Goal: Task Accomplishment & Management: Manage account settings

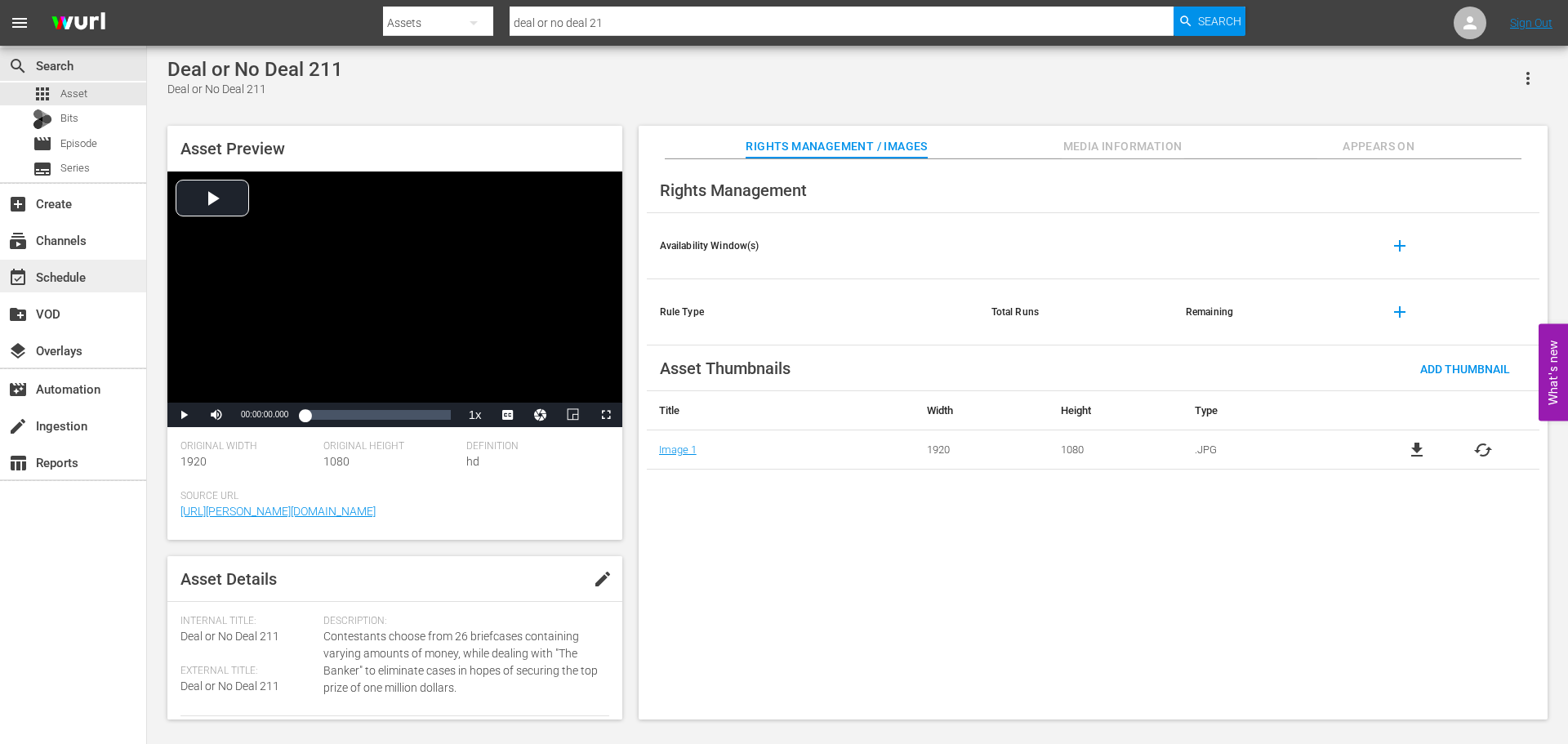
click at [100, 277] on div "event_available Schedule" at bounding box center [73, 275] width 146 height 32
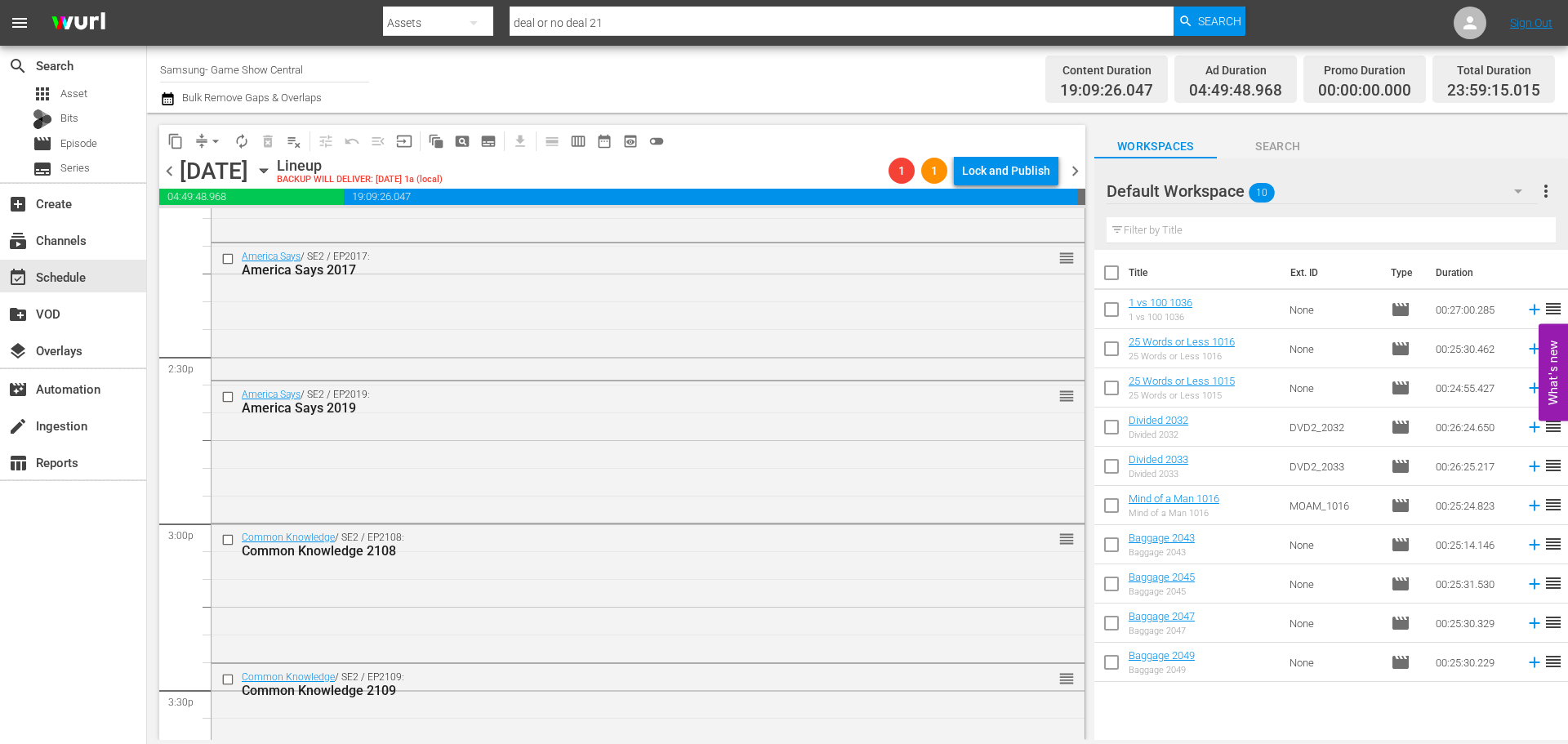
scroll to position [4572, 0]
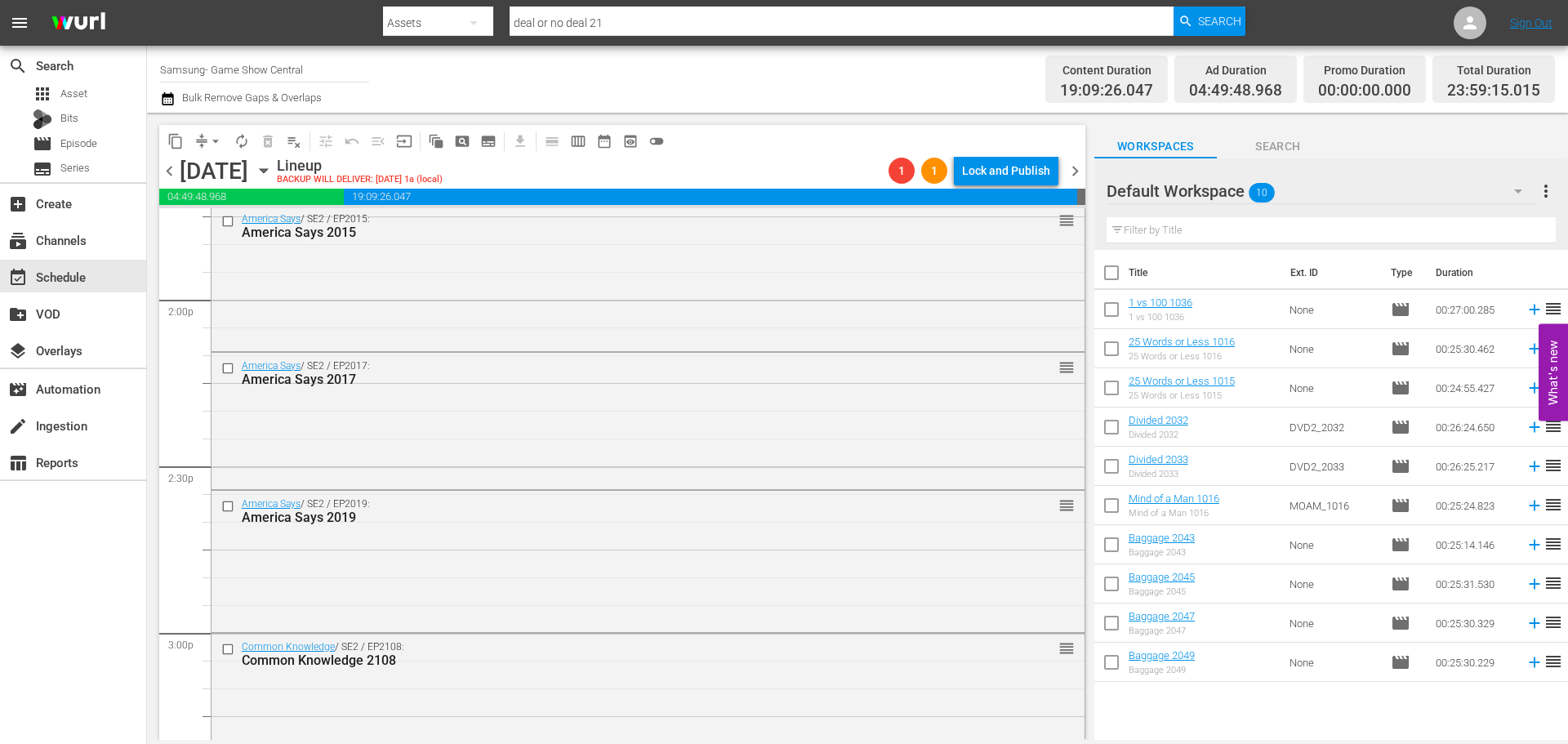
click at [267, 169] on icon "button" at bounding box center [263, 171] width 7 height 4
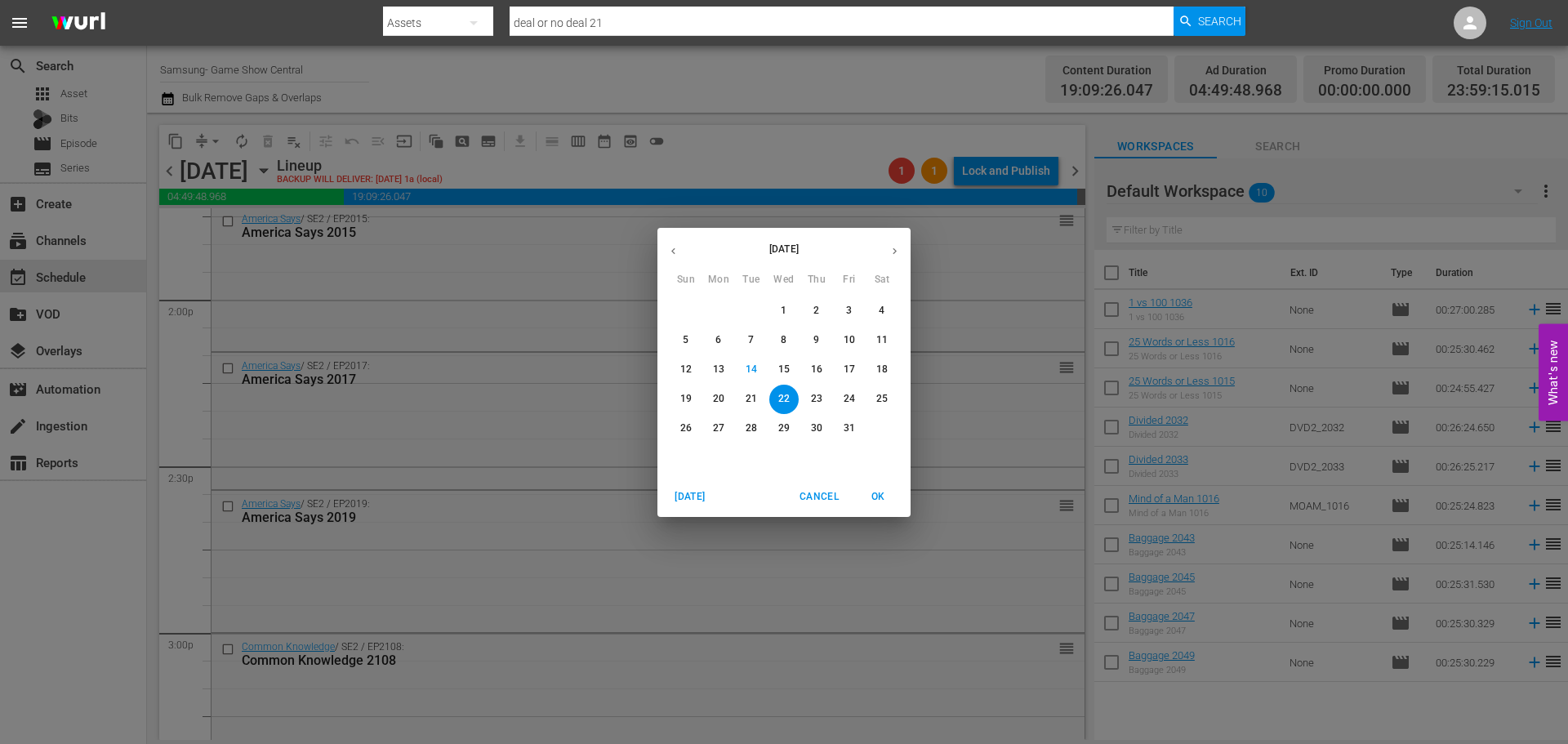
click at [813, 370] on p "16" at bounding box center [816, 369] width 11 height 14
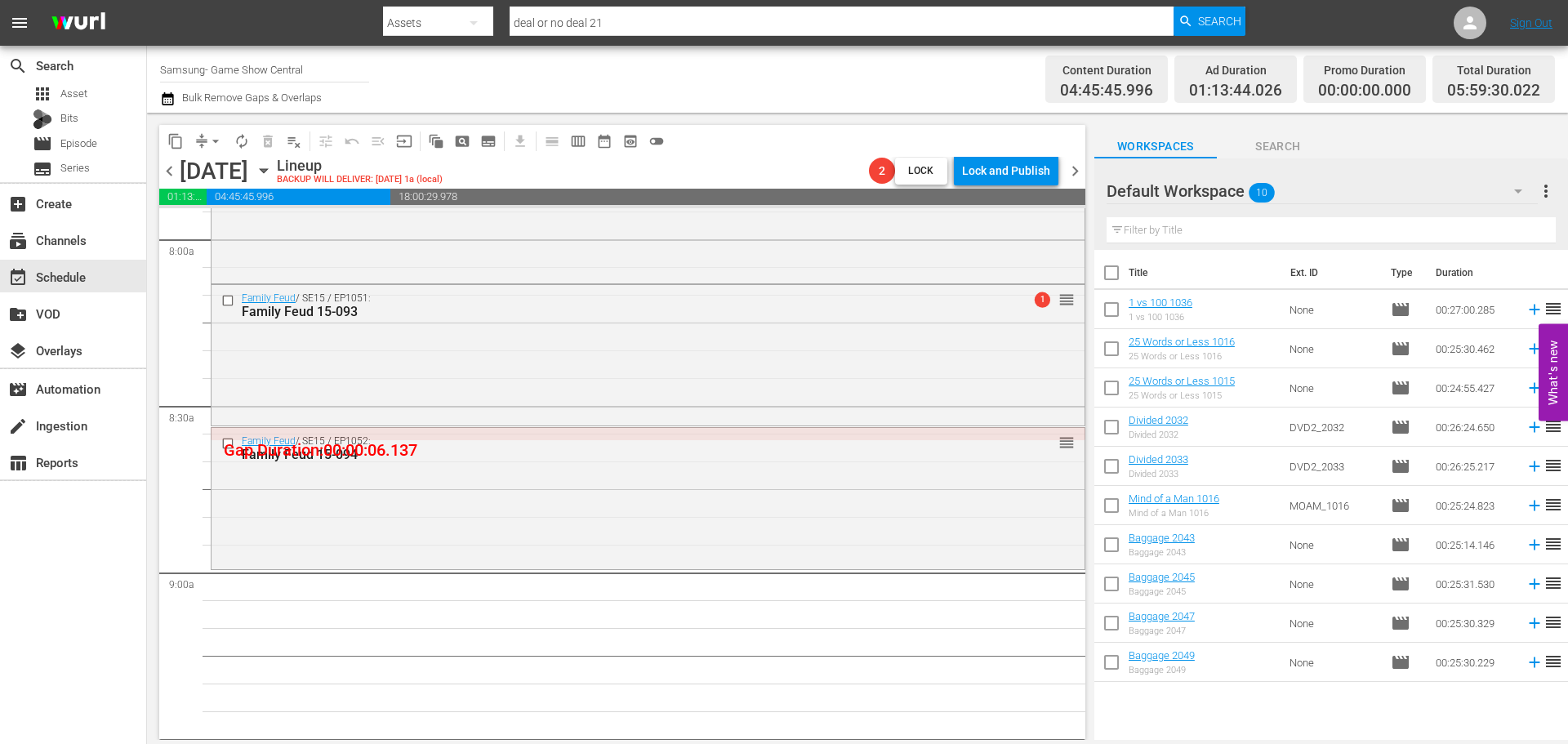
scroll to position [2854, 0]
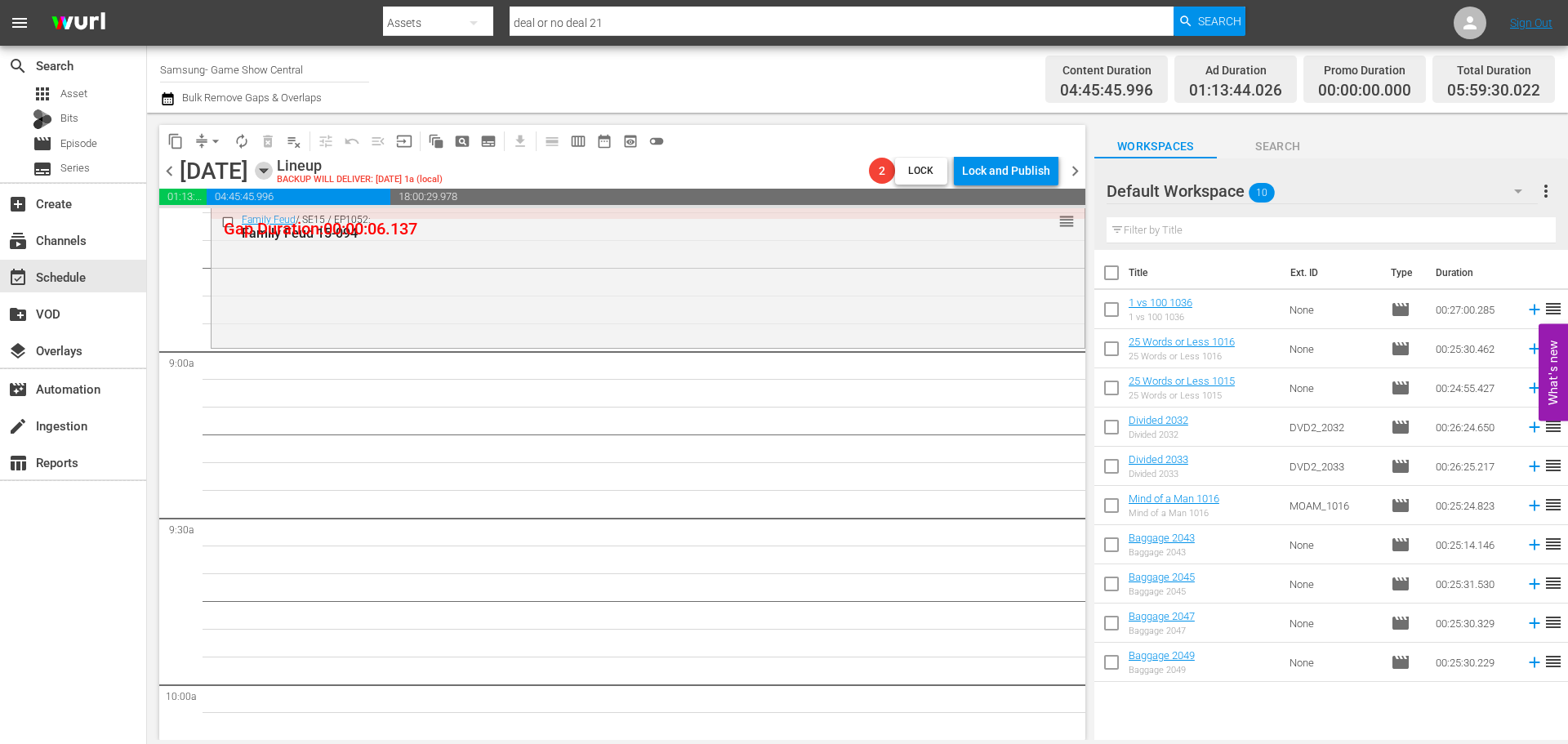
click at [273, 172] on icon "button" at bounding box center [264, 171] width 18 height 18
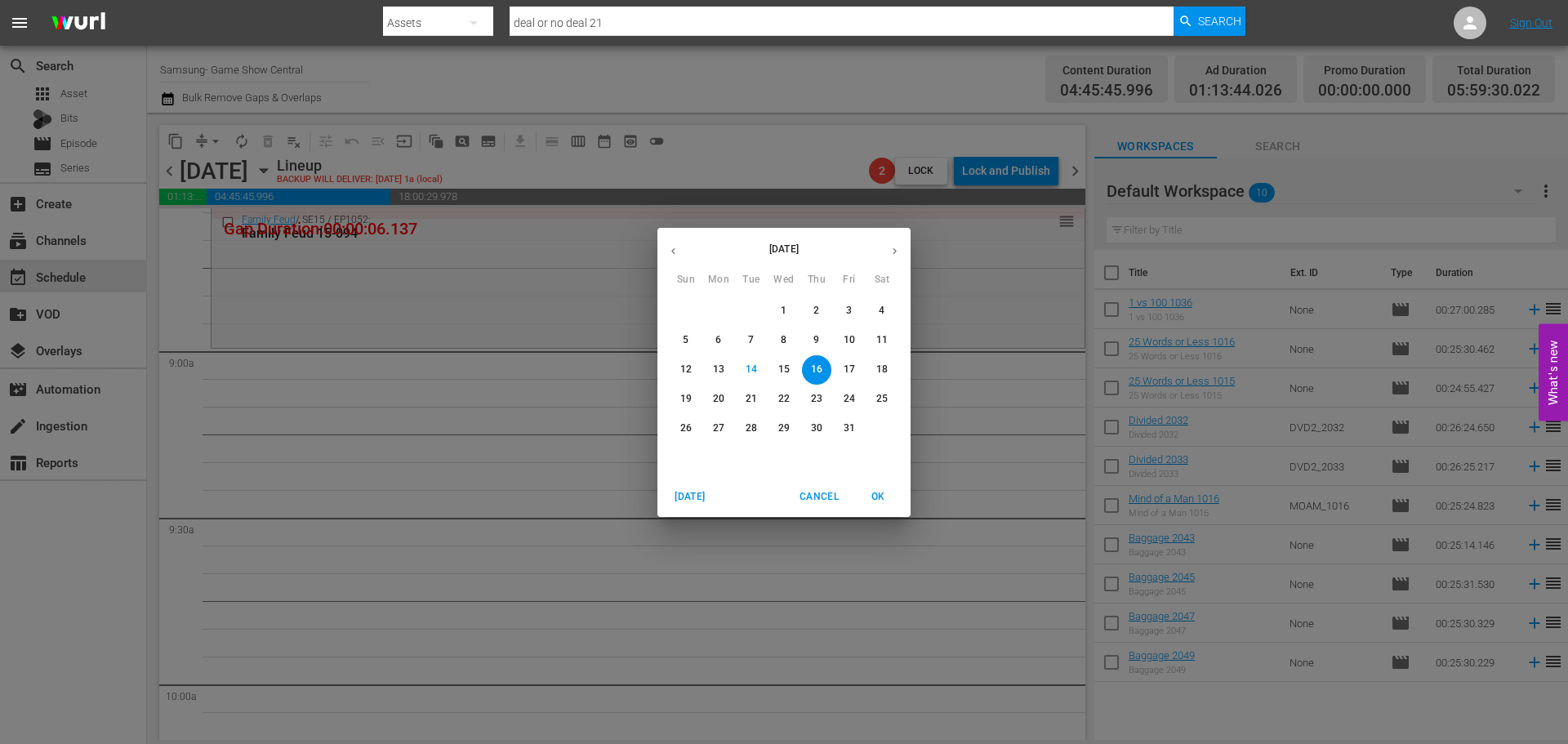
click at [789, 401] on p "22" at bounding box center [784, 399] width 11 height 14
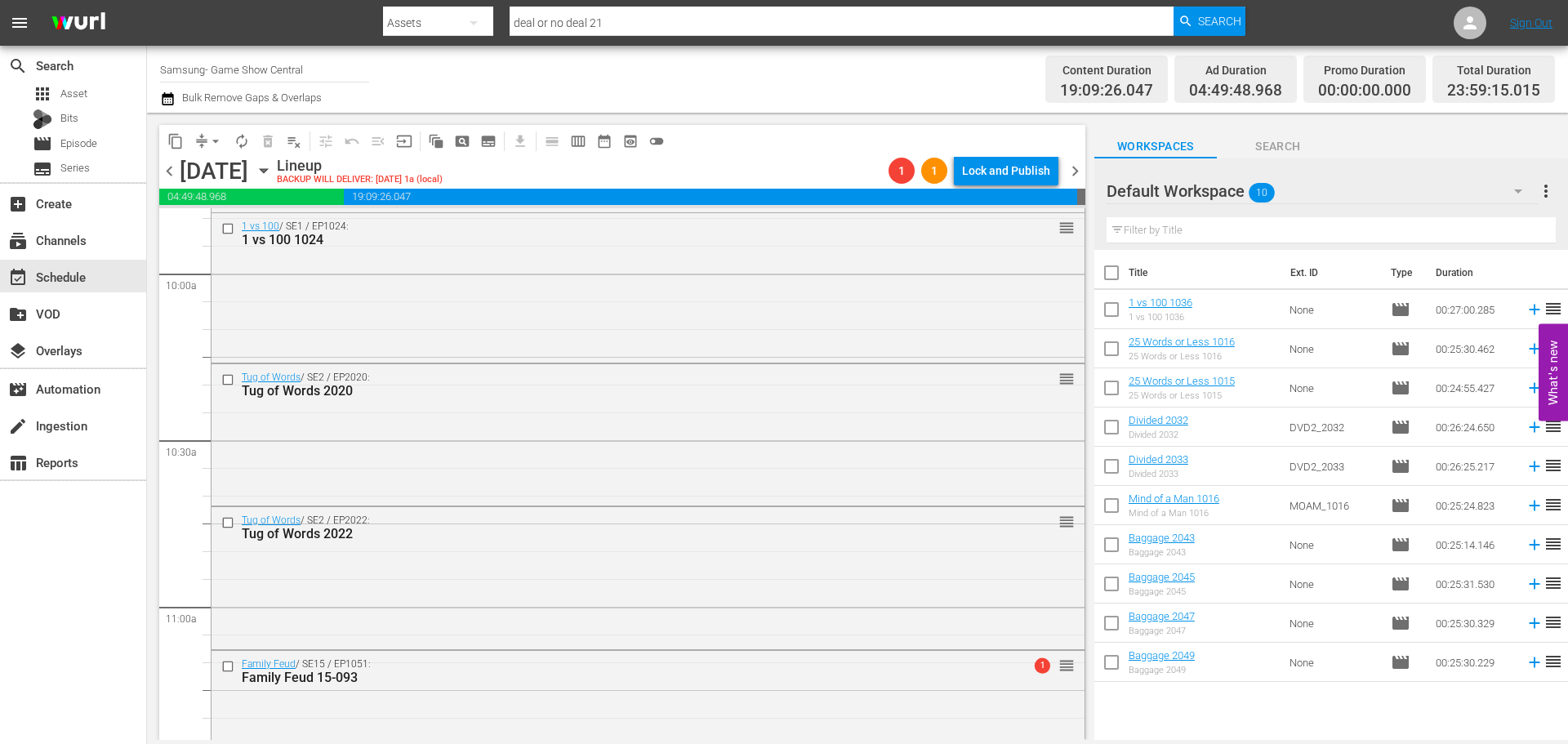
scroll to position [7462, 0]
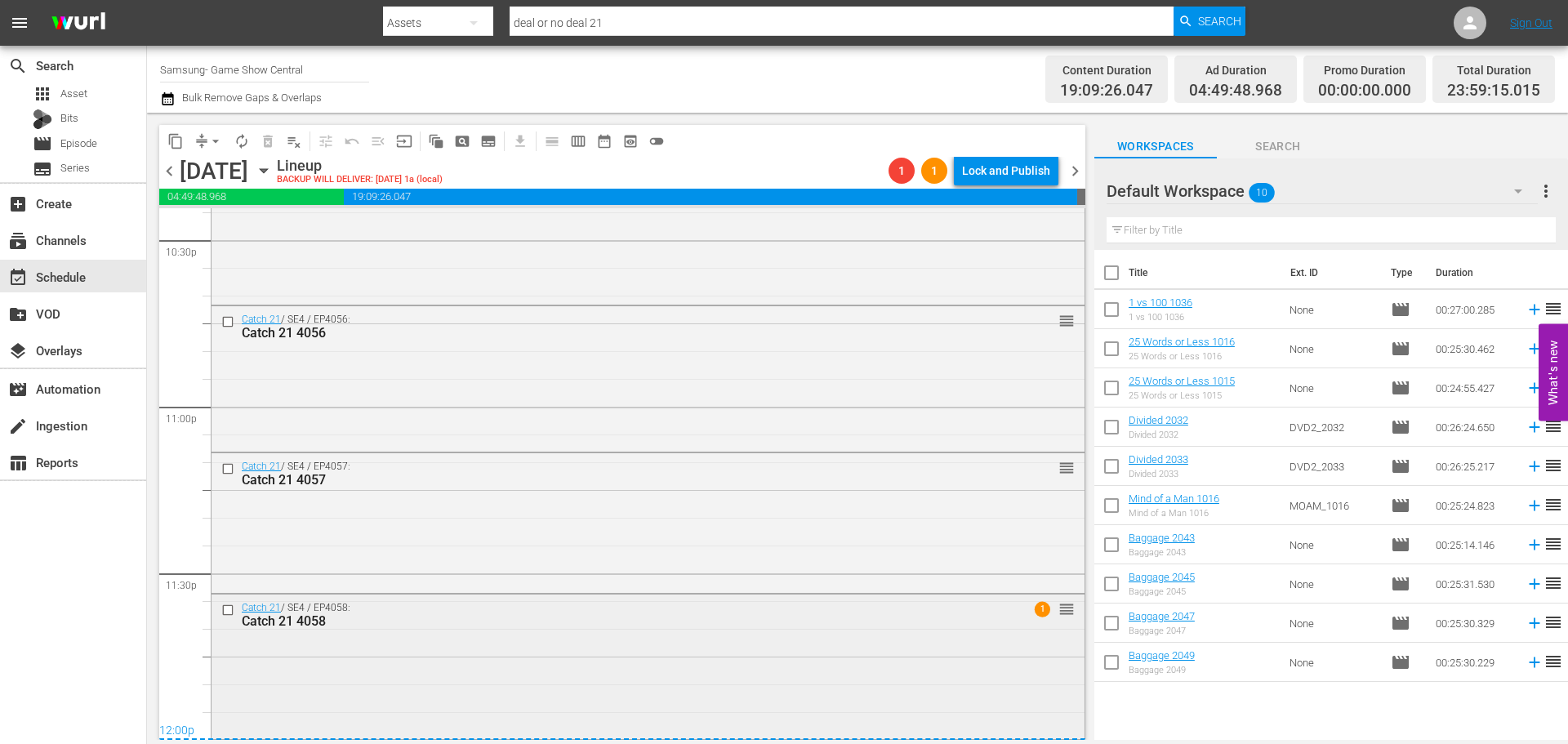
click at [223, 611] on input "checkbox" at bounding box center [229, 610] width 18 height 14
click at [227, 473] on input "checkbox" at bounding box center [229, 469] width 18 height 14
click at [228, 326] on input "checkbox" at bounding box center [229, 320] width 18 height 14
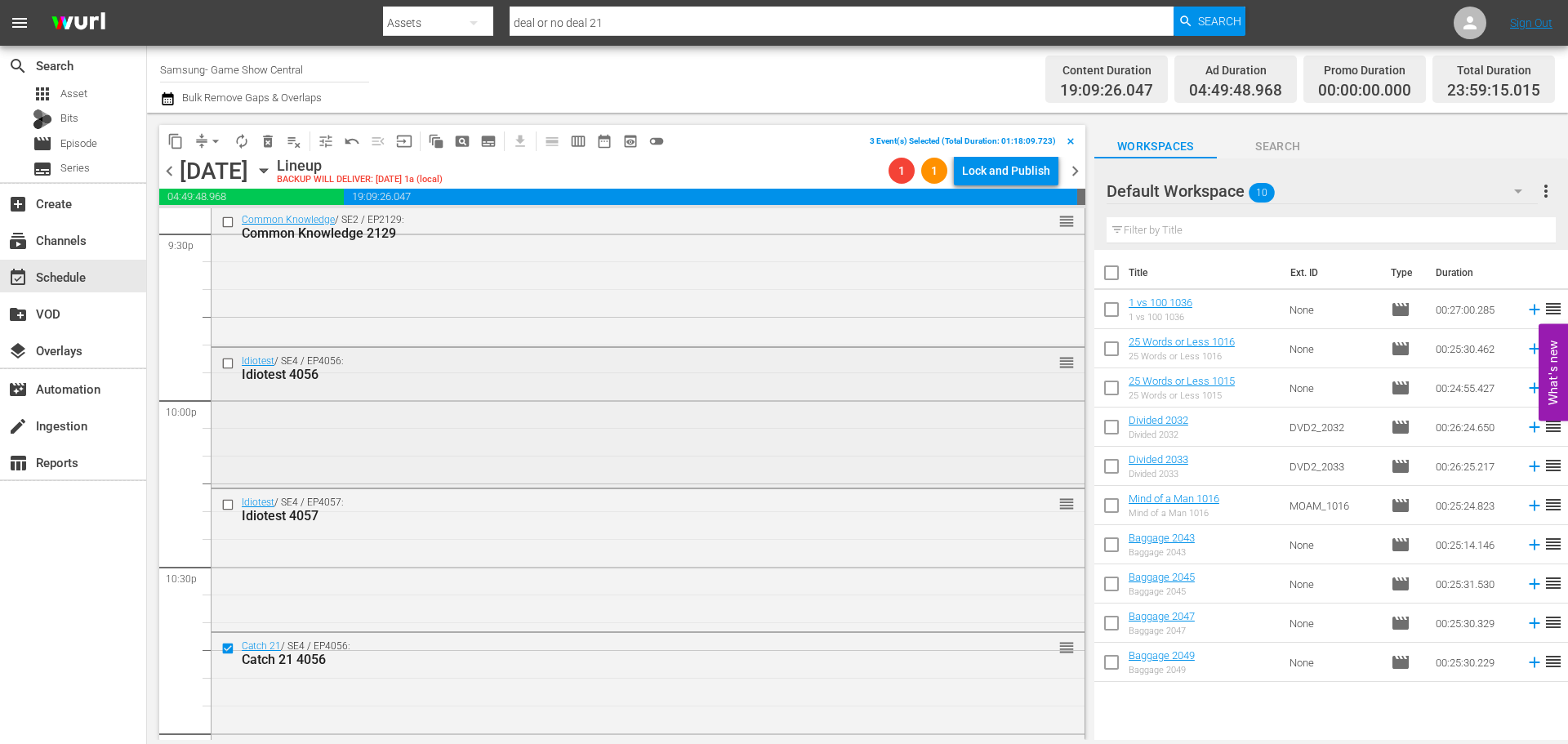
click at [234, 365] on input "checkbox" at bounding box center [229, 363] width 18 height 14
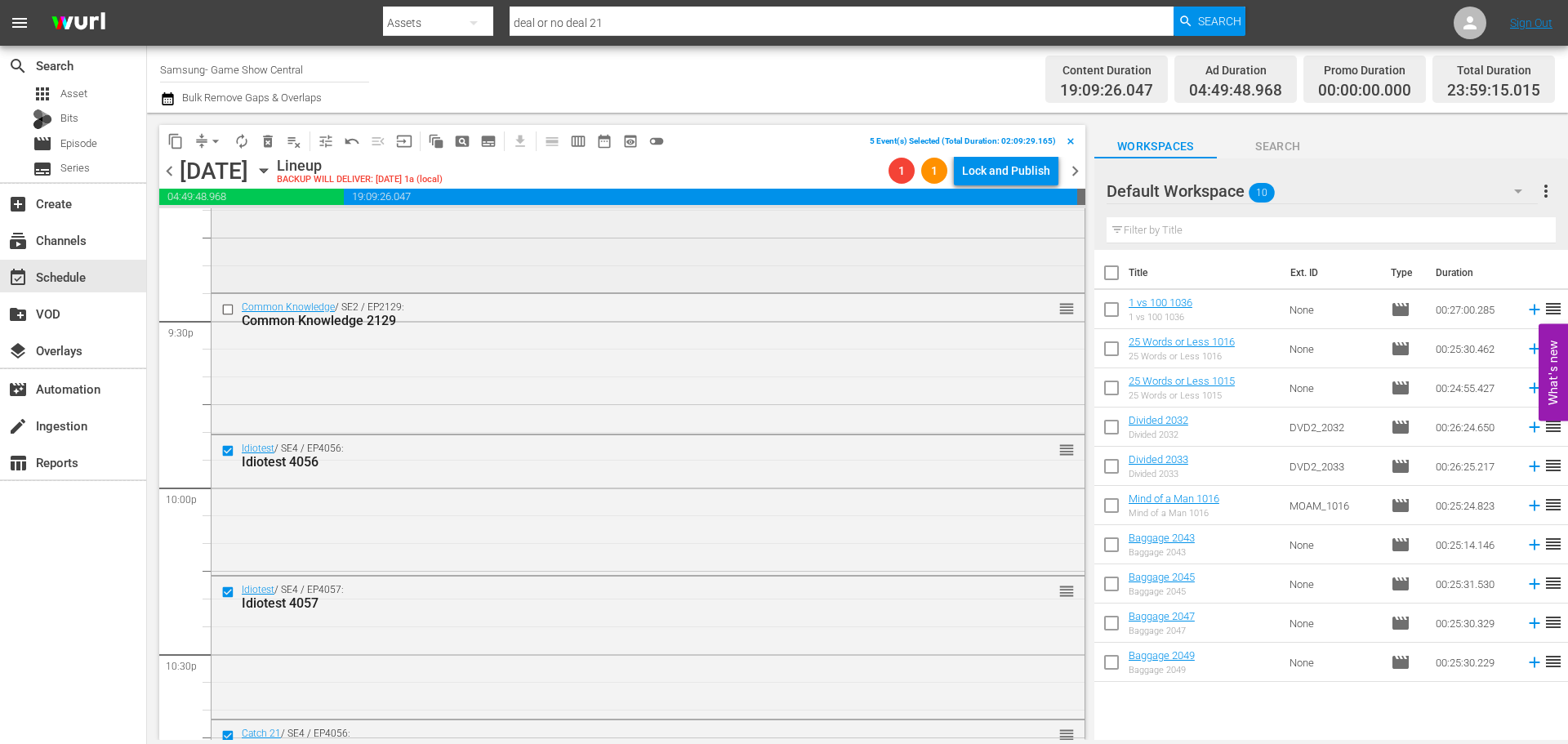
scroll to position [6890, 0]
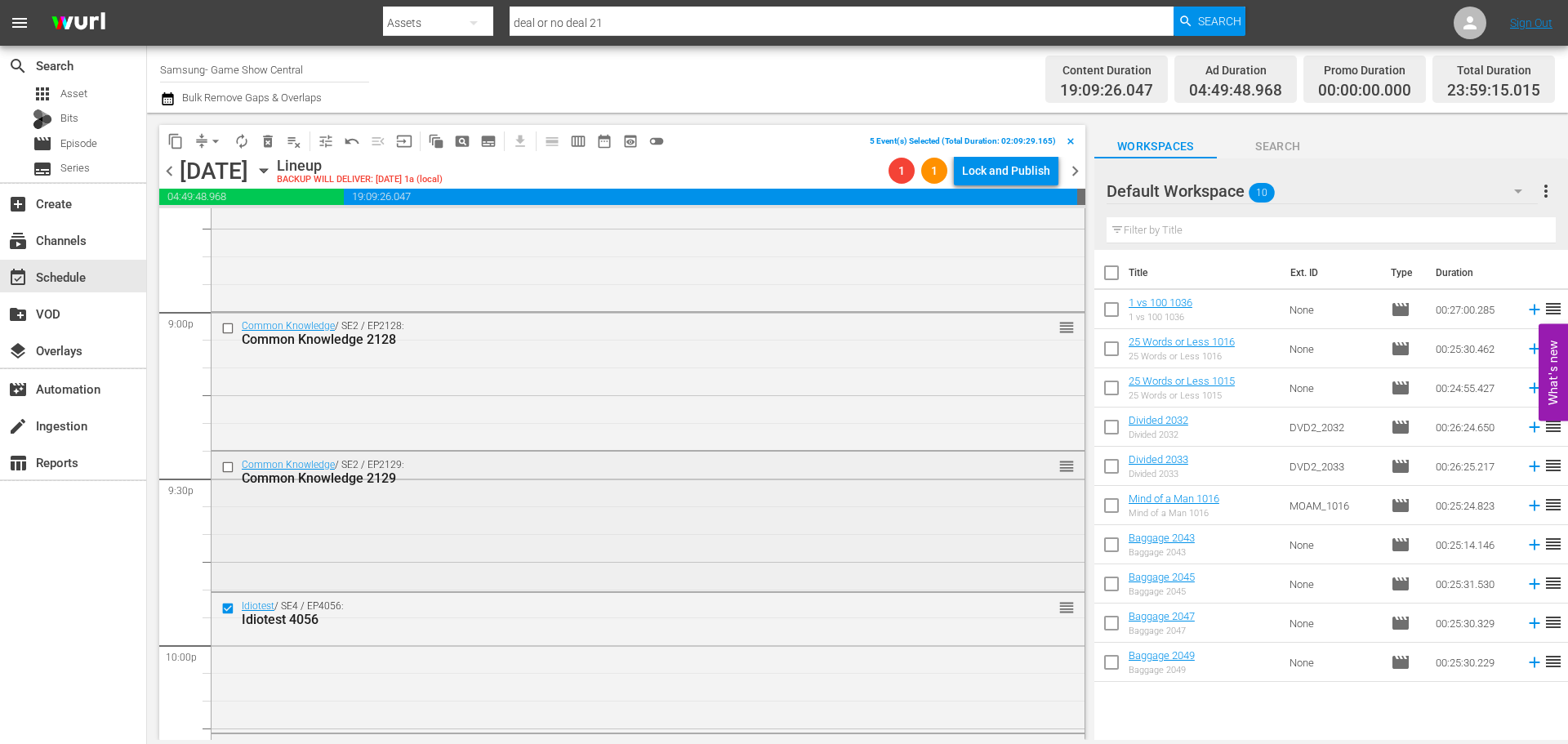
click at [227, 464] on input "checkbox" at bounding box center [229, 467] width 18 height 14
click at [229, 327] on input "checkbox" at bounding box center [229, 327] width 18 height 14
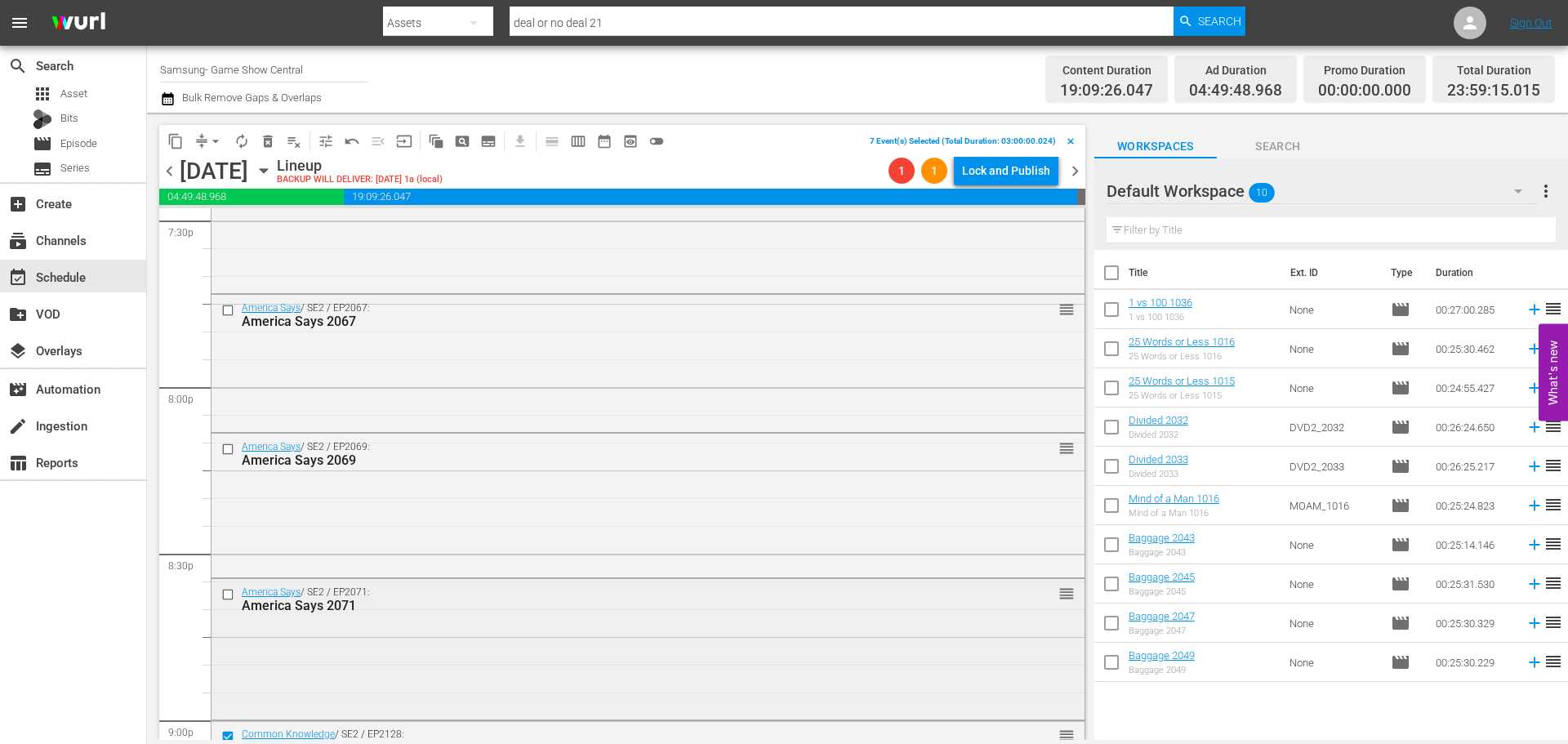
click at [227, 595] on input "checkbox" at bounding box center [229, 594] width 18 height 14
click at [227, 449] on input "checkbox" at bounding box center [229, 449] width 18 height 14
click at [228, 308] on input "checkbox" at bounding box center [229, 309] width 18 height 14
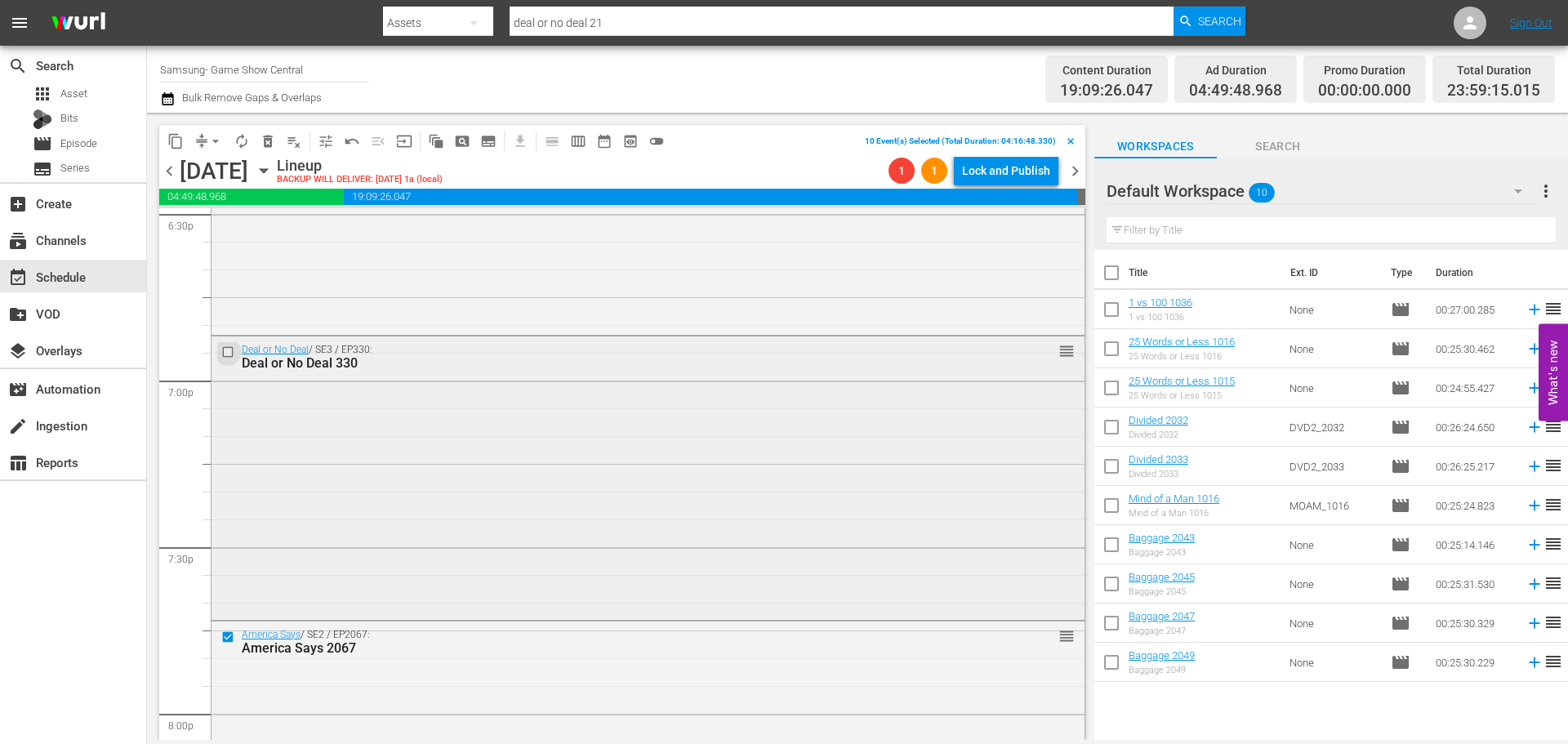
click at [230, 349] on input "checkbox" at bounding box center [229, 352] width 18 height 14
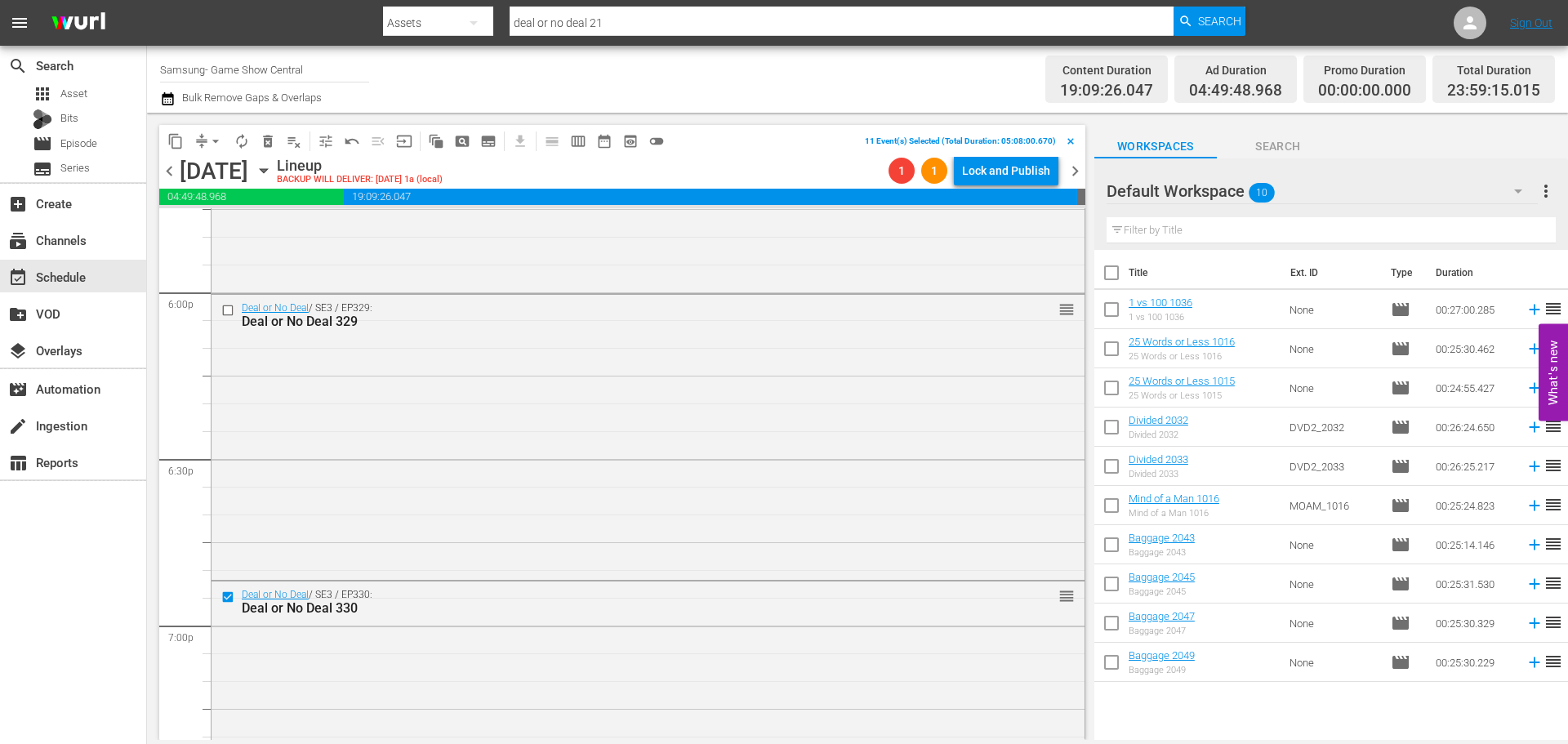
click at [230, 311] on input "checkbox" at bounding box center [229, 309] width 18 height 14
click at [177, 140] on span "content_copy" at bounding box center [176, 142] width 17 height 17
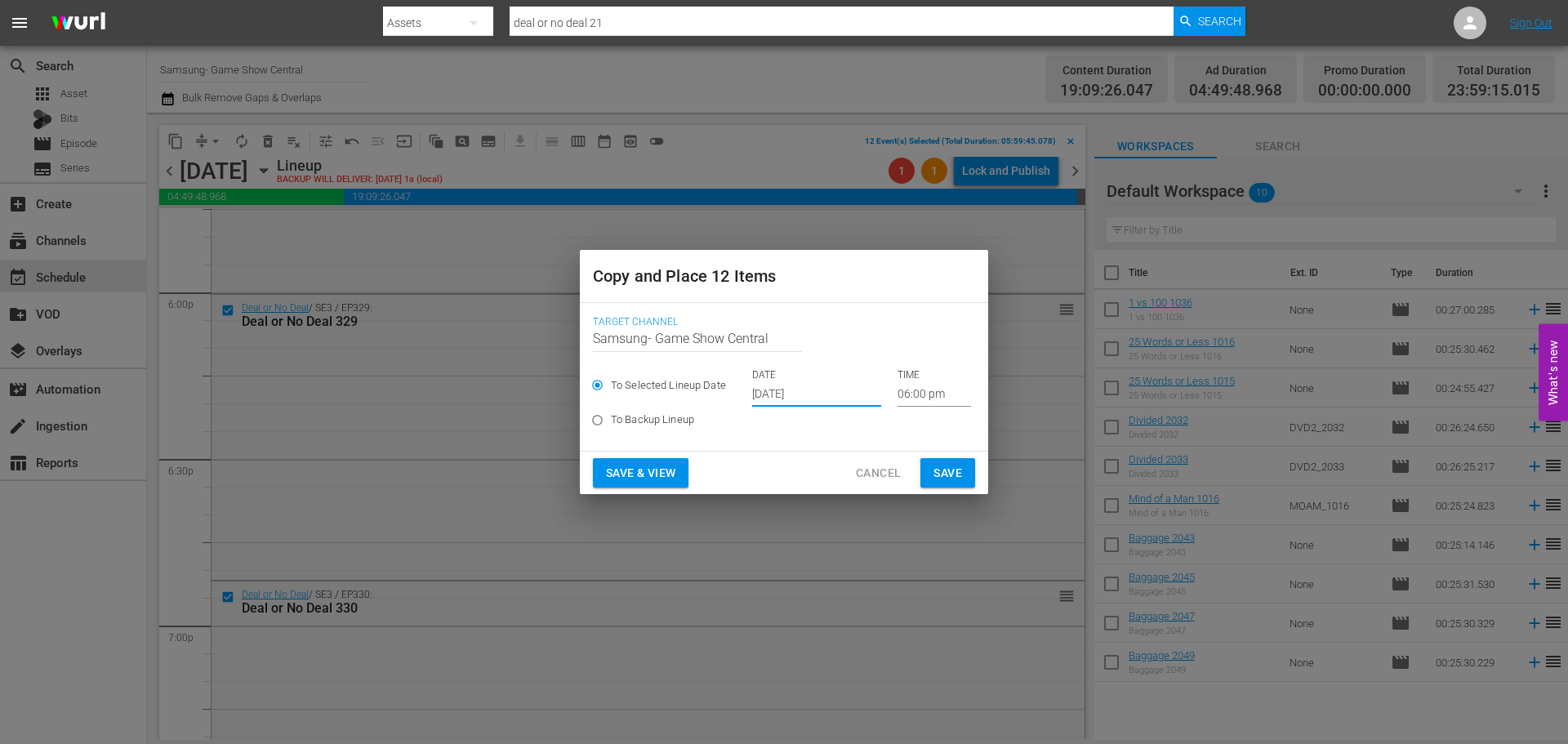
click at [788, 386] on input "[DATE]" at bounding box center [816, 394] width 129 height 25
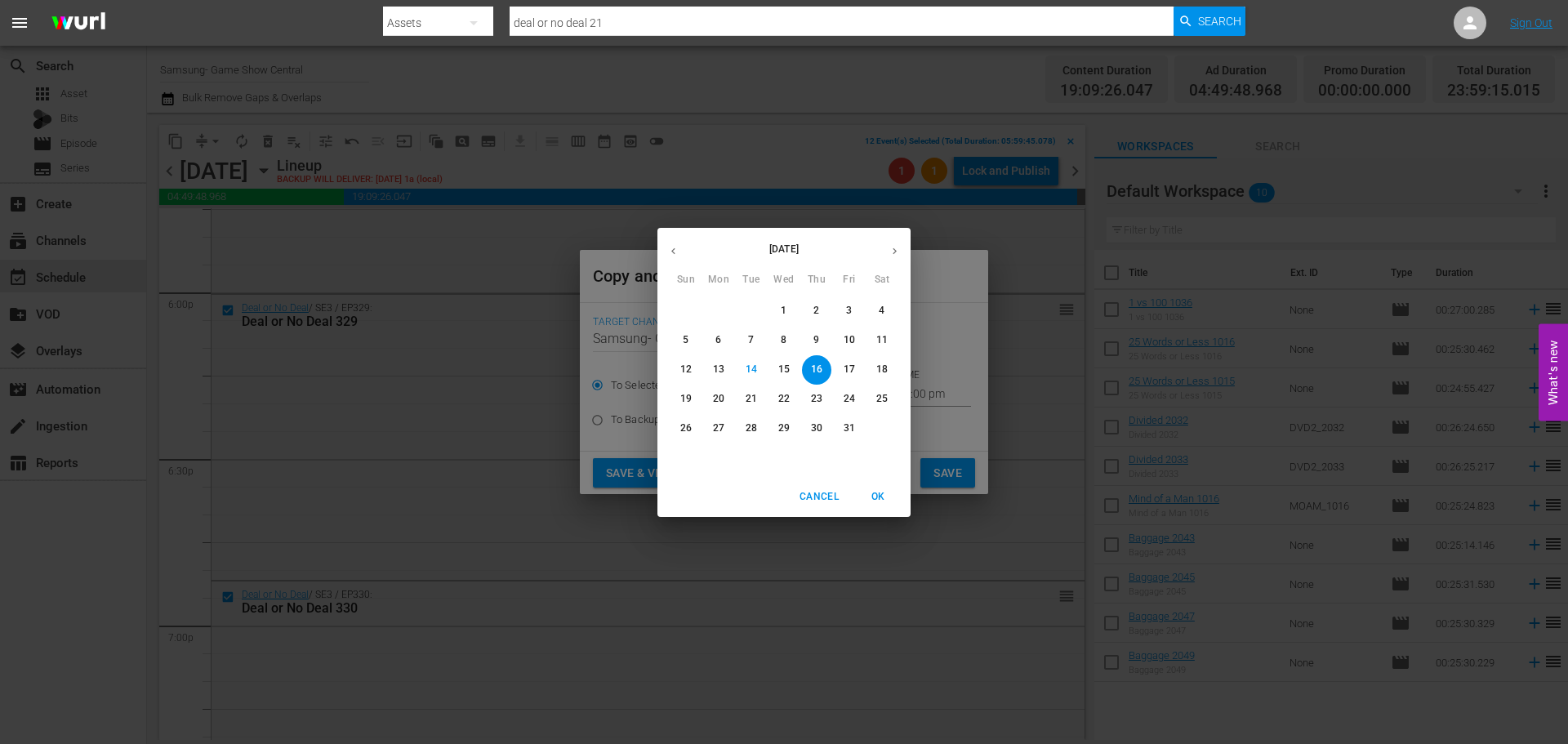
click at [816, 378] on button "16" at bounding box center [817, 370] width 29 height 29
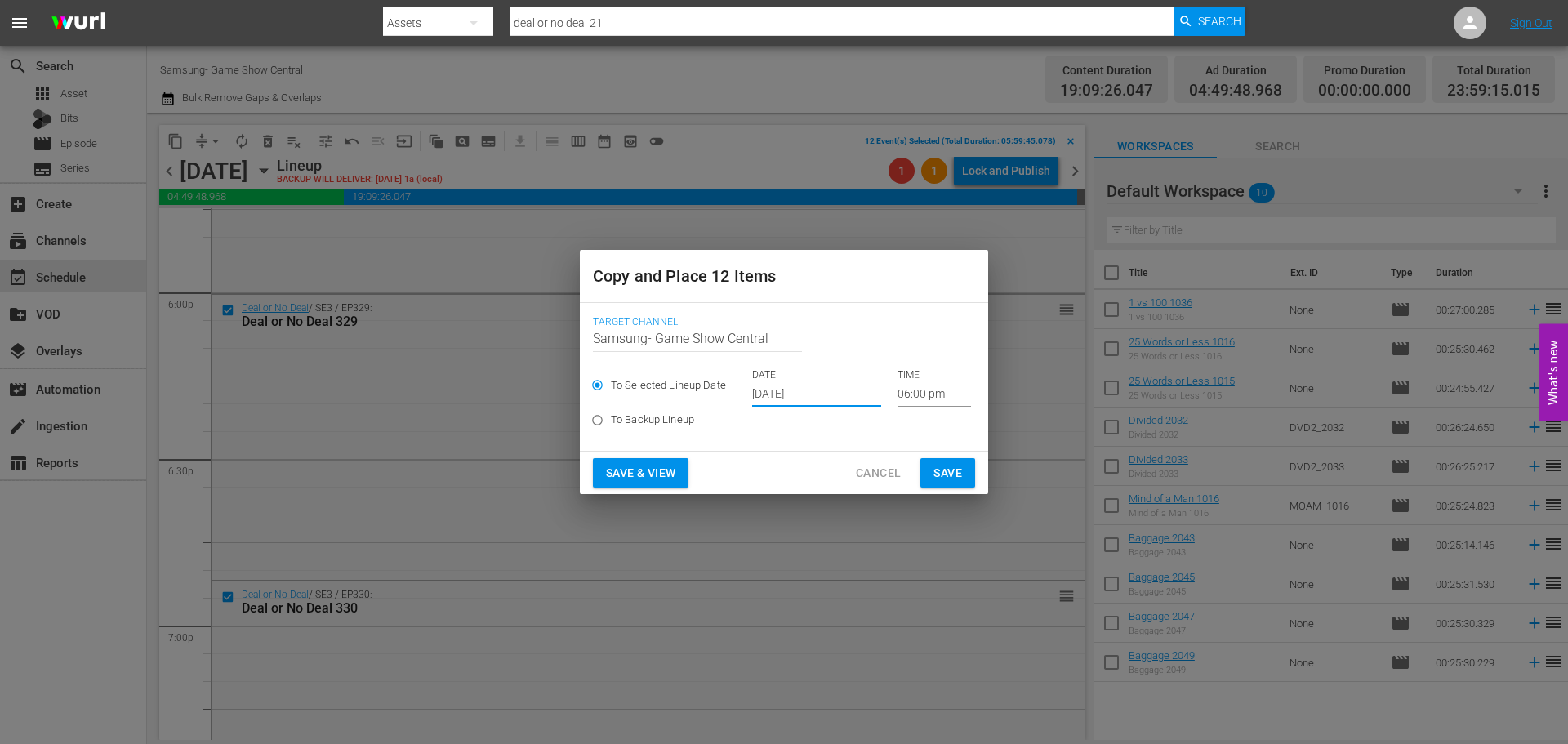
click at [923, 393] on input "06:00 pm" at bounding box center [934, 394] width 74 height 25
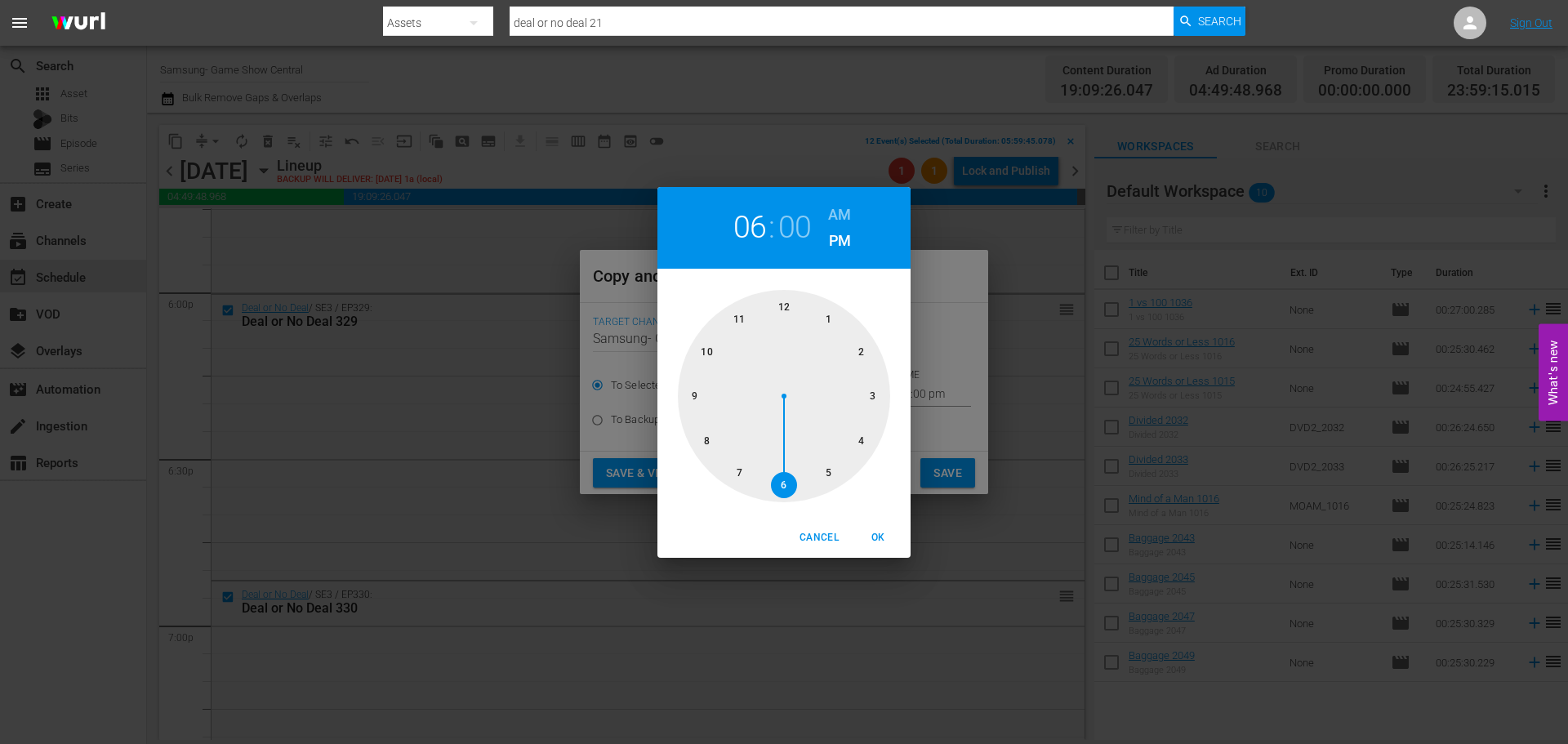
click at [802, 313] on div at bounding box center [784, 396] width 212 height 212
click at [876, 529] on span "OK" at bounding box center [878, 537] width 40 height 17
type input "12:00 pm"
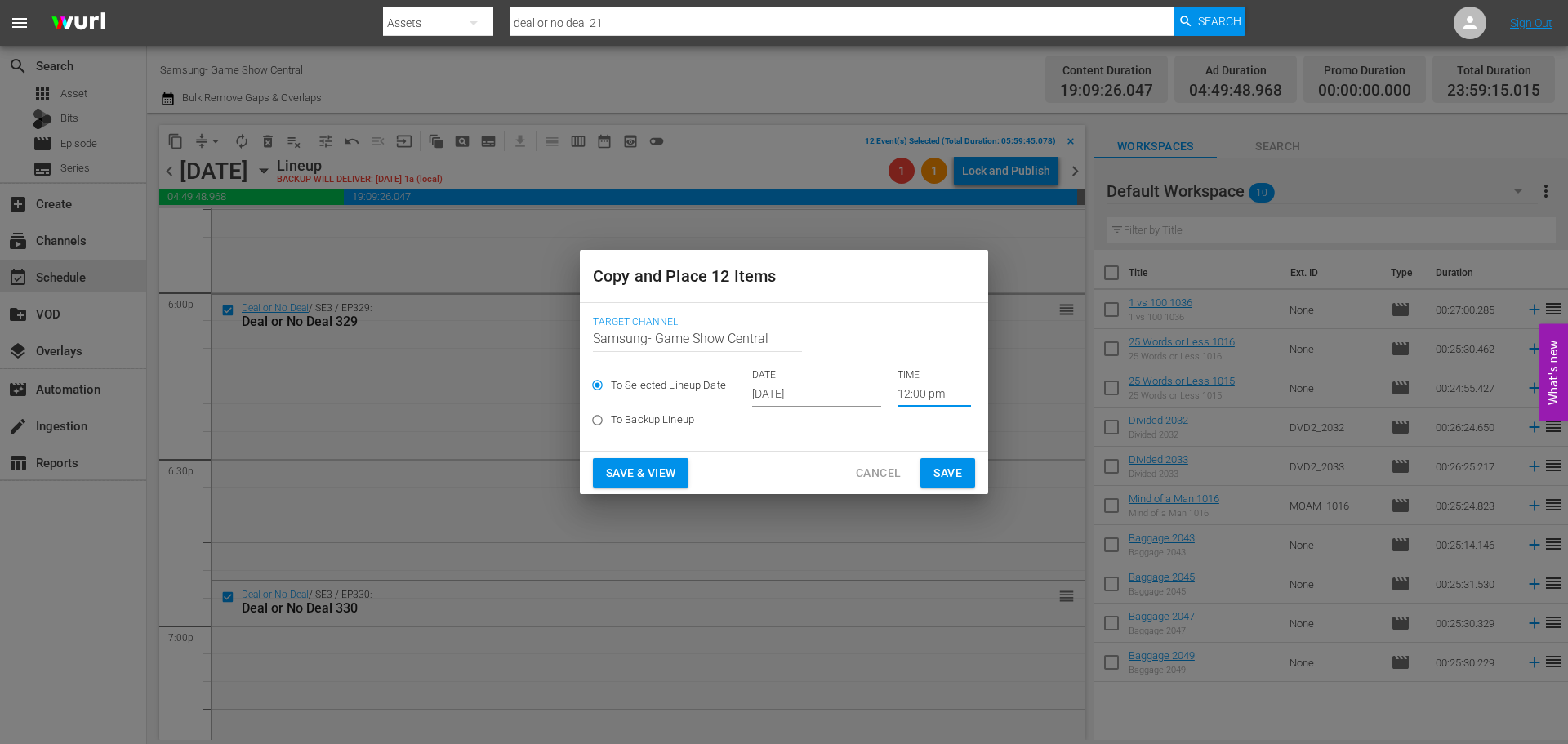
click at [946, 474] on span "Save" at bounding box center [947, 473] width 29 height 20
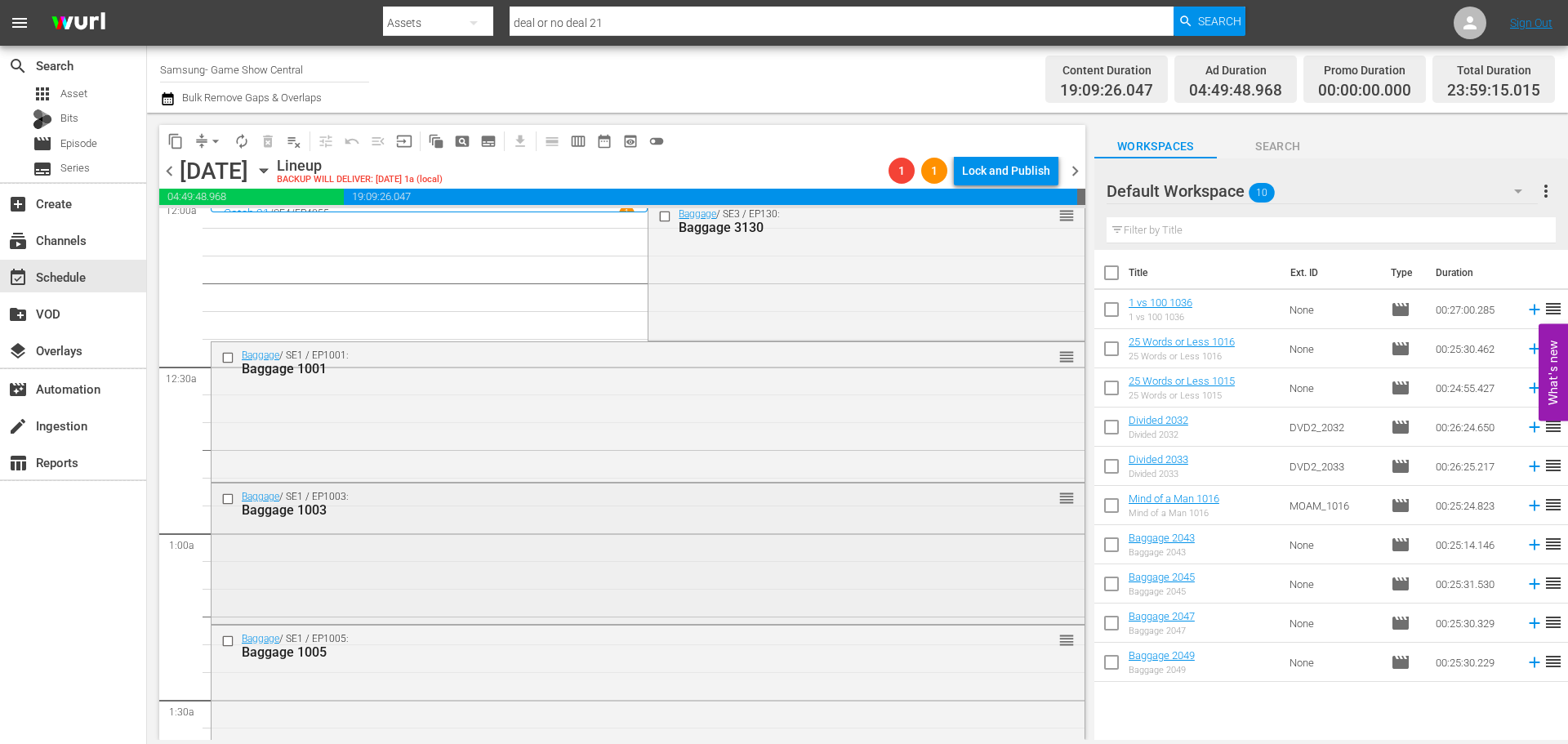
scroll to position [0, 0]
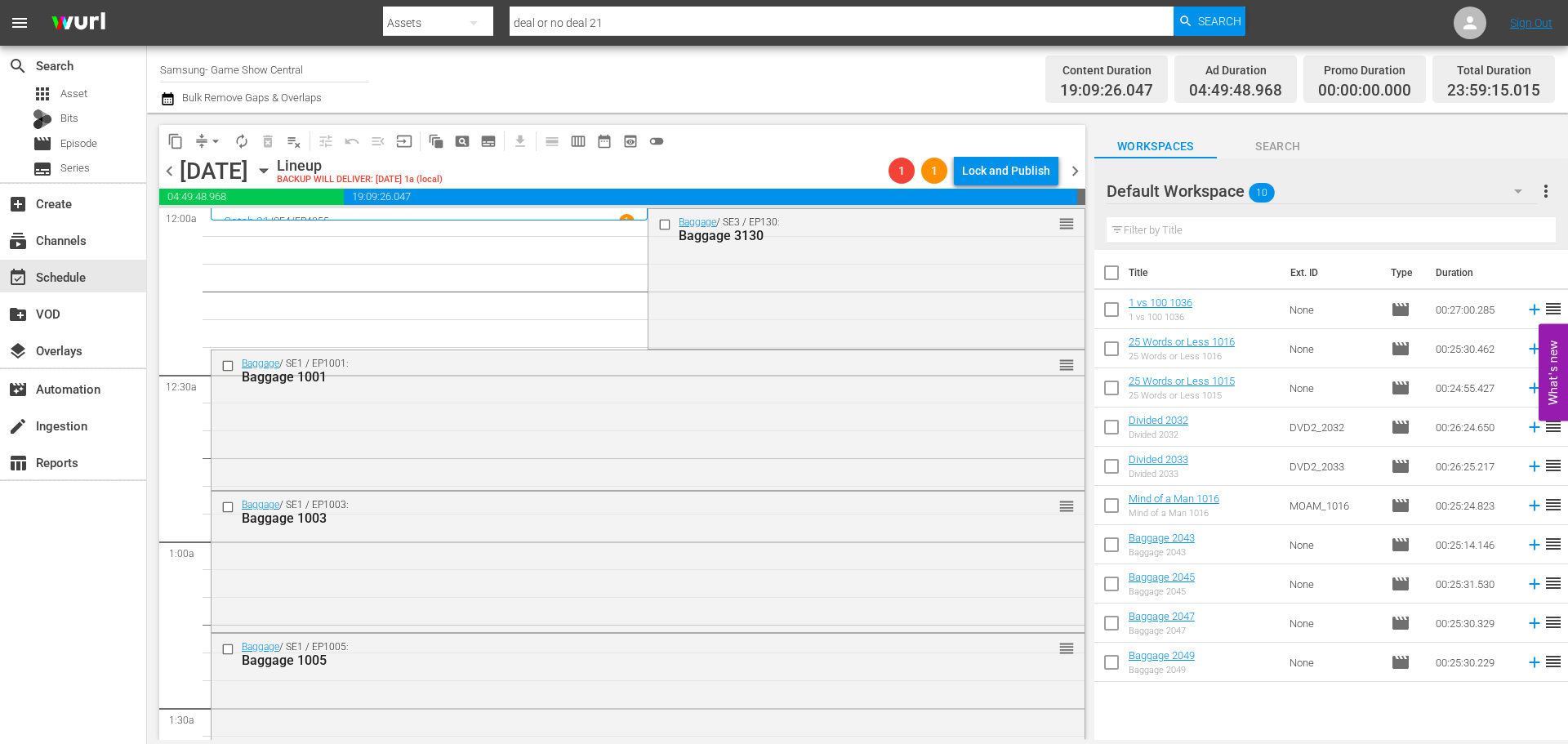
click at [273, 179] on icon "button" at bounding box center [264, 171] width 18 height 18
click at [273, 176] on icon "button" at bounding box center [264, 171] width 18 height 18
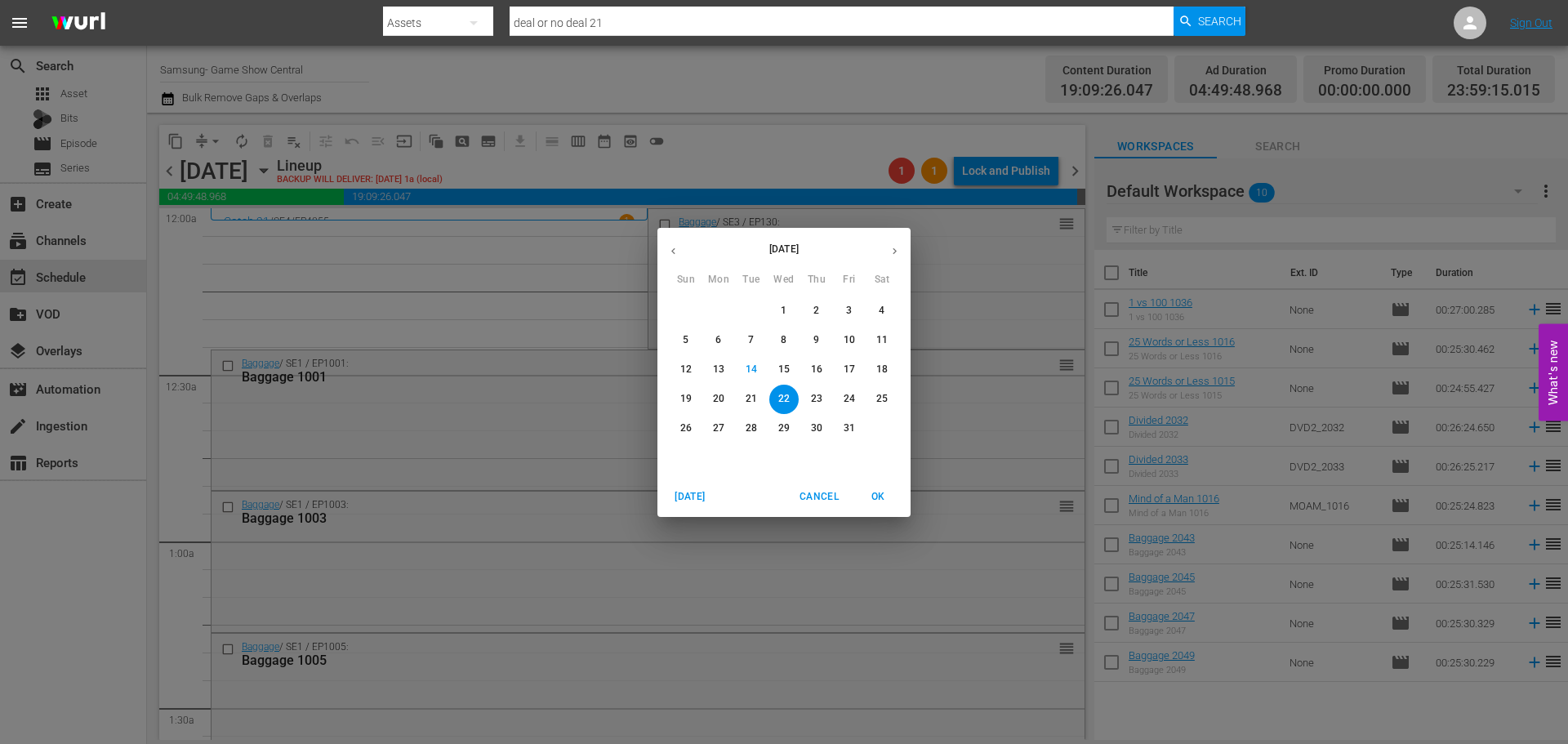
click at [808, 367] on span "16" at bounding box center [817, 369] width 29 height 14
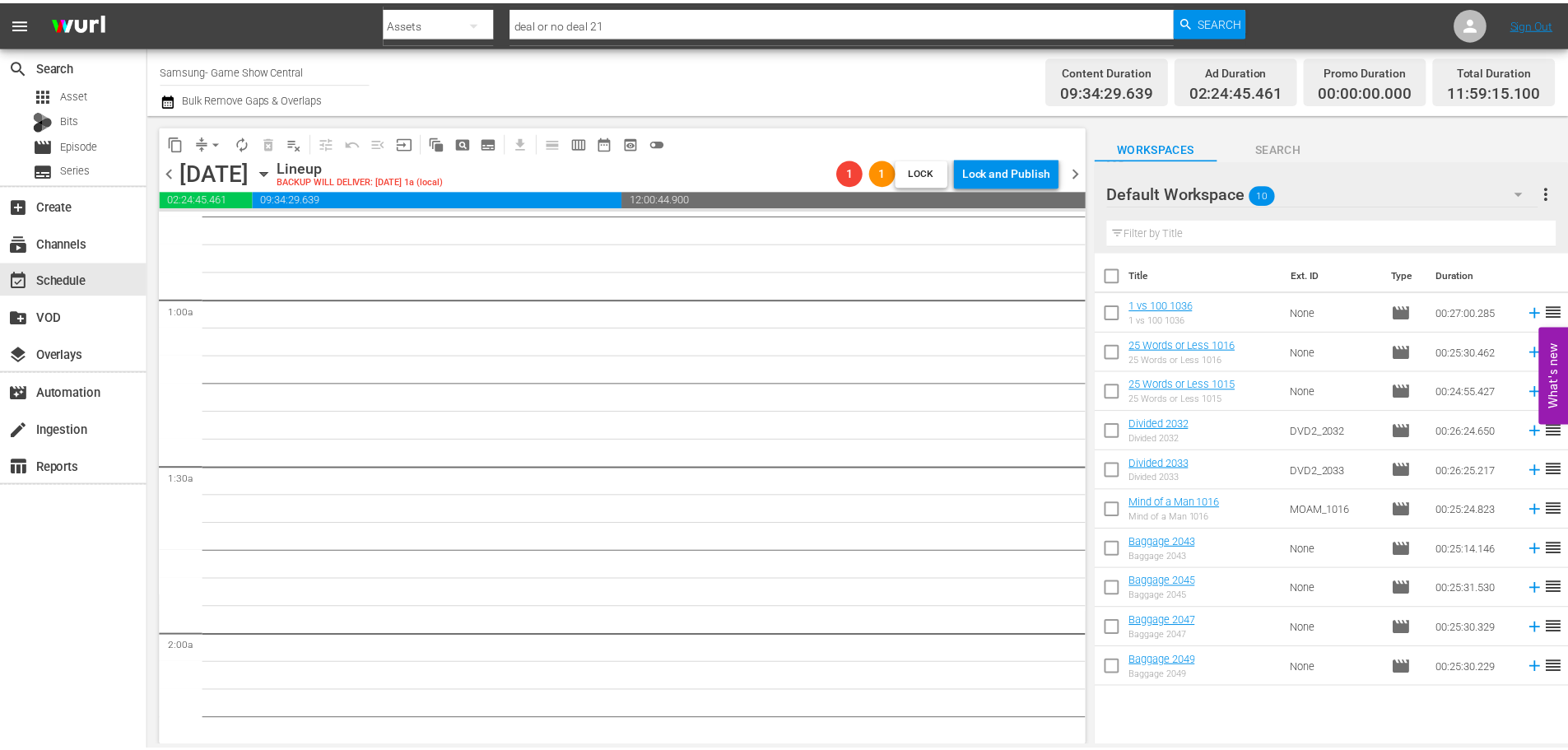
scroll to position [411, 0]
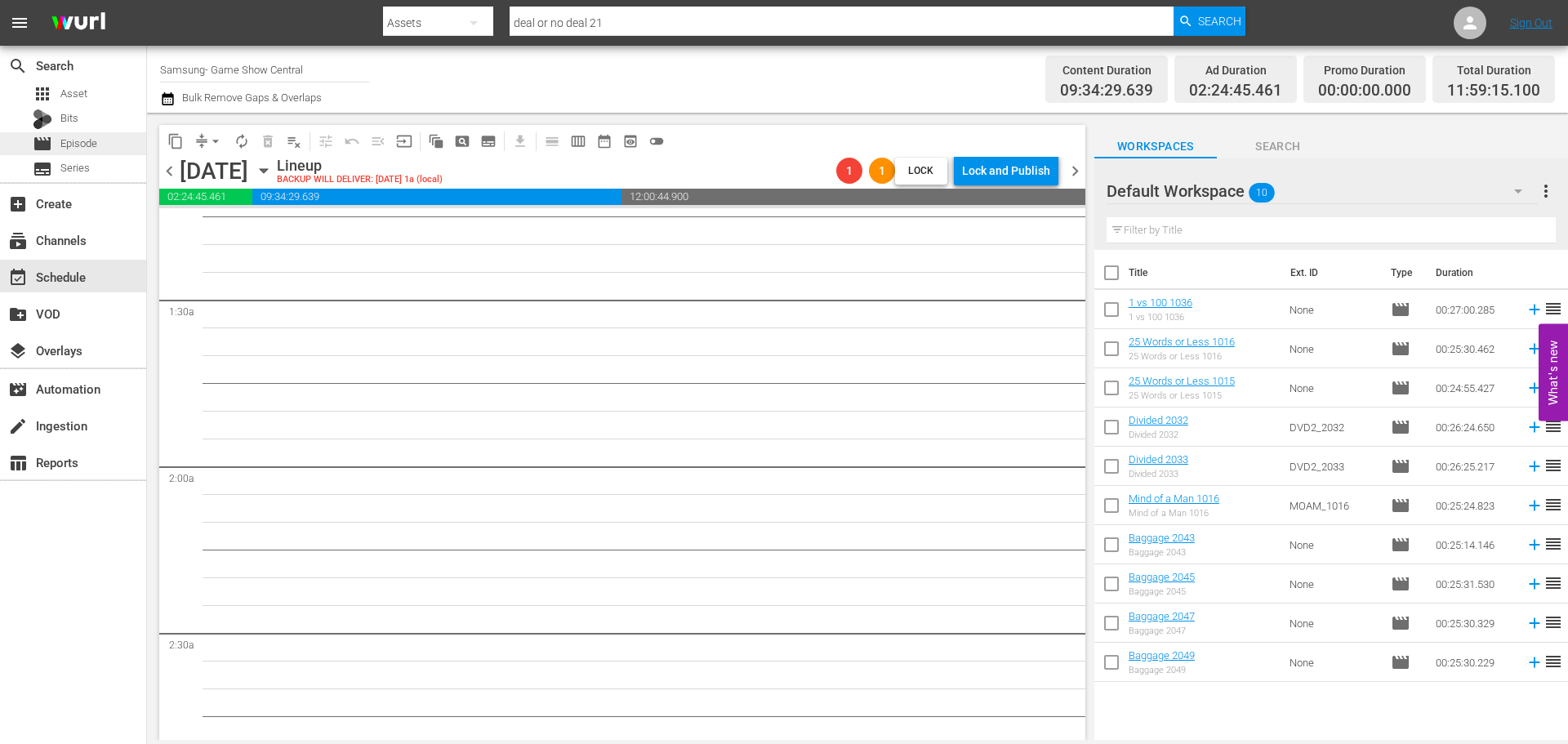
click at [113, 142] on div "movie Episode" at bounding box center [73, 144] width 146 height 23
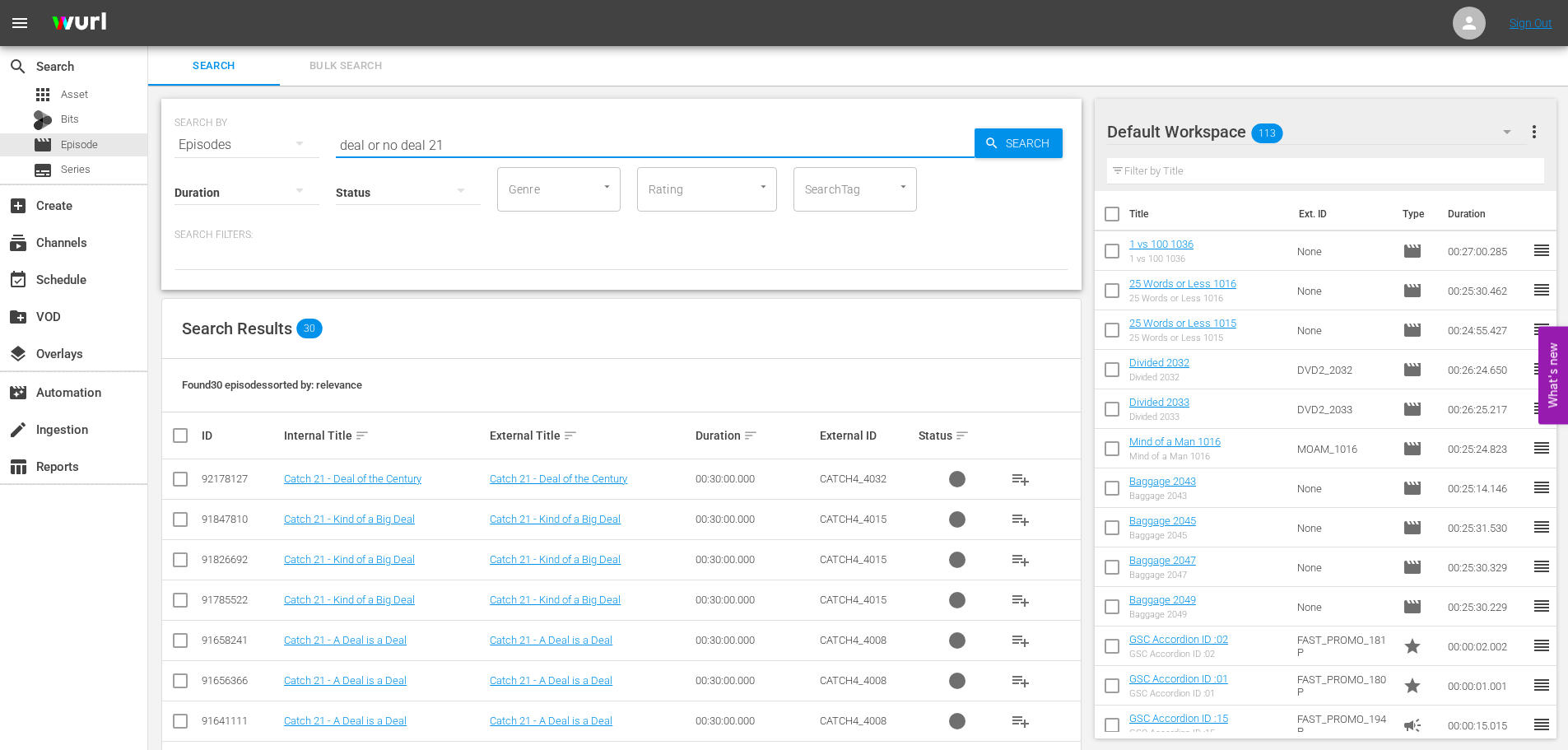
drag, startPoint x: 515, startPoint y: 136, endPoint x: 273, endPoint y: 137, distance: 242.0
click at [273, 137] on div "SEARCH BY Search By Episodes Search ID, Title, Description, Keywords, or Catego…" at bounding box center [621, 135] width 894 height 59
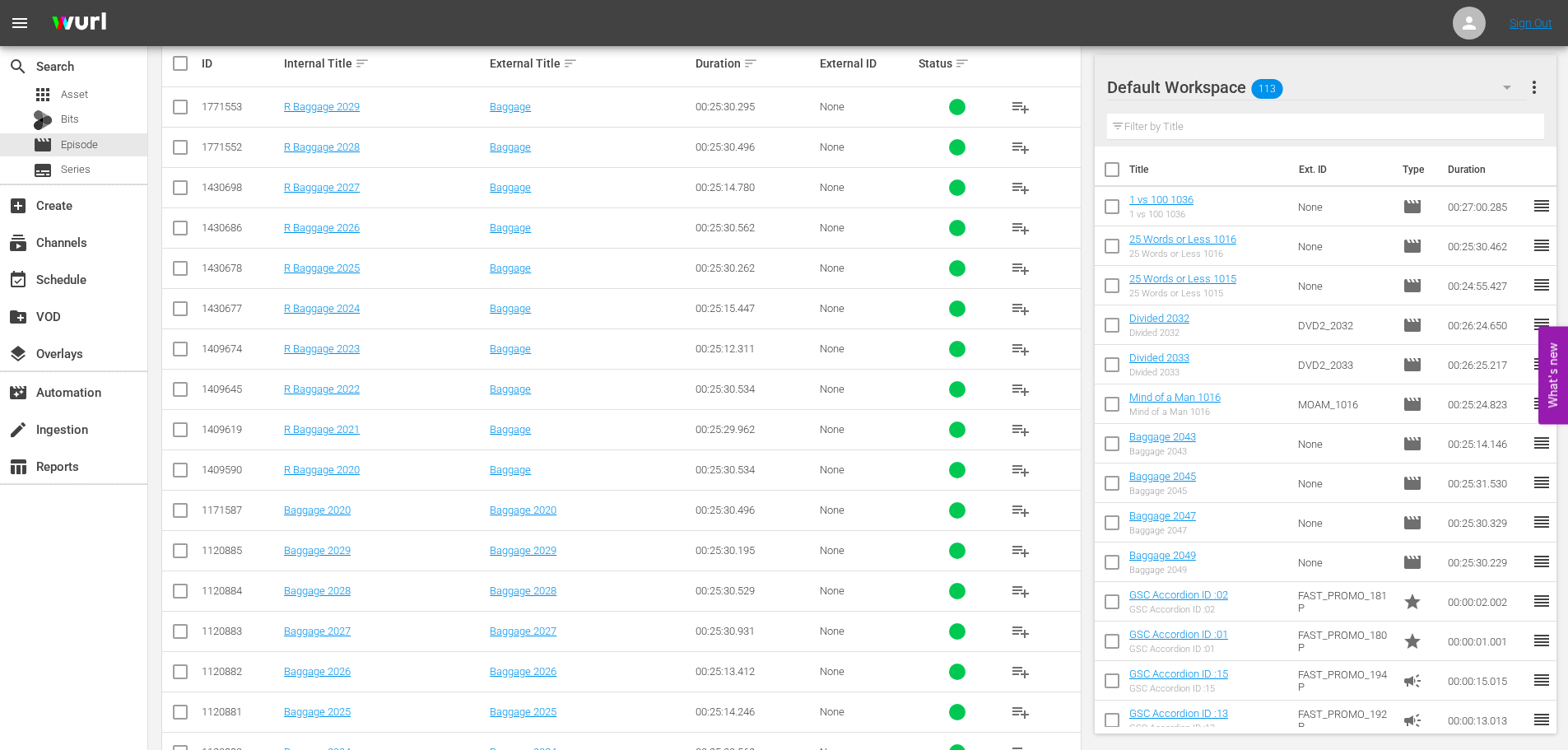
scroll to position [411, 0]
type input "bagg 202"
click at [176, 715] on input "checkbox" at bounding box center [180, 716] width 19 height 19
checkbox input "true"
drag, startPoint x: 177, startPoint y: 641, endPoint x: 190, endPoint y: 577, distance: 65.3
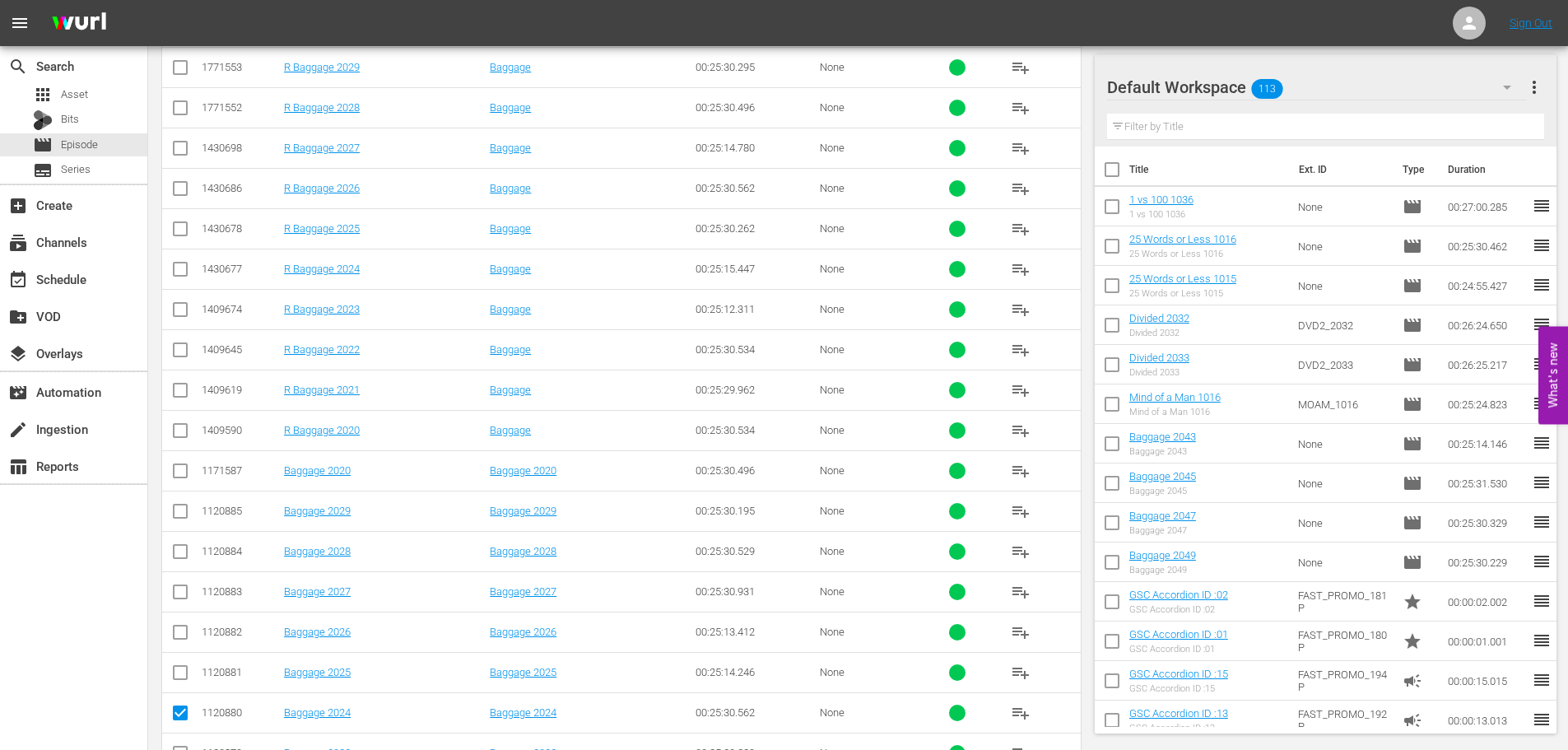
click at [177, 641] on input "checkbox" at bounding box center [180, 635] width 19 height 19
checkbox input "true"
click at [177, 554] on input "checkbox" at bounding box center [180, 554] width 19 height 19
checkbox input "true"
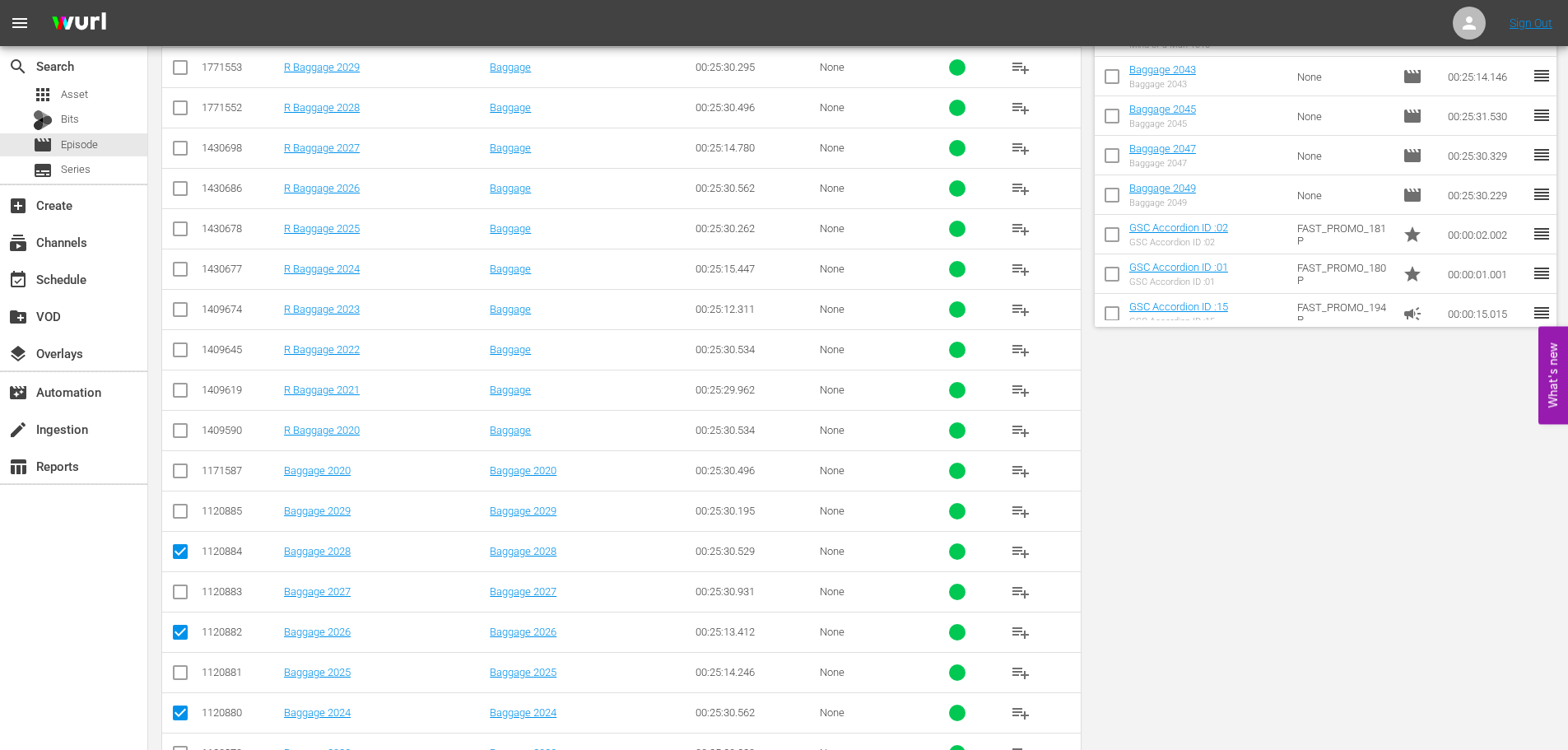
scroll to position [0, 0]
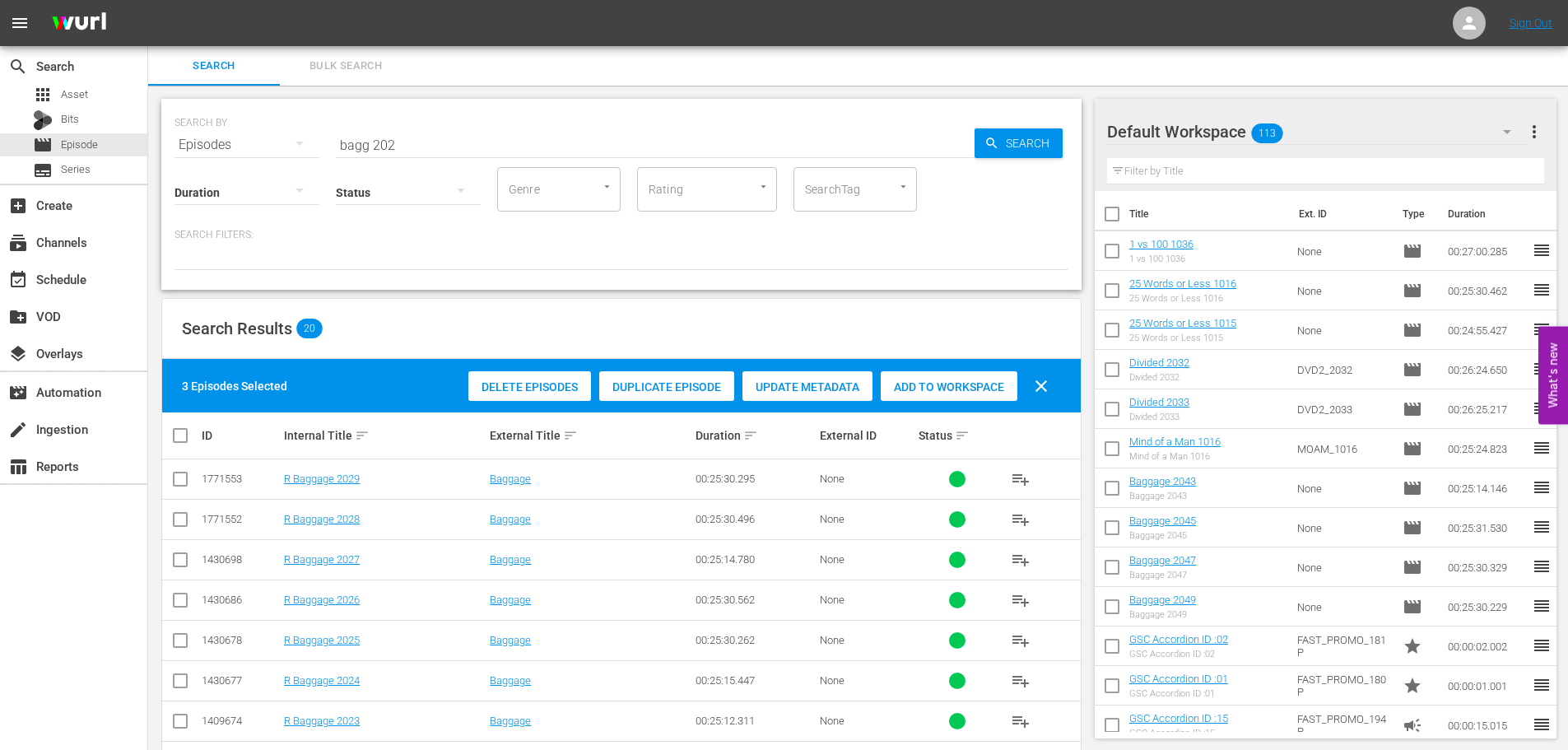
click at [983, 387] on span "Add to Workspace" at bounding box center [949, 387] width 136 height 13
click at [489, 155] on input "bagg 202" at bounding box center [655, 145] width 639 height 40
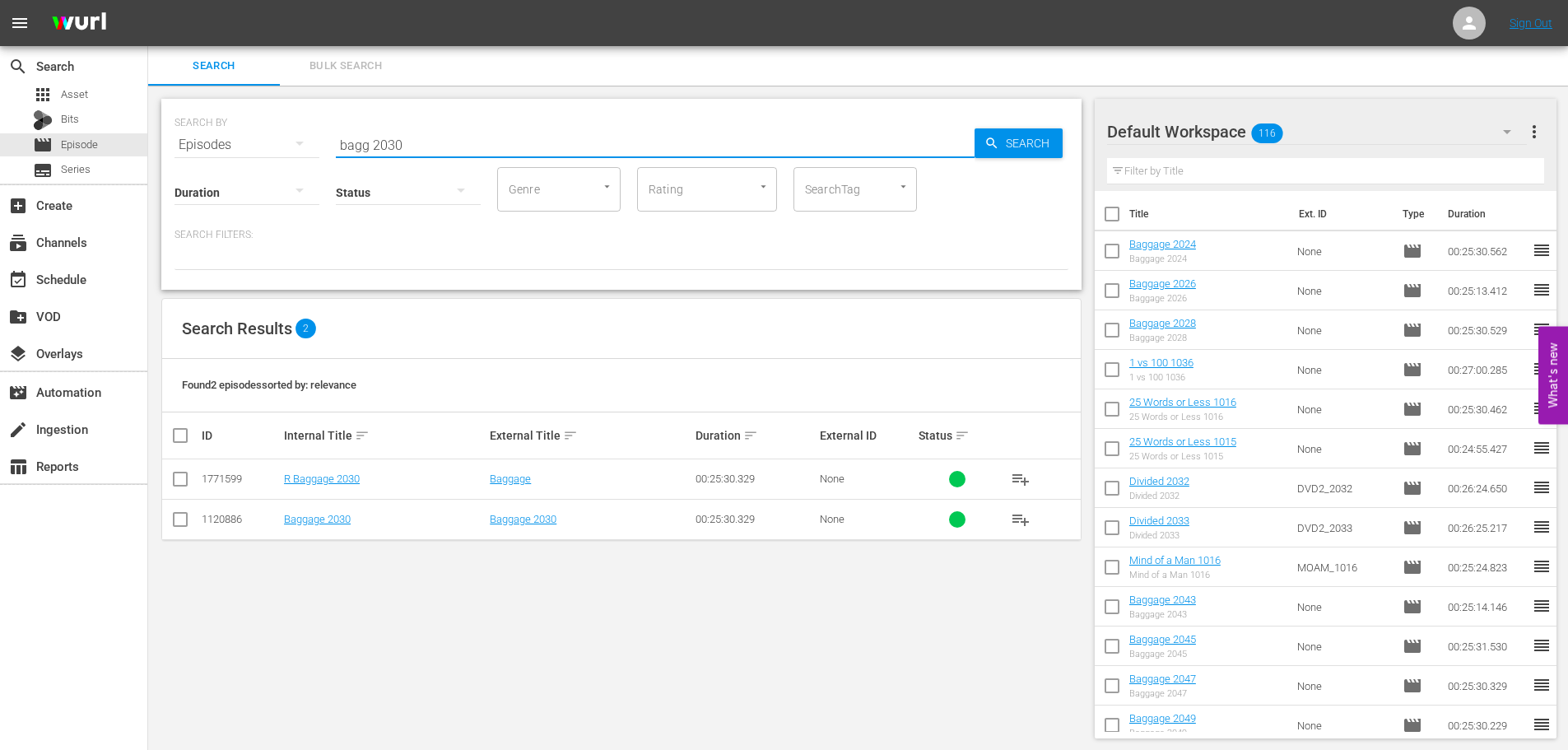
type input "bagg 2030"
click at [184, 517] on input "checkbox" at bounding box center [180, 522] width 19 height 19
checkbox input "true"
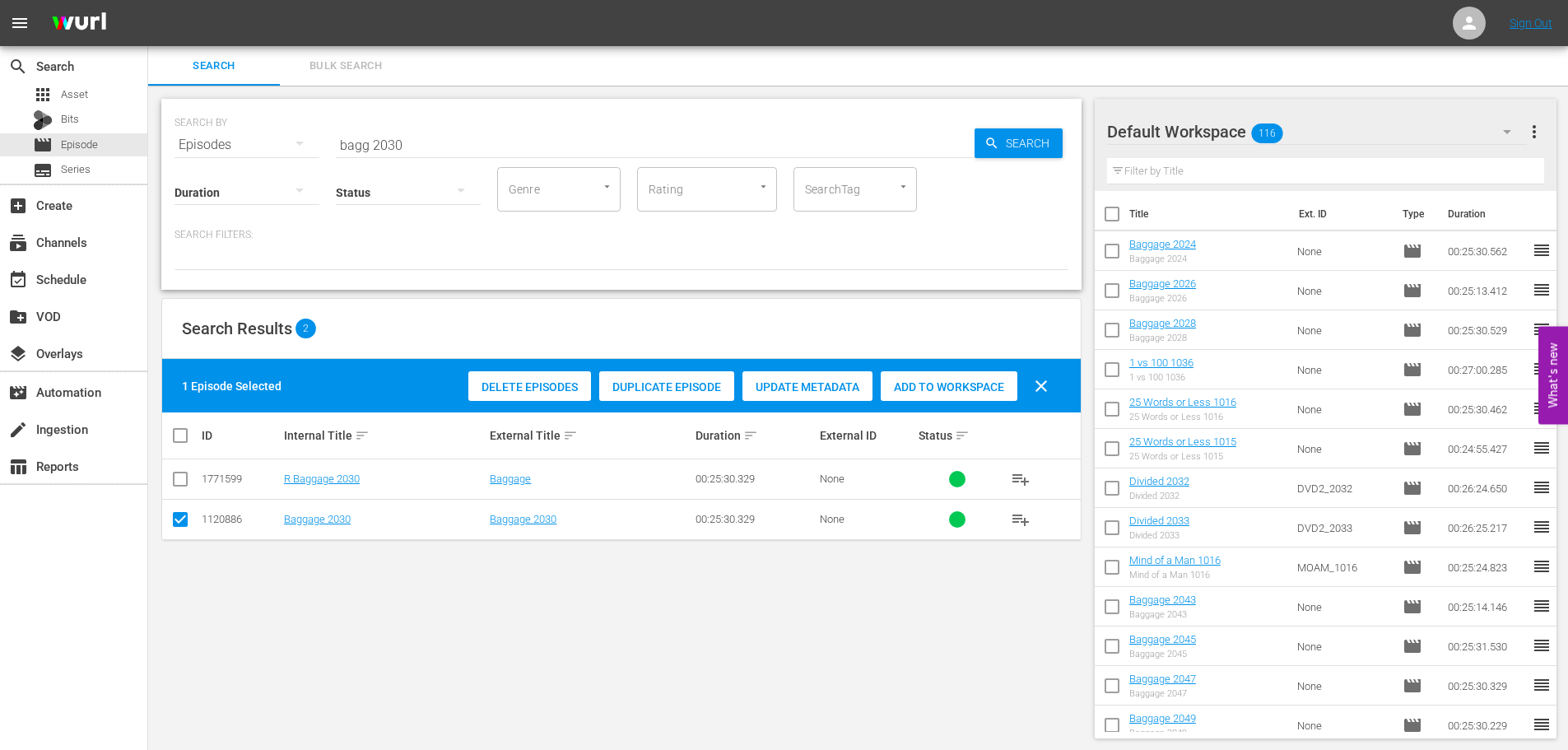
click at [961, 381] on span "Add to Workspace" at bounding box center [949, 387] width 136 height 13
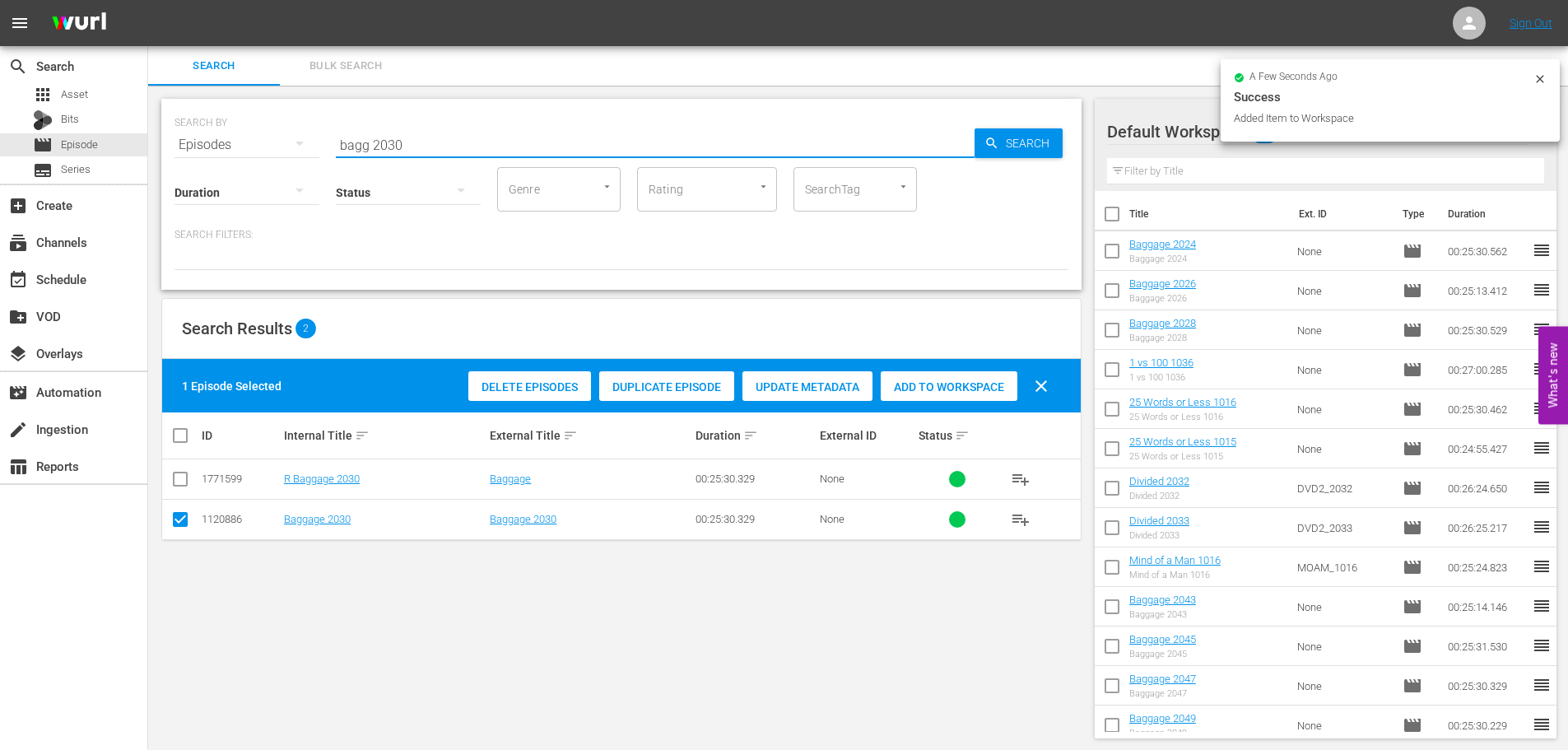
drag, startPoint x: 436, startPoint y: 136, endPoint x: 334, endPoint y: 150, distance: 103.0
click at [336, 151] on input "bagg 2030" at bounding box center [655, 145] width 639 height 40
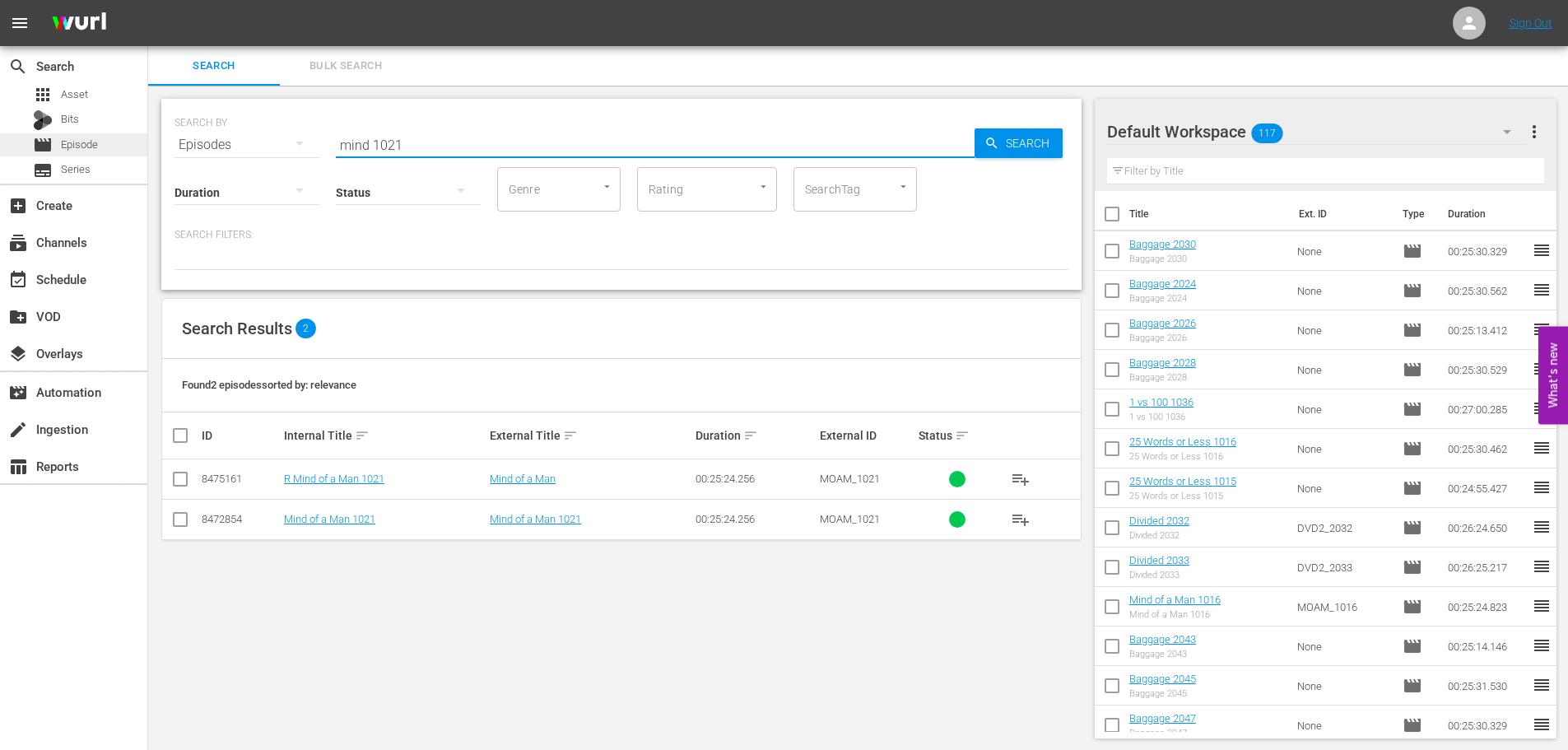
type input "mind 1021"
click at [486, 145] on input "mind 1021" at bounding box center [655, 145] width 639 height 40
click at [181, 521] on input "checkbox" at bounding box center [180, 522] width 19 height 19
checkbox input "true"
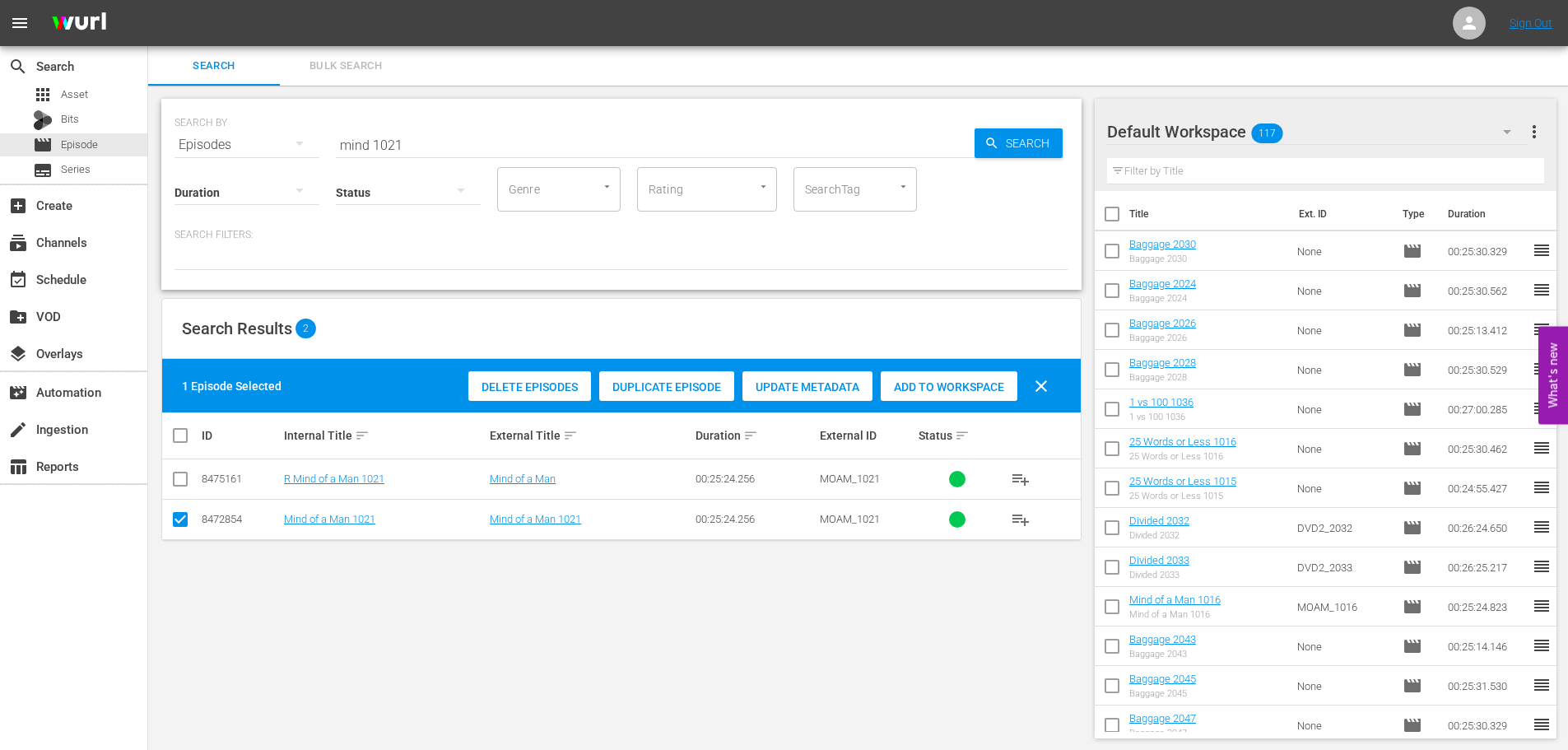
click at [992, 414] on th "Status sort" at bounding box center [957, 435] width 83 height 46
click at [969, 381] on span "Add to Workspace" at bounding box center [949, 387] width 136 height 13
click at [187, 129] on div "SEARCH BY Search By Episodes Search ID, Title, Description, Keywords, or Catego…" at bounding box center [621, 135] width 894 height 59
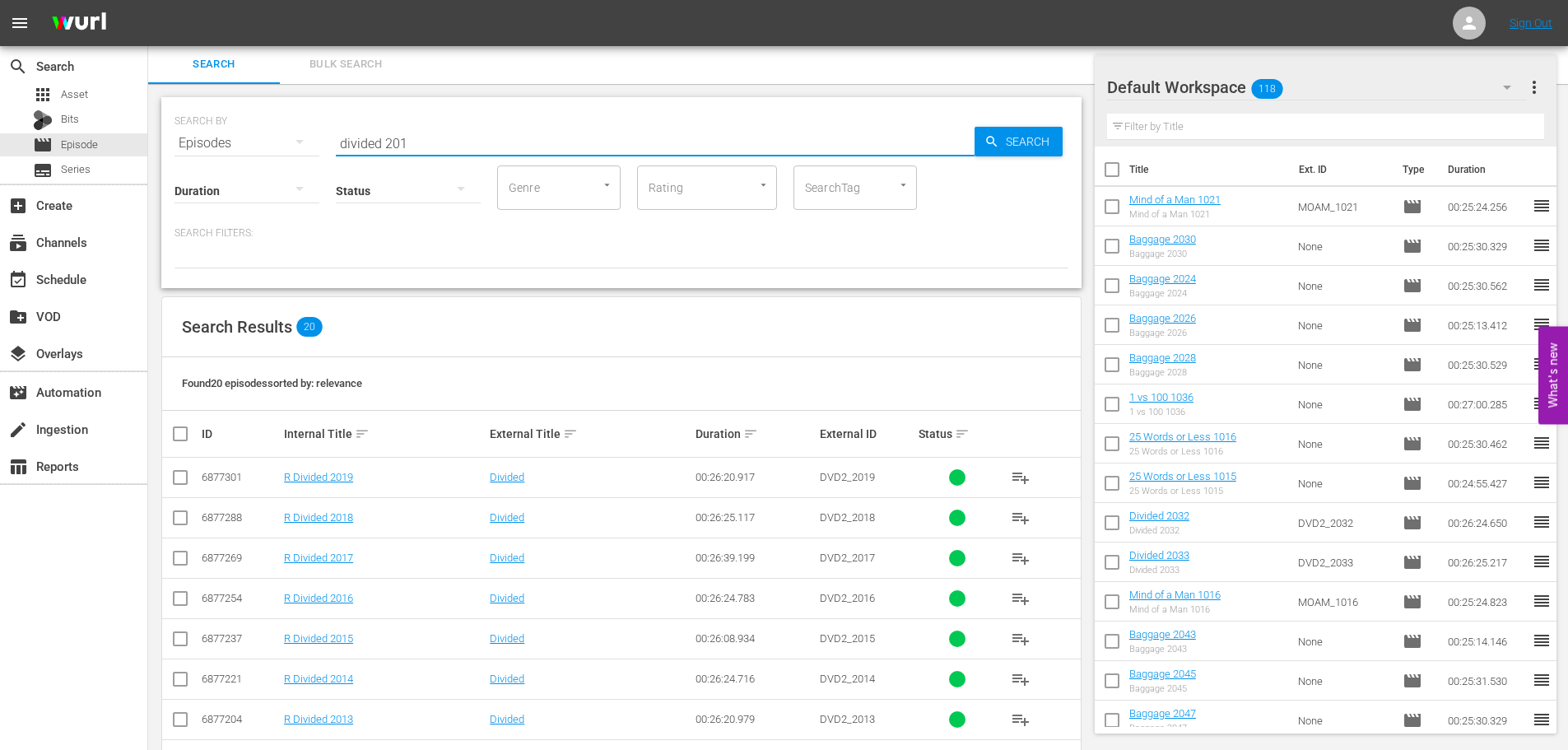
scroll to position [547, 0]
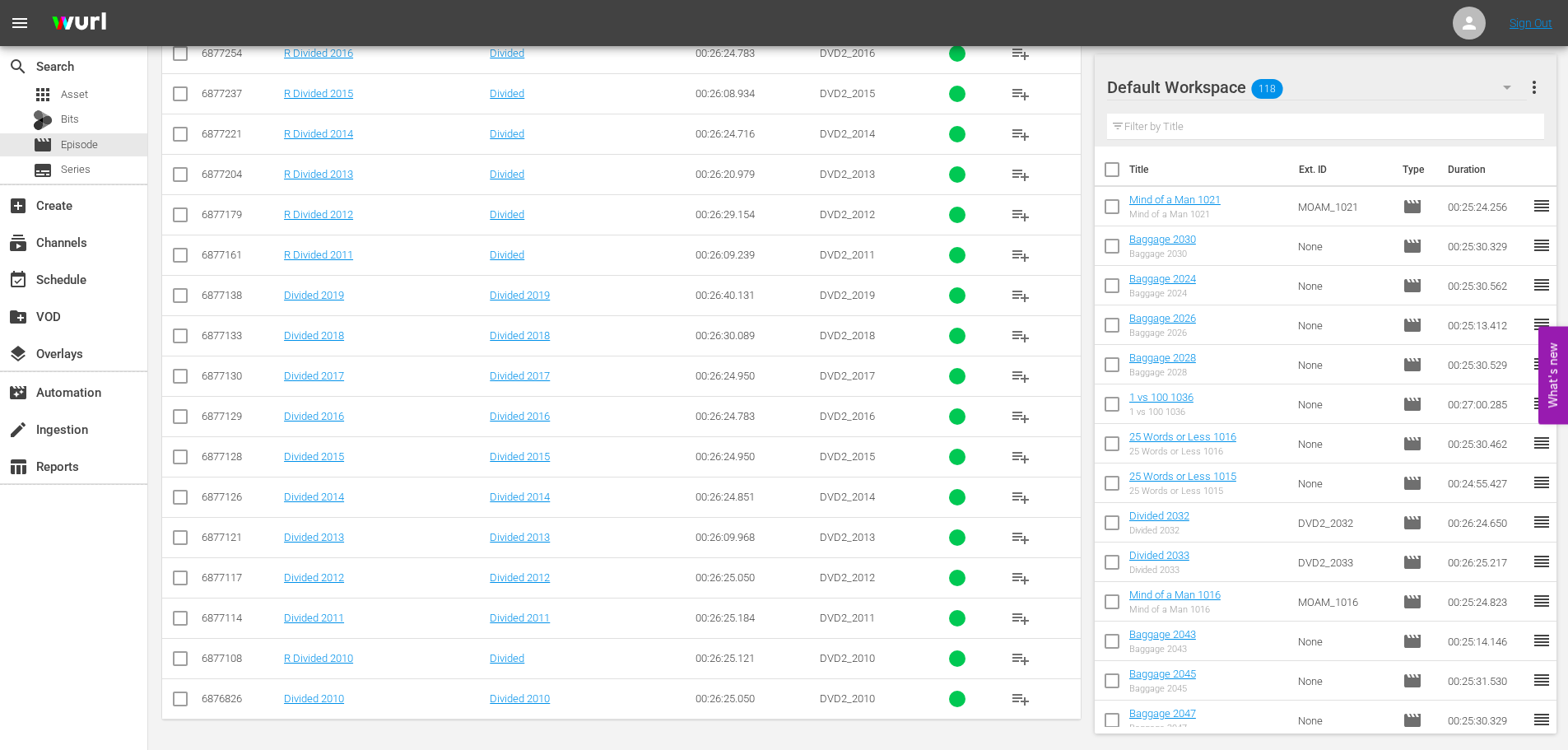
type input "divided 201"
click at [186, 621] on input "checkbox" at bounding box center [180, 621] width 19 height 19
checkbox input "true"
click at [186, 543] on input "checkbox" at bounding box center [180, 540] width 19 height 19
checkbox input "true"
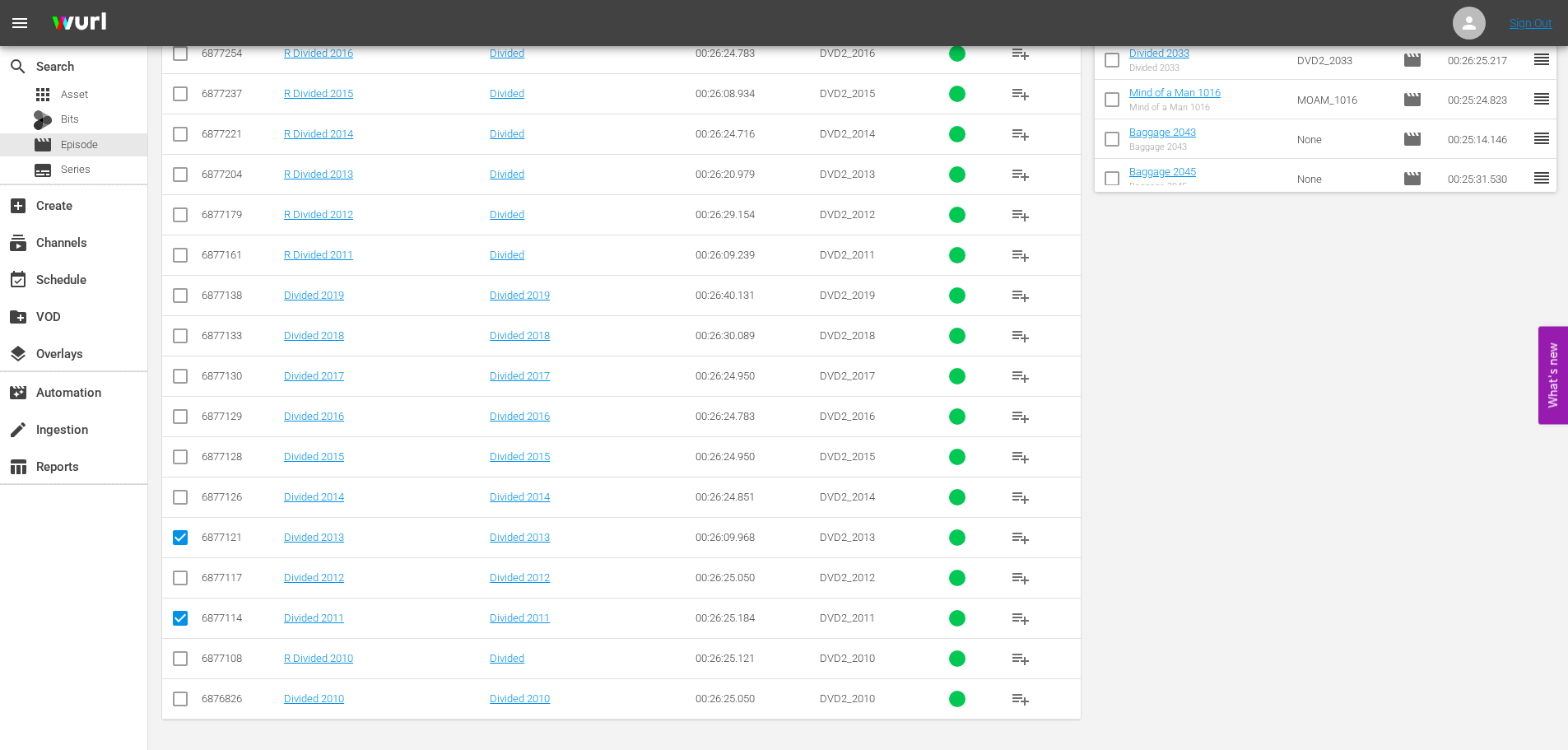
scroll to position [0, 0]
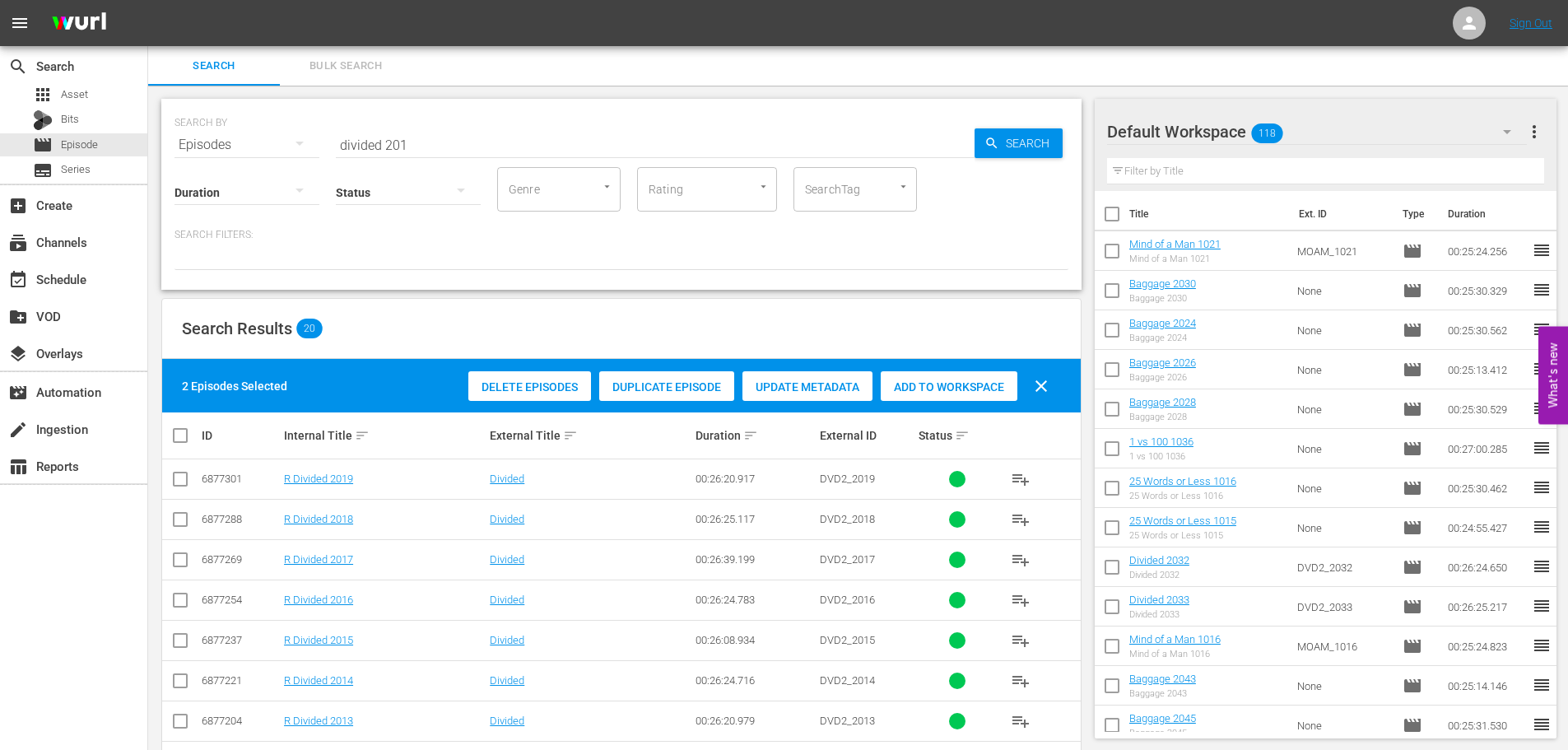
click at [957, 381] on span "Add to Workspace" at bounding box center [949, 387] width 136 height 13
drag, startPoint x: 447, startPoint y: 148, endPoint x: 217, endPoint y: 138, distance: 230.2
click at [217, 138] on div "SEARCH BY Search By Episodes Search ID, Title, Description, Keywords, or Catego…" at bounding box center [621, 135] width 894 height 59
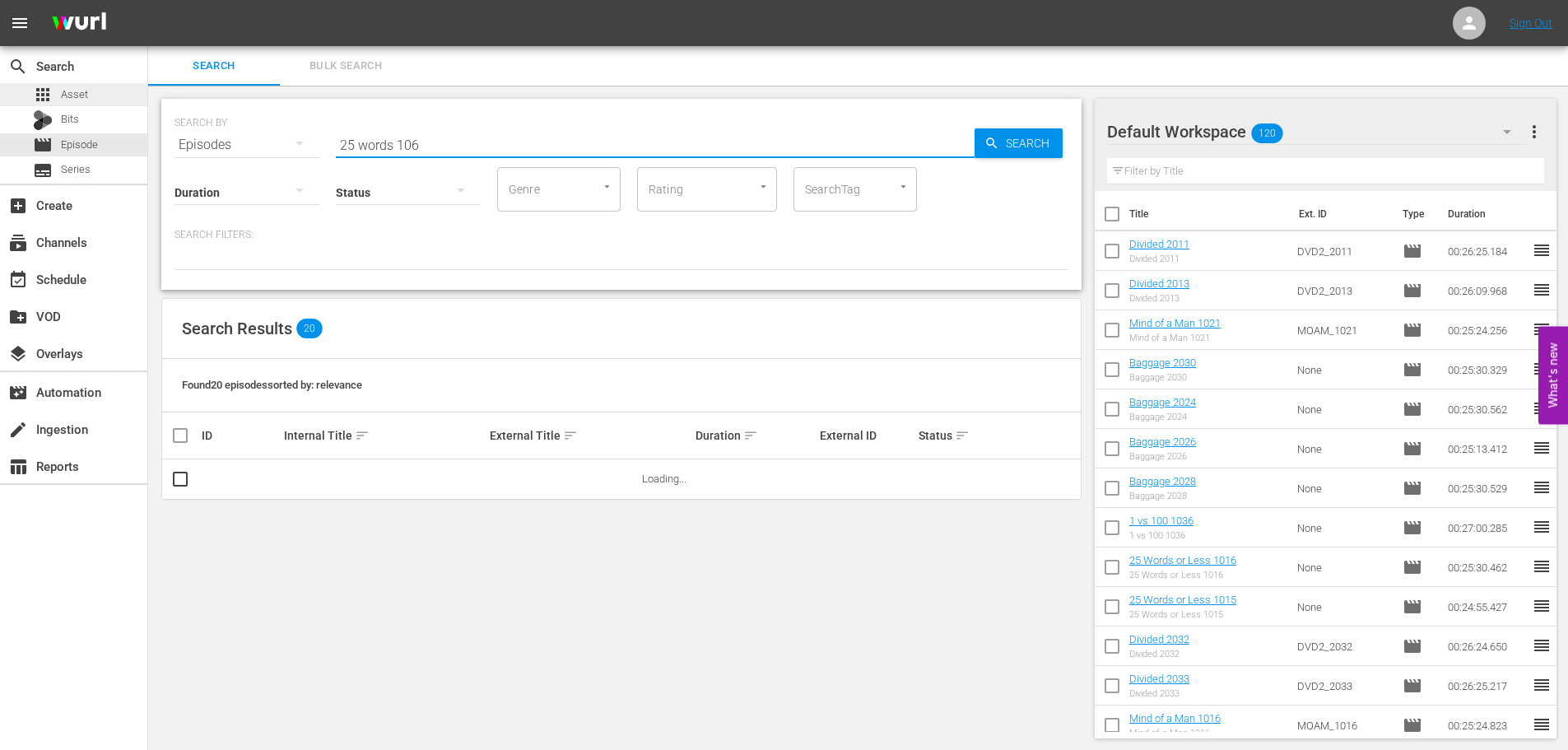
type input "25 words 106"
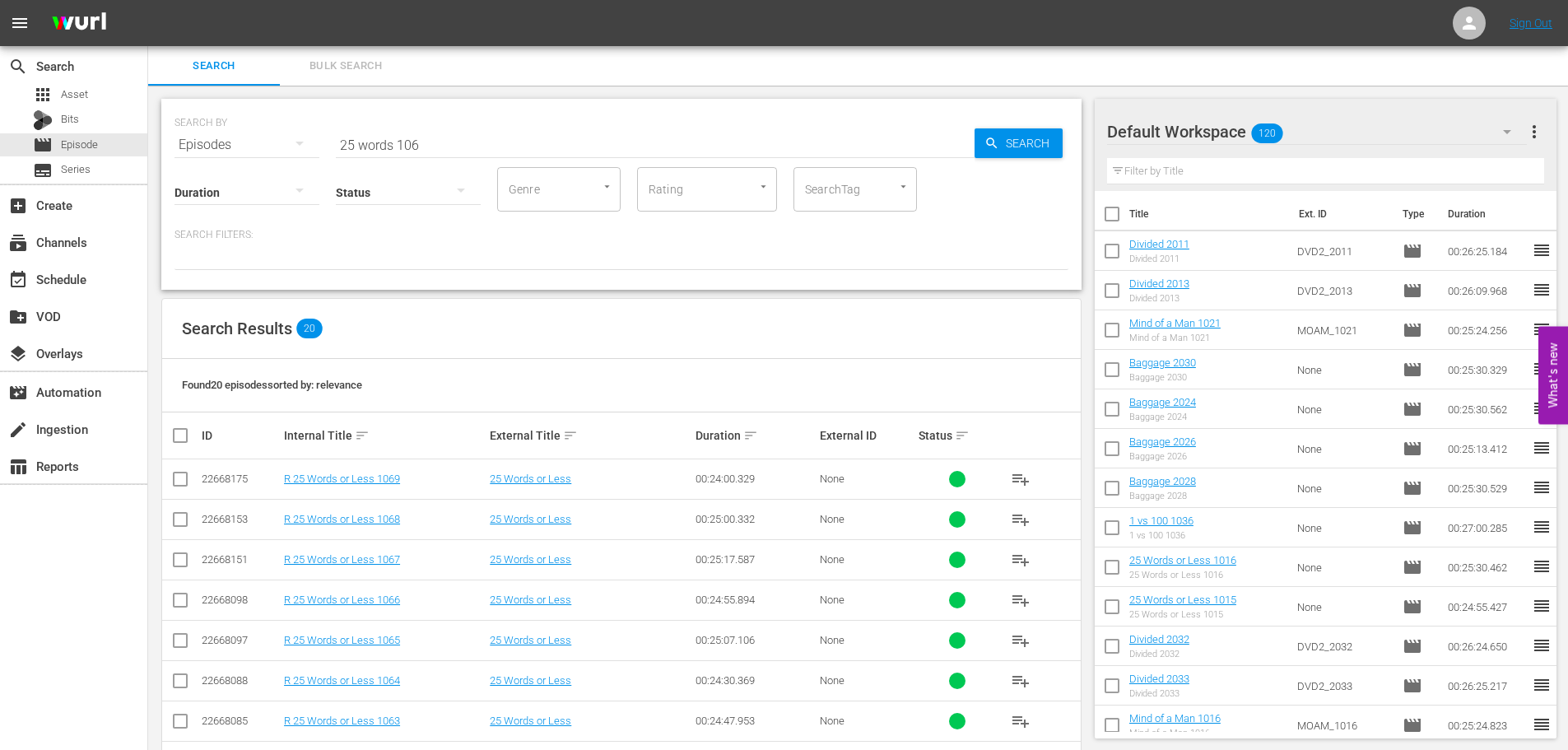
scroll to position [5, 0]
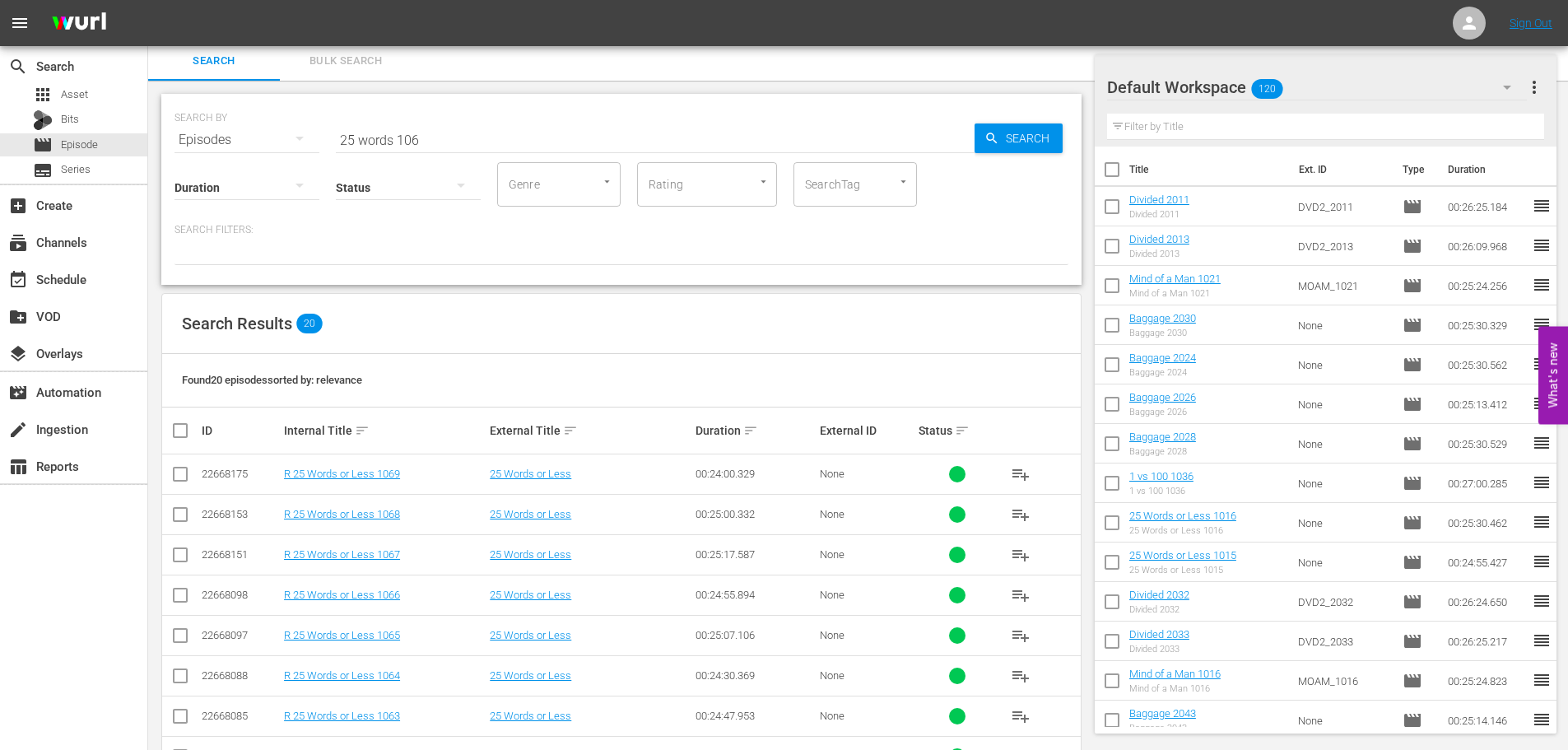
checkbox input "true"
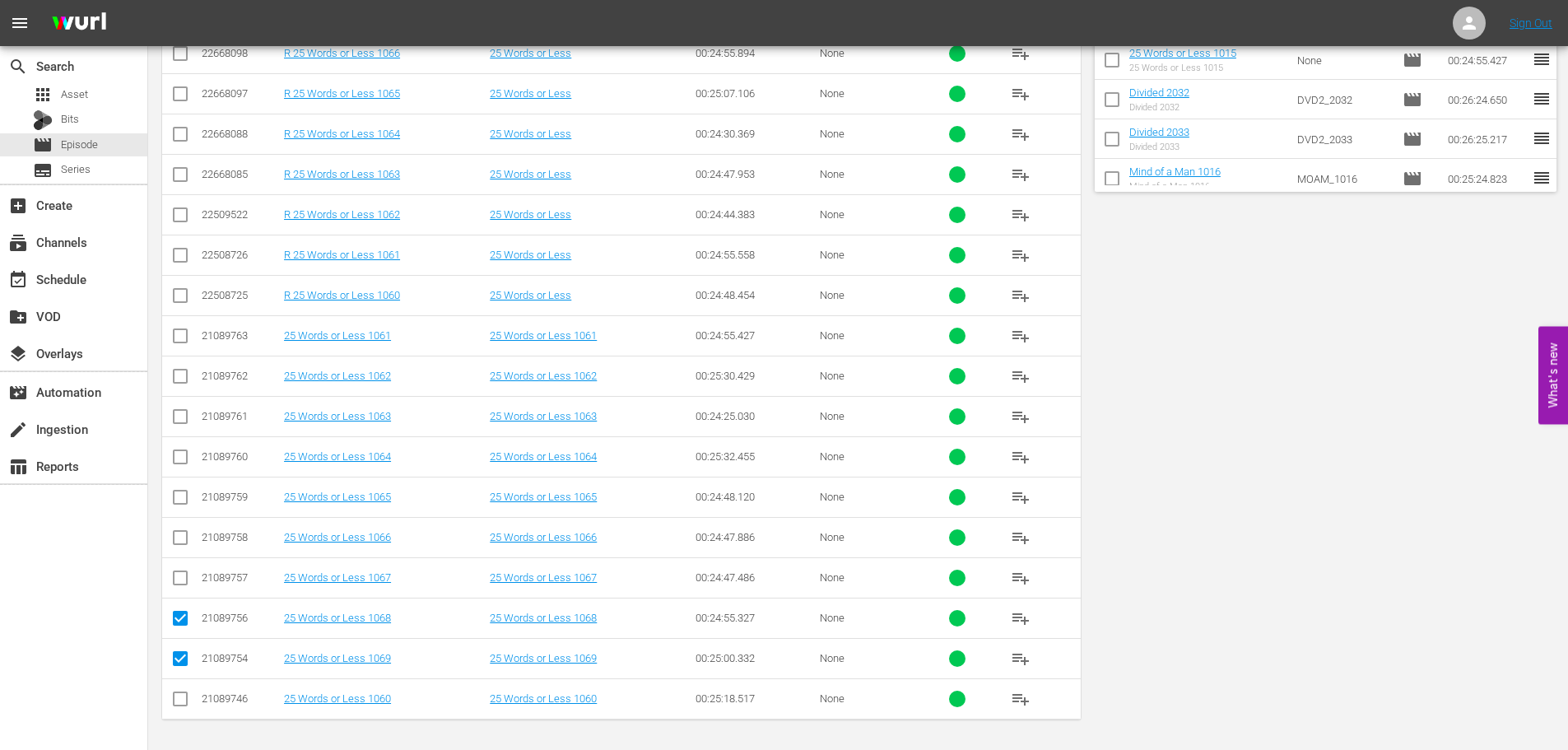
scroll to position [0, 0]
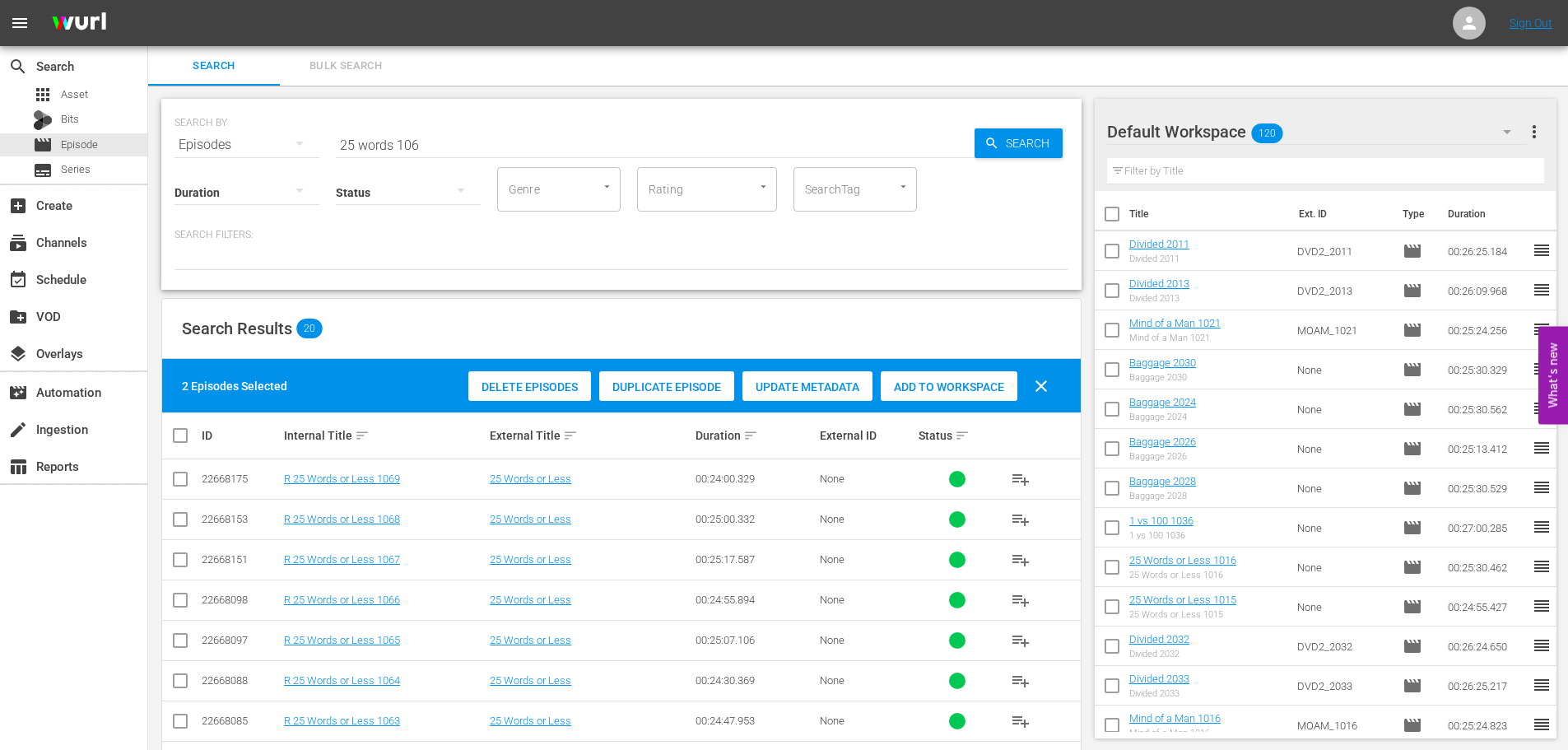
click at [958, 385] on span "Add to Workspace" at bounding box center [949, 387] width 136 height 13
click at [305, 137] on div "SEARCH BY Search By Episodes Search ID, Title, Description, Keywords, or Catego…" at bounding box center [621, 135] width 894 height 59
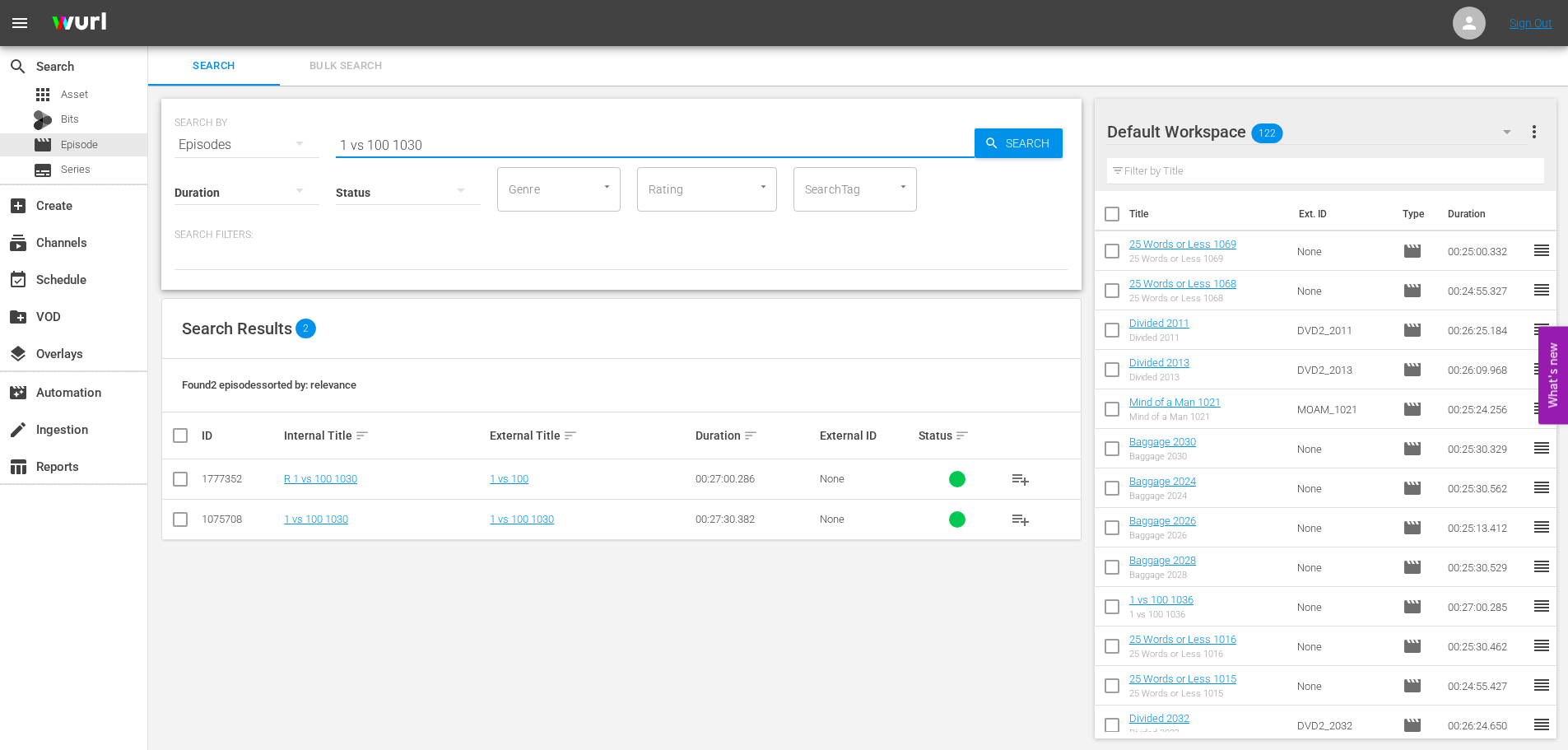
type input "1 vs 100 1030"
click at [182, 524] on input "checkbox" at bounding box center [180, 522] width 19 height 19
checkbox input "true"
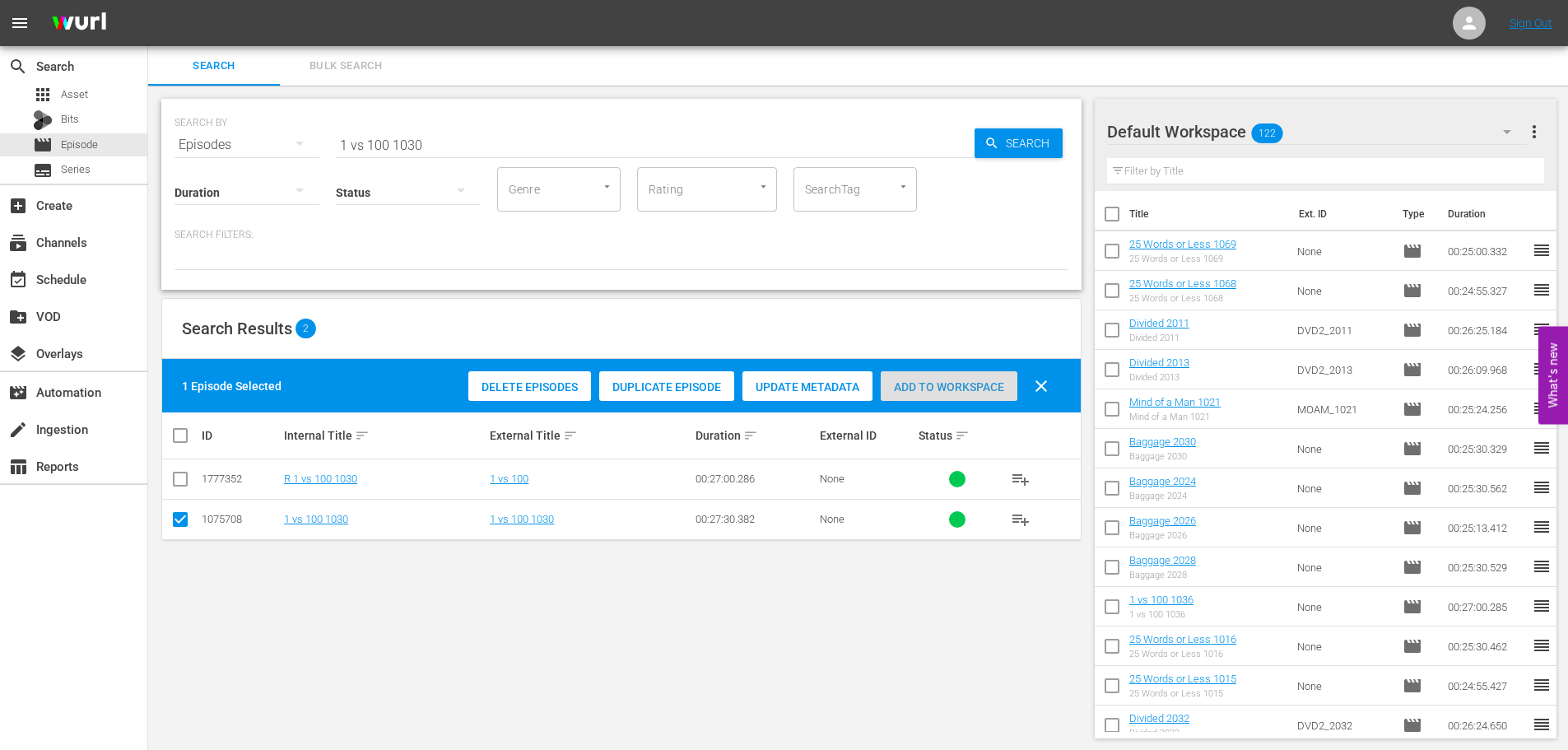
click at [951, 394] on div "Add to Workspace" at bounding box center [949, 387] width 136 height 32
drag, startPoint x: 450, startPoint y: 131, endPoint x: 286, endPoint y: 132, distance: 164.0
click at [286, 132] on div "SEARCH BY Search By Episodes Search ID, Title, Description, Keywords, or Catego…" at bounding box center [621, 135] width 894 height 59
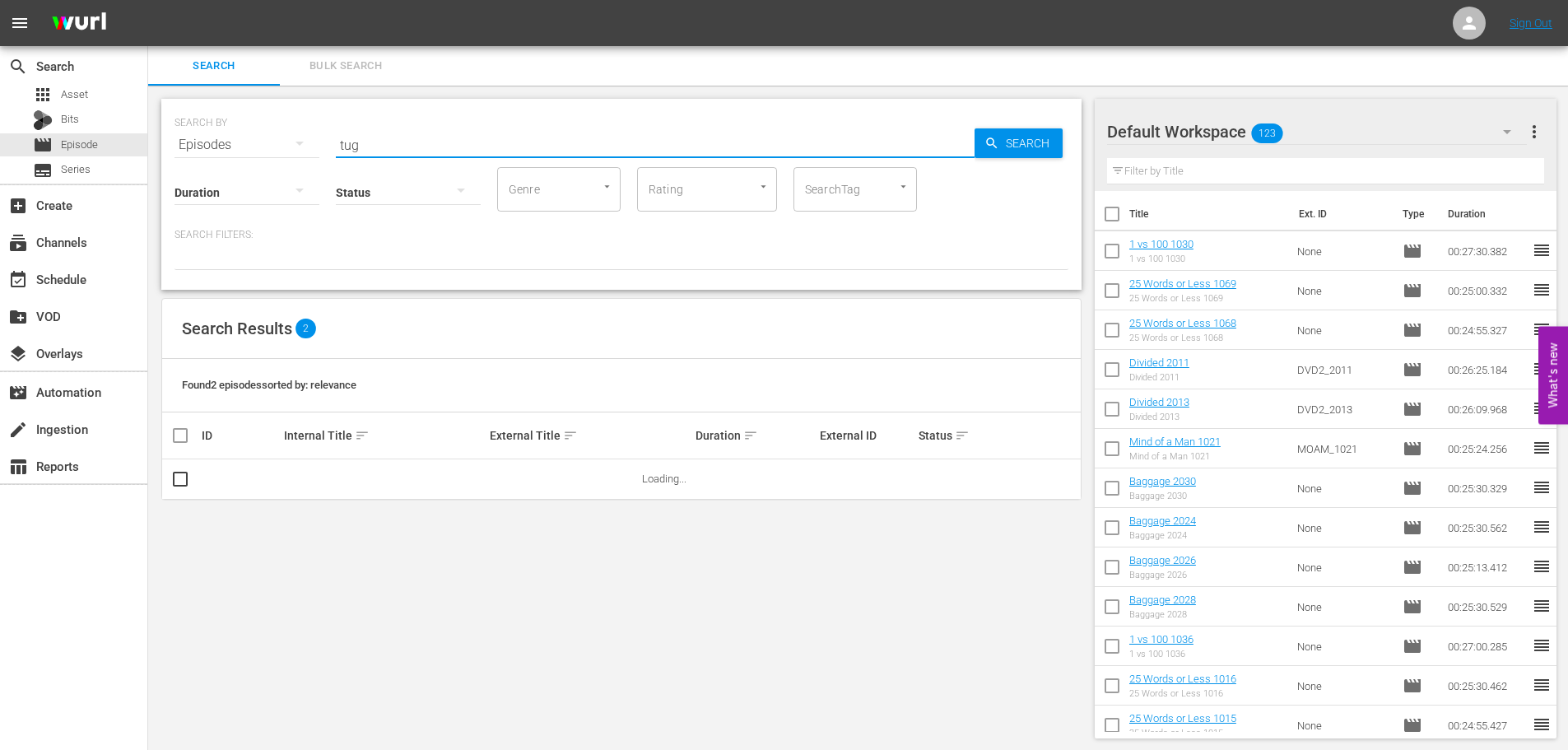
click at [403, 143] on input "tug" at bounding box center [655, 145] width 639 height 40
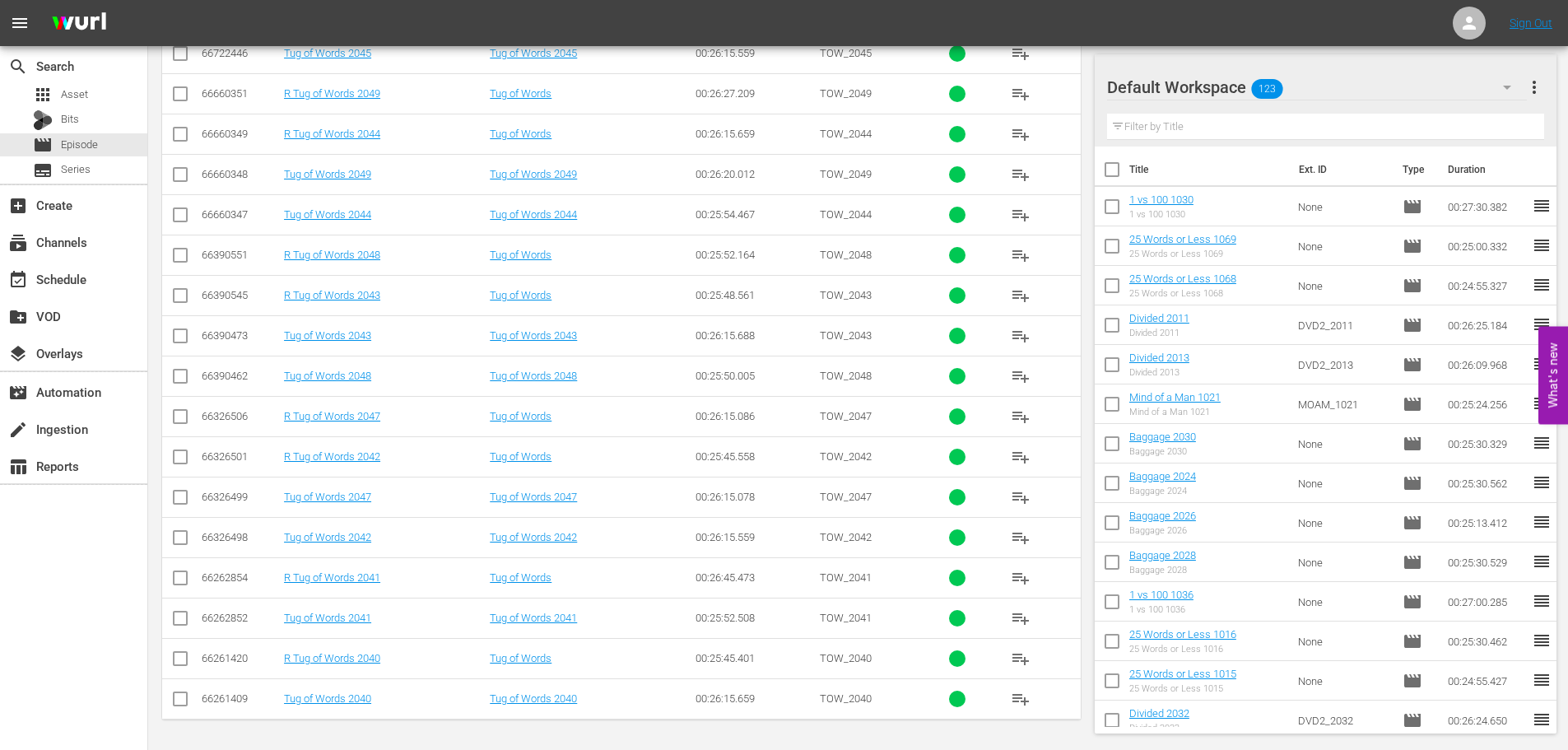
scroll to position [217, 0]
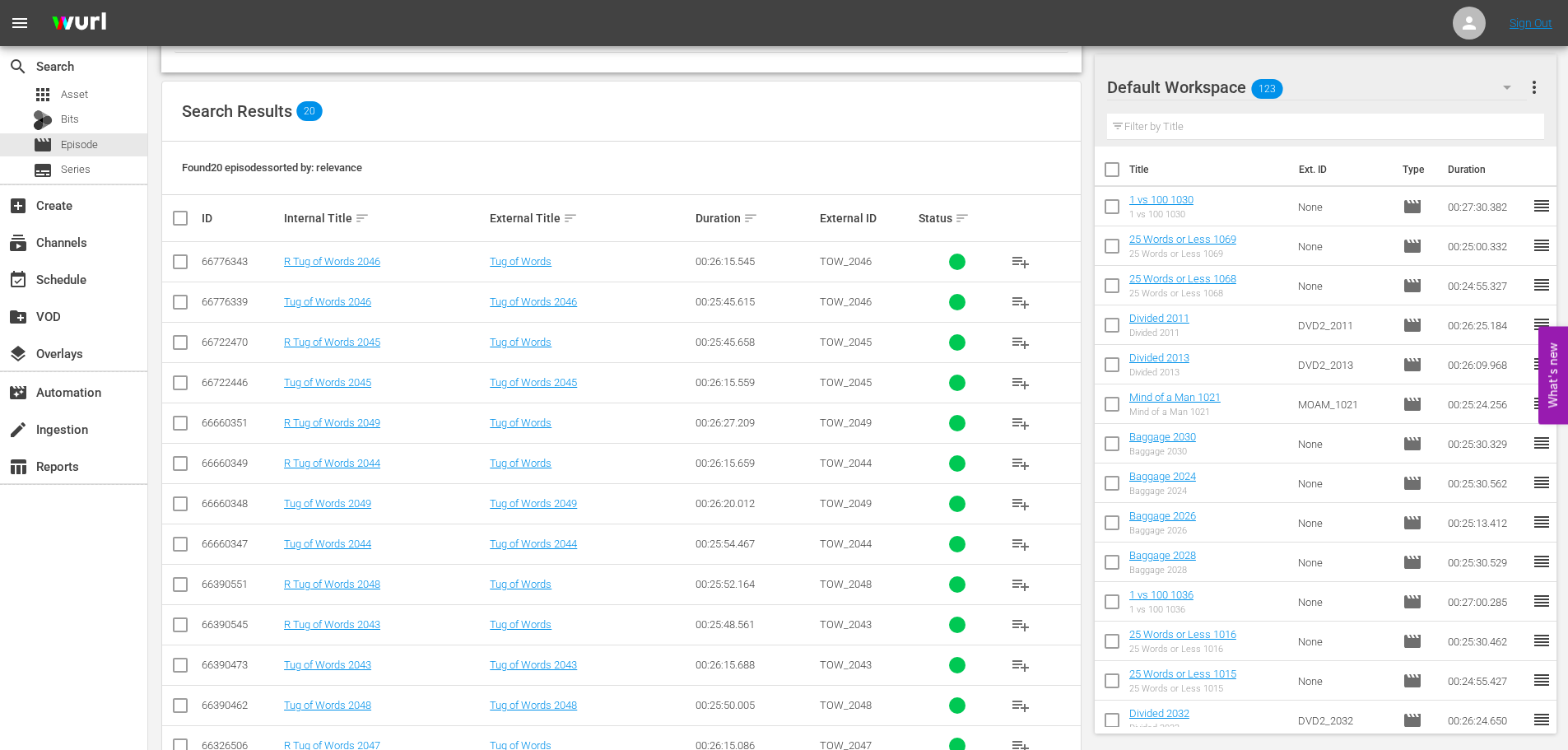
type input "tug 204"
click at [178, 537] on input "checkbox" at bounding box center [180, 547] width 19 height 19
checkbox input "true"
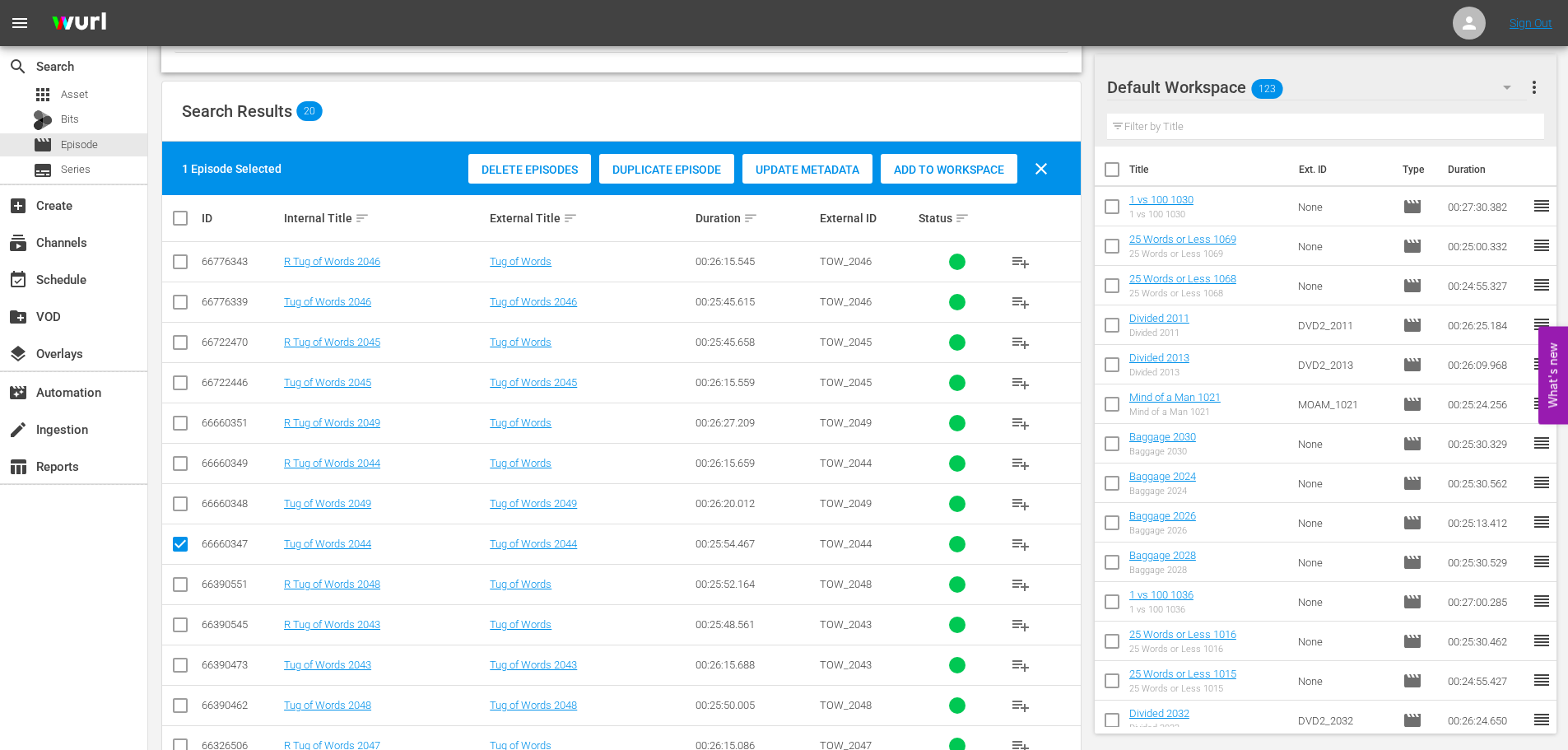
click at [182, 309] on input "checkbox" at bounding box center [180, 304] width 19 height 19
checkbox input "true"
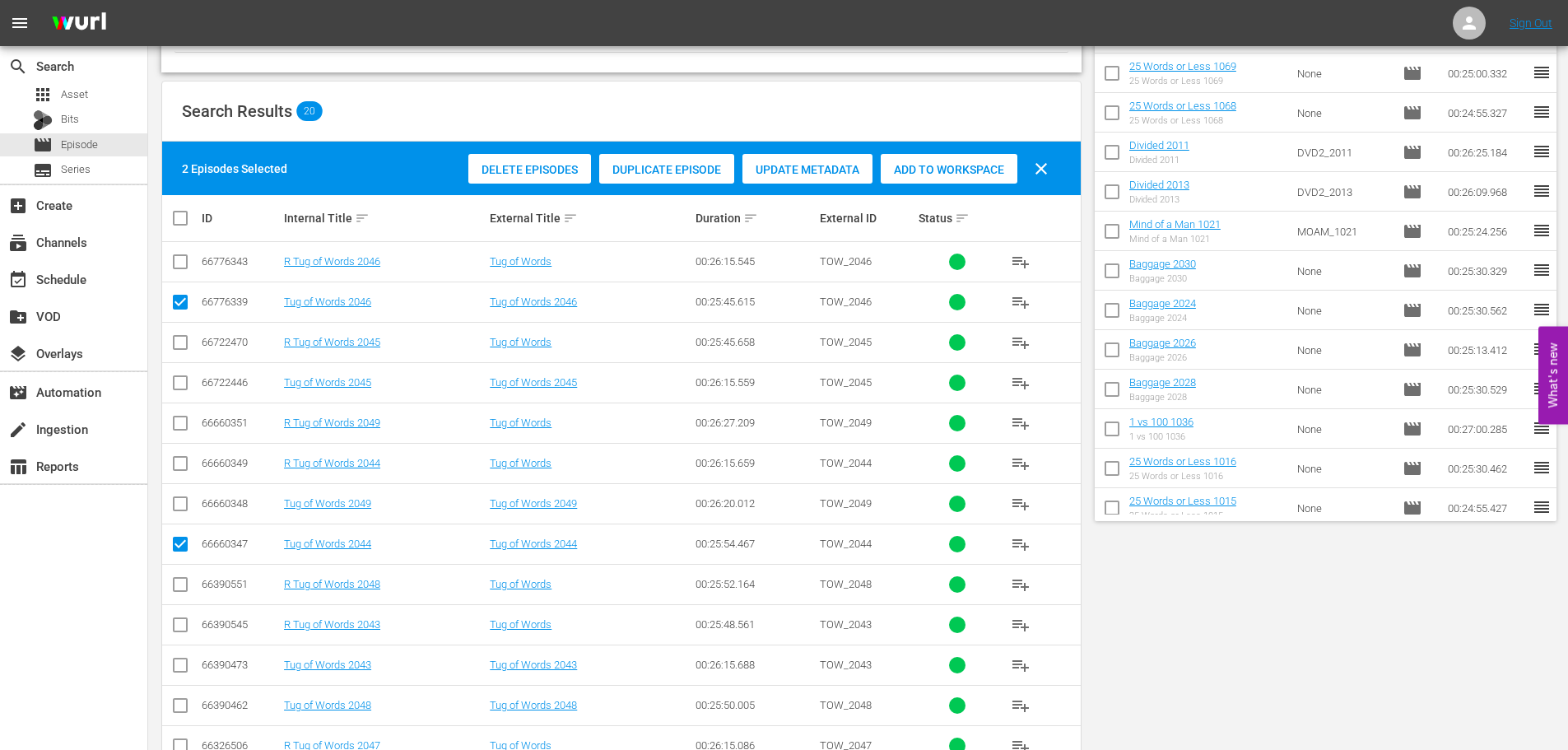
click at [935, 176] on span "Add to Workspace" at bounding box center [949, 170] width 136 height 13
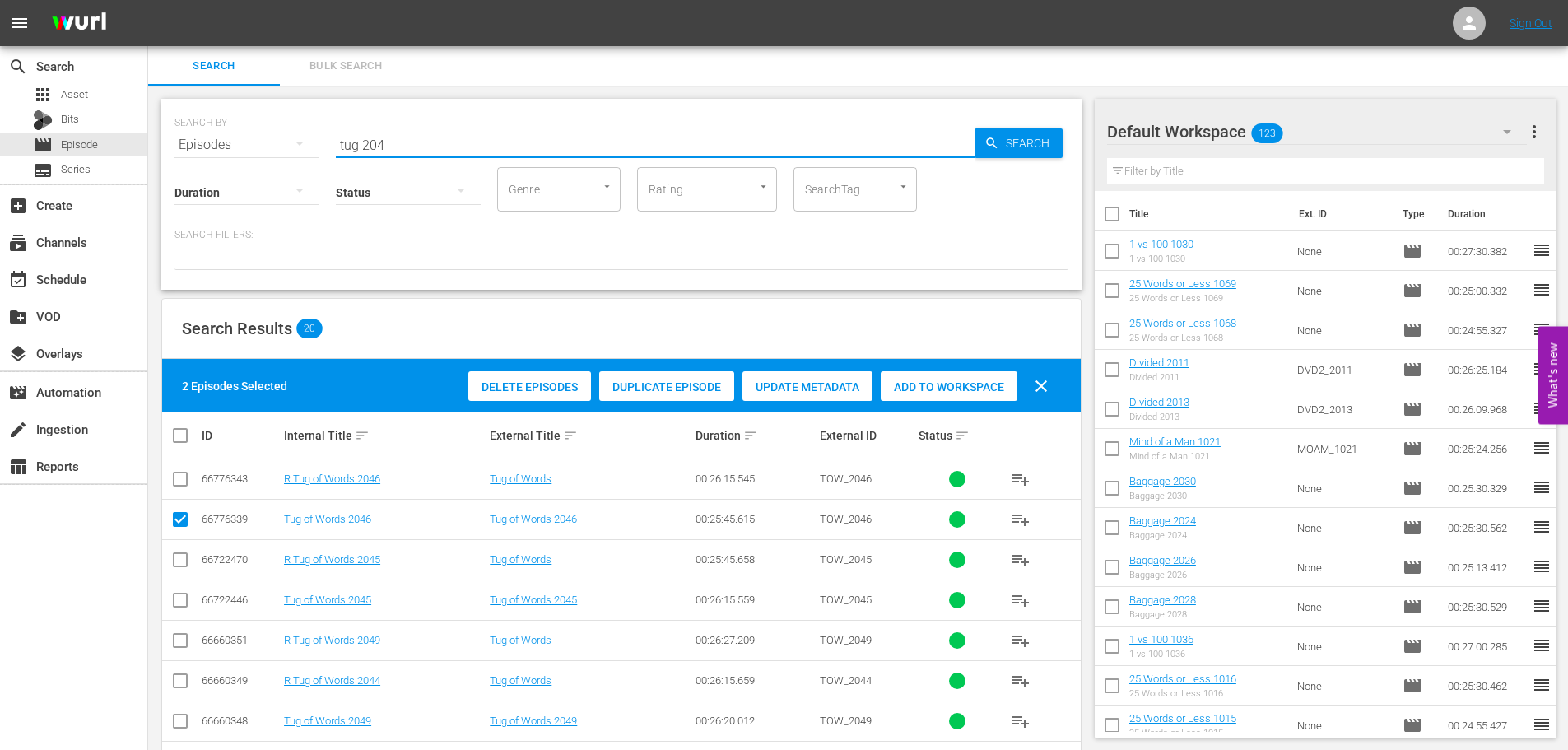
drag, startPoint x: 439, startPoint y: 137, endPoint x: 216, endPoint y: 136, distance: 223.0
click at [216, 136] on div "SEARCH BY Search By Episodes Search ID, Title, Description, Keywords, or Catego…" at bounding box center [621, 135] width 894 height 59
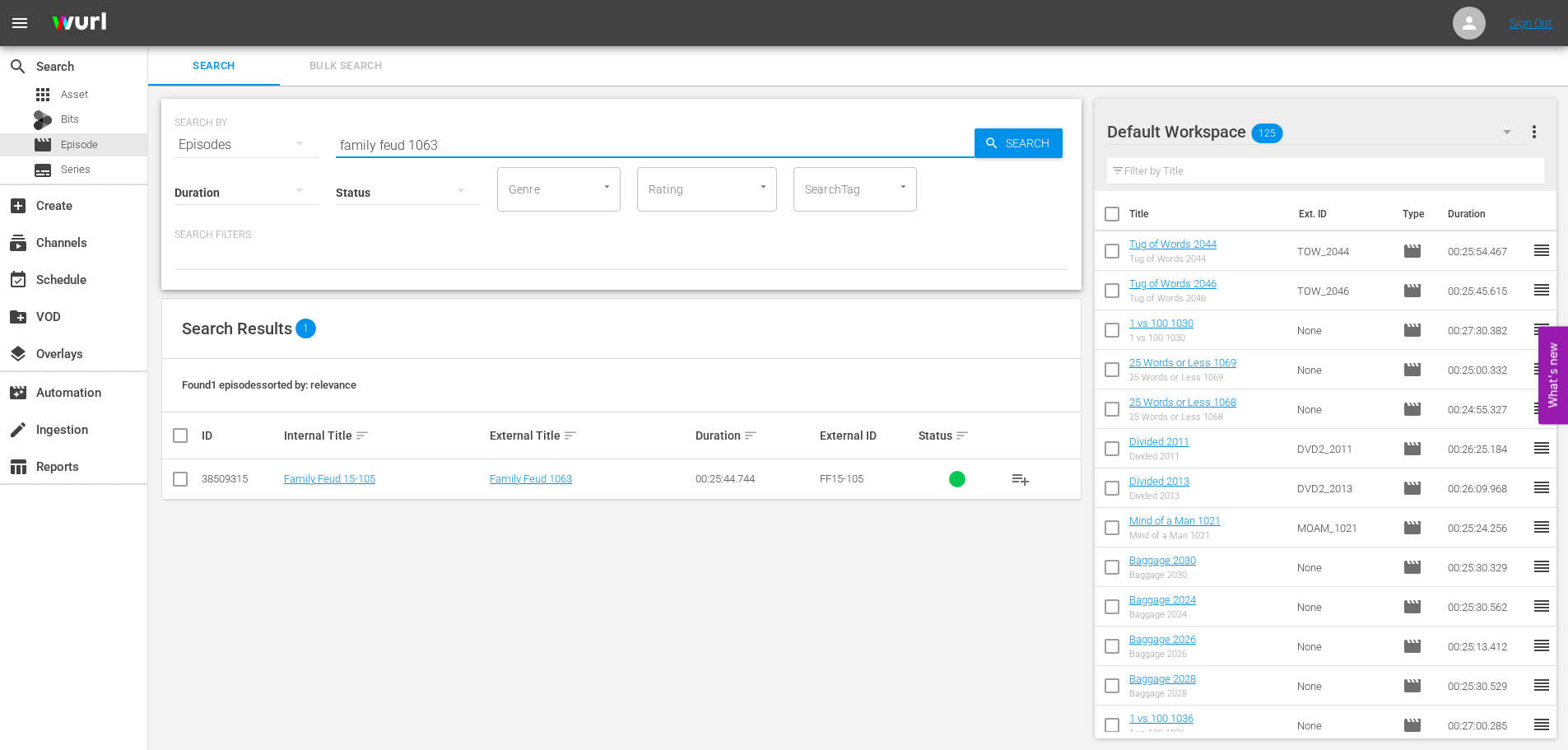
type input "family feud 1063"
click at [185, 481] on input "checkbox" at bounding box center [180, 482] width 19 height 19
checkbox input "true"
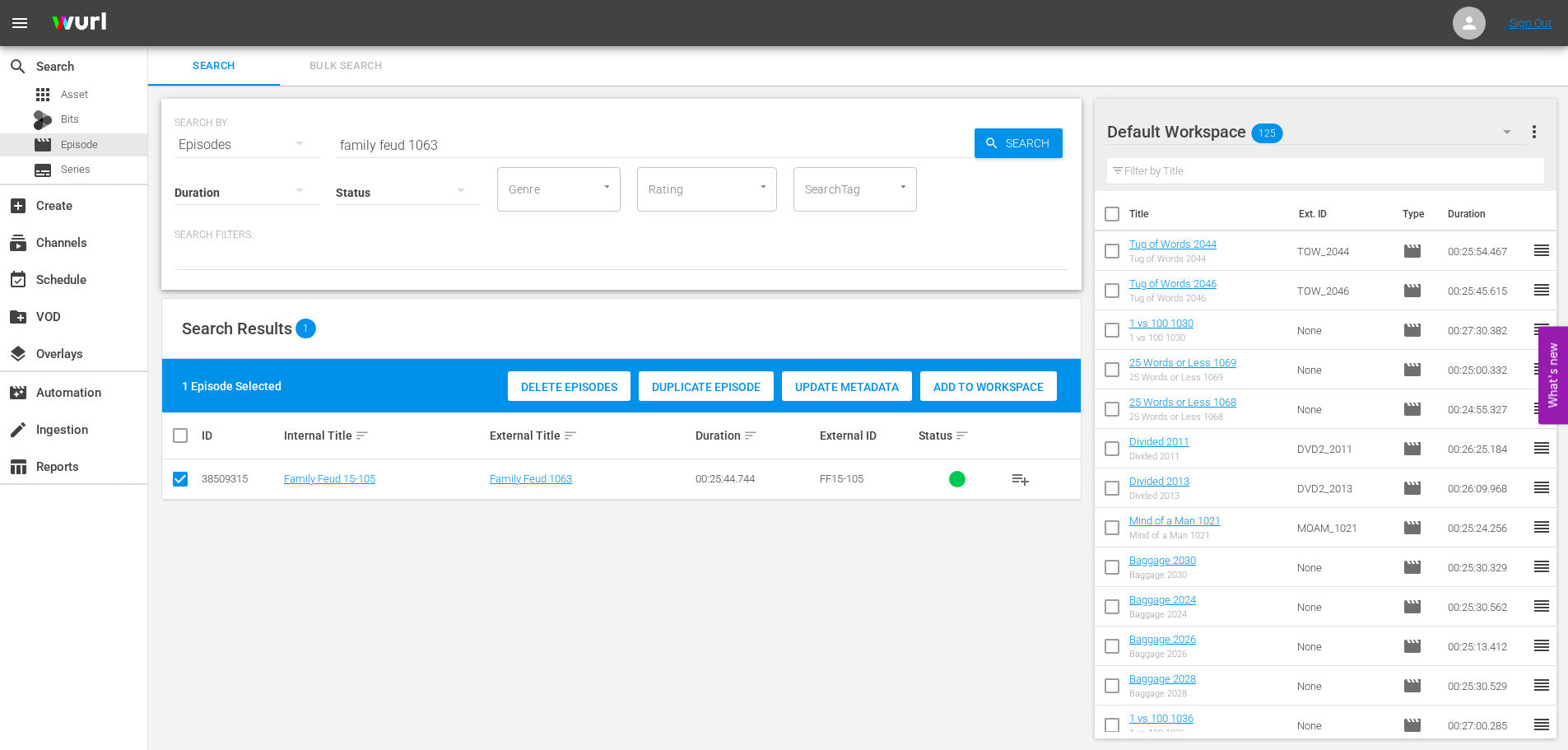
drag, startPoint x: 984, startPoint y: 390, endPoint x: 972, endPoint y: 375, distance: 19.2
click at [984, 390] on span "Add to Workspace" at bounding box center [988, 387] width 136 height 13
click at [522, 141] on input "family feud 1063" at bounding box center [655, 145] width 639 height 40
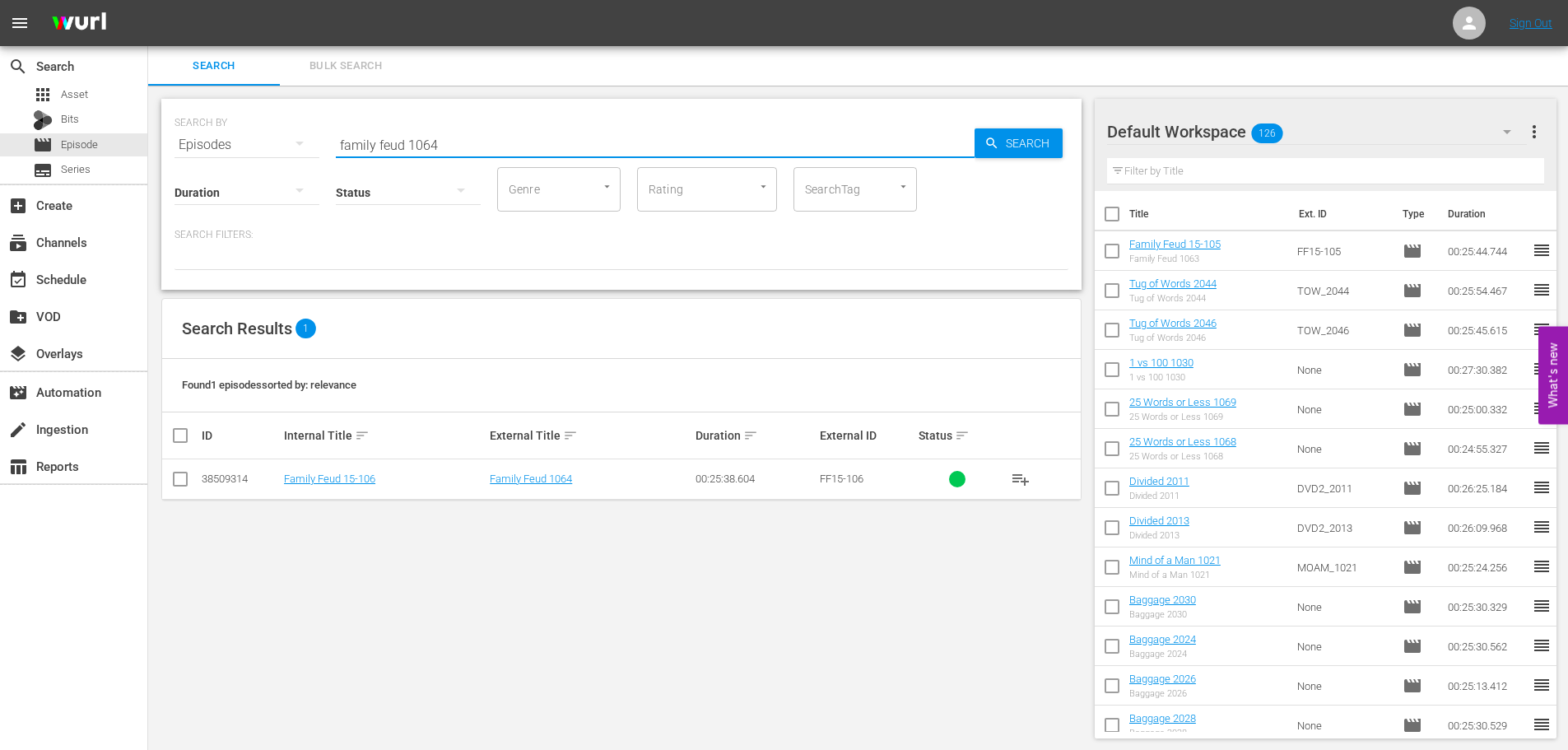
type input "family feud 1064"
click at [186, 485] on input "checkbox" at bounding box center [180, 482] width 19 height 19
checkbox input "true"
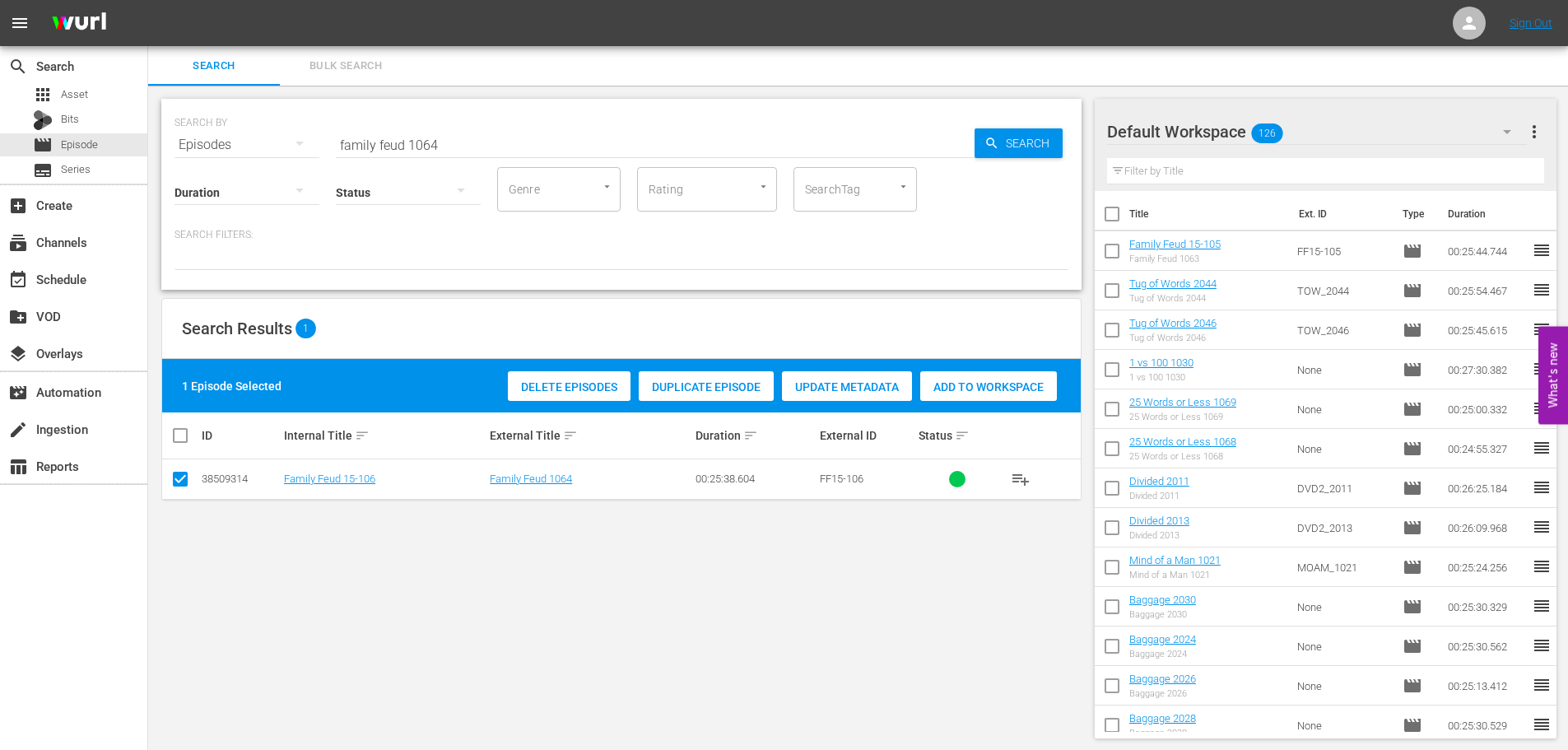
click at [998, 388] on span "Add to Workspace" at bounding box center [988, 387] width 136 height 13
drag, startPoint x: 527, startPoint y: 144, endPoint x: 184, endPoint y: 146, distance: 343.0
click at [188, 145] on div "SEARCH BY Search By Episodes Search ID, Title, Description, Keywords, or Catego…" at bounding box center [621, 135] width 894 height 59
drag, startPoint x: 483, startPoint y: 114, endPoint x: 475, endPoint y: 132, distance: 19.7
click at [483, 113] on div "SEARCH BY Search By Episodes Search ID, Title, Description, Keywords, or Catego…" at bounding box center [621, 135] width 894 height 59
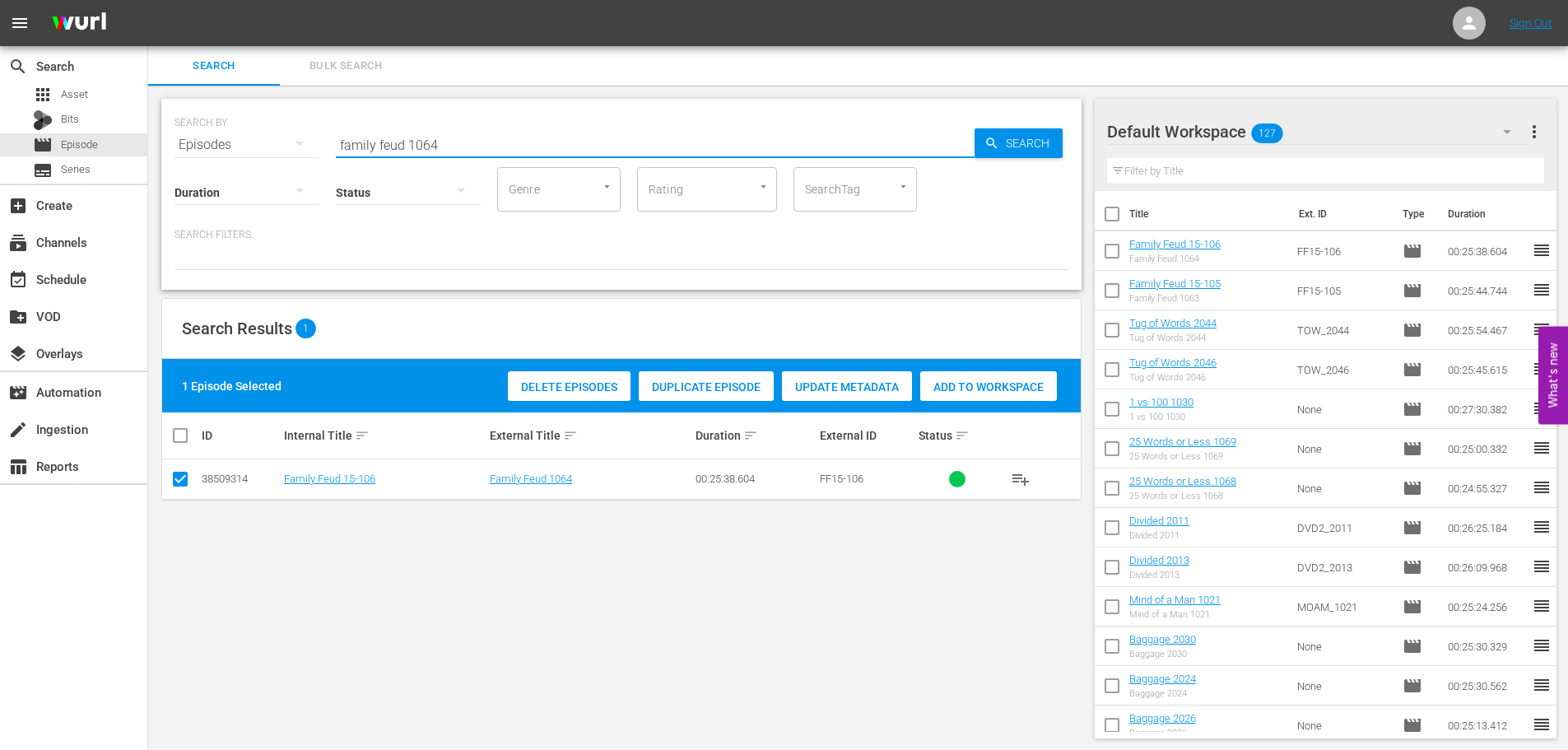
drag, startPoint x: 475, startPoint y: 132, endPoint x: 183, endPoint y: 177, distance: 295.4
click at [193, 166] on div "SEARCH BY Search By Episodes Search ID, Title, Description, Keywords, or Catego…" at bounding box center [621, 194] width 920 height 191
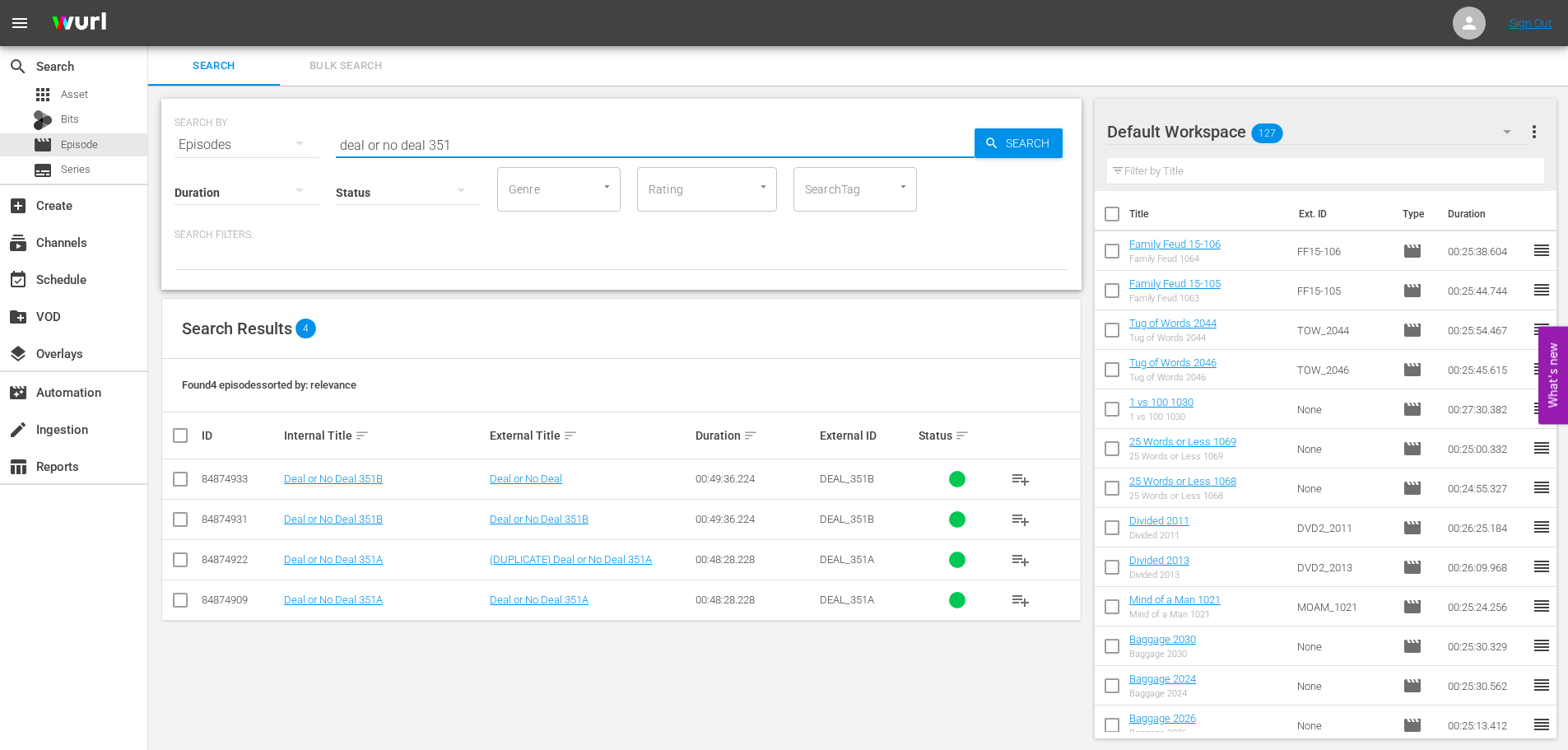
scroll to position [2, 0]
type input "deal or no deal 351"
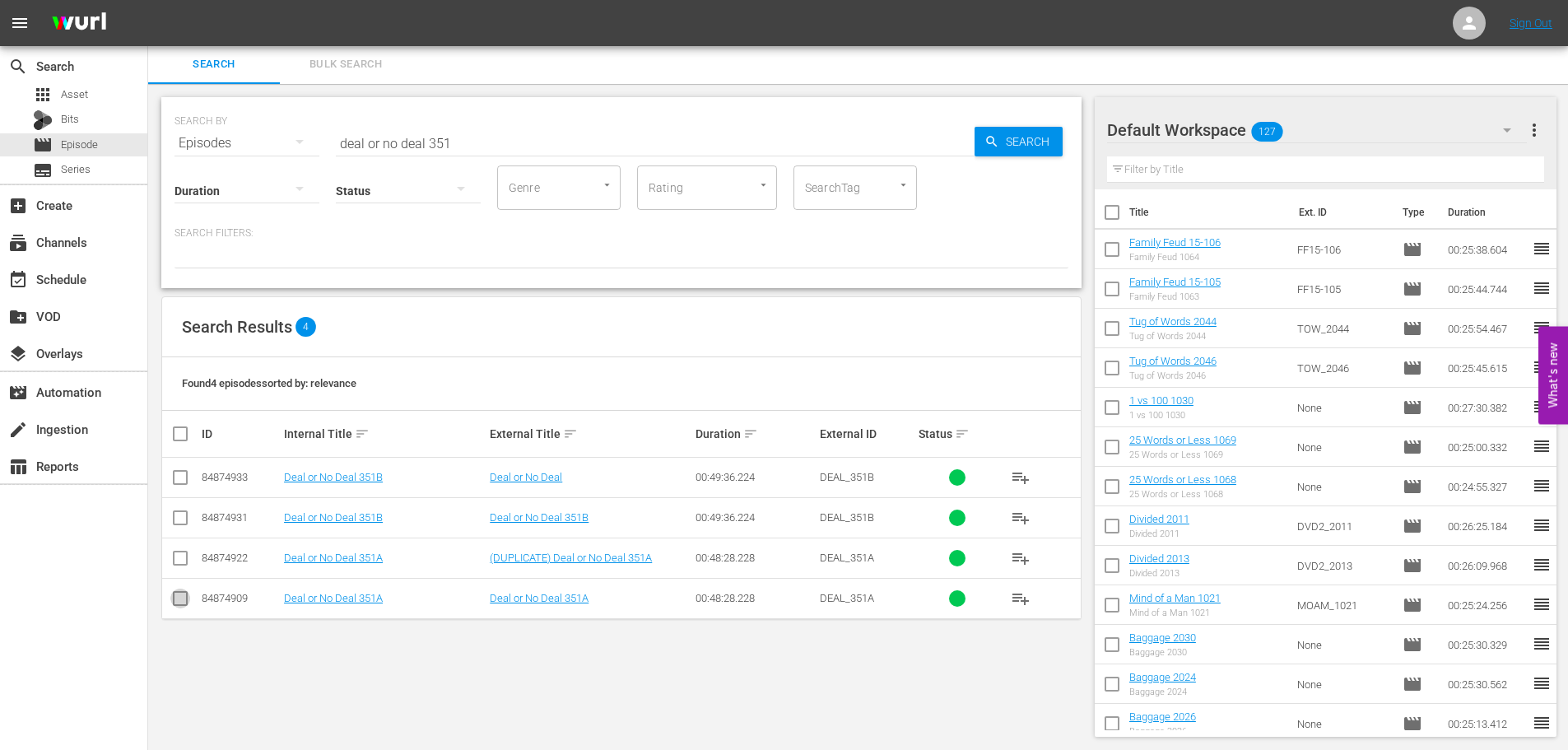
drag, startPoint x: 186, startPoint y: 590, endPoint x: 175, endPoint y: 601, distance: 15.6
click at [175, 601] on span at bounding box center [180, 598] width 19 height 19
click at [177, 601] on input "checkbox" at bounding box center [180, 601] width 19 height 19
checkbox input "true"
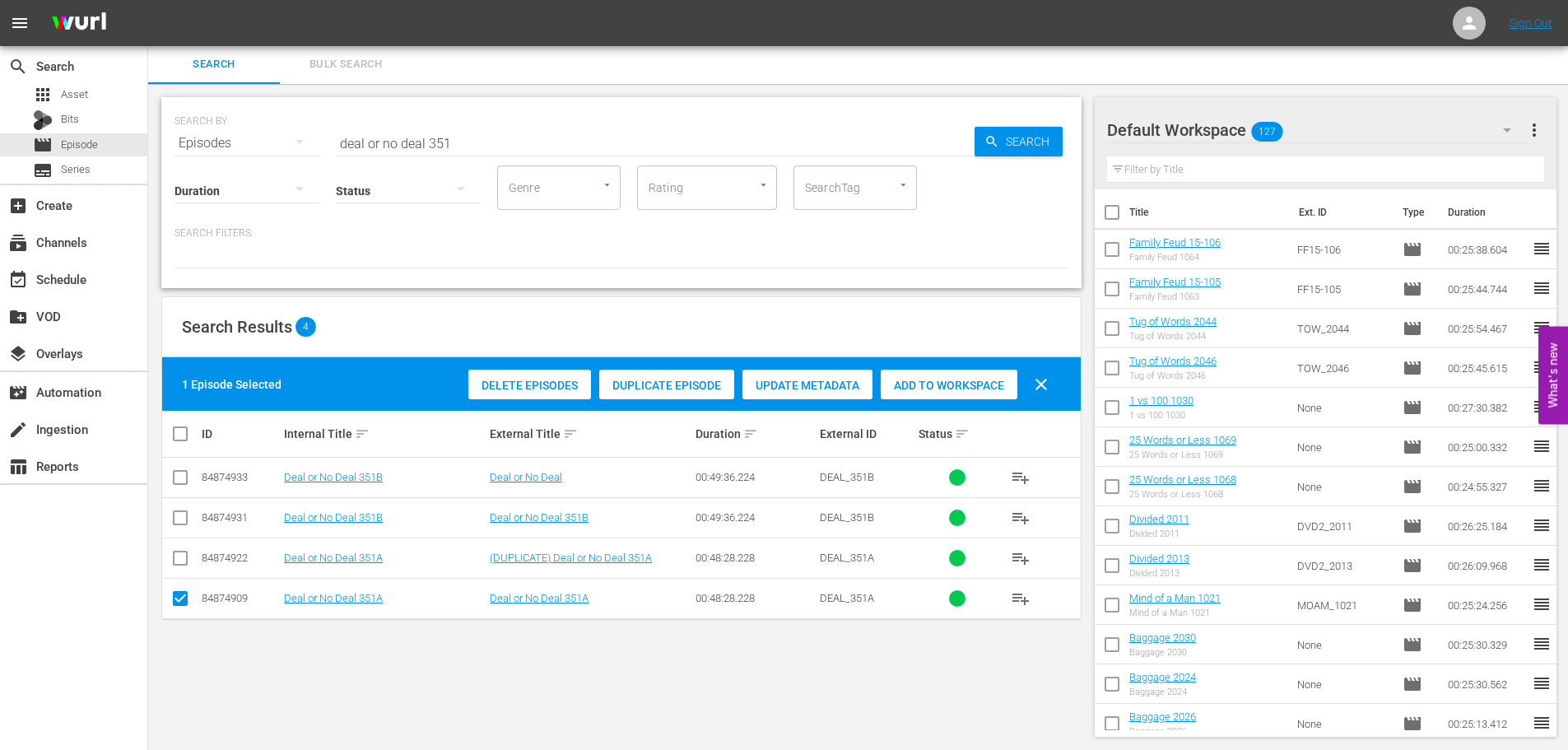
click at [177, 511] on input "checkbox" at bounding box center [180, 521] width 19 height 19
checkbox input "true"
click at [939, 382] on span "Add to Workspace" at bounding box center [949, 385] width 136 height 13
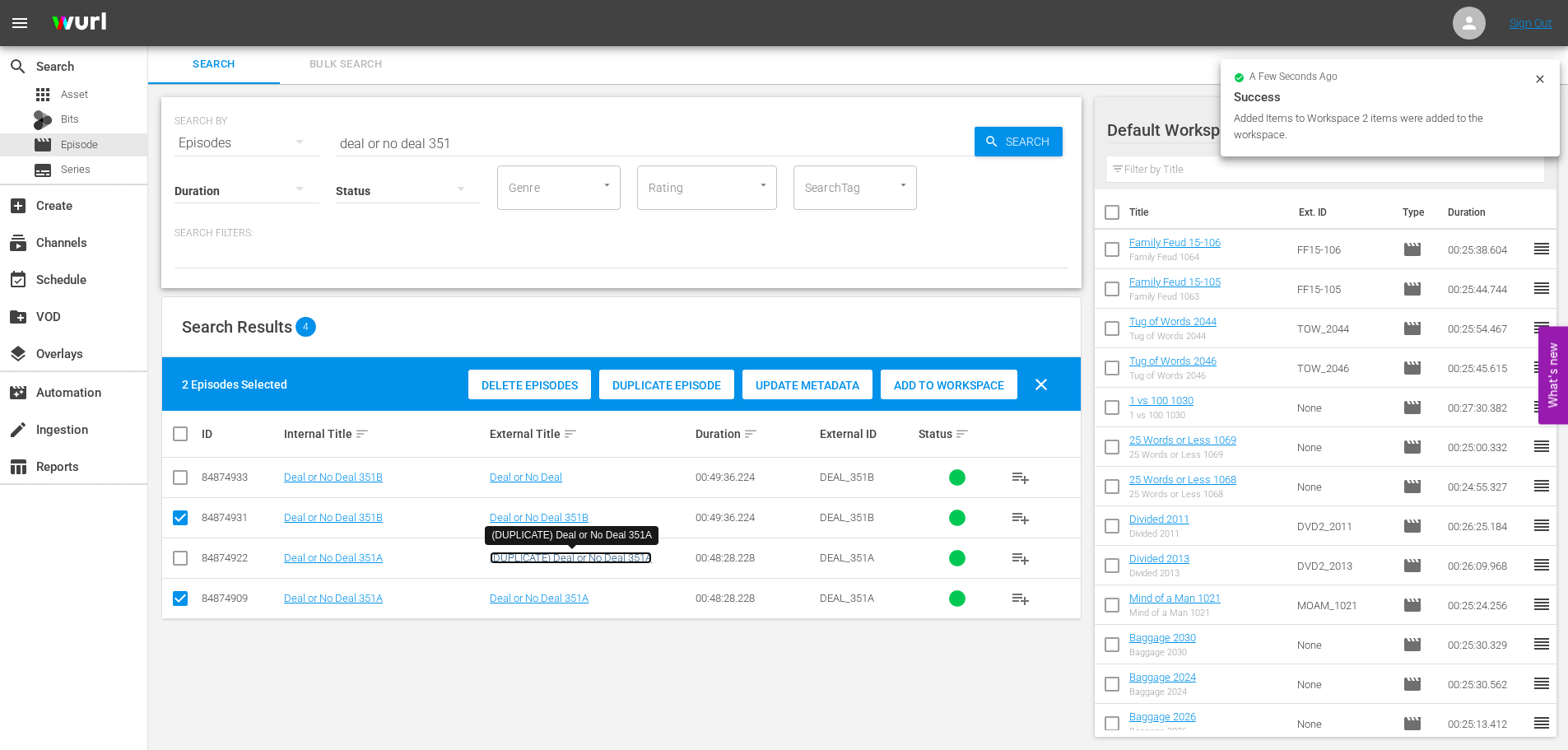
click at [549, 561] on link "(DUPLICATE) Deal or No Deal 351A" at bounding box center [570, 557] width 162 height 12
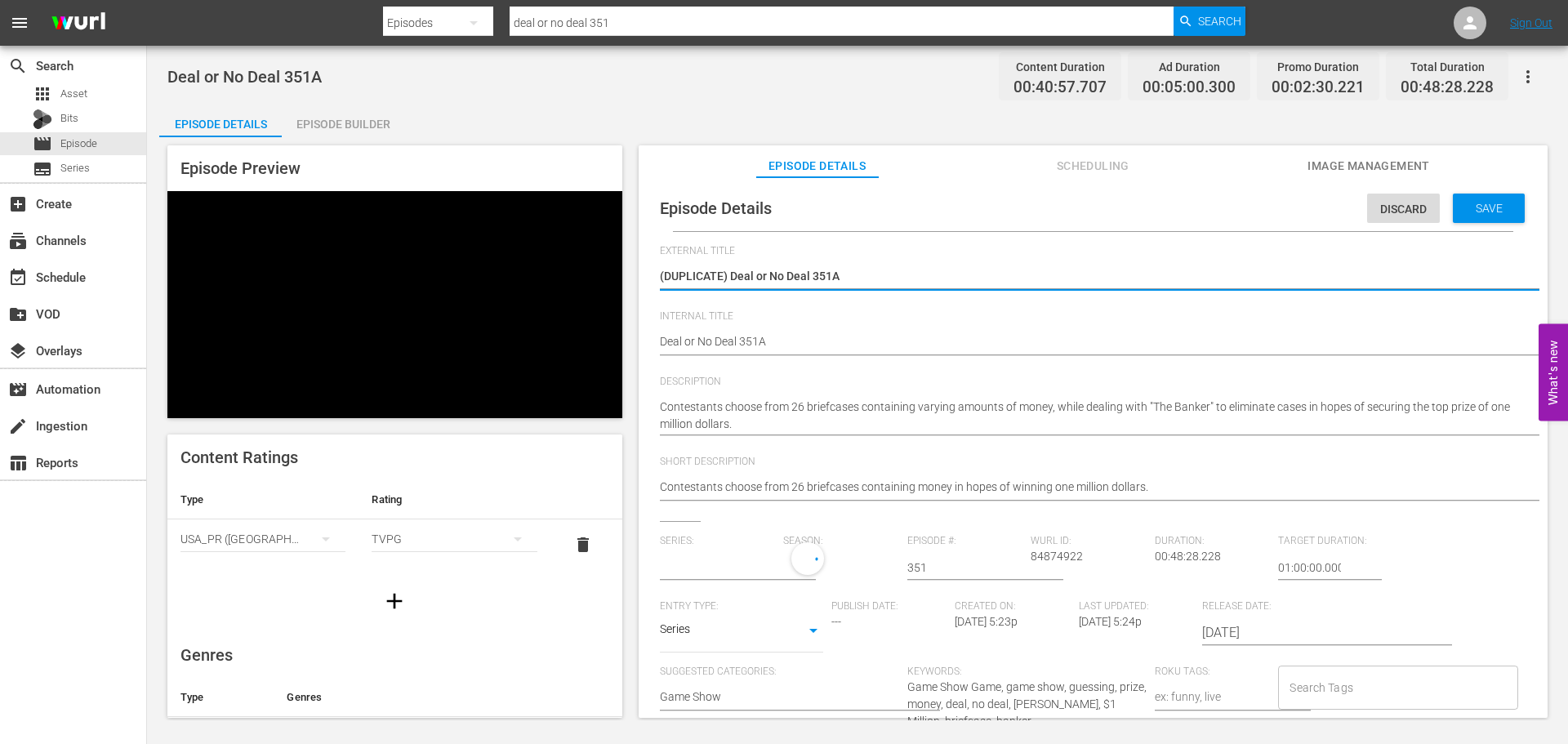
click at [330, 282] on div "Episode Preview Content Ratings Type Rating Select Rating Type USA_PR (United S…" at bounding box center [858, 434] width 1397 height 594
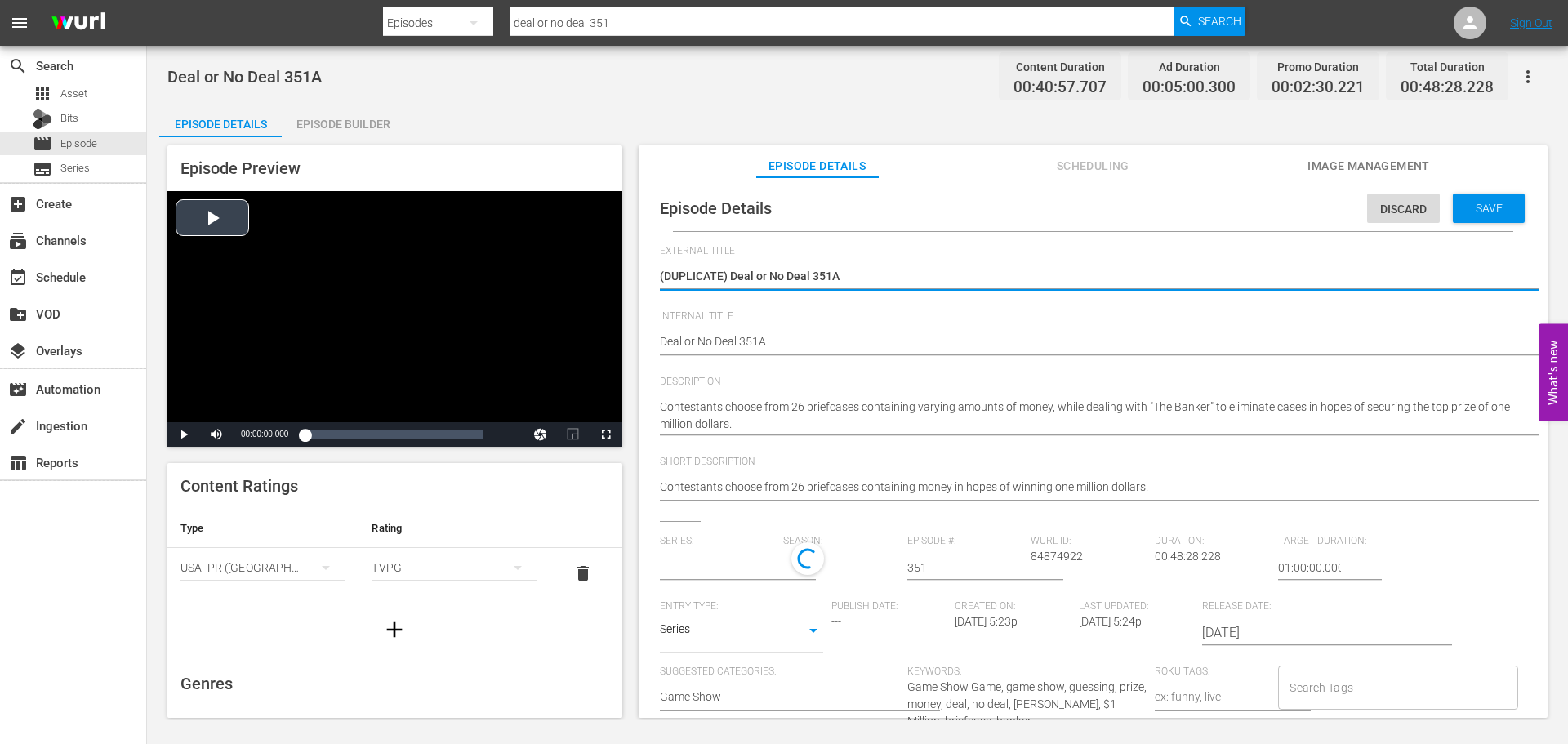
type textarea "Deal or No Deal 351A"
click at [1492, 205] on span "Save" at bounding box center [1490, 208] width 53 height 13
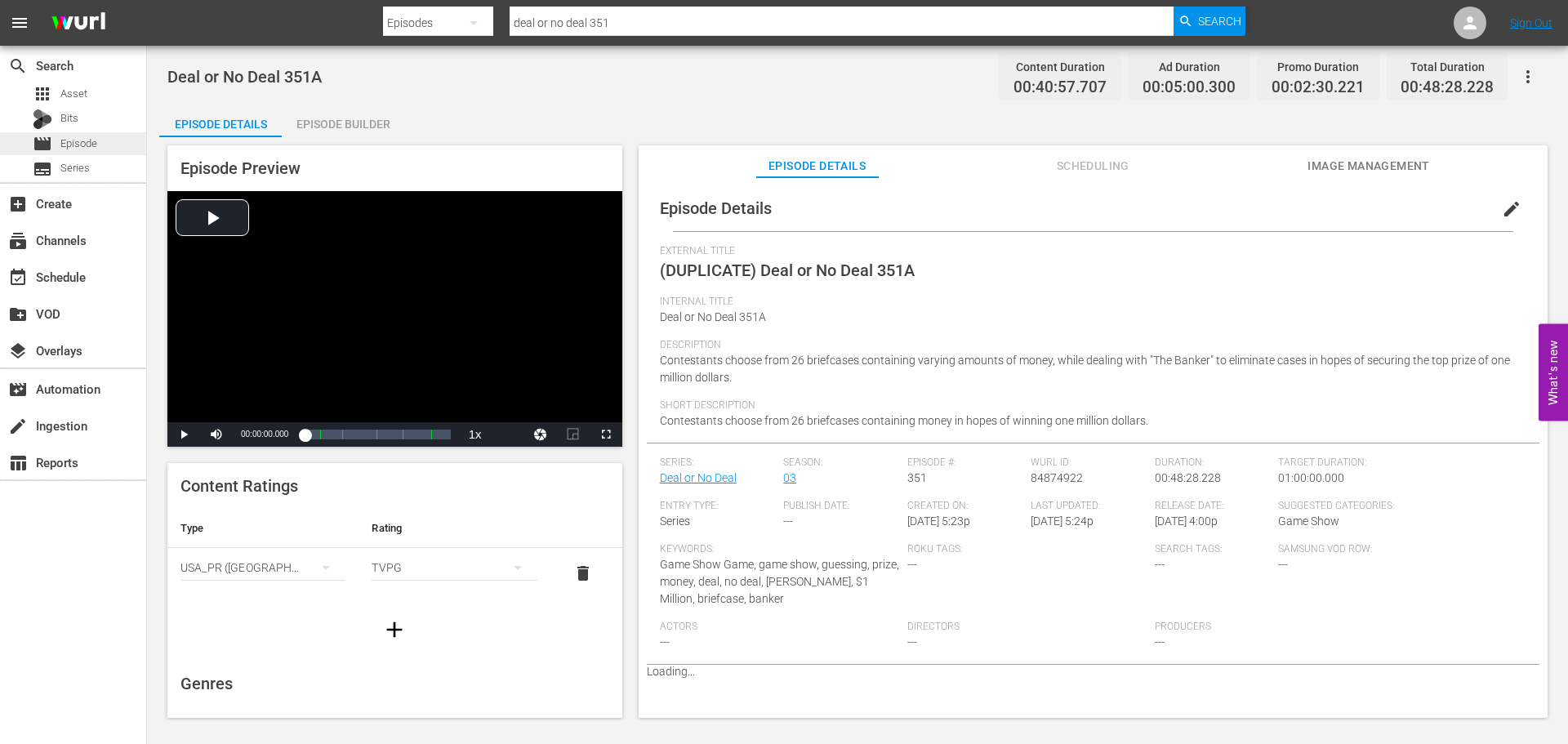
click at [35, 145] on span "movie" at bounding box center [41, 143] width 19 height 19
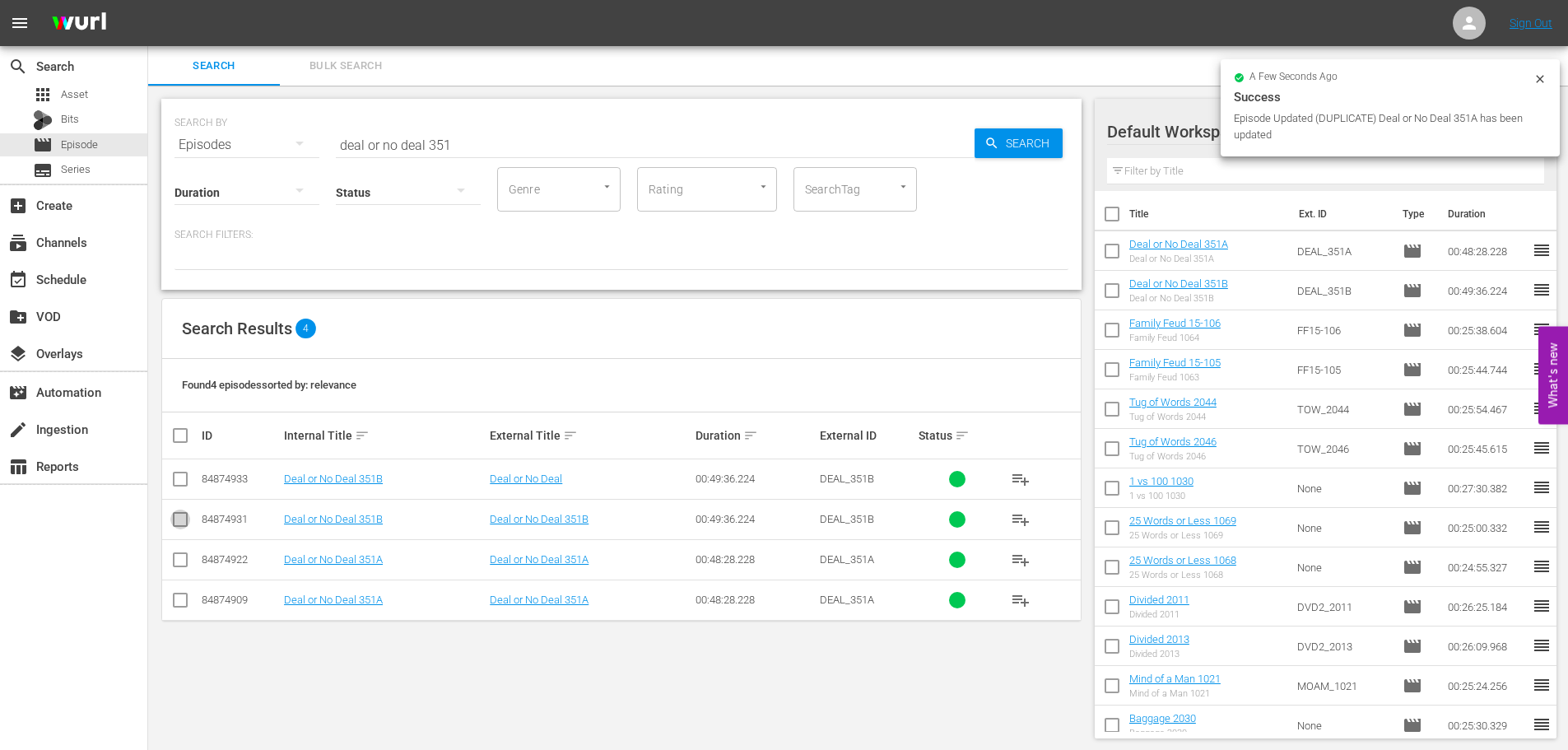
drag, startPoint x: 178, startPoint y: 519, endPoint x: 181, endPoint y: 576, distance: 57.1
click at [178, 519] on input "checkbox" at bounding box center [180, 522] width 19 height 19
checkbox input "true"
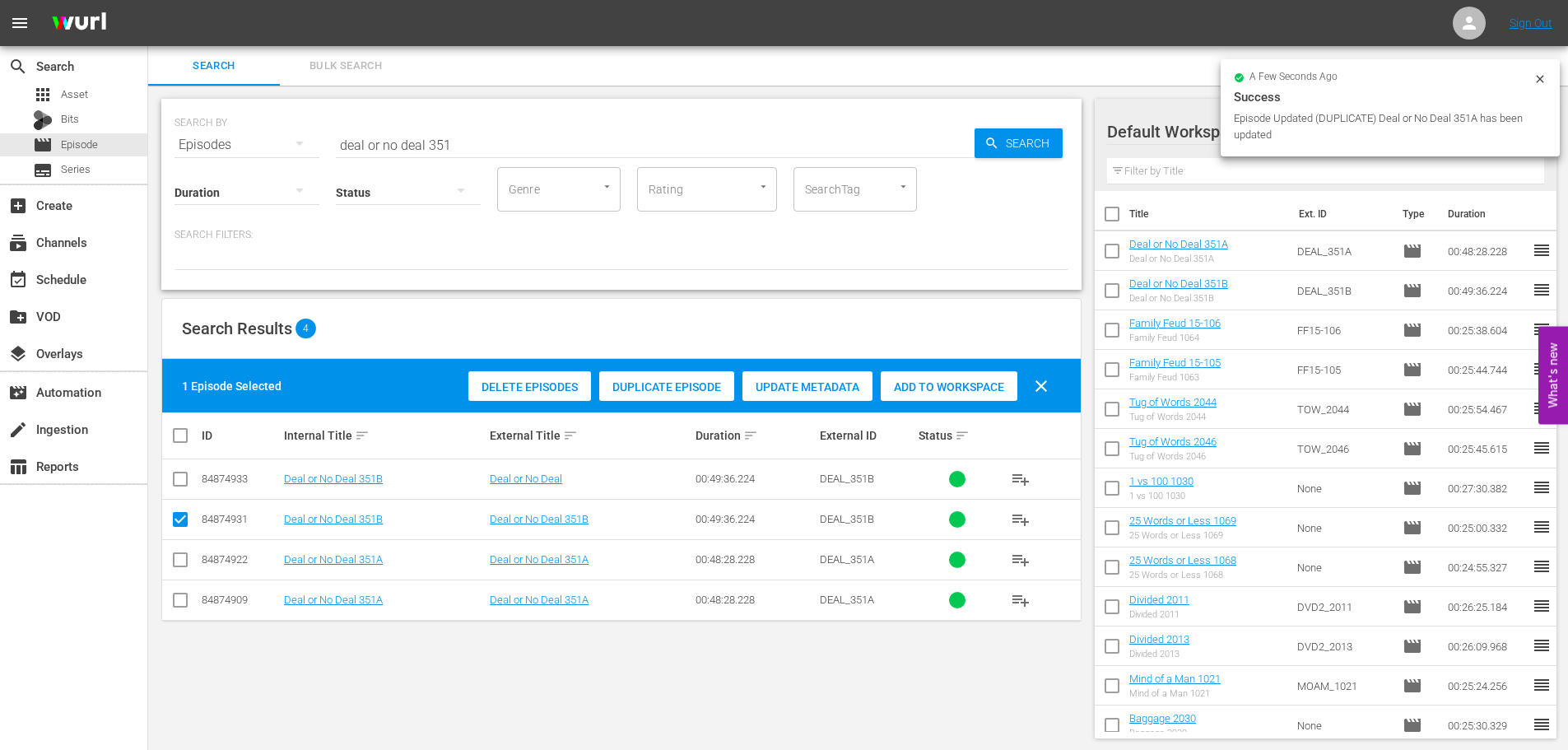
click at [179, 600] on input "checkbox" at bounding box center [180, 602] width 19 height 19
checkbox input "true"
click at [965, 406] on div "2 Episodes Selected Delete Episodes Duplicate Episode Update Metadata Add to Wo…" at bounding box center [621, 386] width 918 height 54
click at [954, 388] on span "Add to Workspace" at bounding box center [949, 387] width 136 height 13
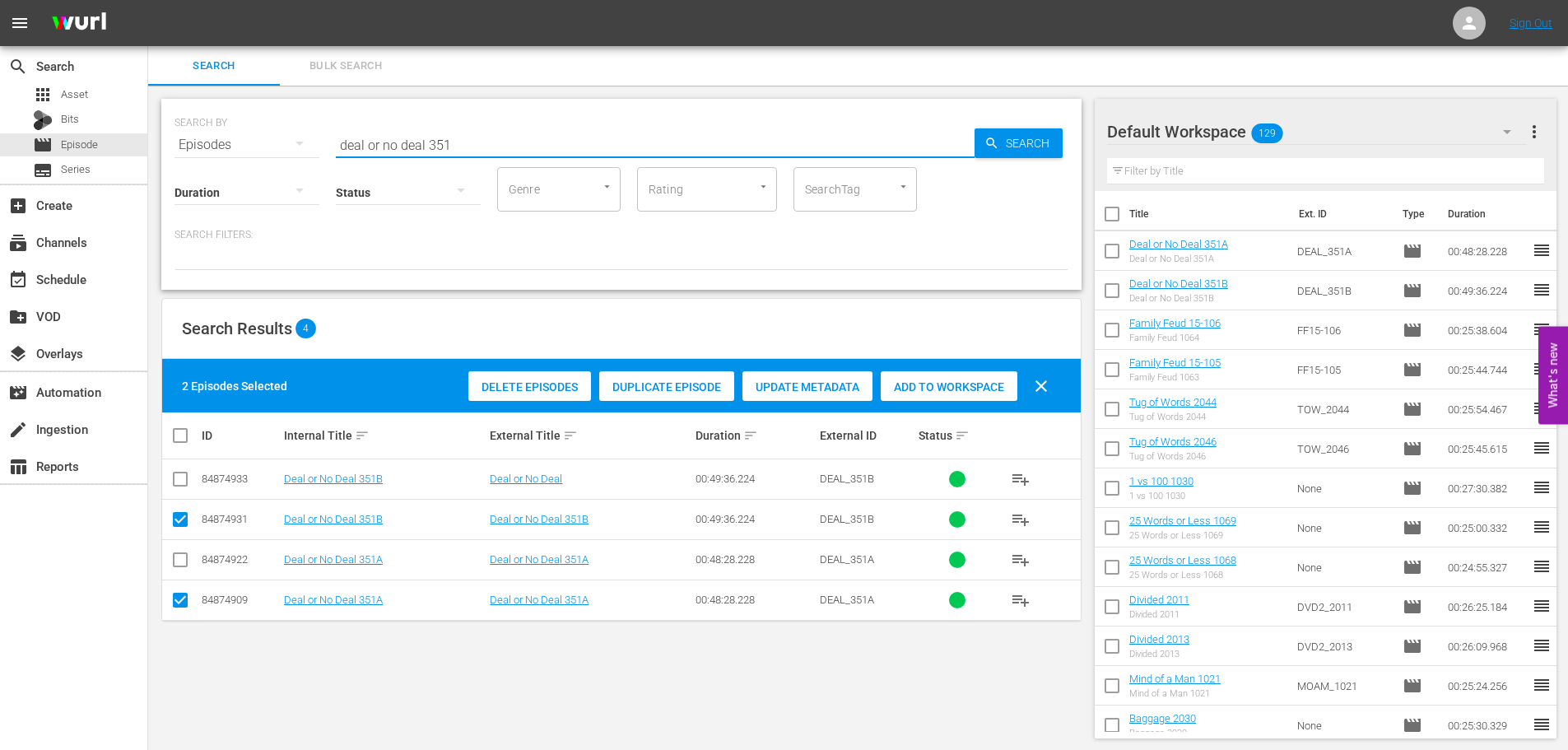
drag, startPoint x: 464, startPoint y: 137, endPoint x: 323, endPoint y: 135, distance: 141.0
click at [324, 135] on div "SEARCH BY Search By Episodes Search ID, Title, Description, Keywords, or Catego…" at bounding box center [621, 135] width 894 height 59
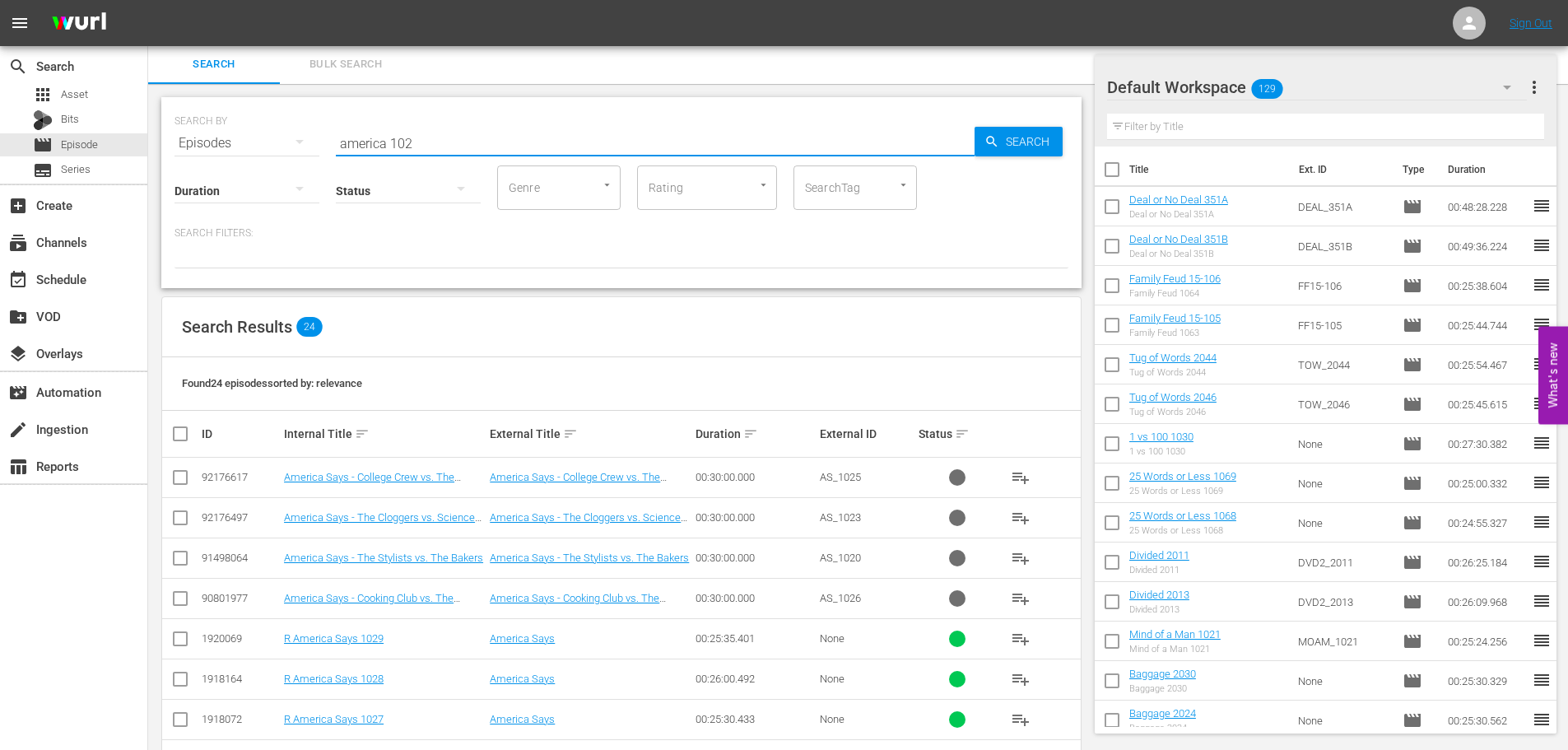
scroll to position [586, 0]
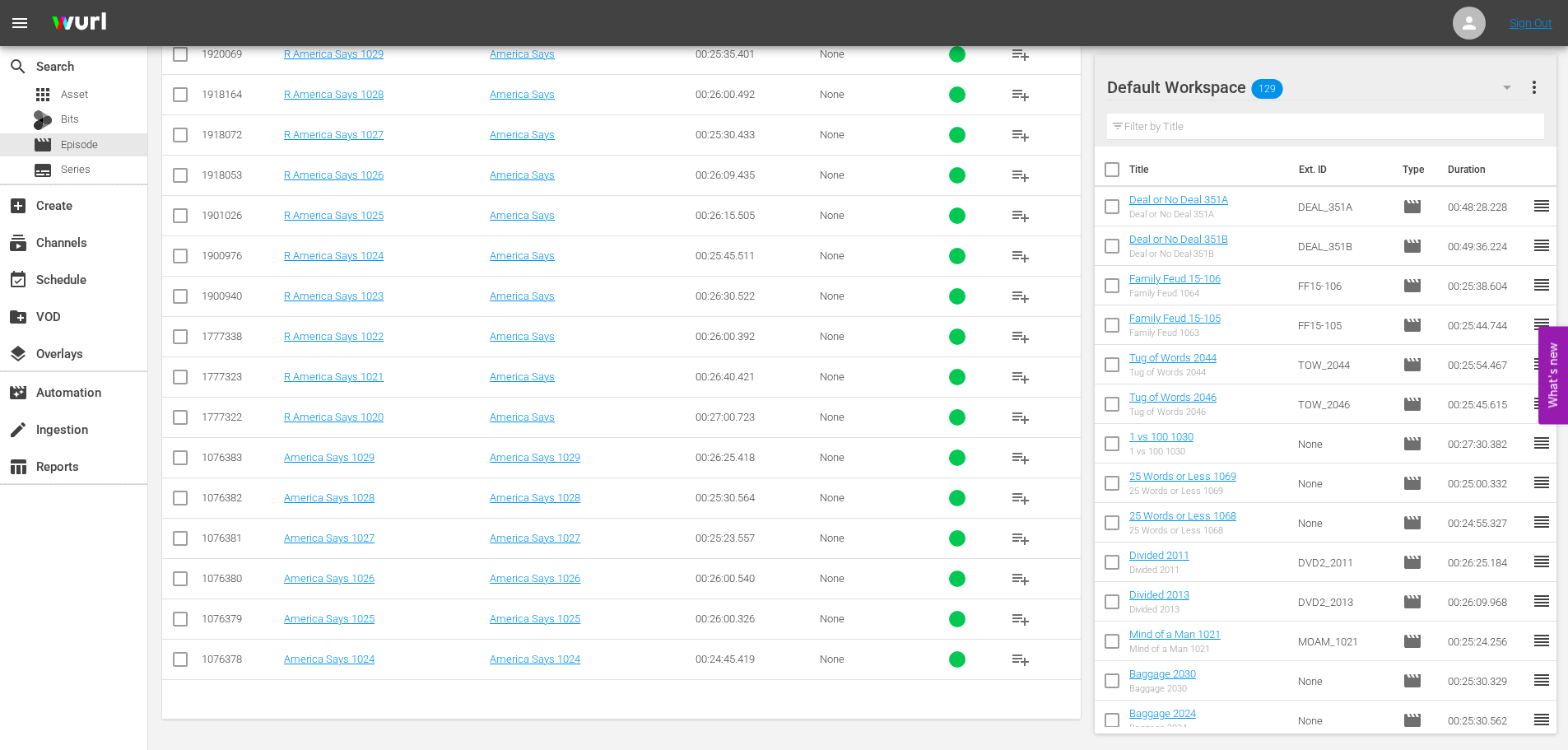
type input "america 102"
click at [164, 588] on div "SEARCH BY Search By Episodes Search ID, Title, Description, Keywords, or Catego…" at bounding box center [622, 124] width 947 height 1250
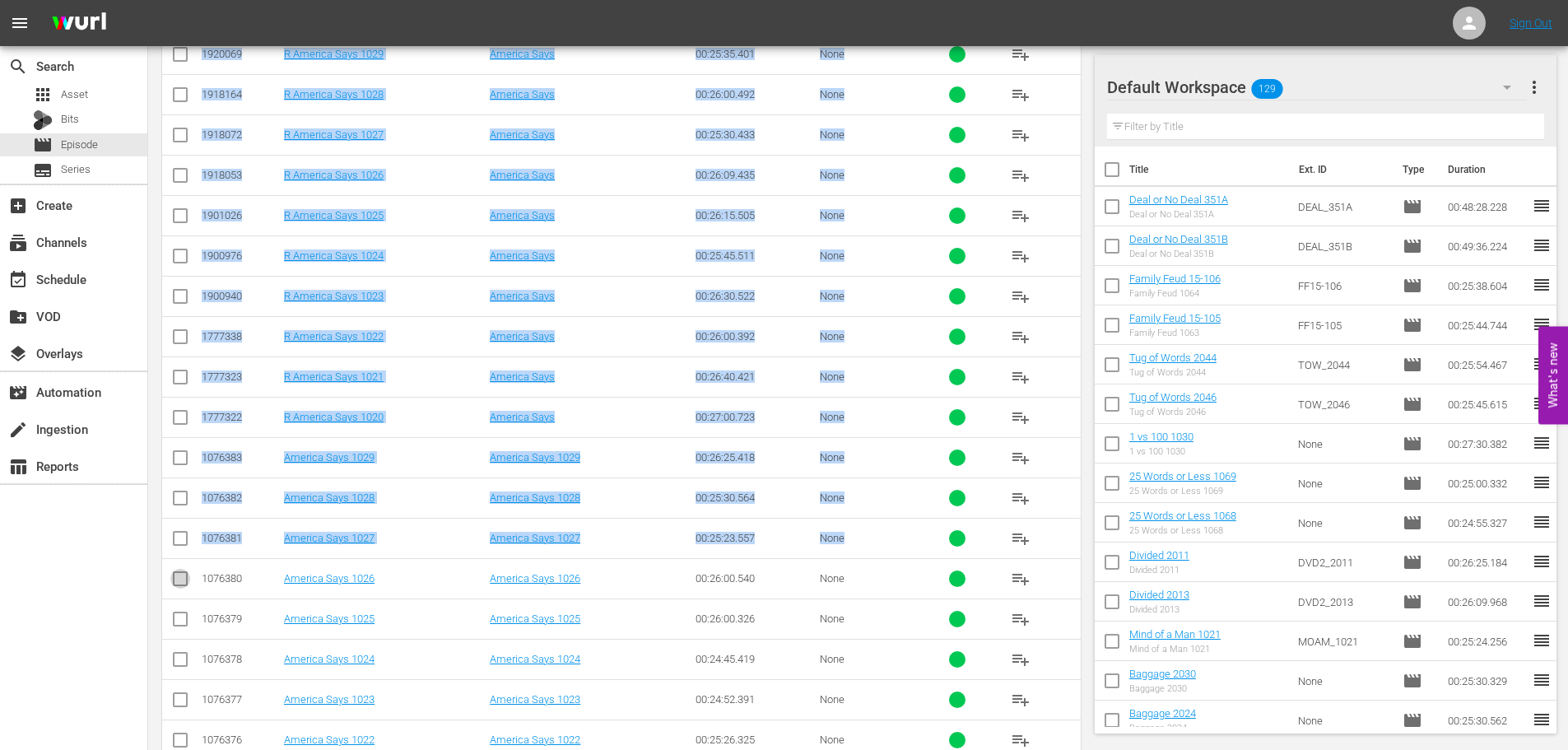
drag, startPoint x: 180, startPoint y: 584, endPoint x: 189, endPoint y: 668, distance: 84.5
click at [182, 585] on input "checkbox" at bounding box center [180, 581] width 19 height 19
checkbox input "true"
click at [185, 654] on input "checkbox" at bounding box center [180, 662] width 19 height 19
checkbox input "true"
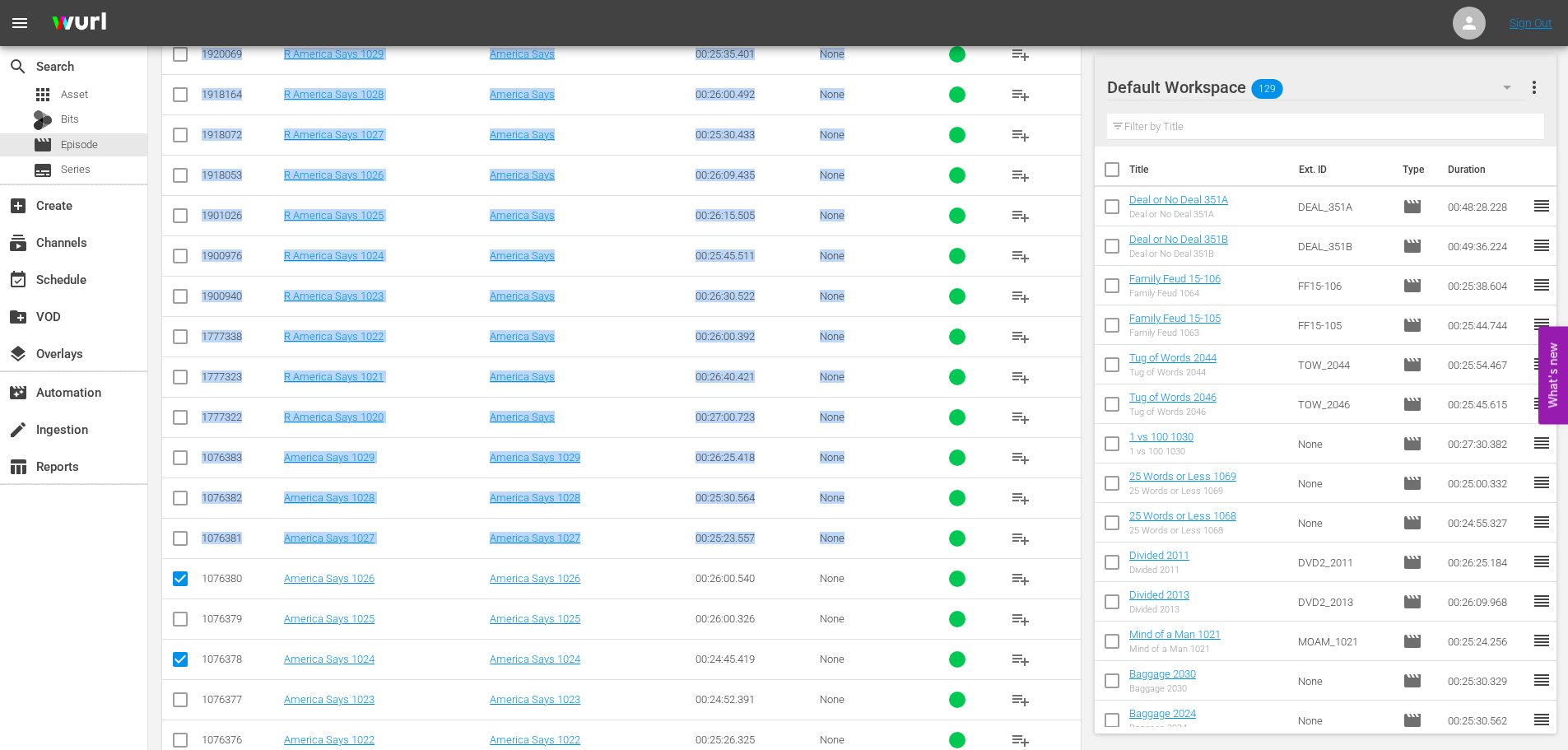
click at [184, 738] on input "checkbox" at bounding box center [180, 743] width 19 height 19
checkbox input "true"
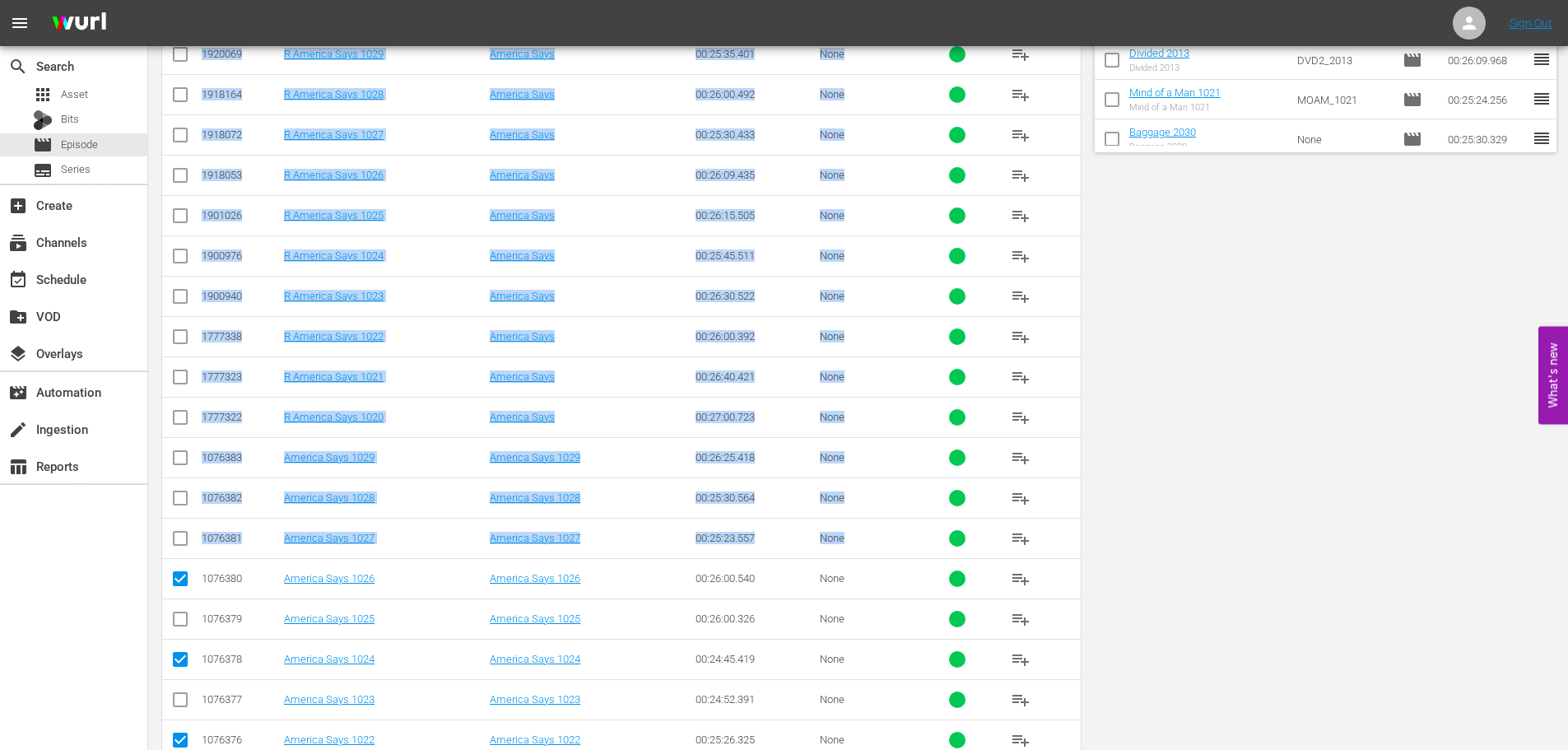
scroll to position [0, 0]
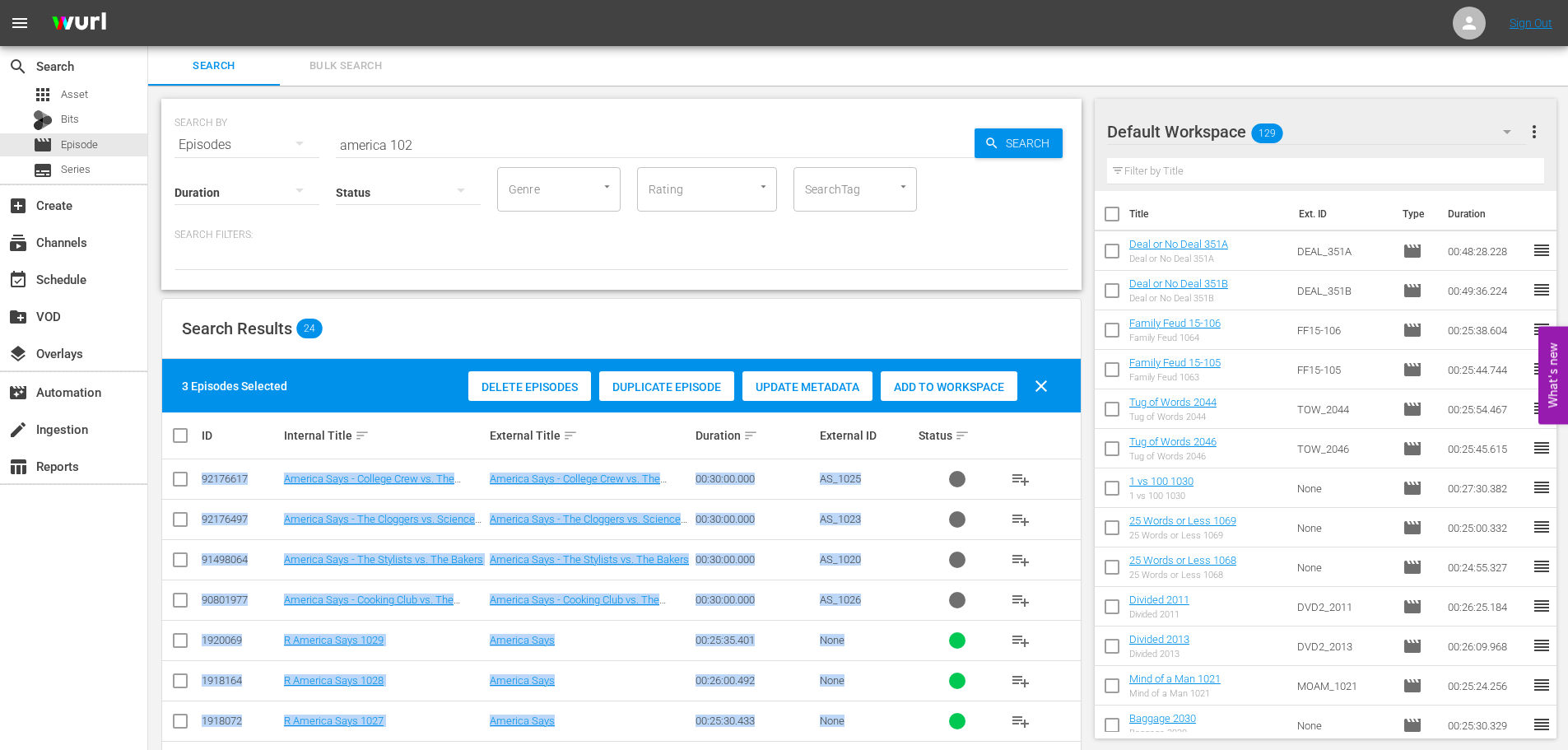
click at [979, 392] on span "Add to Workspace" at bounding box center [949, 387] width 136 height 13
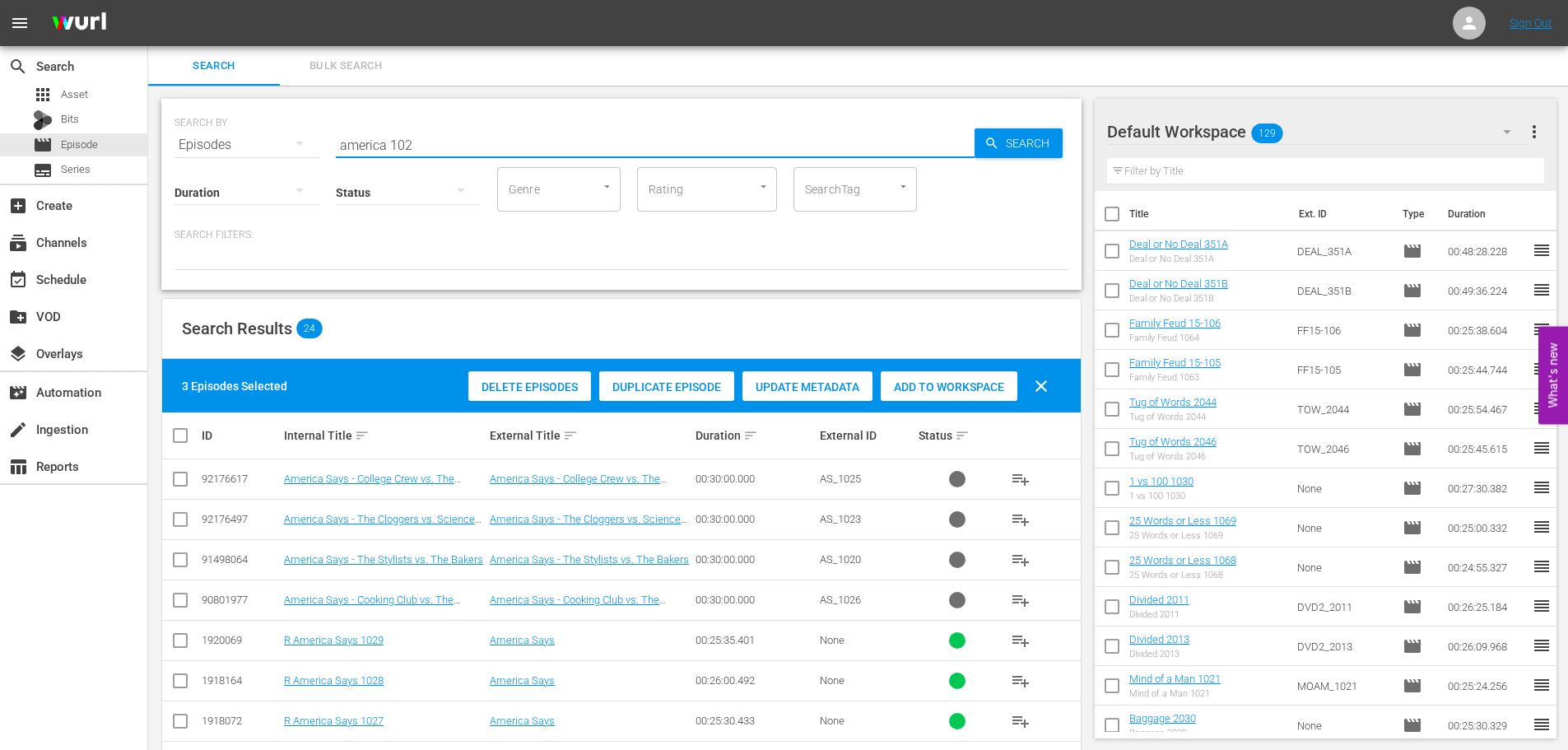
drag, startPoint x: 448, startPoint y: 142, endPoint x: 305, endPoint y: 157, distance: 143.8
click at [305, 157] on div "SEARCH BY Search By Episodes Search ID, Title, Description, Keywords, or Catego…" at bounding box center [621, 194] width 920 height 191
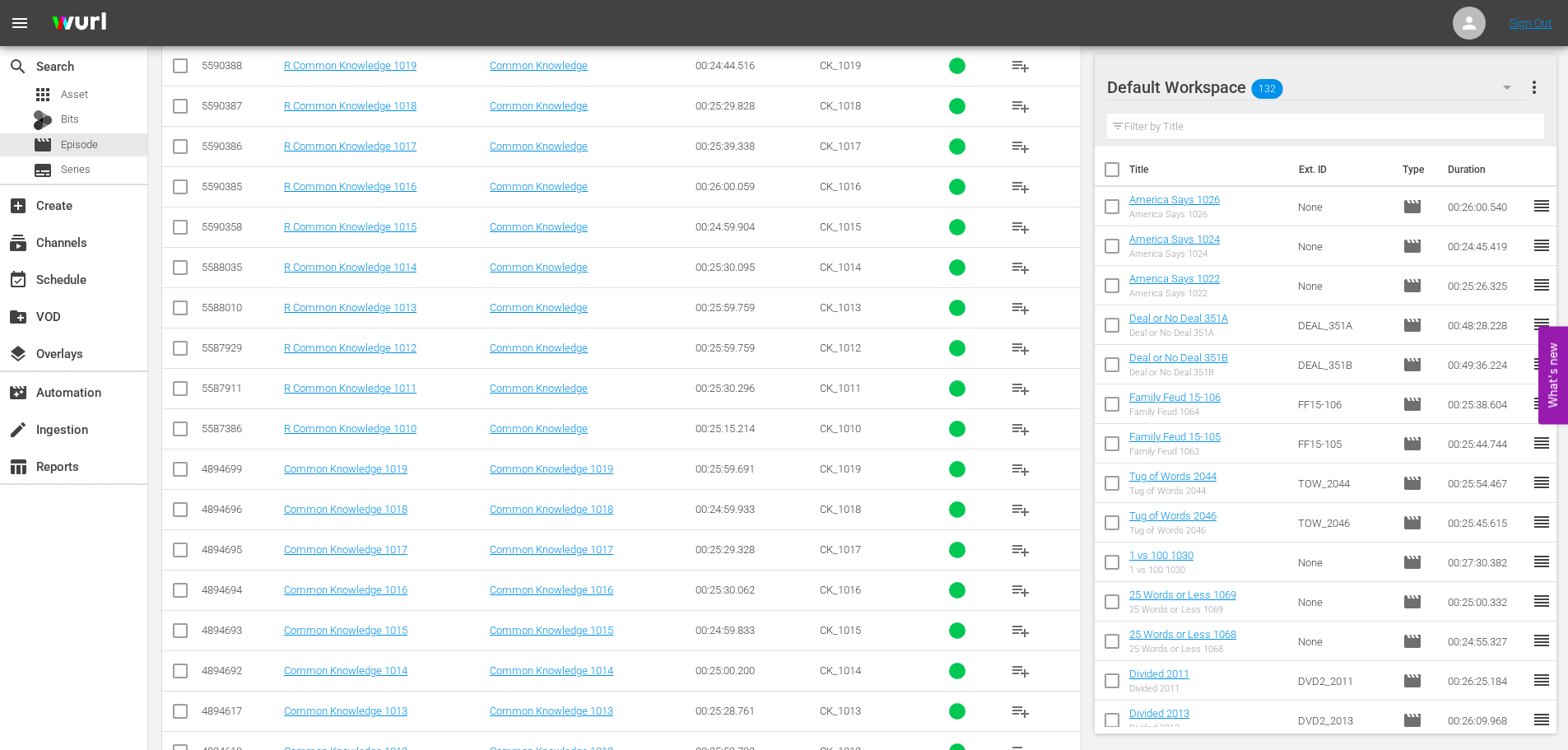
scroll to position [586, 0]
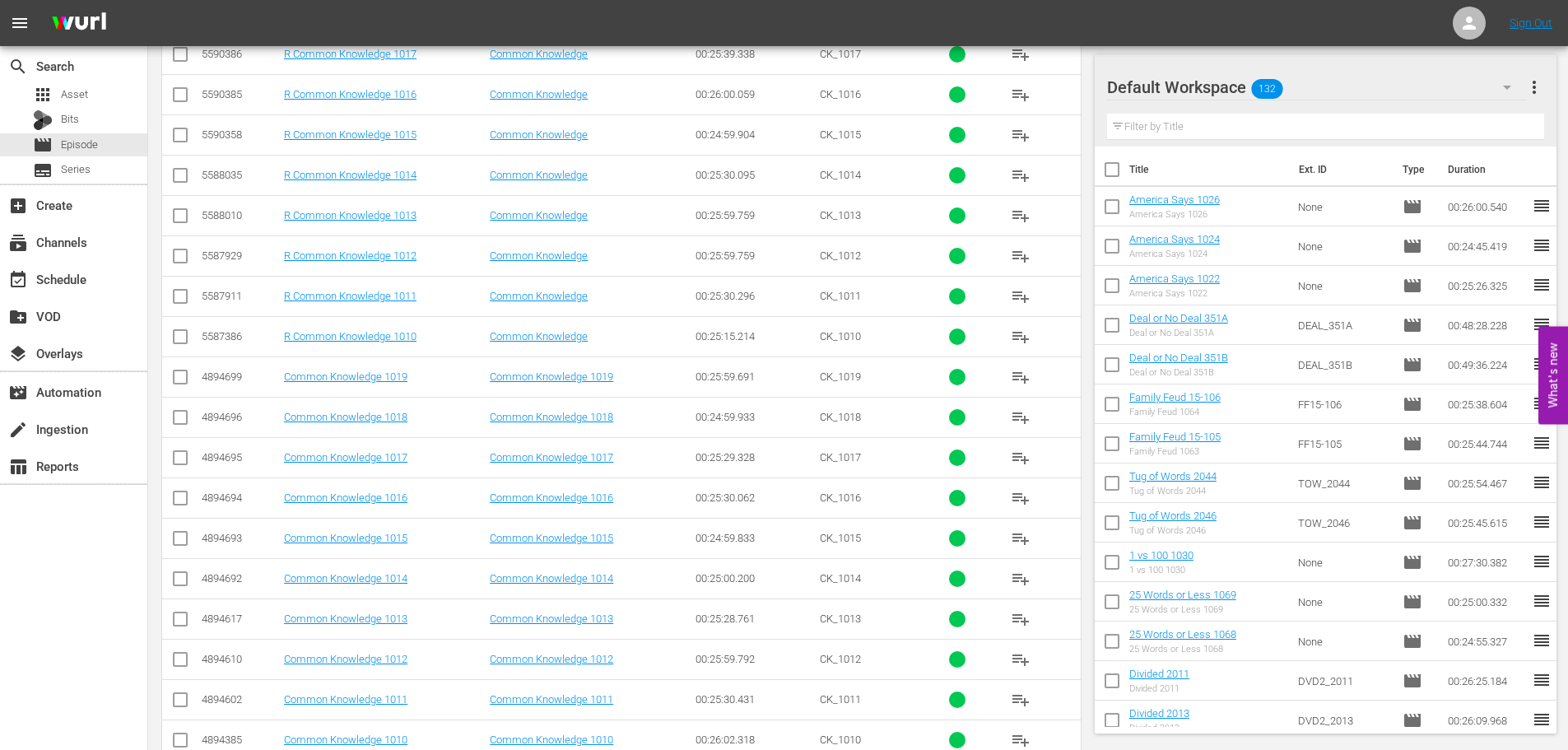
type input "common 101"
click at [175, 421] on input "checkbox" at bounding box center [180, 420] width 19 height 19
checkbox input "true"
click at [184, 382] on input "checkbox" at bounding box center [180, 380] width 19 height 19
checkbox input "true"
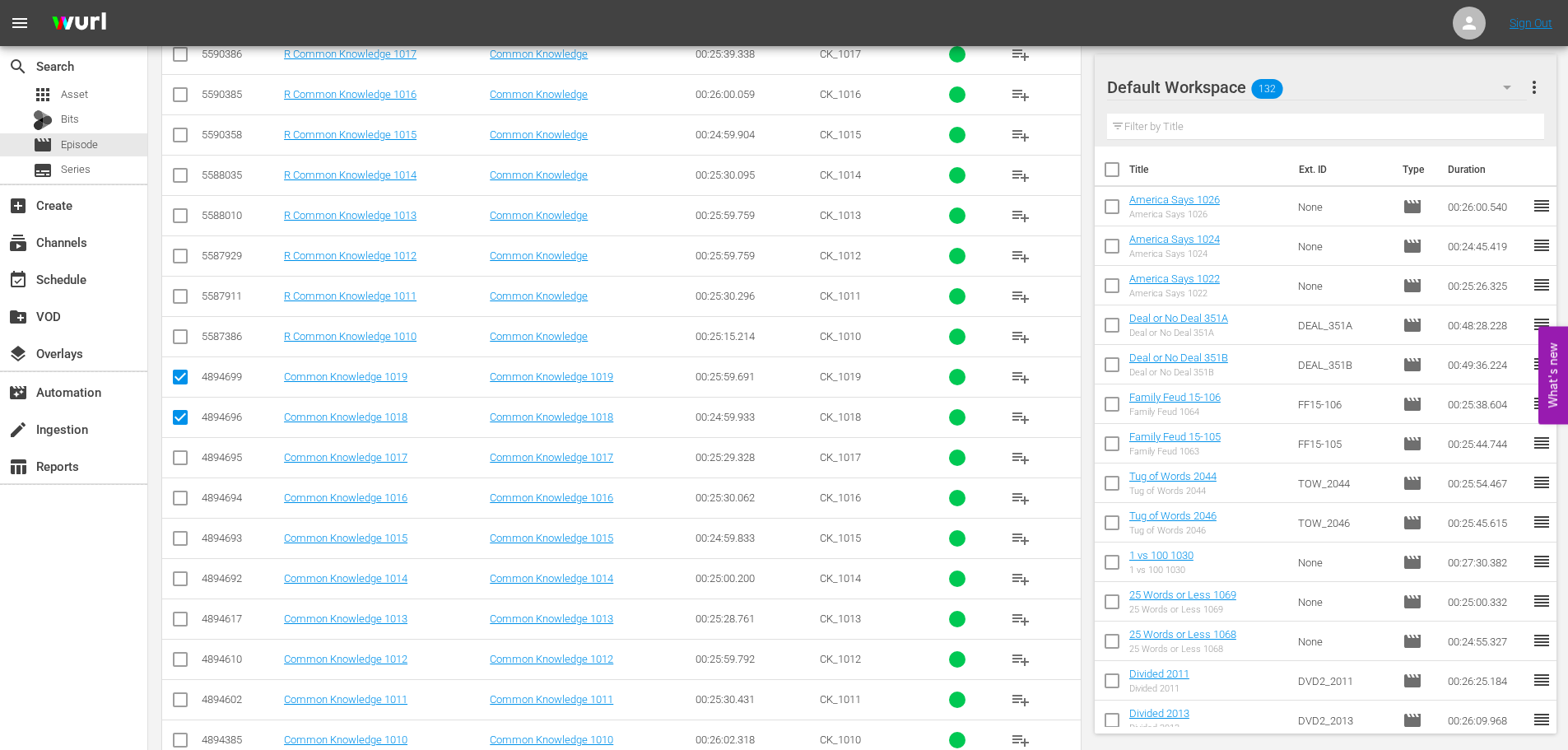
scroll to position [0, 0]
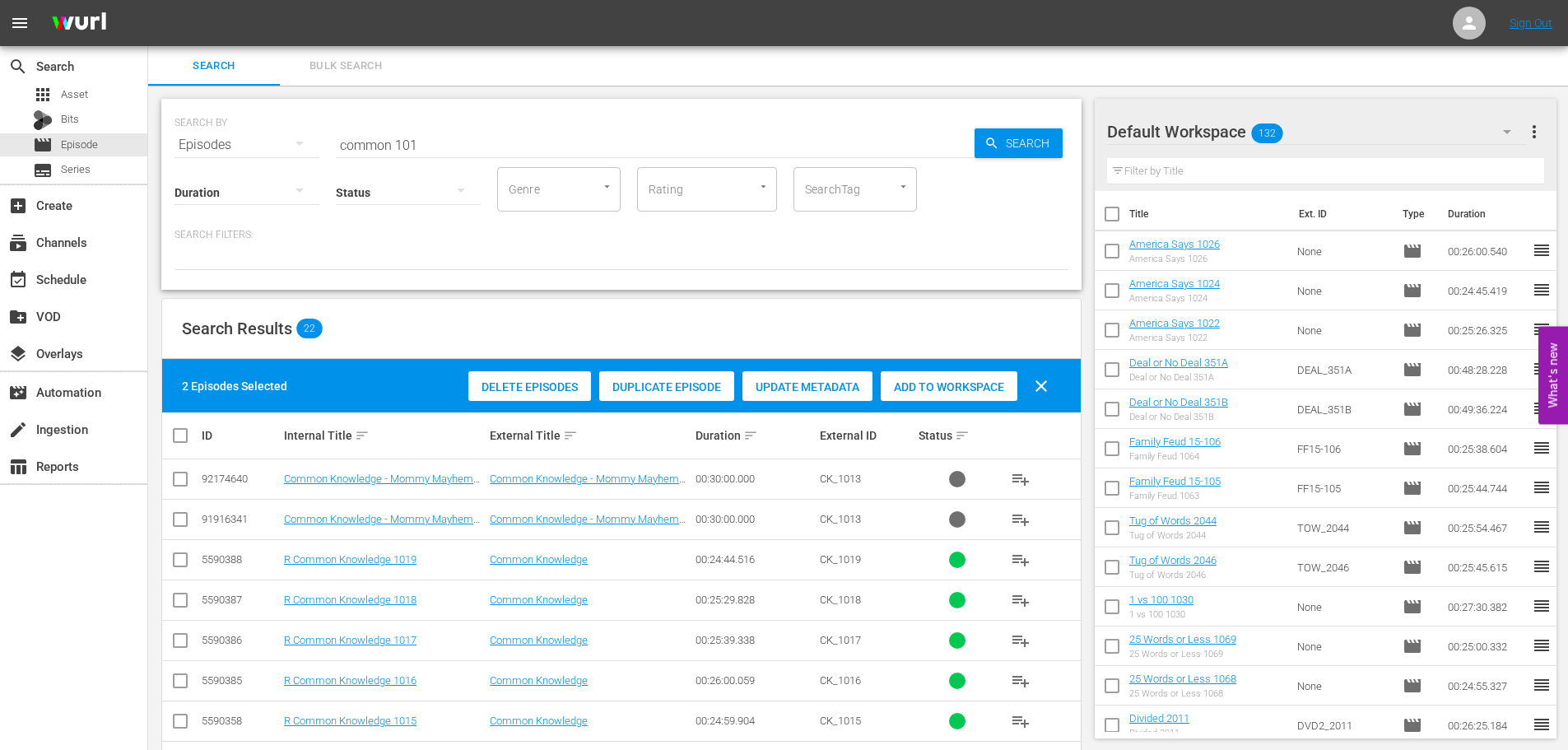
click at [960, 373] on div "Add to Workspace" at bounding box center [949, 387] width 136 height 32
drag, startPoint x: 495, startPoint y: 135, endPoint x: 79, endPoint y: 99, distance: 417.6
click at [149, 0] on div "search Search apps Asset Bits movie Episode subtitles Series add_box Create sub…" at bounding box center [858, 0] width 1419 height 0
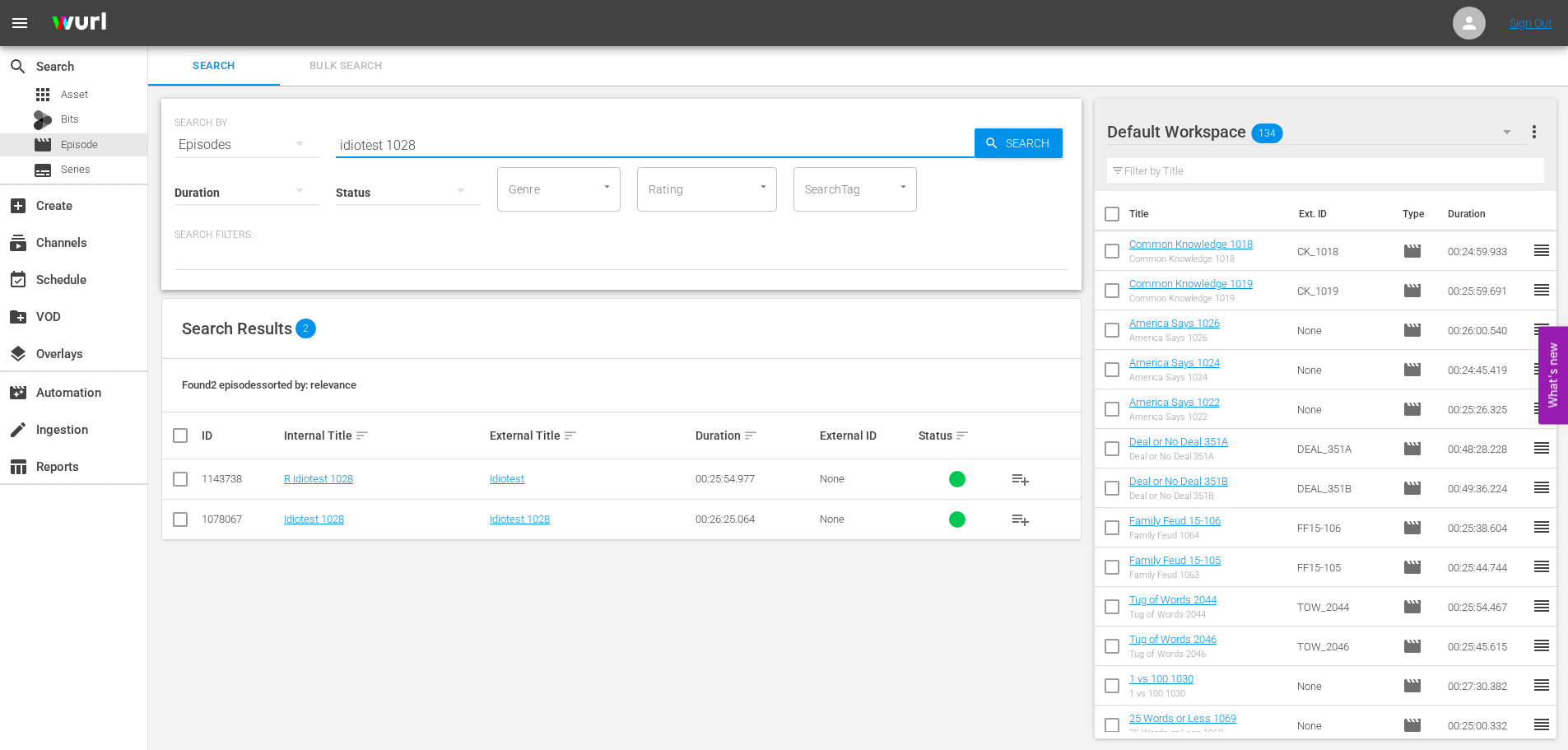
type input "idiotest 1028"
drag, startPoint x: 185, startPoint y: 523, endPoint x: 194, endPoint y: 519, distance: 9.8
click at [185, 523] on input "checkbox" at bounding box center [180, 522] width 19 height 19
checkbox input "true"
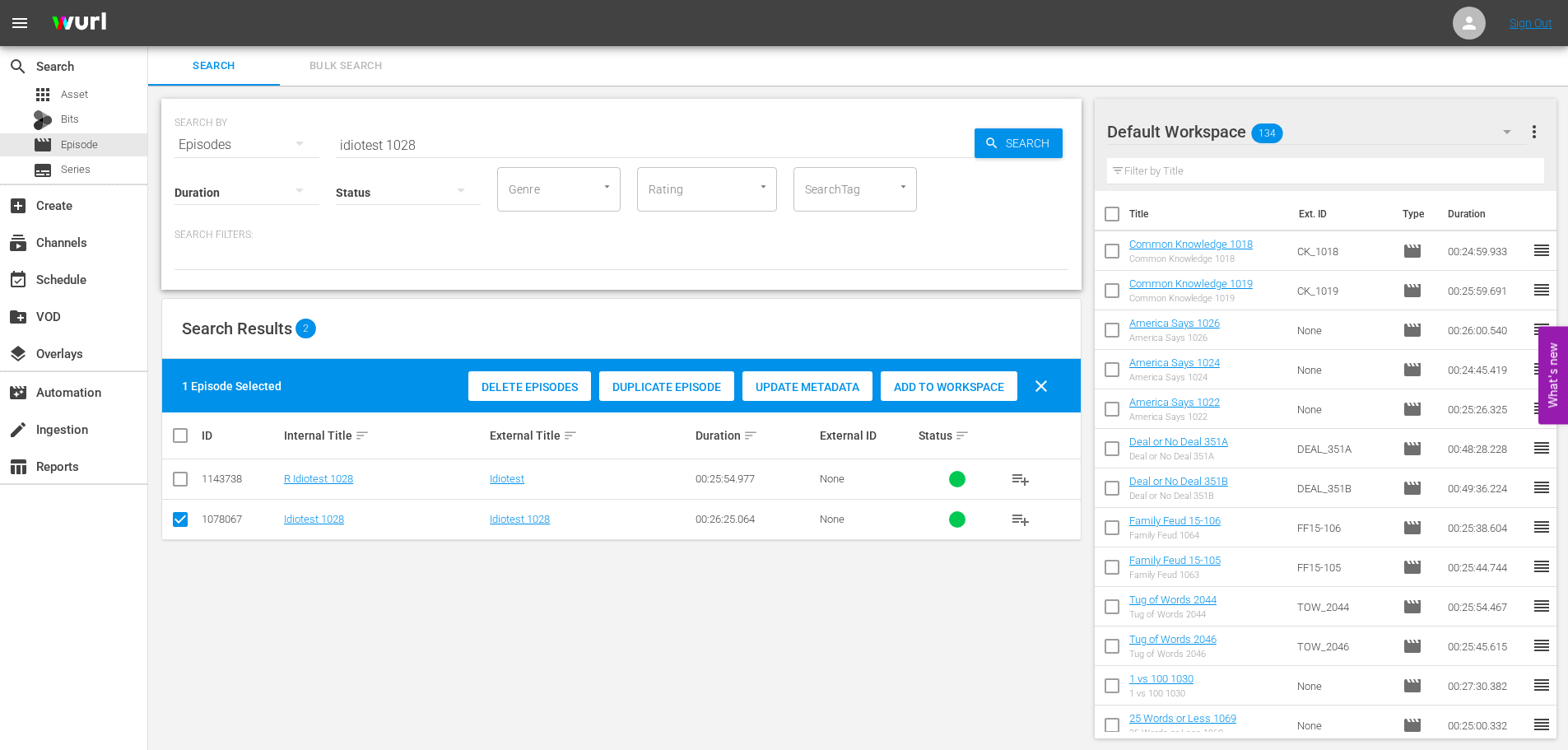
click at [935, 399] on div "Add to Workspace" at bounding box center [949, 387] width 136 height 32
click at [453, 134] on input "idiotest 1028" at bounding box center [655, 145] width 639 height 40
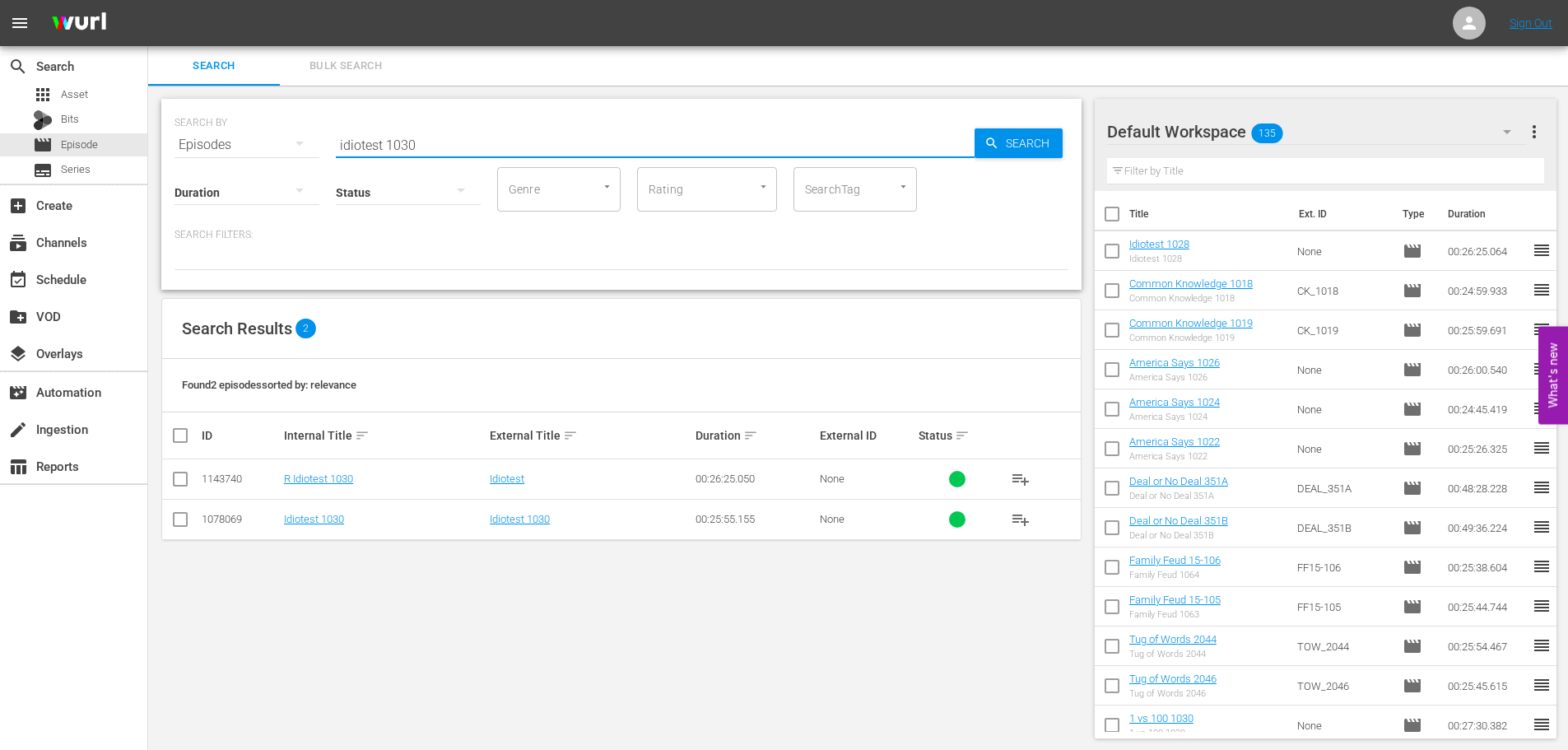
type input "idiotest 1030"
drag, startPoint x: 174, startPoint y: 520, endPoint x: 447, endPoint y: 491, distance: 274.5
click at [174, 520] on input "checkbox" at bounding box center [180, 522] width 19 height 19
checkbox input "true"
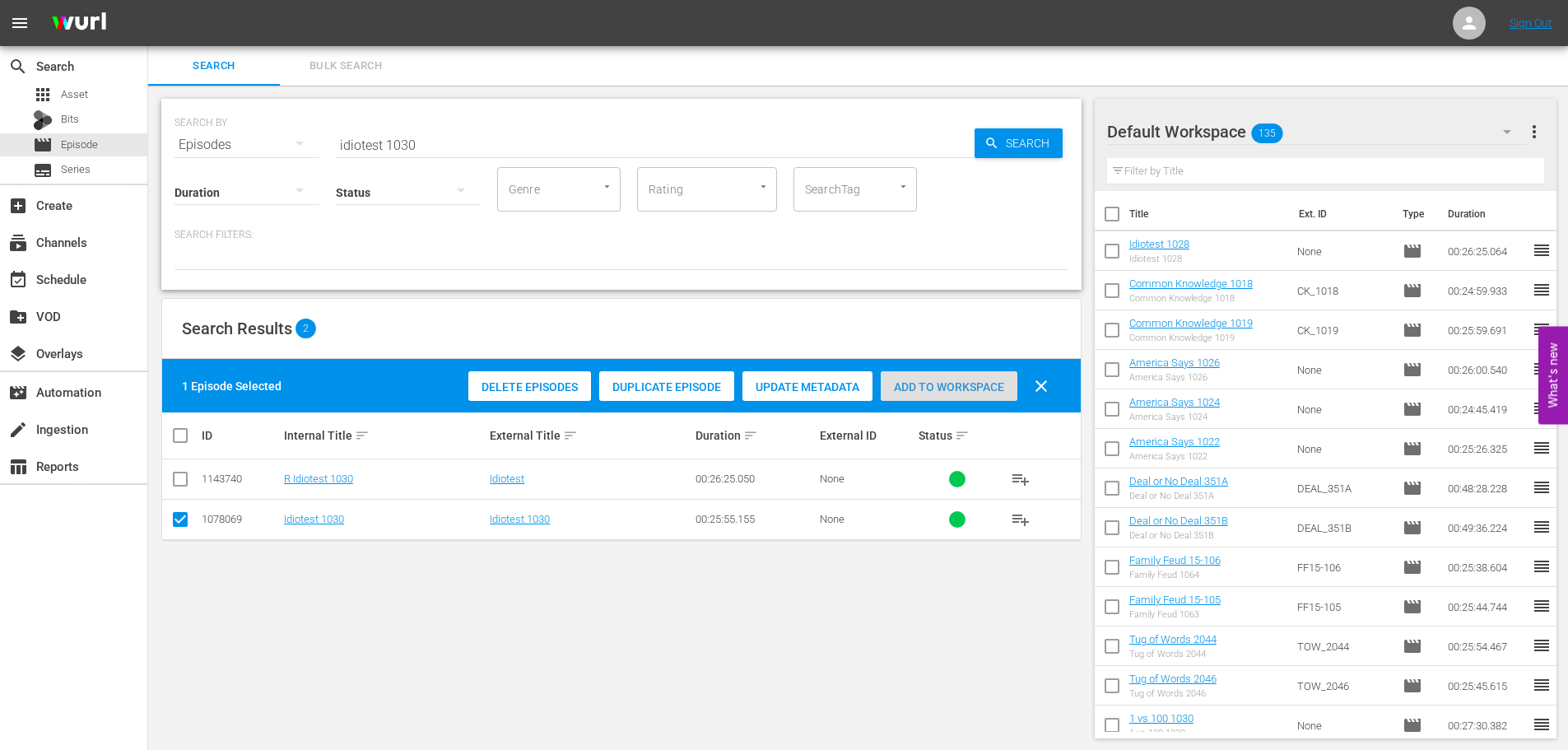
click at [944, 395] on div "Add to Workspace" at bounding box center [949, 387] width 136 height 32
drag, startPoint x: 476, startPoint y: 136, endPoint x: 293, endPoint y: 148, distance: 183.4
click at [306, 143] on div "SEARCH BY Search By Episodes Search ID, Title, Description, Keywords, or Catego…" at bounding box center [621, 135] width 894 height 59
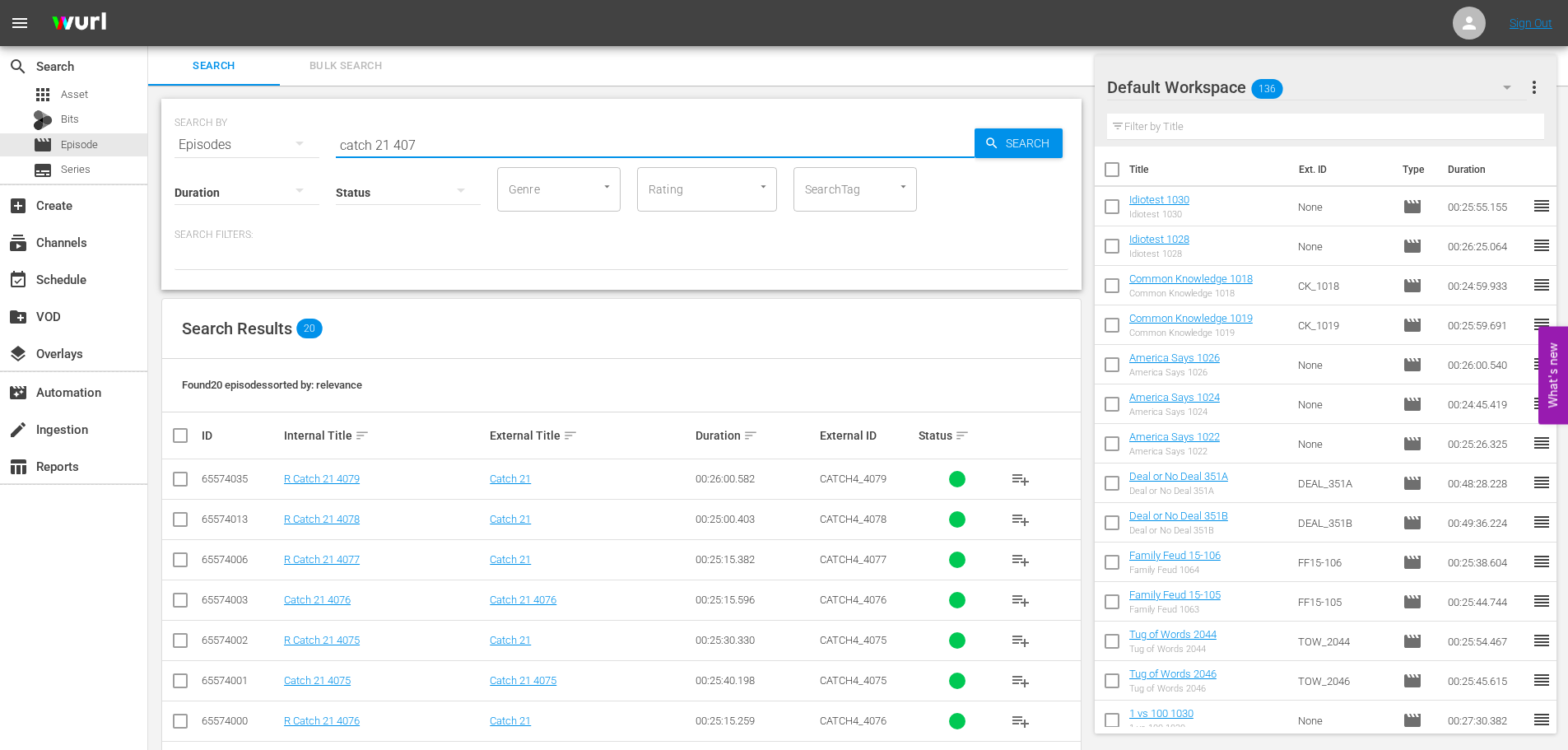
scroll to position [547, 0]
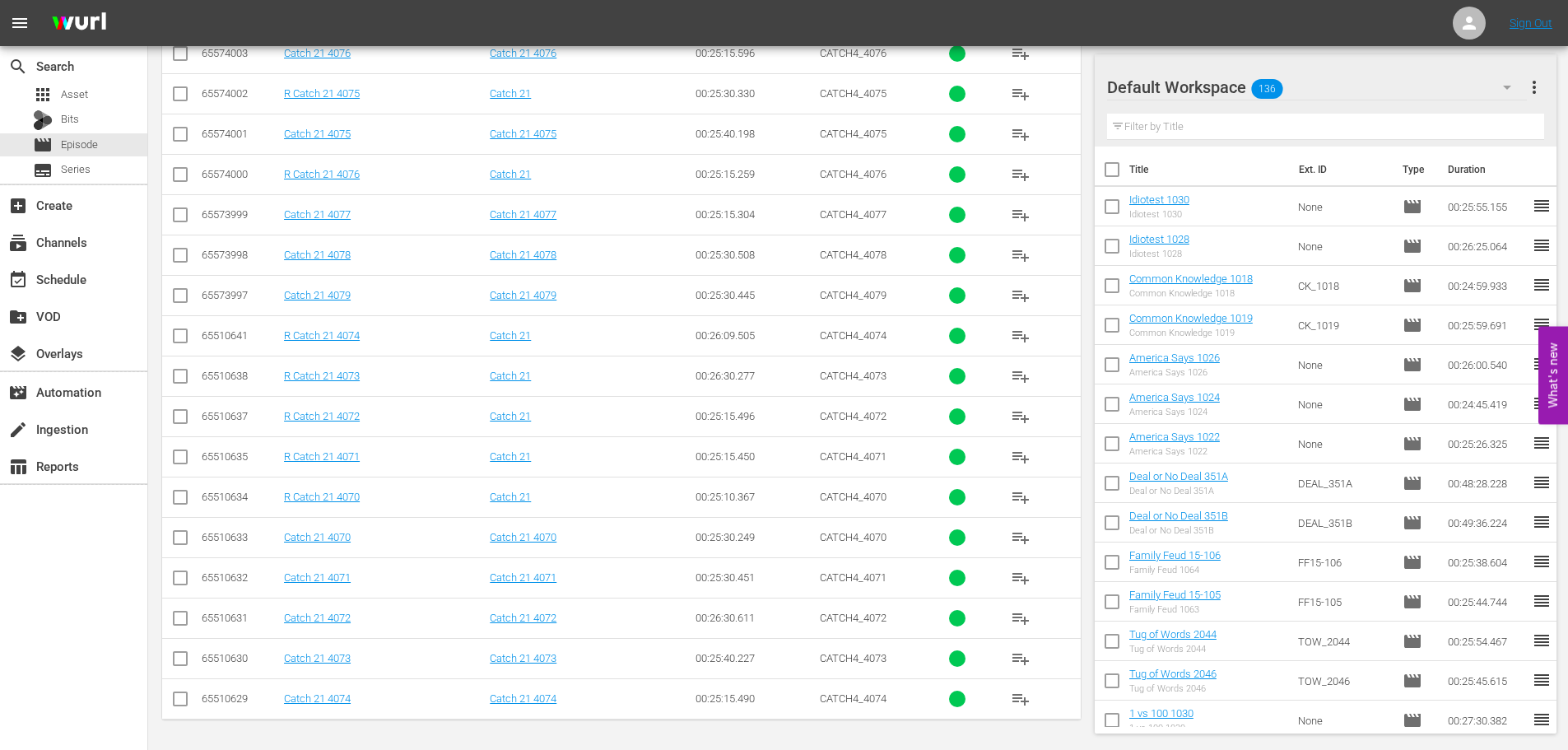
type input "catch 21 407"
click at [188, 253] on input "checkbox" at bounding box center [180, 258] width 19 height 19
checkbox input "true"
click at [174, 292] on input "checkbox" at bounding box center [180, 298] width 19 height 19
checkbox input "true"
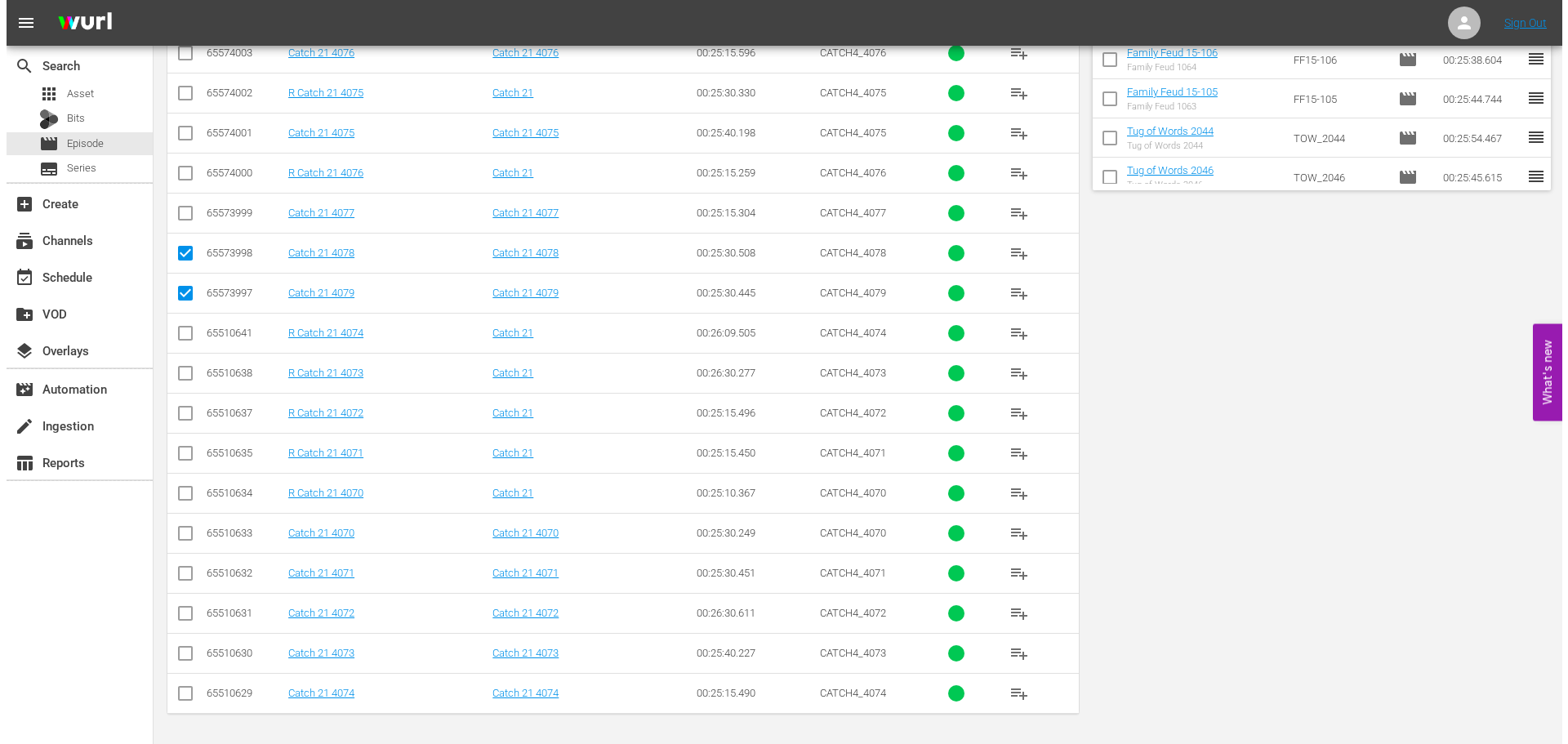
scroll to position [0, 0]
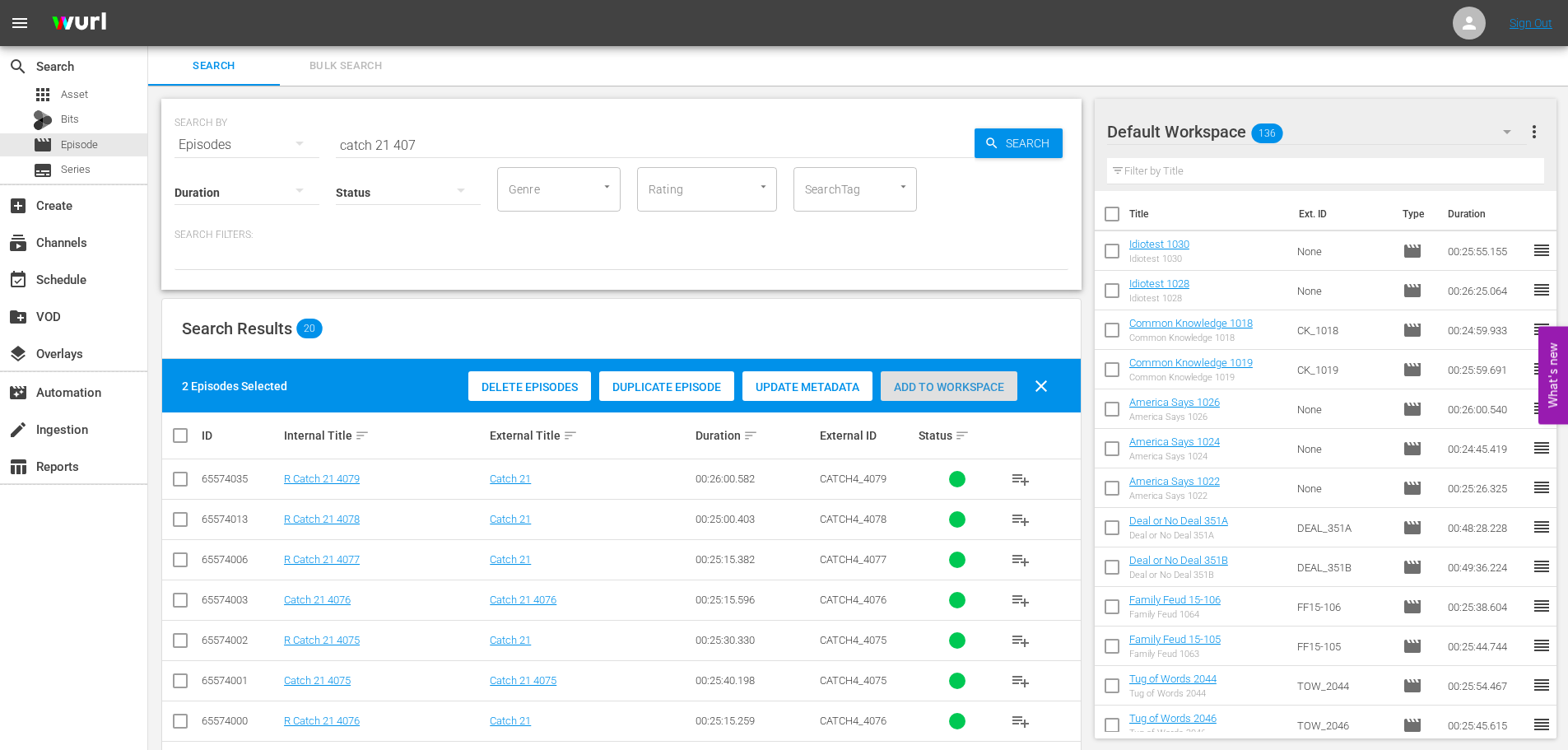
drag, startPoint x: 944, startPoint y: 395, endPoint x: 926, endPoint y: 379, distance: 24.1
click at [945, 394] on div "Add to Workspace" at bounding box center [949, 387] width 136 height 32
click at [463, 135] on input "catch 21 407" at bounding box center [655, 145] width 639 height 40
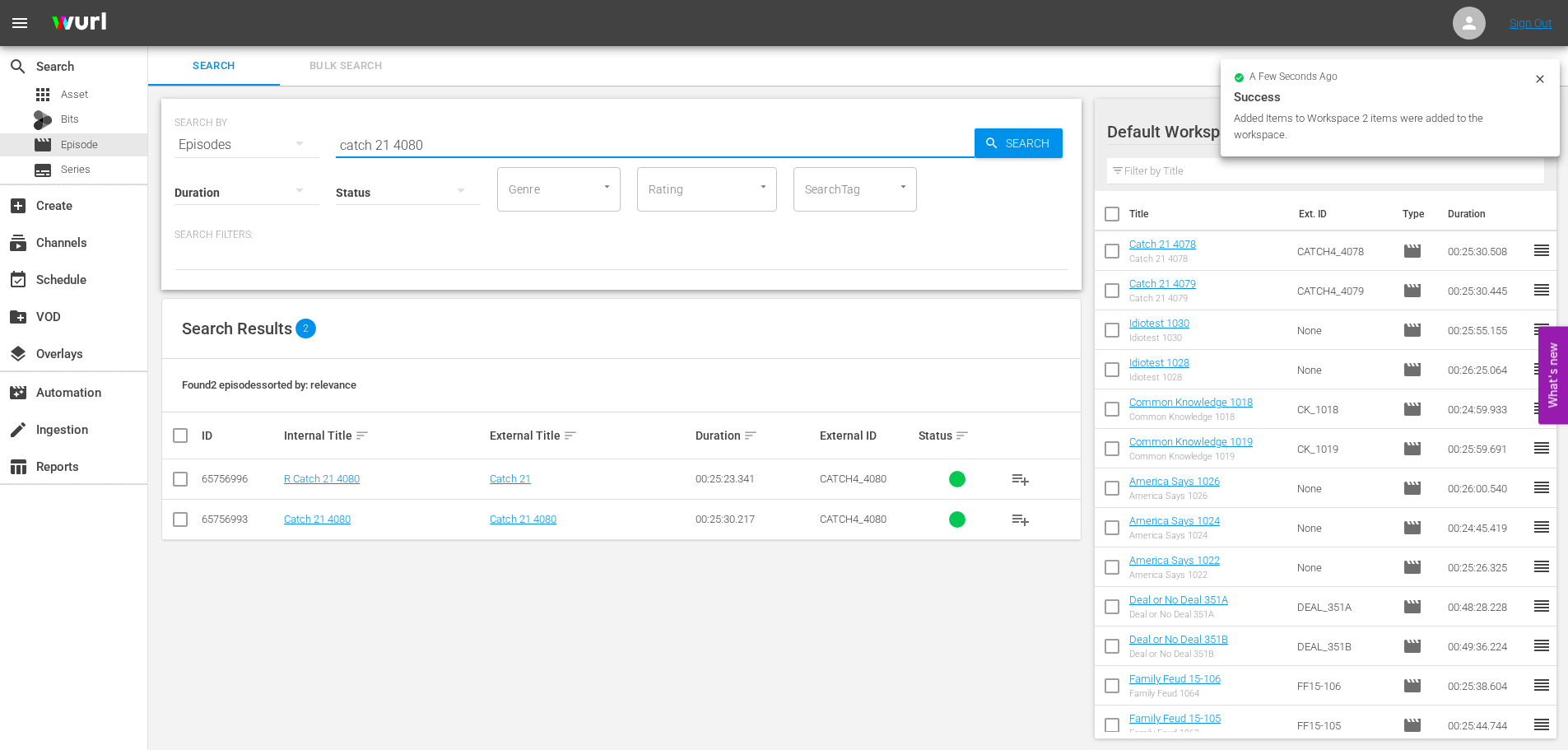
type input "catch 21 4080"
drag, startPoint x: 178, startPoint y: 523, endPoint x: 325, endPoint y: 475, distance: 154.6
click at [179, 524] on input "checkbox" at bounding box center [180, 522] width 19 height 19
checkbox input "true"
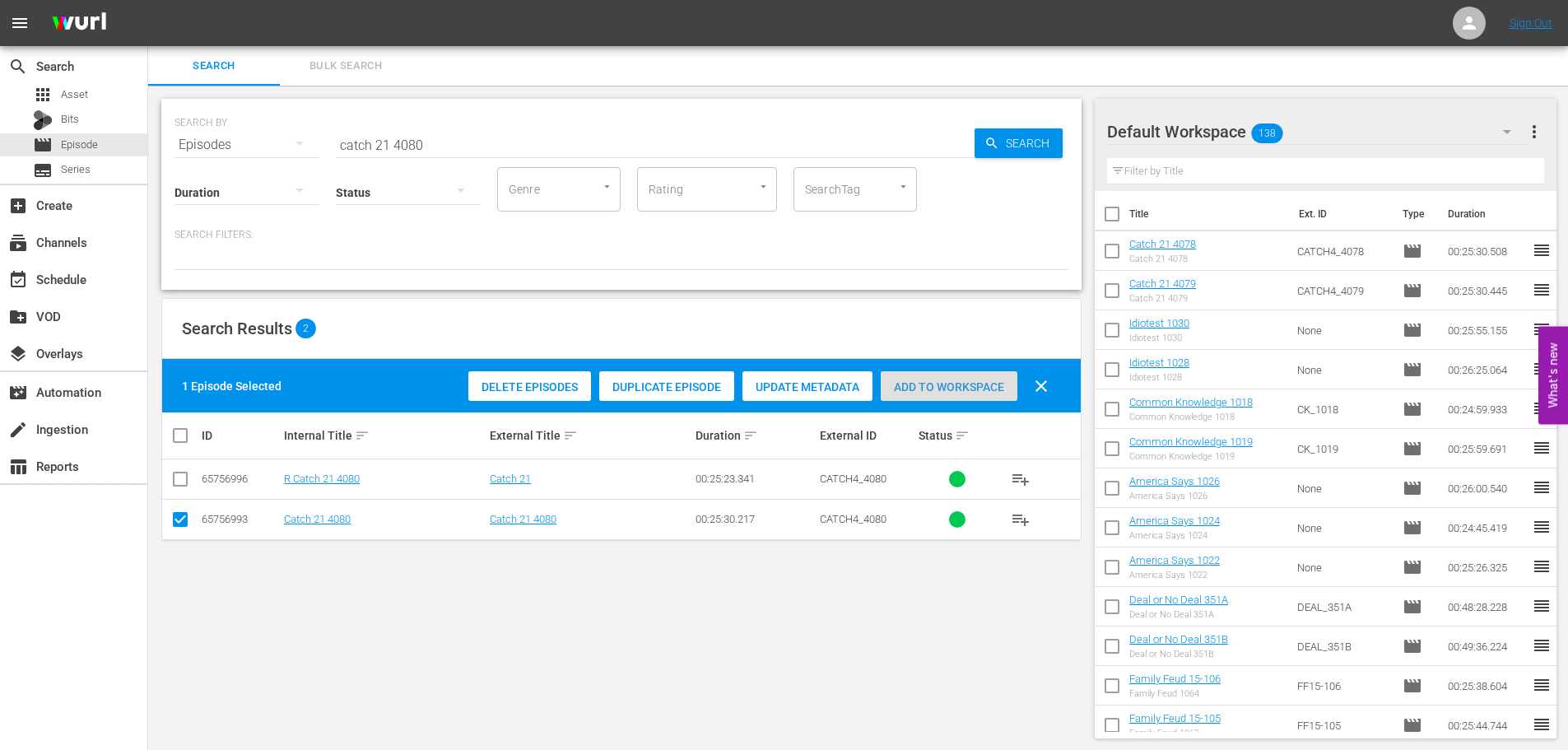
click at [905, 381] on span "Add to Workspace" at bounding box center [949, 387] width 136 height 13
click at [108, 273] on div "event_available Schedule" at bounding box center [73, 278] width 148 height 32
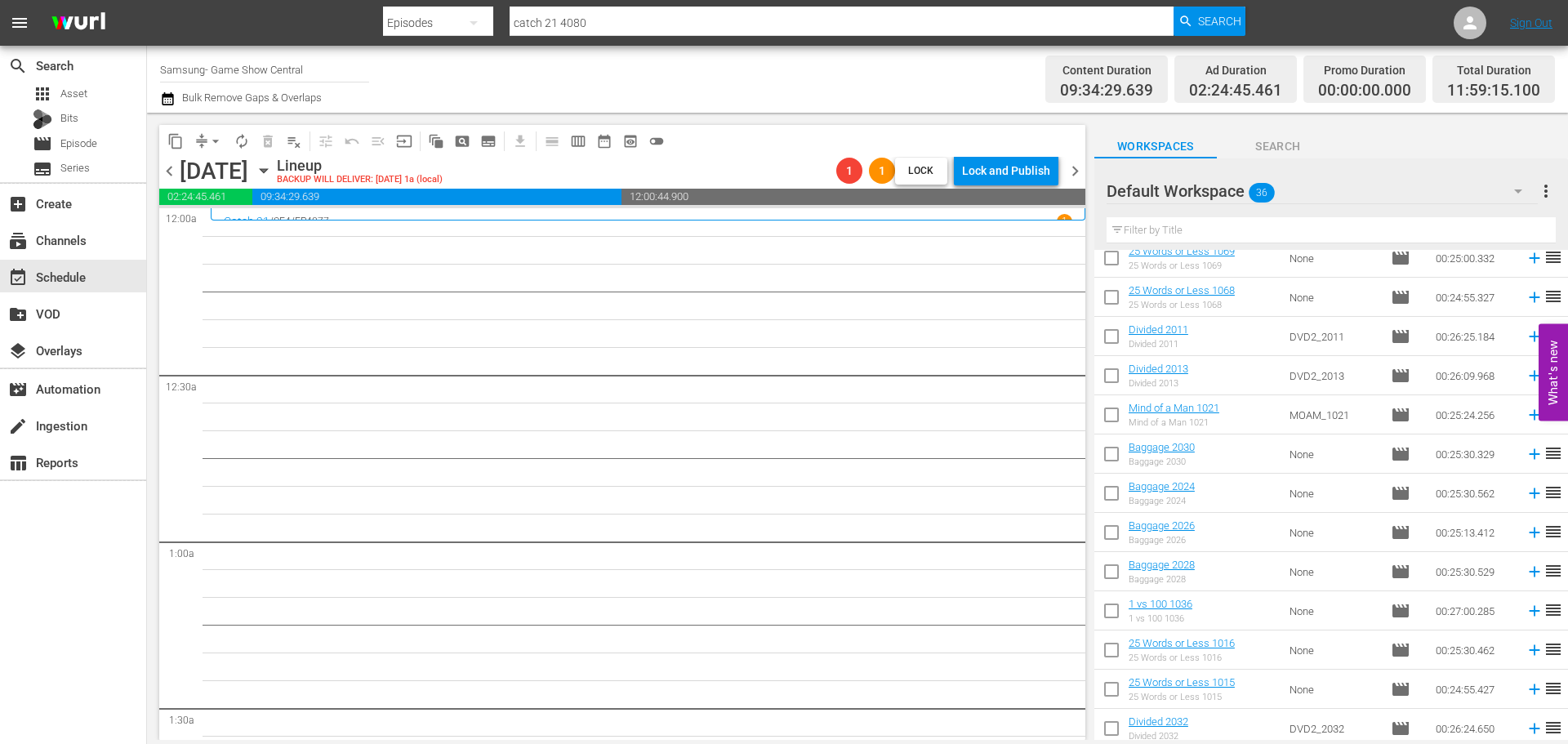
scroll to position [735, 0]
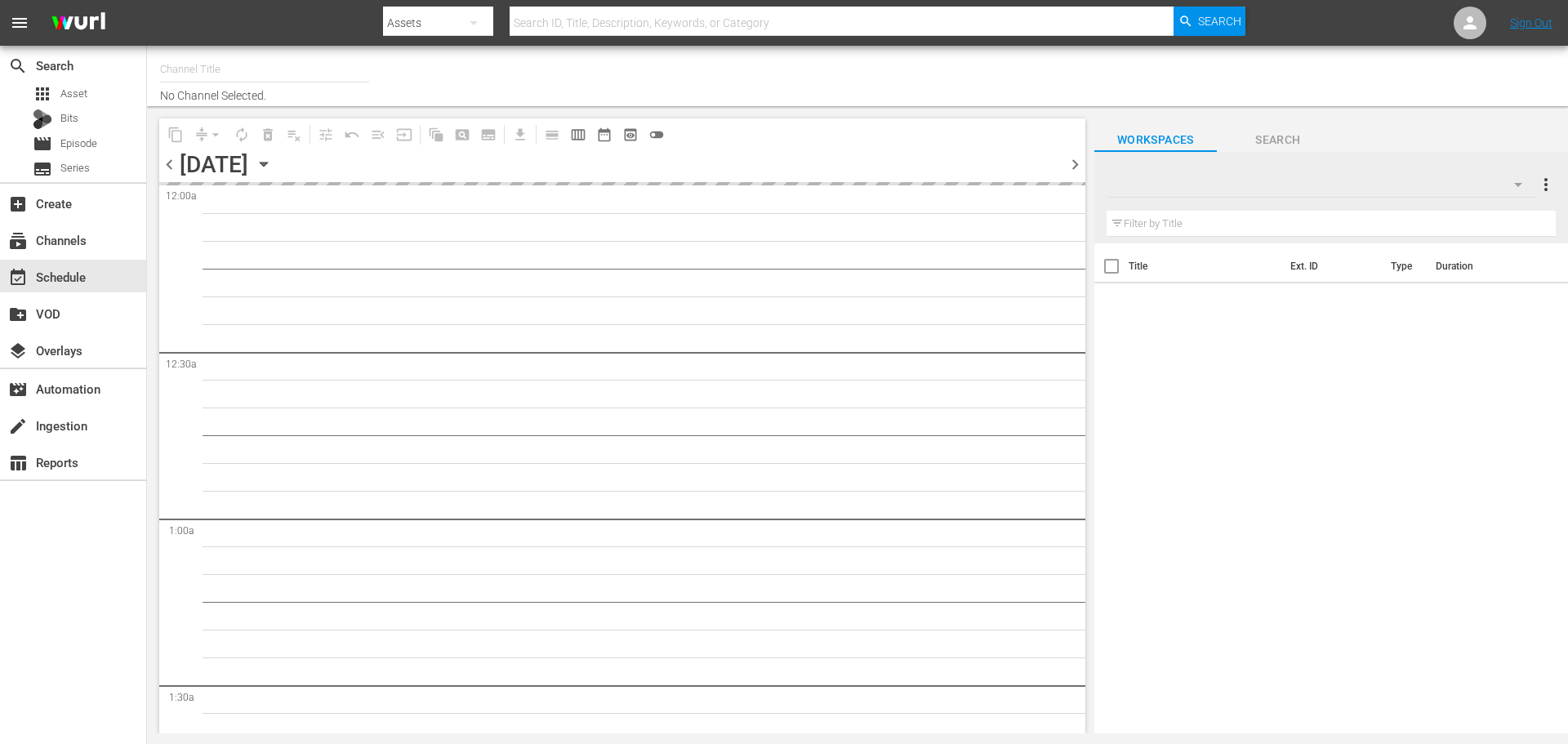
type input "Samsung- Game Show Central (416)"
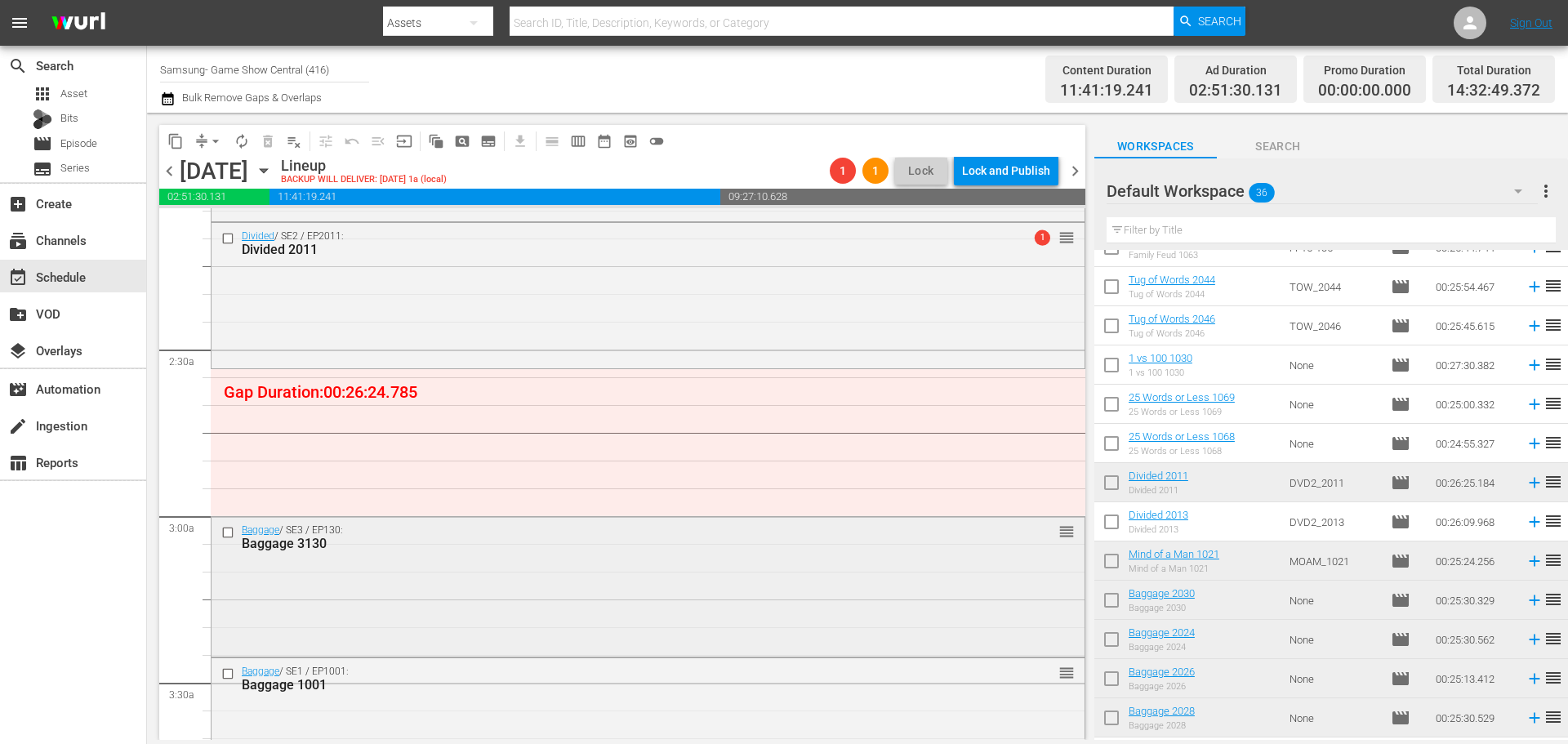
scroll to position [735, 0]
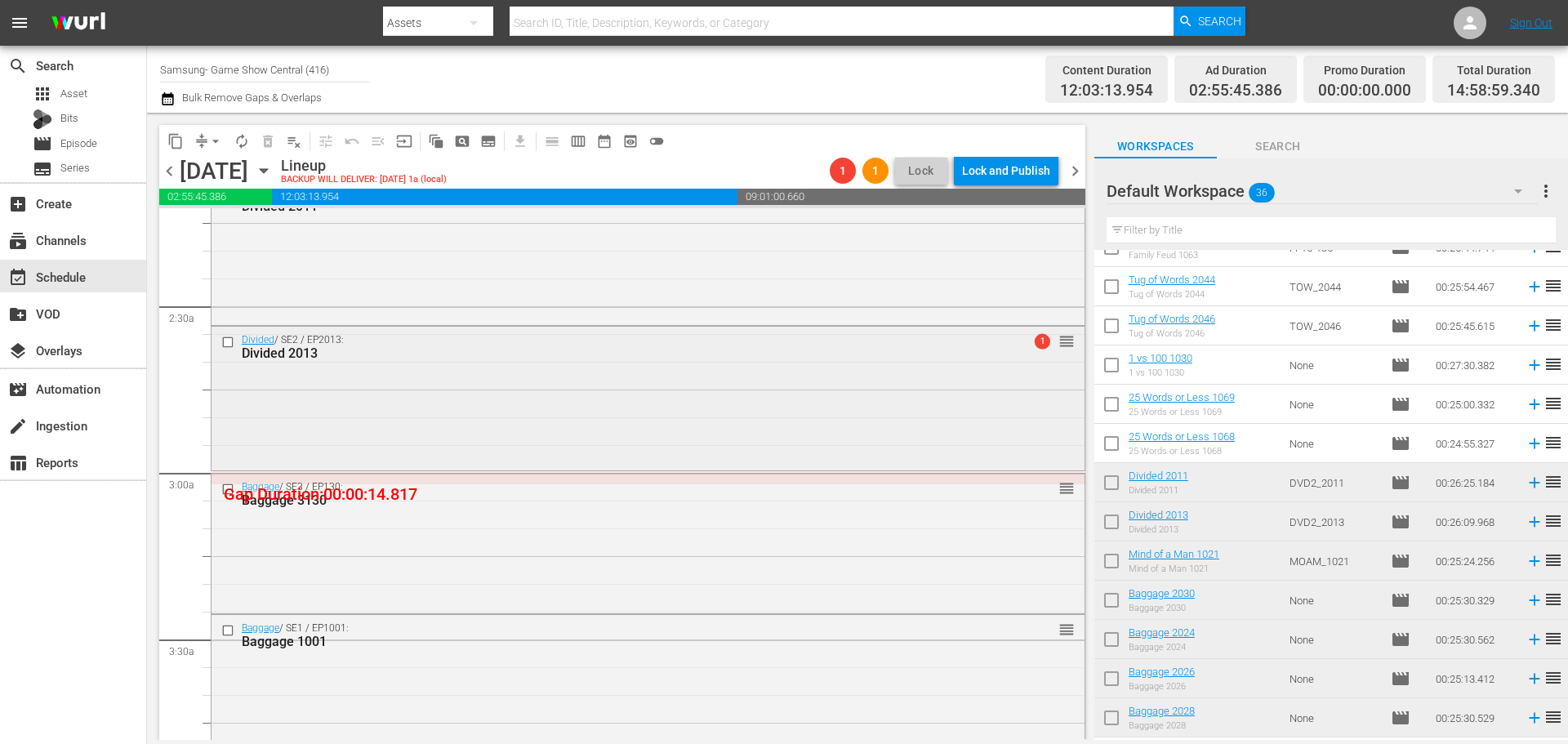
drag, startPoint x: 369, startPoint y: 405, endPoint x: 378, endPoint y: 406, distance: 9.1
click at [378, 406] on div "Divided / SE2 / EP2013: Divided 2013 1 reorder" at bounding box center [649, 397] width 873 height 140
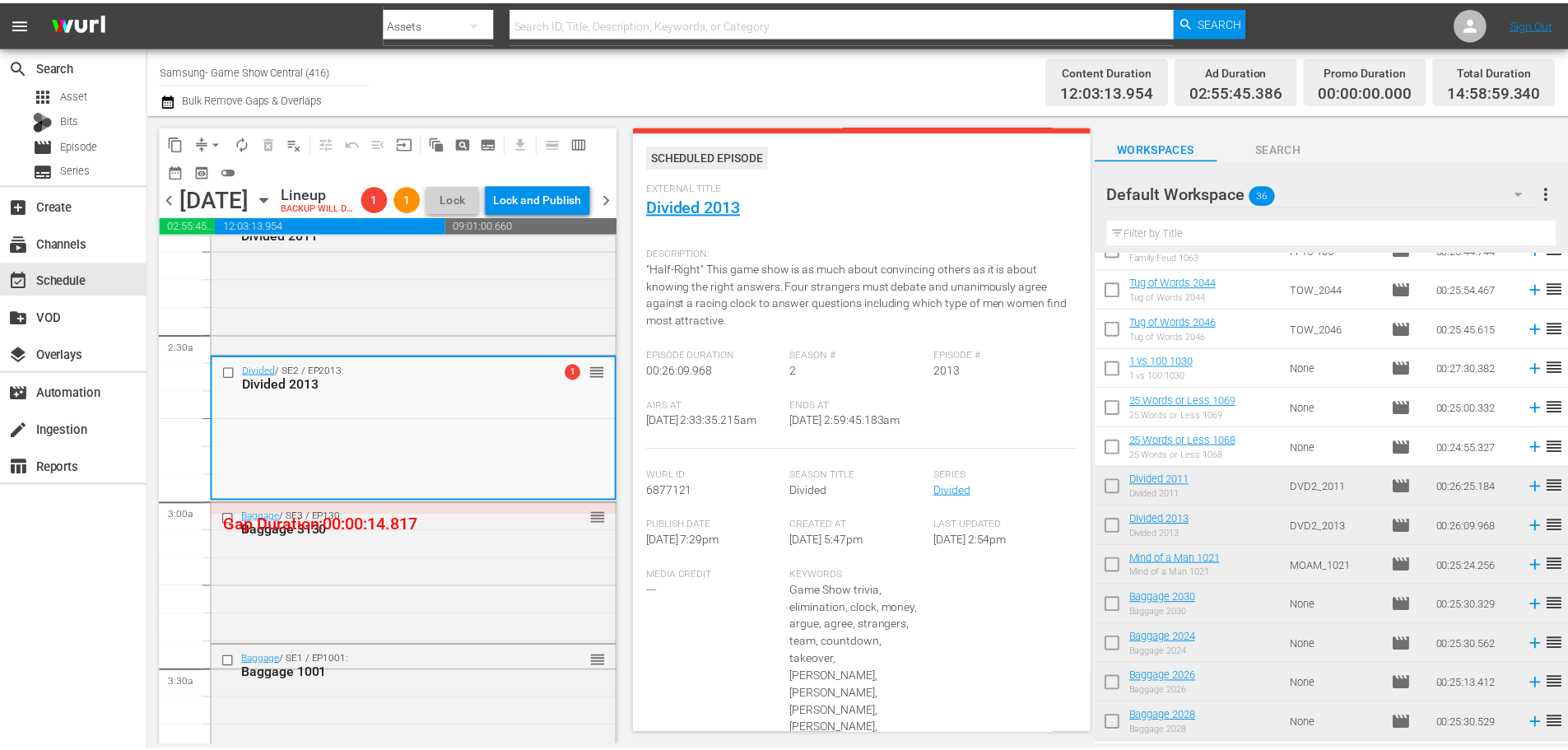
scroll to position [0, 0]
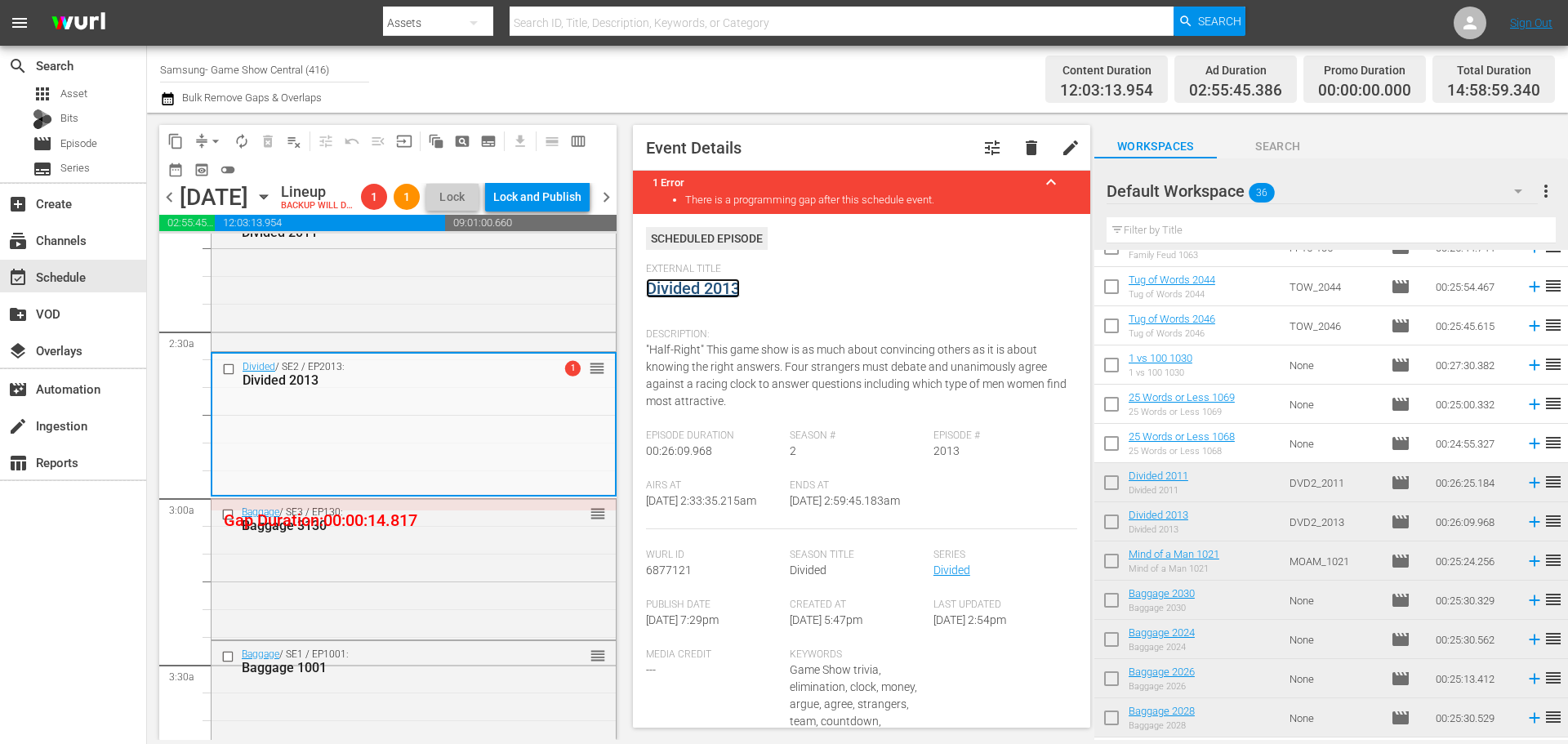
click at [733, 286] on link "Divided 2013" at bounding box center [693, 287] width 94 height 19
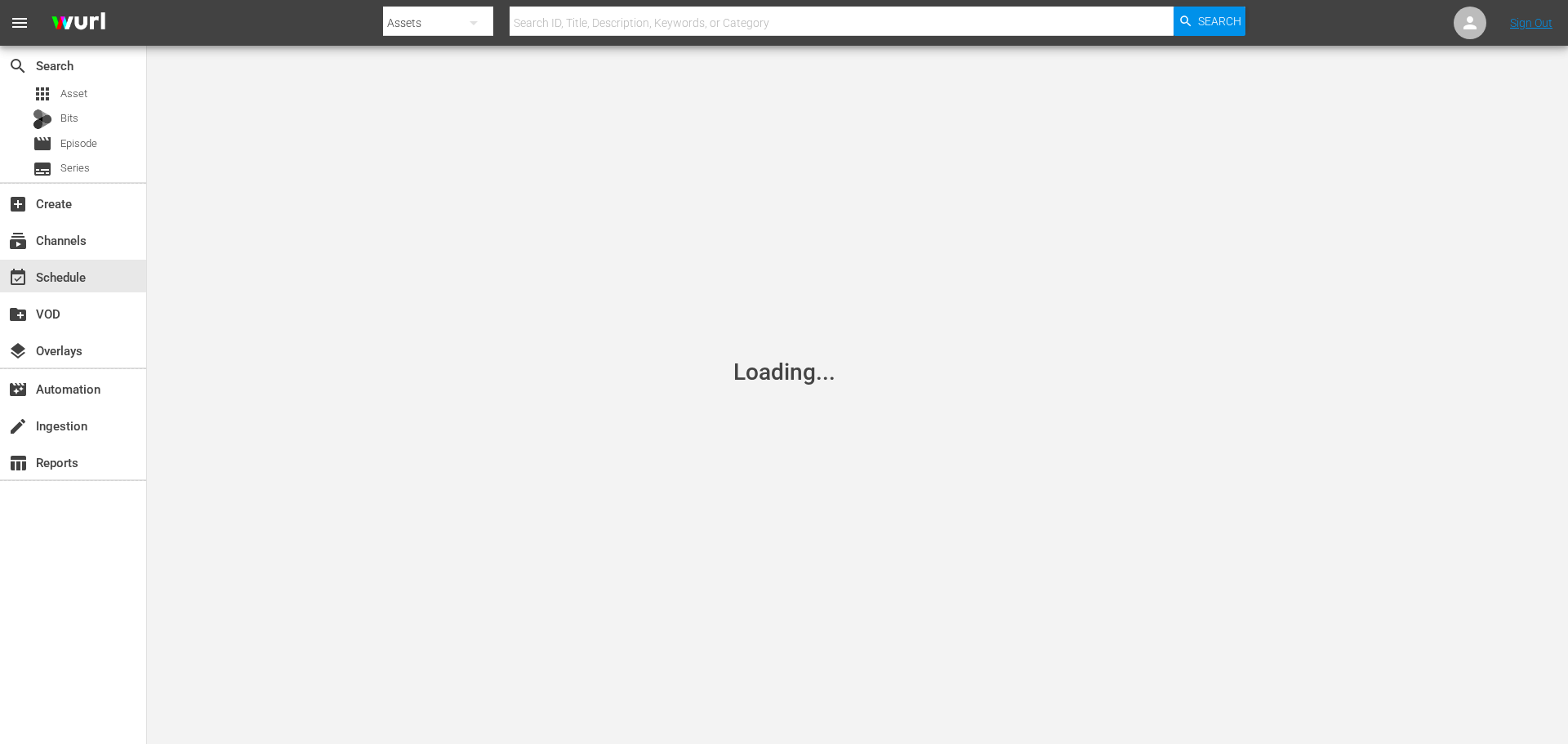
click at [375, 130] on div "Loading..." at bounding box center [784, 372] width 1568 height 744
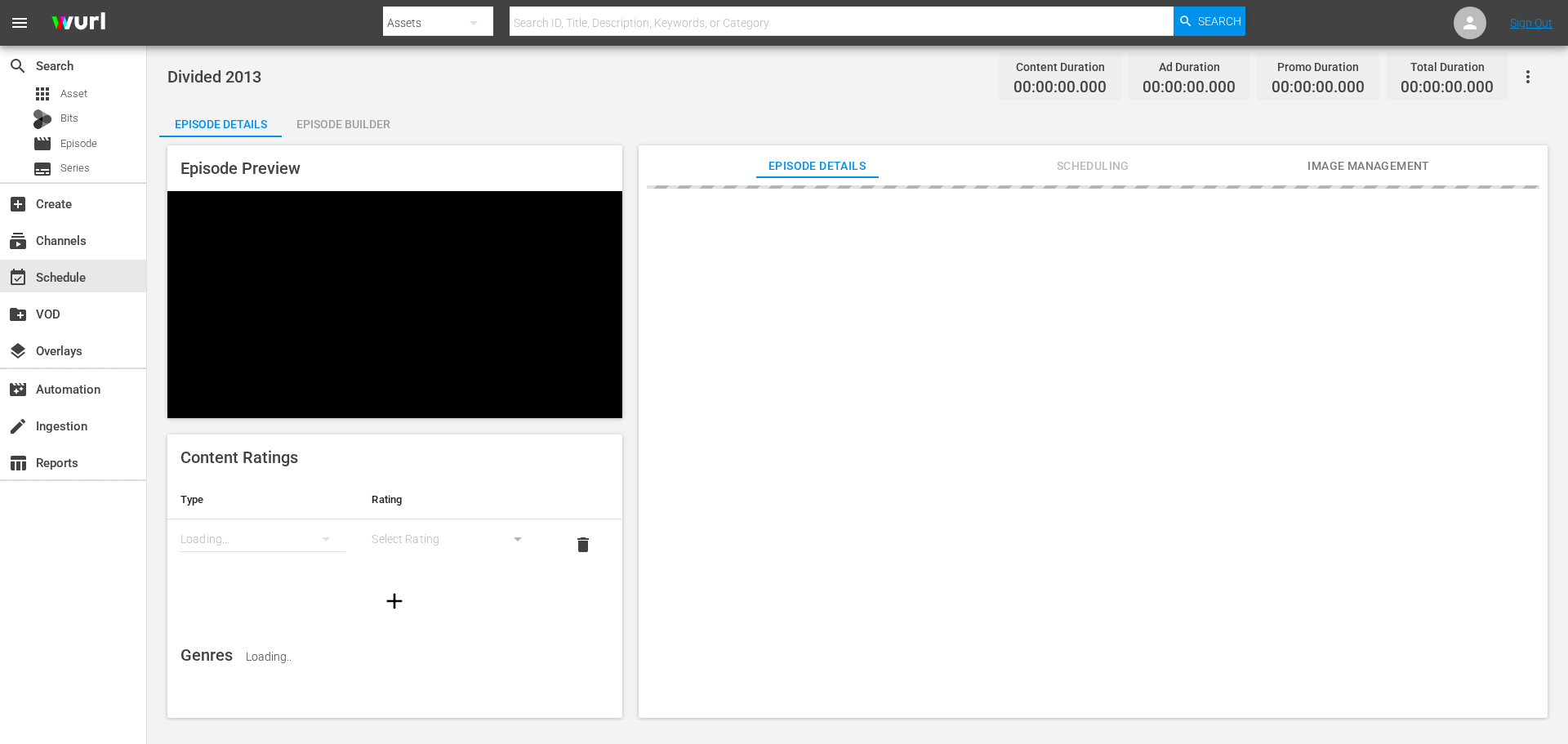
click at [351, 130] on div "Episode Builder" at bounding box center [343, 123] width 123 height 40
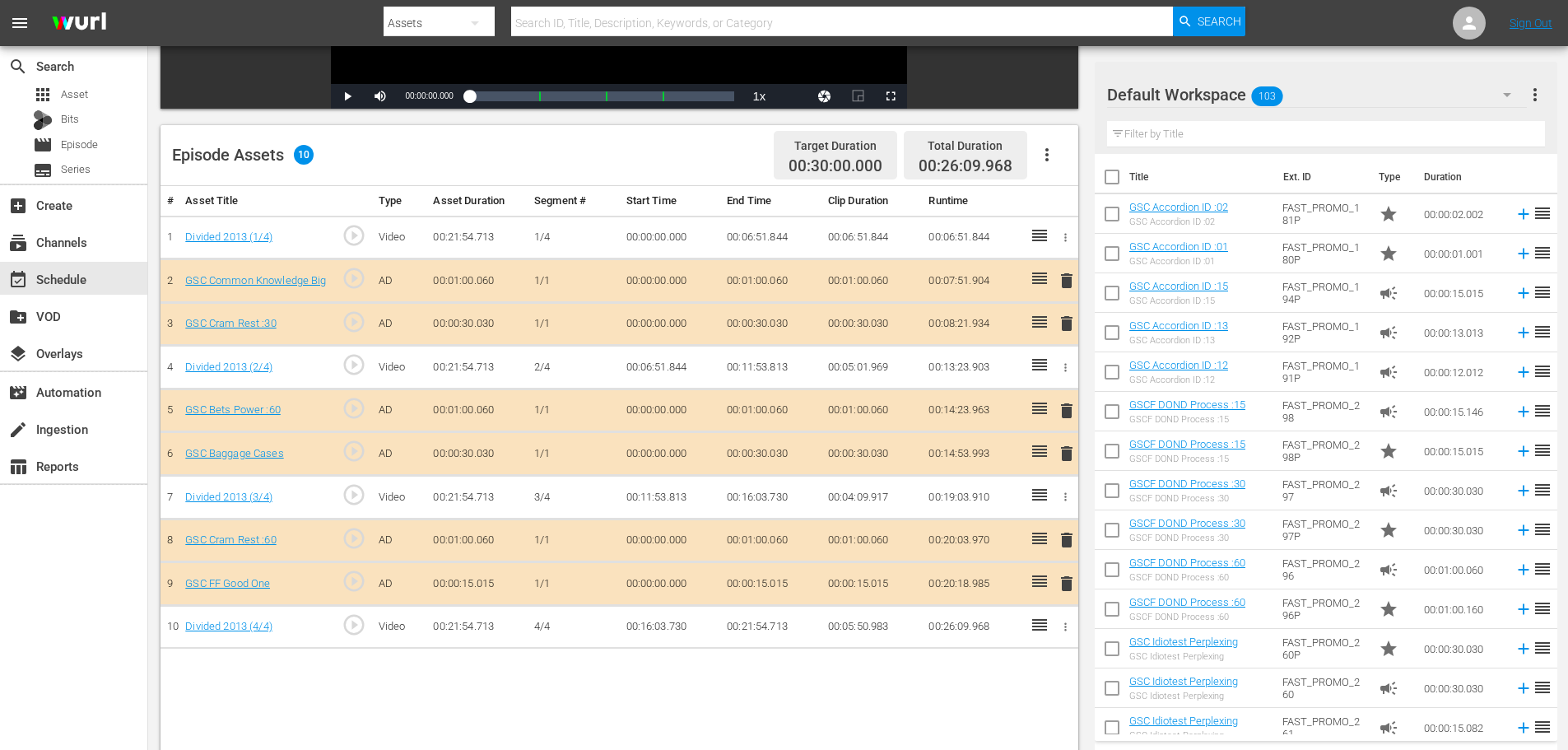
scroll to position [429, 0]
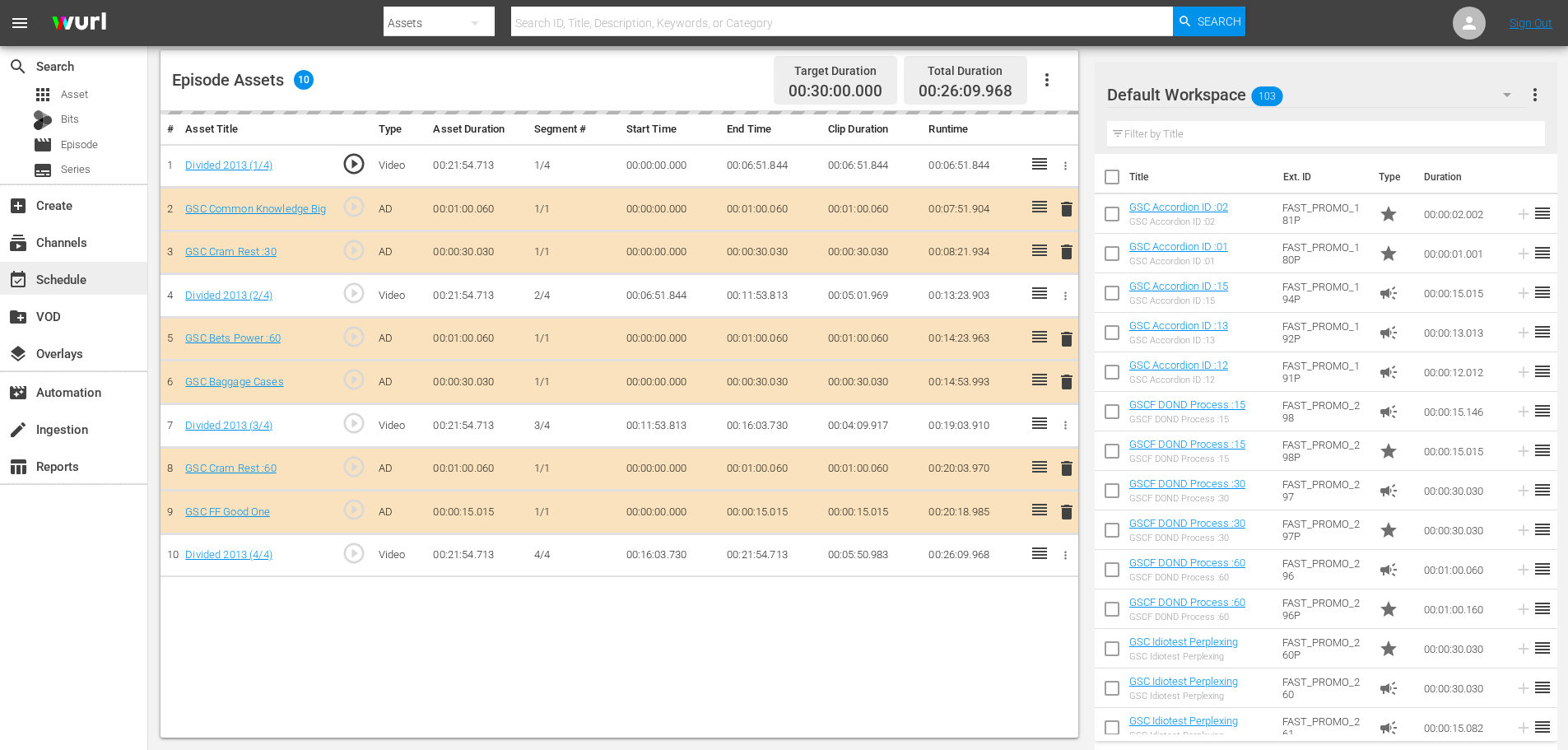
click at [76, 272] on div "event_available Schedule" at bounding box center [45, 277] width 92 height 15
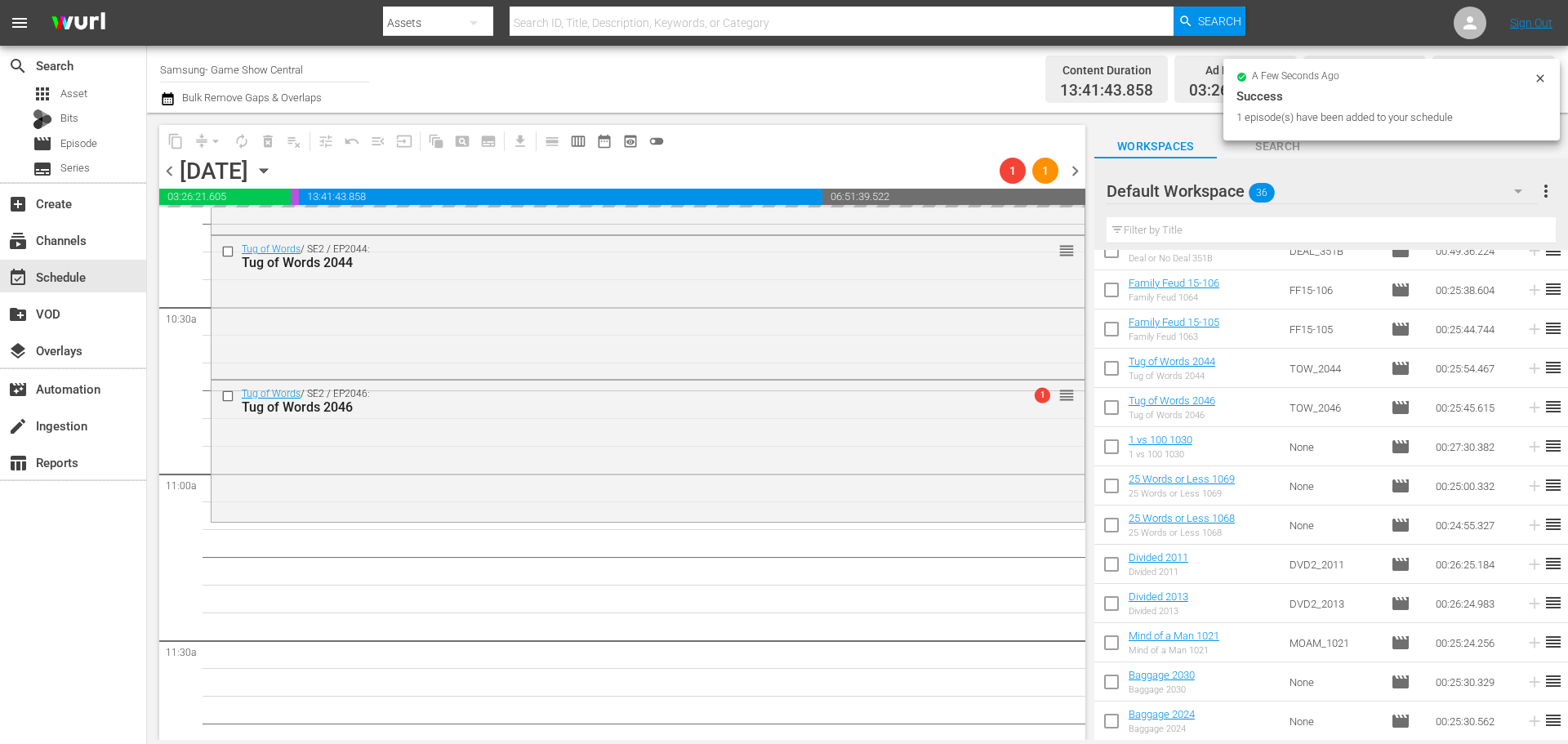
scroll to position [3561, 0]
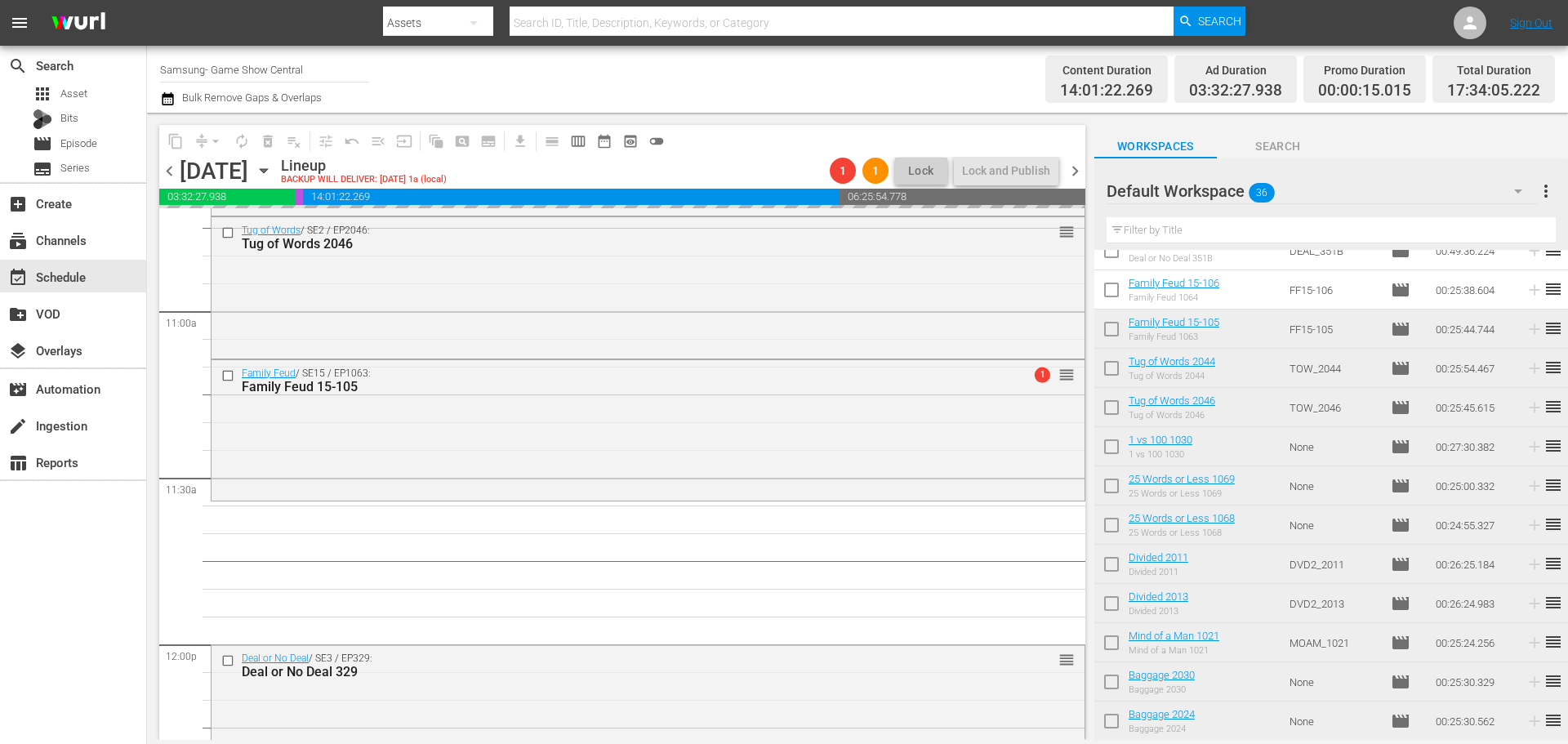
click at [219, 146] on div "arrow_drop_down" at bounding box center [216, 141] width 26 height 26
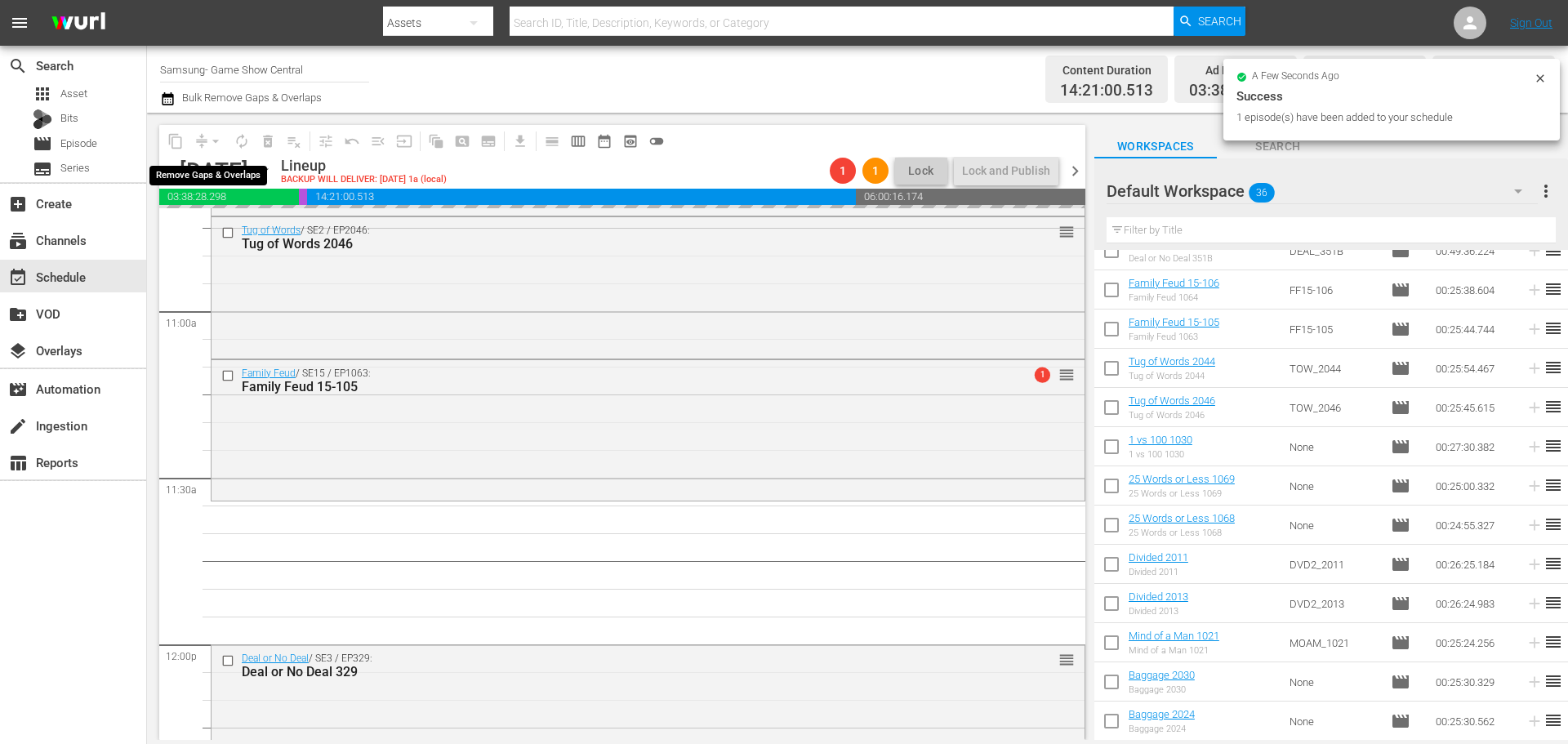
click at [208, 139] on span "arrow_drop_down" at bounding box center [216, 142] width 17 height 17
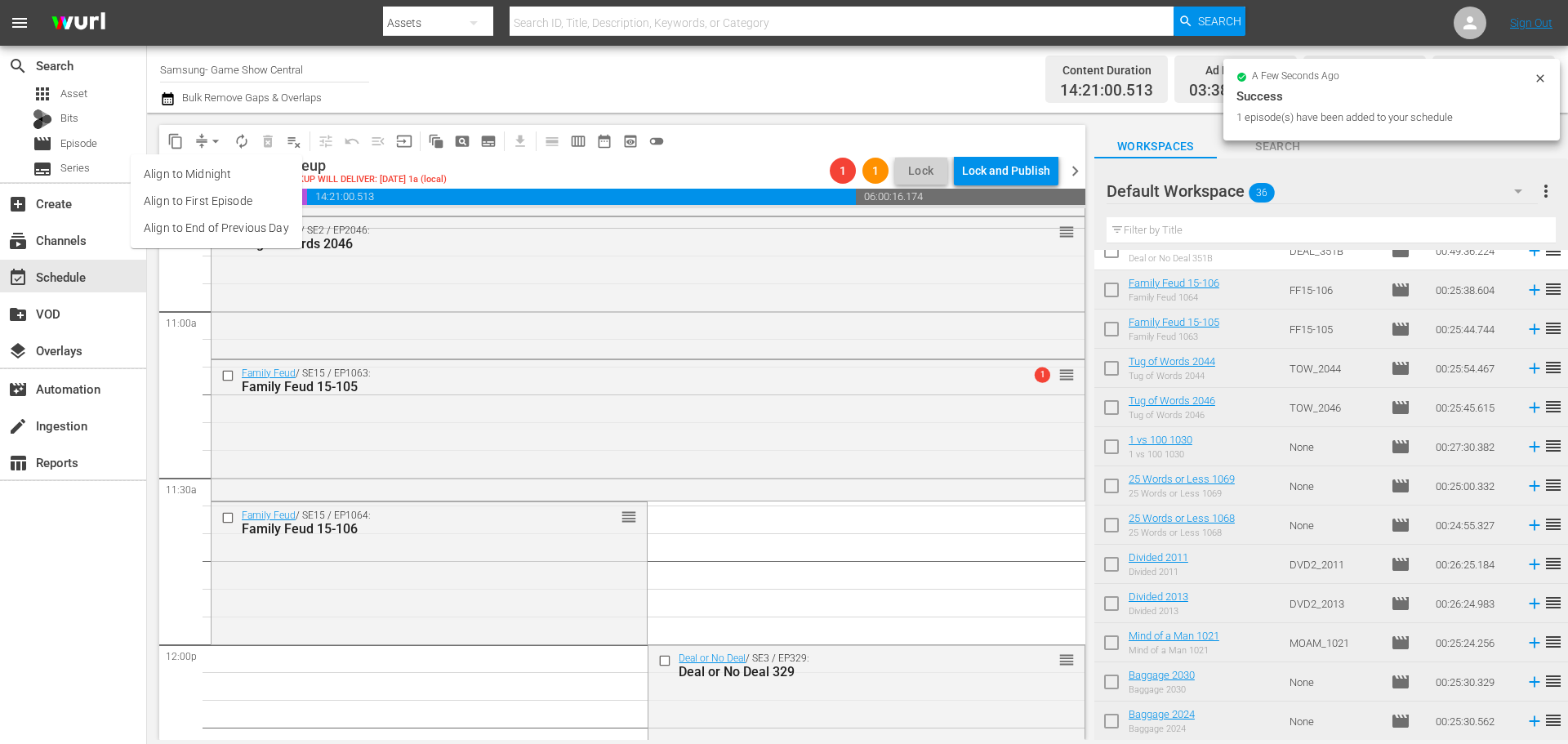
click at [212, 138] on span "arrow_drop_down" at bounding box center [216, 142] width 17 height 17
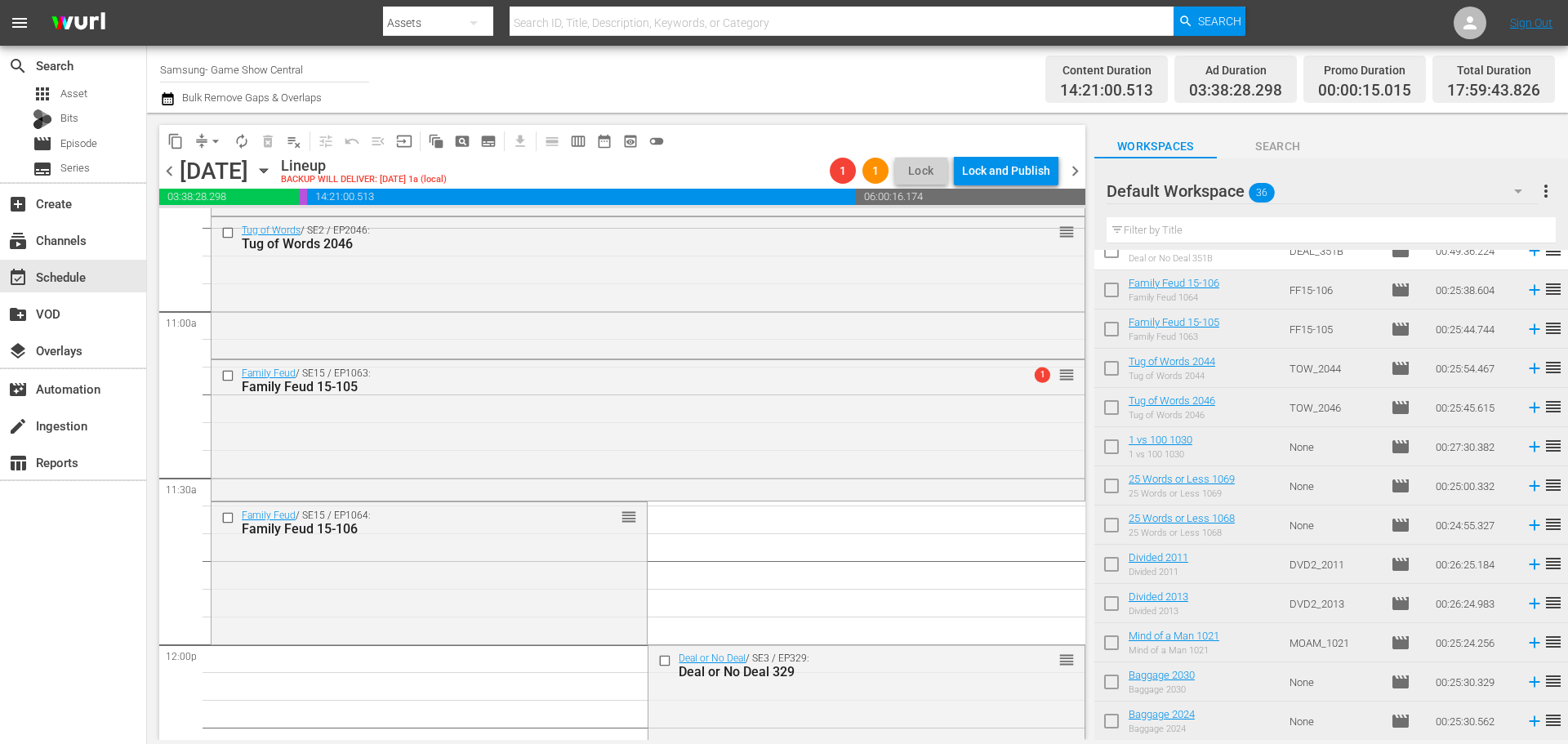
click at [212, 142] on span "arrow_drop_down" at bounding box center [216, 142] width 17 height 17
click at [224, 170] on li "Align to Midnight" at bounding box center [216, 174] width 171 height 27
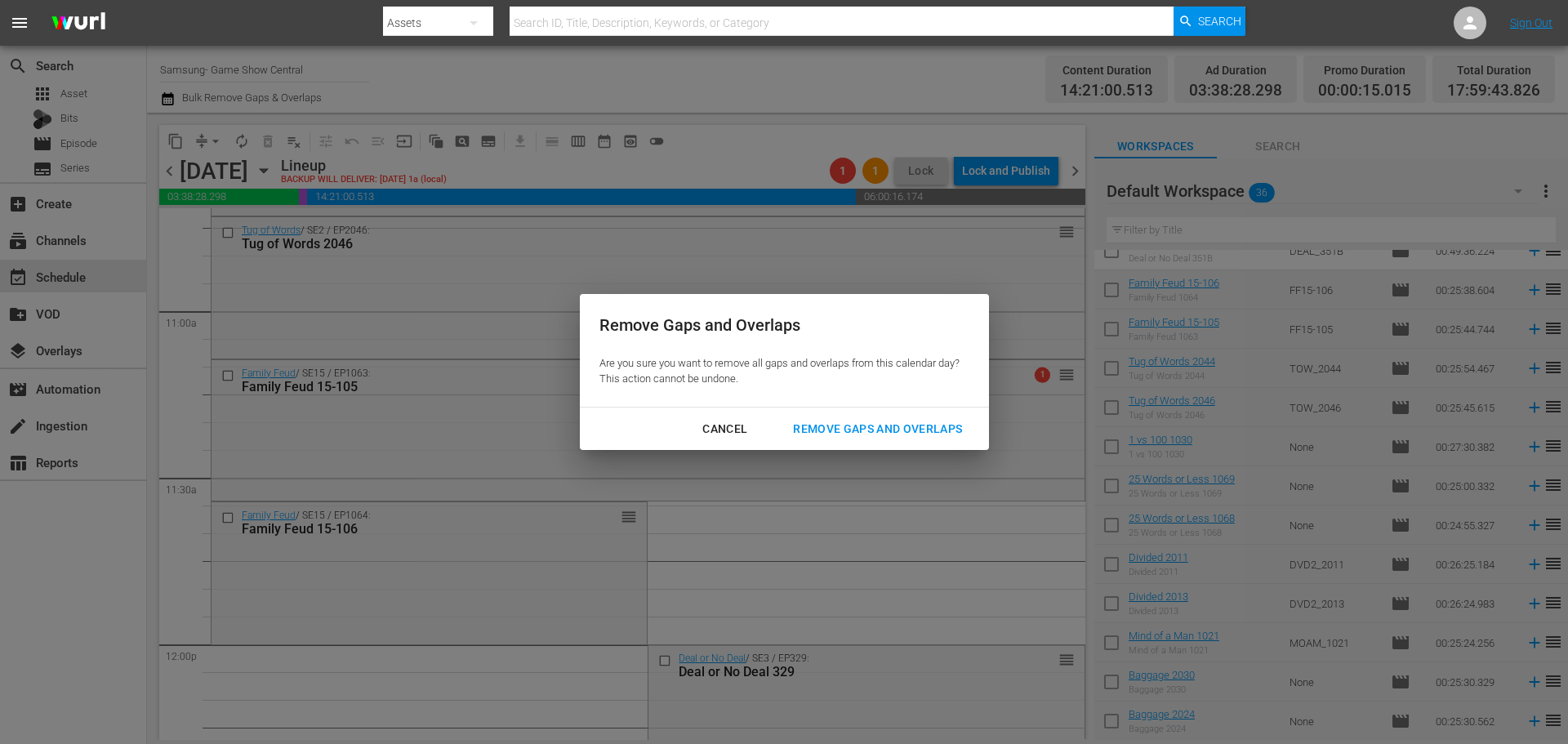
click at [864, 436] on div "Remove Gaps and Overlaps" at bounding box center [878, 429] width 195 height 20
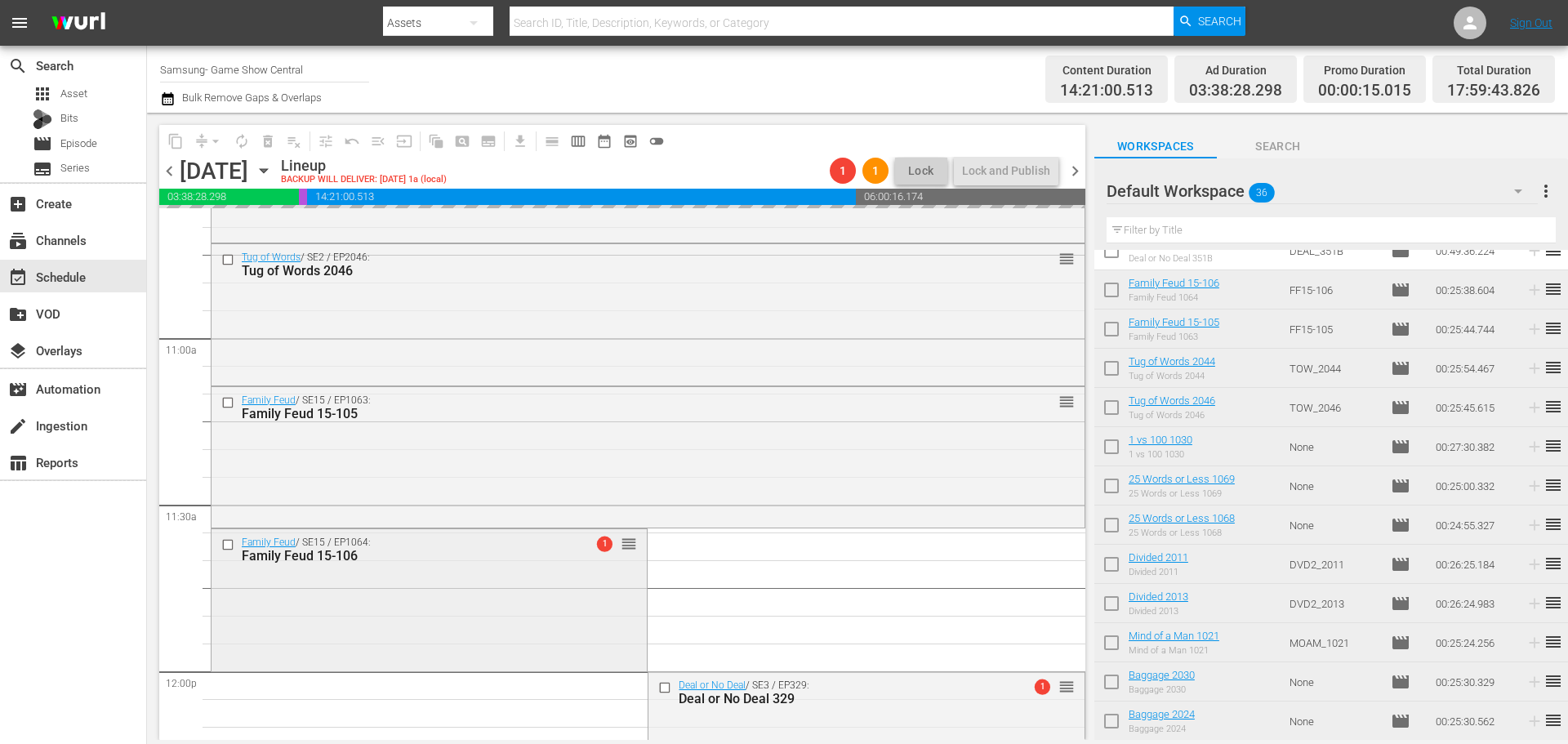
scroll to position [3643, 0]
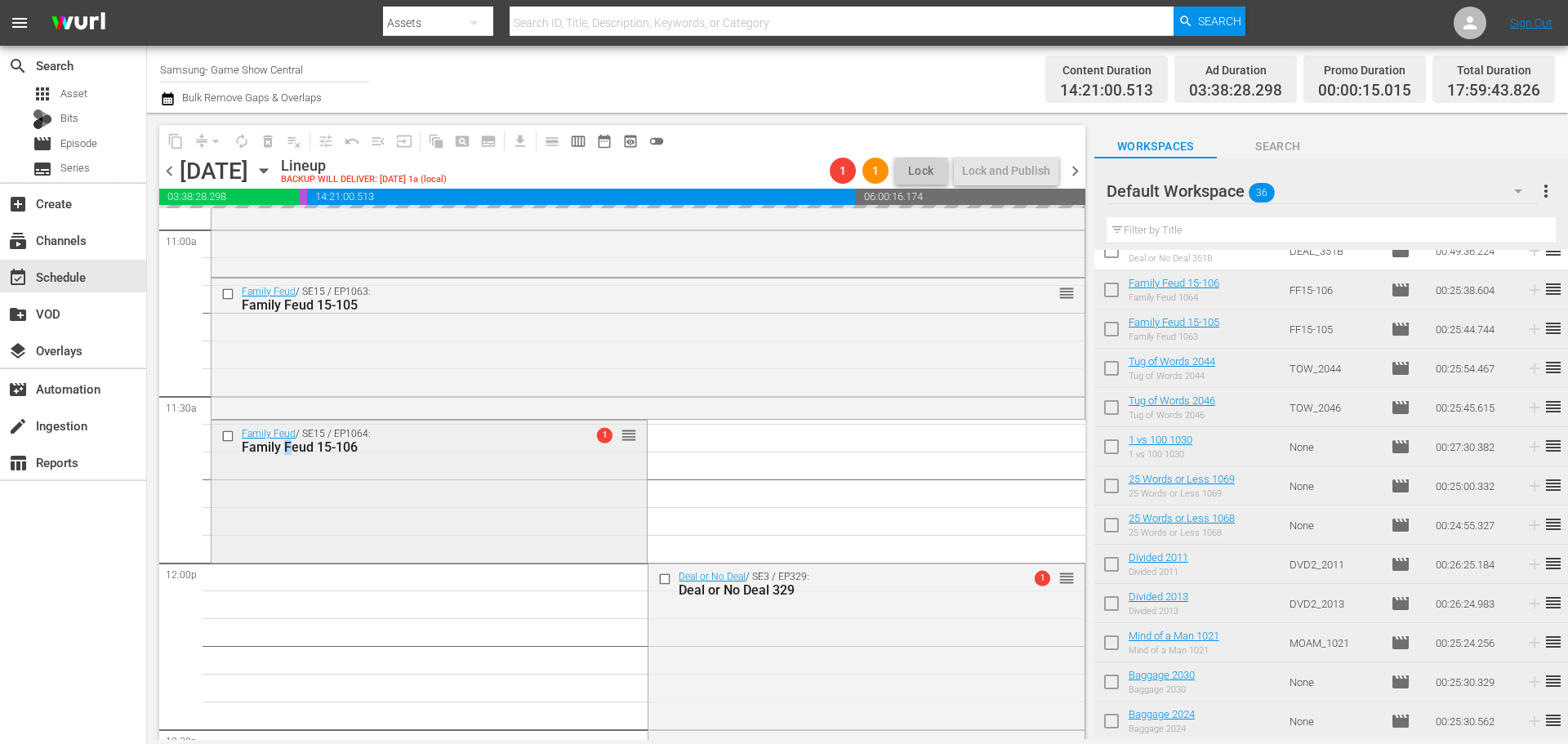
click at [289, 491] on div "Family Feud / SE15 / EP1064: Family Feud 15-106 1 reorder" at bounding box center [429, 489] width 436 height 137
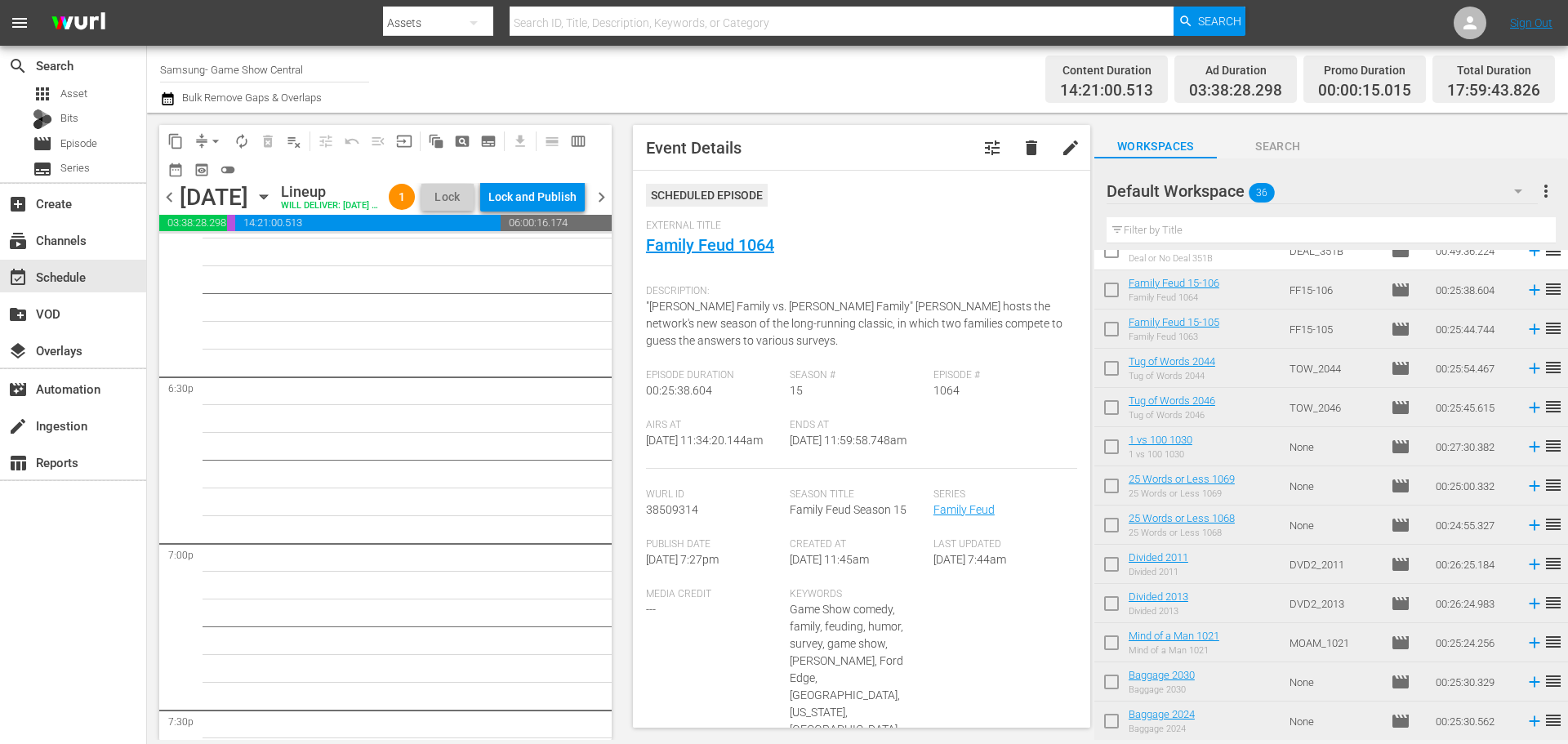
scroll to position [5835, 0]
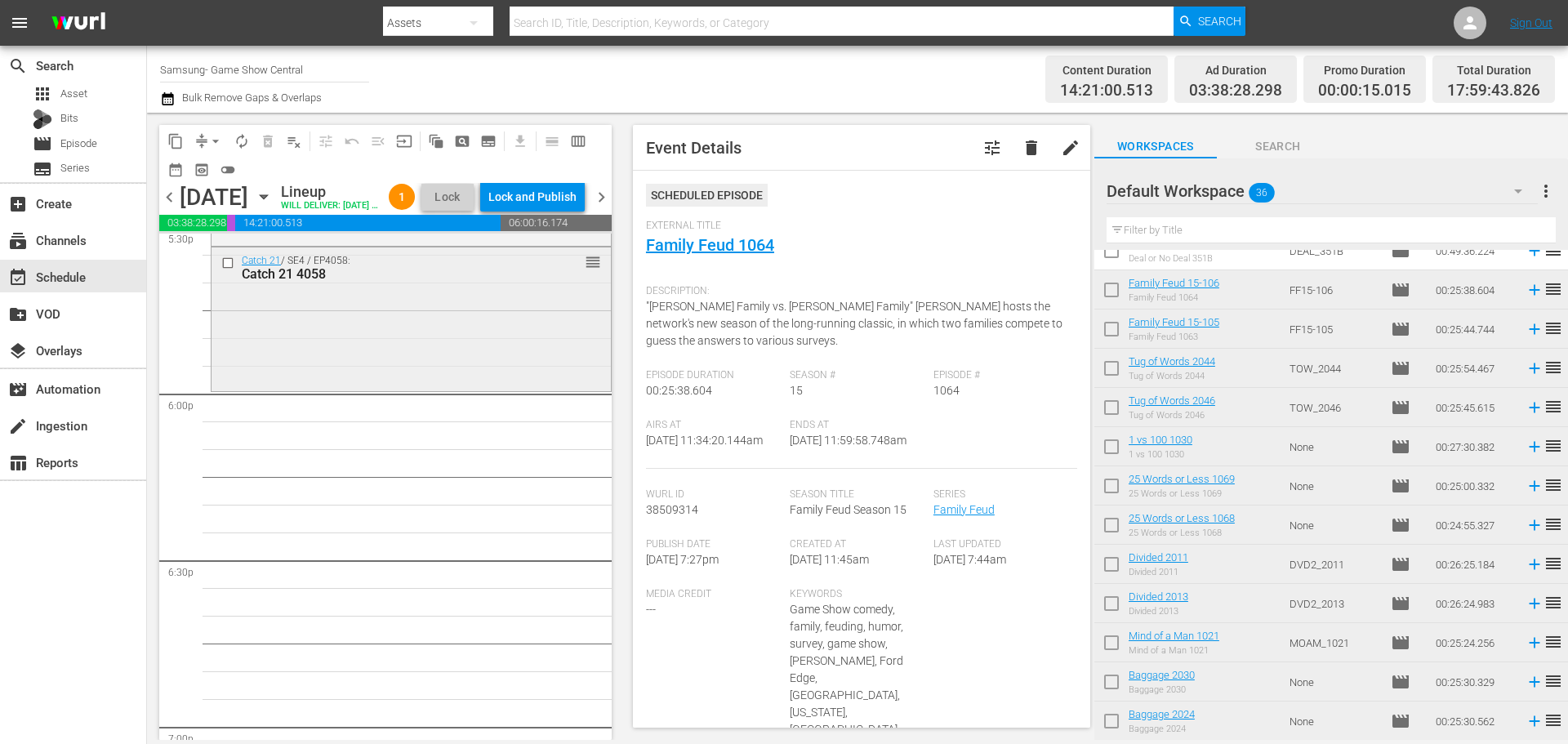
click at [398, 363] on div "Catch 21 / SE4 / EP4058: Catch 21 4058 reorder" at bounding box center [412, 318] width 400 height 140
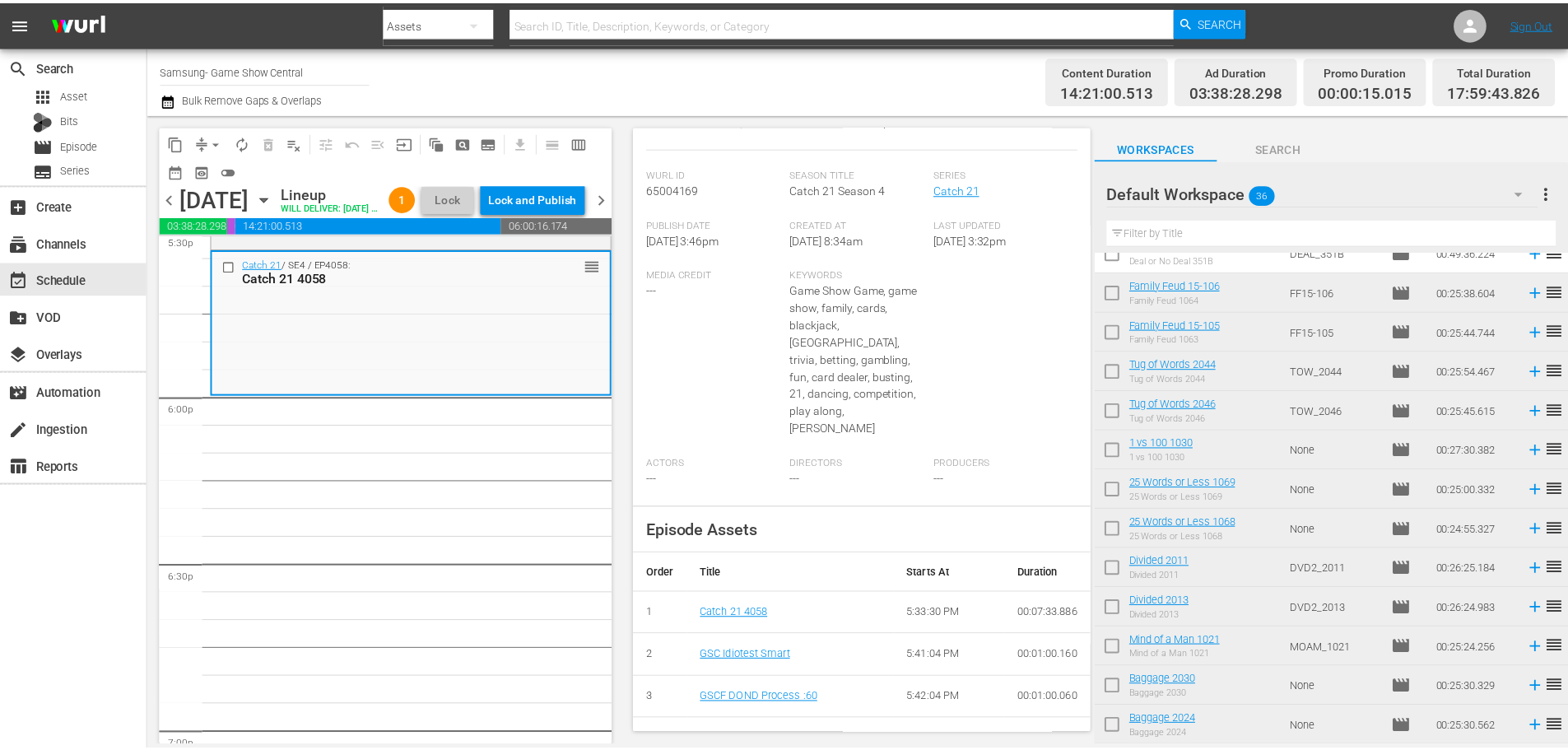
scroll to position [0, 0]
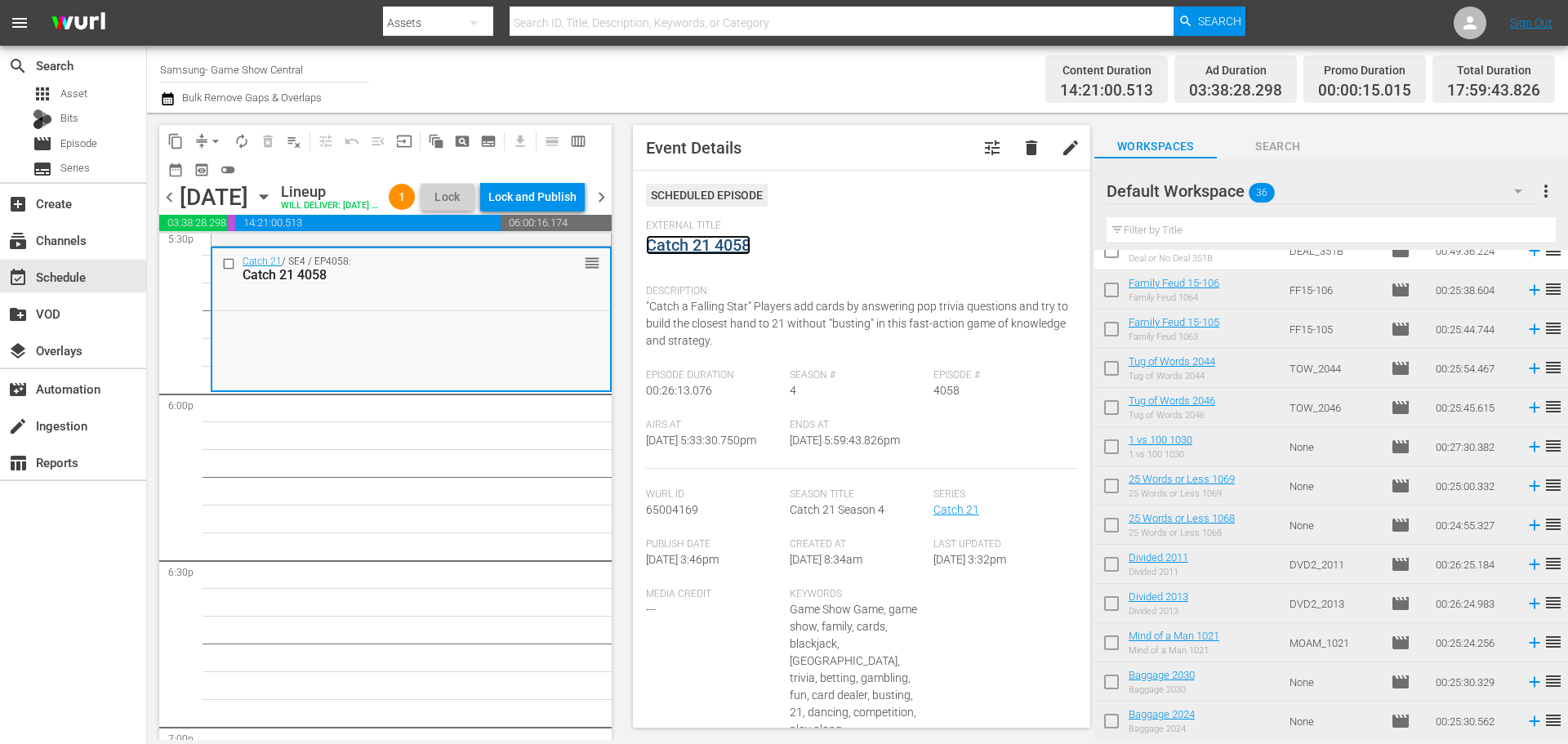
click at [725, 248] on link "Catch 21 4058" at bounding box center [697, 244] width 104 height 19
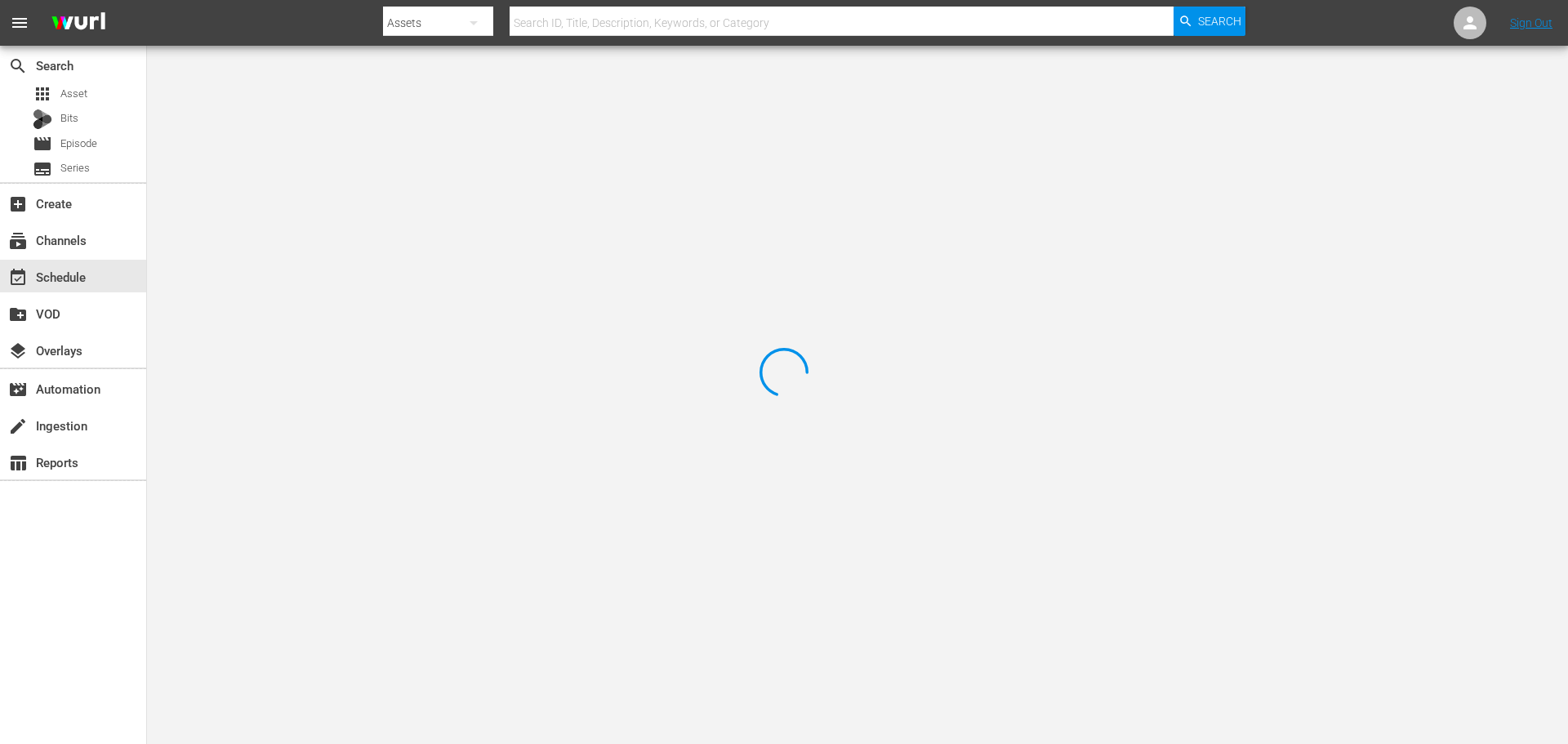
click at [340, 100] on div at bounding box center [784, 372] width 1568 height 744
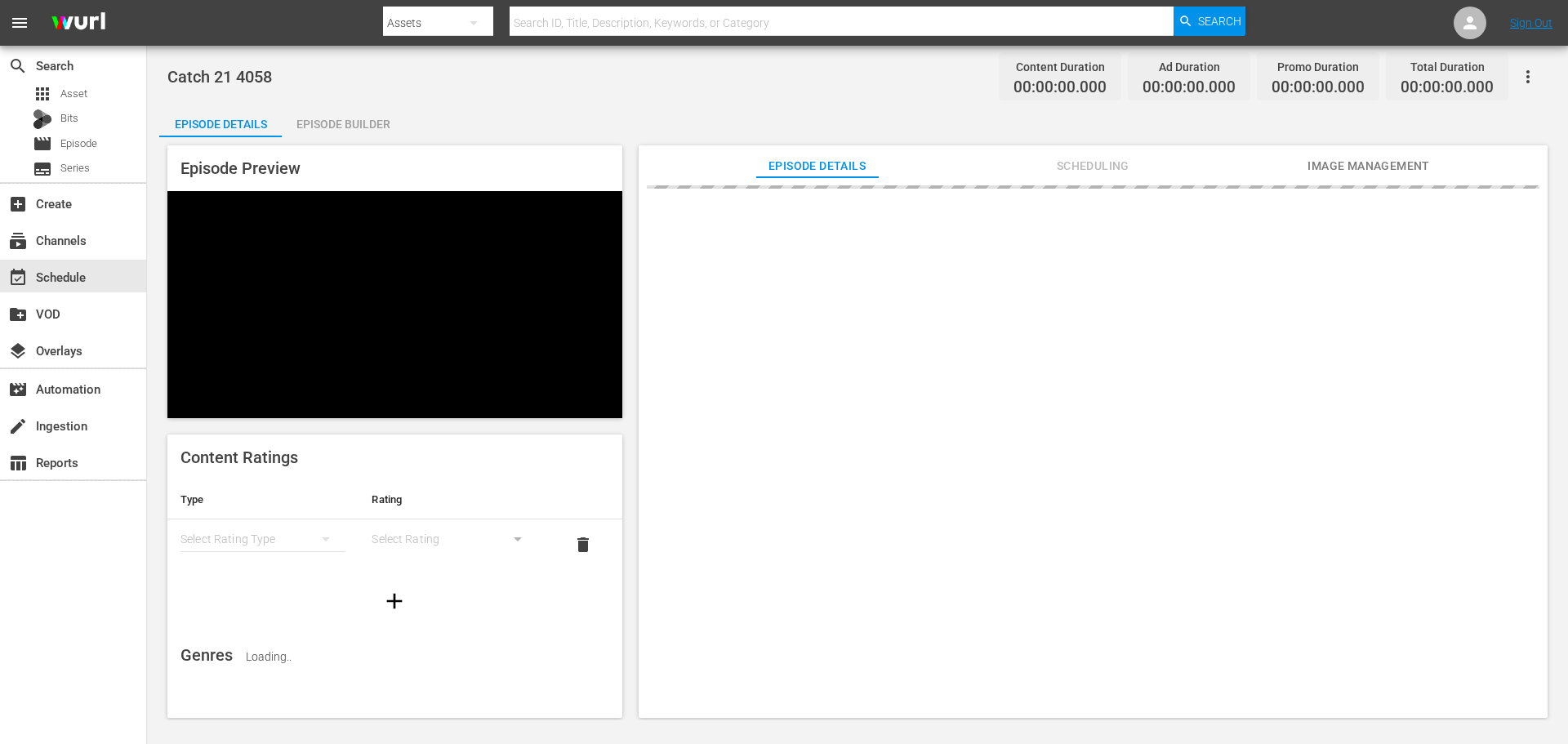
click at [357, 103] on div "Catch 21 4058 Content Duration 00:00:00.000 Ad Duration 00:00:00.000 Promo Dura…" at bounding box center [858, 383] width 1422 height 674
click at [355, 113] on div "Episode Builder" at bounding box center [343, 123] width 123 height 40
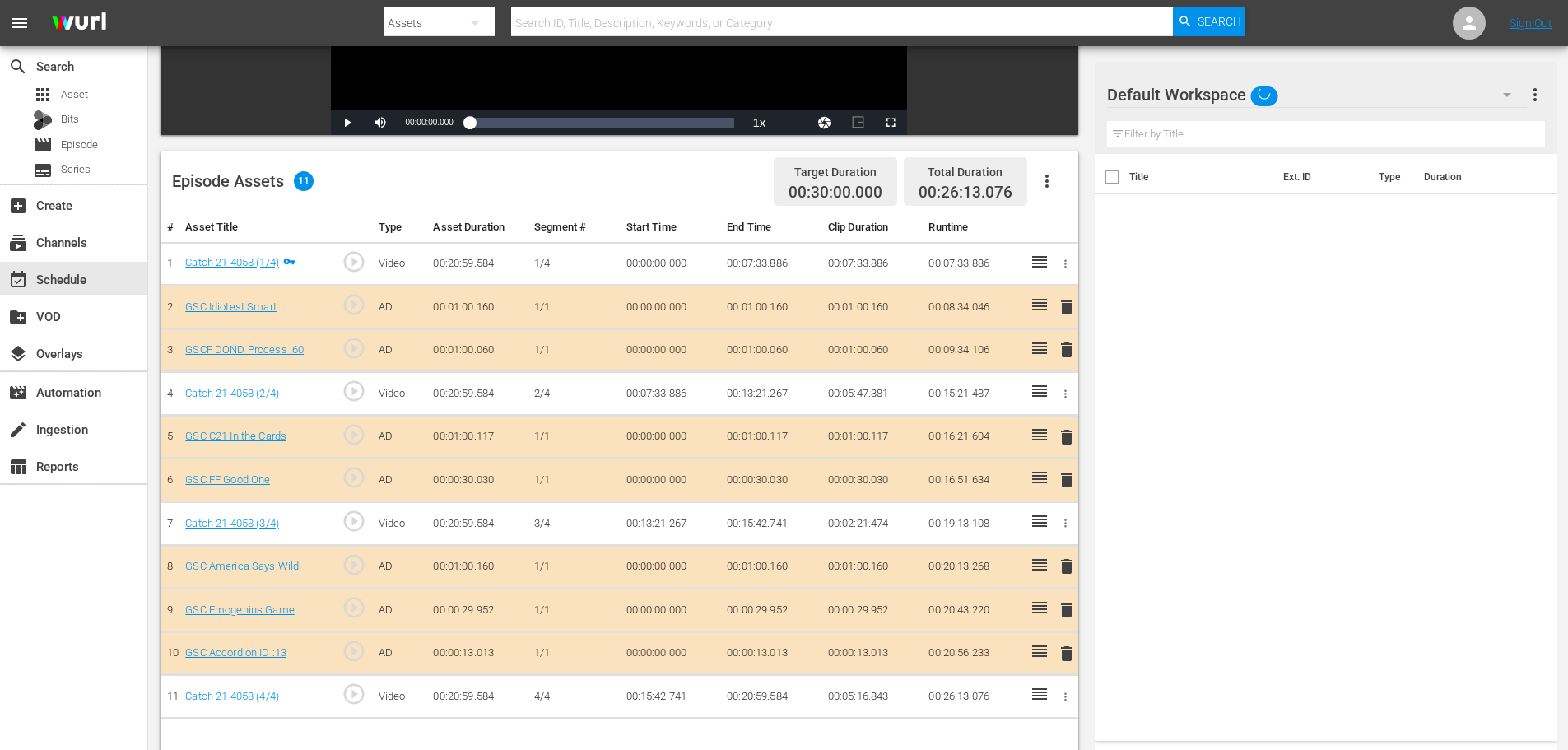
scroll to position [429, 0]
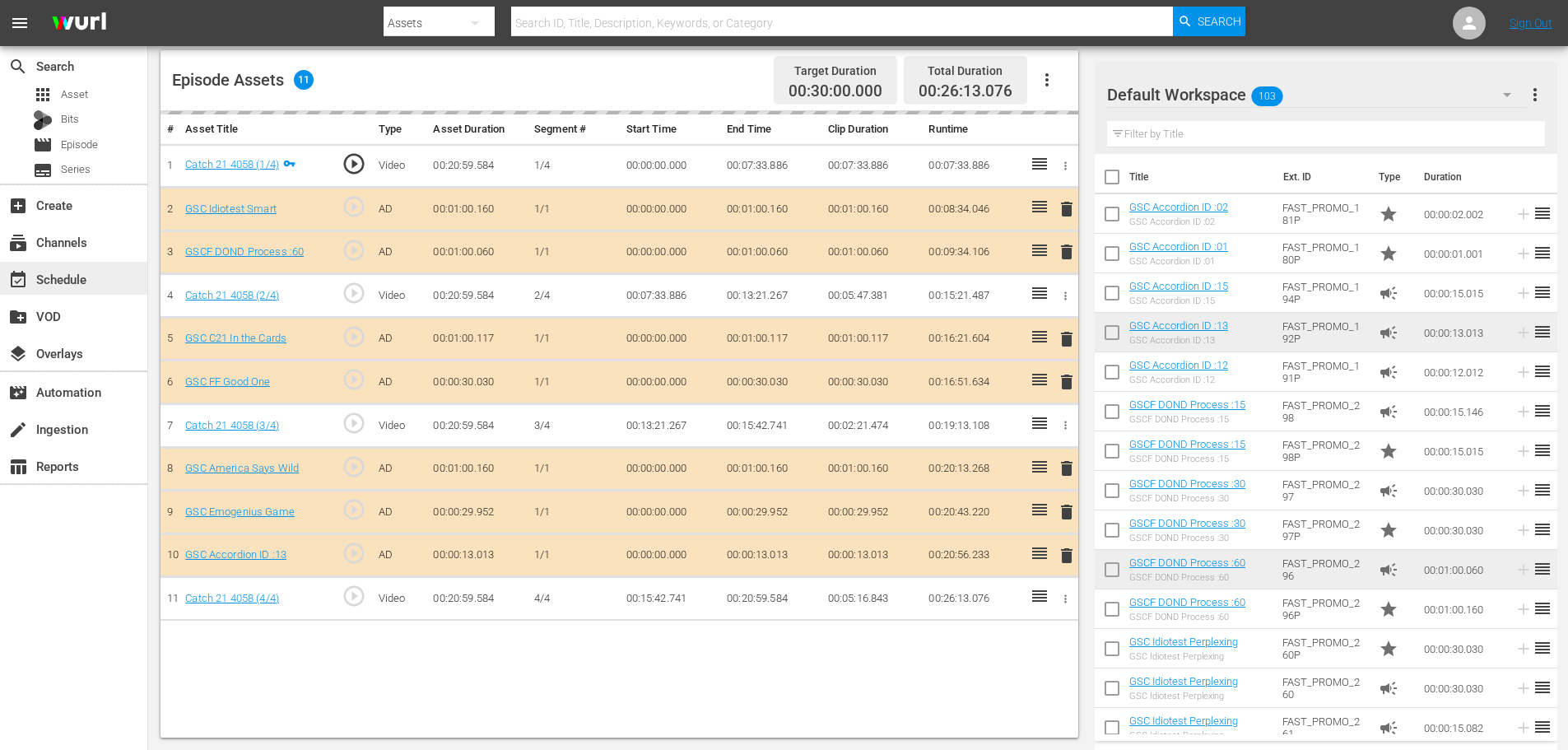
click at [111, 270] on div "event_available Schedule" at bounding box center [73, 278] width 148 height 32
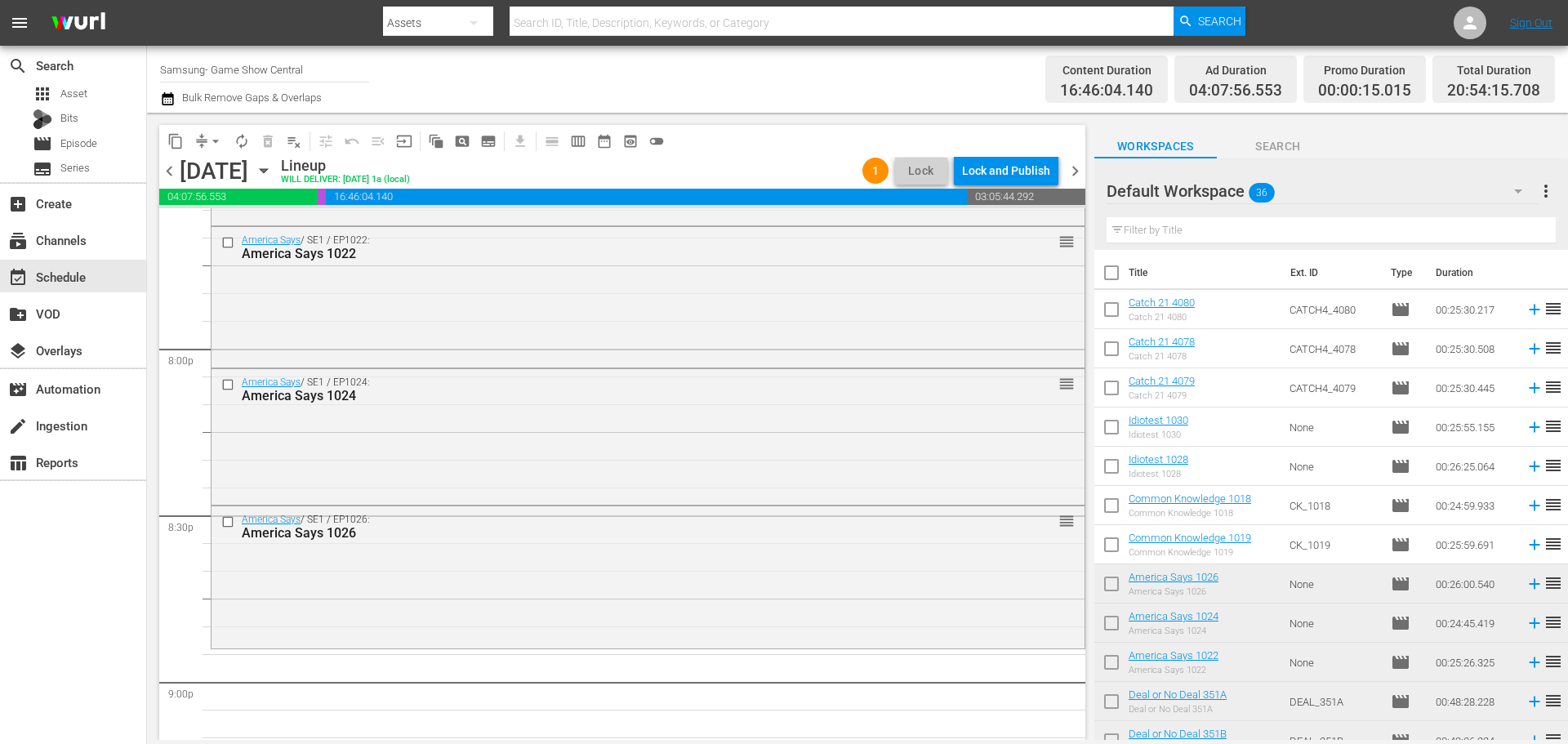
scroll to position [6766, 0]
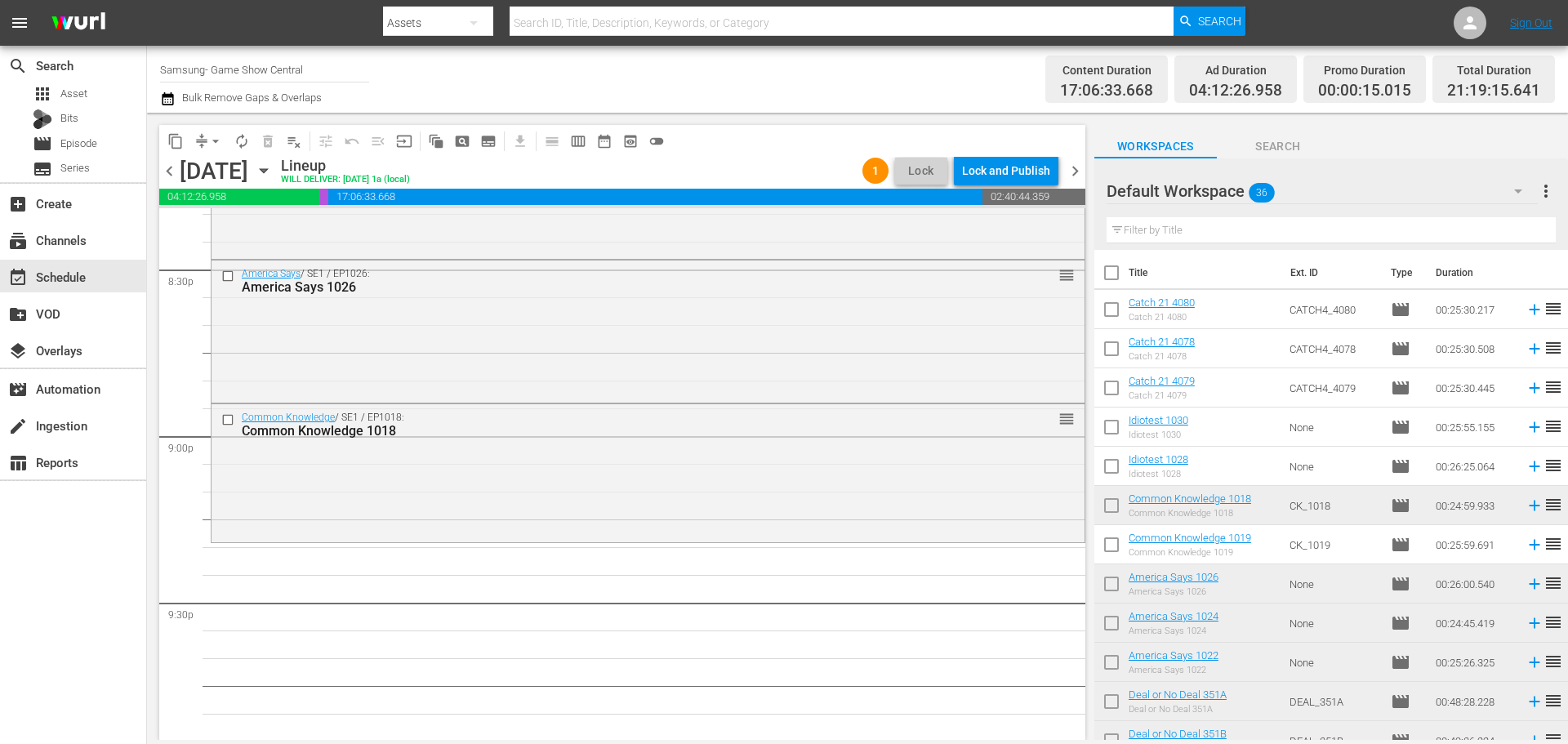
click at [795, 514] on div "Common Knowledge / SE1 / EP1018: Common Knowledge 1018 reorder" at bounding box center [649, 471] width 873 height 134
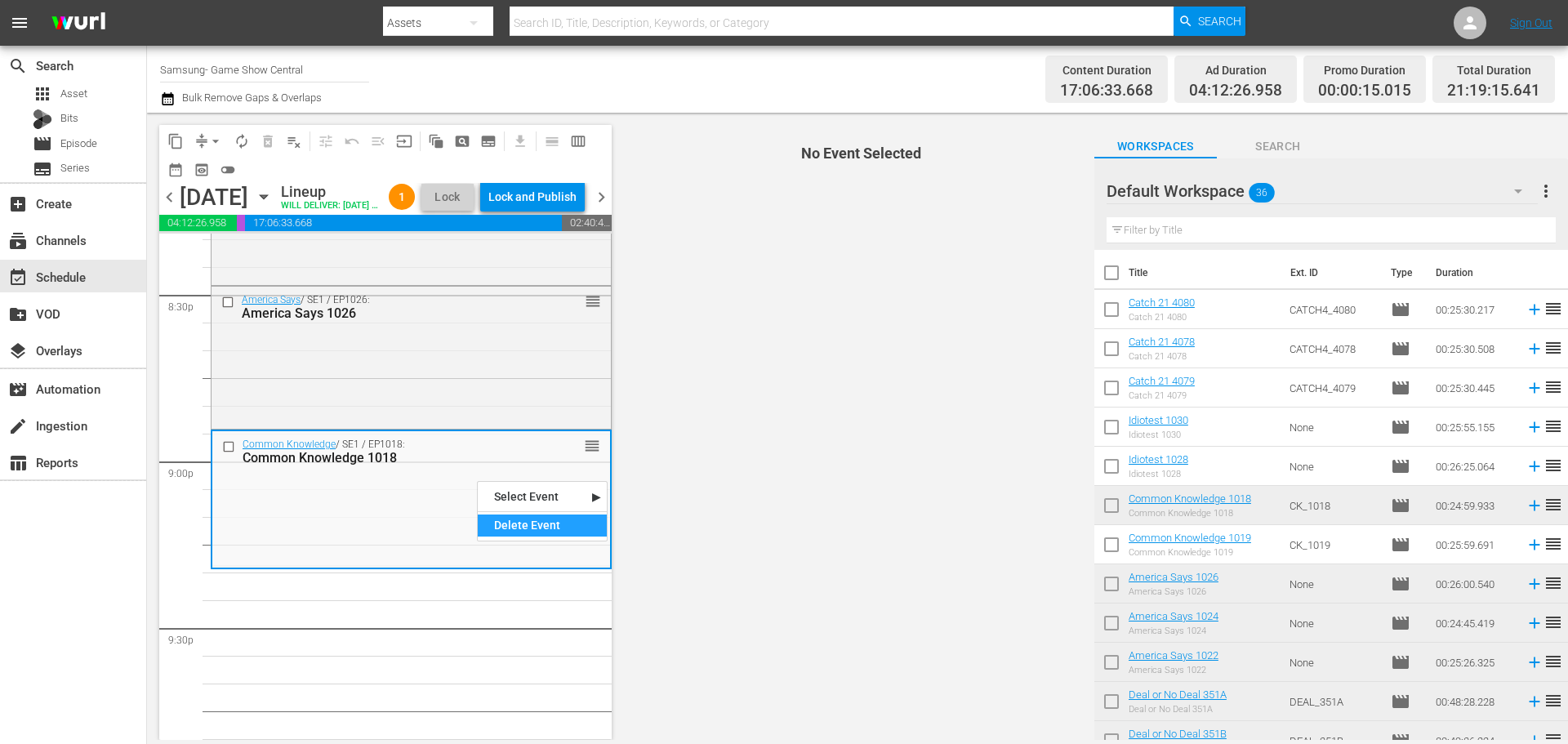
click at [551, 521] on div "Delete Event" at bounding box center [543, 526] width 129 height 22
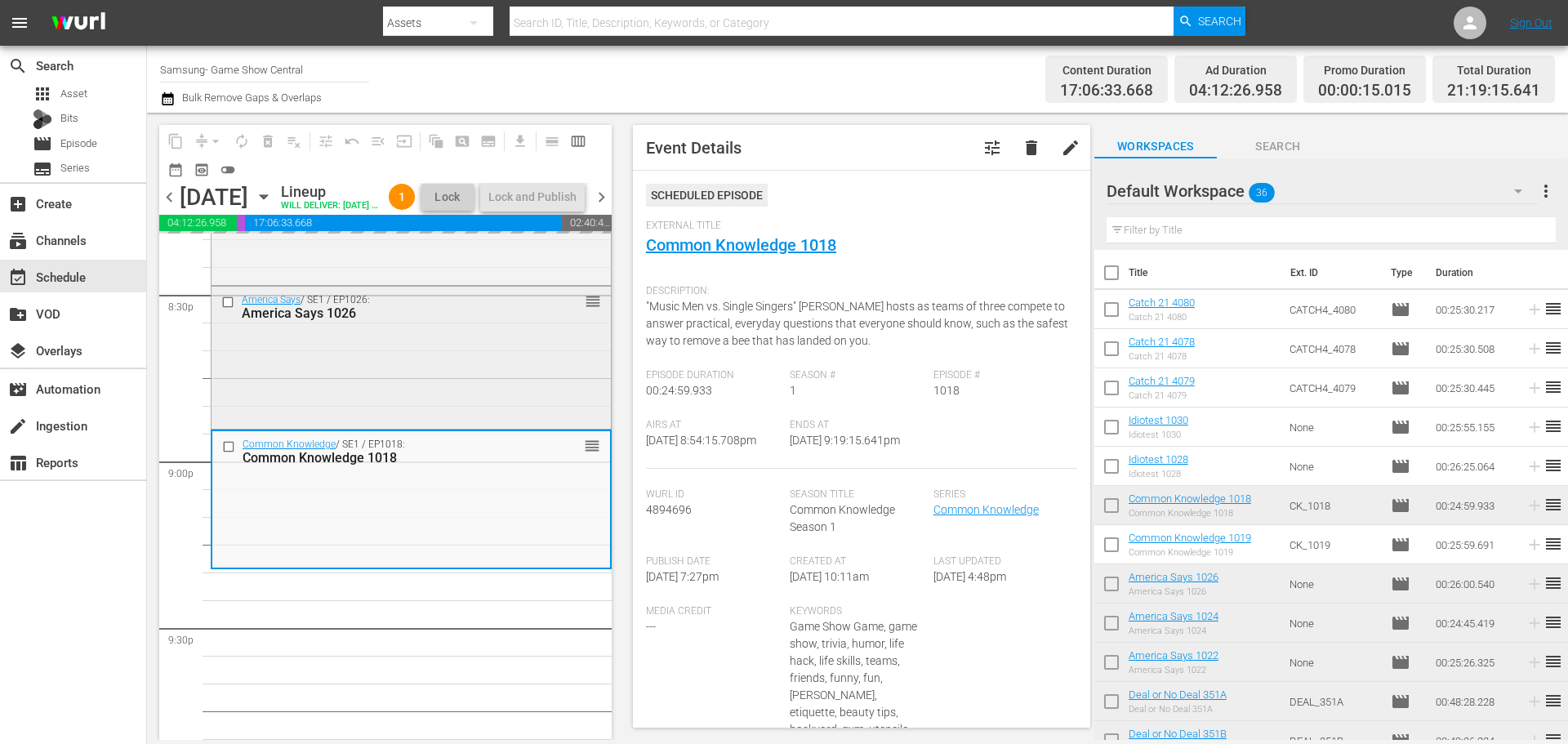
click at [374, 426] on div "America Says / SE1 / EP1026: America Says 1026 reorder" at bounding box center [412, 356] width 400 height 140
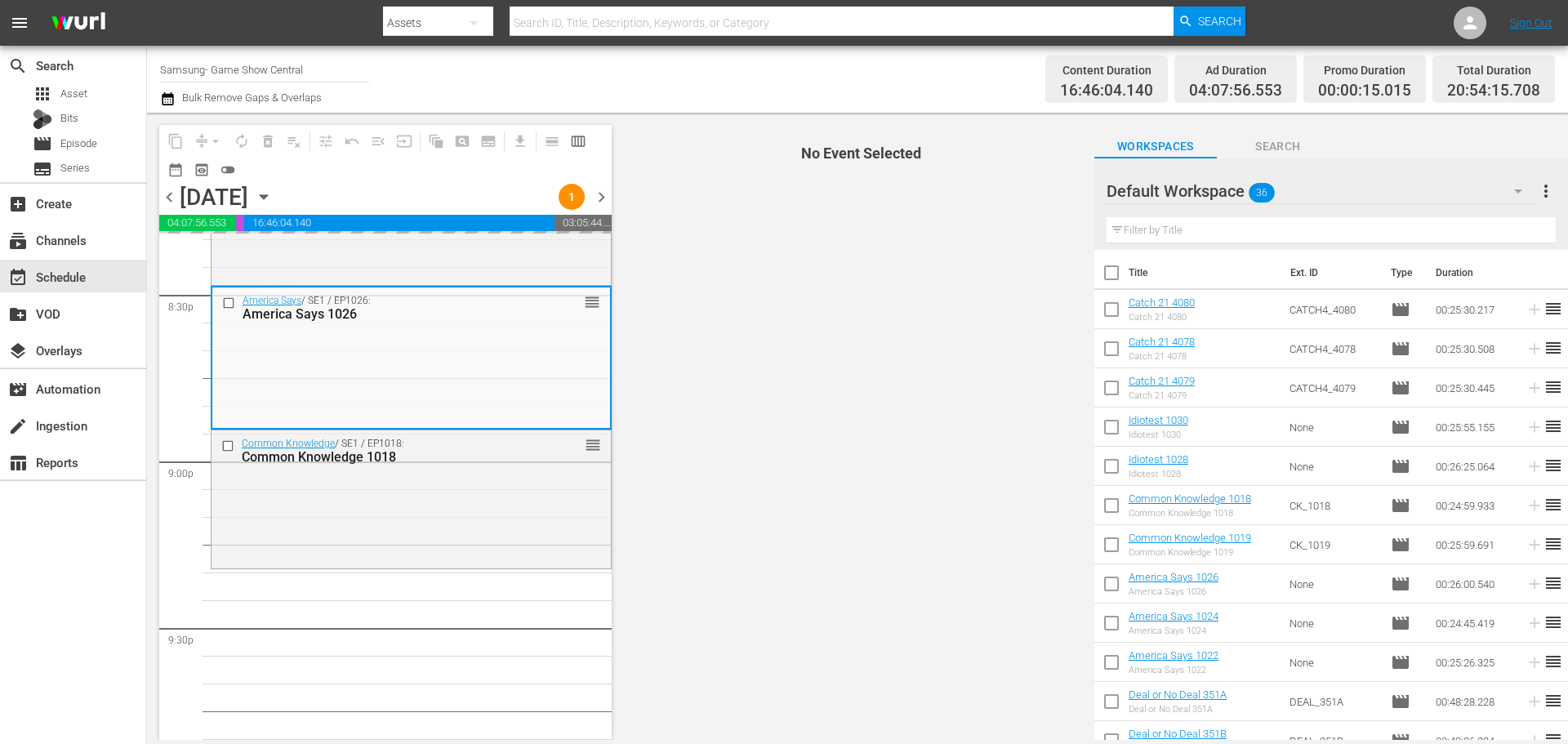
click at [338, 479] on div "Common Knowledge / SE1 / EP1018: Common Knowledge 1018 reorder" at bounding box center [412, 496] width 400 height 134
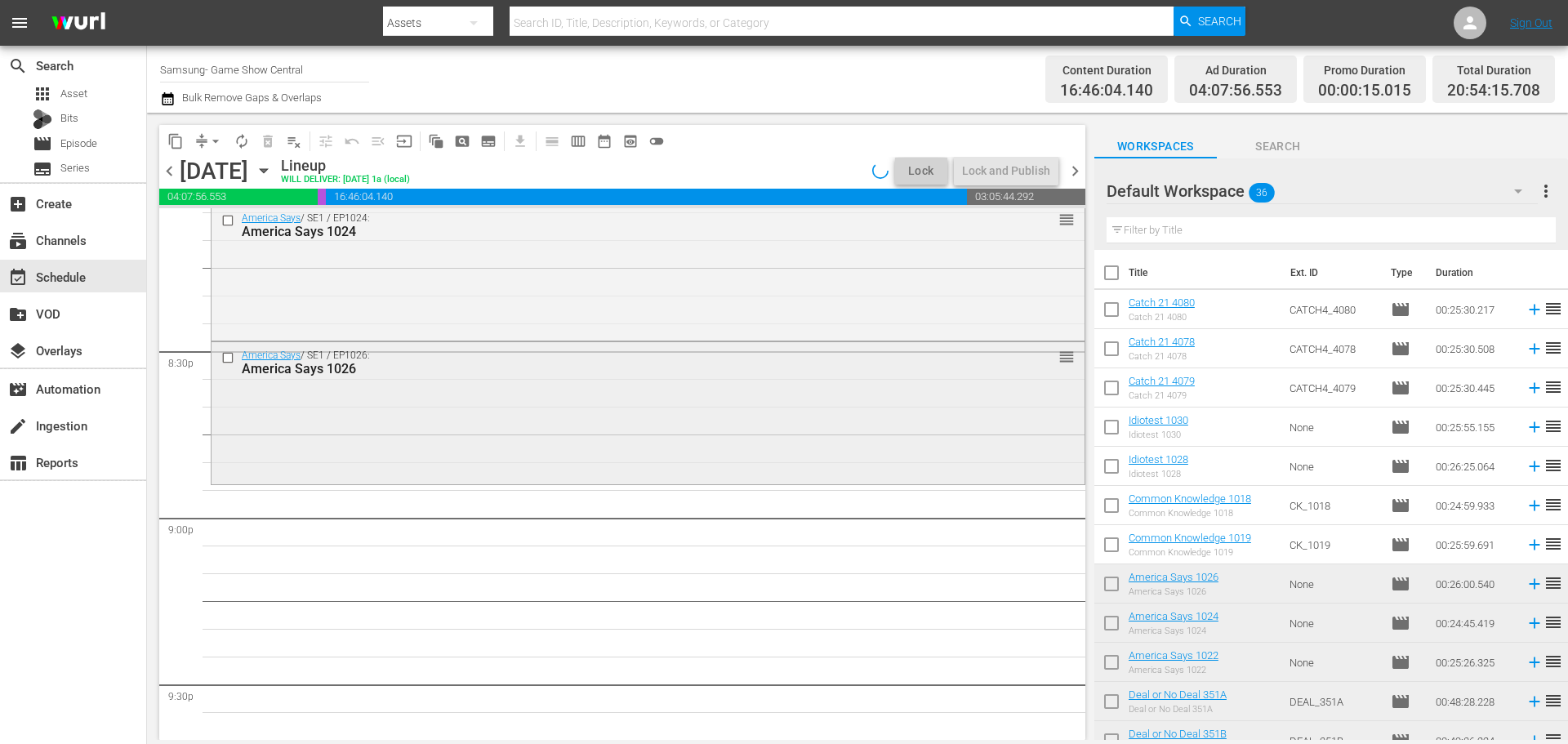
scroll to position [6522, 0]
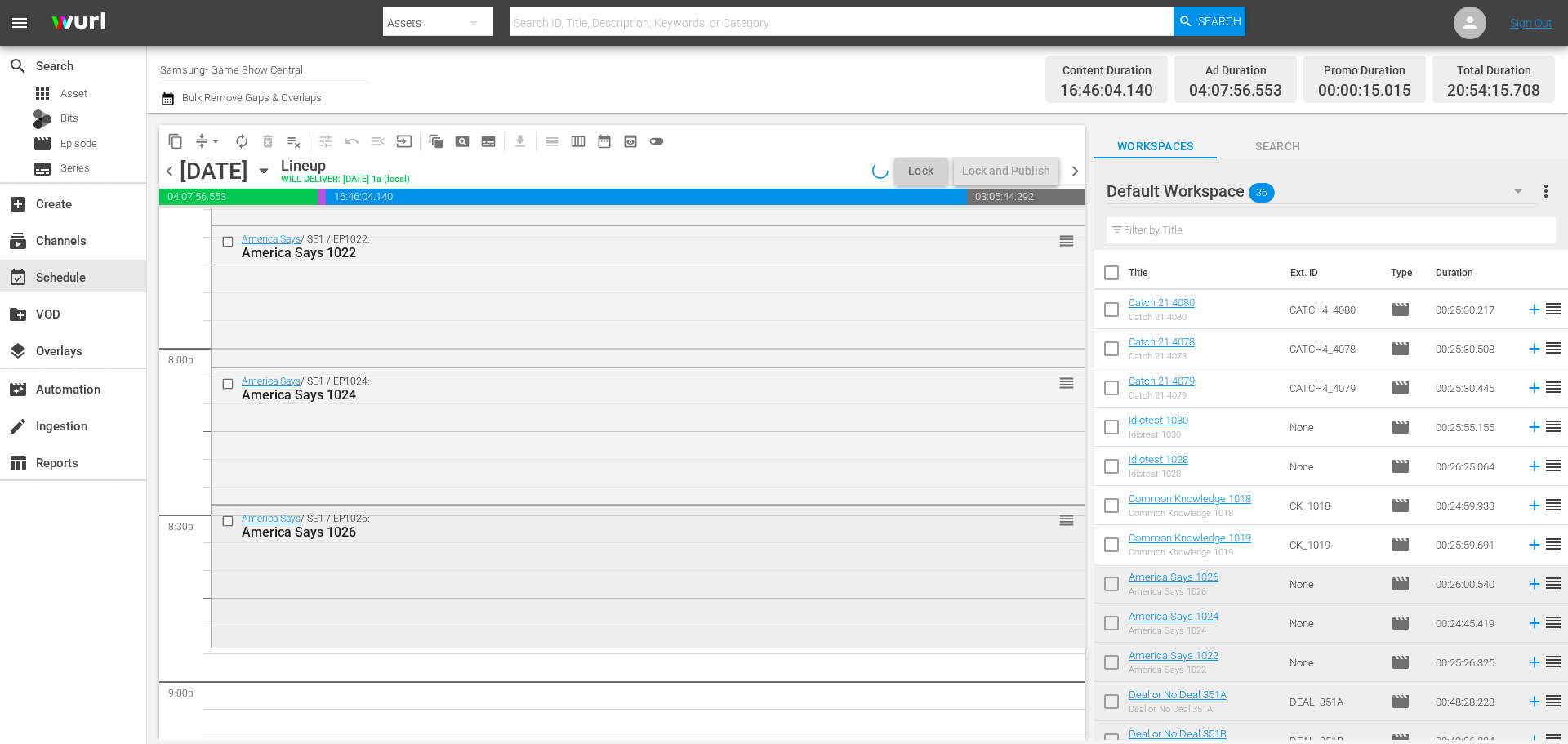
click at [378, 545] on div "America Says / SE1 / EP1026: America Says 1026 reorder" at bounding box center [649, 525] width 873 height 40
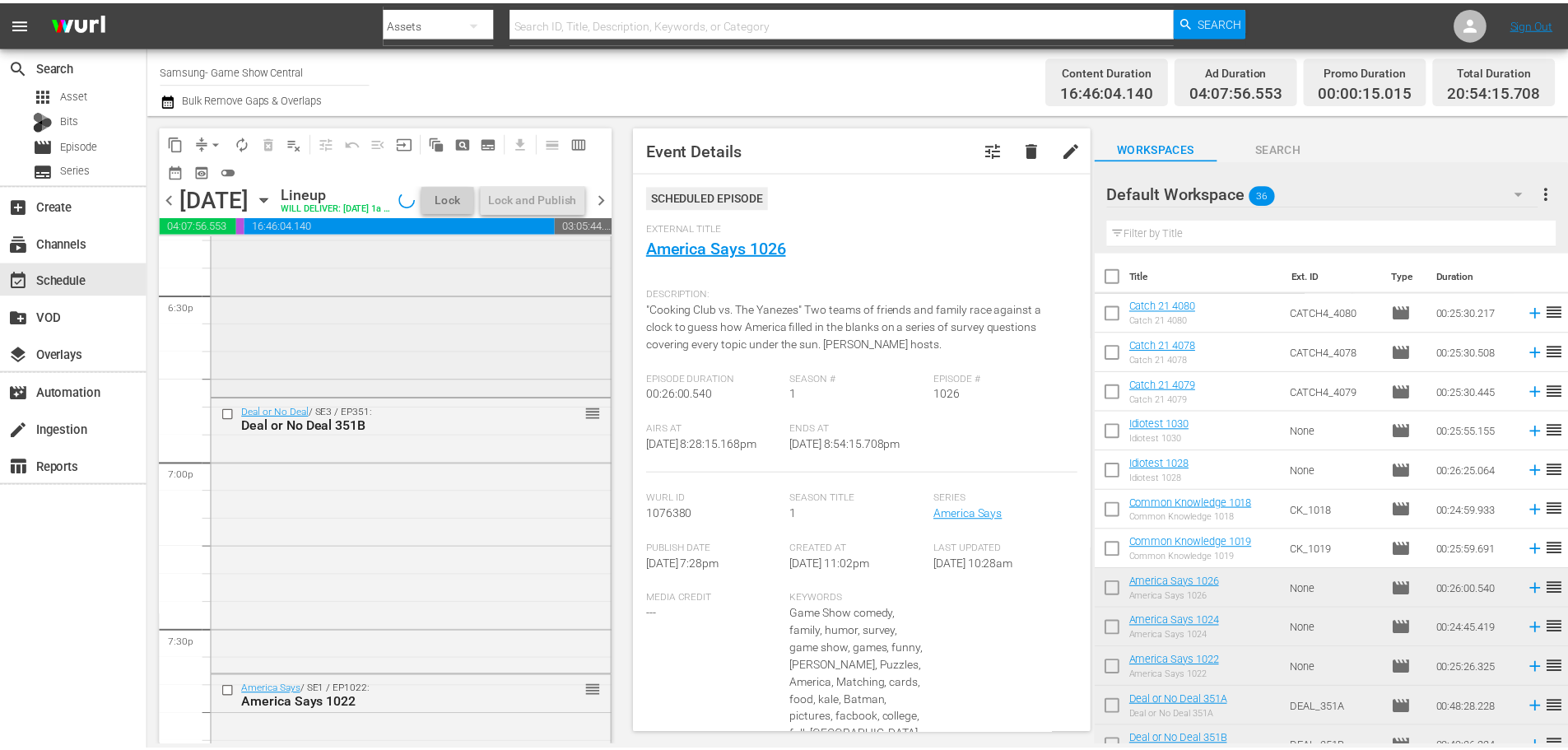
scroll to position [5998, 0]
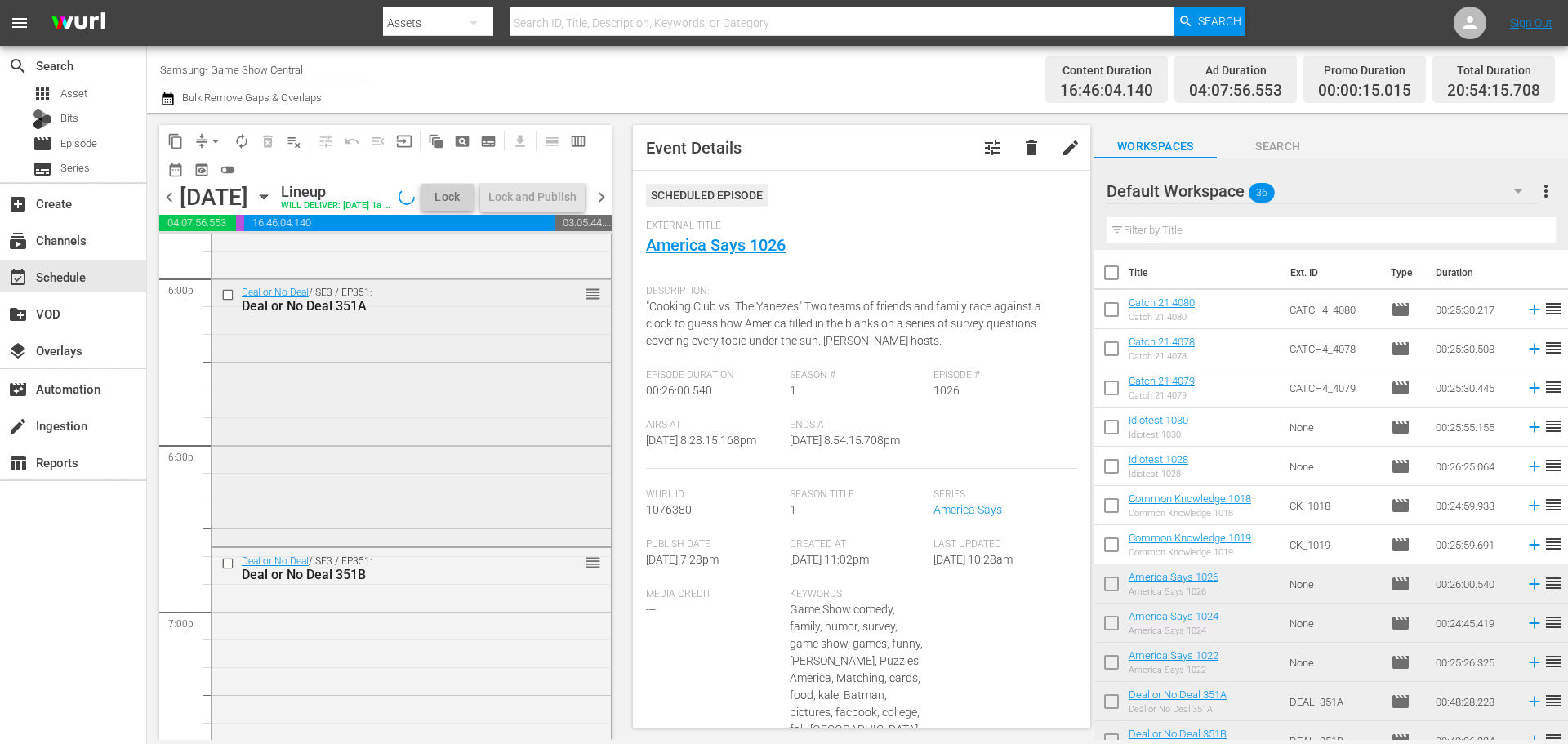
click at [344, 433] on div "Deal or No Deal / SE3 / EP351: Deal or No Deal 351A reorder" at bounding box center [412, 411] width 400 height 264
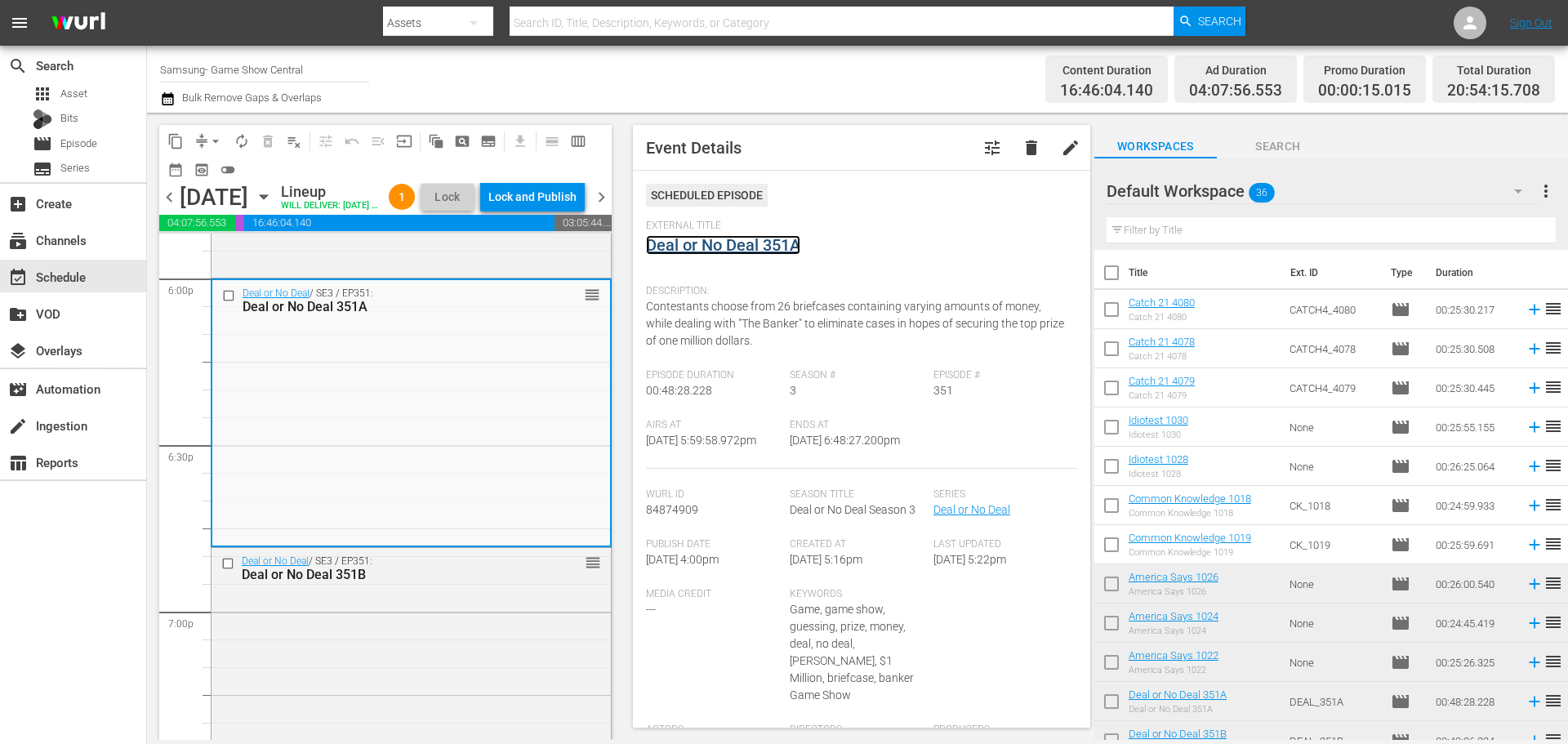
click at [702, 255] on link "Deal or No Deal 351A" at bounding box center [723, 244] width 155 height 19
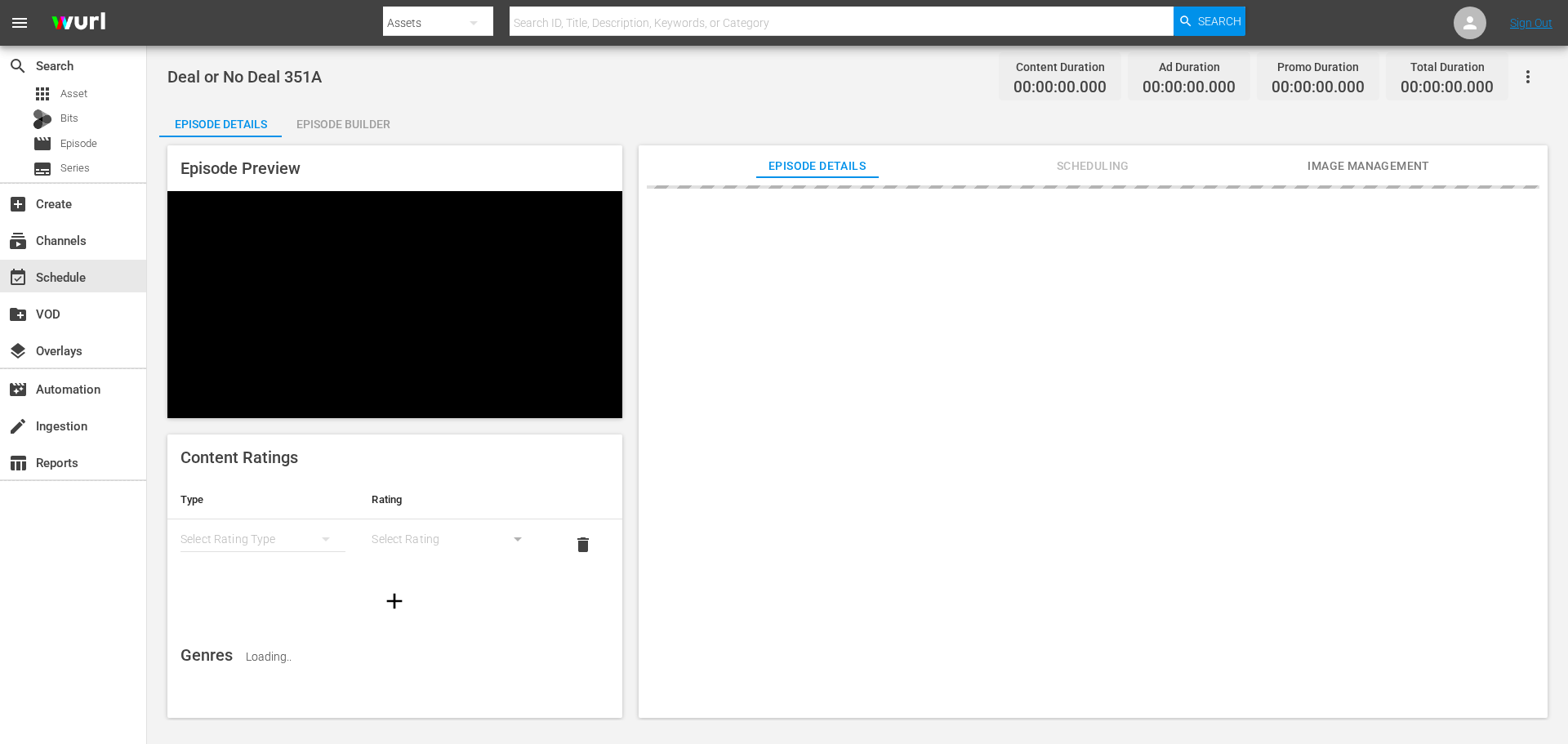
click at [376, 111] on div "Episode Builder" at bounding box center [343, 123] width 123 height 40
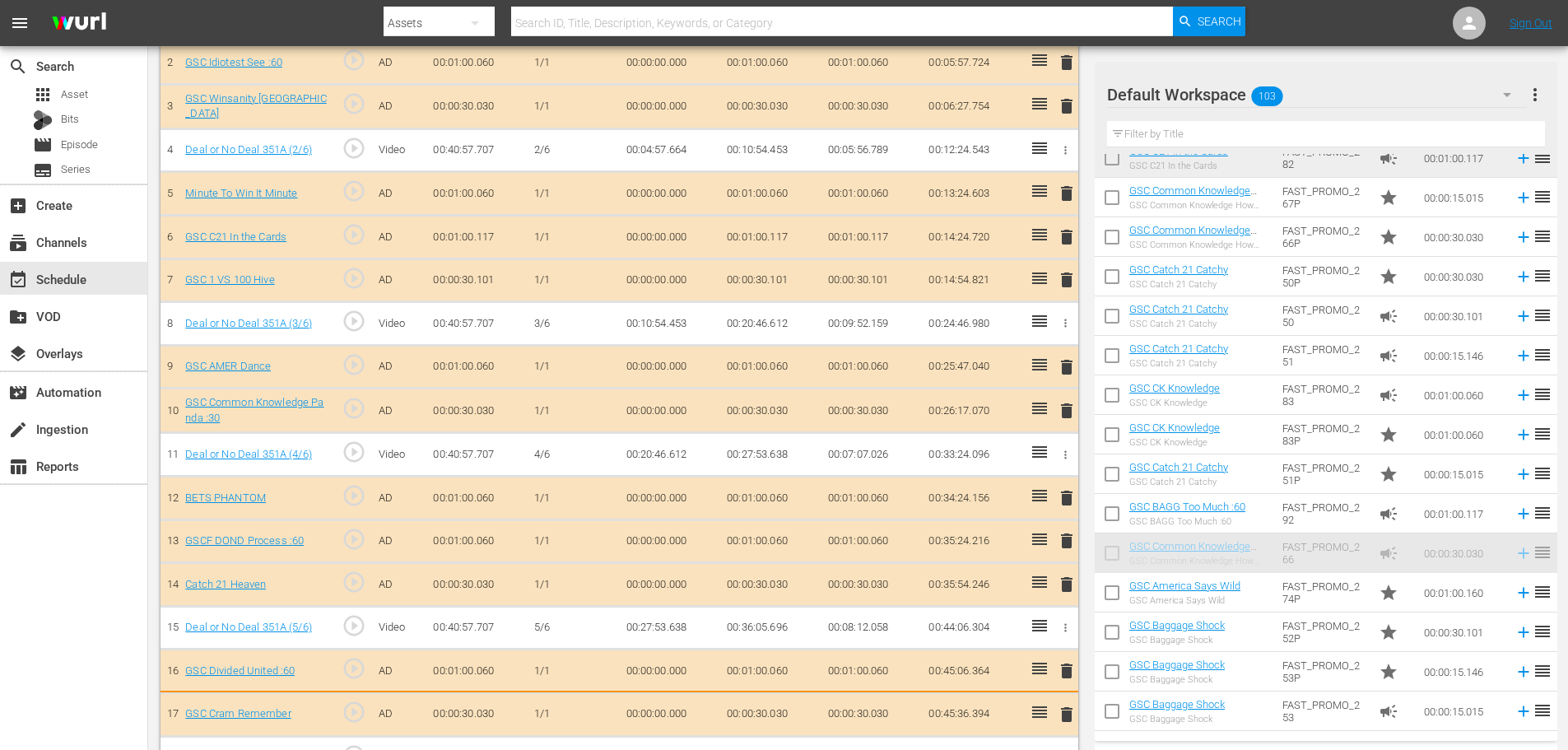
scroll to position [575, 0]
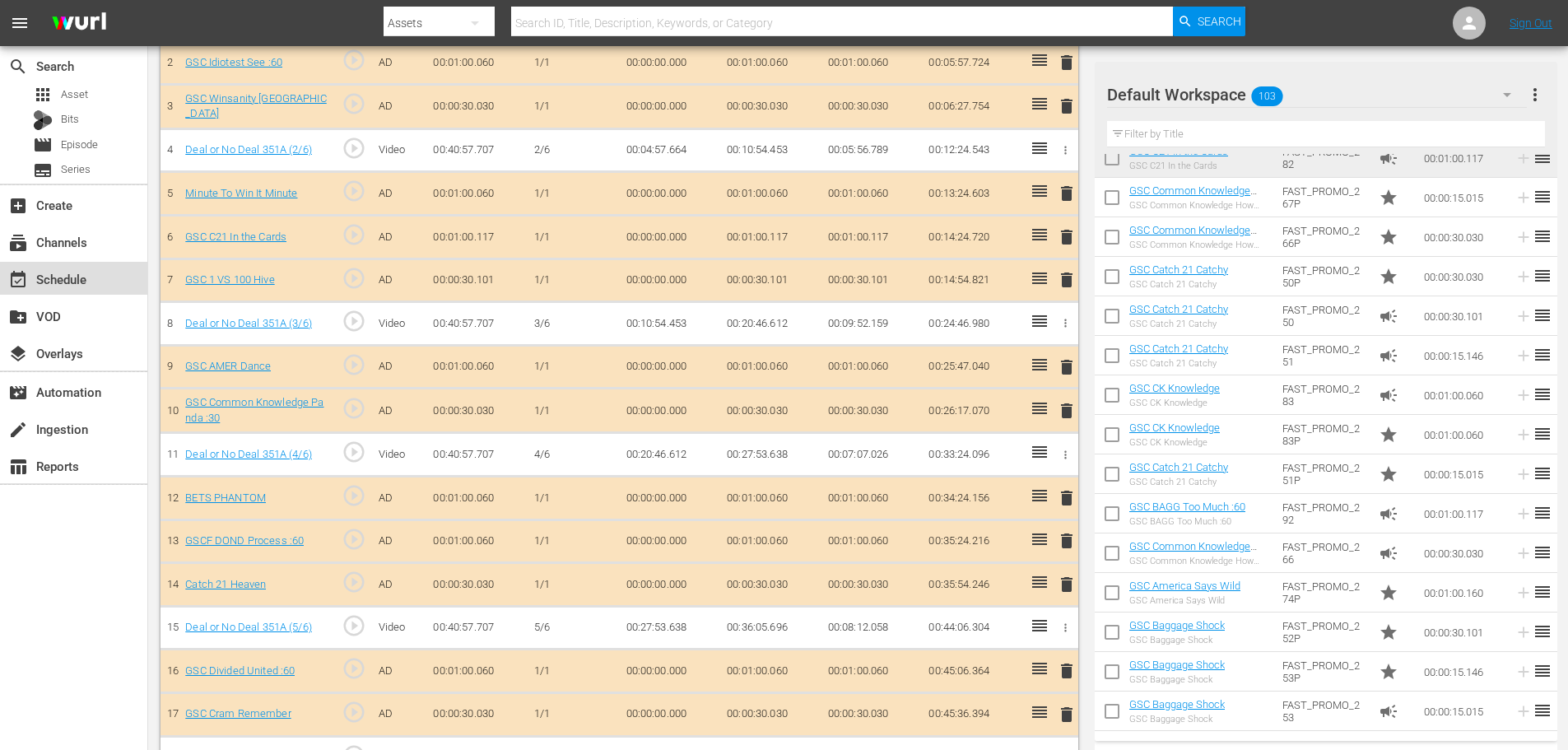
click at [99, 278] on div "event_available Schedule" at bounding box center [73, 278] width 148 height 32
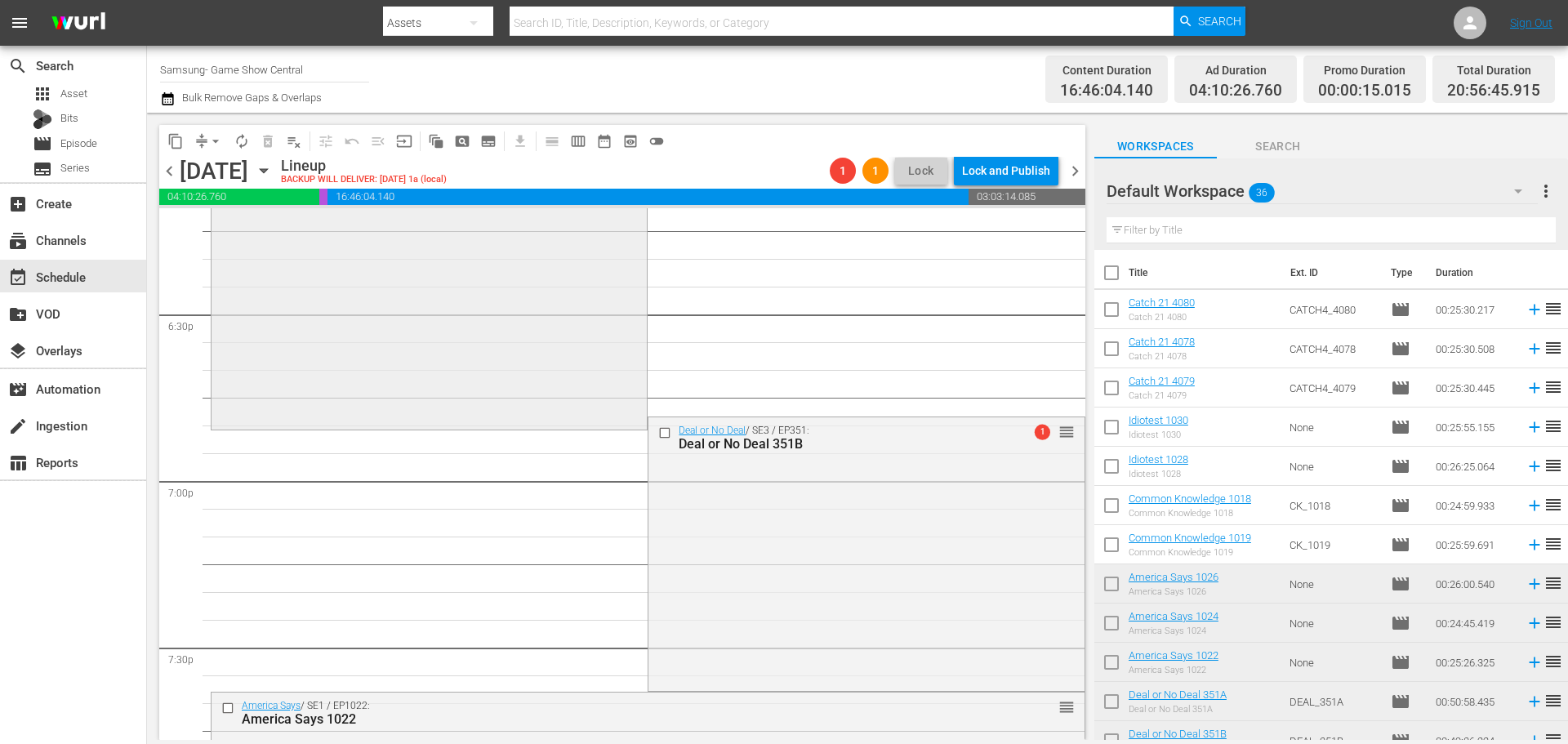
scroll to position [5911, 0]
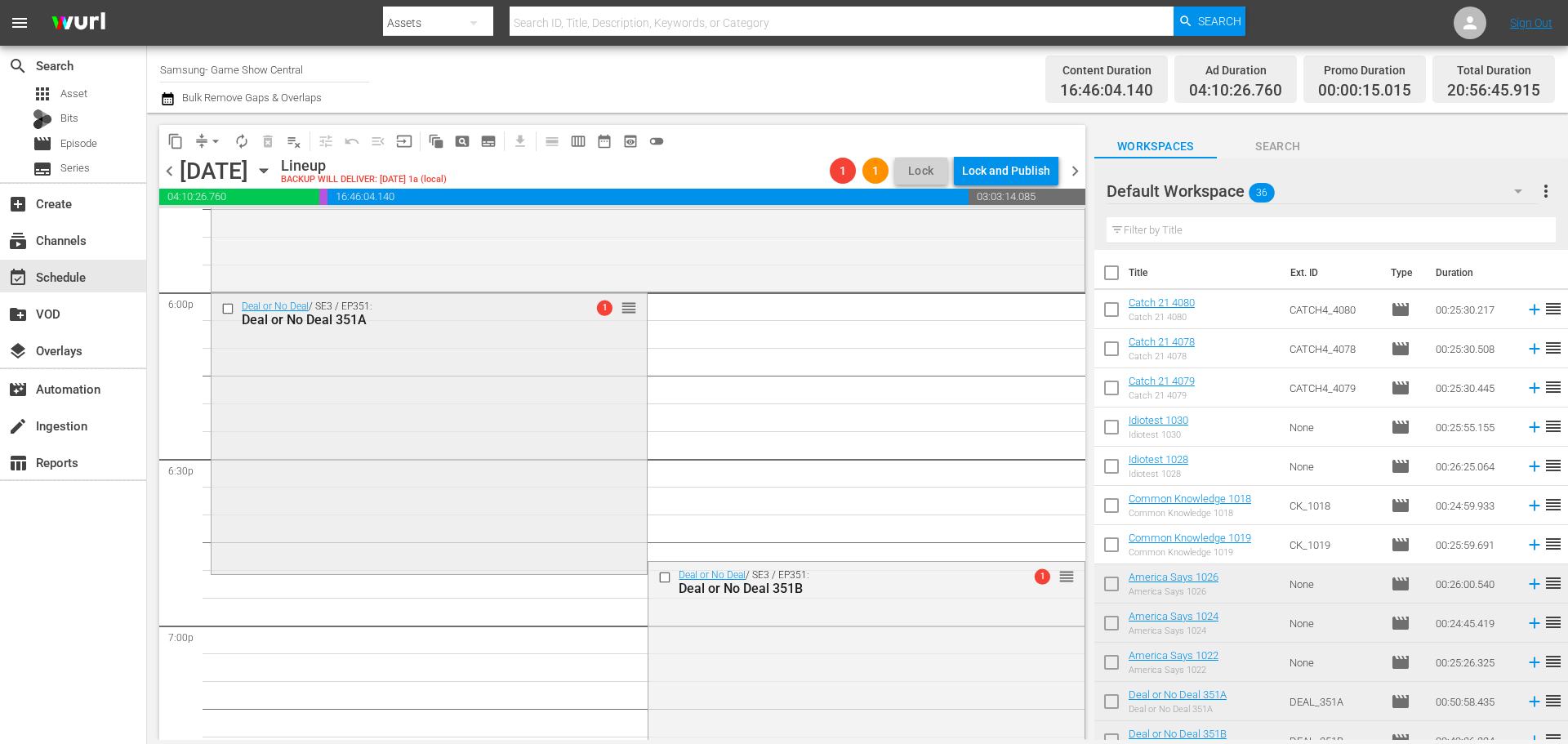
click at [509, 476] on div "Deal or No Deal / SE3 / EP351: Deal or No Deal 351A 1 reorder" at bounding box center [429, 432] width 436 height 278
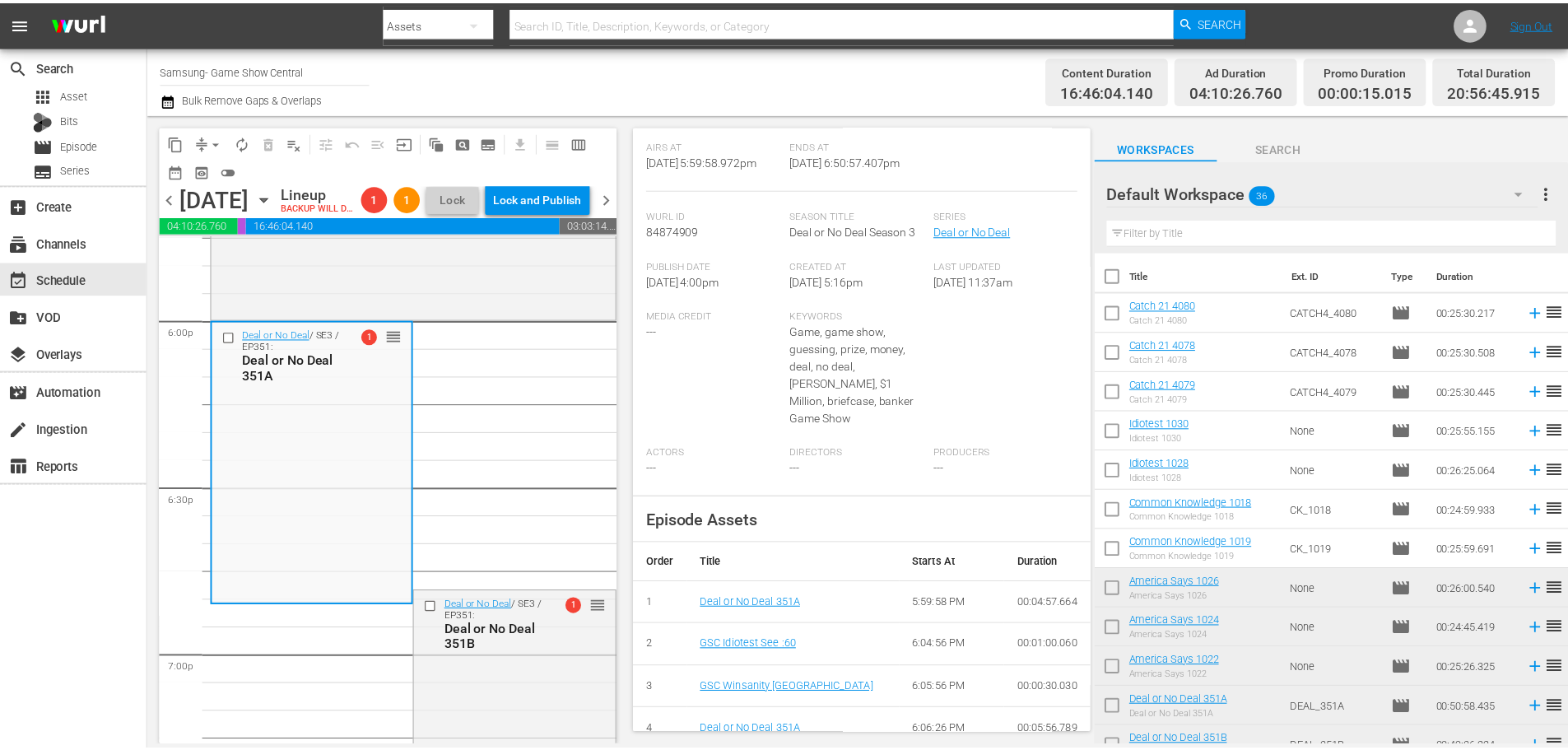
scroll to position [0, 0]
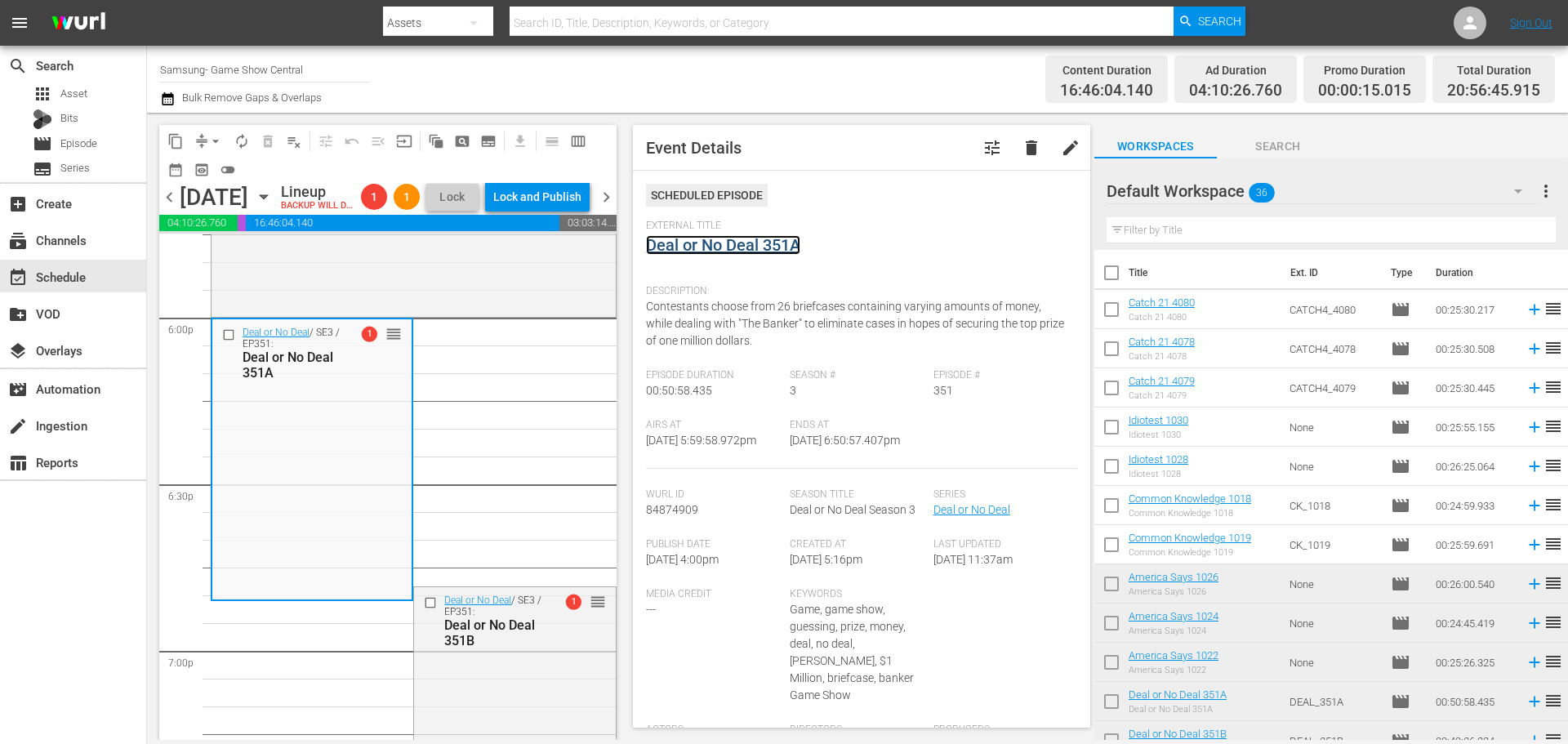
click at [720, 238] on link "Deal or No Deal 351A" at bounding box center [723, 244] width 155 height 19
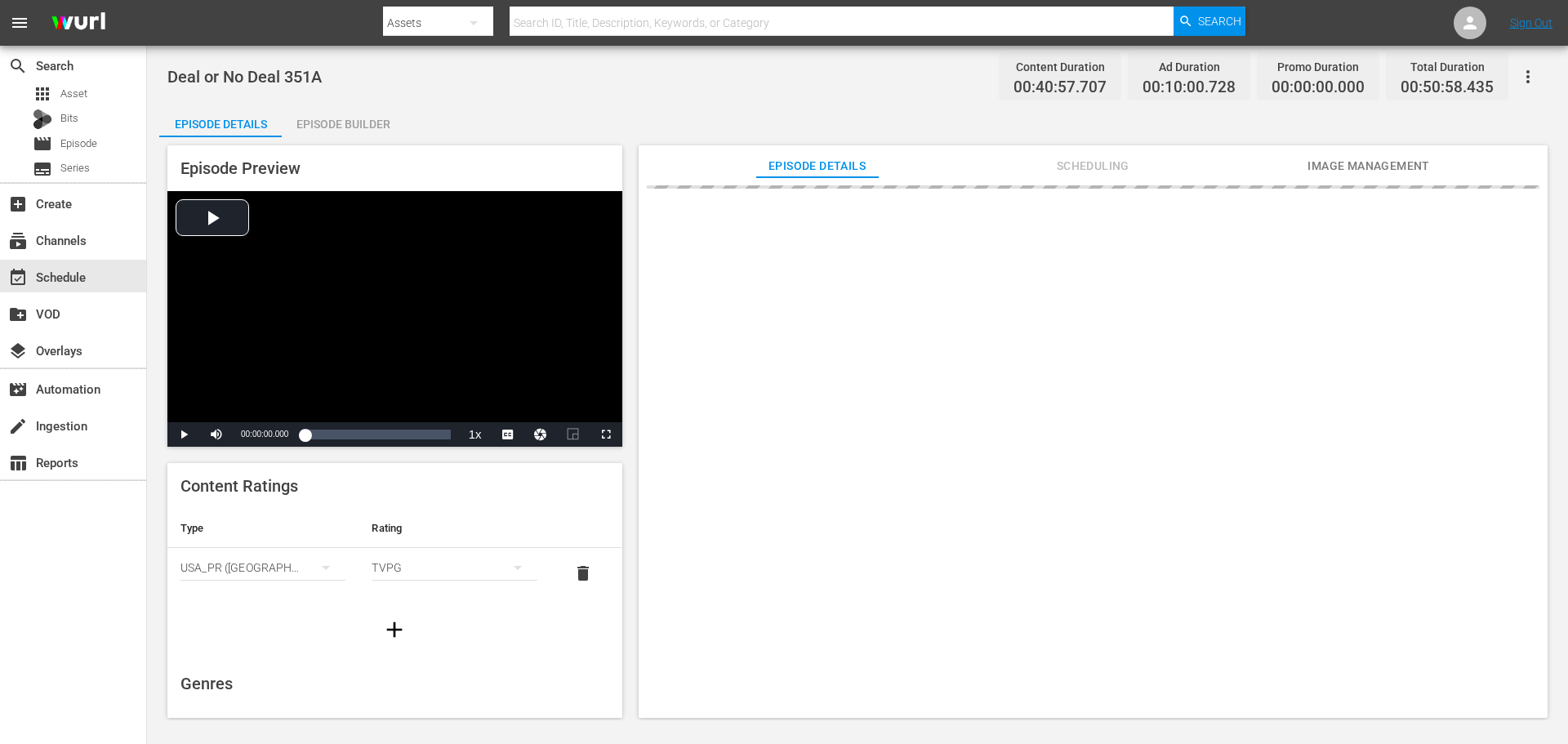
click at [385, 130] on div "Episode Builder" at bounding box center [343, 123] width 123 height 40
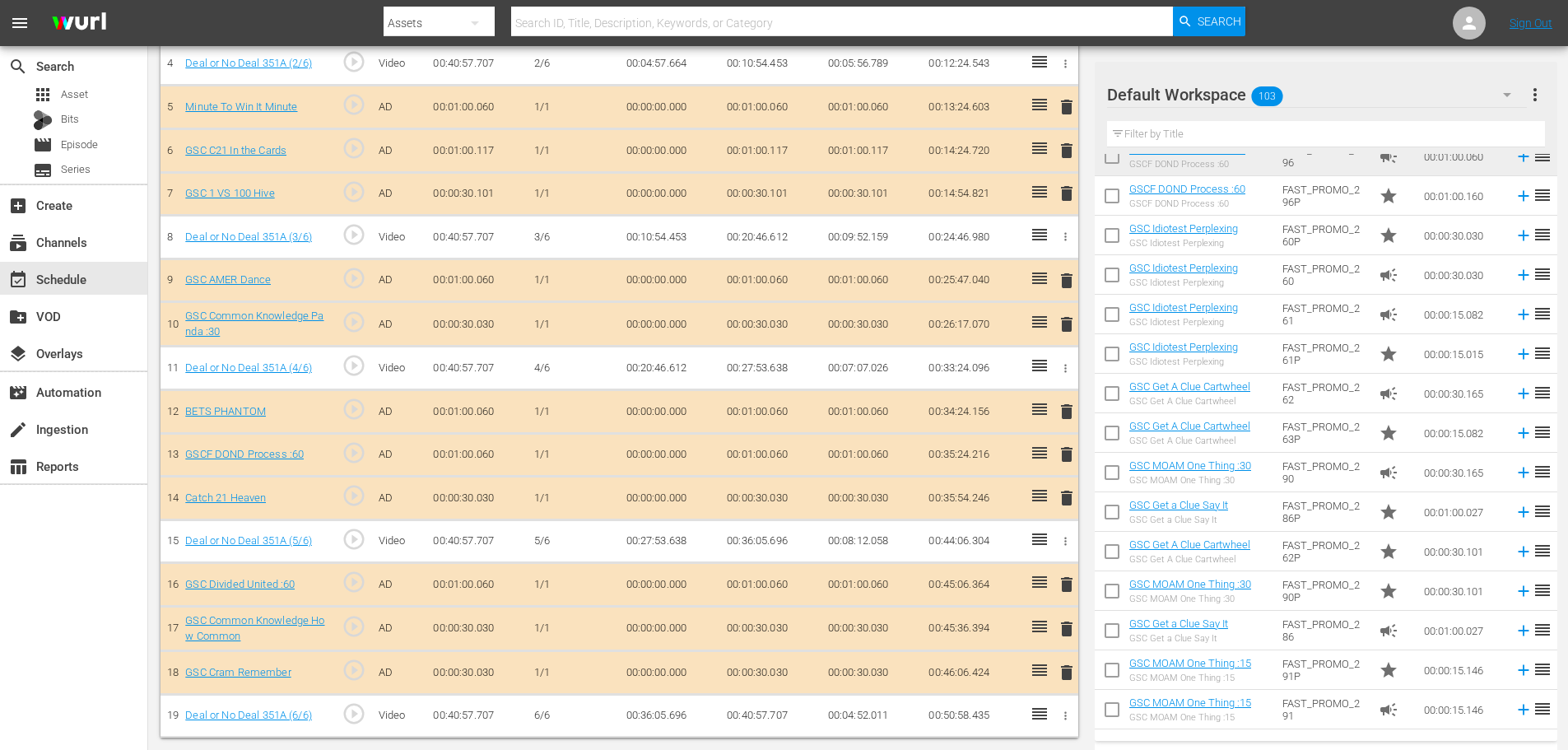
scroll to position [685, 0]
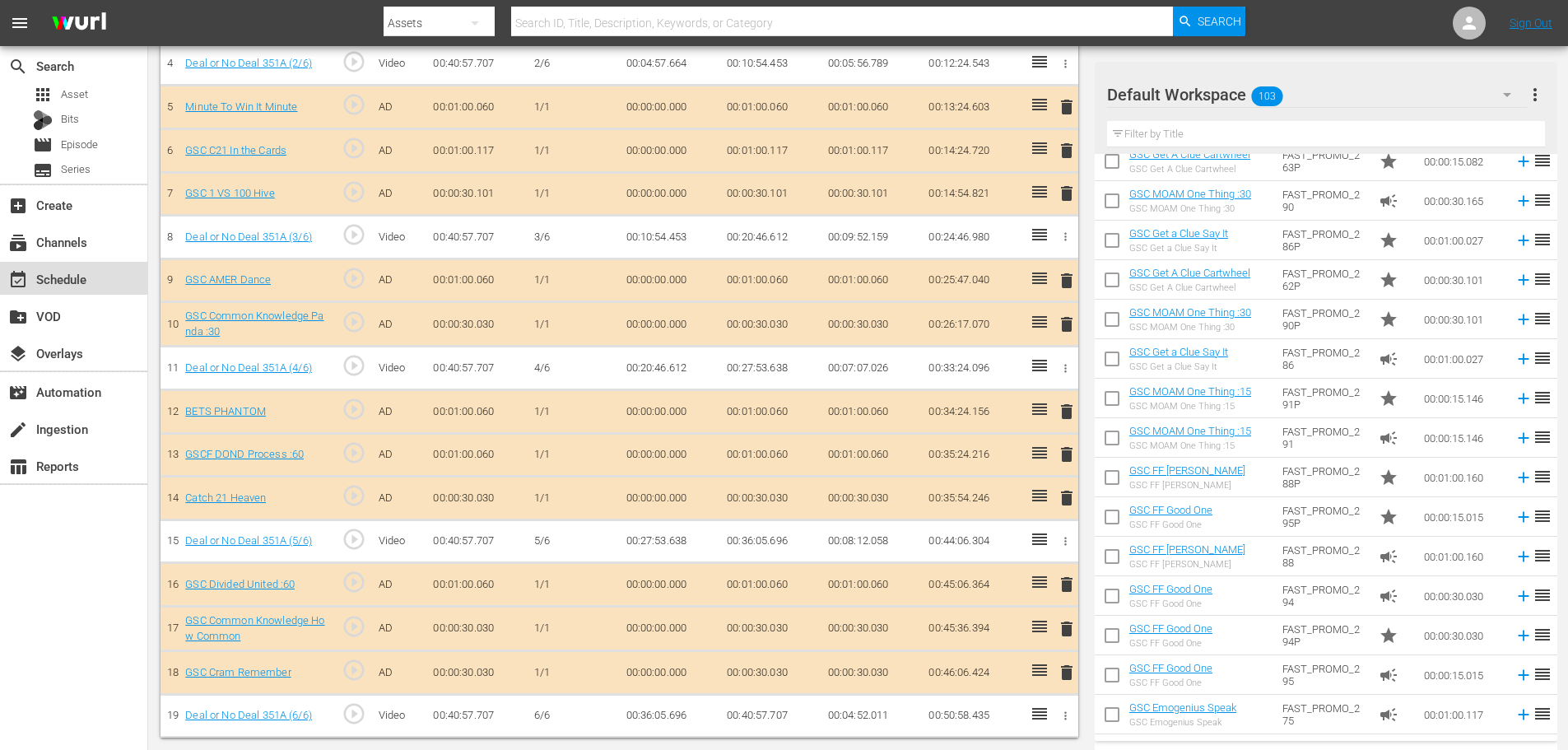
click at [112, 275] on div "event_available Schedule" at bounding box center [73, 278] width 148 height 32
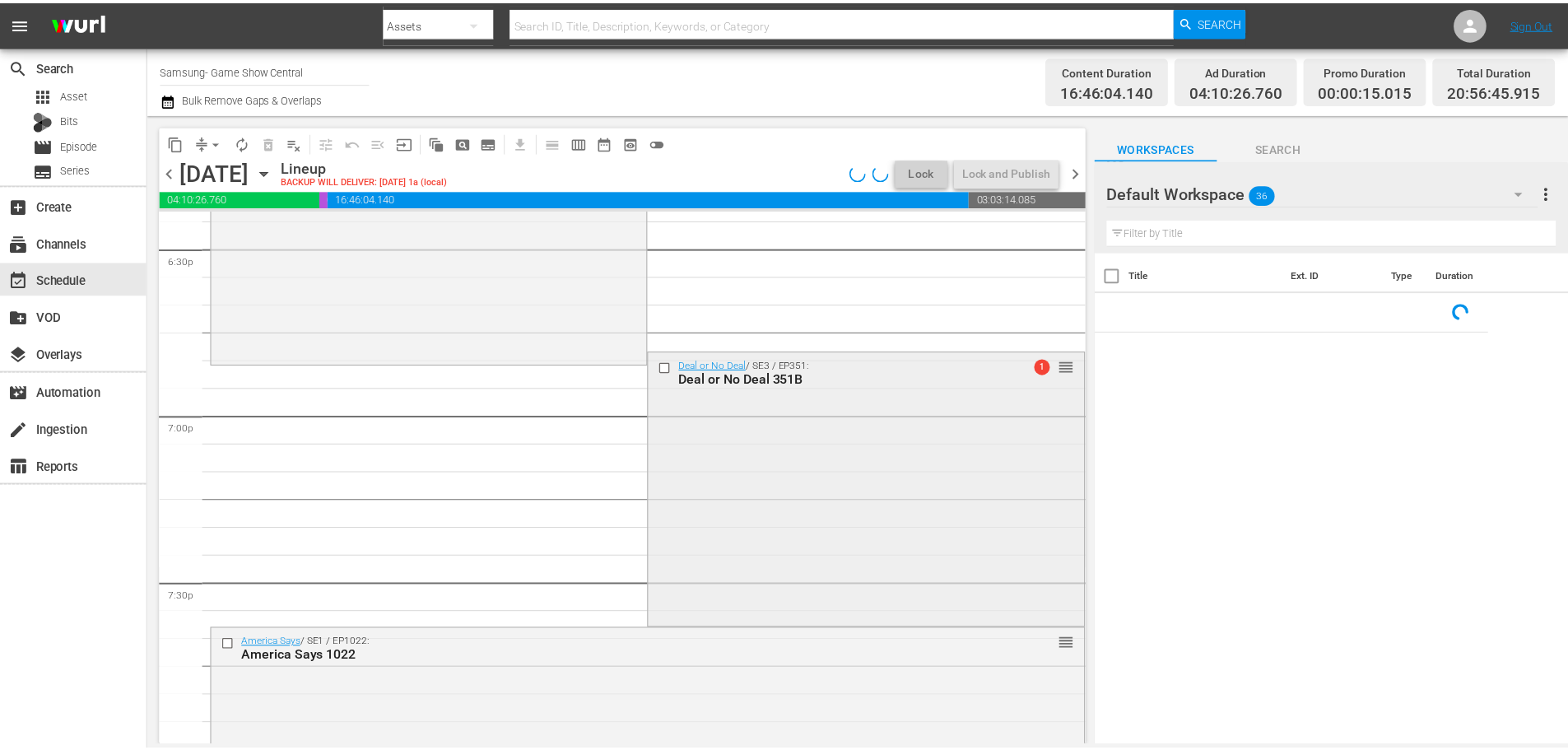
scroll to position [6213, 0]
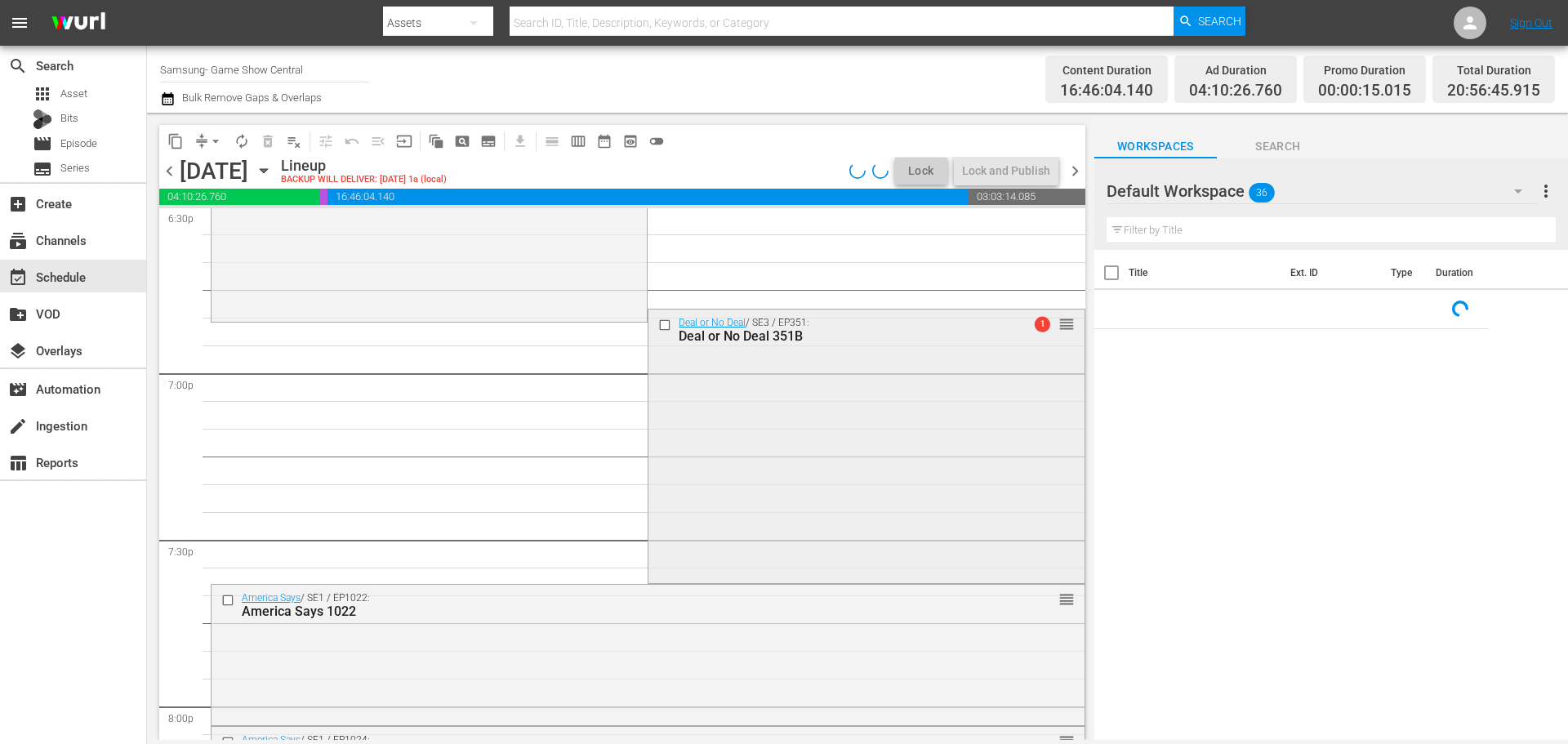
click at [808, 496] on div "Deal or No Deal / SE3 / EP351: Deal or No Deal 351B 1 reorder" at bounding box center [866, 444] width 436 height 270
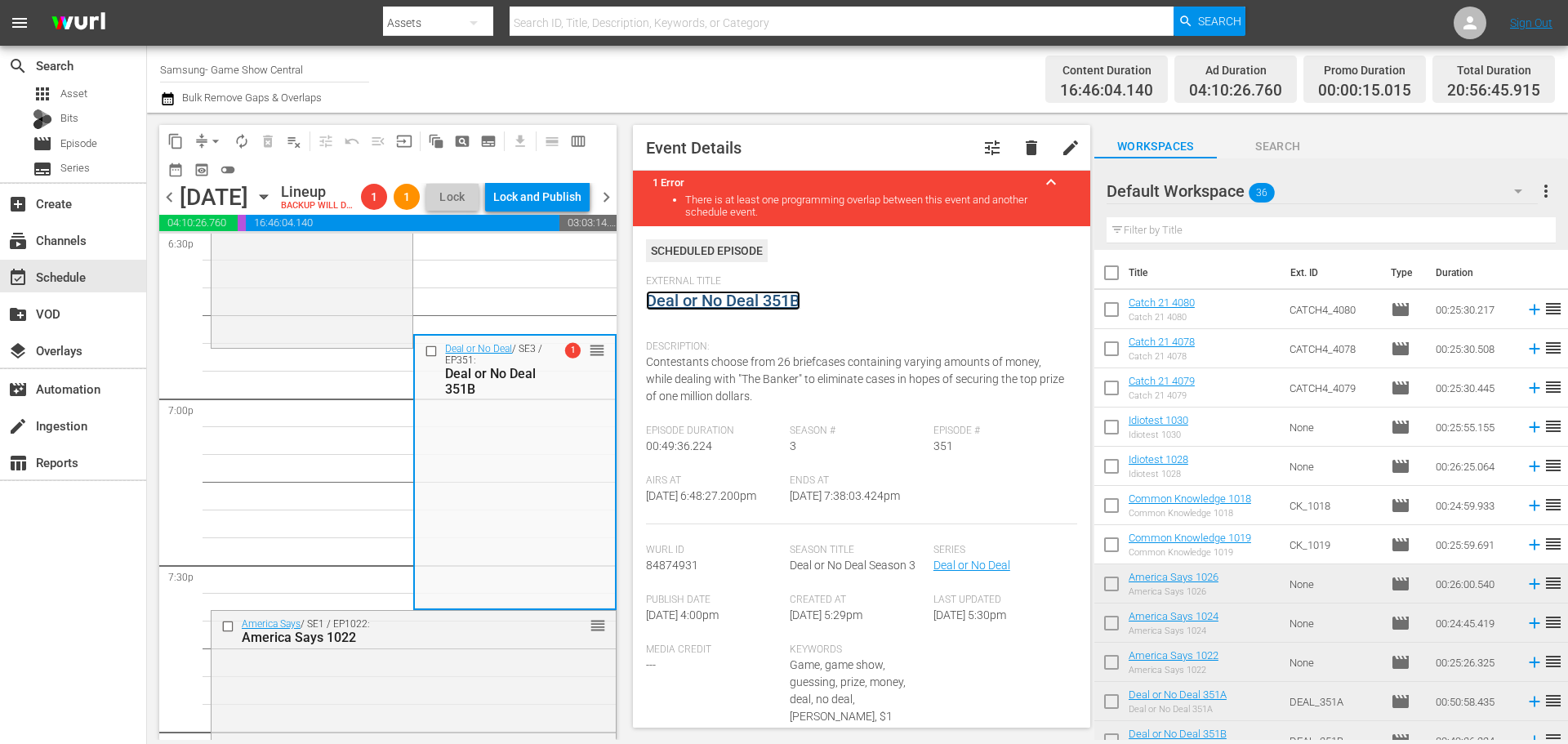
click at [723, 310] on link "Deal or No Deal 351B" at bounding box center [723, 300] width 155 height 19
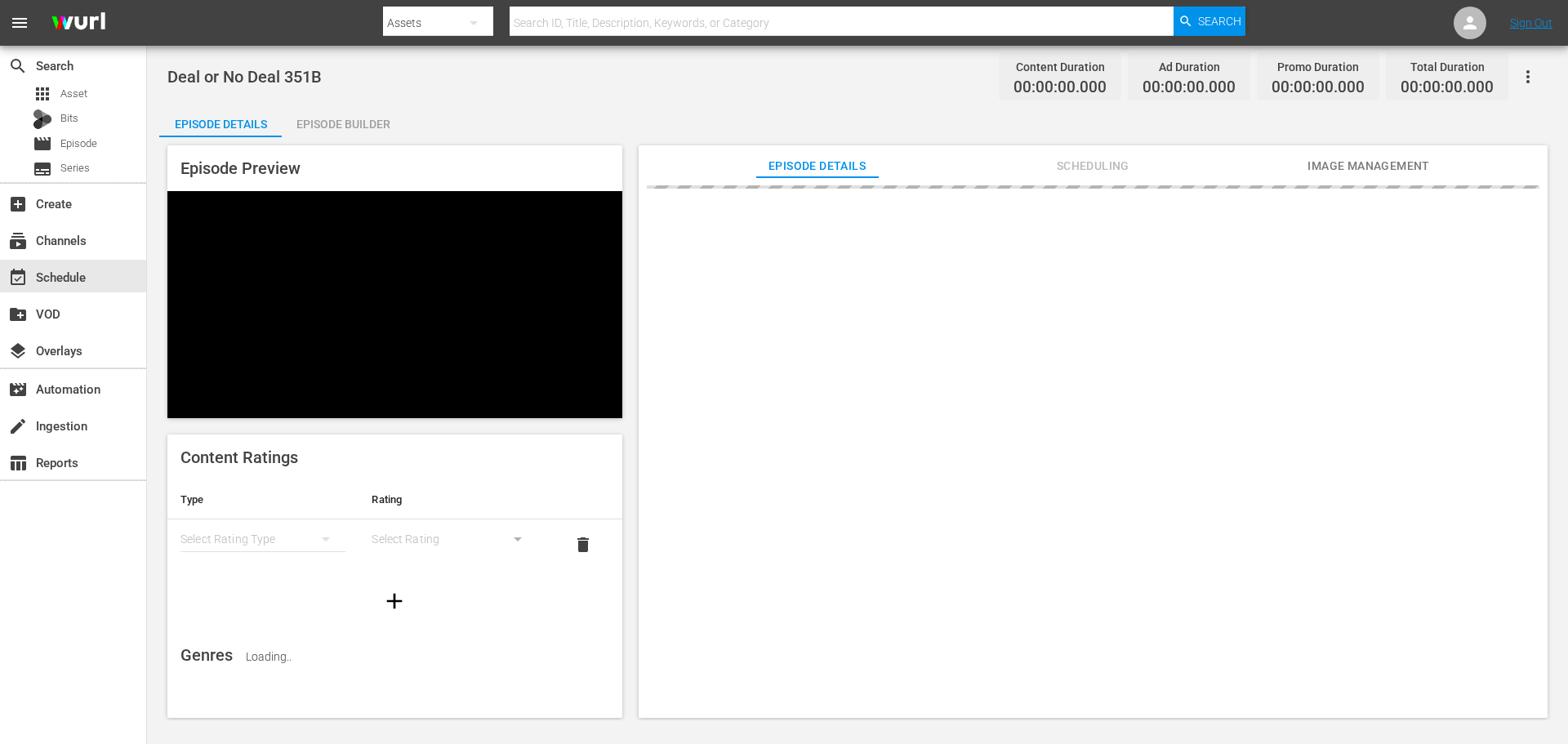
click at [363, 109] on div "Episode Builder" at bounding box center [343, 123] width 123 height 40
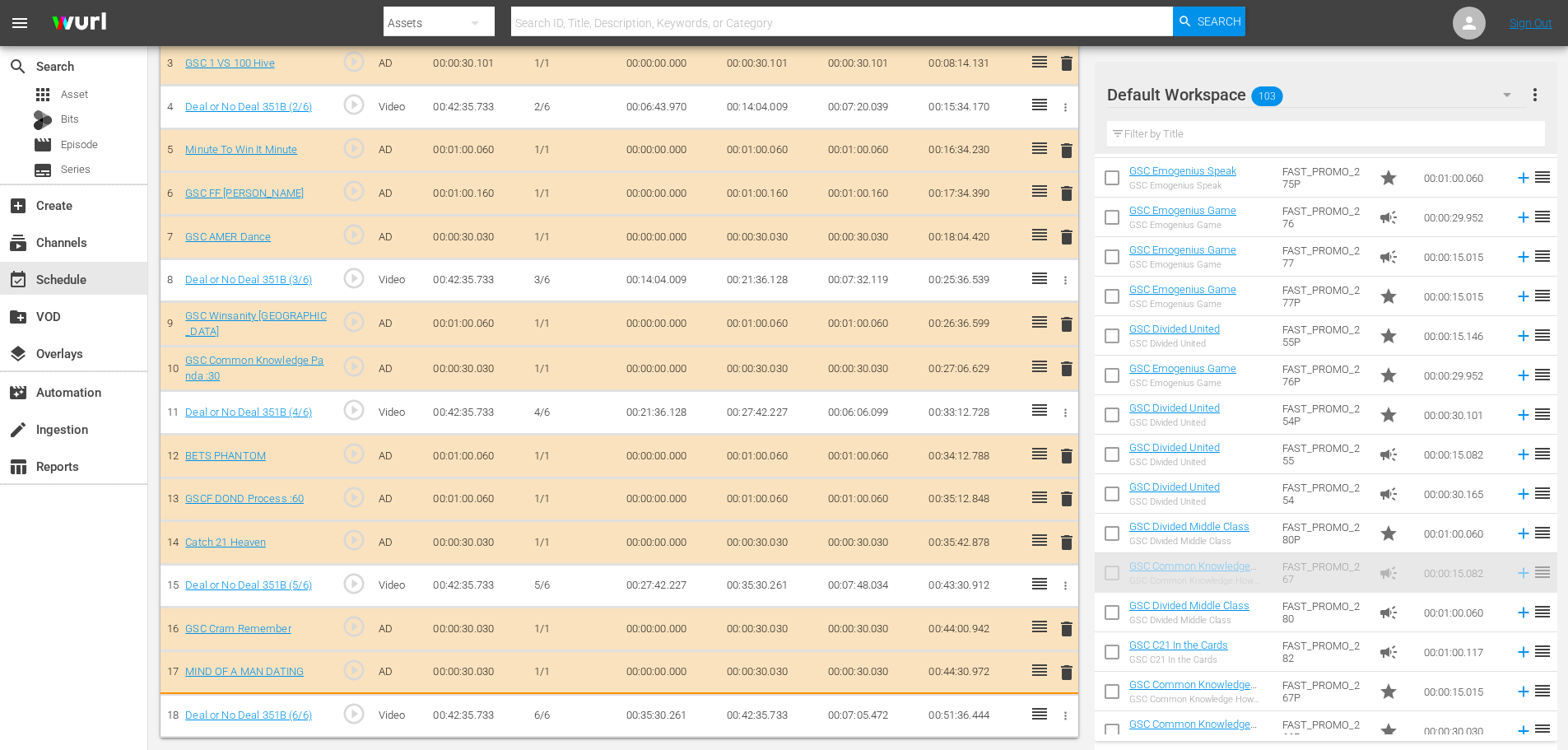
scroll to position [619, 0]
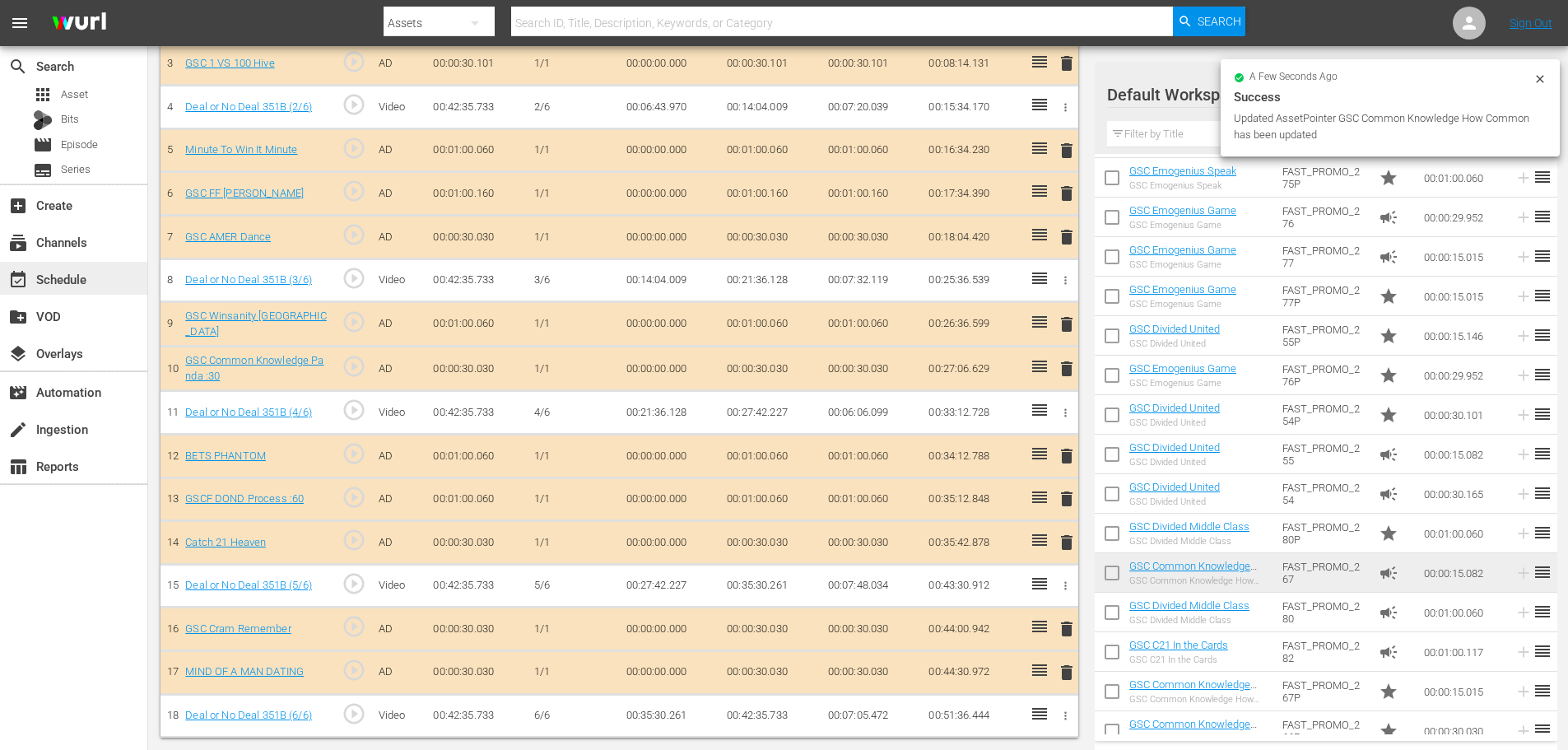
click at [105, 279] on div "event_available Schedule" at bounding box center [73, 278] width 148 height 32
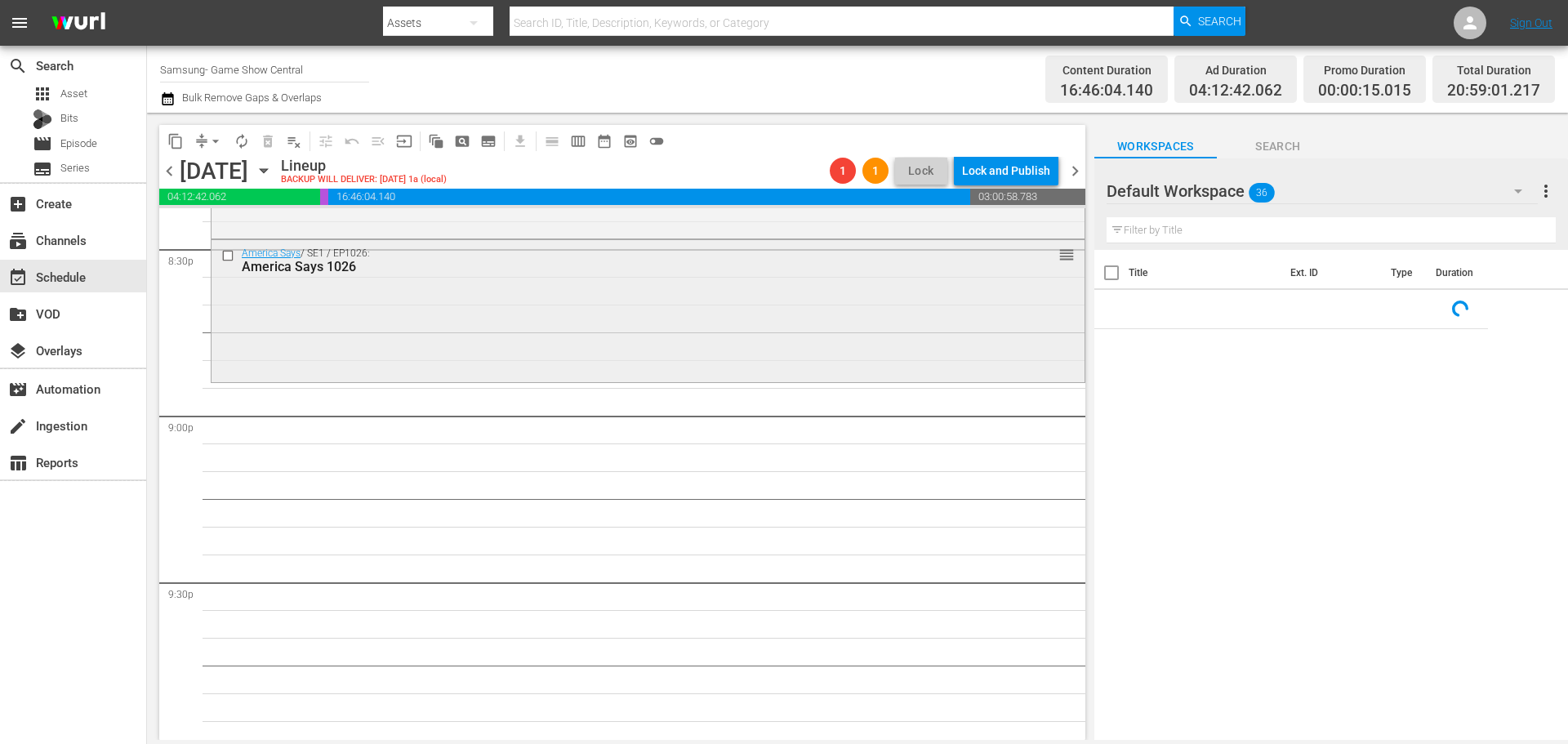
scroll to position [6623, 0]
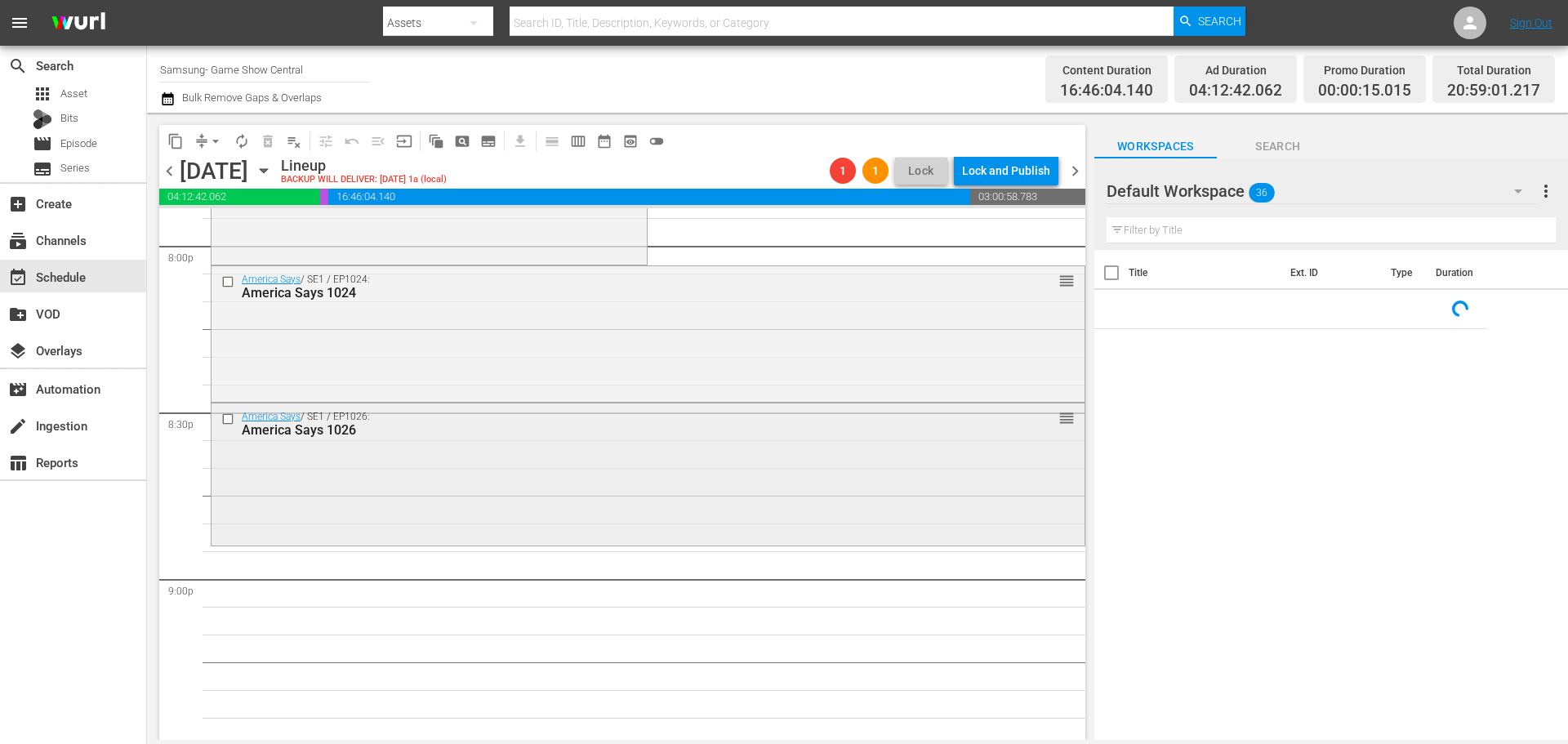
click at [548, 461] on div "America Says / SE1 / EP1026: America Says 1026 reorder" at bounding box center [649, 473] width 873 height 140
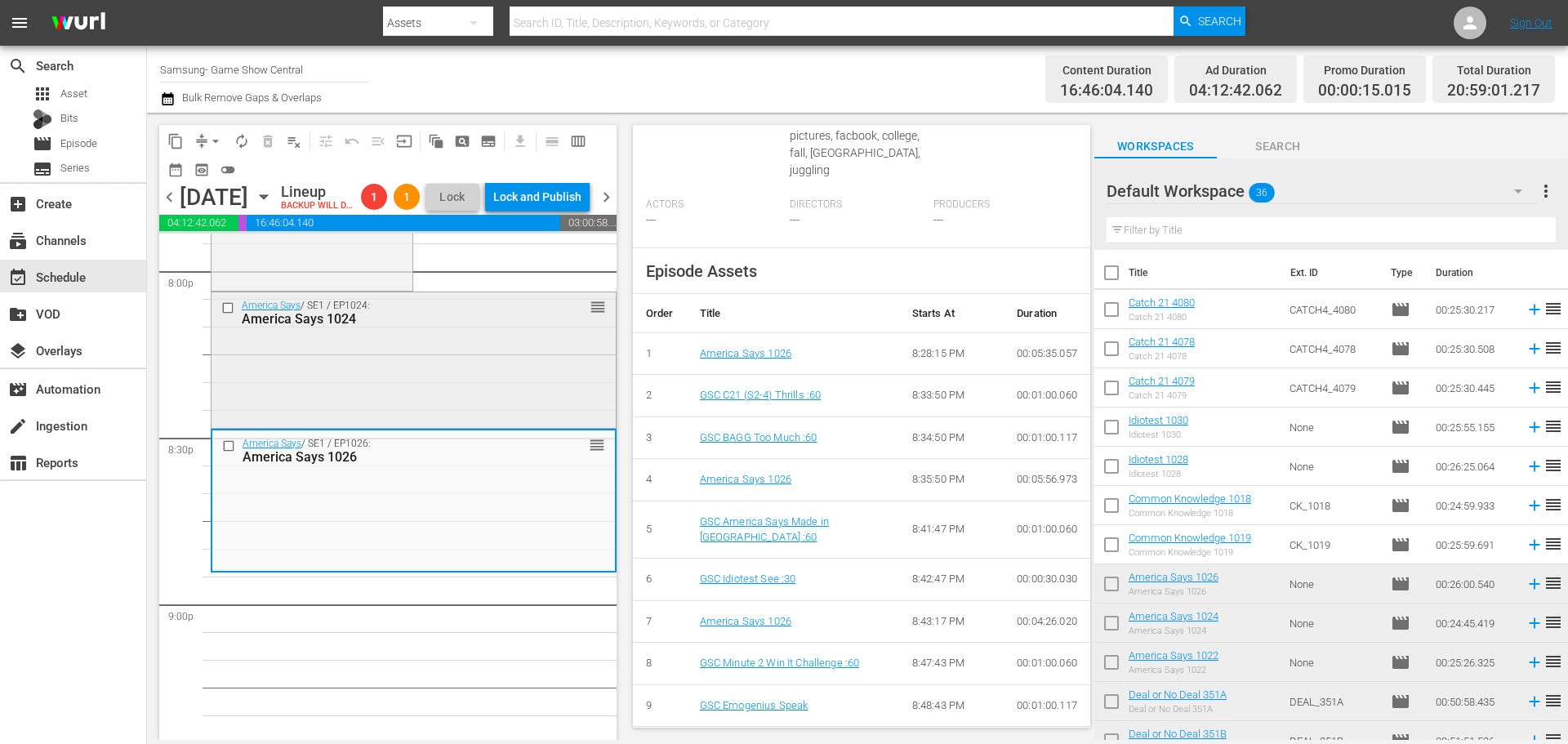
scroll to position [554, 0]
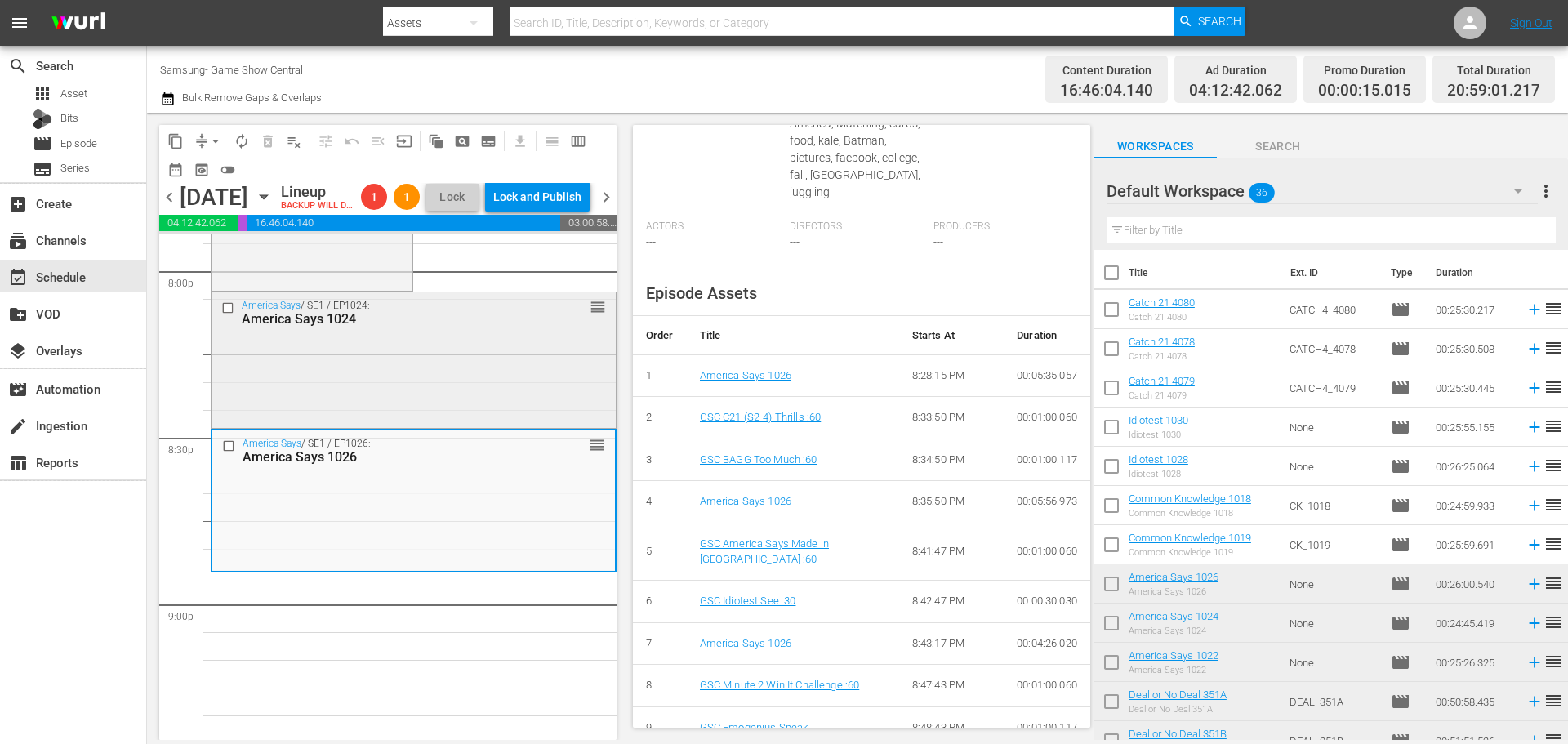
click at [437, 420] on div "America Says / SE1 / EP1024: America Says 1024 reorder" at bounding box center [414, 358] width 404 height 133
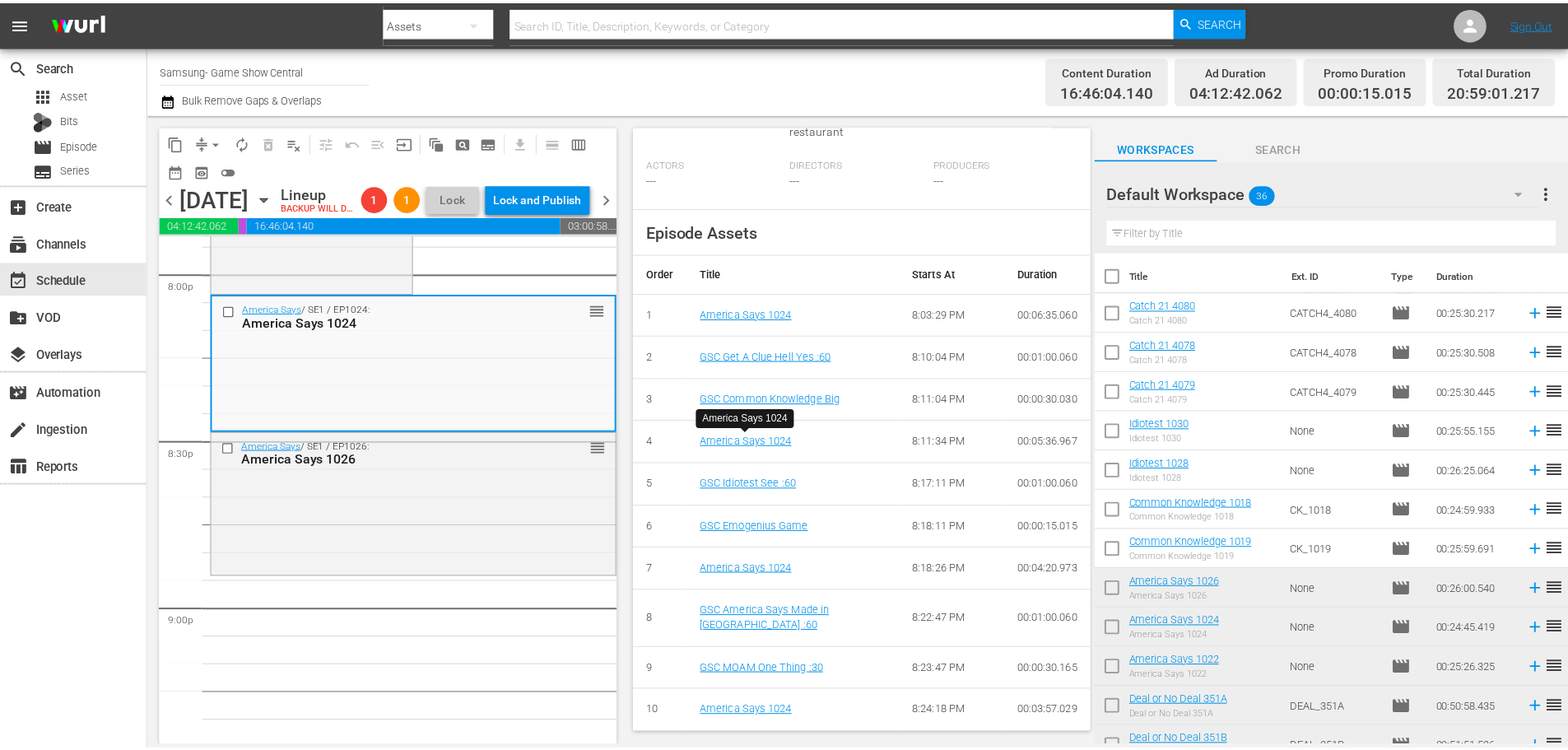
scroll to position [18, 0]
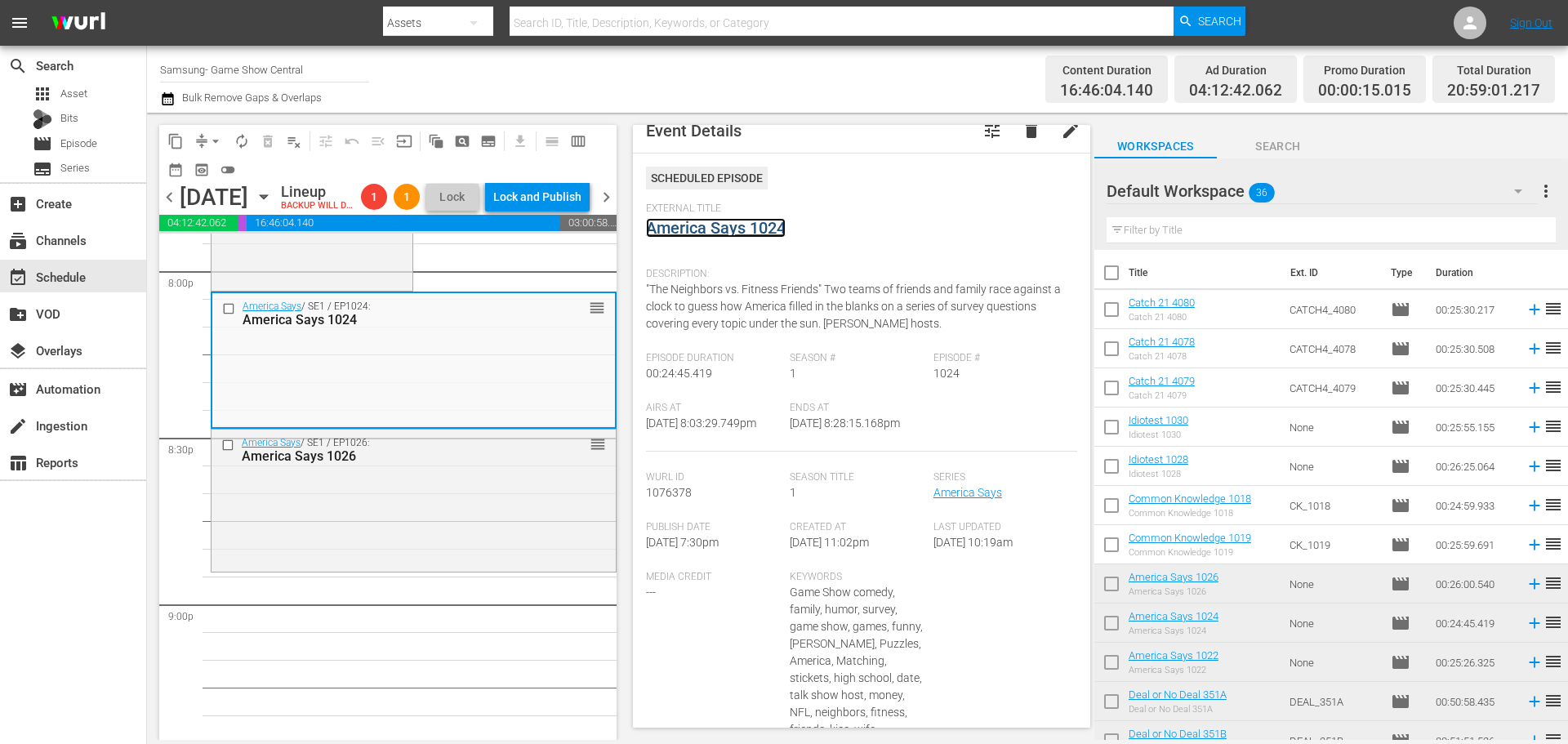
click at [701, 233] on link "America Says 1024" at bounding box center [716, 227] width 140 height 19
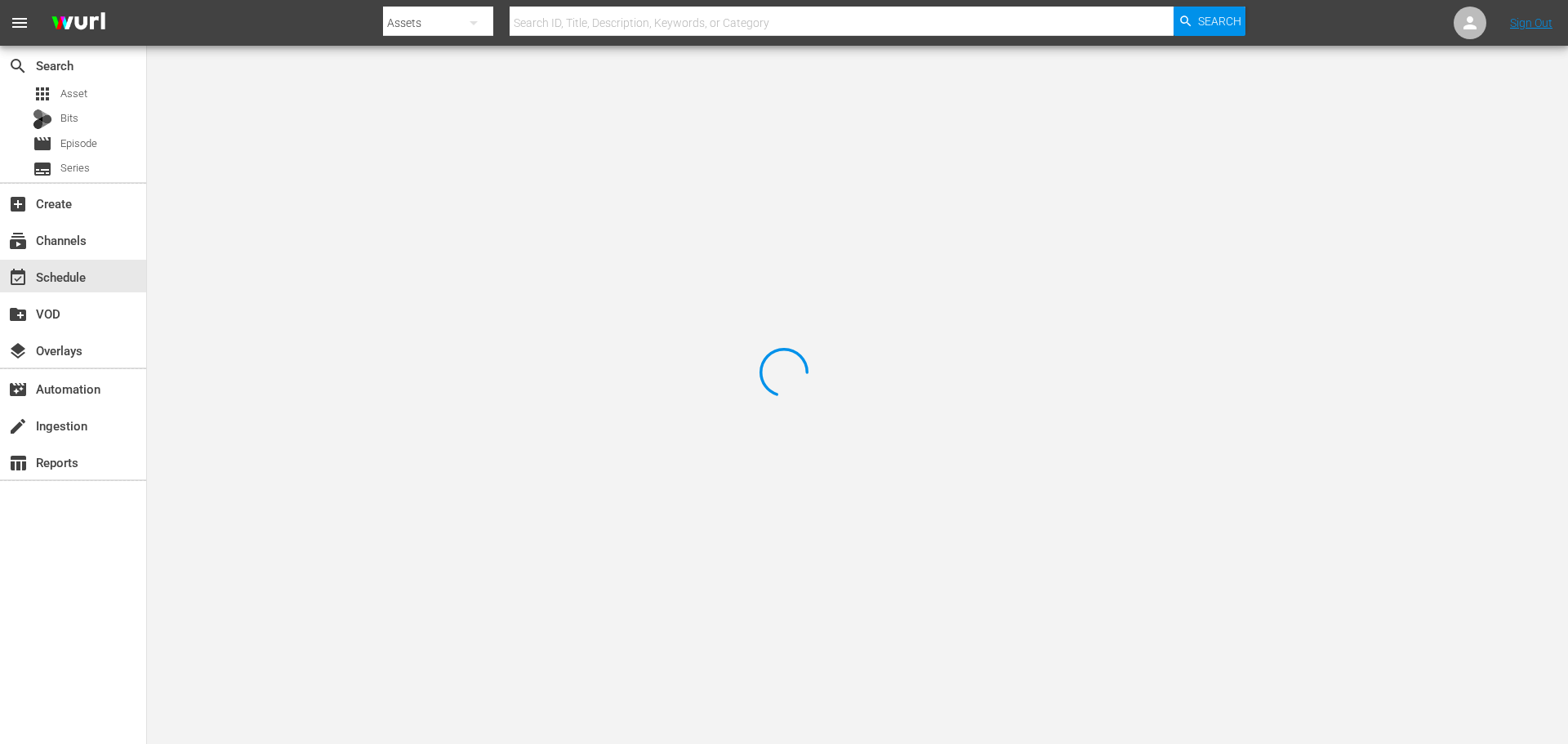
click at [344, 111] on div at bounding box center [784, 372] width 1568 height 744
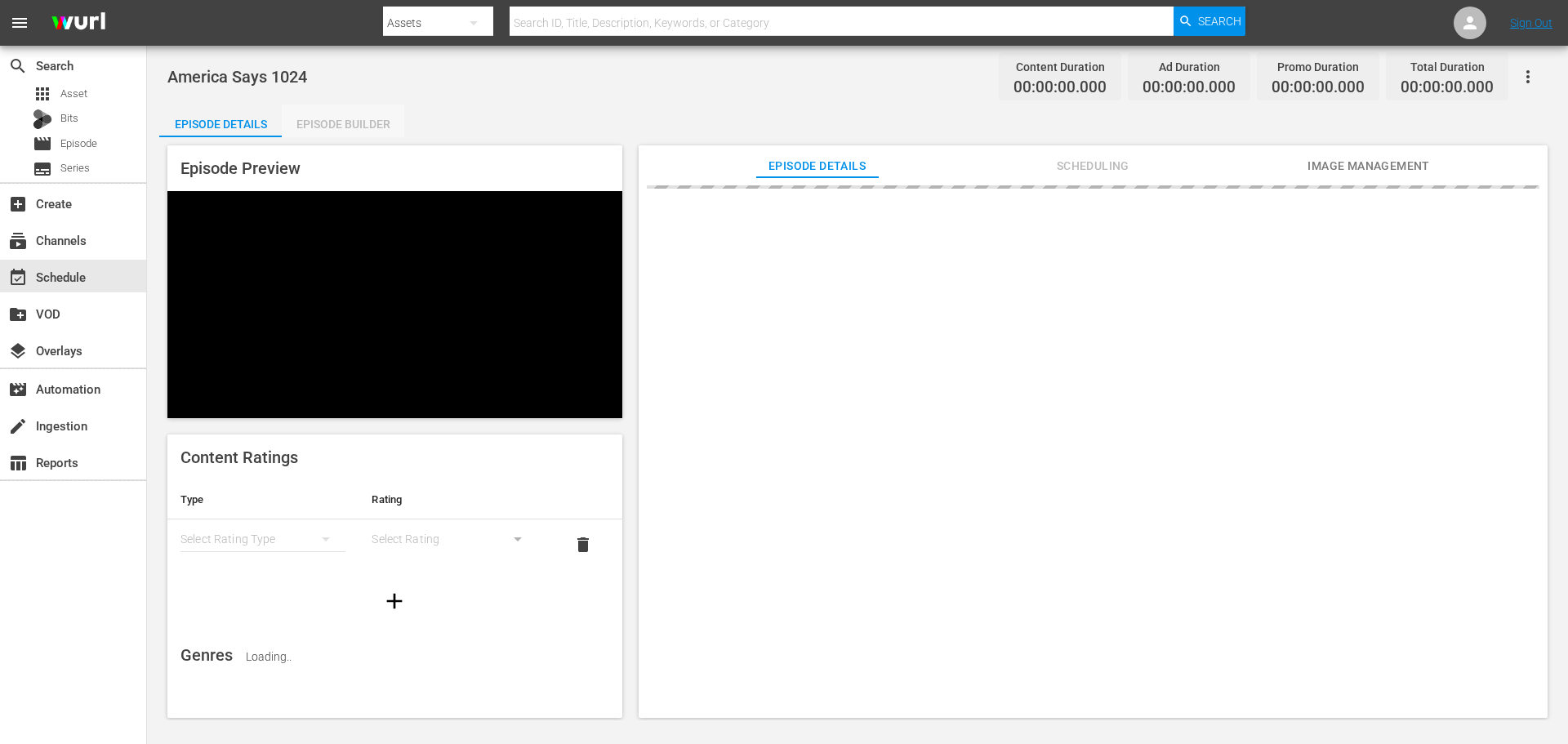
drag, startPoint x: 384, startPoint y: 116, endPoint x: 399, endPoint y: 127, distance: 18.6
click at [385, 118] on div "Episode Builder" at bounding box center [343, 123] width 123 height 40
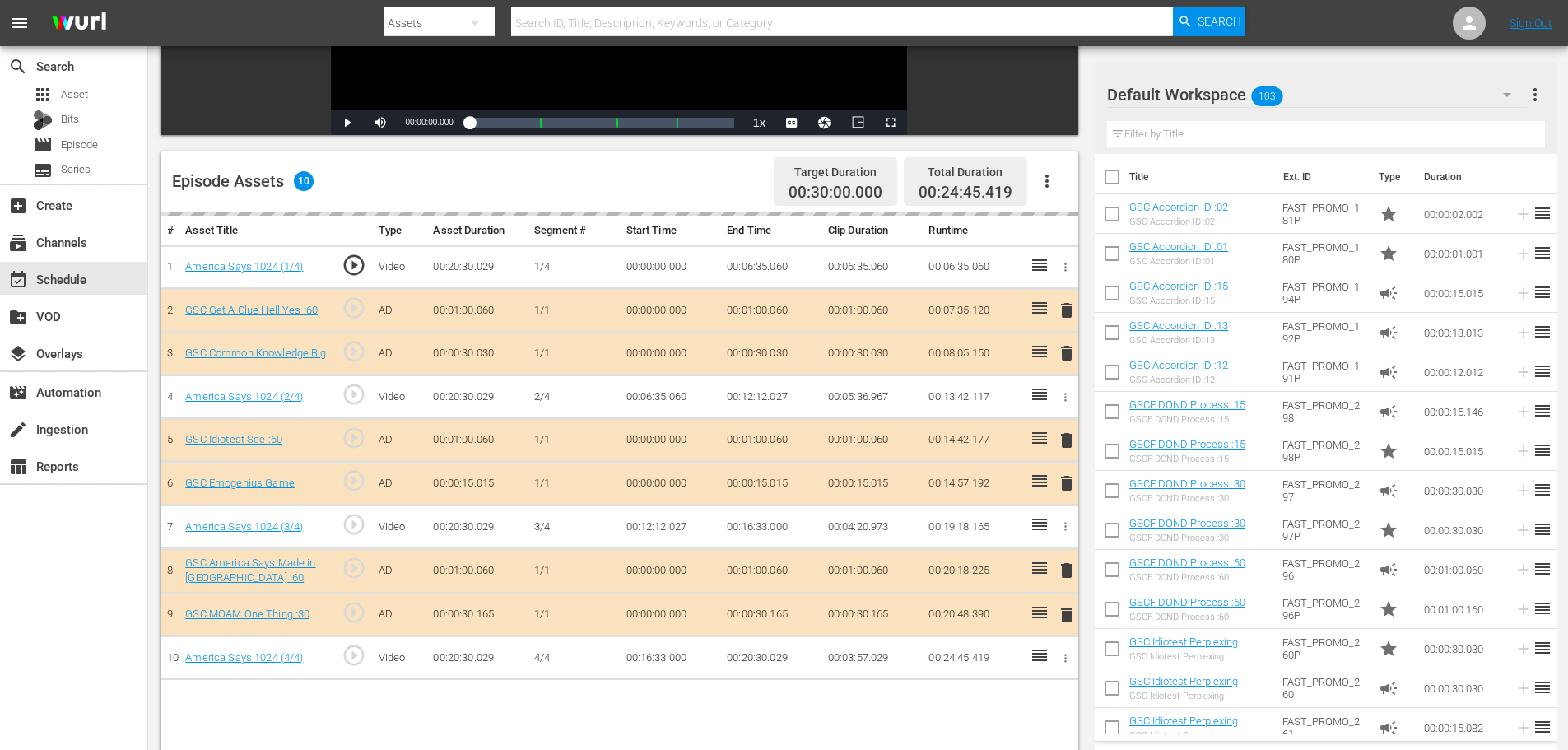
scroll to position [429, 0]
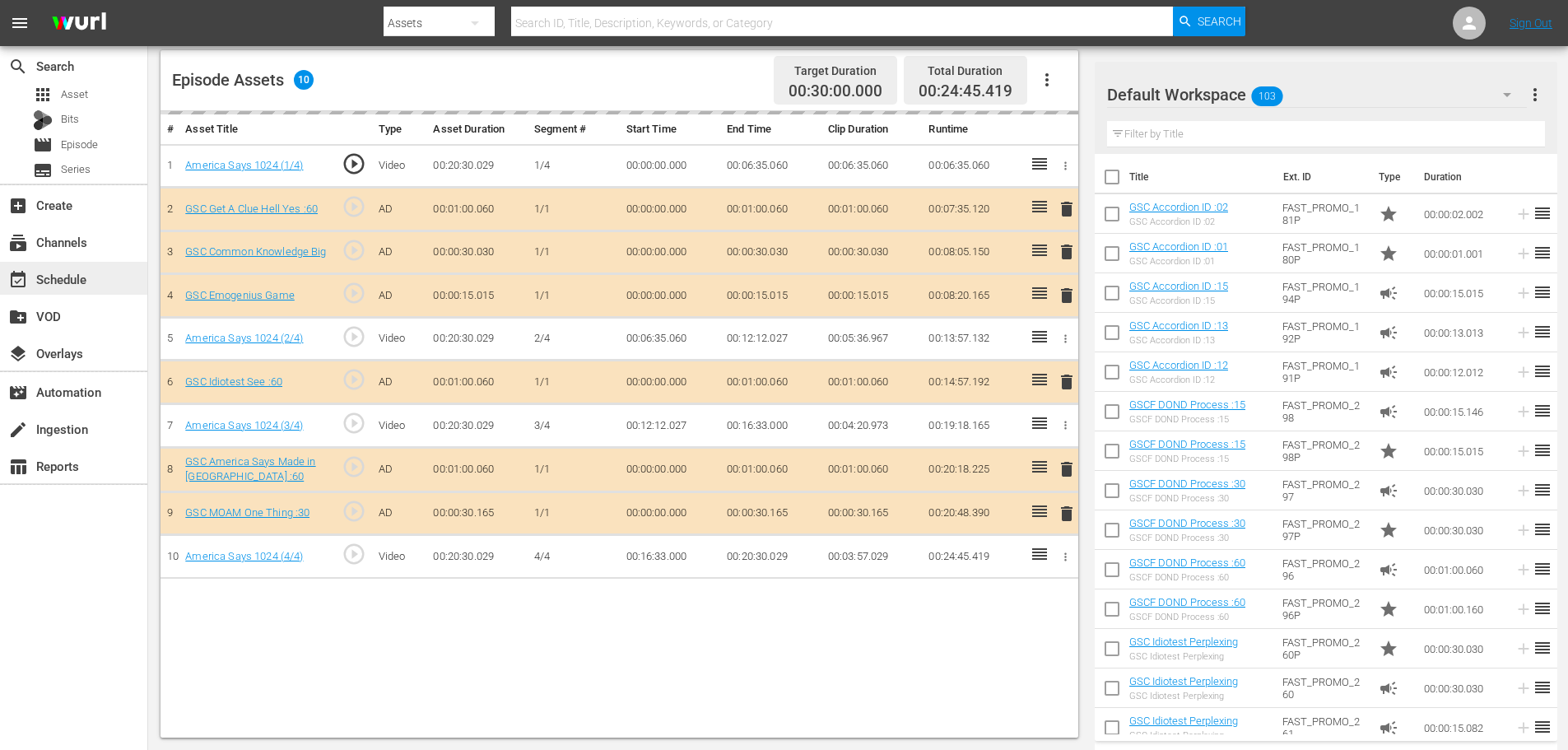
click at [115, 275] on div "event_available Schedule" at bounding box center [73, 278] width 148 height 32
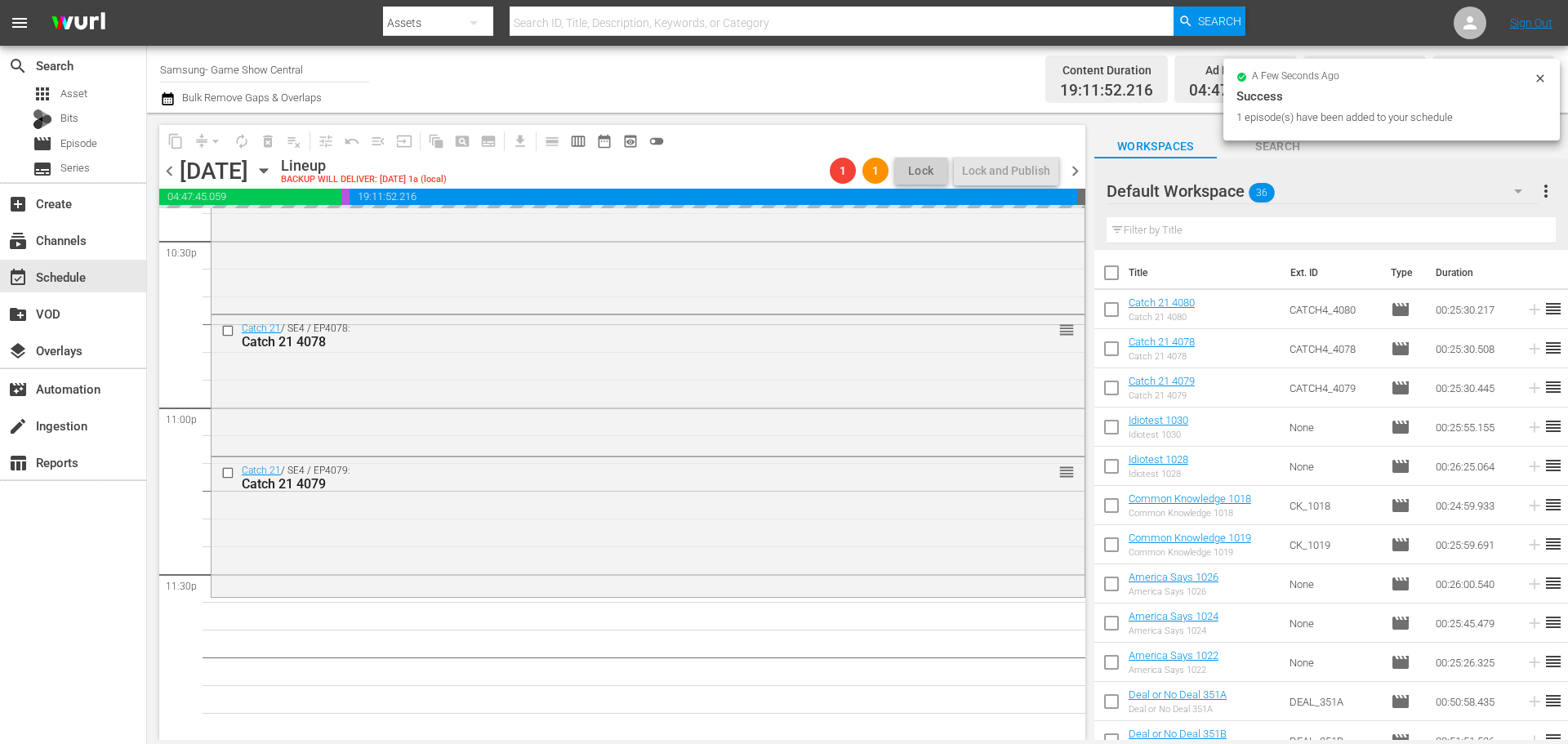
scroll to position [7462, 0]
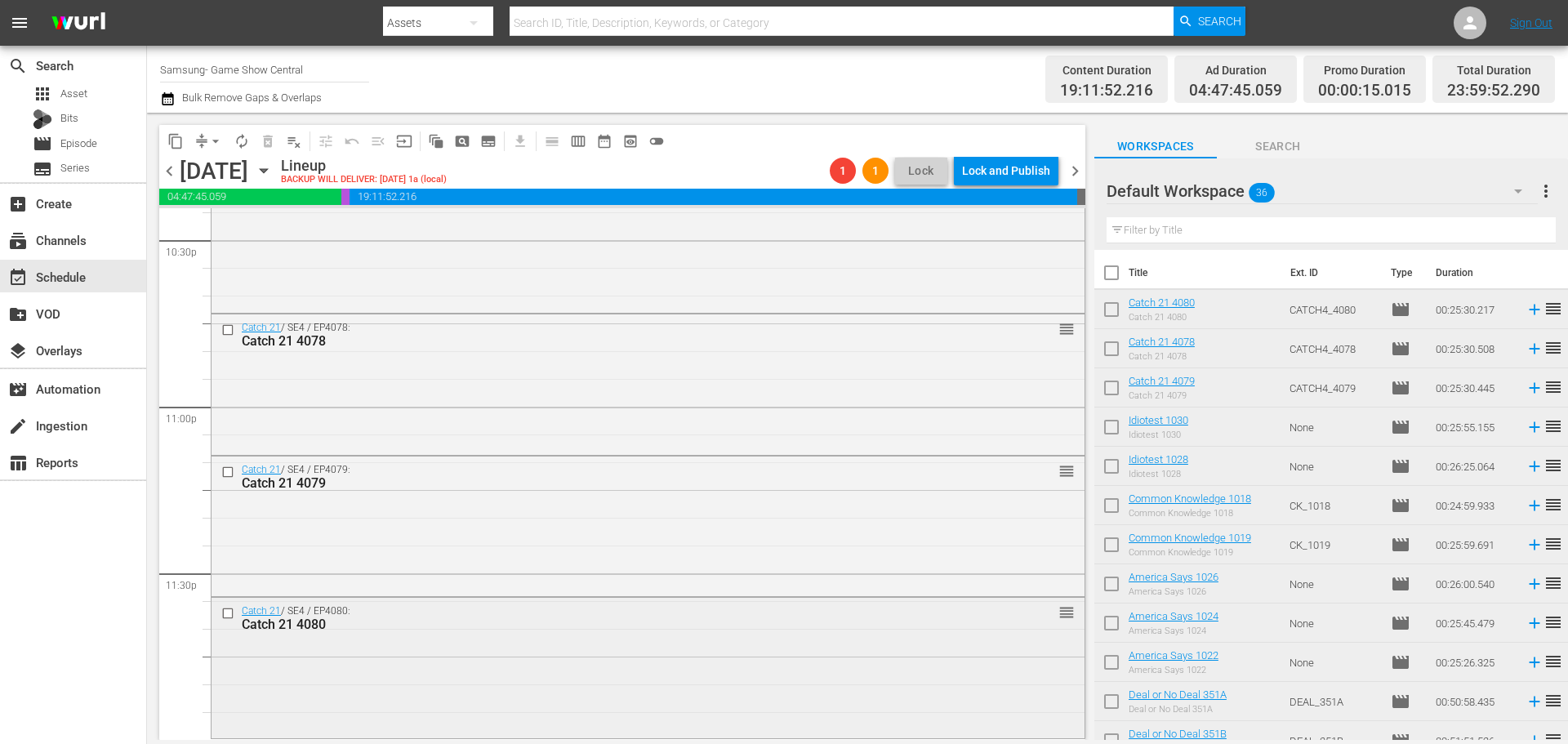
click at [534, 647] on div "Catch 21 / SE4 / EP4080: Catch 21 4080 reorder" at bounding box center [649, 666] width 873 height 136
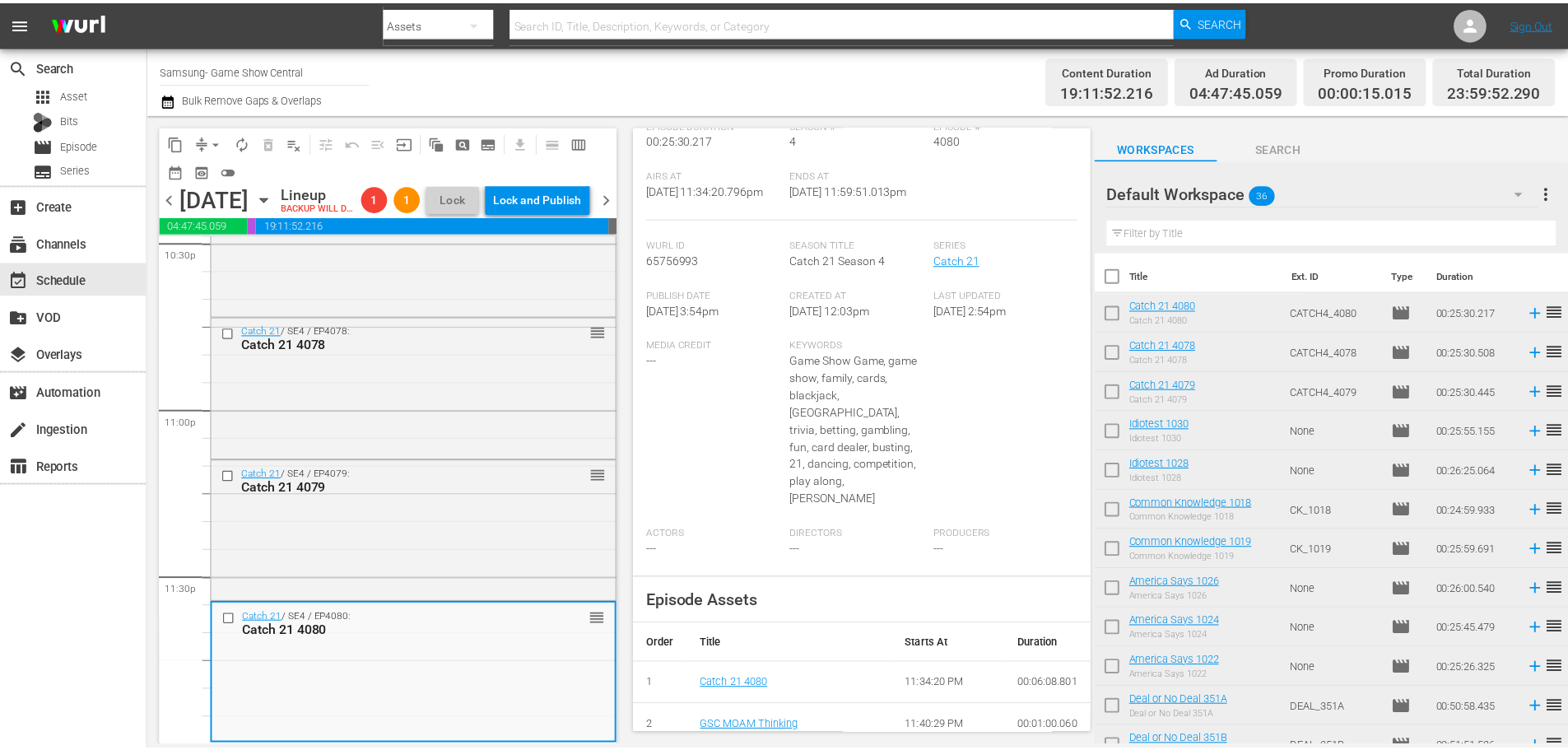
scroll to position [0, 0]
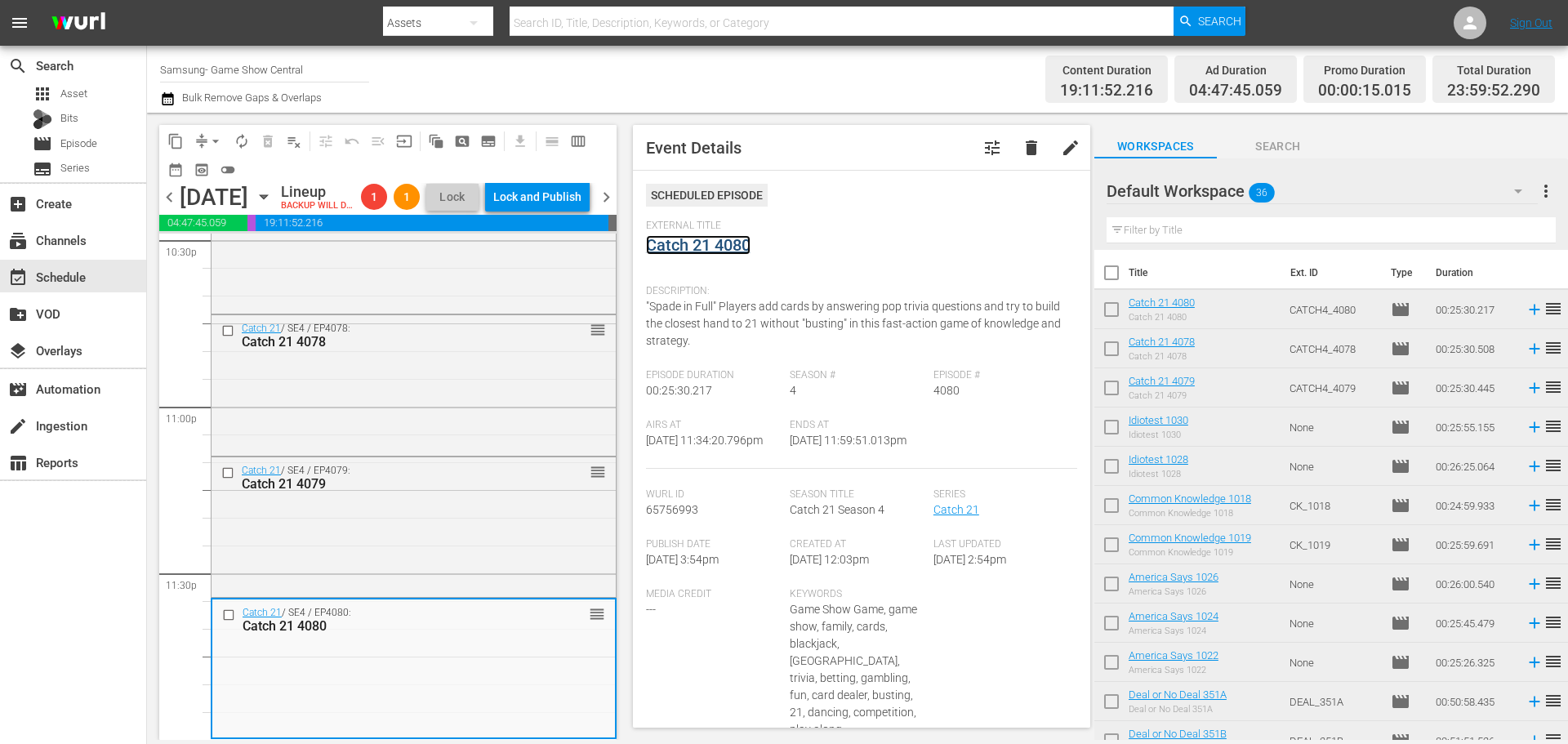
click at [721, 250] on link "Catch 21 4080" at bounding box center [697, 244] width 104 height 19
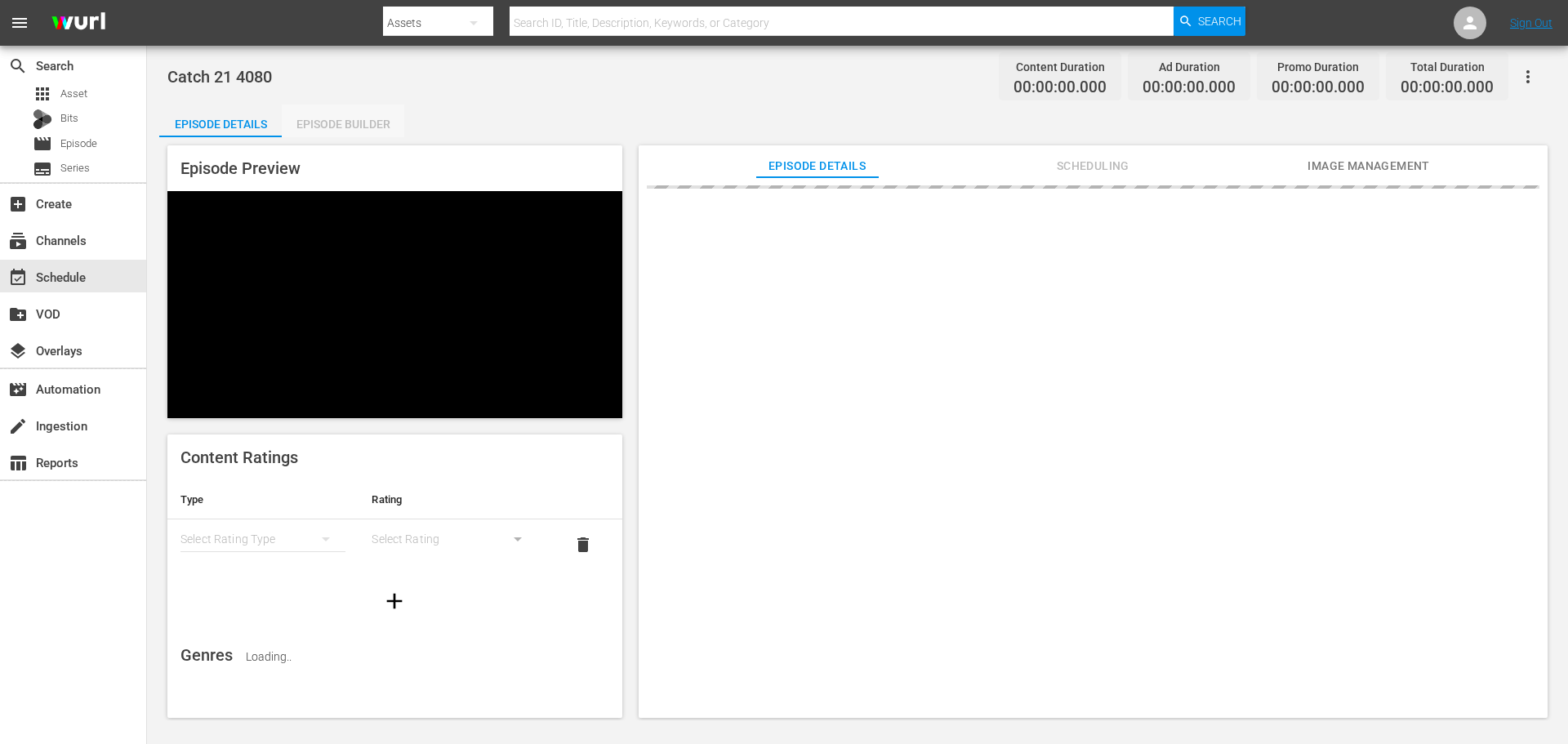
drag, startPoint x: 370, startPoint y: 127, endPoint x: 1074, endPoint y: 258, distance: 716.1
click at [370, 125] on div "Episode Builder" at bounding box center [343, 123] width 123 height 40
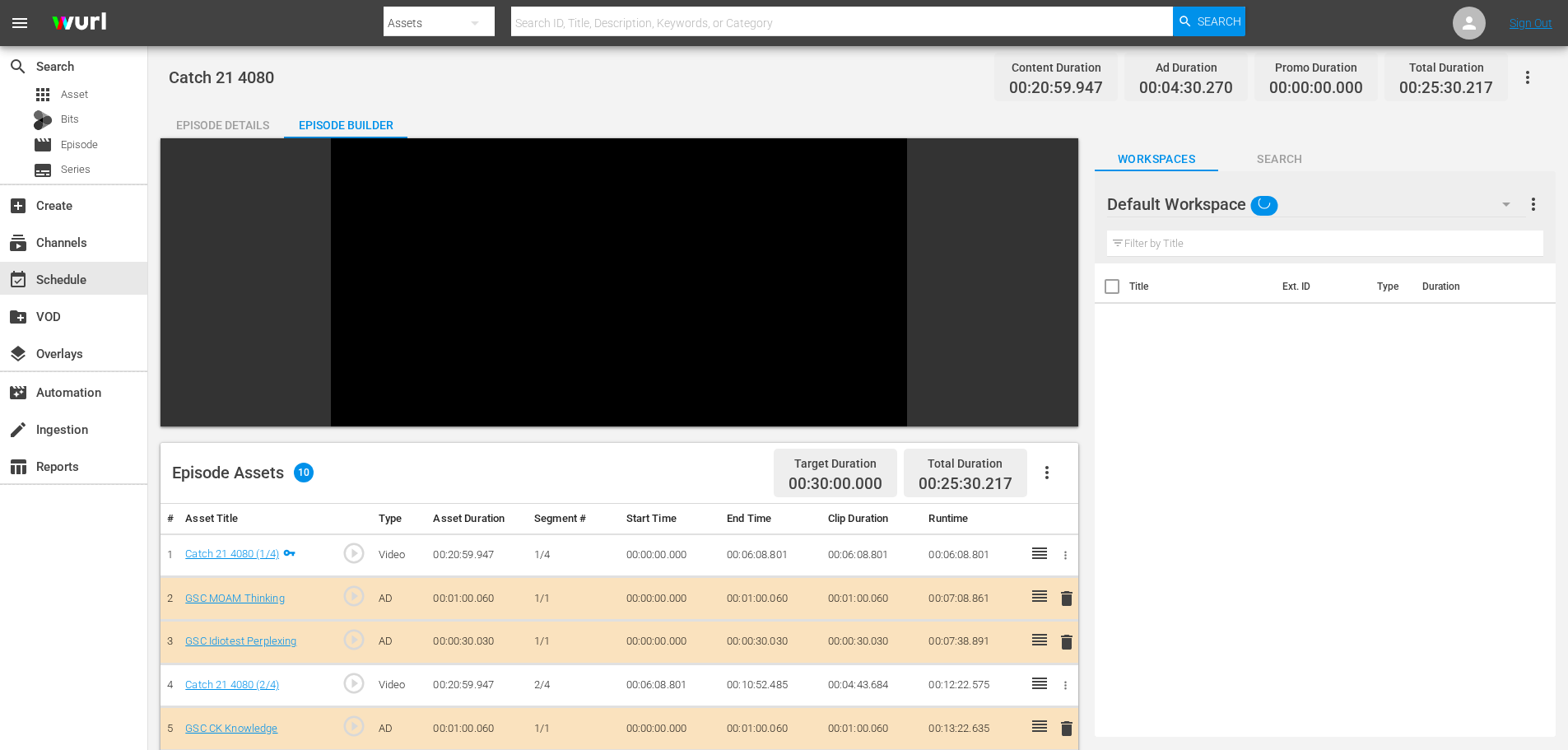
click at [1147, 244] on div "Filter by Title" at bounding box center [1325, 243] width 436 height 40
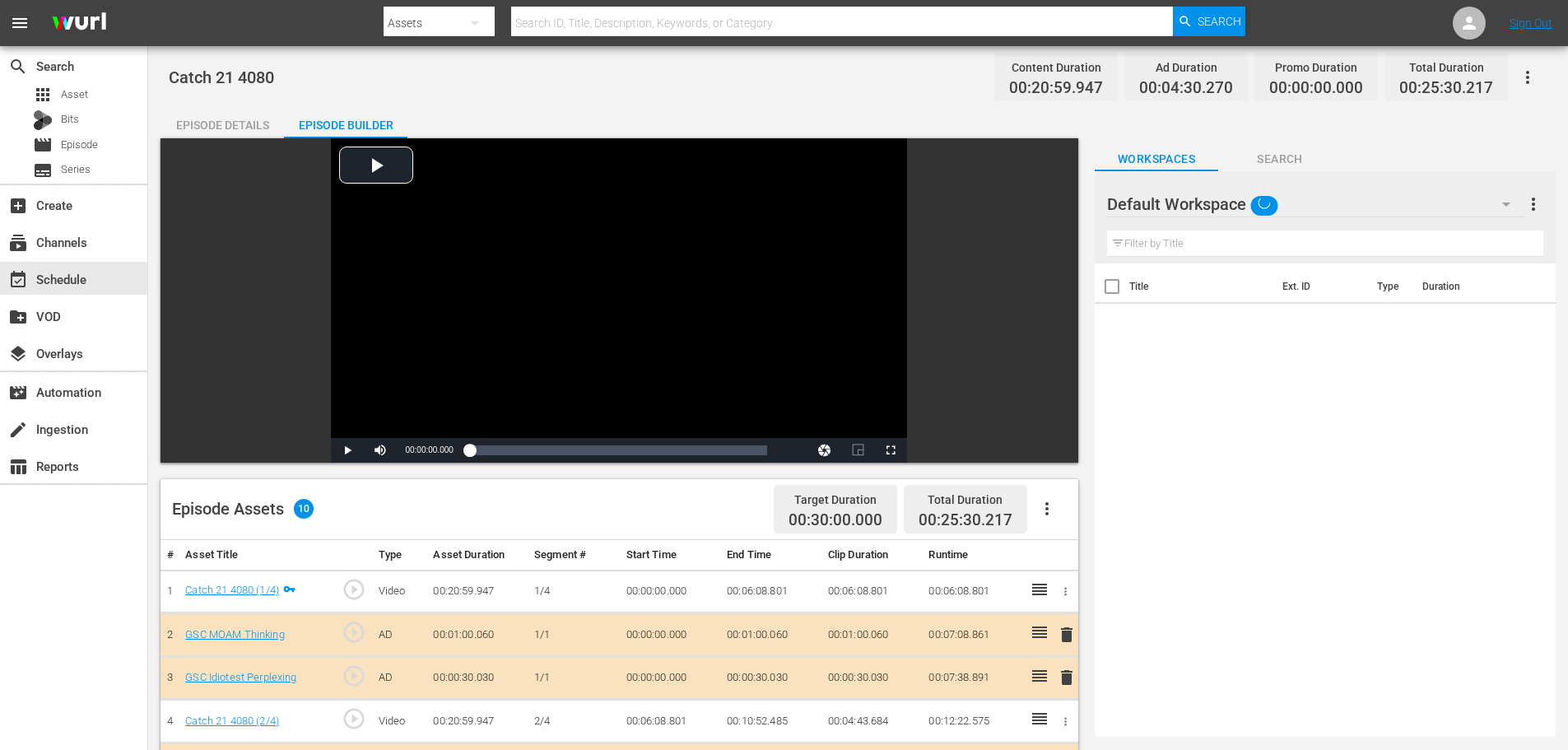
click at [1143, 216] on div at bounding box center [1166, 205] width 119 height 41
click at [1144, 241] on input "text" at bounding box center [1325, 243] width 436 height 26
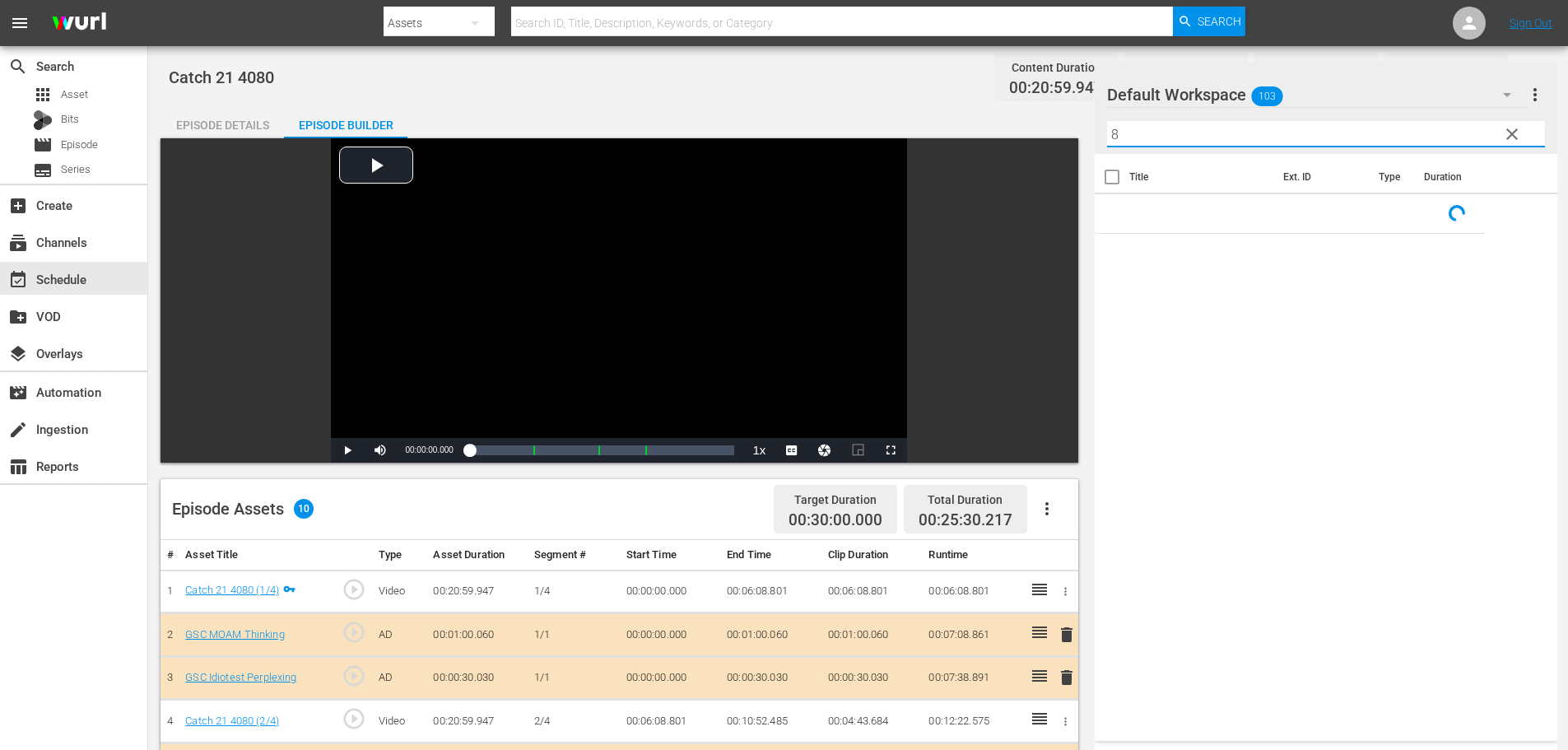
scroll to position [429, 0]
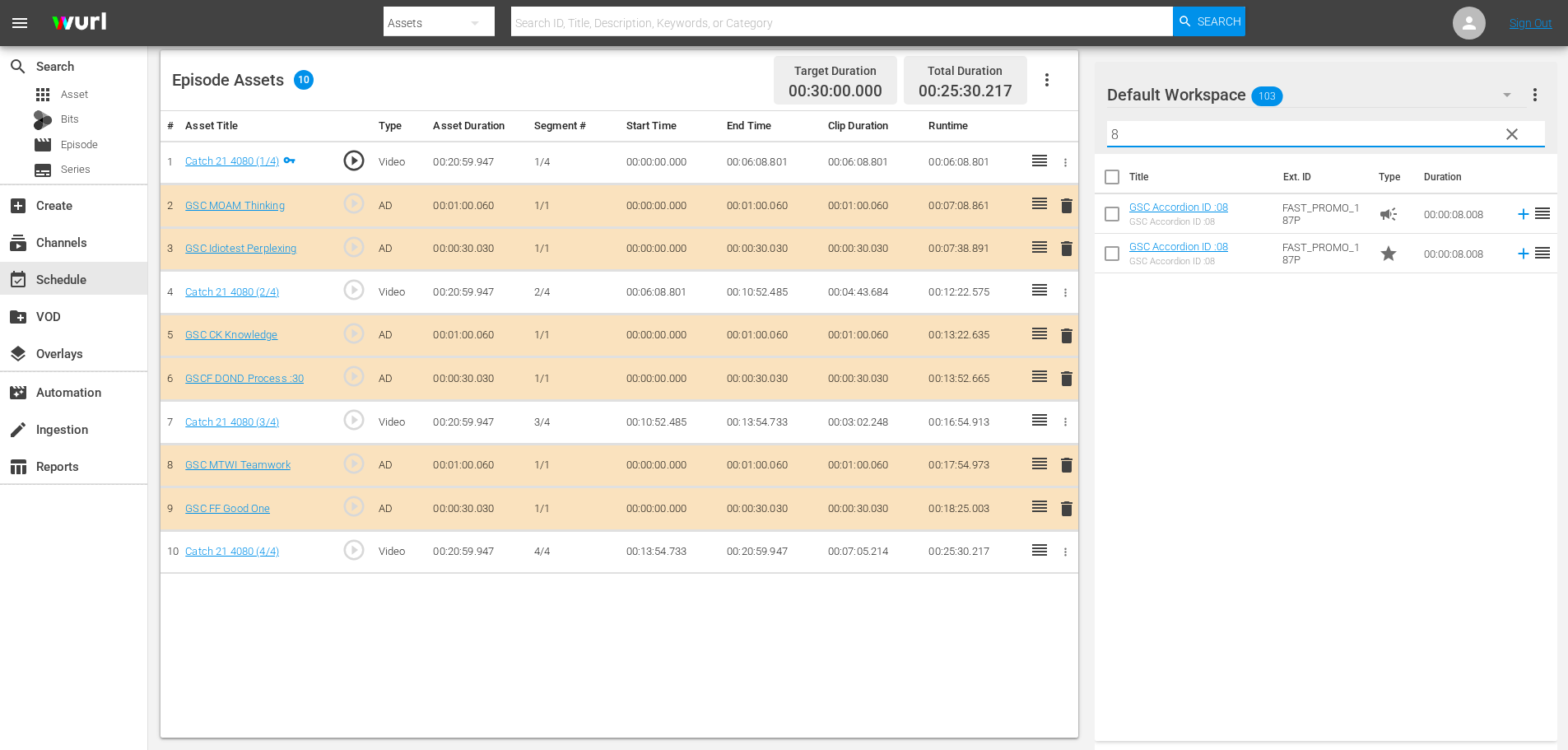
type input "8"
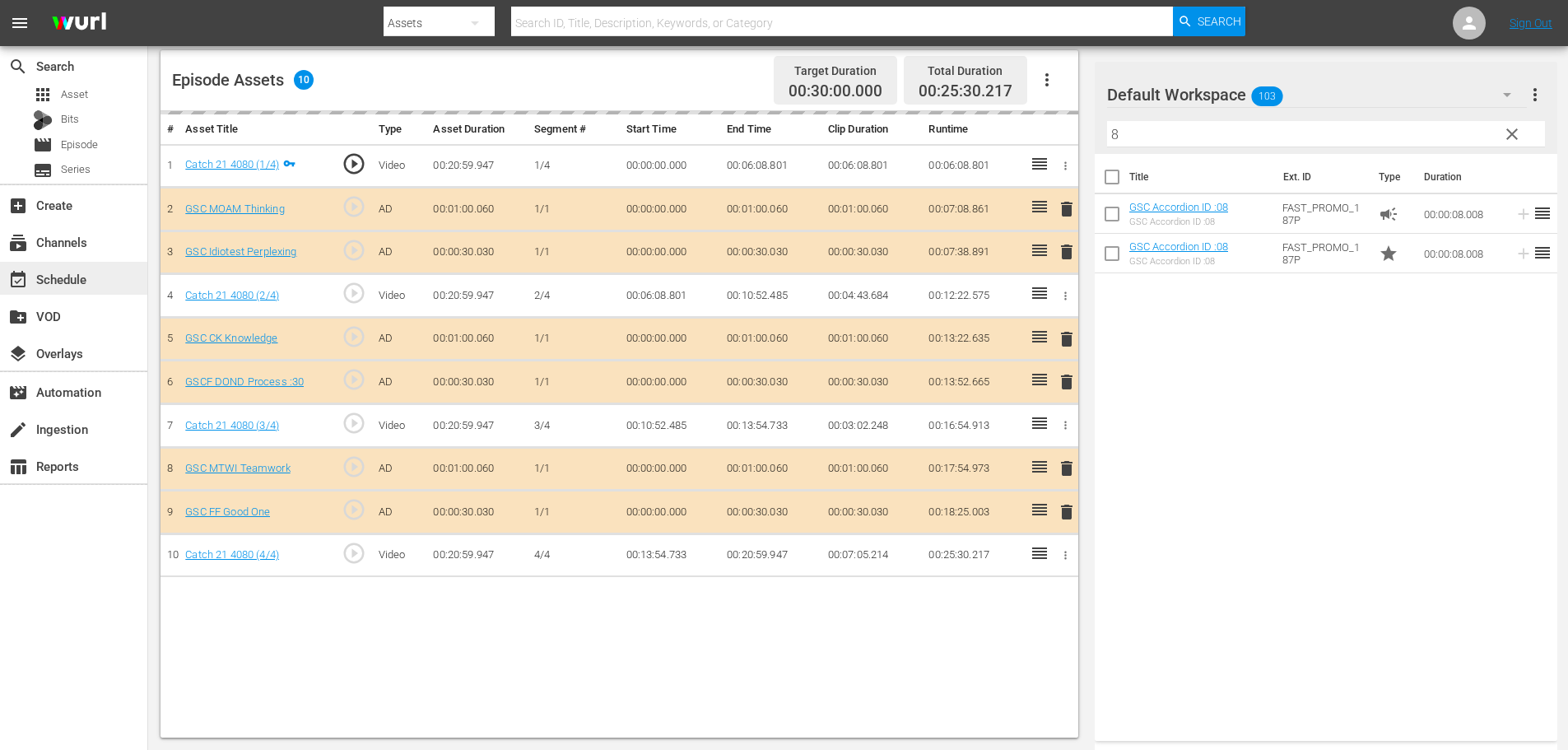
click at [104, 279] on div "event_available Schedule" at bounding box center [73, 278] width 148 height 32
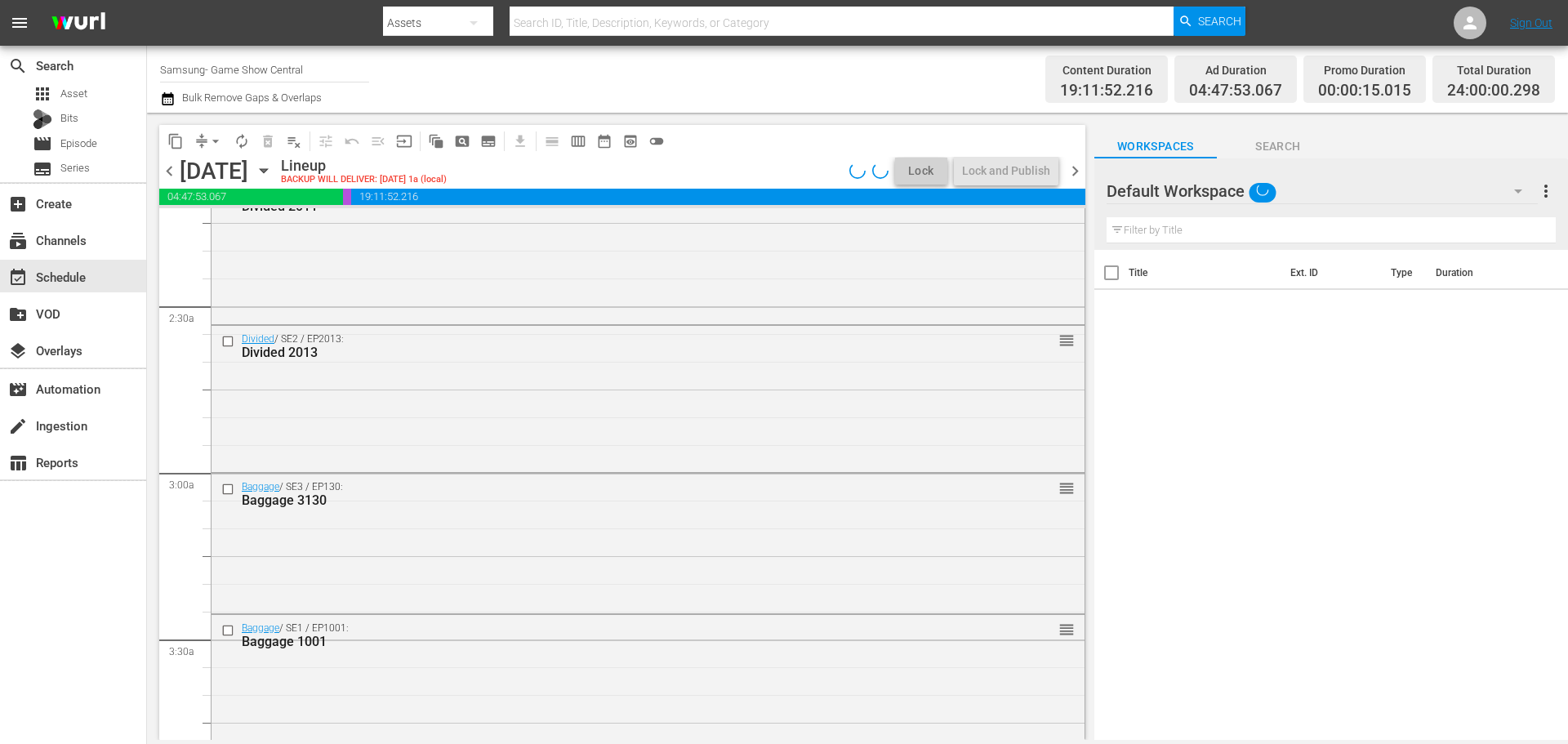
scroll to position [651, 0]
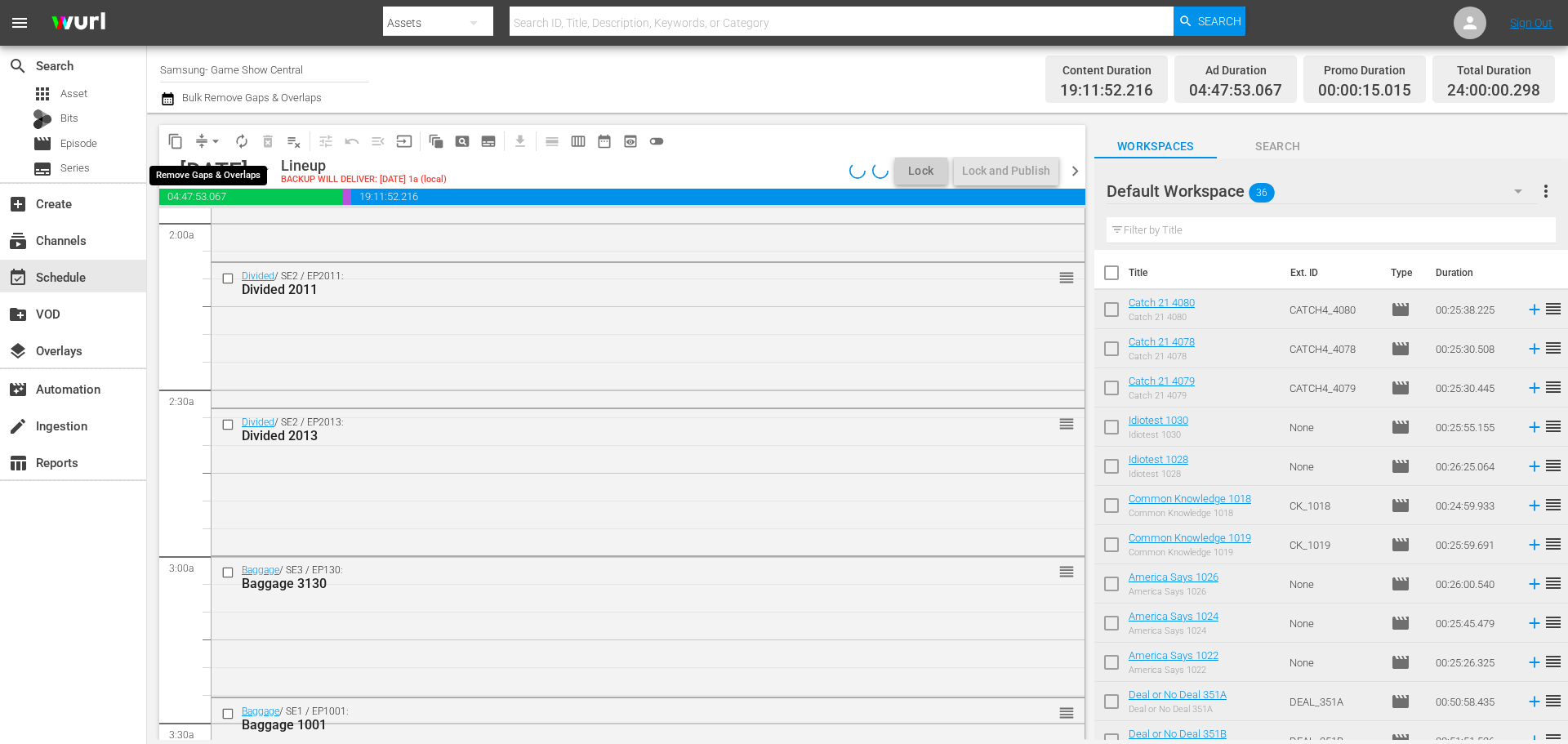
click at [217, 145] on span "arrow_drop_down" at bounding box center [216, 142] width 17 height 17
click at [212, 171] on li "Align to Midnight" at bounding box center [216, 174] width 171 height 27
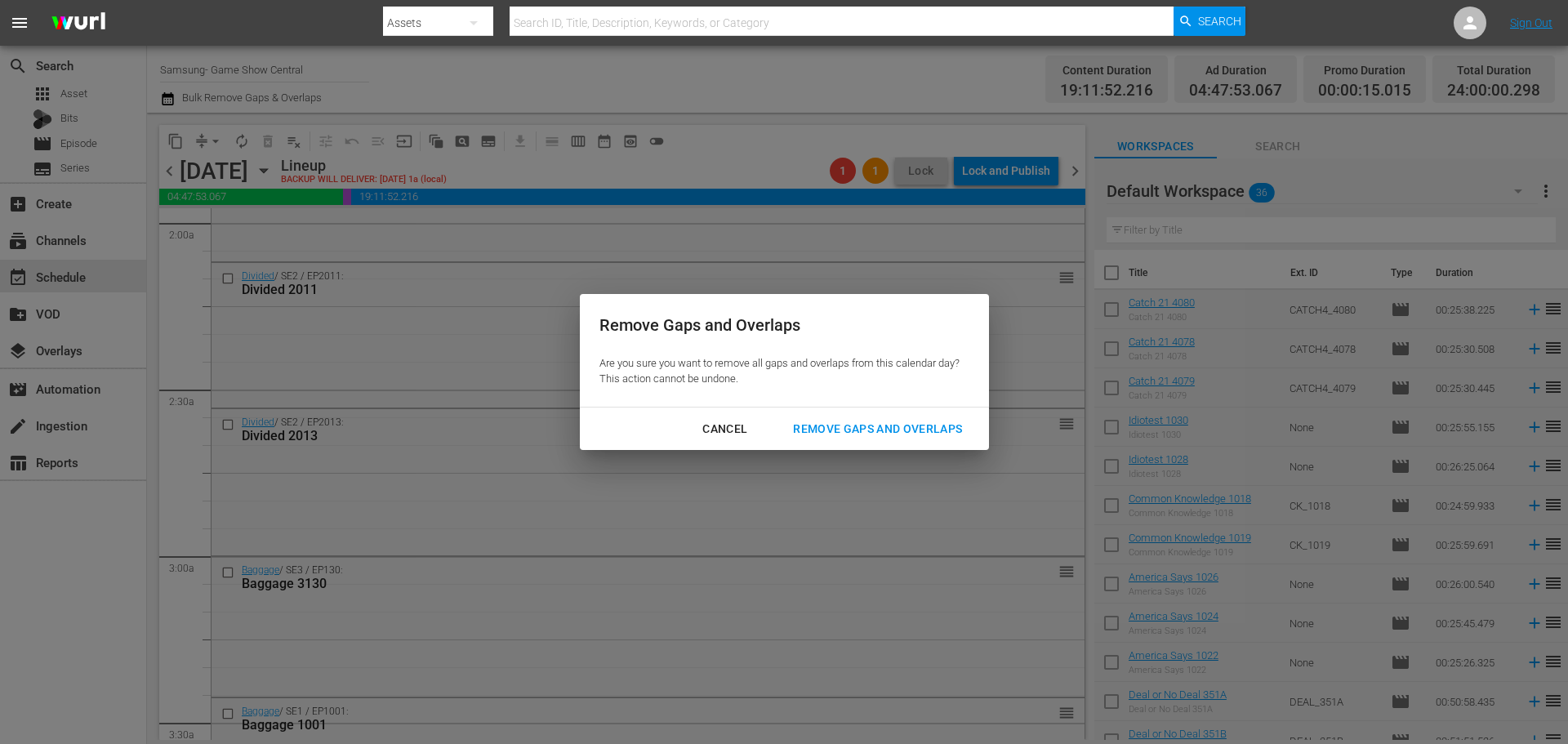
drag, startPoint x: 852, startPoint y: 443, endPoint x: 1043, endPoint y: 328, distance: 222.9
click at [853, 442] on button "Remove Gaps and Overlaps" at bounding box center [878, 428] width 208 height 30
click at [856, 436] on div "Remove Gaps and Overlaps" at bounding box center [878, 429] width 195 height 20
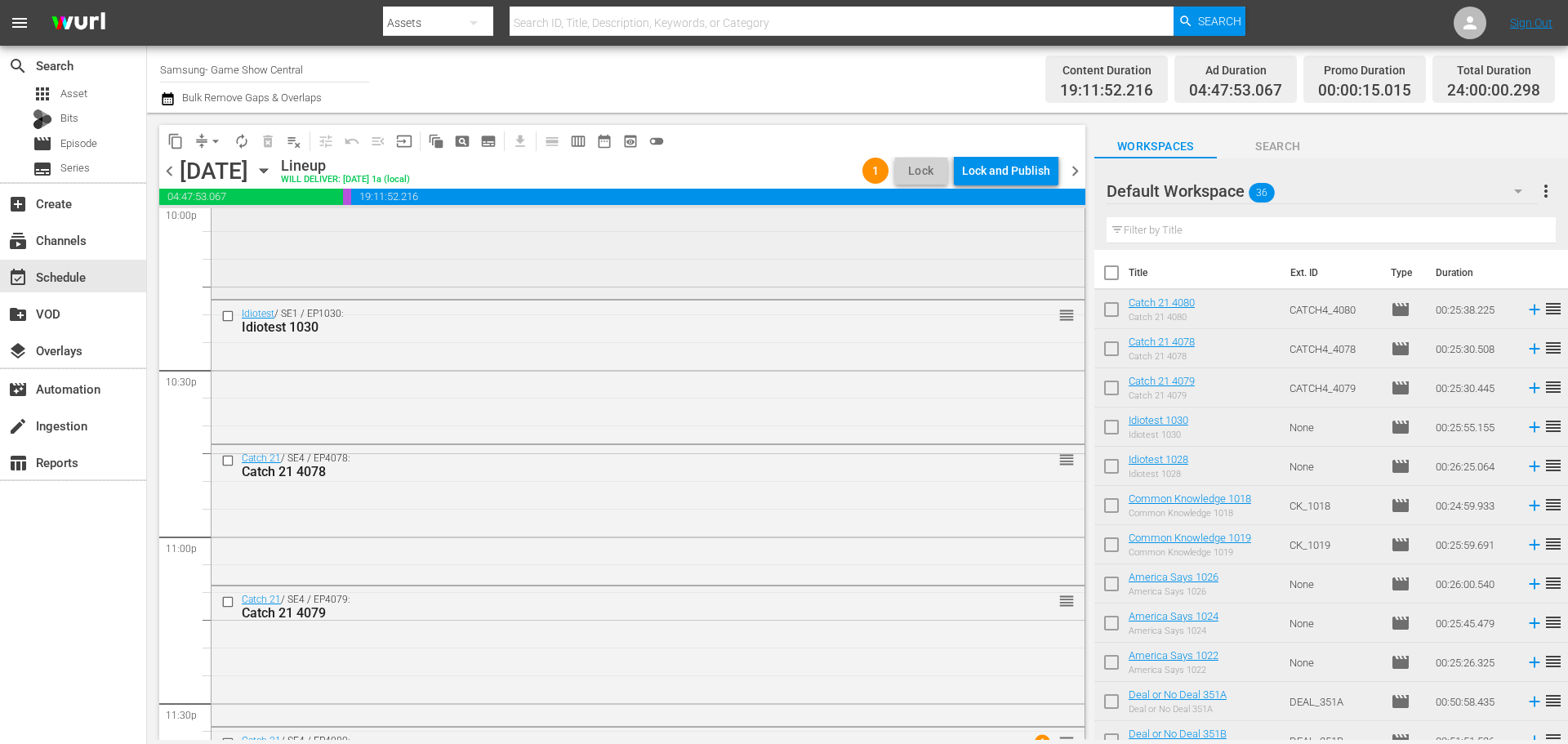
scroll to position [7135, 0]
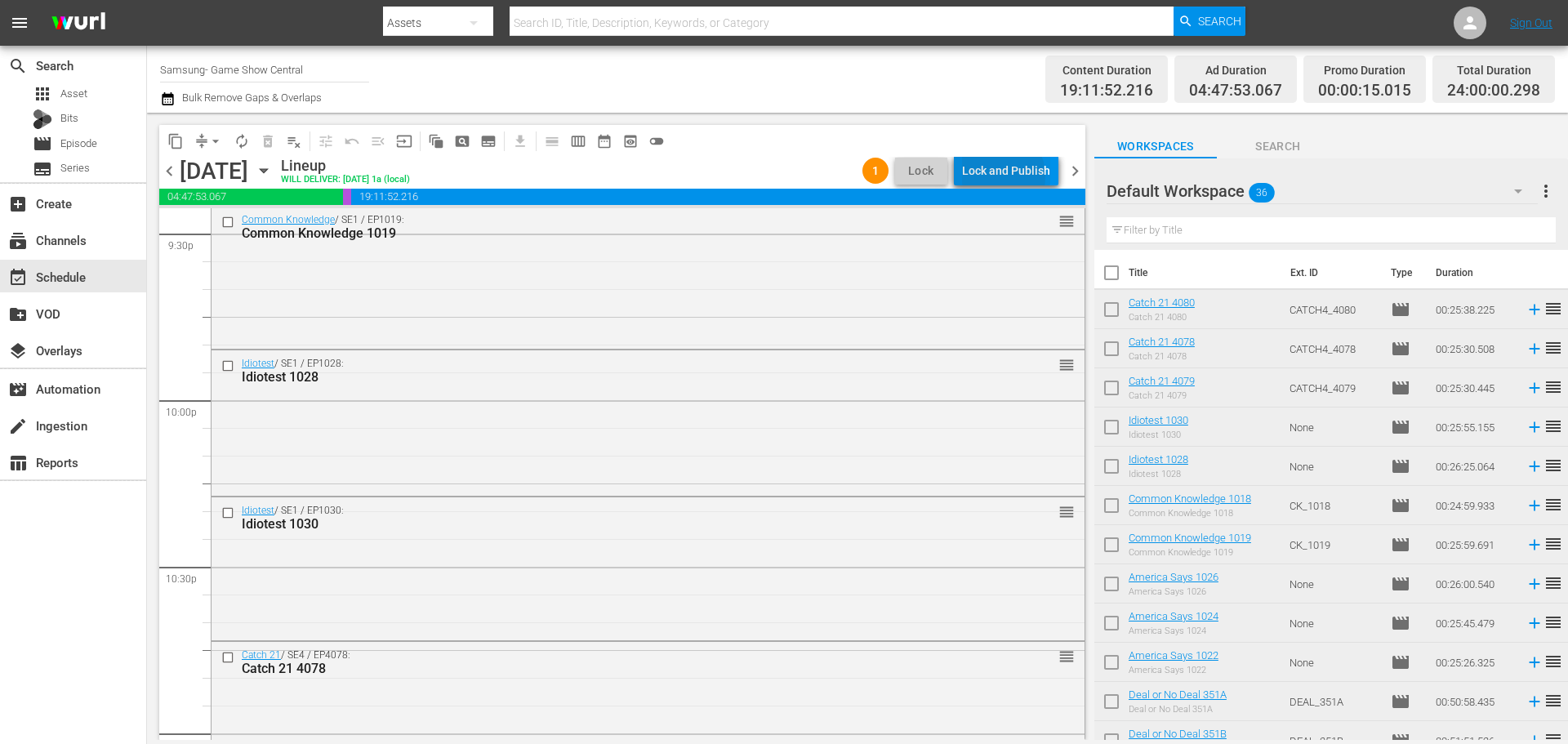
click at [999, 176] on div "Lock and Publish" at bounding box center [1006, 170] width 88 height 29
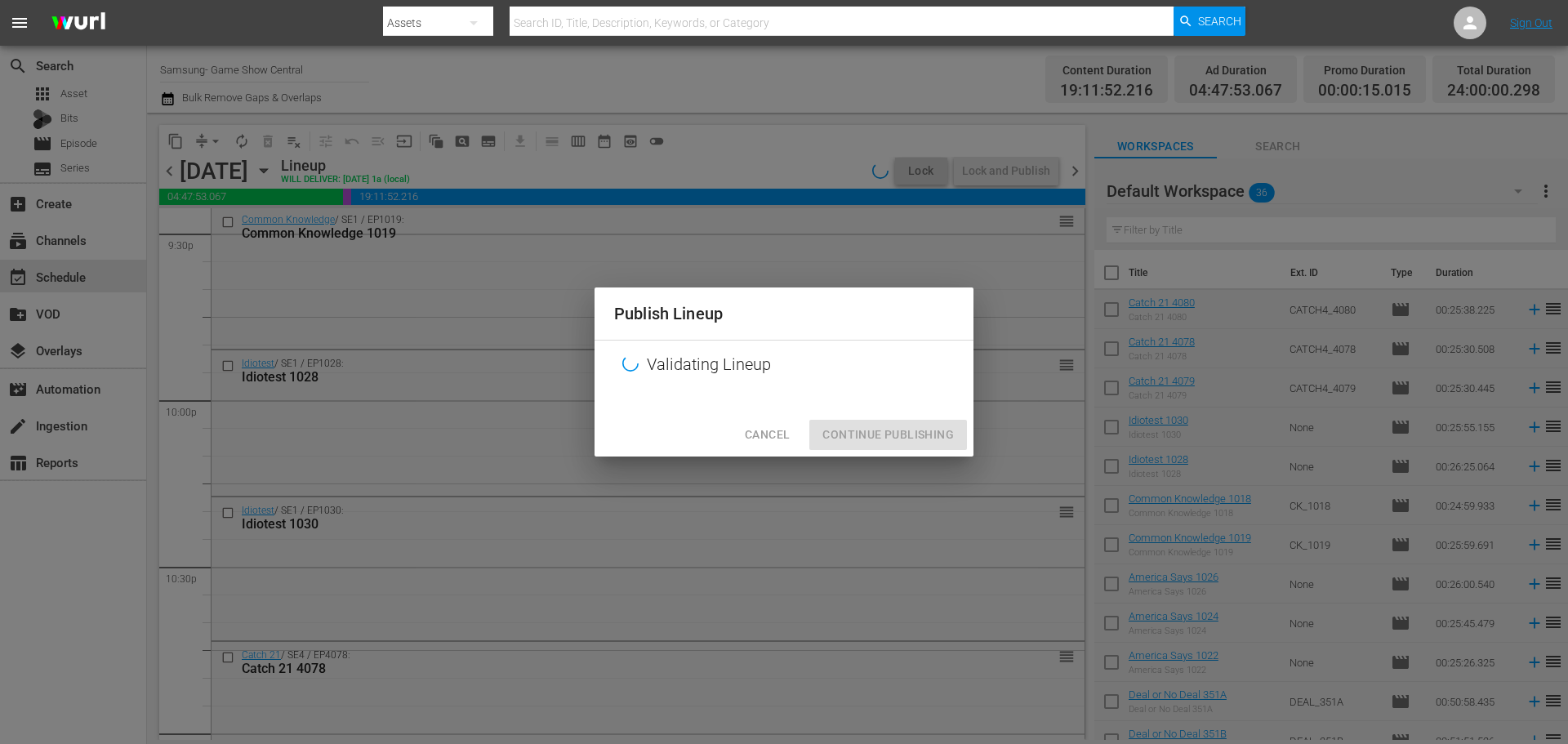
click at [844, 427] on div "Cancel Continue Publishing" at bounding box center [783, 435] width 379 height 43
click at [881, 471] on div "Publish Lineup Validating Lineup Cancel Continue Publishing" at bounding box center [784, 372] width 1568 height 744
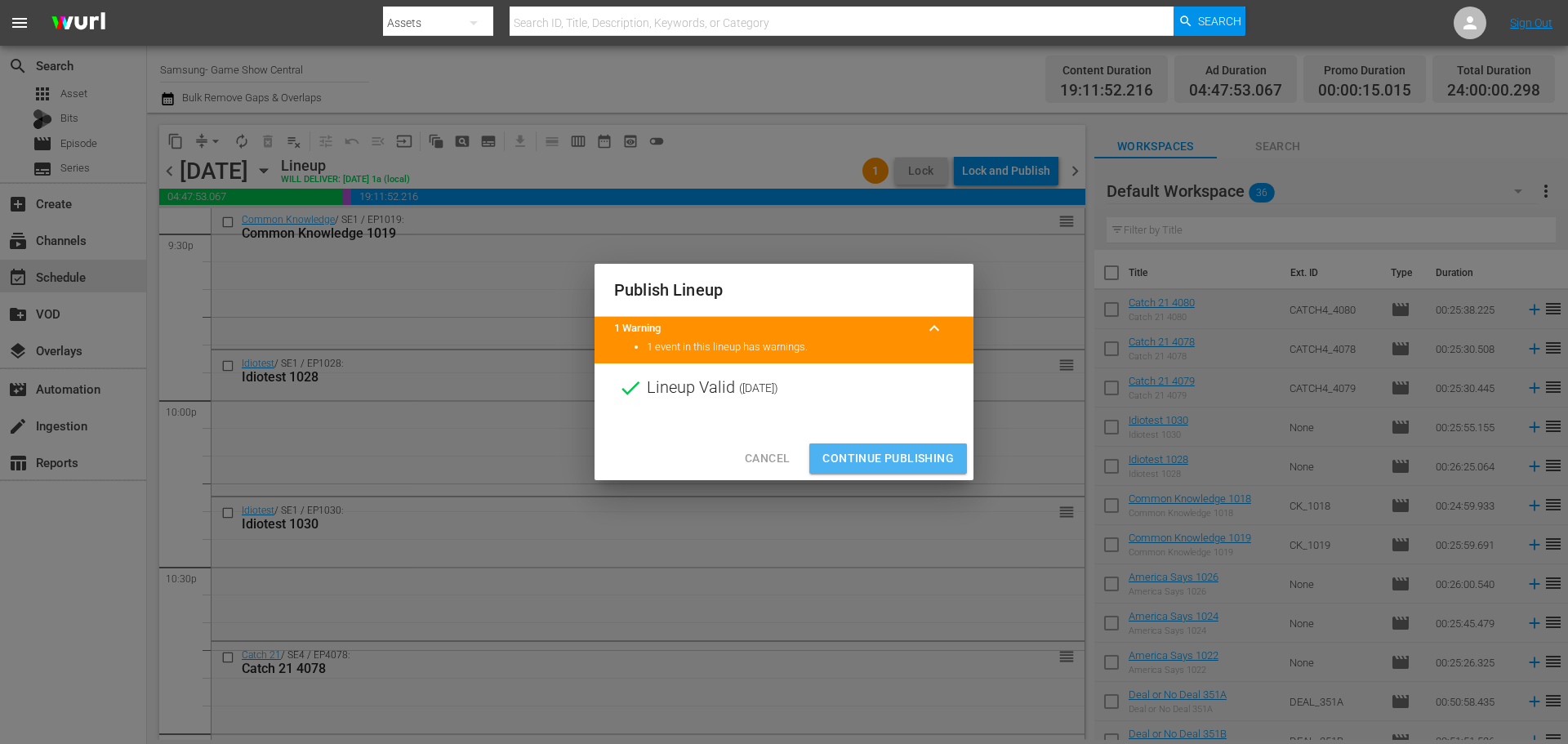
click at [891, 459] on span "Continue Publishing" at bounding box center [888, 459] width 132 height 20
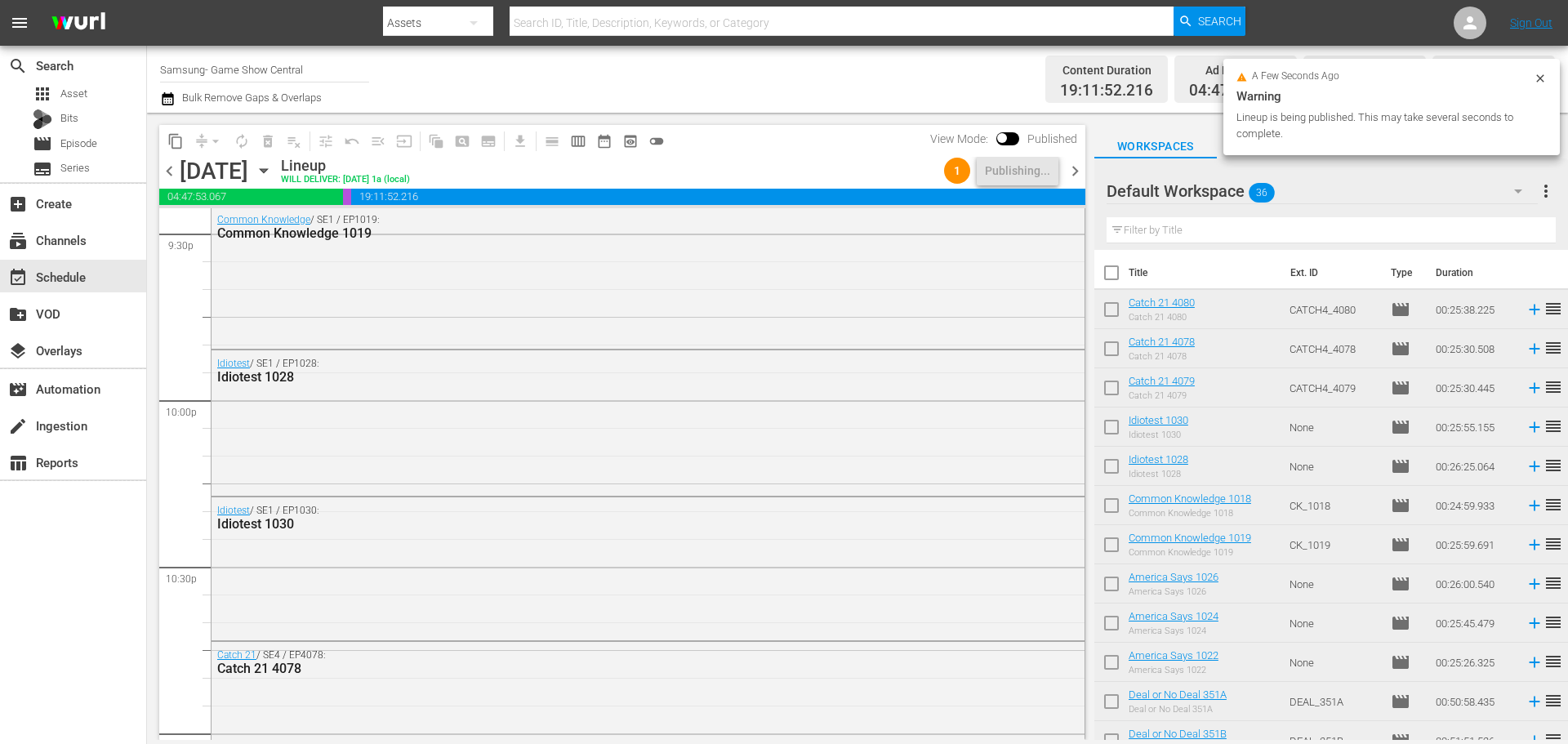
click at [1074, 169] on span "chevron_right" at bounding box center [1075, 171] width 20 height 20
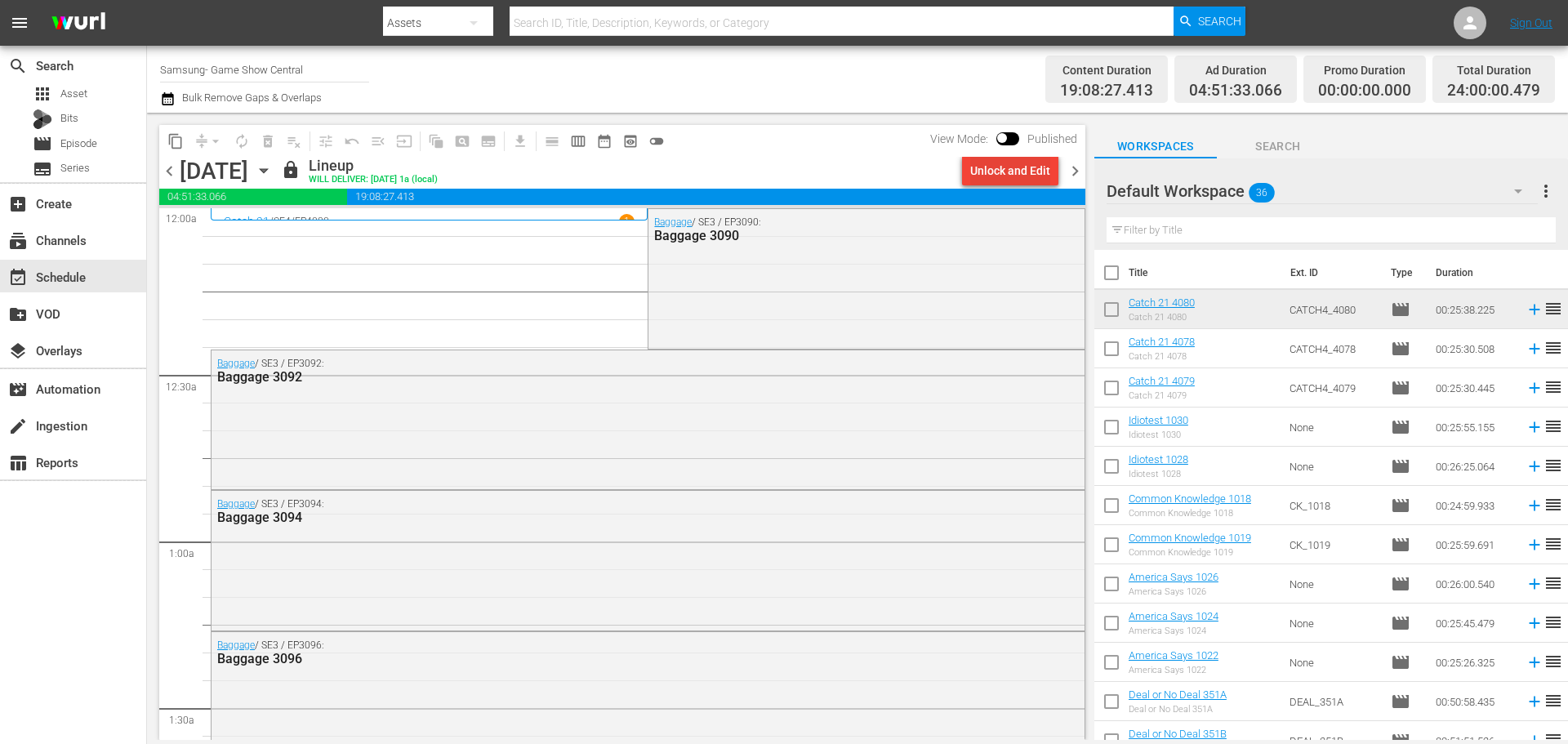
click at [999, 184] on div "Unlock and Edit" at bounding box center [1010, 170] width 80 height 29
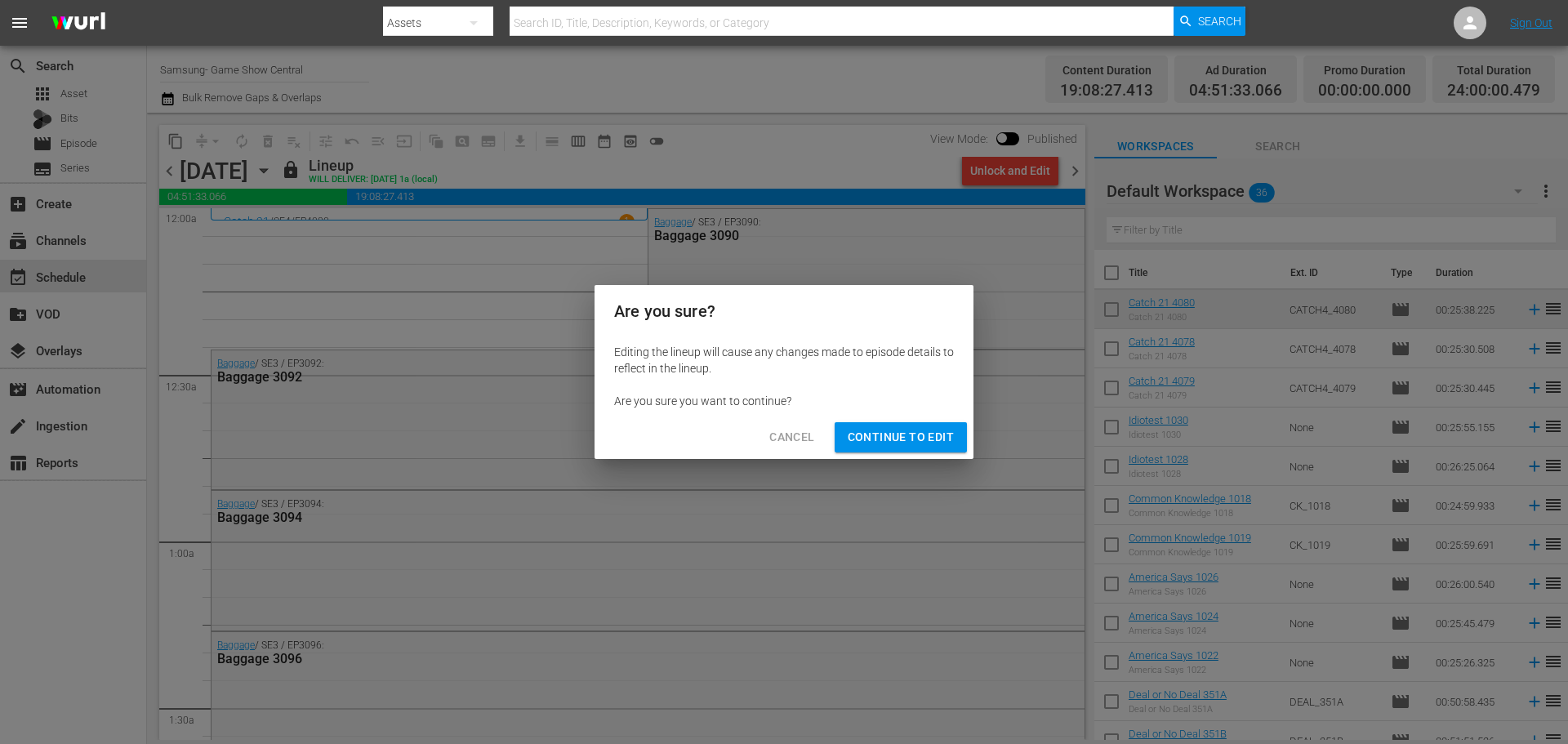
click at [888, 436] on span "Continue to Edit" at bounding box center [900, 437] width 106 height 20
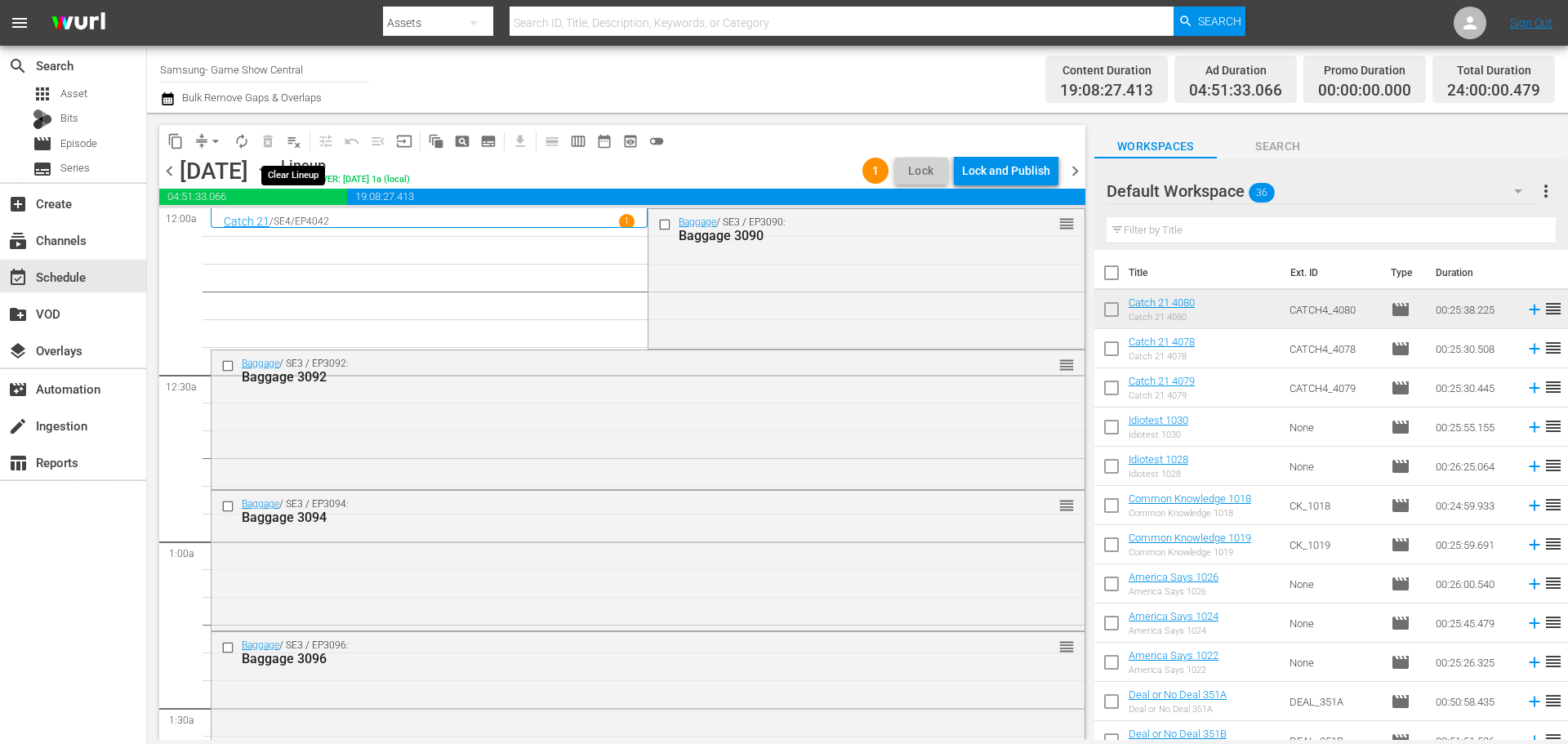
click at [289, 140] on span "playlist_remove_outlined" at bounding box center [294, 142] width 17 height 17
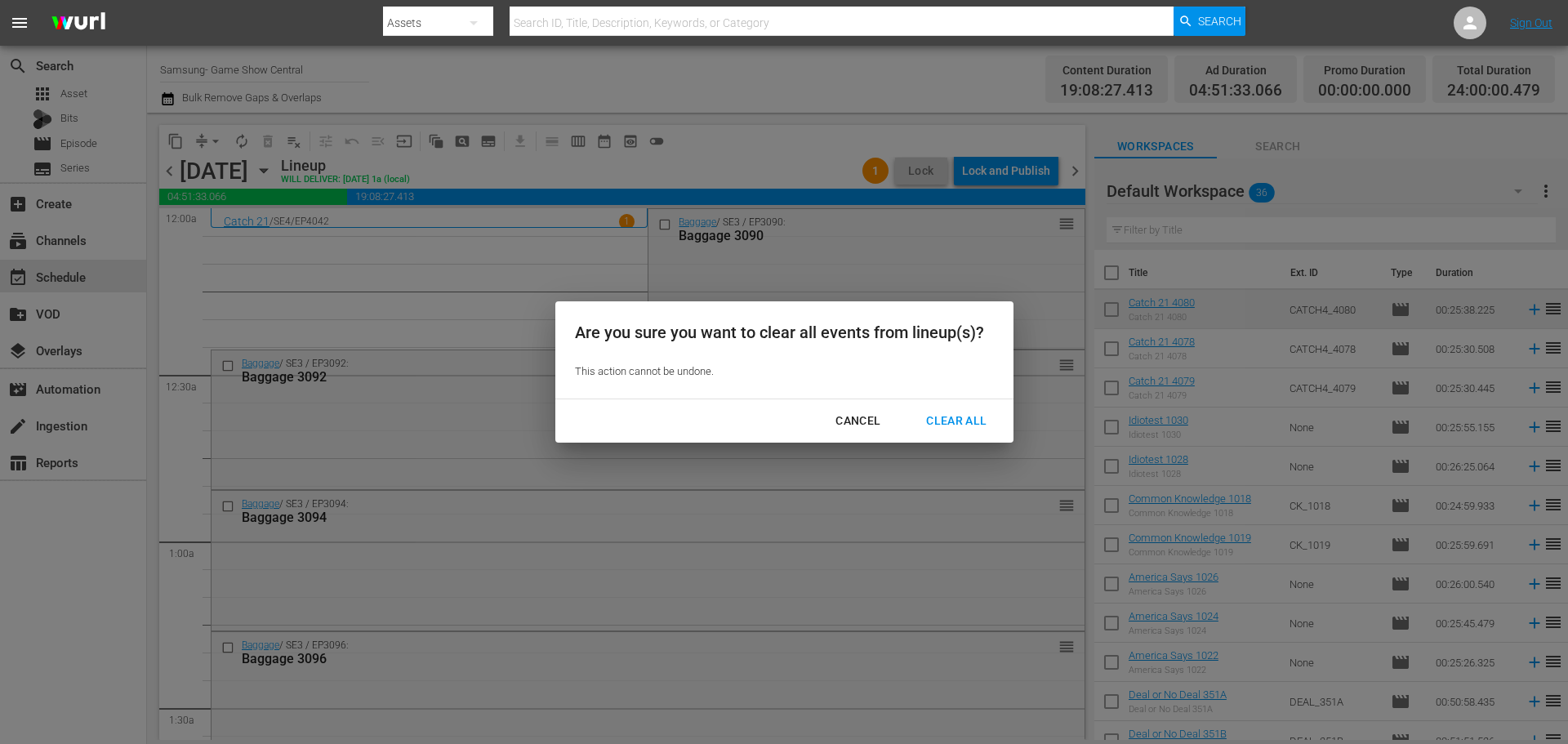
click at [952, 424] on div "Clear All" at bounding box center [956, 421] width 87 height 20
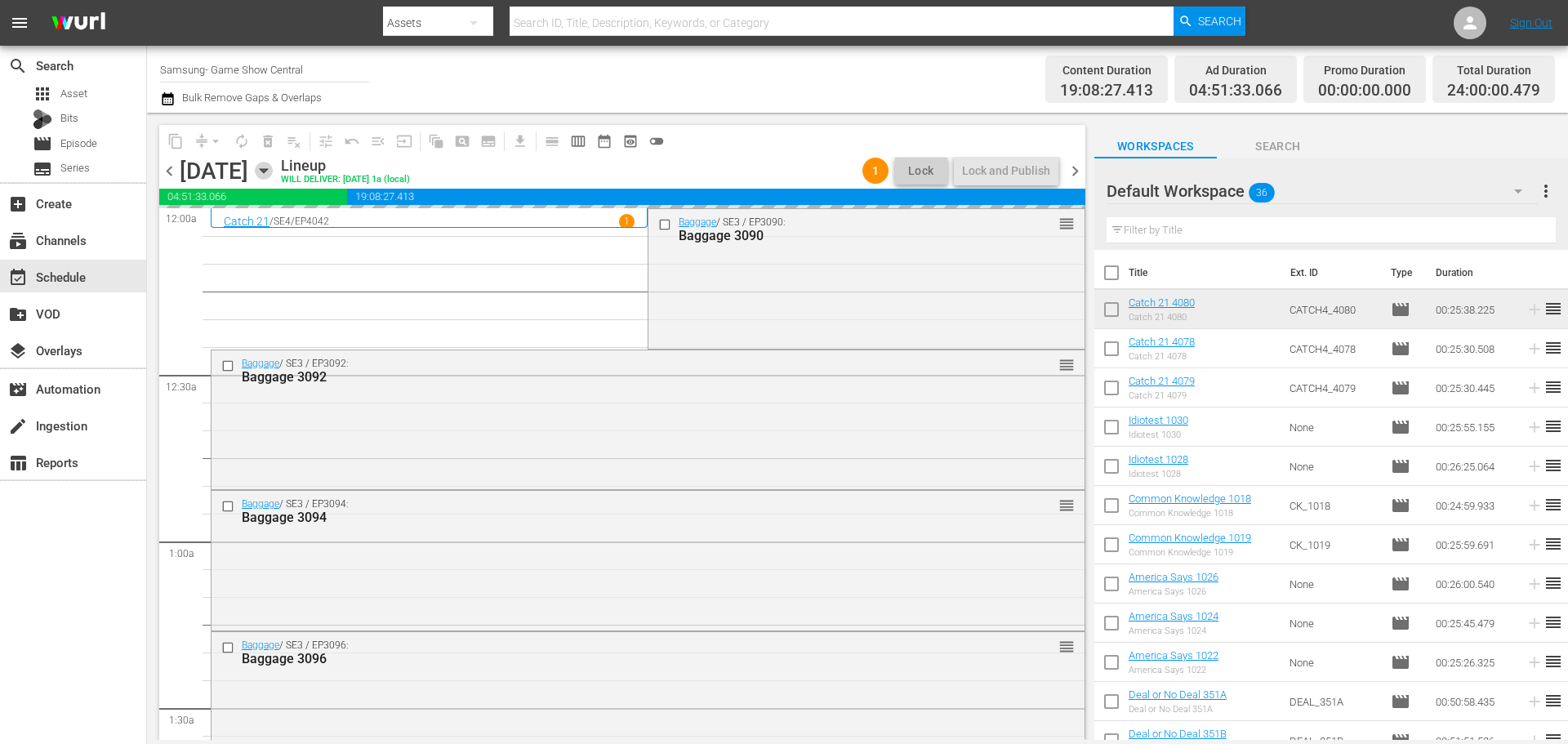
click at [273, 173] on icon "button" at bounding box center [264, 171] width 18 height 18
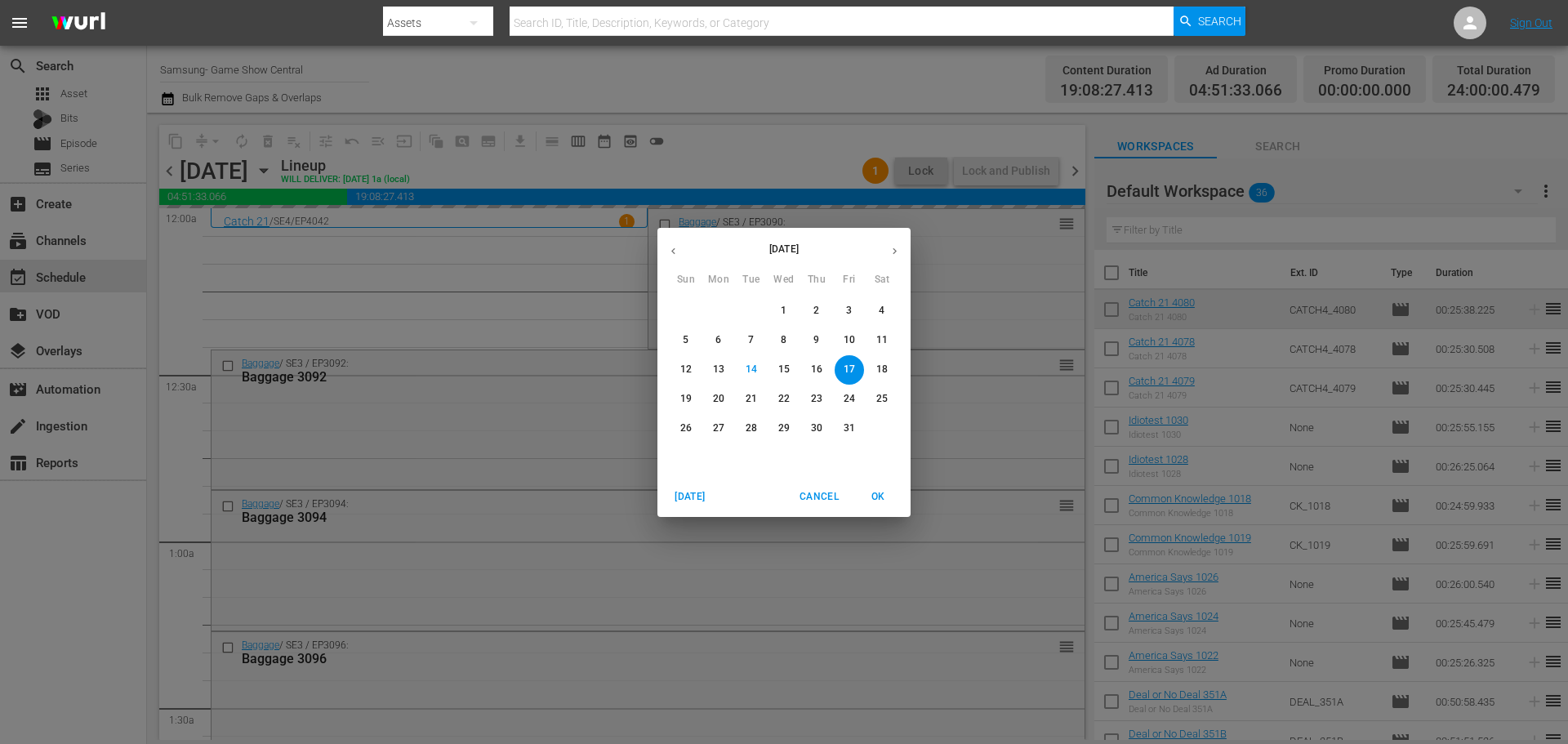
click at [809, 341] on span "9" at bounding box center [817, 340] width 29 height 14
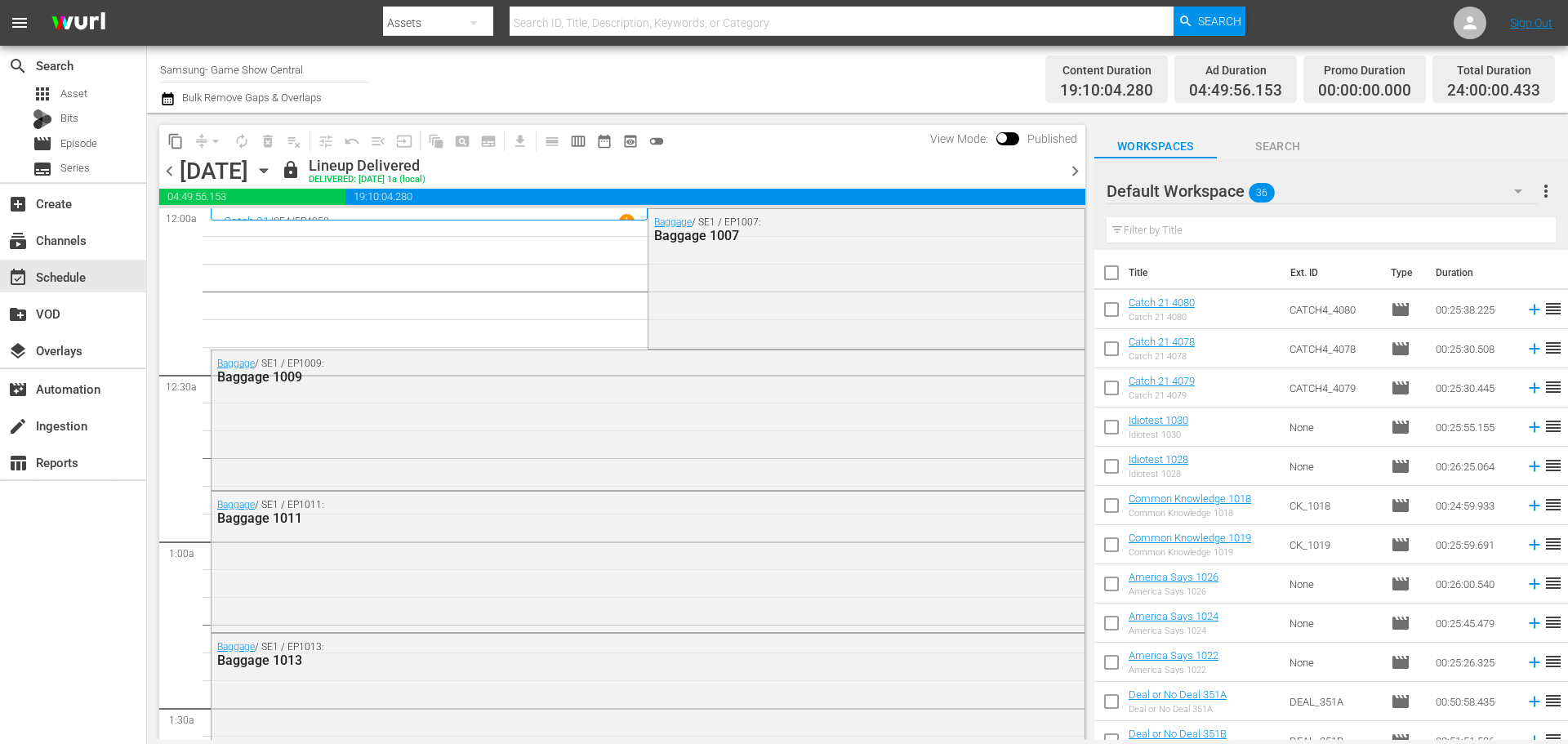
click at [273, 167] on icon "button" at bounding box center [264, 171] width 18 height 18
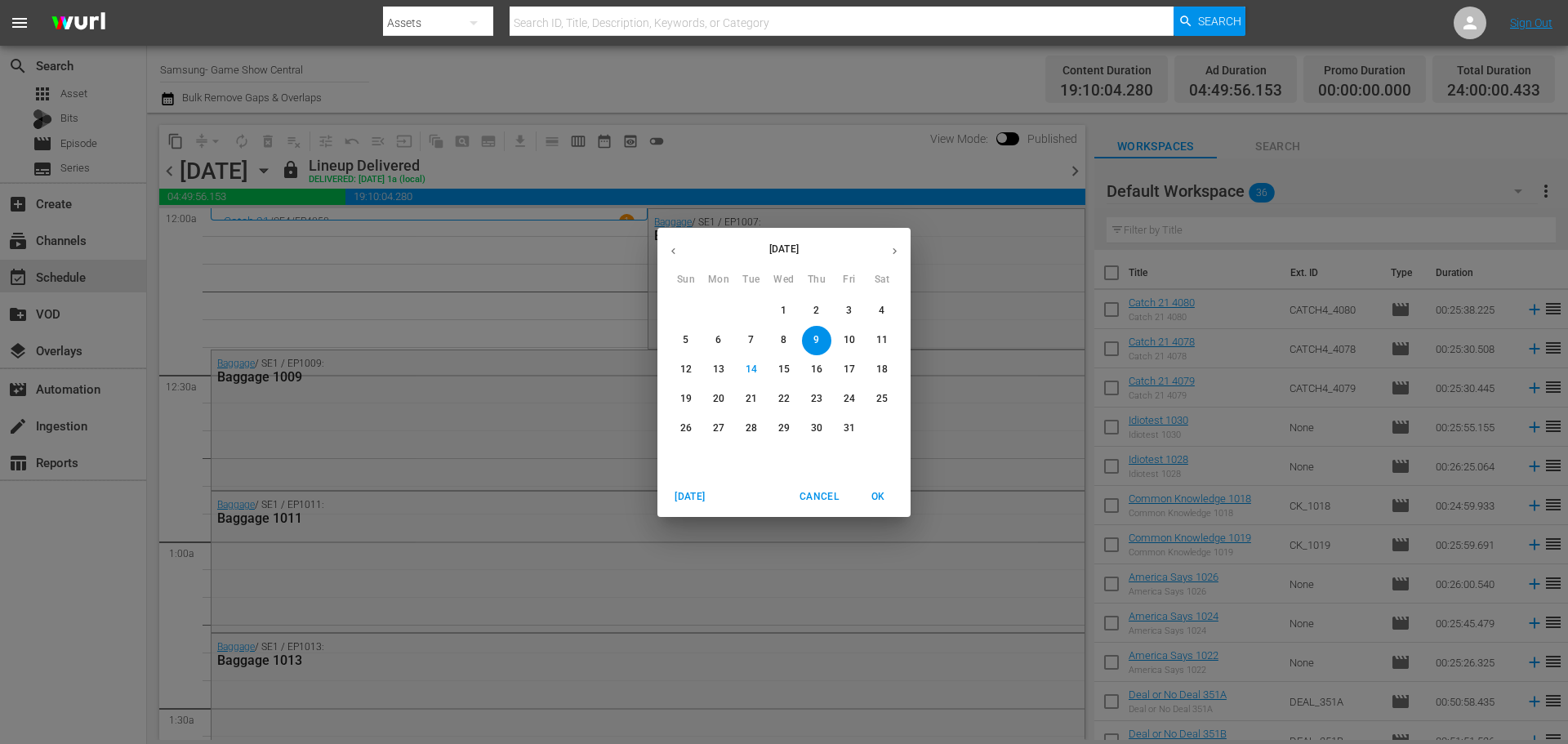
click at [487, 280] on div "October 2025 Sun Mon Tue Wed Thu Fri Sat 28 29 30 1 2 3 4 5 6 7 8 9 10 11 12 13…" at bounding box center [784, 372] width 1568 height 744
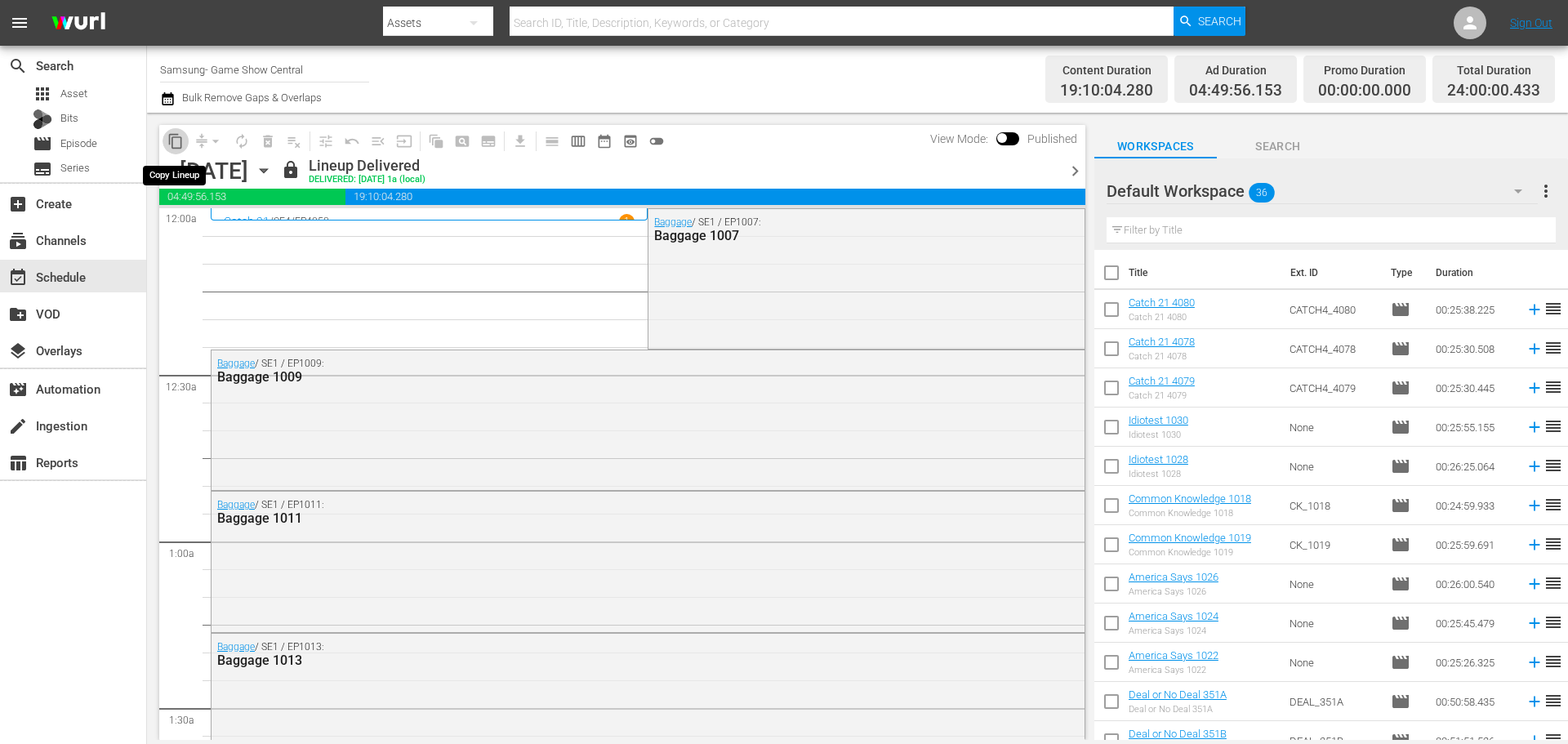
click at [180, 134] on span "content_copy" at bounding box center [176, 142] width 17 height 17
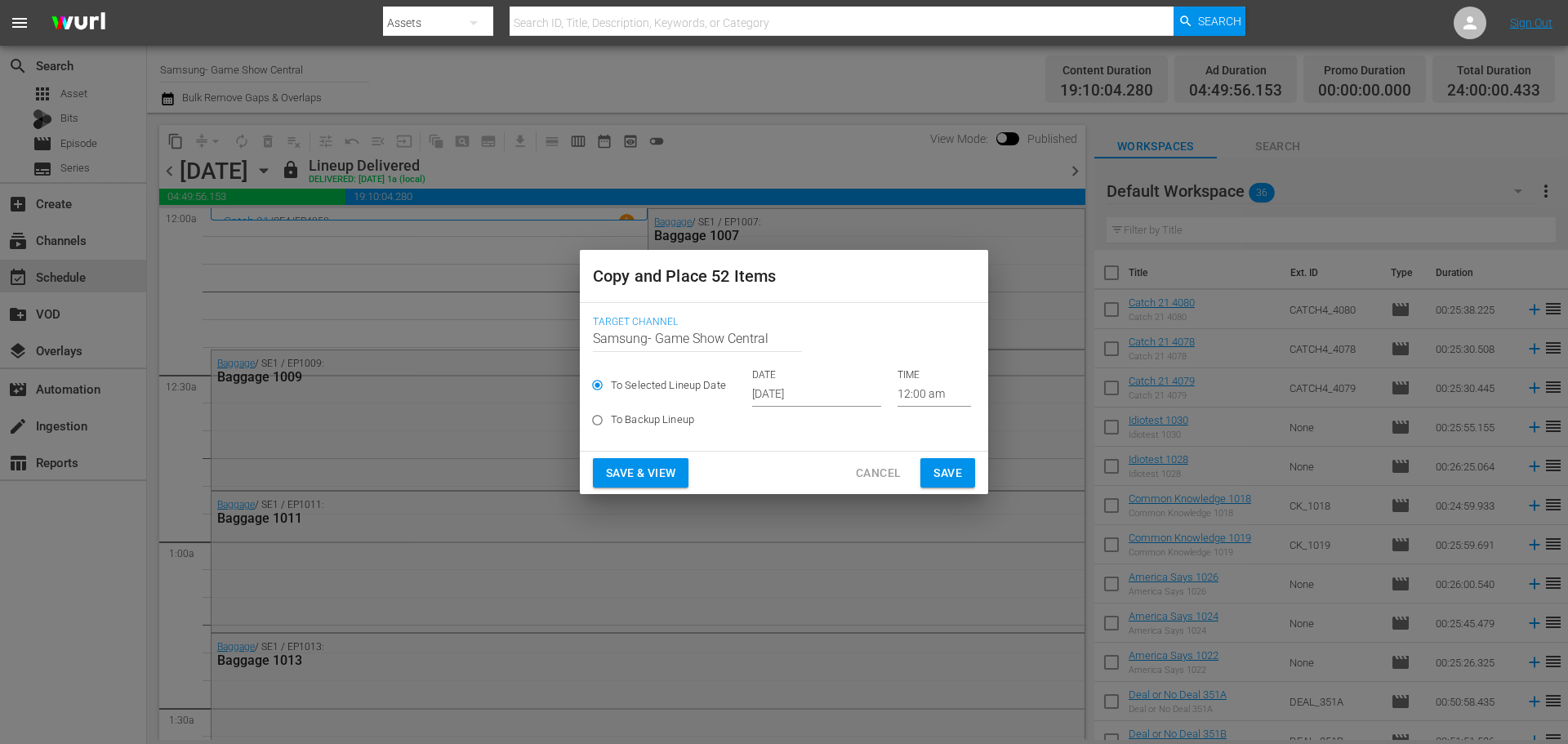
click at [819, 385] on input "Oct 16th 2025" at bounding box center [816, 394] width 129 height 25
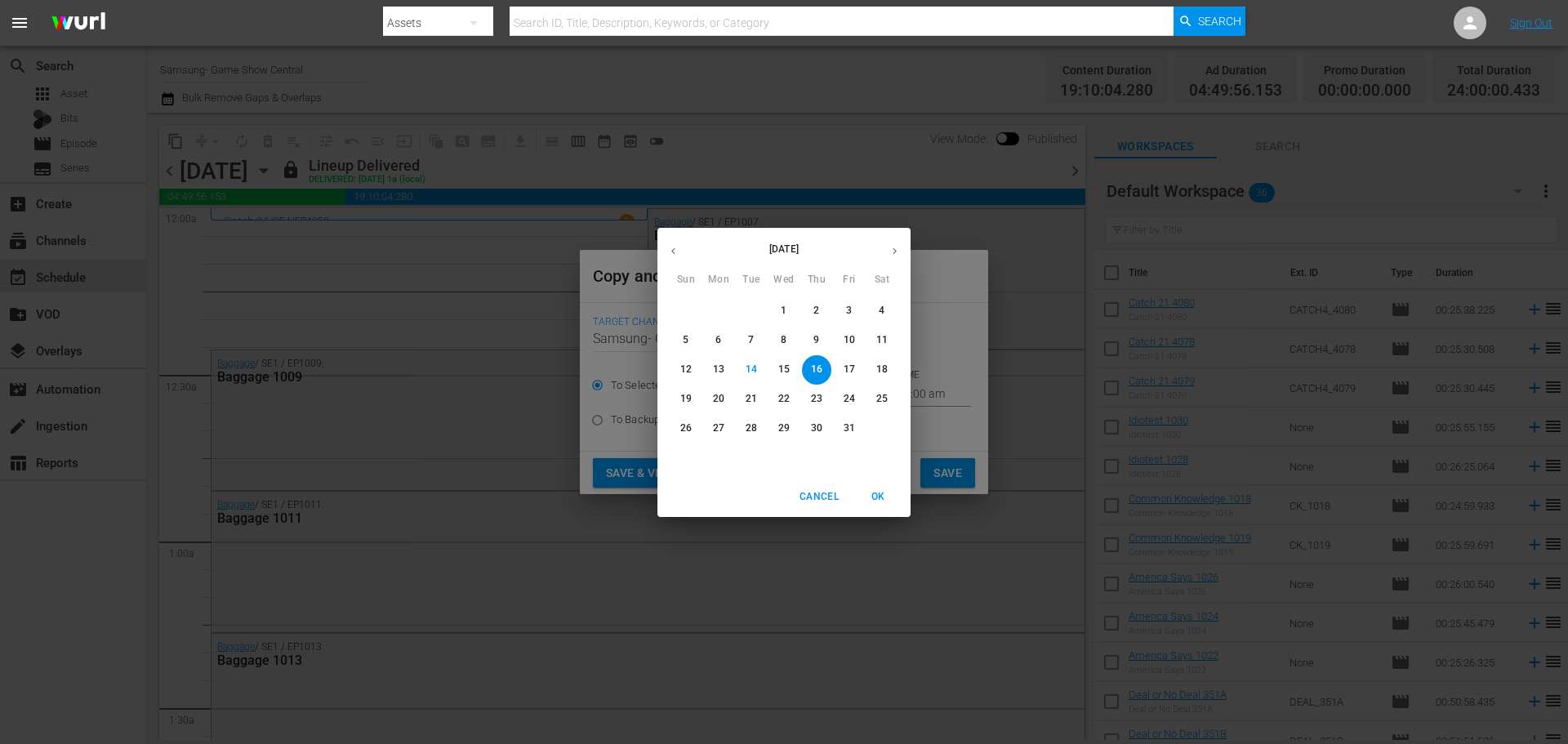
click at [817, 393] on p "23" at bounding box center [816, 399] width 11 height 14
type input "Oct 23rd 2025"
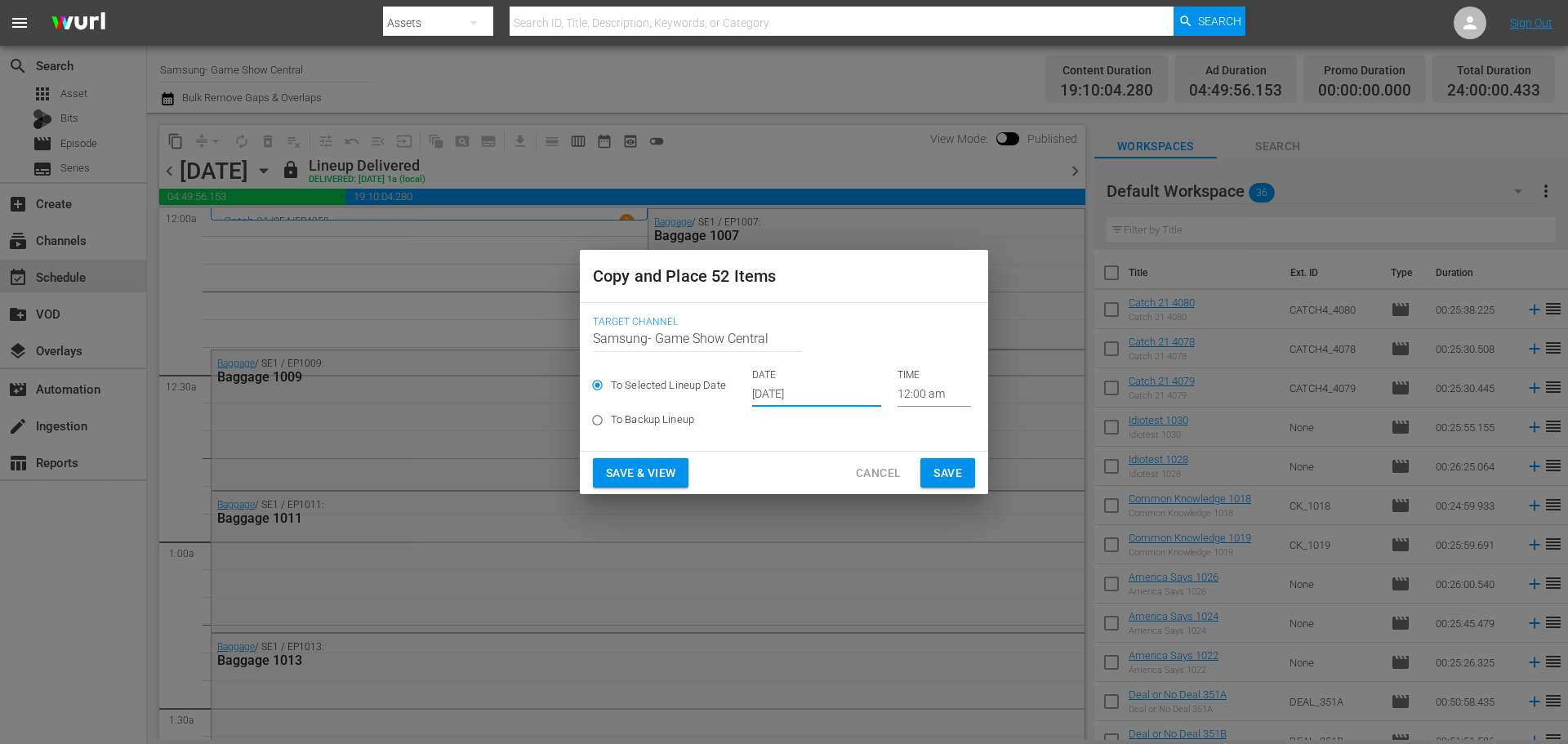
click at [961, 471] on span "Save" at bounding box center [947, 473] width 29 height 20
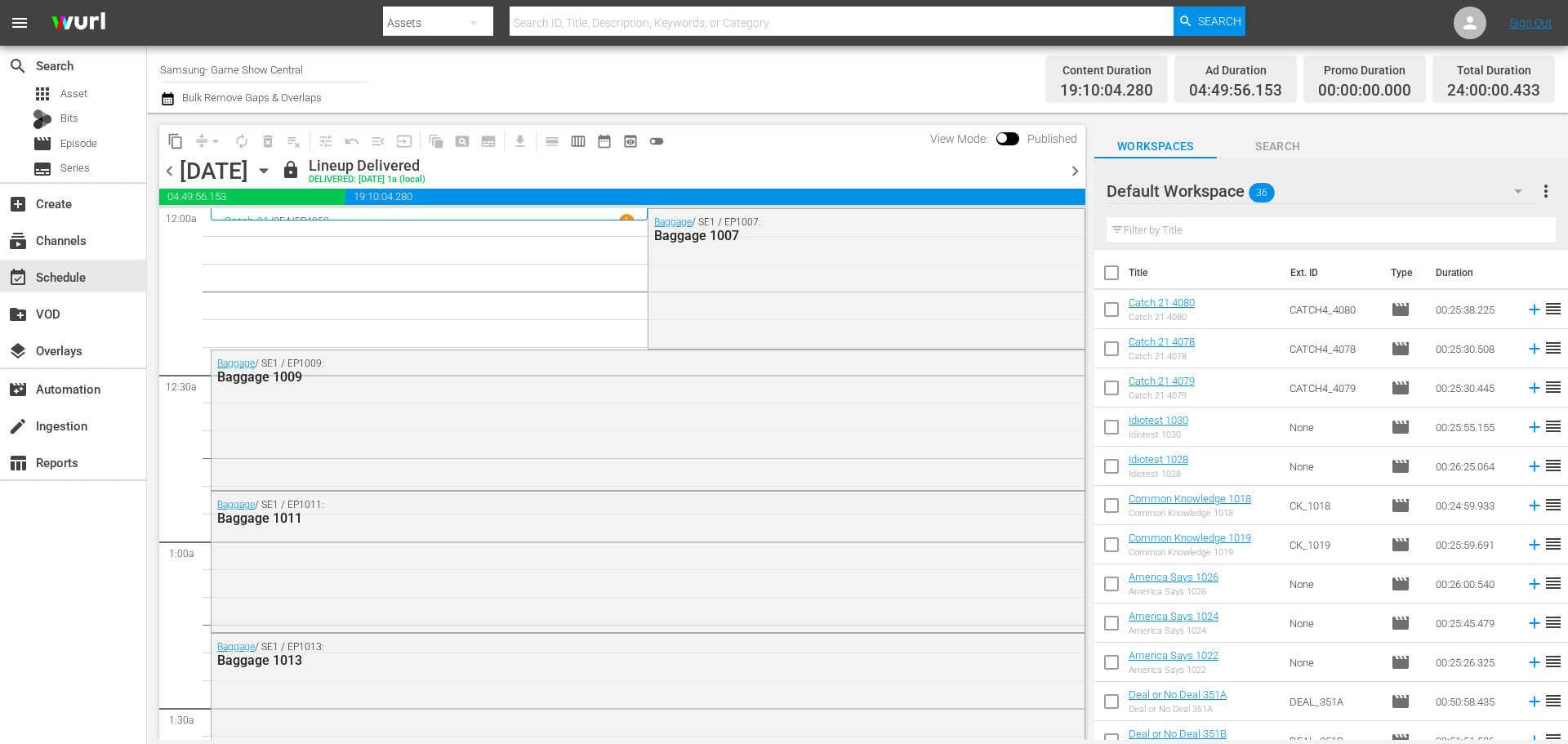
click at [273, 174] on icon "button" at bounding box center [264, 171] width 18 height 18
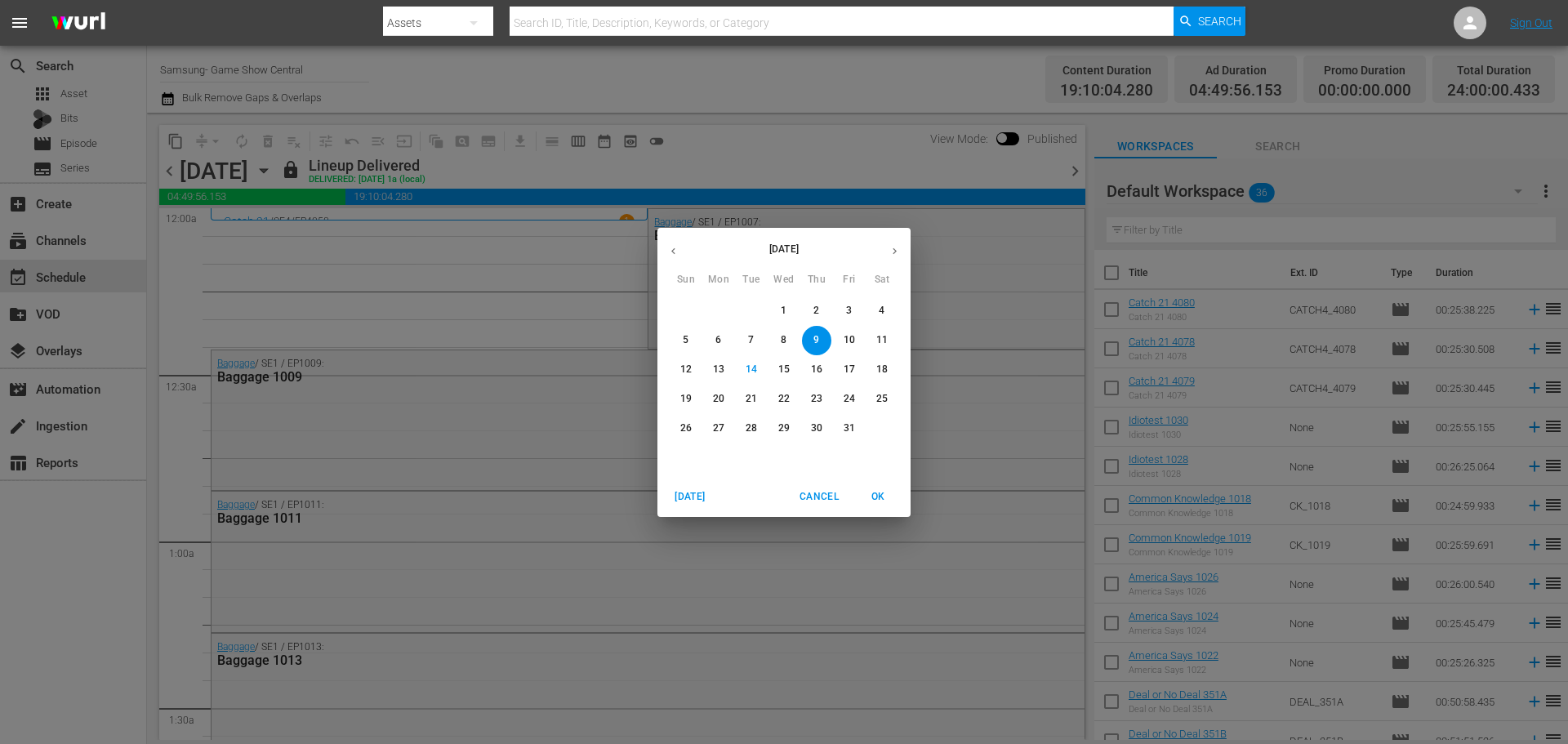
click at [844, 371] on p "17" at bounding box center [849, 369] width 11 height 14
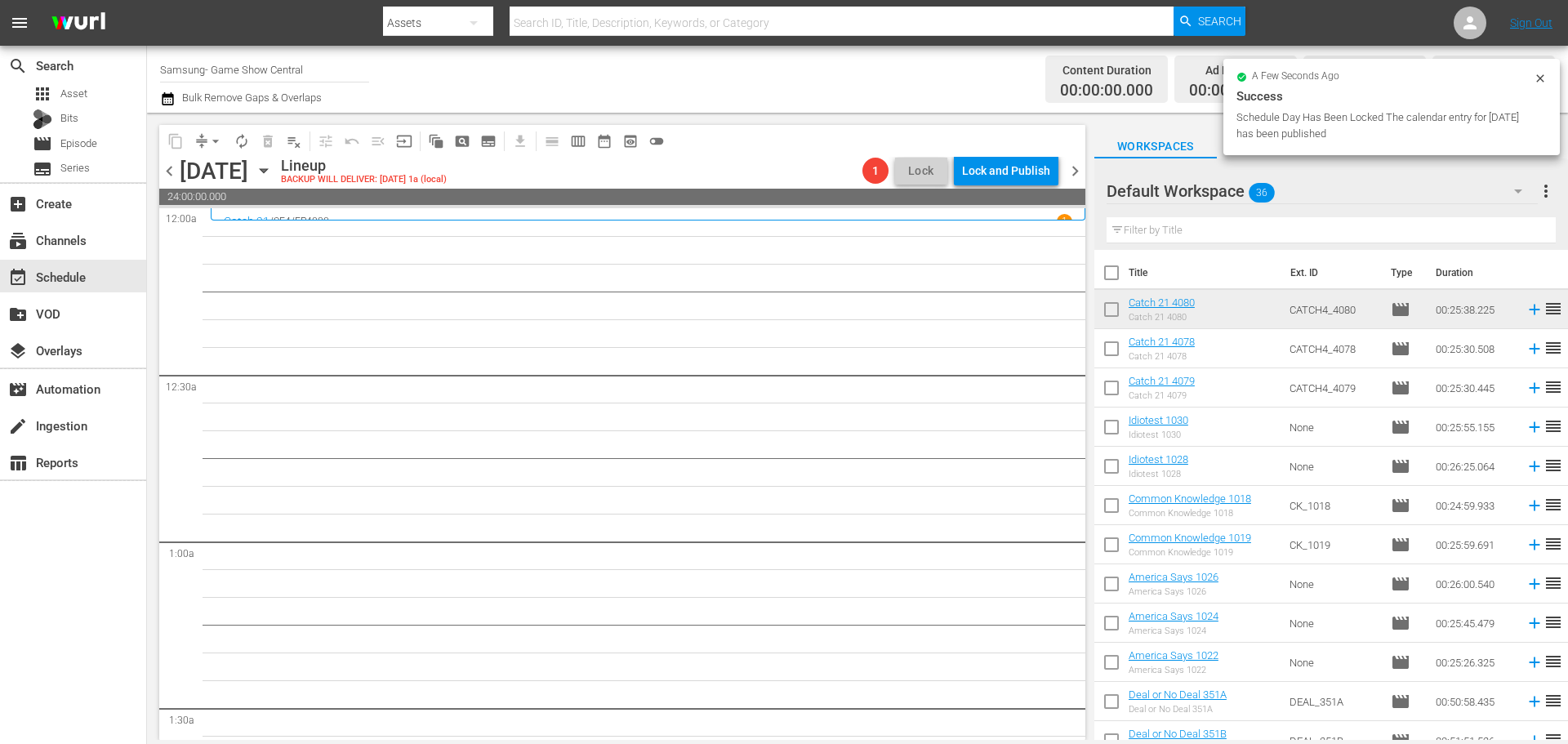
click at [273, 169] on icon "button" at bounding box center [264, 171] width 18 height 18
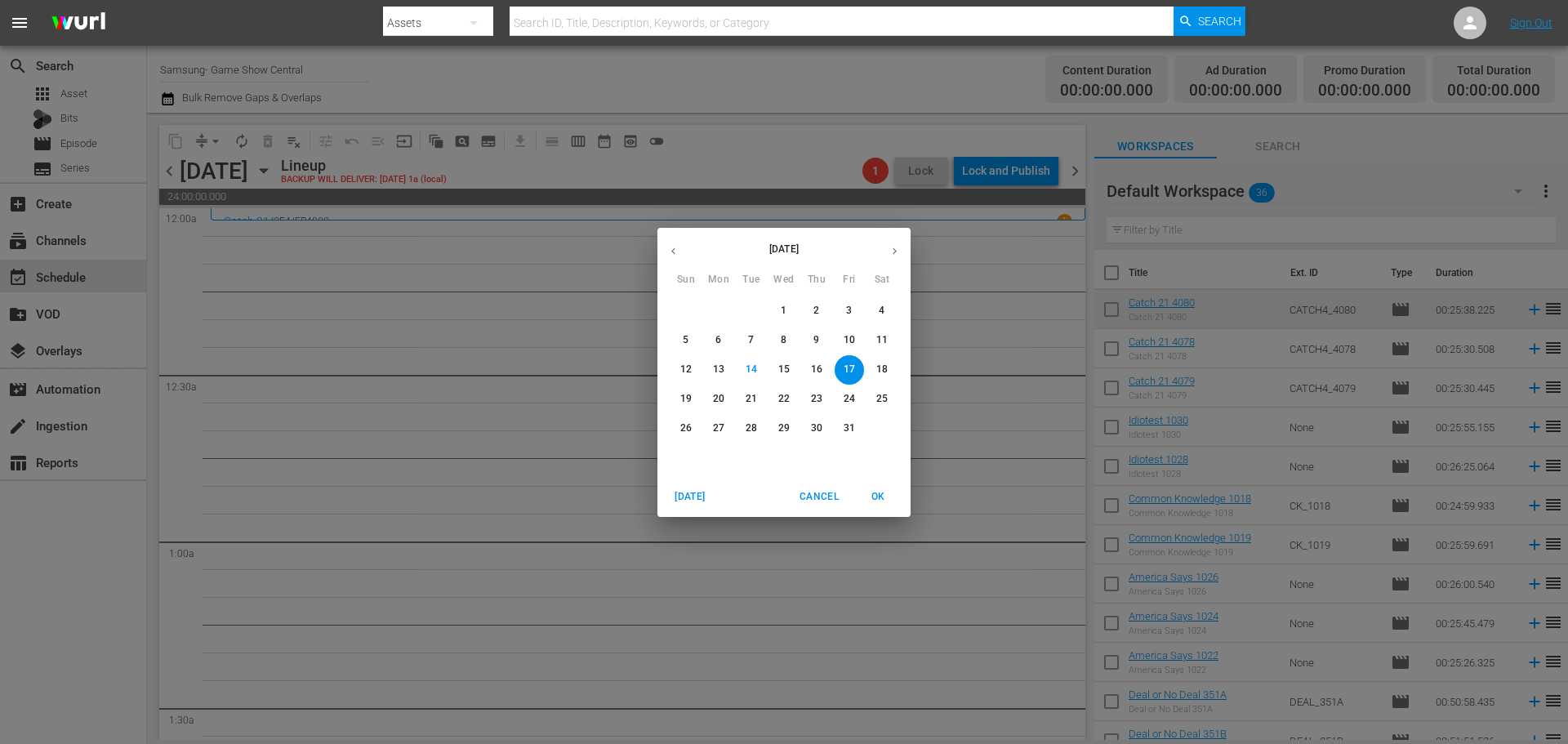
click at [809, 403] on span "23" at bounding box center [817, 399] width 29 height 14
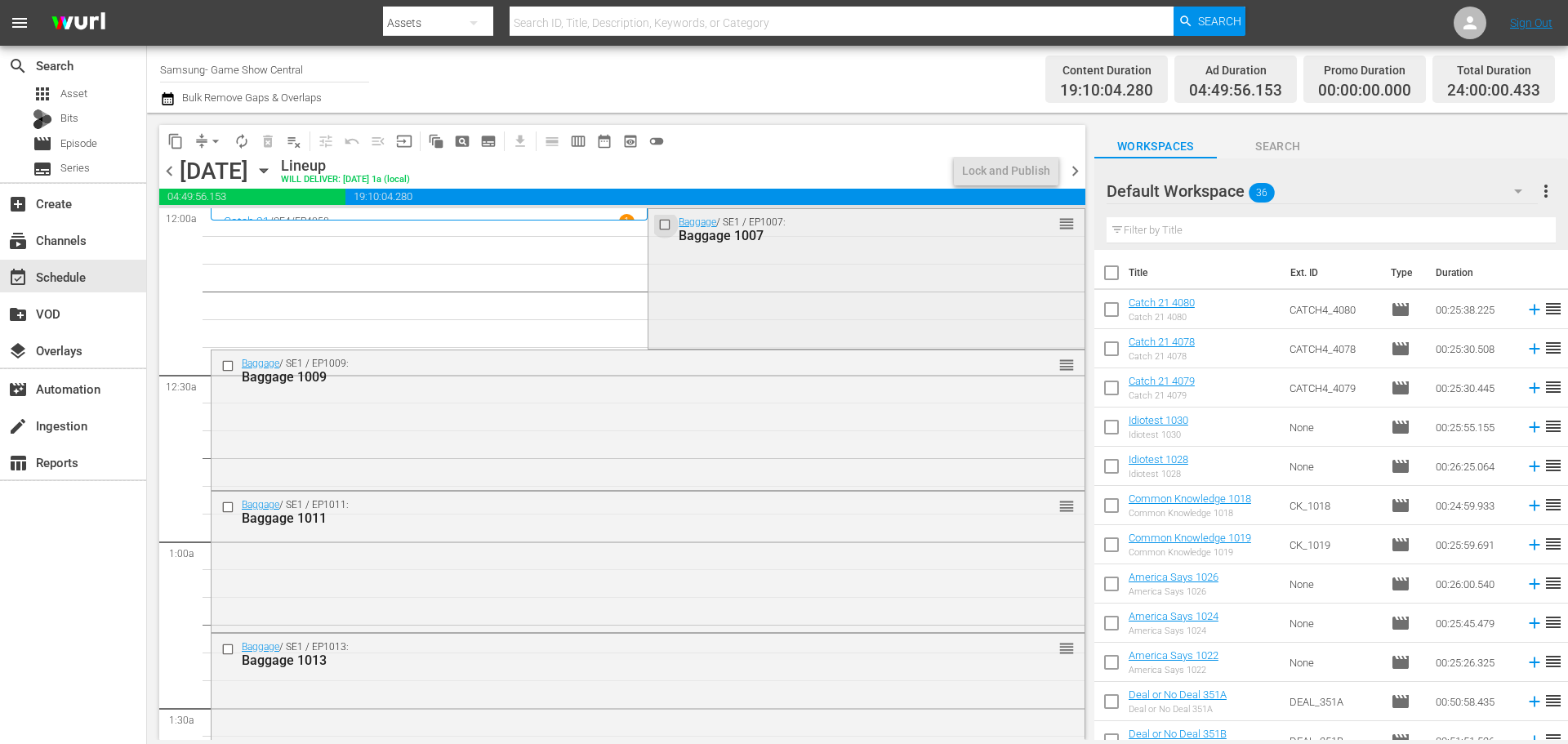
click at [659, 222] on input "checkbox" at bounding box center [667, 224] width 18 height 14
click at [230, 506] on input "checkbox" at bounding box center [229, 506] width 18 height 14
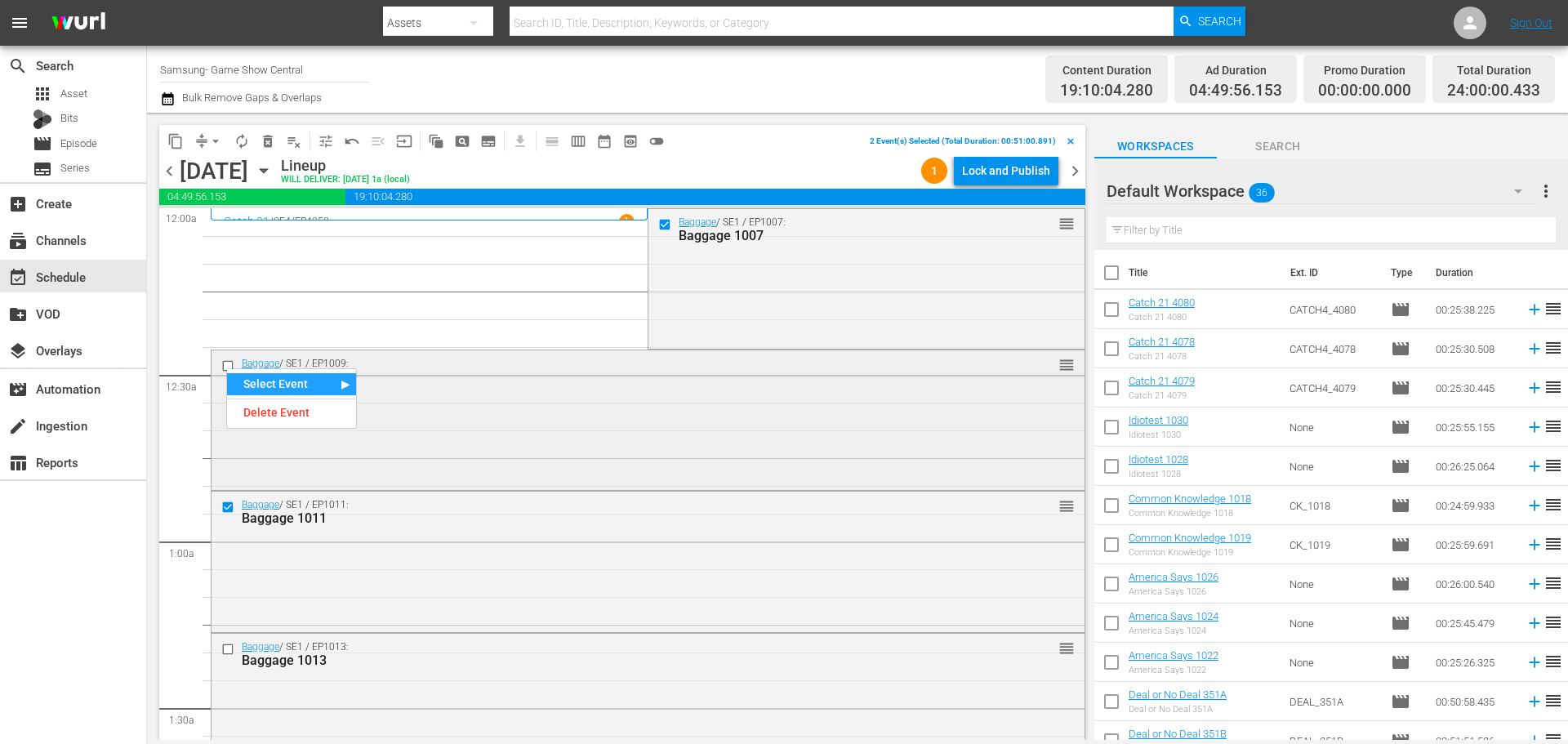
click at [227, 365] on input "checkbox" at bounding box center [229, 365] width 18 height 14
click at [223, 651] on input "checkbox" at bounding box center [229, 648] width 18 height 14
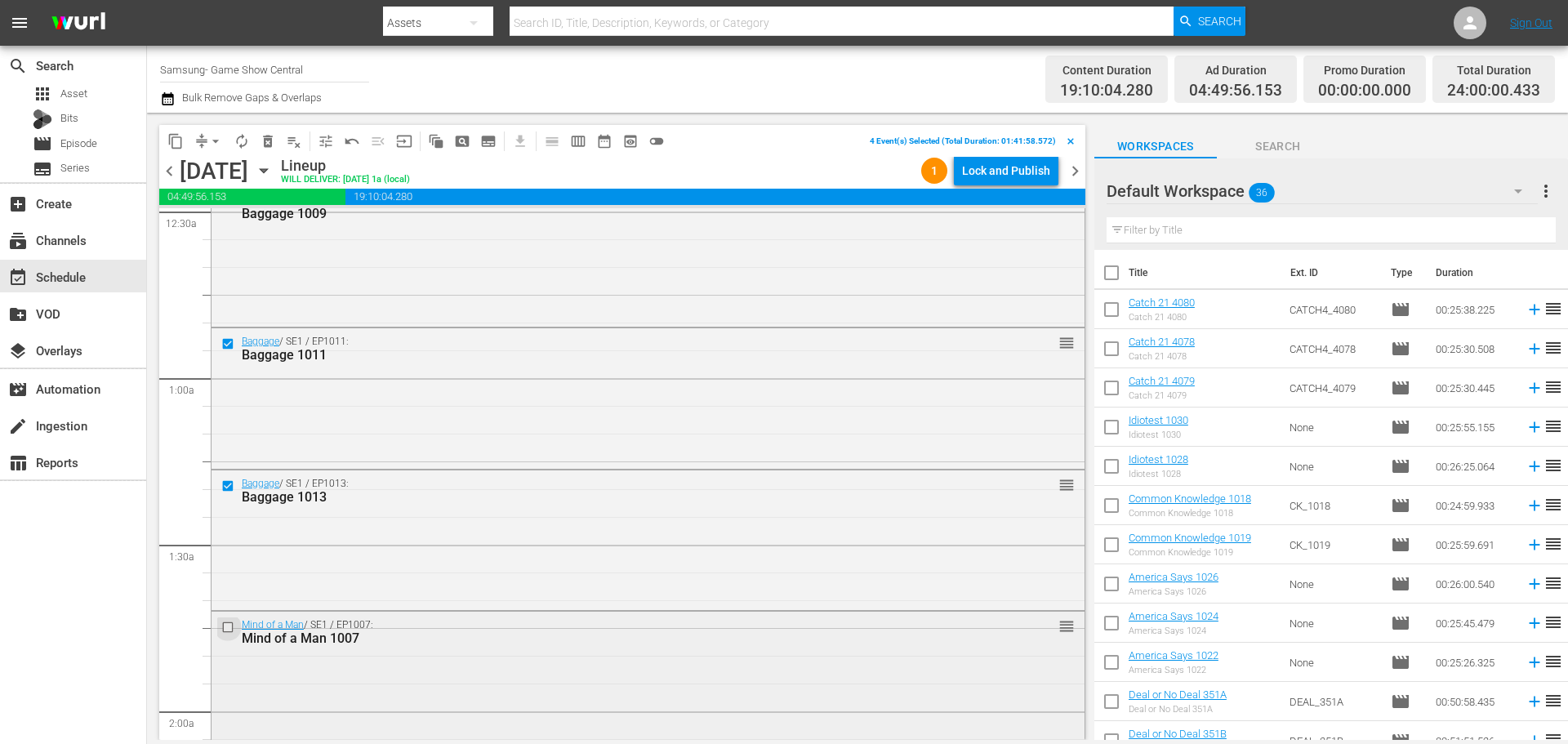
click at [224, 623] on input "checkbox" at bounding box center [229, 626] width 18 height 14
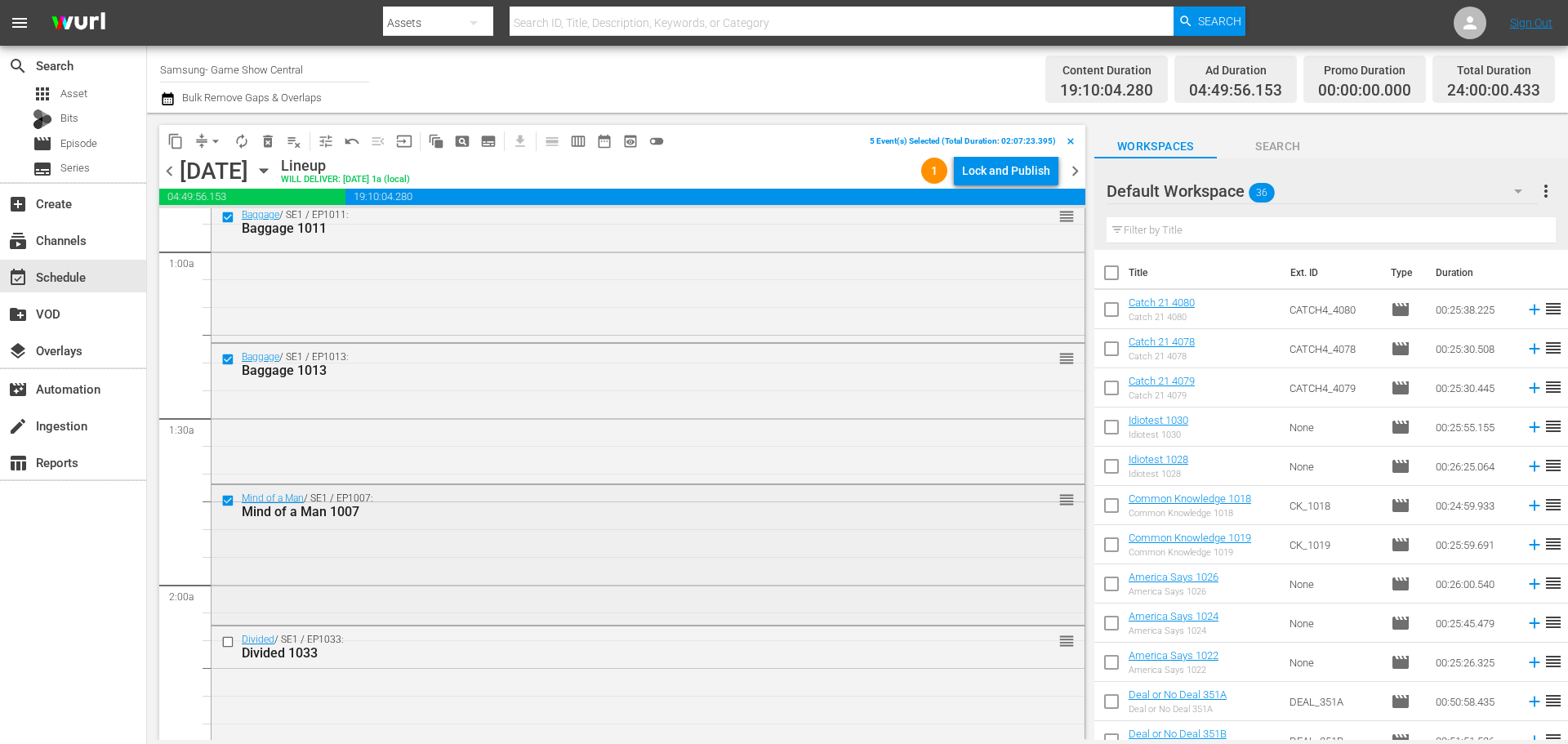
scroll to position [408, 0]
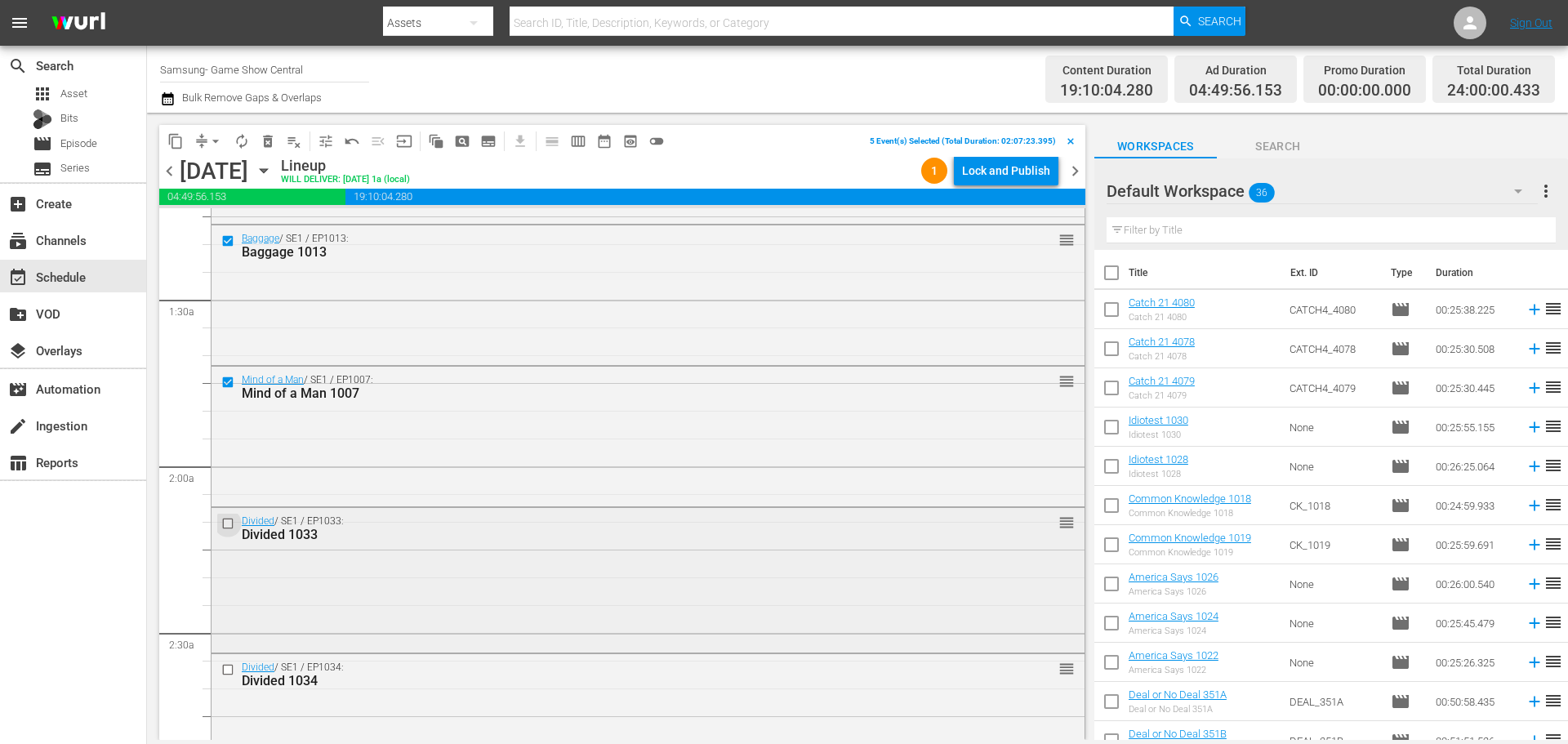
click at [227, 523] on input "checkbox" at bounding box center [229, 523] width 18 height 14
click at [229, 668] on input "checkbox" at bounding box center [229, 669] width 18 height 14
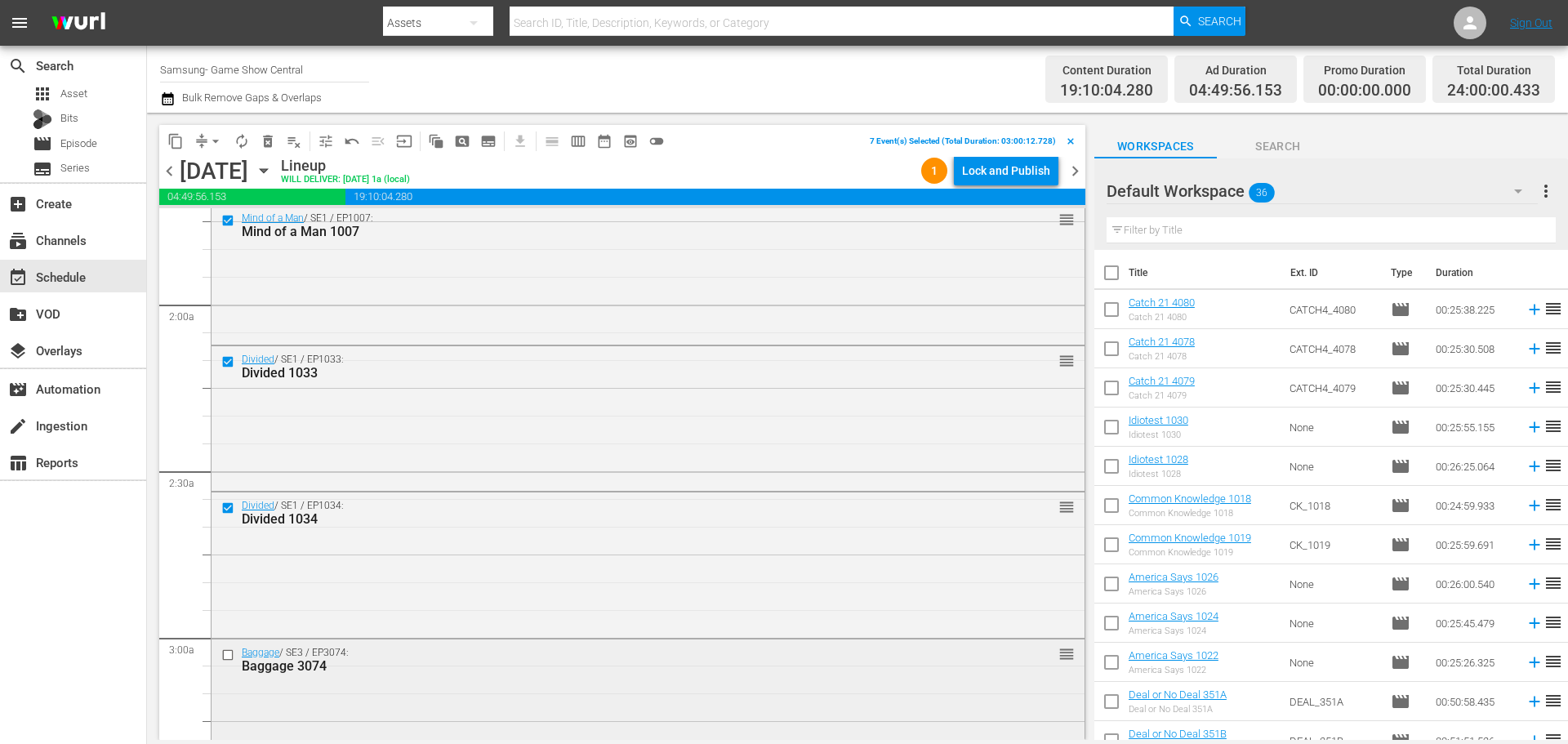
scroll to position [572, 0]
click at [174, 134] on span "content_copy" at bounding box center [176, 142] width 17 height 17
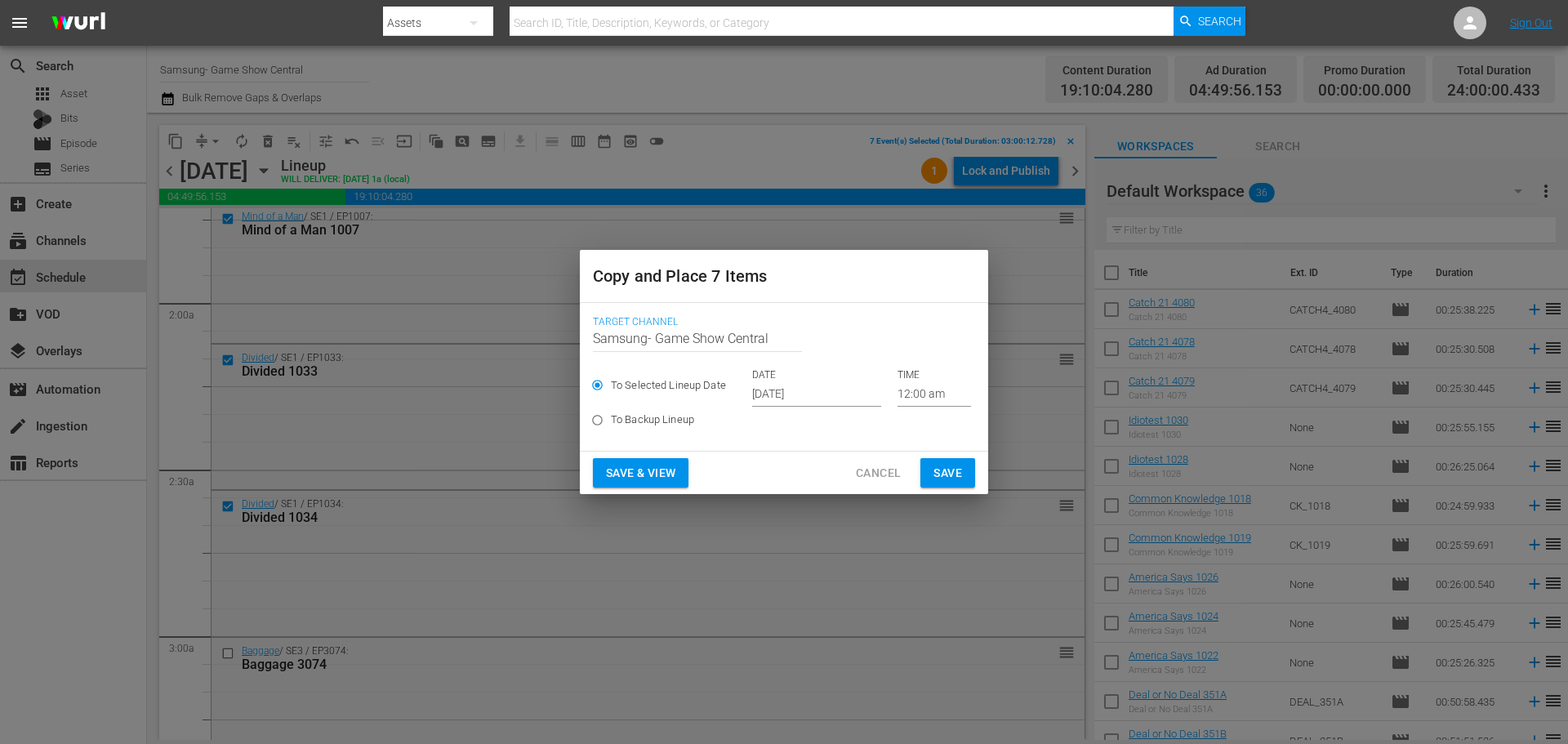
click at [821, 391] on input "Oct 16th 2025" at bounding box center [816, 394] width 129 height 25
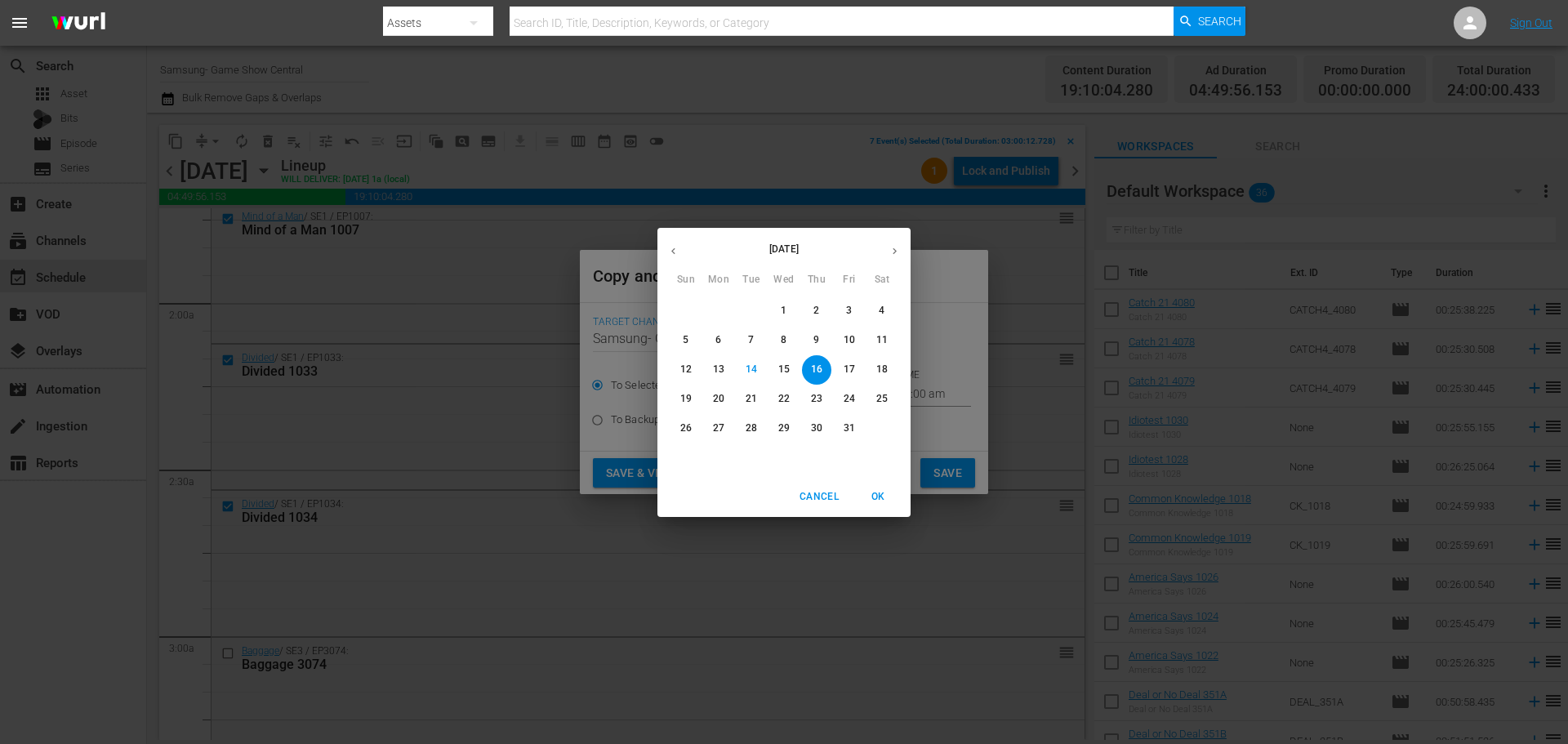
click at [844, 369] on p "17" at bounding box center [849, 369] width 11 height 14
type input "Oct 17th 2025"
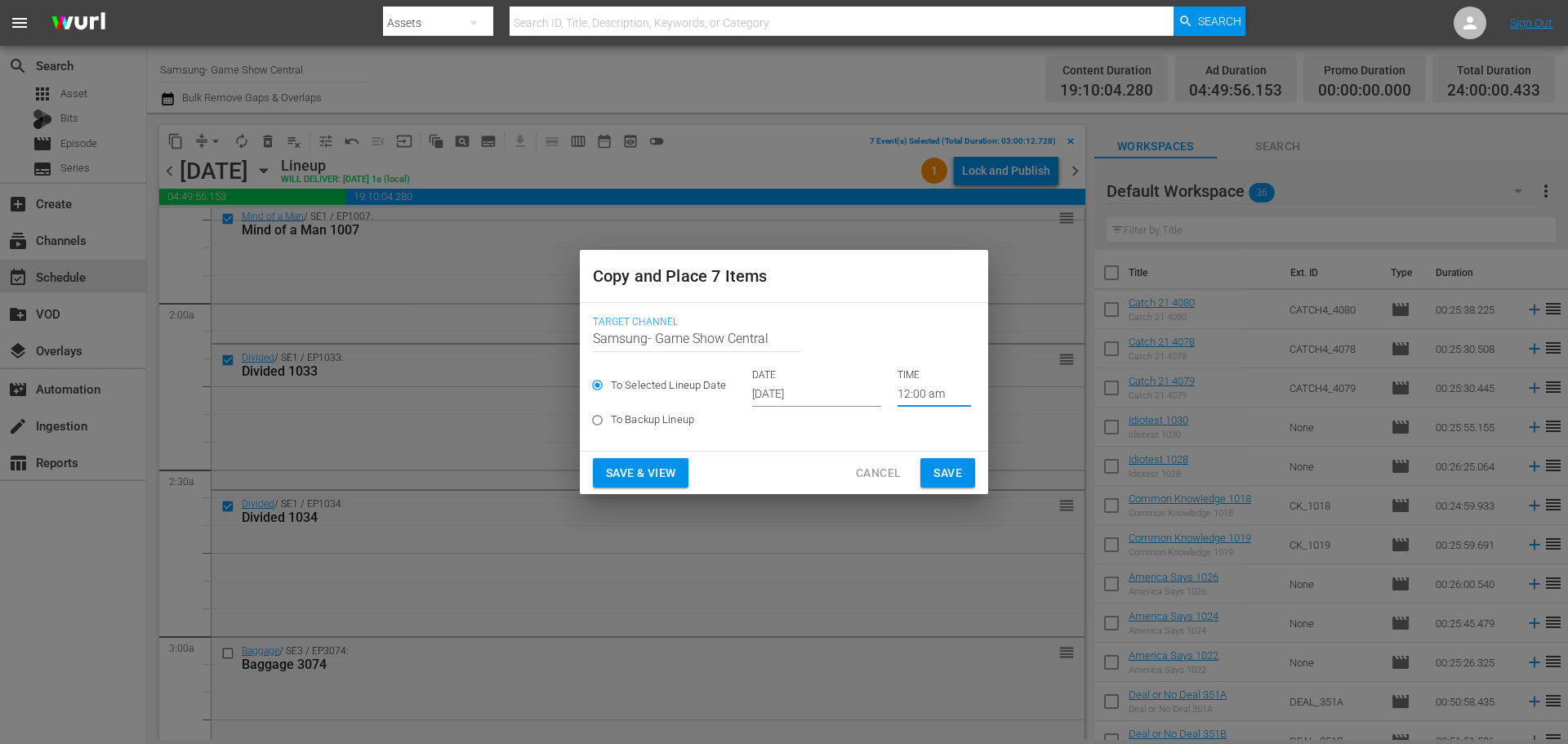
click at [919, 401] on input "12:00 am" at bounding box center [934, 394] width 74 height 25
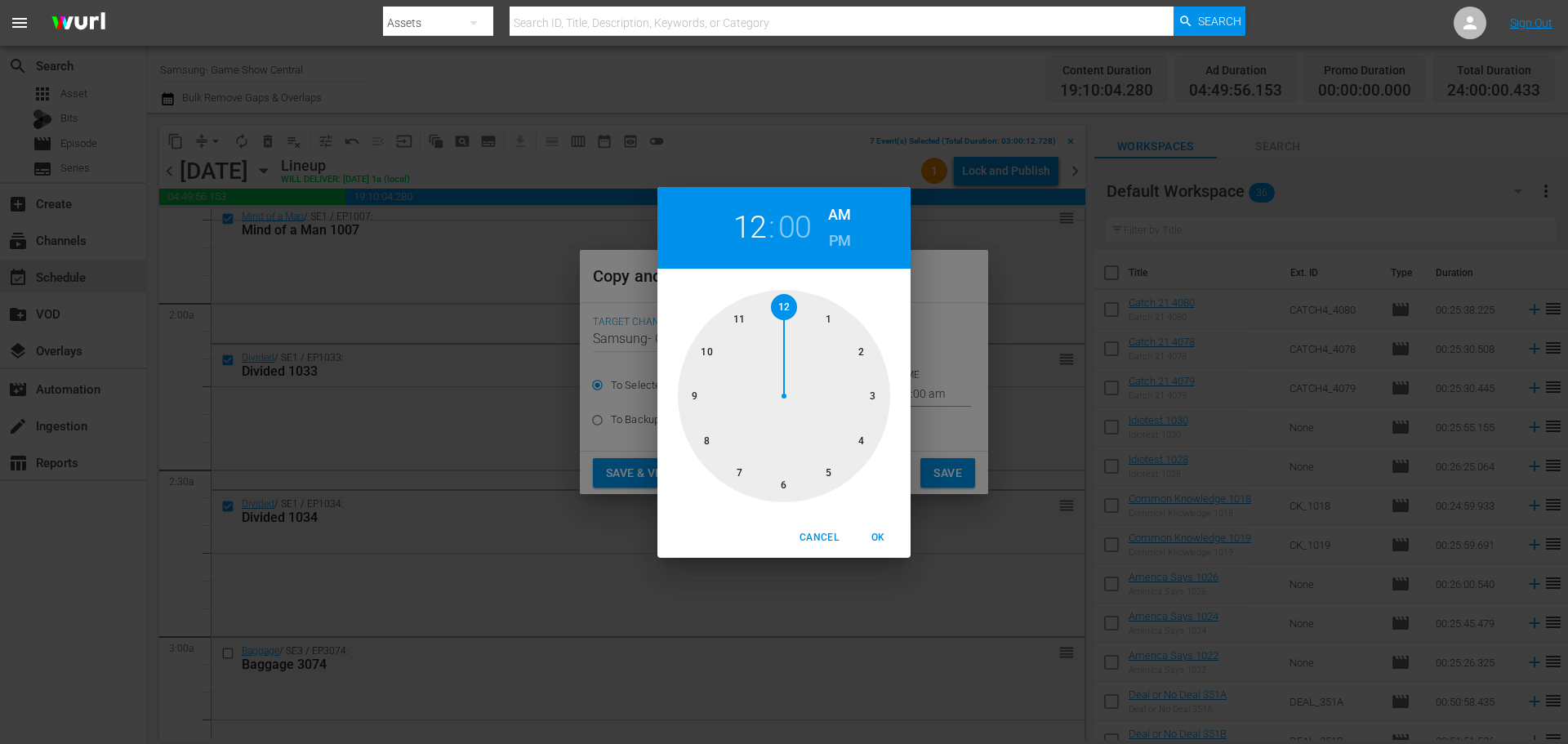
click at [868, 403] on div at bounding box center [784, 396] width 212 height 212
click at [884, 535] on span "OK" at bounding box center [878, 537] width 40 height 17
type input "03:00 am"
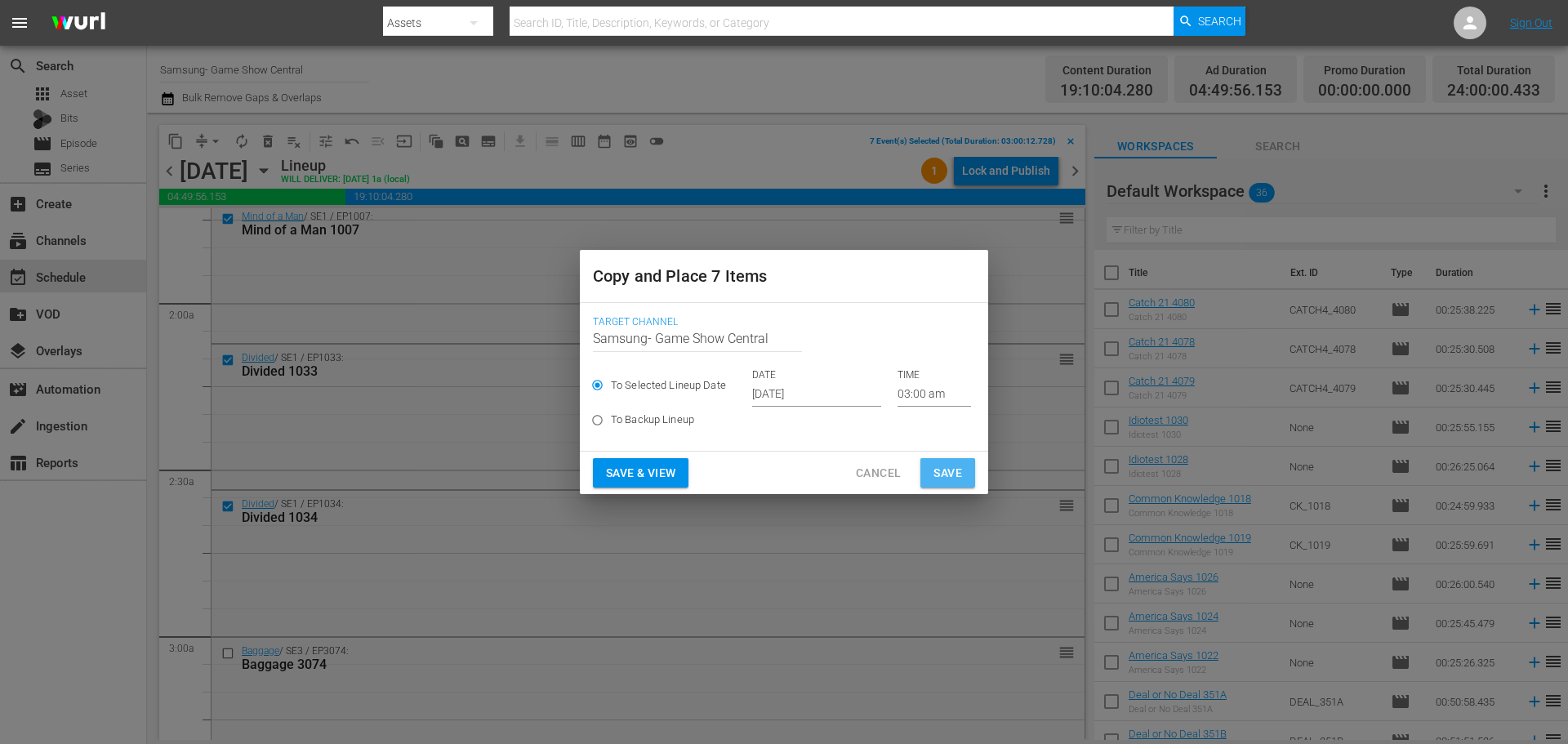
click at [961, 473] on span "Save" at bounding box center [947, 473] width 29 height 20
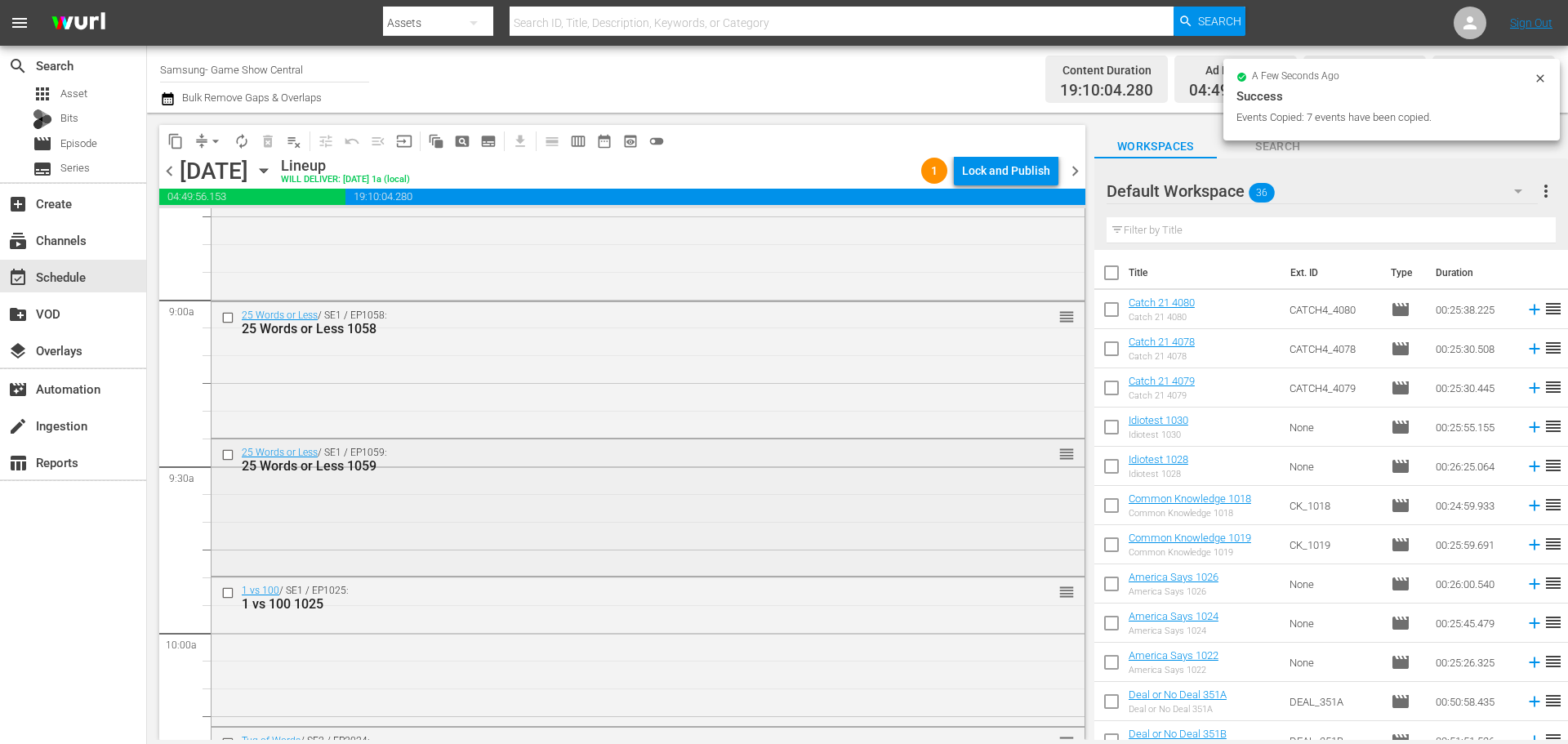
scroll to position [2857, 0]
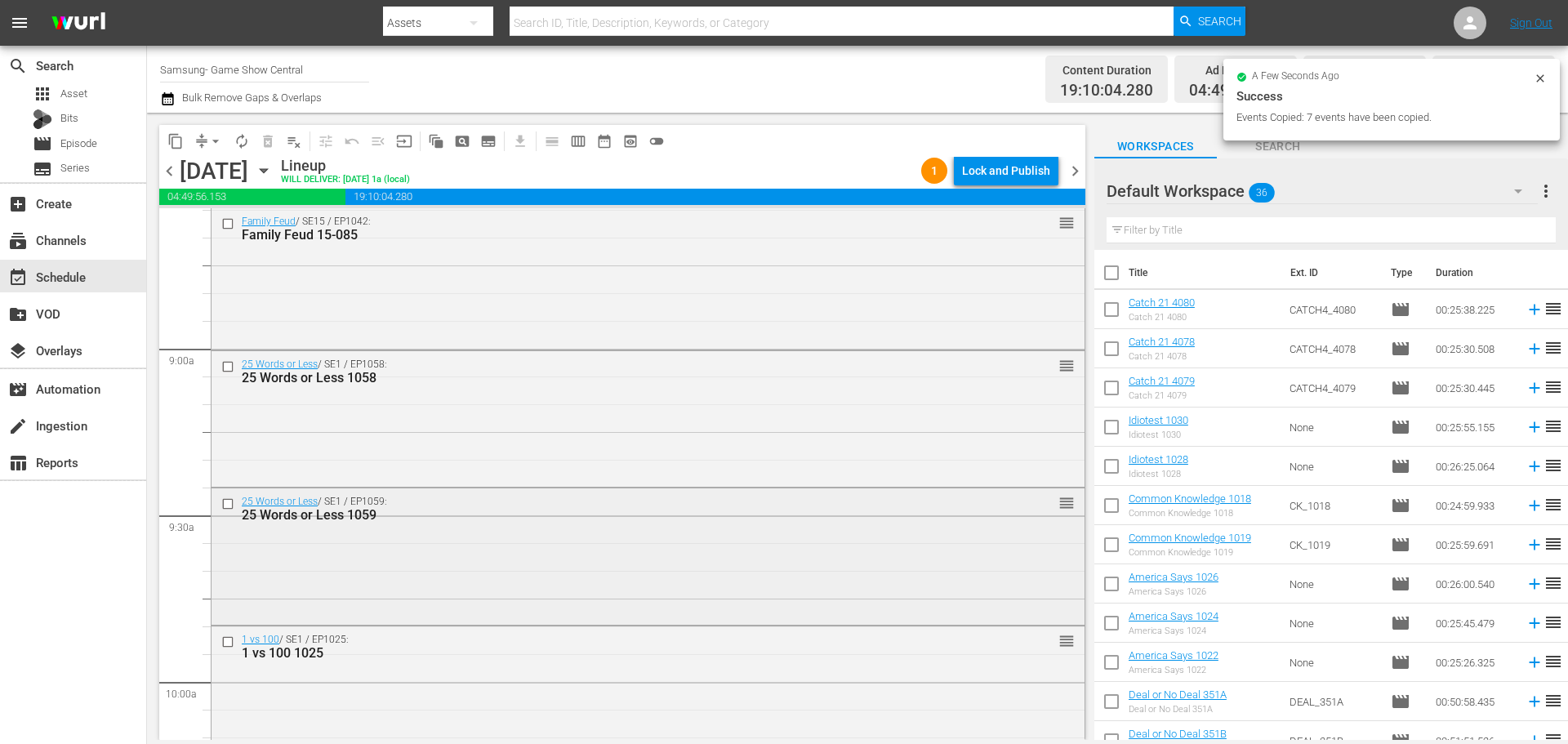
click at [230, 505] on input "checkbox" at bounding box center [229, 504] width 18 height 14
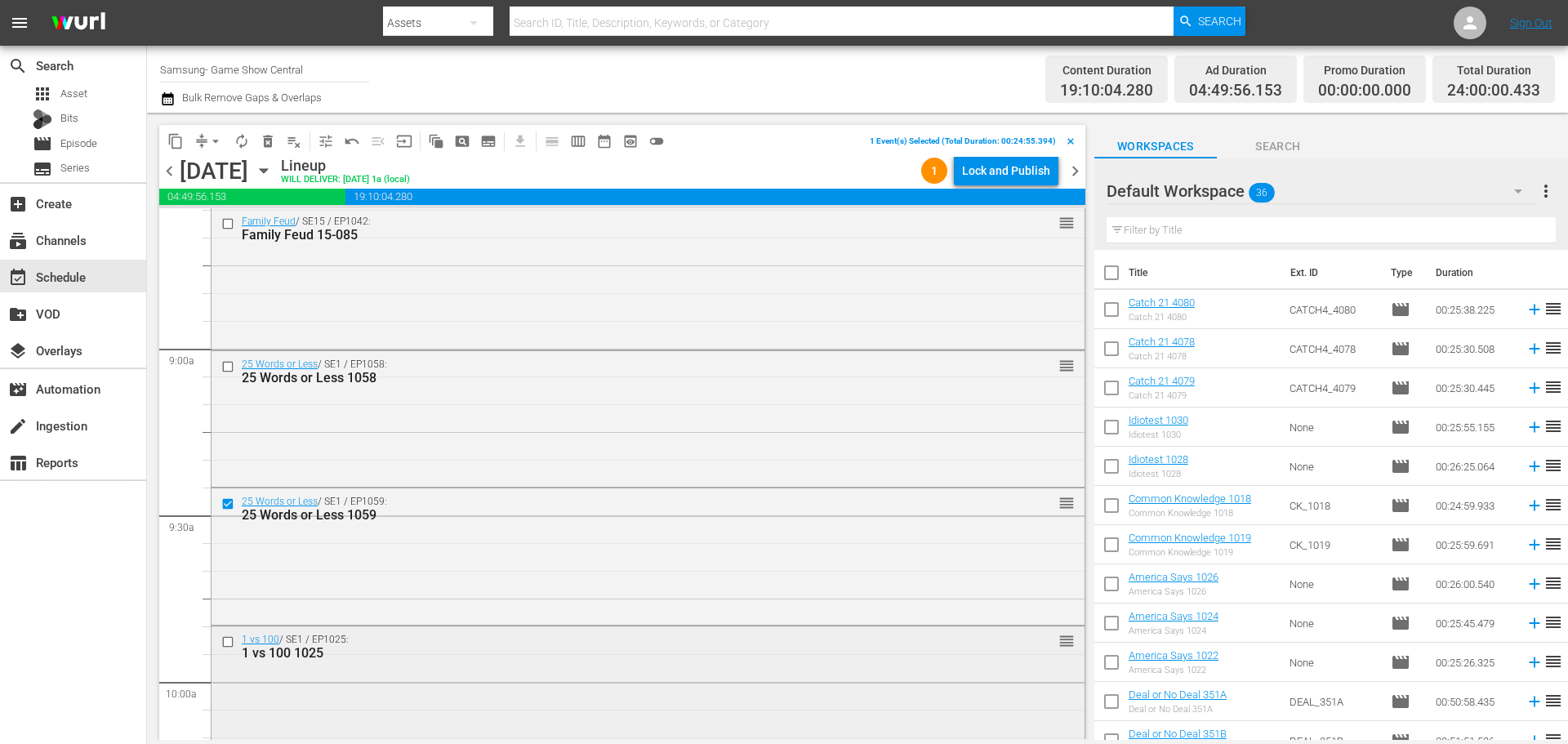
click at [228, 642] on input "checkbox" at bounding box center [229, 642] width 18 height 14
click at [226, 364] on input "checkbox" at bounding box center [229, 366] width 18 height 14
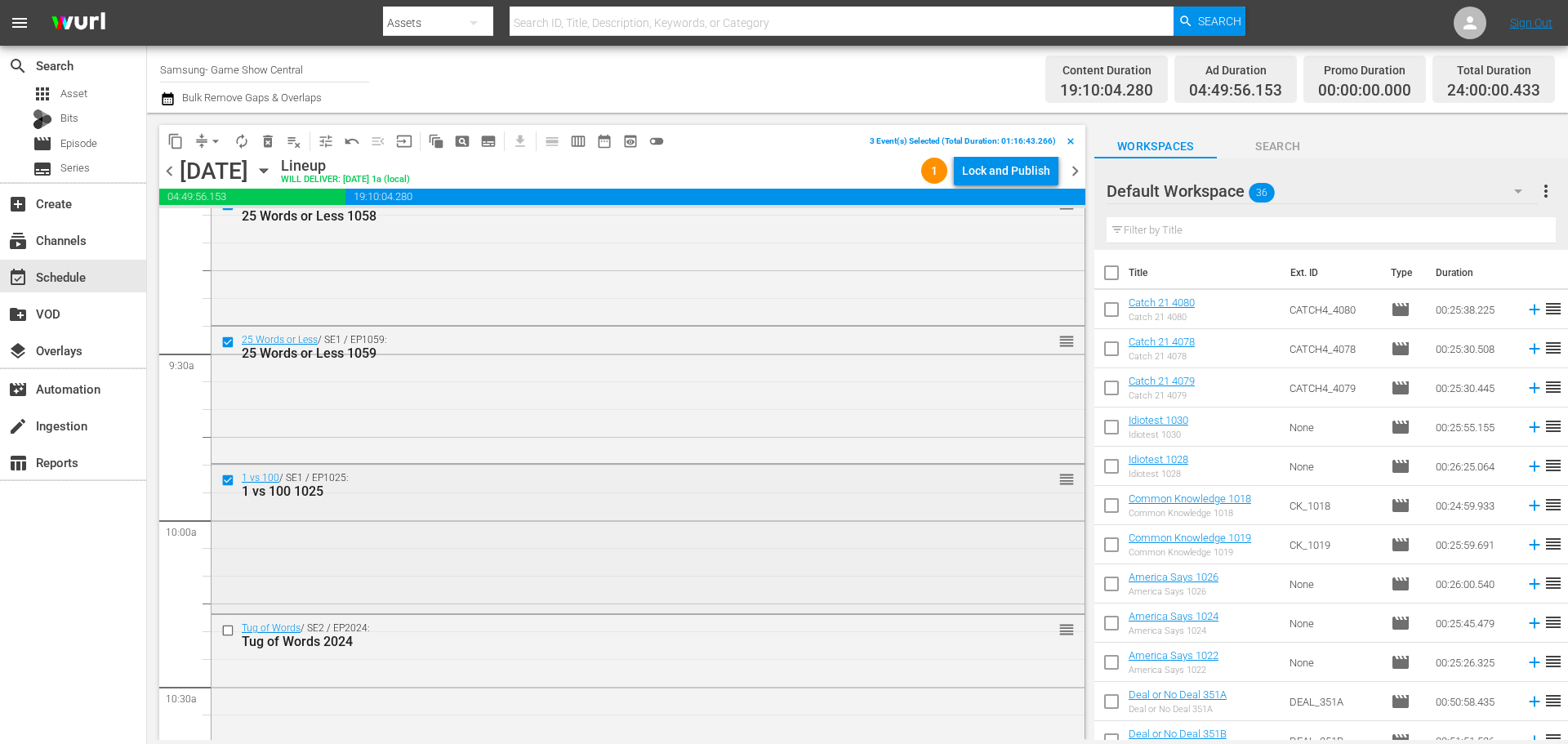
scroll to position [3020, 0]
click at [231, 625] on input "checkbox" at bounding box center [229, 629] width 18 height 14
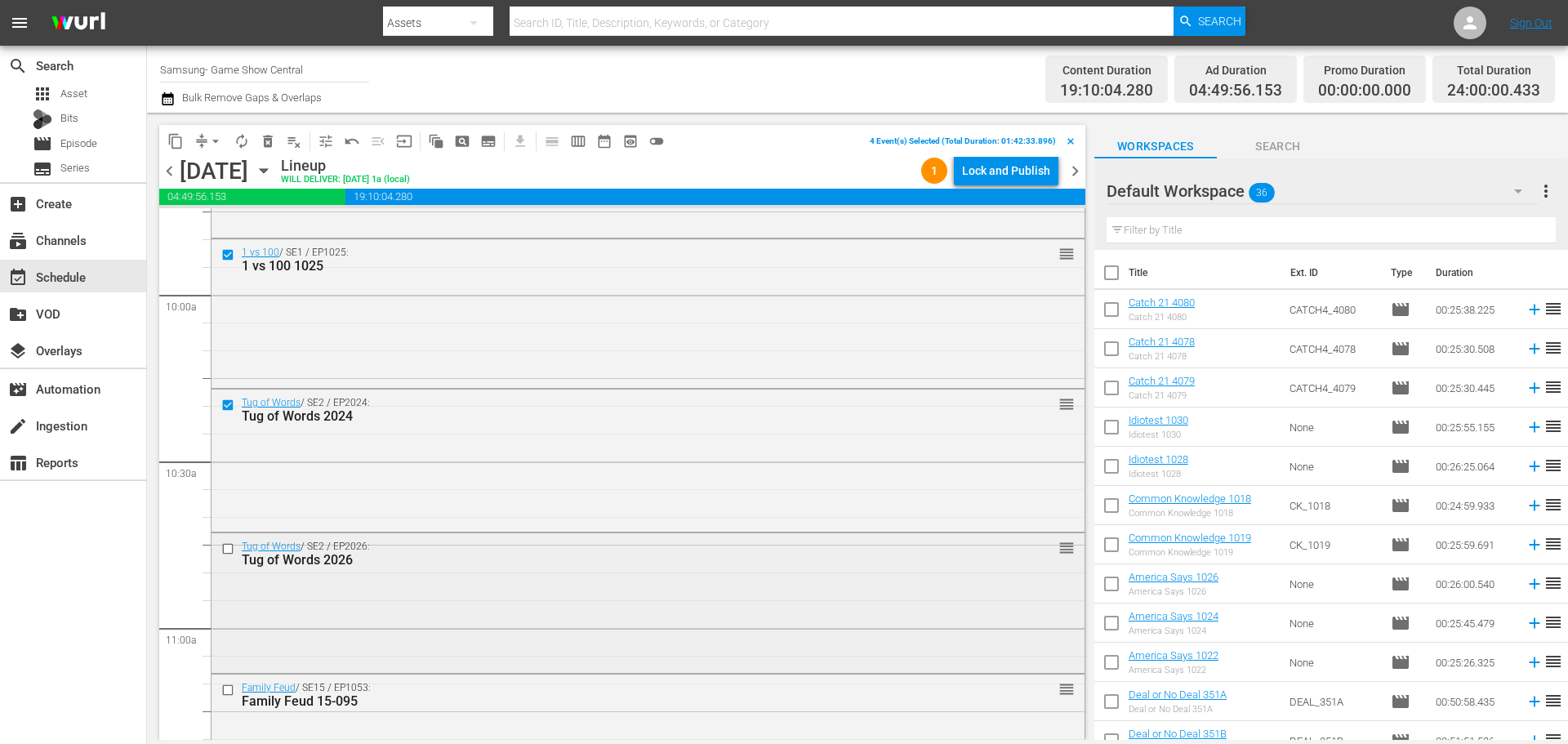
scroll to position [3265, 0]
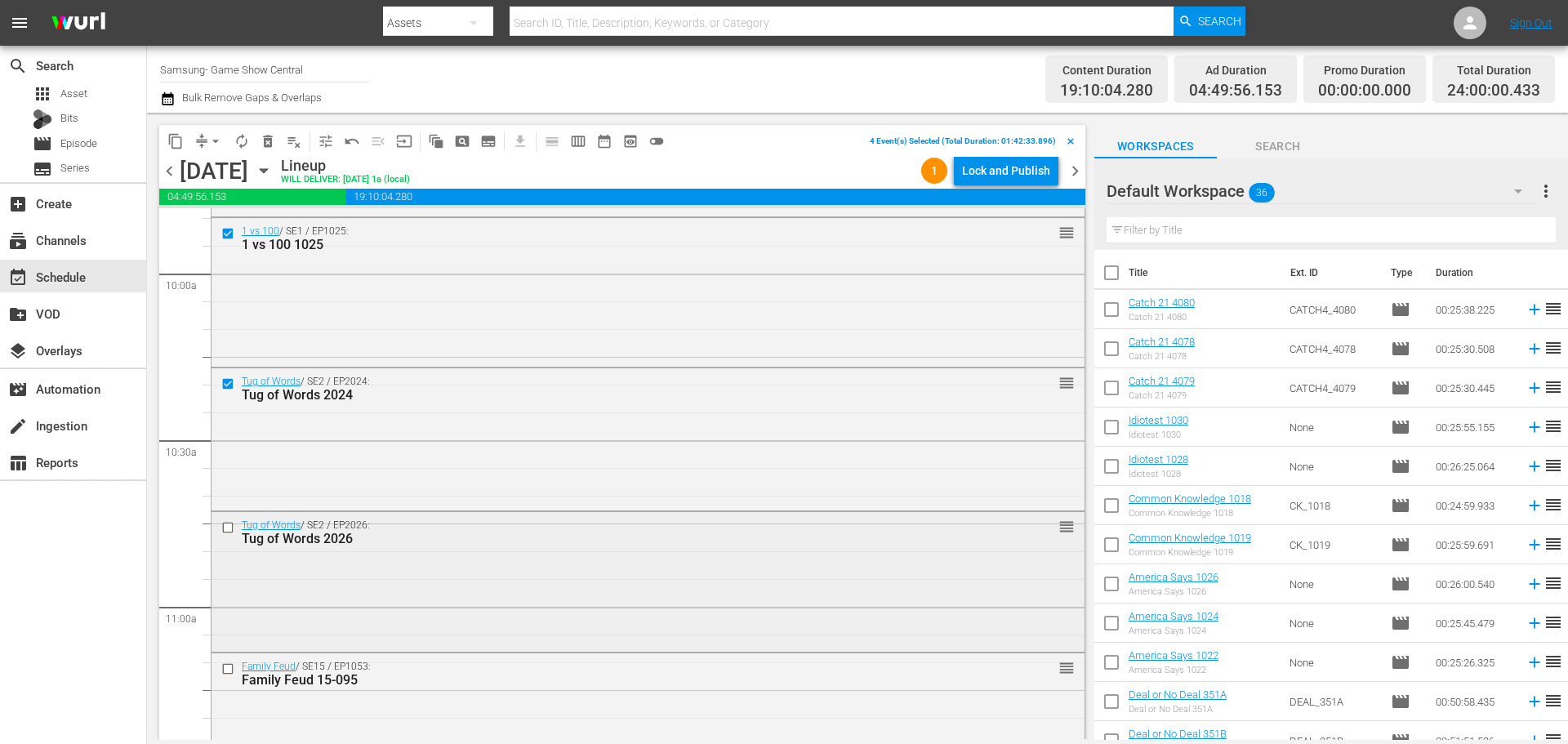
click at [223, 524] on input "checkbox" at bounding box center [229, 527] width 18 height 14
click at [228, 666] on input "checkbox" at bounding box center [229, 668] width 18 height 14
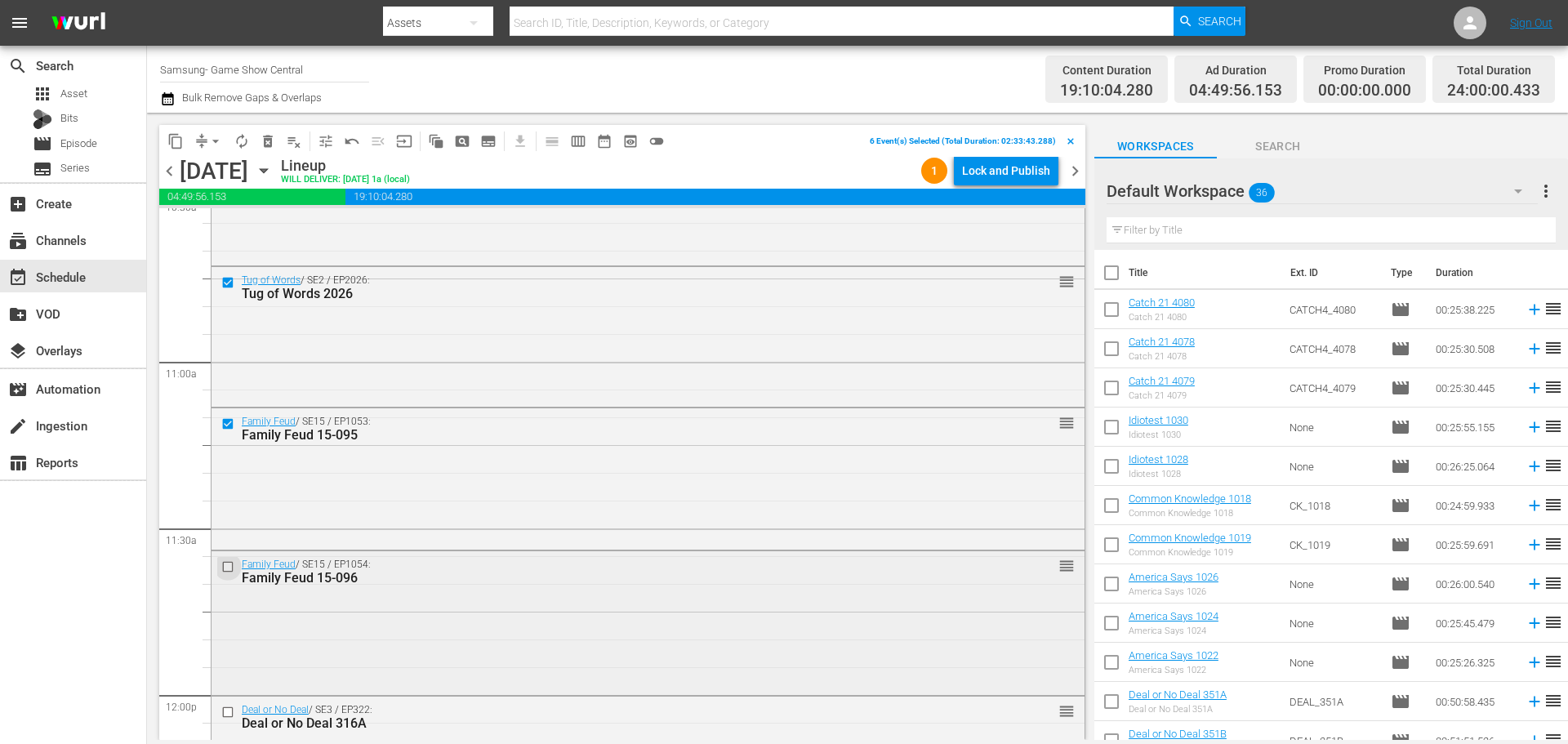
click at [227, 567] on input "checkbox" at bounding box center [229, 566] width 18 height 14
click at [172, 149] on button "content_copy" at bounding box center [175, 141] width 26 height 26
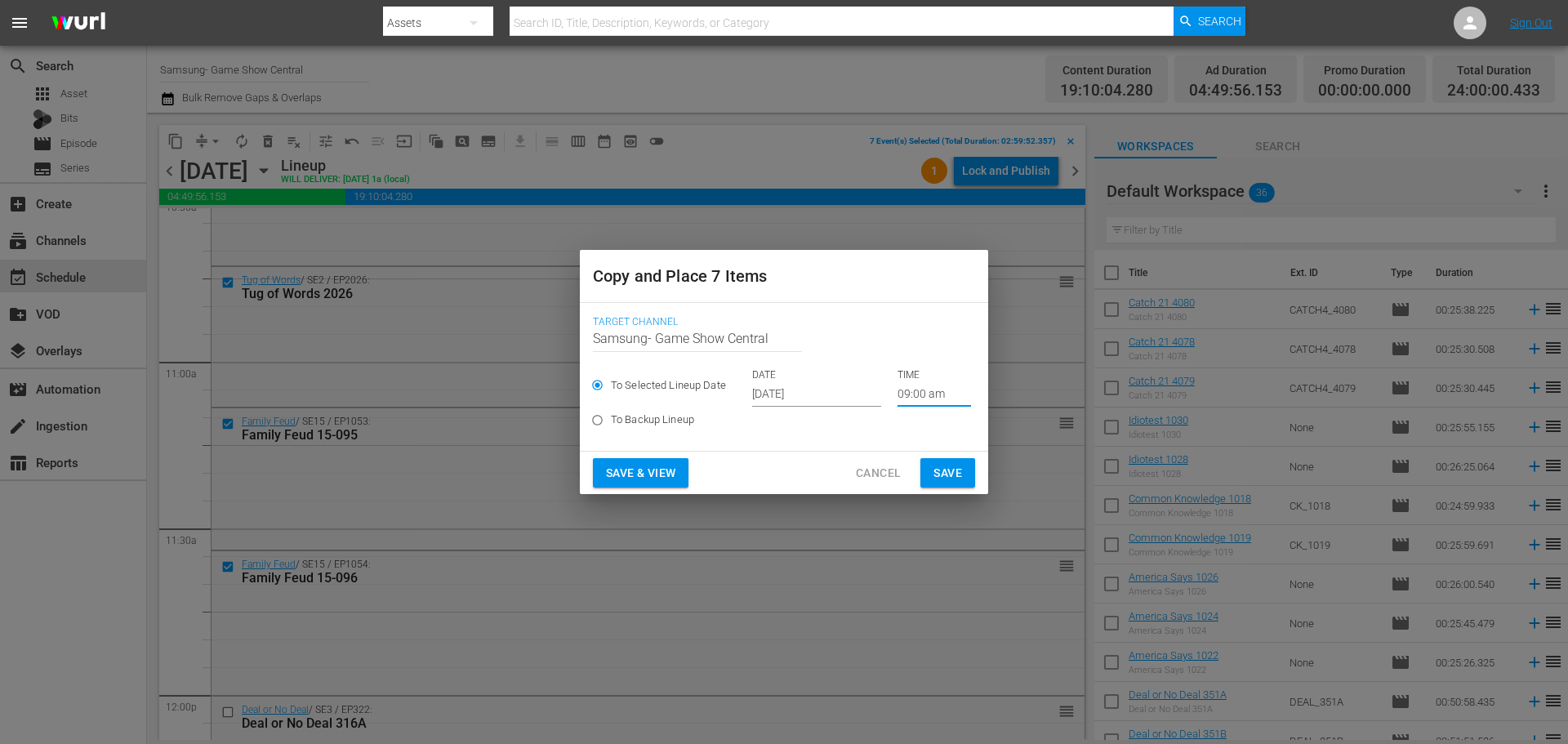
click at [923, 392] on input "09:00 am" at bounding box center [934, 394] width 74 height 25
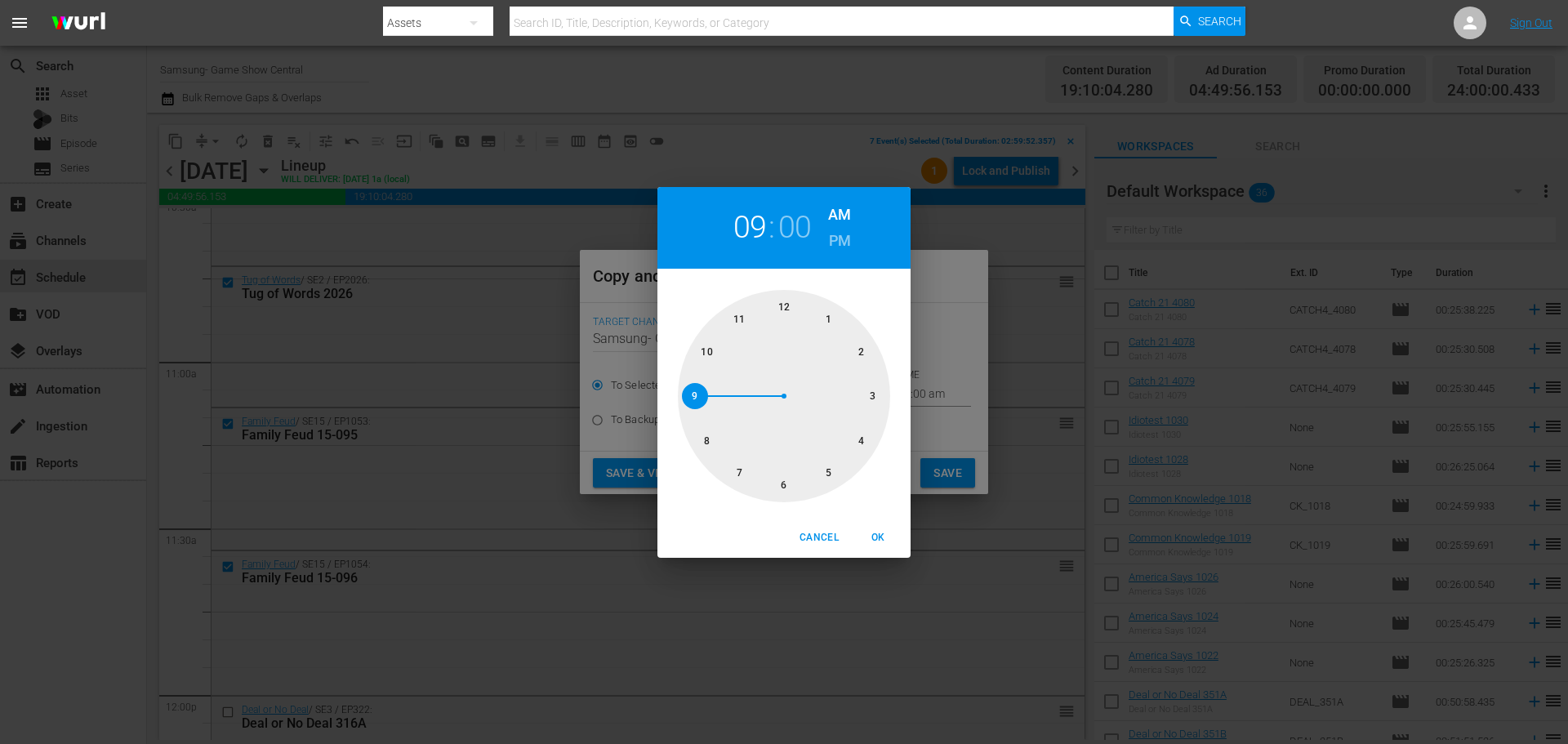
drag, startPoint x: 774, startPoint y: 469, endPoint x: 783, endPoint y: 411, distance: 58.7
click at [775, 467] on div at bounding box center [784, 396] width 212 height 212
click at [895, 534] on span "OK" at bounding box center [878, 537] width 40 height 17
type input "06:00 am"
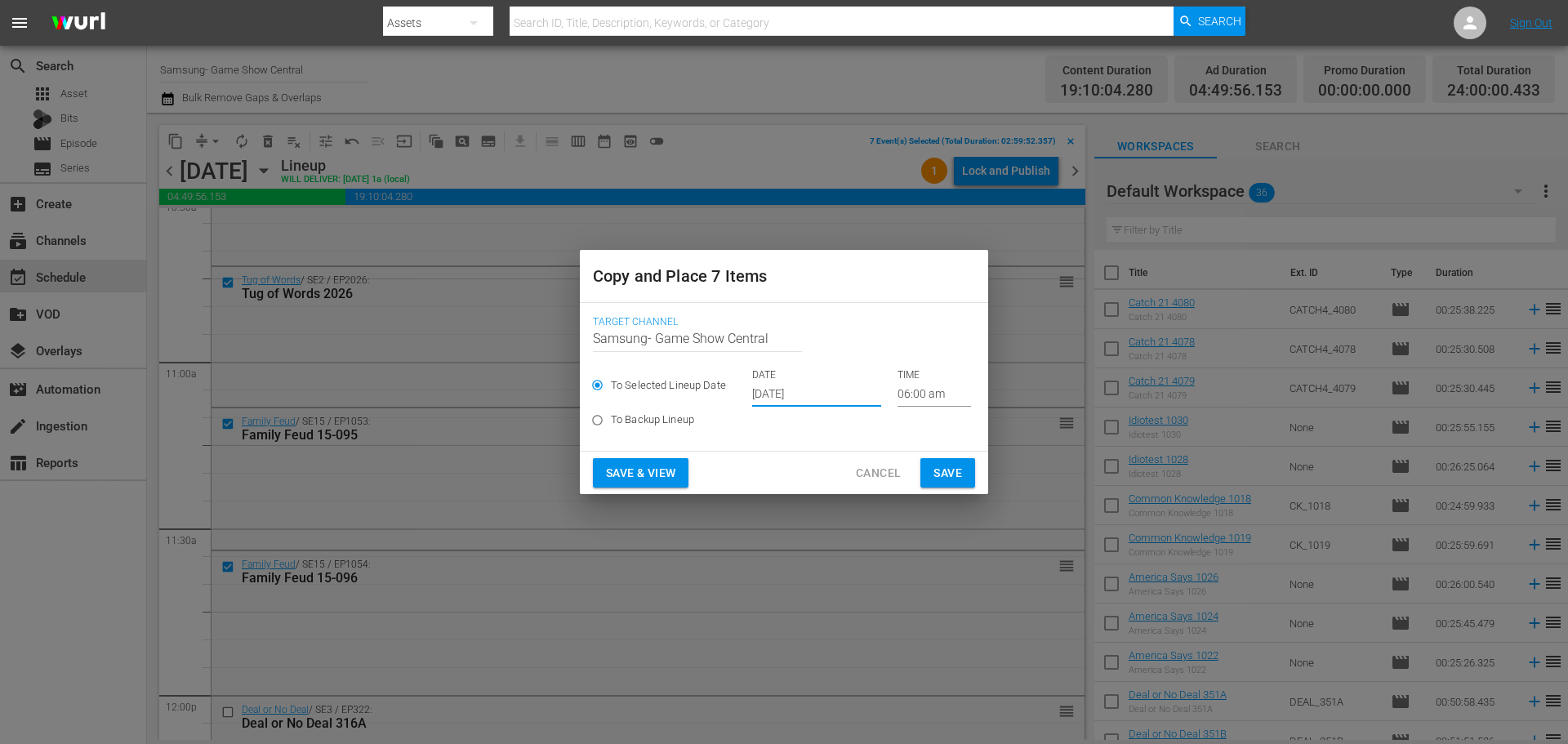
click at [795, 394] on input "Oct 16th 2025" at bounding box center [816, 394] width 129 height 25
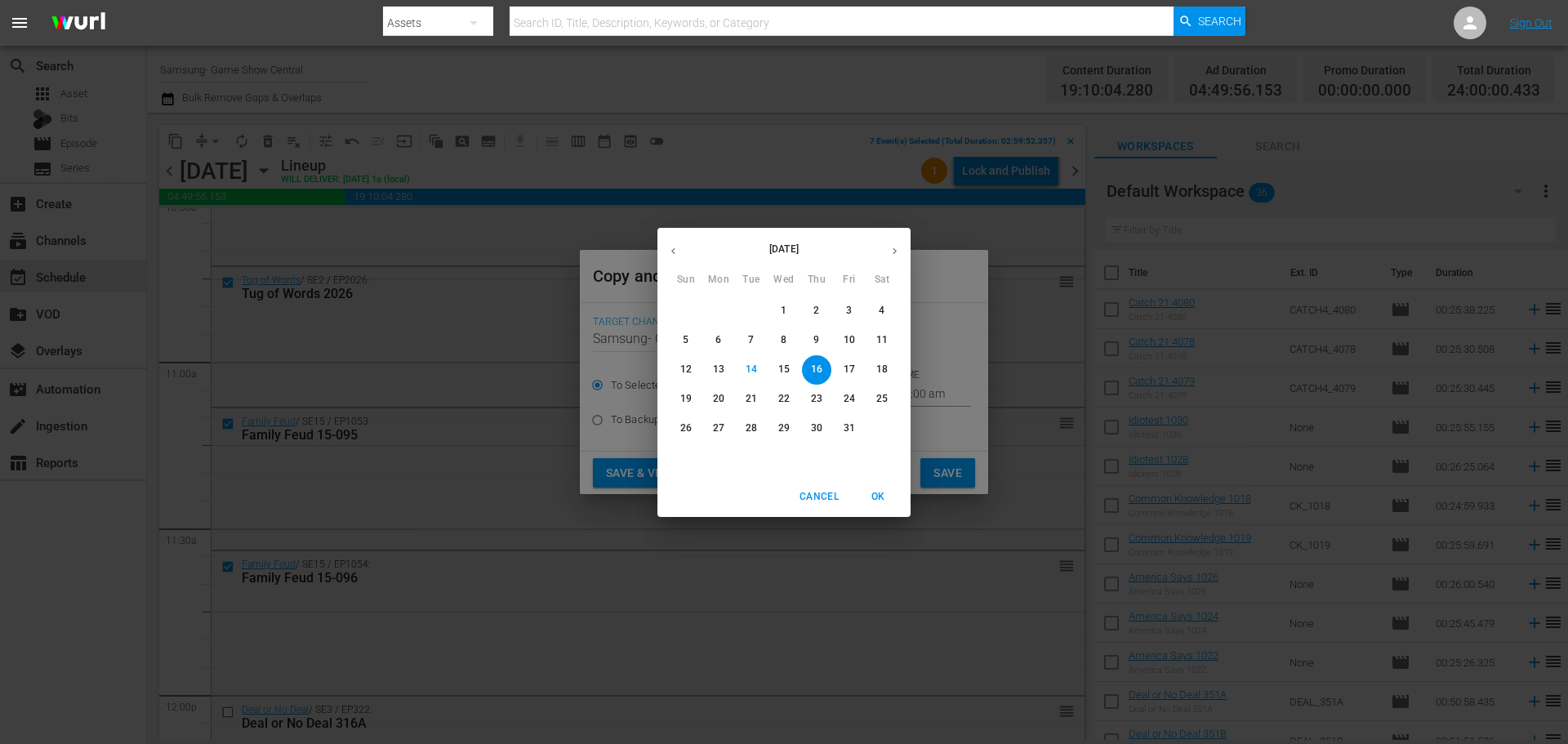
click at [845, 358] on button "17" at bounding box center [849, 370] width 29 height 29
type input "Oct 17th 2025"
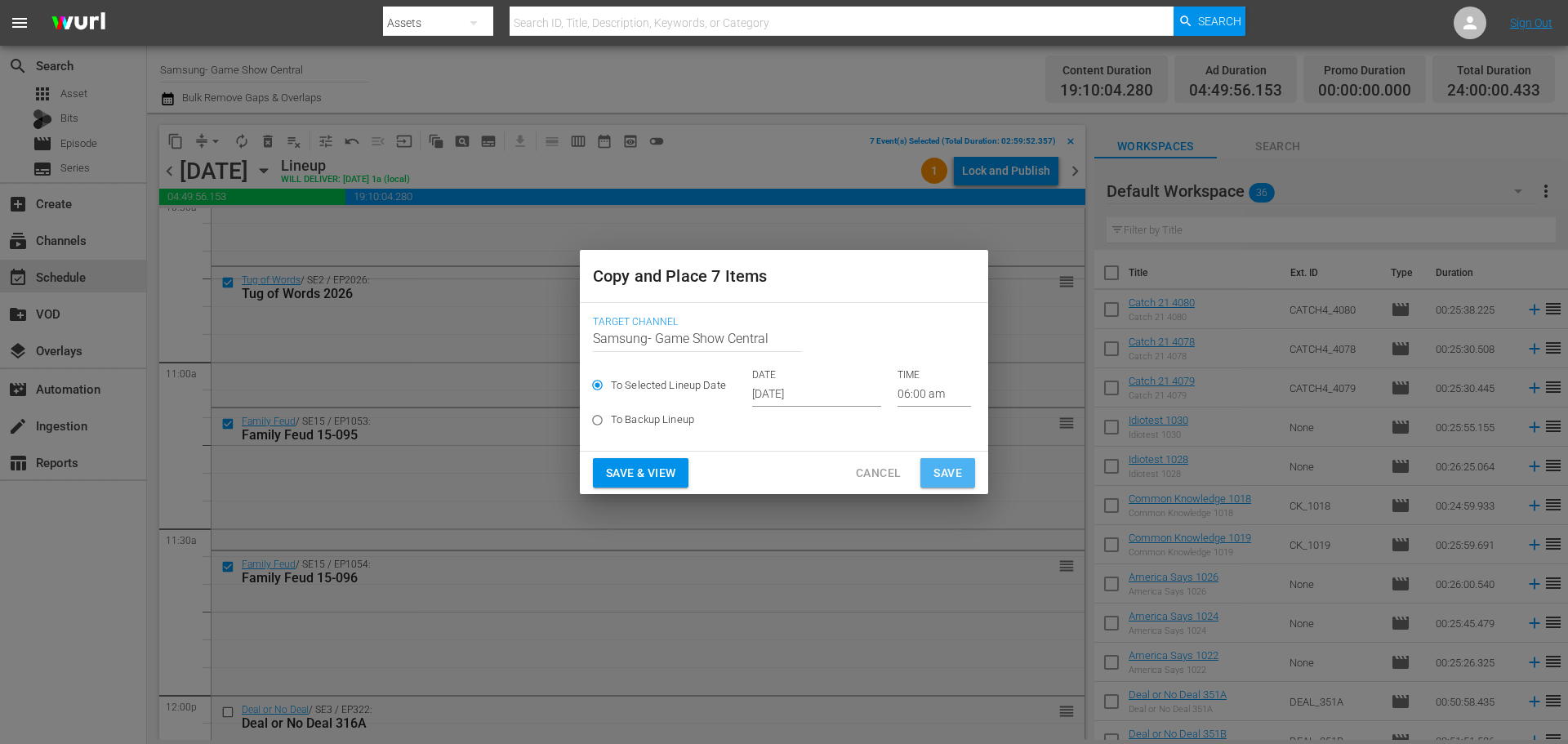
click at [942, 464] on span "Save" at bounding box center [947, 473] width 29 height 20
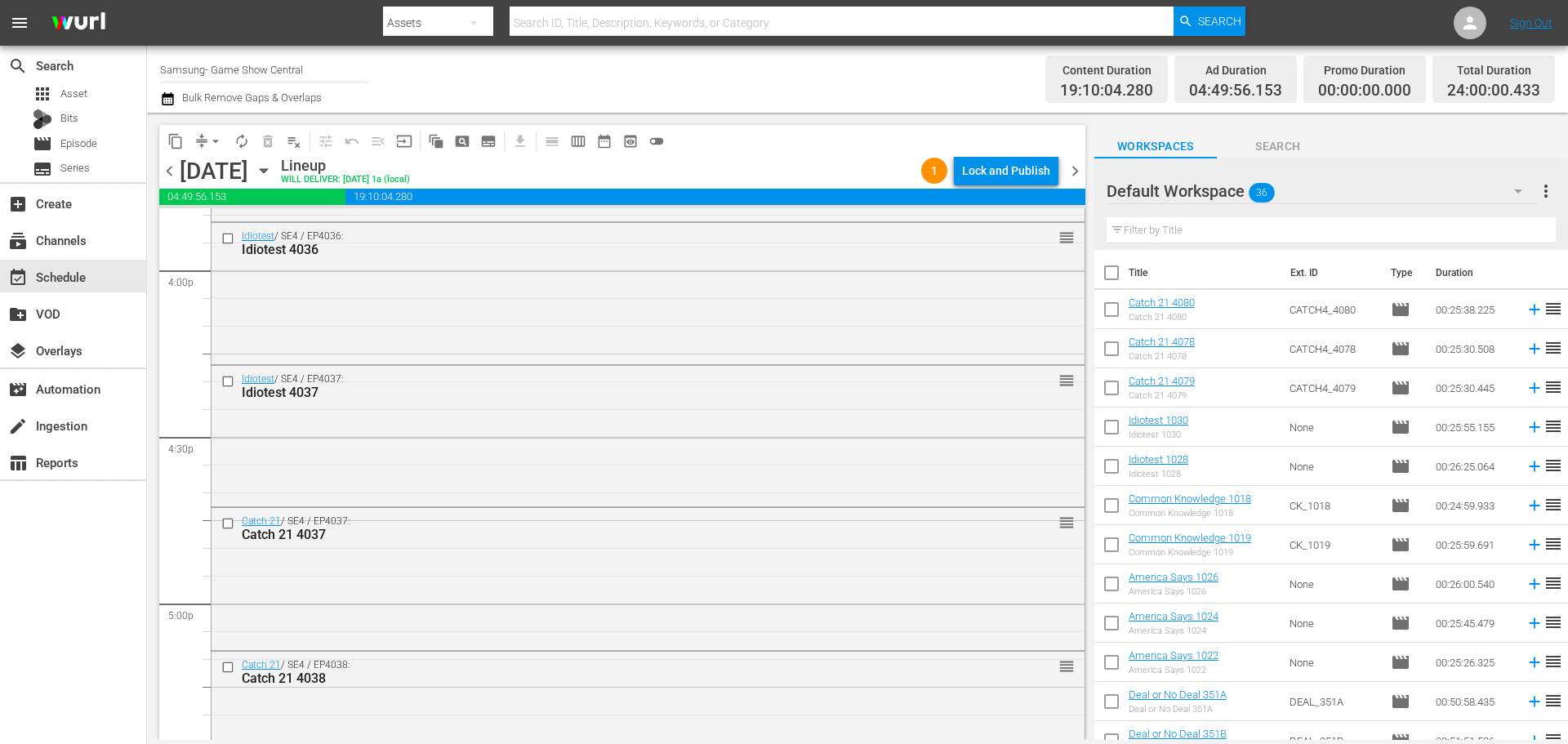
scroll to position [5714, 0]
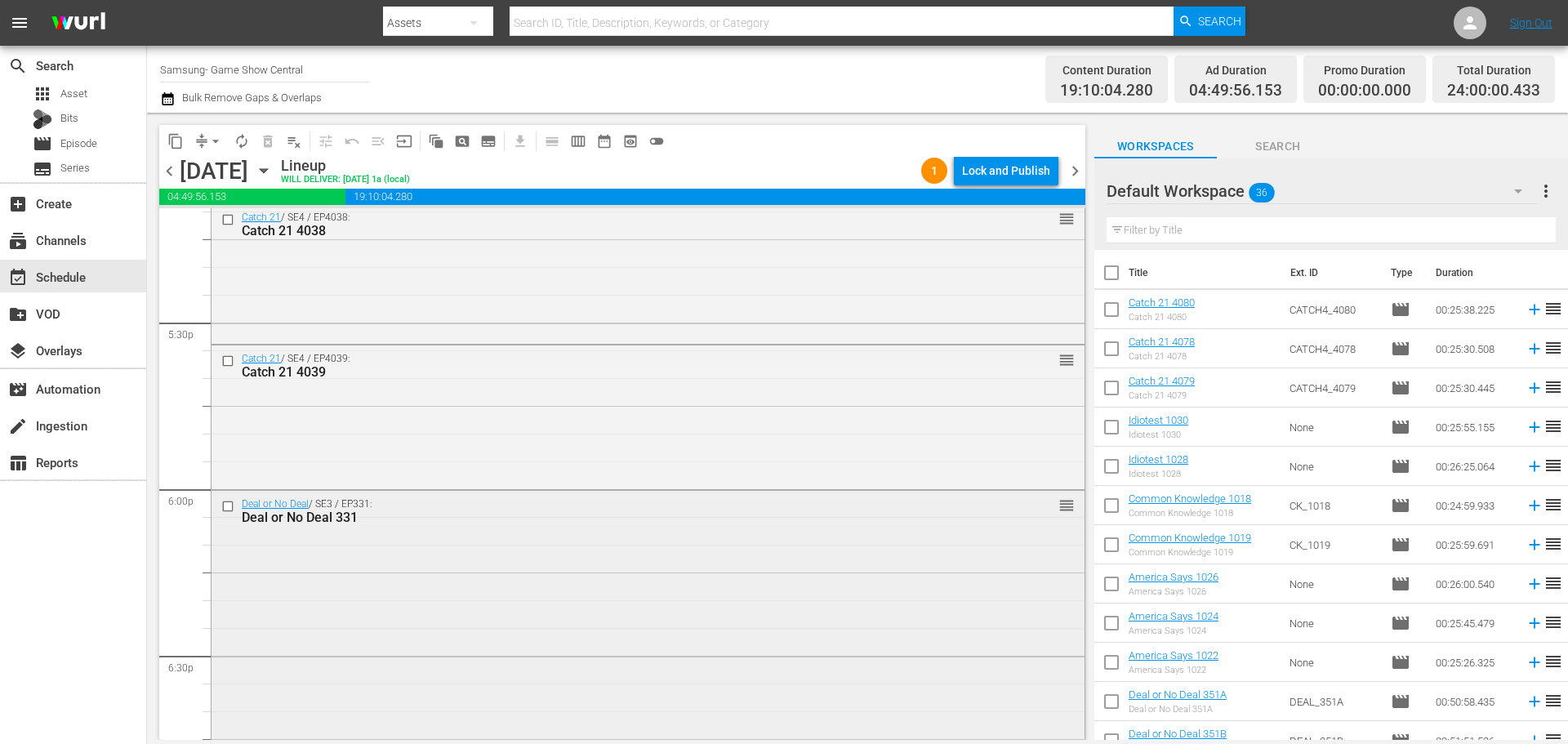
click at [227, 509] on input "checkbox" at bounding box center [229, 506] width 18 height 14
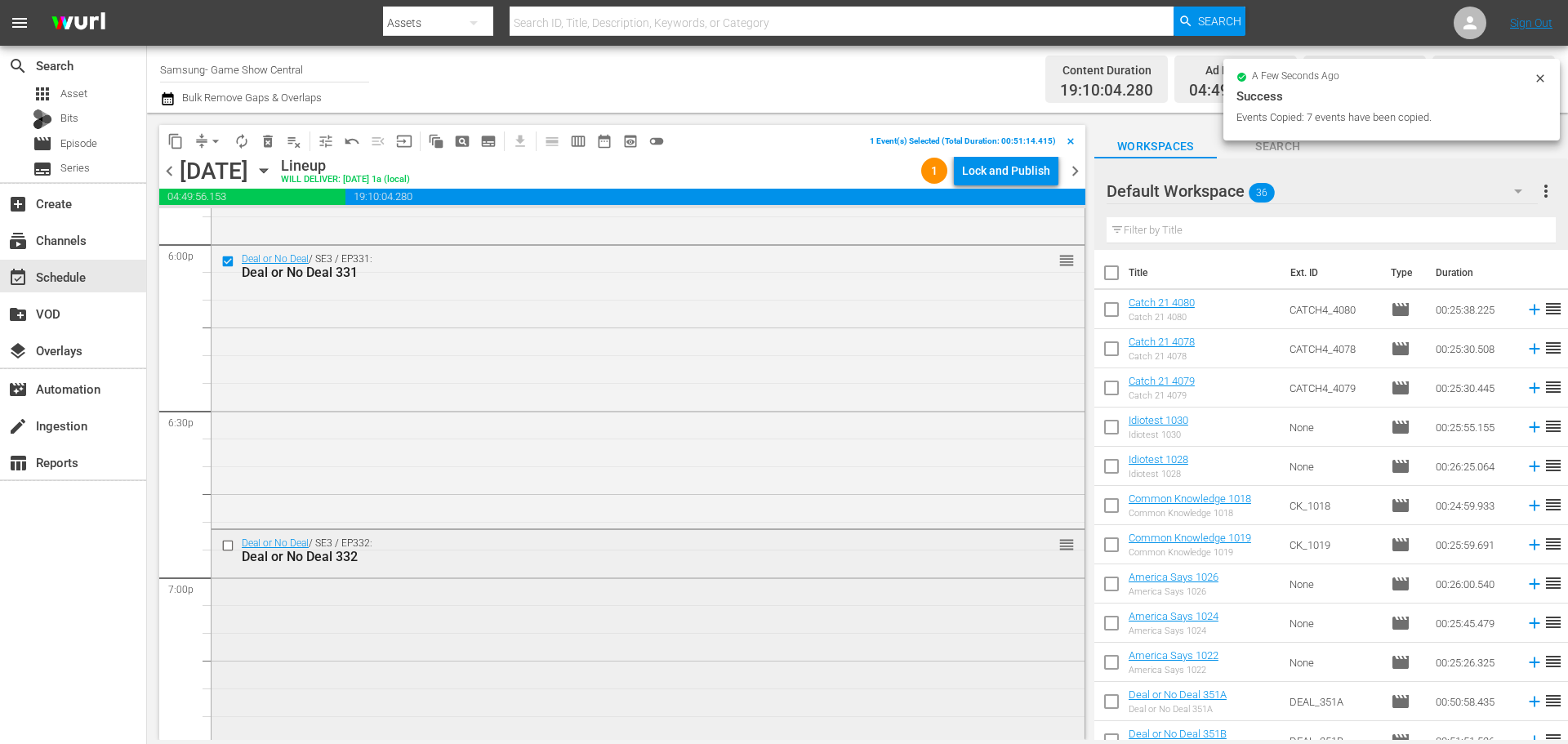
scroll to position [6204, 0]
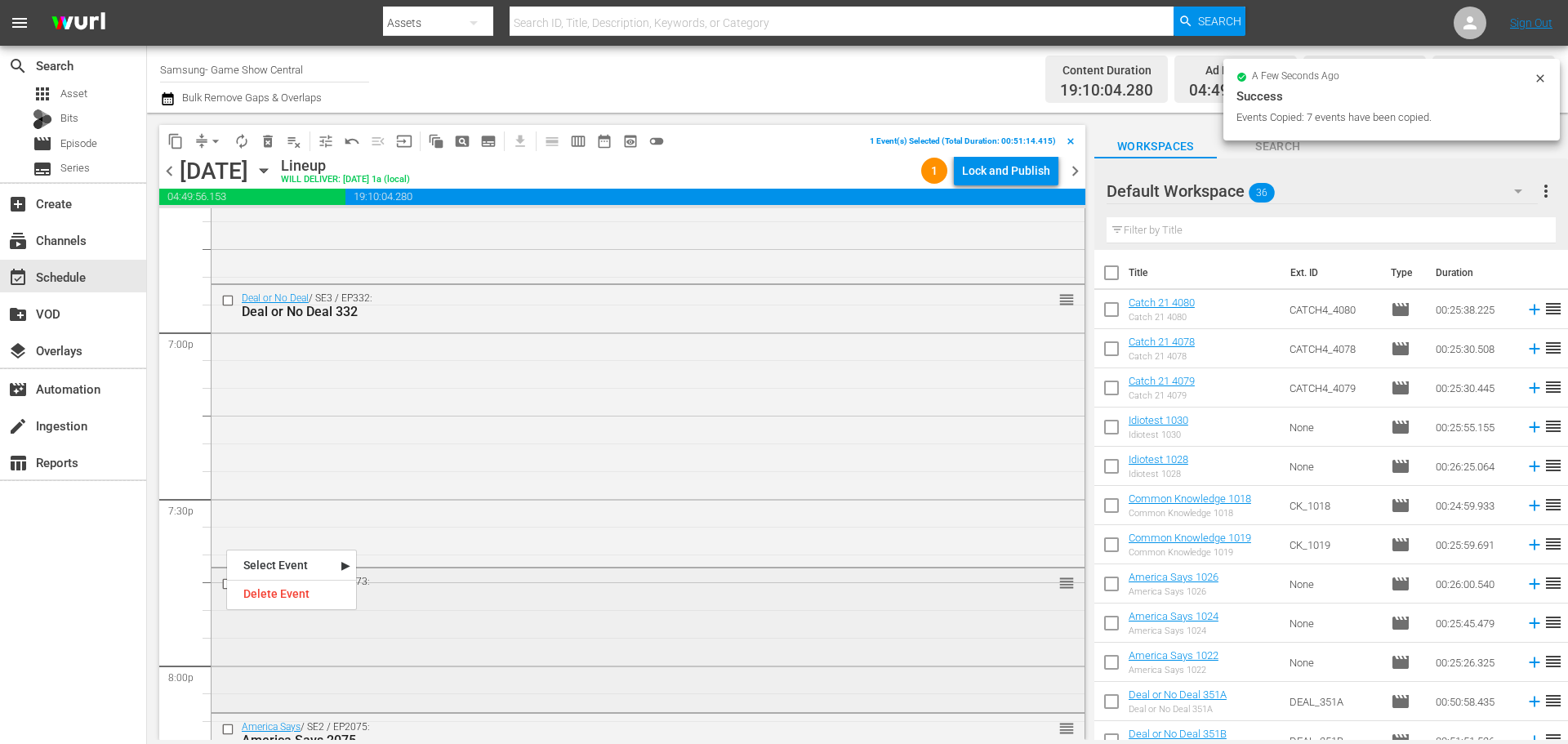
click at [225, 575] on div at bounding box center [229, 583] width 25 height 19
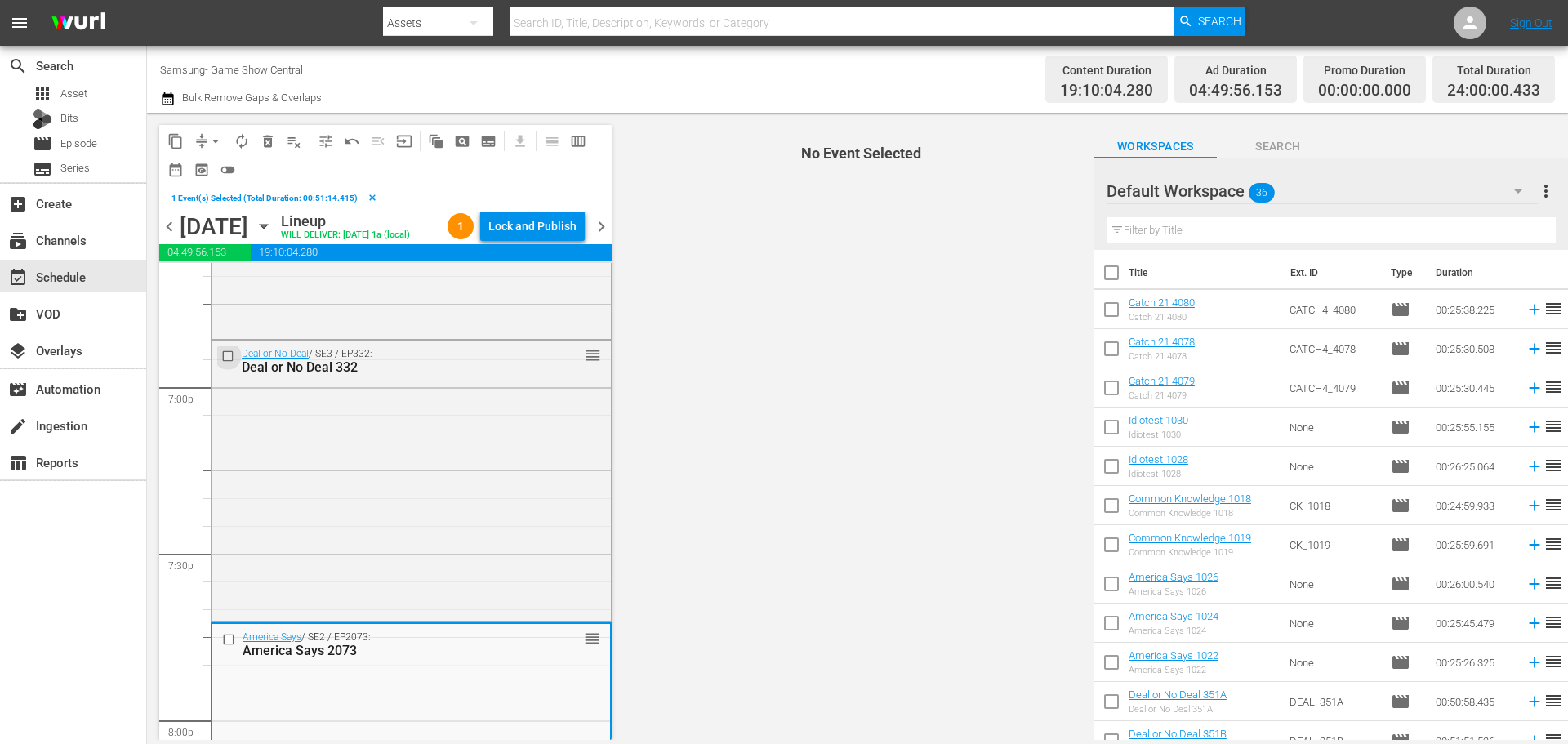
click at [226, 363] on input "checkbox" at bounding box center [229, 355] width 18 height 14
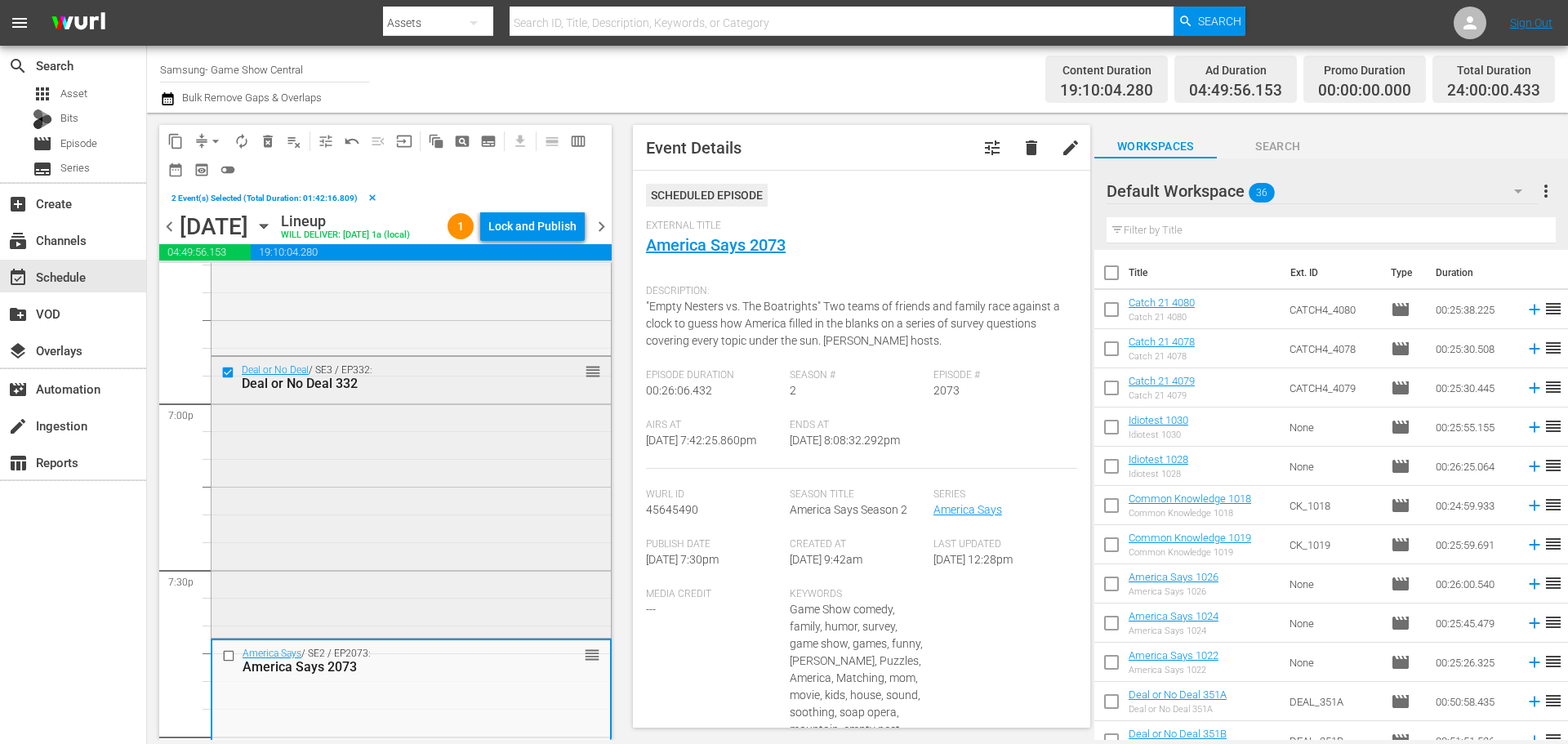
scroll to position [6285, 0]
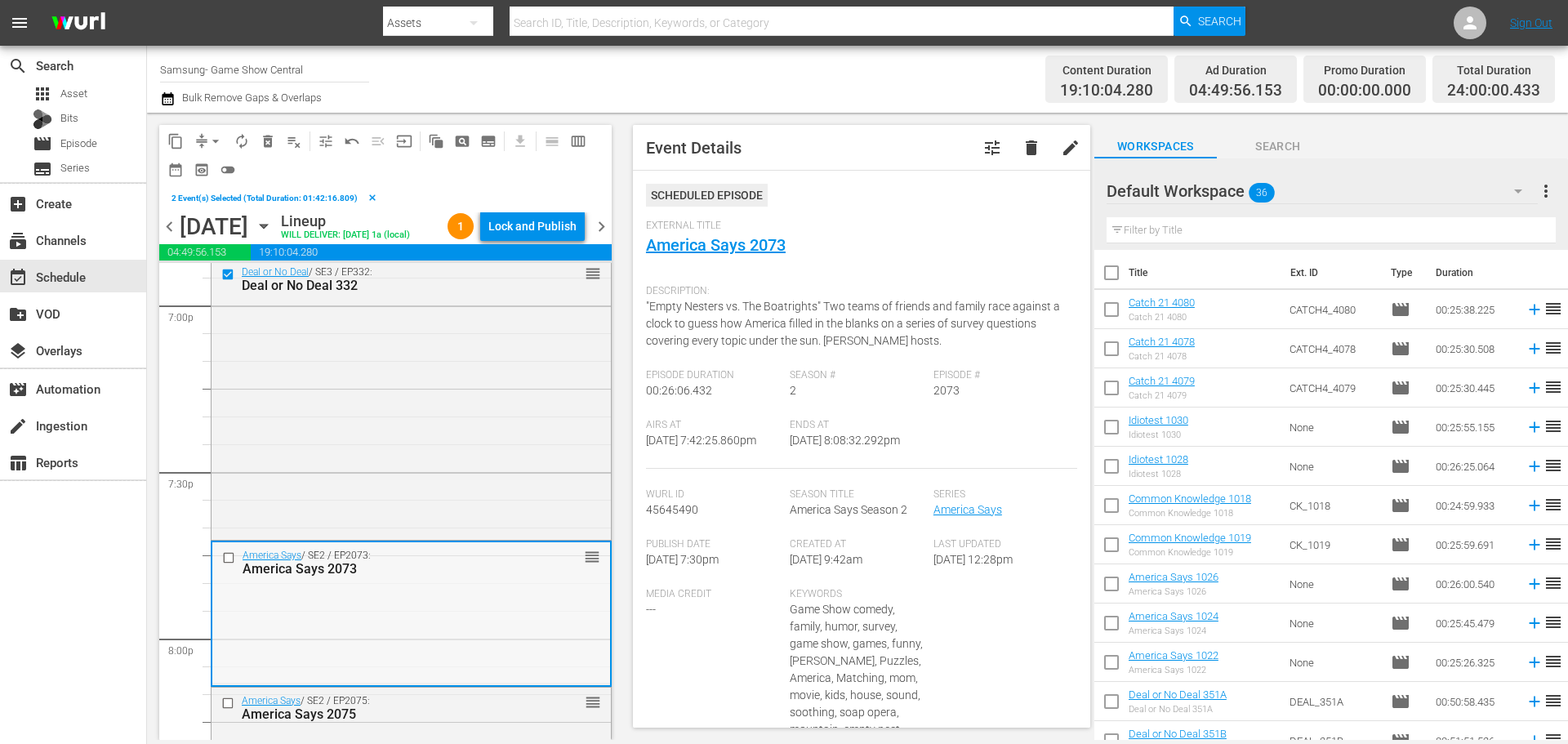
click at [233, 564] on input "checkbox" at bounding box center [230, 557] width 18 height 14
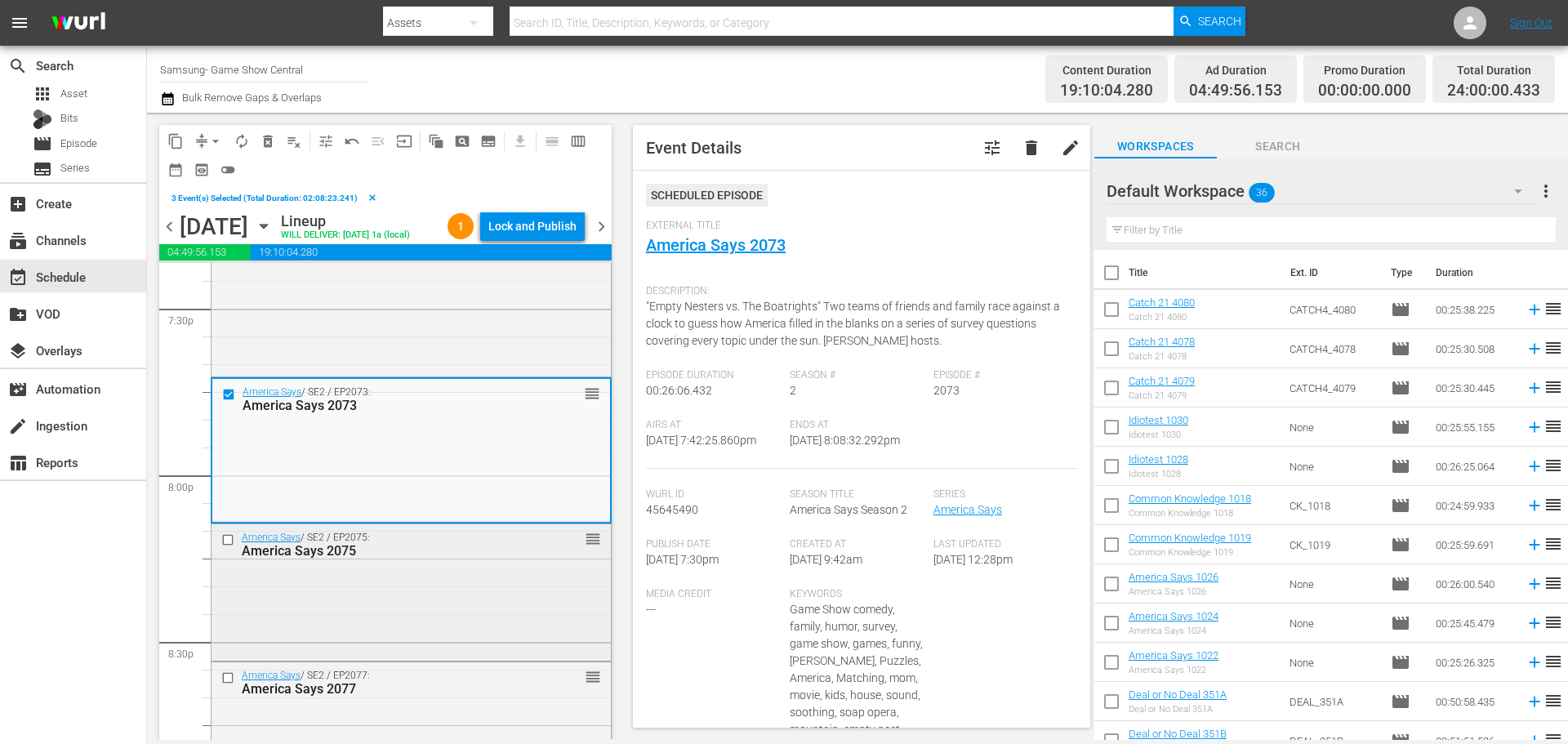
click at [228, 546] on input "checkbox" at bounding box center [229, 539] width 18 height 14
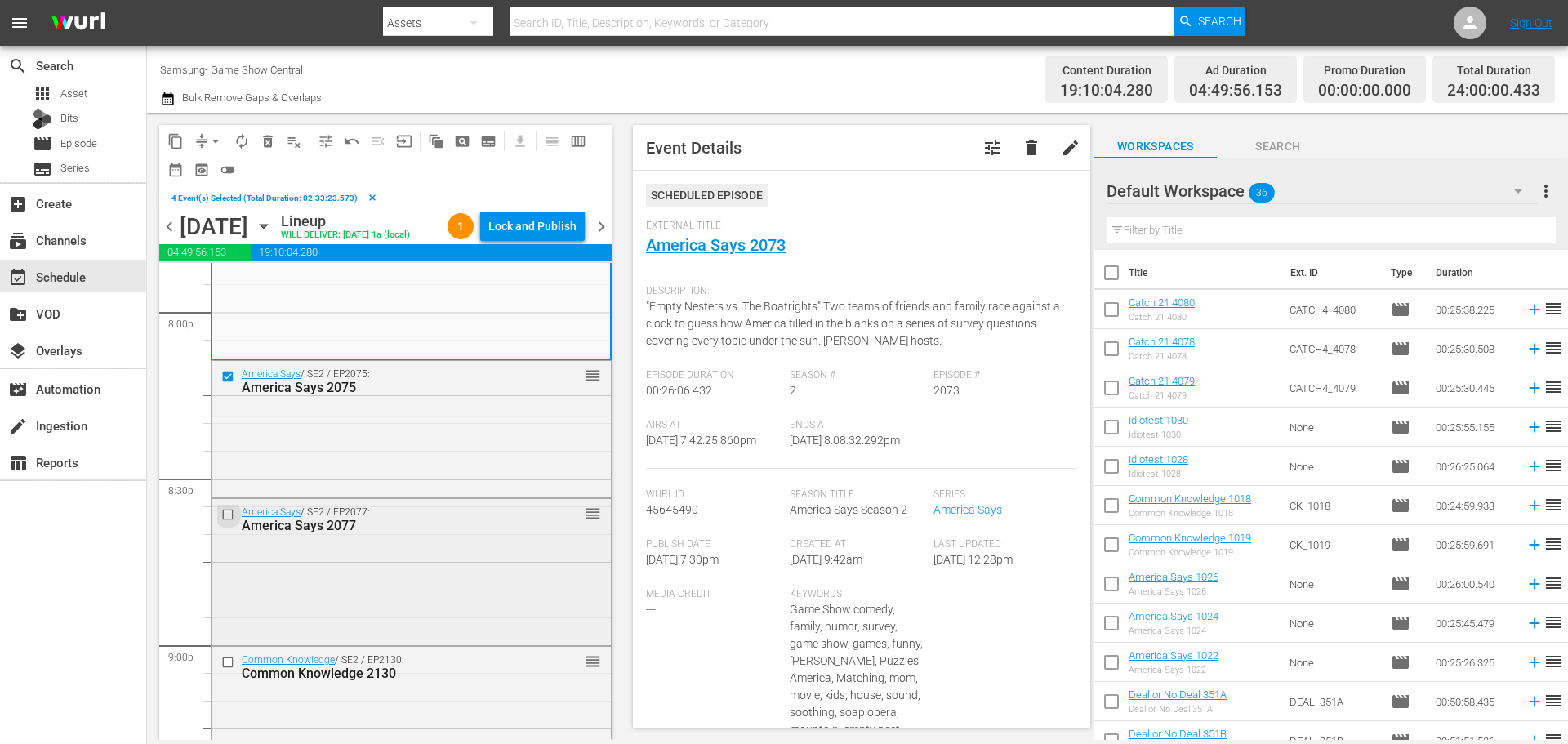
click at [223, 521] on input "checkbox" at bounding box center [229, 514] width 18 height 14
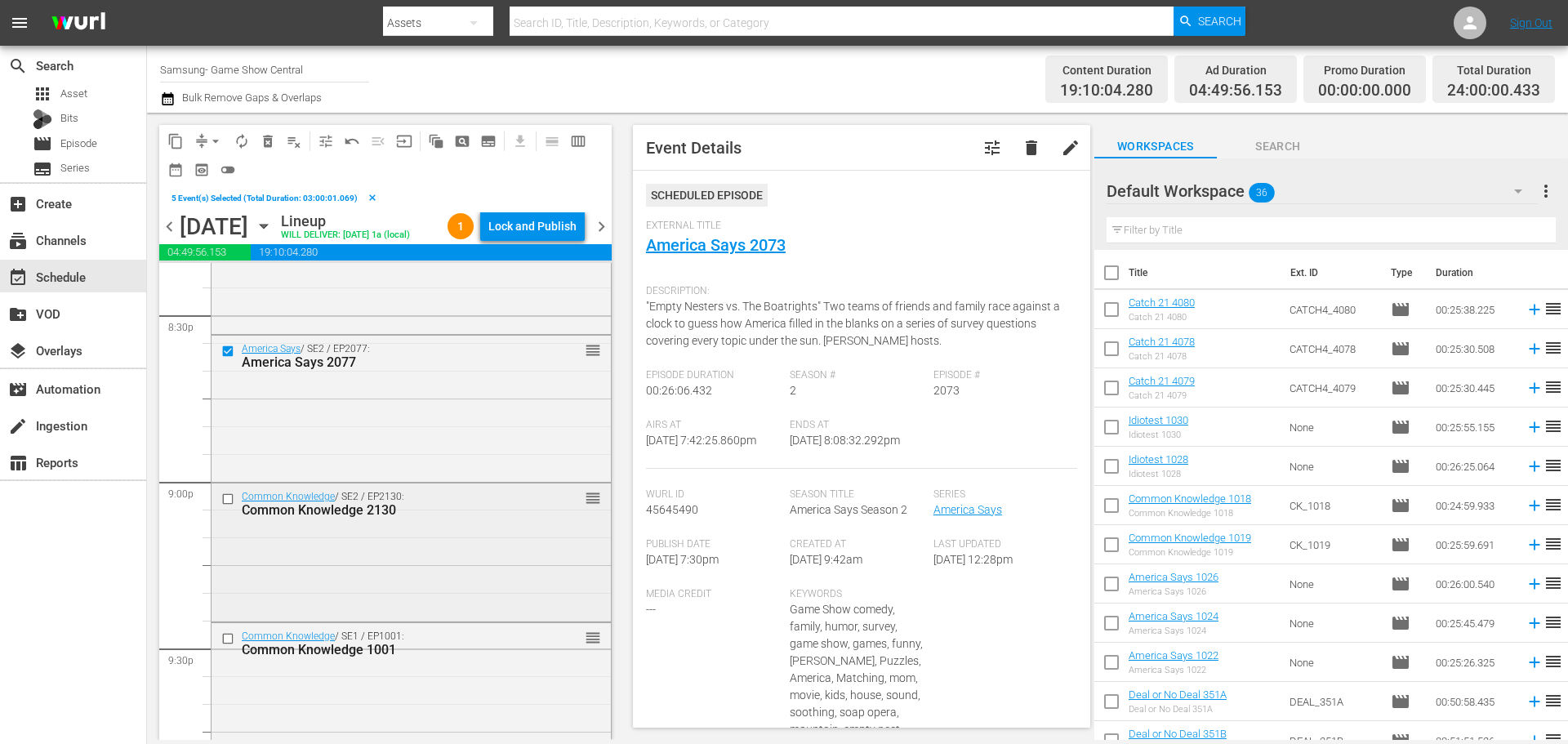
click at [228, 506] on input "checkbox" at bounding box center [229, 499] width 18 height 14
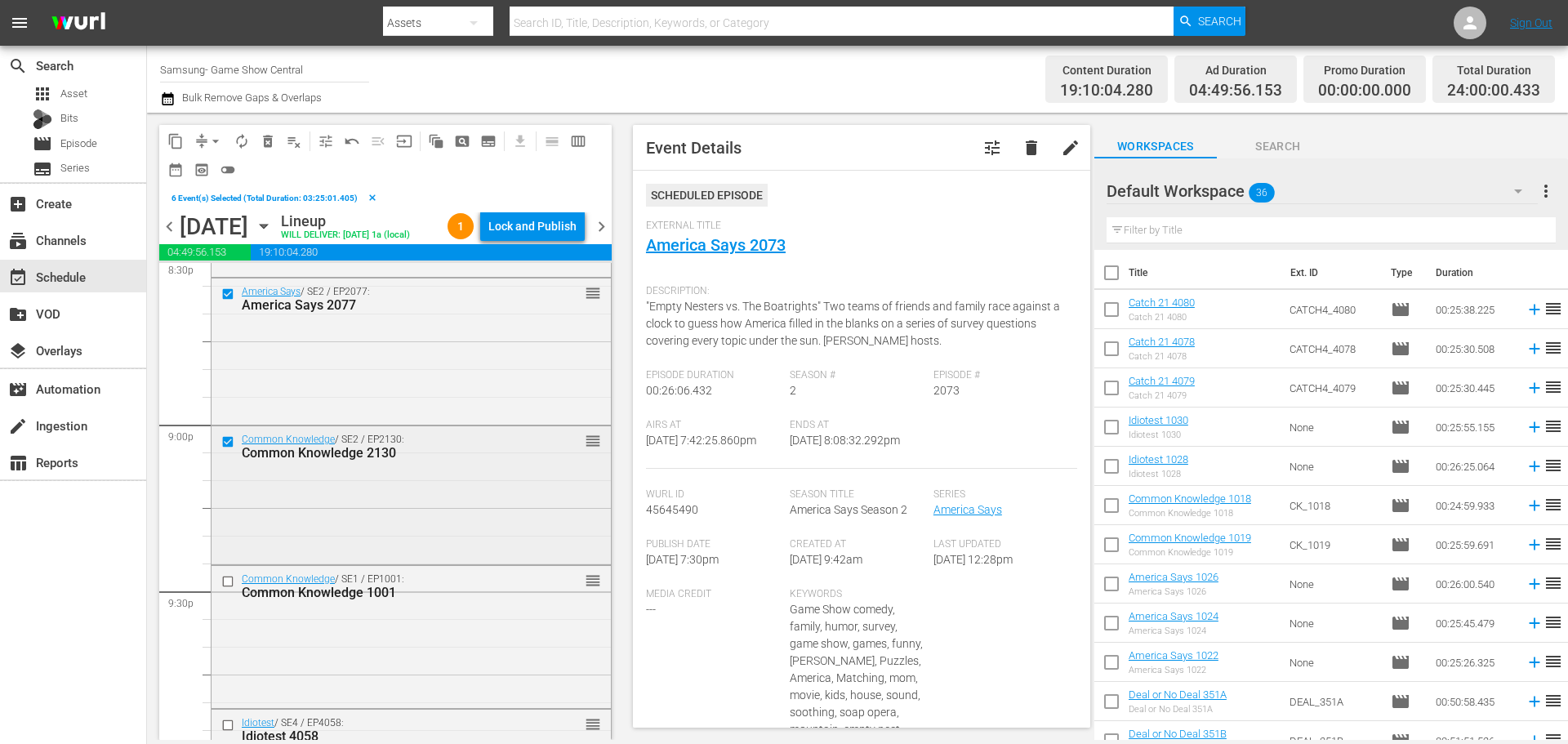
scroll to position [6939, 0]
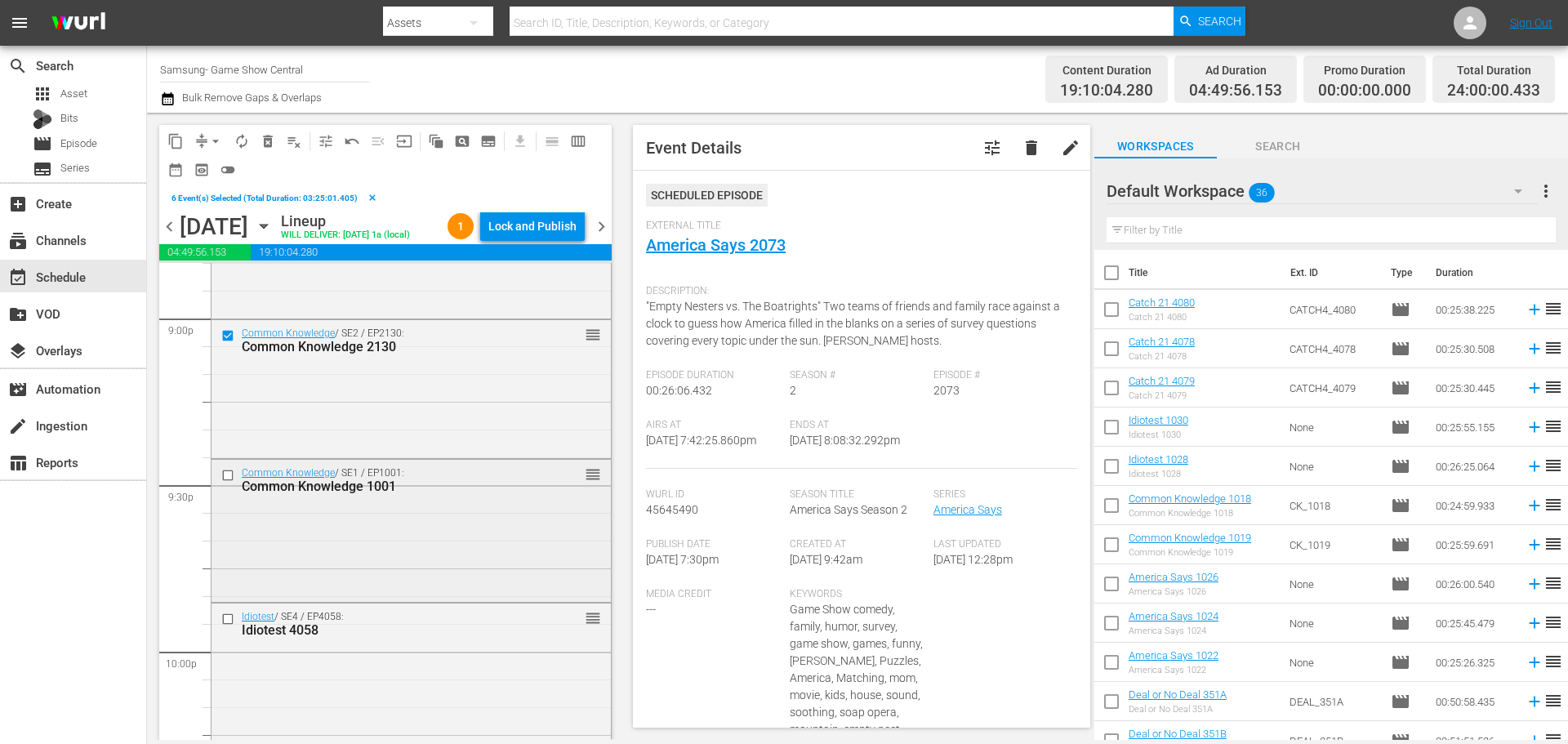
click at [227, 482] on input "checkbox" at bounding box center [229, 474] width 18 height 14
click at [228, 625] on input "checkbox" at bounding box center [229, 618] width 18 height 14
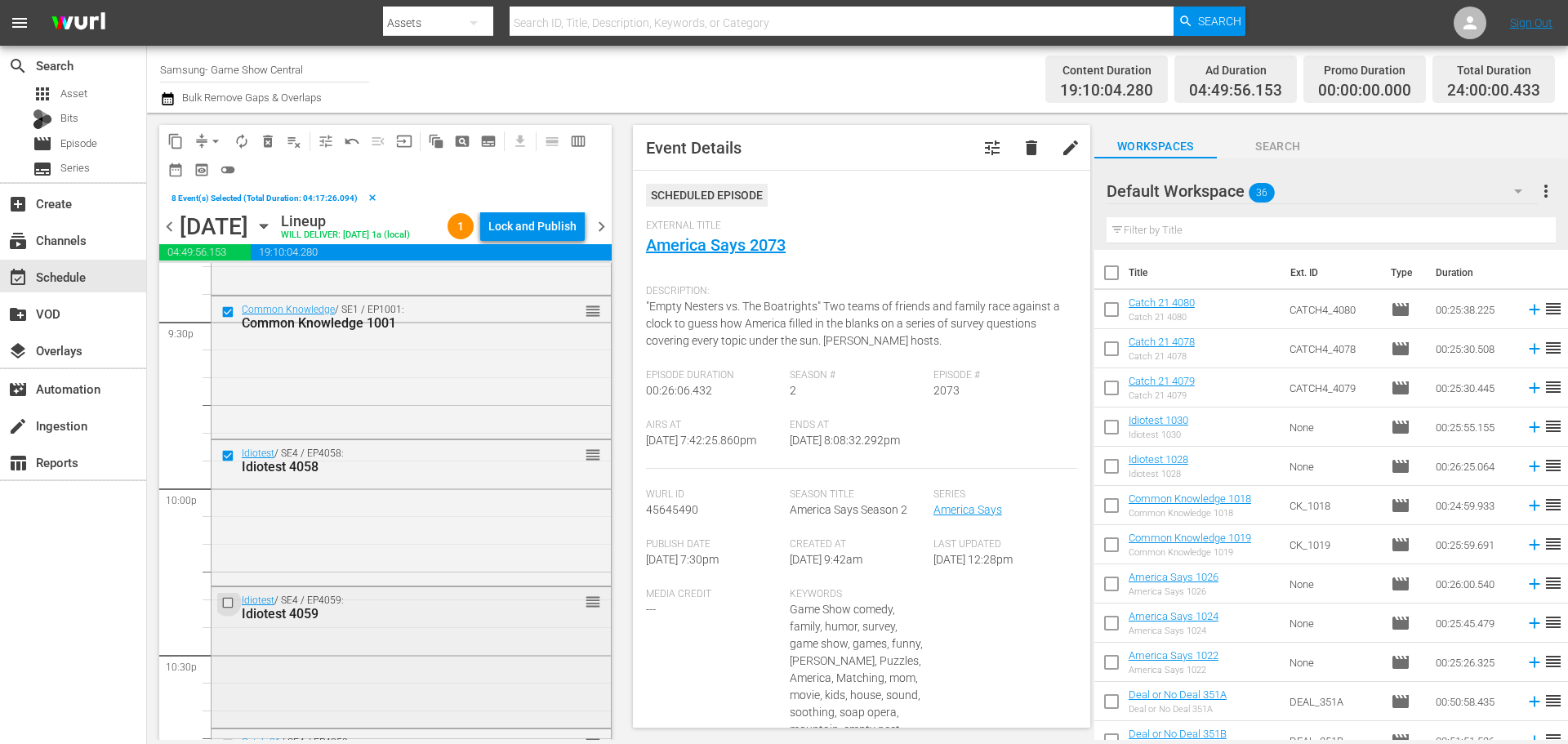
click at [228, 610] on input "checkbox" at bounding box center [229, 602] width 18 height 14
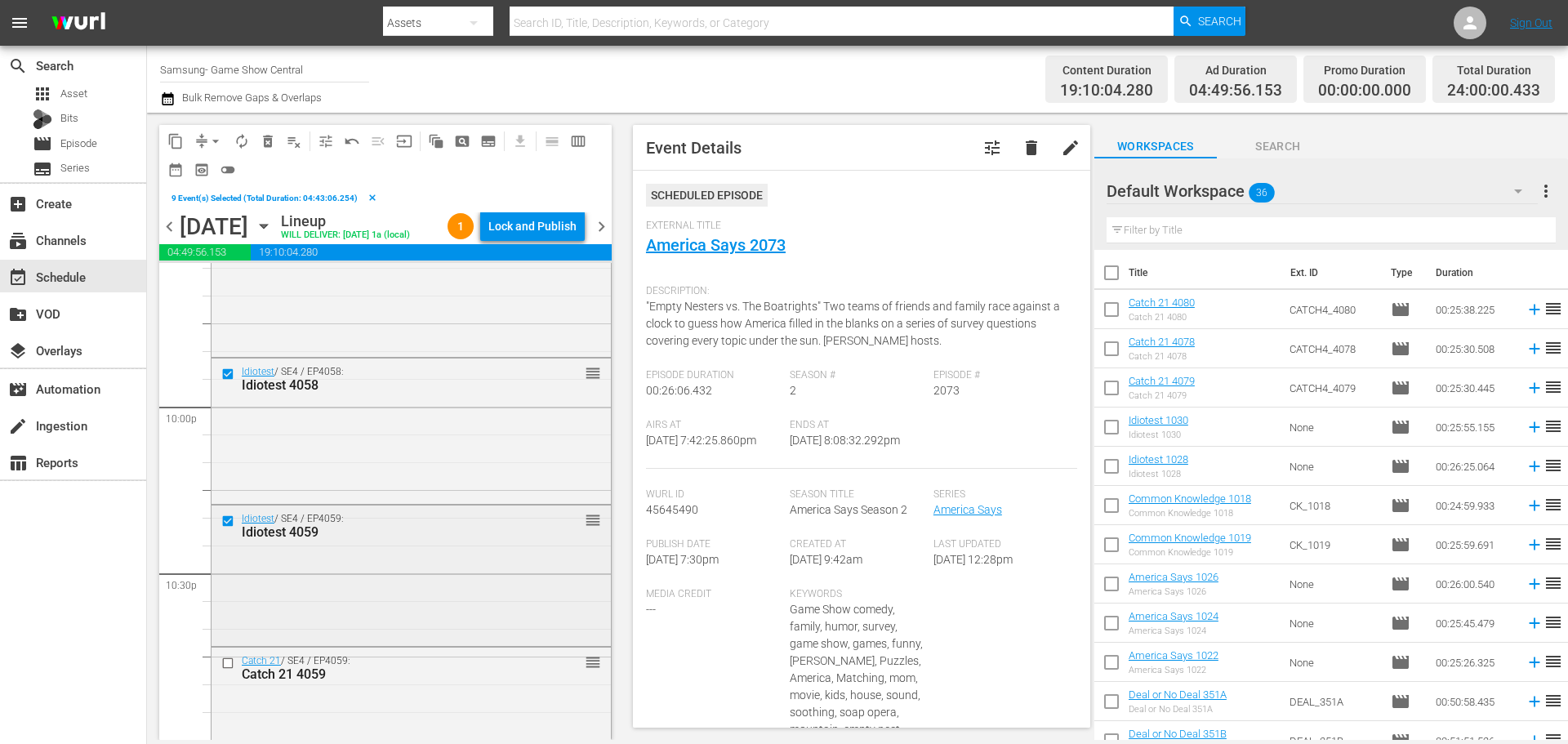
scroll to position [7347, 0]
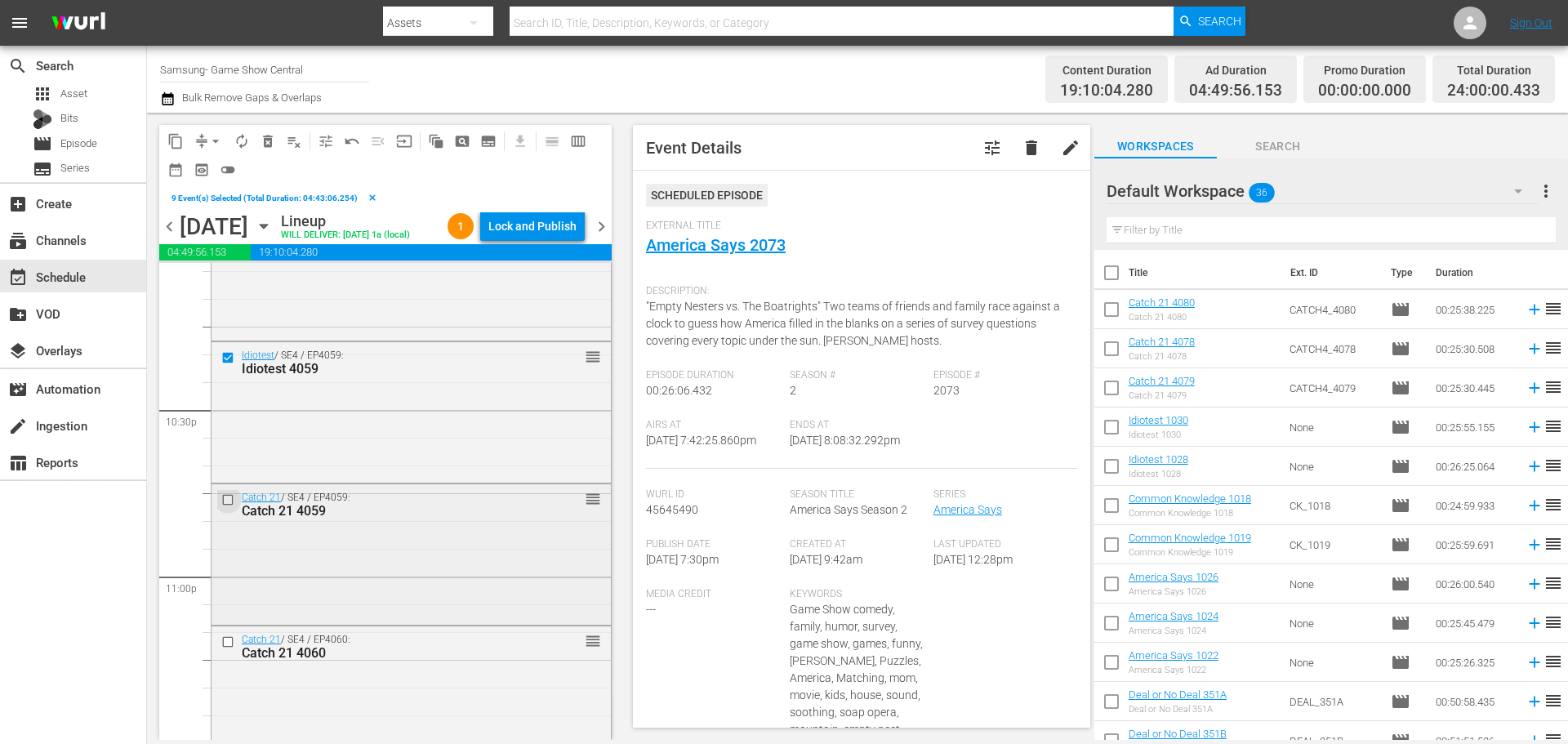
click at [228, 507] on input "checkbox" at bounding box center [229, 499] width 18 height 14
click at [226, 648] on input "checkbox" at bounding box center [229, 641] width 18 height 14
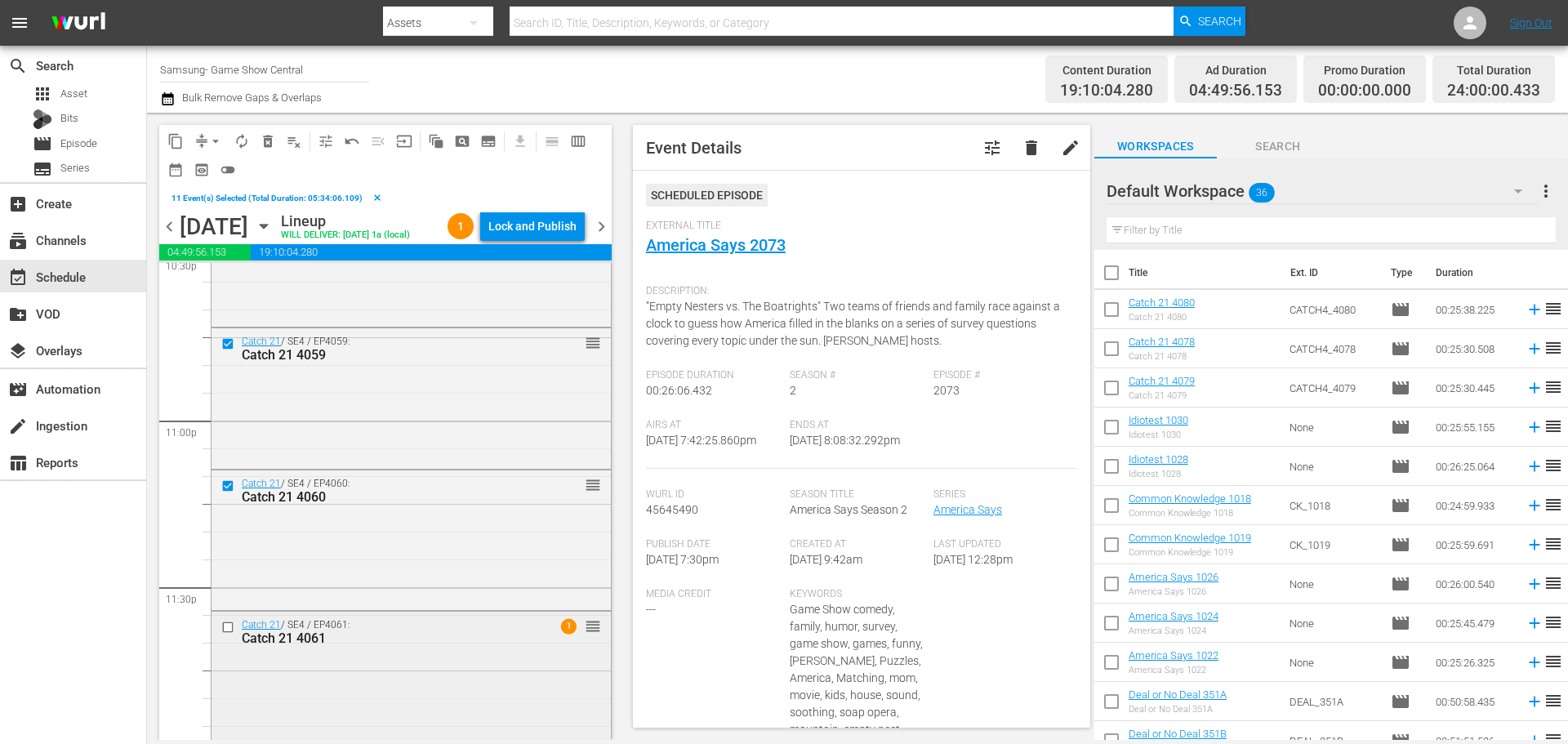
scroll to position [7510, 0]
click at [230, 627] on input "checkbox" at bounding box center [229, 620] width 18 height 14
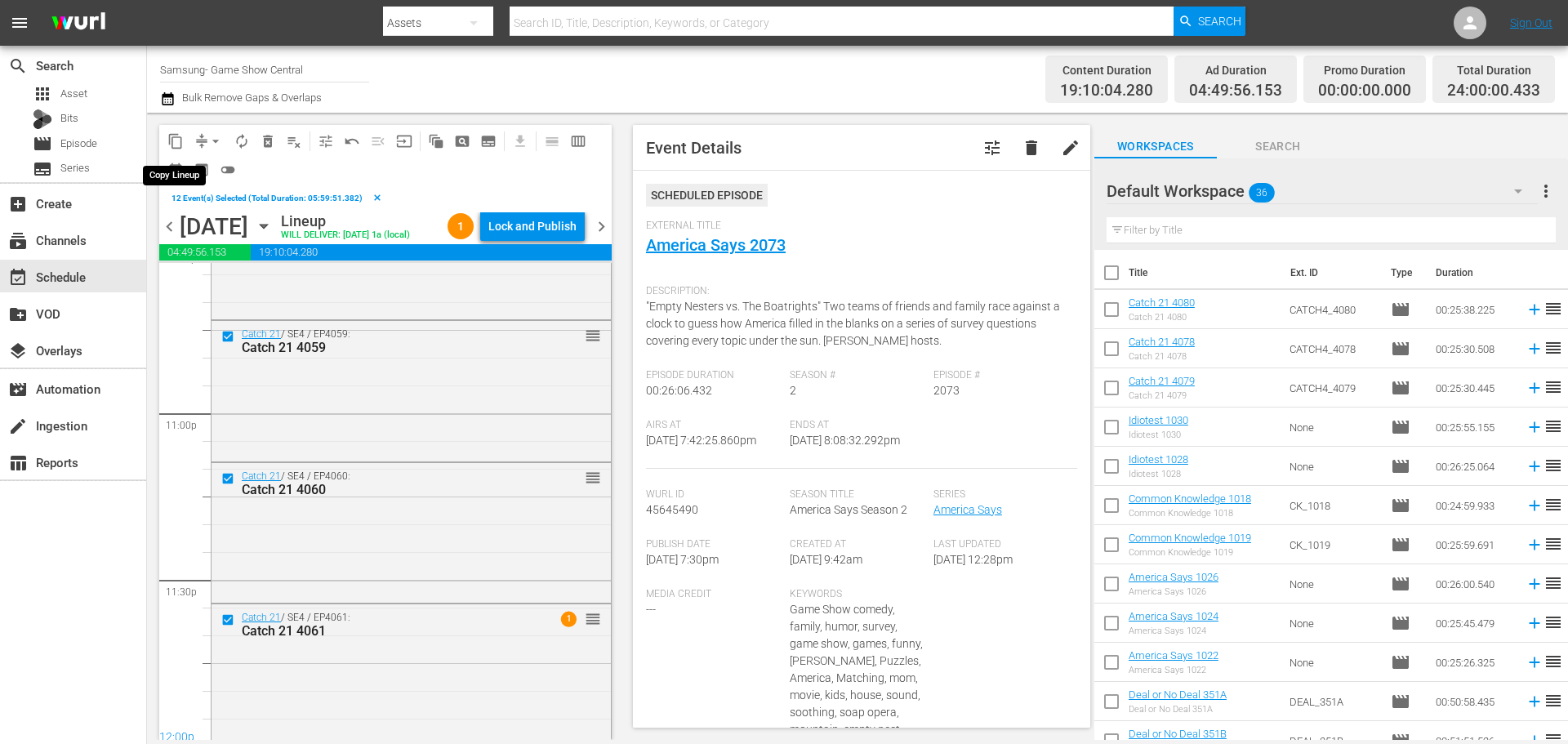
click at [173, 147] on span "content_copy" at bounding box center [176, 142] width 17 height 17
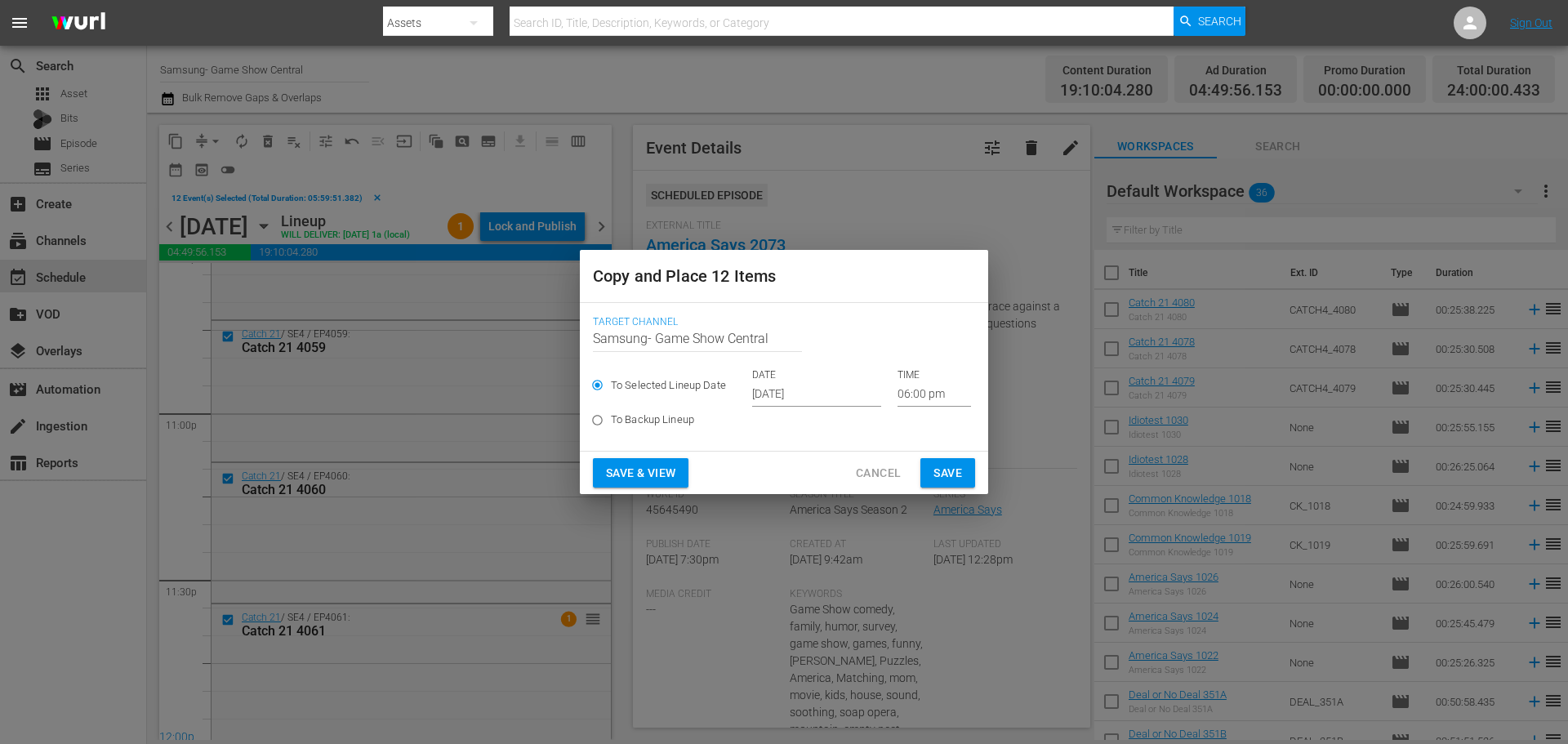
click at [918, 398] on input "06:00 pm" at bounding box center [934, 394] width 74 height 25
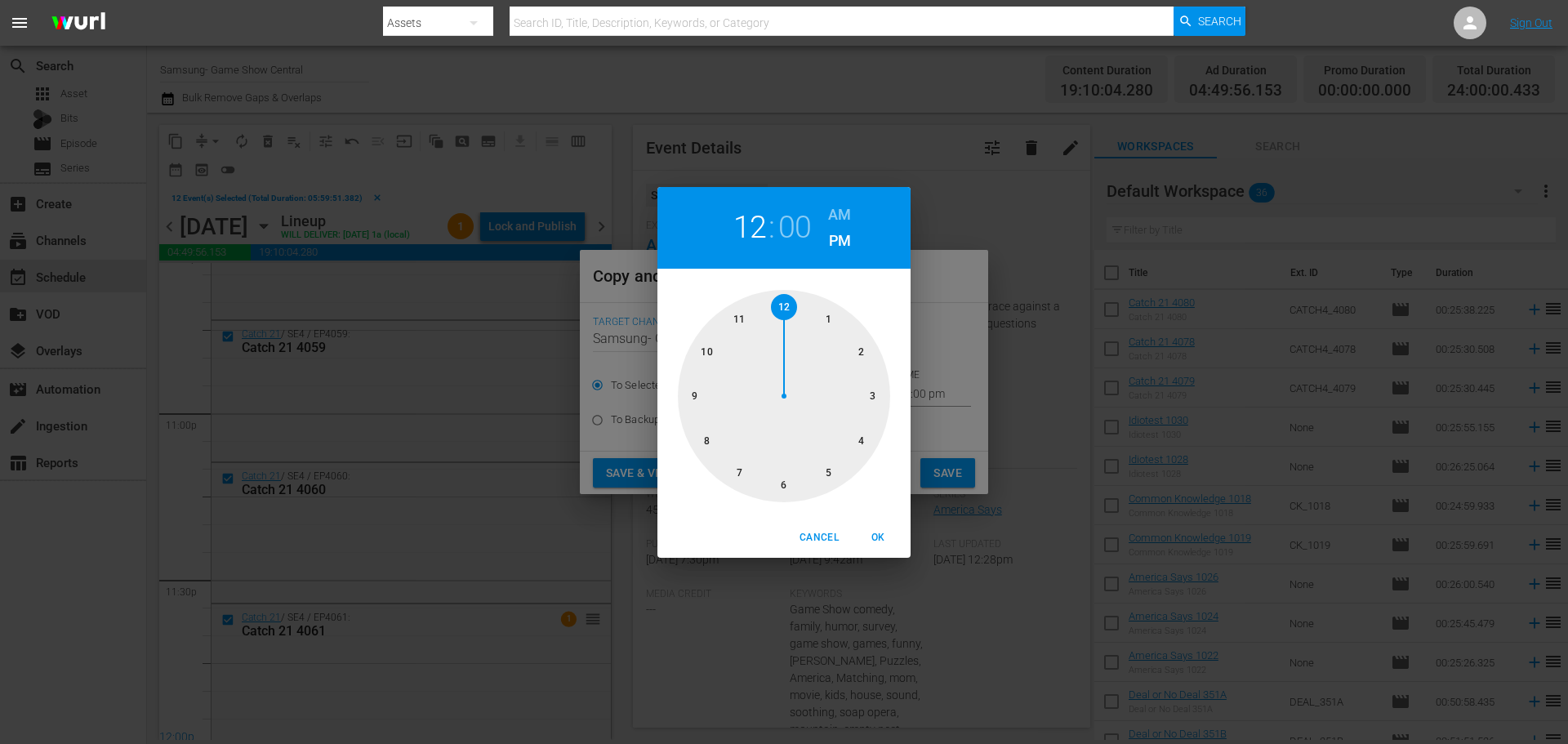
click at [789, 328] on div at bounding box center [784, 396] width 212 height 212
click at [893, 534] on span "OK" at bounding box center [878, 537] width 40 height 17
type input "12:00 pm"
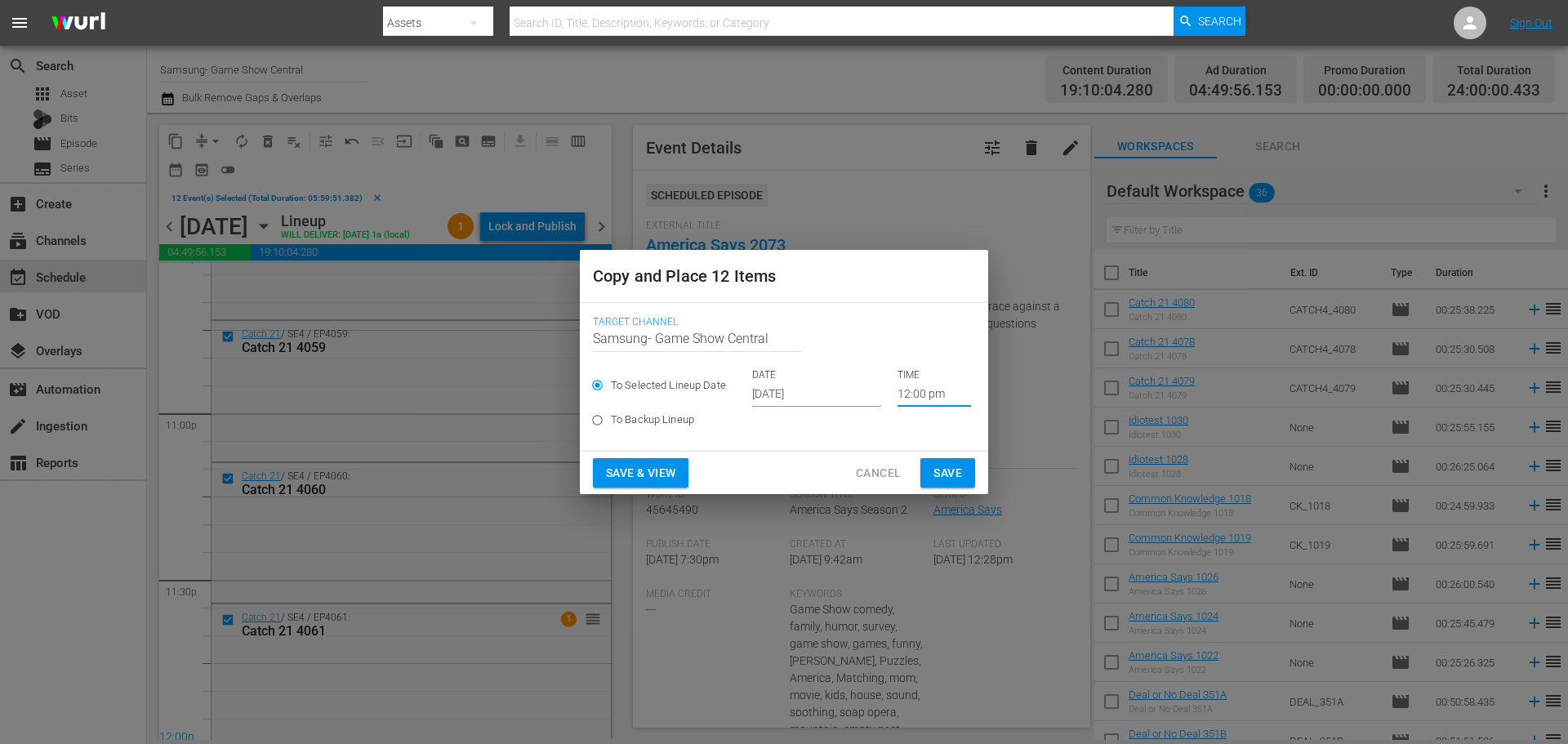
click at [825, 385] on input "Oct 16th 2025" at bounding box center [816, 394] width 129 height 25
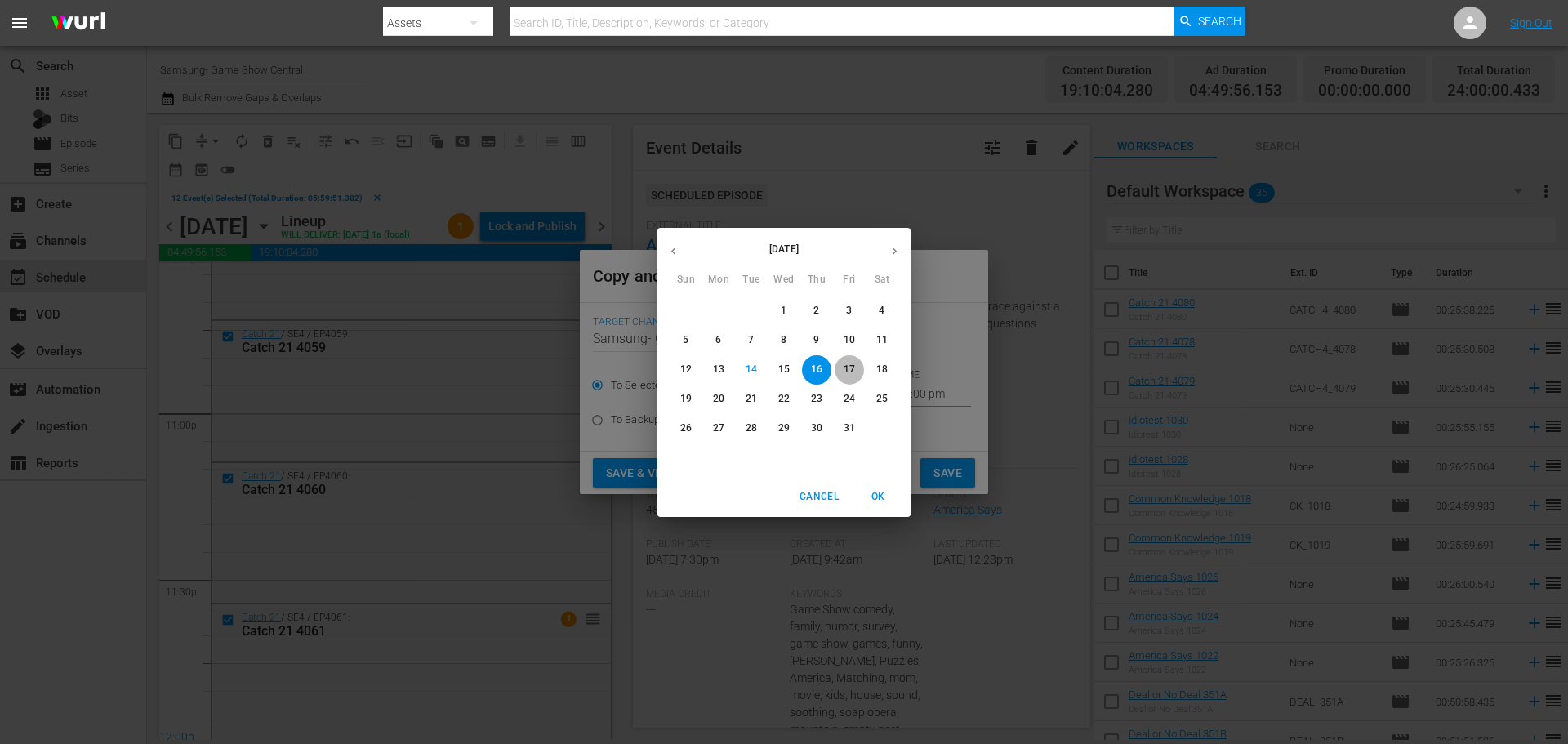
click at [841, 364] on span "17" at bounding box center [849, 369] width 29 height 14
type input "Oct 17th 2025"
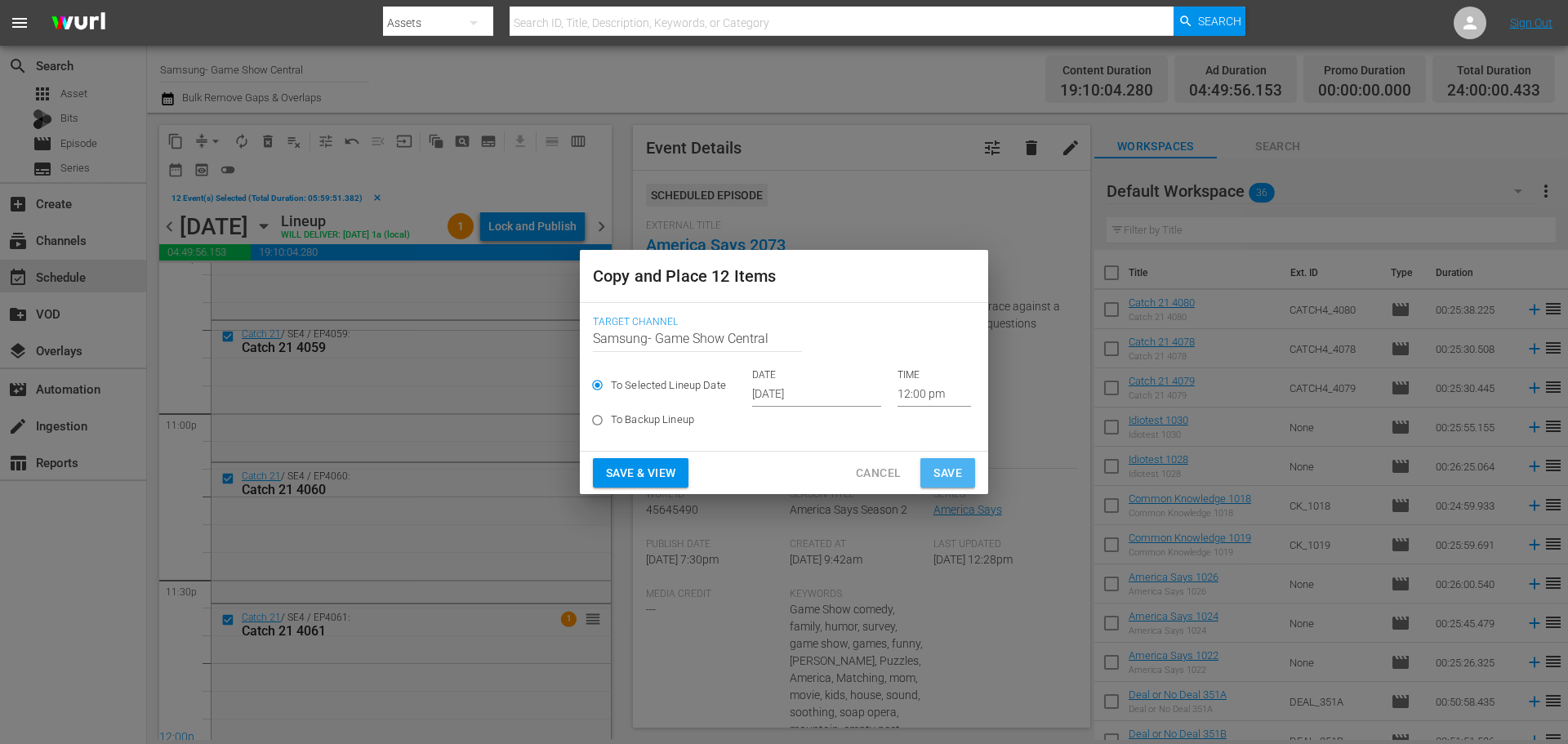
click at [950, 470] on span "Save" at bounding box center [947, 473] width 29 height 20
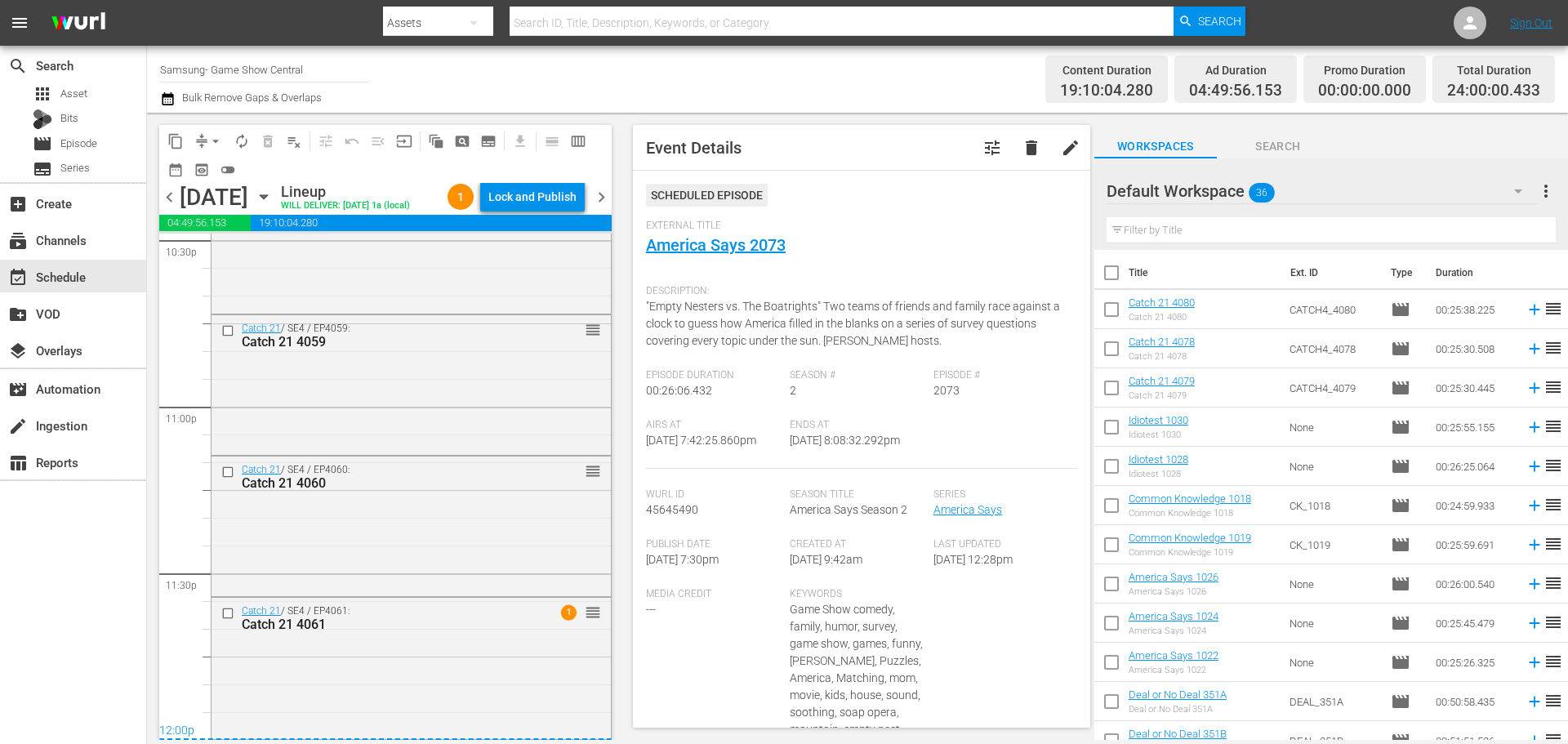
click at [273, 205] on icon "button" at bounding box center [264, 197] width 18 height 18
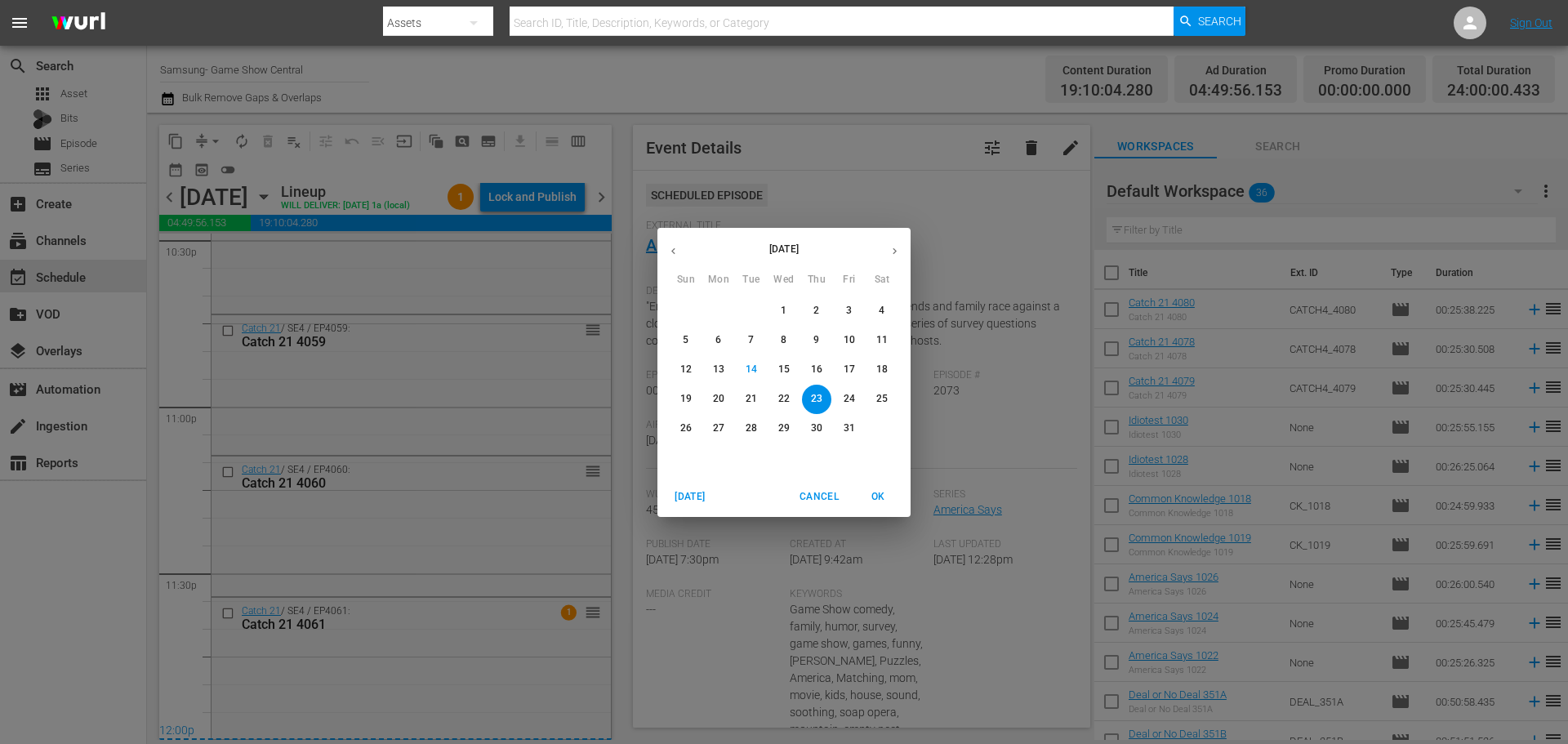
click at [858, 366] on span "17" at bounding box center [849, 369] width 29 height 14
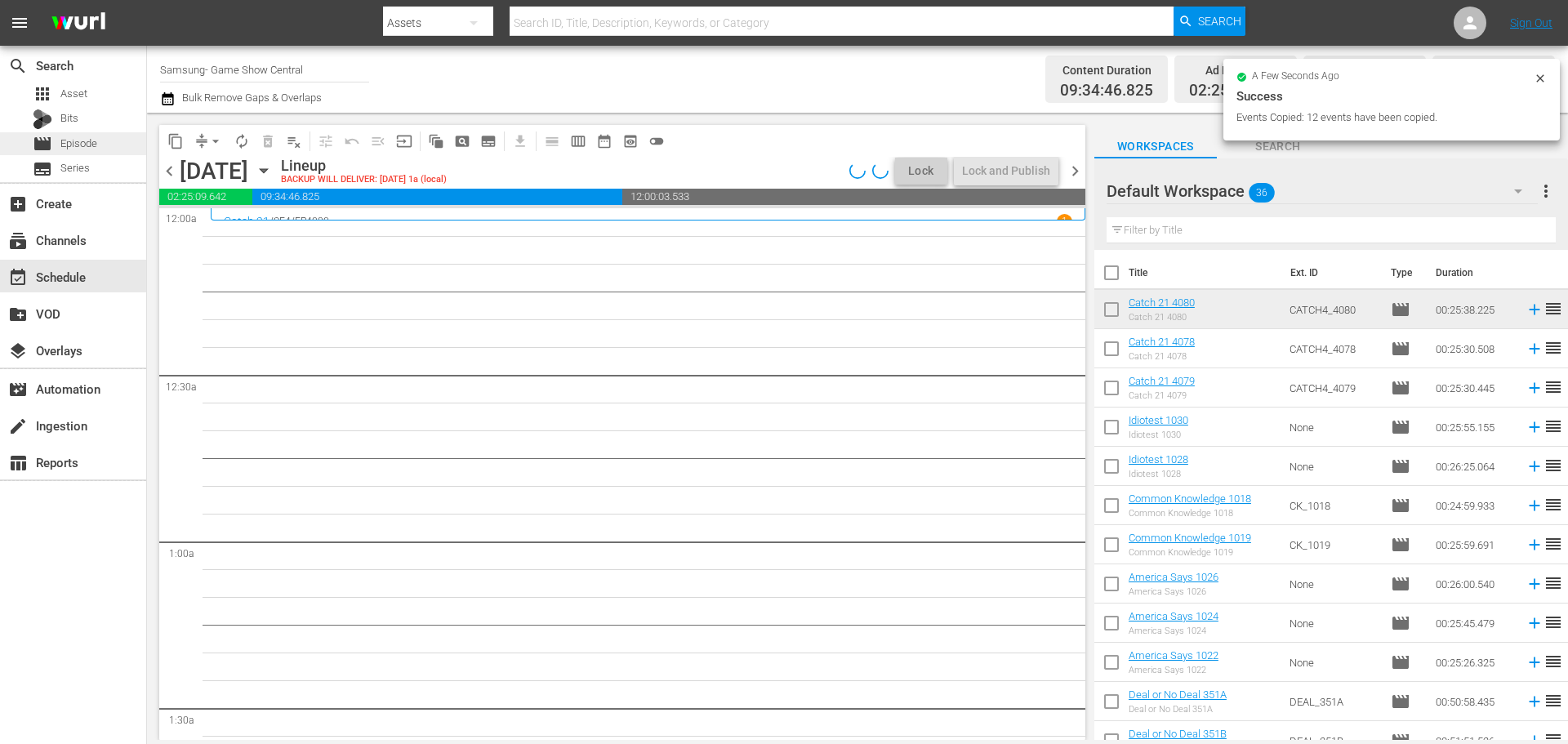
click at [85, 146] on span "Episode" at bounding box center [79, 144] width 37 height 17
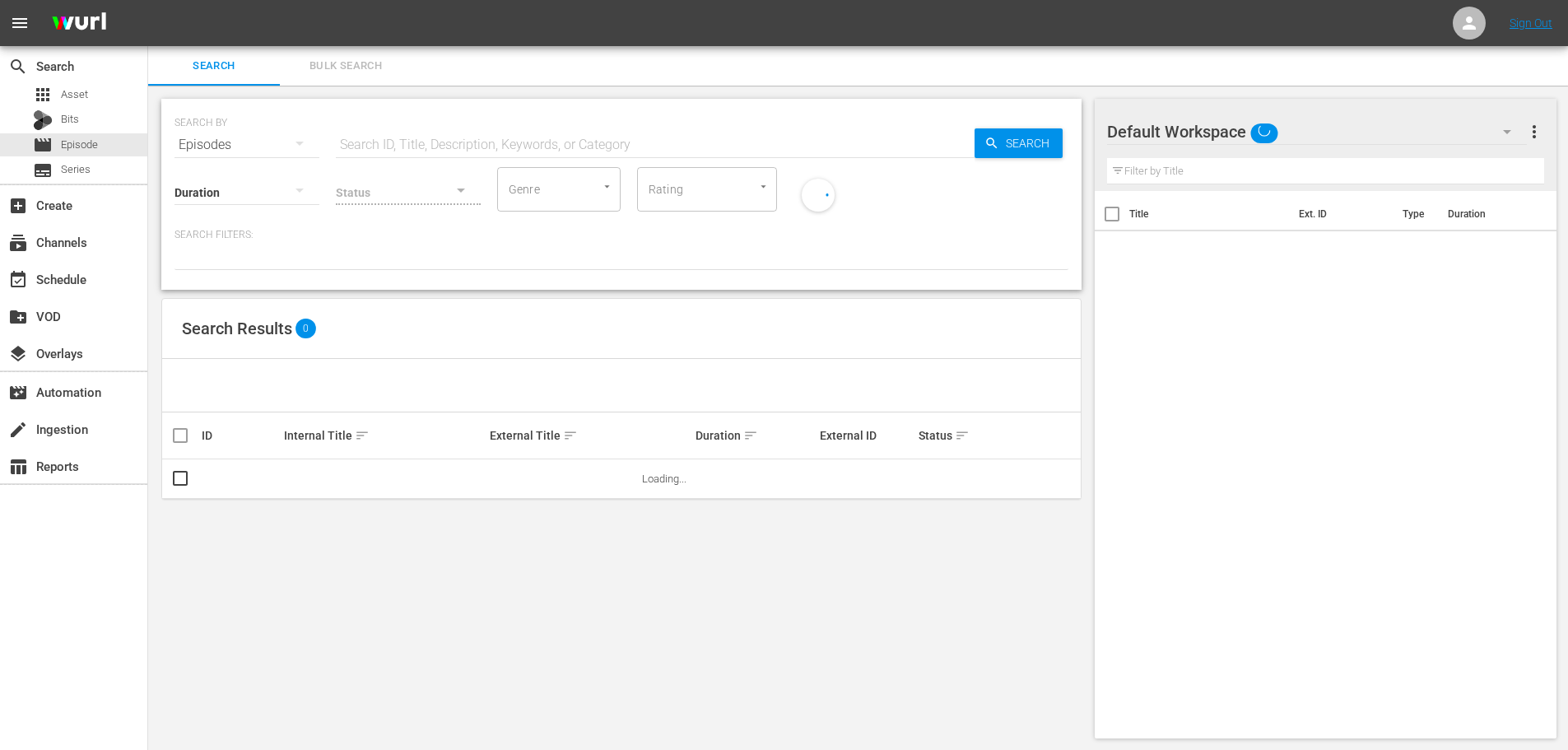
click at [390, 152] on div "Status" at bounding box center [408, 182] width 145 height 59
click at [399, 148] on input "text" at bounding box center [655, 145] width 639 height 40
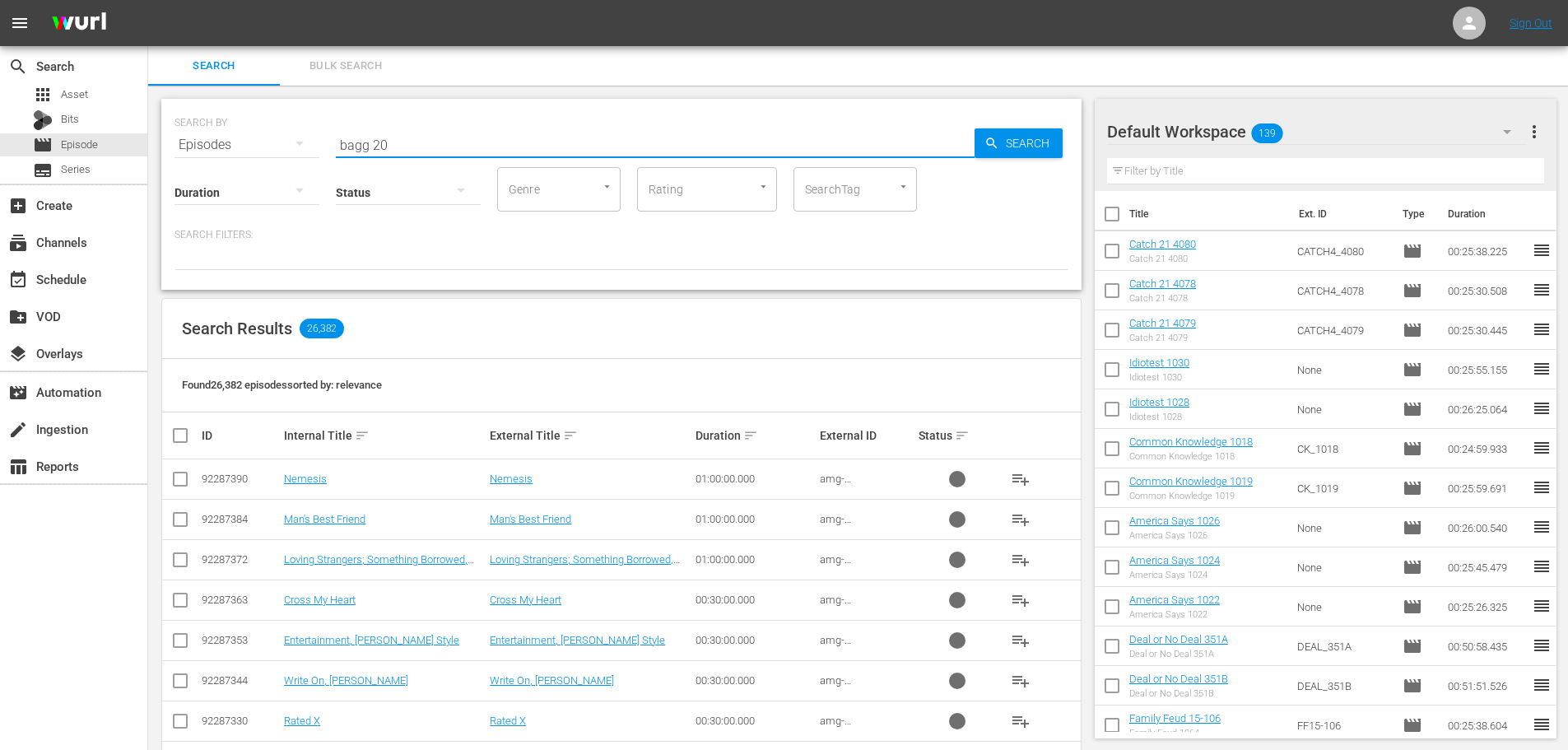
type input "bagg 203"
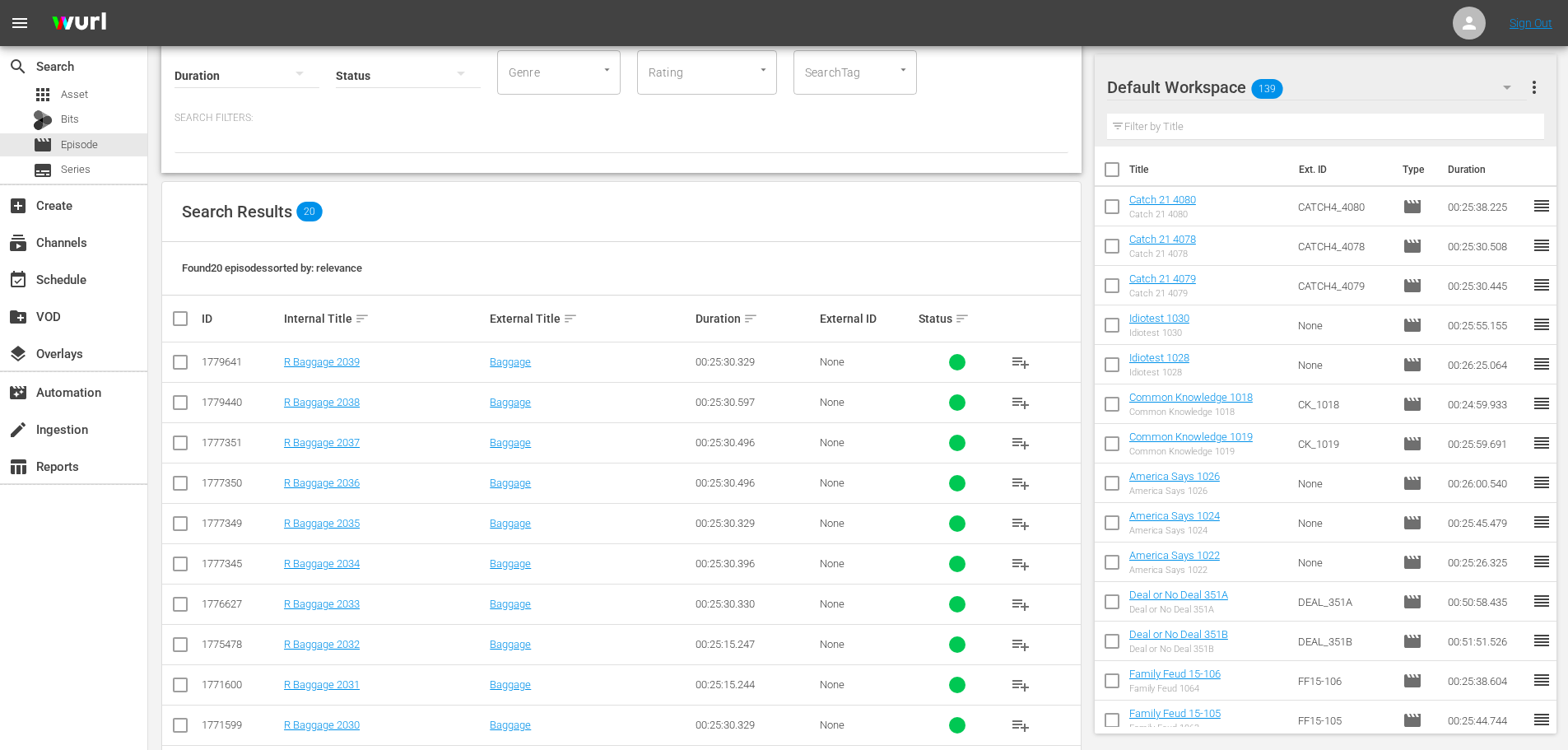
scroll to position [496, 0]
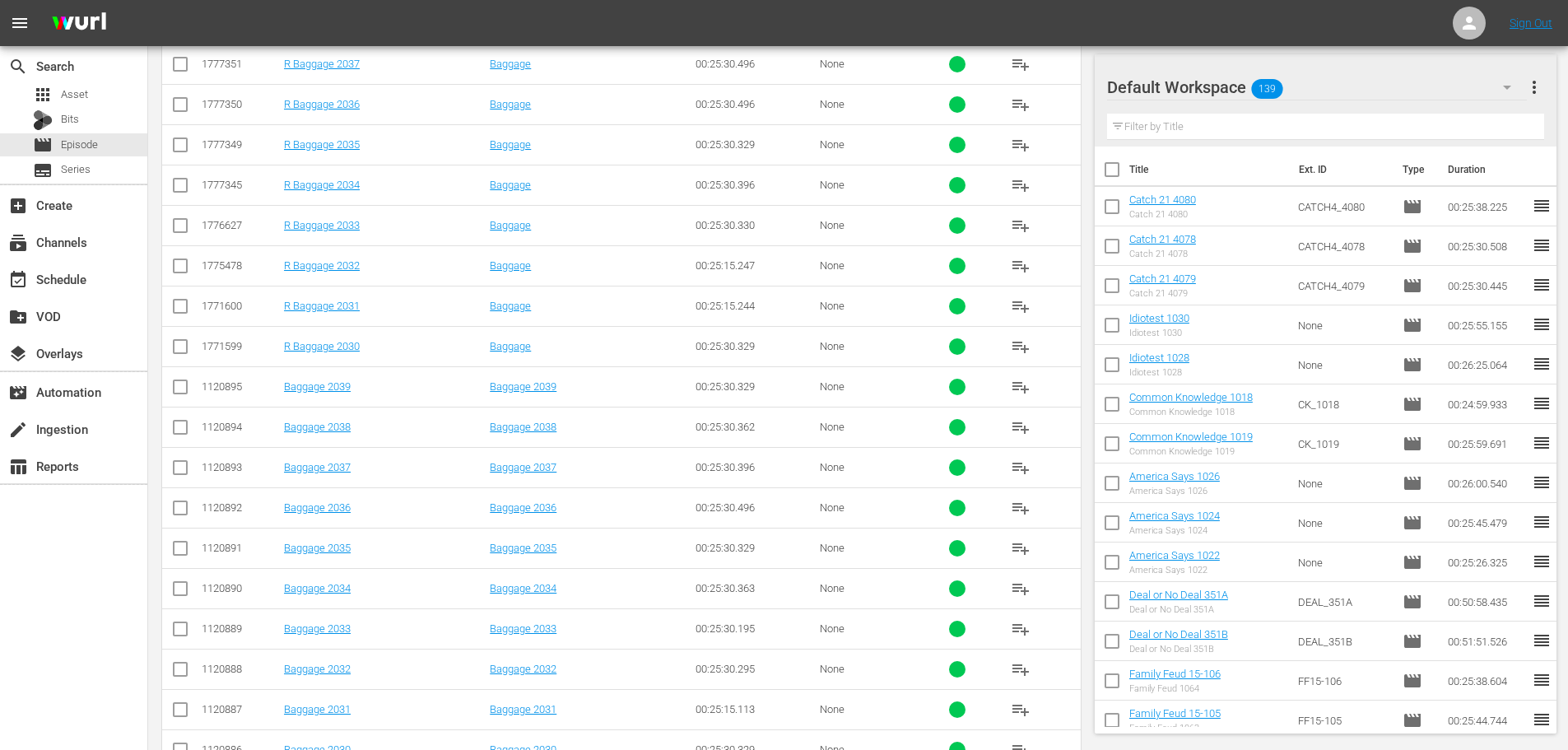
type input "bagg 203"
drag, startPoint x: 177, startPoint y: 584, endPoint x: 180, endPoint y: 610, distance: 26.2
click at [177, 584] on input "checkbox" at bounding box center [180, 591] width 19 height 19
checkbox input "true"
click at [182, 670] on input "checkbox" at bounding box center [180, 672] width 19 height 19
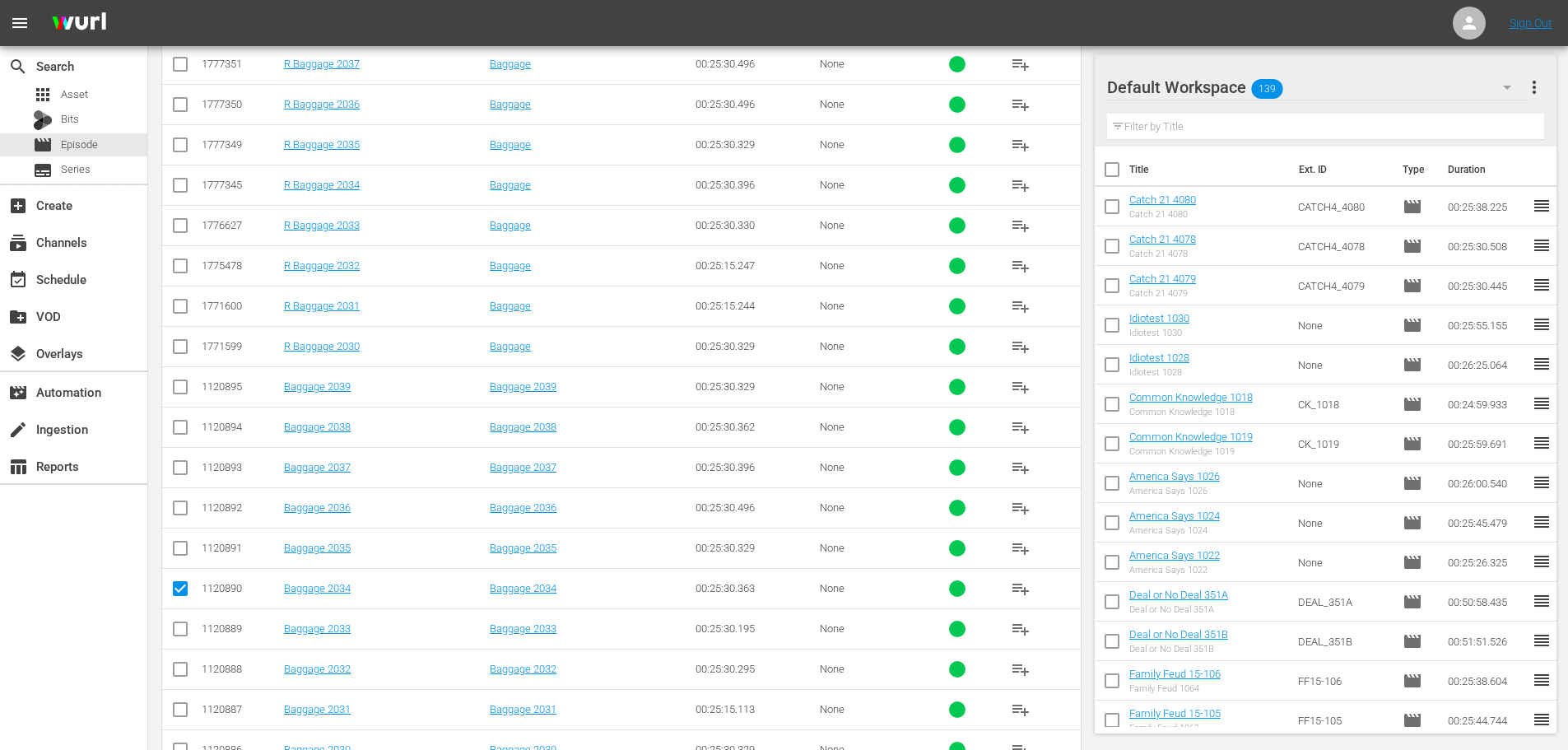
checkbox input "true"
drag, startPoint x: 174, startPoint y: 514, endPoint x: 176, endPoint y: 504, distance: 10.2
click at [176, 506] on input "checkbox" at bounding box center [180, 511] width 19 height 19
checkbox input "true"
click at [176, 435] on input "checkbox" at bounding box center [180, 430] width 19 height 19
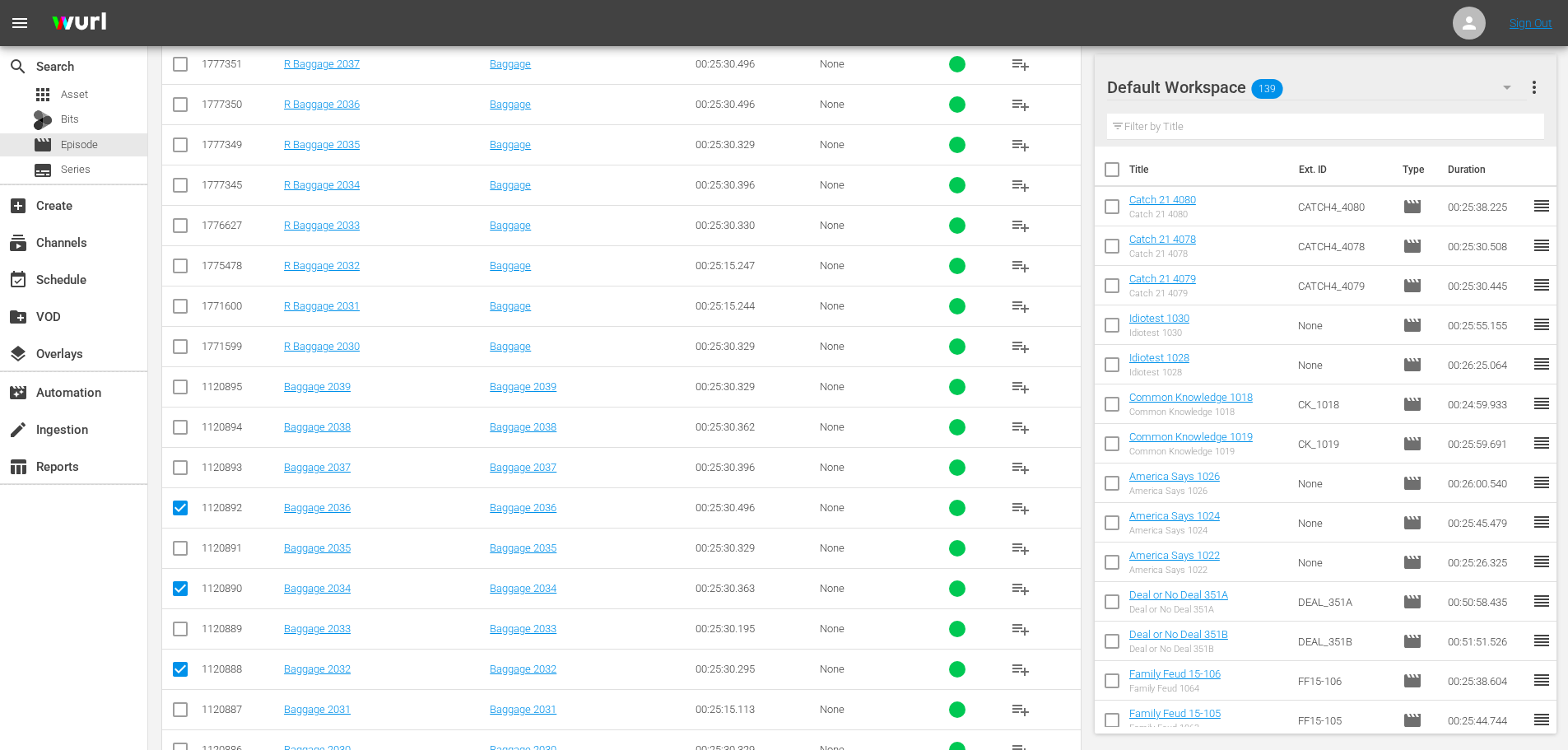
checkbox input "true"
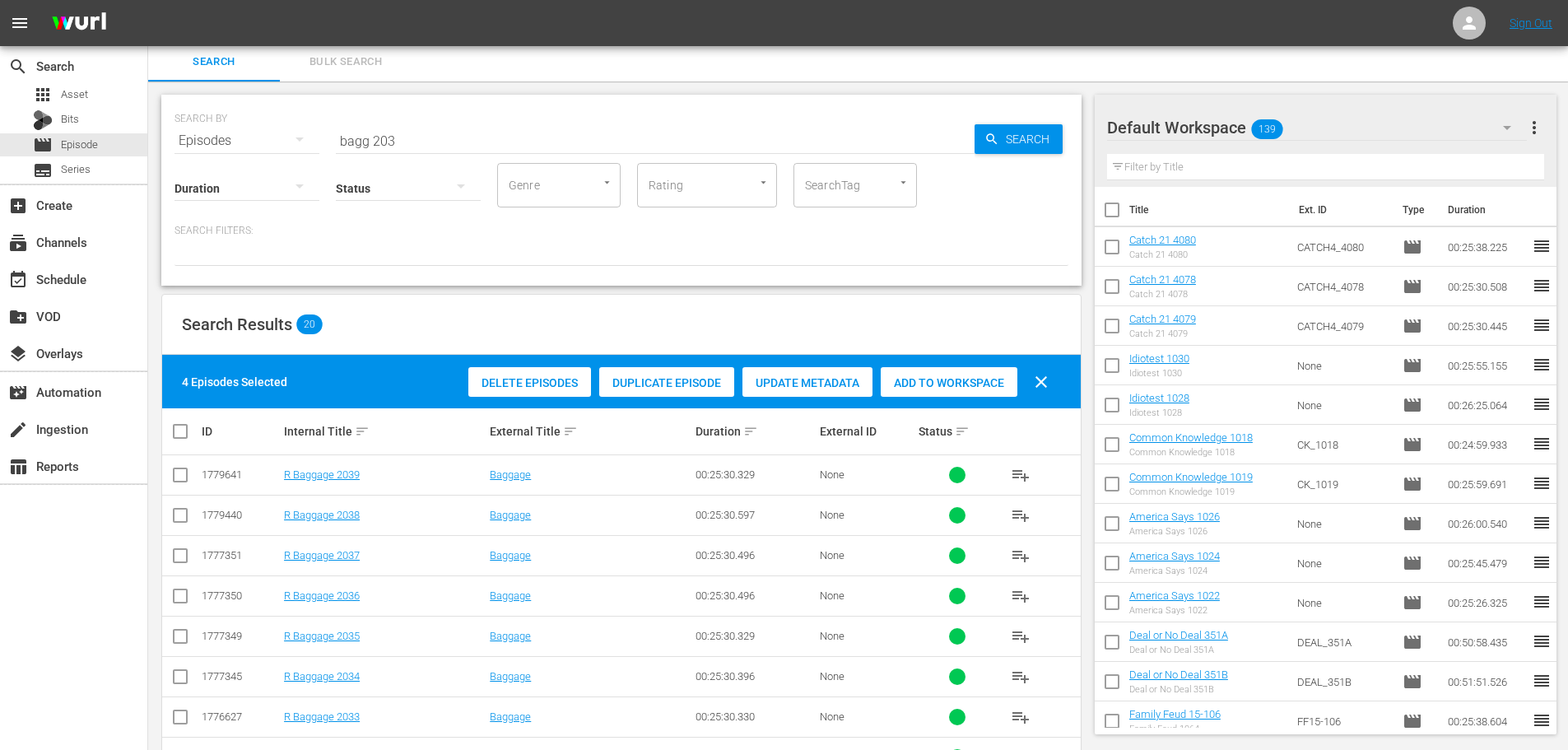
scroll to position [0, 0]
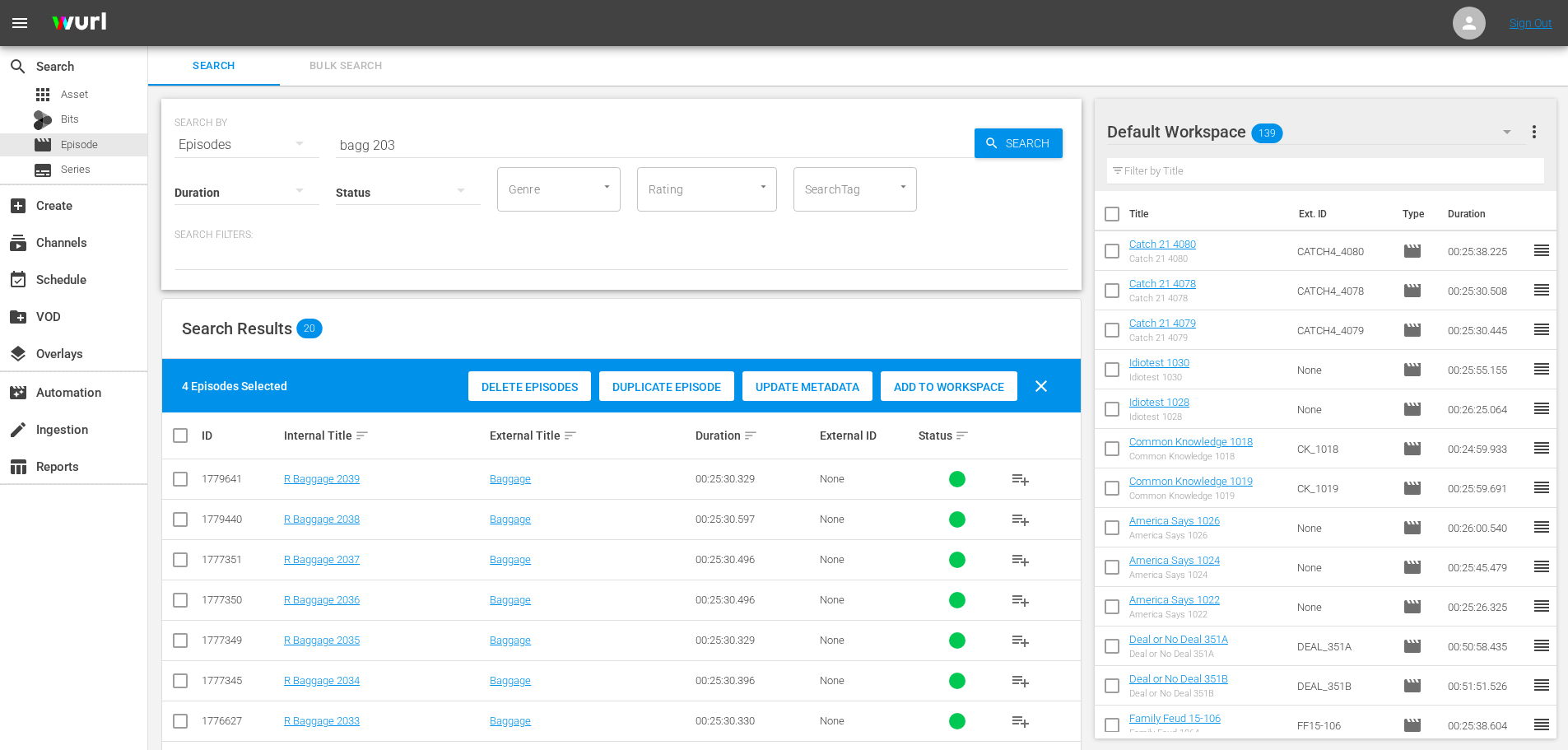
click at [962, 376] on div "Add to Workspace" at bounding box center [949, 387] width 136 height 32
drag, startPoint x: 362, startPoint y: 143, endPoint x: 105, endPoint y: 113, distance: 258.7
click at [162, 136] on div "SEARCH BY Search By Episodes Search ID, Title, Description, Keywords, or Catego…" at bounding box center [621, 194] width 920 height 191
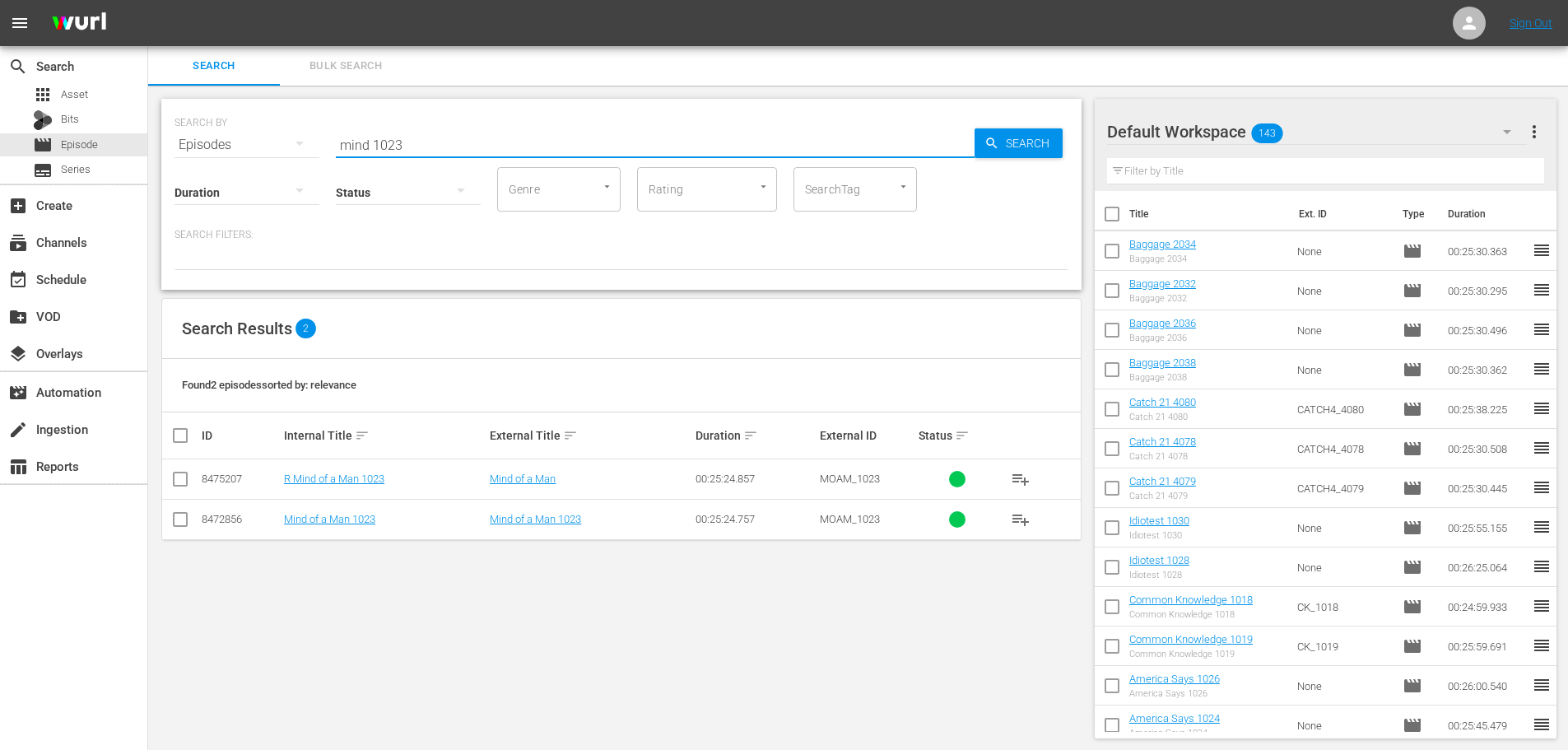
type input "mind 1023"
click at [186, 524] on input "checkbox" at bounding box center [180, 522] width 19 height 19
checkbox input "true"
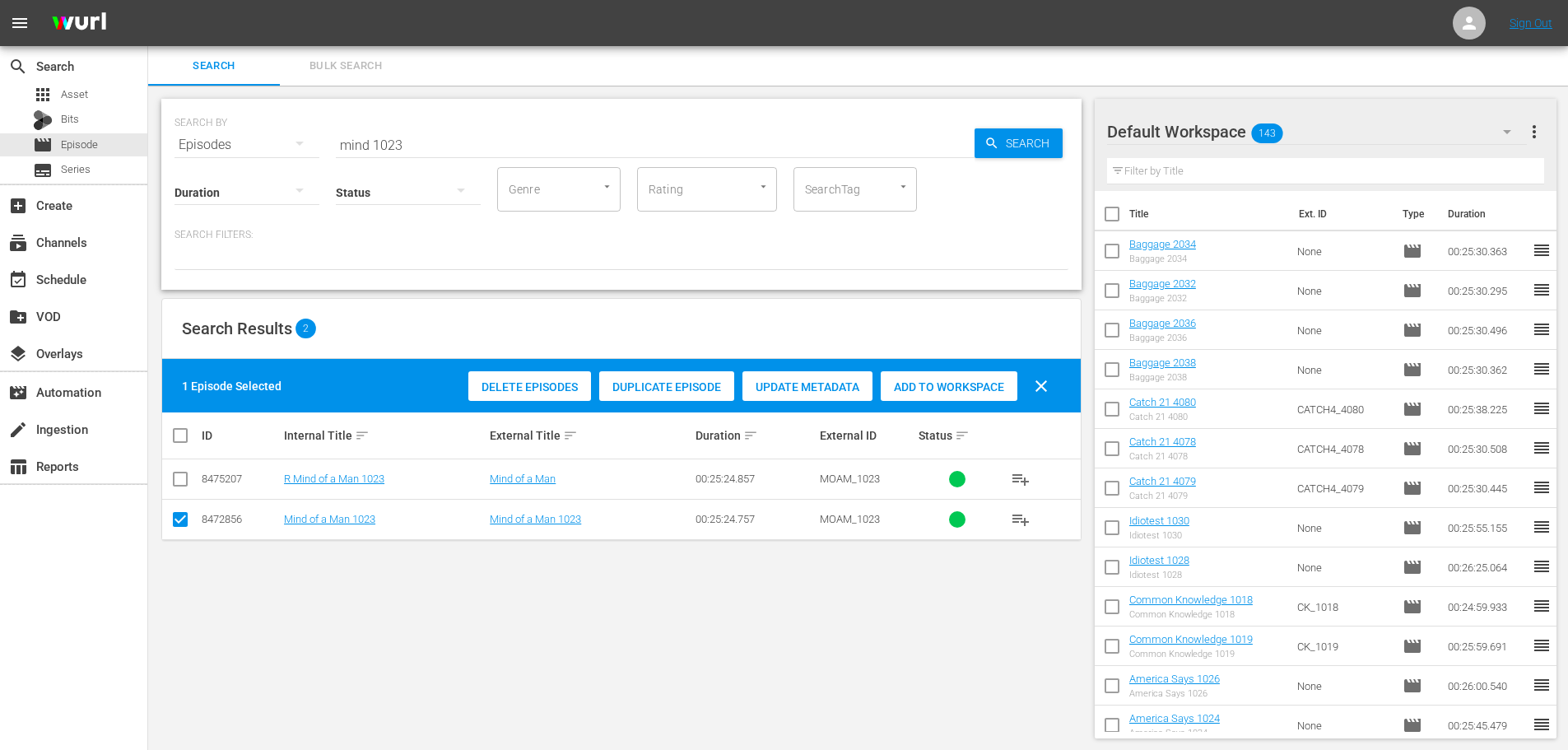
click at [923, 381] on span "Add to Workspace" at bounding box center [949, 387] width 136 height 13
drag, startPoint x: 474, startPoint y: 154, endPoint x: 460, endPoint y: 137, distance: 22.0
click at [461, 139] on div "SEARCH BY Search By Episodes Search ID, Title, Description, Keywords, or Catego…" at bounding box center [621, 194] width 920 height 191
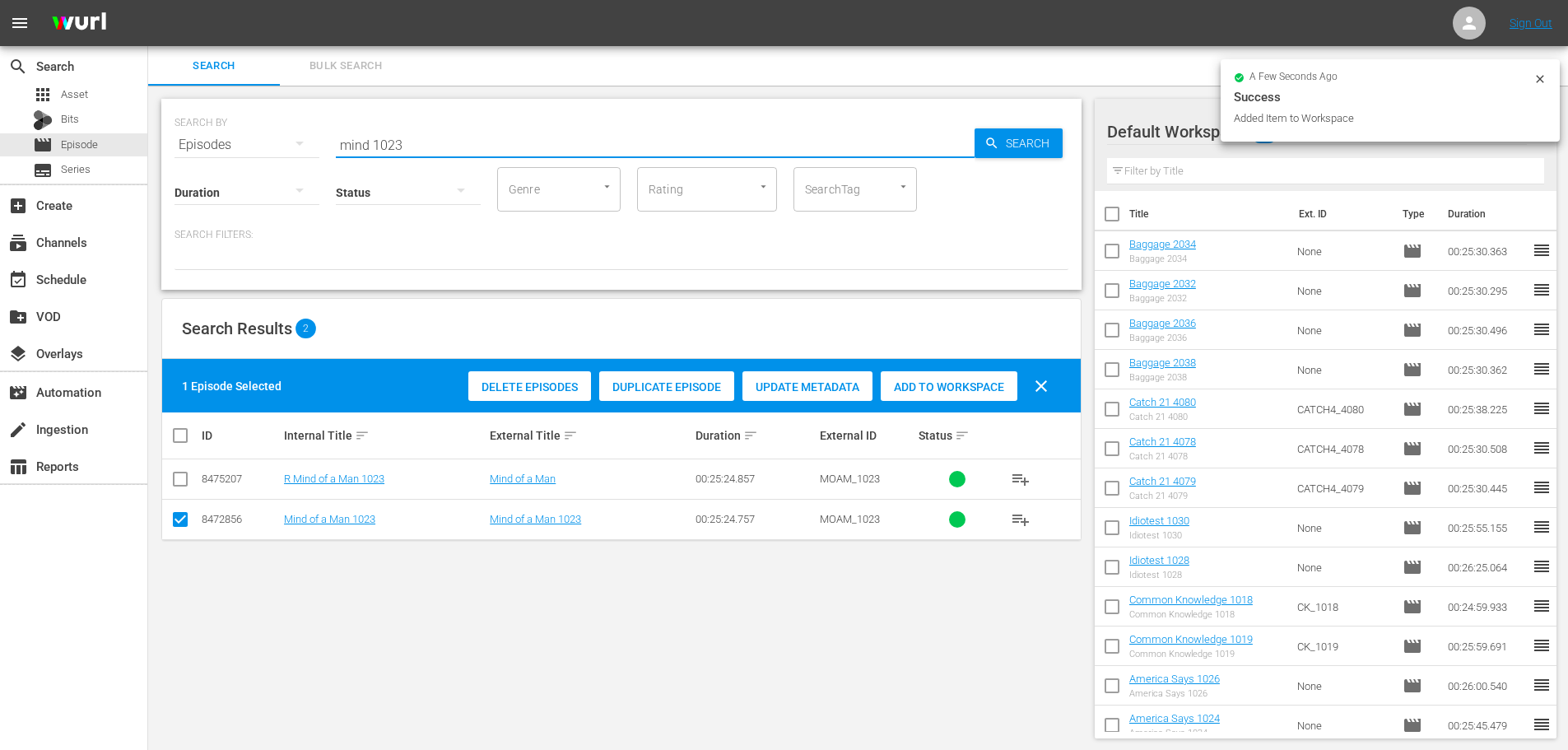
drag, startPoint x: 460, startPoint y: 136, endPoint x: 253, endPoint y: 133, distance: 207.0
click at [273, 137] on div "SEARCH BY Search By Episodes Search ID, Title, Description, Keywords, or Catego…" at bounding box center [621, 135] width 894 height 59
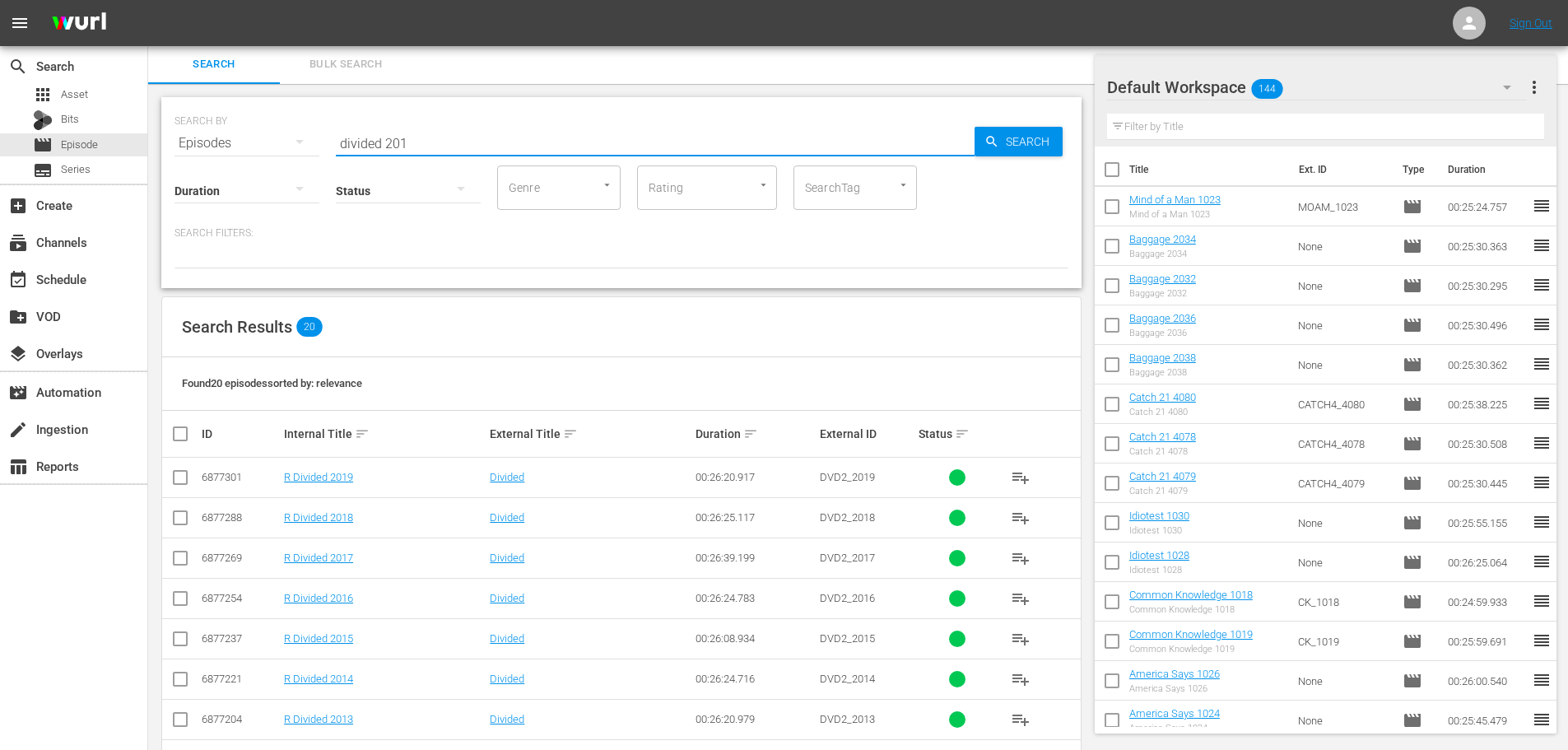
scroll to position [547, 0]
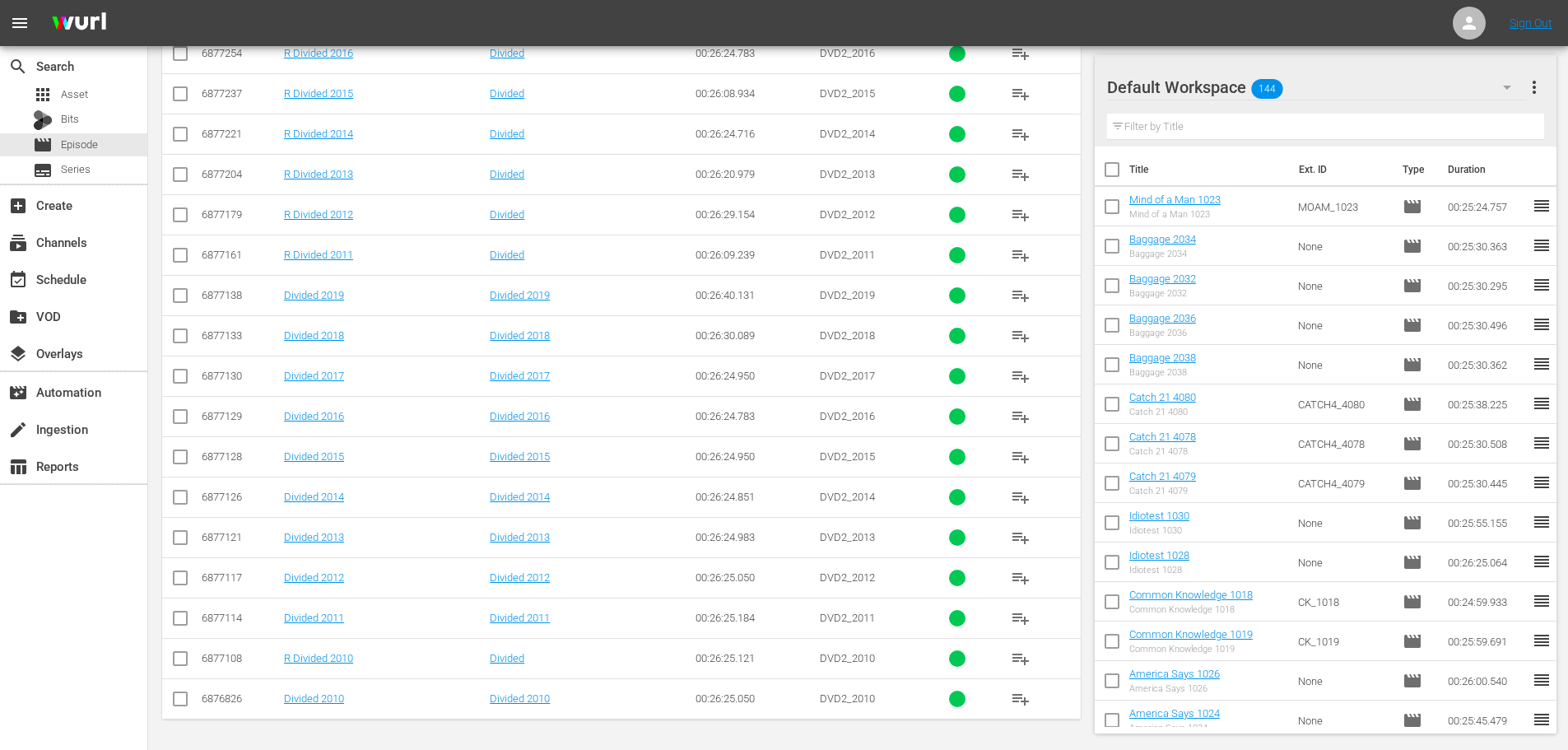
type input "divided 201"
click at [168, 454] on td at bounding box center [181, 456] width 37 height 40
click at [175, 462] on input "checkbox" at bounding box center [180, 459] width 19 height 19
checkbox input "true"
click at [183, 388] on input "checkbox" at bounding box center [180, 379] width 19 height 19
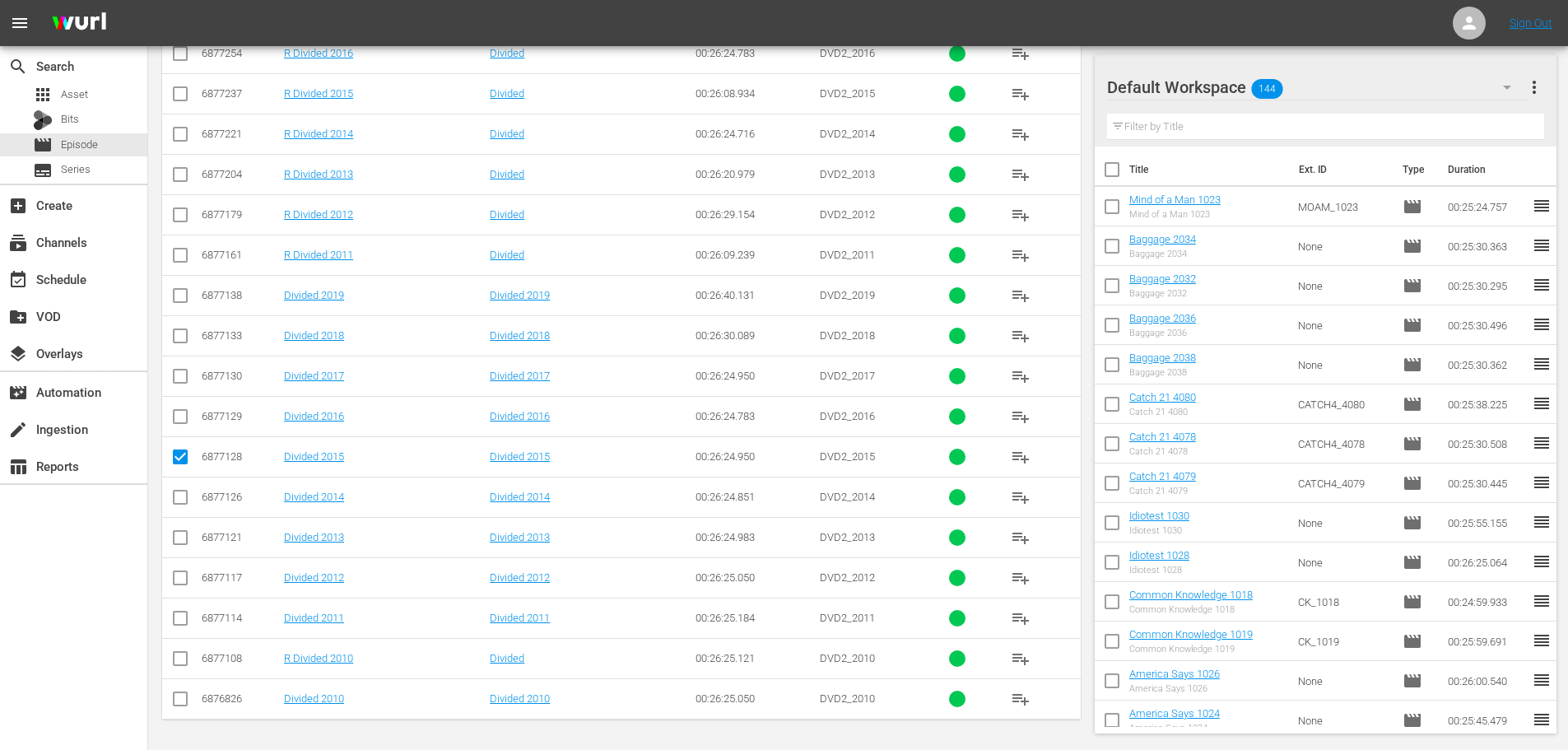
checkbox input "true"
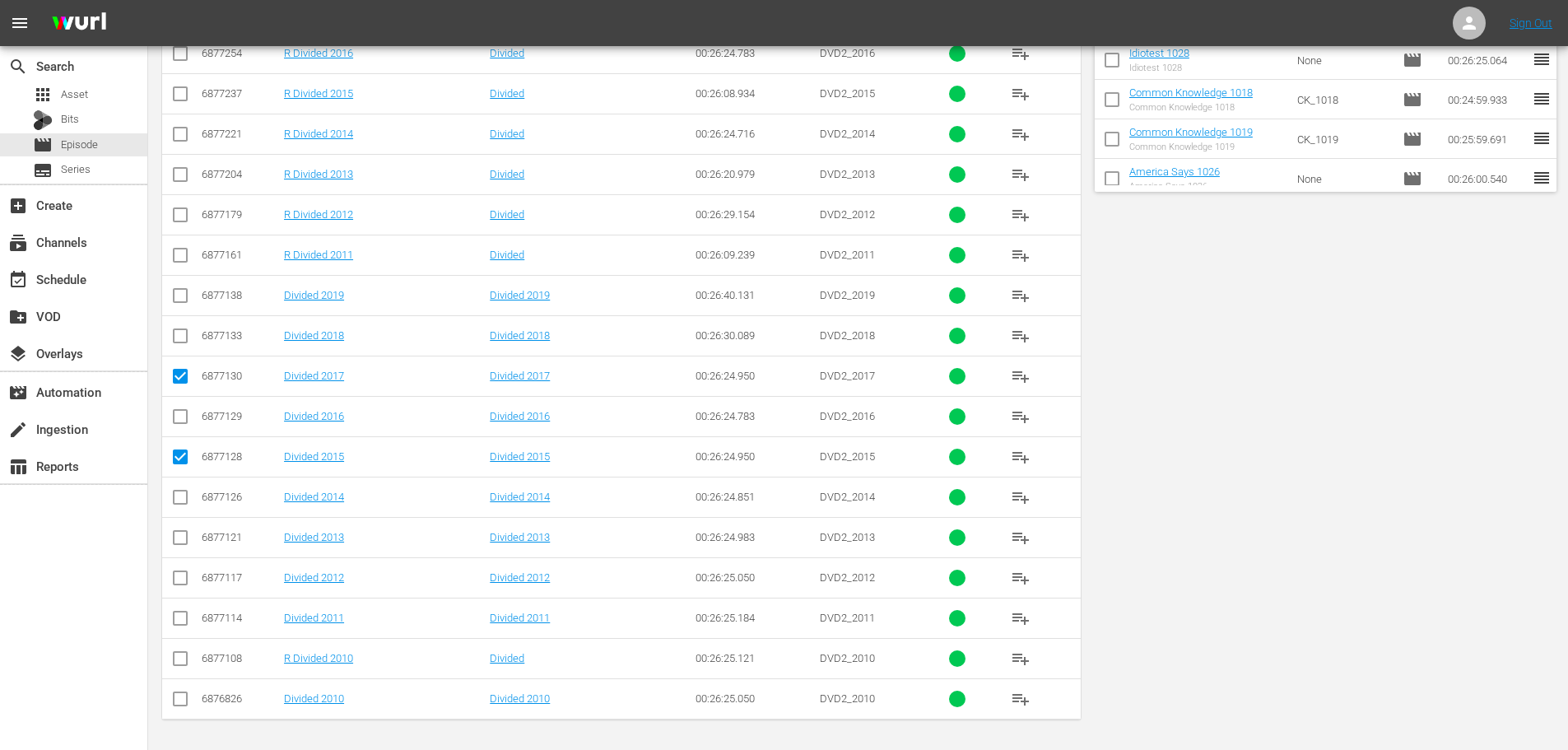
scroll to position [0, 0]
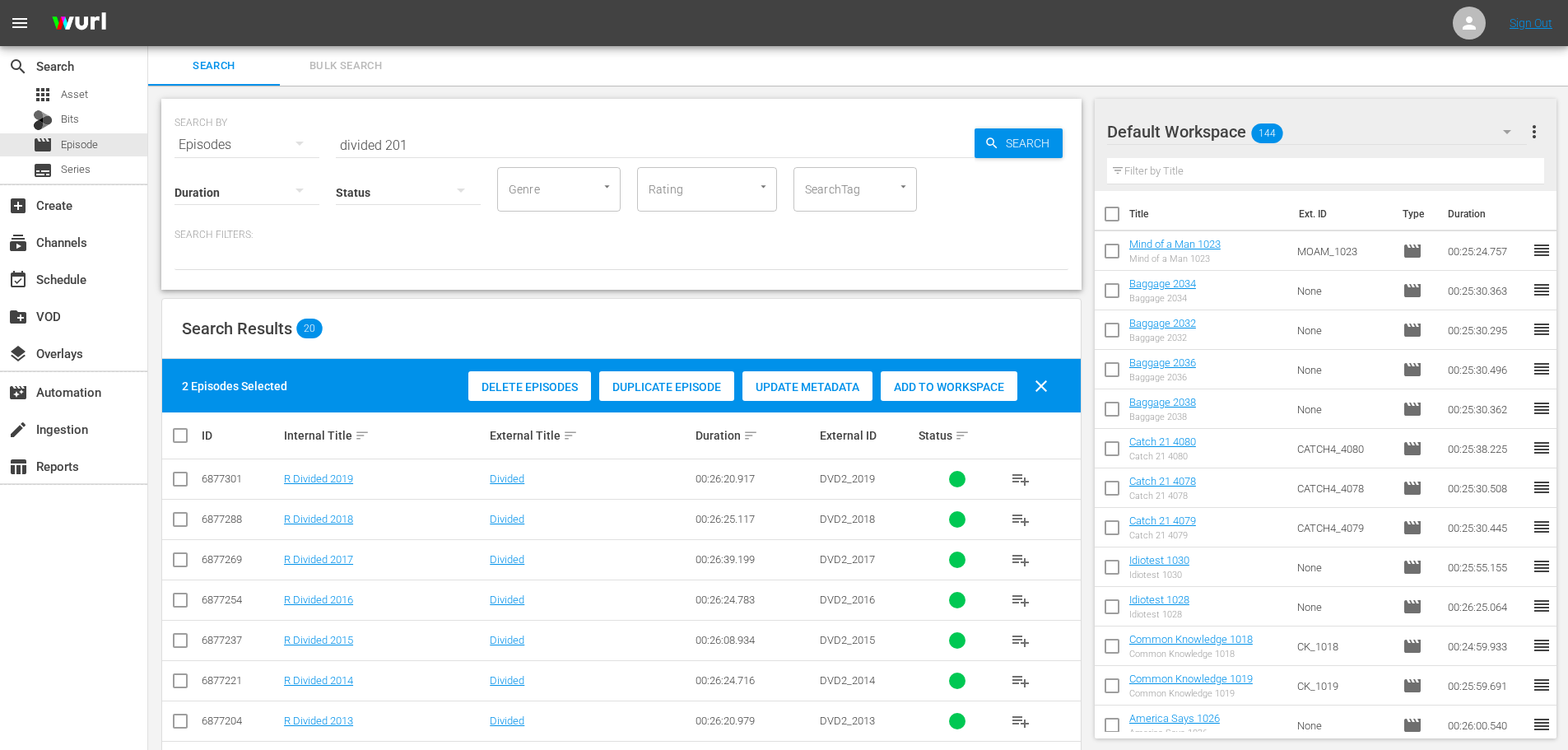
click at [998, 386] on span "Add to Workspace" at bounding box center [949, 387] width 136 height 13
drag, startPoint x: 475, startPoint y: 140, endPoint x: 243, endPoint y: 145, distance: 232.1
click at [278, 147] on div "SEARCH BY Search By Episodes Search ID, Title, Description, Keywords, or Catego…" at bounding box center [621, 135] width 894 height 59
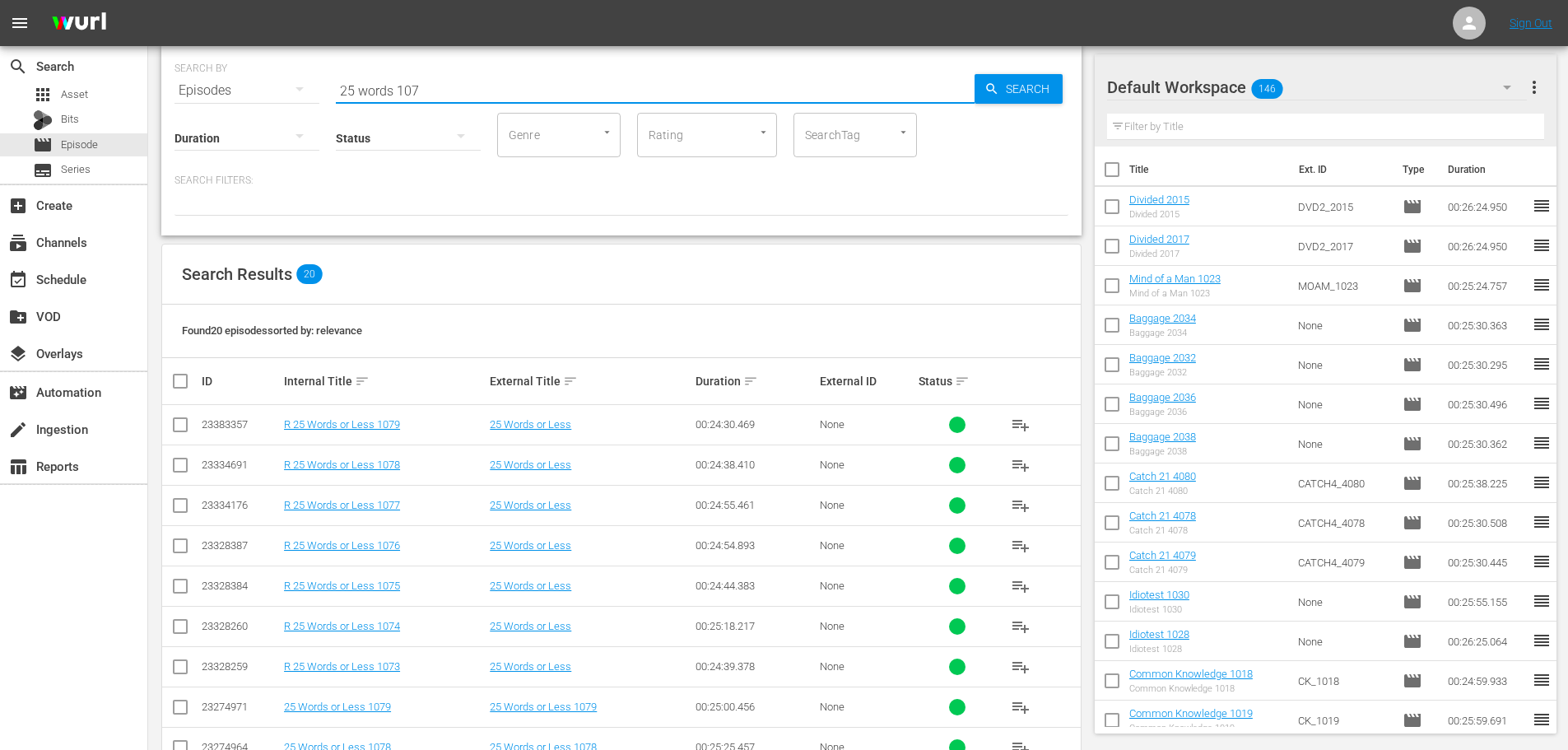
scroll to position [547, 0]
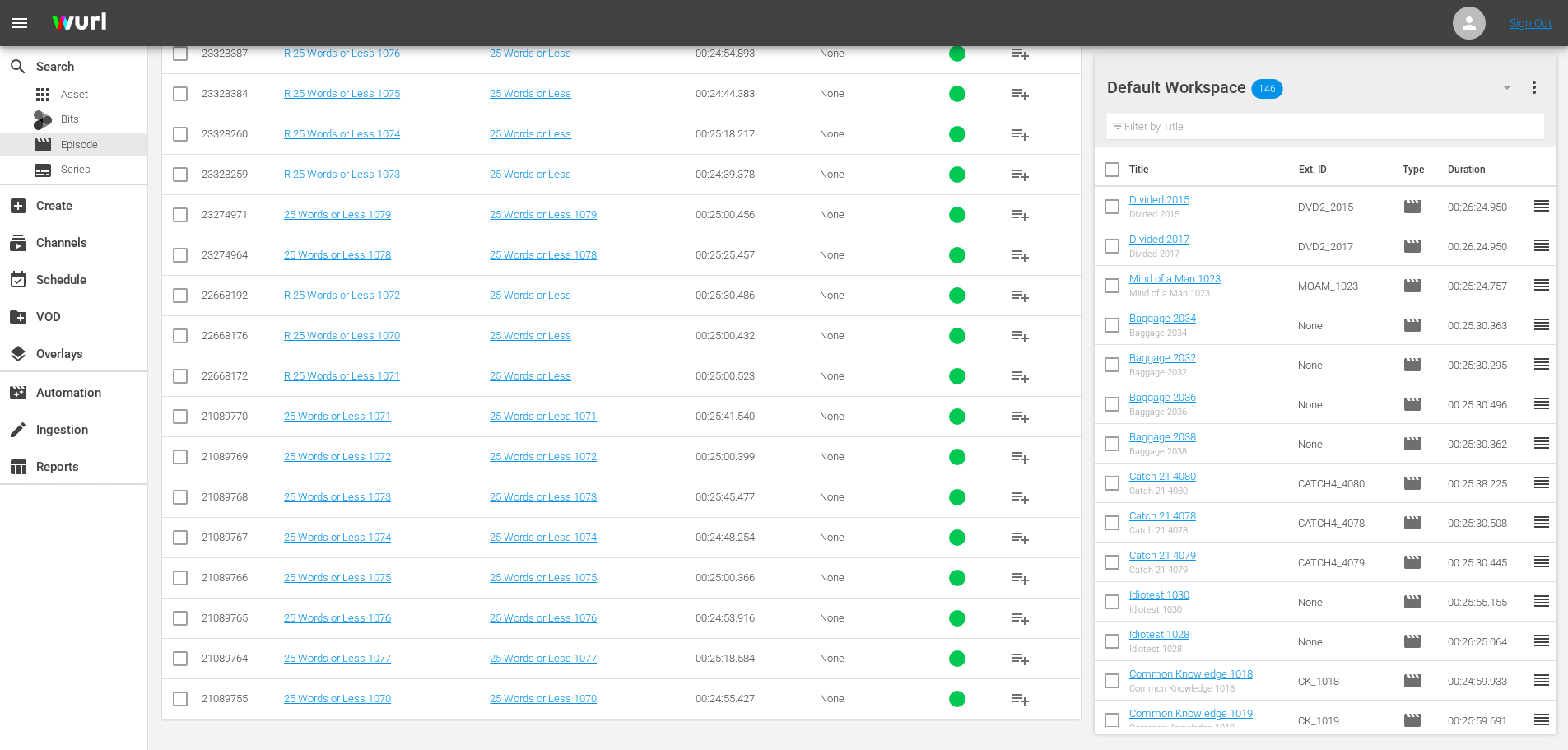
type input "25 words 107"
click at [176, 705] on input "checkbox" at bounding box center [180, 702] width 19 height 19
checkbox input "true"
click at [177, 415] on input "checkbox" at bounding box center [180, 419] width 19 height 19
checkbox input "true"
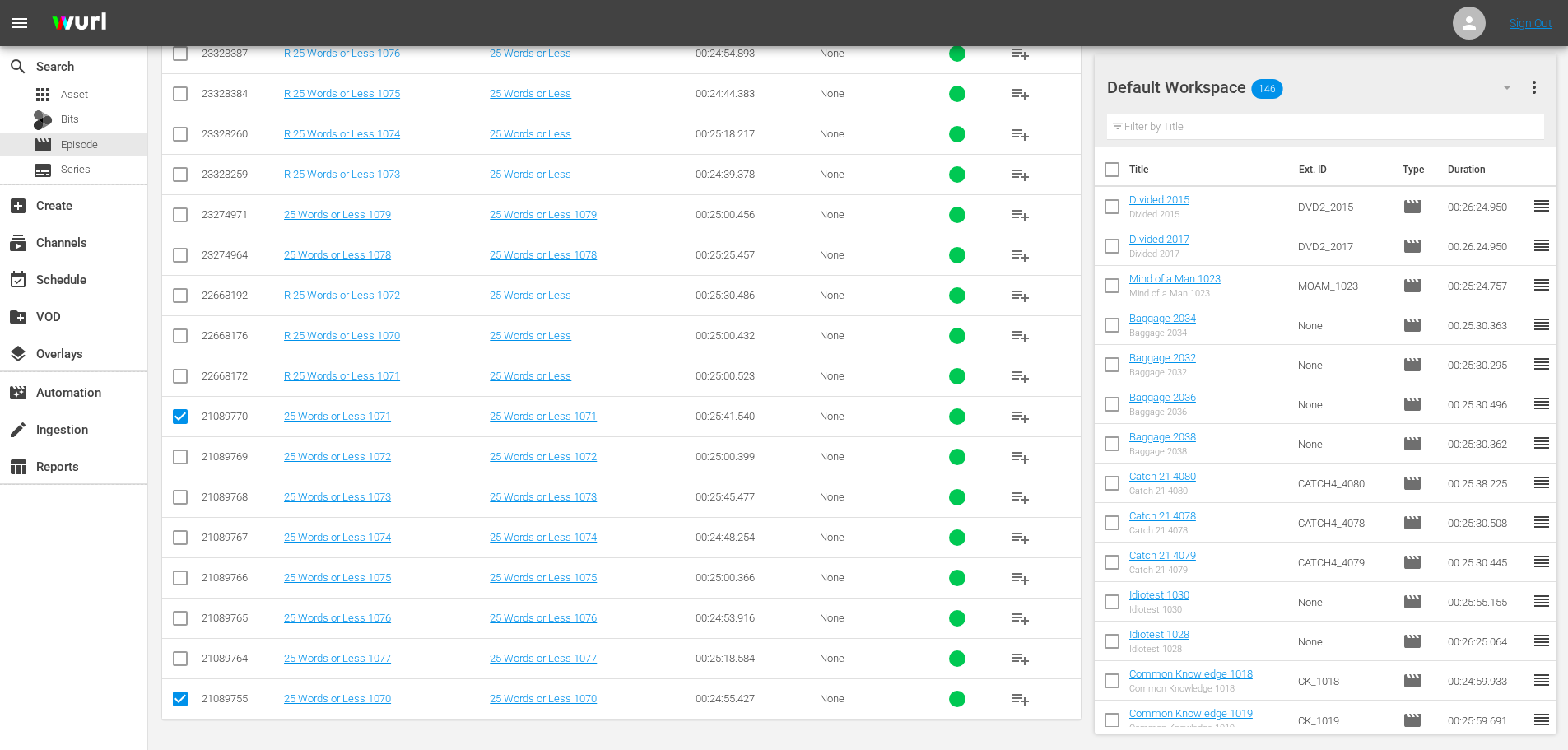
scroll to position [53, 0]
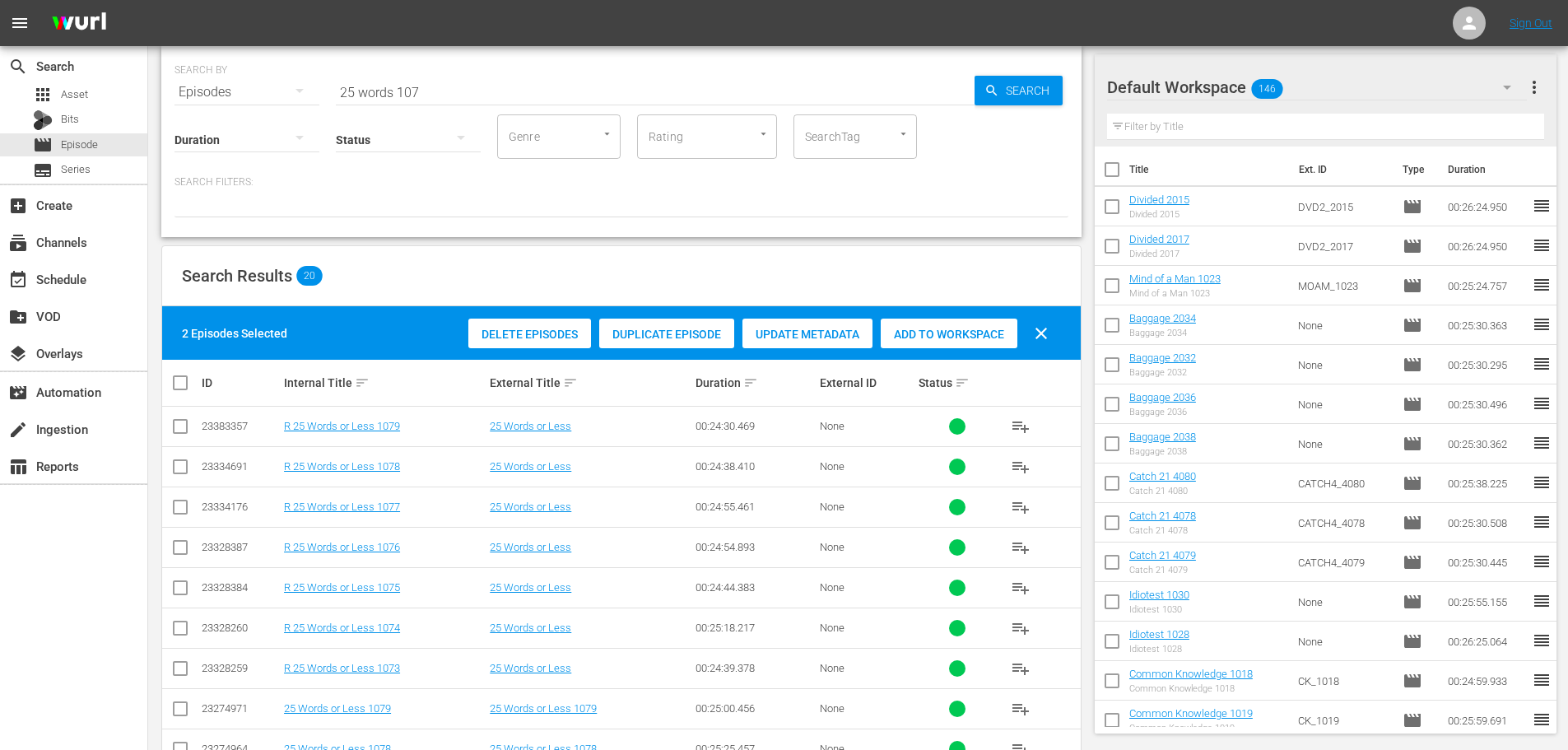
click at [937, 343] on div "Add to Workspace" at bounding box center [949, 334] width 136 height 32
drag, startPoint x: 455, startPoint y: 87, endPoint x: 169, endPoint y: 62, distance: 287.1
click at [169, 61] on div "SEARCH BY Search By Episodes Search ID, Title, Description, Keywords, or Catego…" at bounding box center [621, 142] width 920 height 191
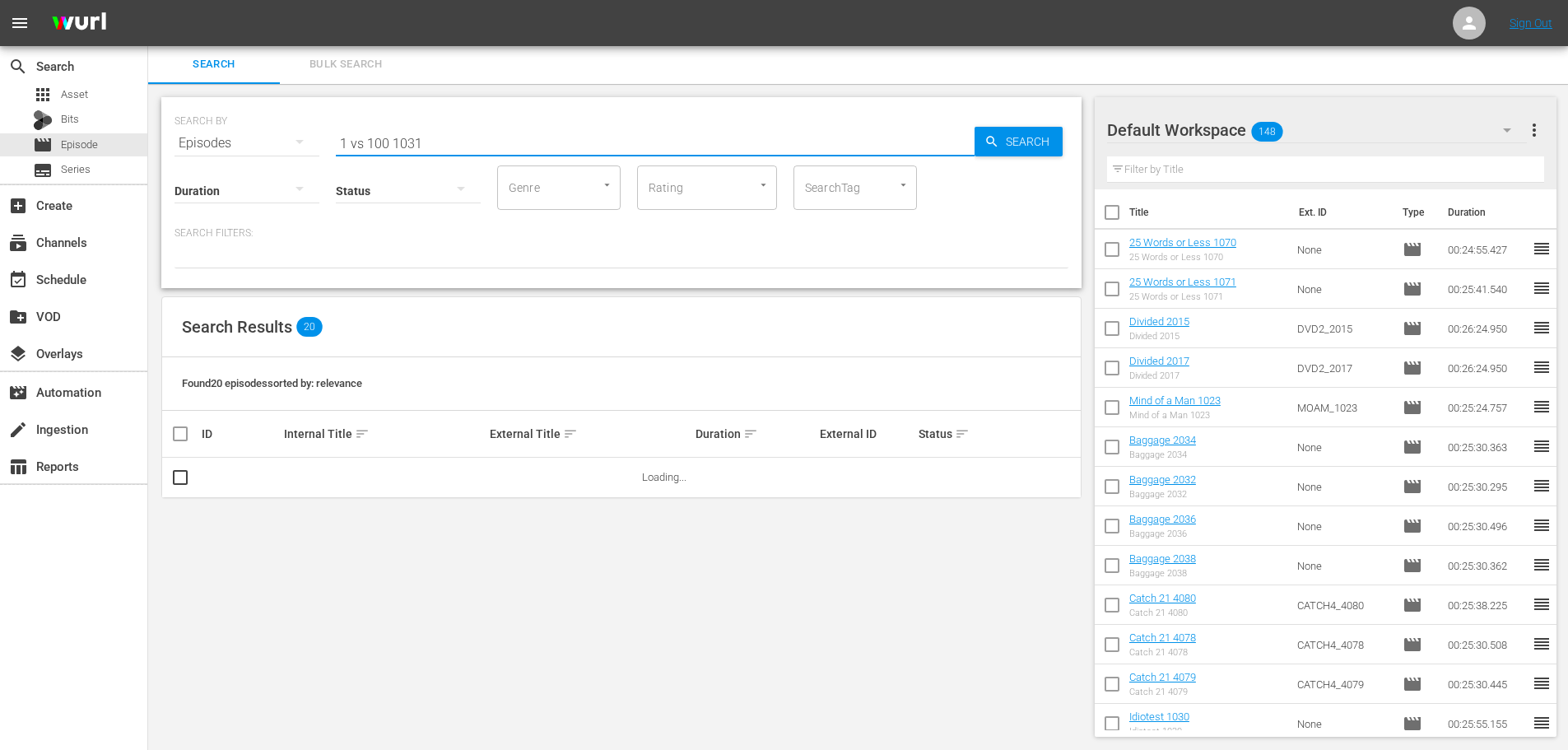
scroll to position [0, 0]
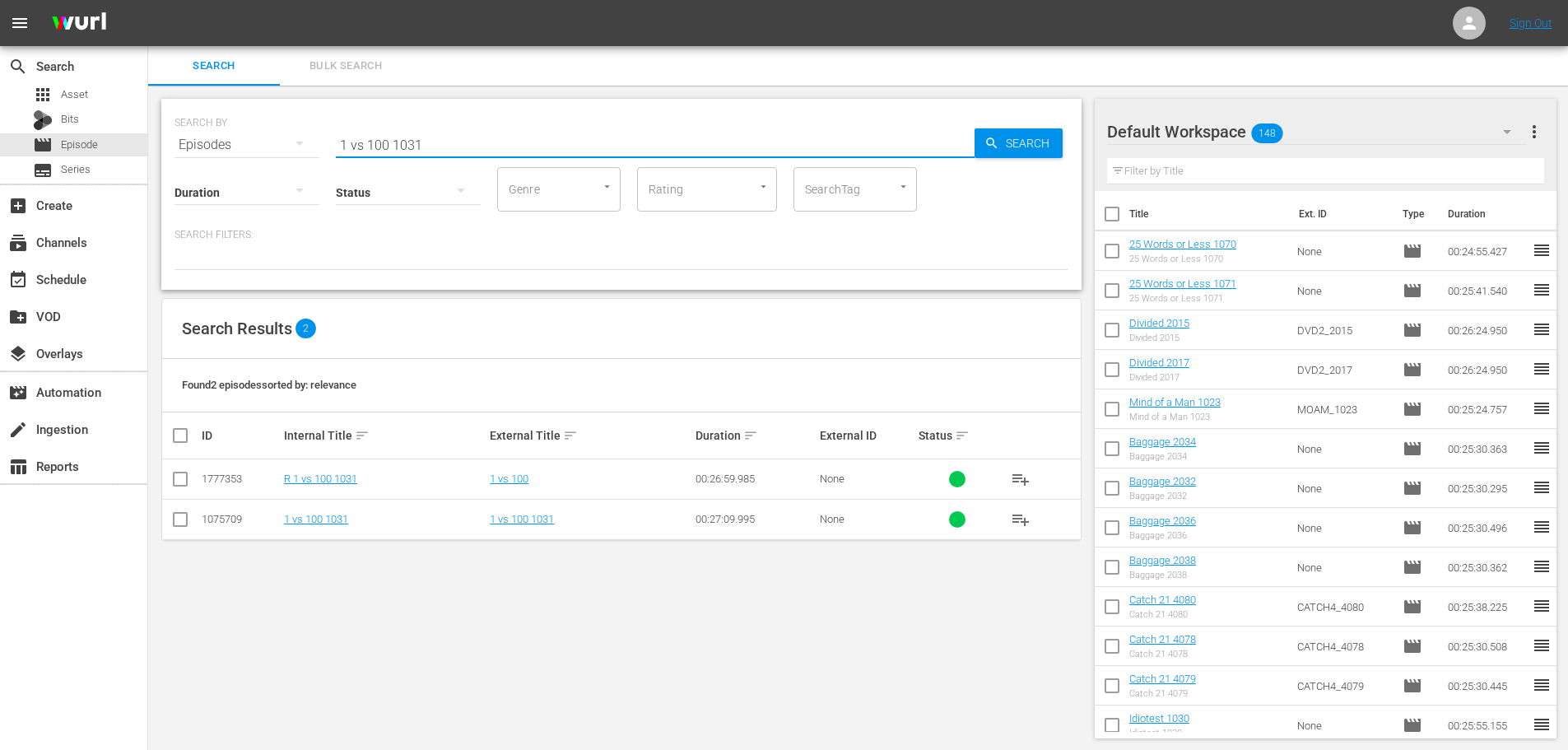
type input "1 vs 100 1031"
click at [178, 520] on input "checkbox" at bounding box center [180, 522] width 19 height 19
checkbox input "true"
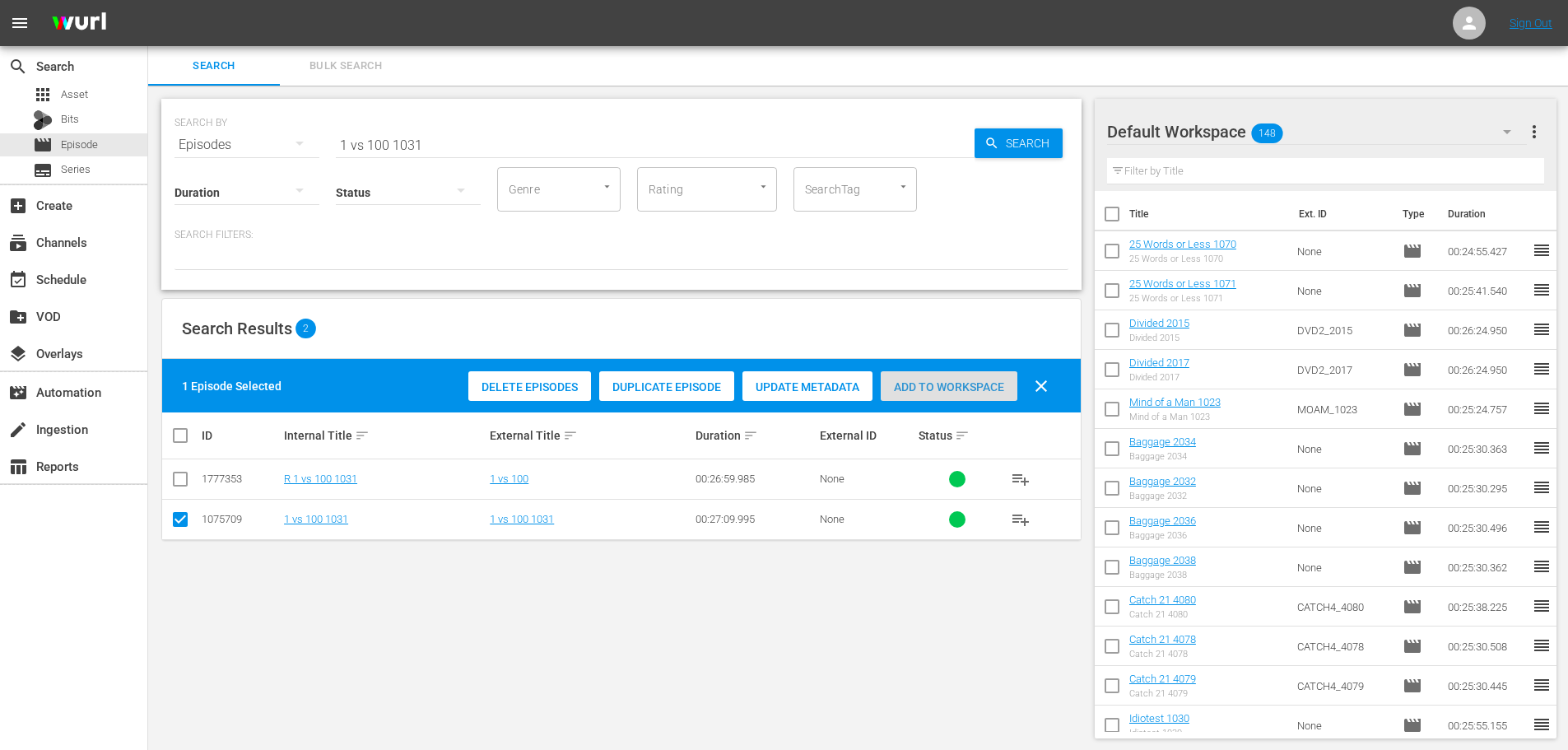
click at [921, 376] on div "Add to Workspace" at bounding box center [949, 387] width 136 height 32
drag, startPoint x: 436, startPoint y: 136, endPoint x: 293, endPoint y: 134, distance: 143.0
click at [308, 135] on div "SEARCH BY Search By Episodes Search ID, Title, Description, Keywords, or Catego…" at bounding box center [621, 135] width 894 height 59
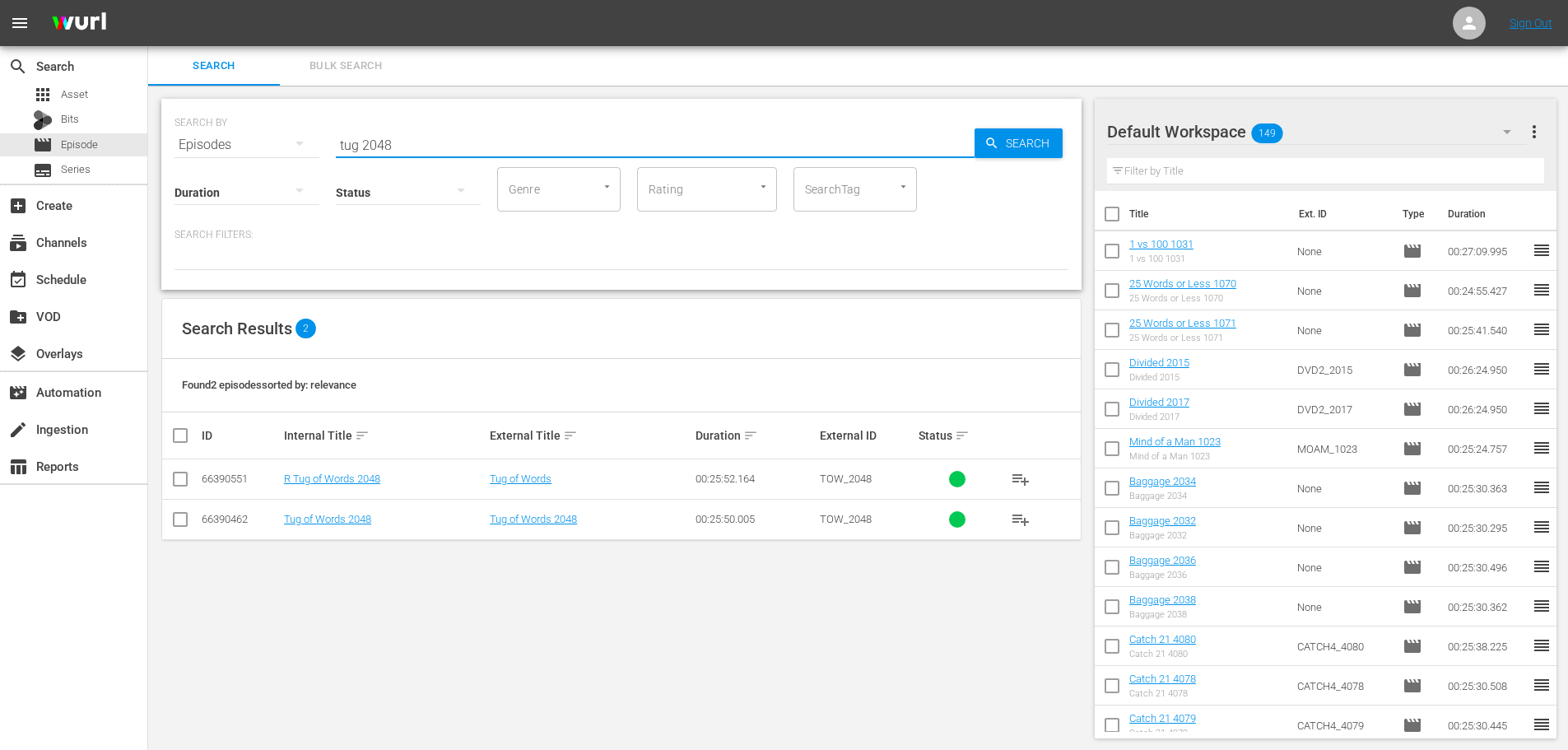
type input "tug 2048"
click at [176, 522] on input "checkbox" at bounding box center [180, 522] width 19 height 19
checkbox input "true"
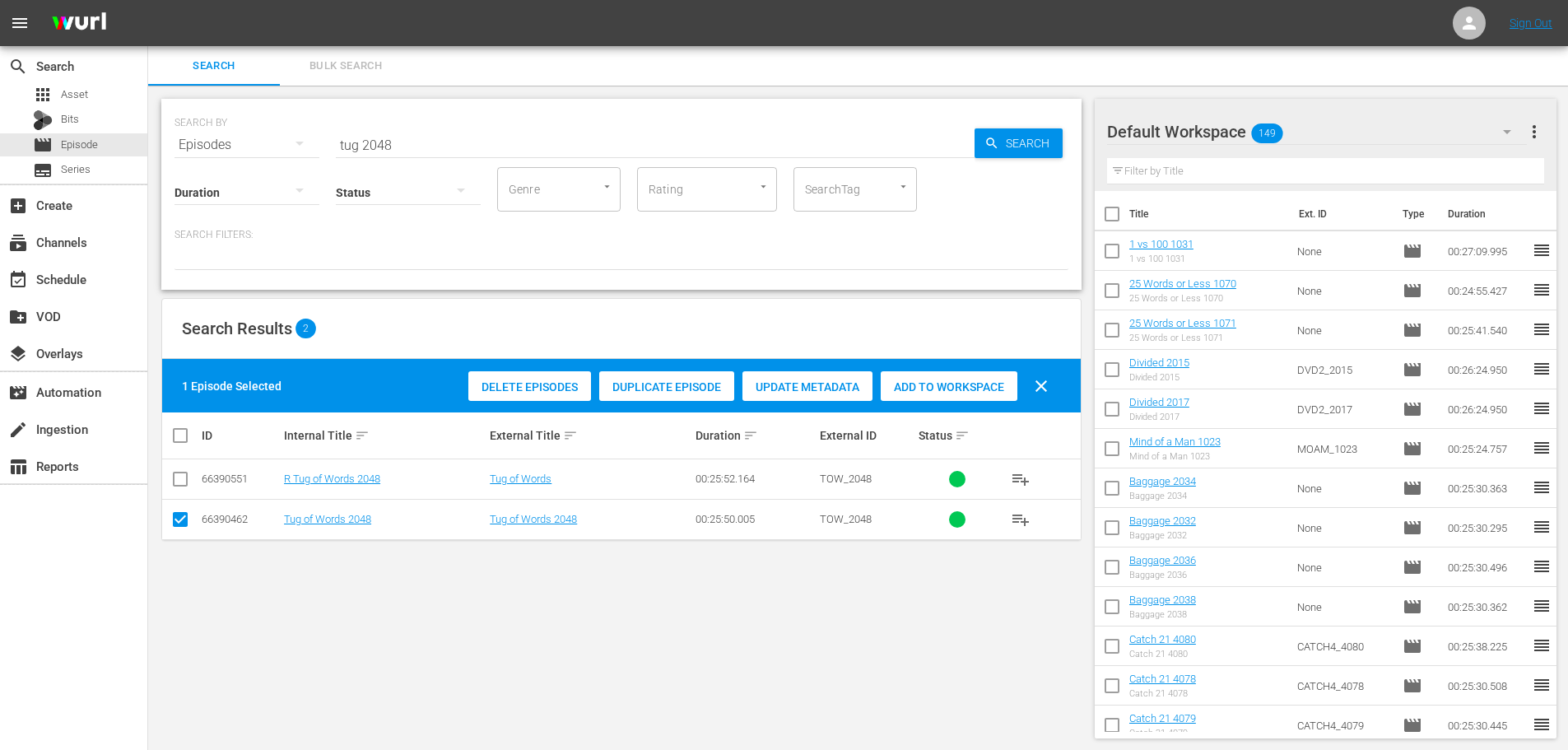
click at [960, 381] on span "Add to Workspace" at bounding box center [949, 387] width 136 height 13
click at [497, 123] on div "SEARCH BY Search By Episodes Search ID, Title, Description, Keywords, or Catego…" at bounding box center [621, 135] width 894 height 59
click at [493, 137] on input "tug 2048" at bounding box center [655, 145] width 639 height 40
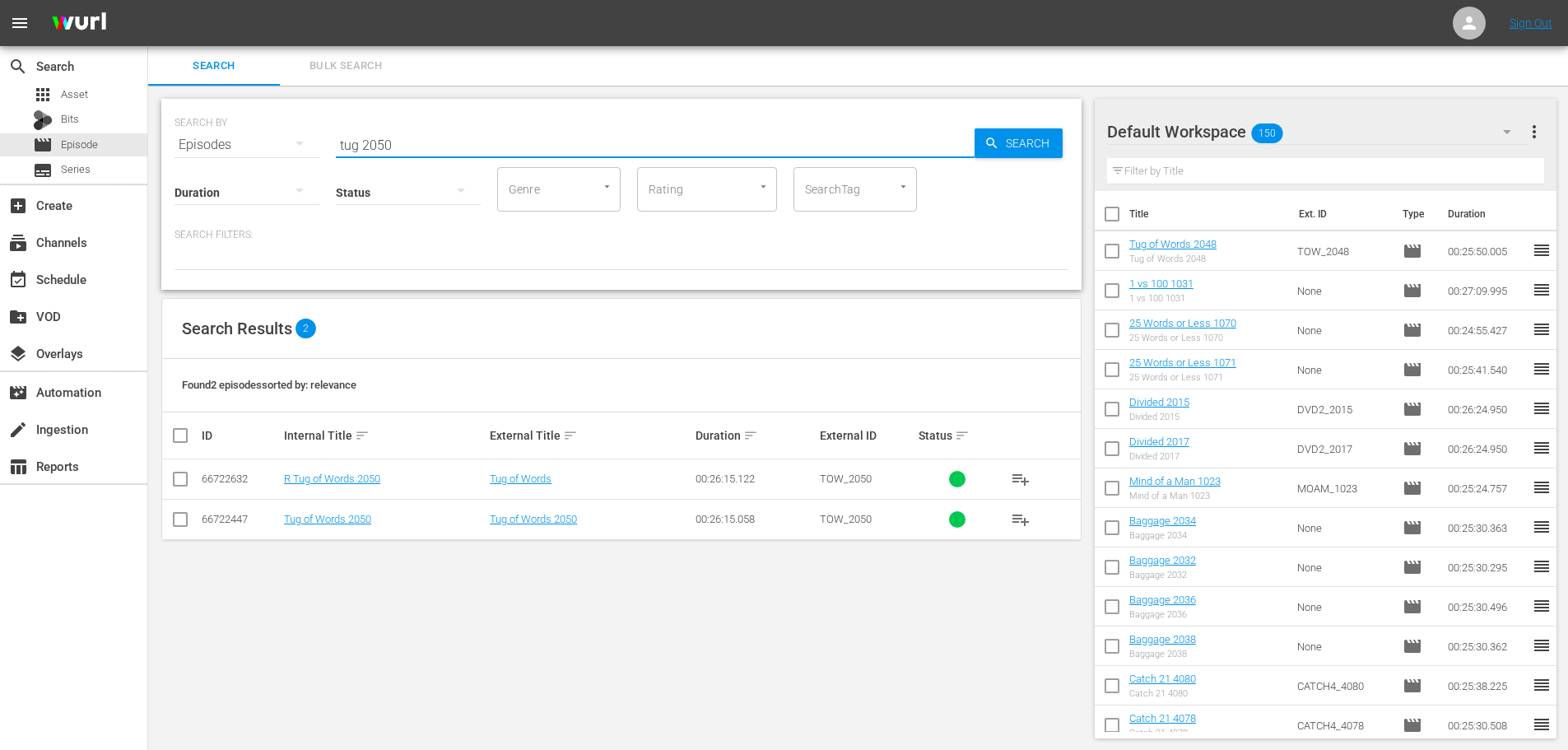
type input "tug 2050"
click at [174, 518] on input "checkbox" at bounding box center [180, 522] width 19 height 19
checkbox input "true"
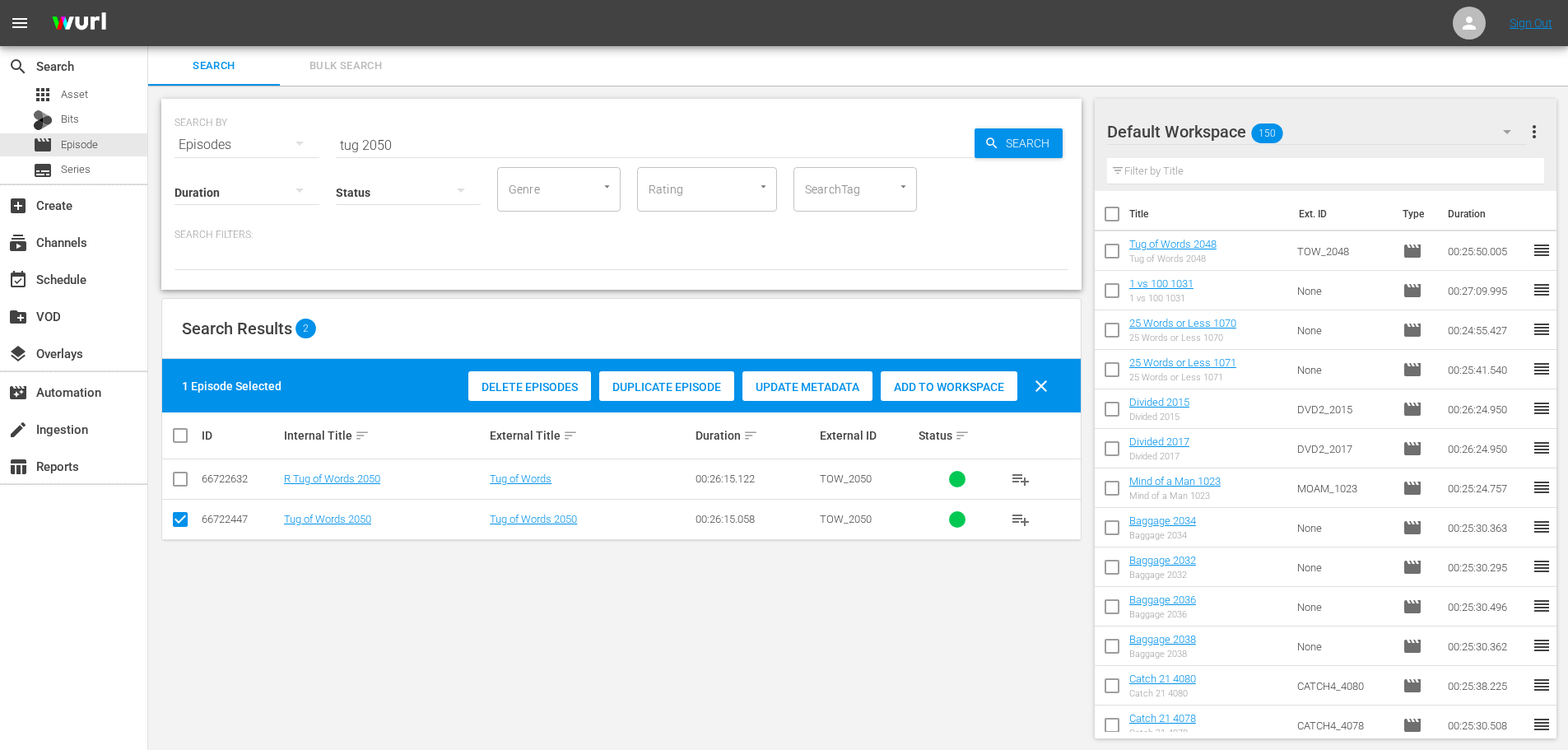
click at [928, 388] on span "Add to Workspace" at bounding box center [949, 387] width 136 height 13
drag, startPoint x: 445, startPoint y: 139, endPoint x: 287, endPoint y: 139, distance: 158.0
click at [287, 139] on div "SEARCH BY Search By Episodes Search ID, Title, Description, Keywords, or Catego…" at bounding box center [621, 135] width 894 height 59
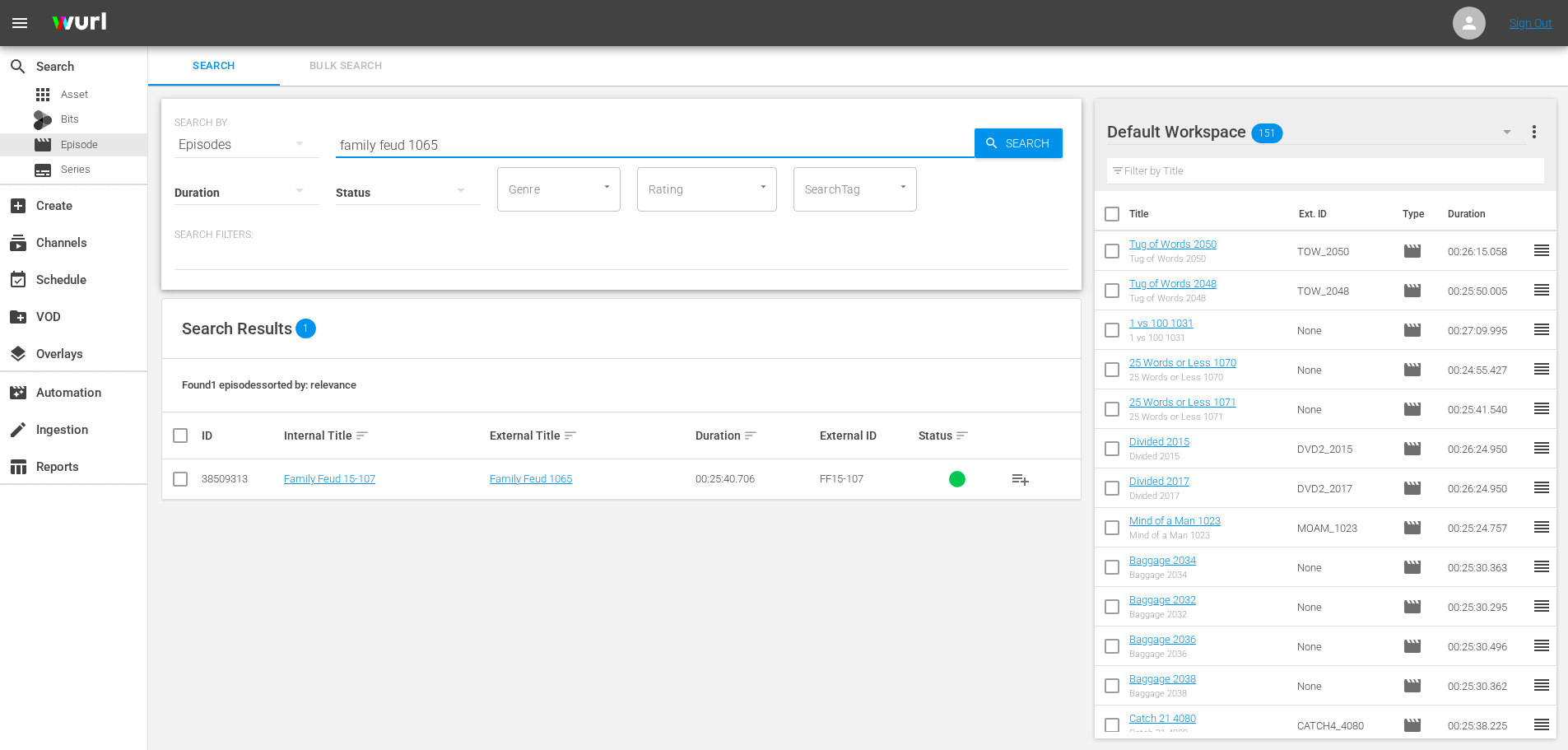
type input "family feud 1065"
click at [177, 482] on input "checkbox" at bounding box center [180, 482] width 19 height 19
checkbox input "true"
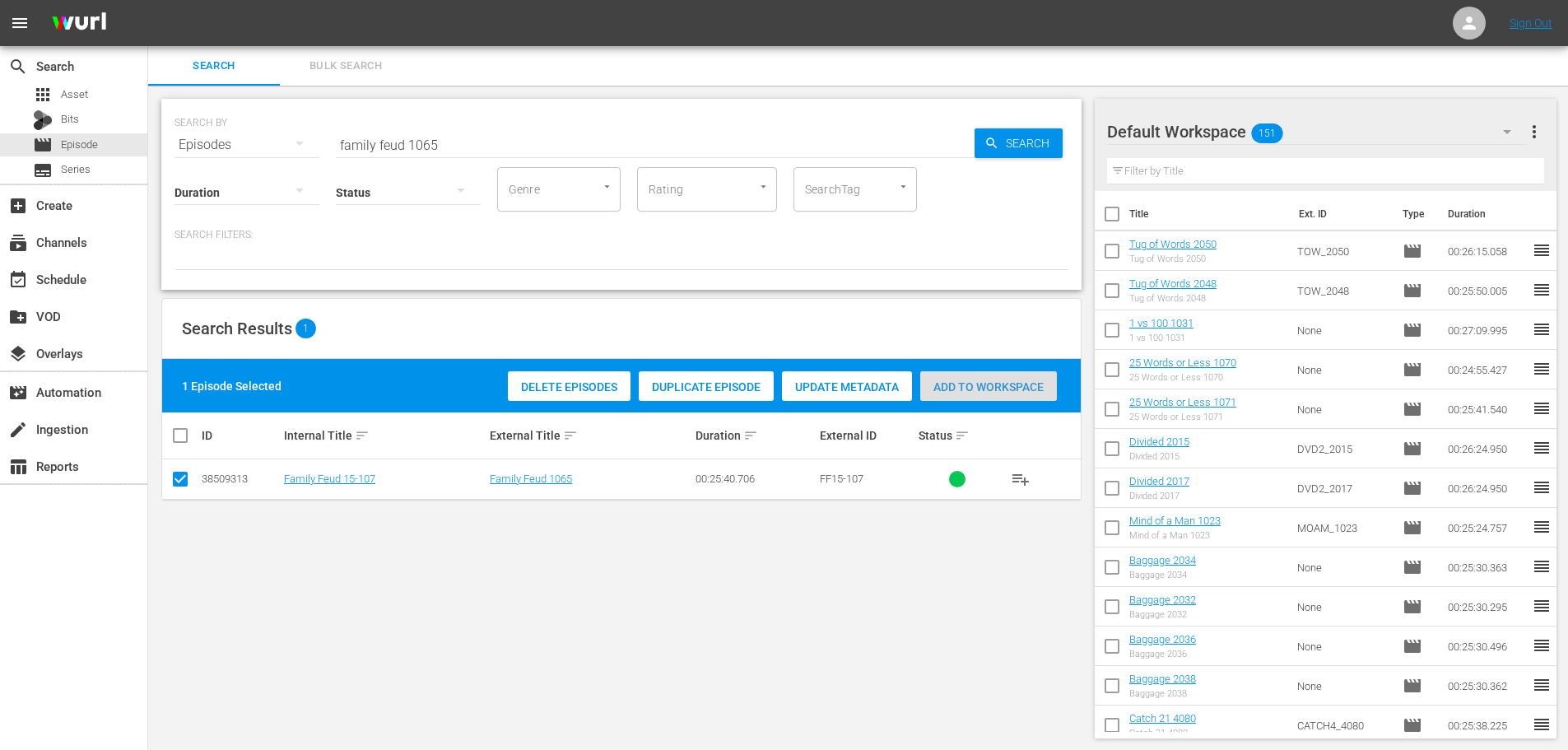
click at [987, 388] on span "Add to Workspace" at bounding box center [988, 387] width 136 height 13
click at [475, 131] on input "family feud 1065" at bounding box center [655, 145] width 639 height 40
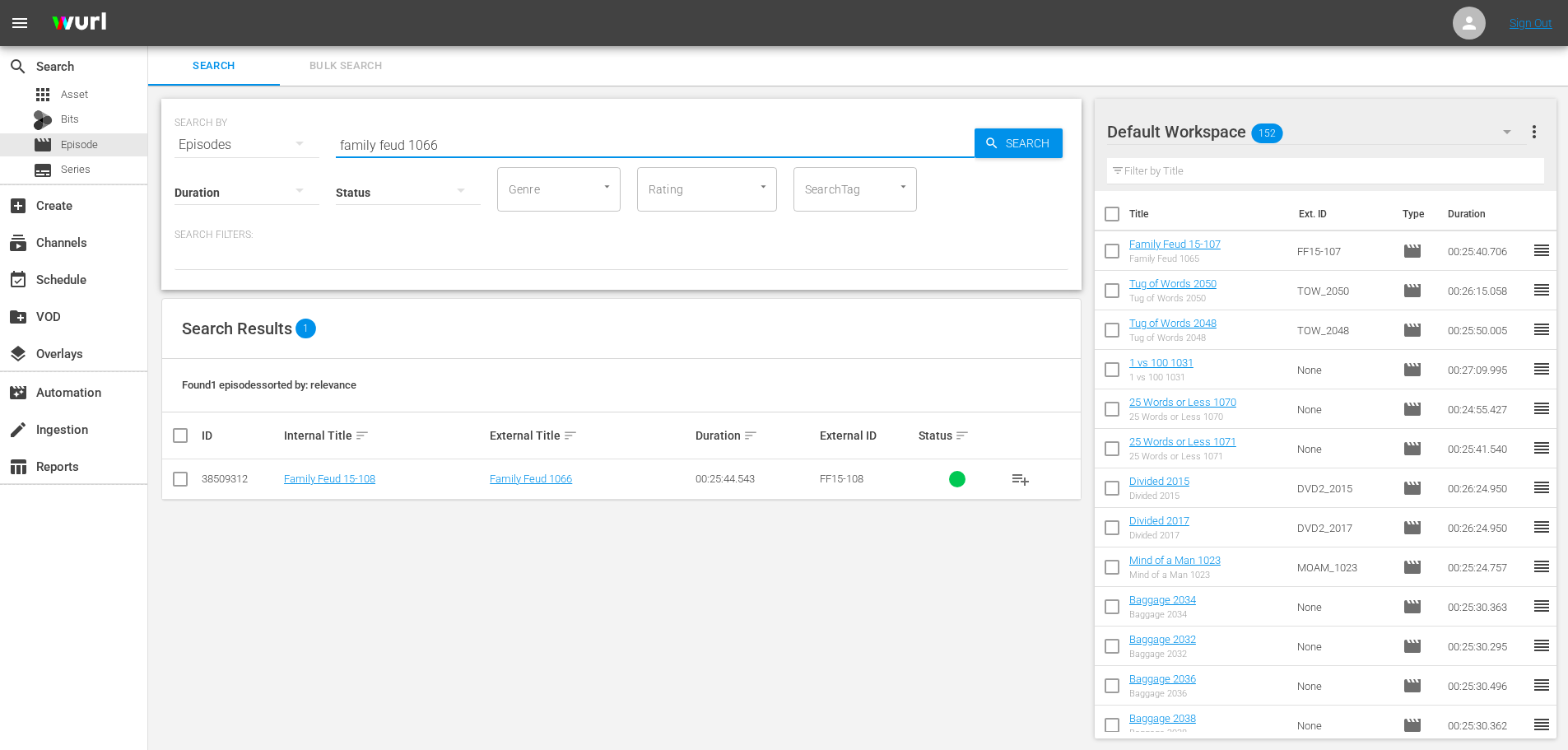
type input "family feud 1066"
click at [169, 479] on td at bounding box center [181, 479] width 37 height 40
click at [179, 482] on input "checkbox" at bounding box center [180, 482] width 19 height 19
checkbox input "true"
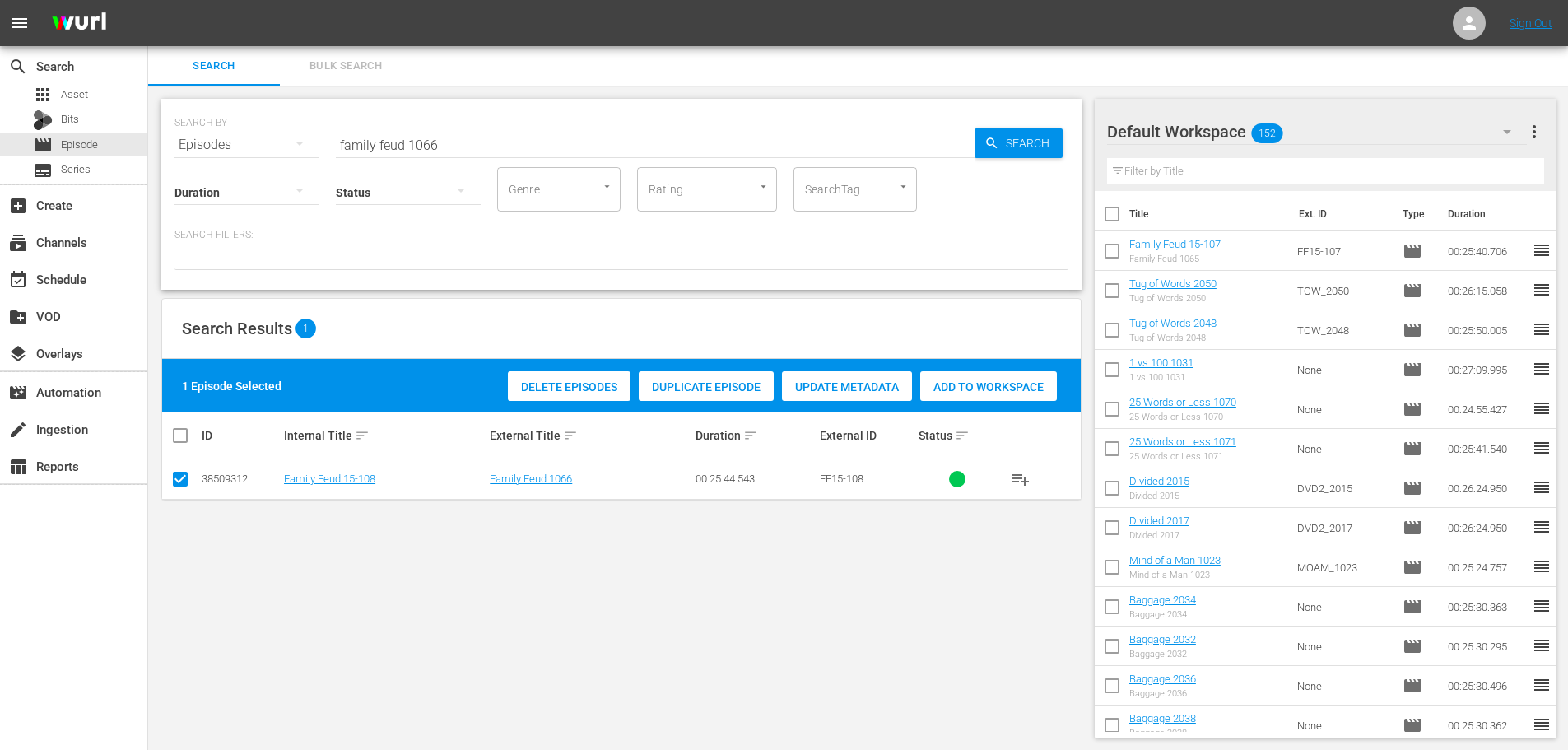
click at [964, 384] on span "Add to Workspace" at bounding box center [988, 387] width 136 height 13
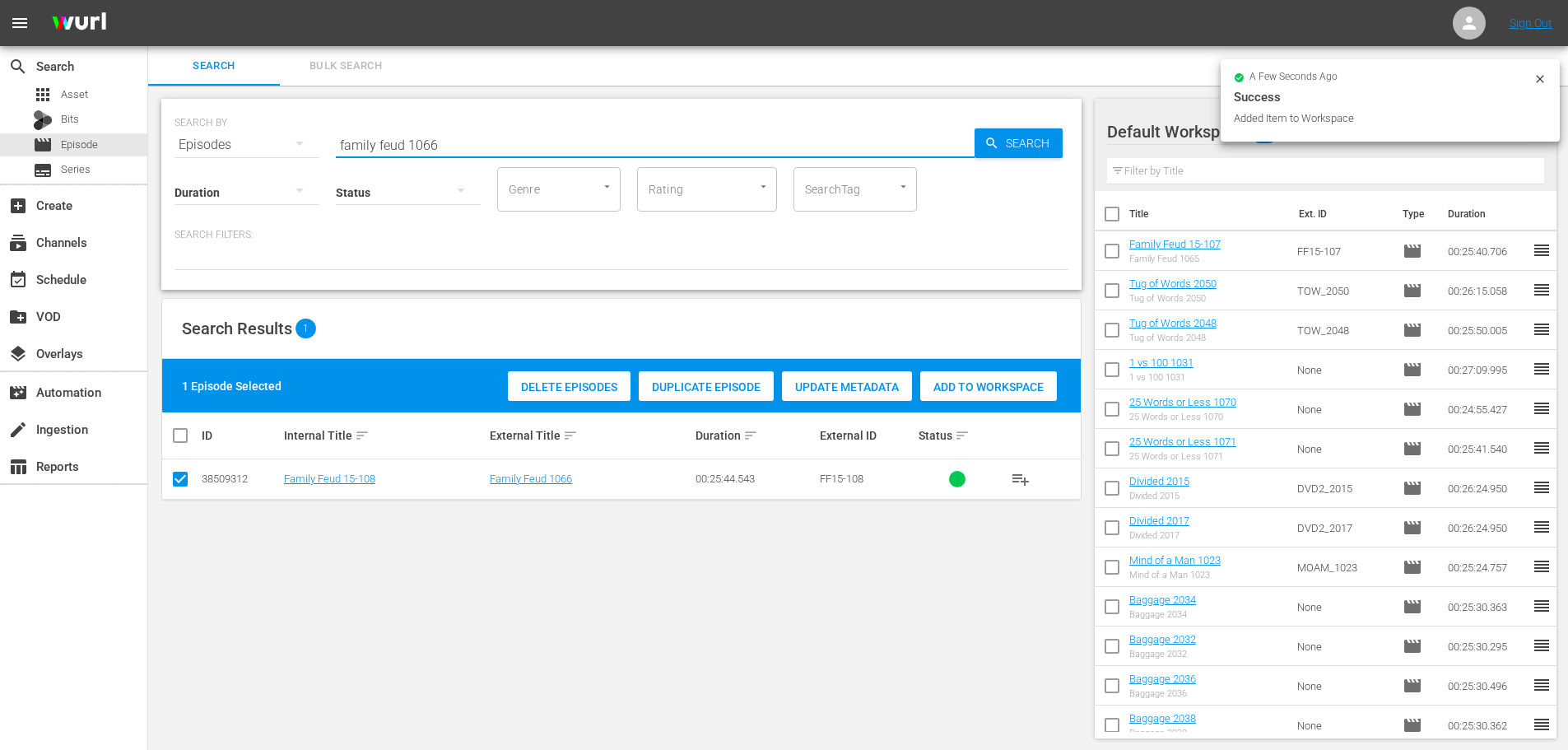
drag, startPoint x: 497, startPoint y: 135, endPoint x: 154, endPoint y: 149, distance: 343.3
click at [154, 149] on div "SEARCH BY Search By Episodes Search ID, Title, Description, Keywords, or Catego…" at bounding box center [622, 418] width 947 height 666
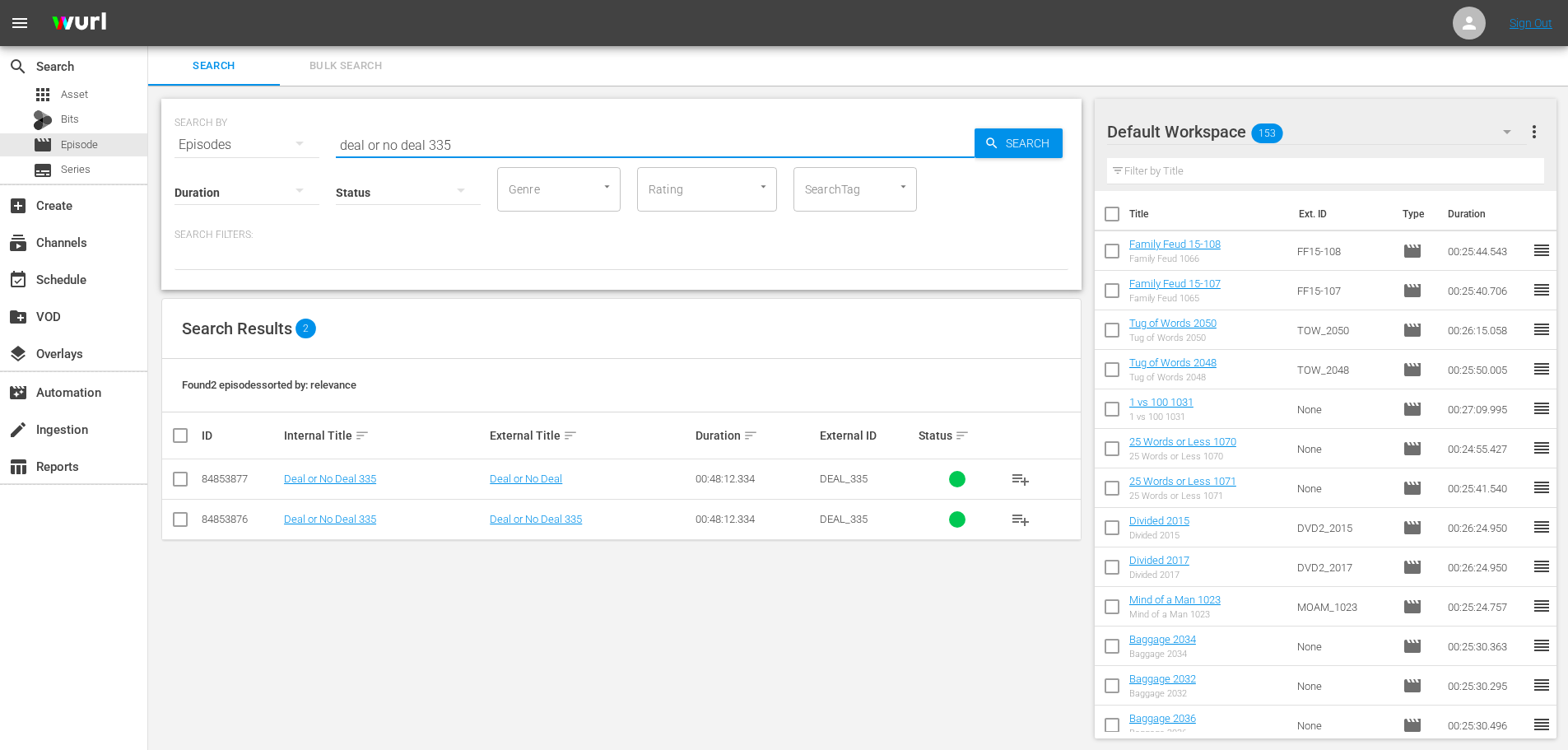
type input "deal or no deal 335"
click at [177, 528] on input "checkbox" at bounding box center [180, 522] width 19 height 19
checkbox input "true"
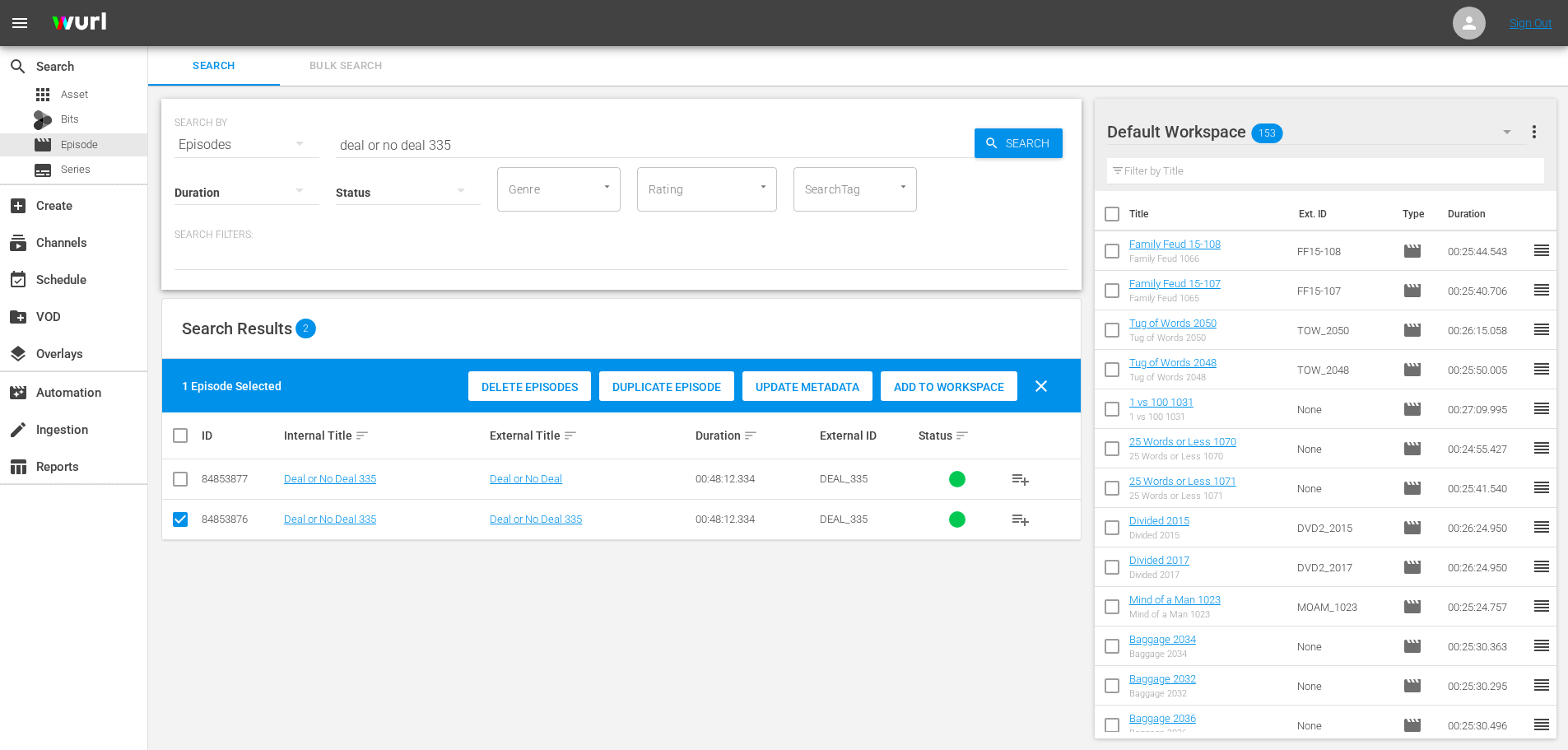
click at [995, 378] on div "Add to Workspace" at bounding box center [949, 387] width 136 height 32
click at [507, 134] on input "deal or no deal 335" at bounding box center [655, 145] width 639 height 40
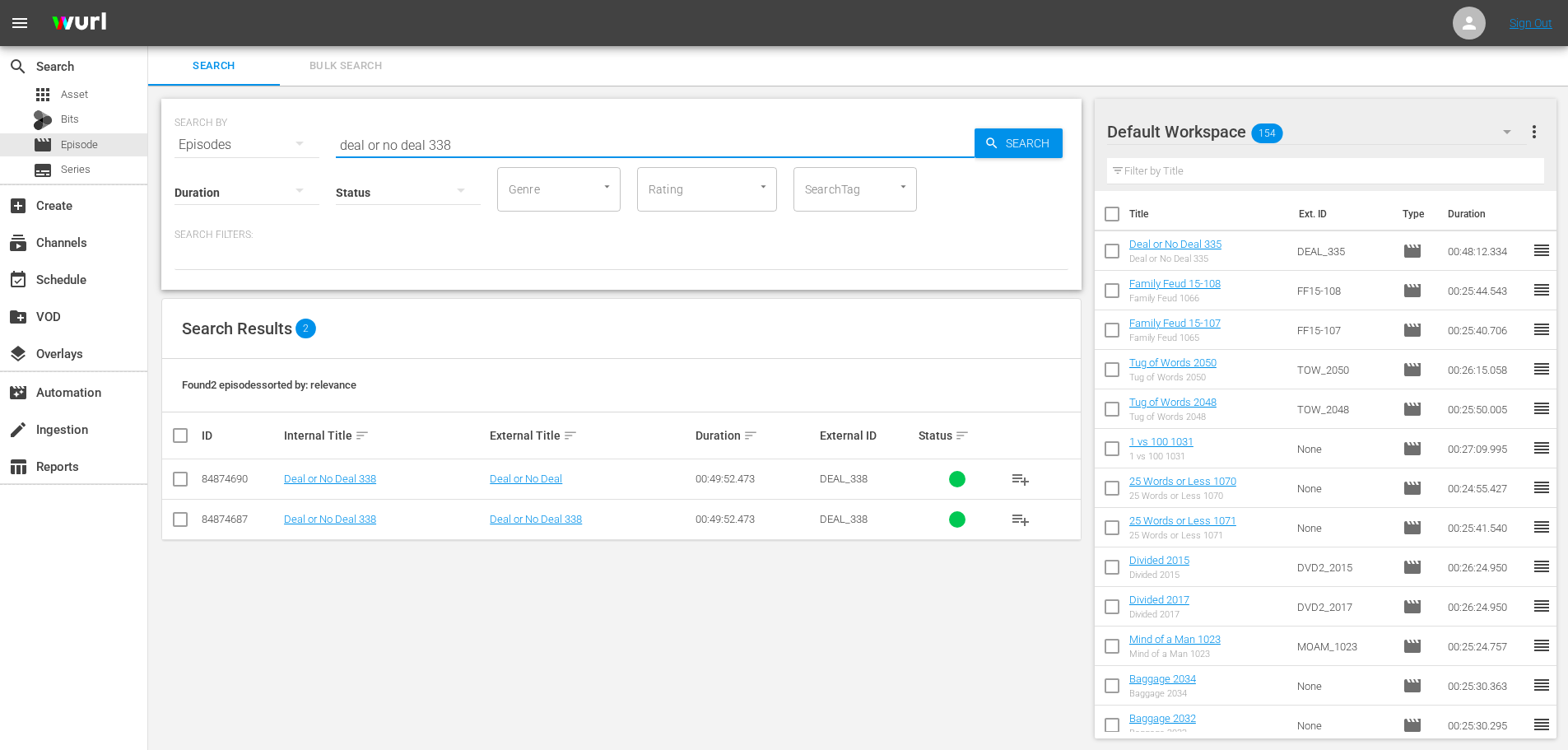
type input "deal or no deal 338"
click at [180, 517] on input "checkbox" at bounding box center [180, 522] width 19 height 19
checkbox input "true"
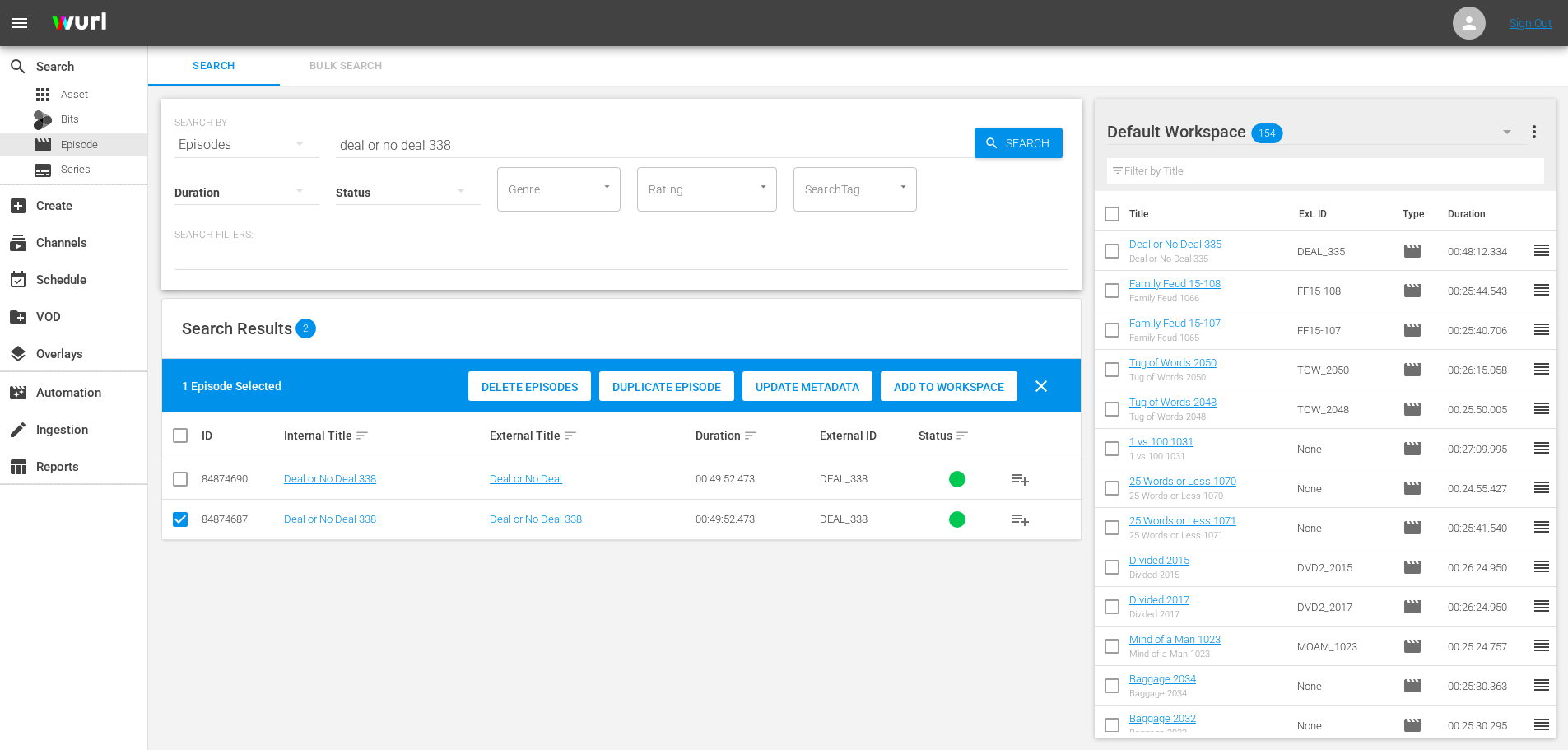
click at [928, 394] on div "Add to Workspace" at bounding box center [949, 387] width 136 height 32
drag, startPoint x: 468, startPoint y: 136, endPoint x: 382, endPoint y: 138, distance: 86.0
click at [386, 140] on input "deal or no deal 338" at bounding box center [655, 145] width 639 height 40
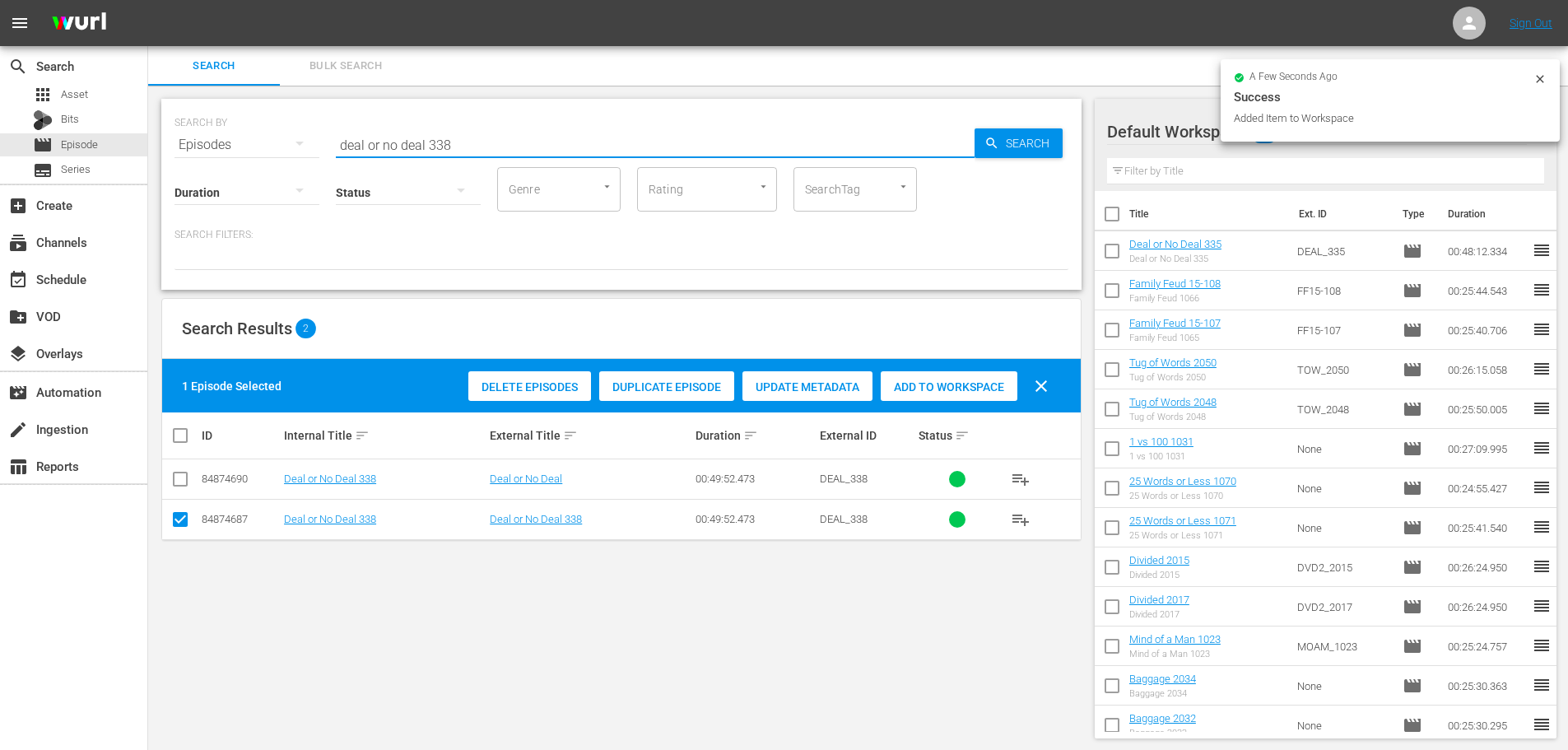
click at [388, 137] on input "deal or no deal 338" at bounding box center [655, 145] width 639 height 40
type input "d"
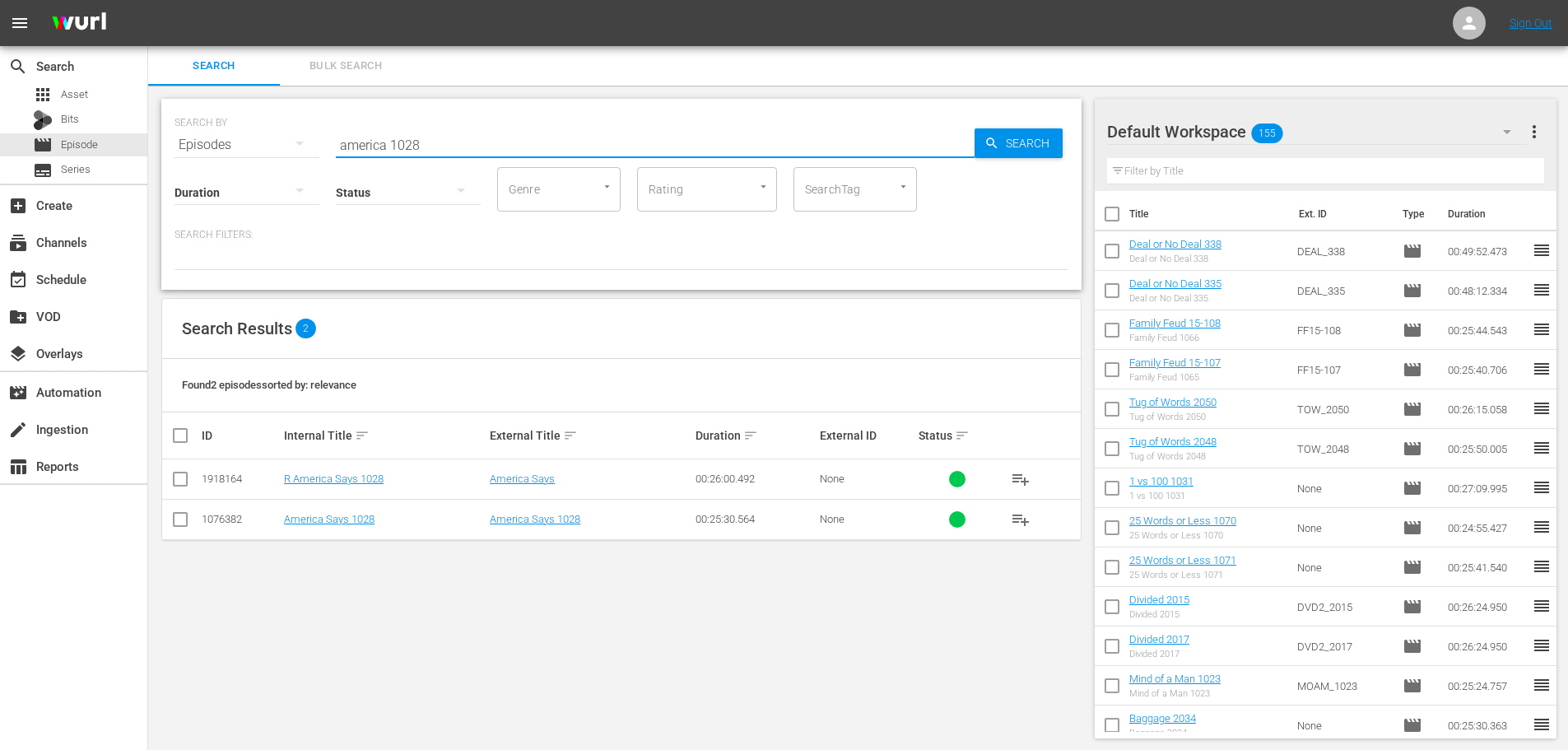
type input "america 1028"
click at [172, 519] on td at bounding box center [181, 518] width 37 height 40
click at [176, 516] on input "checkbox" at bounding box center [180, 522] width 19 height 19
checkbox input "true"
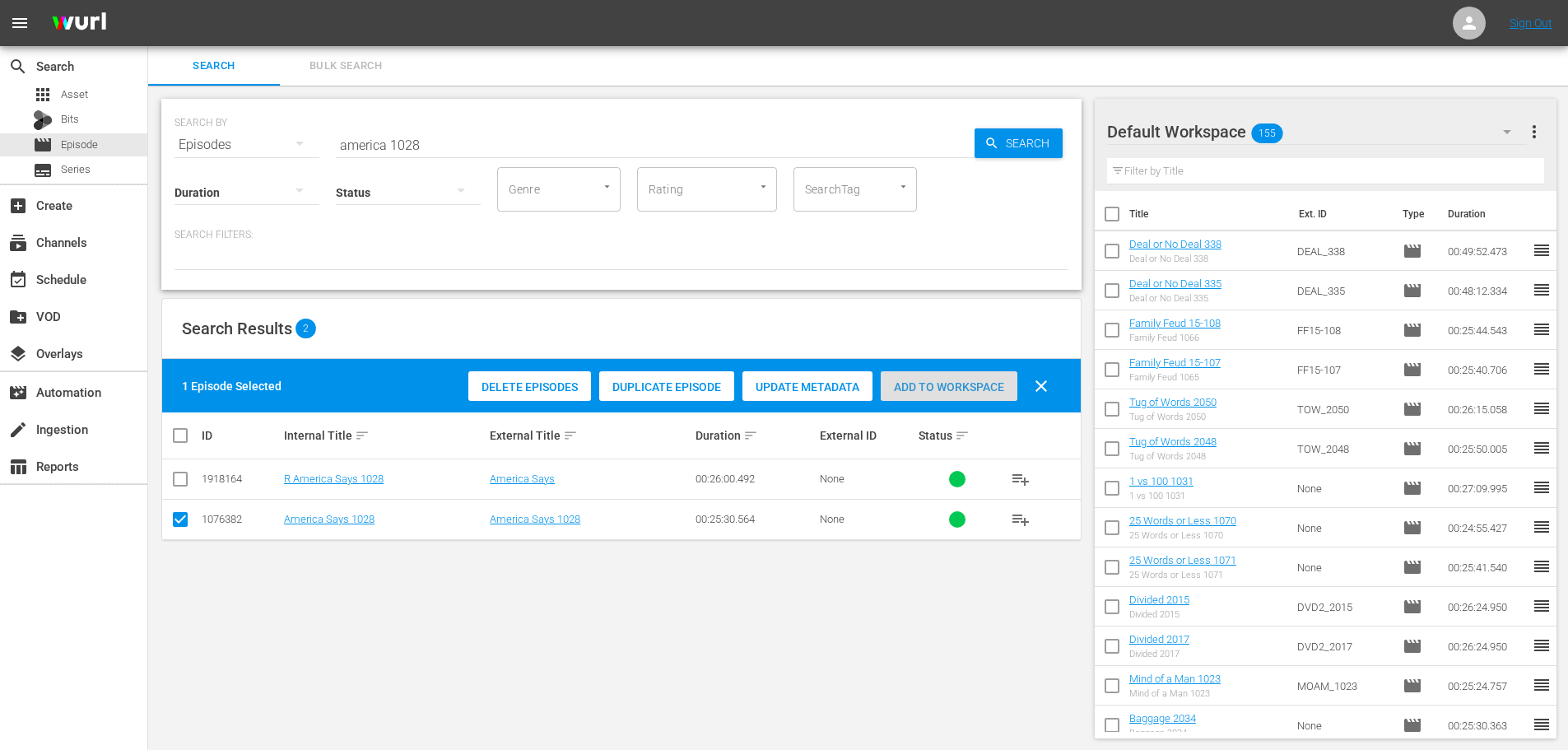
click at [951, 371] on div "Add to Workspace" at bounding box center [949, 387] width 136 height 32
click at [566, 151] on input "america 1028" at bounding box center [655, 145] width 639 height 40
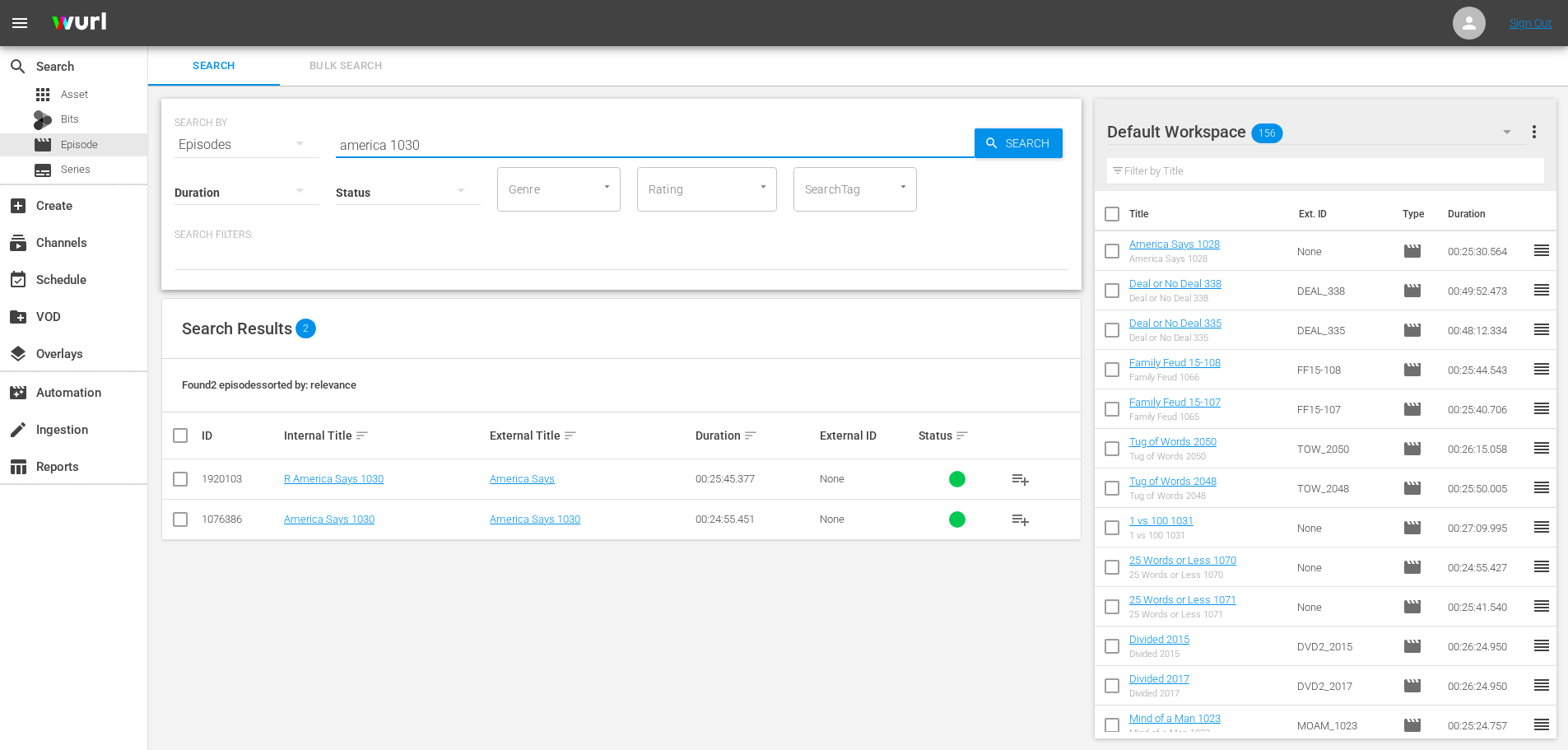
type input "america 1030"
drag, startPoint x: 182, startPoint y: 526, endPoint x: 204, endPoint y: 506, distance: 29.7
click at [182, 526] on input "checkbox" at bounding box center [180, 522] width 19 height 19
checkbox input "true"
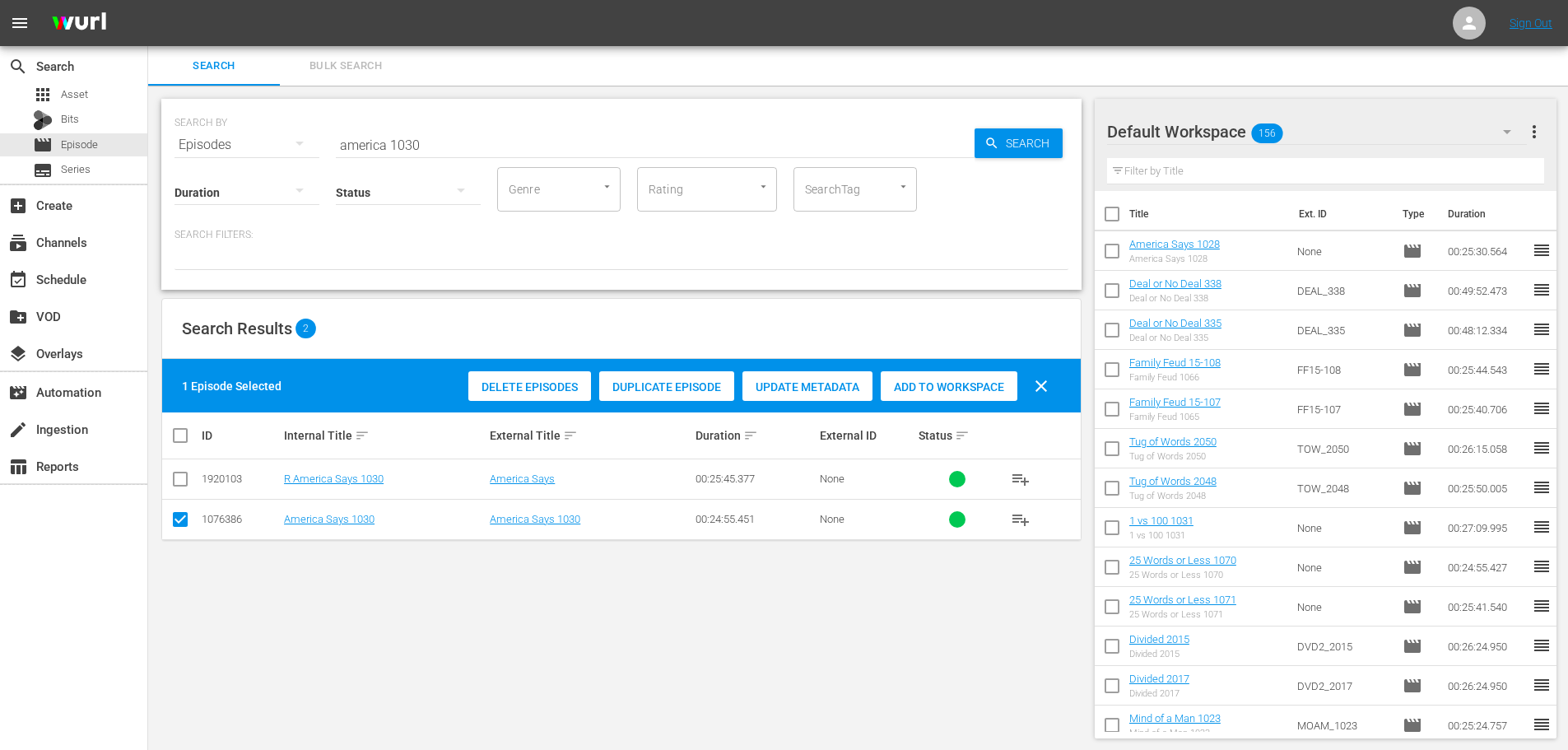
drag, startPoint x: 925, startPoint y: 391, endPoint x: 888, endPoint y: 371, distance: 42.1
click at [925, 391] on span "Add to Workspace" at bounding box center [949, 387] width 136 height 13
click at [461, 149] on input "america 1030" at bounding box center [655, 145] width 639 height 40
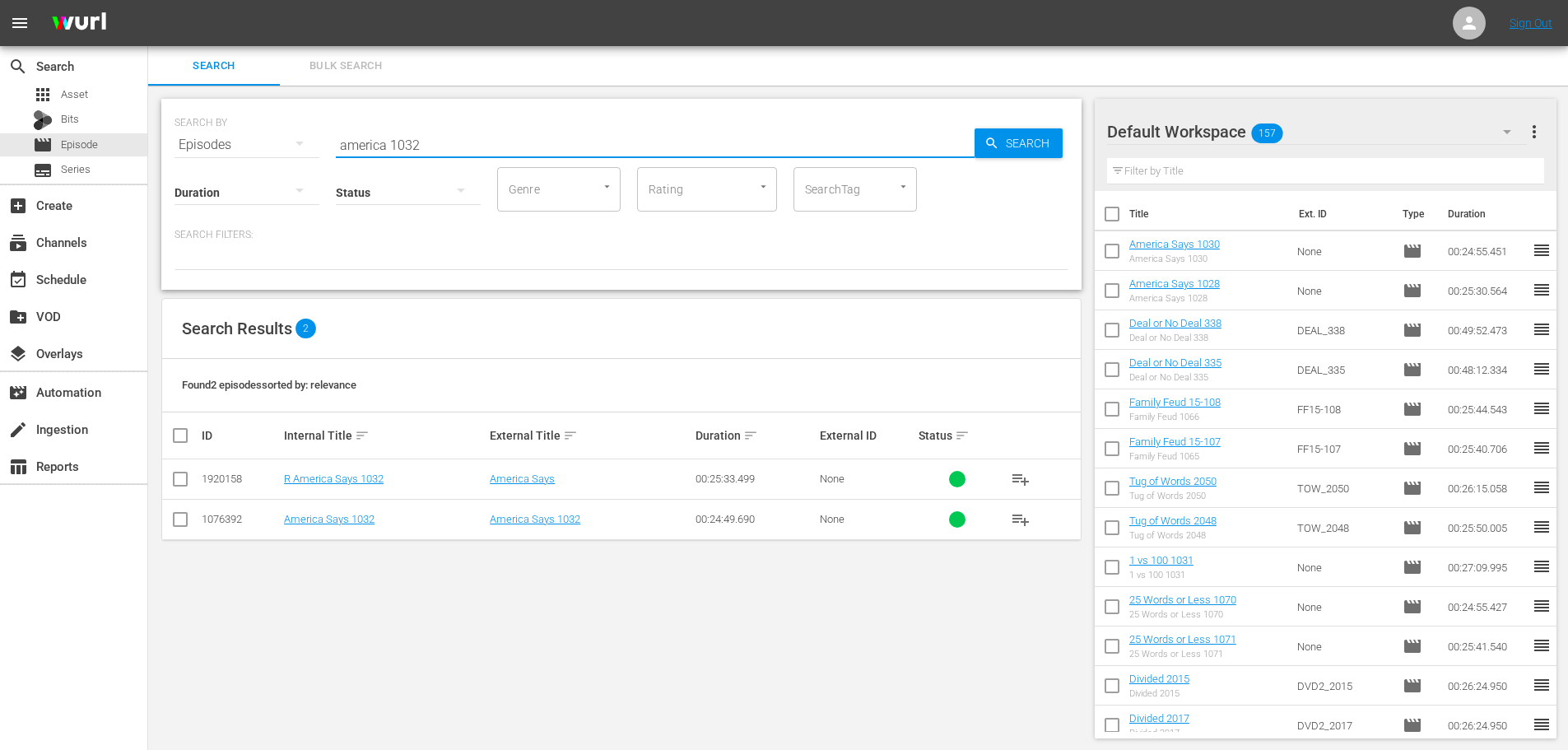
type input "america 1032"
click at [178, 515] on input "checkbox" at bounding box center [180, 522] width 19 height 19
checkbox input "true"
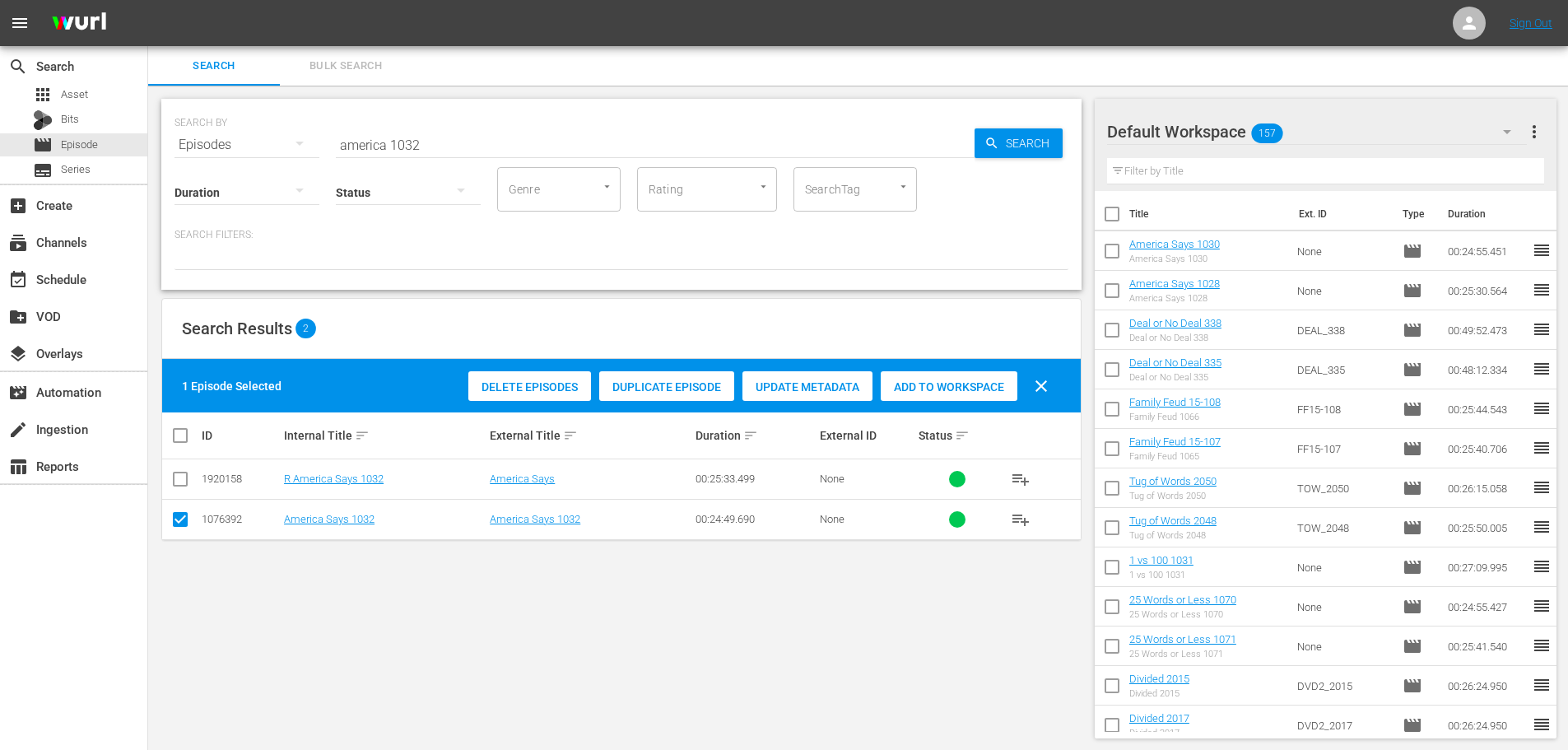
drag, startPoint x: 931, startPoint y: 378, endPoint x: 620, endPoint y: 200, distance: 358.3
click at [932, 378] on div "Add to Workspace" at bounding box center [949, 387] width 136 height 32
click at [515, 140] on input "america 1032" at bounding box center [655, 145] width 639 height 40
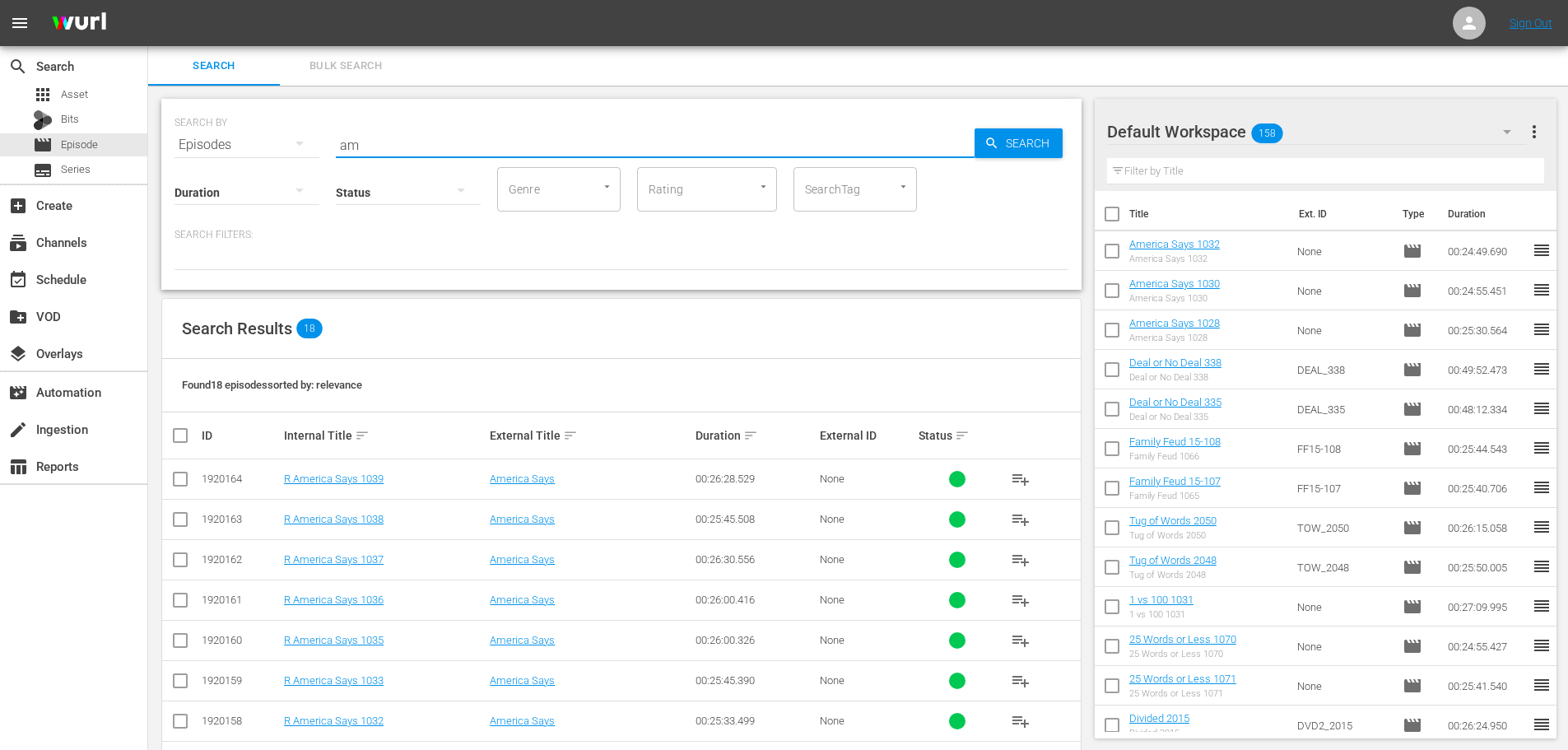
type input "a"
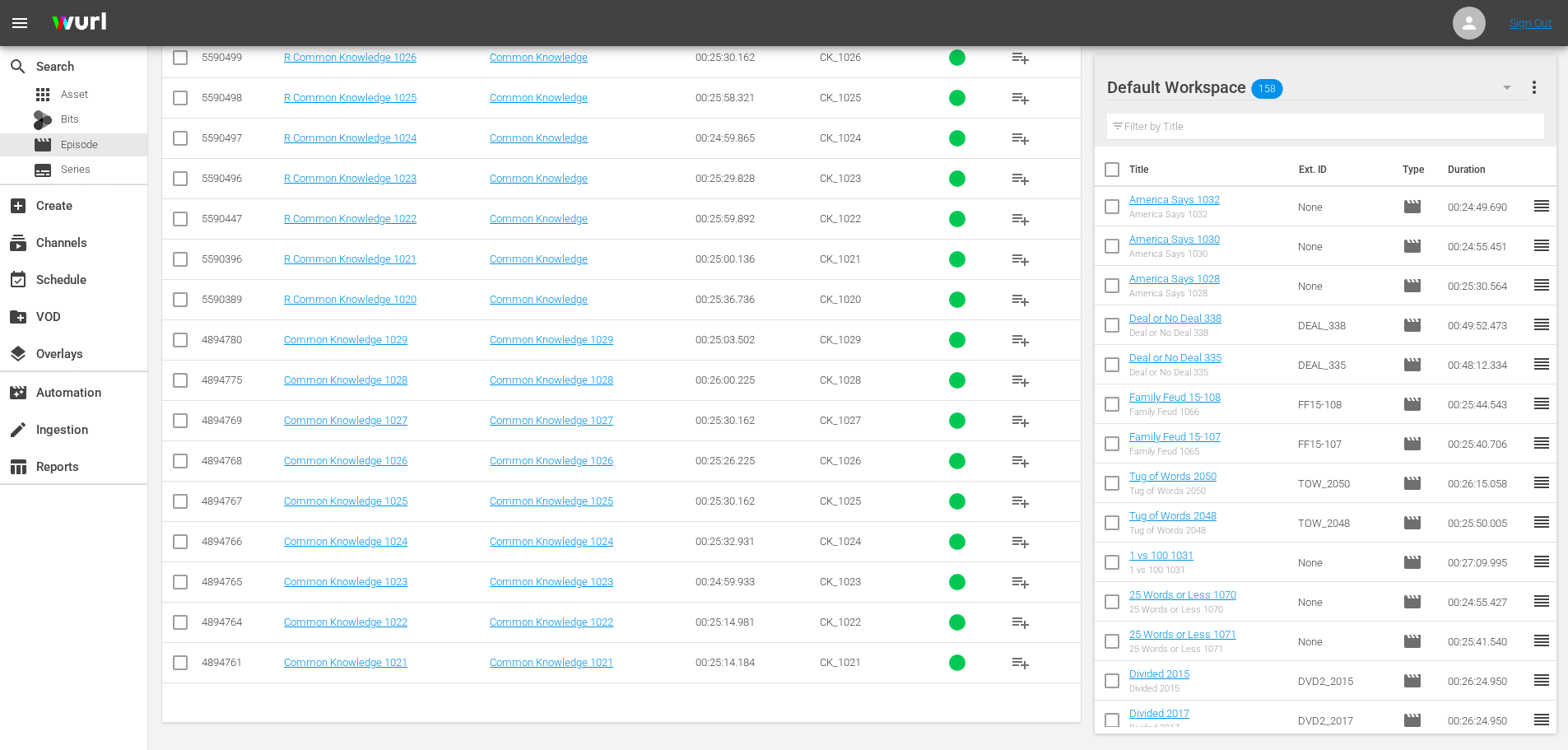
scroll to position [586, 0]
type input "common 102"
click at [183, 660] on input "checkbox" at bounding box center [180, 662] width 19 height 19
checkbox input "true"
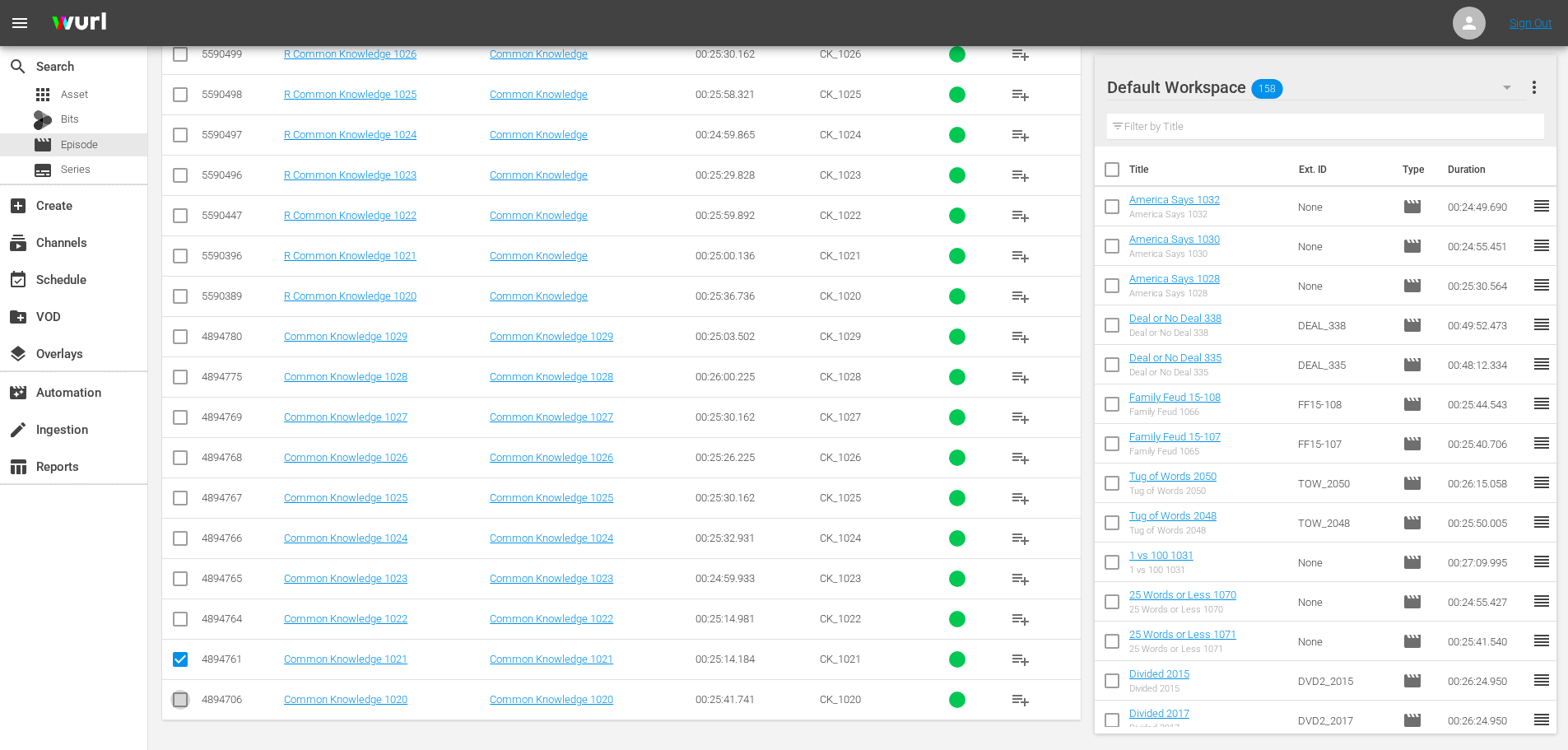
click at [175, 707] on input "checkbox" at bounding box center [180, 702] width 19 height 19
checkbox input "true"
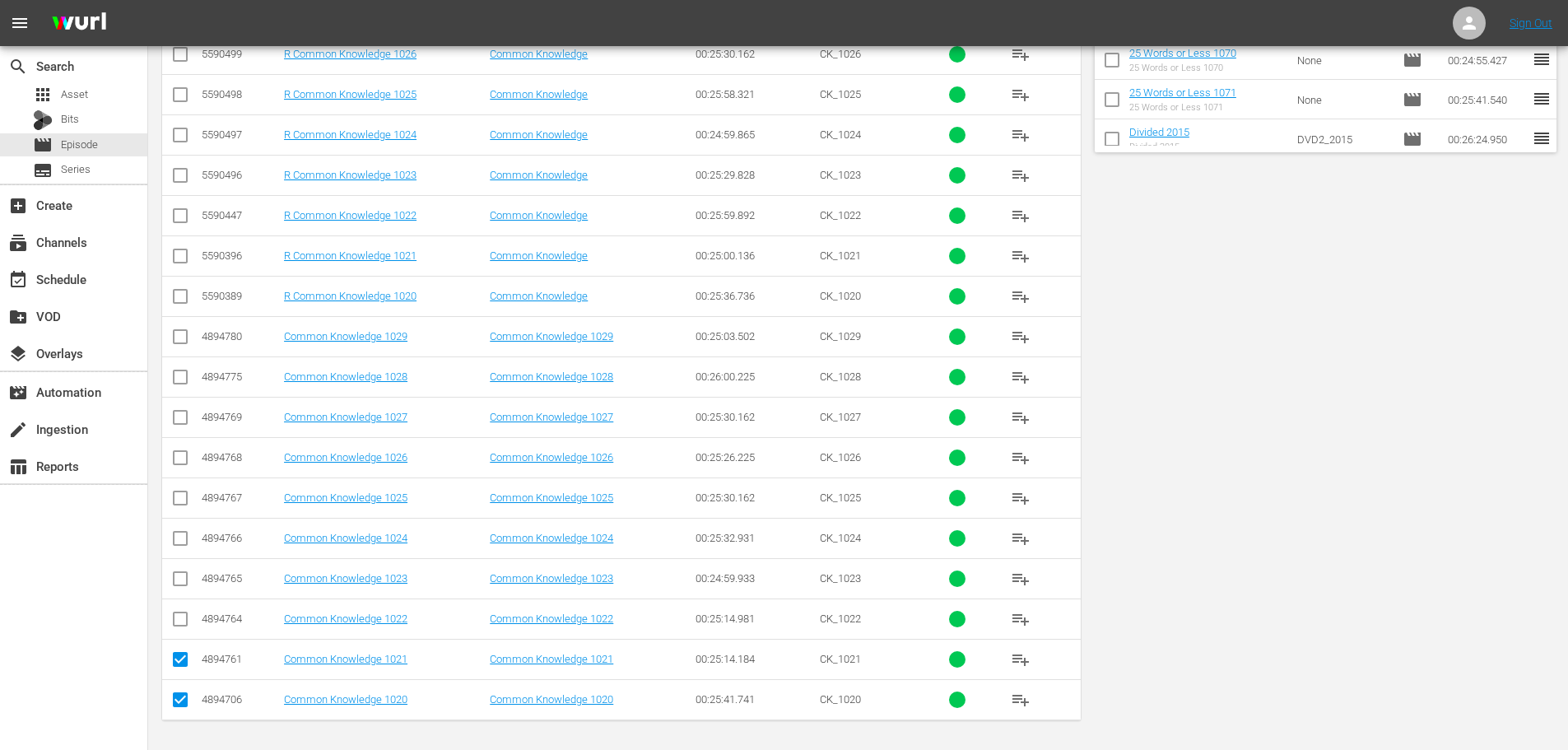
scroll to position [0, 0]
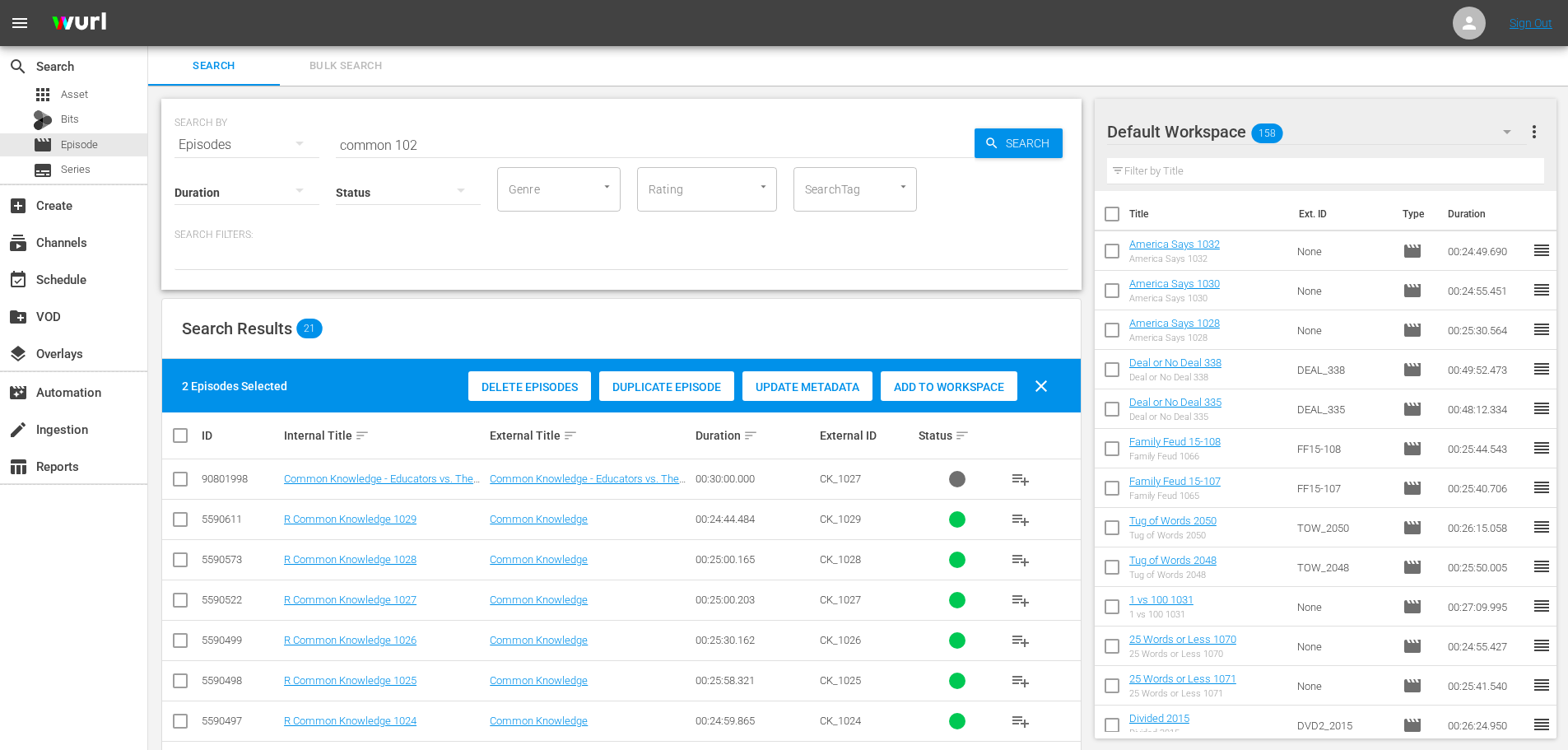
click at [875, 386] on div "Delete Episodes Duplicate Episode Update Metadata Add to Workspace clear" at bounding box center [762, 386] width 597 height 40
click at [903, 382] on span "Add to Workspace" at bounding box center [949, 387] width 136 height 13
drag, startPoint x: 464, startPoint y: 154, endPoint x: 457, endPoint y: 147, distance: 9.9
click at [341, 149] on div "SEARCH BY Search By Episodes Search ID, Title, Description, Keywords, or Catego…" at bounding box center [621, 194] width 920 height 191
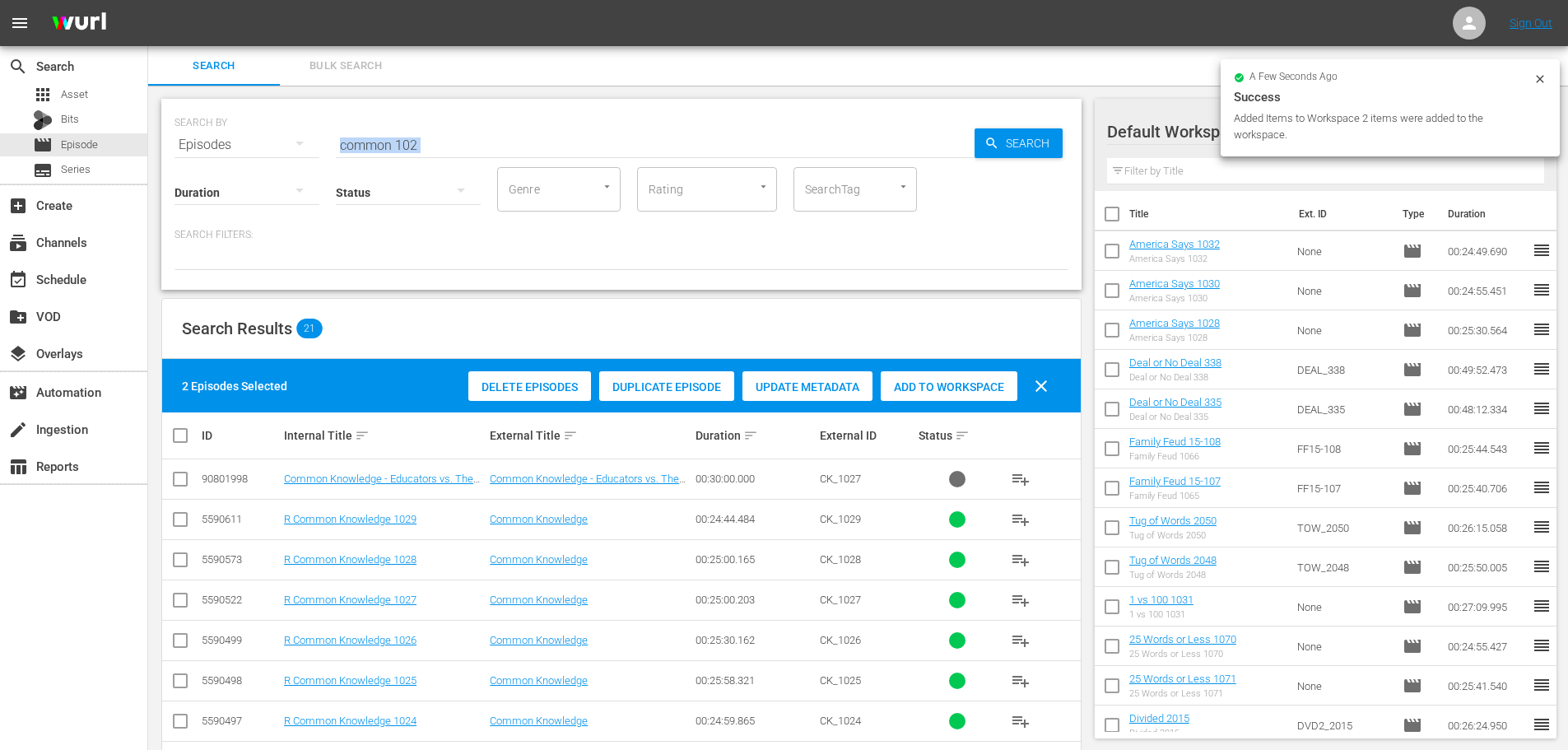
click at [457, 147] on input "common 102" at bounding box center [655, 145] width 639 height 40
drag, startPoint x: 437, startPoint y: 142, endPoint x: 228, endPoint y: 140, distance: 209.0
click at [228, 140] on div "SEARCH BY Search By Episodes Search ID, Title, Description, Keywords, or Catego…" at bounding box center [621, 135] width 894 height 59
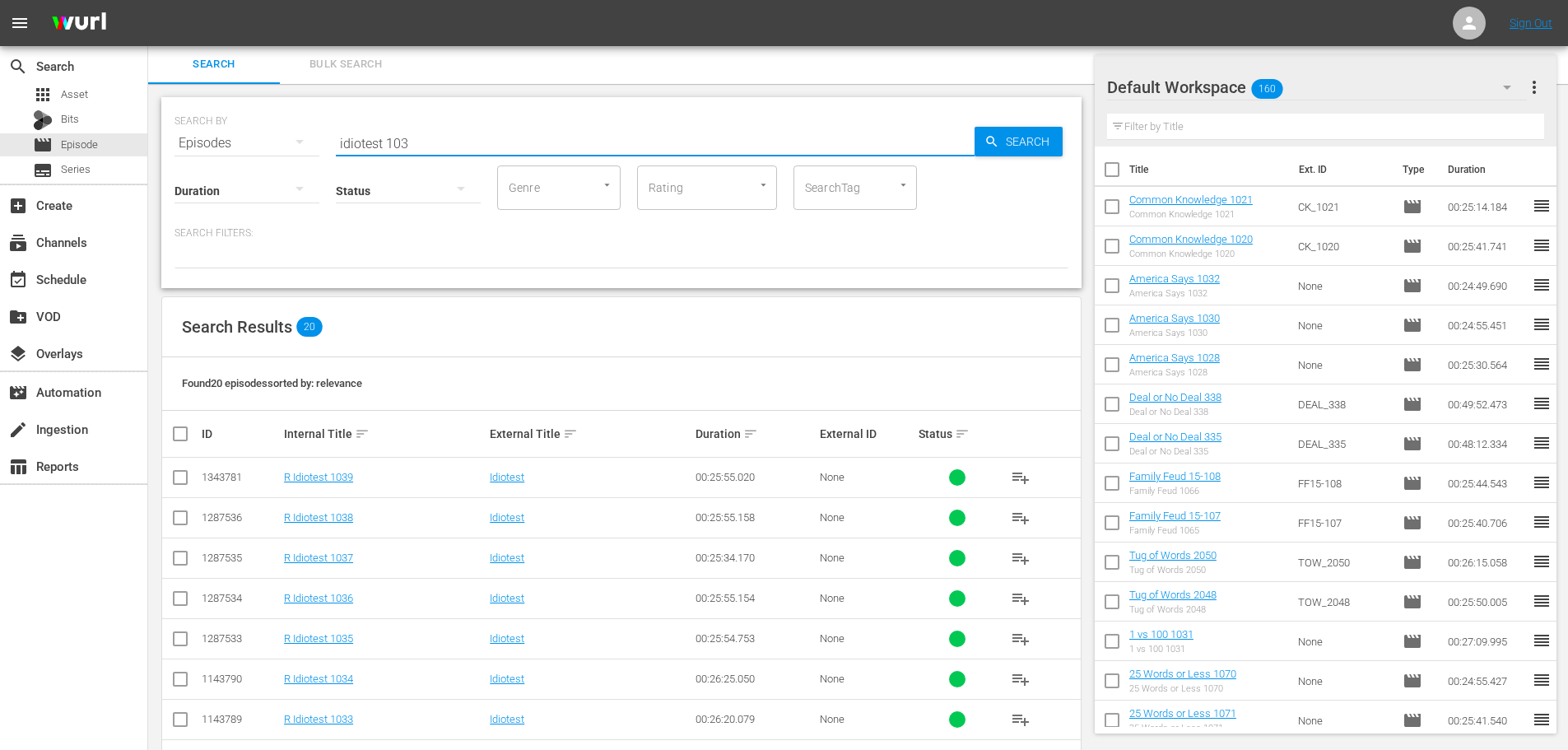
scroll to position [496, 0]
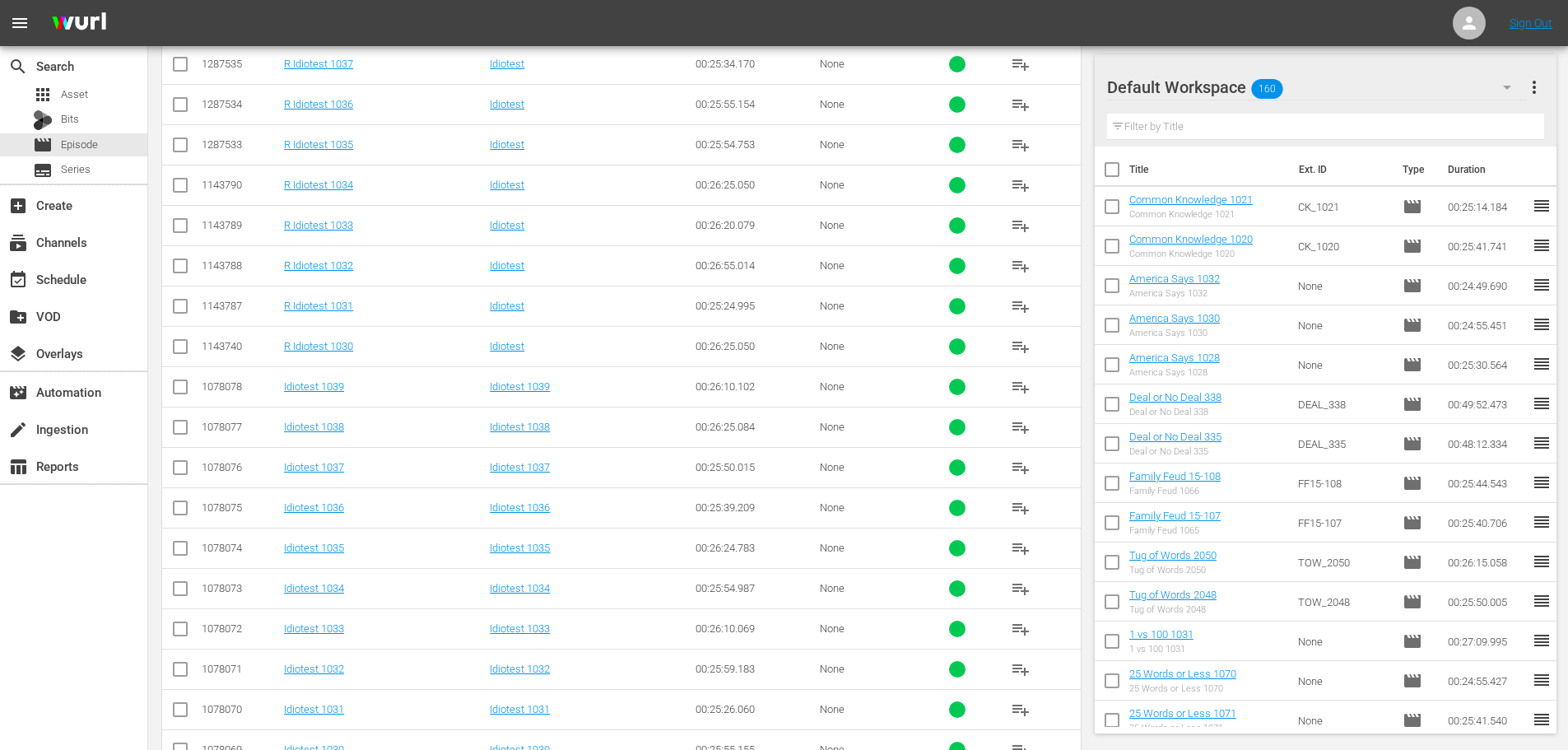
type input "idiotest 103"
click at [175, 667] on input "checkbox" at bounding box center [180, 672] width 19 height 19
checkbox input "true"
click at [177, 594] on input "checkbox" at bounding box center [180, 591] width 19 height 19
checkbox input "true"
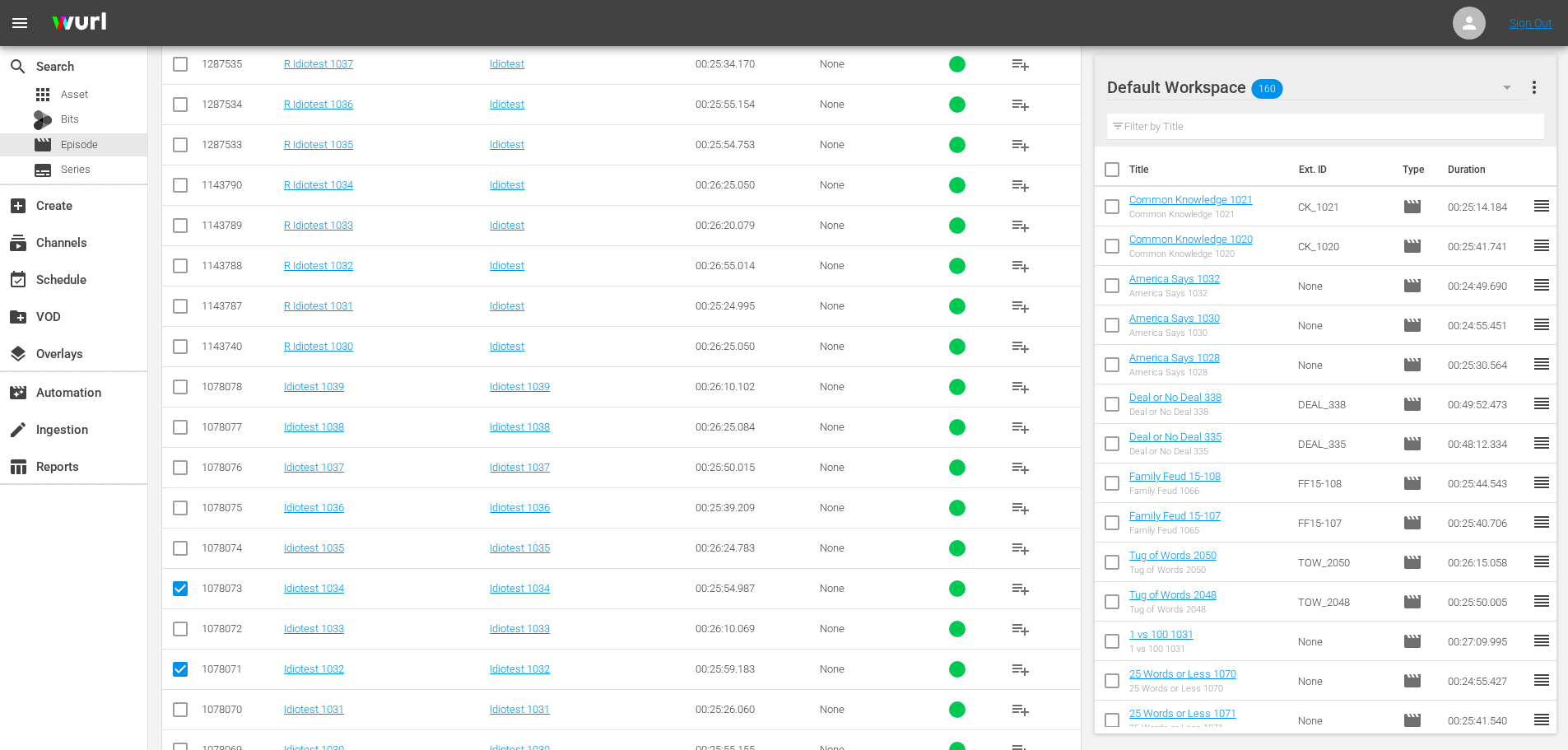
scroll to position [0, 0]
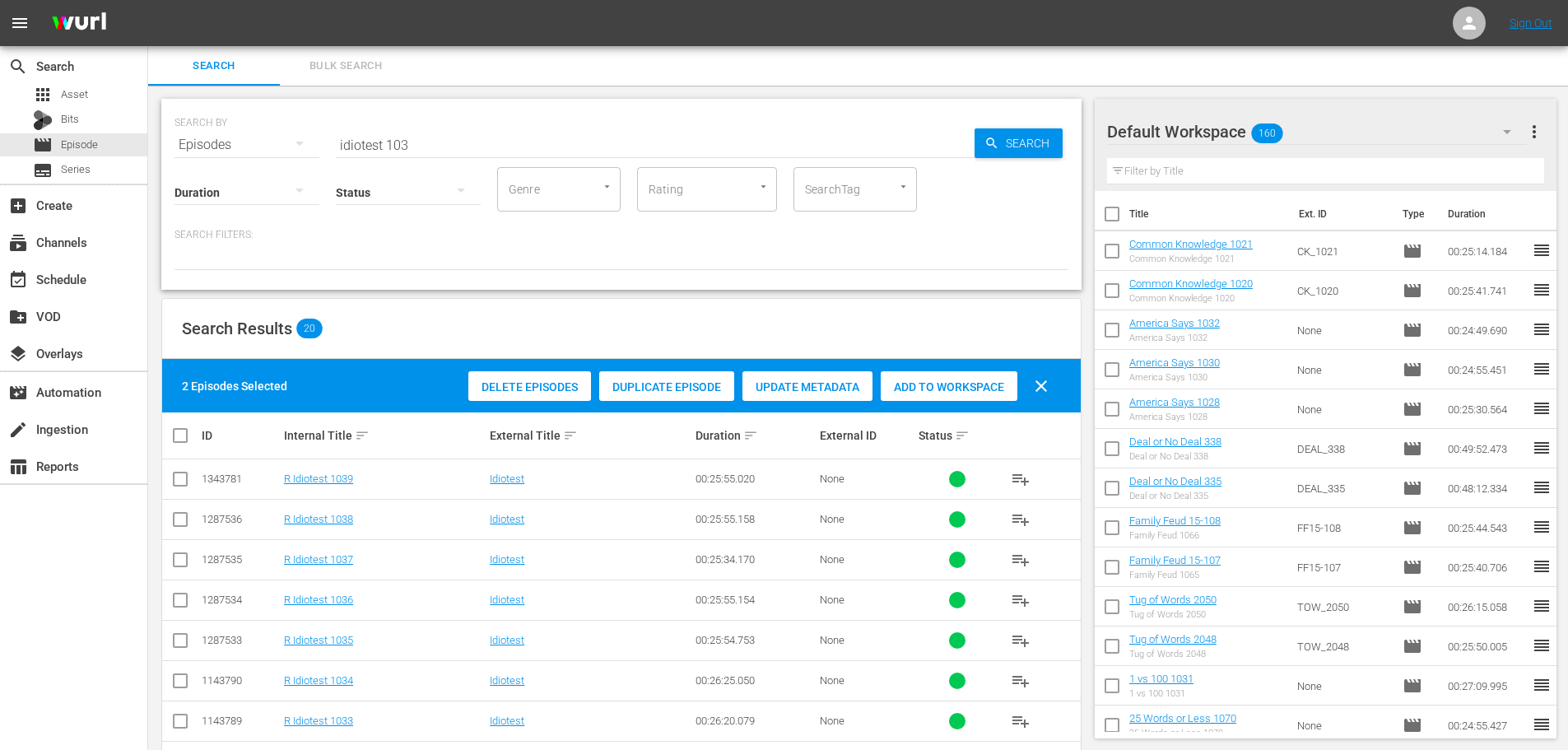
click at [980, 365] on div "2 Episodes Selected Delete Episodes Duplicate Episode Update Metadata Add to Wo…" at bounding box center [621, 386] width 918 height 54
click at [983, 371] on div "Add to Workspace" at bounding box center [949, 387] width 136 height 32
drag, startPoint x: 593, startPoint y: 118, endPoint x: 533, endPoint y: 135, distance: 62.4
click at [561, 131] on div "SEARCH BY Search By Episodes Search ID, Title, Description, Keywords, or Catego…" at bounding box center [621, 135] width 894 height 59
drag, startPoint x: 533, startPoint y: 135, endPoint x: 199, endPoint y: 105, distance: 335.3
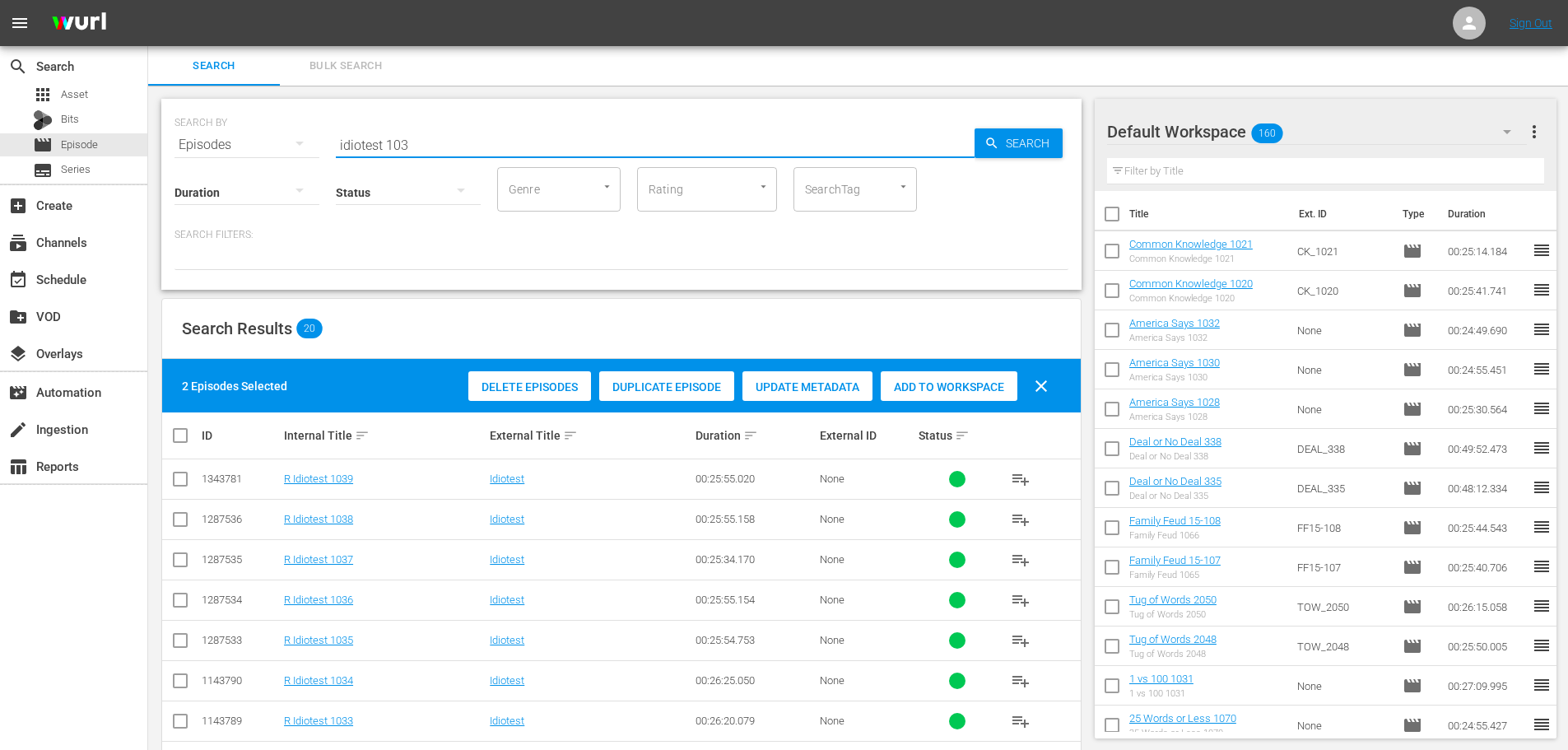
click at [214, 116] on div "SEARCH BY Search By Episodes Search ID, Title, Description, Keywords, or Catego…" at bounding box center [621, 135] width 894 height 59
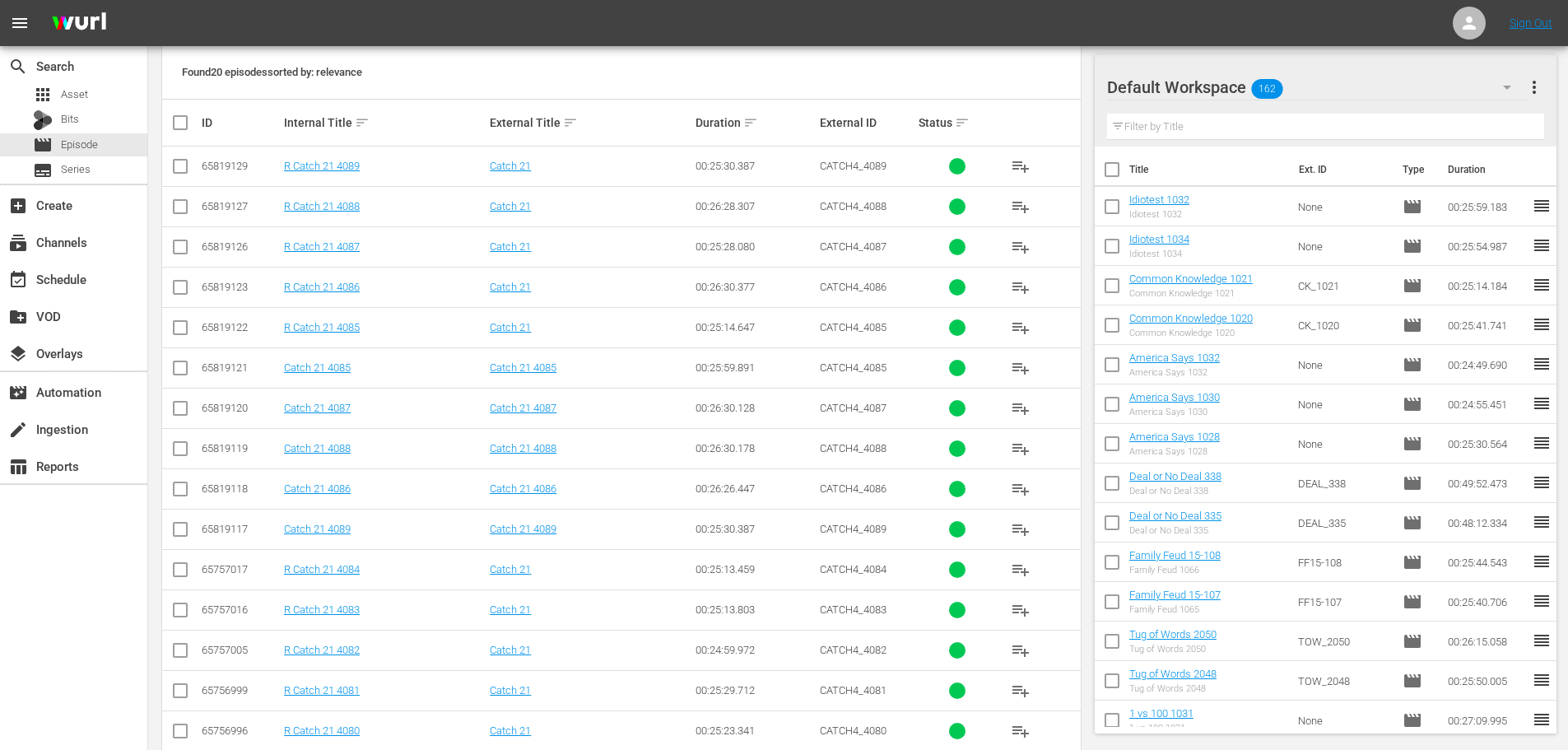
scroll to position [547, 0]
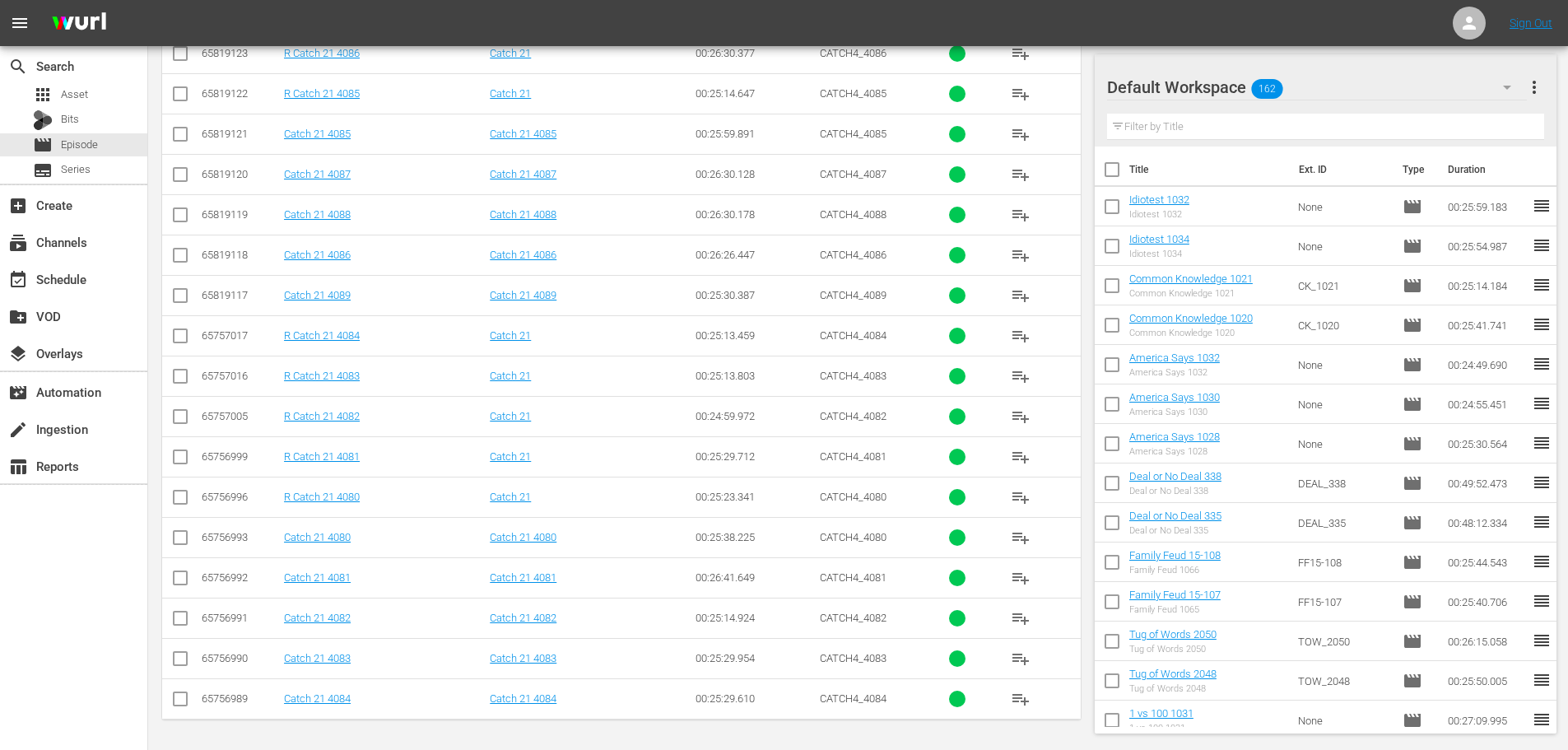
type input "catch 21 408"
drag, startPoint x: 179, startPoint y: 585, endPoint x: 188, endPoint y: 601, distance: 18.4
click at [180, 585] on input "checkbox" at bounding box center [180, 580] width 19 height 19
checkbox input "true"
click at [175, 621] on input "checkbox" at bounding box center [180, 621] width 19 height 19
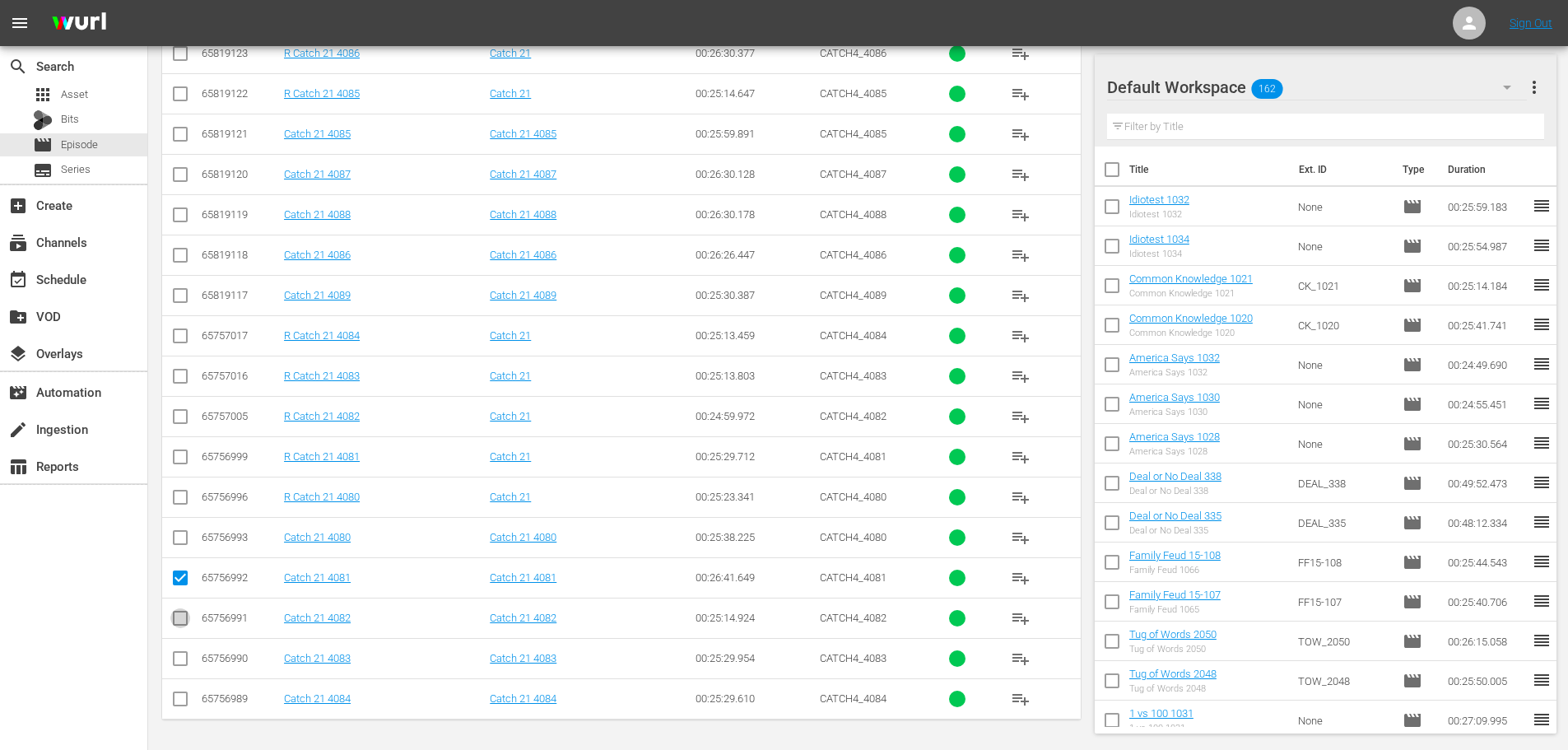
checkbox input "true"
click at [174, 668] on input "checkbox" at bounding box center [180, 661] width 19 height 19
checkbox input "true"
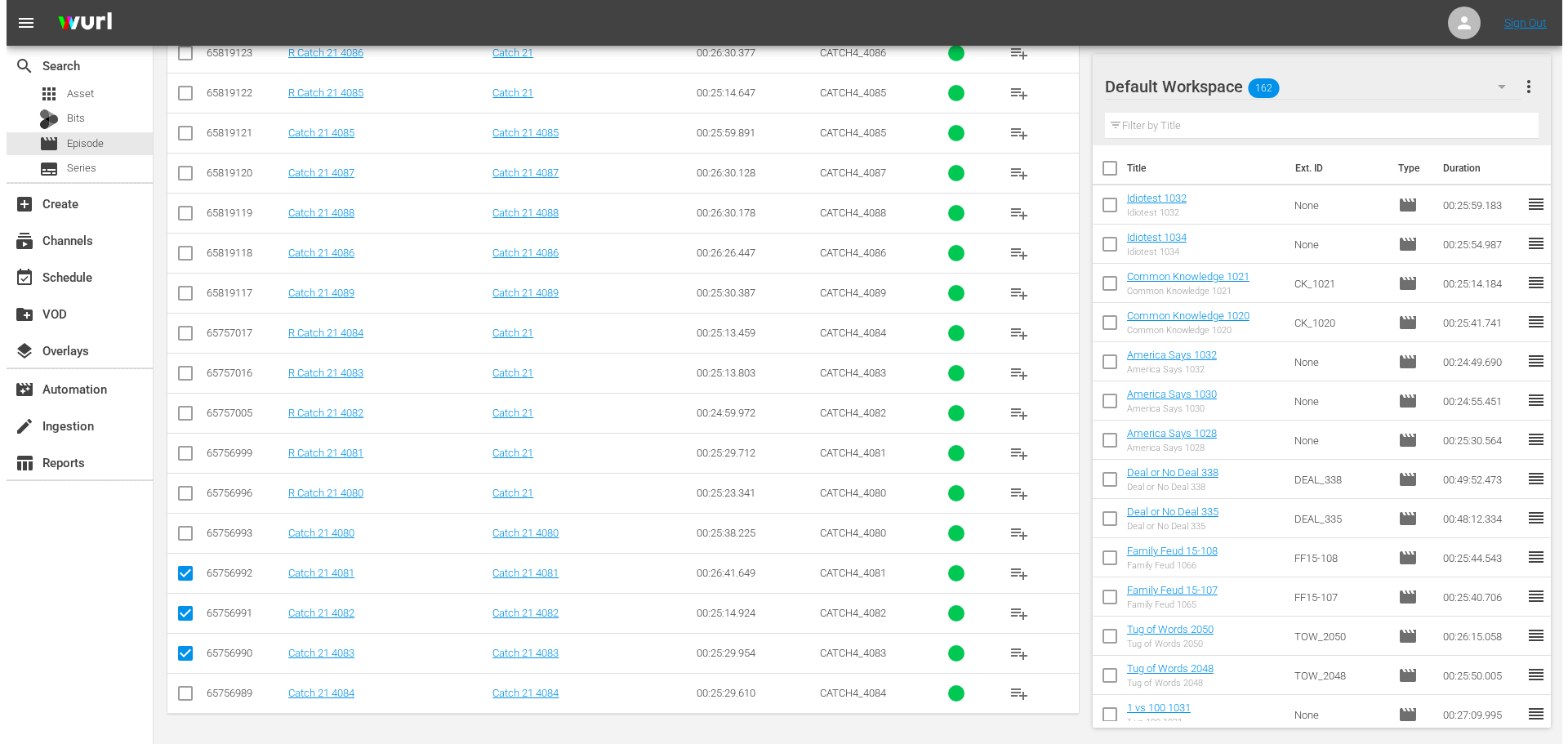
scroll to position [0, 0]
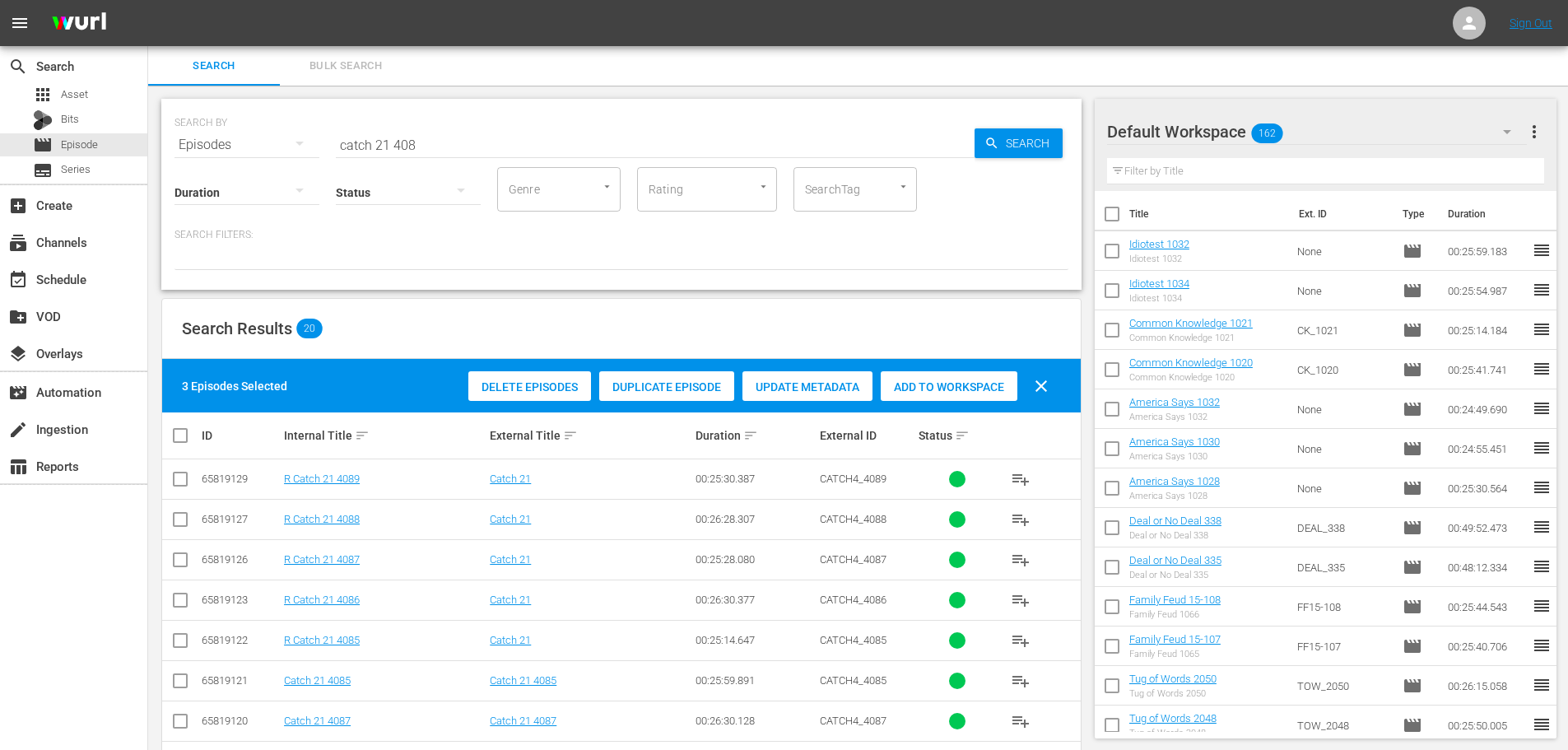
click at [963, 385] on span "Add to Workspace" at bounding box center [949, 387] width 136 height 13
click at [78, 282] on div "event_available Schedule" at bounding box center [45, 277] width 92 height 15
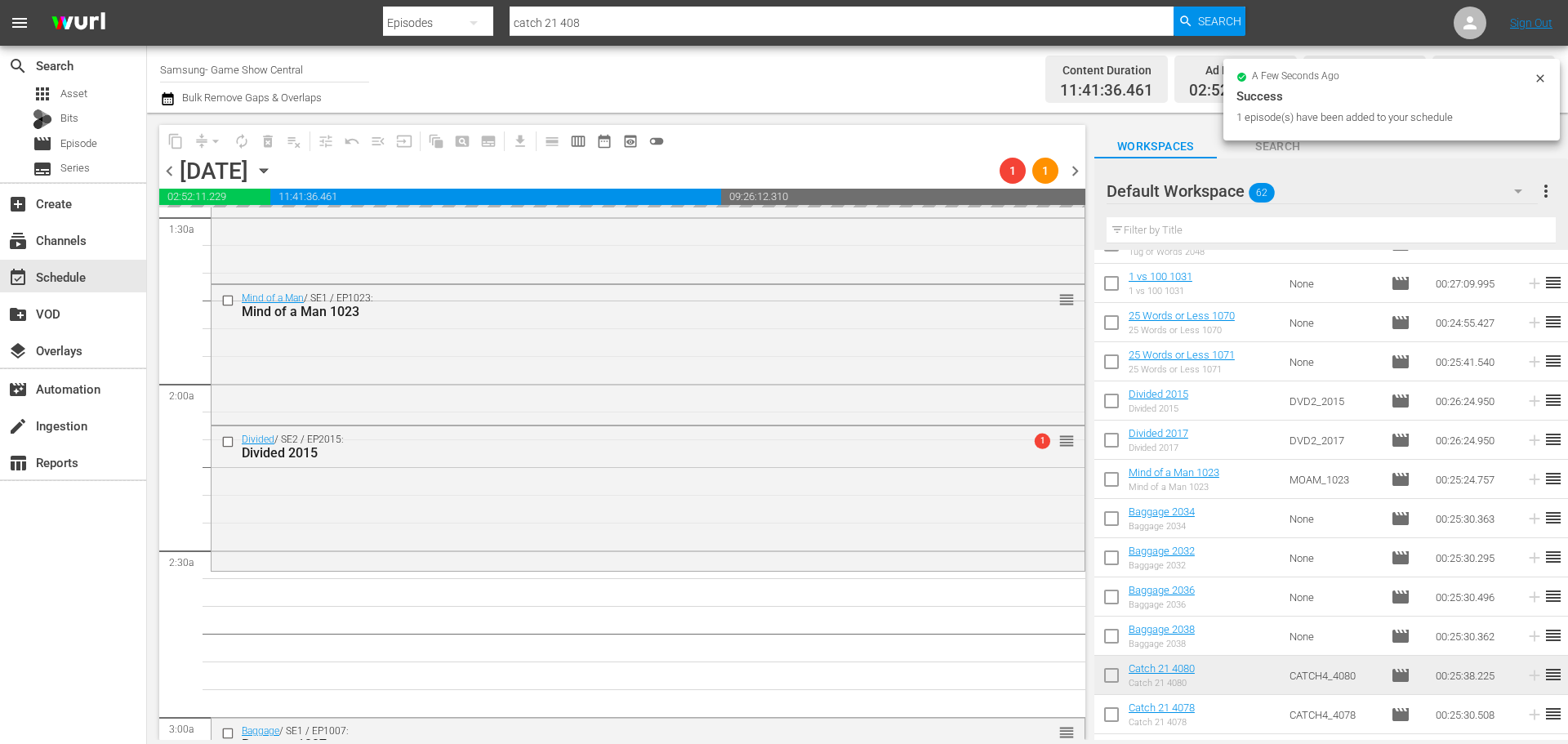
scroll to position [653, 0]
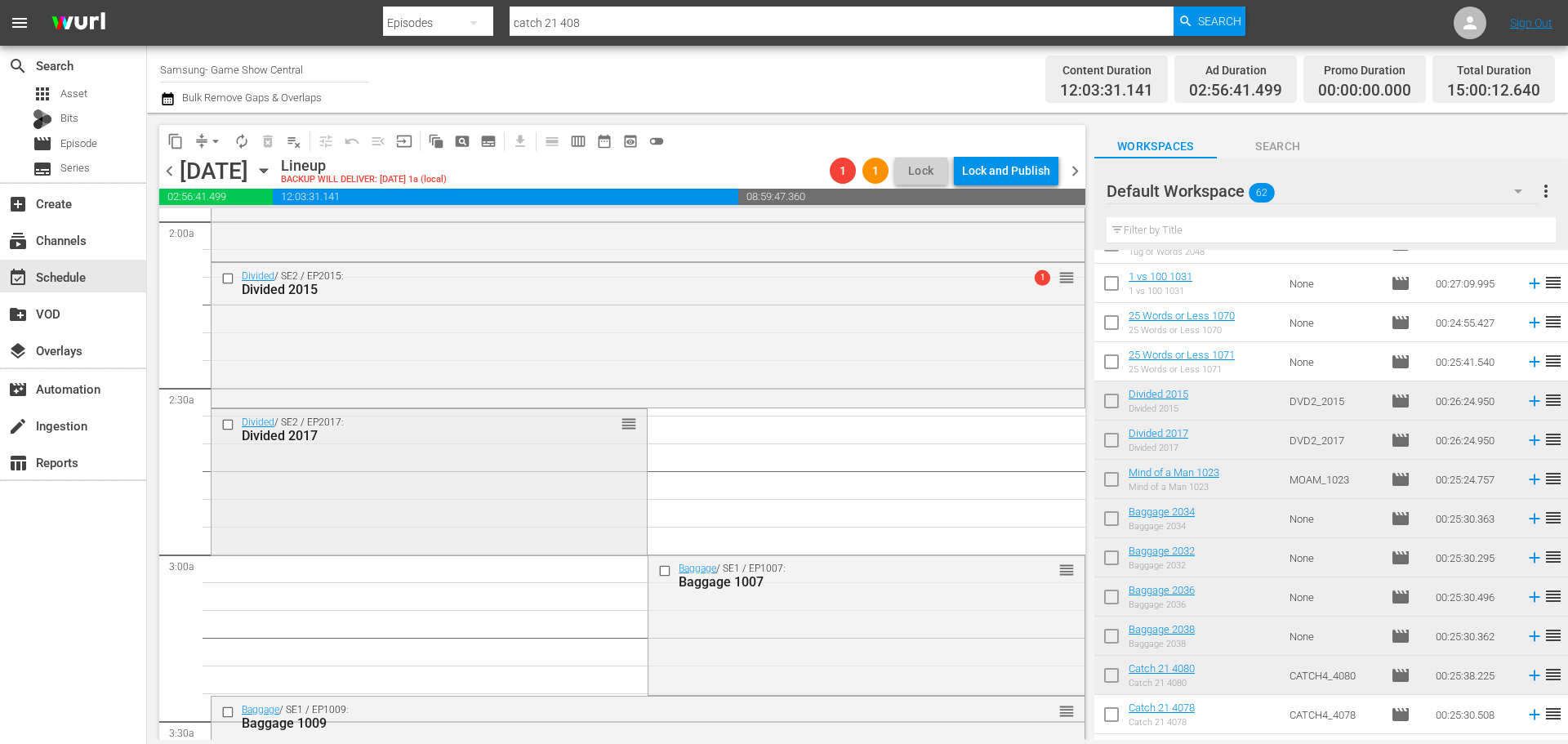
click at [396, 510] on div "Divided / SE2 / EP2017: Divided 2017 reorder" at bounding box center [429, 480] width 436 height 142
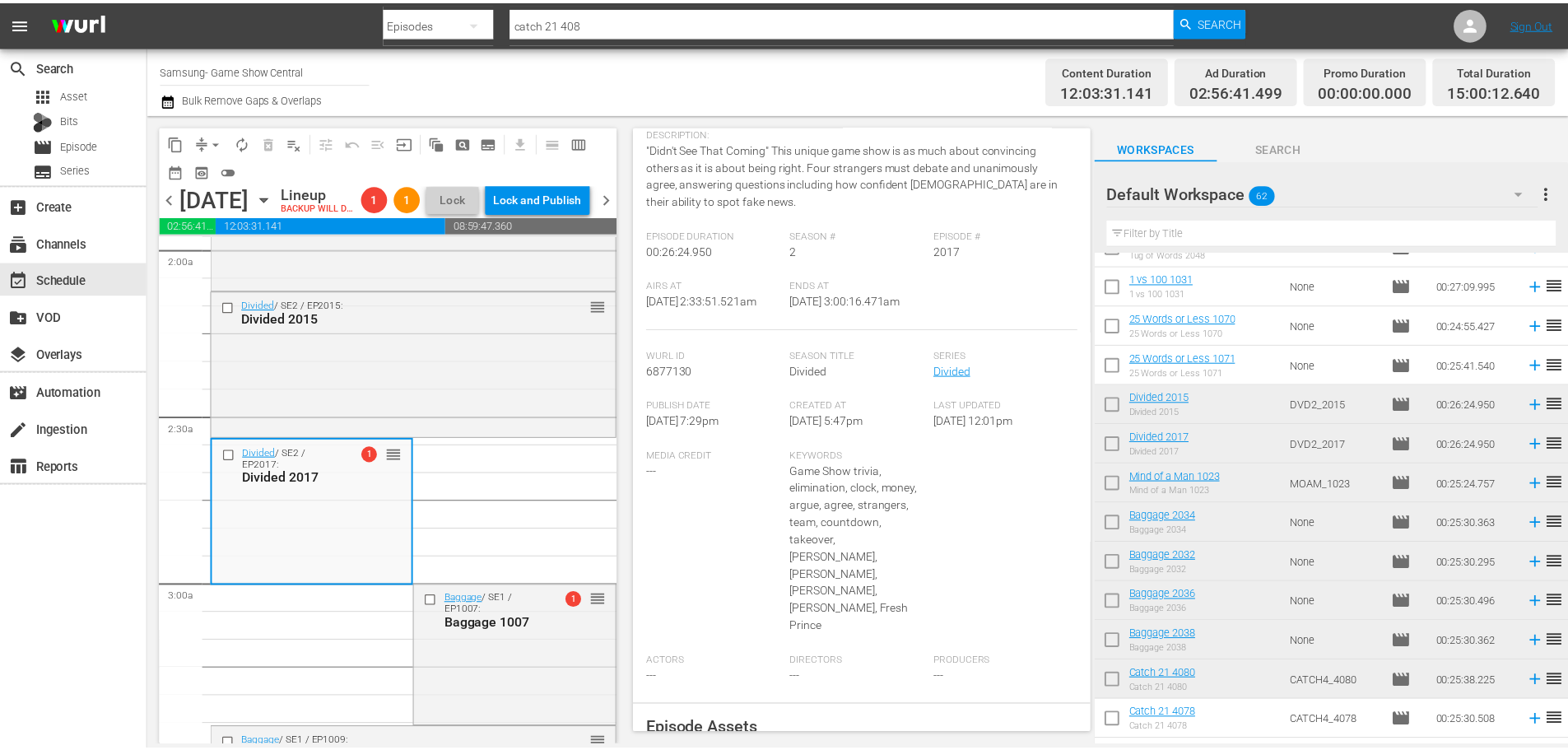
scroll to position [0, 0]
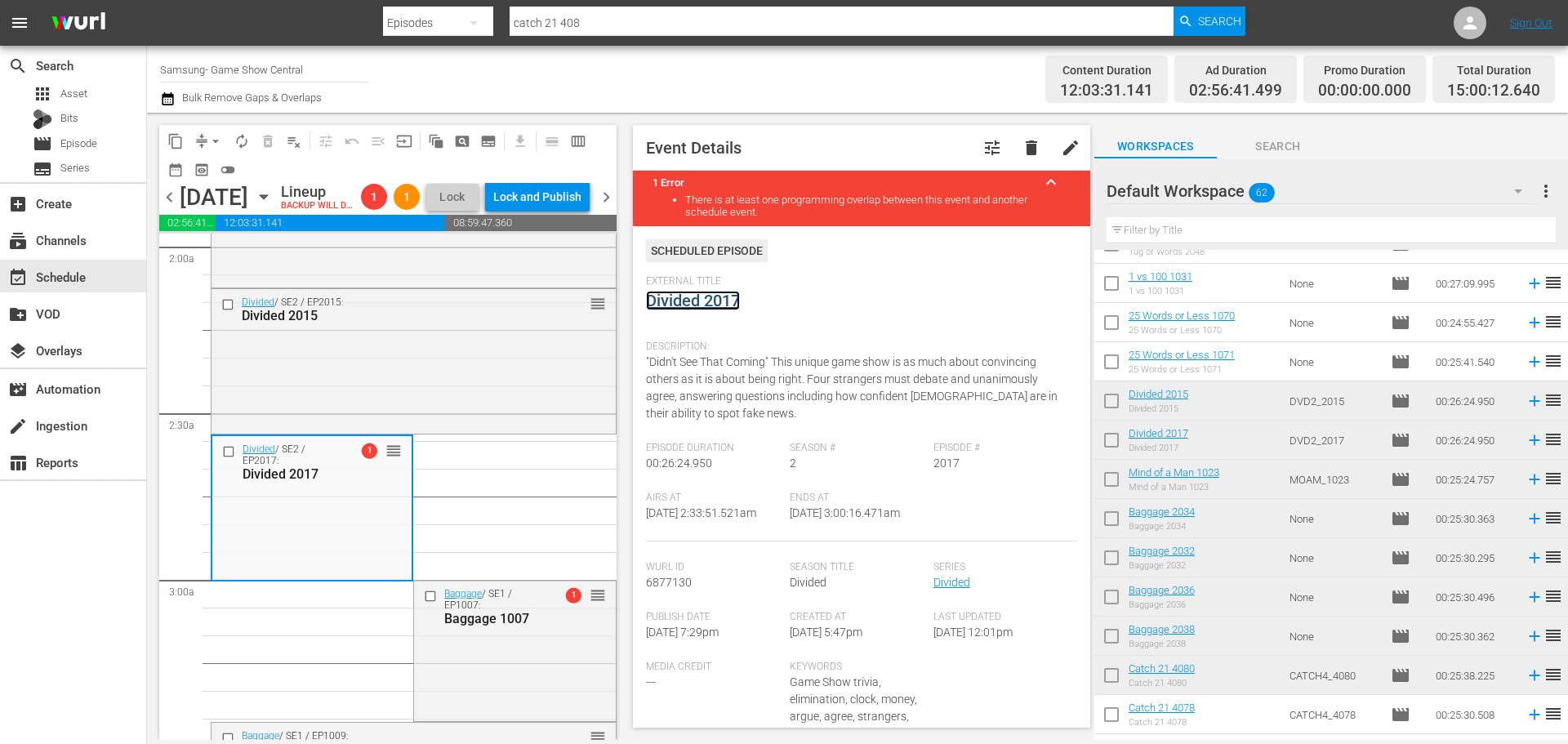
click at [702, 292] on link "Divided 2017" at bounding box center [693, 300] width 94 height 19
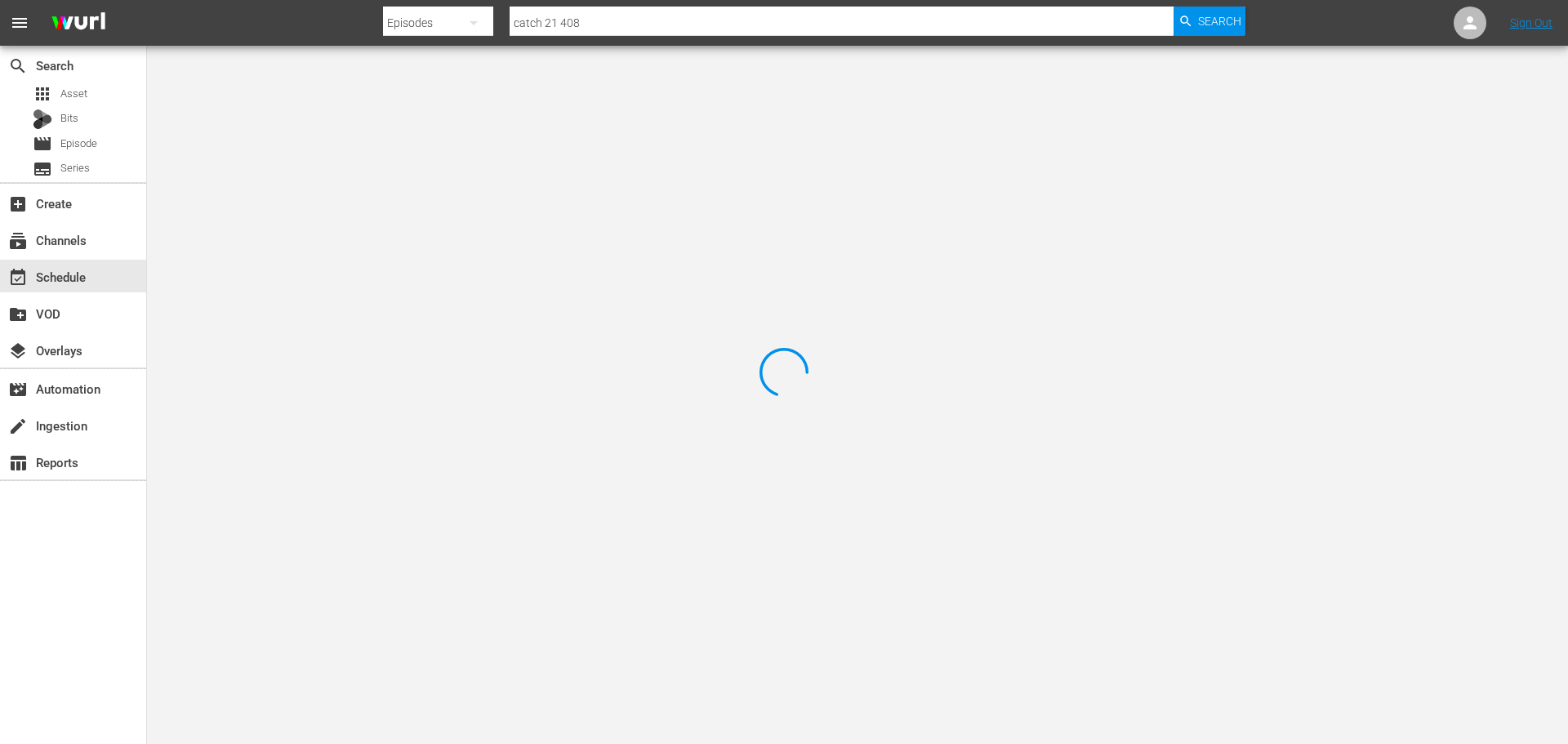
click at [310, 92] on div at bounding box center [784, 372] width 1568 height 744
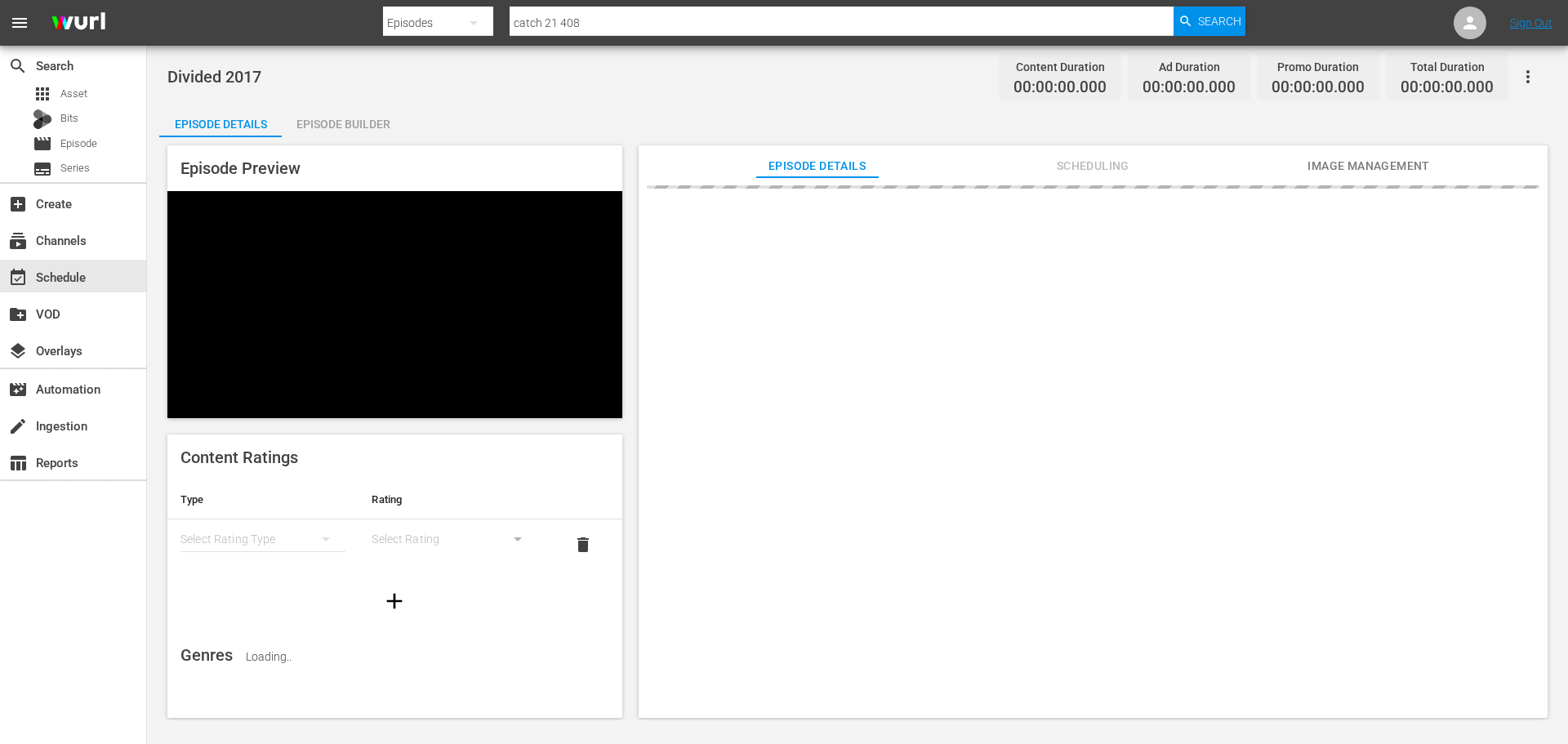
click at [365, 126] on div "Episode Builder" at bounding box center [343, 123] width 123 height 40
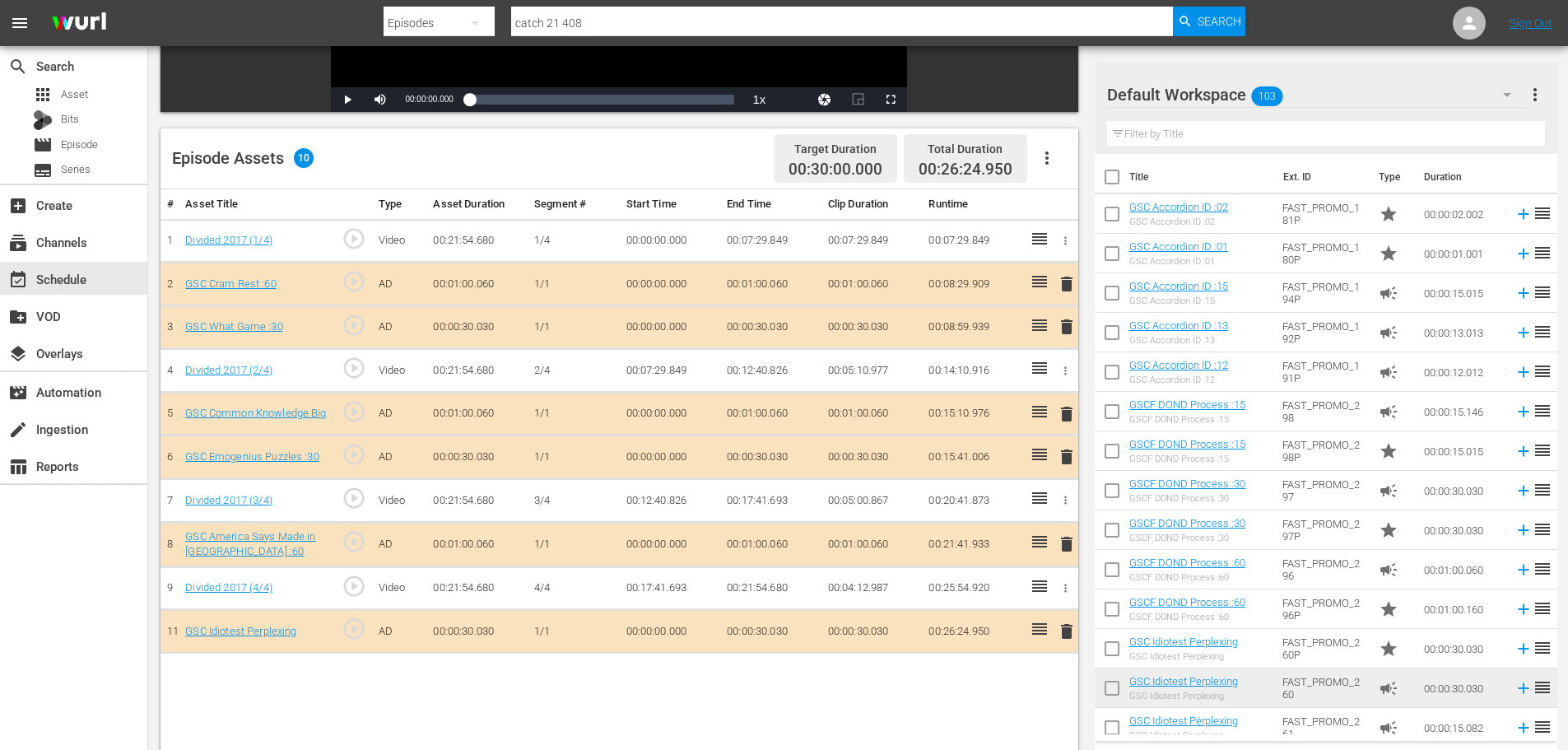
scroll to position [429, 0]
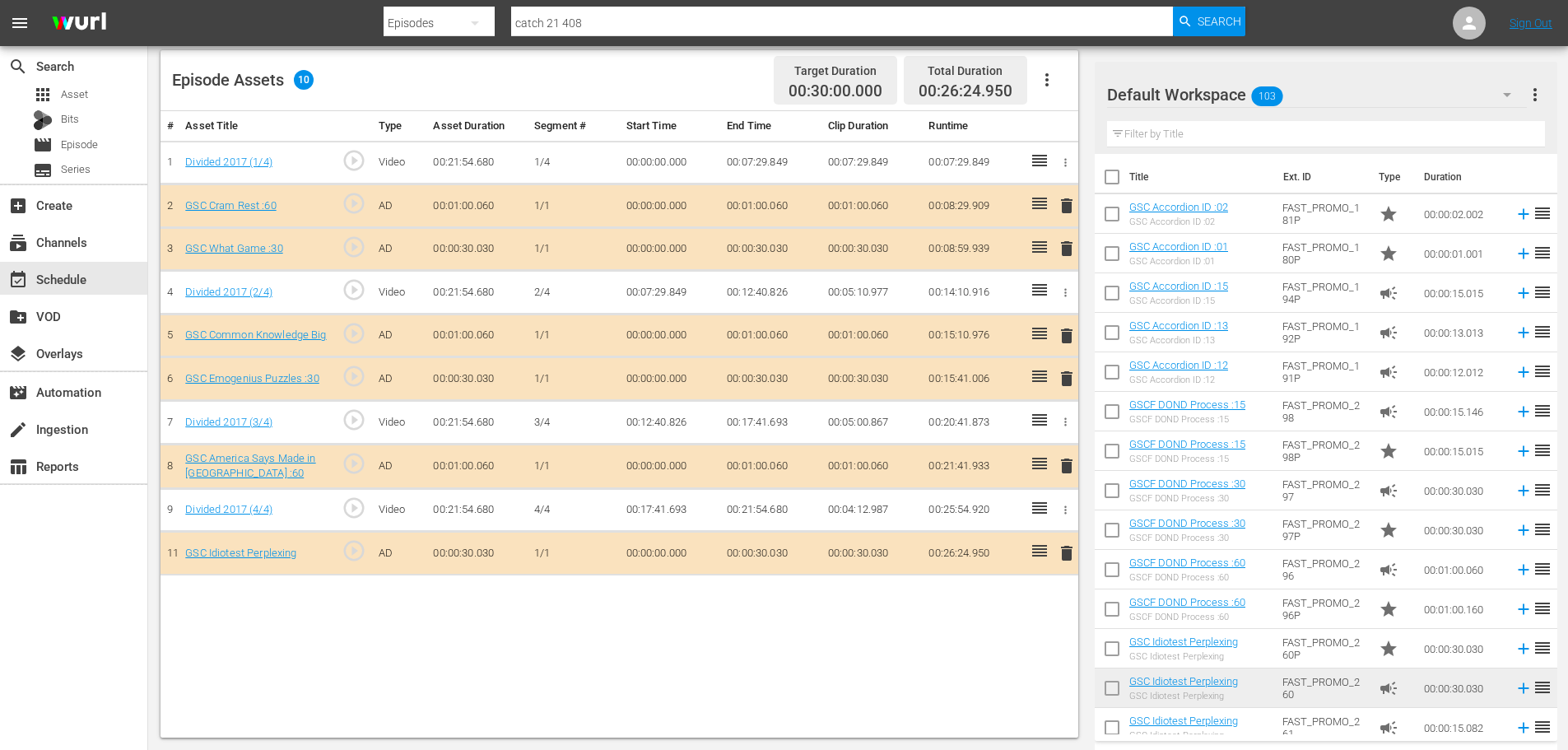
click at [1069, 554] on span "delete" at bounding box center [1066, 552] width 19 height 19
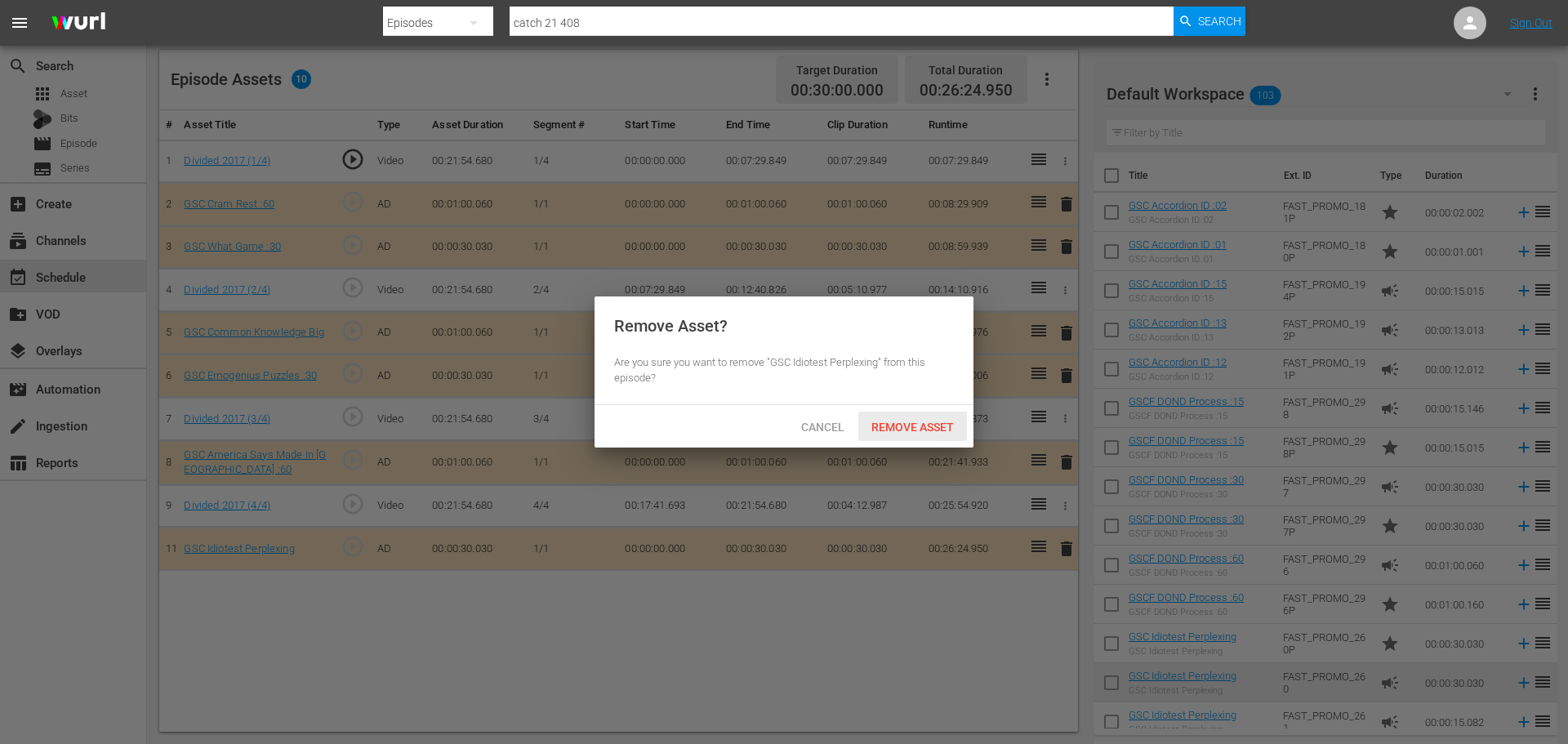
click at [912, 430] on span "Remove Asset" at bounding box center [913, 427] width 109 height 13
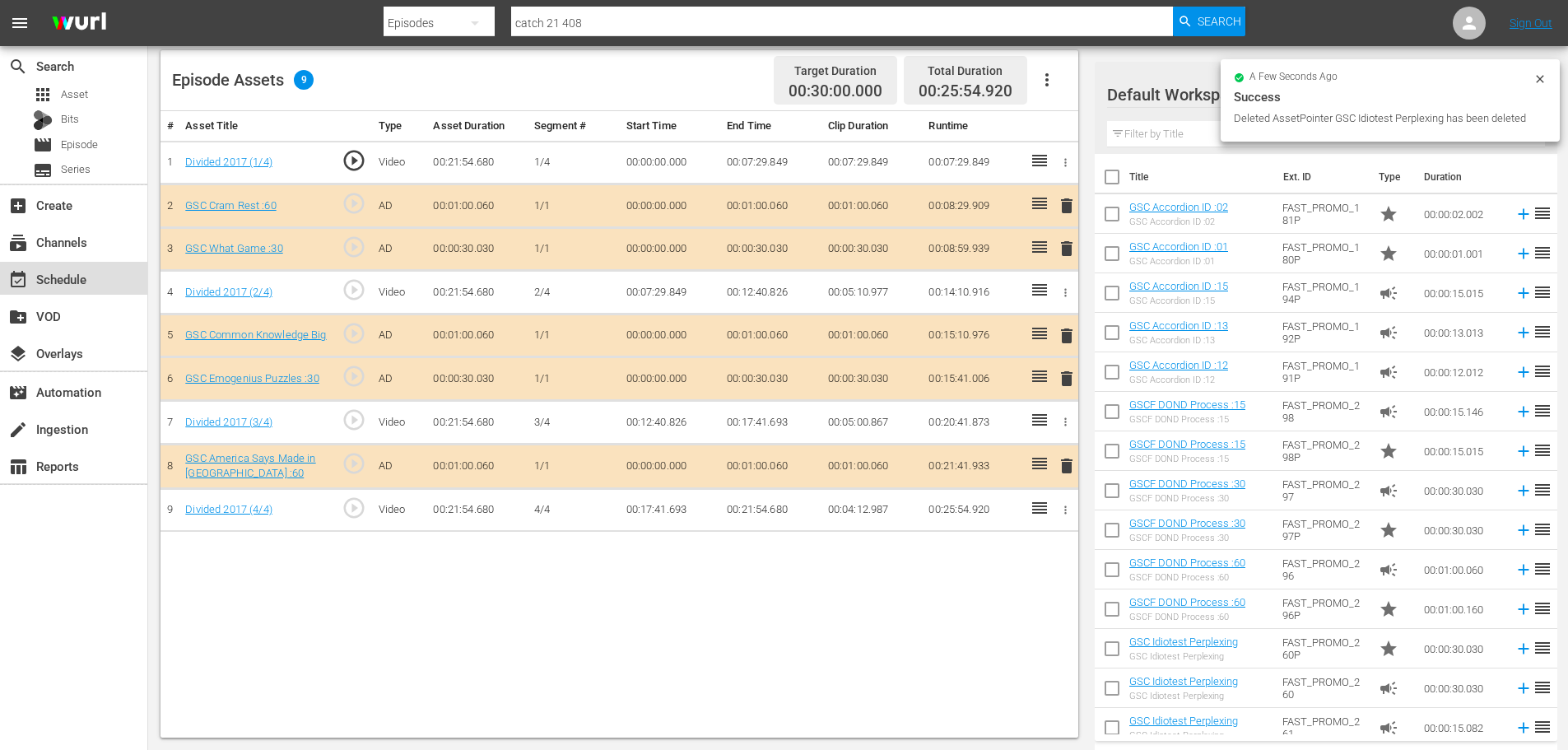
click at [83, 284] on div "event_available Schedule" at bounding box center [45, 277] width 92 height 15
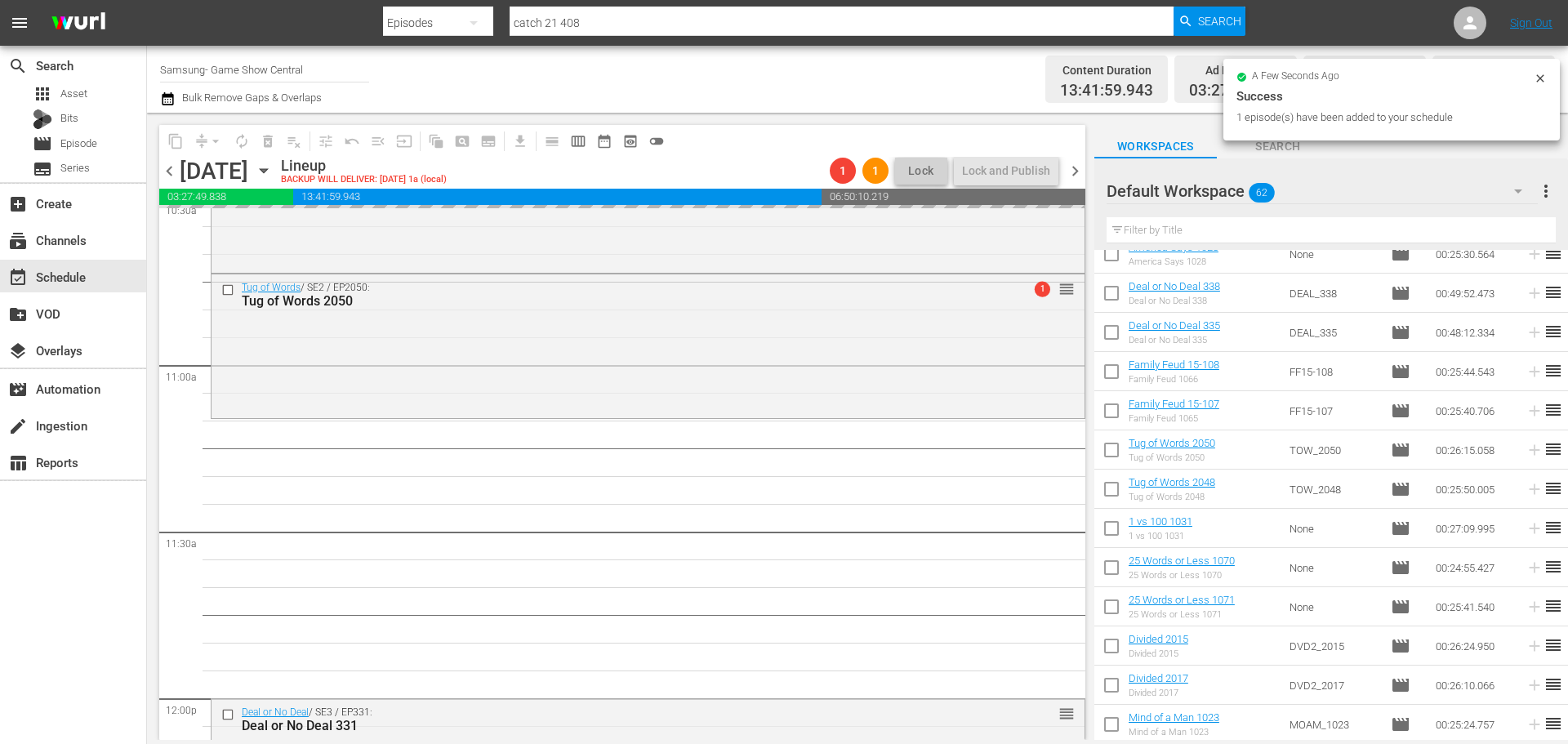
scroll to position [3510, 0]
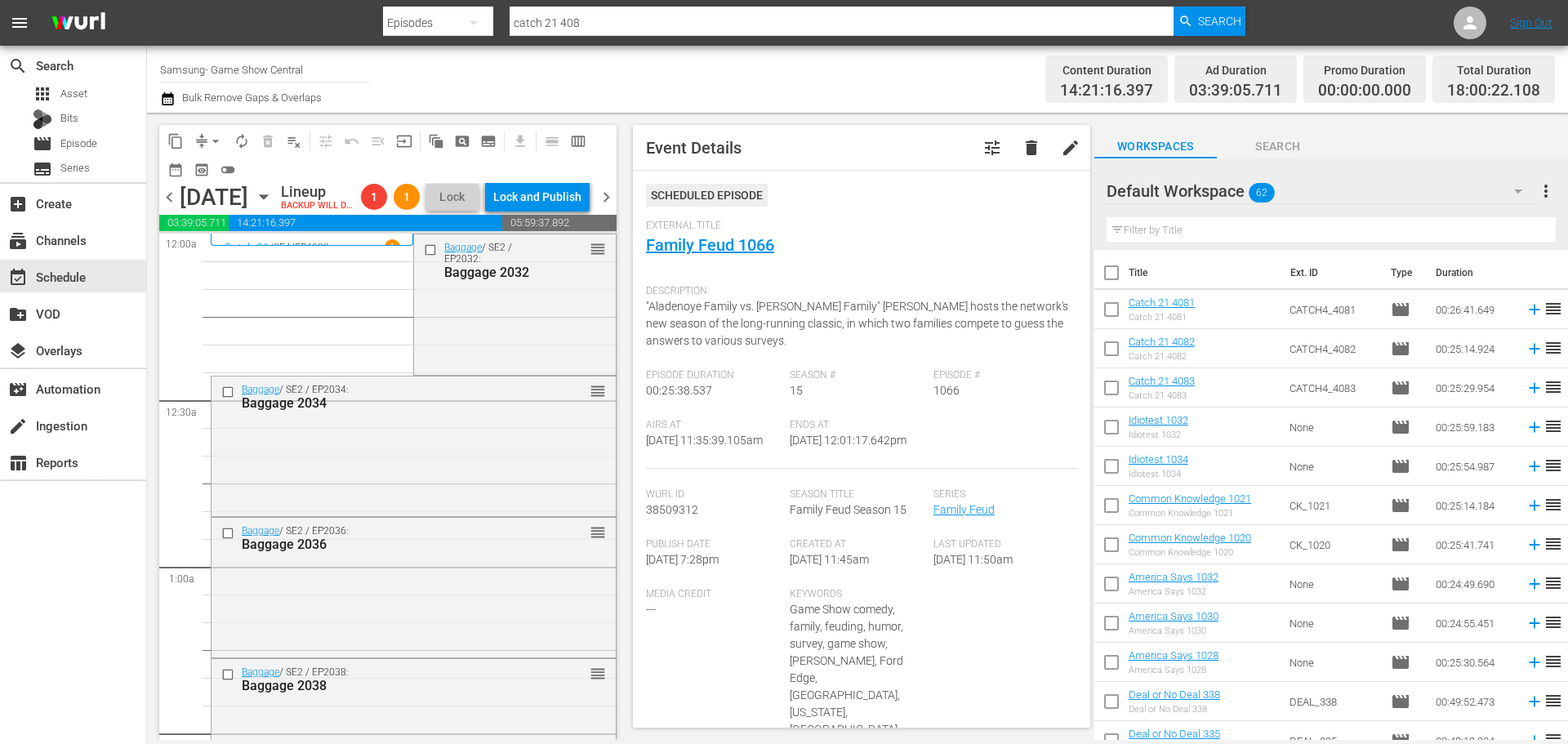
scroll to position [3770, 0]
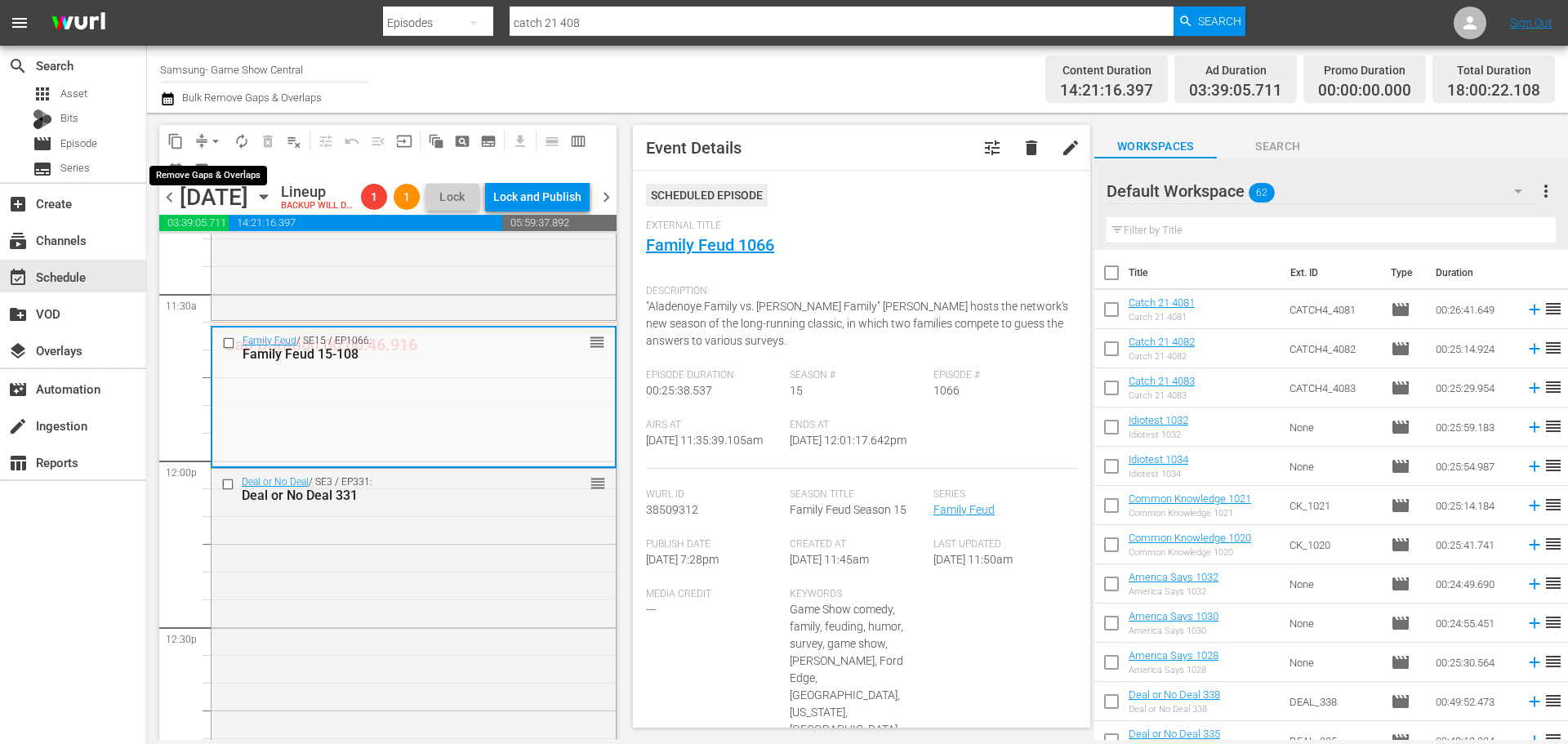
click at [212, 149] on button "arrow_drop_down" at bounding box center [216, 141] width 26 height 26
click at [227, 169] on li "Align to Midnight" at bounding box center [216, 174] width 171 height 27
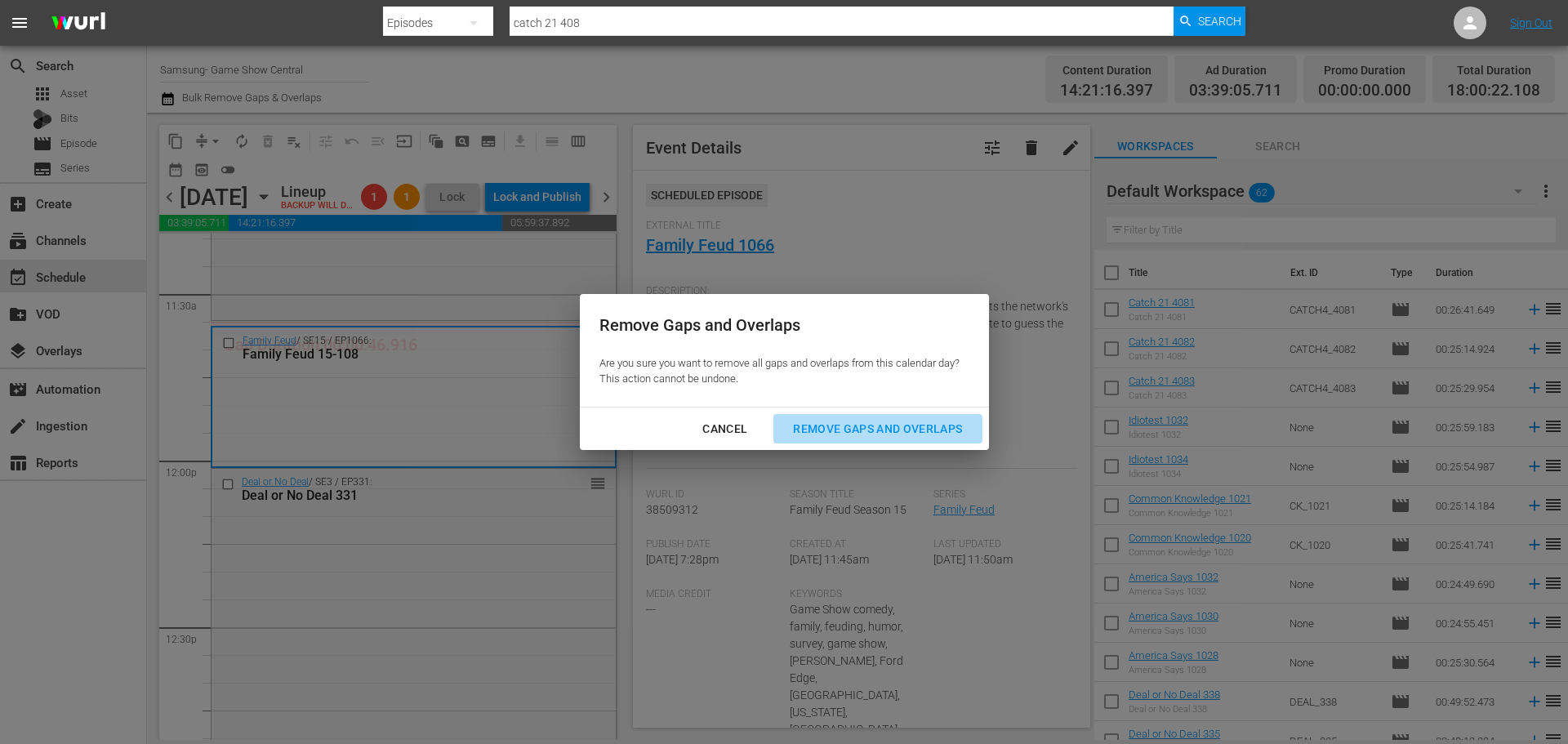
click at [825, 433] on div "Remove Gaps and Overlaps" at bounding box center [878, 429] width 195 height 20
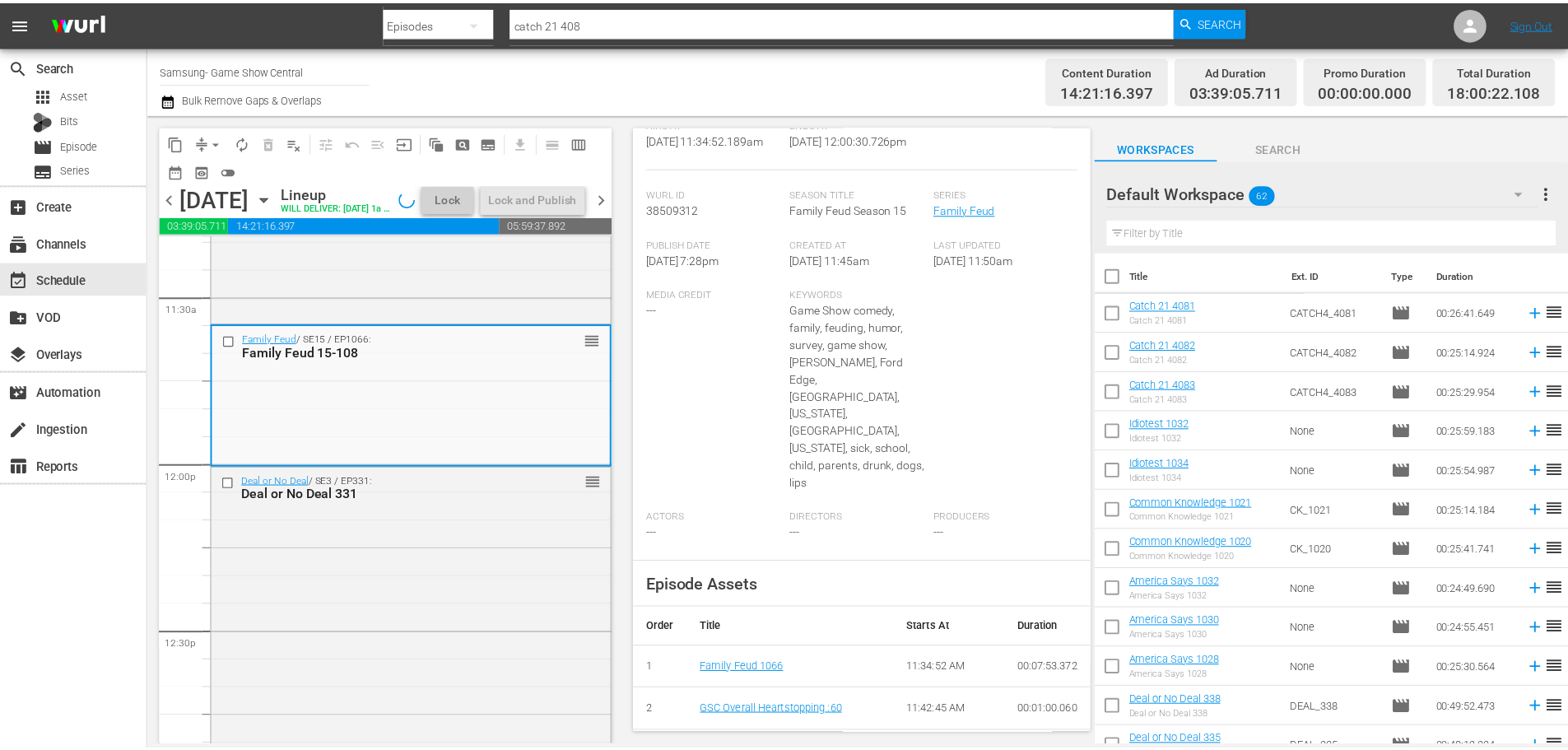
scroll to position [91, 0]
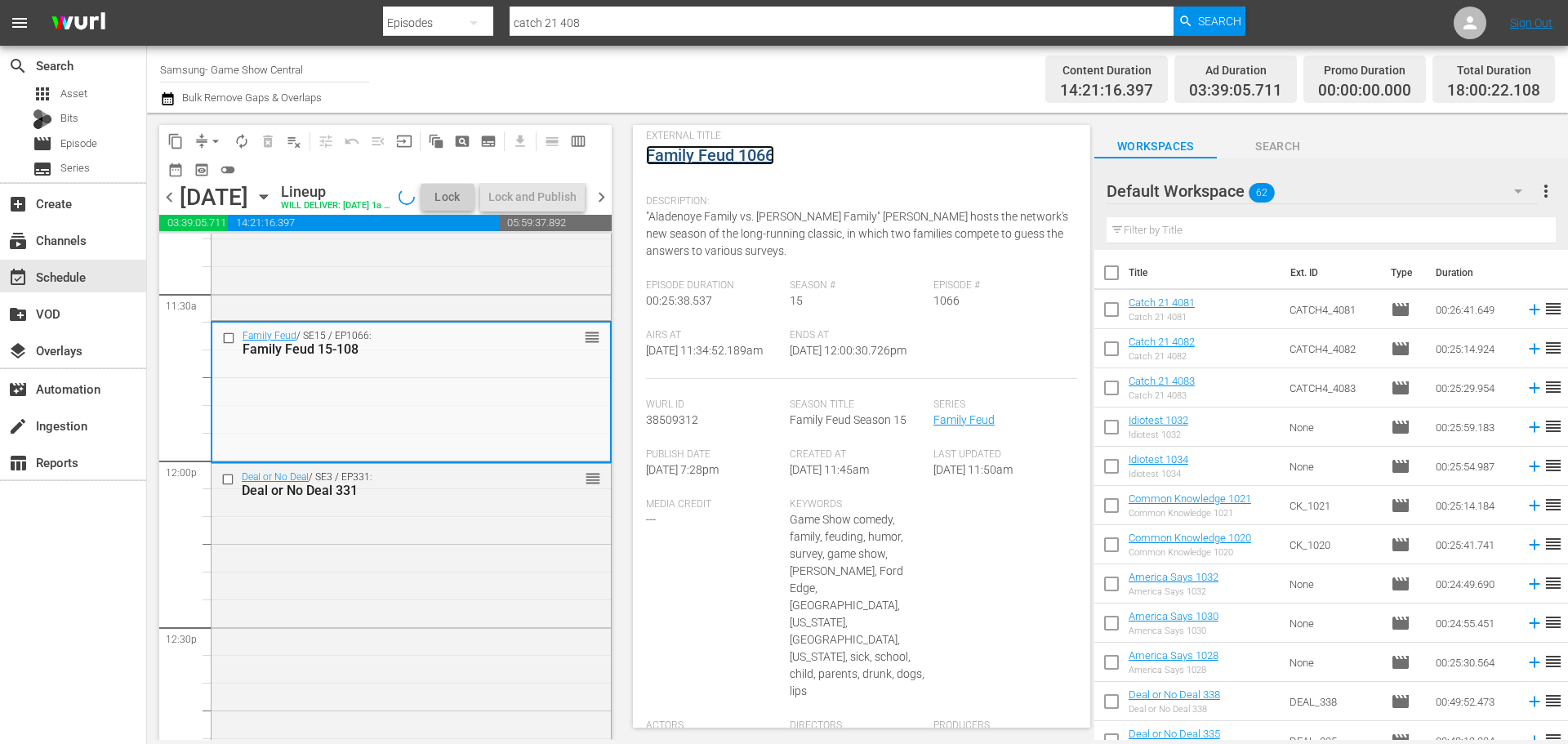
click at [712, 159] on link "Family Feud 1066" at bounding box center [709, 155] width 128 height 19
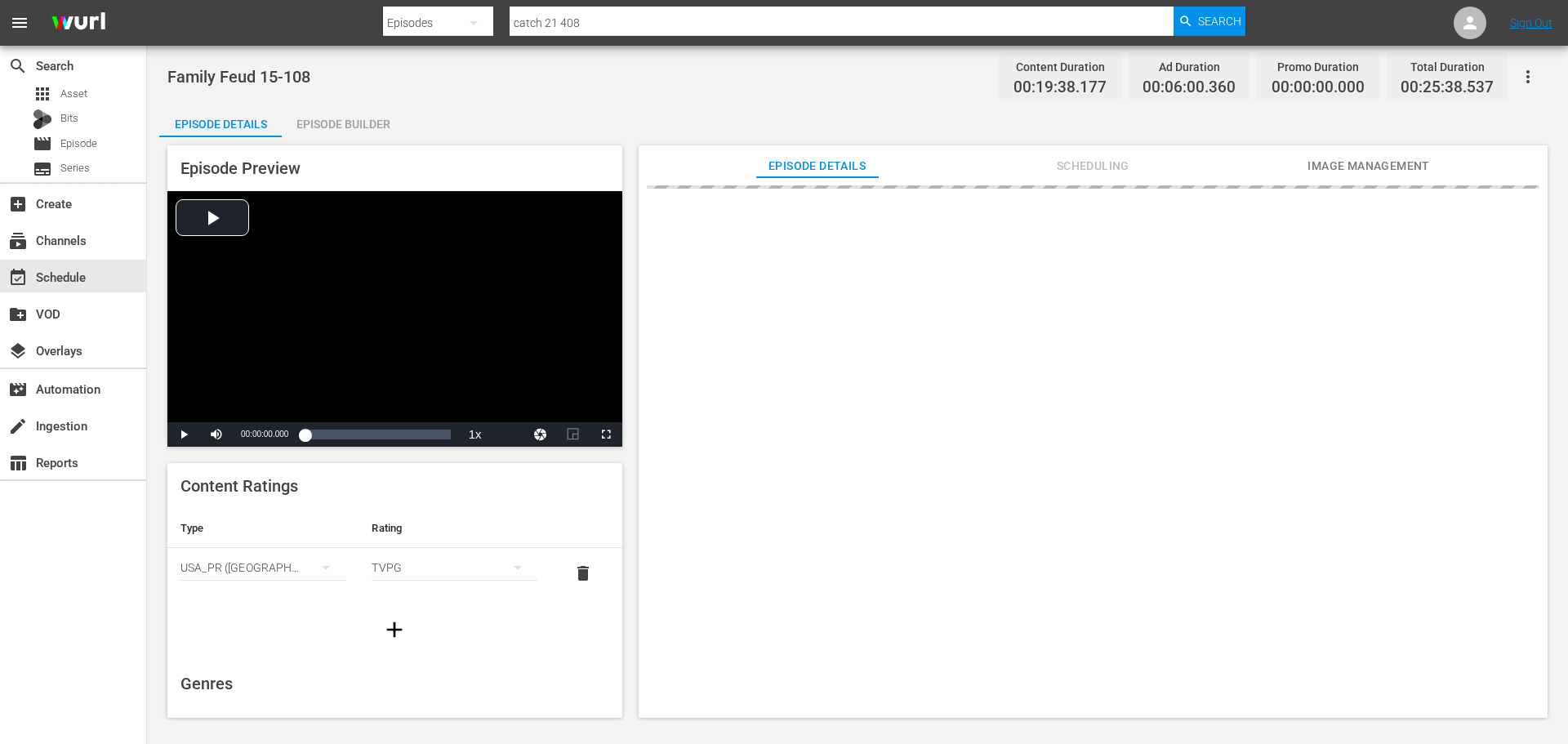
drag, startPoint x: 362, startPoint y: 112, endPoint x: 629, endPoint y: 316, distance: 336.0
click at [362, 113] on div "Episode Builder" at bounding box center [343, 123] width 123 height 40
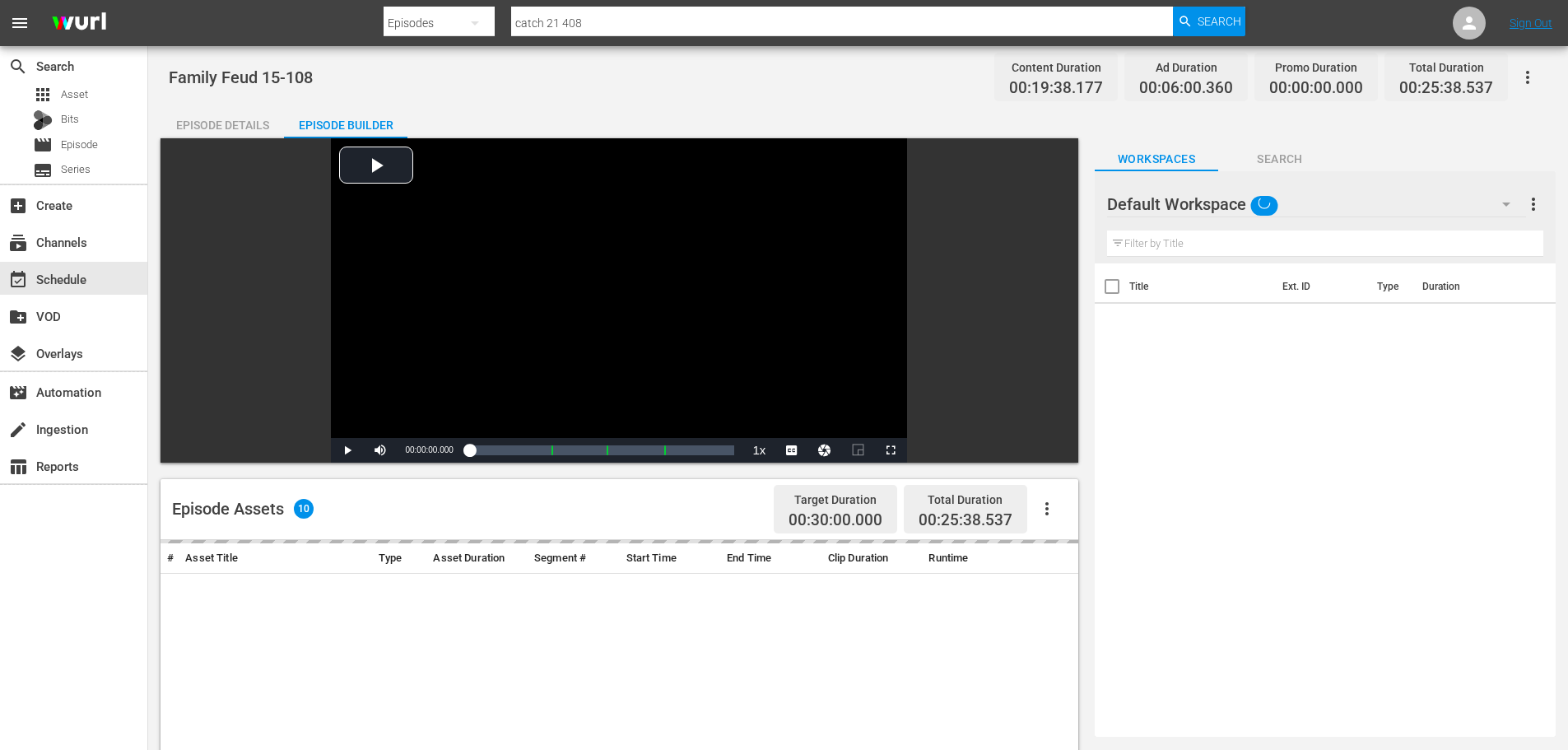
scroll to position [429, 0]
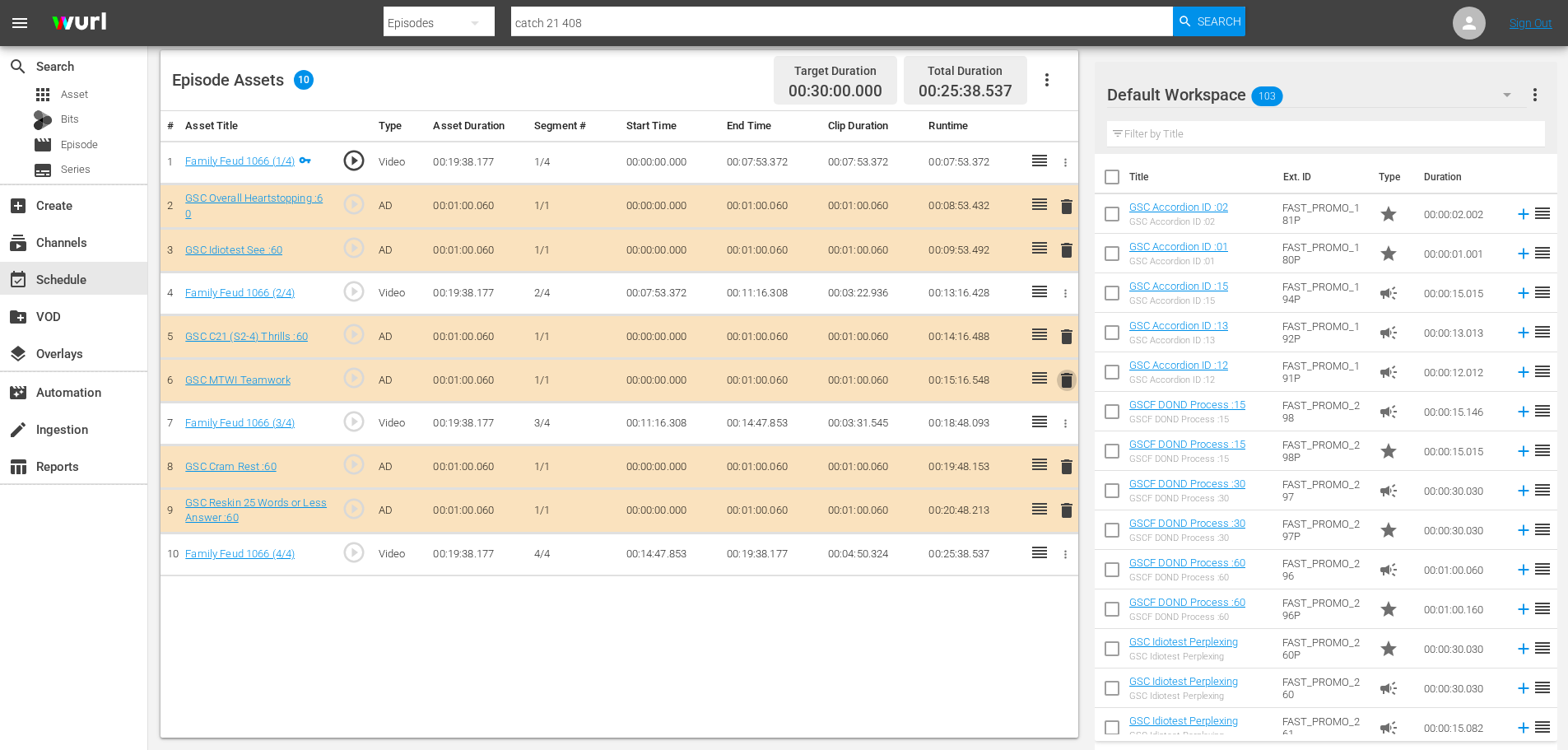
click at [1067, 386] on span "delete" at bounding box center [1066, 380] width 19 height 19
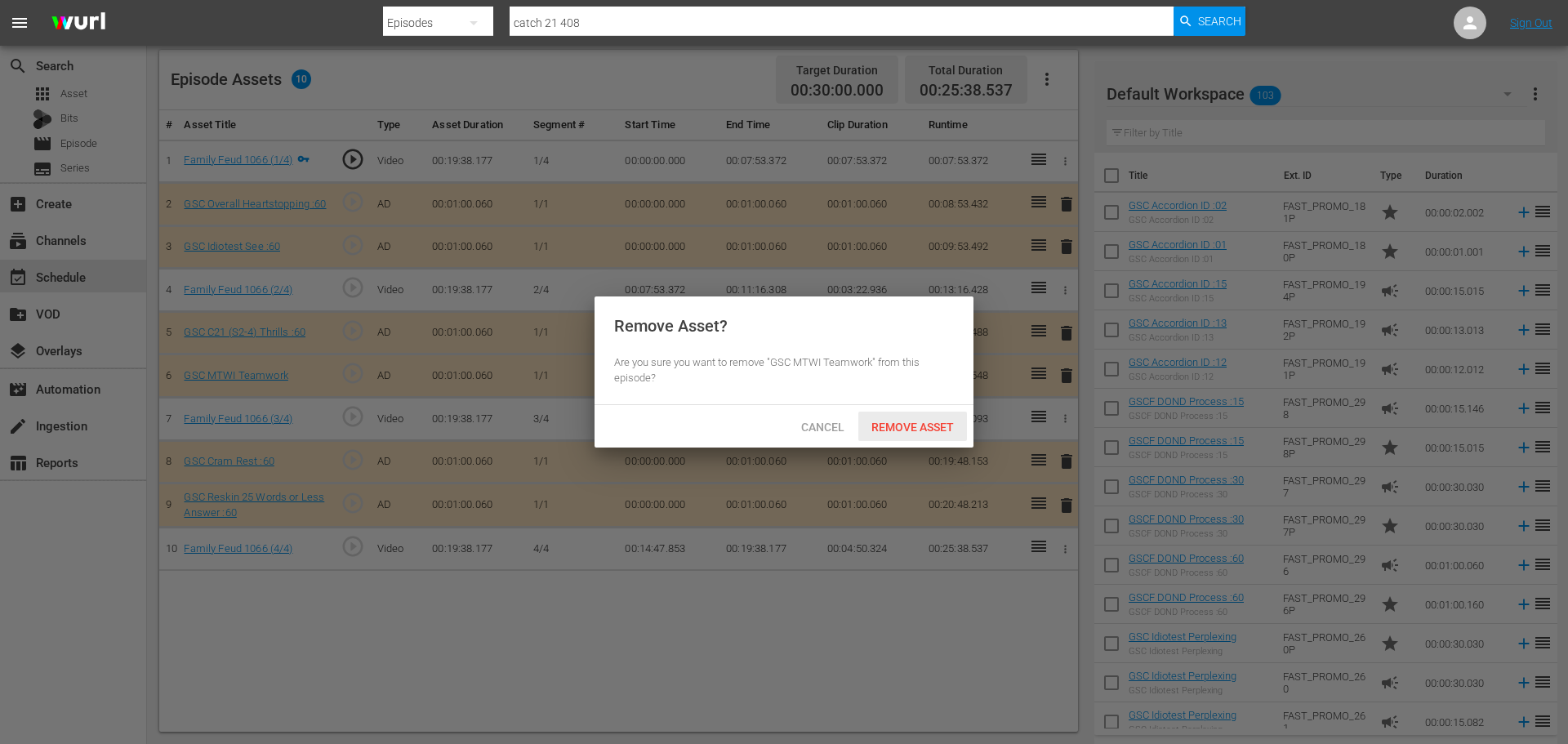
click at [940, 428] on span "Remove Asset" at bounding box center [913, 427] width 109 height 13
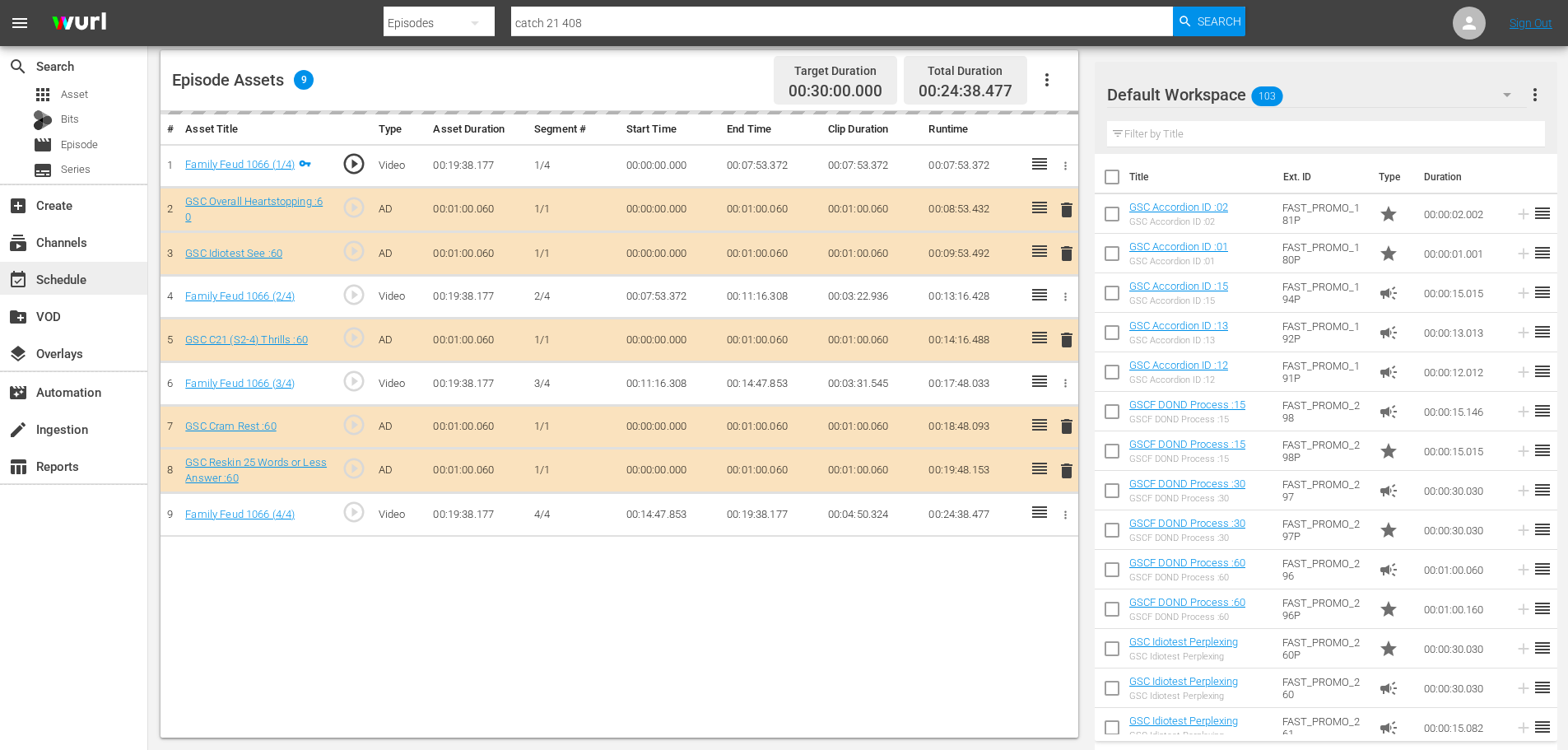
click at [48, 281] on div "event_available Schedule" at bounding box center [45, 277] width 92 height 15
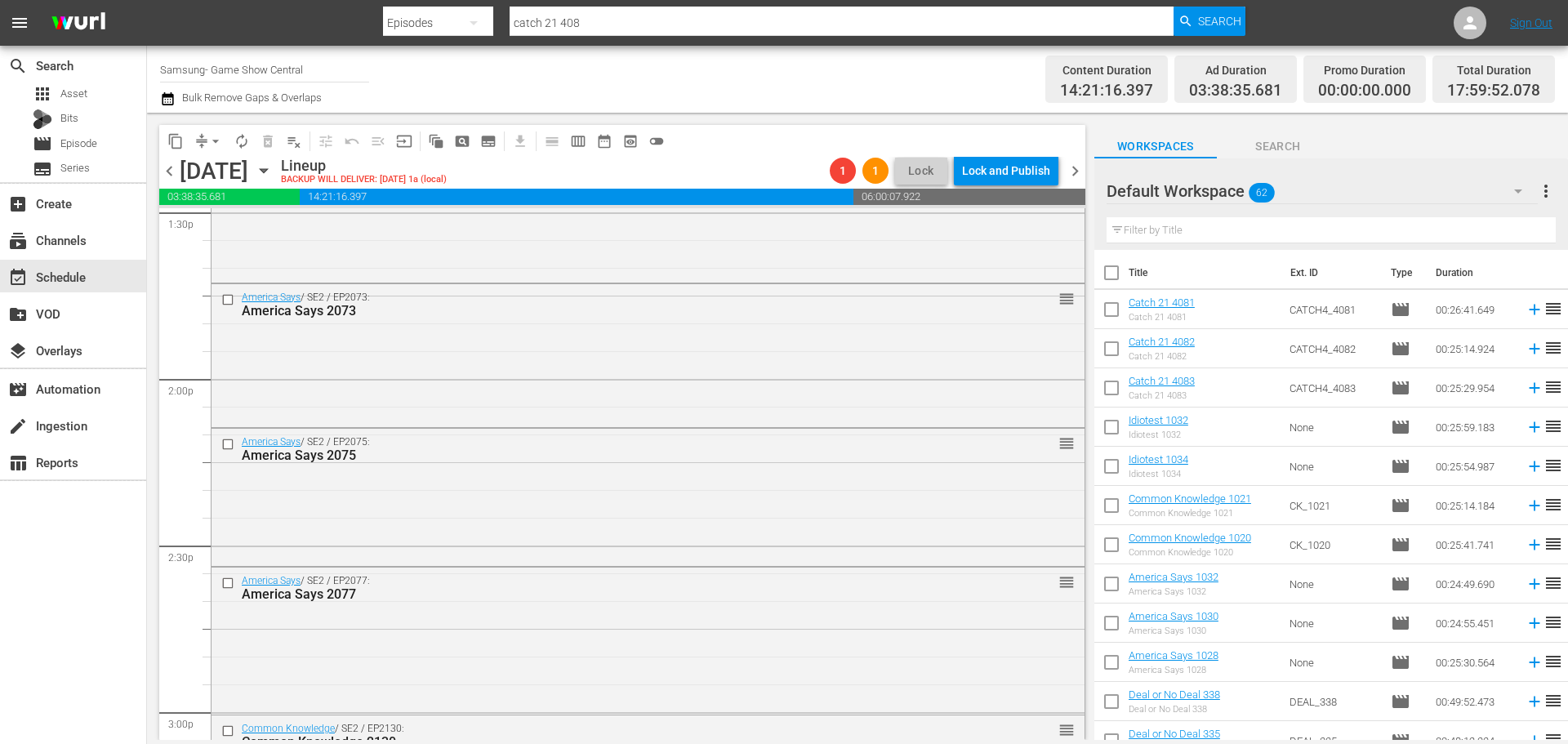
scroll to position [2906, 0]
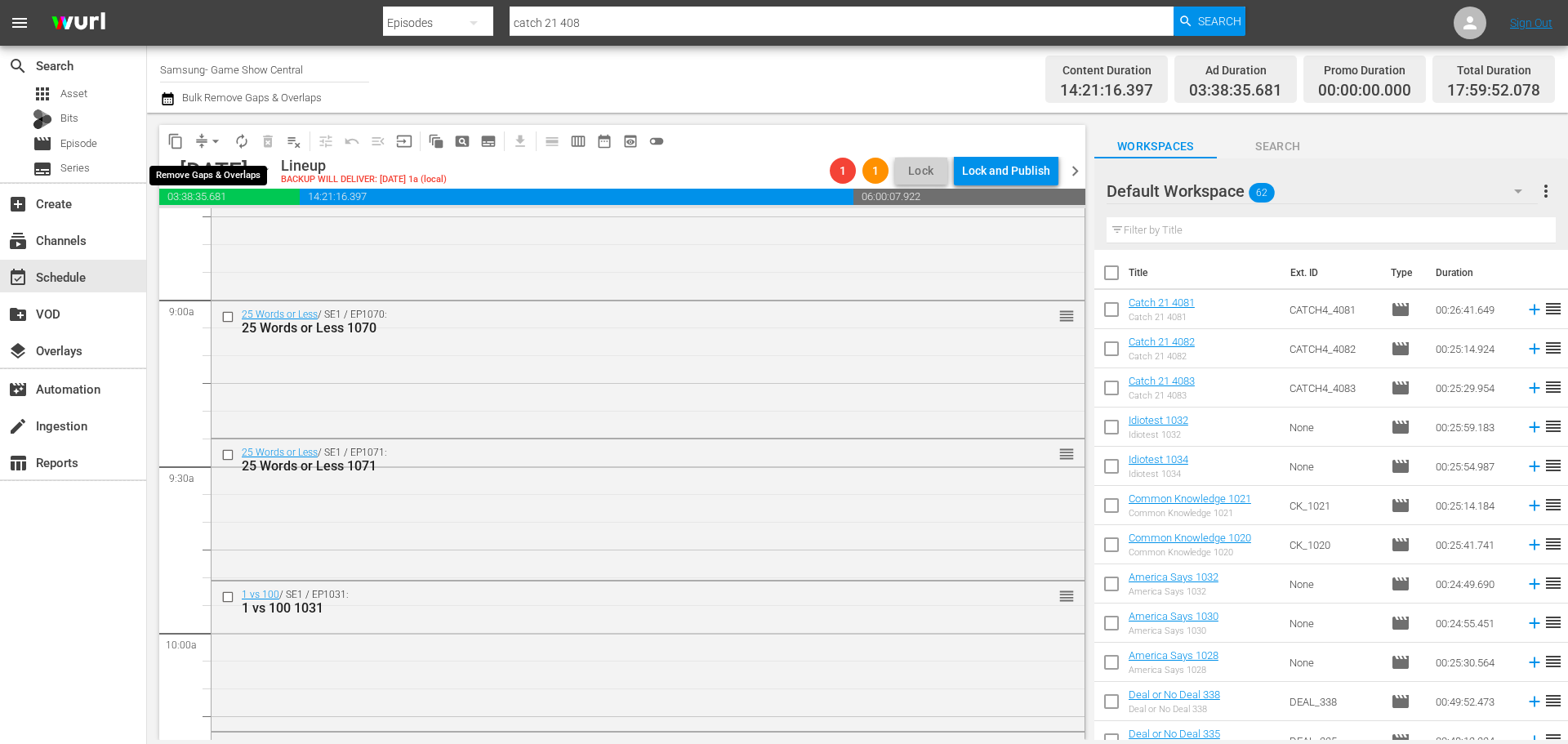
click at [209, 149] on button "arrow_drop_down" at bounding box center [216, 141] width 26 height 26
click at [218, 166] on li "Align to Midnight" at bounding box center [216, 174] width 171 height 27
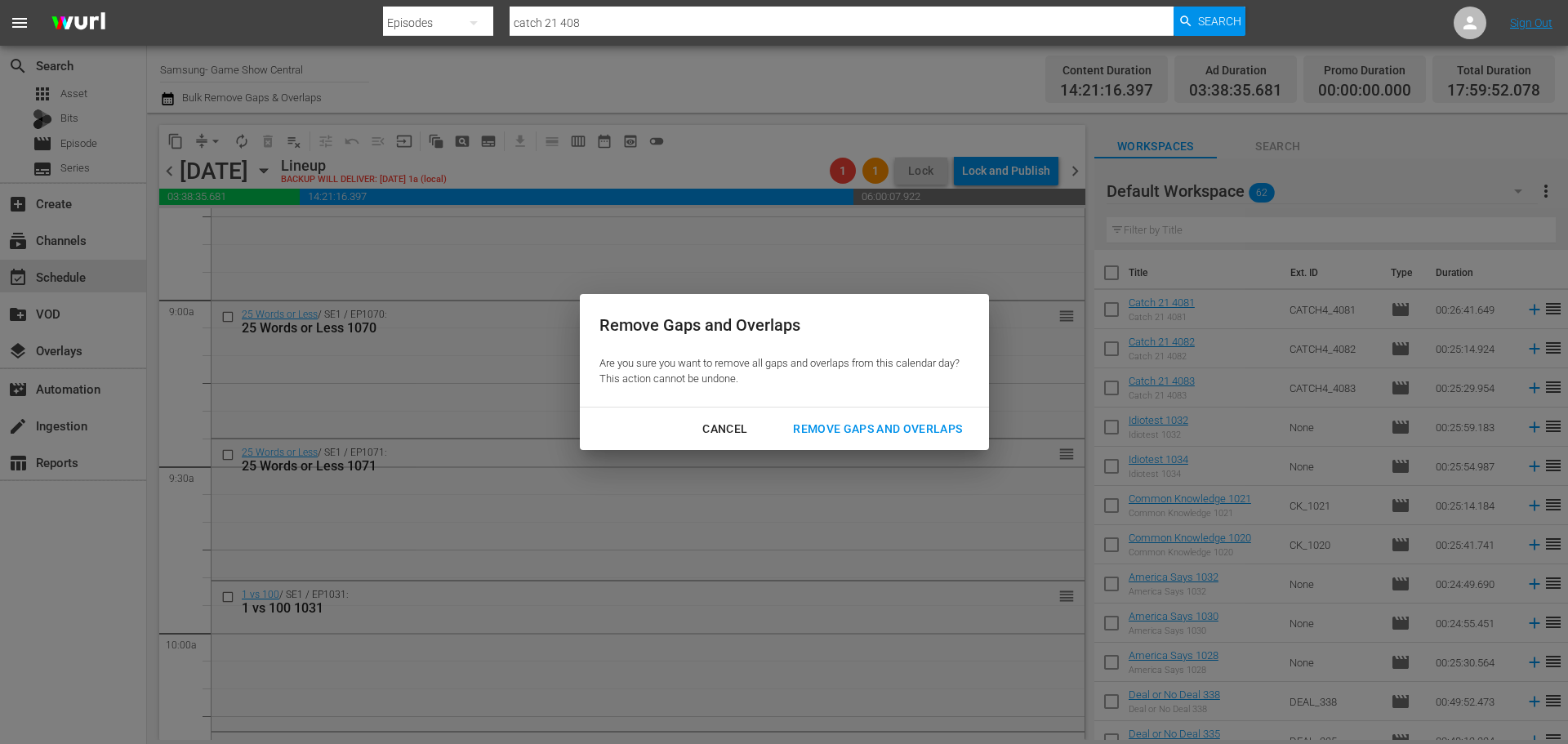
click at [863, 423] on div "Remove Gaps and Overlaps" at bounding box center [878, 429] width 195 height 20
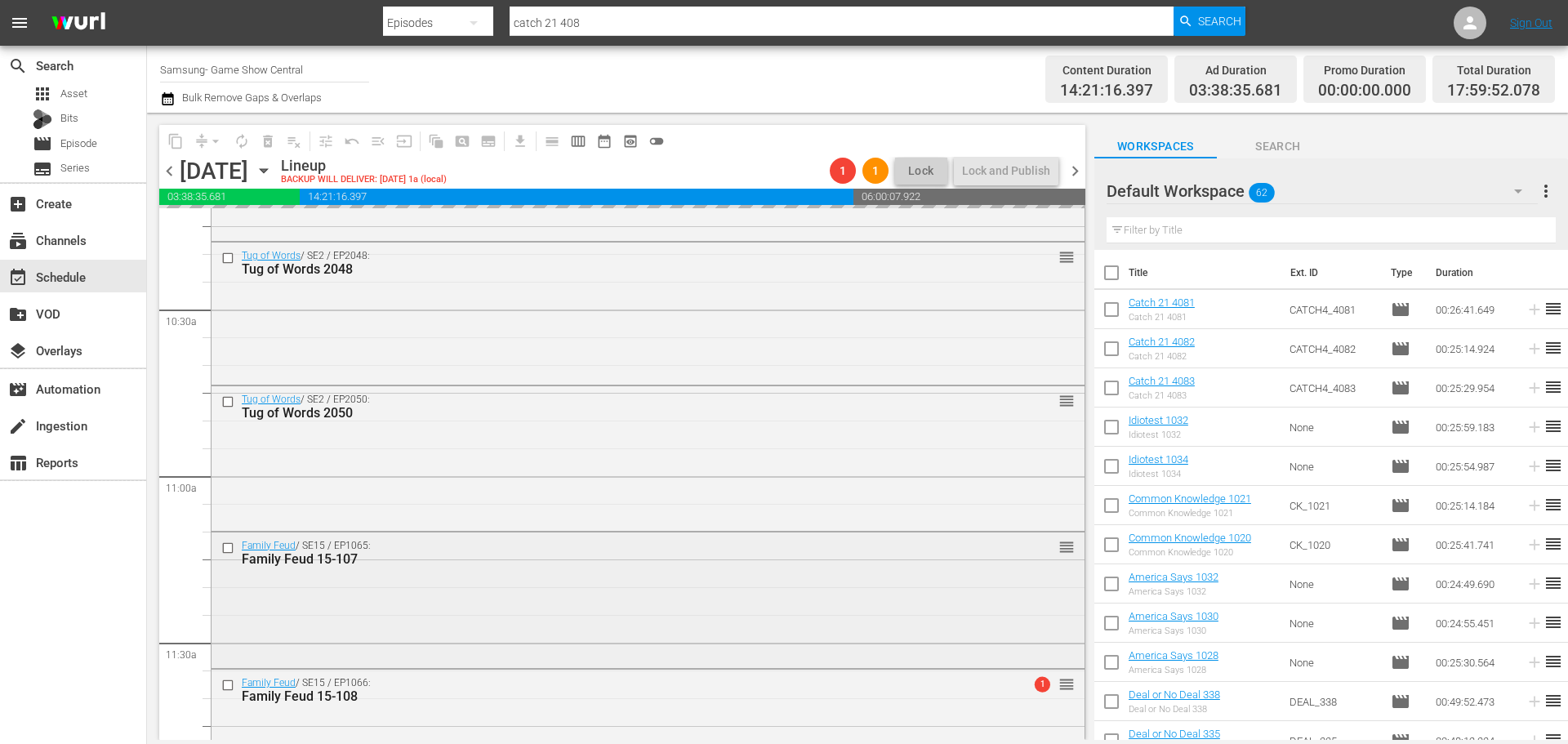
scroll to position [3559, 0]
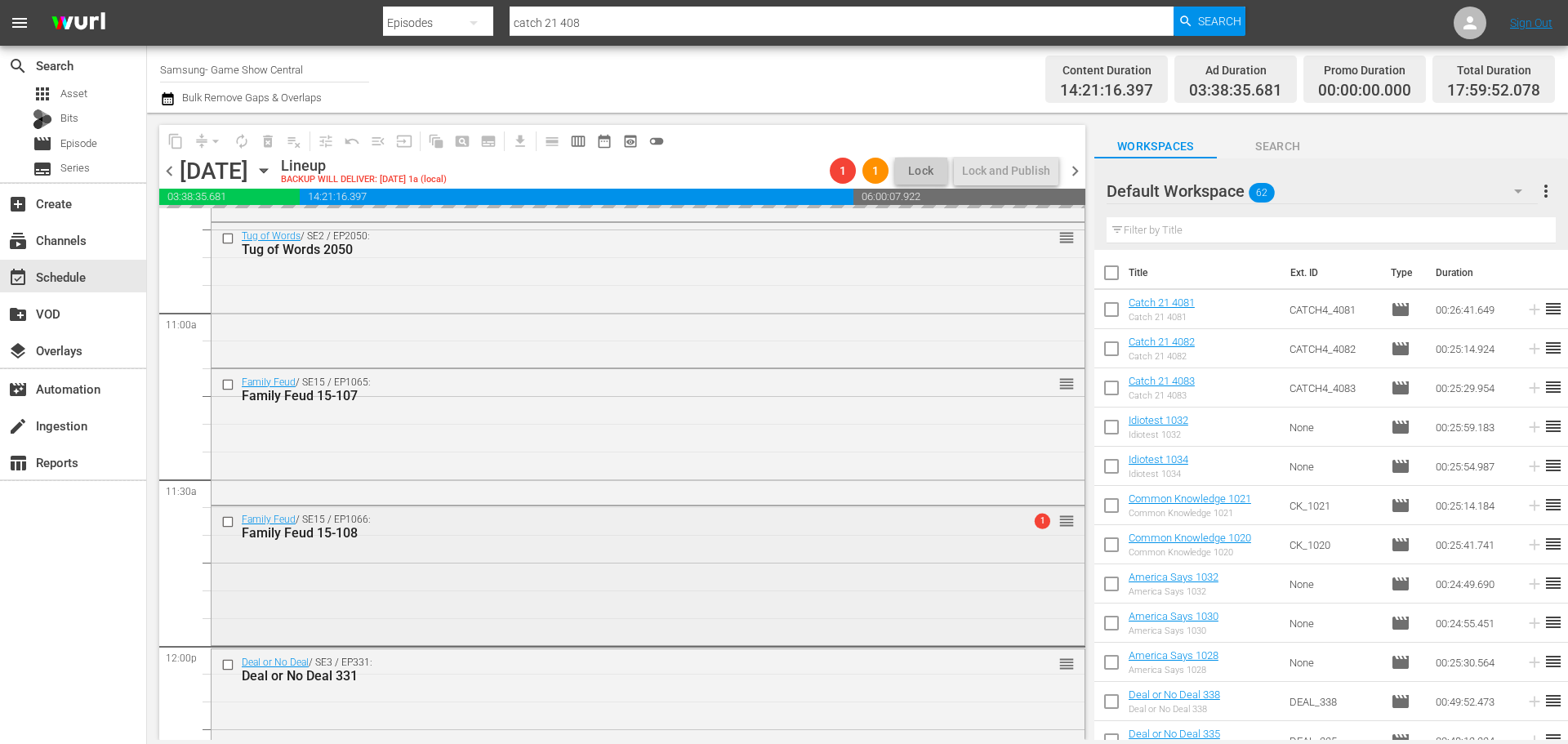
click at [575, 570] on div "Family Feud / SE15 / EP1066: Family Feud 15-108 1 reorder" at bounding box center [649, 574] width 873 height 134
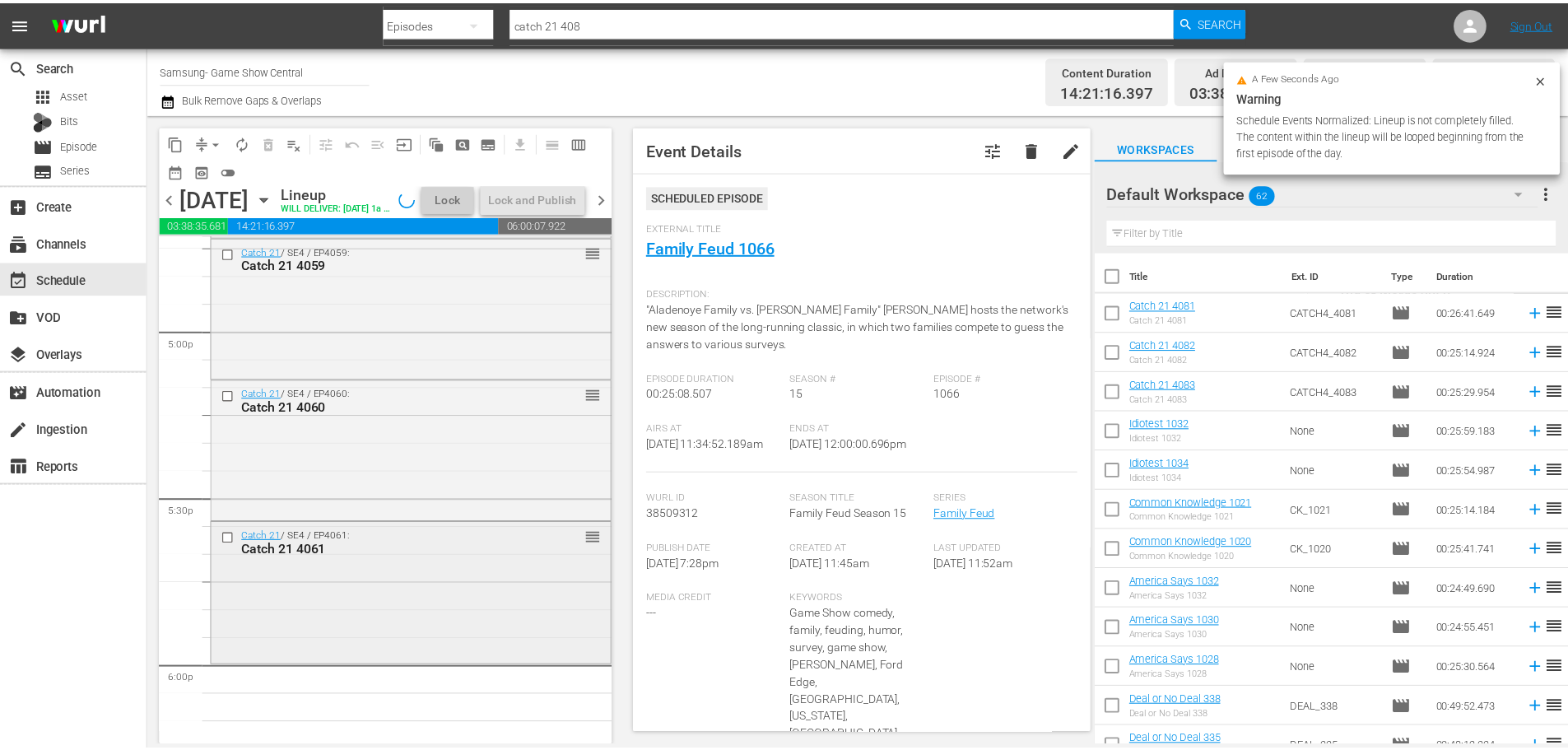
scroll to position [5810, 0]
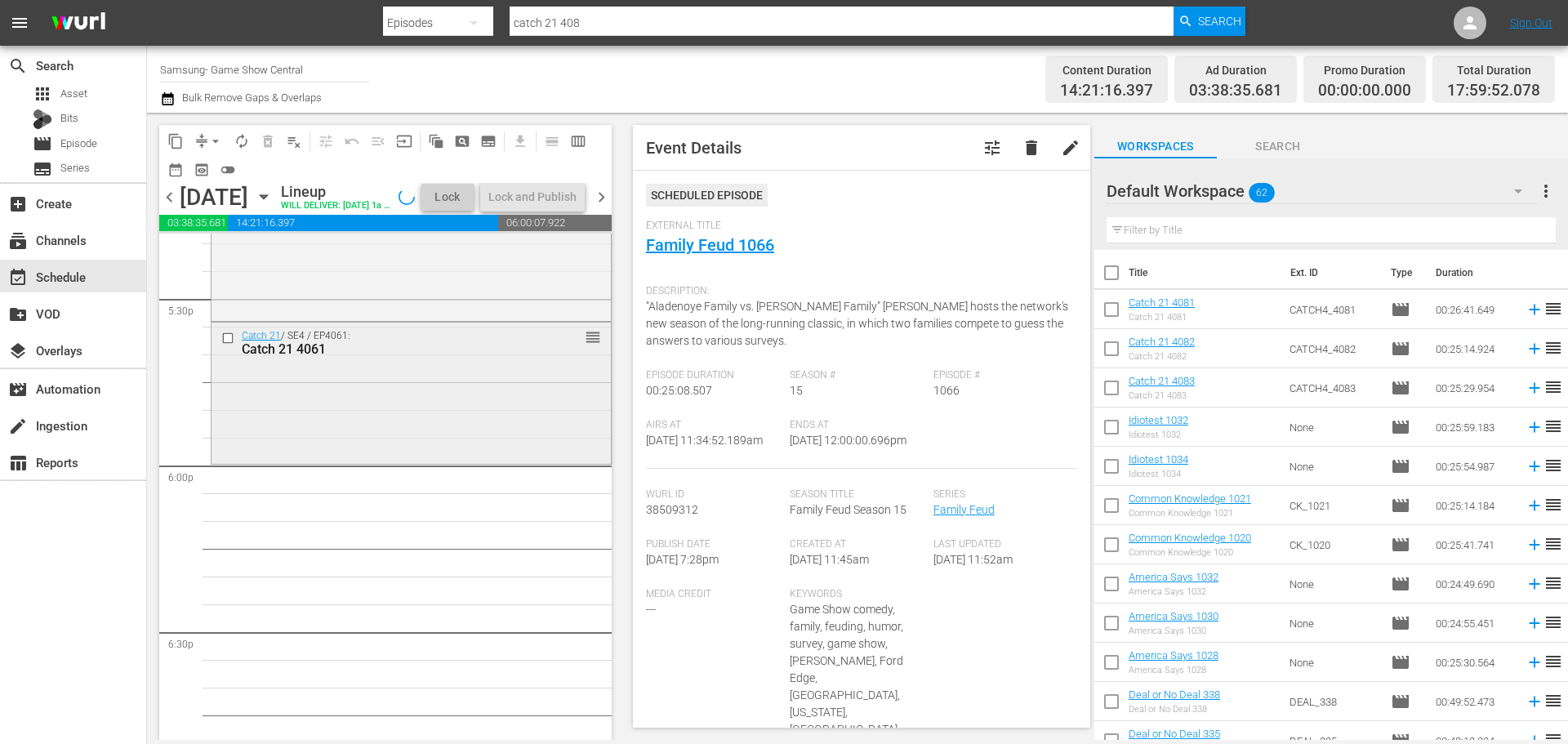
click at [382, 446] on div "Catch 21 / SE4 / EP4061: Catch 21 4061 reorder" at bounding box center [412, 391] width 400 height 138
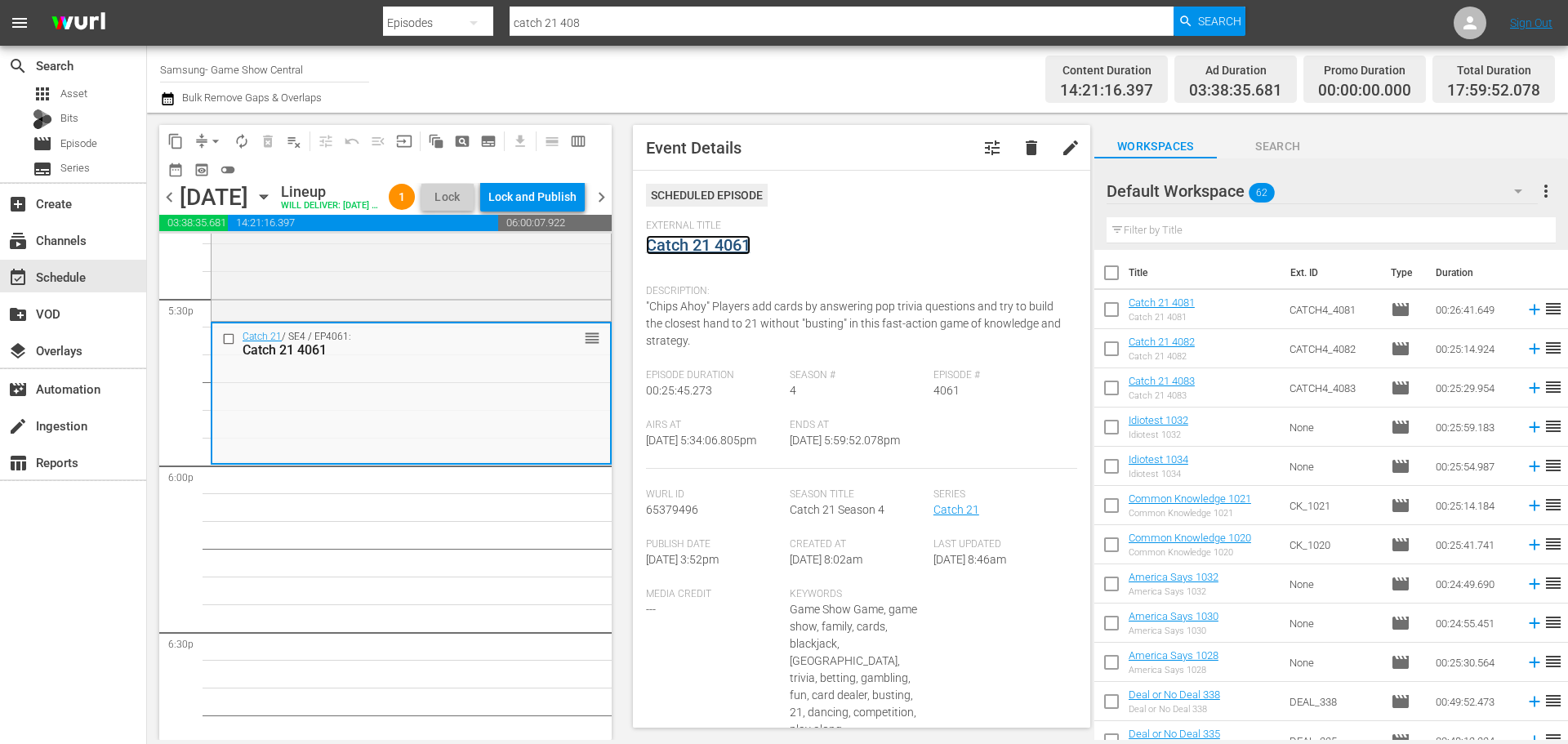
click at [740, 250] on link "Catch 21 4061" at bounding box center [697, 244] width 104 height 19
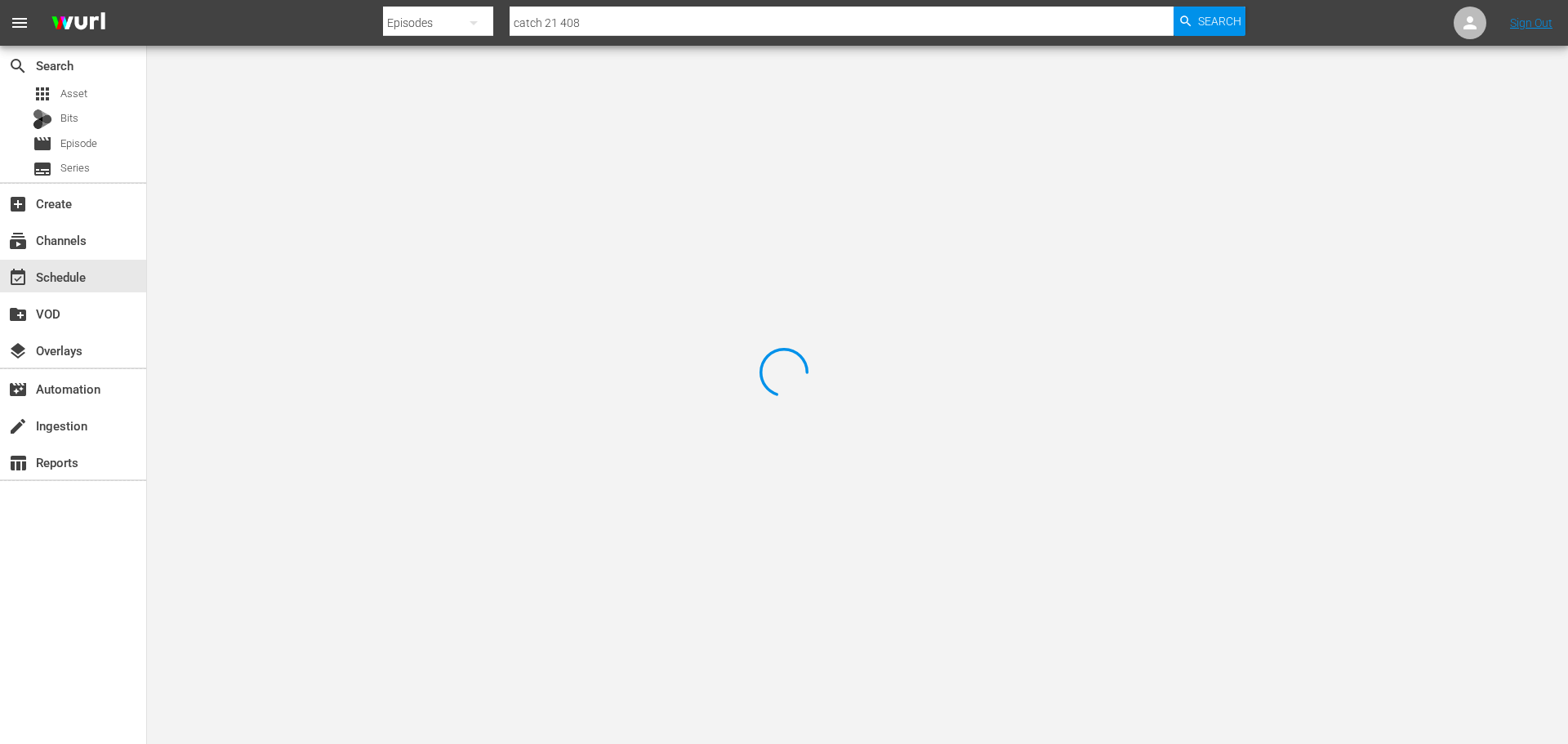
click at [333, 81] on div at bounding box center [784, 372] width 1568 height 744
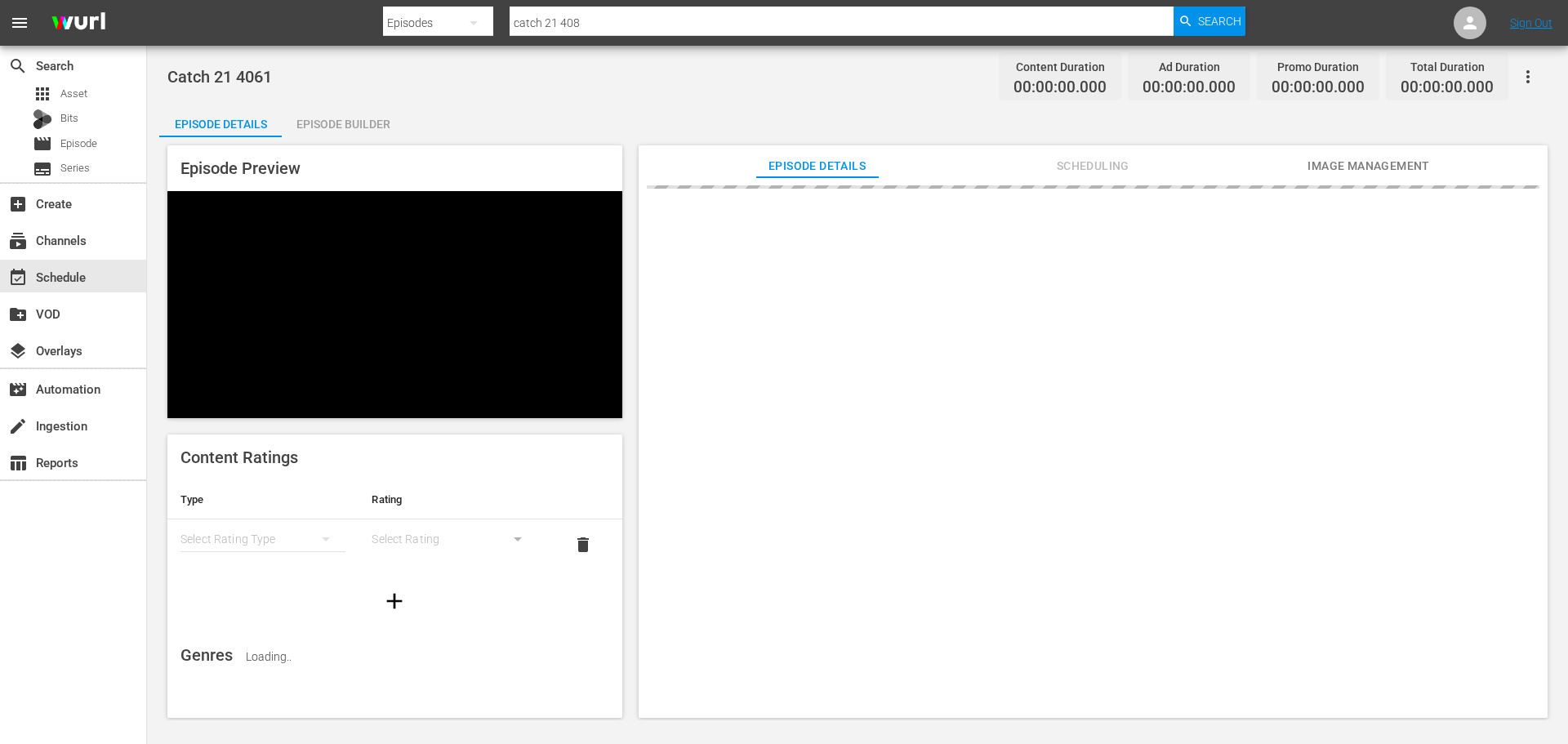
click at [339, 130] on div "Episode Builder" at bounding box center [343, 123] width 123 height 40
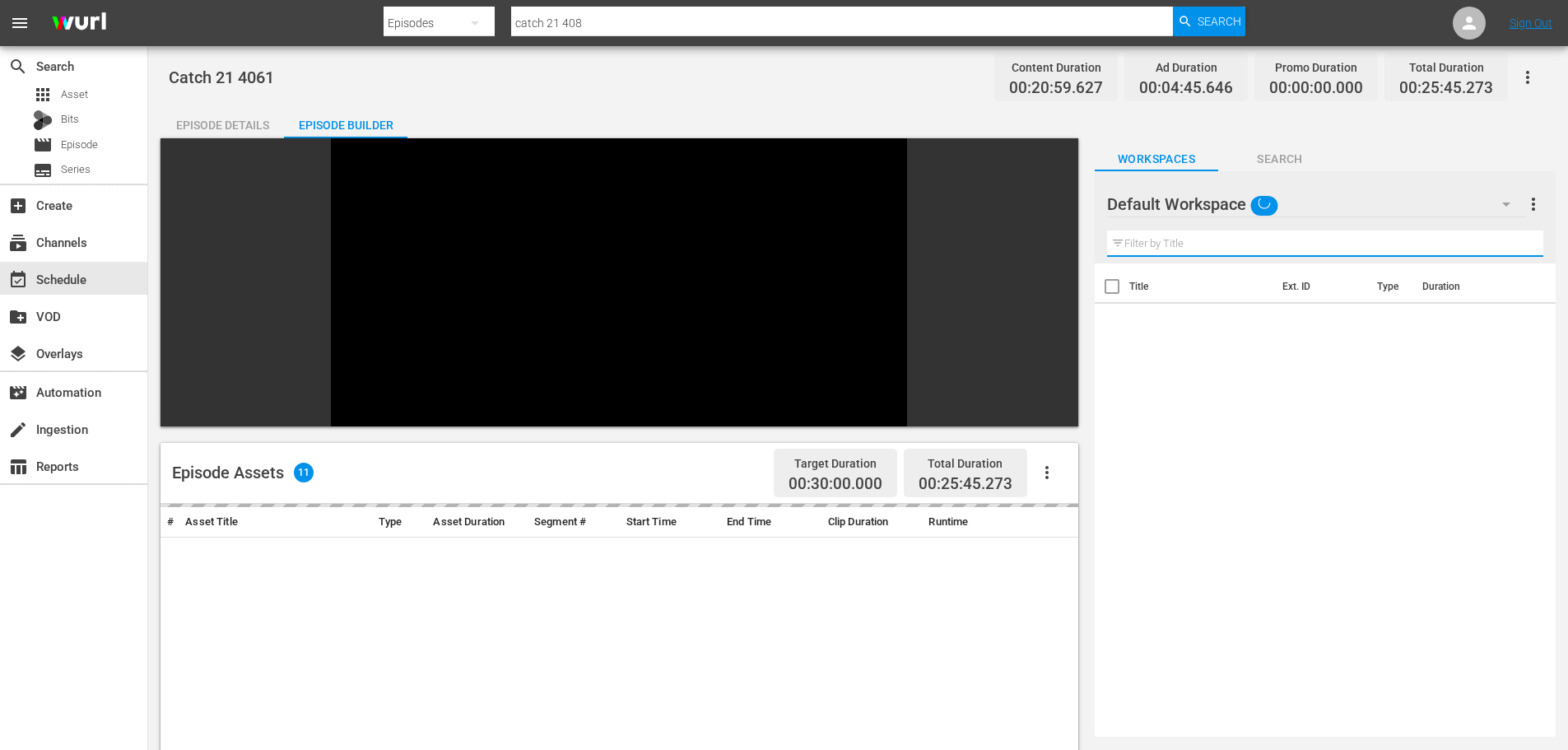
click at [1130, 240] on input "text" at bounding box center [1325, 243] width 436 height 26
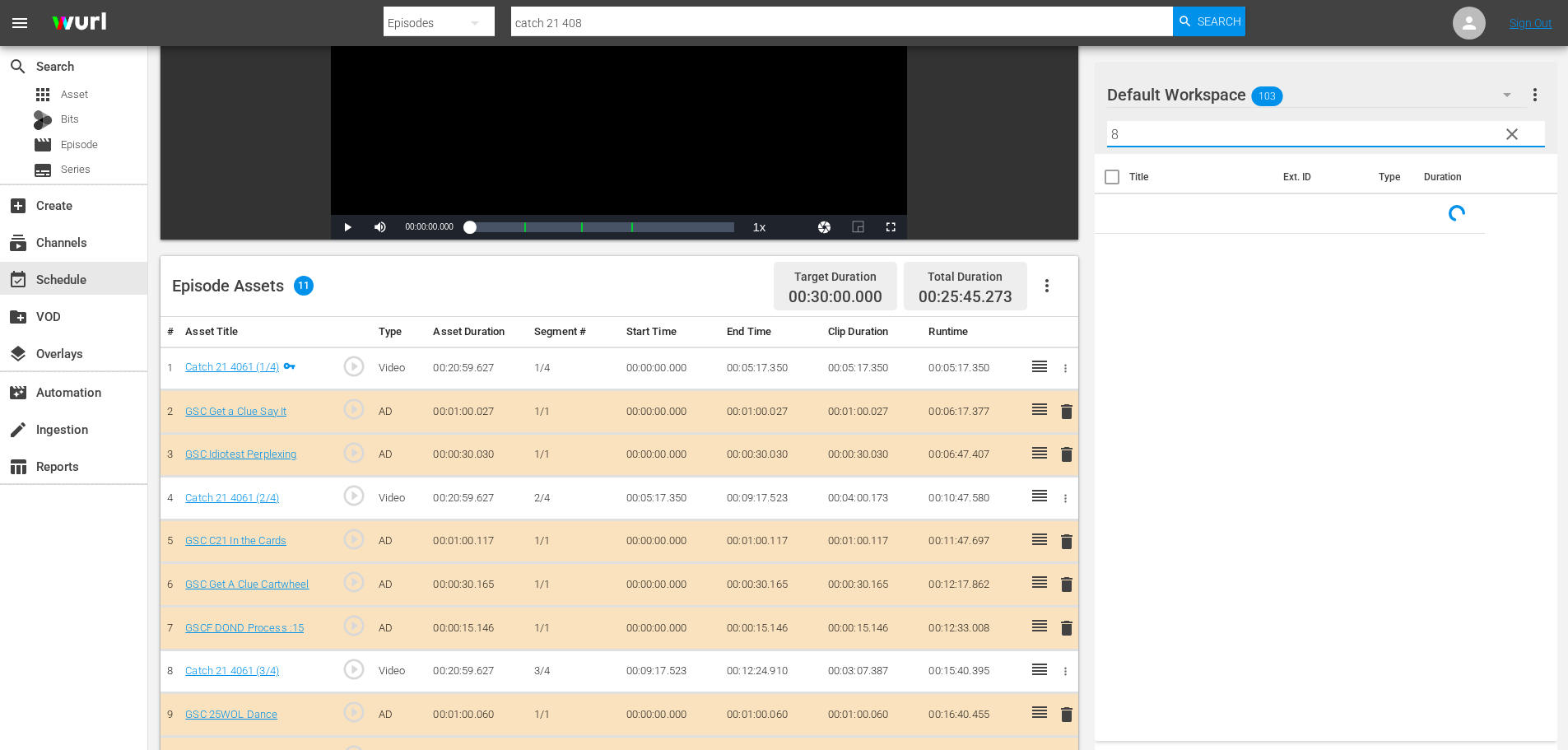
scroll to position [429, 0]
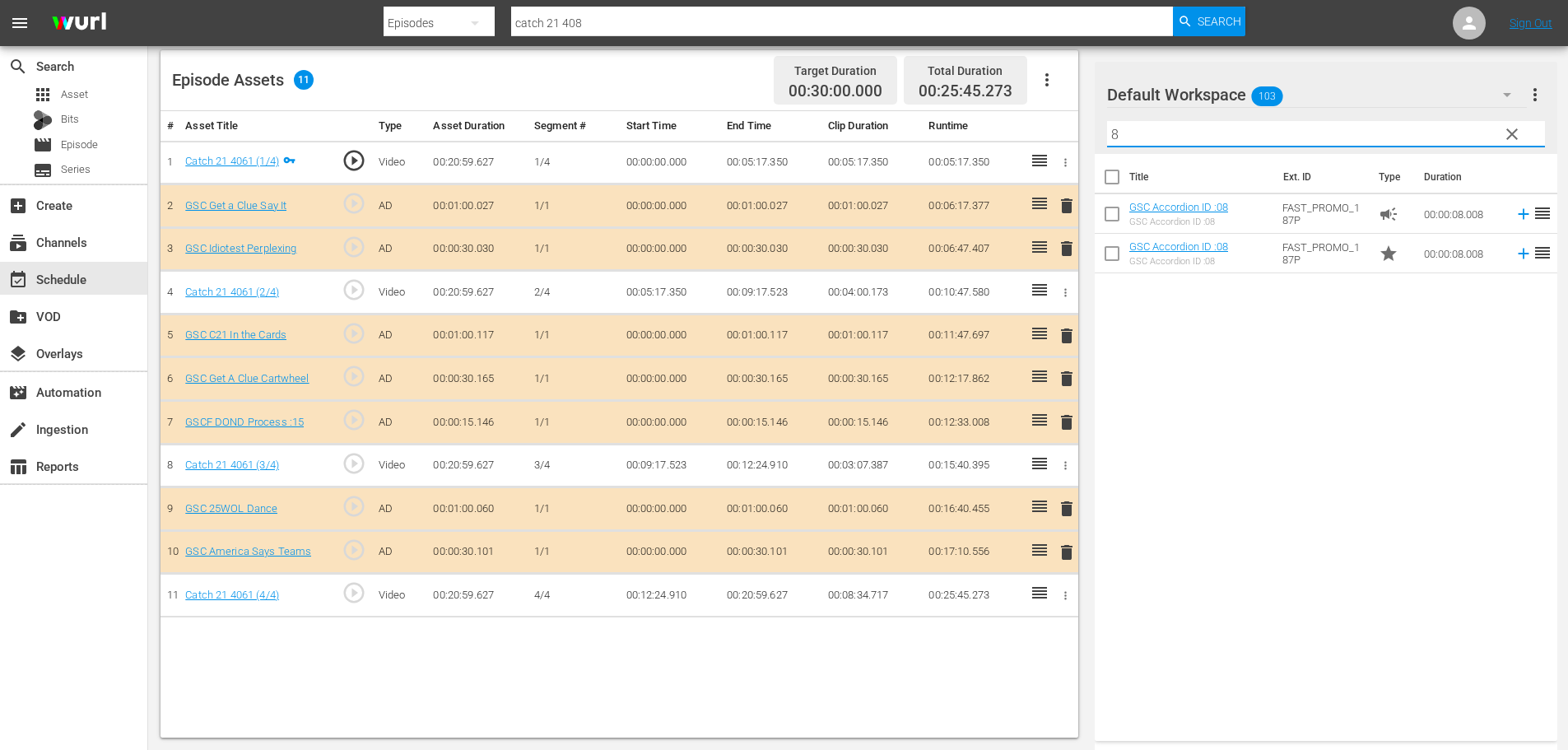
type input "8"
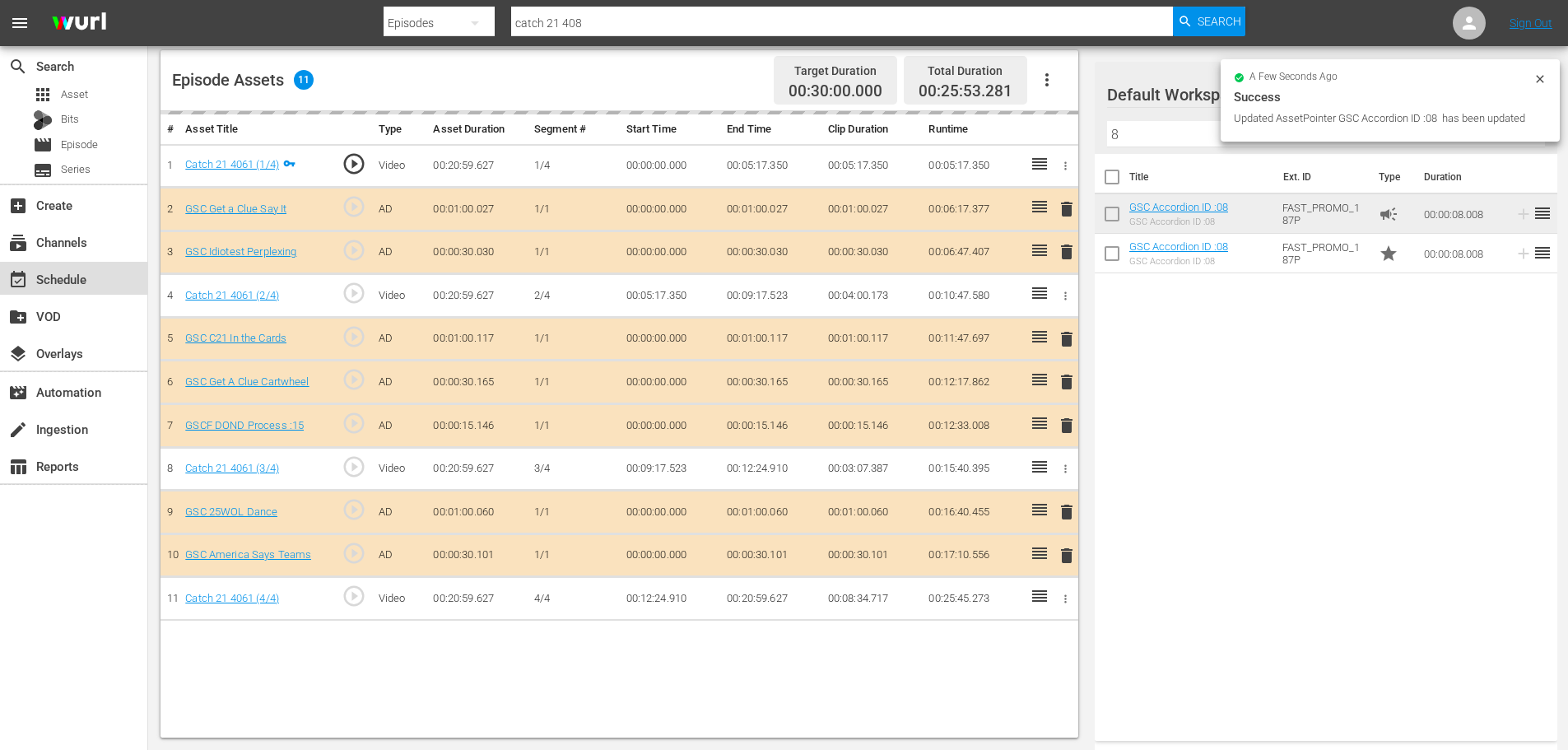
click at [84, 284] on div "event_available Schedule" at bounding box center [45, 277] width 92 height 15
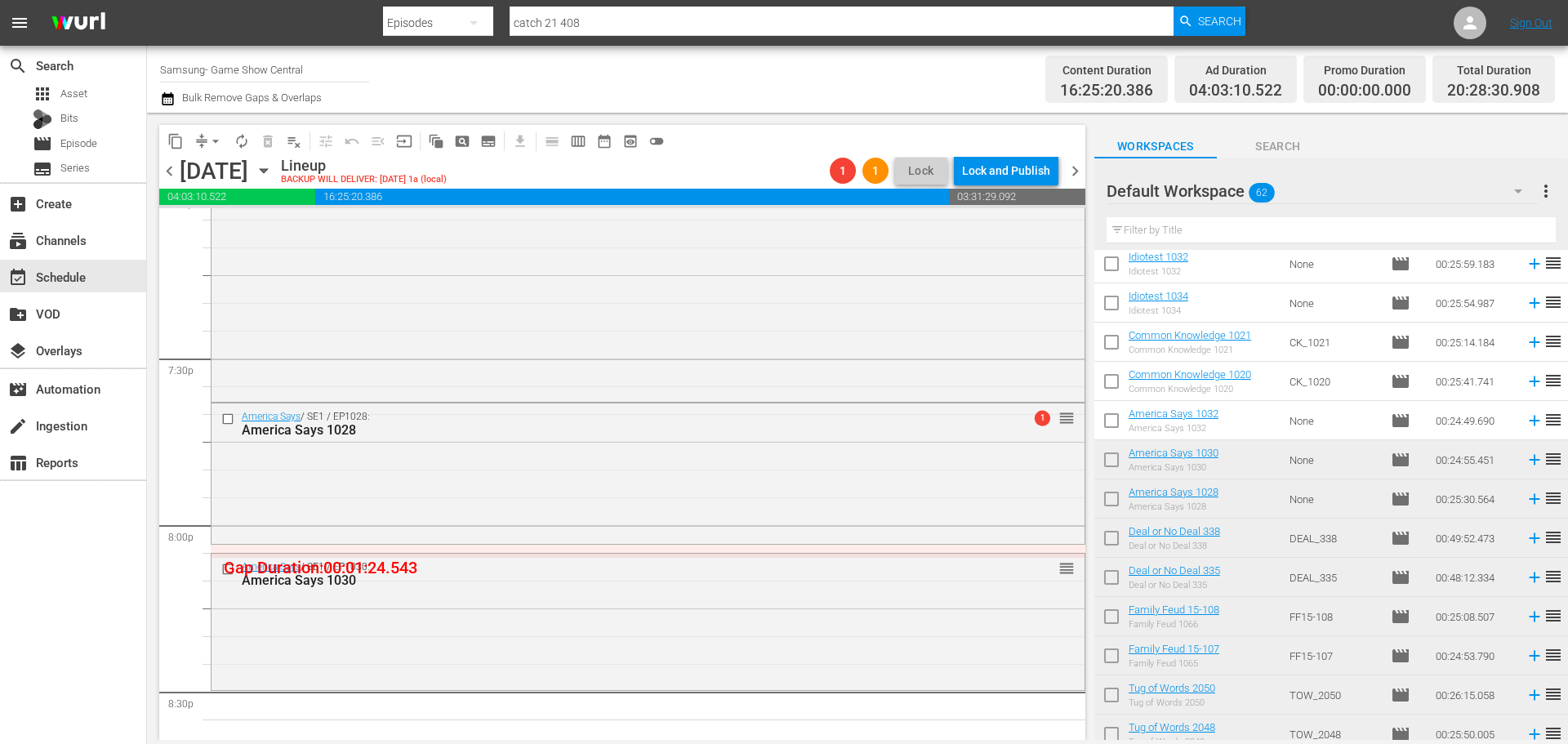
scroll to position [6369, 0]
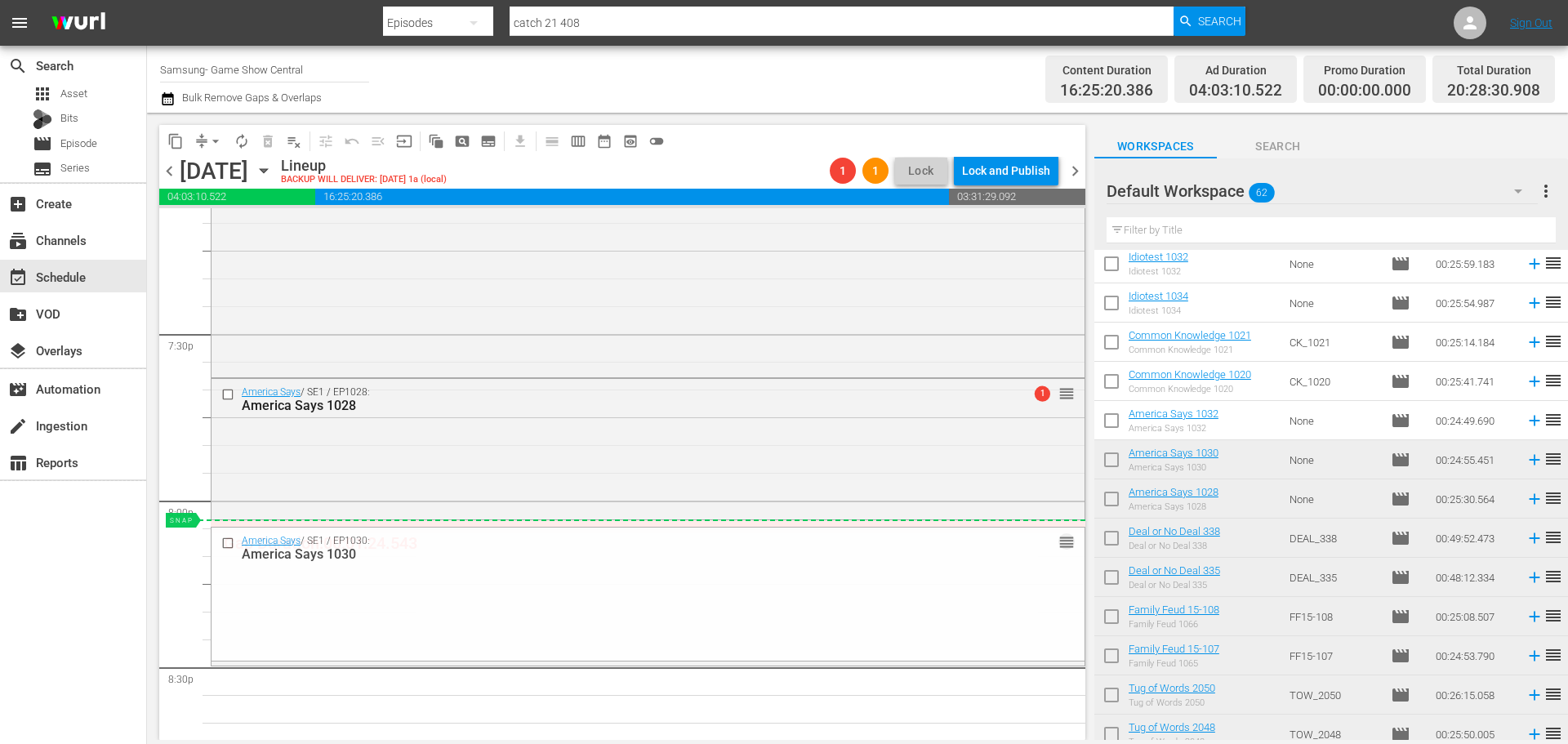
drag, startPoint x: 1052, startPoint y: 546, endPoint x: 1053, endPoint y: 523, distance: 23.0
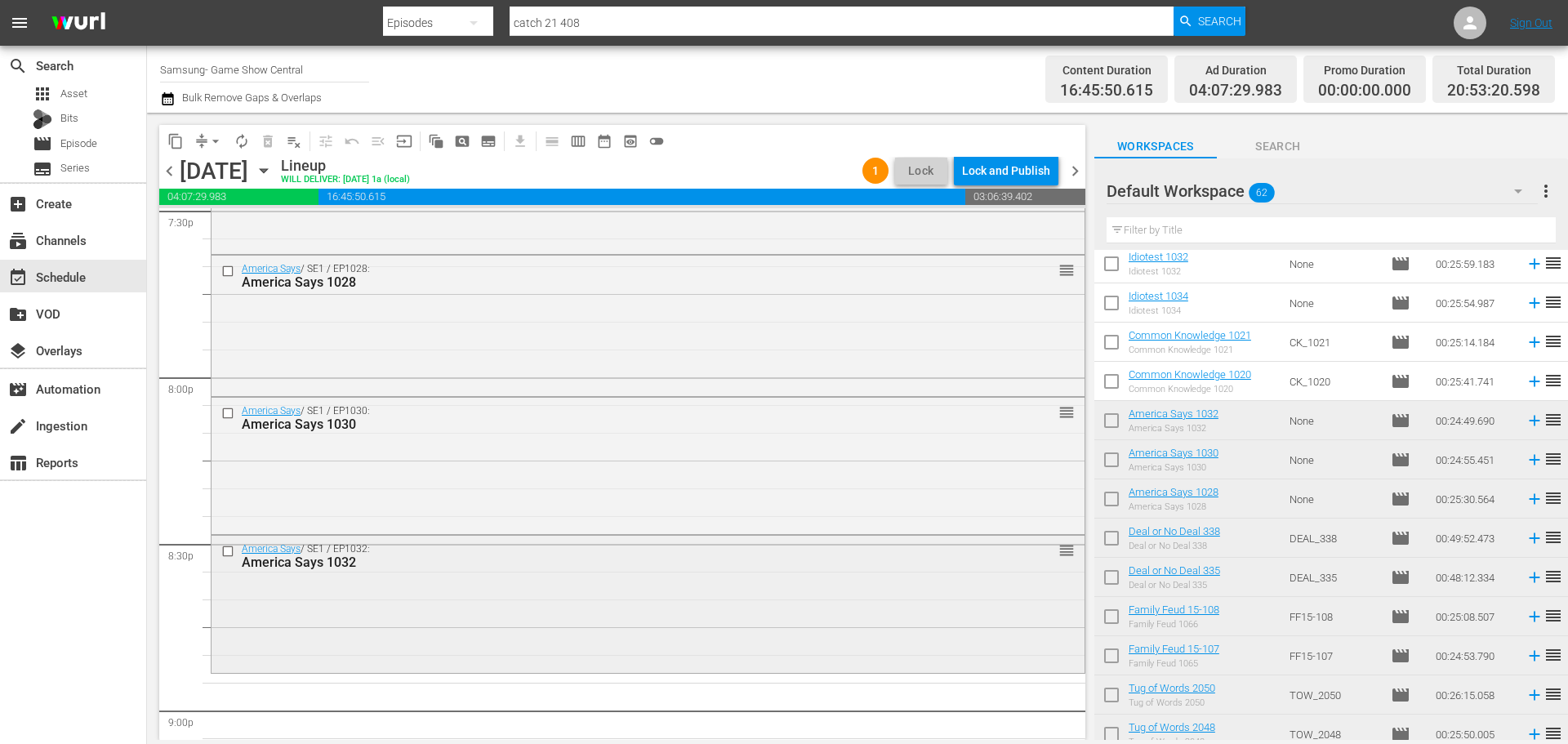
scroll to position [6532, 0]
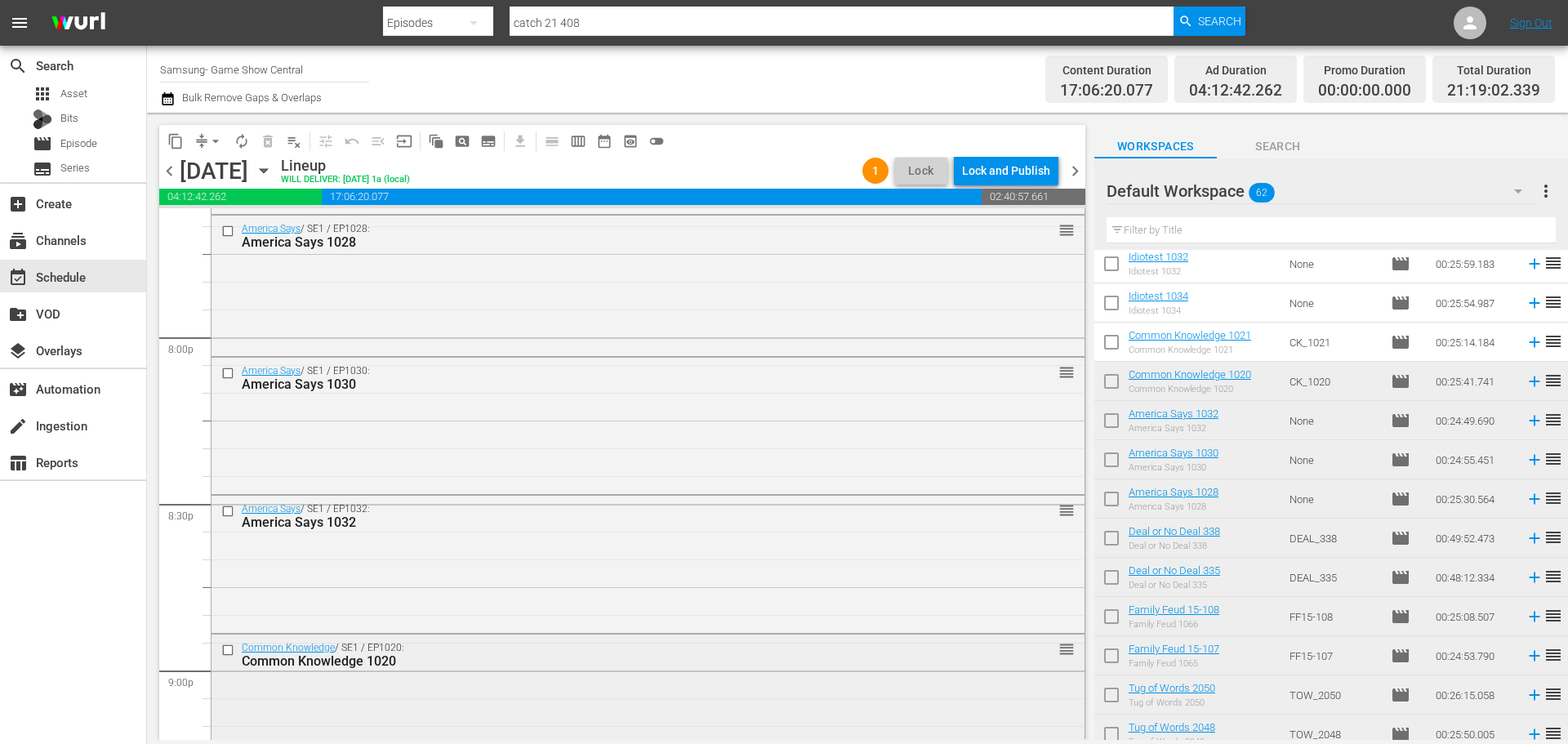
click at [422, 675] on div "Common Knowledge / SE1 / EP1020: Common Knowledge 1020 reorder" at bounding box center [649, 703] width 873 height 138
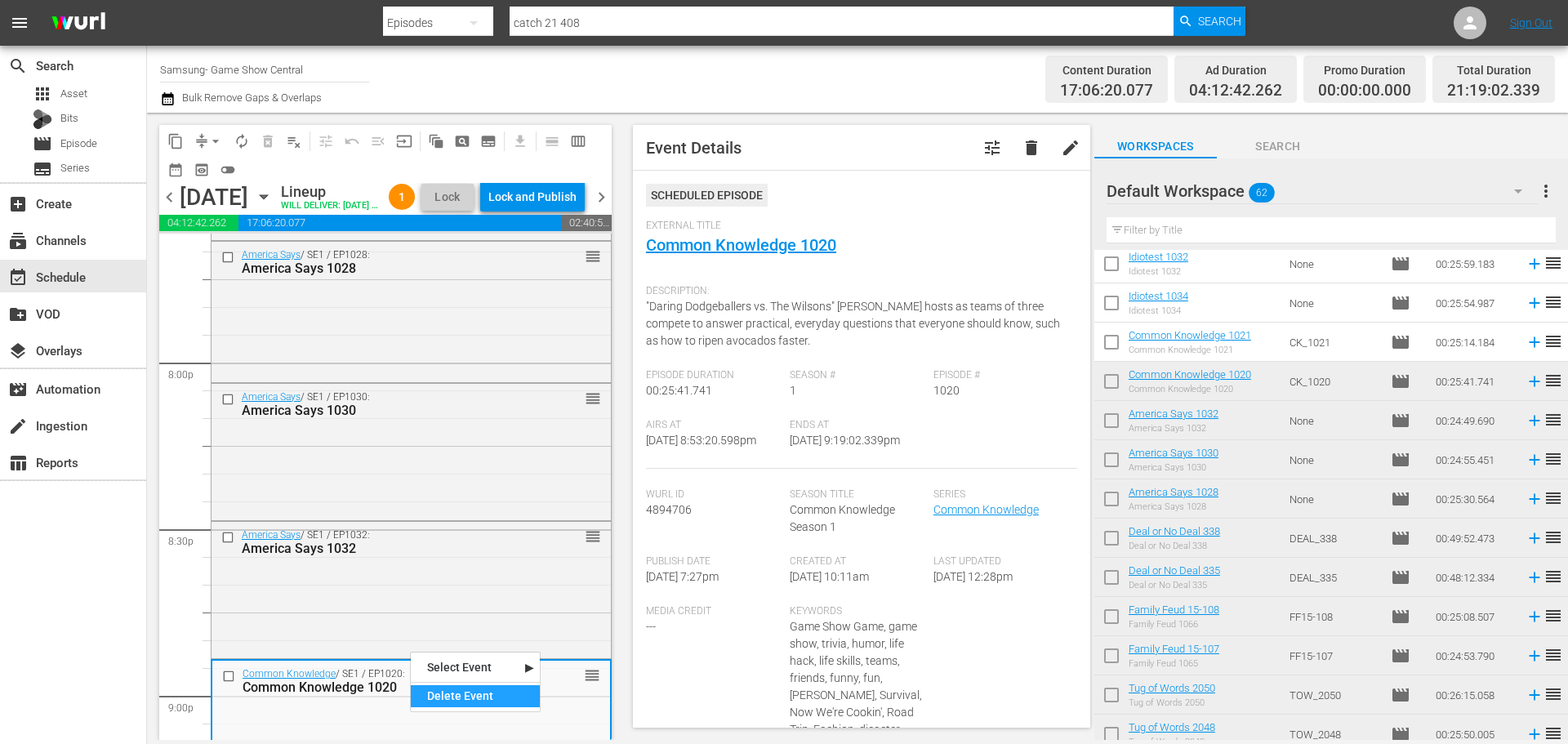
click at [470, 705] on div "Delete Event" at bounding box center [475, 696] width 129 height 22
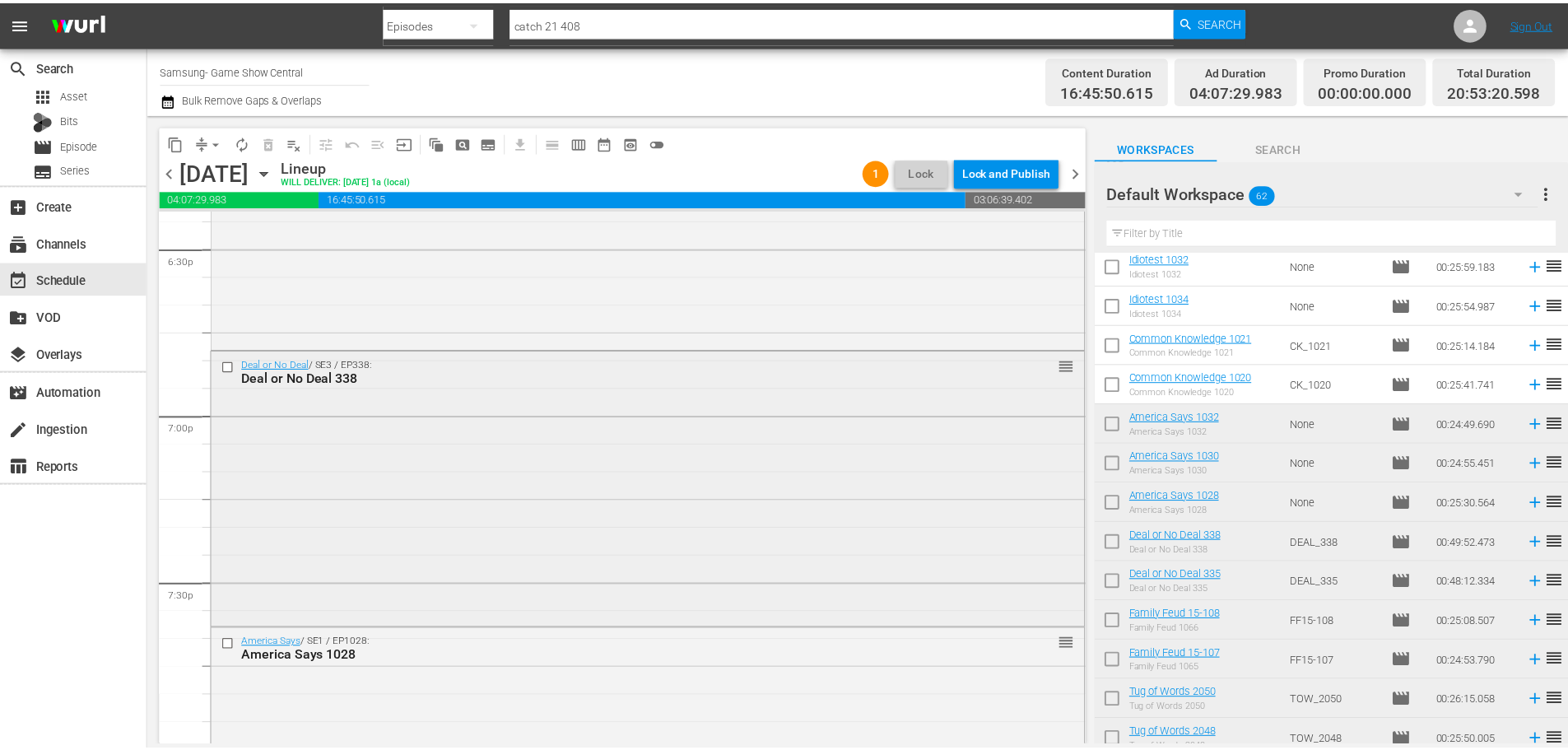
scroll to position [6008, 0]
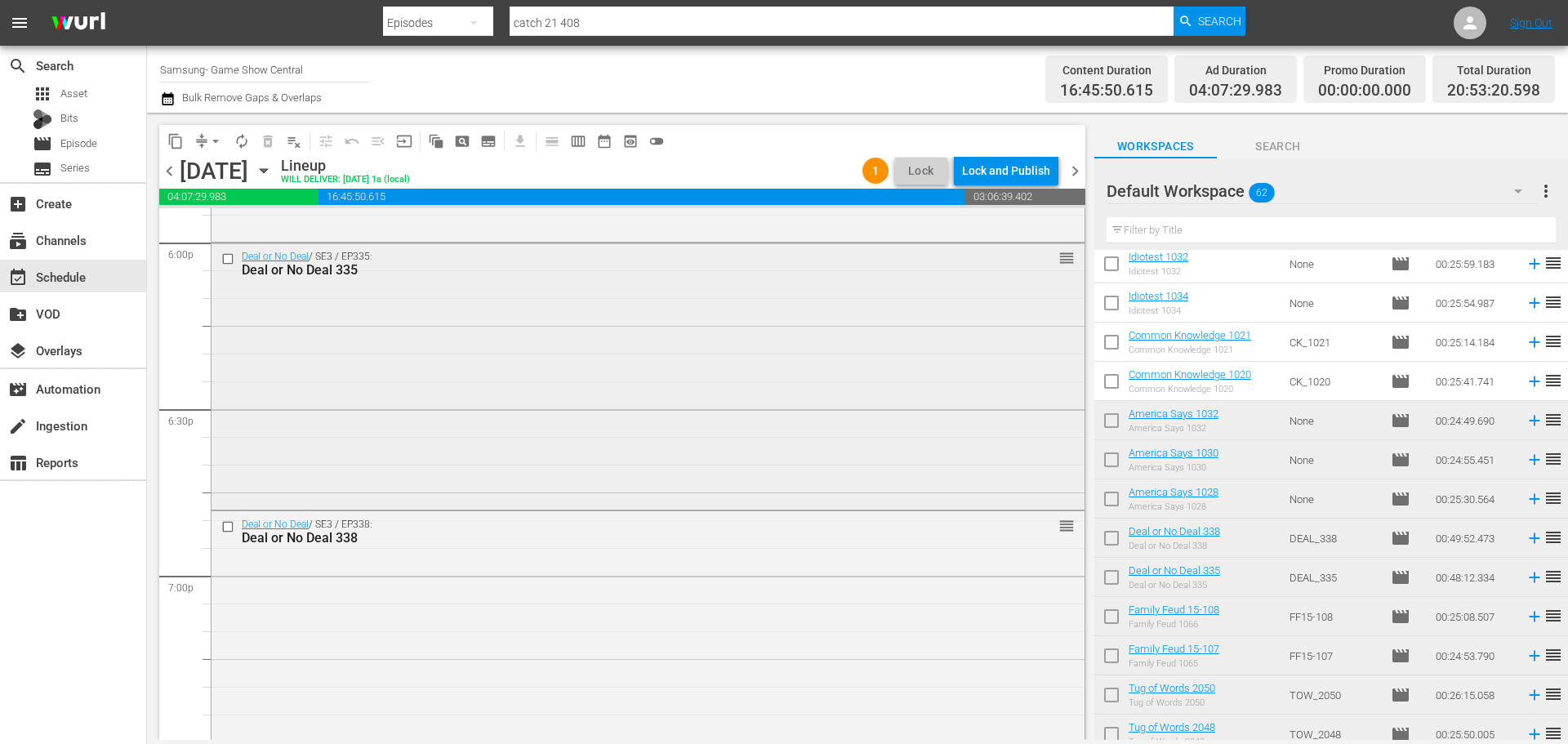
click at [398, 360] on div "Deal or No Deal / SE3 / EP335: Deal or No Deal 335 reorder" at bounding box center [649, 374] width 873 height 262
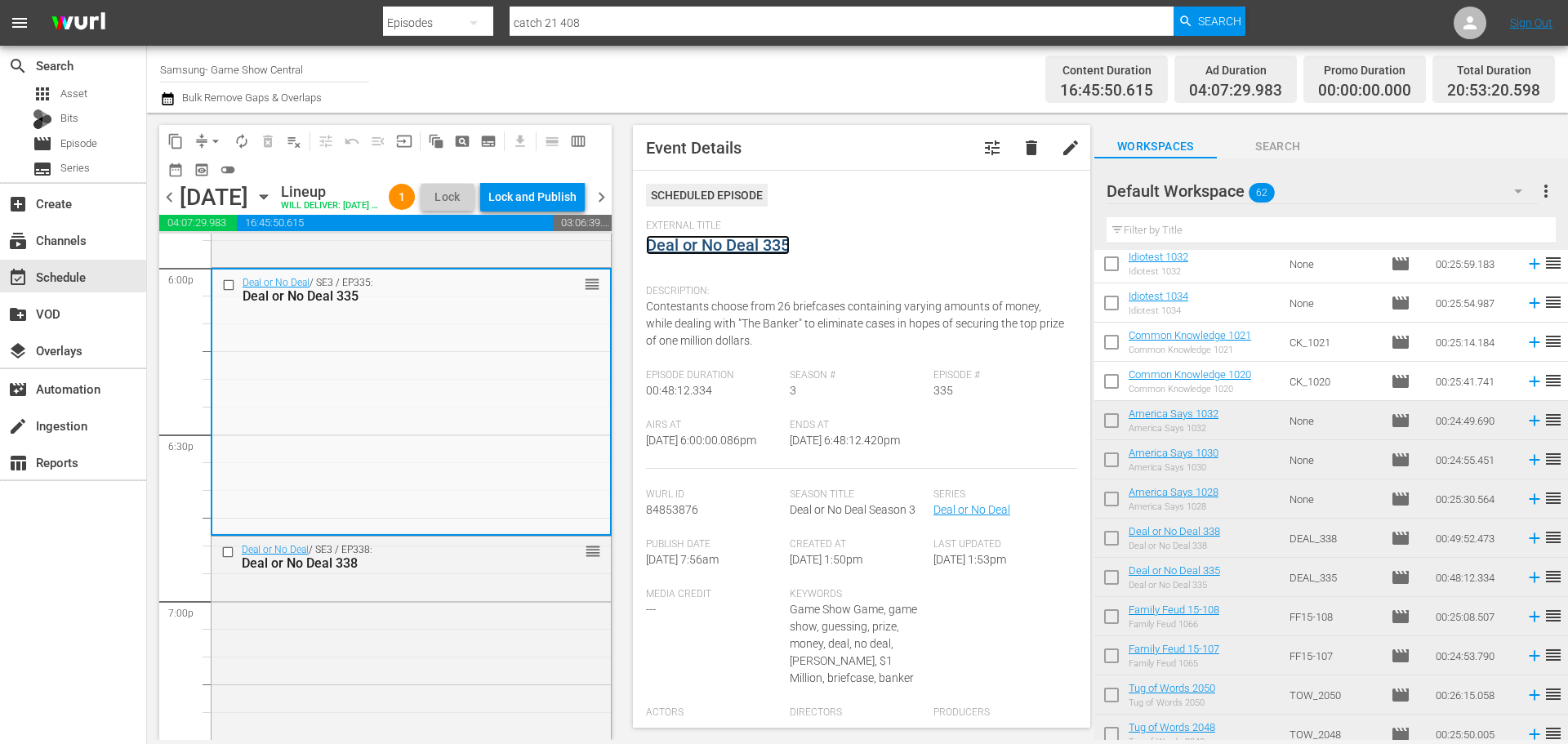
click at [723, 249] on link "Deal or No Deal 335" at bounding box center [718, 244] width 144 height 19
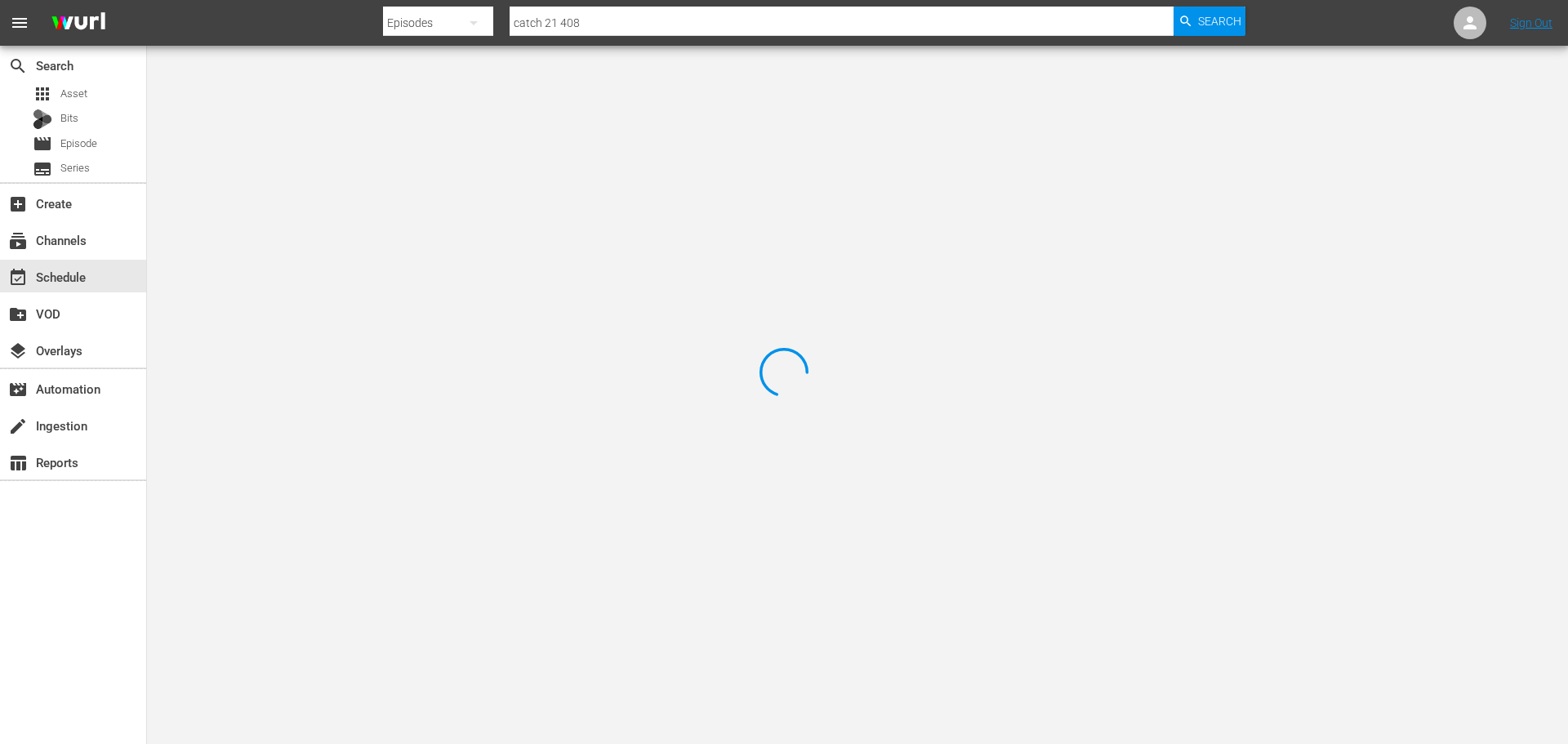
click at [371, 134] on div at bounding box center [784, 372] width 1568 height 744
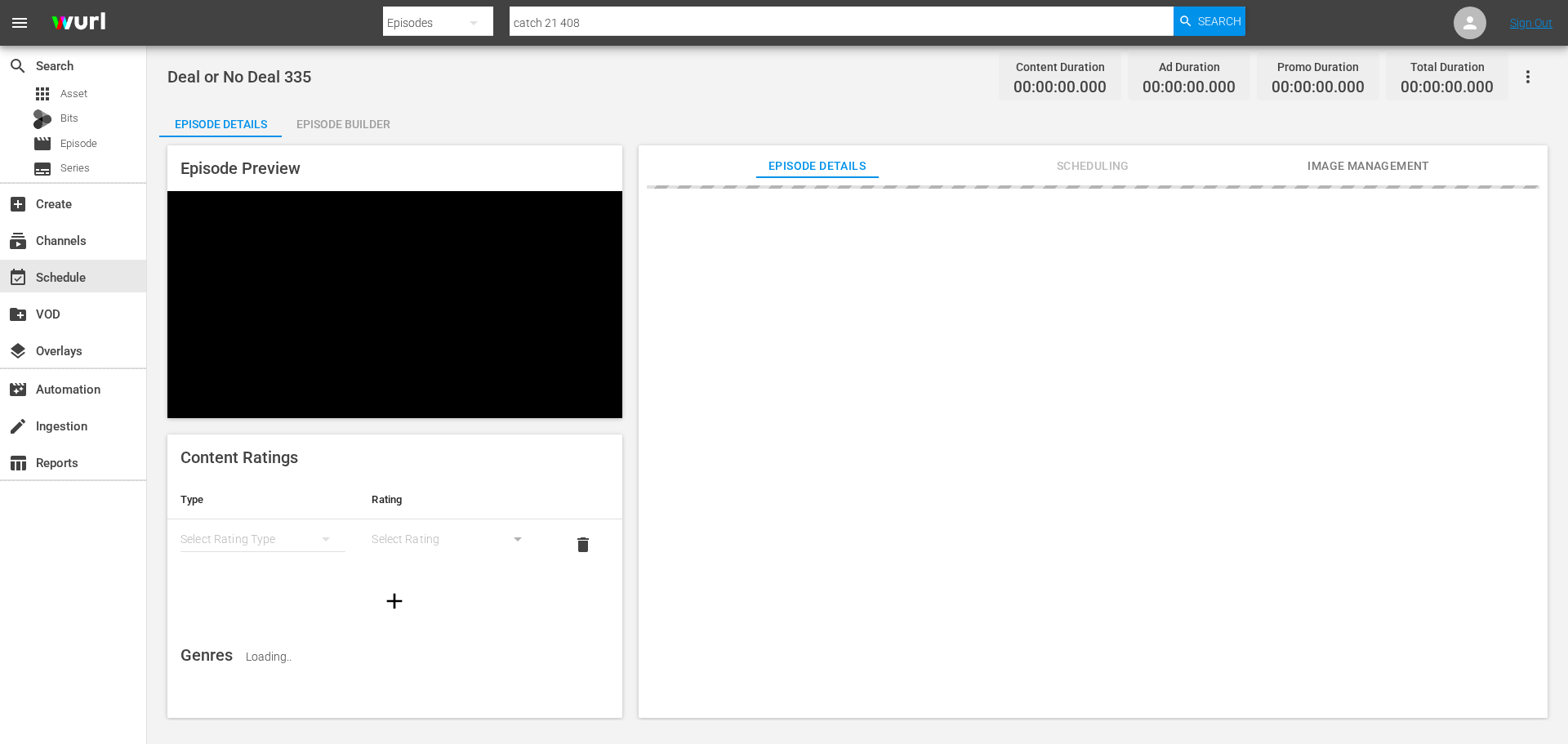
click at [379, 134] on div "Episode Builder" at bounding box center [343, 123] width 123 height 40
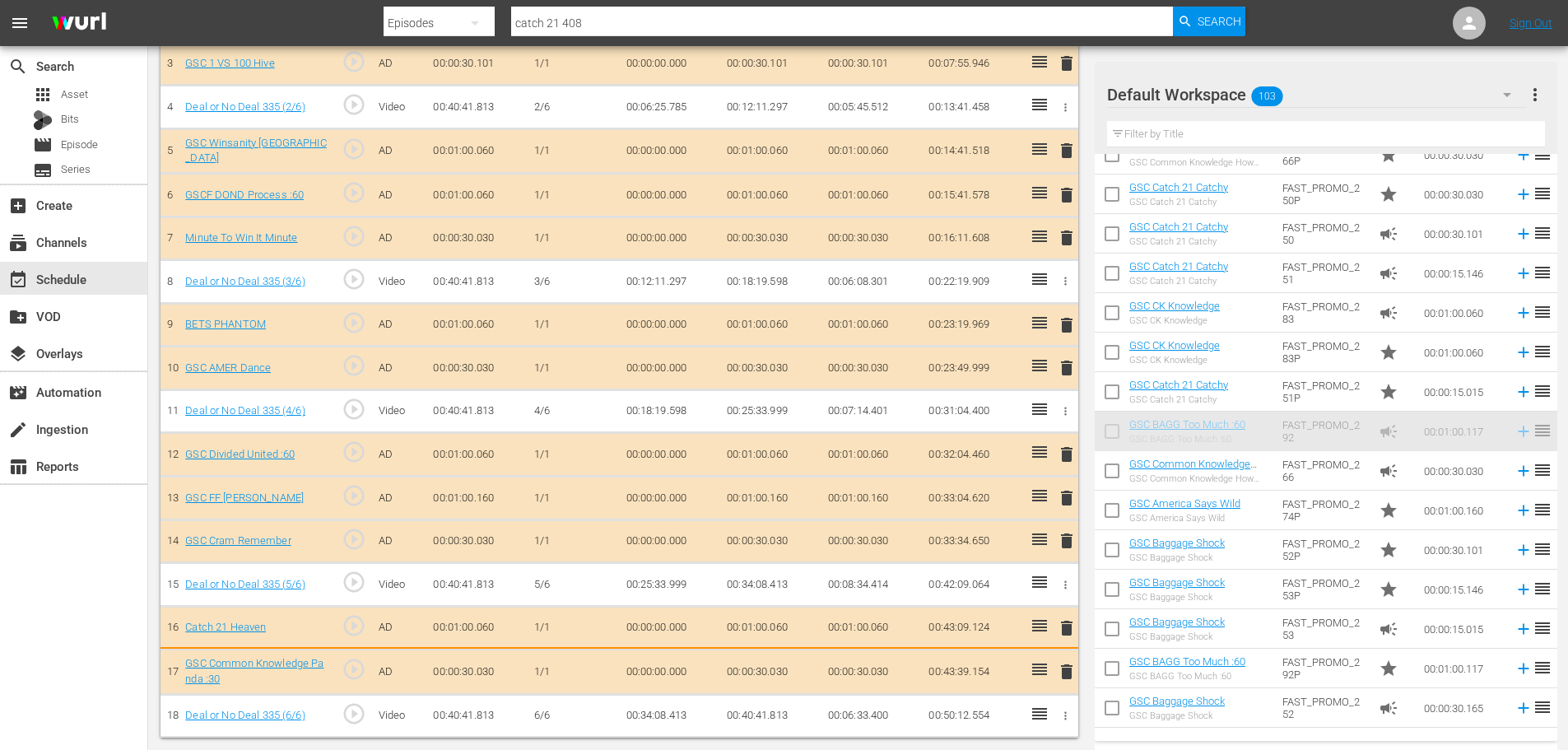
scroll to position [617, 0]
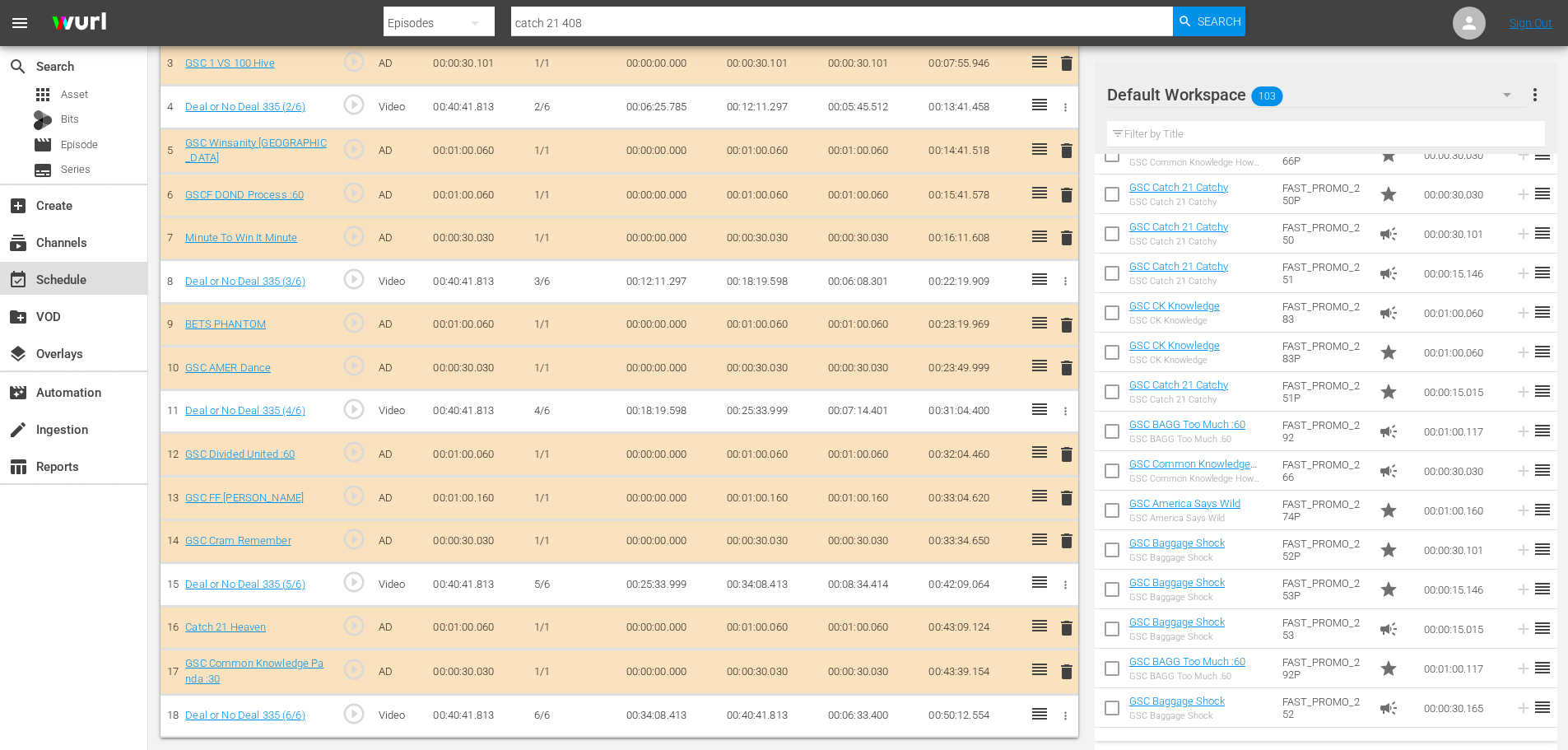
click at [88, 270] on div "event_available Schedule" at bounding box center [45, 277] width 92 height 15
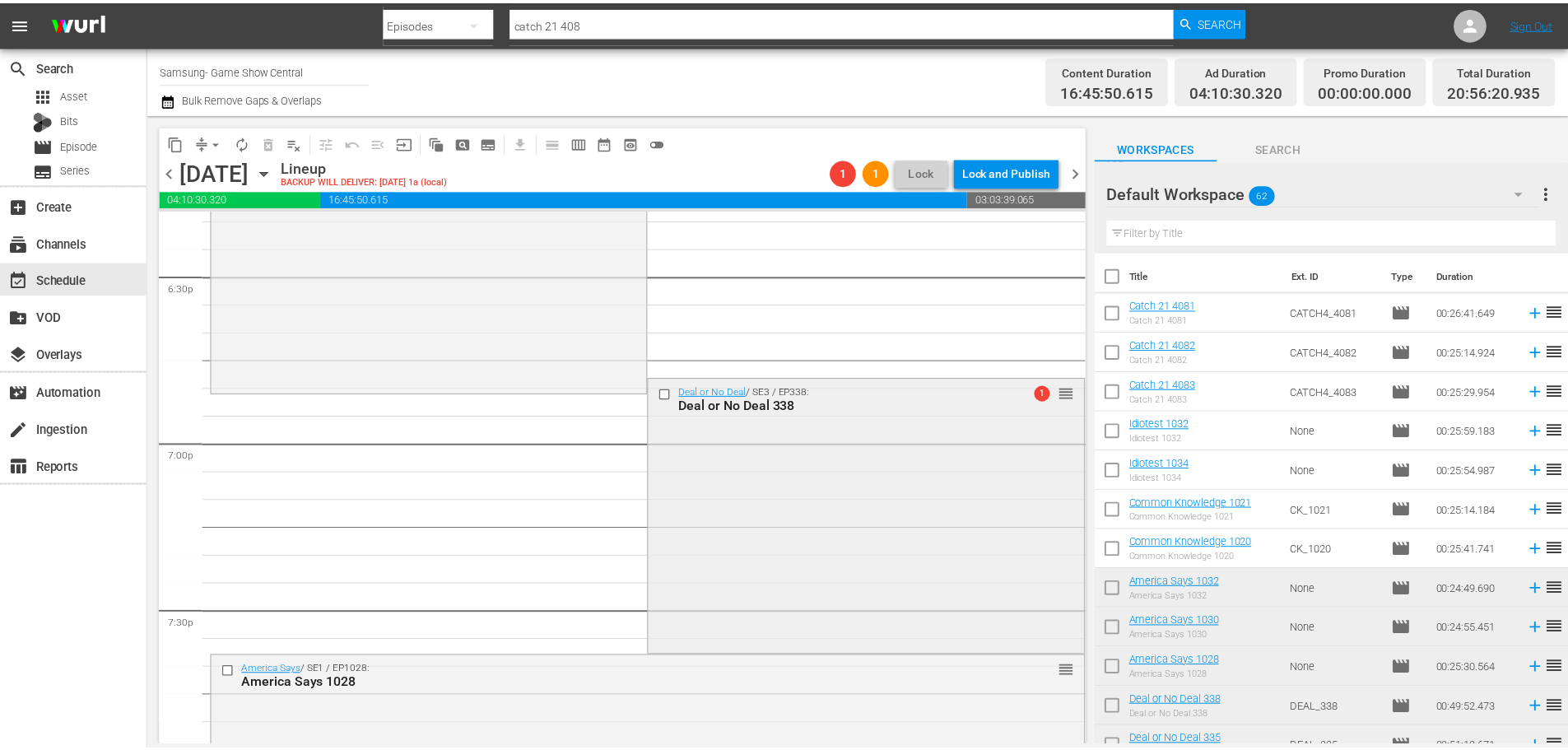
scroll to position [6132, 0]
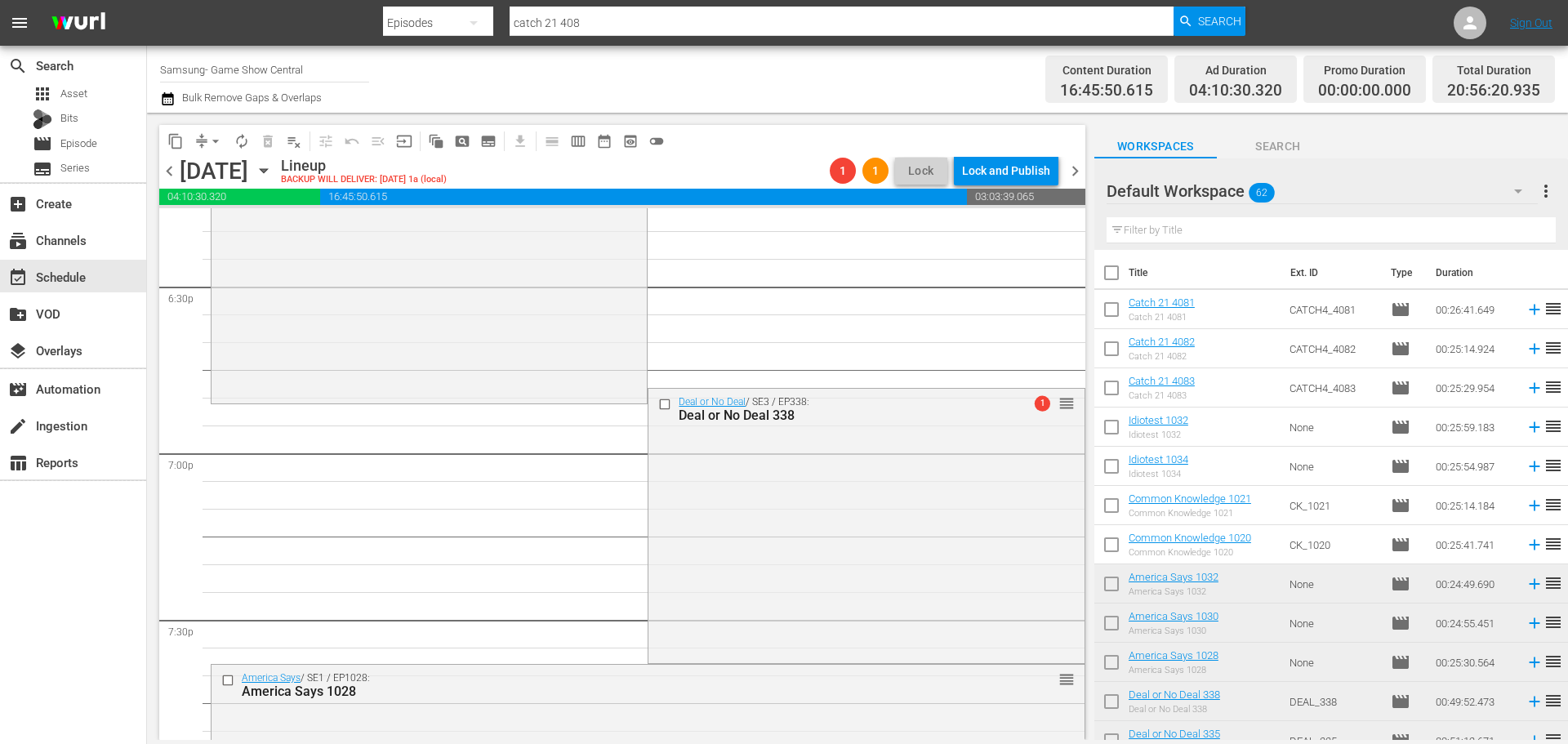
drag, startPoint x: 766, startPoint y: 482, endPoint x: 713, endPoint y: 440, distance: 67.6
click at [767, 482] on div "Deal or No Deal / SE3 / EP338: Deal or No Deal 338 1 reorder" at bounding box center [866, 524] width 436 height 272
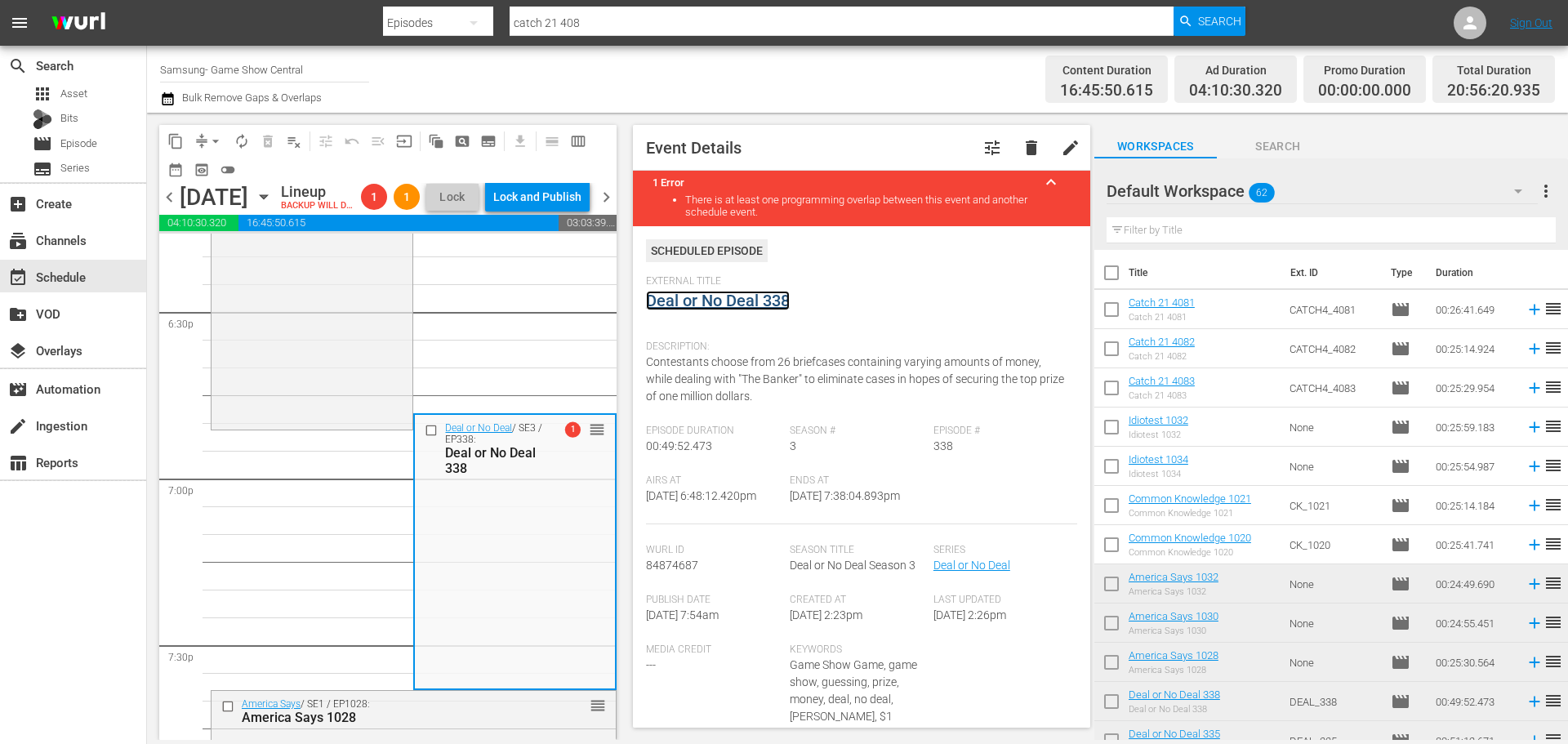
click at [725, 306] on link "Deal or No Deal 338" at bounding box center [718, 300] width 144 height 19
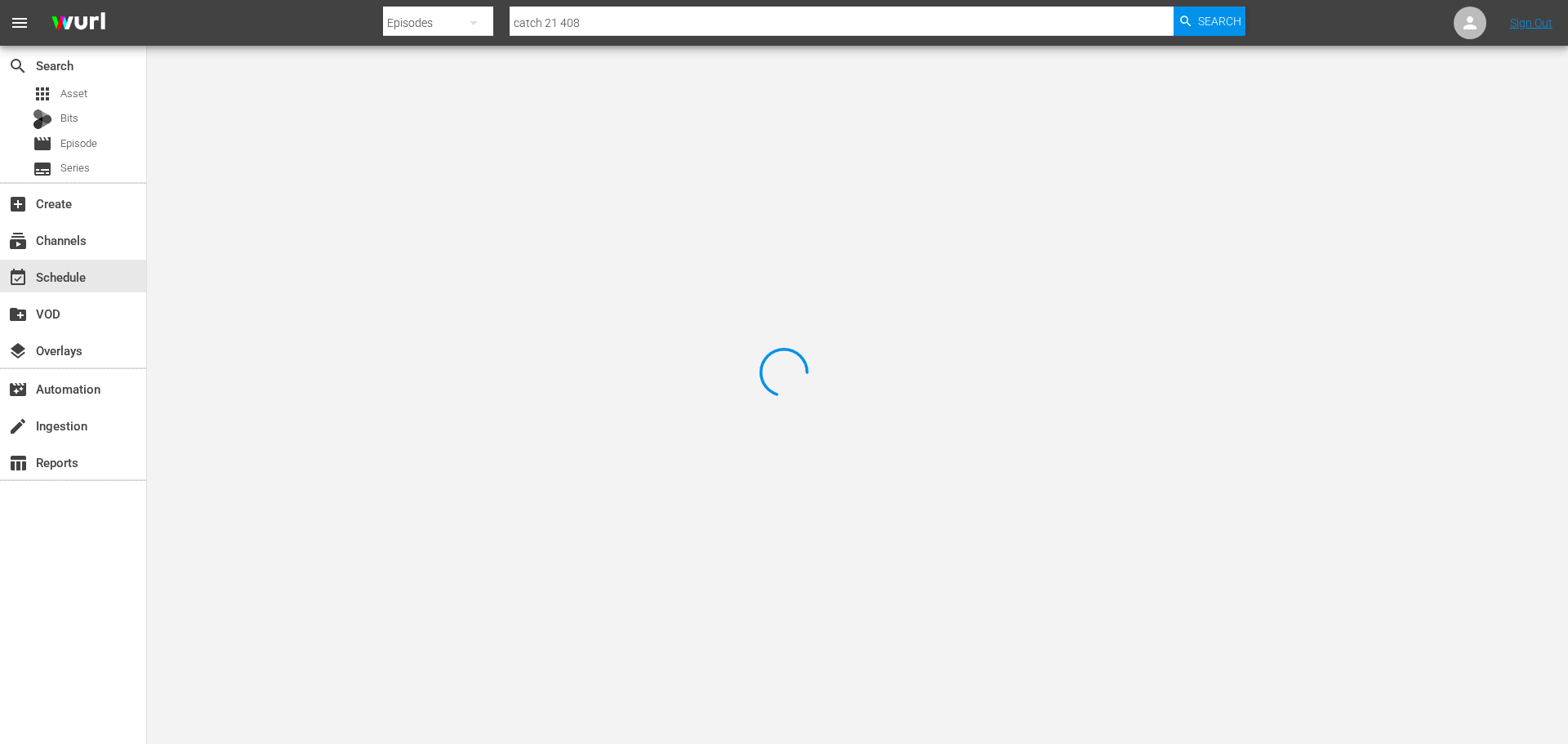
click at [323, 94] on div at bounding box center [784, 372] width 1568 height 744
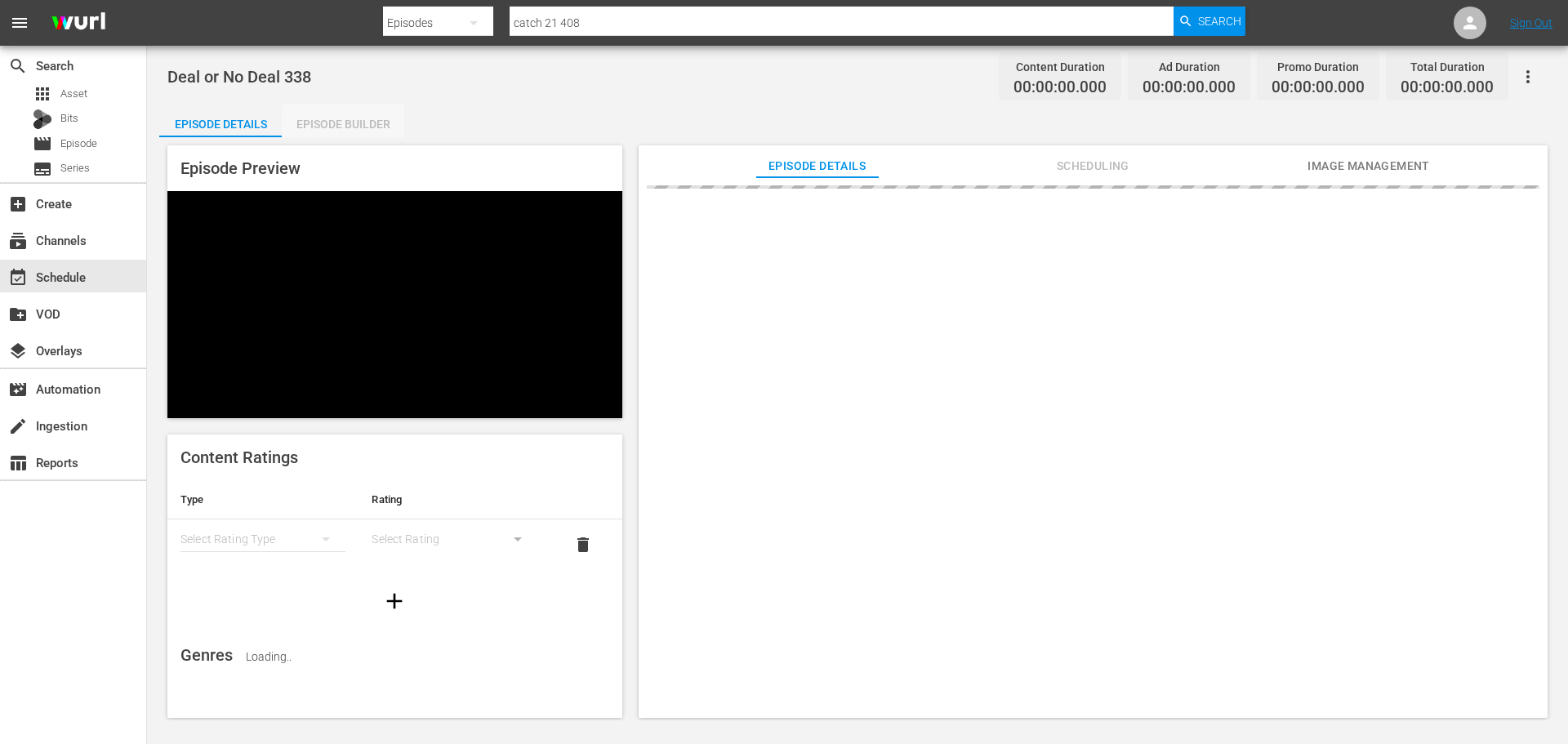
click at [328, 107] on div "Episode Builder" at bounding box center [343, 123] width 123 height 40
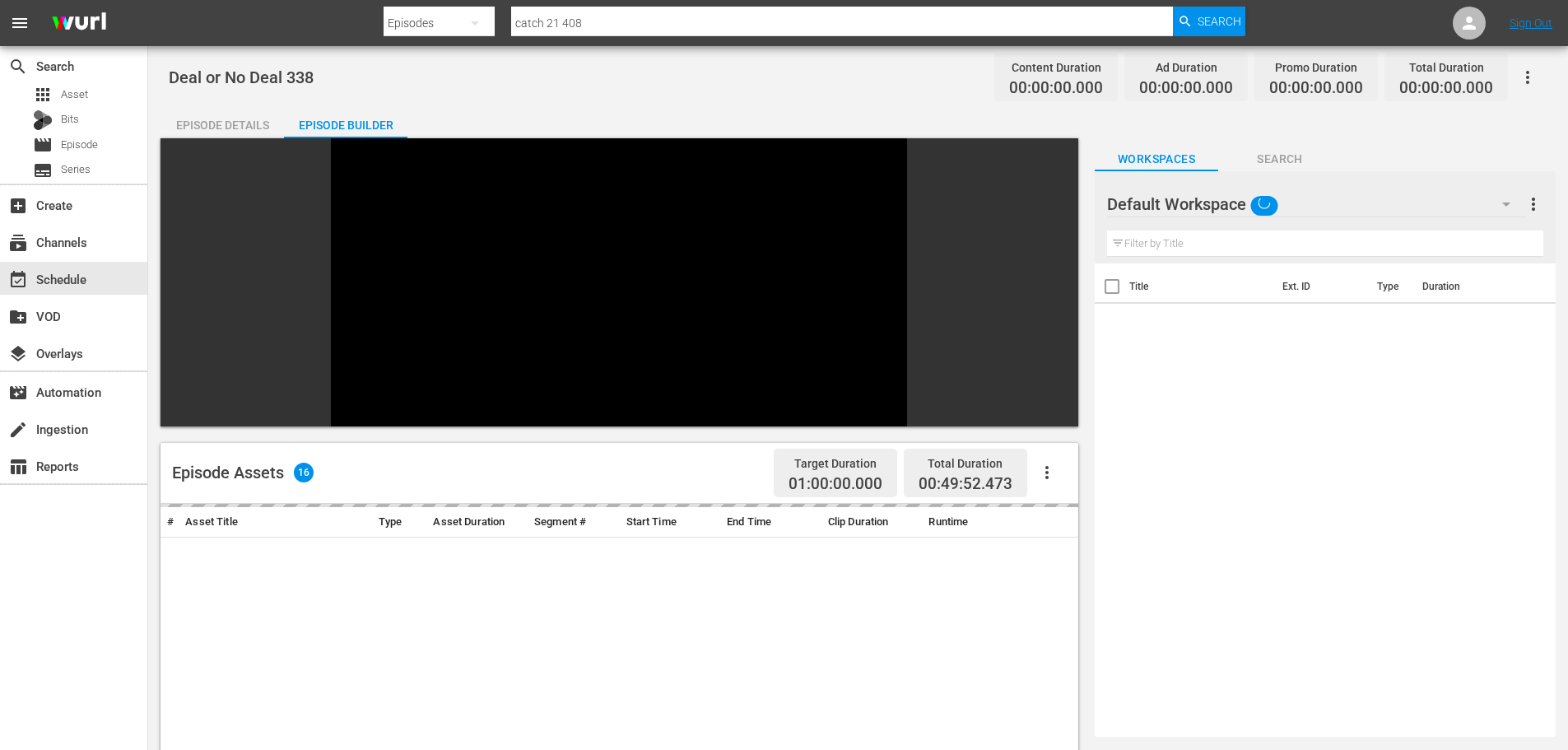
click at [334, 123] on div "Episode Builder" at bounding box center [345, 124] width 123 height 40
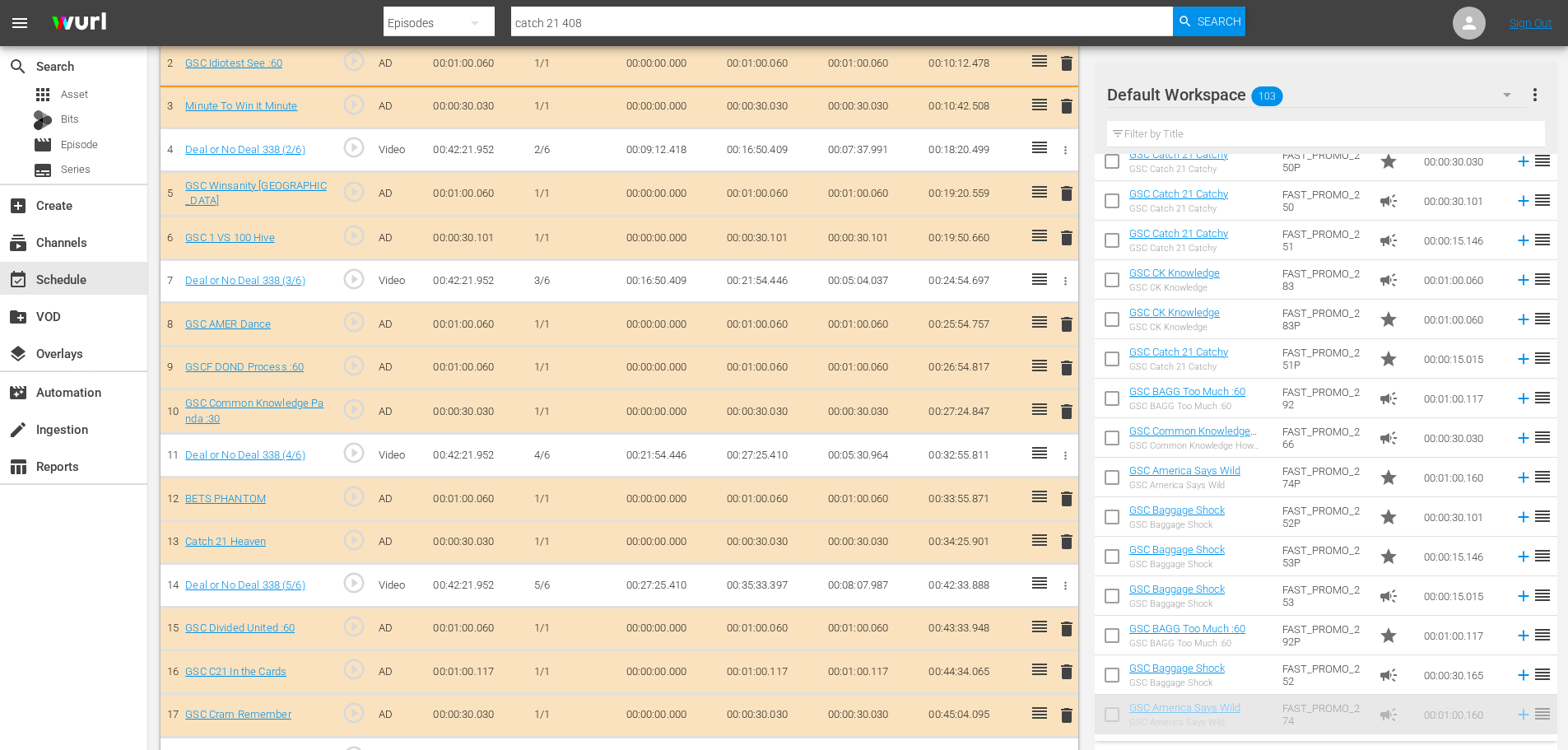
scroll to position [575, 0]
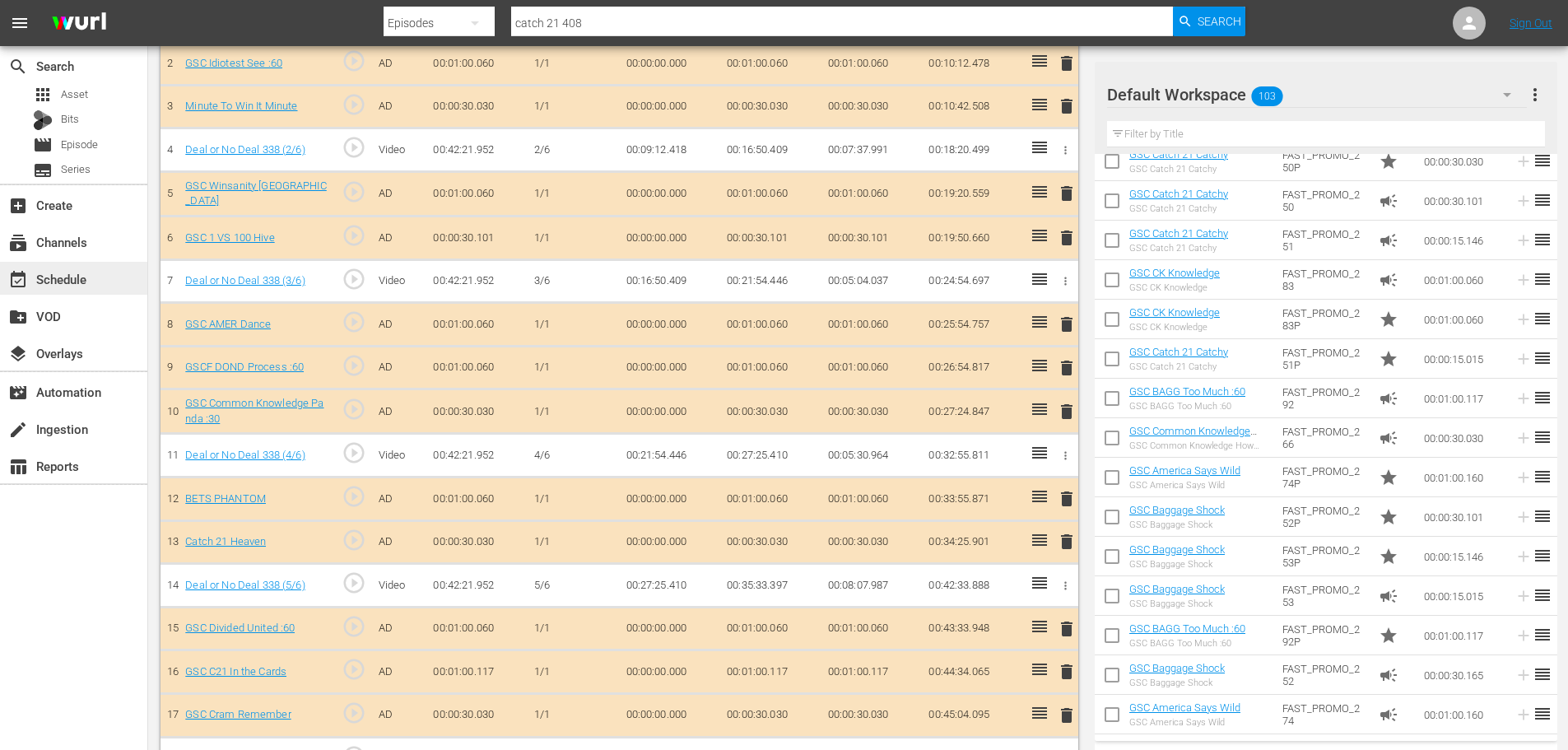
click at [46, 283] on div "event_available Schedule" at bounding box center [45, 277] width 92 height 15
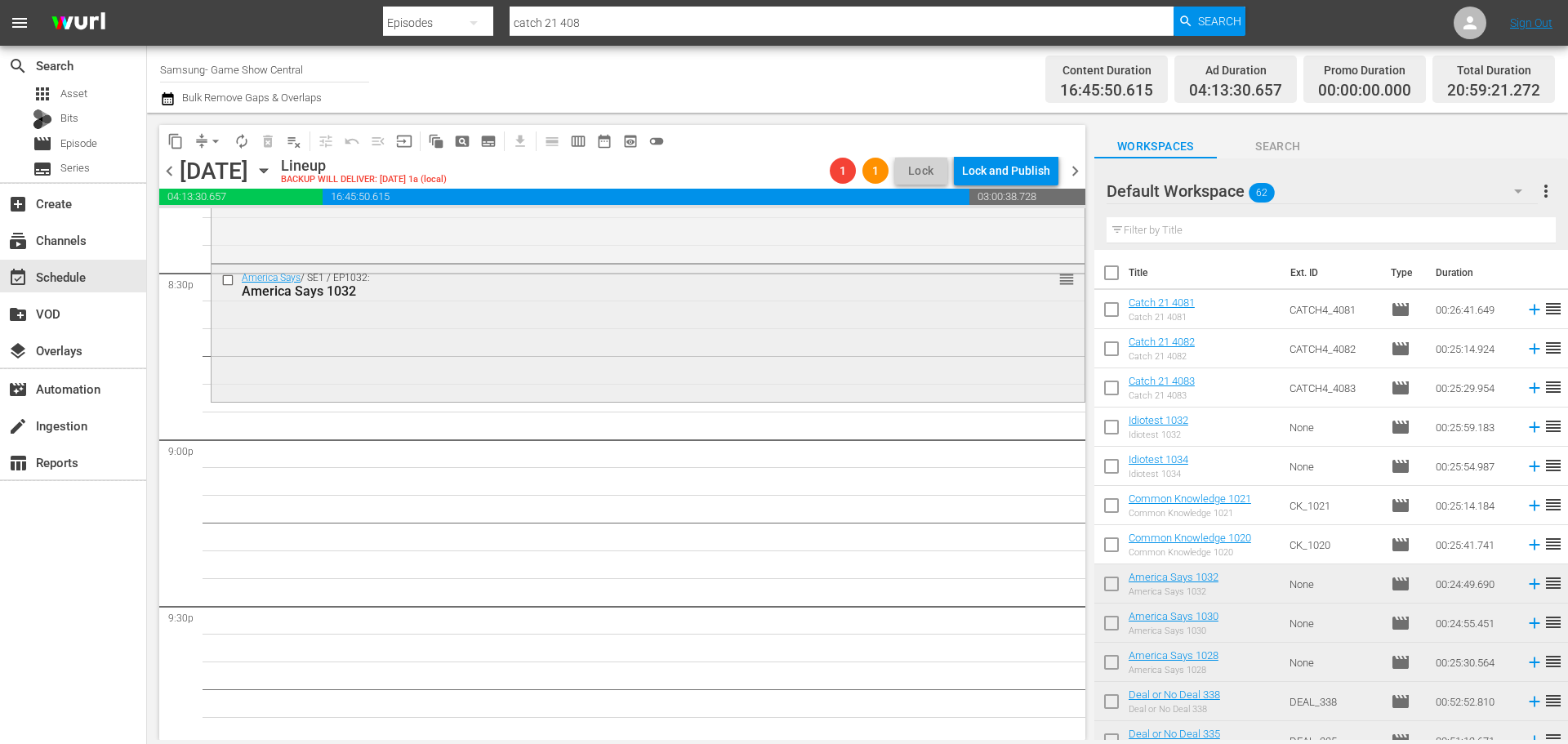
scroll to position [6600, 0]
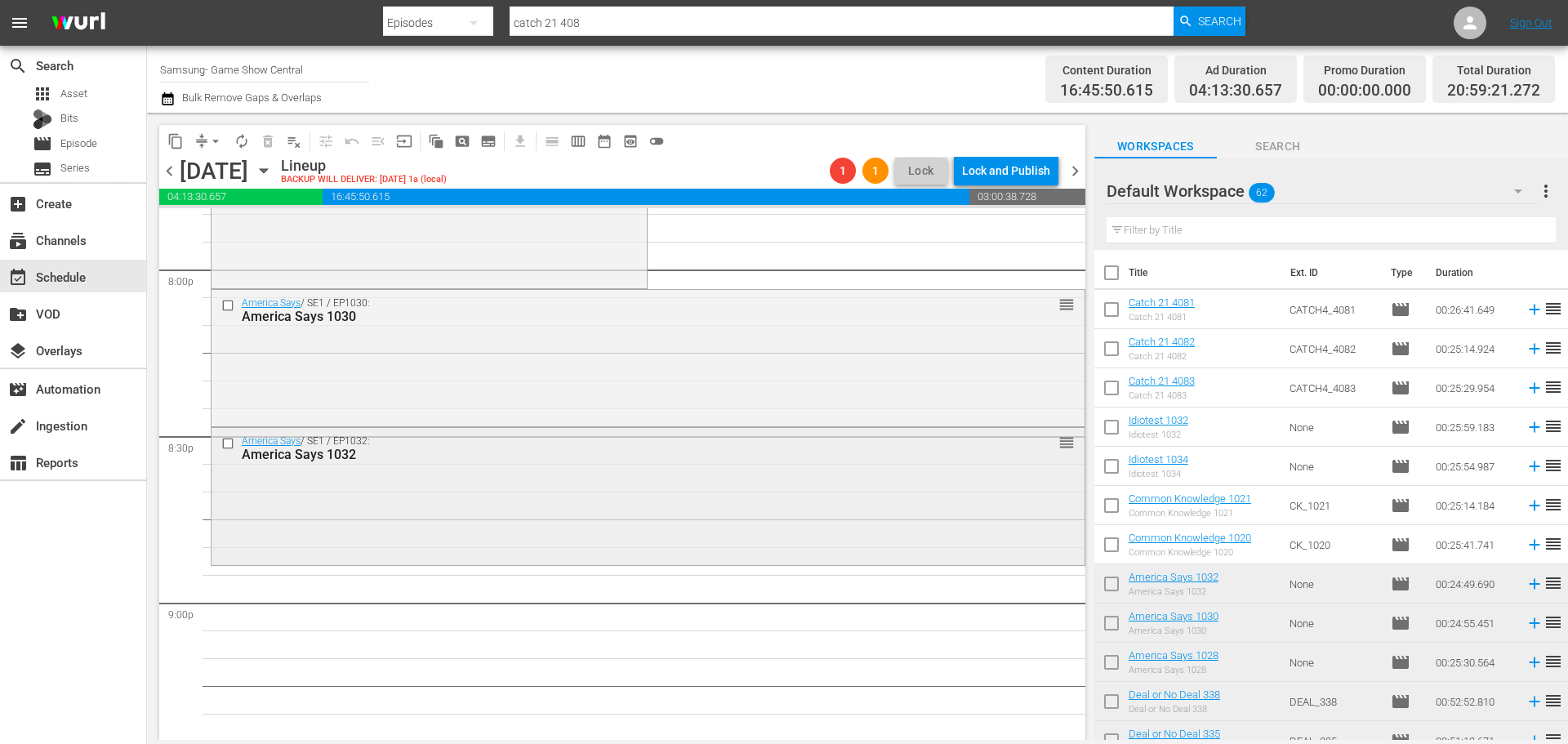
click at [556, 495] on div "America Says / SE1 / EP1032: America Says 1032 reorder" at bounding box center [649, 494] width 873 height 134
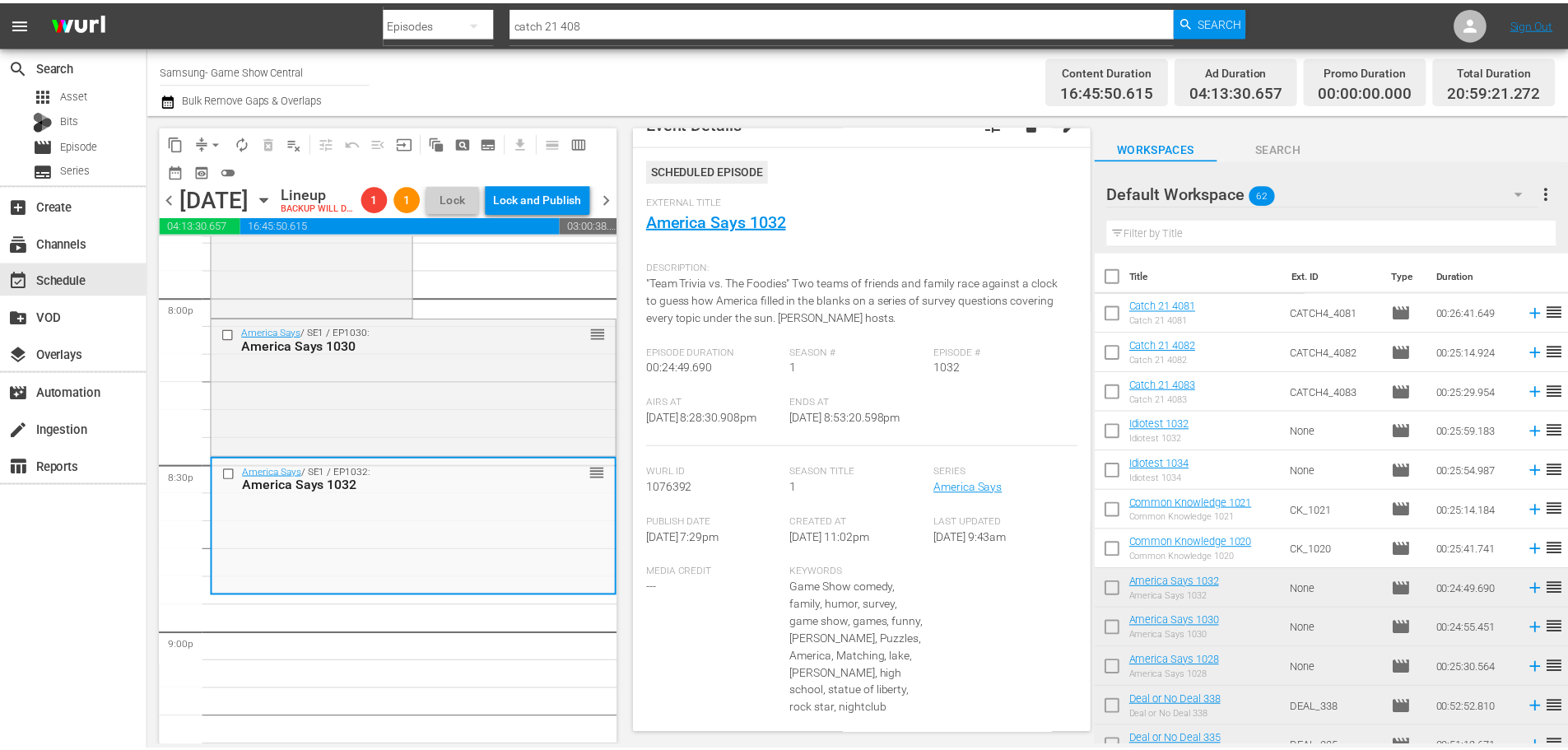
scroll to position [0, 0]
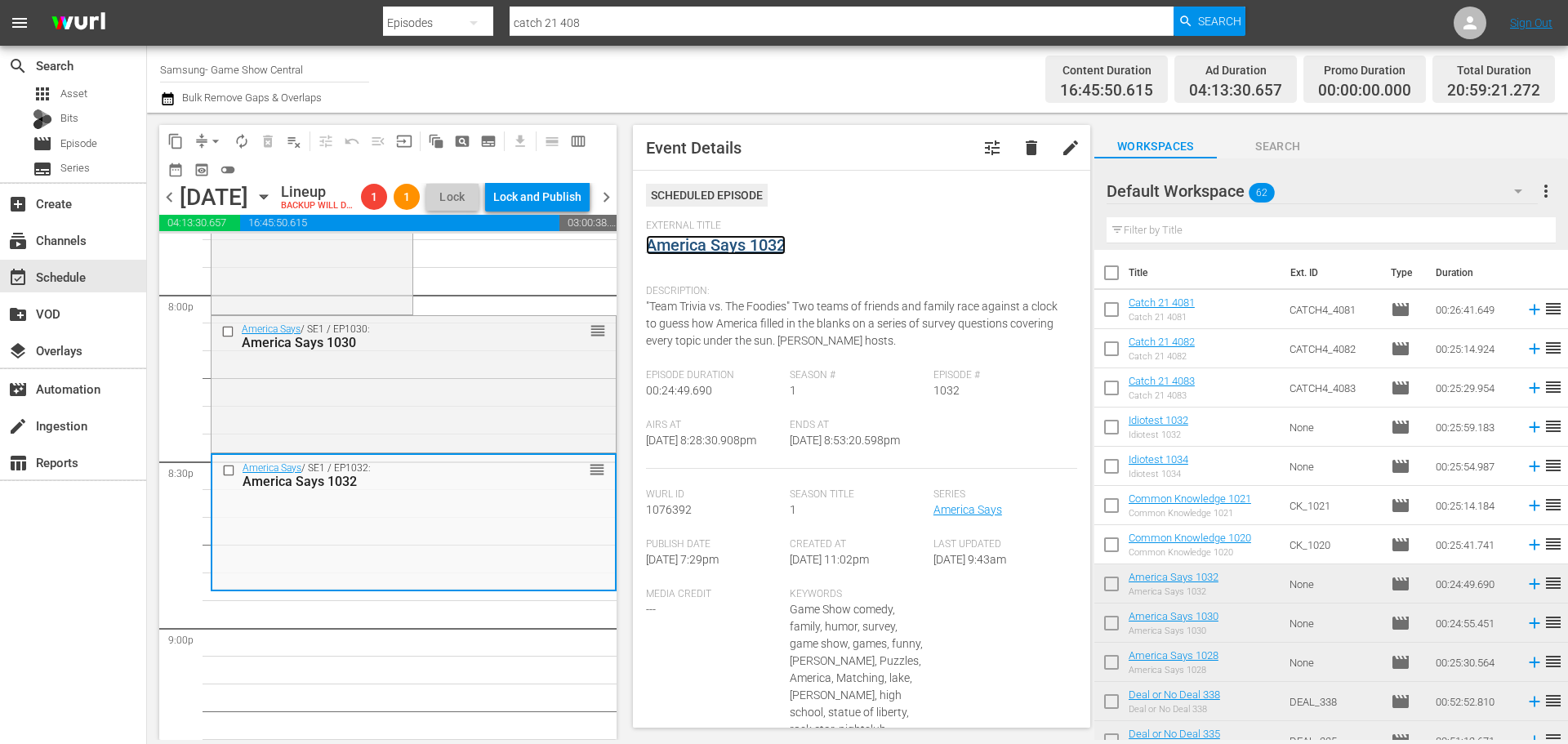
click at [715, 249] on link "America Says 1032" at bounding box center [716, 244] width 140 height 19
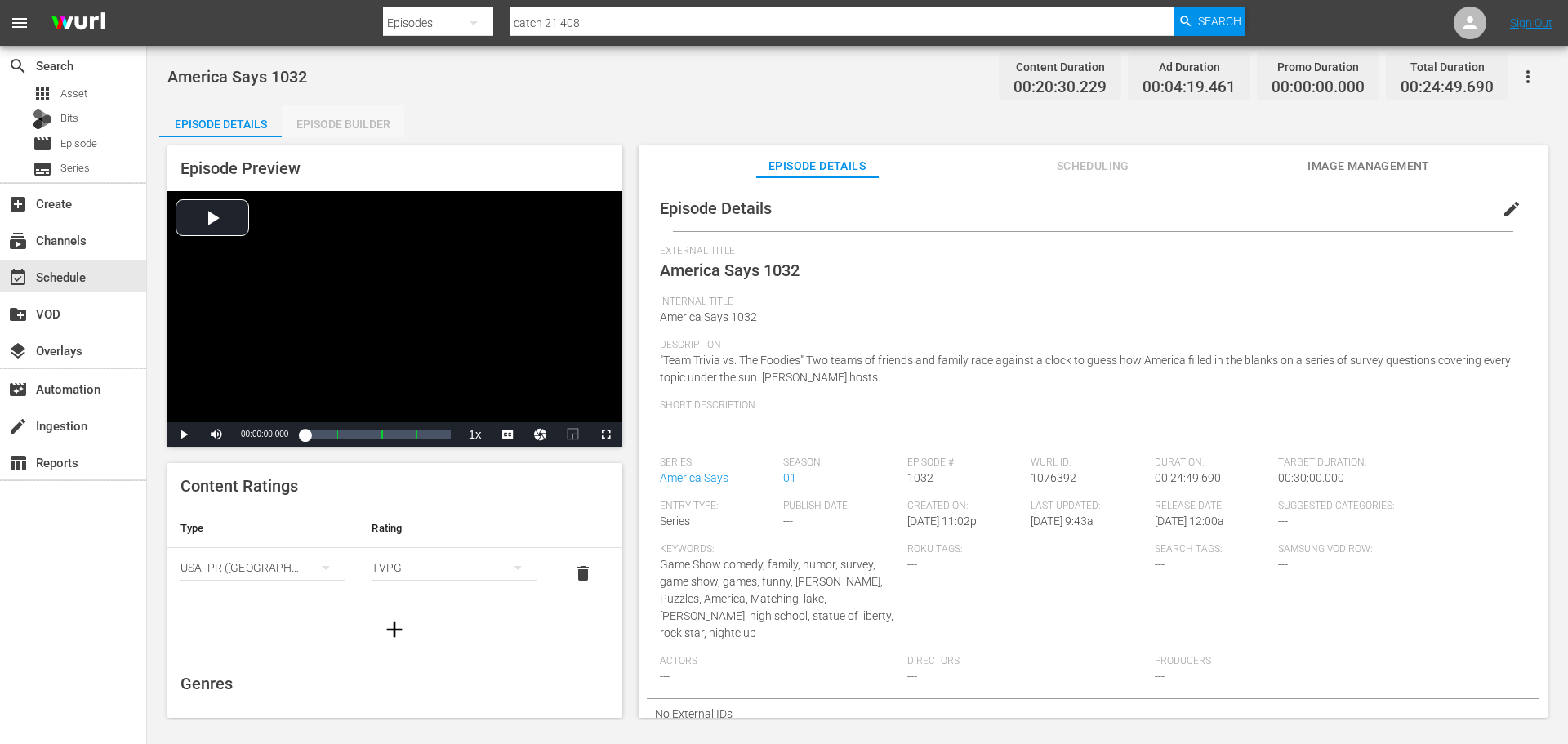
click at [380, 128] on div "Episode Builder" at bounding box center [343, 123] width 123 height 40
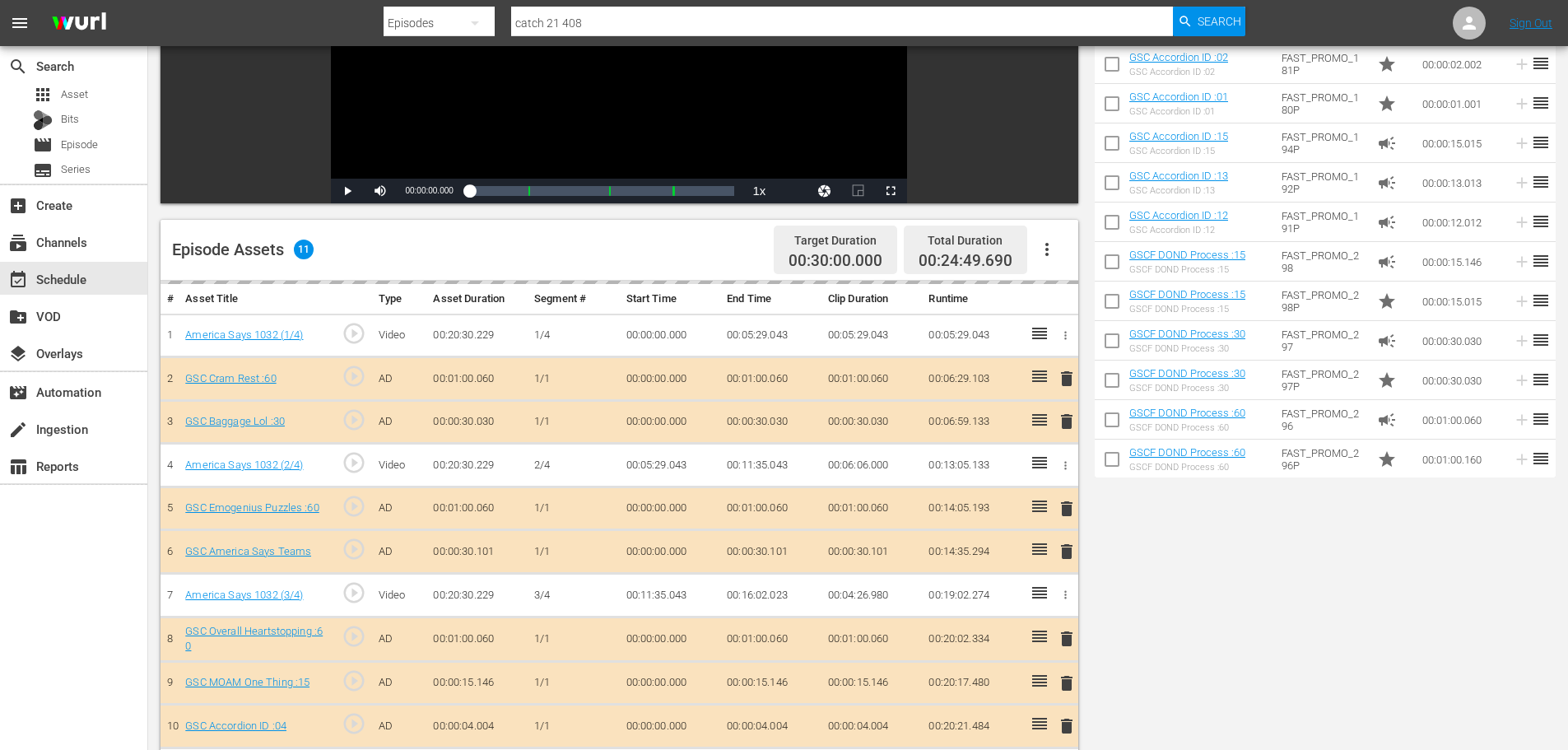
scroll to position [429, 0]
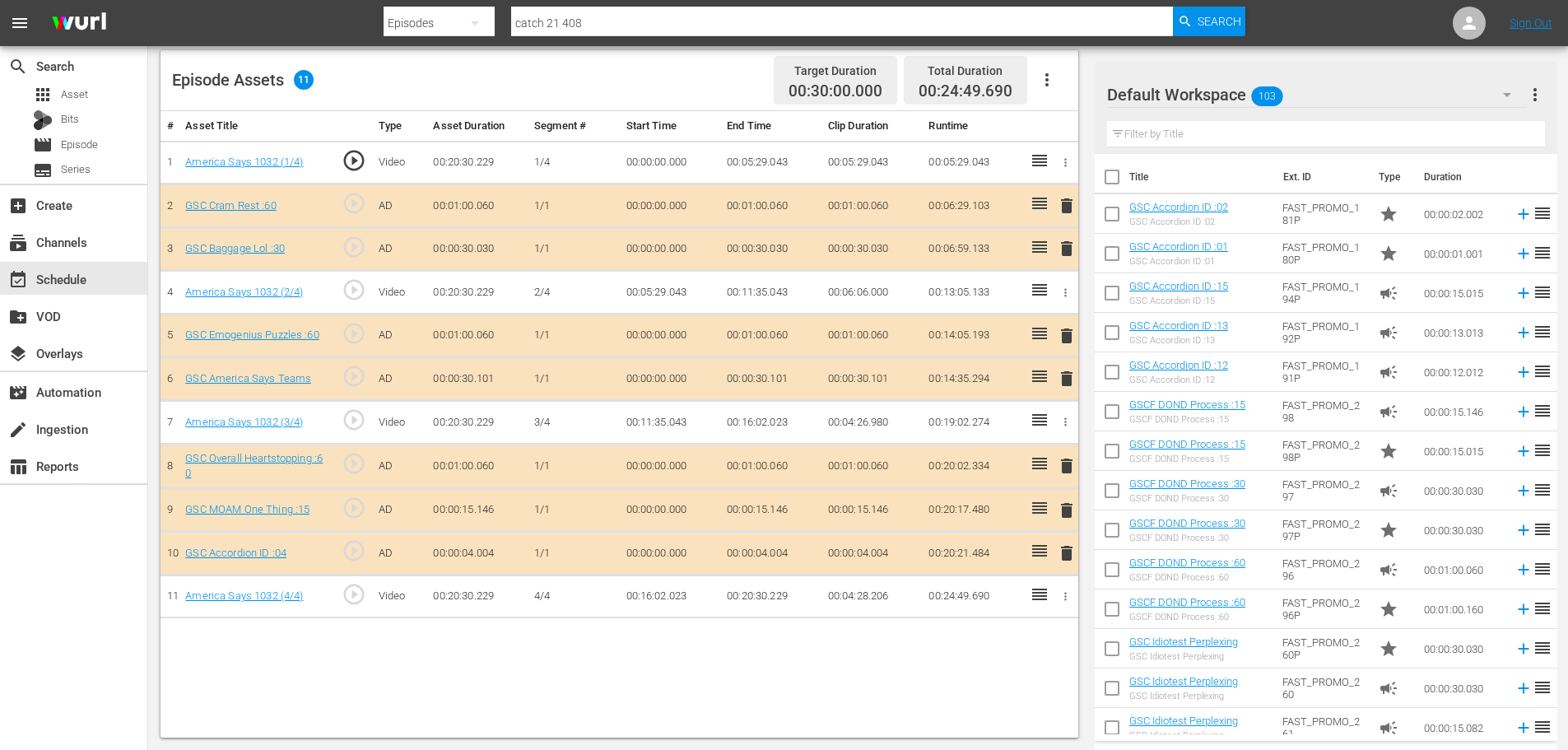
drag, startPoint x: 1068, startPoint y: 559, endPoint x: 1053, endPoint y: 544, distance: 21.2
click at [1068, 558] on span "delete" at bounding box center [1066, 552] width 19 height 19
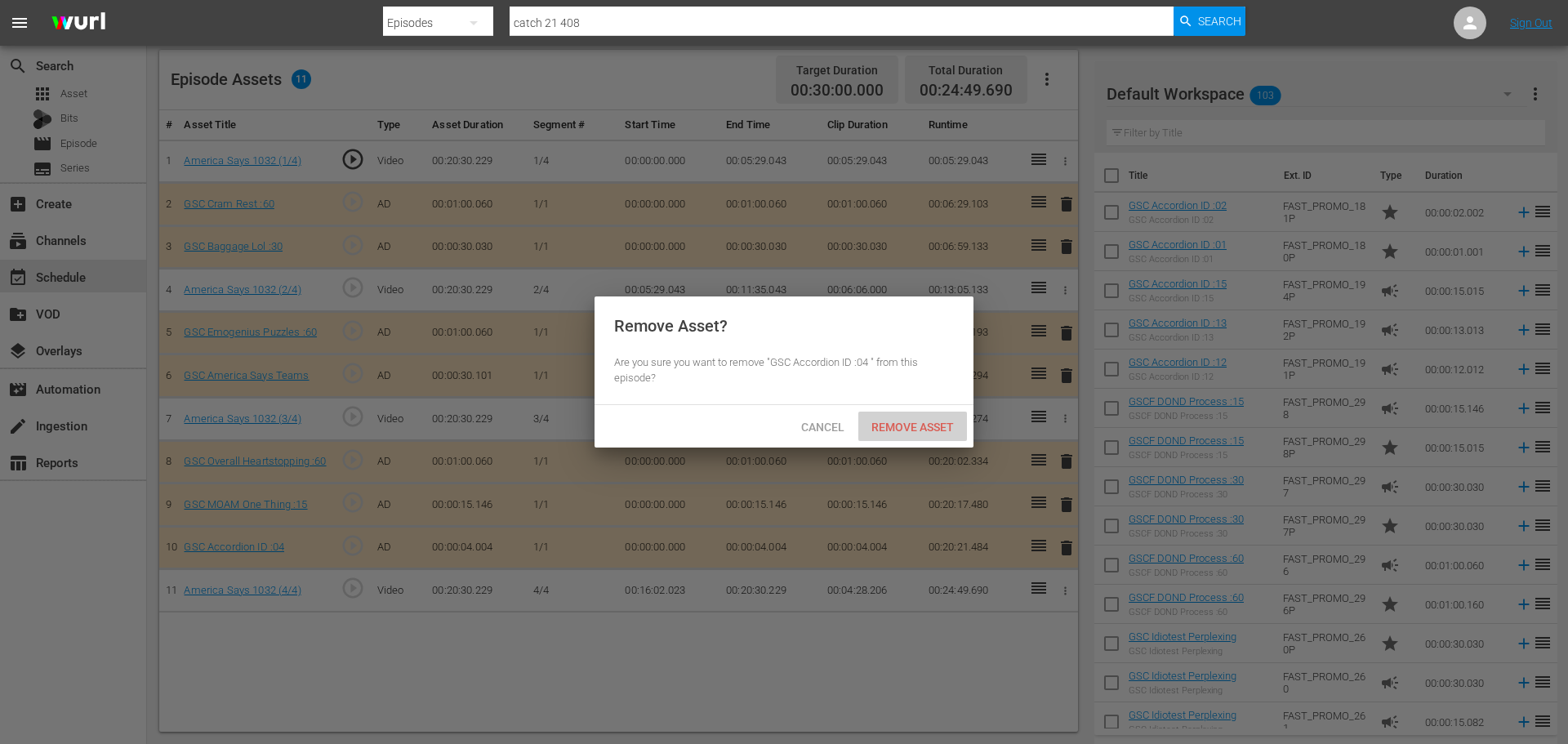
click at [899, 436] on div "Remove Asset" at bounding box center [913, 426] width 109 height 30
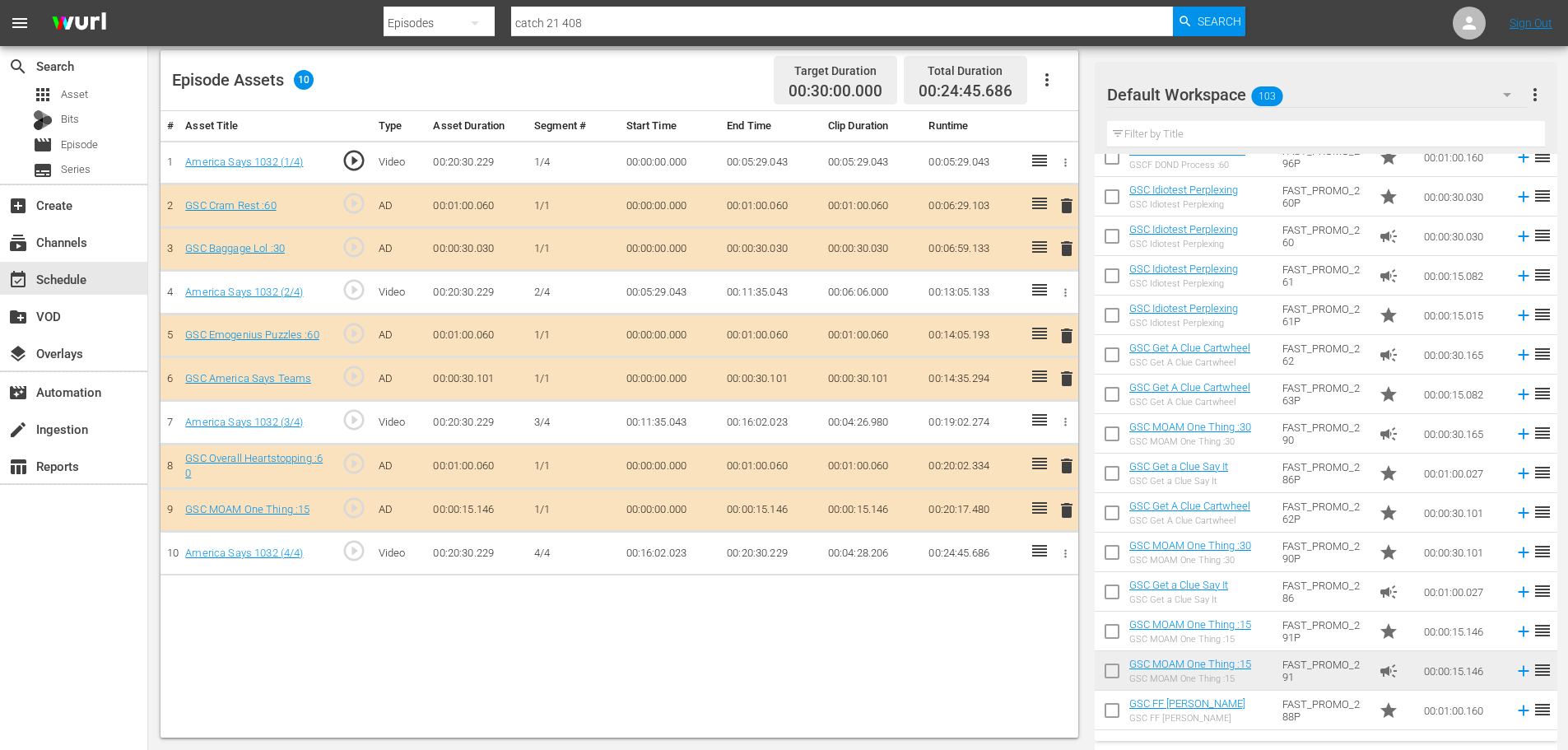
scroll to position [494, 0]
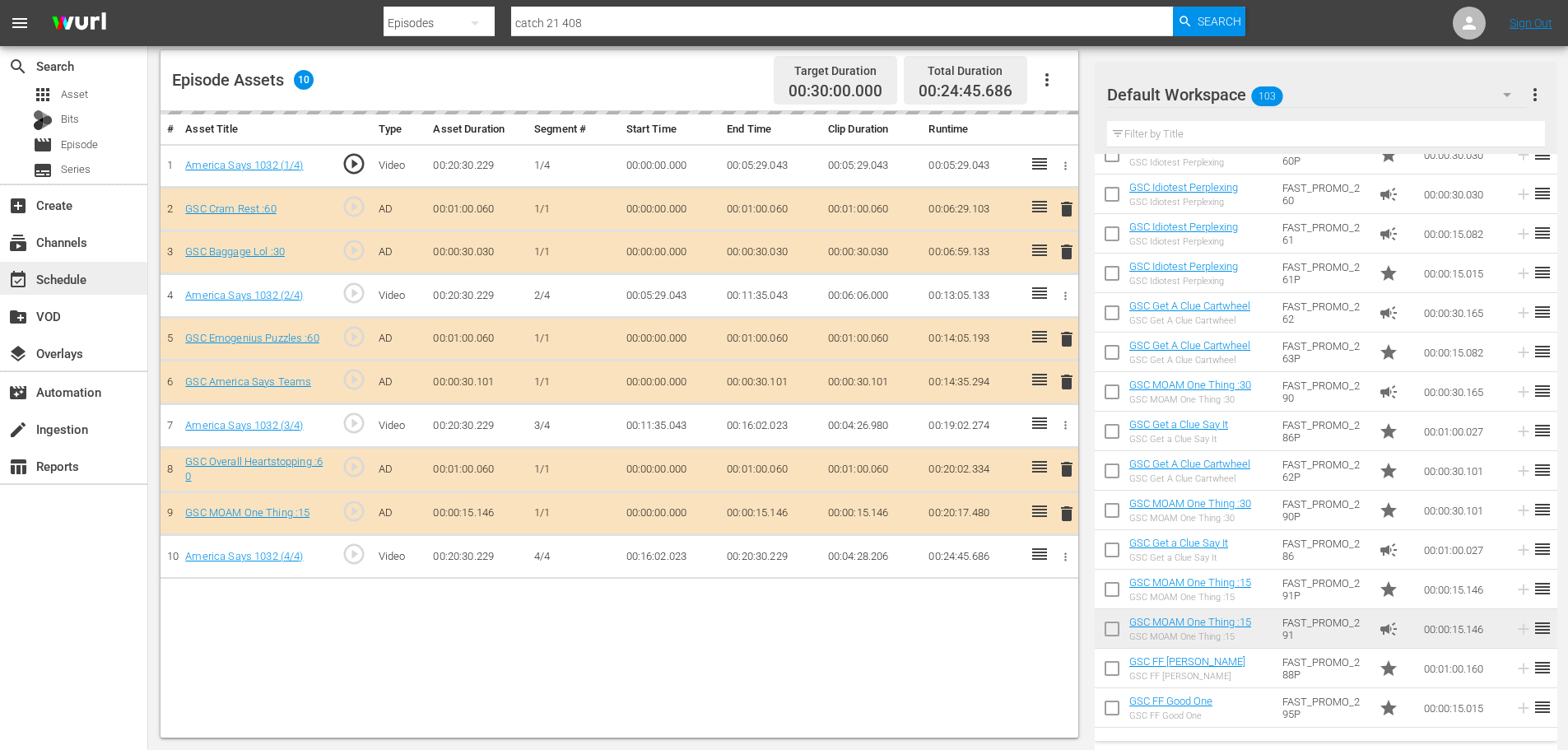
click at [40, 275] on div "event_available Schedule" at bounding box center [45, 277] width 92 height 15
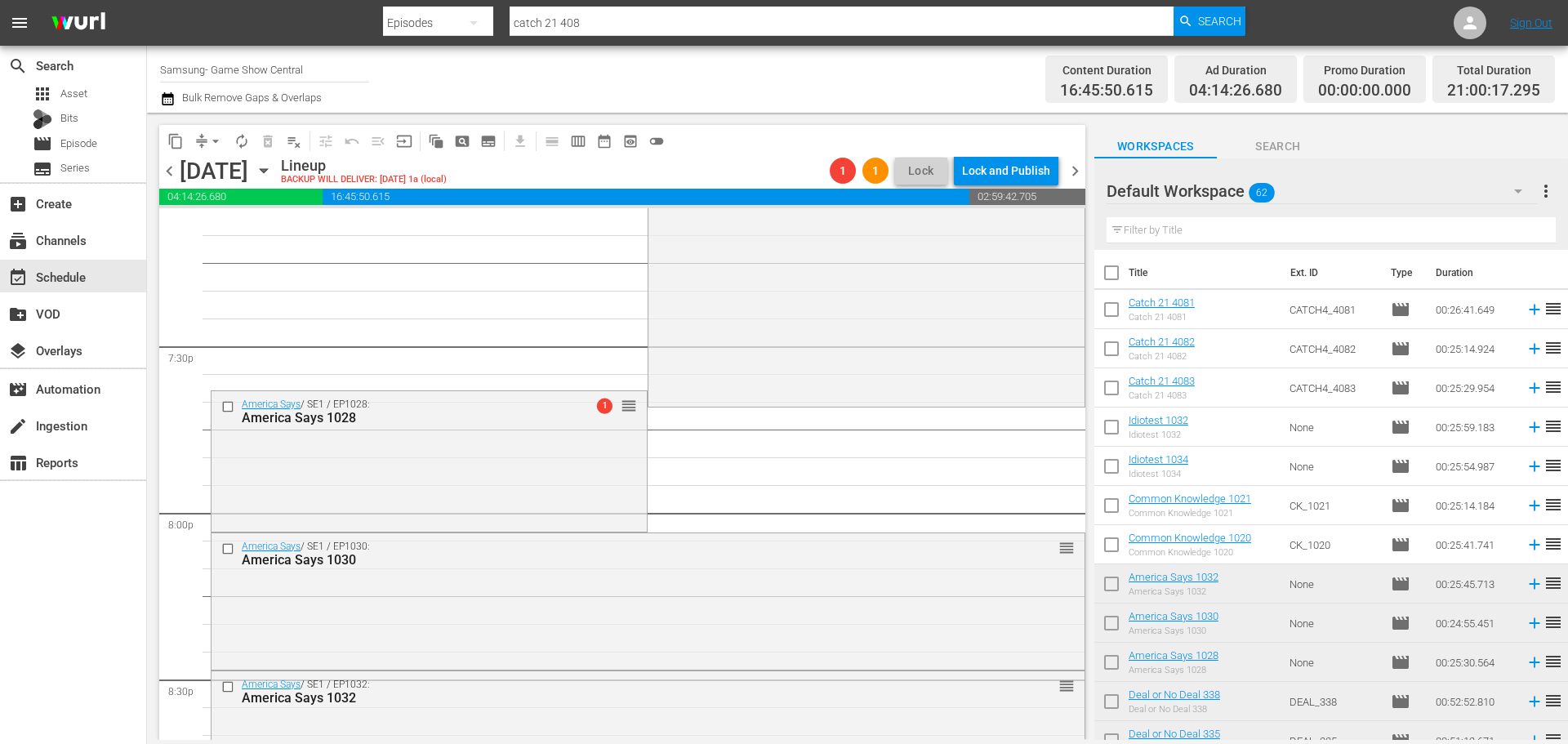
scroll to position [6734, 0]
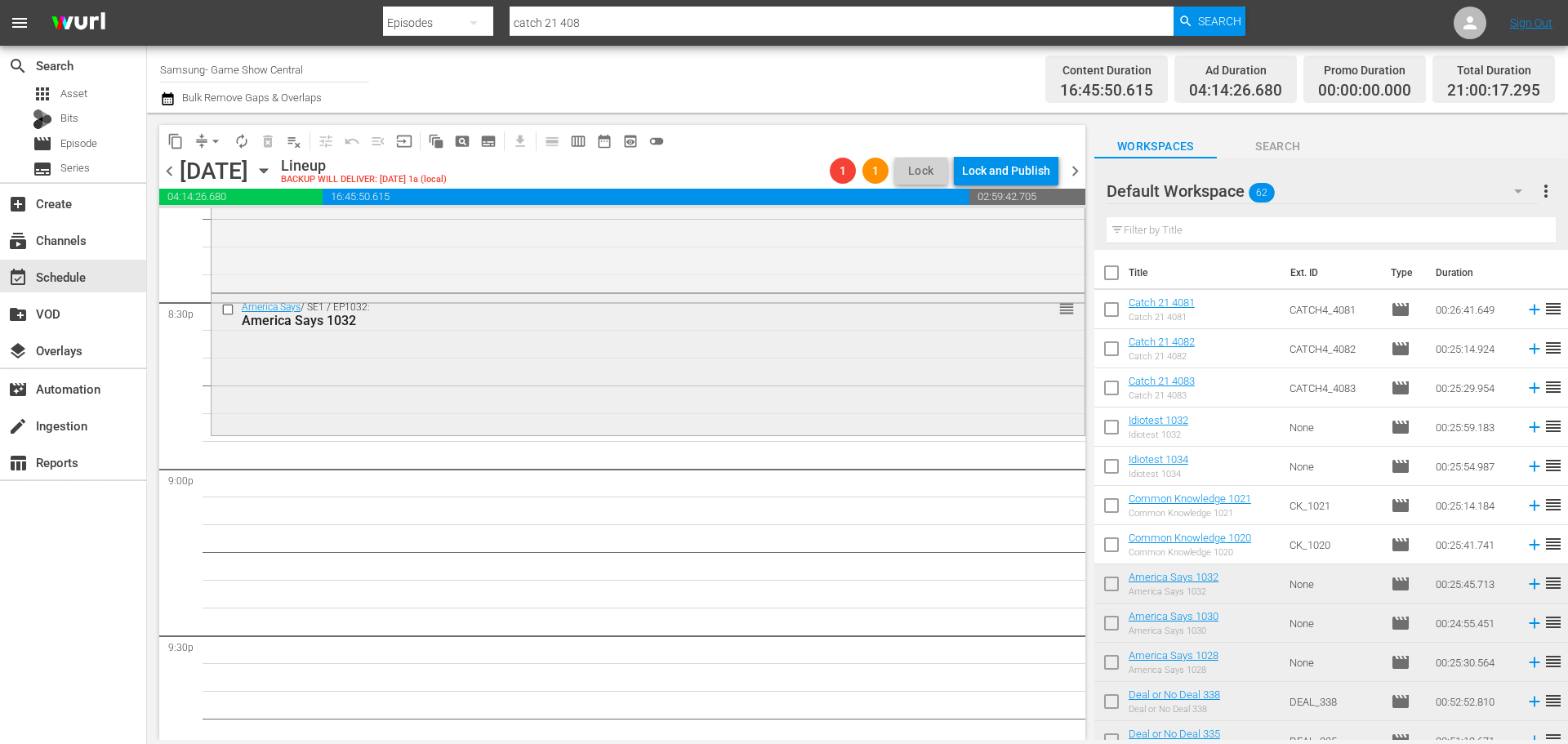
click at [719, 419] on div "America Says / SE1 / EP1032: America Says 1032 reorder" at bounding box center [649, 363] width 873 height 138
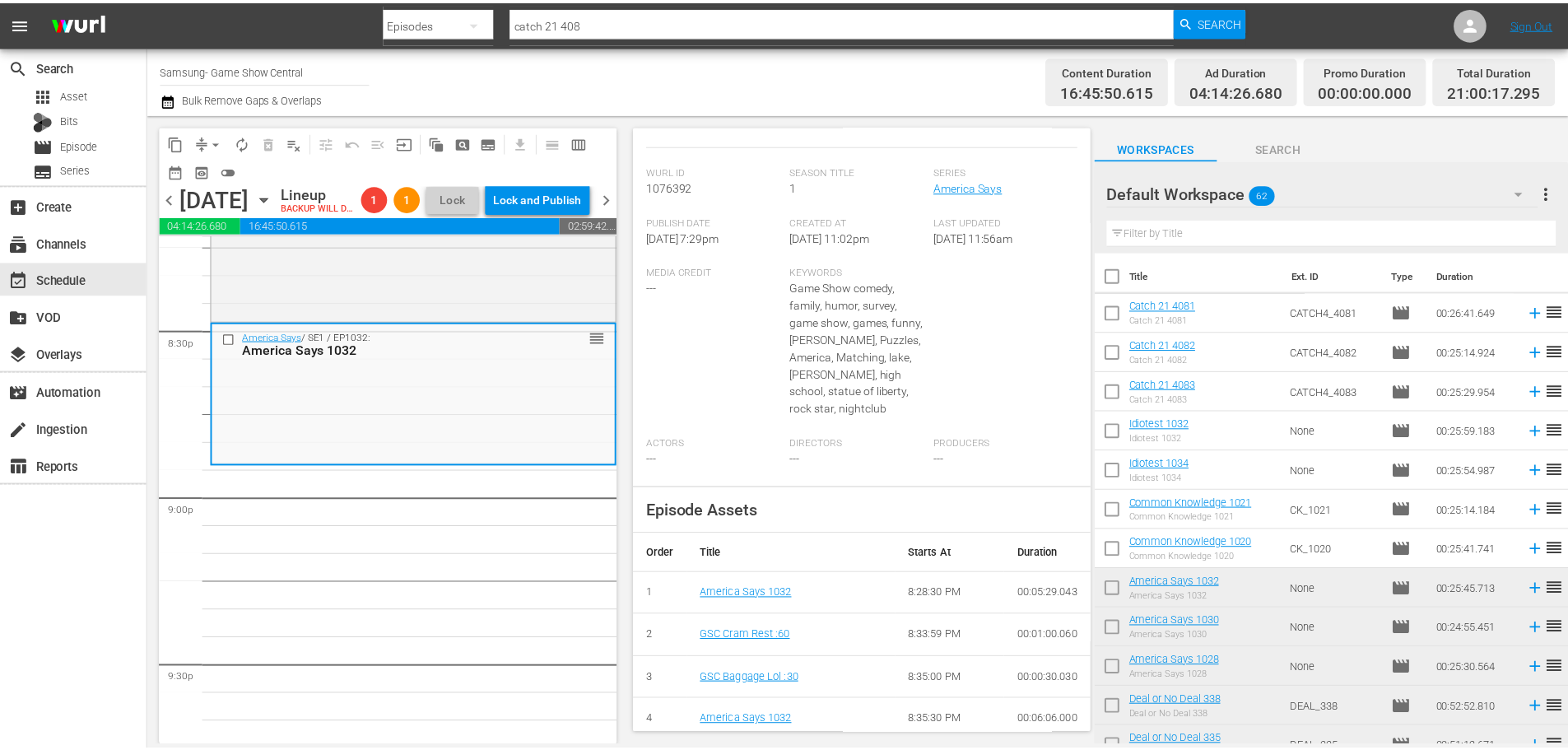
scroll to position [0, 0]
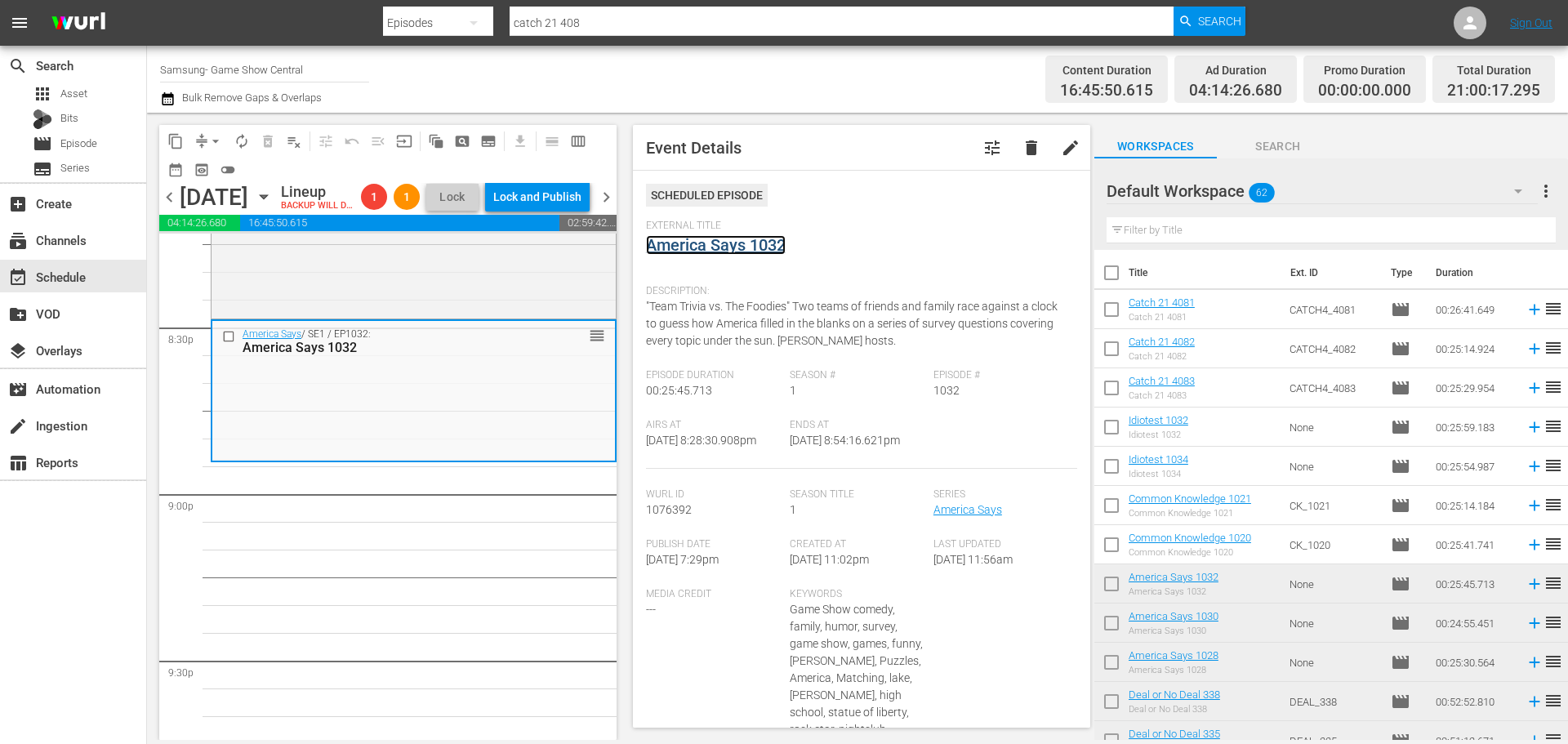
click at [720, 242] on link "America Says 1032" at bounding box center [716, 244] width 140 height 19
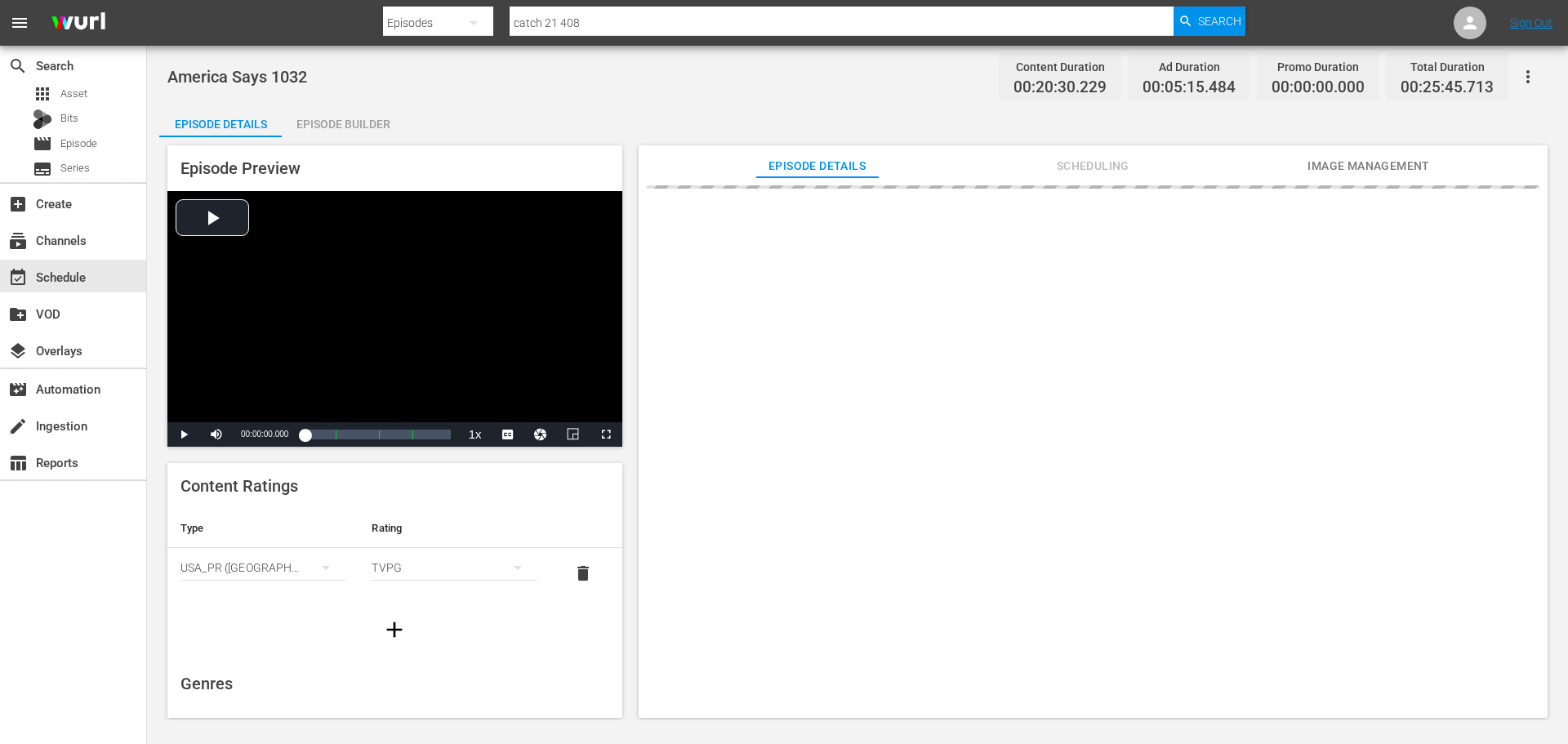
click at [388, 129] on div "Episode Builder" at bounding box center [343, 123] width 123 height 40
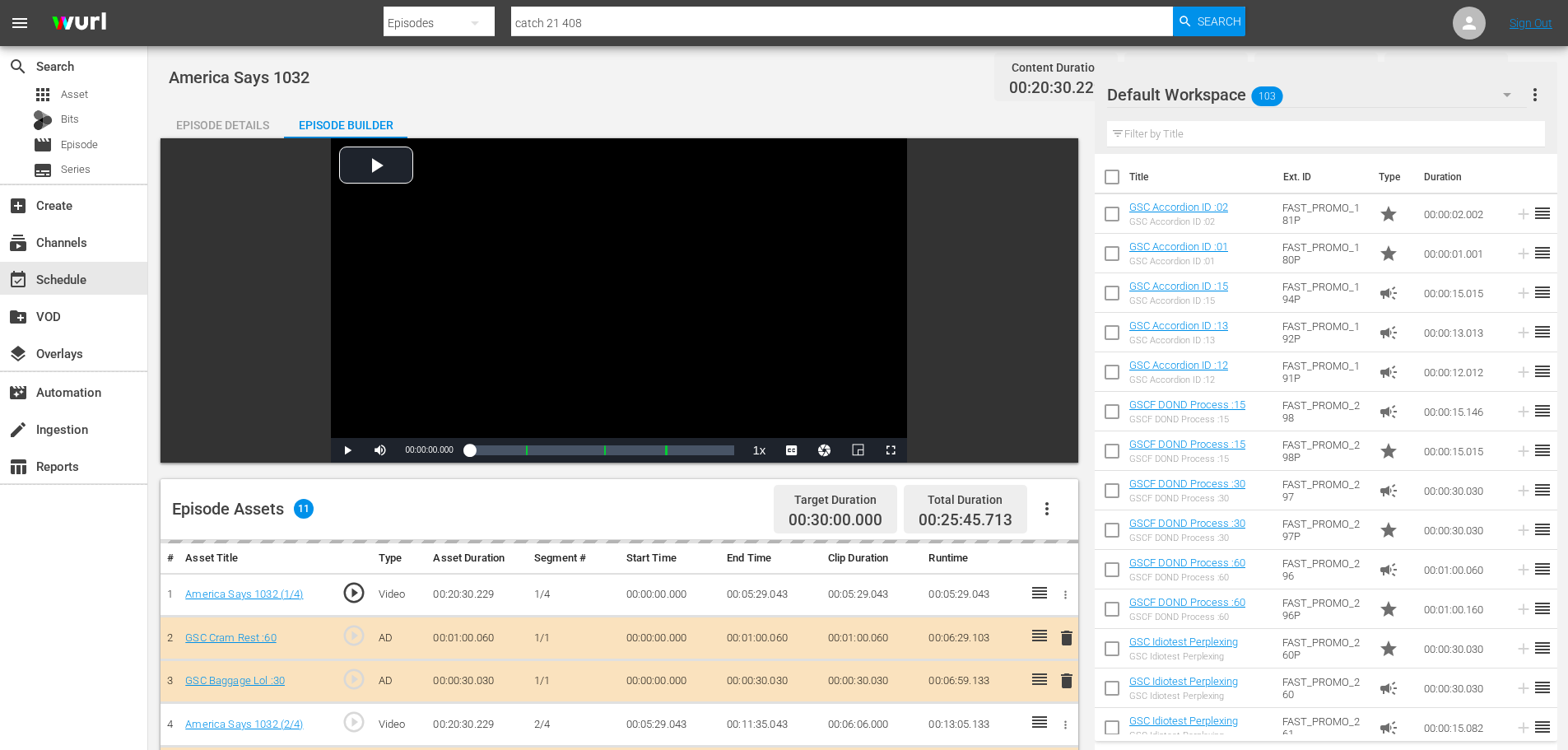
scroll to position [429, 0]
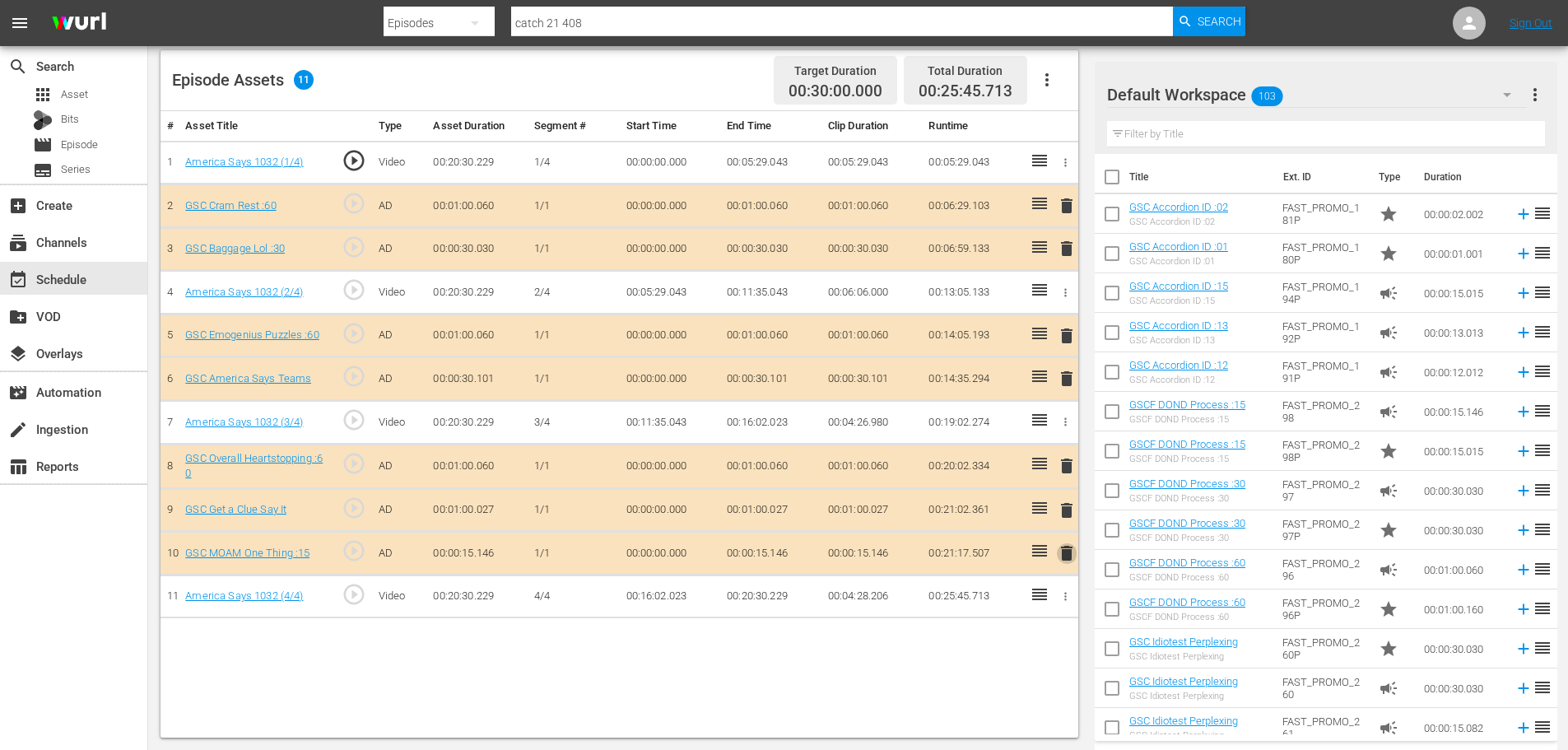
click at [1068, 552] on span "delete" at bounding box center [1066, 552] width 19 height 19
click at [1066, 555] on span "delete" at bounding box center [1066, 552] width 19 height 19
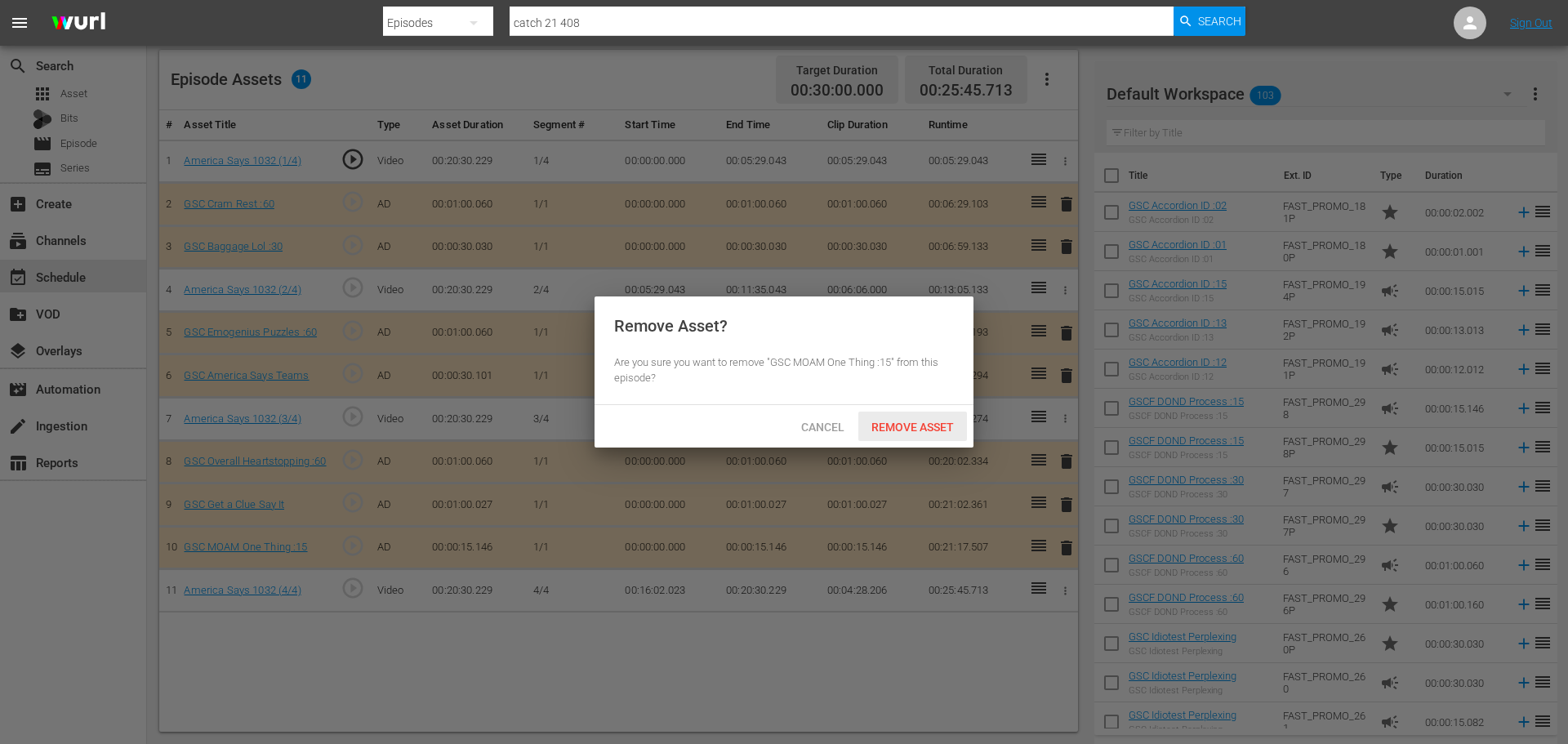
click at [895, 424] on span "Remove Asset" at bounding box center [913, 427] width 109 height 13
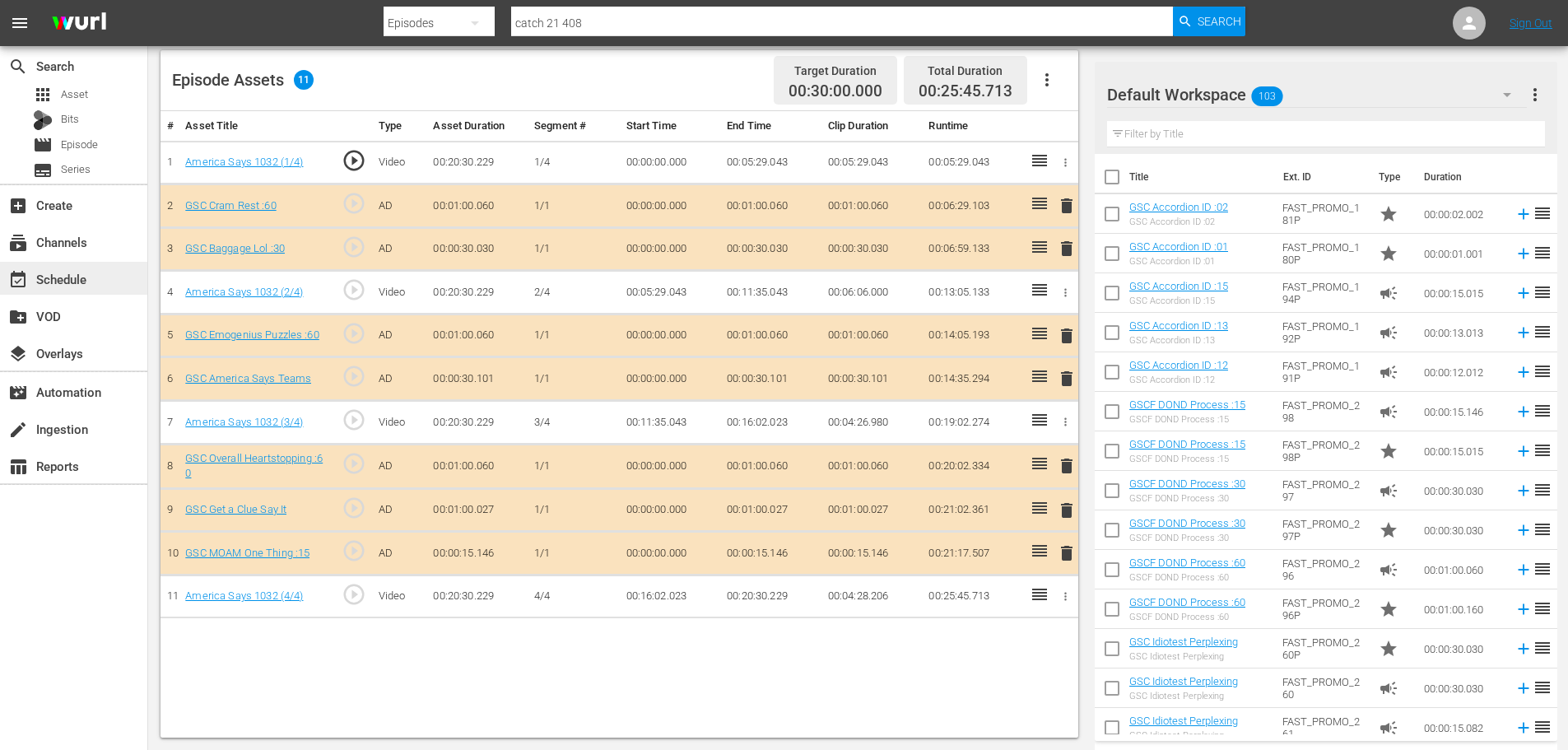
click at [66, 275] on div "event_available Schedule" at bounding box center [45, 277] width 92 height 15
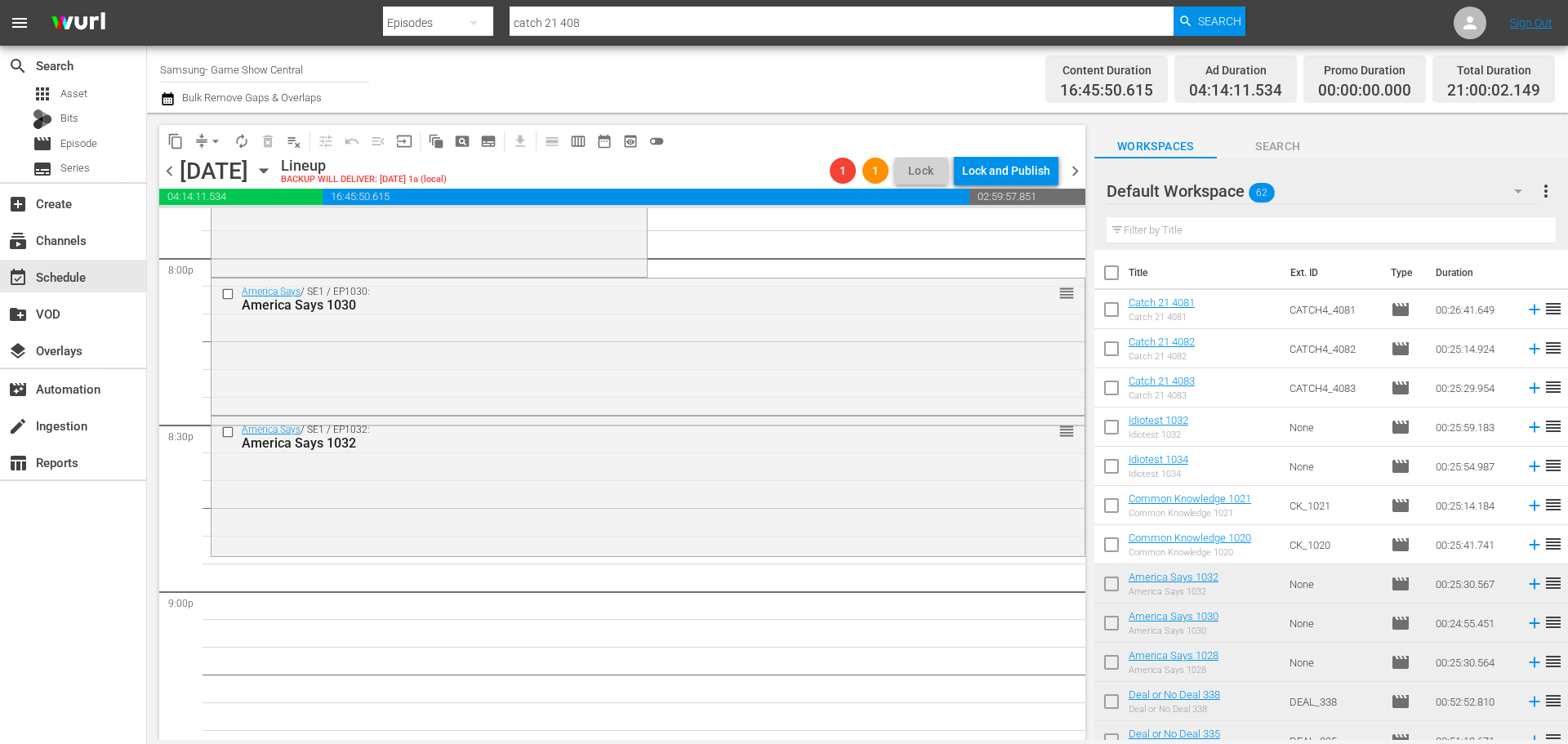
scroll to position [6534, 0]
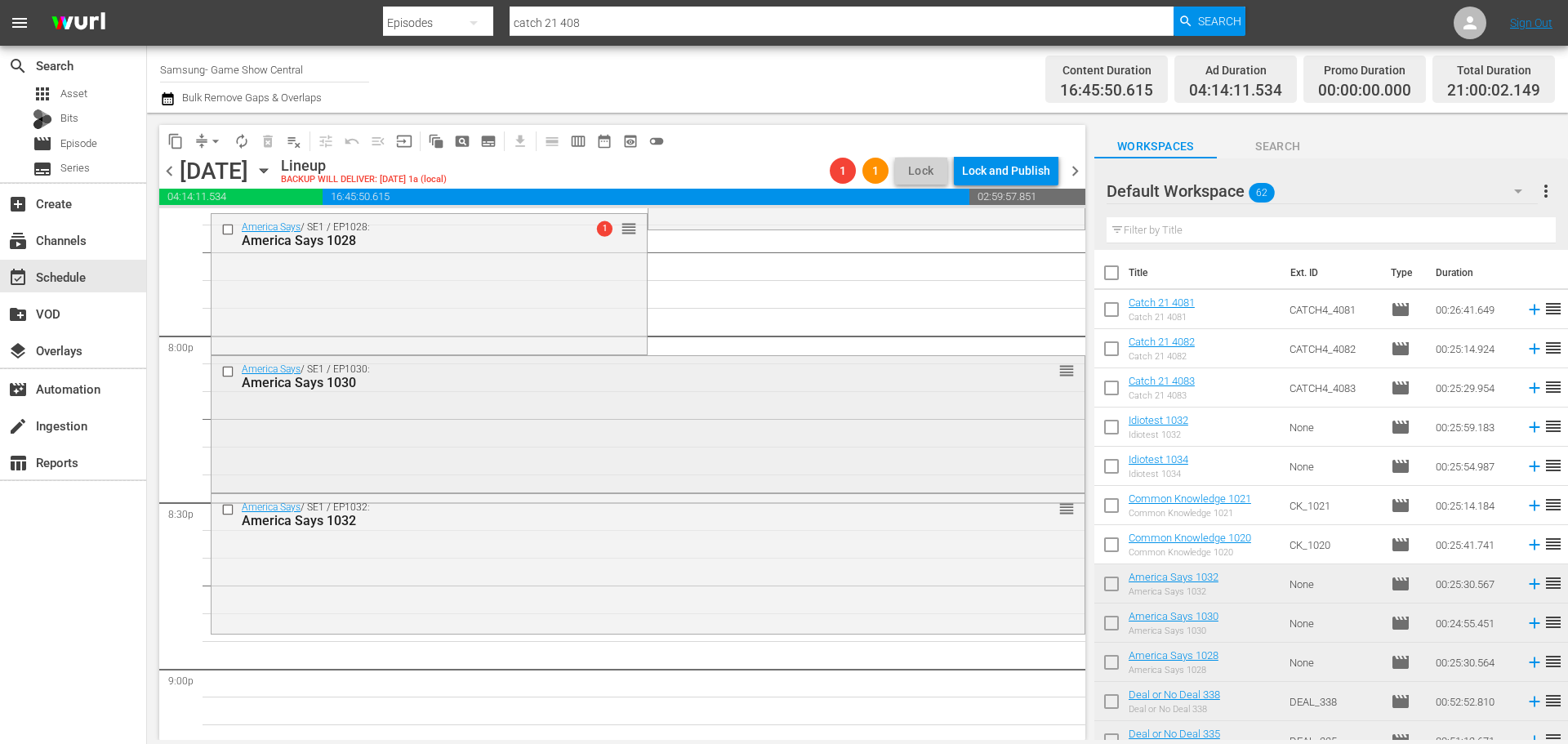
click at [577, 480] on div "America Says / SE1 / EP1030: America Says 1030 reorder" at bounding box center [649, 423] width 873 height 134
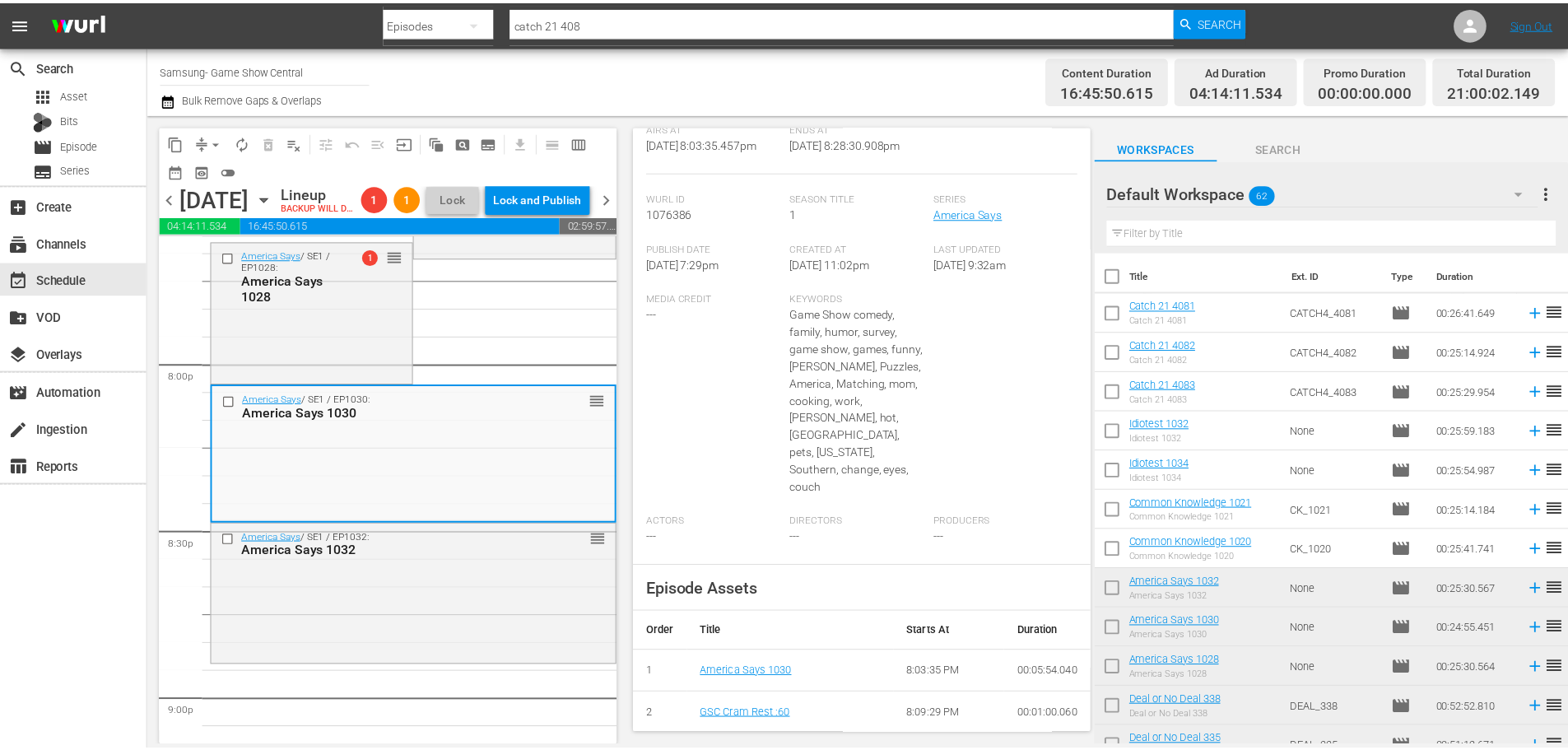
scroll to position [0, 0]
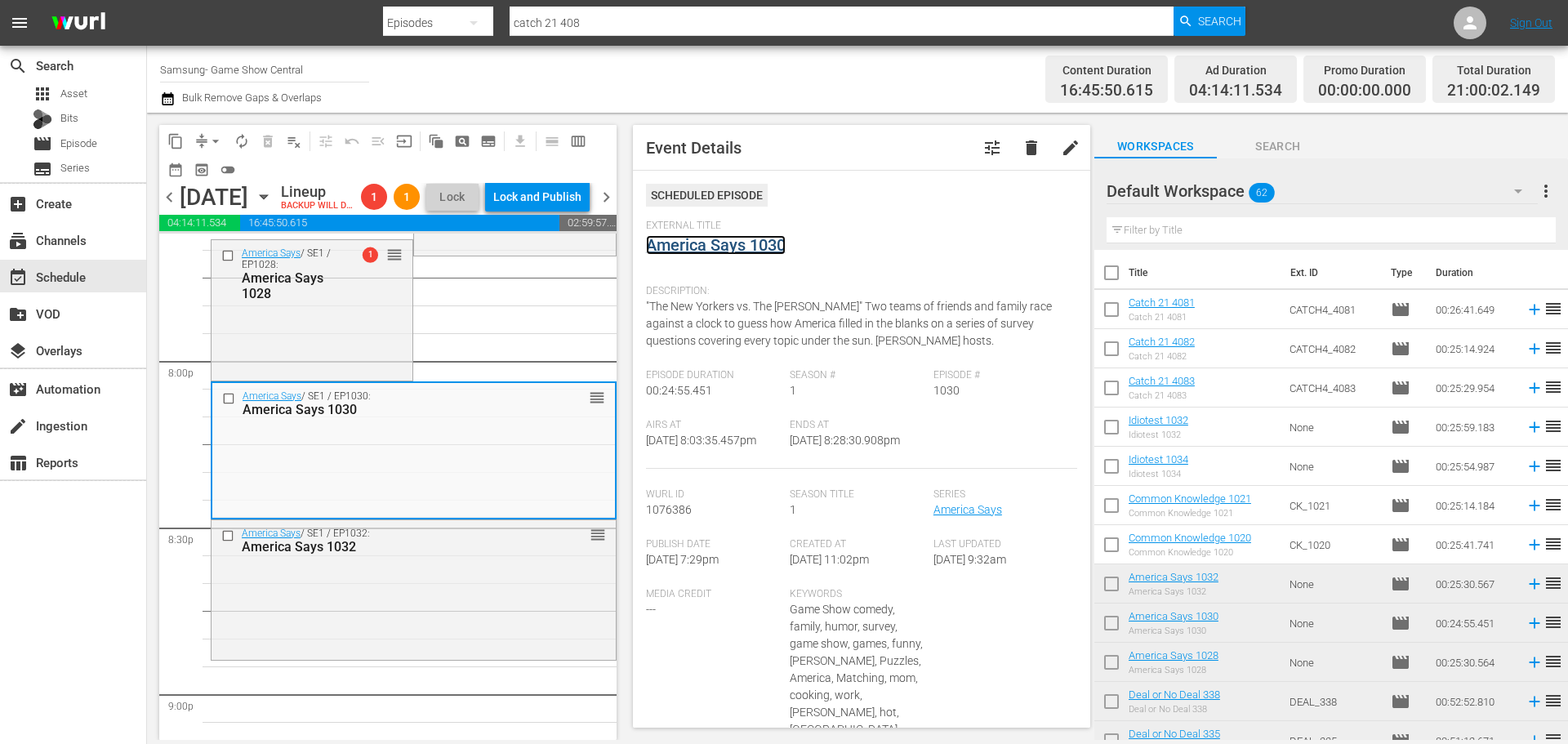
click at [712, 238] on link "America Says 1030" at bounding box center [716, 244] width 140 height 19
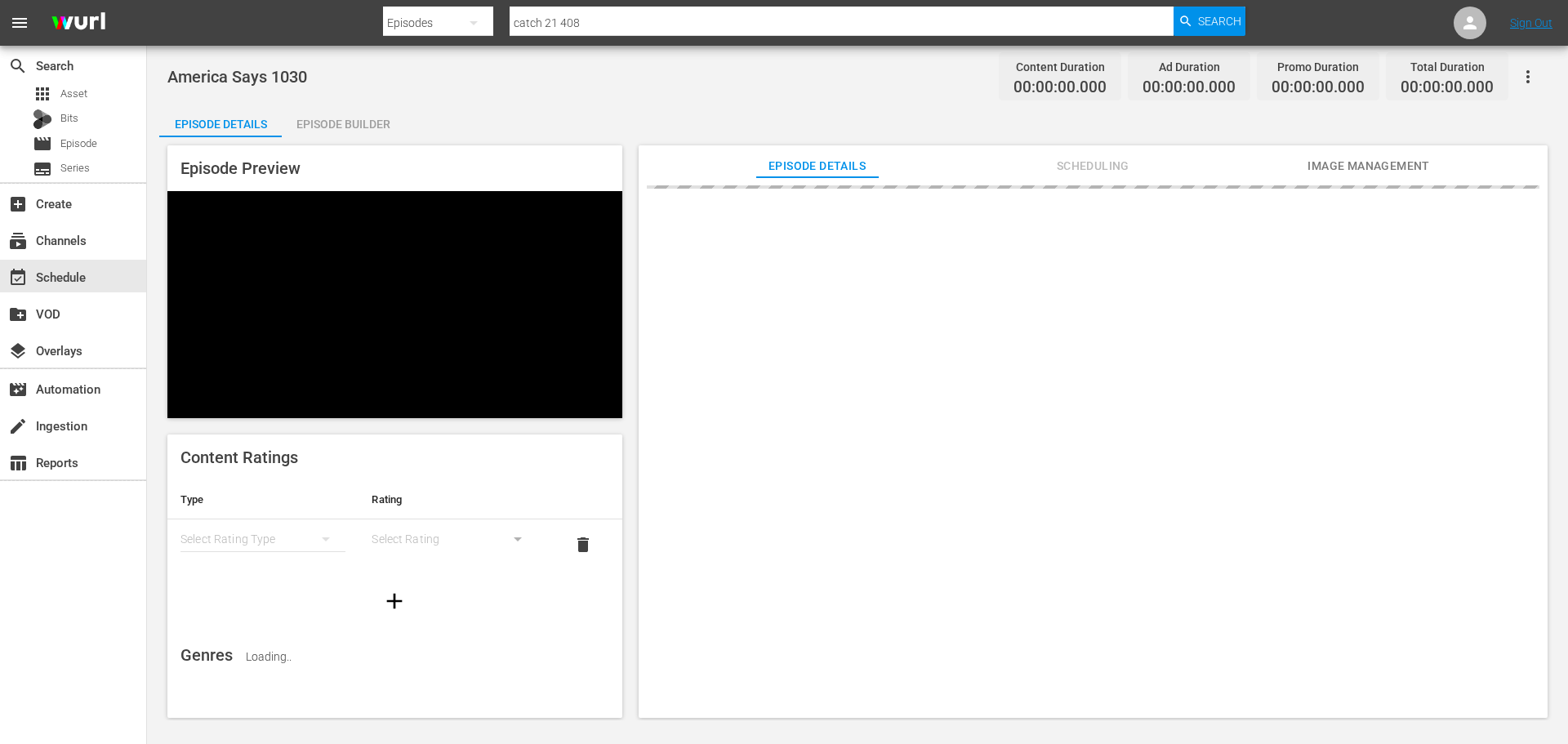
click at [372, 110] on div "Episode Builder" at bounding box center [343, 123] width 123 height 40
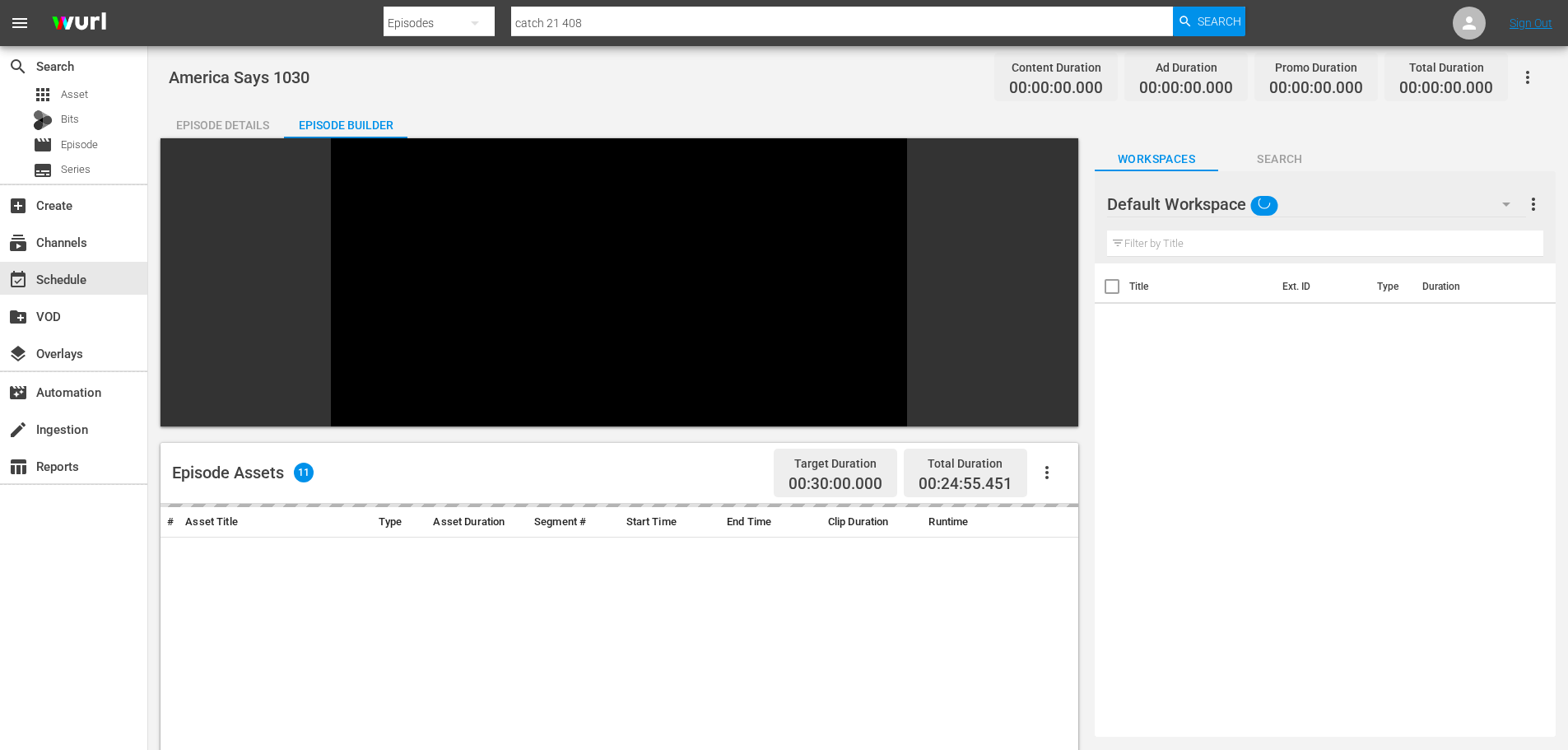
drag, startPoint x: 1165, startPoint y: 247, endPoint x: 1161, endPoint y: 213, distance: 34.2
click at [1165, 247] on input "text" at bounding box center [1325, 243] width 436 height 26
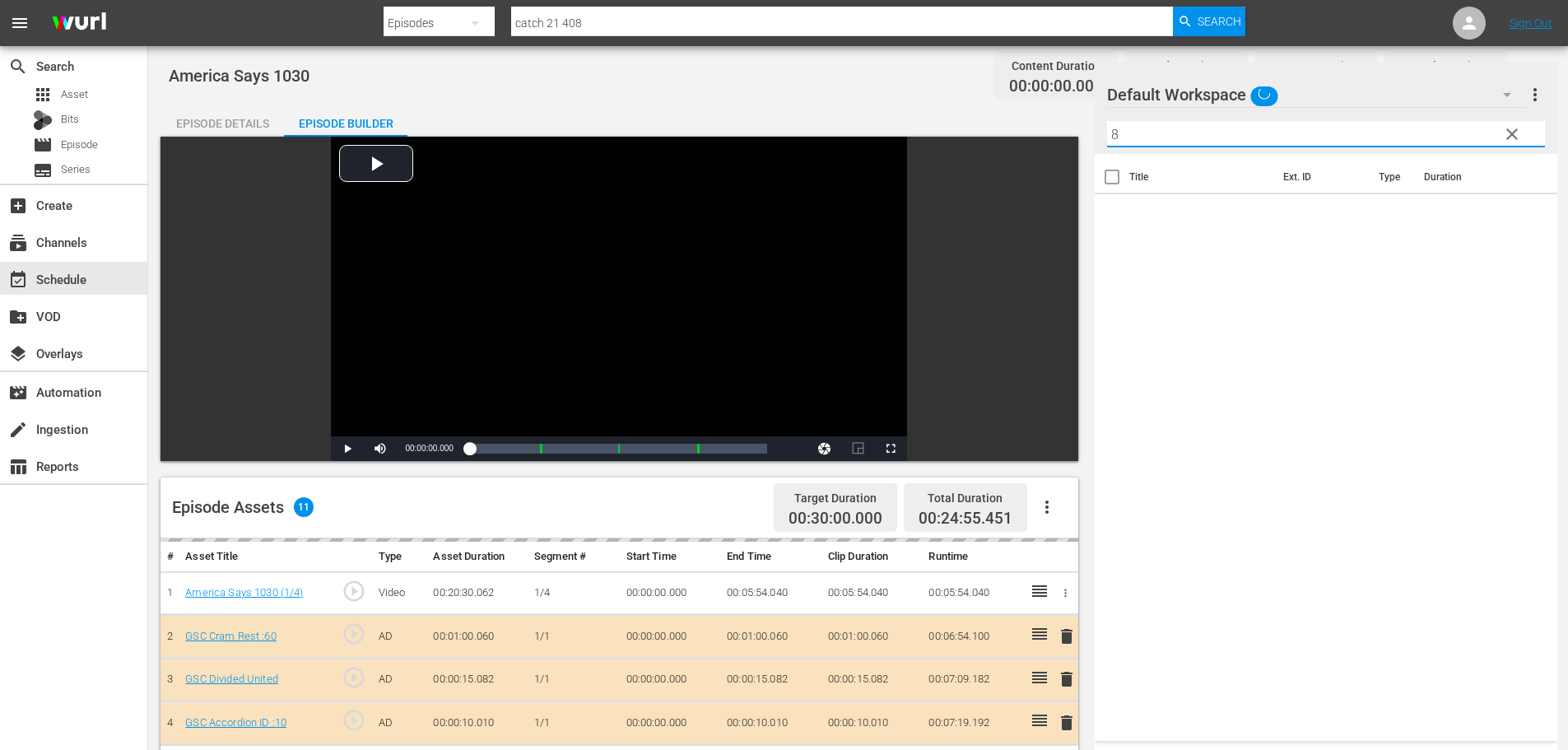
scroll to position [228, 0]
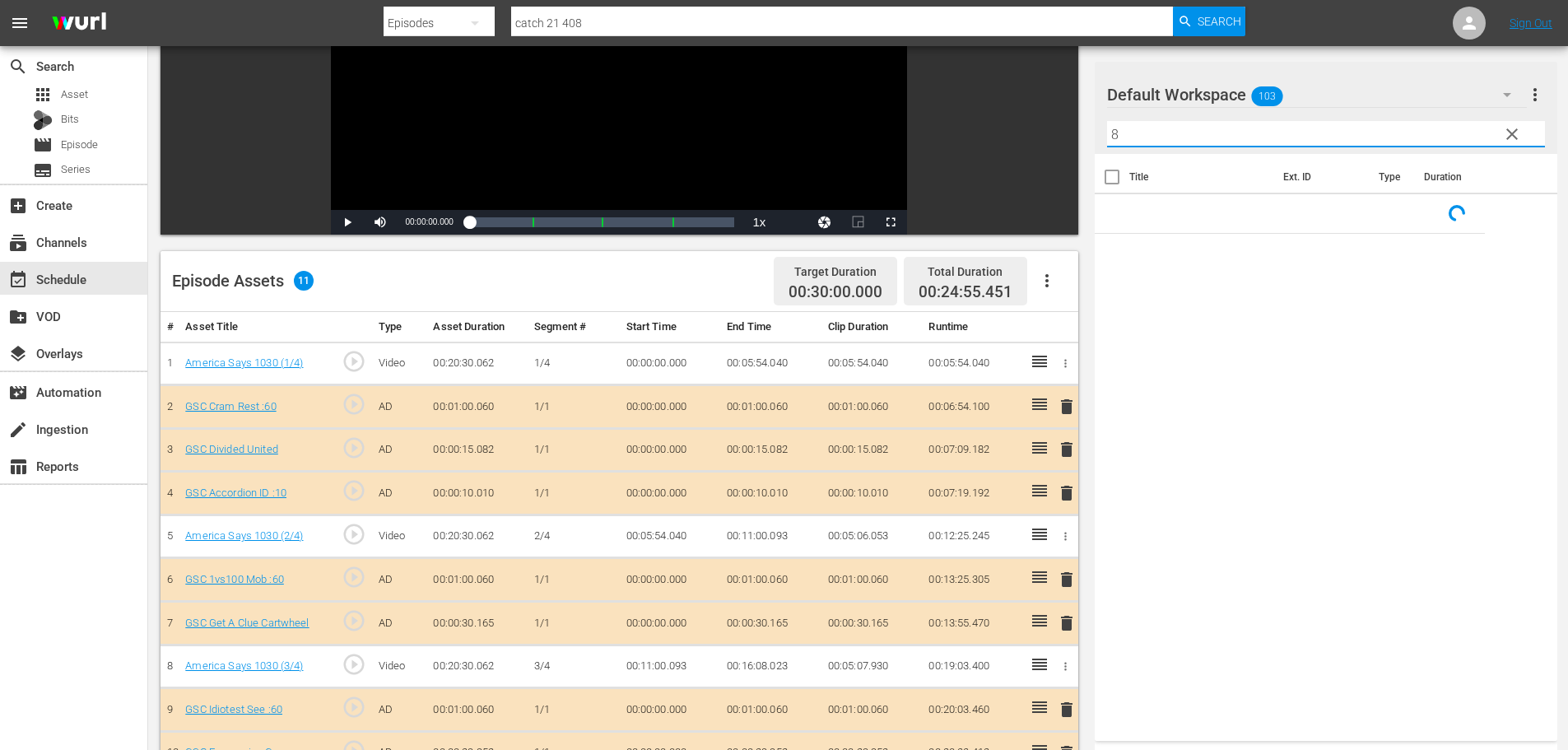
type input "8"
click at [1068, 495] on span "delete" at bounding box center [1066, 492] width 19 height 19
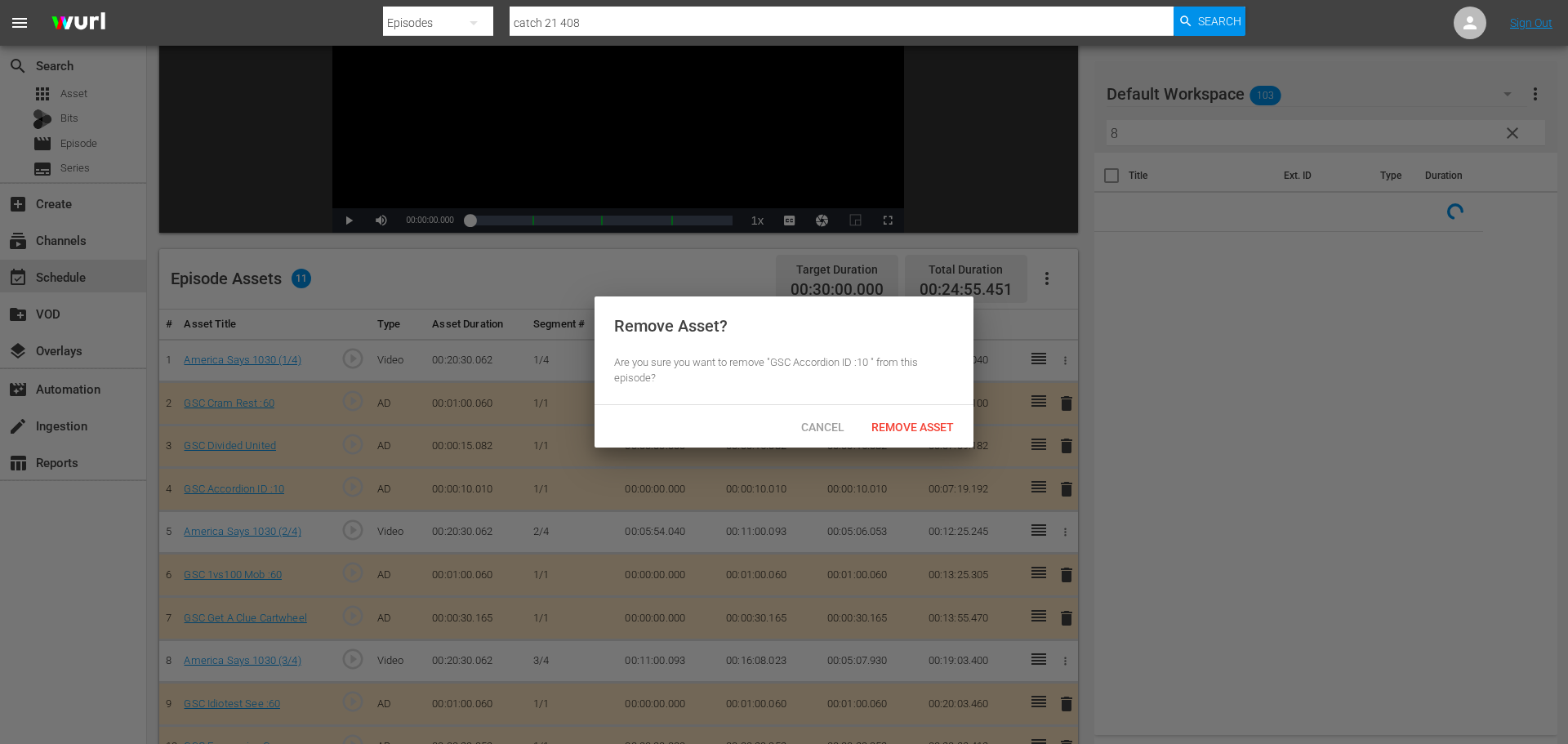
click at [895, 421] on span "Remove Asset" at bounding box center [913, 427] width 109 height 13
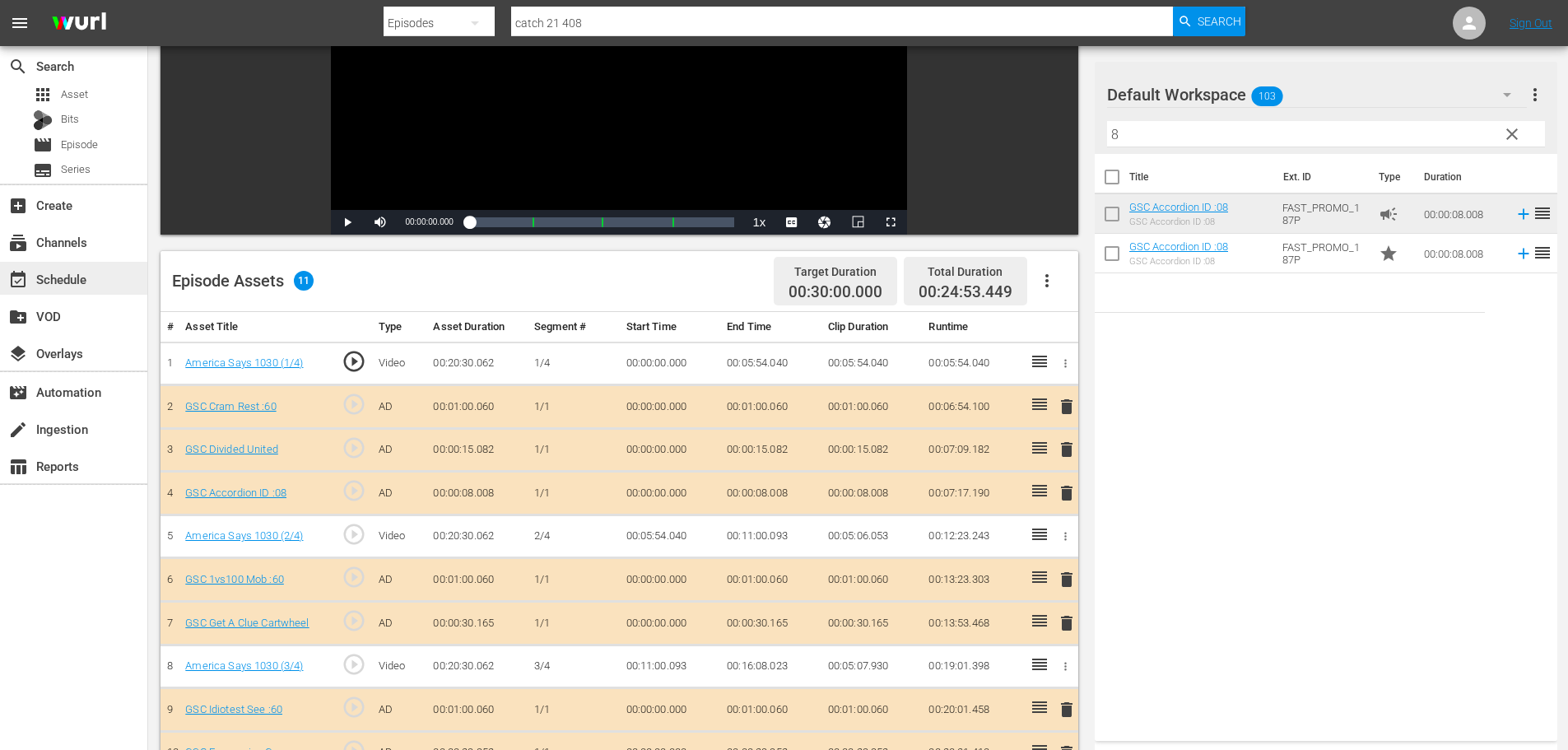
click at [98, 282] on div "event_available Schedule" at bounding box center [73, 278] width 148 height 32
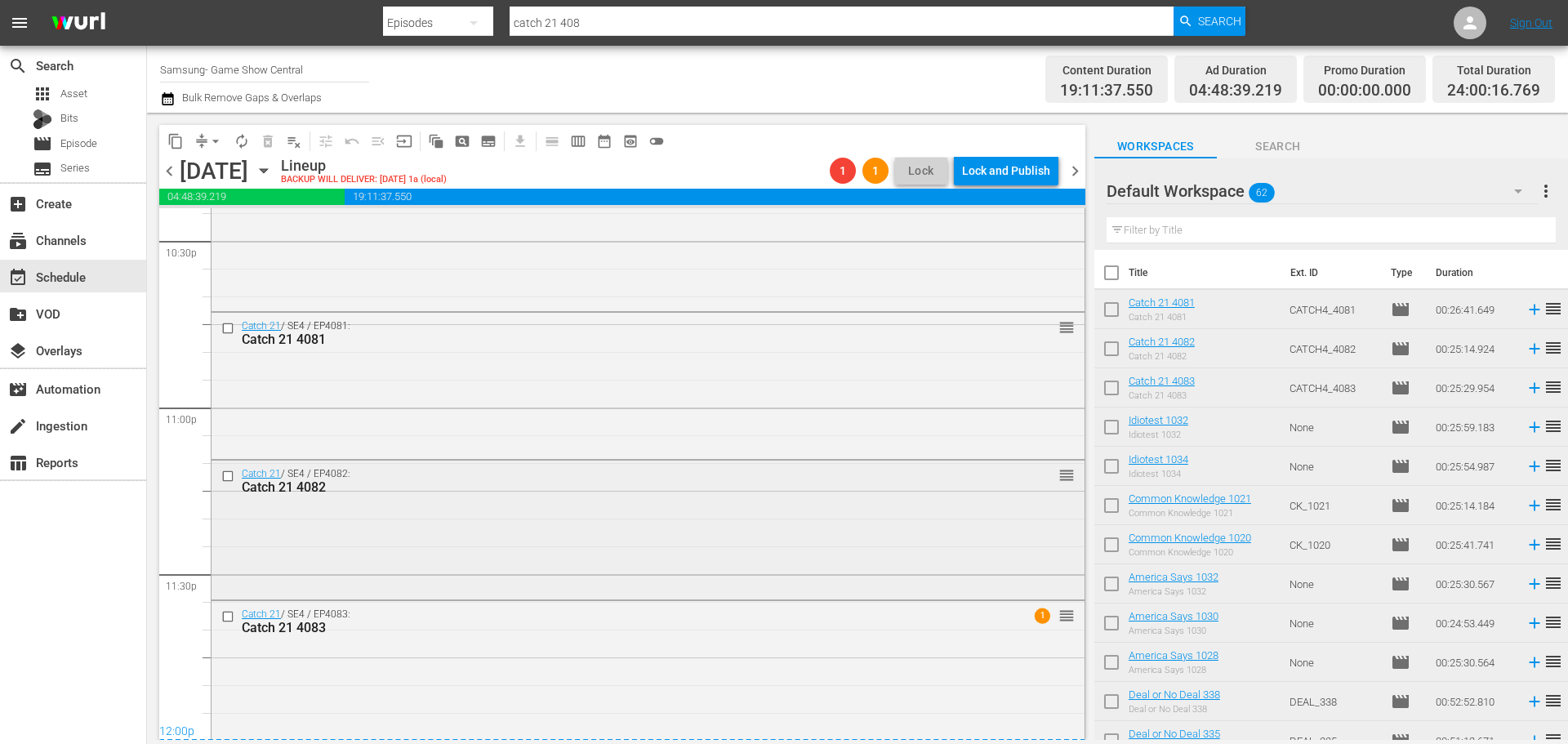
scroll to position [7464, 0]
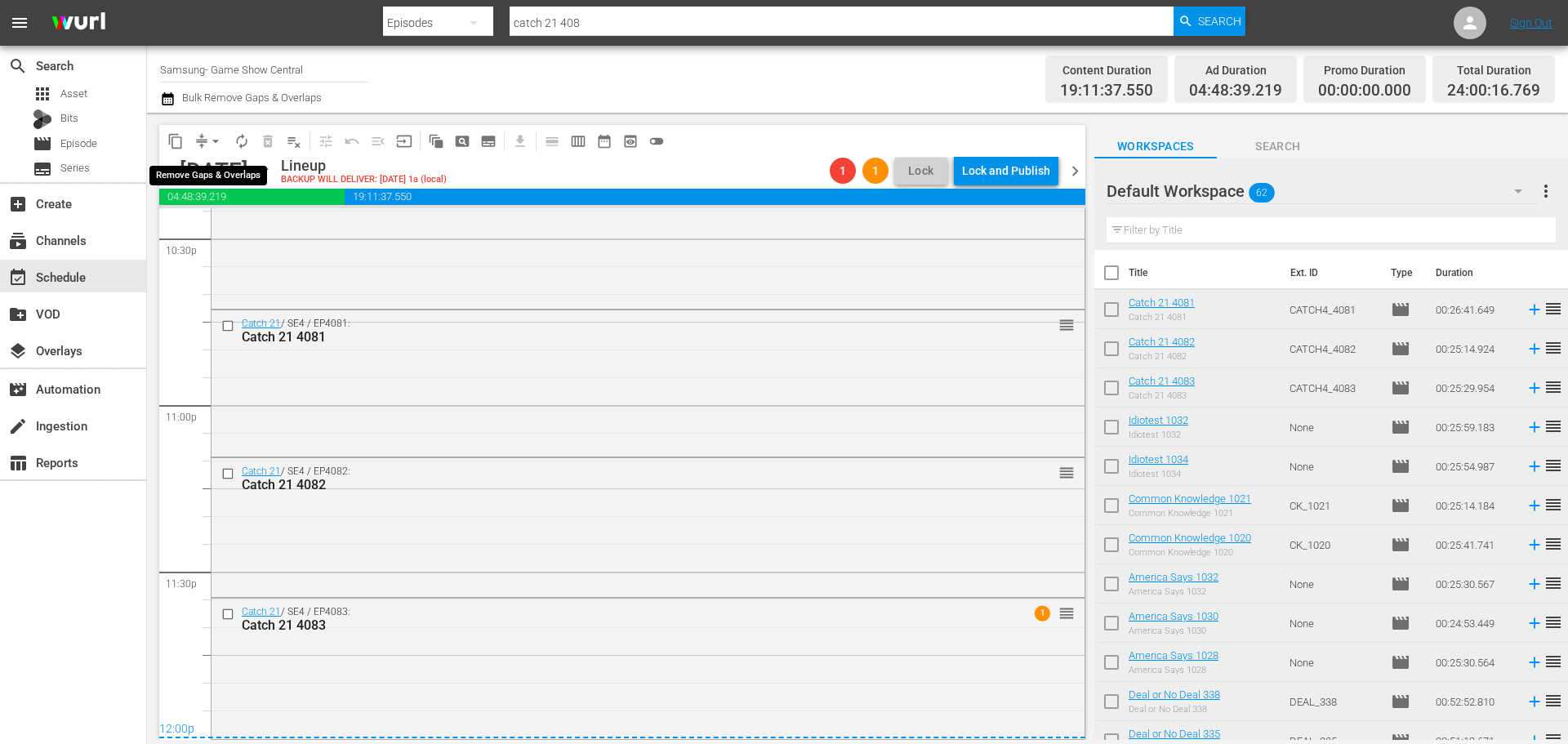
click at [205, 141] on button "arrow_drop_down" at bounding box center [216, 141] width 26 height 26
click at [230, 177] on li "Align to Midnight" at bounding box center [216, 174] width 171 height 27
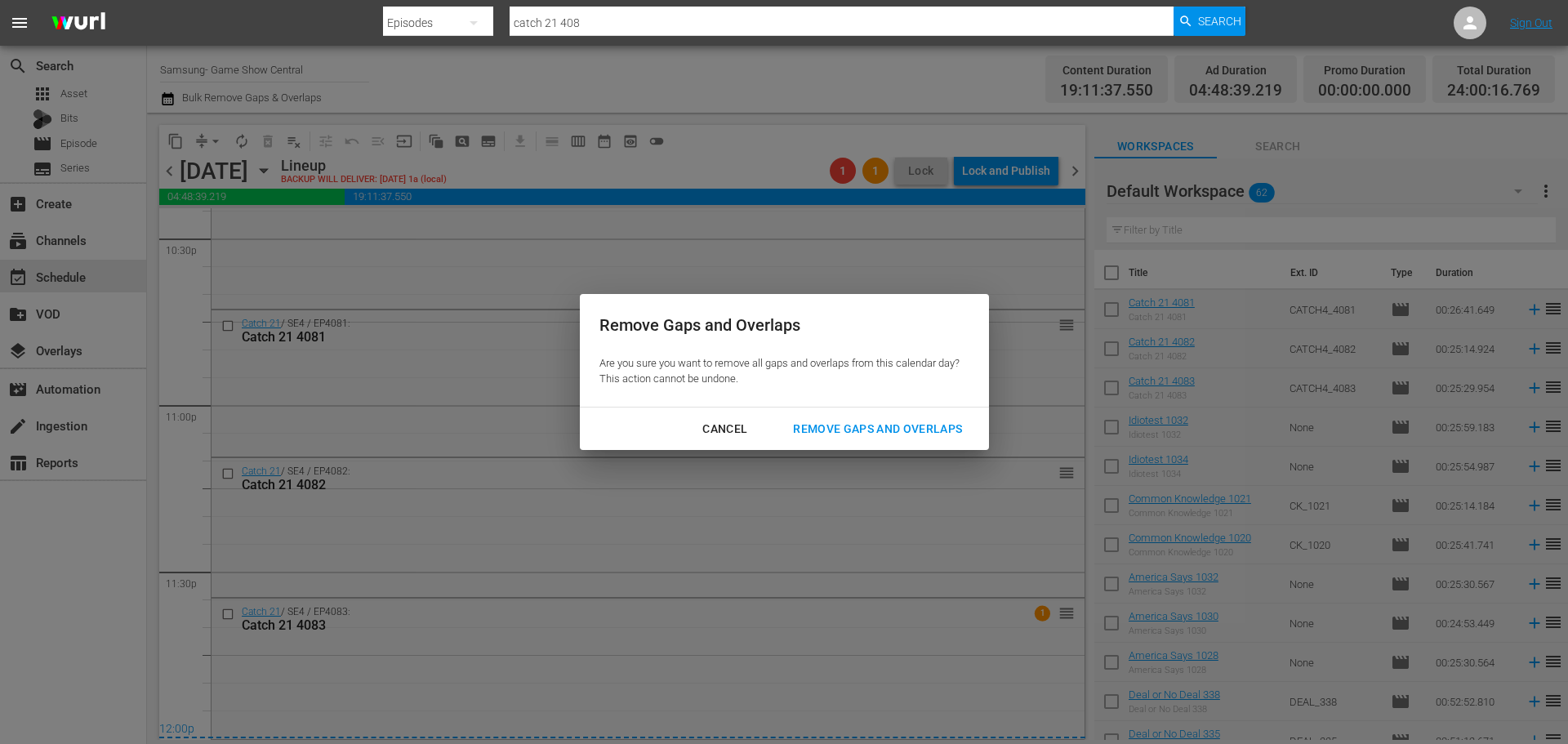
click at [887, 422] on div "Remove Gaps and Overlaps" at bounding box center [878, 429] width 195 height 20
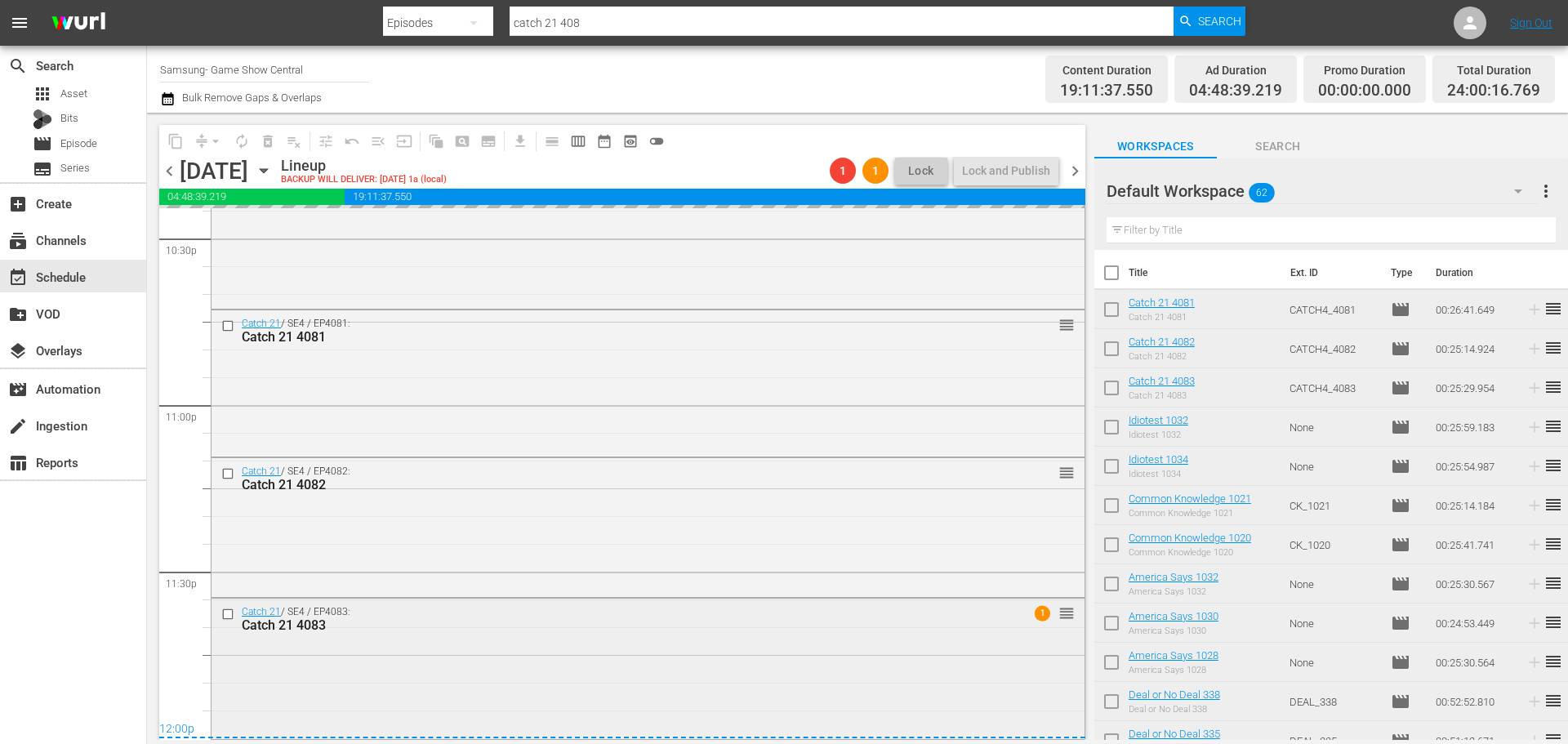
drag, startPoint x: 544, startPoint y: 618, endPoint x: 544, endPoint y: 606, distance: 12.0
click at [544, 606] on div "Catch 21 / SE4 / EP4083: Catch 21 4083" at bounding box center [617, 619] width 752 height 27
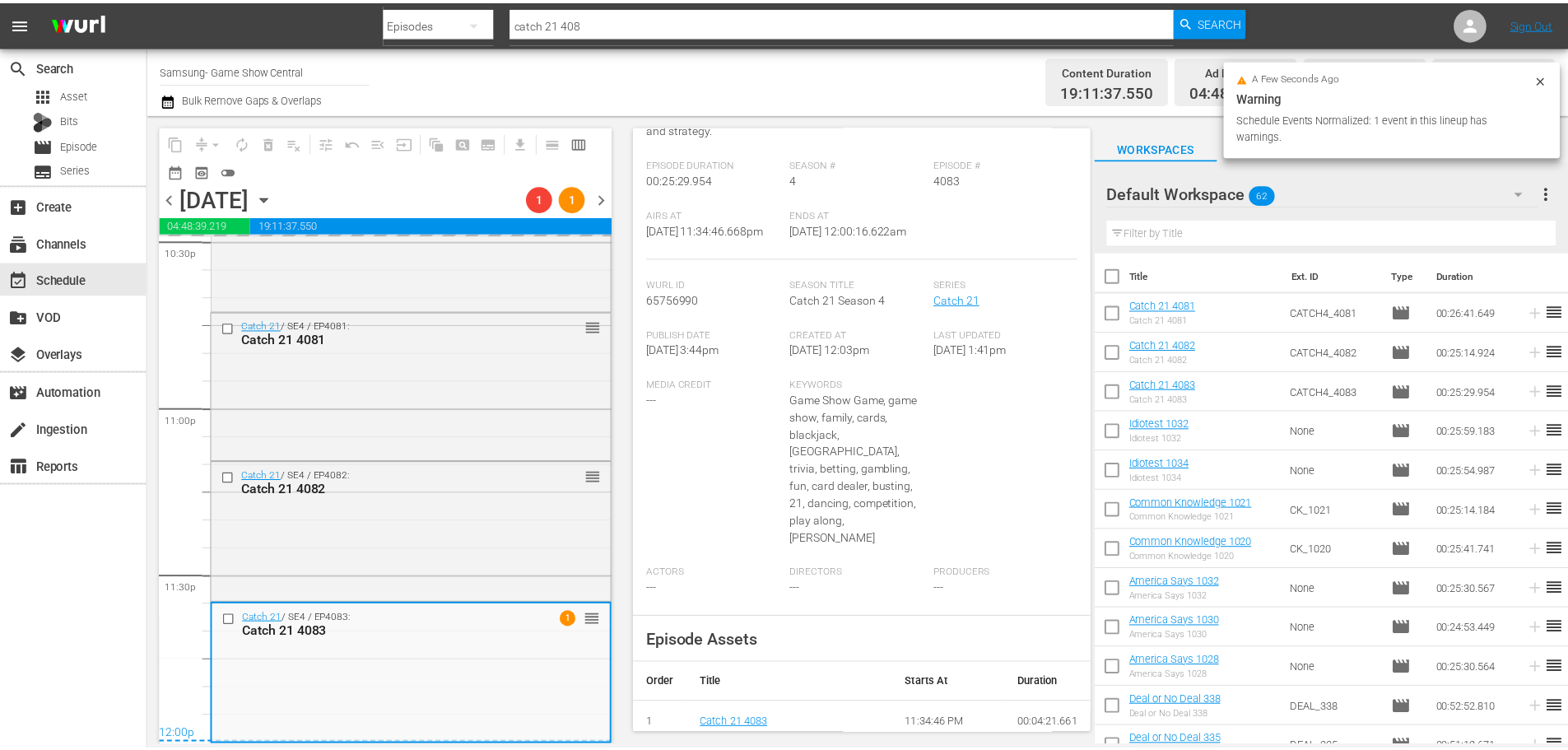
scroll to position [0, 0]
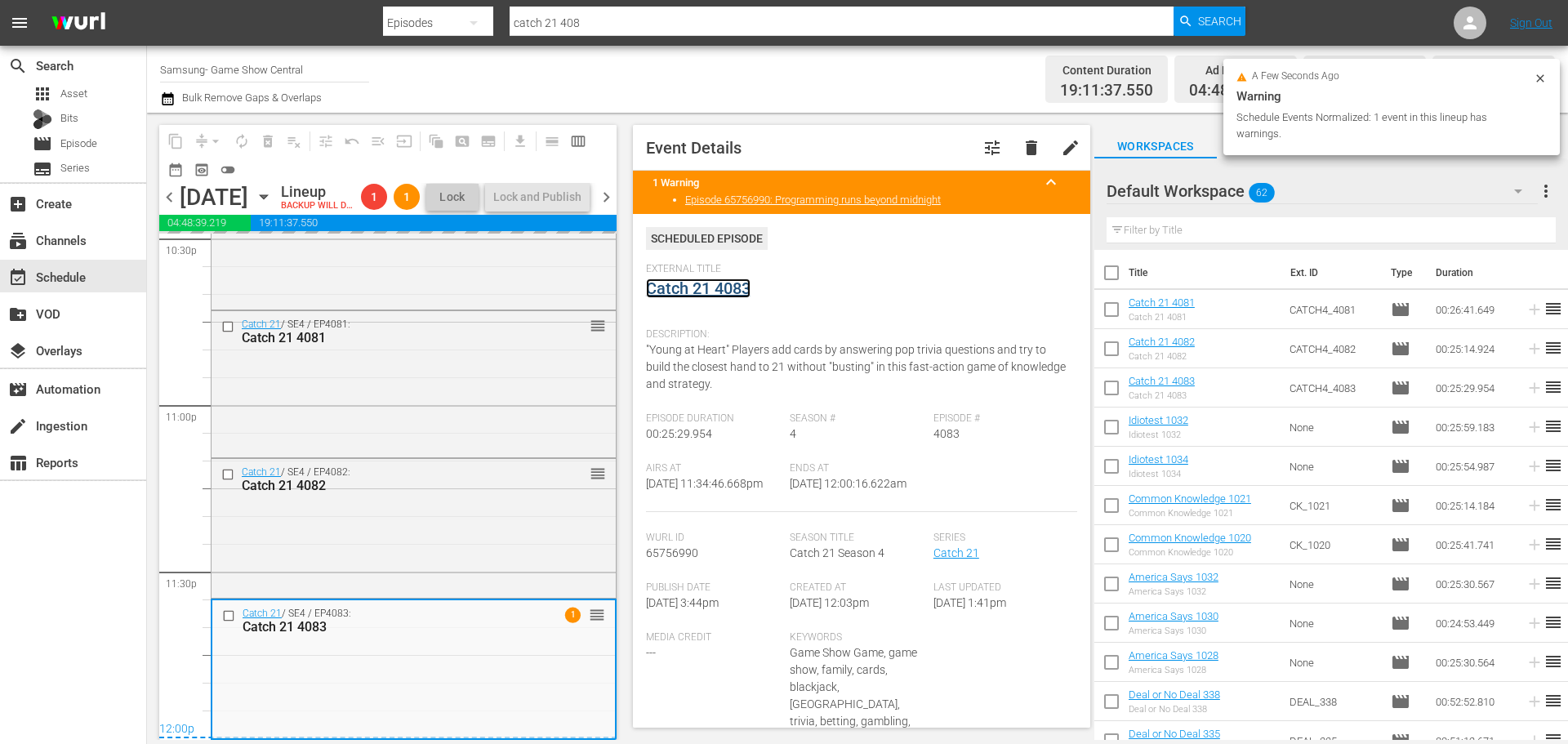
click at [701, 293] on link "Catch 21 4083" at bounding box center [697, 287] width 104 height 19
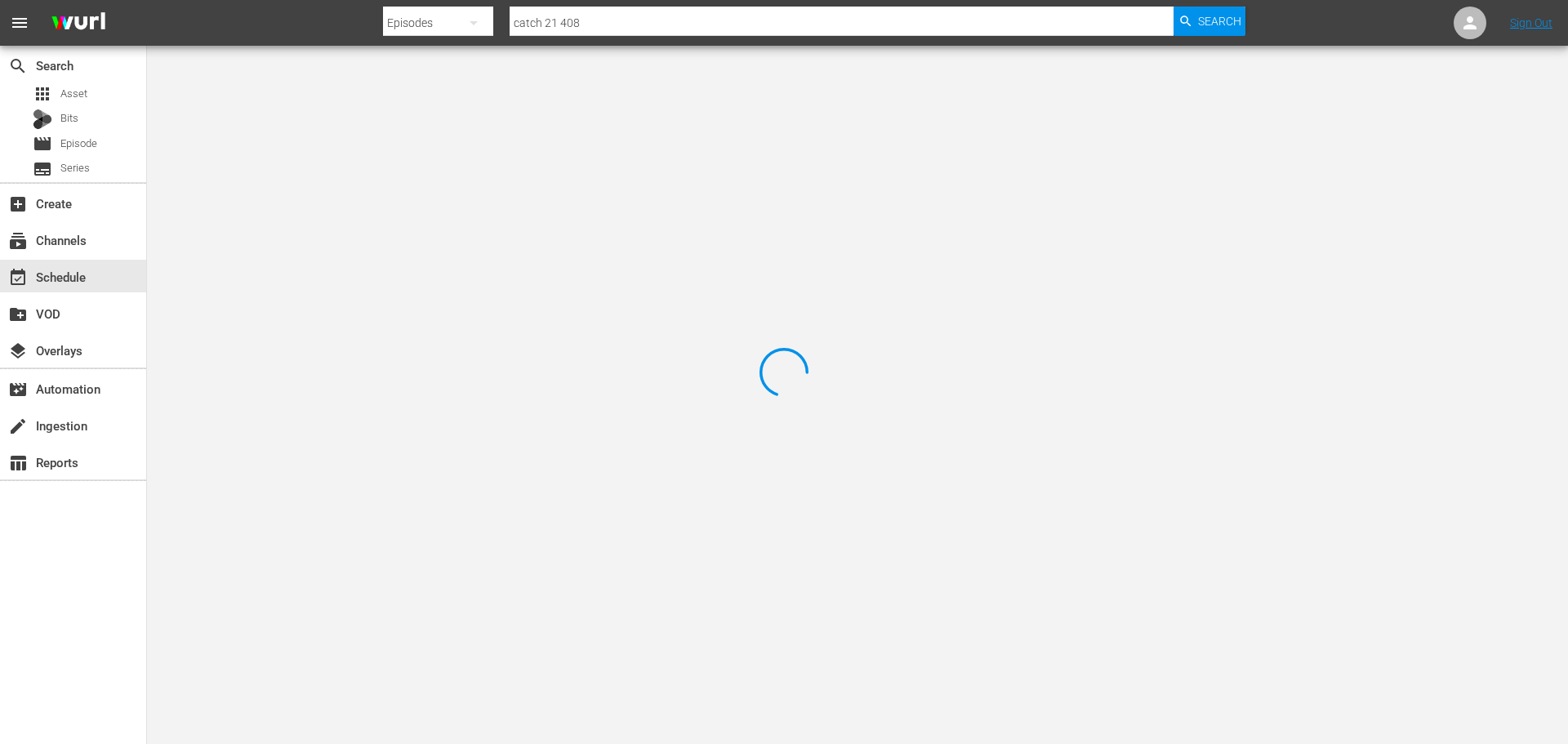
click at [391, 101] on div at bounding box center [784, 372] width 1568 height 744
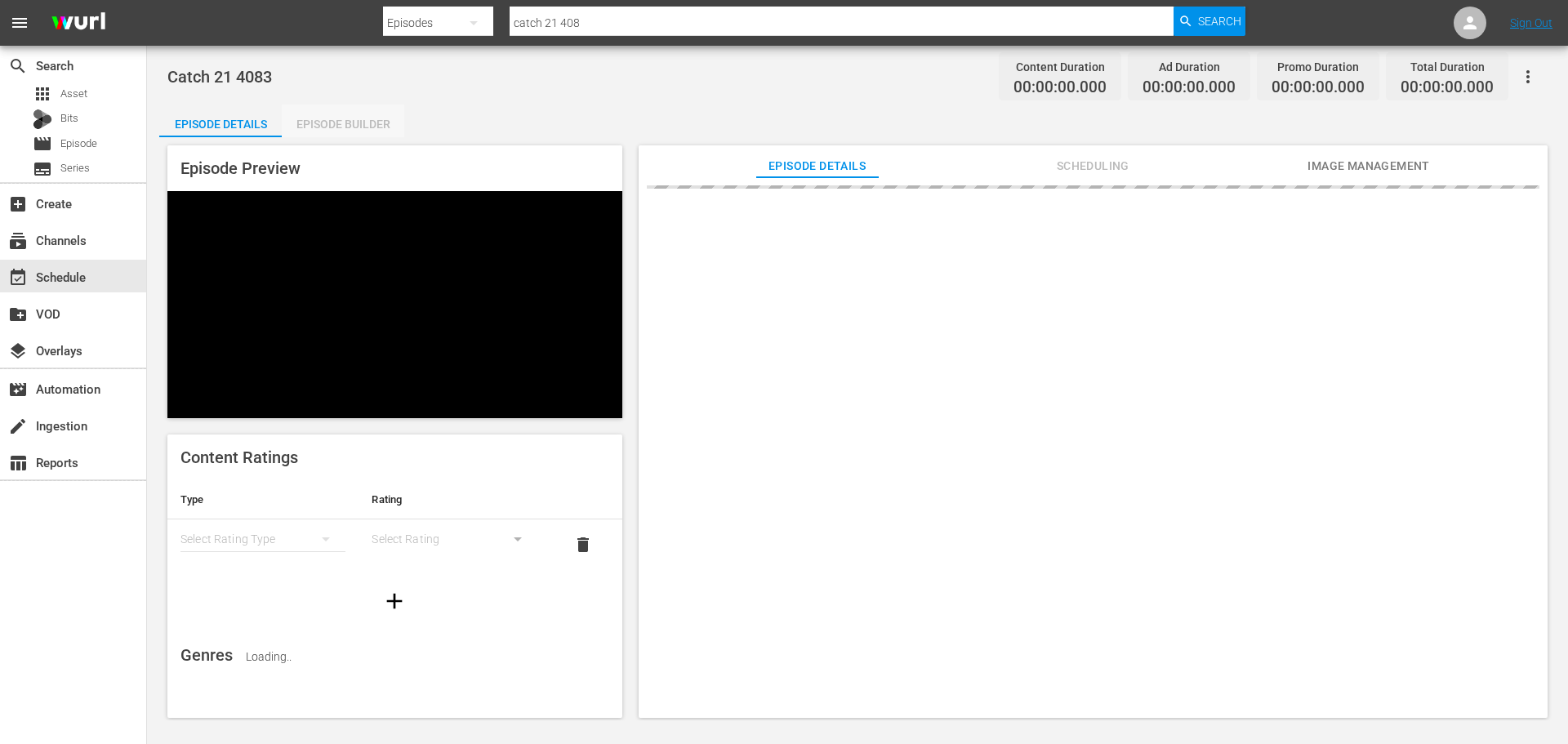
click at [370, 134] on div "Episode Builder" at bounding box center [343, 123] width 123 height 40
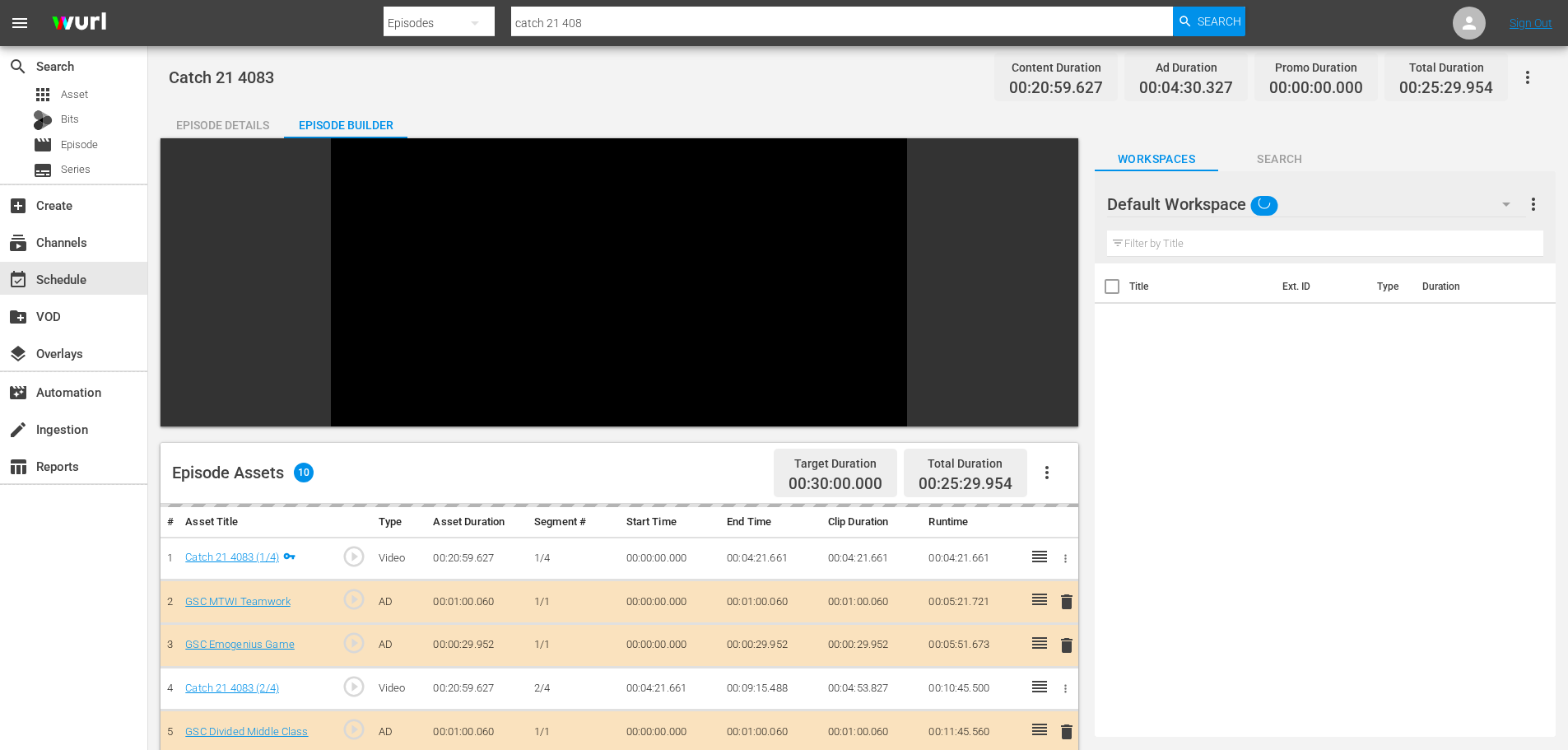
drag, startPoint x: 1169, startPoint y: 250, endPoint x: 1158, endPoint y: 240, distance: 14.9
click at [1169, 246] on input "text" at bounding box center [1325, 243] width 436 height 26
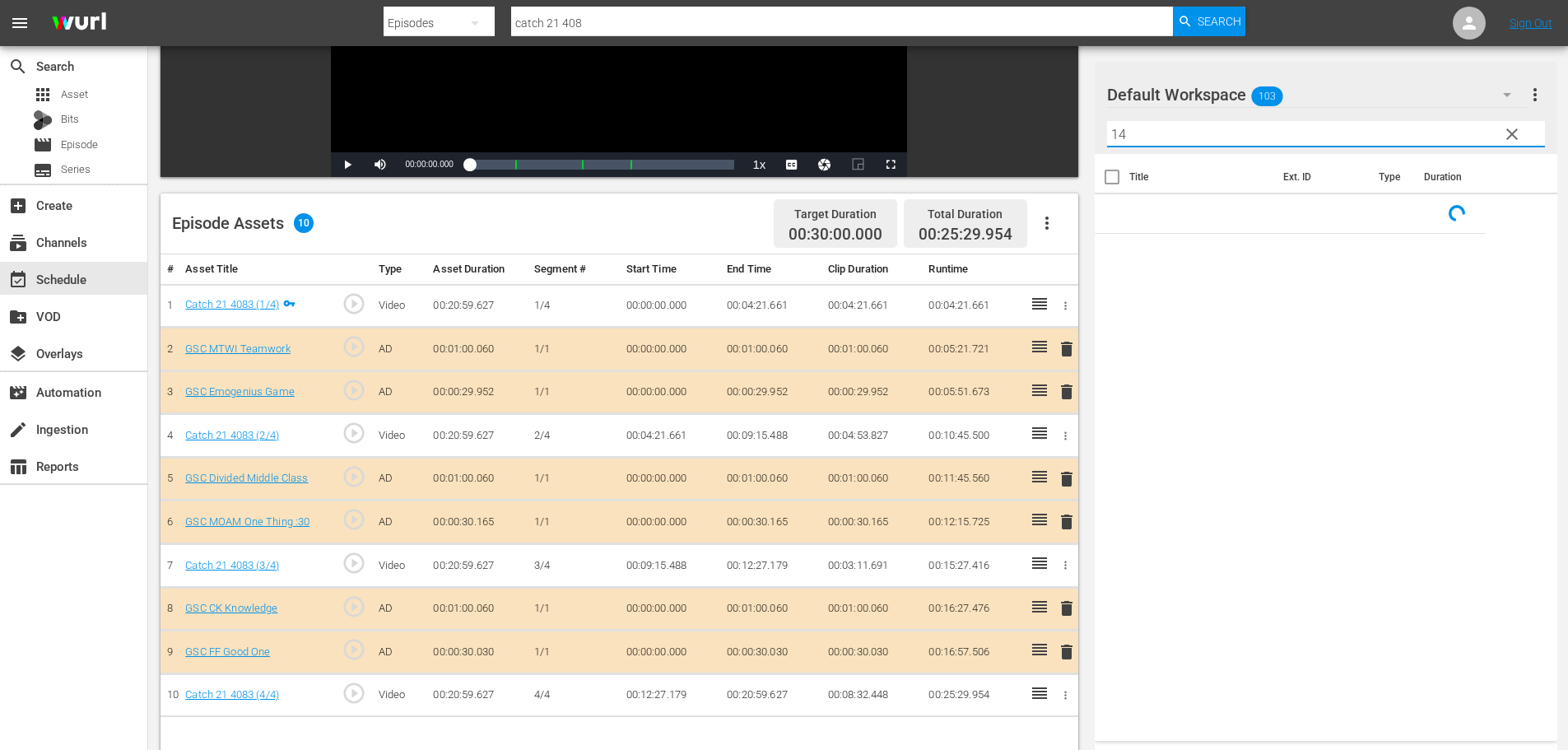
scroll to position [429, 0]
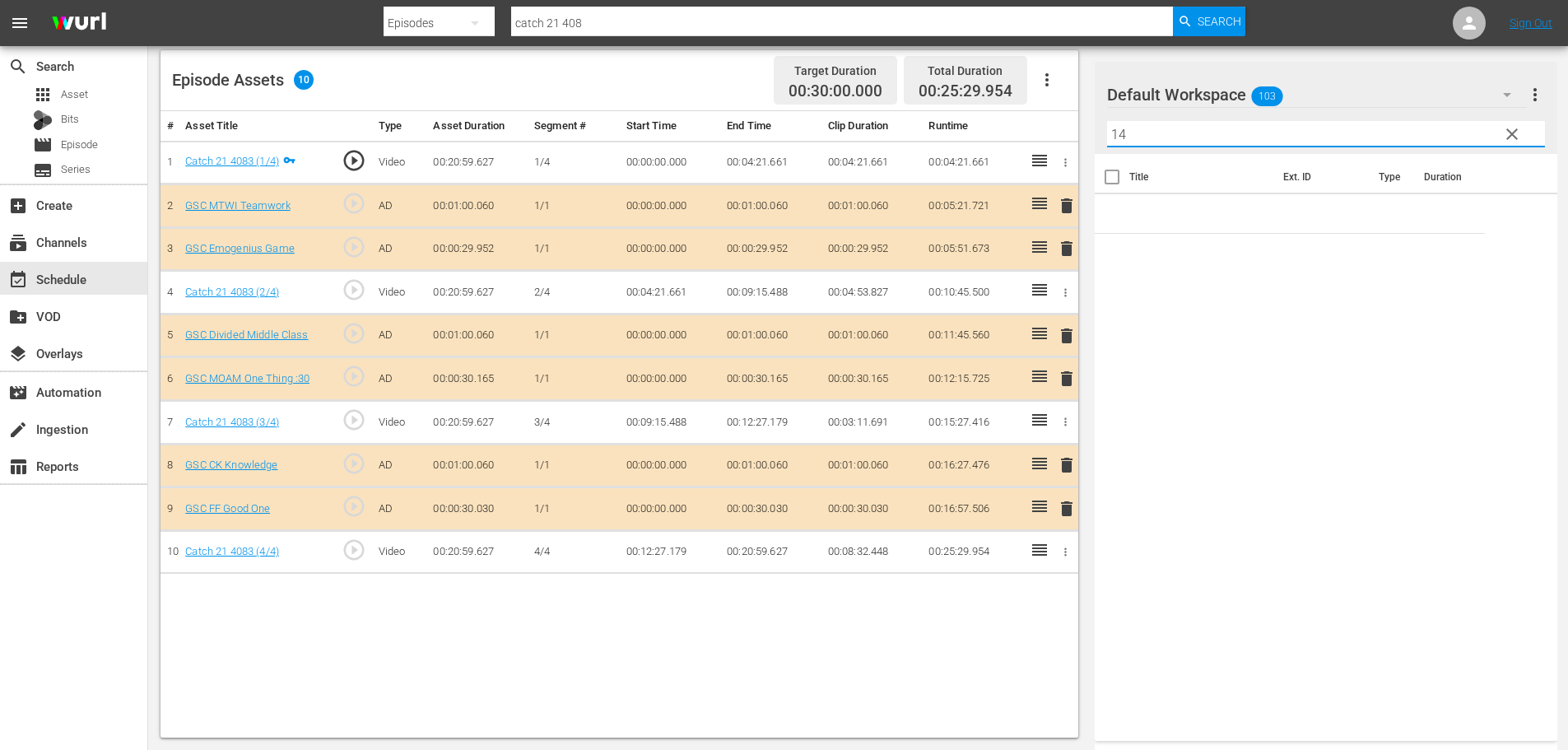
type input "14"
click at [1060, 511] on span "delete" at bounding box center [1066, 508] width 19 height 19
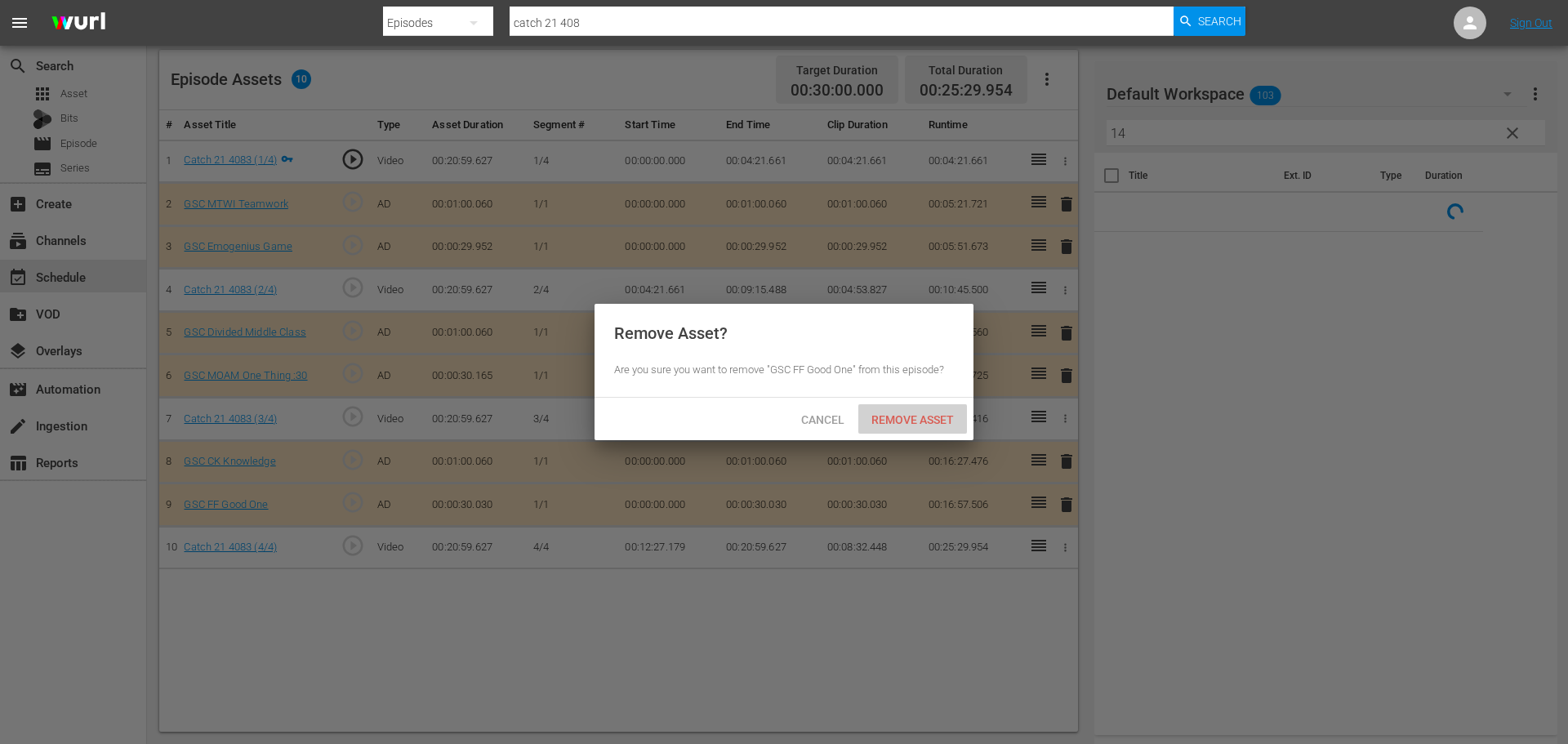
click at [928, 415] on span "Remove Asset" at bounding box center [913, 420] width 109 height 13
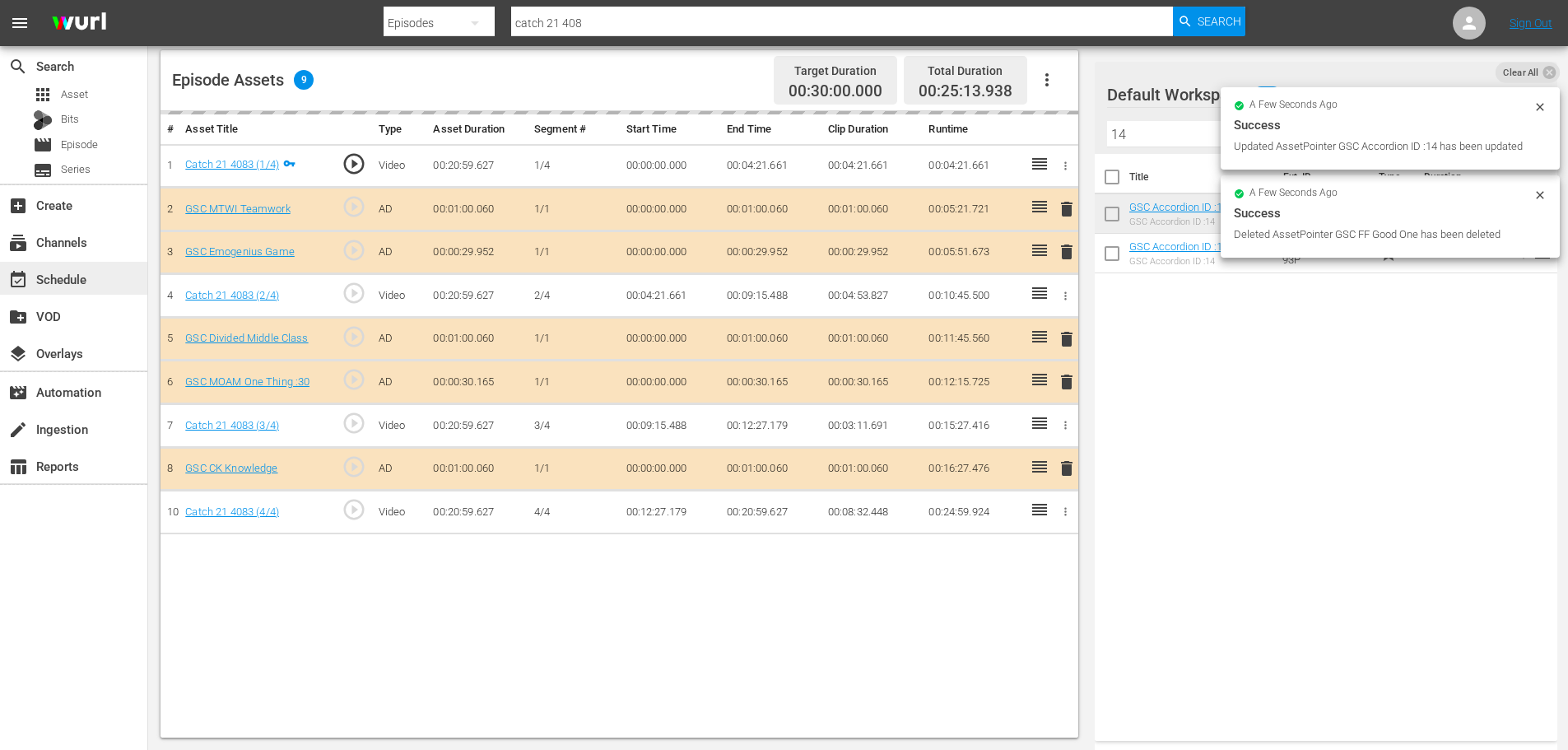
click at [44, 267] on div "event_available Schedule" at bounding box center [73, 278] width 148 height 32
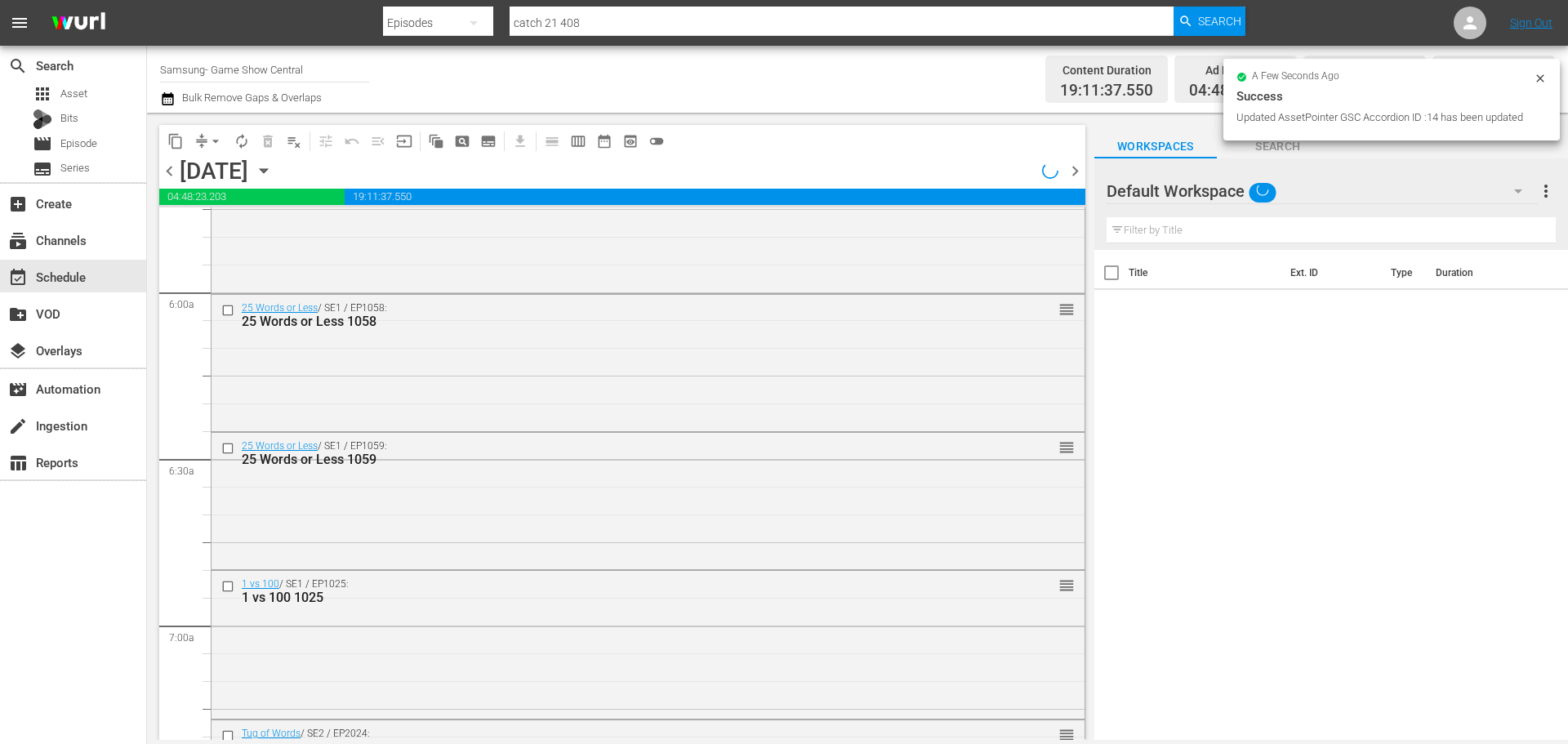
scroll to position [7461, 0]
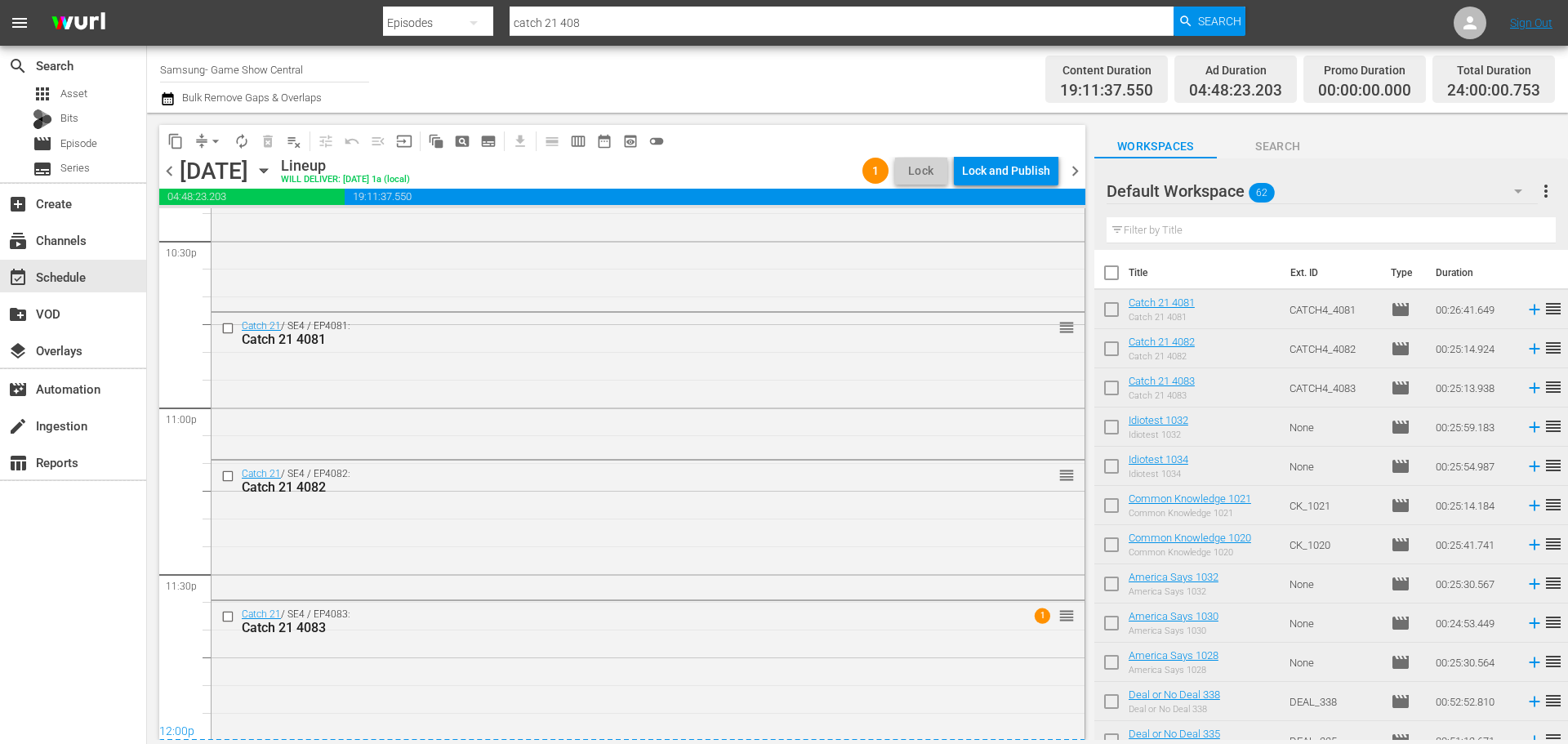
click at [1017, 176] on div "Lock and Publish" at bounding box center [1006, 170] width 88 height 29
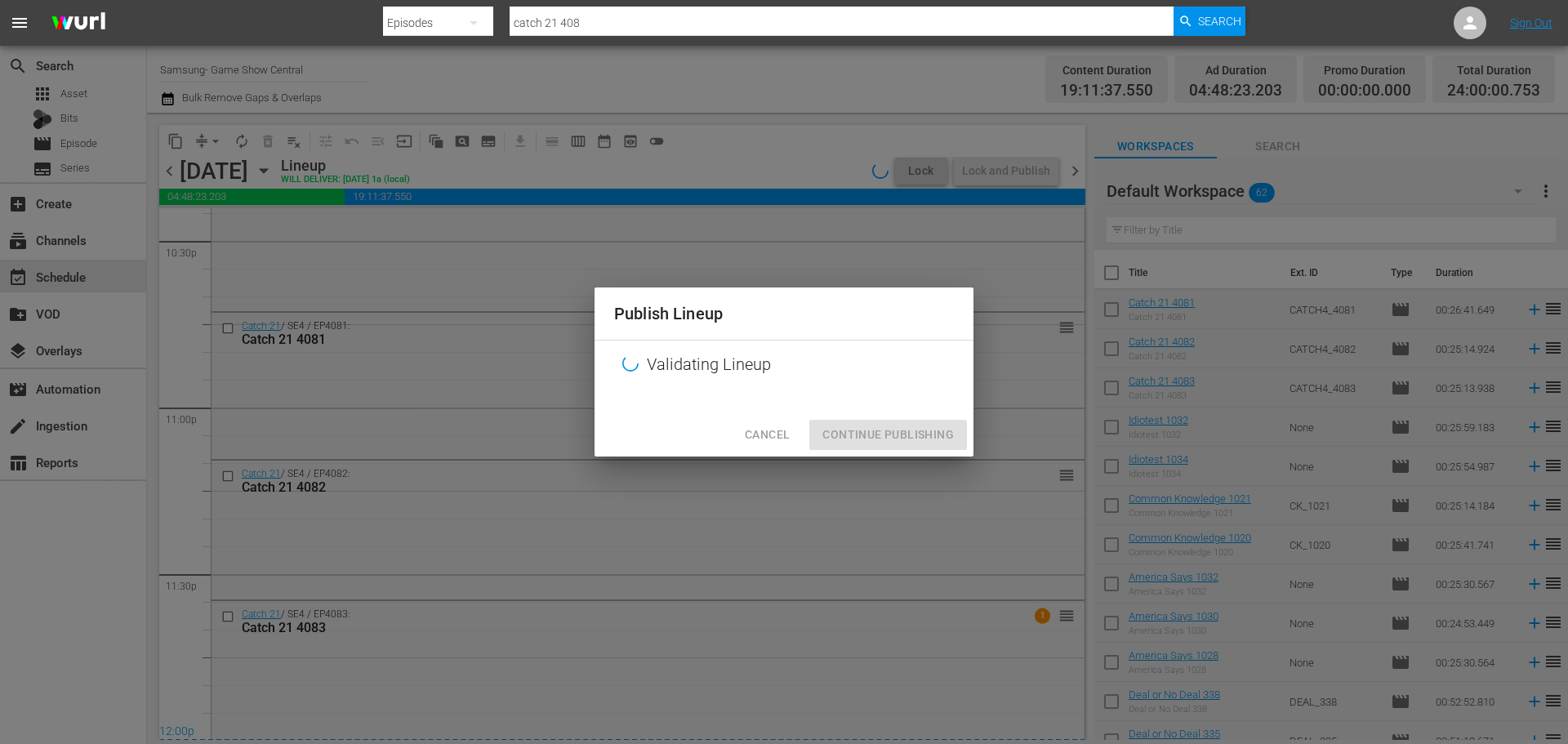
click at [883, 436] on div "Cancel Continue Publishing" at bounding box center [783, 435] width 379 height 43
click at [883, 444] on div "Cancel Continue Publishing" at bounding box center [783, 435] width 379 height 43
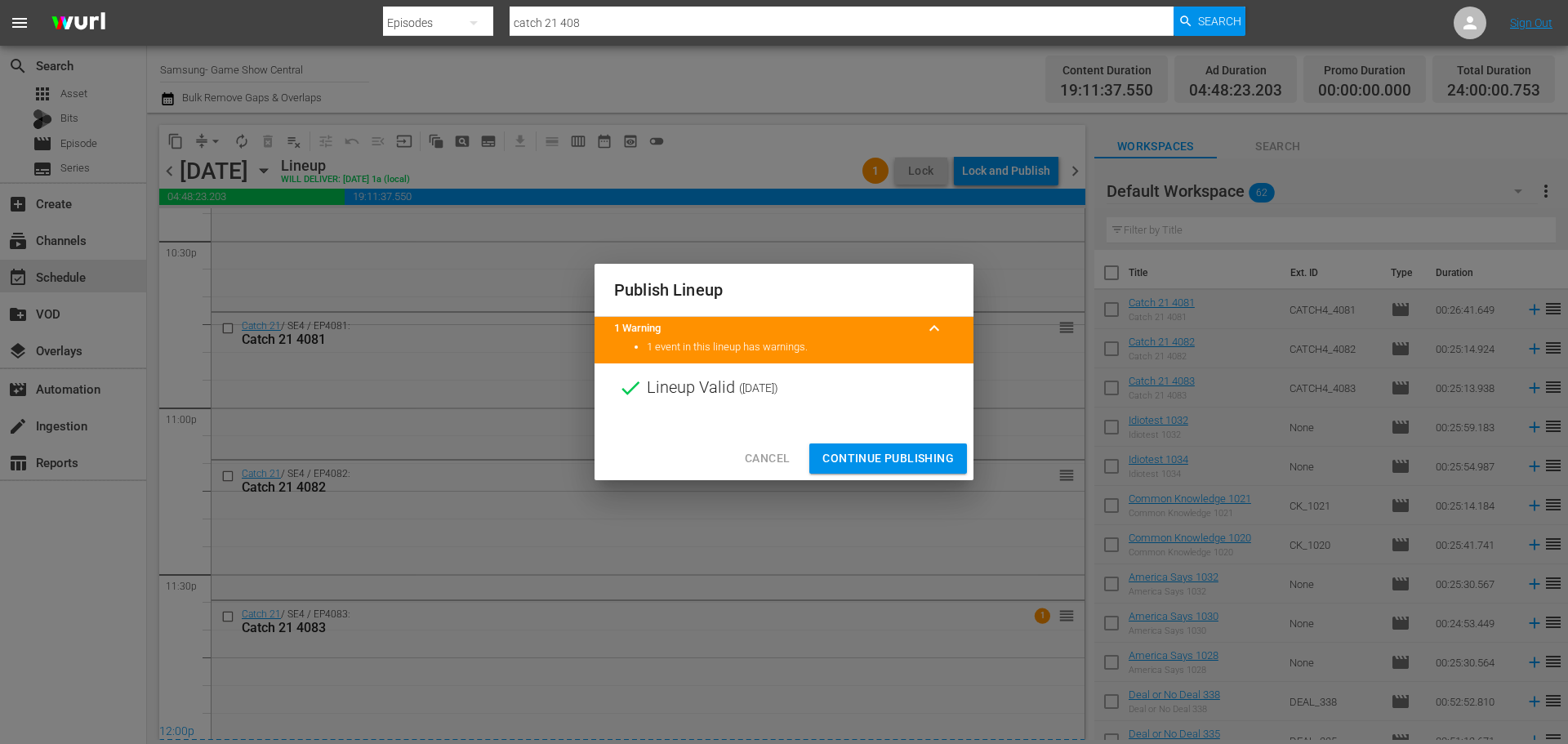
click at [885, 457] on span "Continue Publishing" at bounding box center [888, 459] width 132 height 20
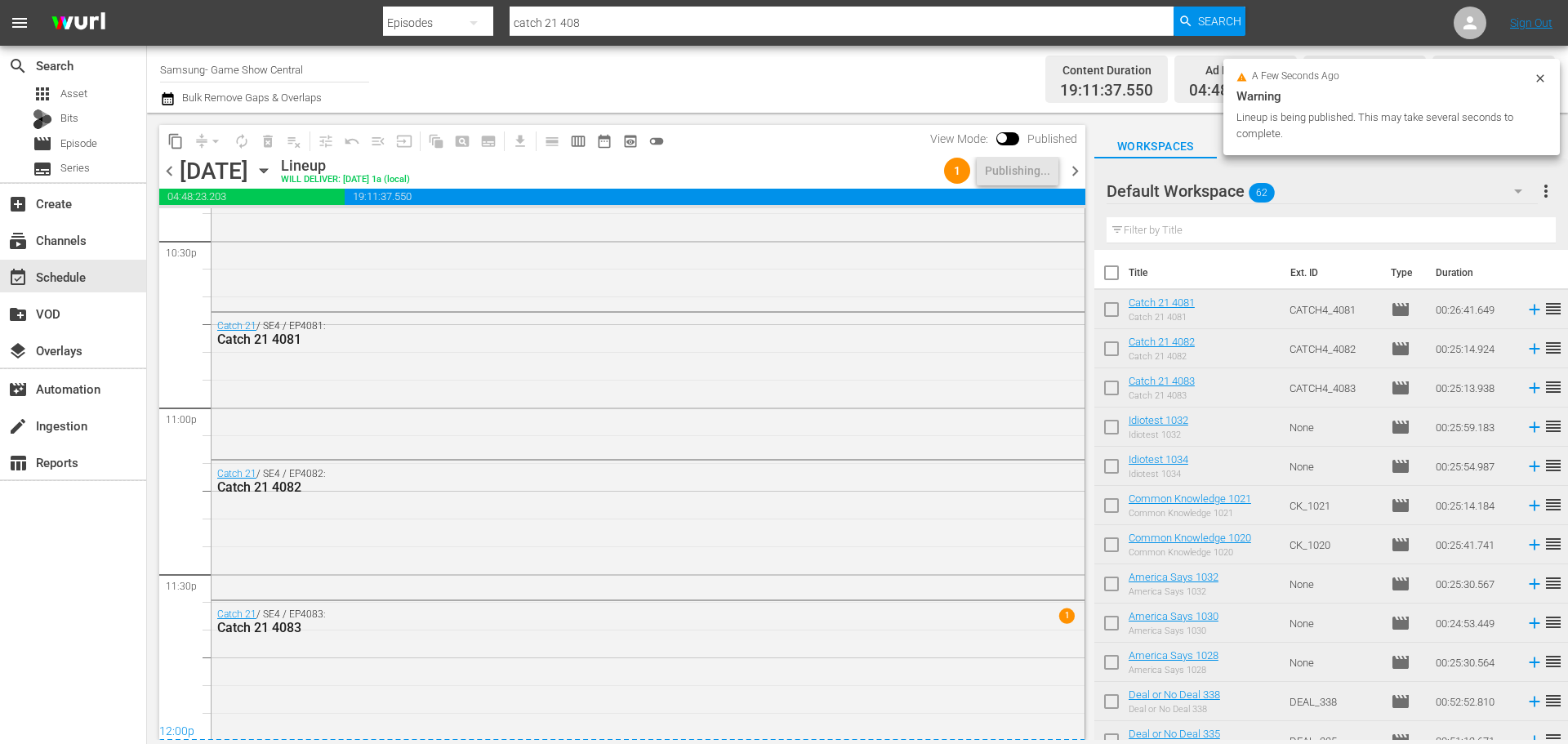
click at [1074, 171] on span "chevron_right" at bounding box center [1075, 171] width 20 height 20
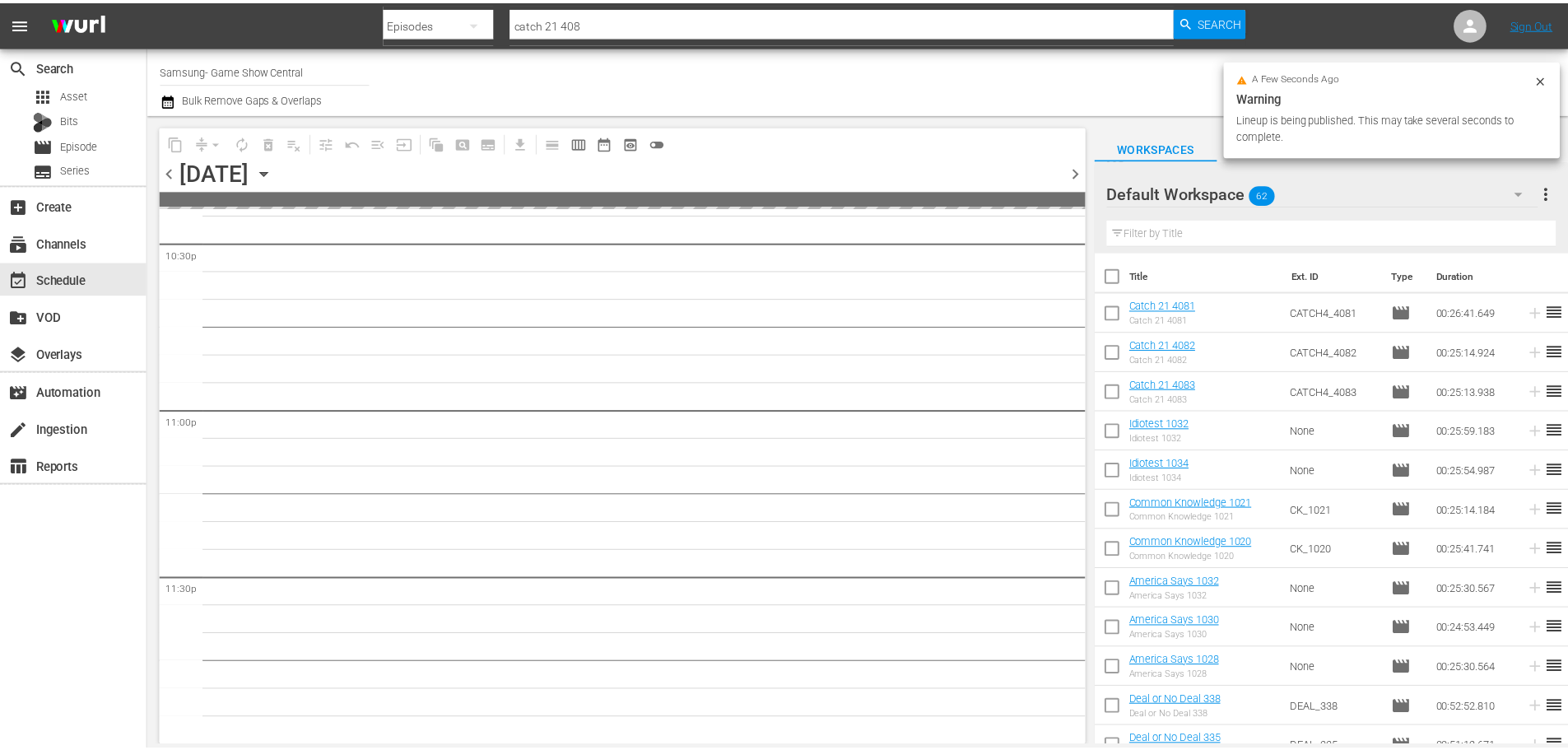
scroll to position [7519, 0]
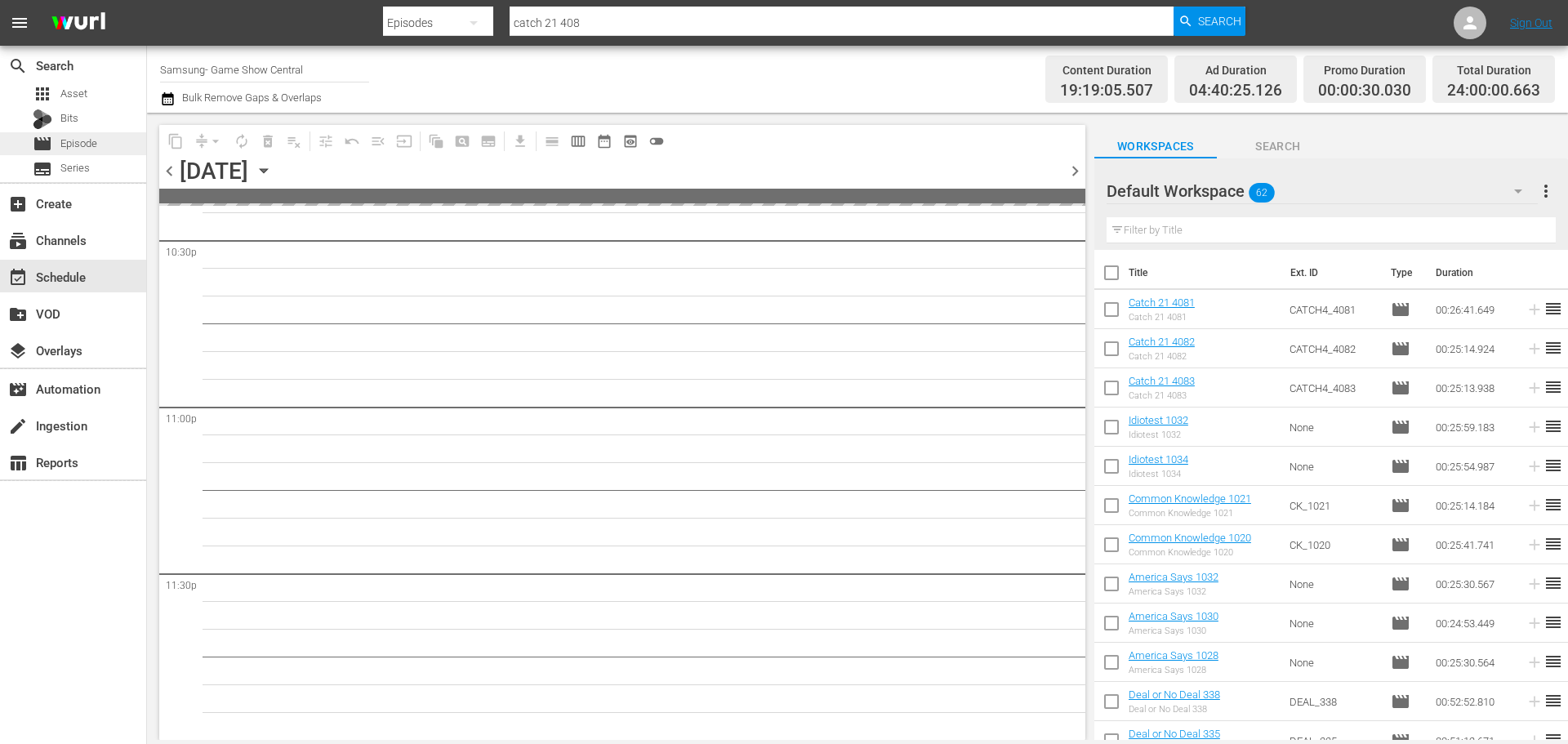
click at [76, 145] on span "Episode" at bounding box center [79, 144] width 37 height 17
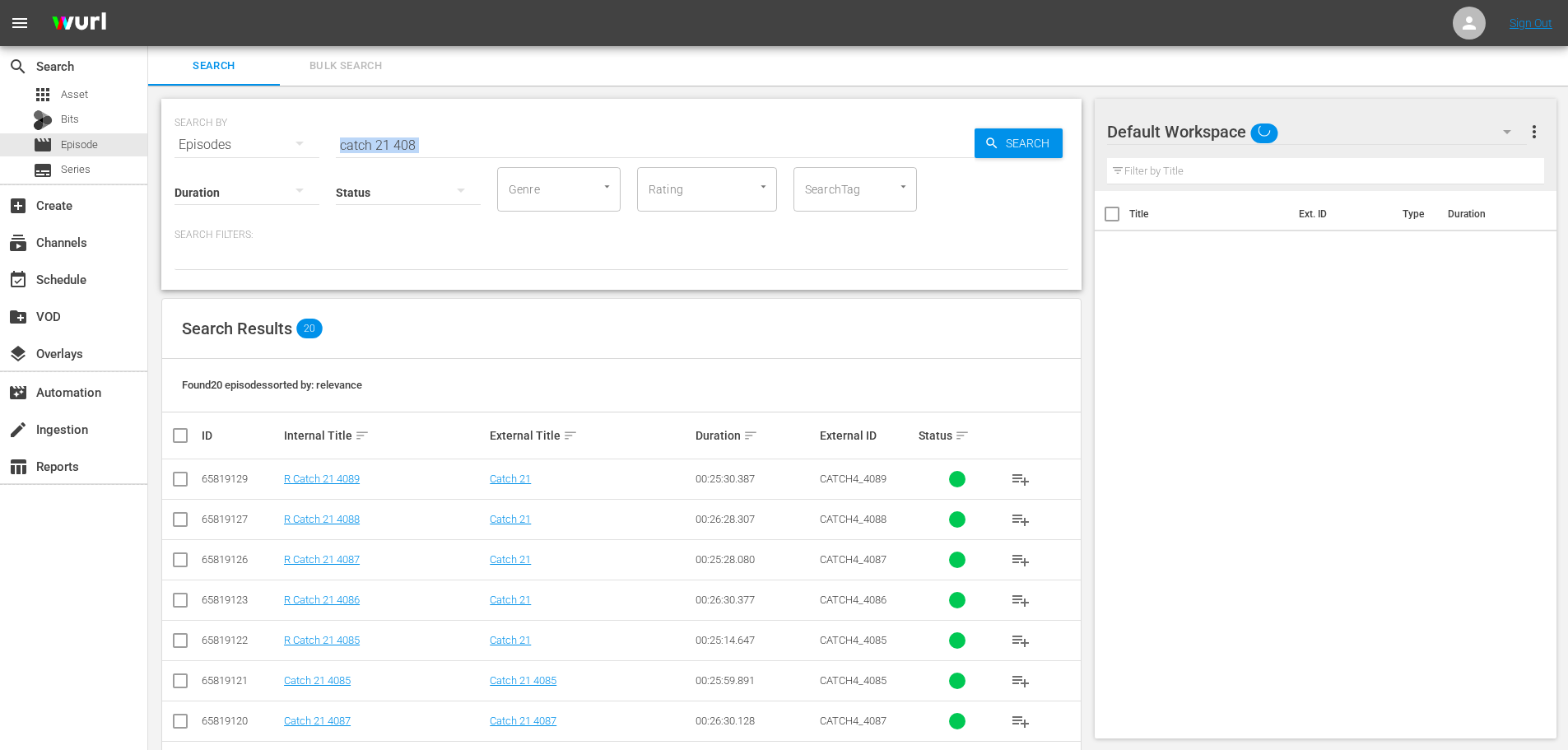
click at [443, 149] on div "SEARCH BY Search By Episodes Search ID, Title, Description, Keywords, or Catego…" at bounding box center [621, 194] width 920 height 191
drag, startPoint x: 442, startPoint y: 149, endPoint x: 119, endPoint y: 141, distance: 323.1
click at [149, 0] on div "search Search apps Asset Bits movie Episode subtitles Series add_box Create sub…" at bounding box center [858, 0] width 1419 height 0
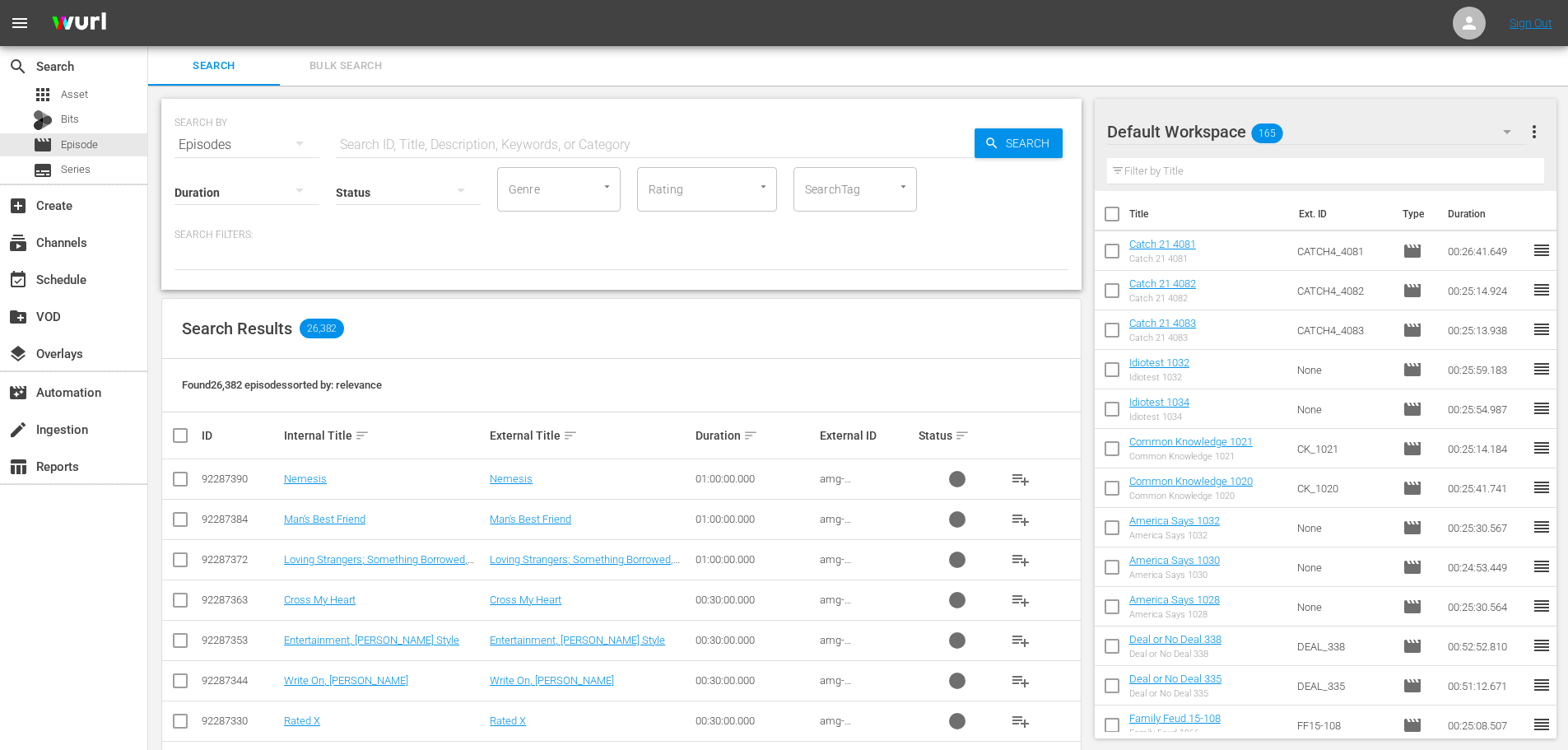
click at [478, 144] on input "text" at bounding box center [655, 145] width 639 height 40
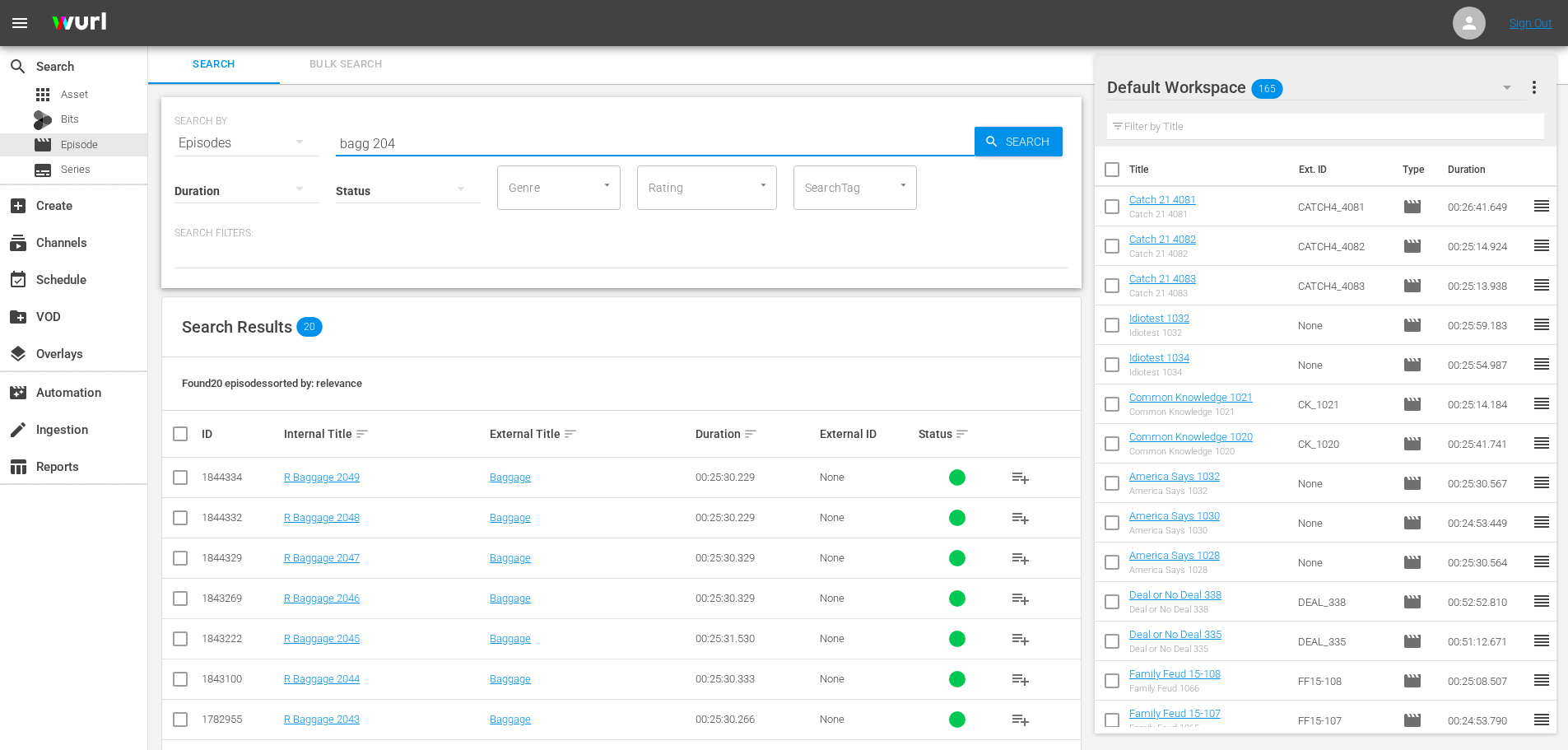
scroll to position [547, 0]
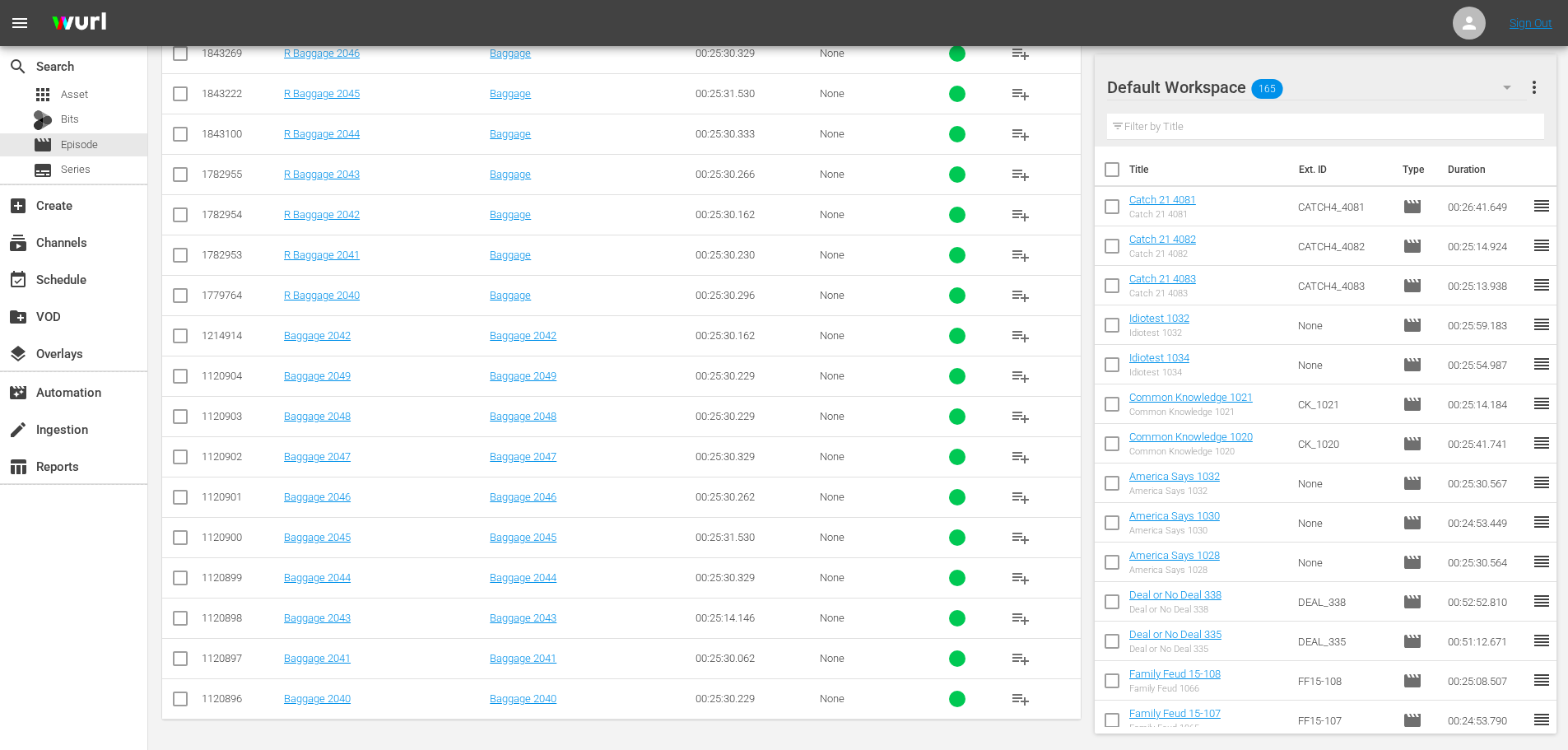
type input "bagg 204"
click at [177, 700] on input "checkbox" at bounding box center [180, 702] width 19 height 19
checkbox input "true"
click at [175, 626] on input "checkbox" at bounding box center [180, 621] width 19 height 19
click at [176, 624] on input "checkbox" at bounding box center [180, 621] width 19 height 19
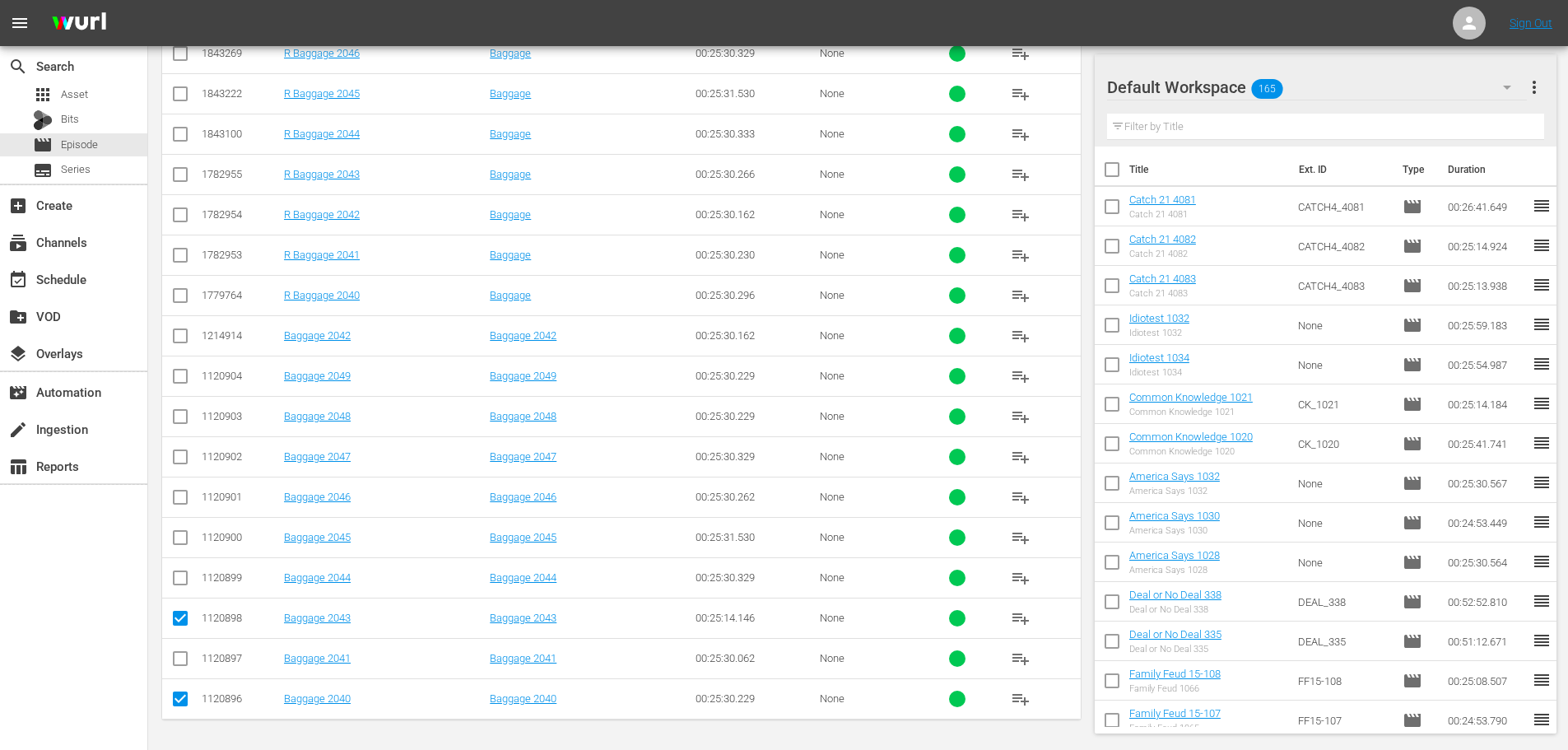
checkbox input "false"
click at [174, 575] on input "checkbox" at bounding box center [180, 580] width 19 height 19
checkbox input "true"
click at [182, 338] on input "checkbox" at bounding box center [180, 339] width 19 height 19
checkbox input "true"
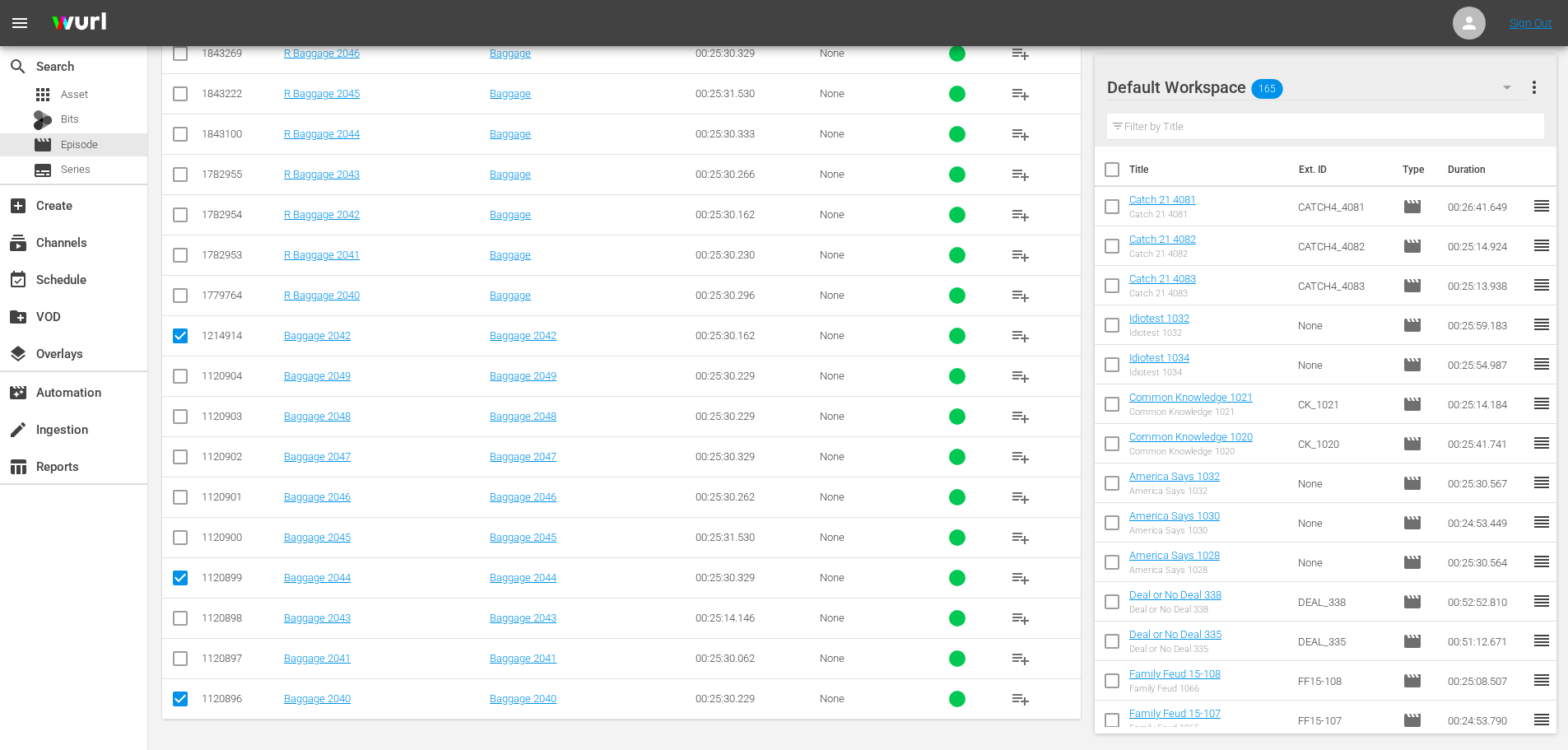
click at [185, 504] on input "checkbox" at bounding box center [180, 499] width 19 height 19
checkbox input "true"
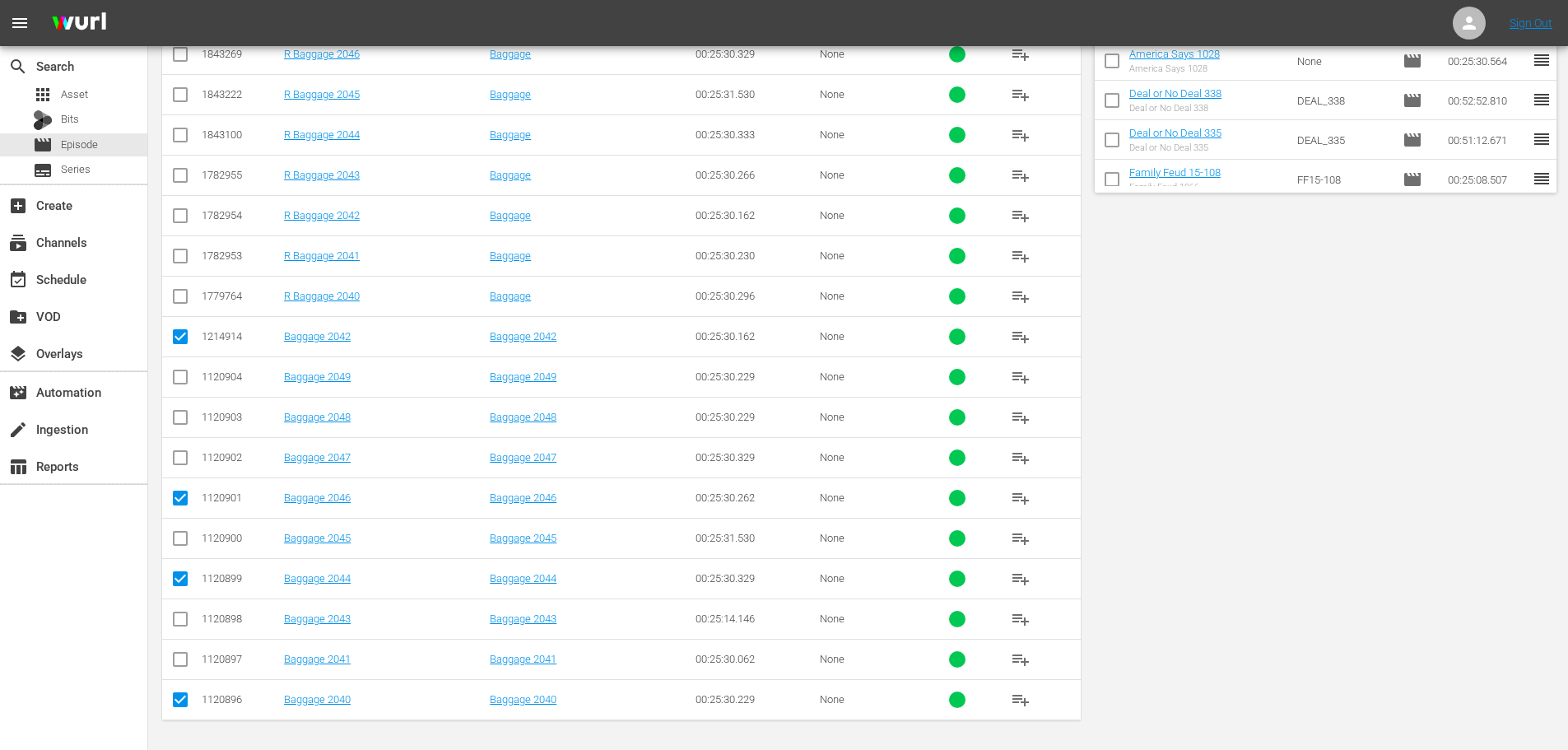
scroll to position [0, 0]
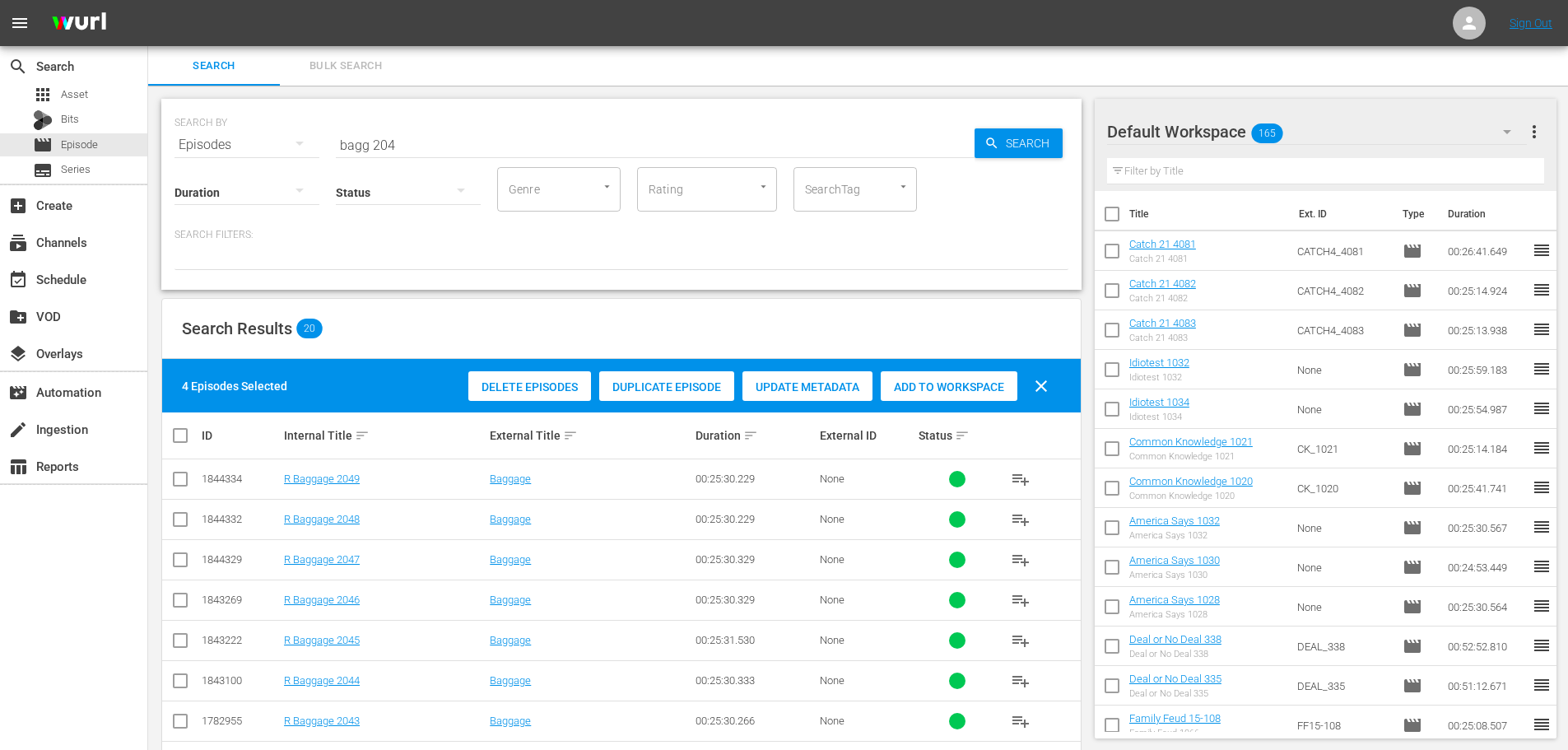
click at [926, 375] on div "Add to Workspace" at bounding box center [949, 387] width 136 height 32
drag, startPoint x: 460, startPoint y: 134, endPoint x: 221, endPoint y: 123, distance: 239.3
click at [227, 124] on div "SEARCH BY Search By Episodes Search ID, Title, Description, Keywords, or Catego…" at bounding box center [621, 135] width 894 height 59
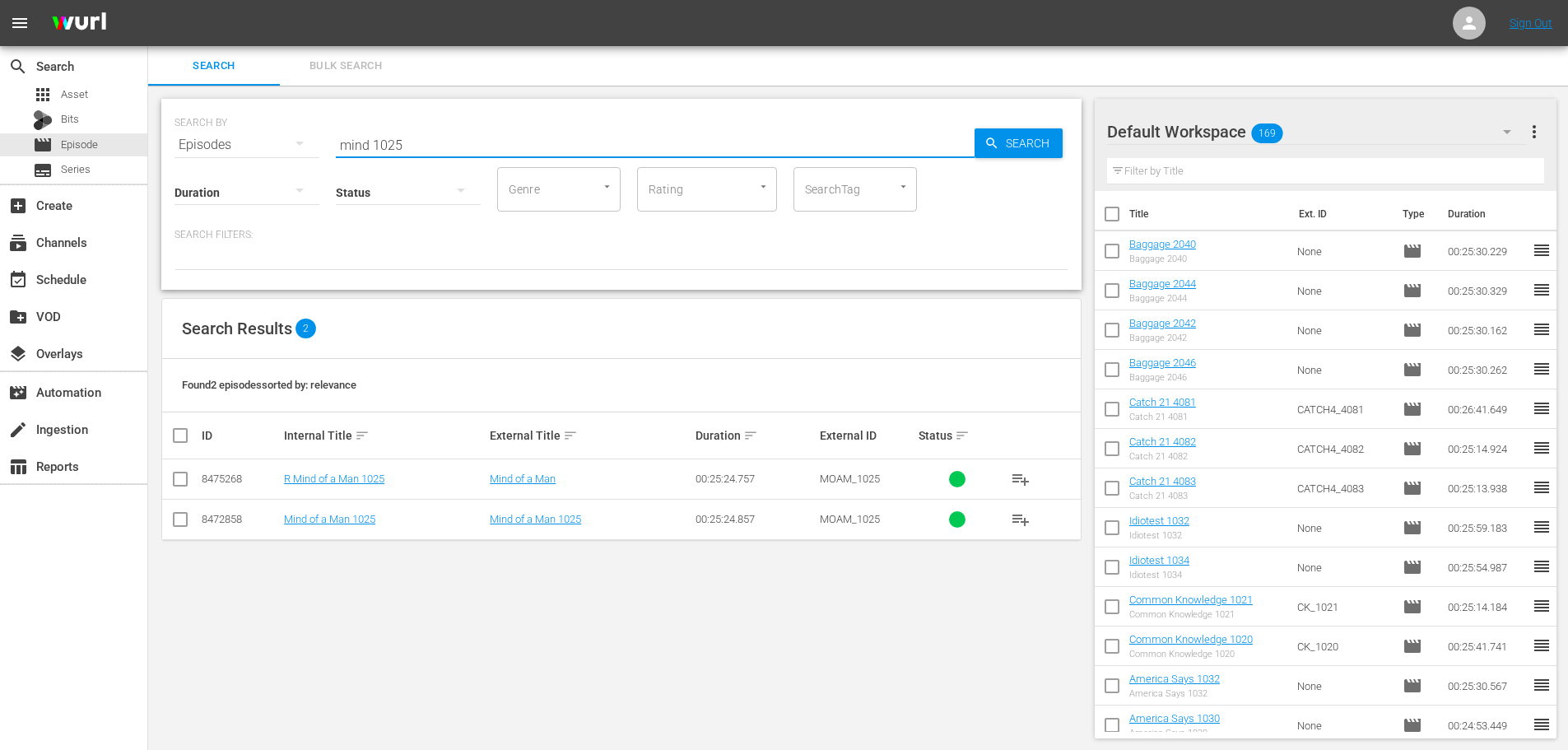
type input "mind 1025"
click at [185, 524] on input "checkbox" at bounding box center [180, 522] width 19 height 19
checkbox input "true"
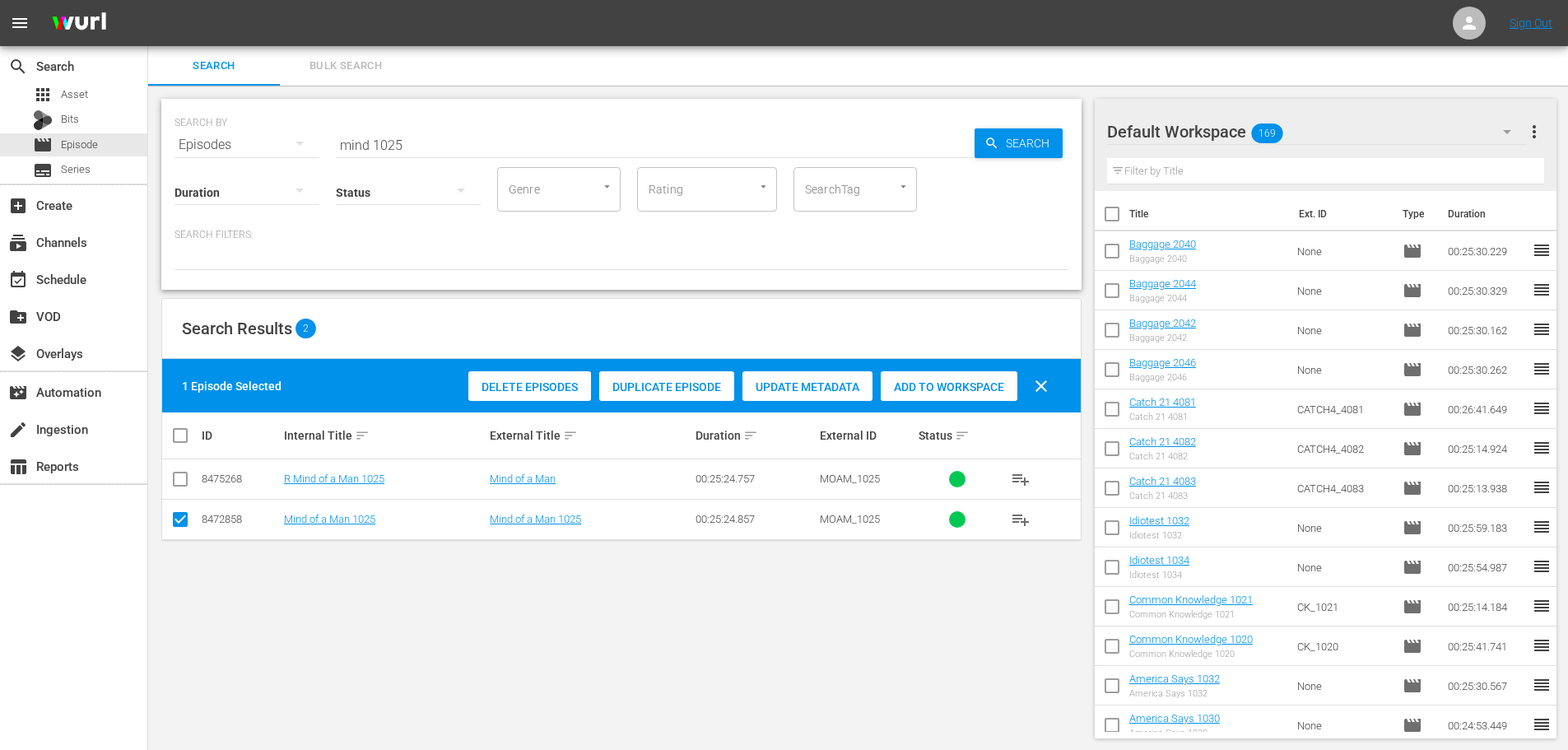
click at [932, 403] on div "Delete Episodes Duplicate Episode Update Metadata Add to Workspace clear" at bounding box center [762, 386] width 597 height 40
click at [901, 362] on div "1 Episode Selected Delete Episodes Duplicate Episode Update Metadata Add to Wor…" at bounding box center [621, 386] width 918 height 54
click at [917, 381] on span "Add to Workspace" at bounding box center [949, 387] width 136 height 13
drag, startPoint x: 466, startPoint y: 139, endPoint x: 250, endPoint y: 137, distance: 216.0
click at [252, 136] on div "SEARCH BY Search By Episodes Search ID, Title, Description, Keywords, or Catego…" at bounding box center [621, 135] width 894 height 59
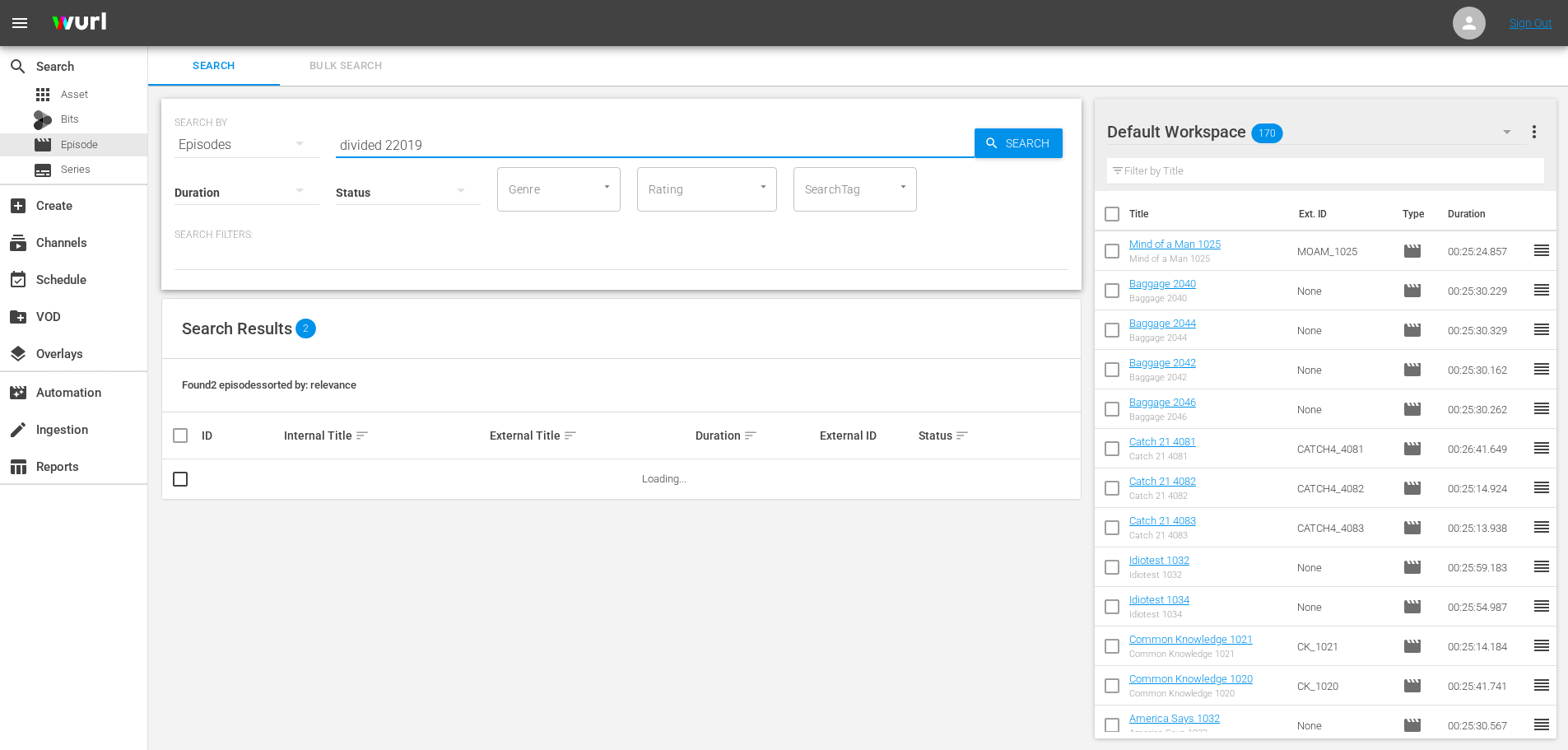
click at [171, 529] on div "SEARCH BY Search By Episodes Search ID, Title, Description, Keywords, or Catego…" at bounding box center [622, 418] width 947 height 666
click at [182, 518] on div "SEARCH BY Search By Episodes Search ID, Title, Description, Keywords, or Catego…" at bounding box center [622, 418] width 947 height 666
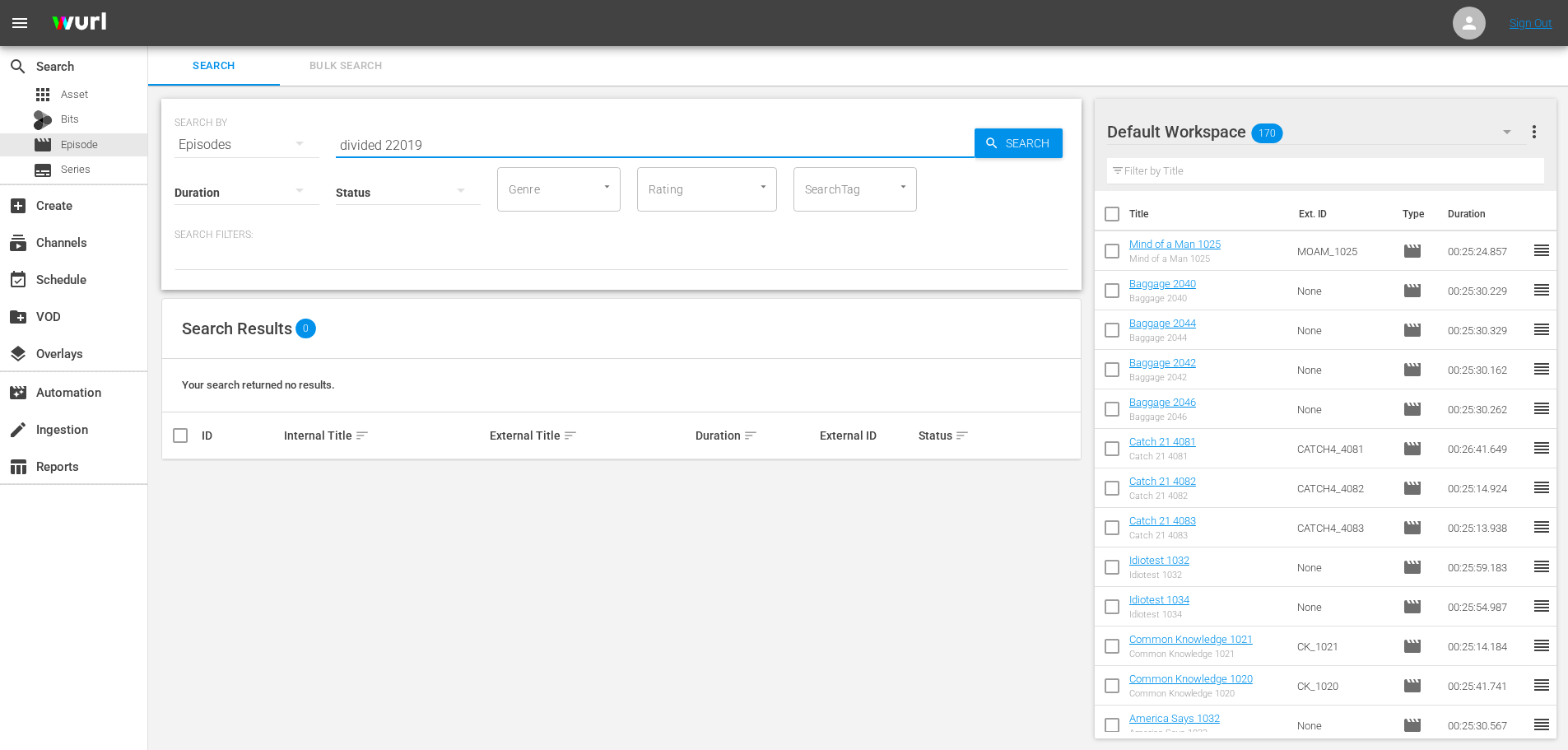
click at [404, 149] on input "divided 22019" at bounding box center [655, 145] width 639 height 40
click at [481, 145] on input "divided 2019" at bounding box center [655, 145] width 639 height 40
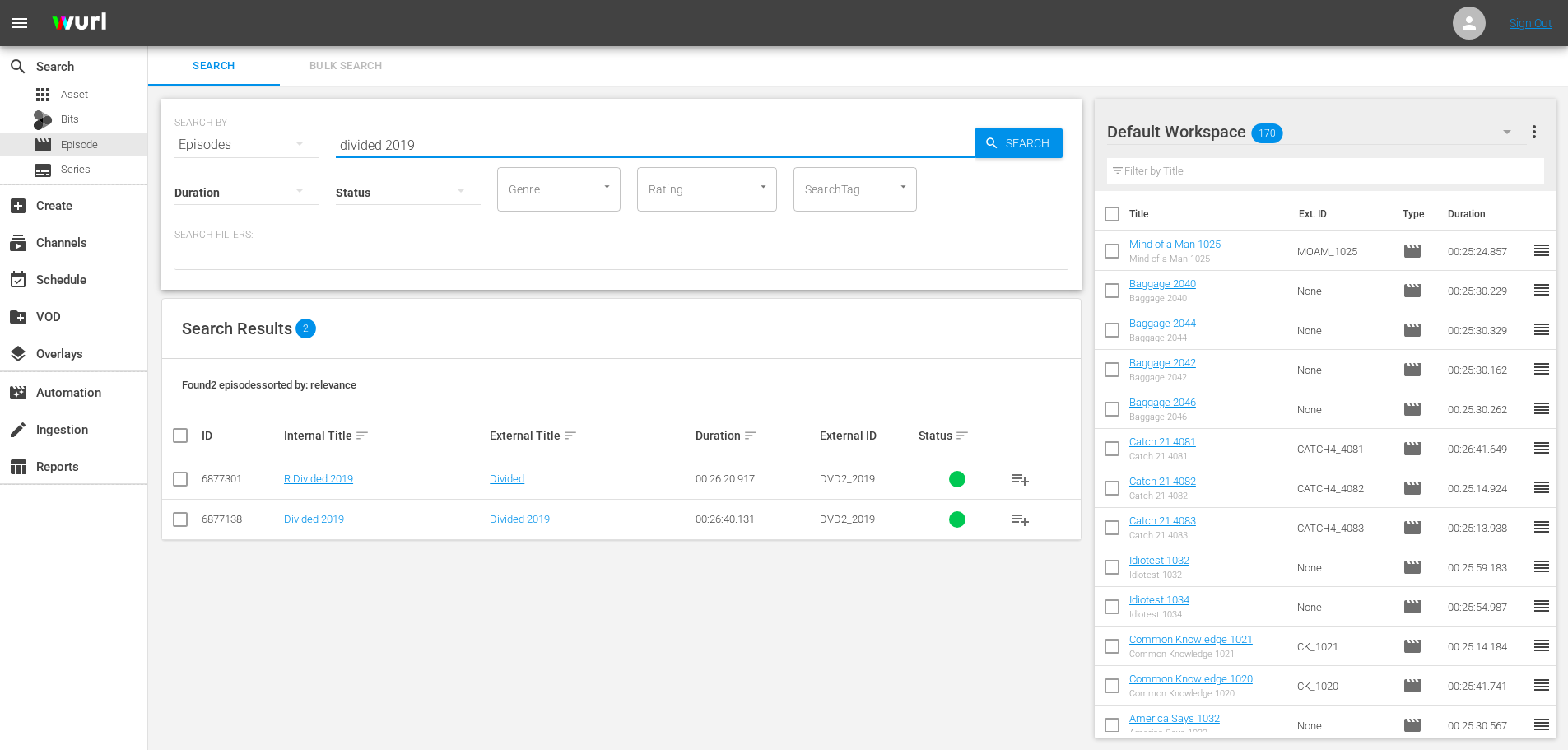
type input "divided 2019"
click at [181, 528] on input "checkbox" at bounding box center [180, 522] width 19 height 19
checkbox input "true"
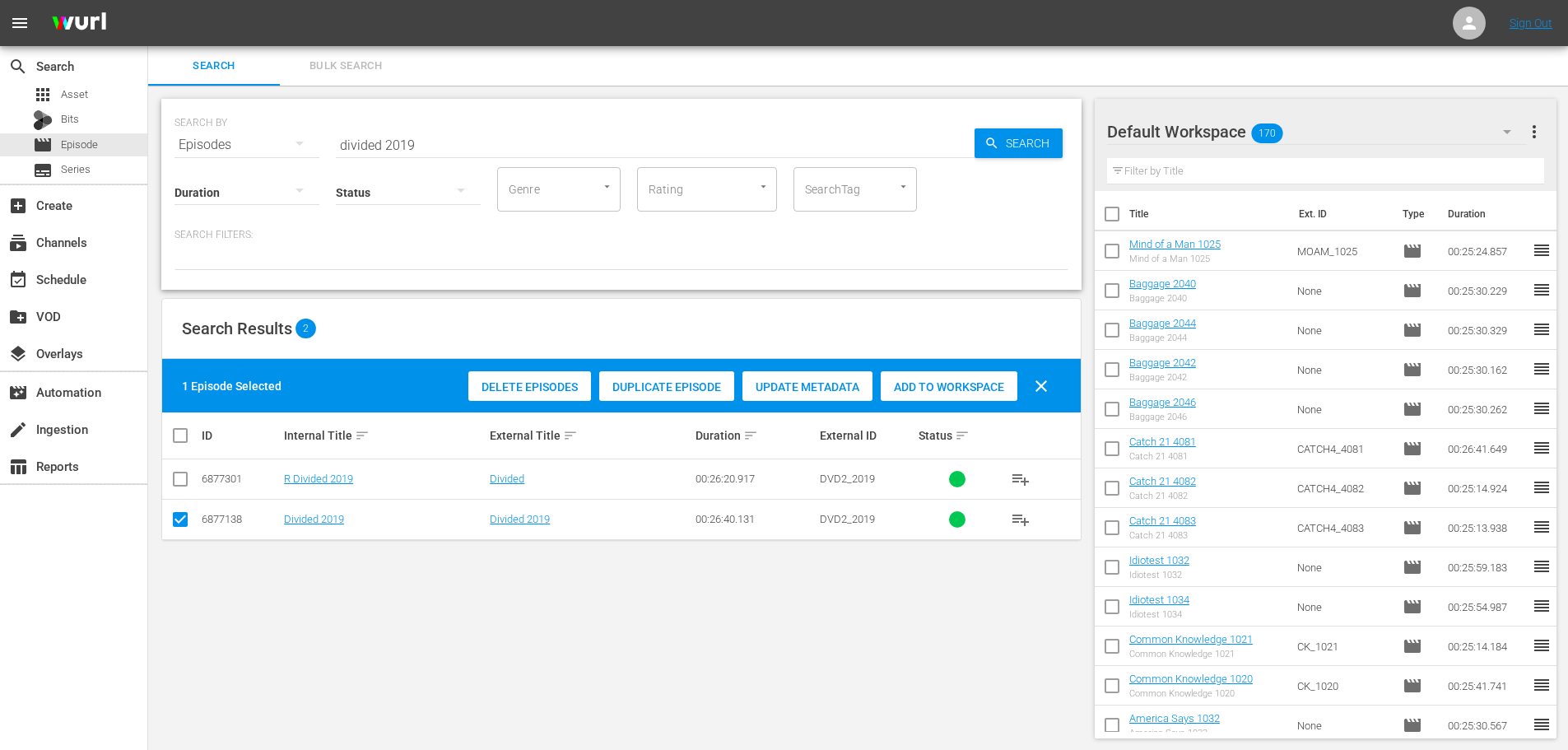
click at [950, 386] on span "Add to Workspace" at bounding box center [949, 387] width 136 height 13
click at [517, 147] on input "divided 2019" at bounding box center [655, 145] width 639 height 40
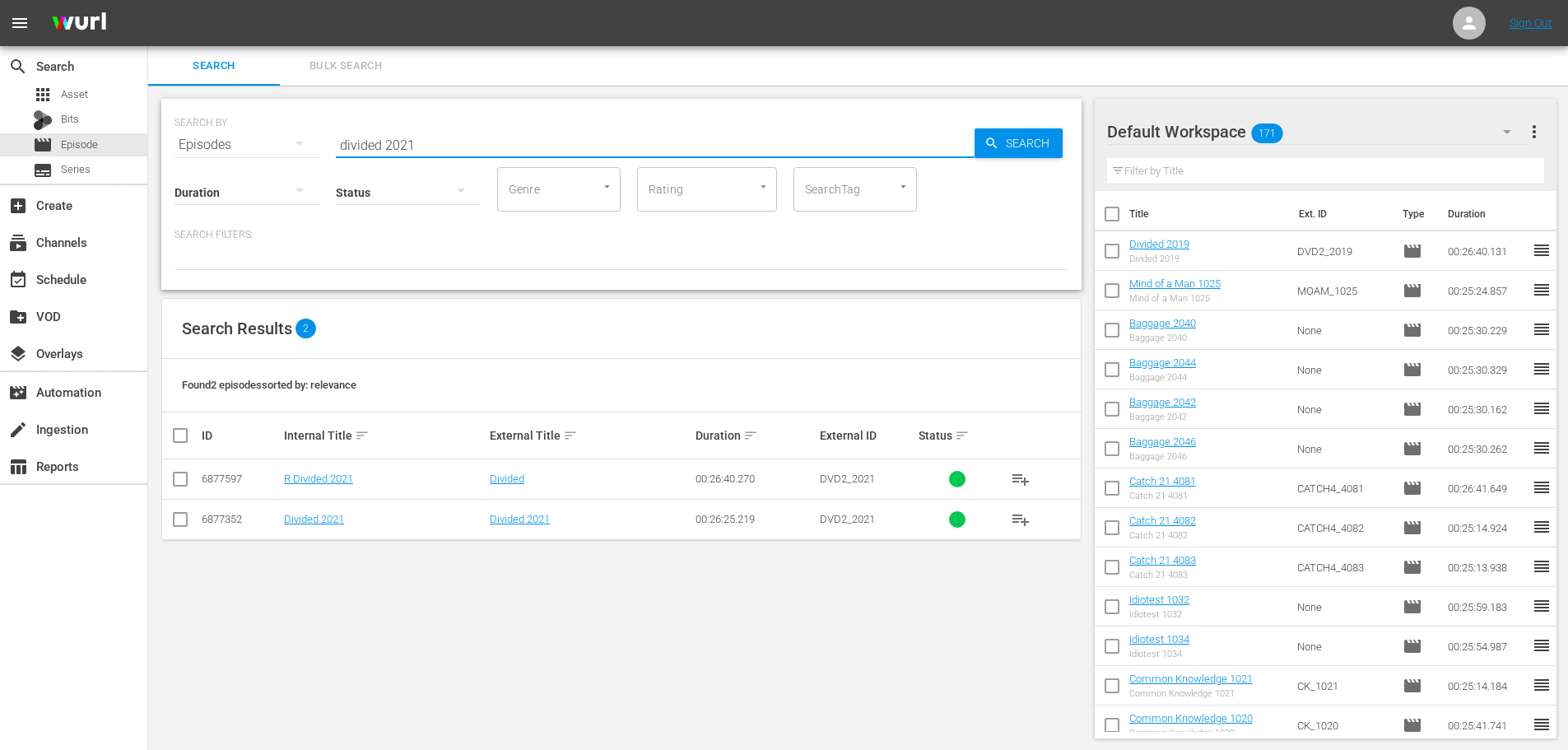
type input "divided 2021"
drag, startPoint x: 179, startPoint y: 522, endPoint x: 421, endPoint y: 435, distance: 257.2
click at [180, 522] on input "checkbox" at bounding box center [180, 522] width 19 height 19
checkbox input "true"
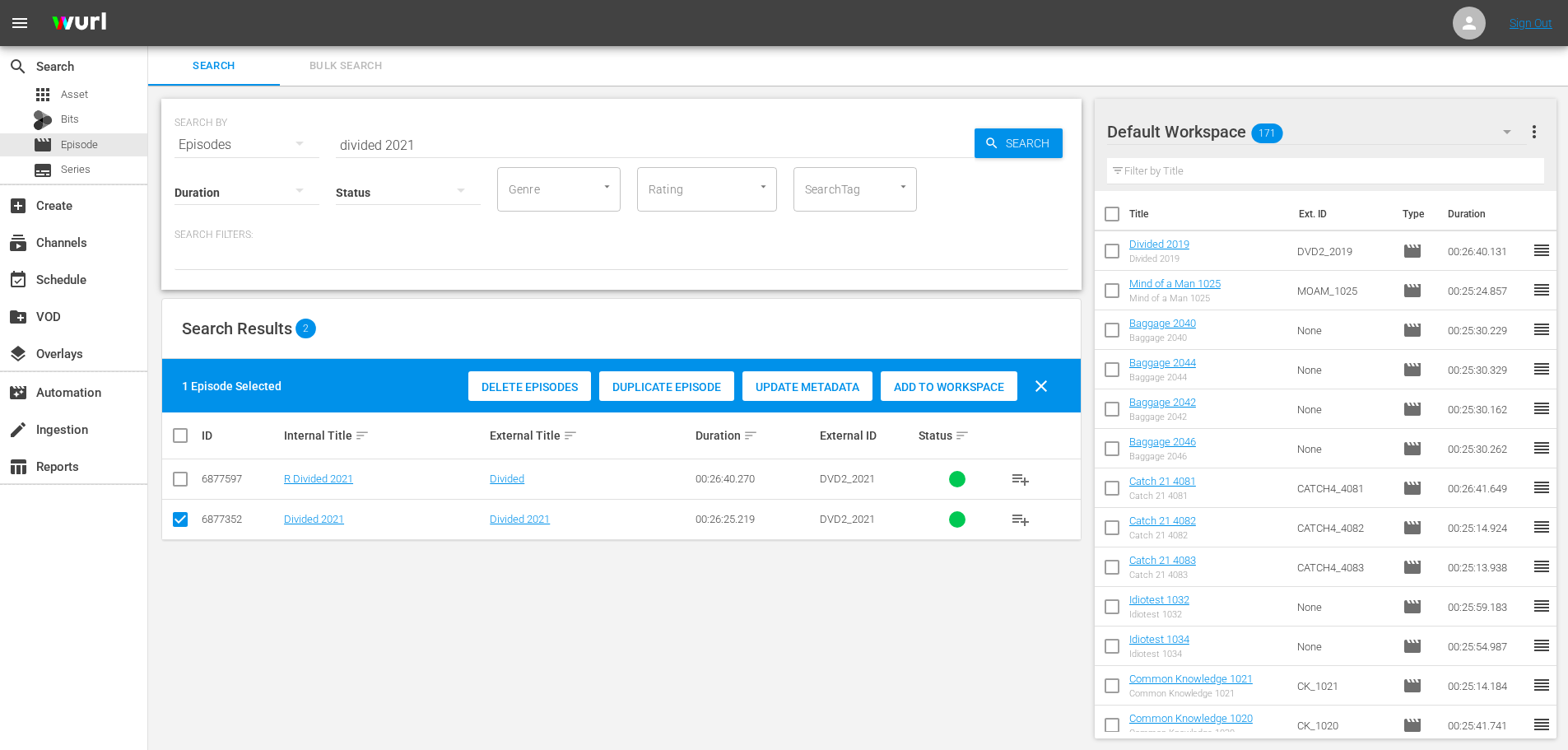
click at [979, 379] on div "Add to Workspace" at bounding box center [949, 387] width 136 height 32
drag, startPoint x: 431, startPoint y: 129, endPoint x: 304, endPoint y: 129, distance: 127.0
click at [304, 129] on div "SEARCH BY Search By Episodes Search ID, Title, Description, Keywords, or Catego…" at bounding box center [621, 135] width 894 height 59
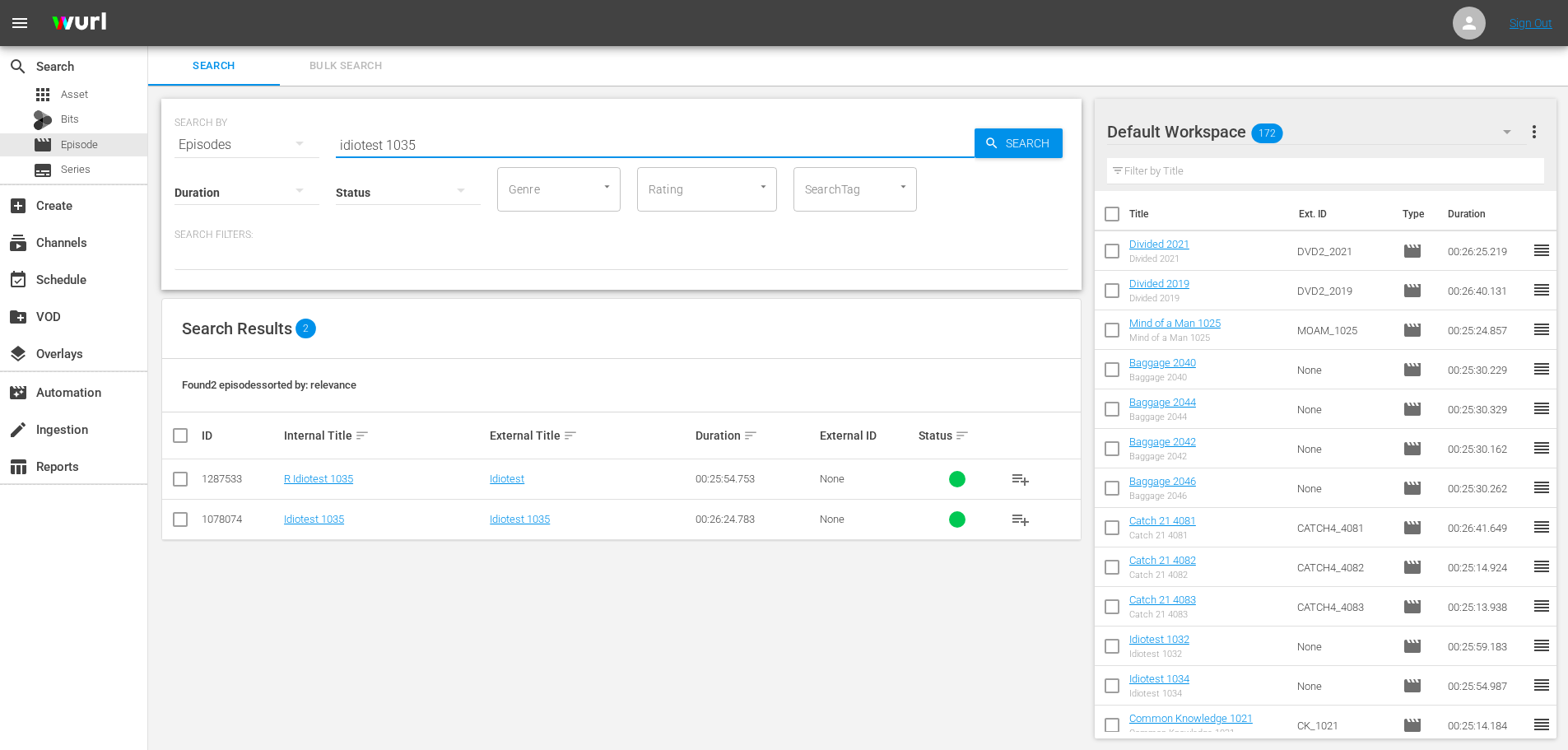
scroll to position [2, 0]
type input "idiotest 1035"
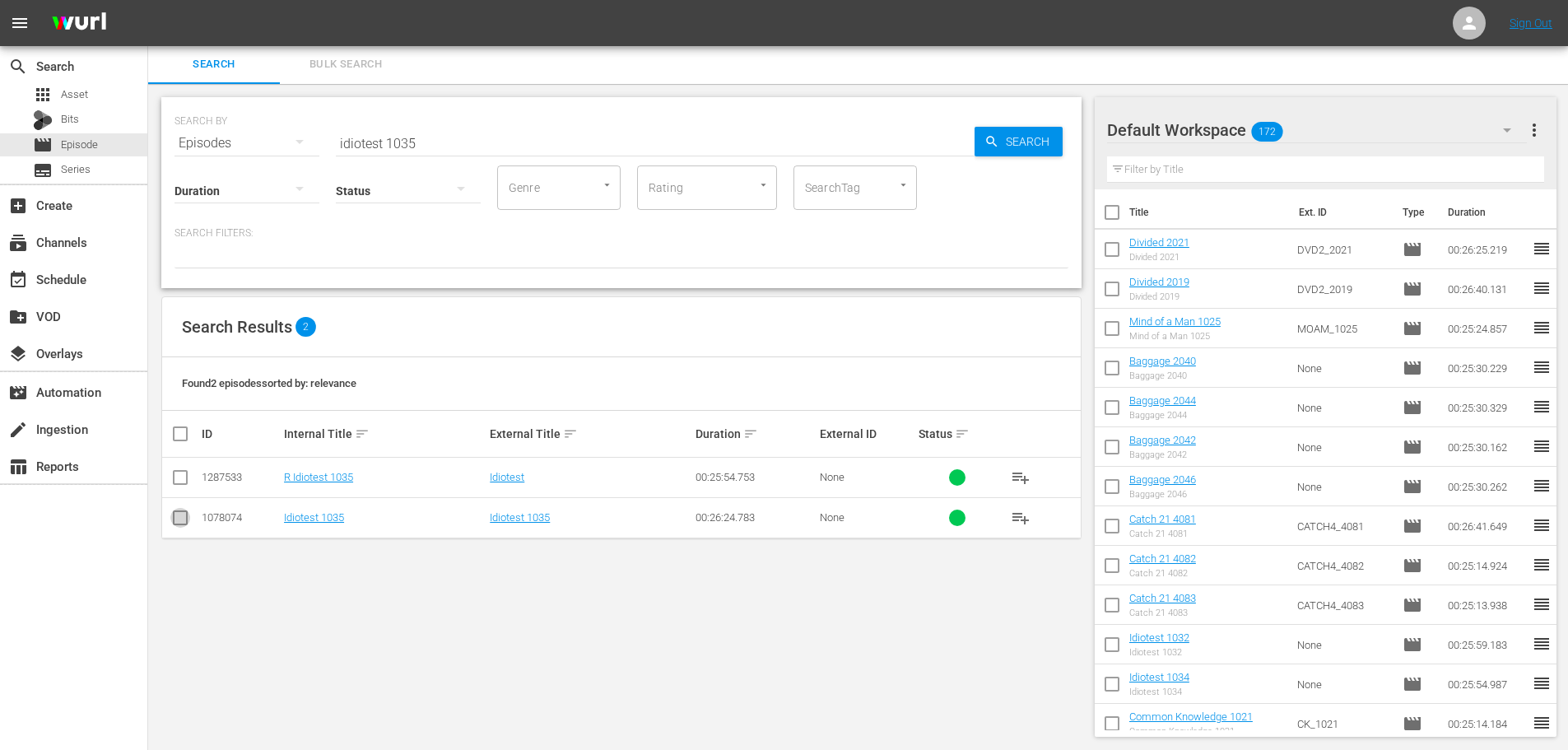
click at [185, 515] on input "checkbox" at bounding box center [180, 521] width 19 height 19
checkbox input "true"
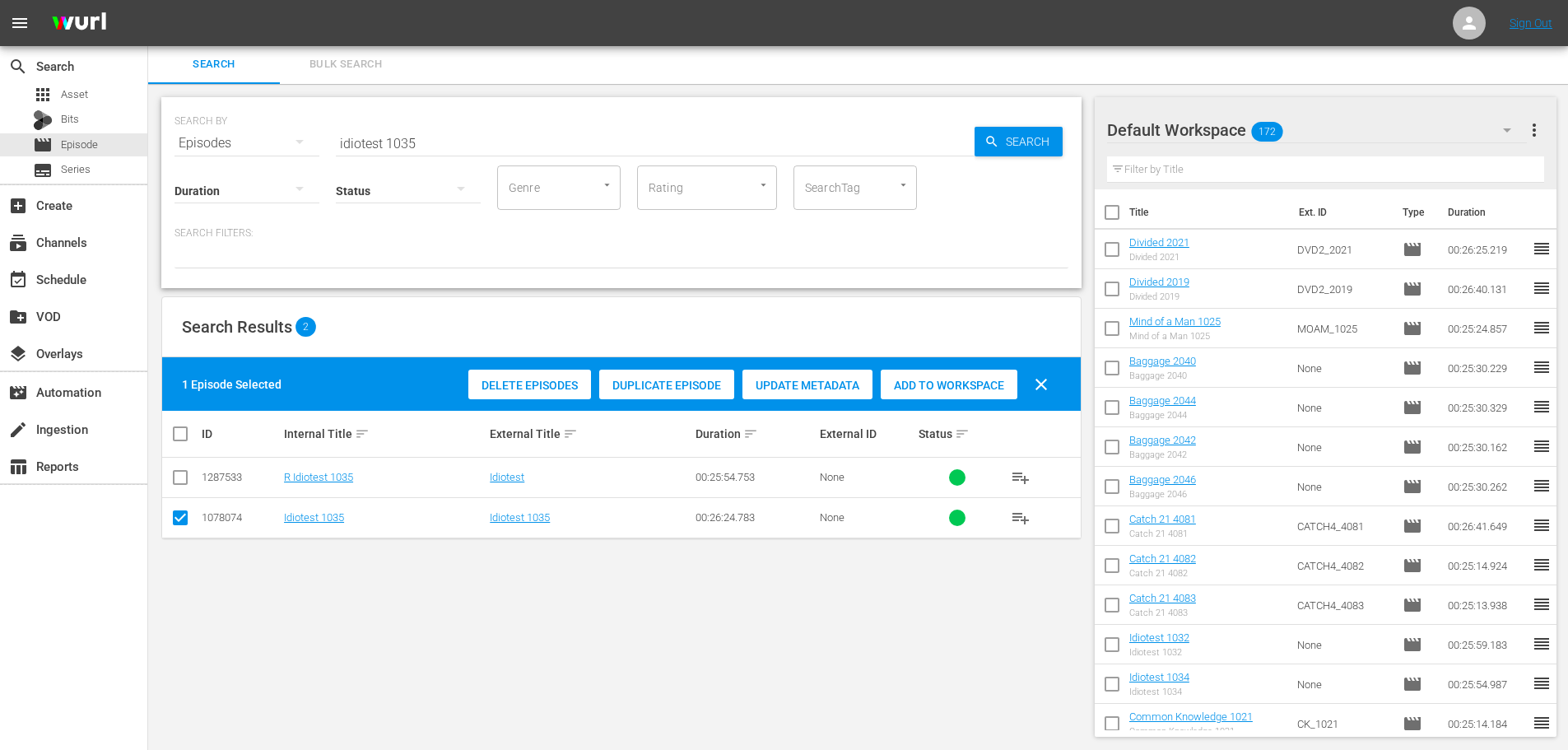
click at [960, 394] on div "Add to Workspace" at bounding box center [949, 385] width 136 height 32
click at [450, 127] on input "idiotest 1035" at bounding box center [655, 143] width 639 height 40
drag, startPoint x: 449, startPoint y: 128, endPoint x: 284, endPoint y: 130, distance: 165.0
click at [316, 130] on div "SEARCH BY Search By Episodes Search ID, Title, Description, Keywords, or Catego…" at bounding box center [621, 134] width 894 height 59
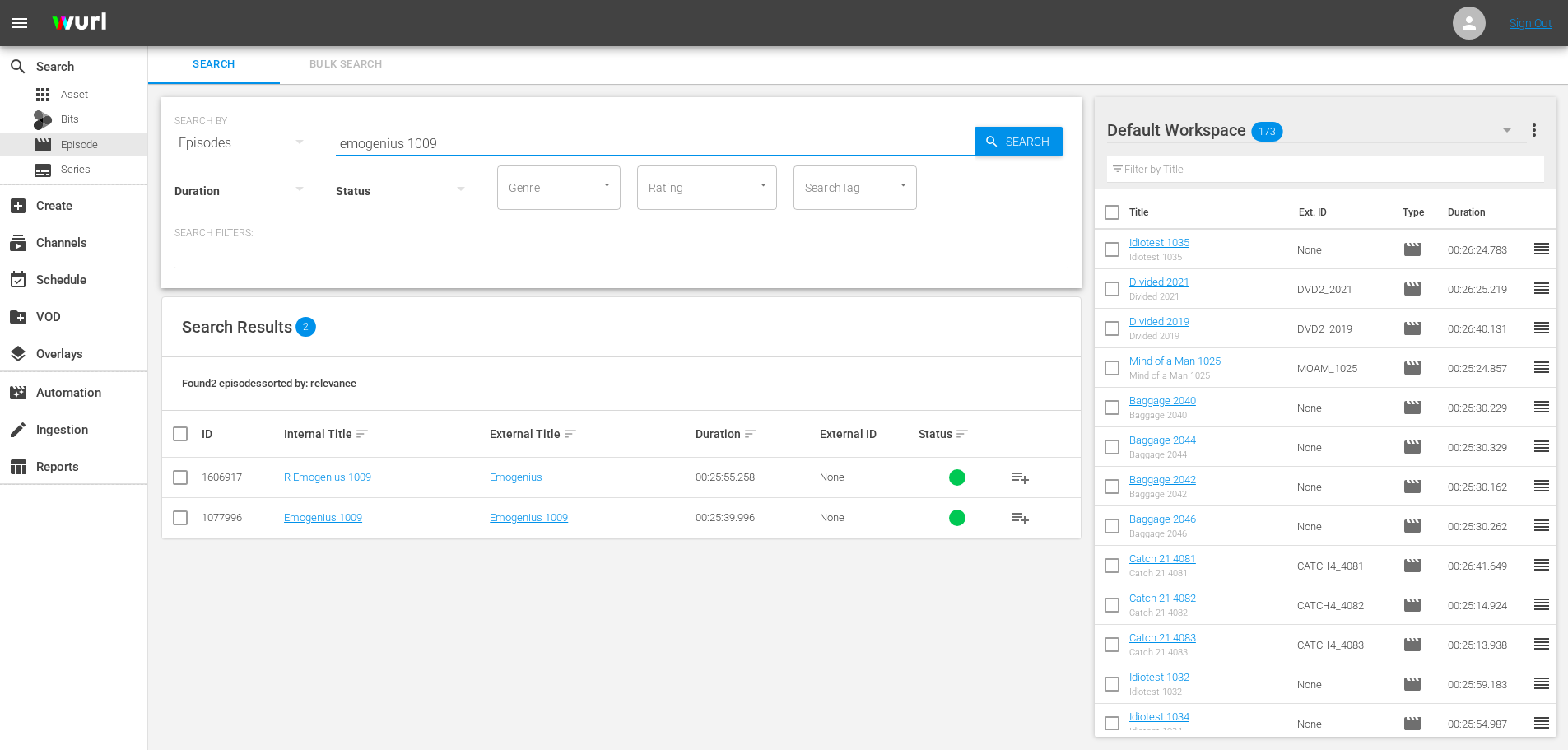
type input "emogenius 1009"
drag, startPoint x: 180, startPoint y: 512, endPoint x: 200, endPoint y: 516, distance: 20.4
click at [180, 515] on input "checkbox" at bounding box center [180, 521] width 19 height 19
checkbox input "true"
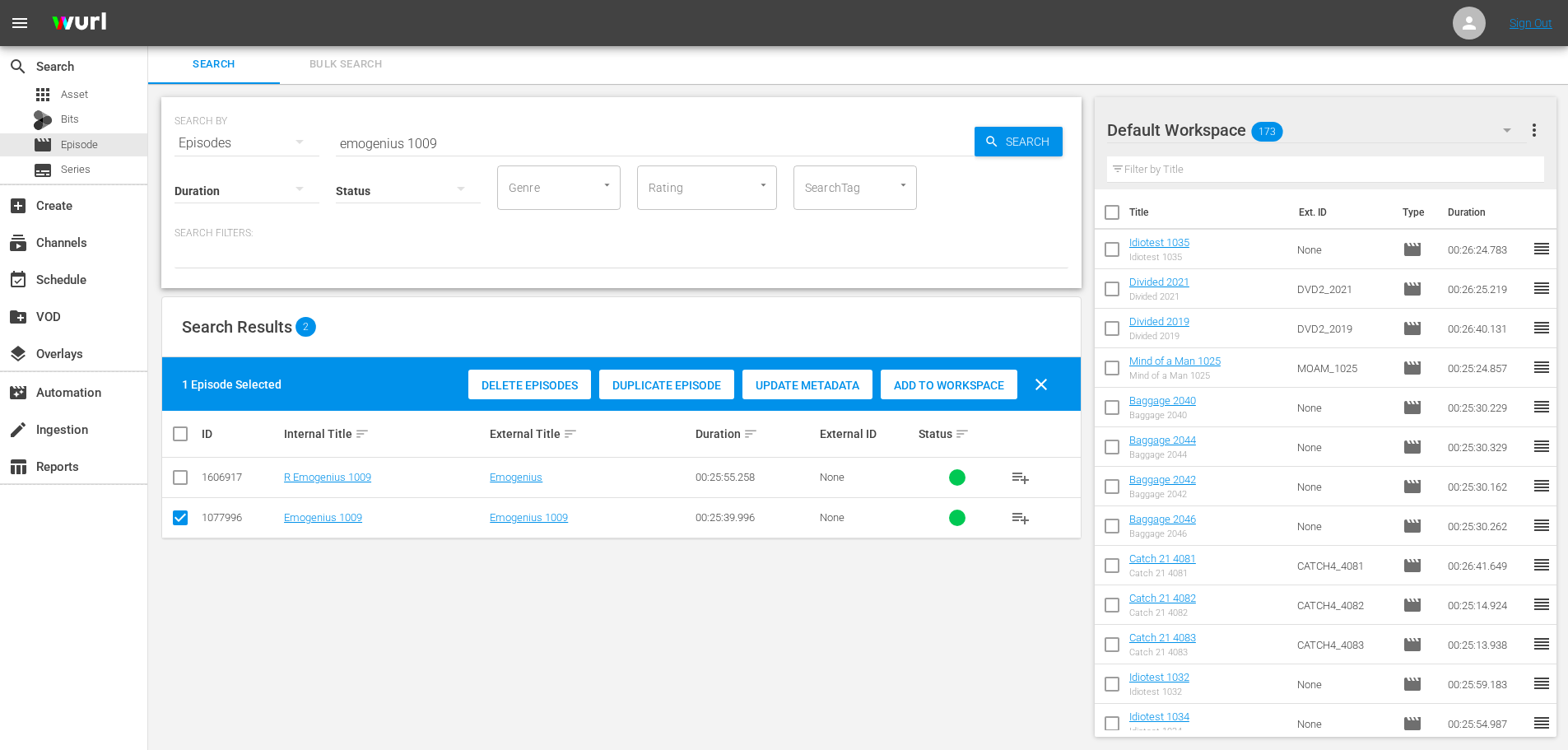
click at [899, 373] on div "Add to Workspace" at bounding box center [949, 385] width 136 height 32
drag, startPoint x: 525, startPoint y: 138, endPoint x: 520, endPoint y: 125, distance: 13.9
click at [525, 138] on input "emogenius 1009" at bounding box center [655, 143] width 639 height 40
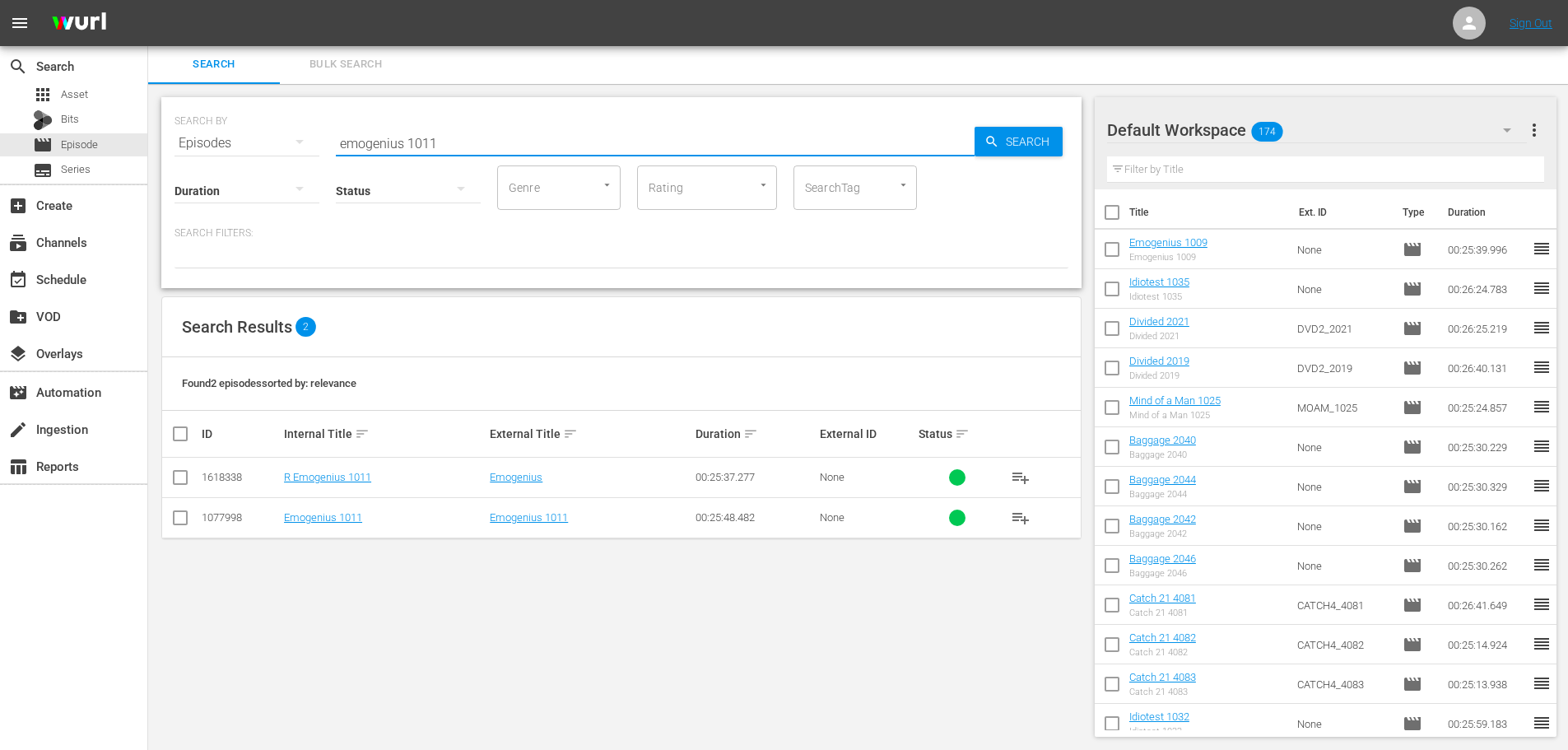
type input "emogenius 1011"
click at [181, 518] on input "checkbox" at bounding box center [180, 521] width 19 height 19
checkbox input "true"
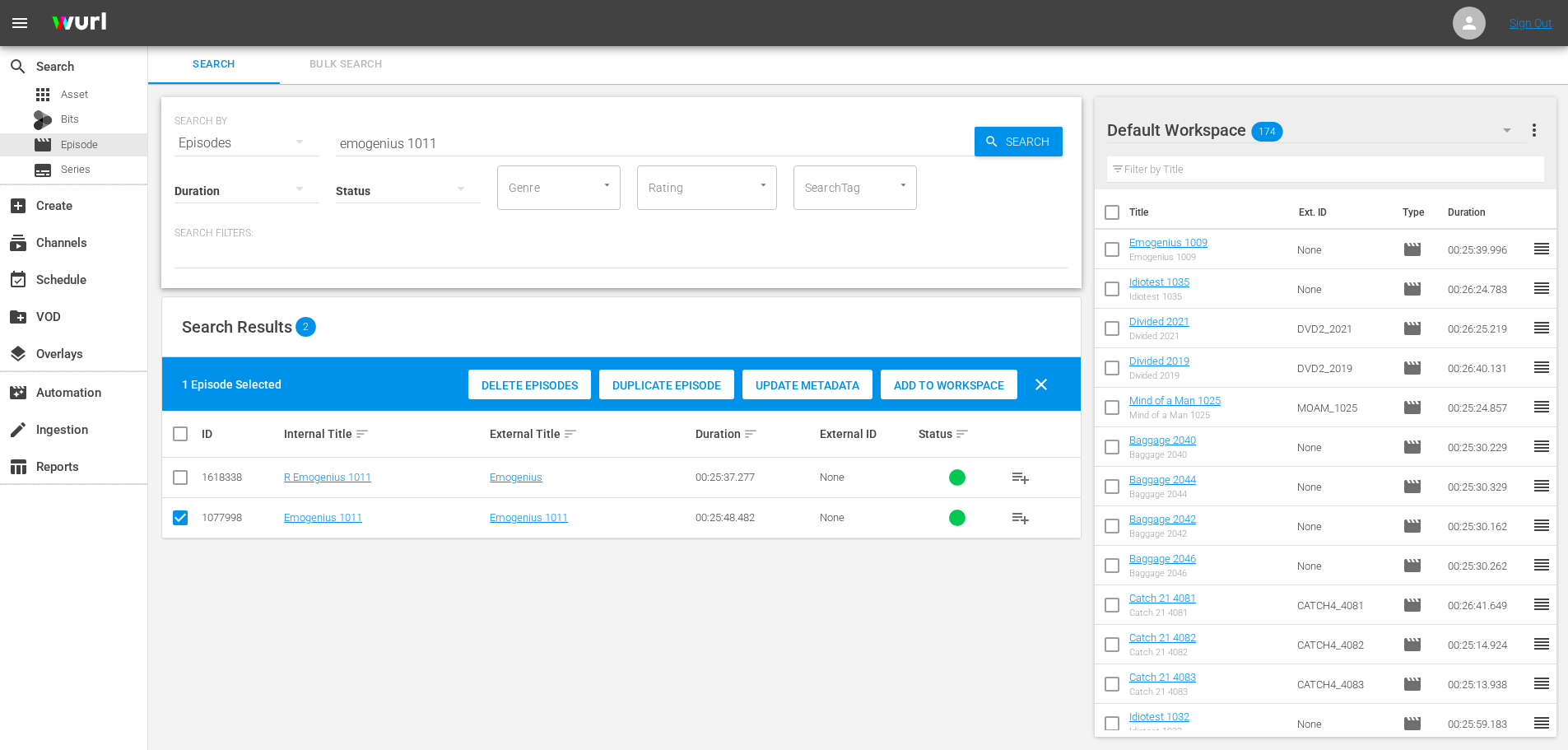
click at [978, 386] on span "Add to Workspace" at bounding box center [949, 385] width 136 height 13
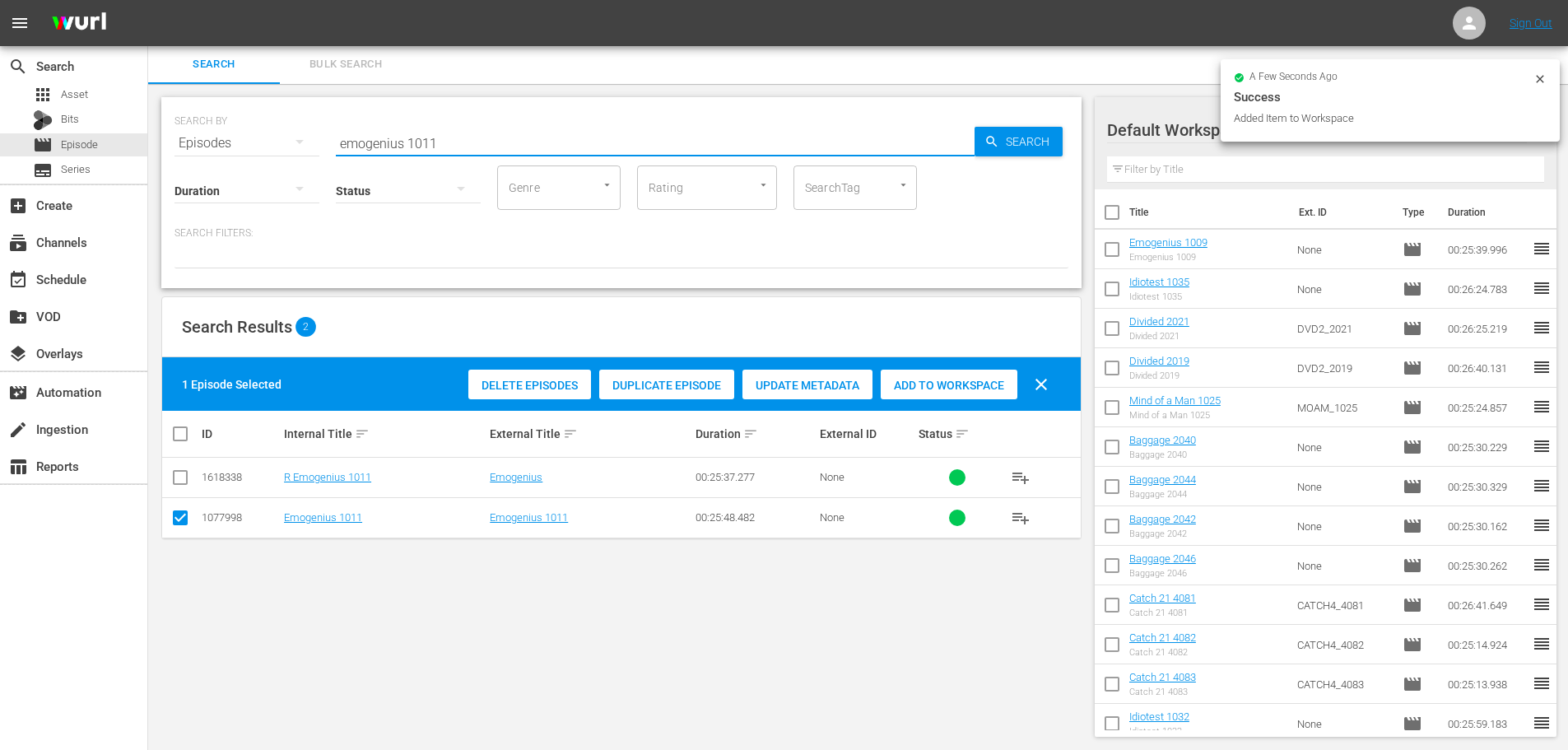
drag, startPoint x: 461, startPoint y: 145, endPoint x: 232, endPoint y: 123, distance: 230.1
click at [238, 130] on div "SEARCH BY Search By Episodes Search ID, Title, Description, Keywords, or Catego…" at bounding box center [621, 134] width 894 height 59
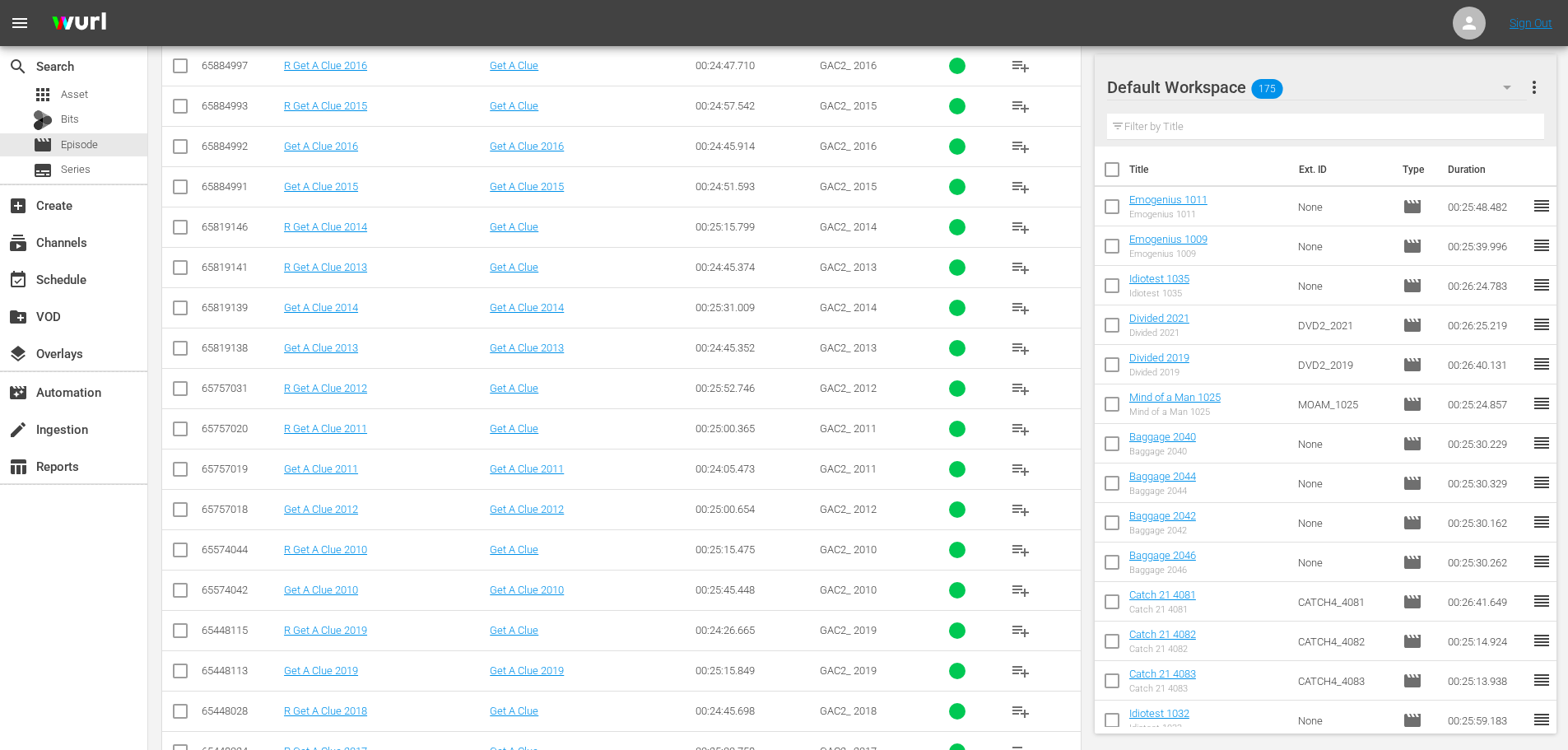
scroll to position [496, 0]
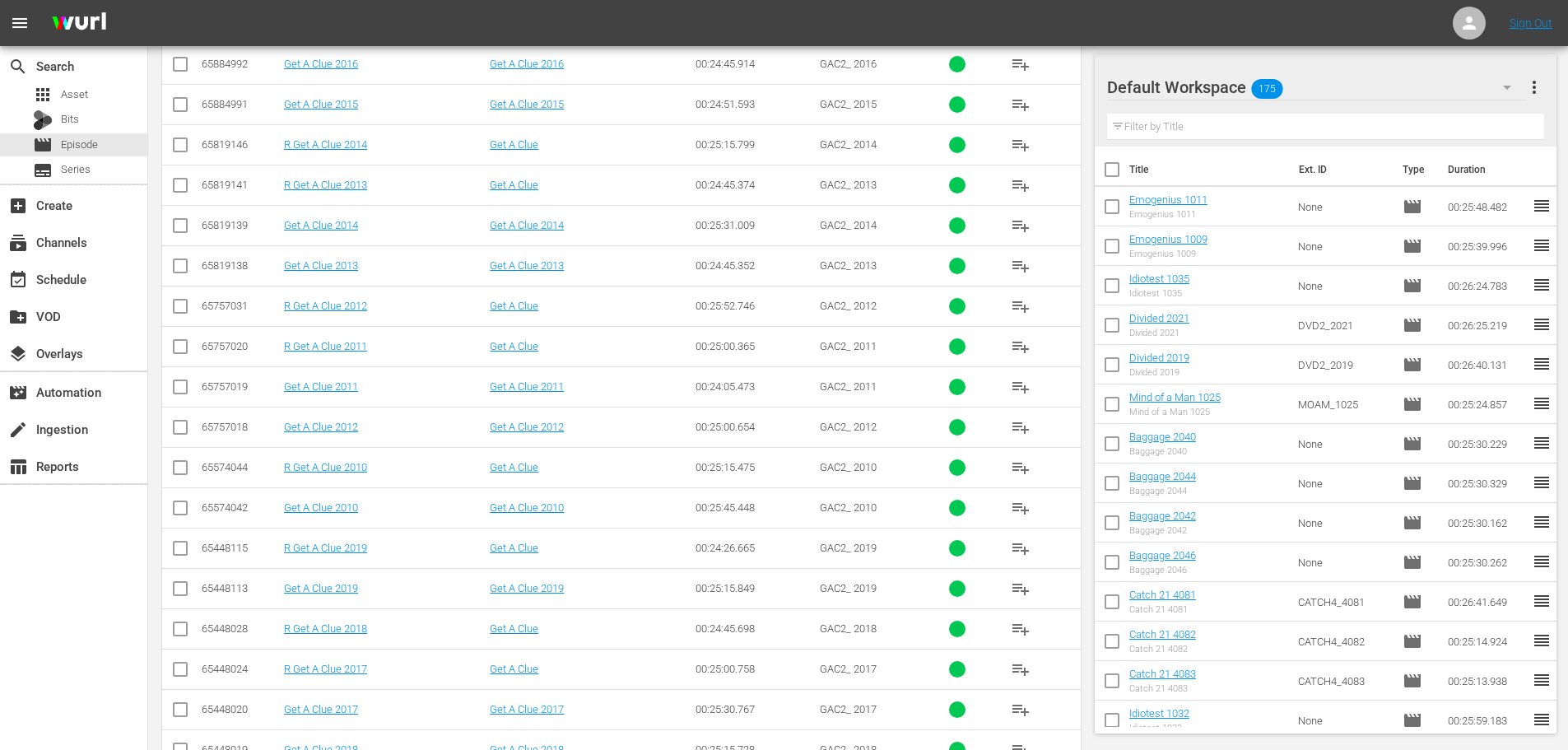
type input "get a clue 201"
drag, startPoint x: 189, startPoint y: 712, endPoint x: 188, endPoint y: 679, distance: 33.0
click at [189, 711] on input "checkbox" at bounding box center [180, 712] width 19 height 19
checkbox input "true"
click at [178, 598] on input "checkbox" at bounding box center [180, 591] width 19 height 19
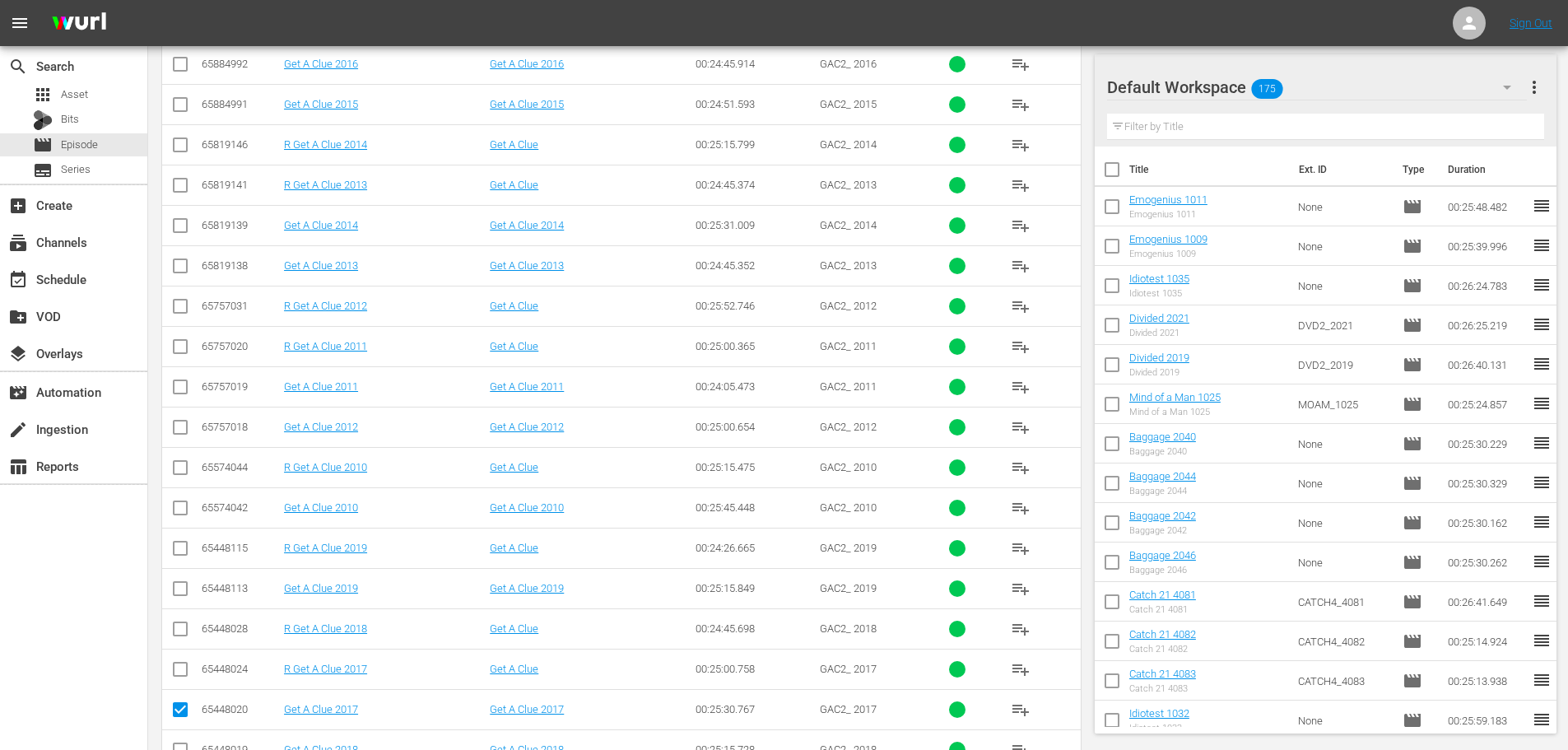
checkbox input "true"
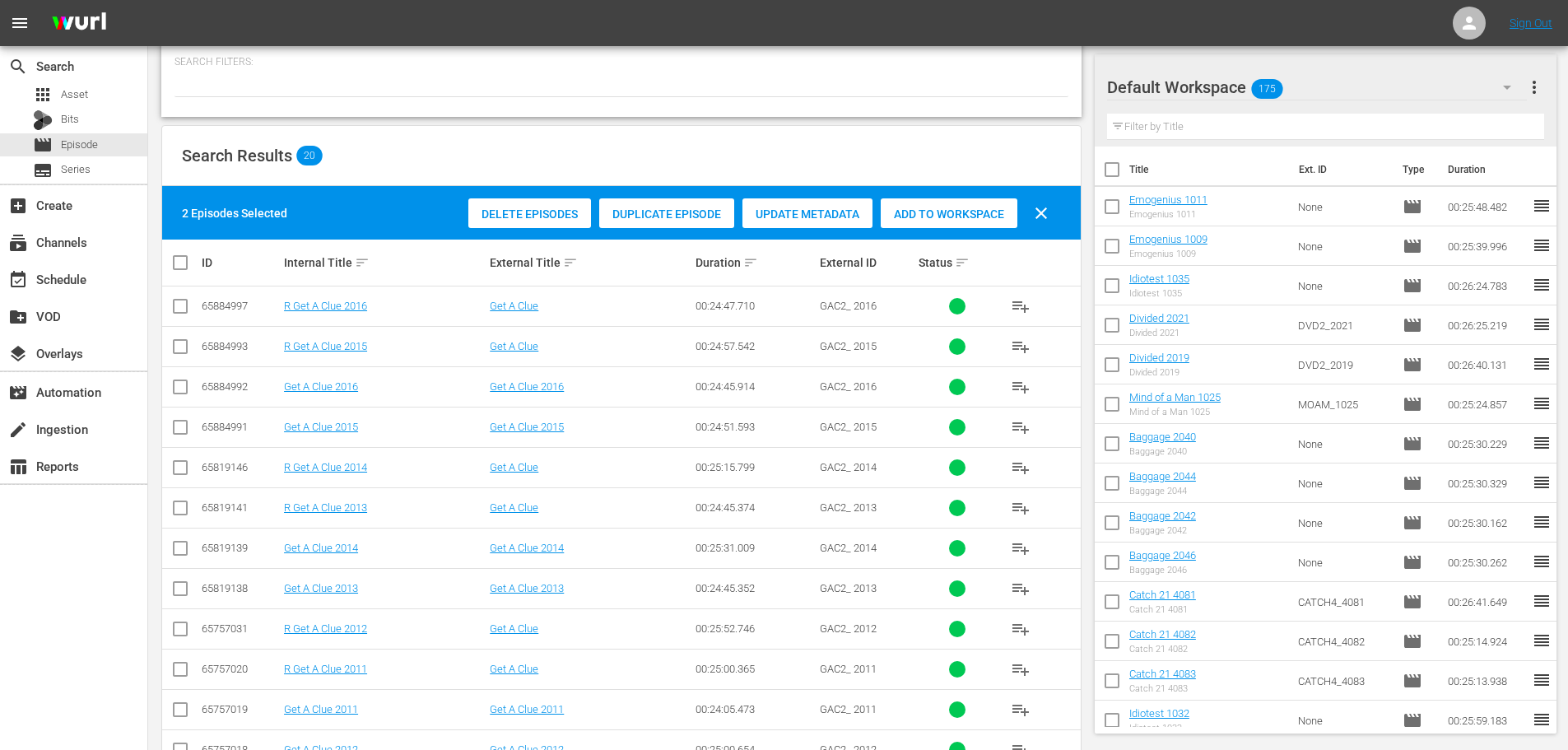
scroll to position [2, 0]
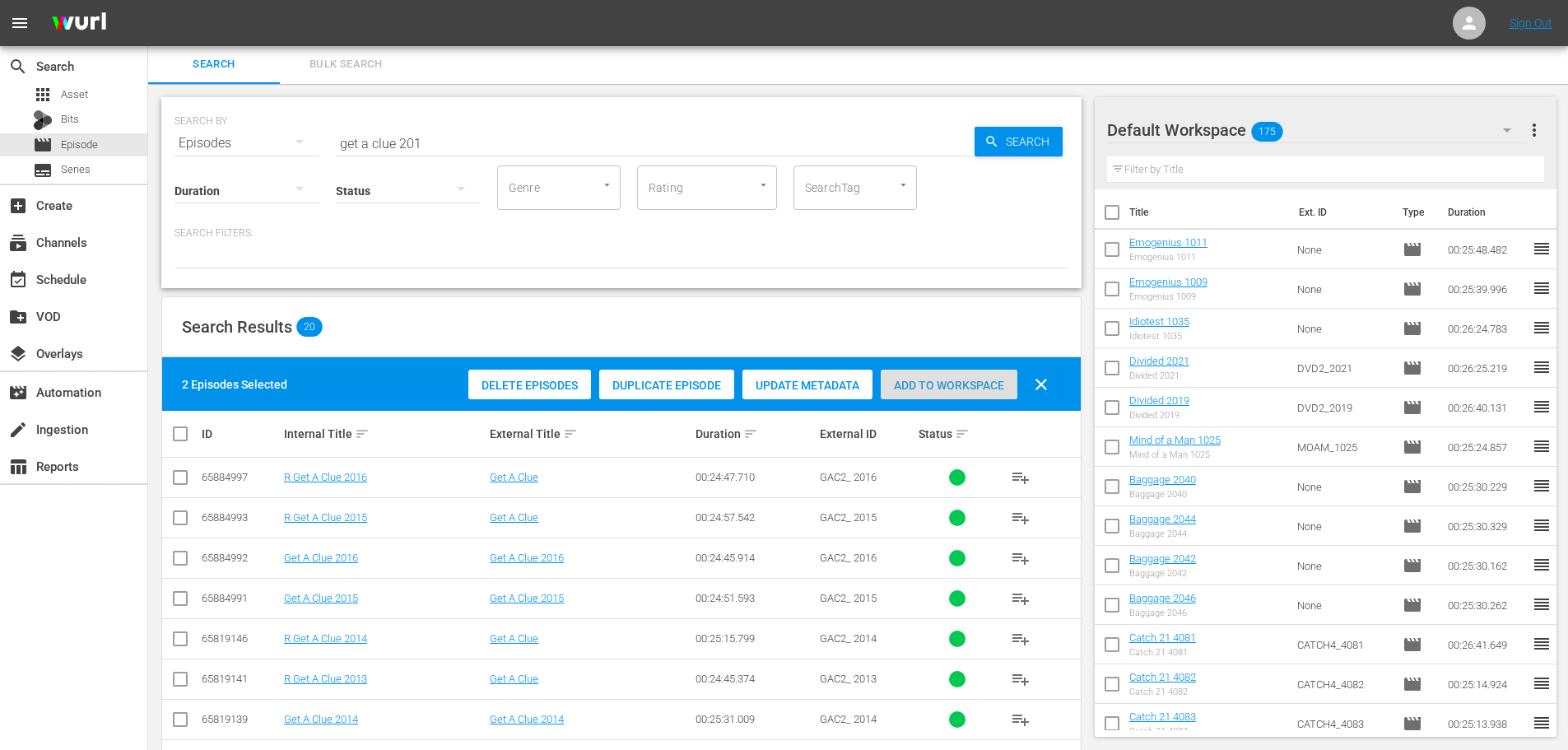
click at [927, 372] on div "Add to Workspace" at bounding box center [949, 385] width 136 height 32
drag, startPoint x: 429, startPoint y: 145, endPoint x: 213, endPoint y: 134, distance: 216.3
click at [213, 134] on div "SEARCH BY Search By Episodes Search ID, Title, Description, Keywords, or Catego…" at bounding box center [621, 134] width 894 height 59
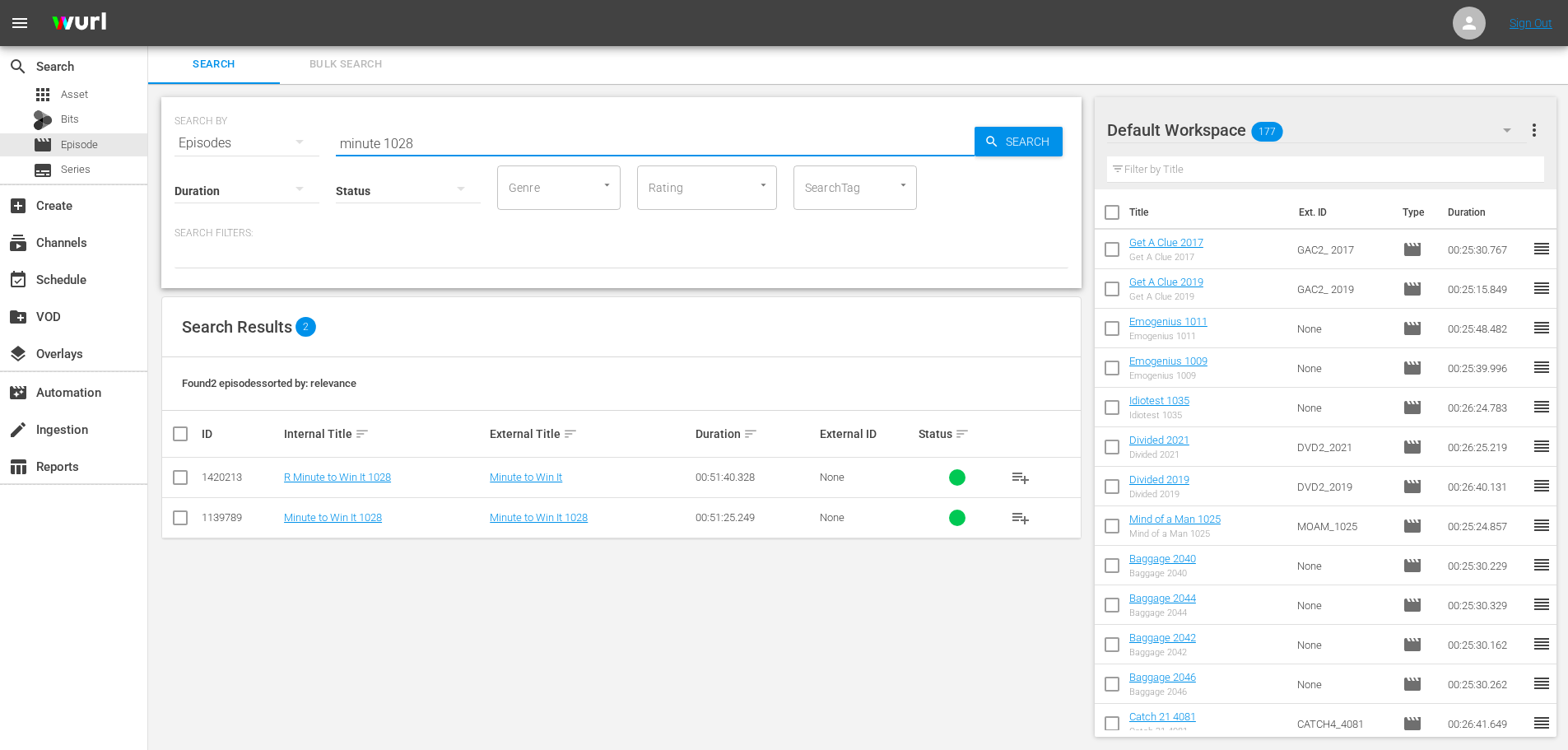
type input "minute 1028"
click at [186, 513] on input "checkbox" at bounding box center [180, 521] width 19 height 19
checkbox input "true"
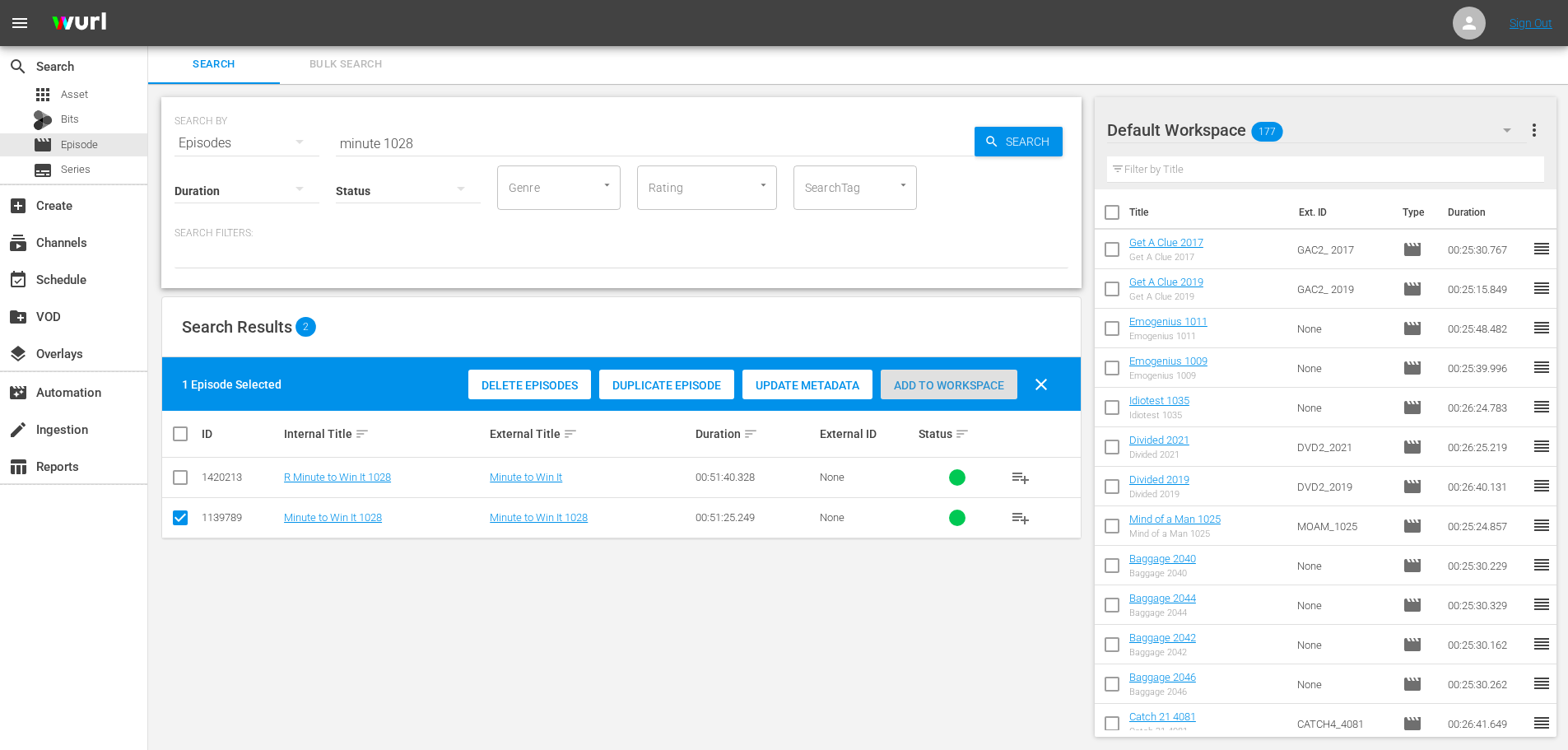
click at [906, 379] on span "Add to Workspace" at bounding box center [949, 385] width 136 height 13
drag, startPoint x: 447, startPoint y: 135, endPoint x: 231, endPoint y: 137, distance: 216.0
click at [231, 137] on div "SEARCH BY Search By Episodes Search ID, Title, Description, Keywords, or Catego…" at bounding box center [621, 134] width 894 height 59
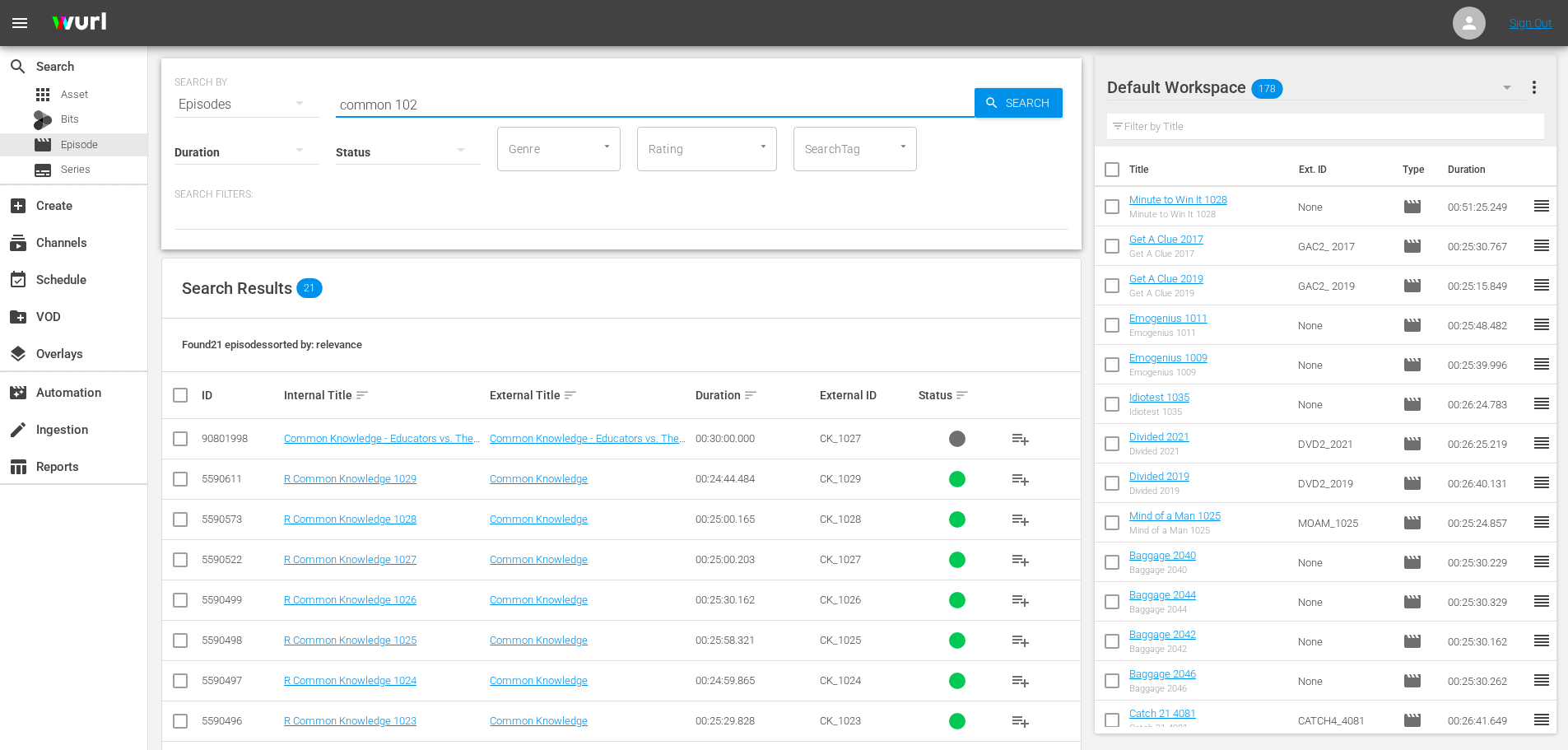
scroll to position [586, 0]
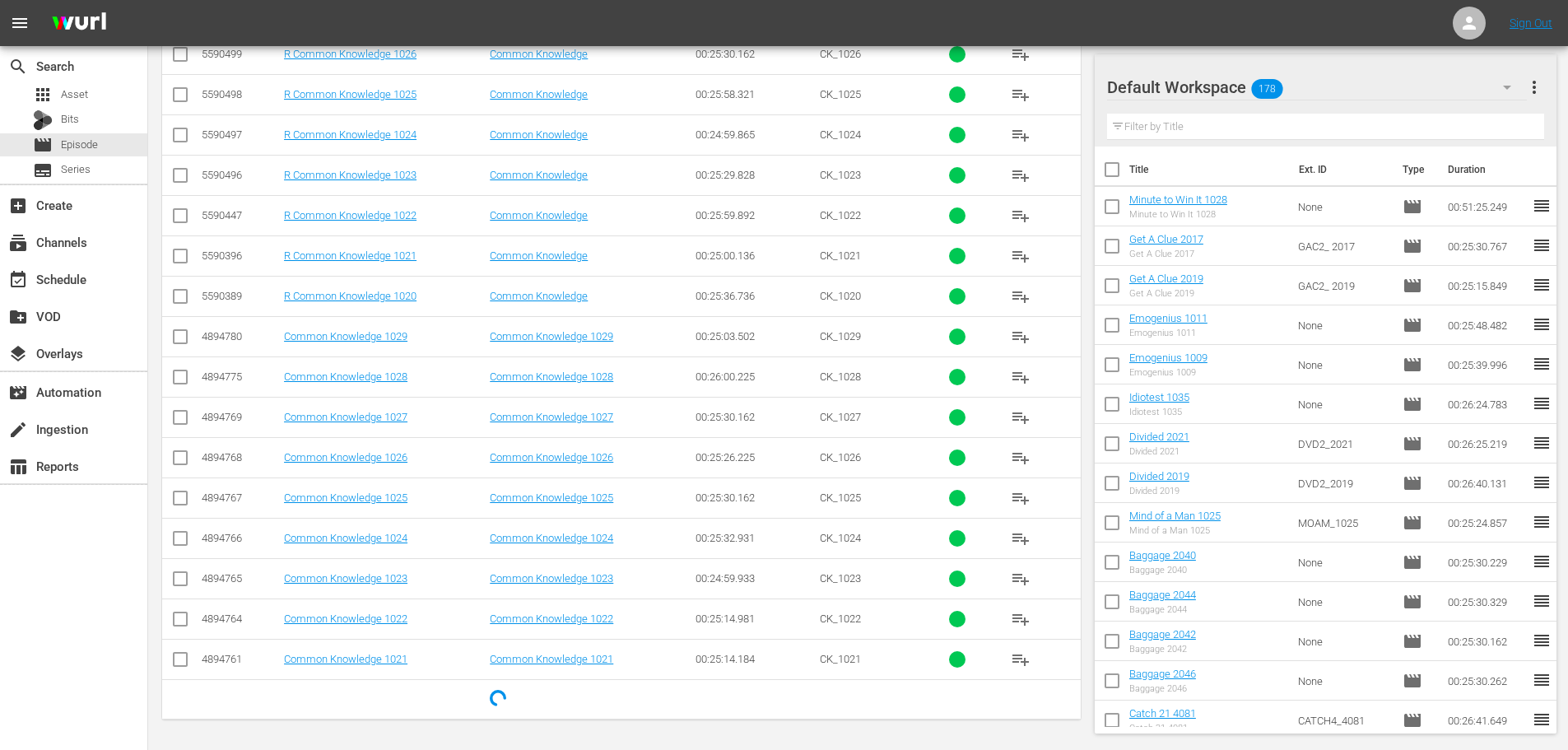
type input "common 102"
click at [182, 627] on input "checkbox" at bounding box center [180, 622] width 19 height 19
checkbox input "true"
click at [174, 572] on input "checkbox" at bounding box center [180, 581] width 19 height 19
checkbox input "true"
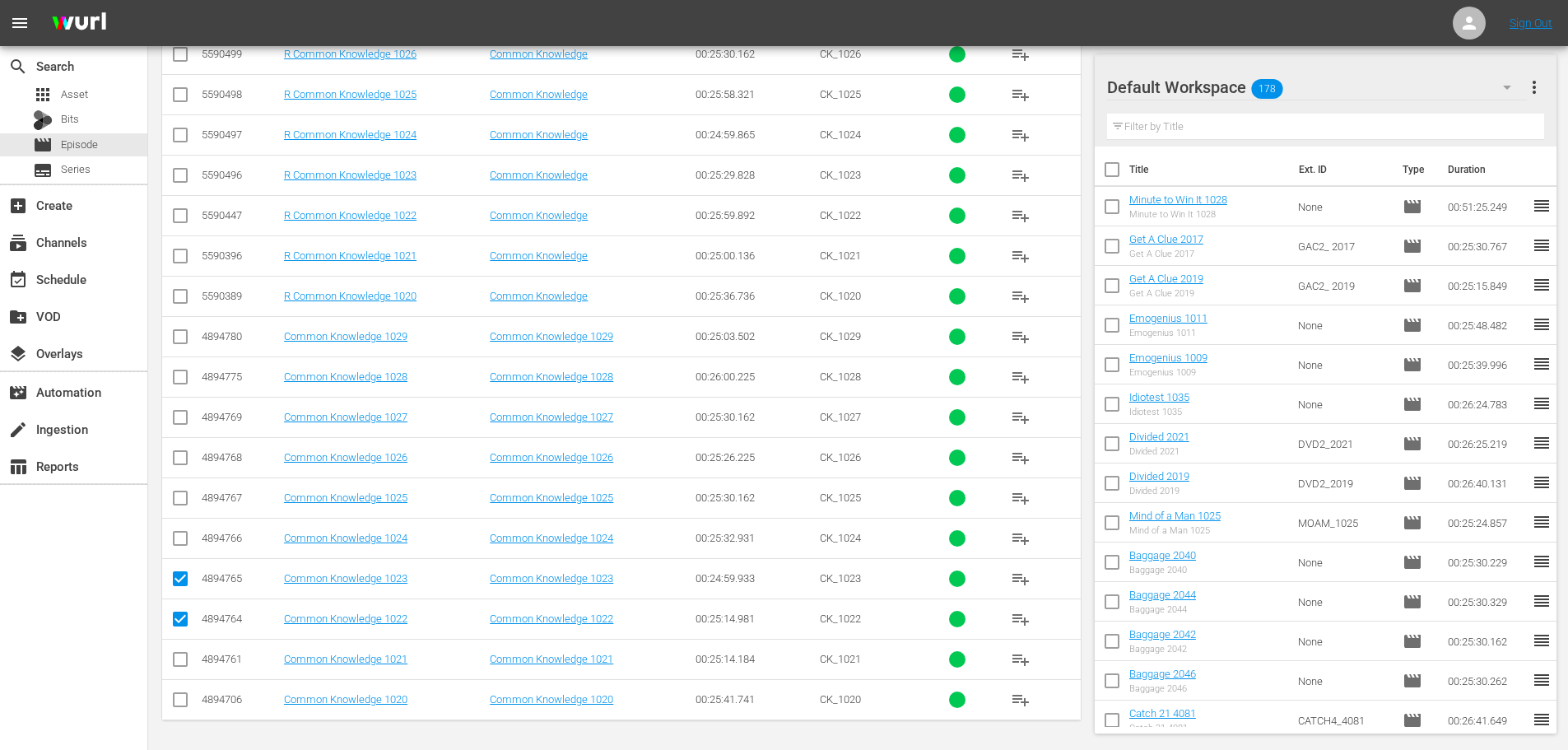
click at [182, 545] on input "checkbox" at bounding box center [180, 541] width 19 height 19
checkbox input "true"
click at [178, 503] on input "checkbox" at bounding box center [180, 500] width 19 height 19
checkbox input "true"
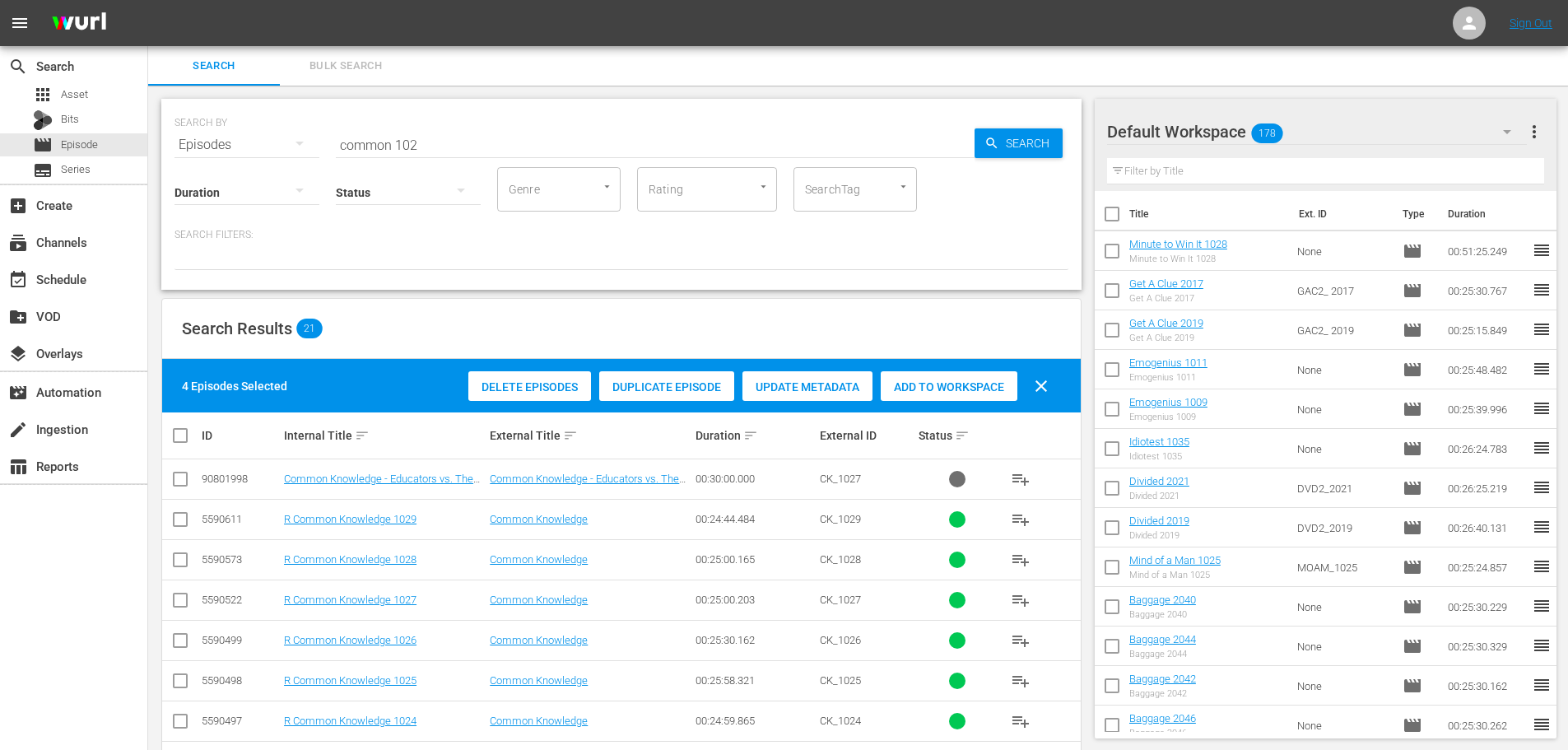
drag, startPoint x: 951, startPoint y: 385, endPoint x: 907, endPoint y: 352, distance: 55.0
click at [951, 384] on span "Add to Workspace" at bounding box center [949, 387] width 136 height 13
drag, startPoint x: 434, startPoint y: 141, endPoint x: 227, endPoint y: 141, distance: 207.0
click at [227, 141] on div "SEARCH BY Search By Episodes Search ID, Title, Description, Keywords, or Catego…" at bounding box center [621, 135] width 894 height 59
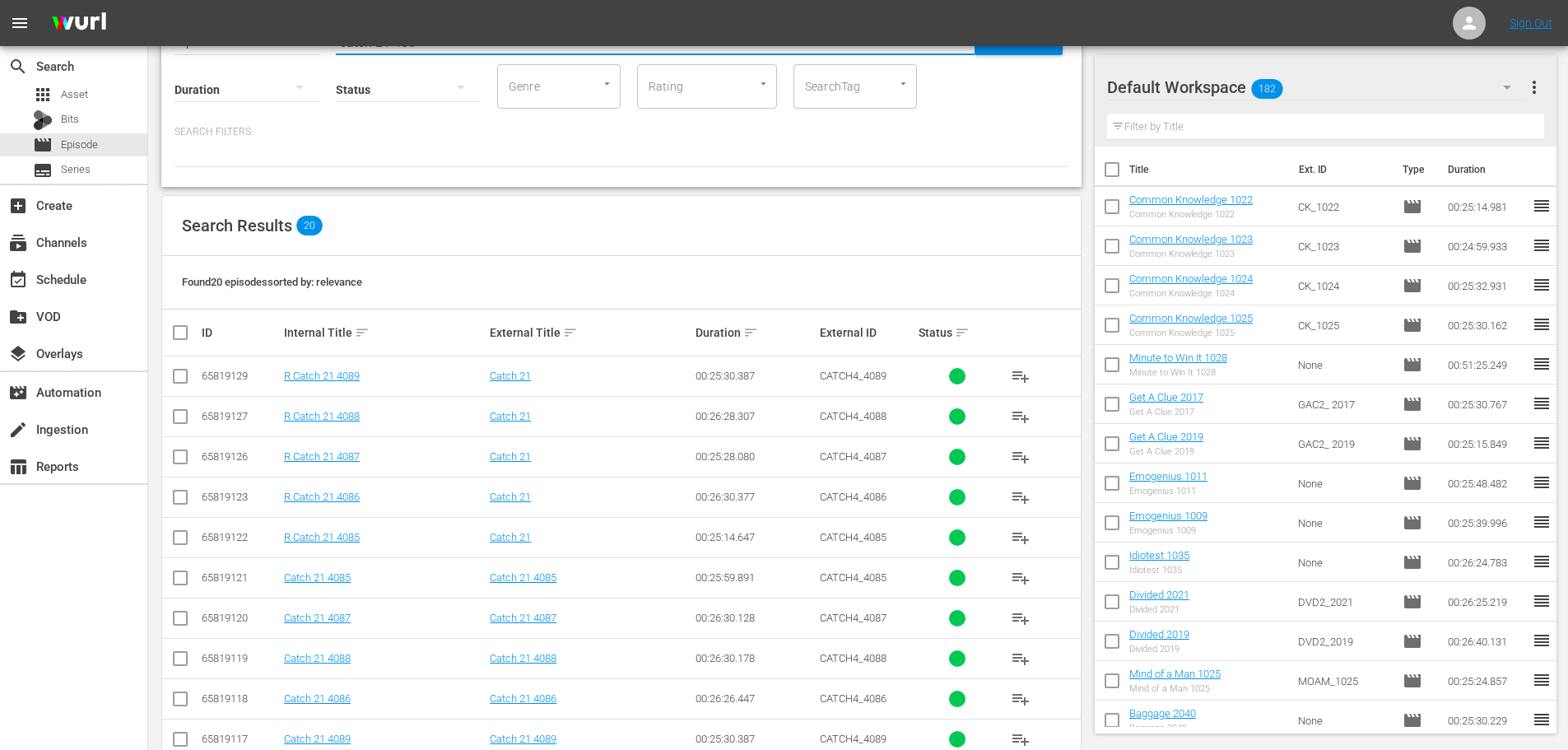
scroll to position [547, 0]
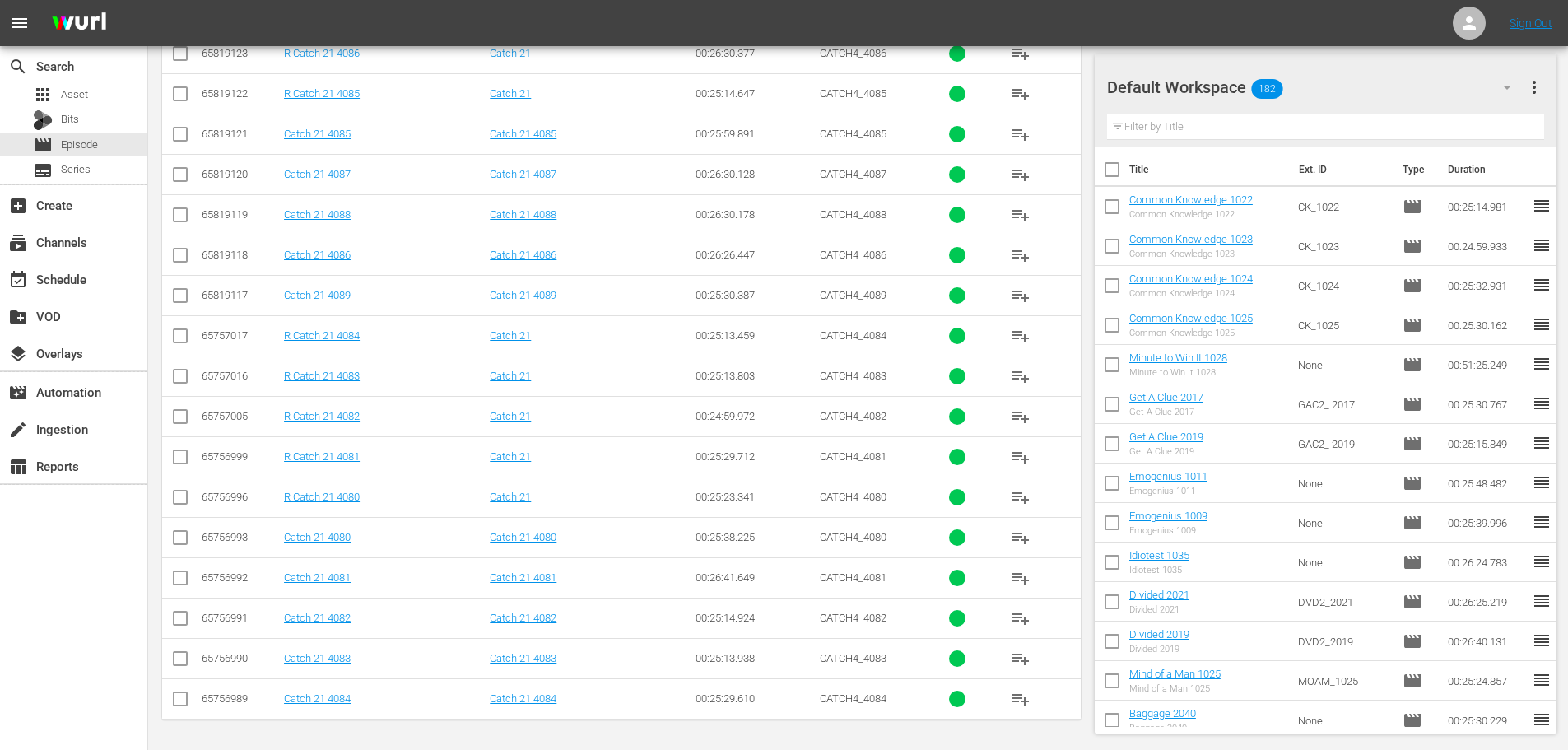
type input "catch 21 408"
click at [180, 702] on input "checkbox" at bounding box center [180, 702] width 19 height 19
checkbox input "true"
click at [183, 140] on input "checkbox" at bounding box center [180, 136] width 19 height 19
checkbox input "true"
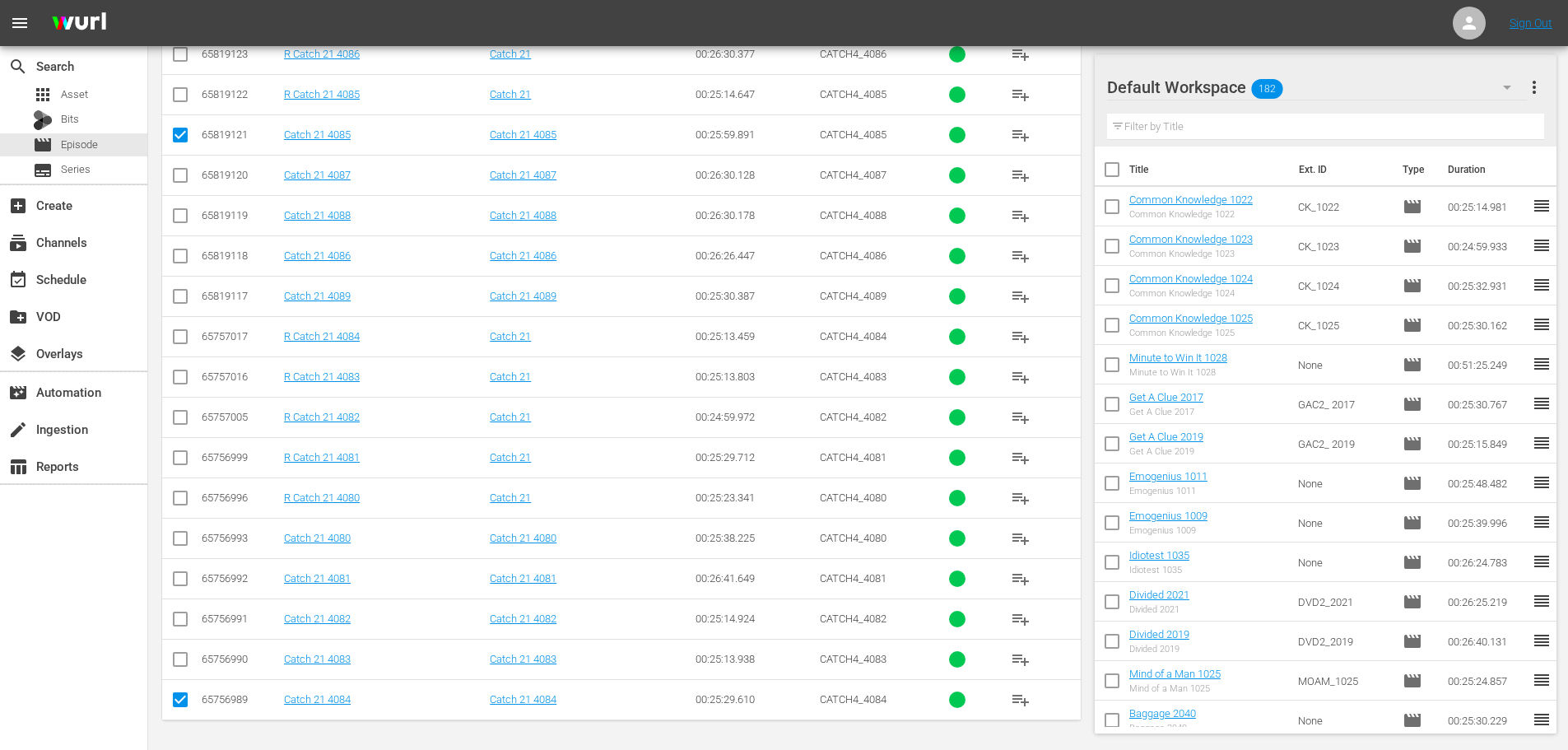
scroll to position [0, 0]
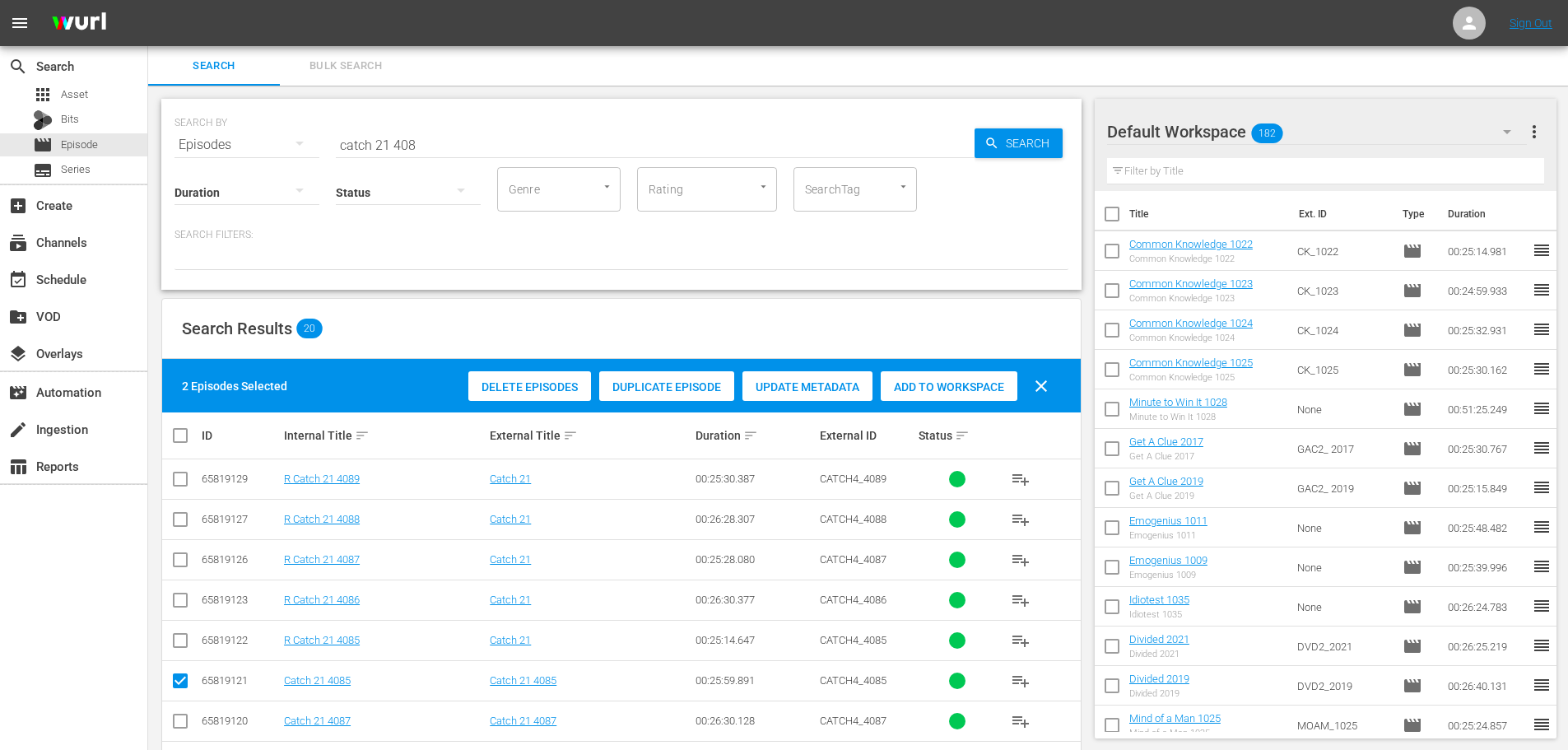
click at [956, 388] on span "Add to Workspace" at bounding box center [949, 387] width 136 height 13
drag, startPoint x: 433, startPoint y: 131, endPoint x: 245, endPoint y: 139, distance: 188.2
click at [257, 141] on div "SEARCH BY Search By Episodes Search ID, Title, Description, Keywords, or Catego…" at bounding box center [621, 135] width 894 height 59
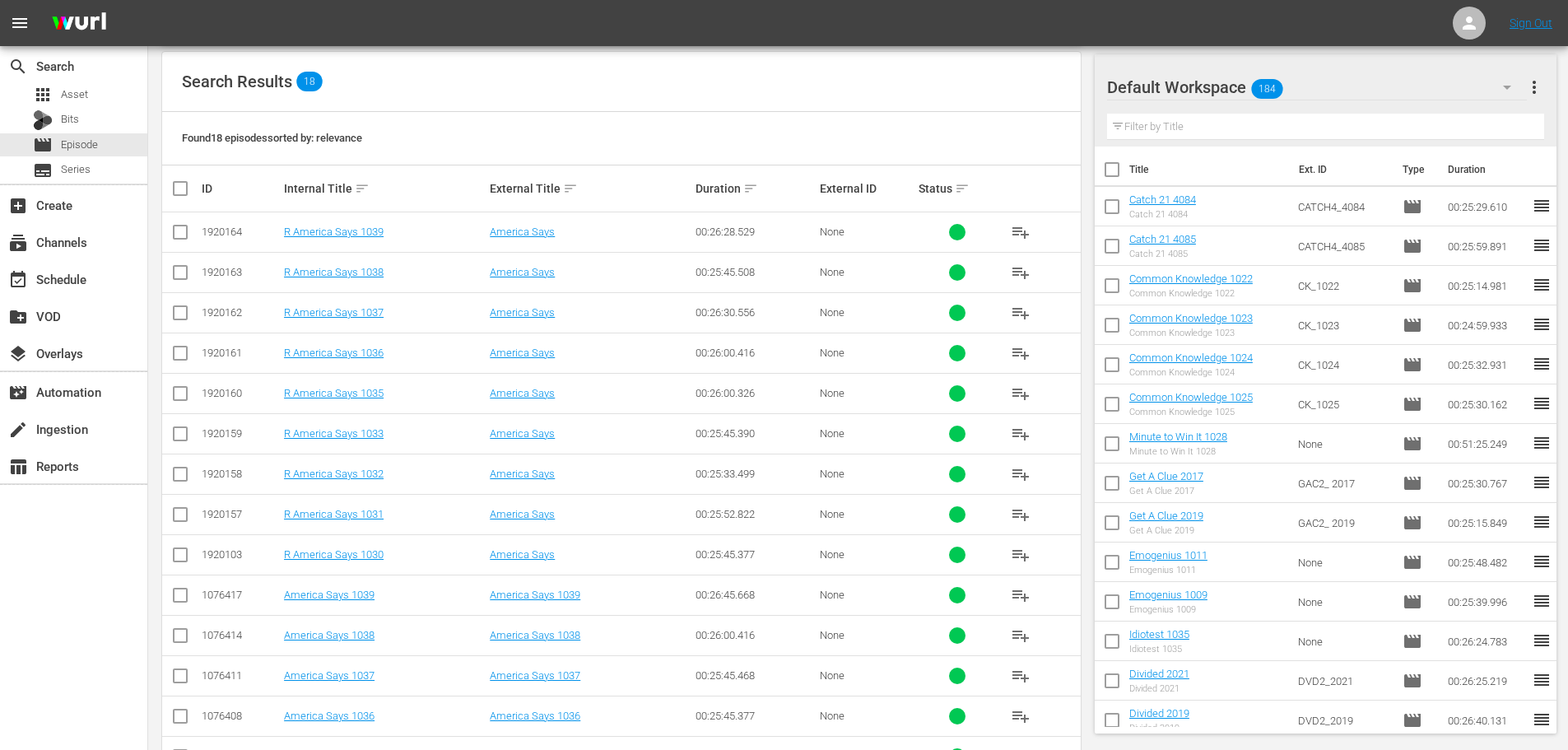
scroll to position [466, 0]
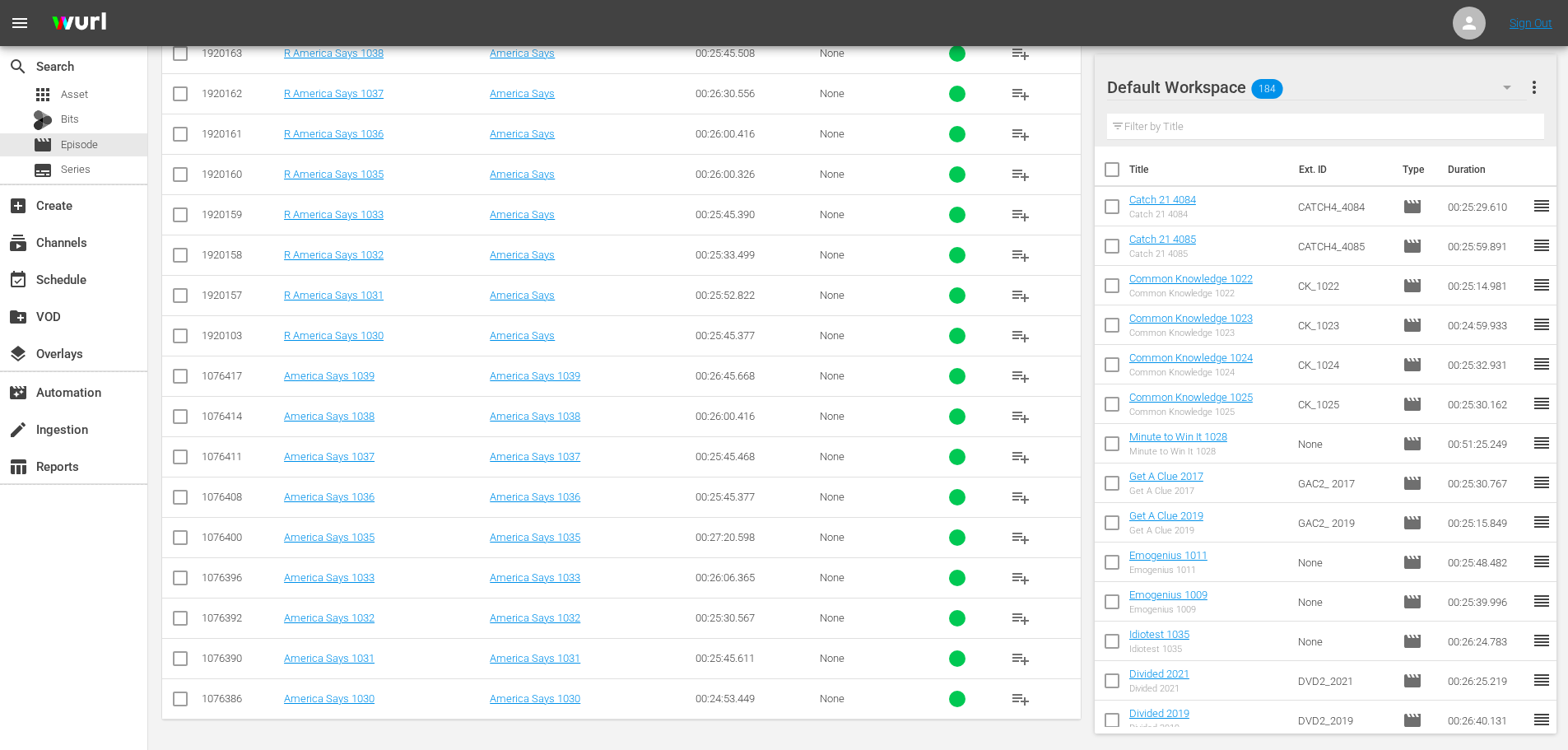
type input "america 103"
click at [173, 498] on input "checkbox" at bounding box center [180, 499] width 19 height 19
checkbox input "true"
click at [175, 417] on input "checkbox" at bounding box center [180, 419] width 19 height 19
checkbox input "true"
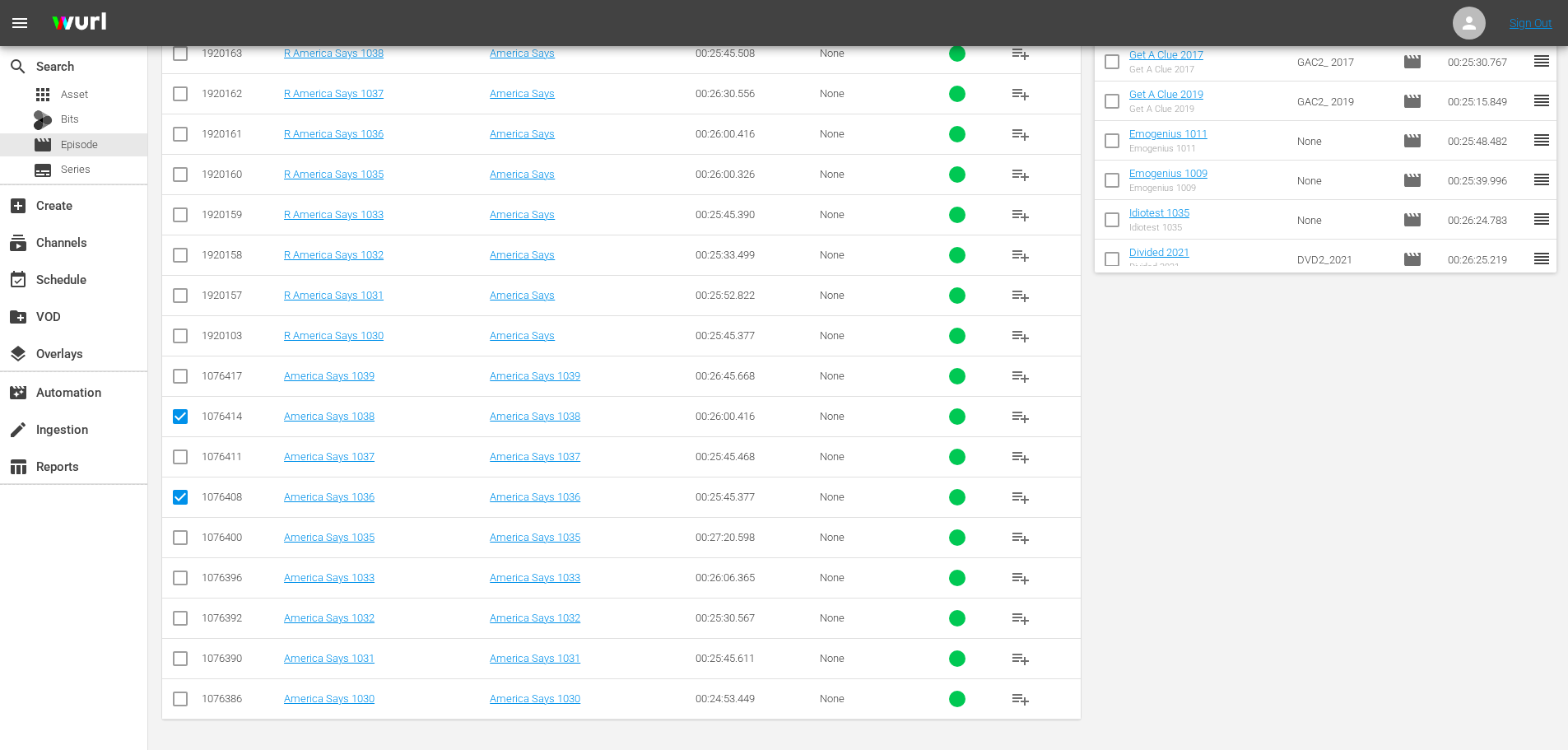
scroll to position [0, 0]
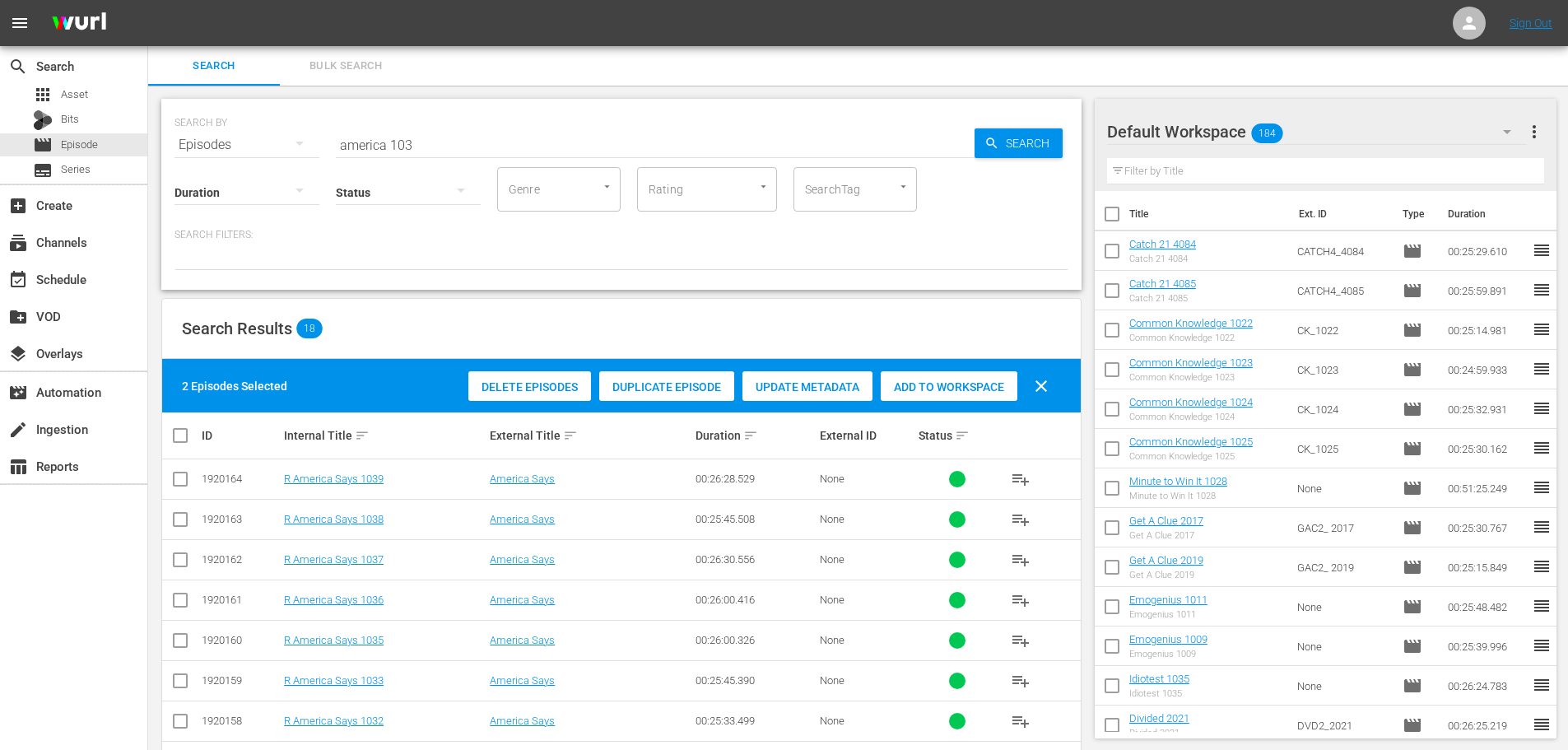
click at [909, 385] on span "Add to Workspace" at bounding box center [949, 387] width 136 height 13
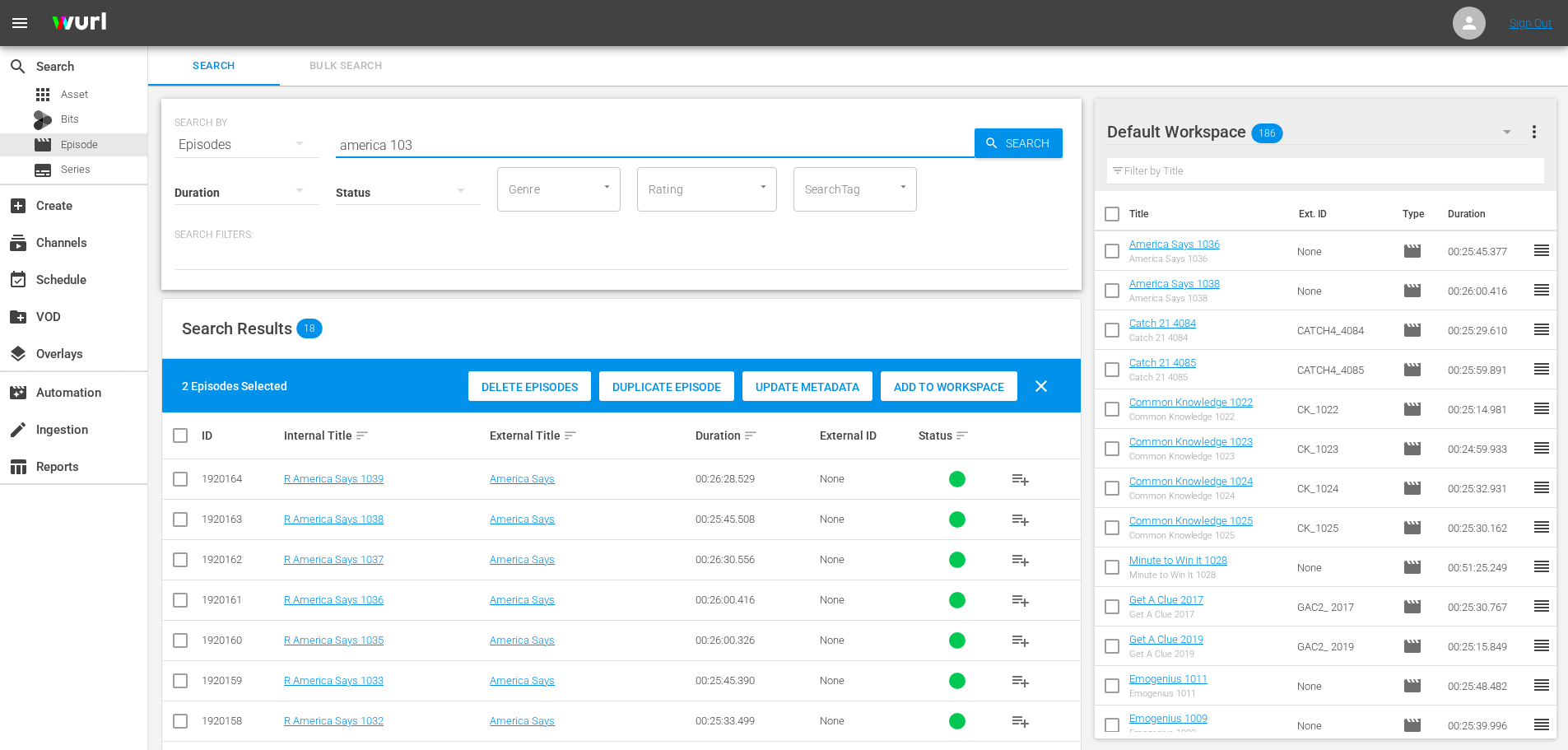
click at [509, 136] on input "america 103" at bounding box center [655, 145] width 639 height 40
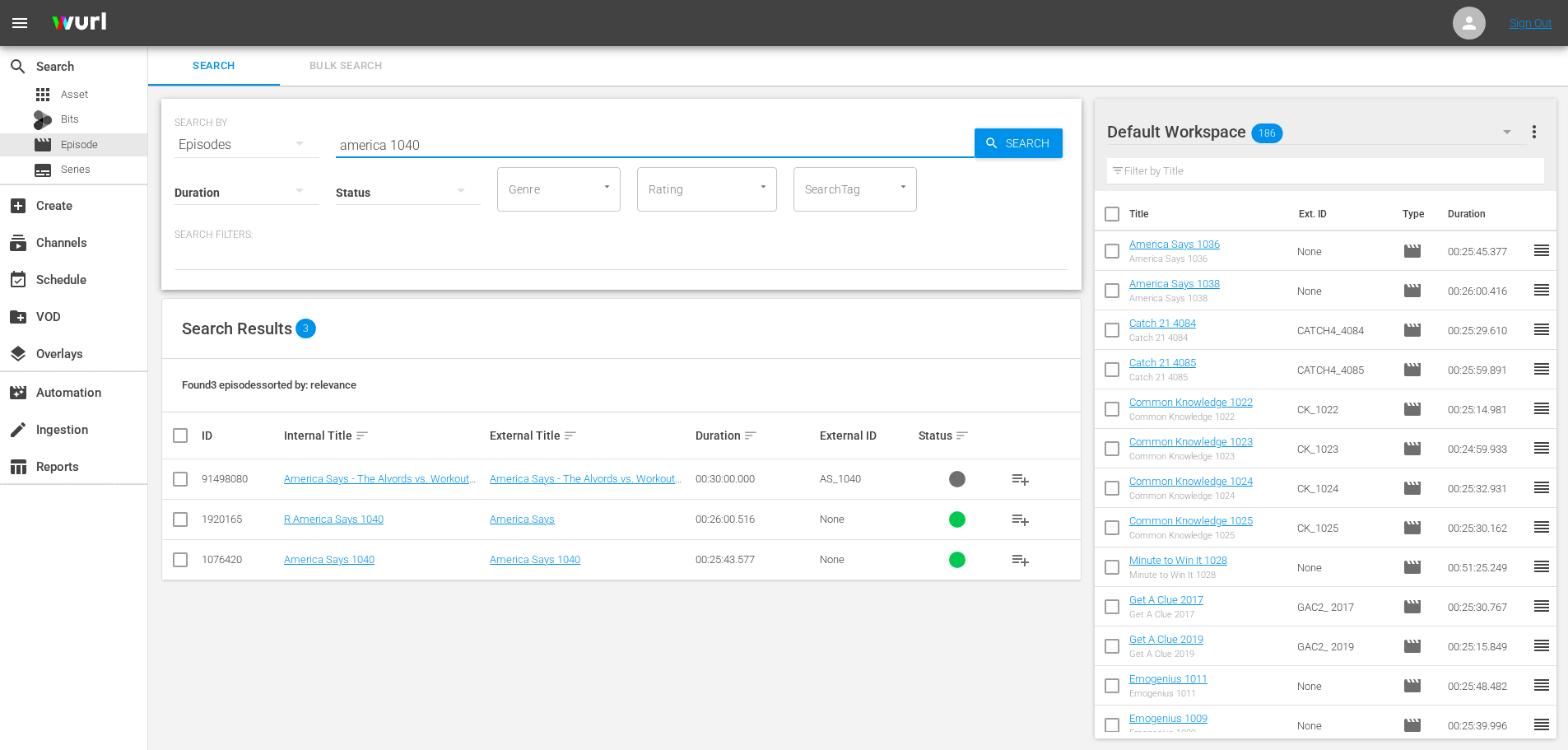
type input "america 1040"
click at [181, 556] on input "checkbox" at bounding box center [180, 562] width 19 height 19
checkbox input "true"
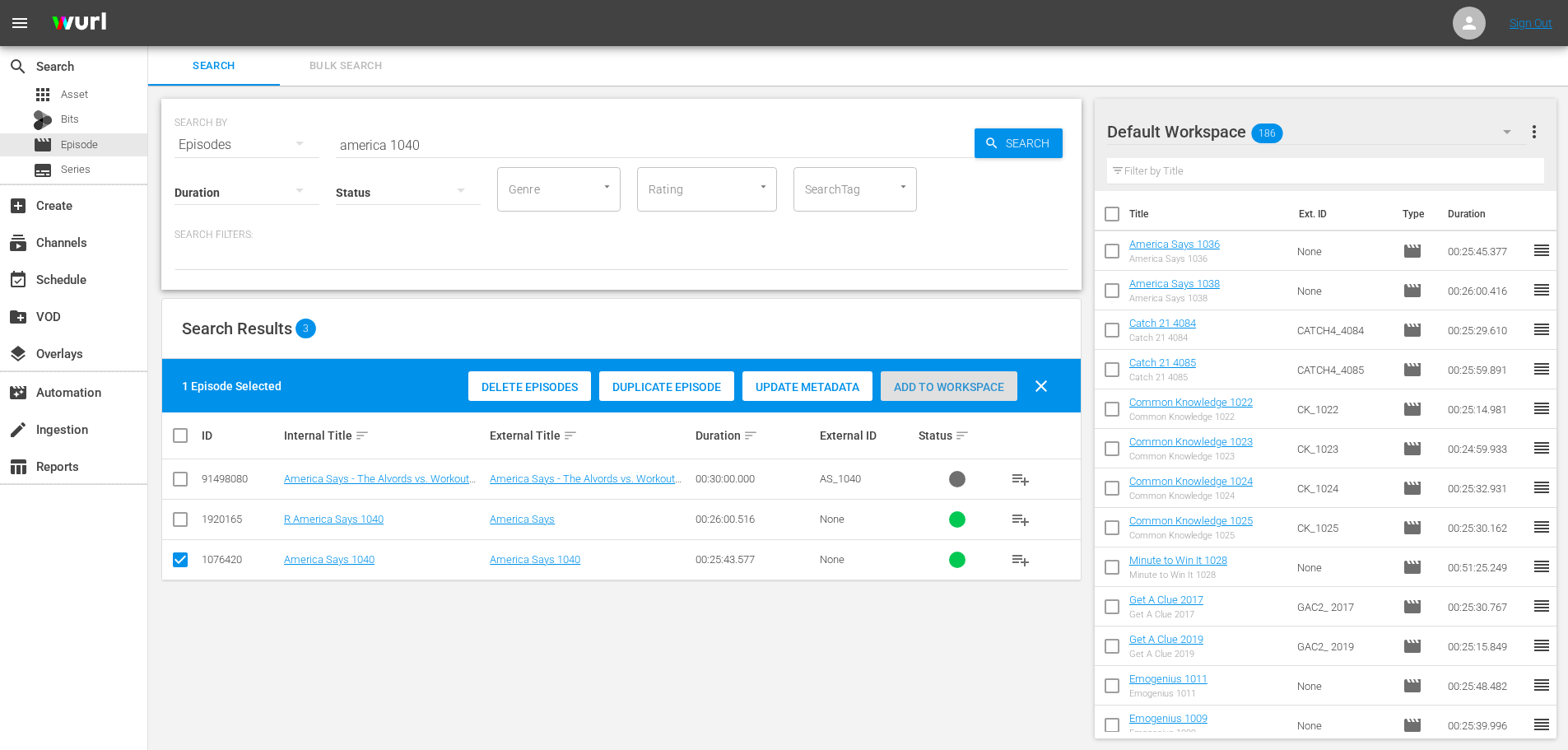
click at [974, 382] on span "Add to Workspace" at bounding box center [949, 387] width 136 height 13
drag, startPoint x: 503, startPoint y: 156, endPoint x: 331, endPoint y: 137, distance: 173.0
click at [331, 137] on div "SEARCH BY Search By Episodes Search ID, Title, Description, Keywords, or Catego…" at bounding box center [621, 135] width 894 height 59
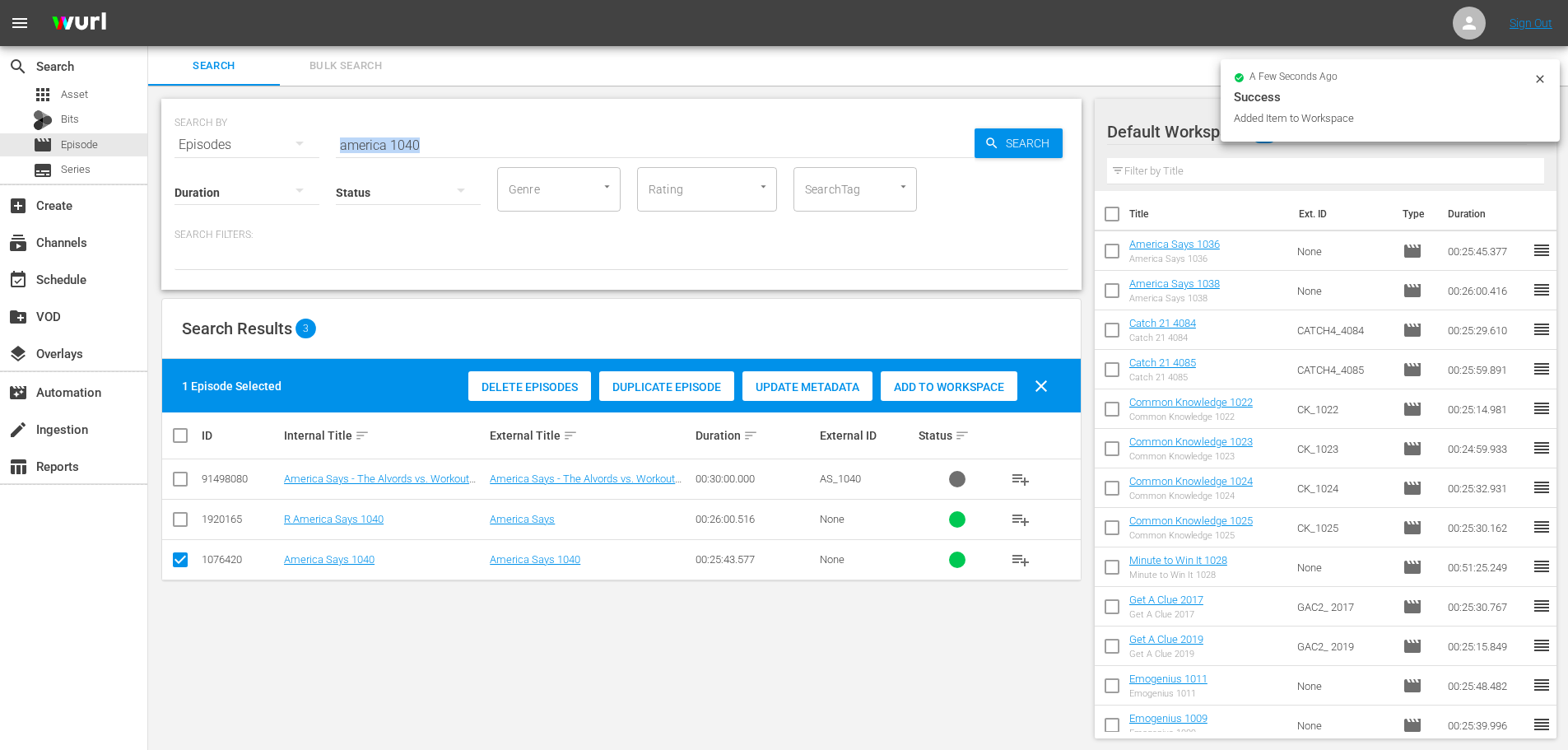
click at [421, 143] on input "america 1040" at bounding box center [655, 145] width 639 height 40
drag, startPoint x: 427, startPoint y: 141, endPoint x: 198, endPoint y: 127, distance: 229.4
click at [200, 127] on div "SEARCH BY Search By Episodes Search ID, Title, Description, Keywords, or Catego…" at bounding box center [621, 135] width 894 height 59
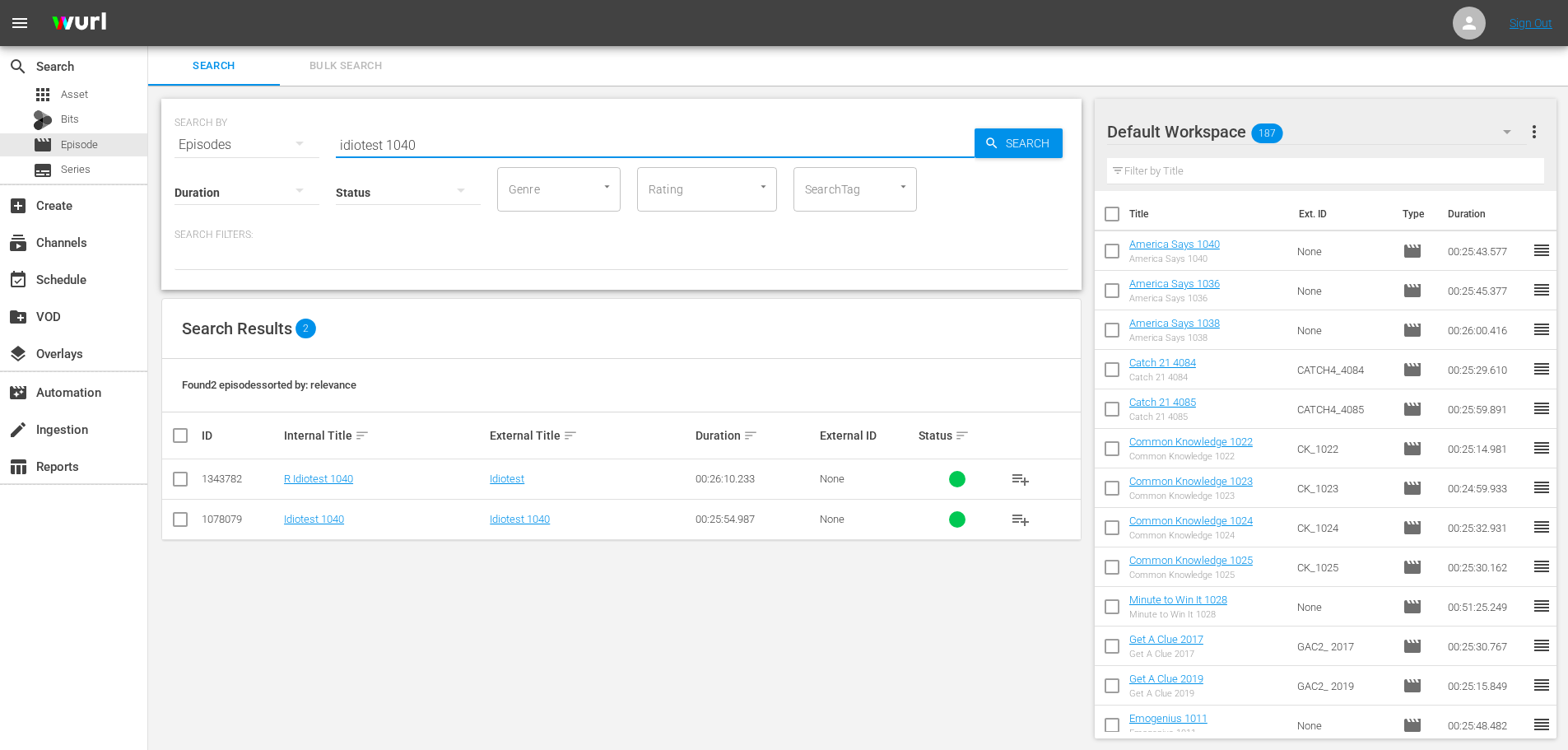
type input "idiotest 1040"
click at [179, 529] on input "checkbox" at bounding box center [180, 522] width 19 height 19
checkbox input "true"
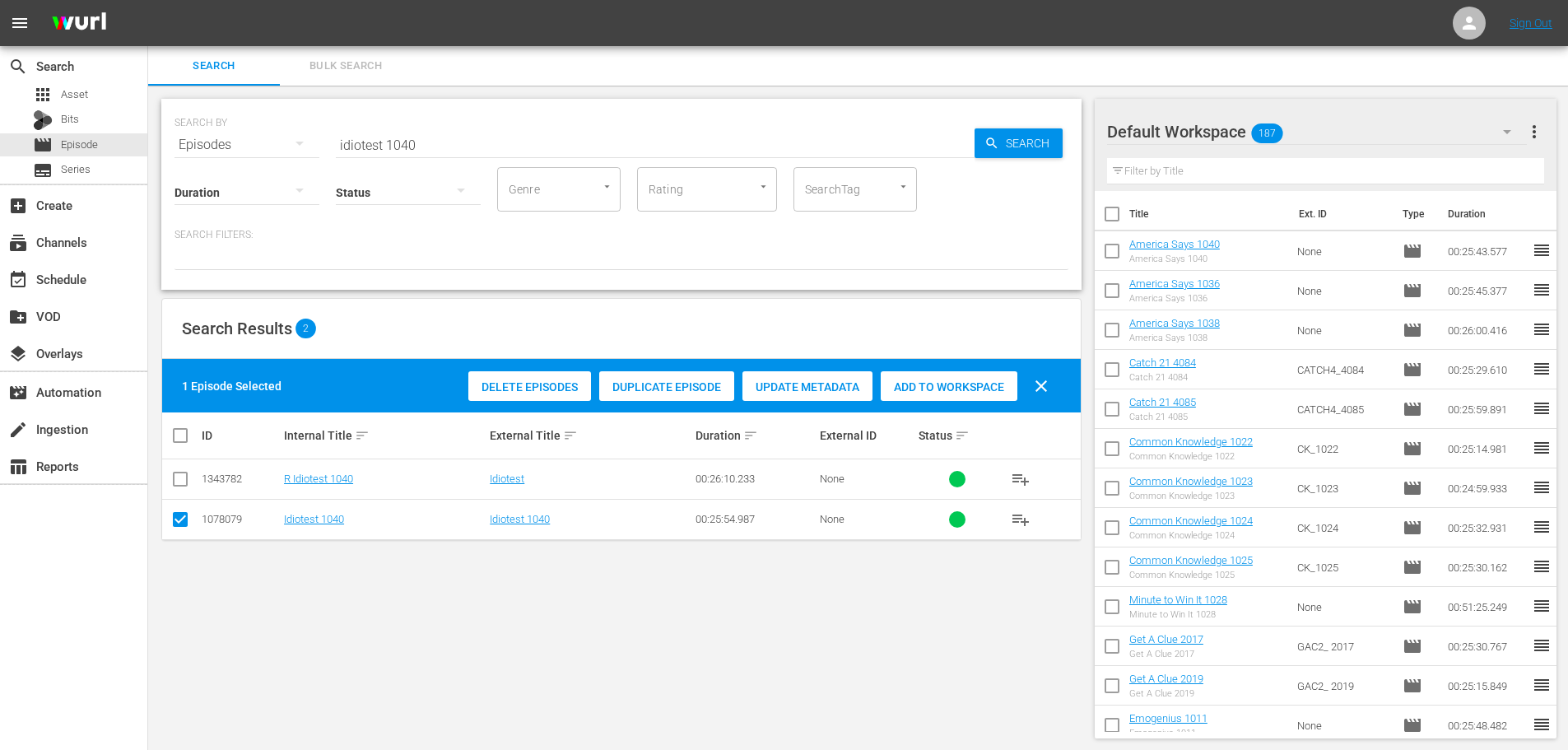
click at [902, 385] on span "Add to Workspace" at bounding box center [949, 387] width 136 height 13
click at [421, 151] on input "idiotest 1040" at bounding box center [655, 145] width 639 height 40
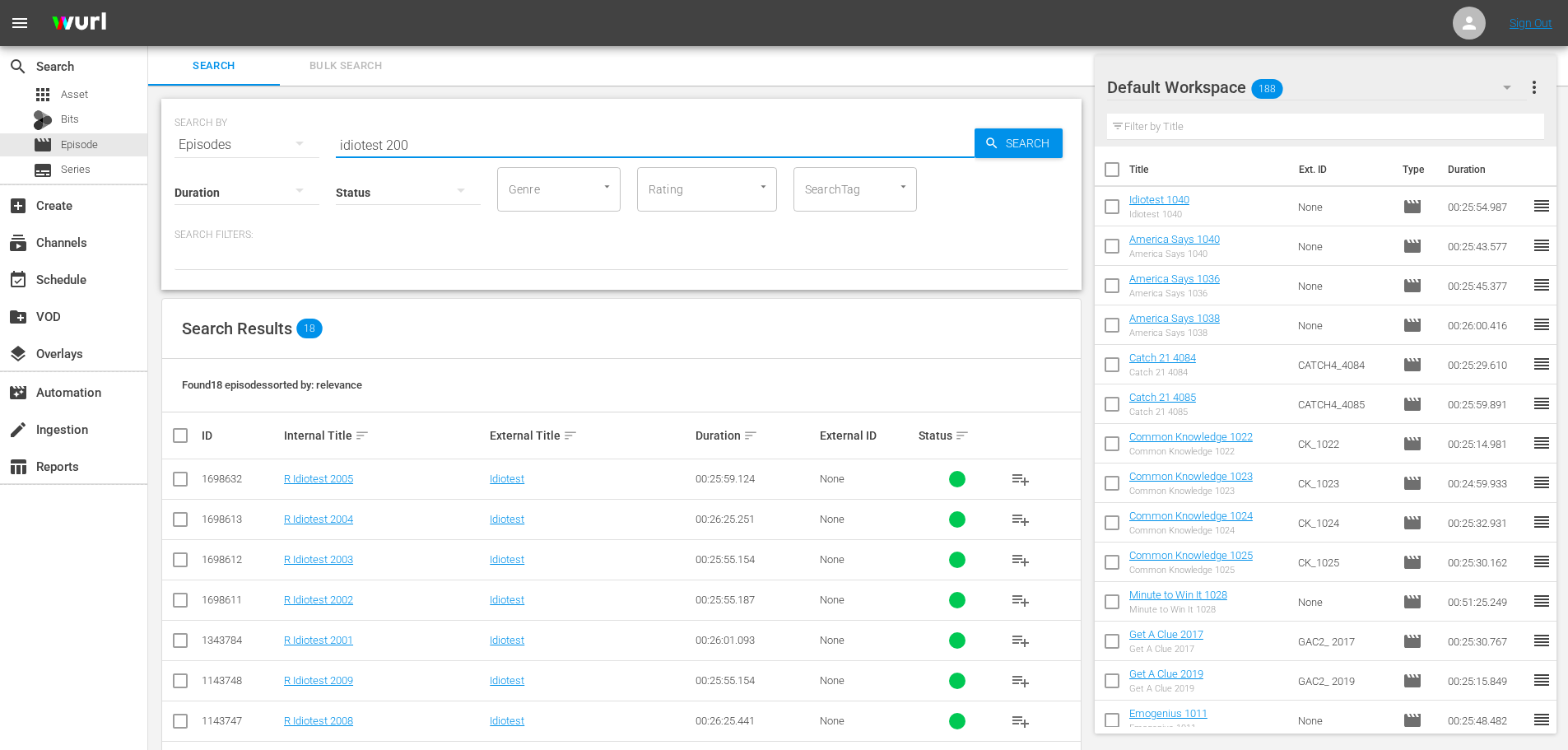
scroll to position [466, 0]
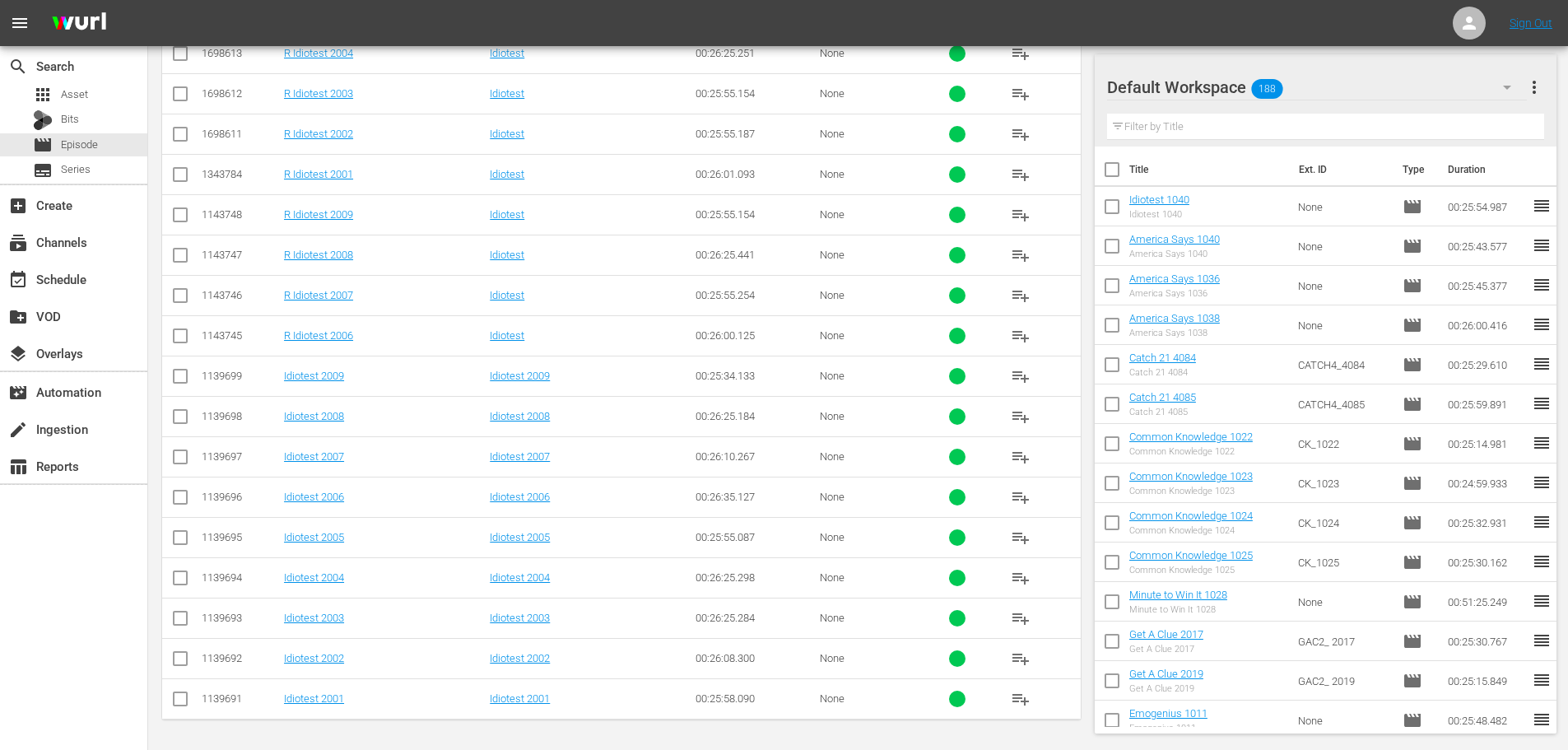
type input "idiotest 200"
drag, startPoint x: 186, startPoint y: 659, endPoint x: 177, endPoint y: 588, distance: 71.6
click at [186, 660] on input "checkbox" at bounding box center [180, 661] width 19 height 19
checkbox input "true"
click at [176, 578] on input "checkbox" at bounding box center [180, 580] width 19 height 19
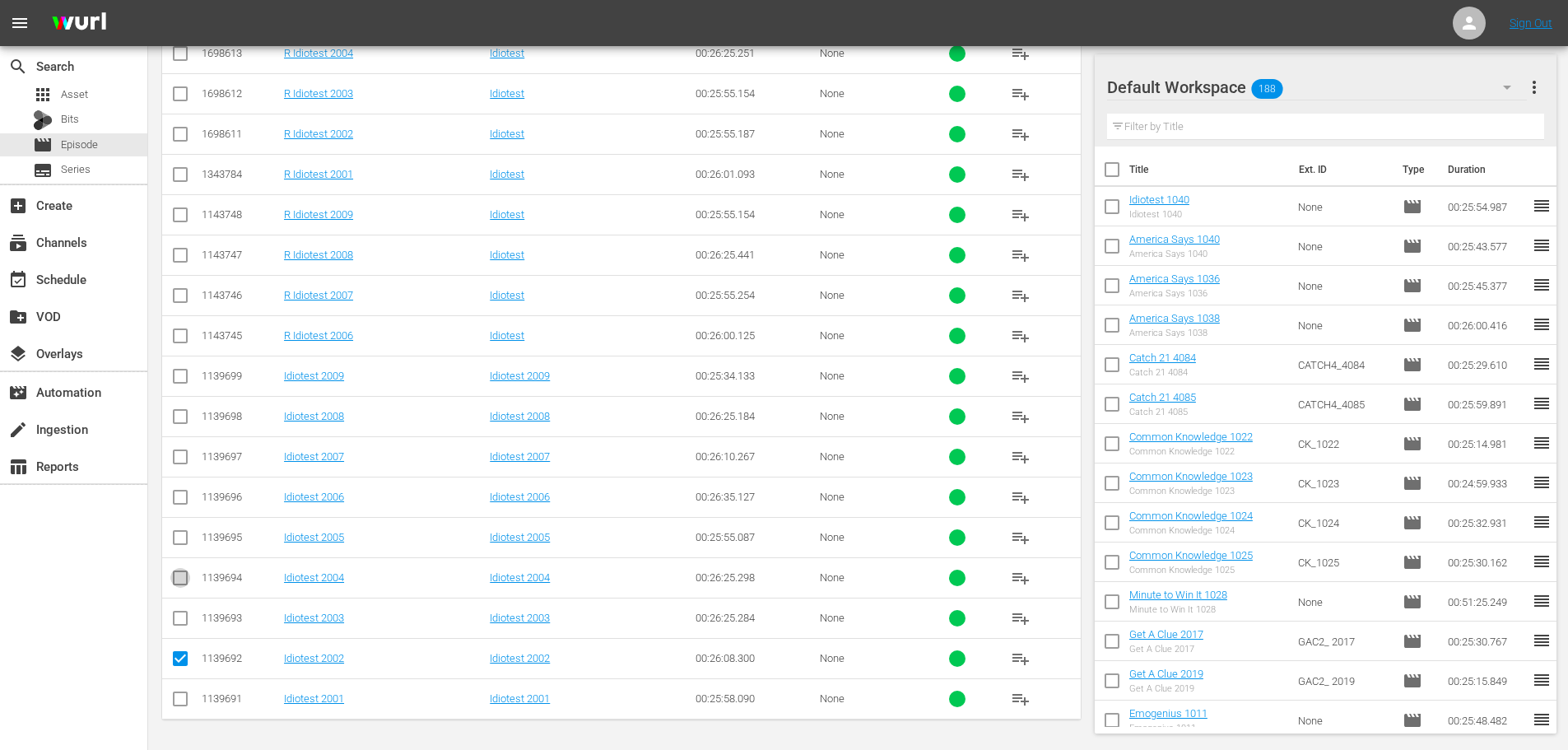
checkbox input "true"
click at [182, 489] on icon at bounding box center [180, 497] width 19 height 19
drag, startPoint x: 175, startPoint y: 504, endPoint x: 185, endPoint y: 503, distance: 10.0
click at [175, 504] on input "checkbox" at bounding box center [180, 499] width 19 height 19
checkbox input "true"
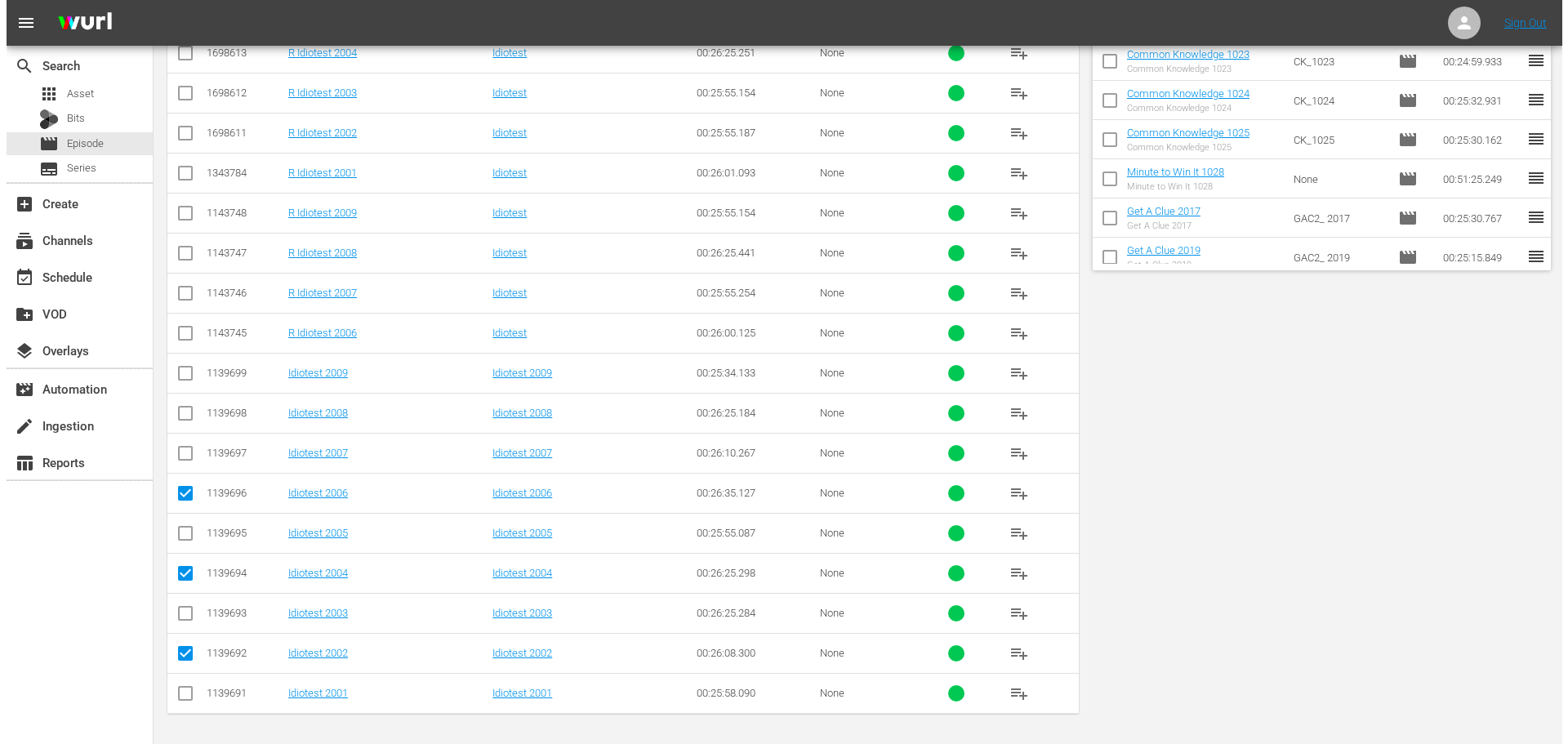
scroll to position [0, 0]
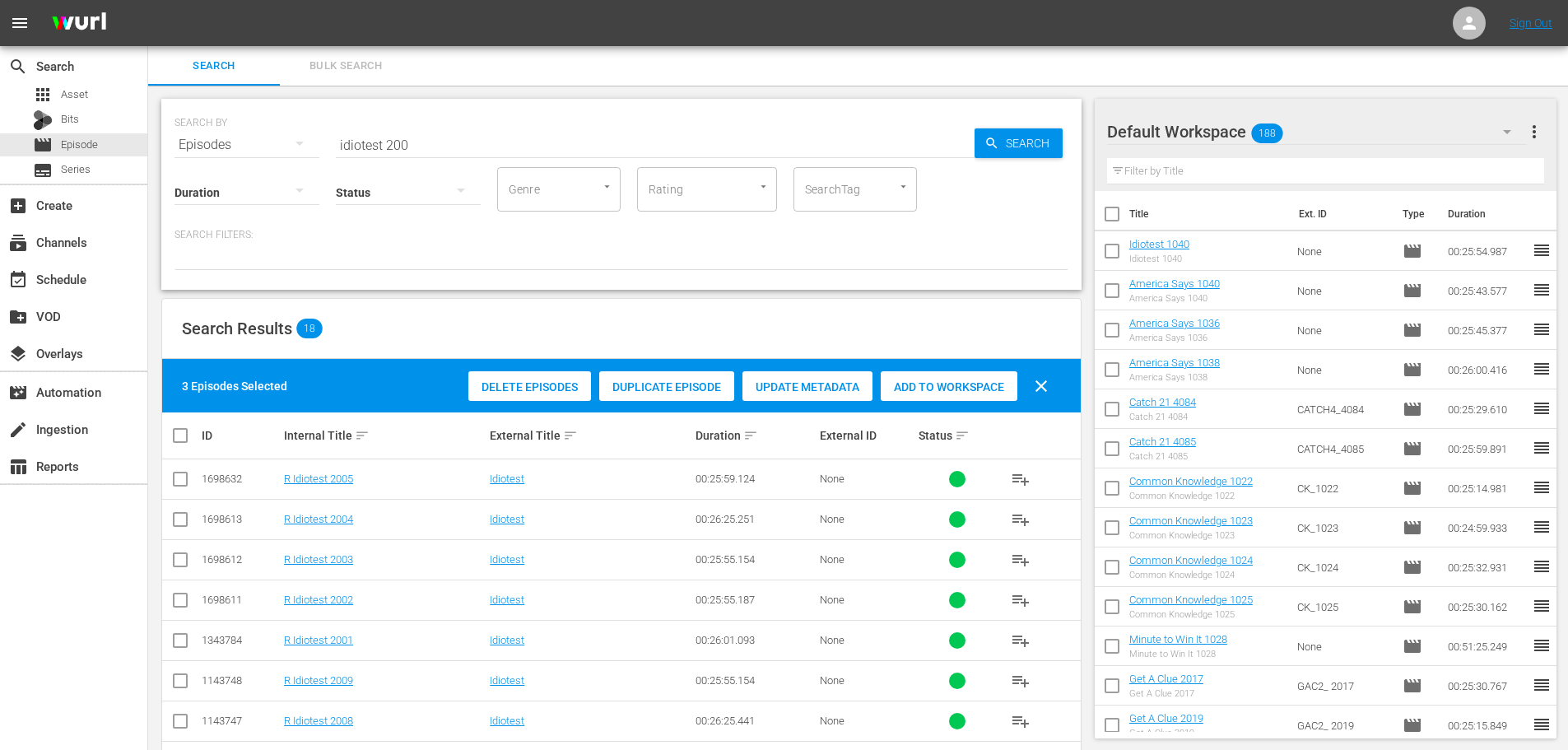
click at [932, 381] on span "Add to Workspace" at bounding box center [949, 387] width 136 height 13
click at [140, 291] on div "event_available Schedule" at bounding box center [73, 278] width 148 height 32
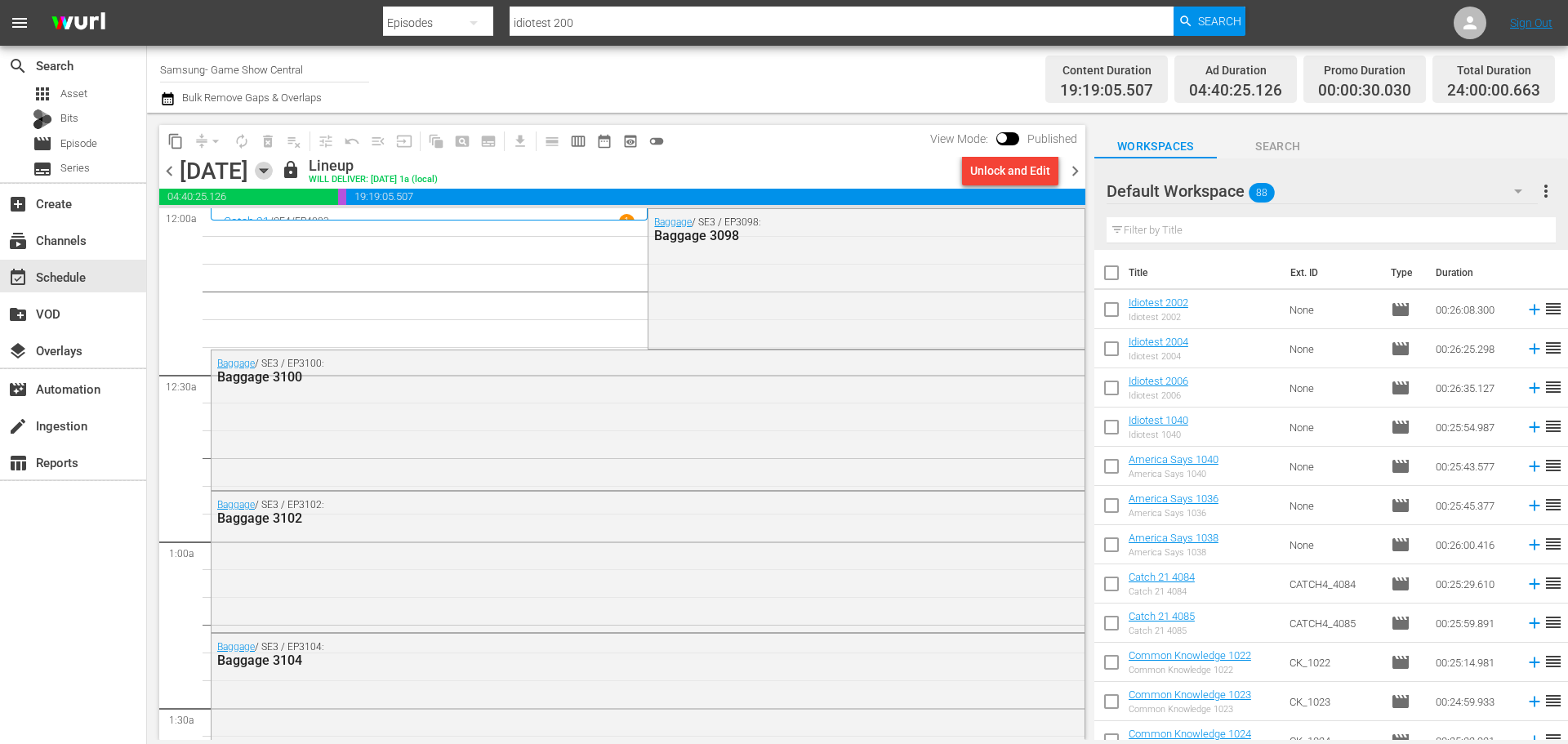
click at [273, 169] on icon "button" at bounding box center [264, 171] width 18 height 18
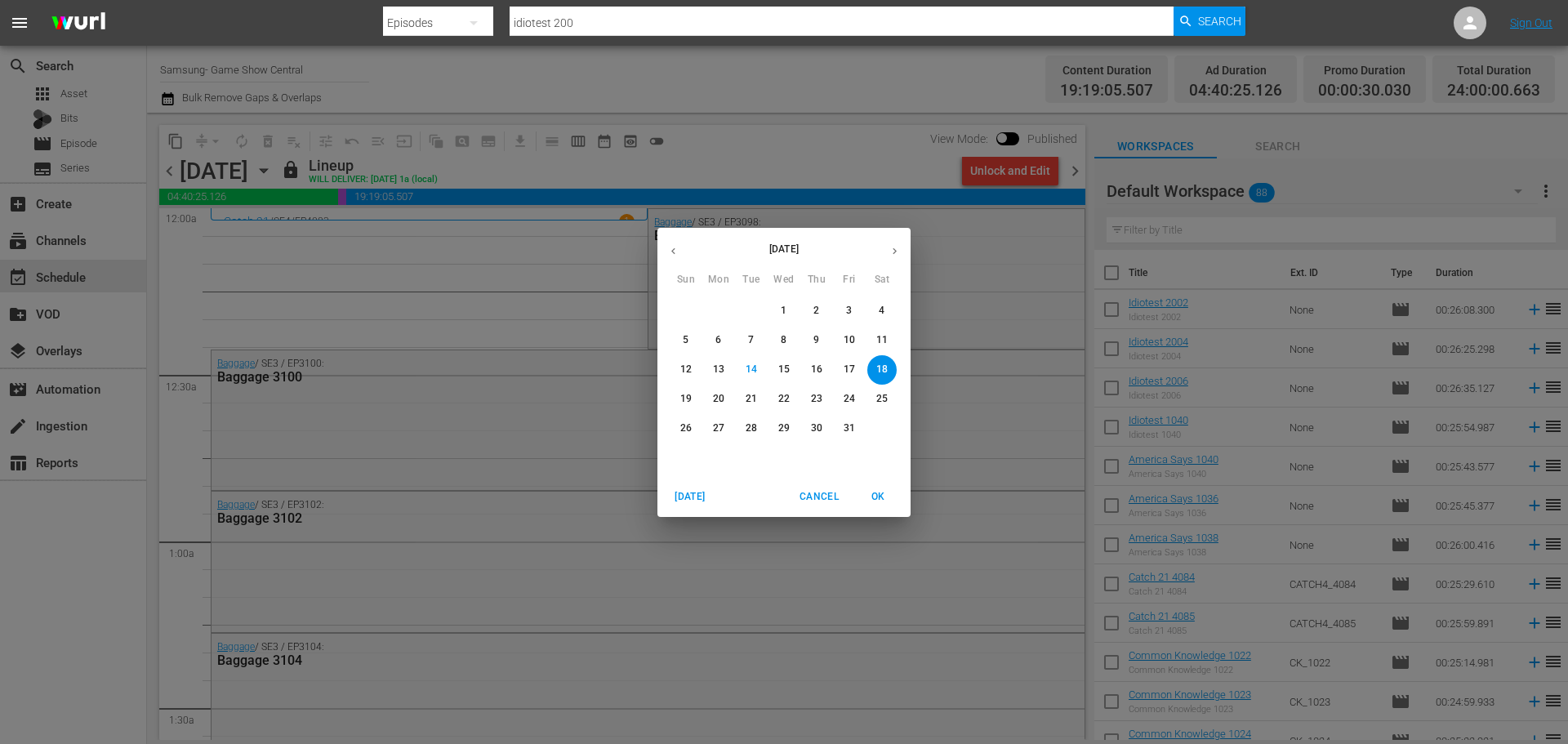
drag, startPoint x: 497, startPoint y: 288, endPoint x: 403, endPoint y: 286, distance: 94.0
click at [497, 288] on div "October 2025 Sun Mon Tue Wed Thu Fri Sat 28 29 30 1 2 3 4 5 6 7 8 9 10 11 12 13…" at bounding box center [784, 372] width 1568 height 744
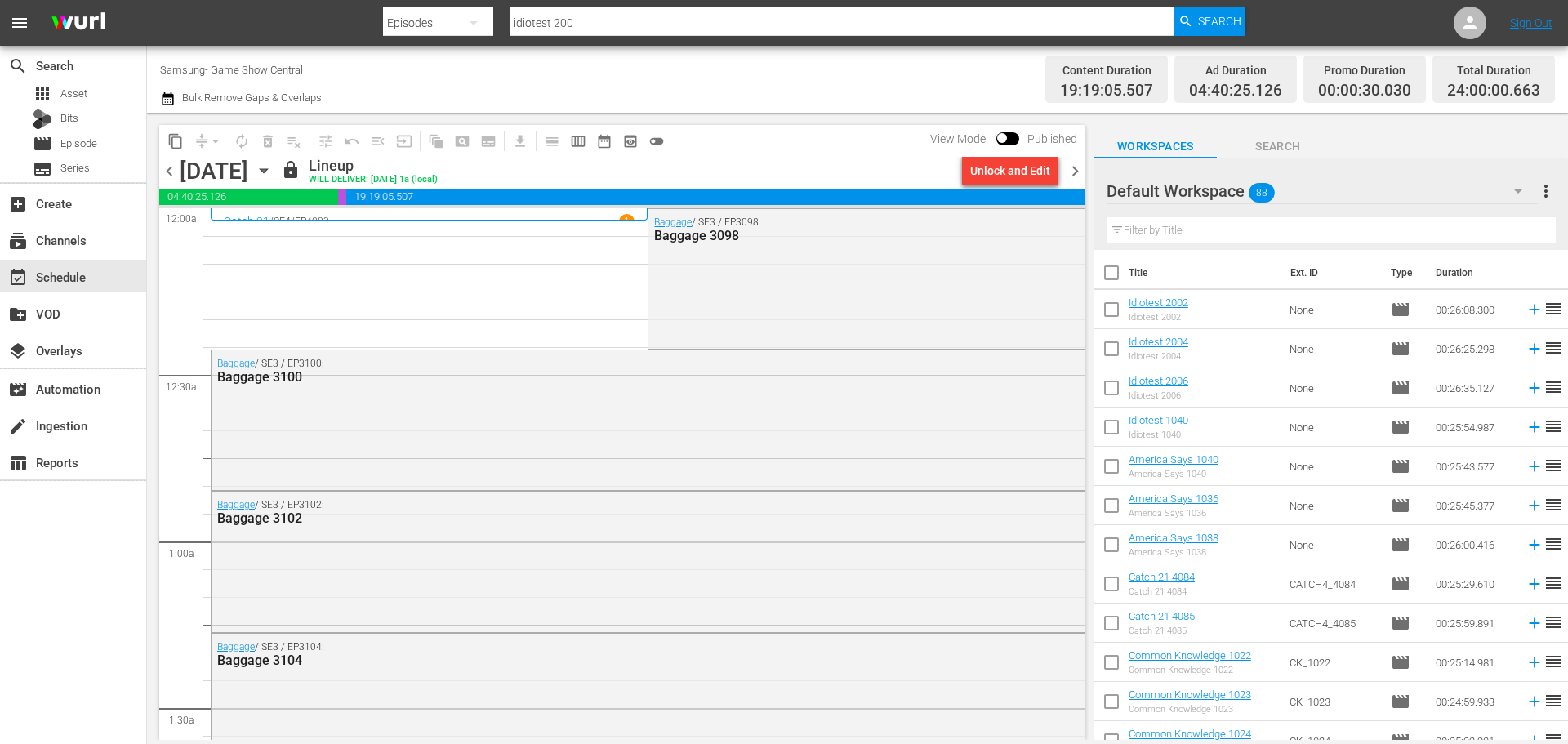
click at [273, 176] on icon "button" at bounding box center [264, 171] width 18 height 18
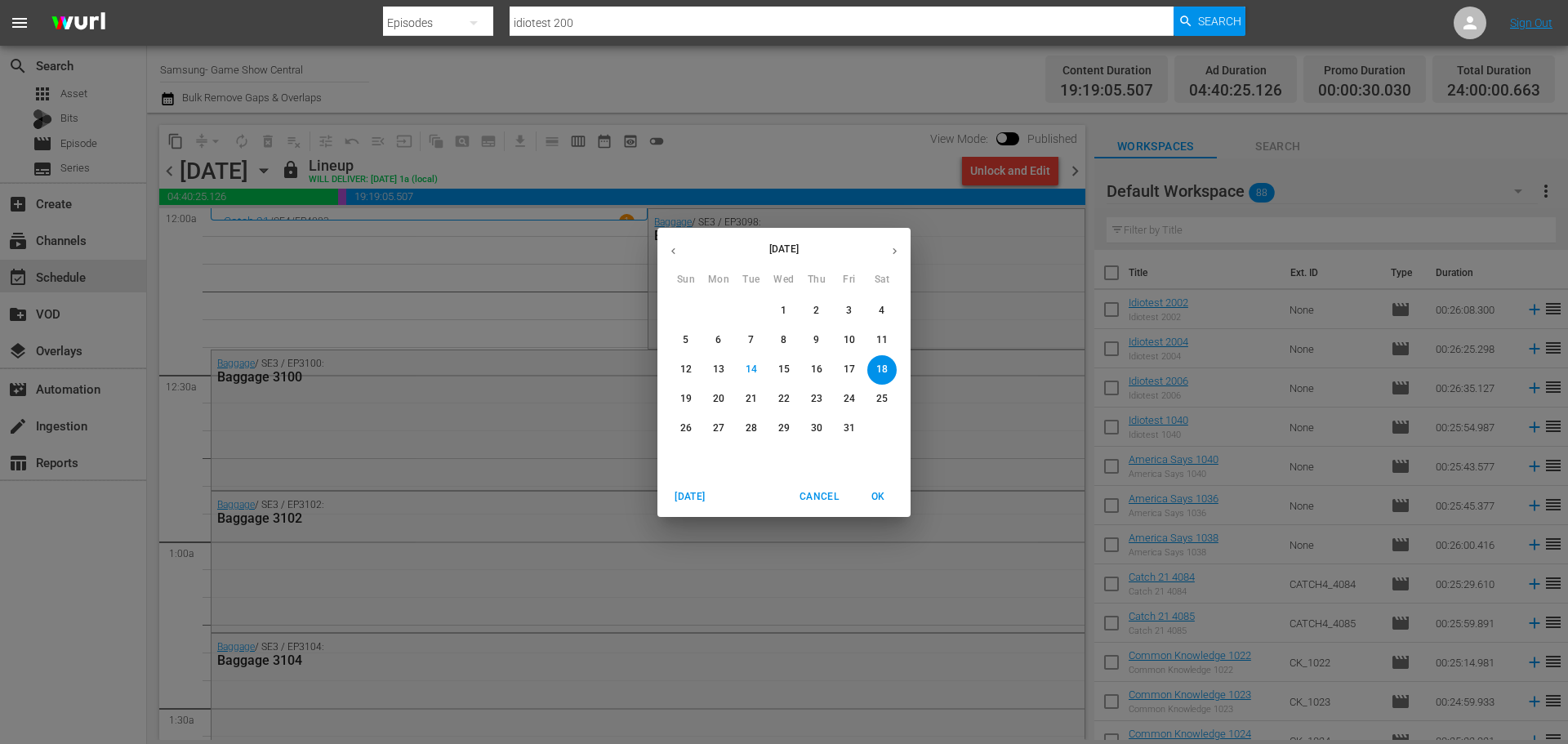
drag, startPoint x: 823, startPoint y: 505, endPoint x: 834, endPoint y: 500, distance: 12.1
click at [823, 505] on span "Cancel" at bounding box center [819, 496] width 40 height 17
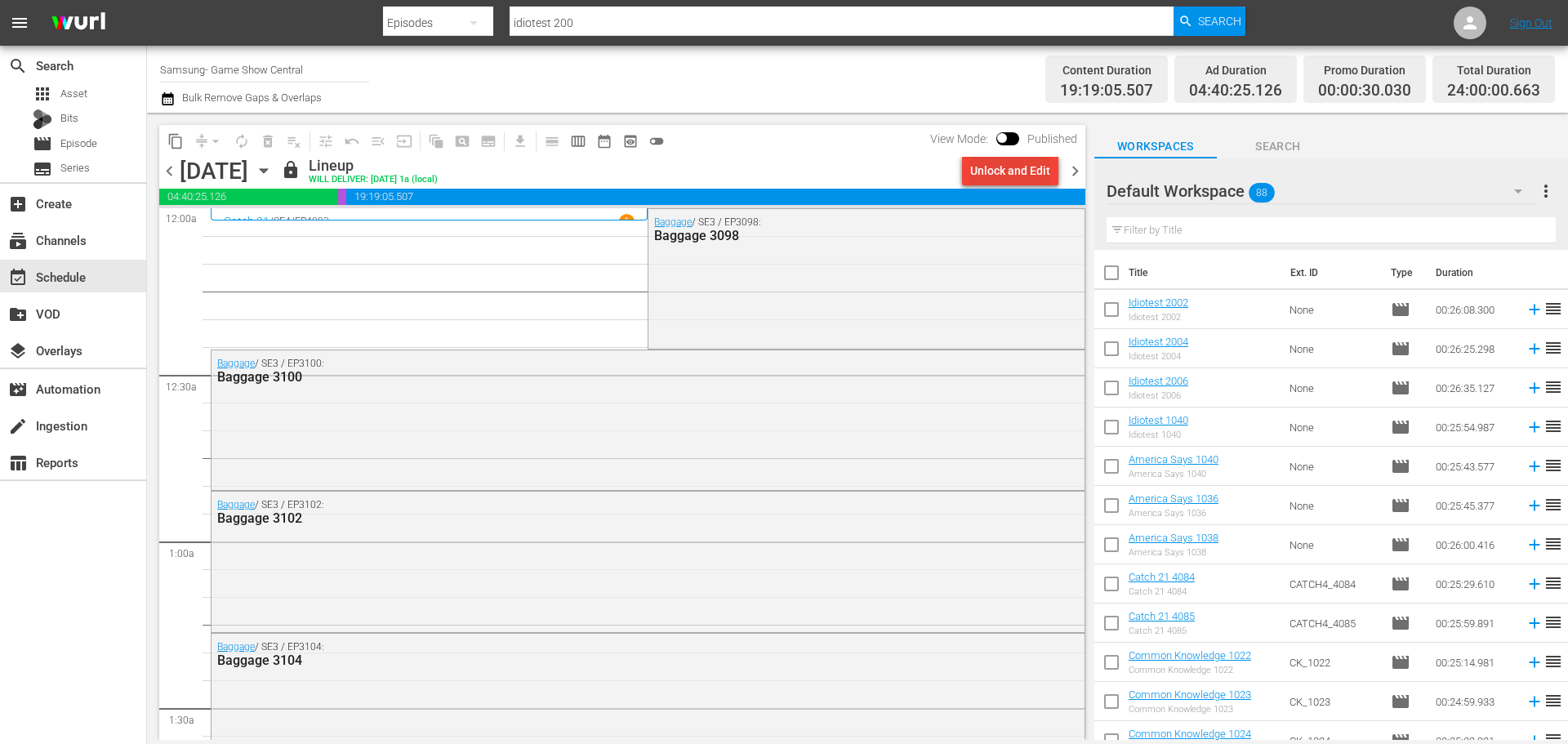
click at [1000, 176] on div "Unlock and Edit" at bounding box center [1010, 170] width 80 height 29
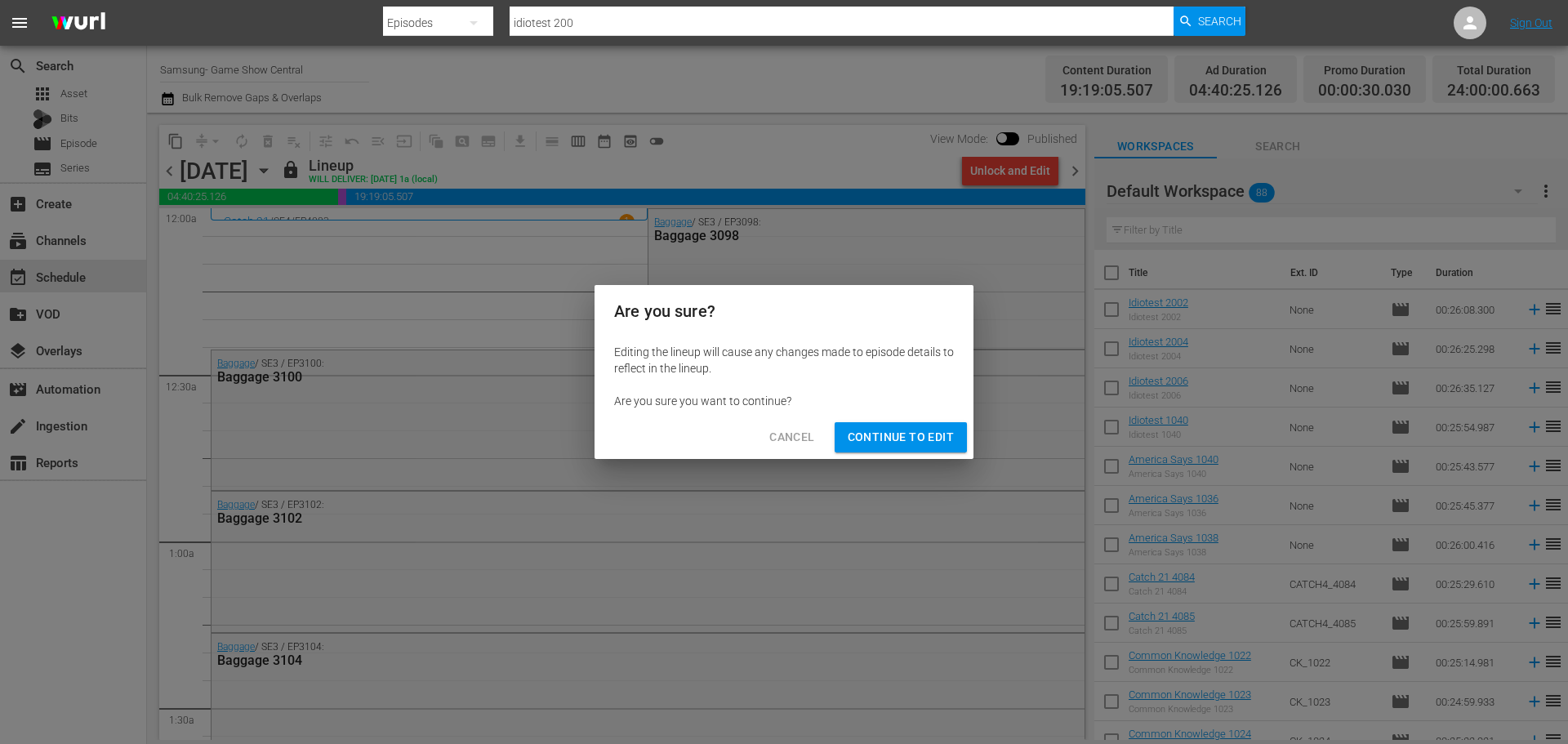
click at [900, 443] on span "Continue to Edit" at bounding box center [900, 437] width 106 height 20
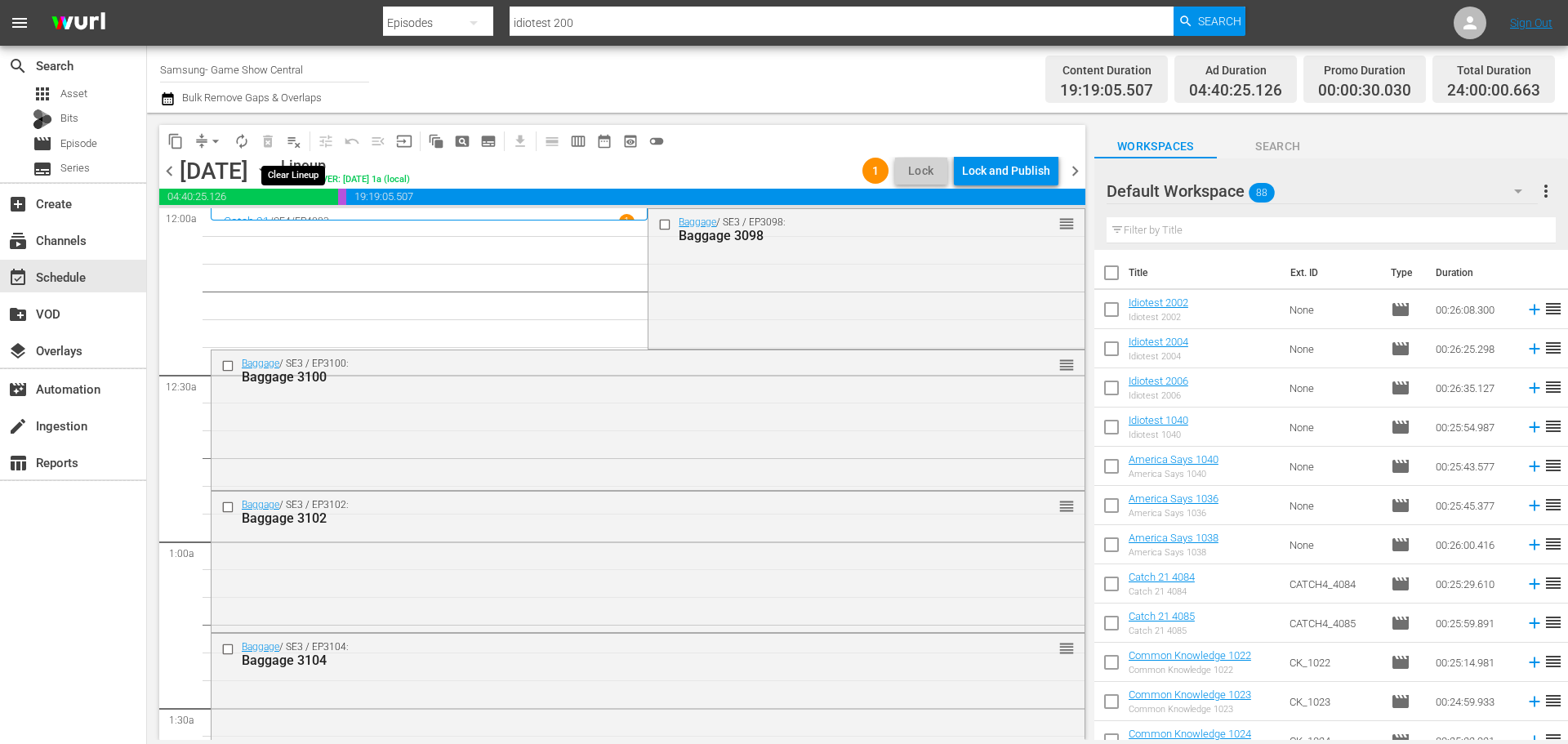
click at [294, 139] on span "playlist_remove_outlined" at bounding box center [294, 142] width 17 height 17
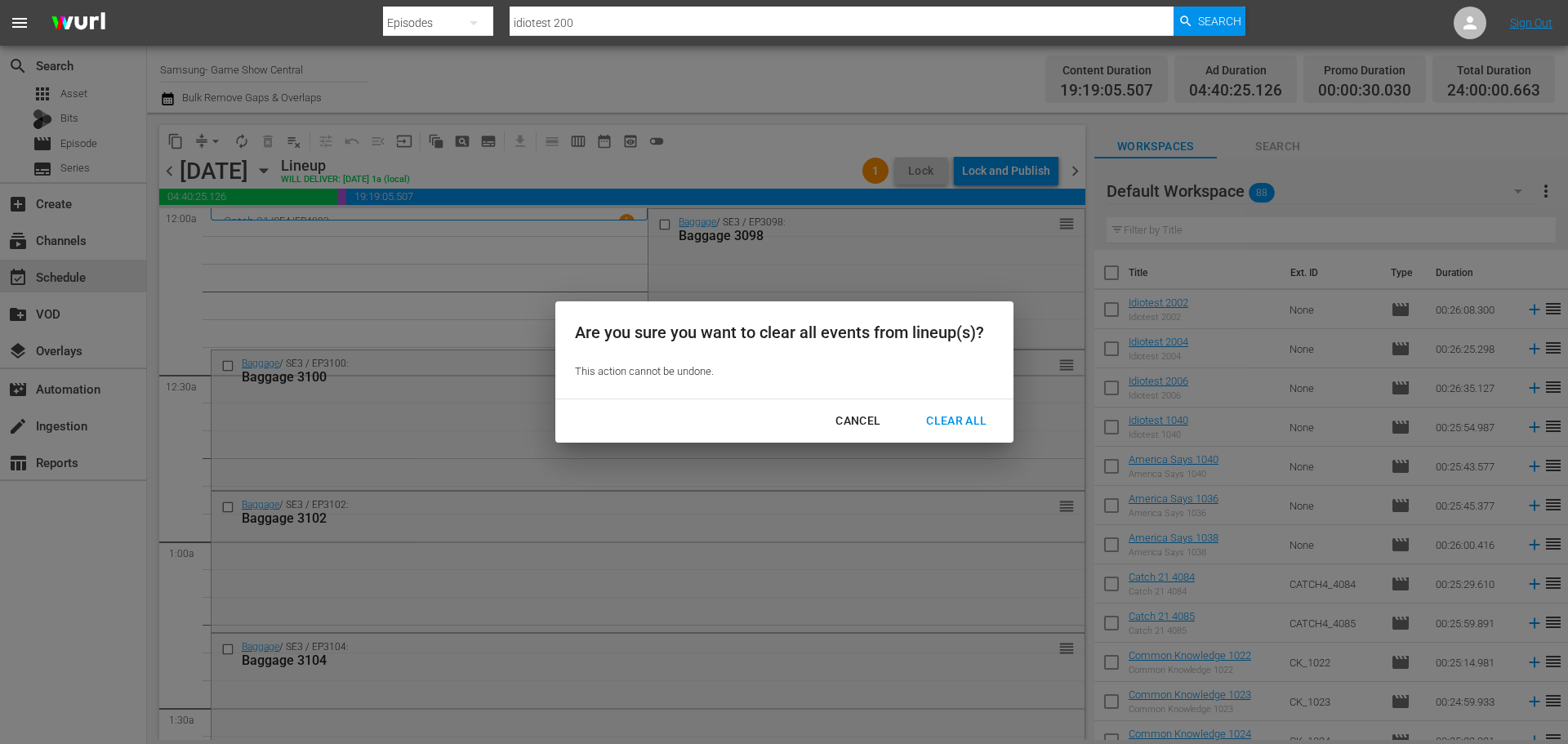
click at [965, 415] on div "Clear All" at bounding box center [956, 421] width 87 height 20
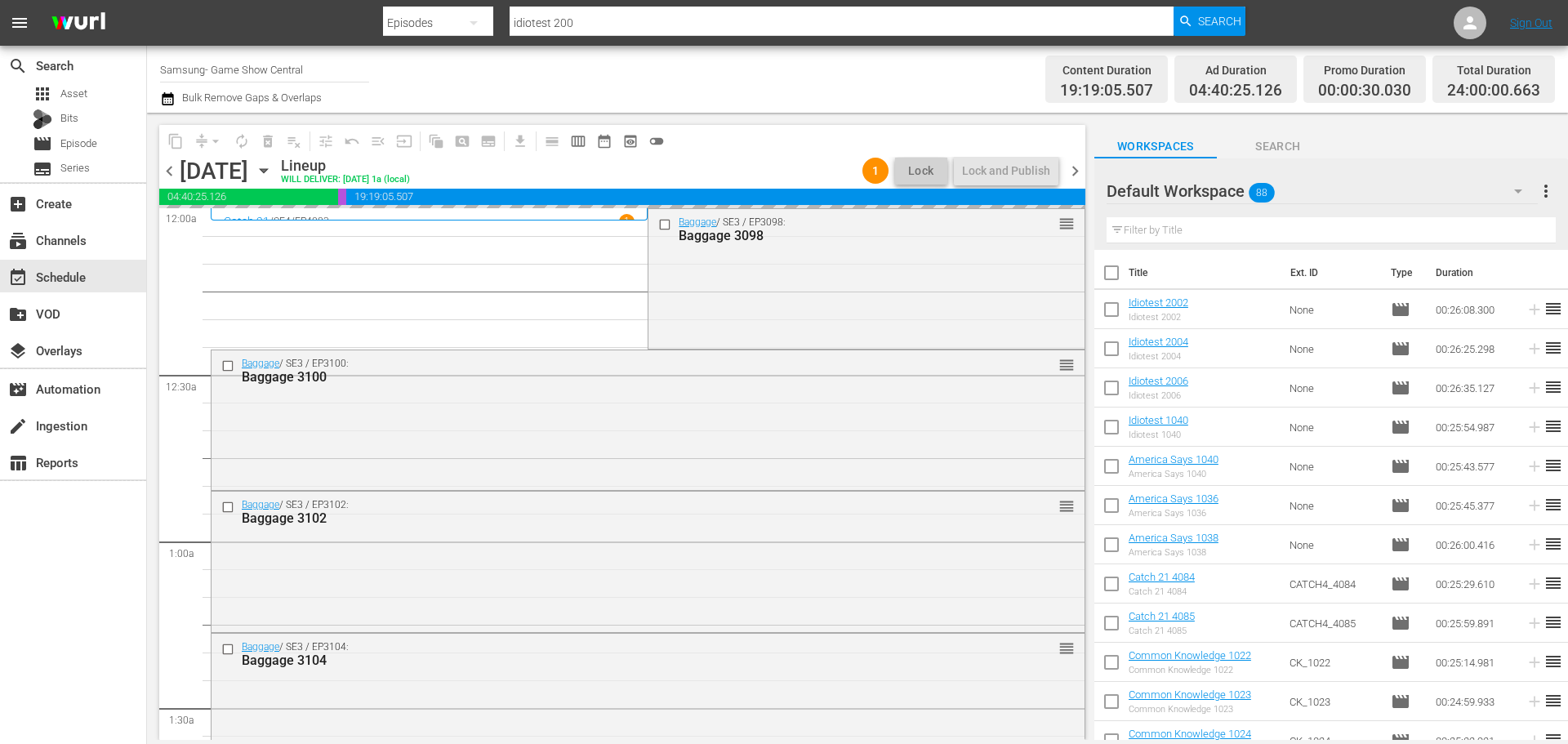
click at [273, 167] on icon "button" at bounding box center [264, 171] width 18 height 18
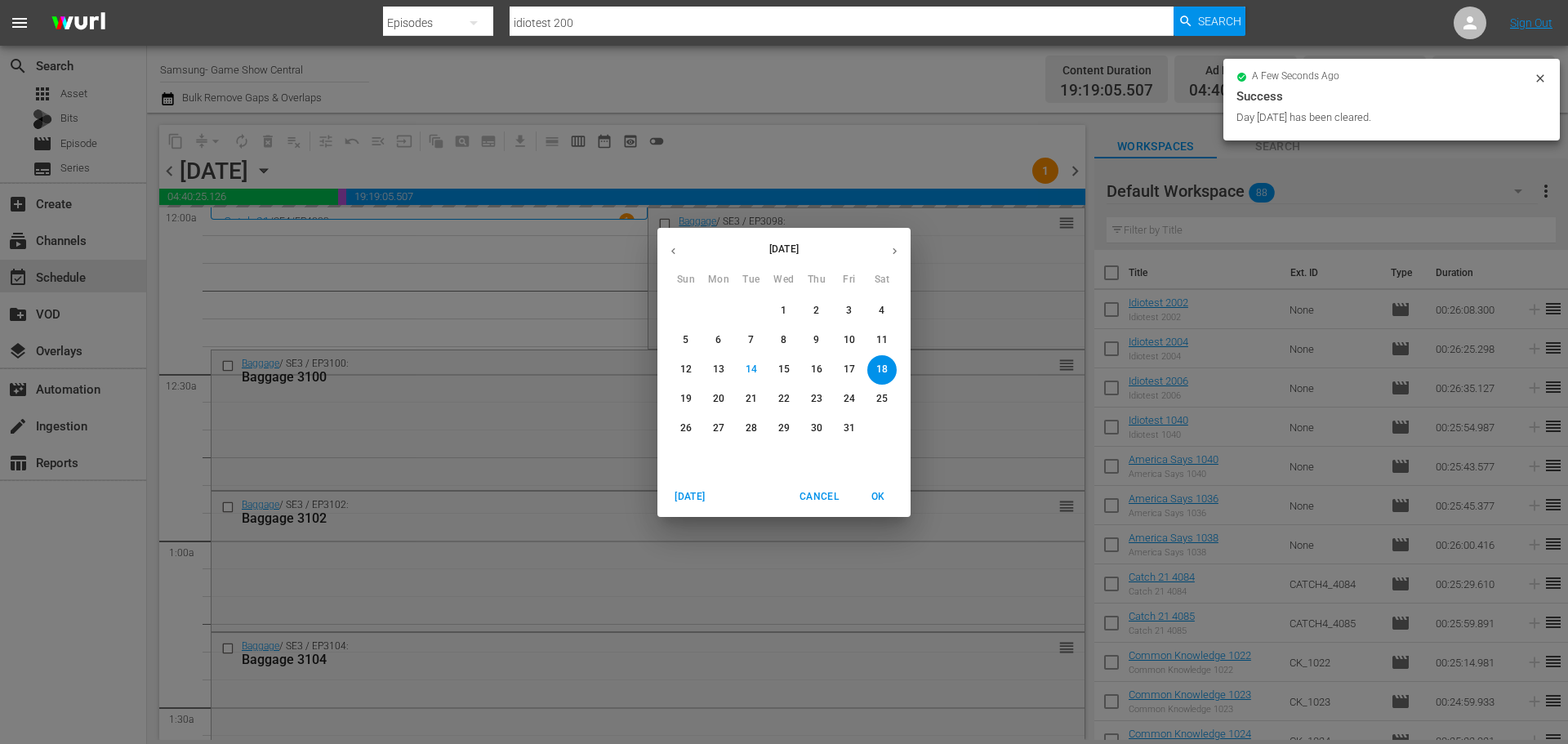
click at [852, 342] on p "10" at bounding box center [849, 340] width 11 height 14
click at [852, 341] on p "10" at bounding box center [849, 340] width 11 height 14
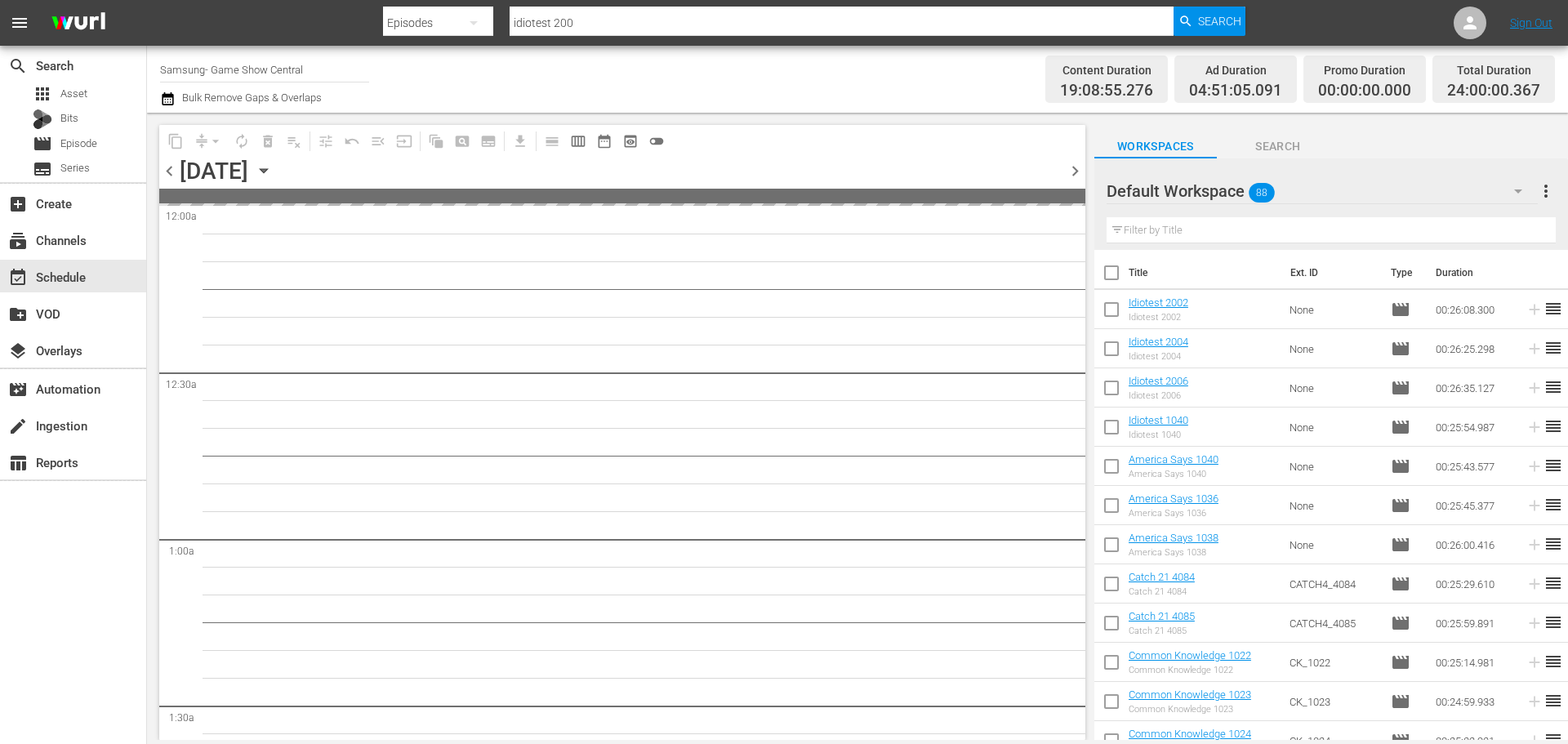
click at [273, 170] on icon "button" at bounding box center [264, 171] width 18 height 18
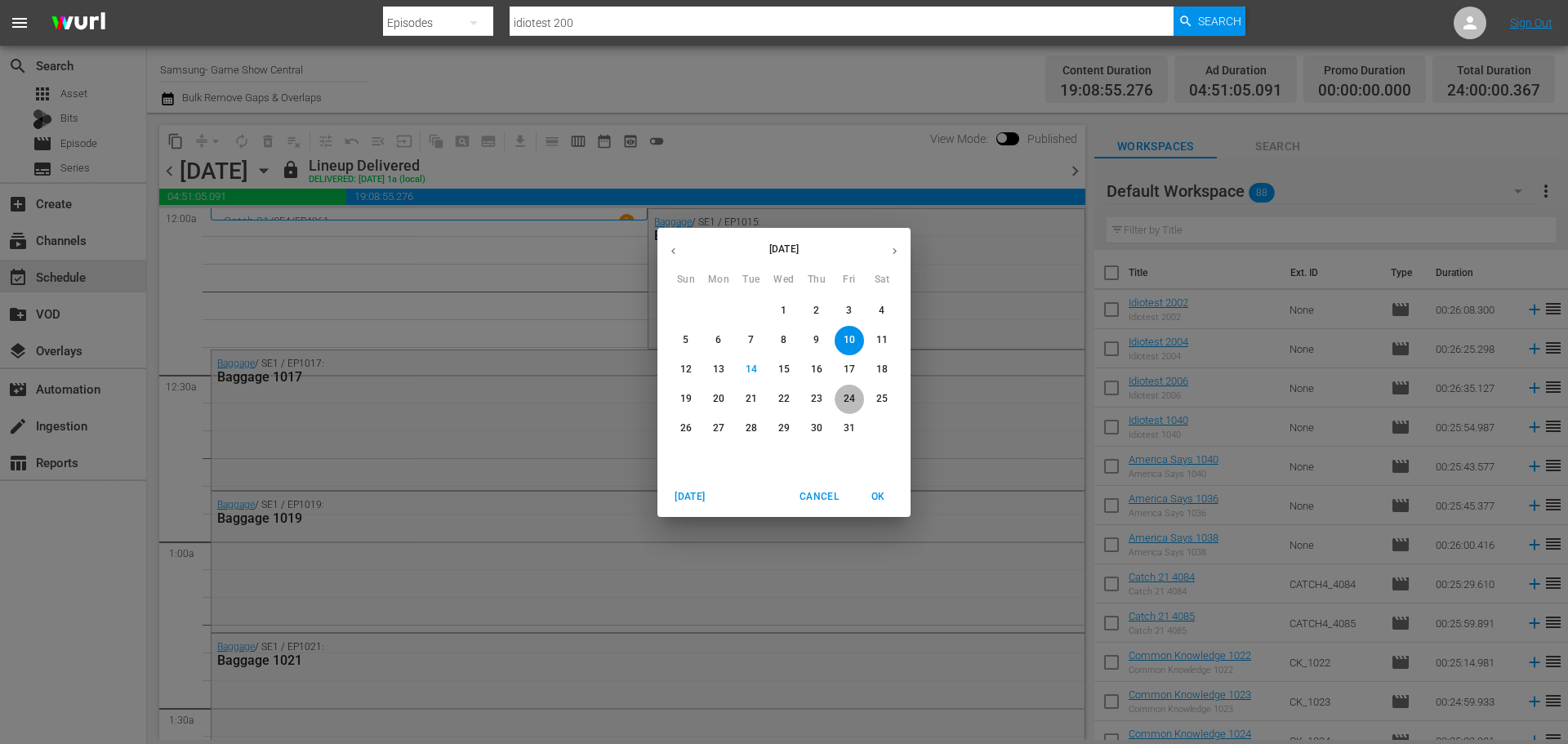
click at [846, 402] on p "24" at bounding box center [849, 399] width 11 height 14
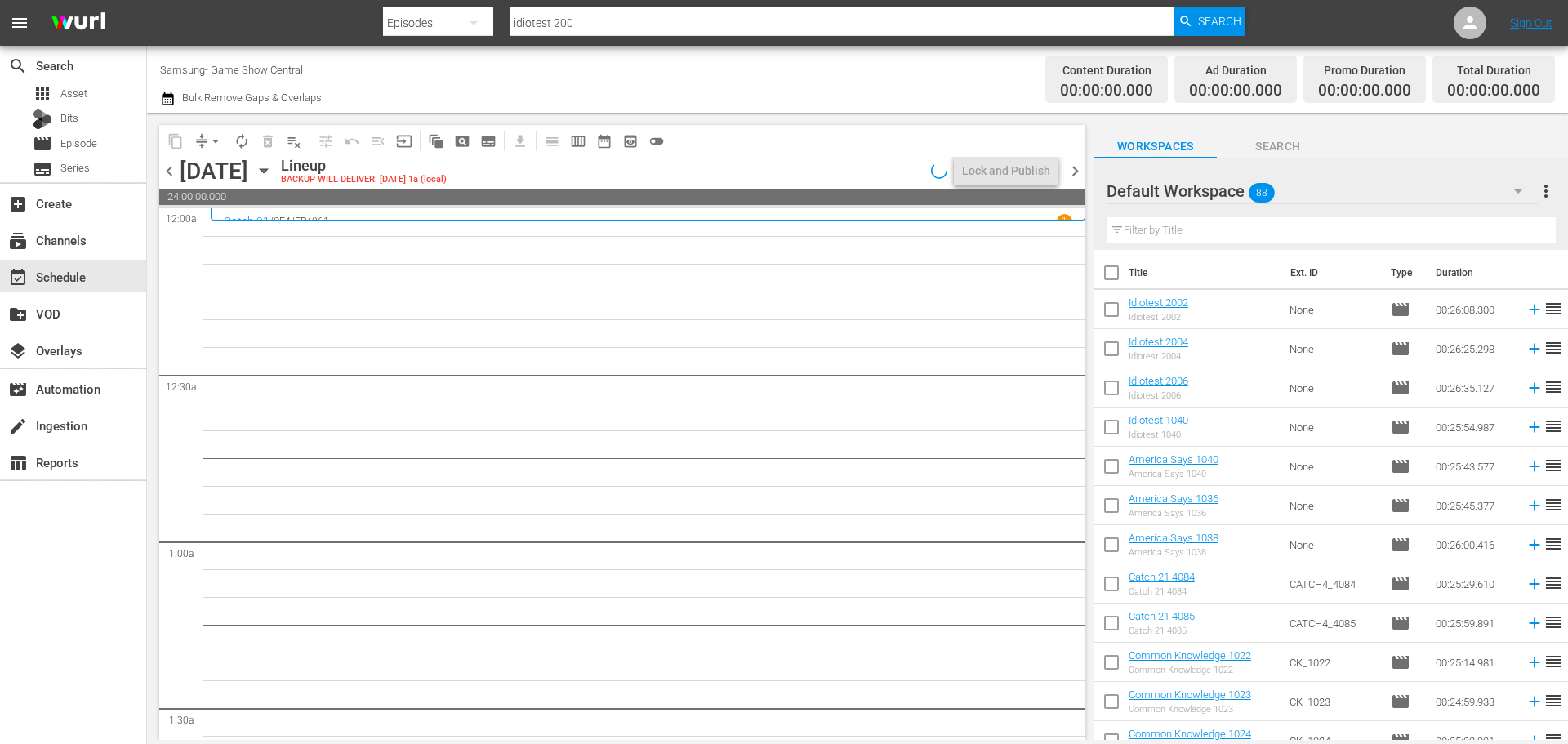
click at [273, 173] on icon "button" at bounding box center [264, 171] width 18 height 18
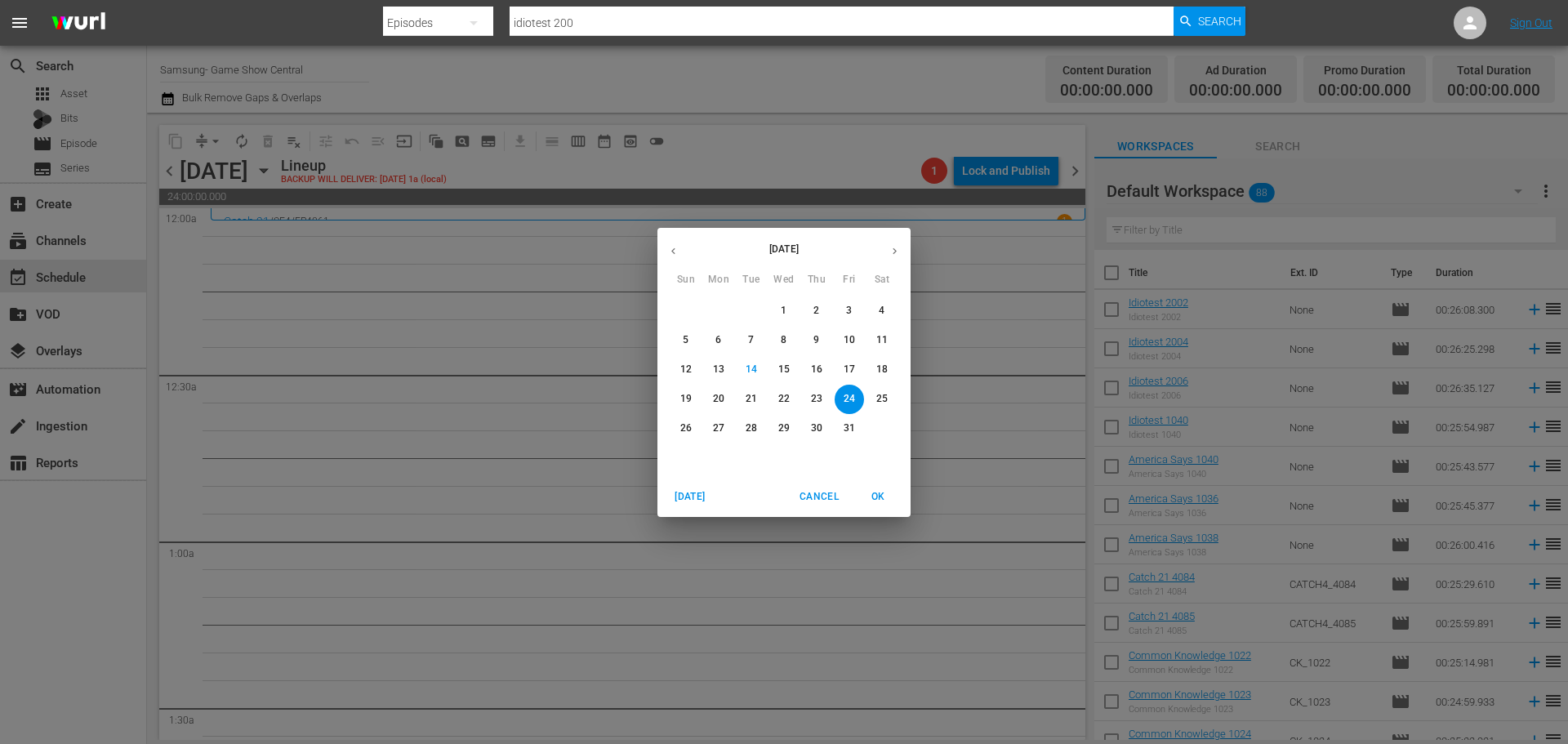
click at [846, 338] on p "10" at bounding box center [849, 340] width 11 height 14
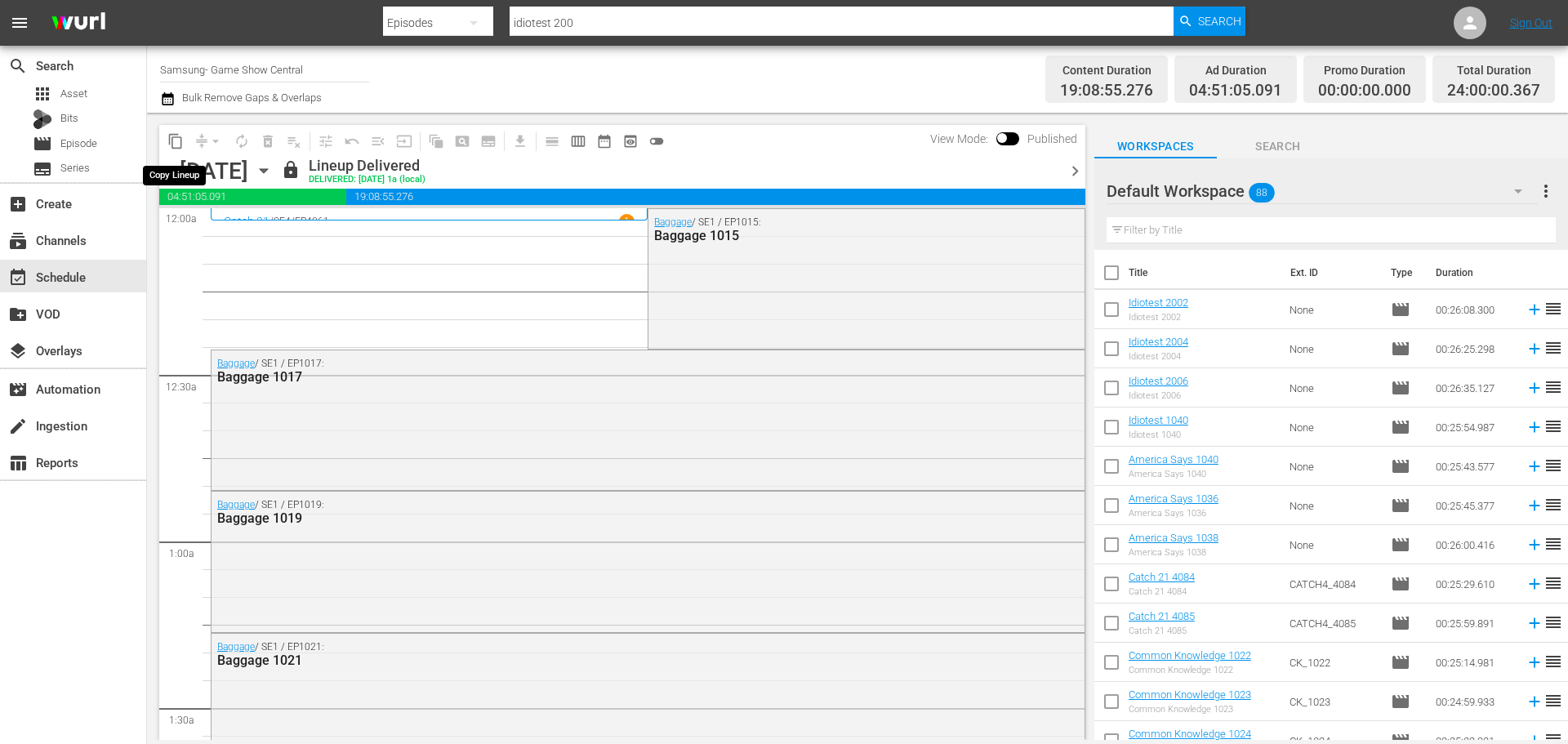
click at [181, 141] on span "content_copy" at bounding box center [176, 142] width 17 height 17
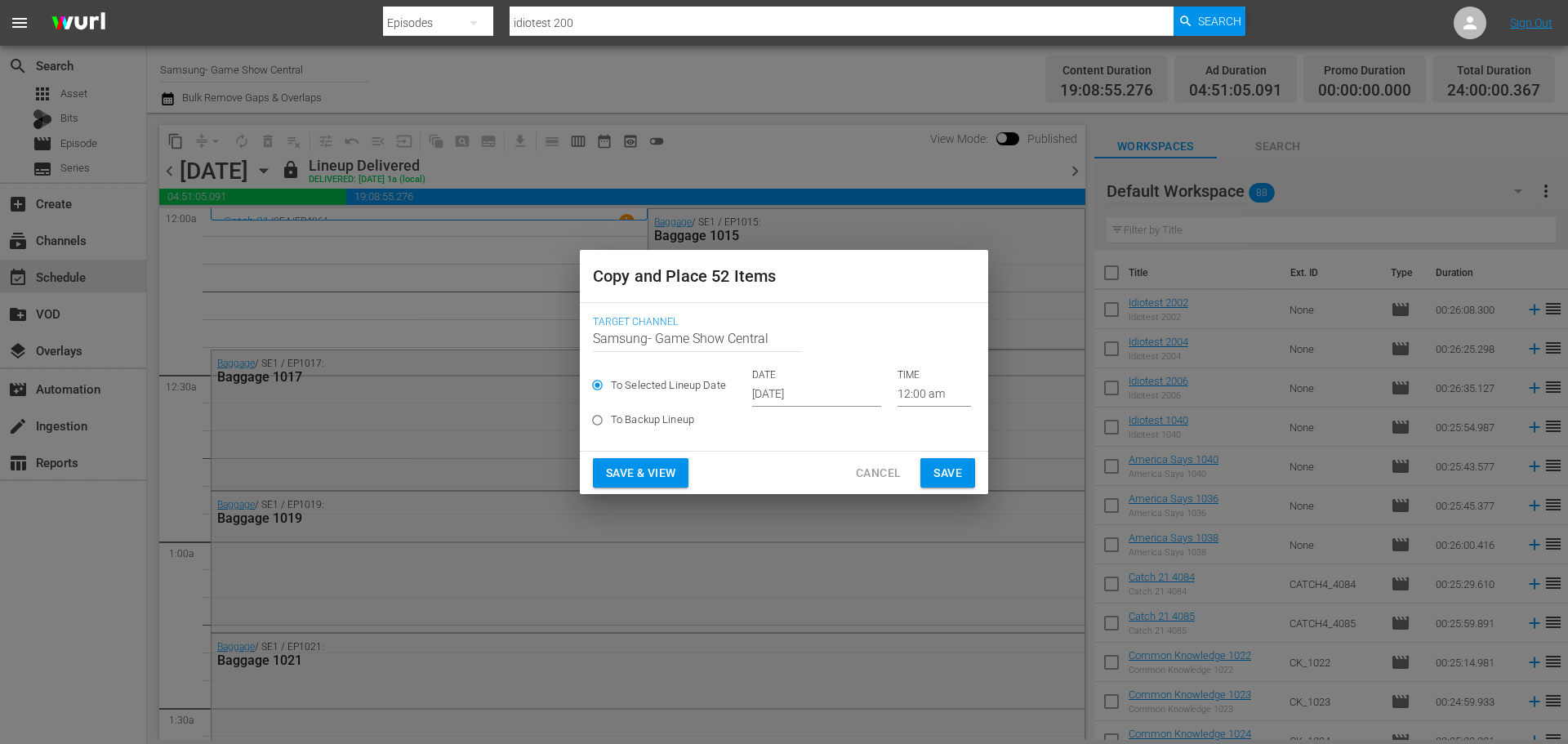
click at [843, 393] on input "Oct 16th 2025" at bounding box center [816, 394] width 129 height 25
click at [951, 477] on span "Save" at bounding box center [947, 473] width 29 height 20
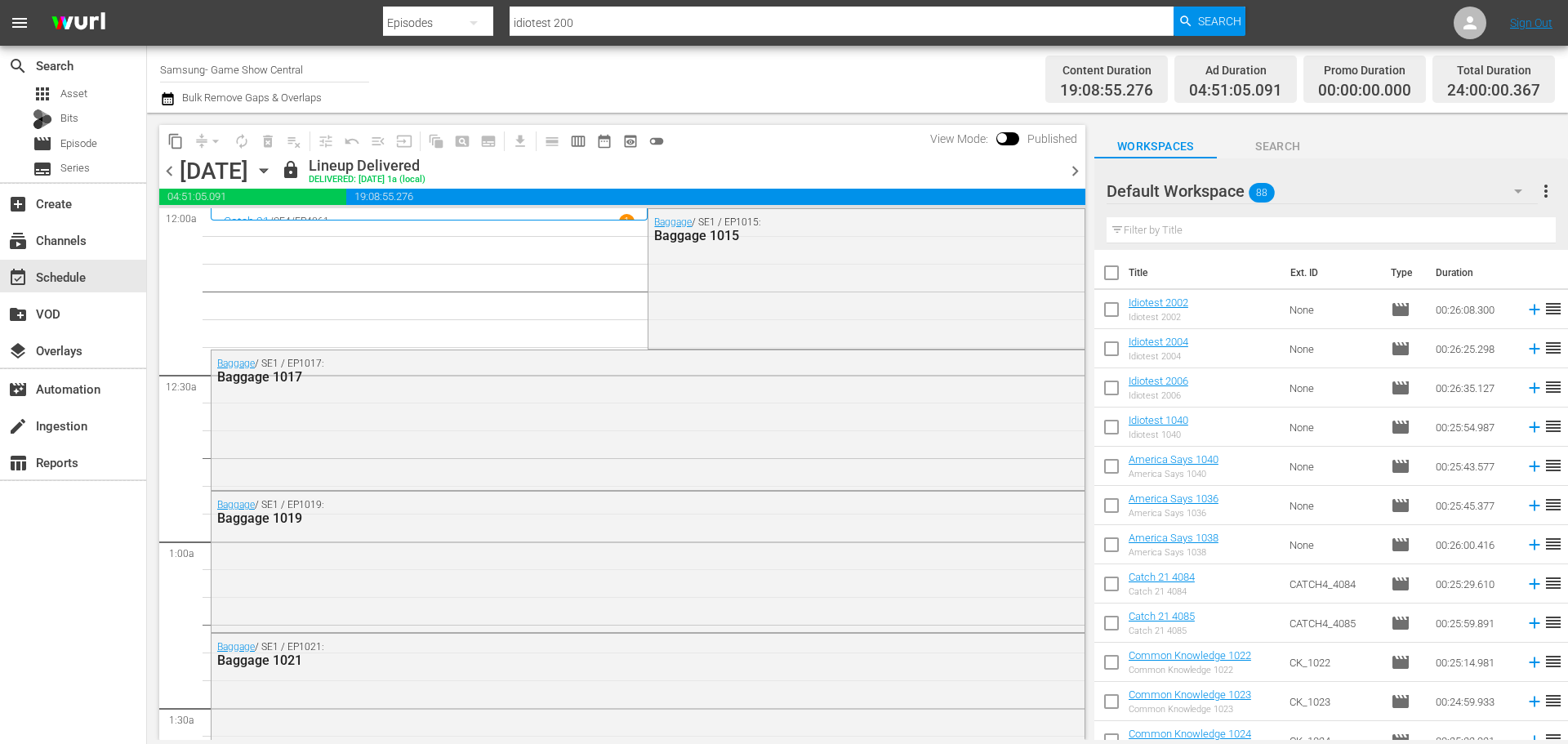
click at [277, 171] on div "[DATE] [DATE]" at bounding box center [228, 170] width 97 height 27
click at [273, 172] on icon "button" at bounding box center [264, 171] width 18 height 18
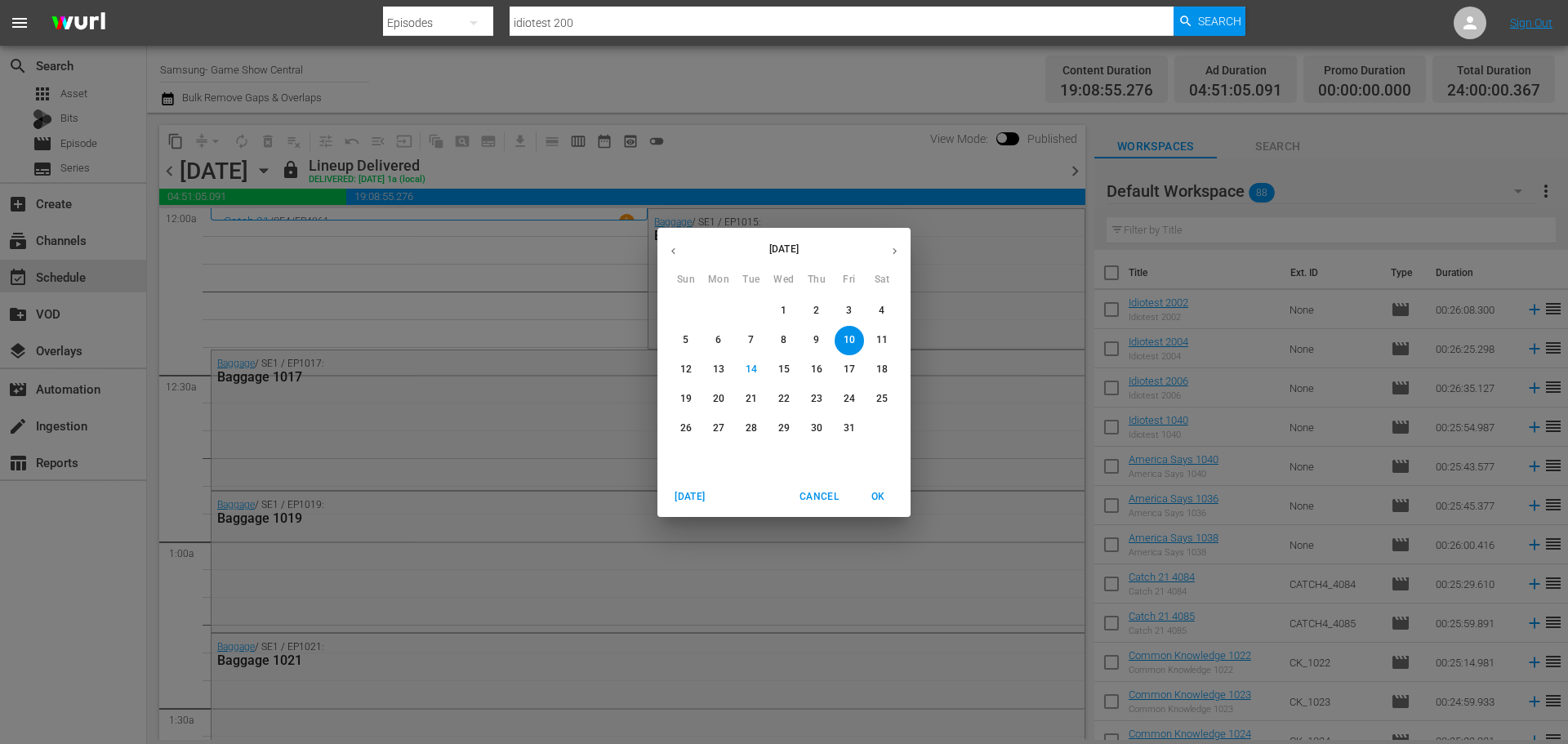
click at [850, 400] on p "24" at bounding box center [849, 399] width 11 height 14
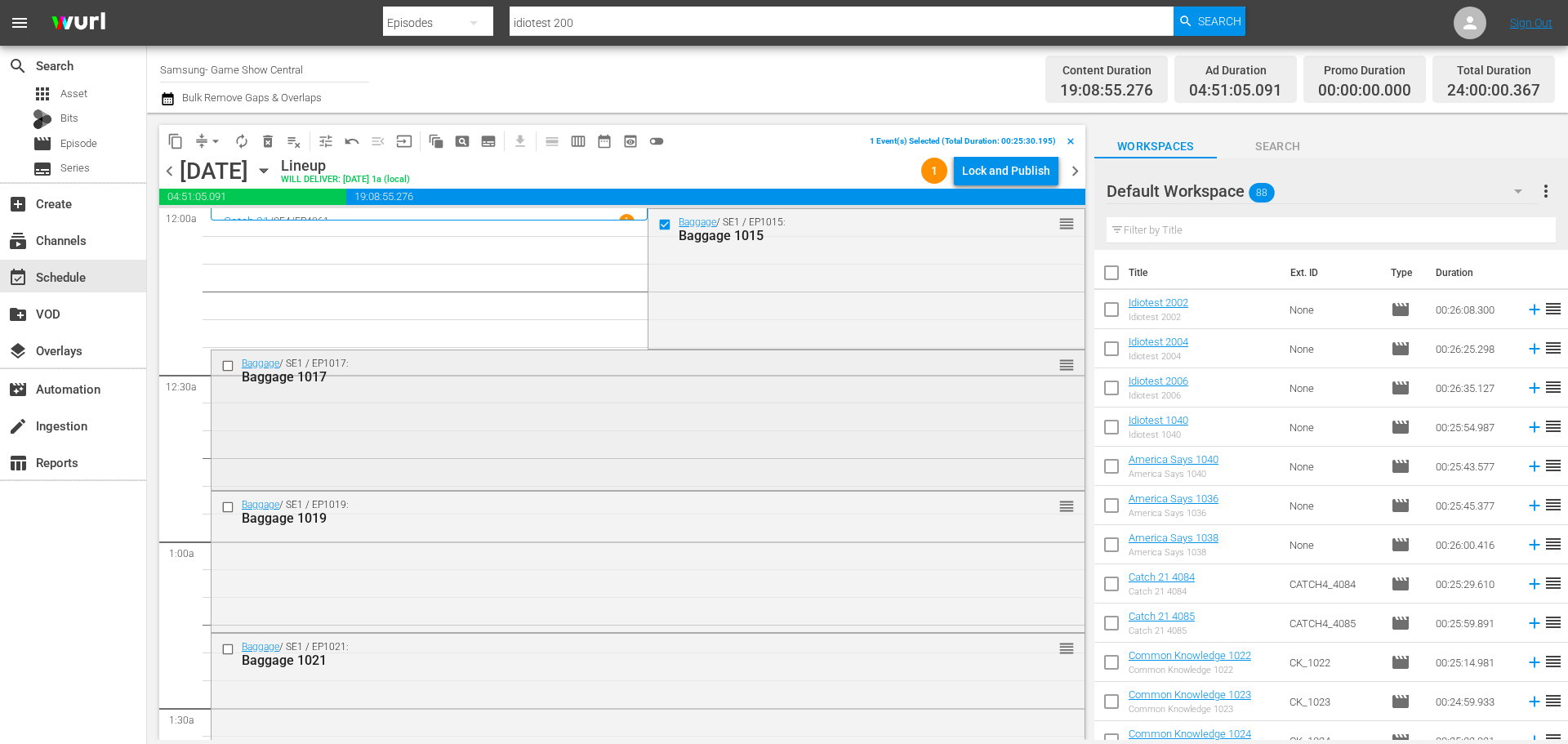
click at [226, 366] on input "checkbox" at bounding box center [229, 365] width 18 height 14
click at [228, 502] on input "checkbox" at bounding box center [229, 506] width 18 height 14
click at [232, 650] on input "checkbox" at bounding box center [229, 648] width 18 height 14
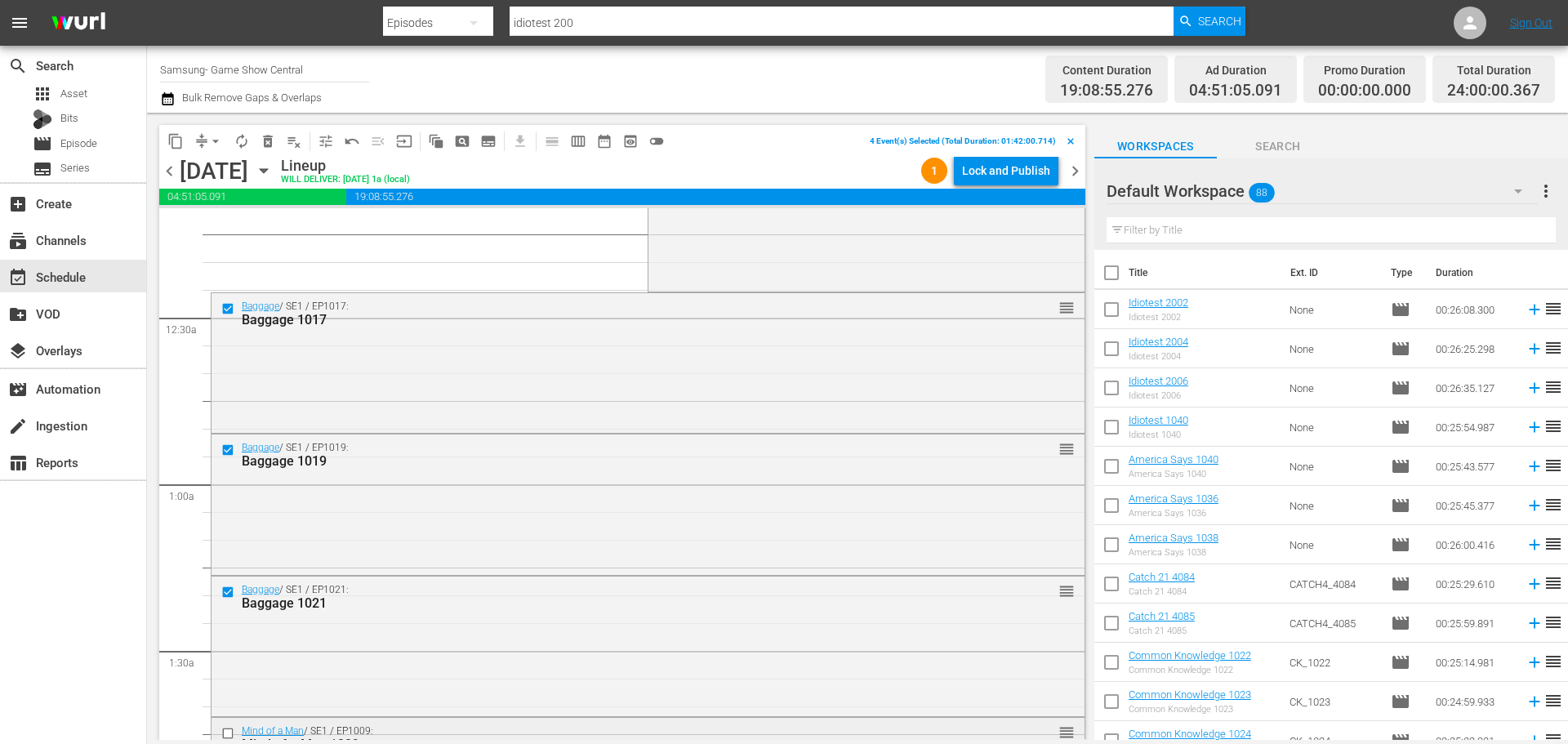
scroll to position [245, 0]
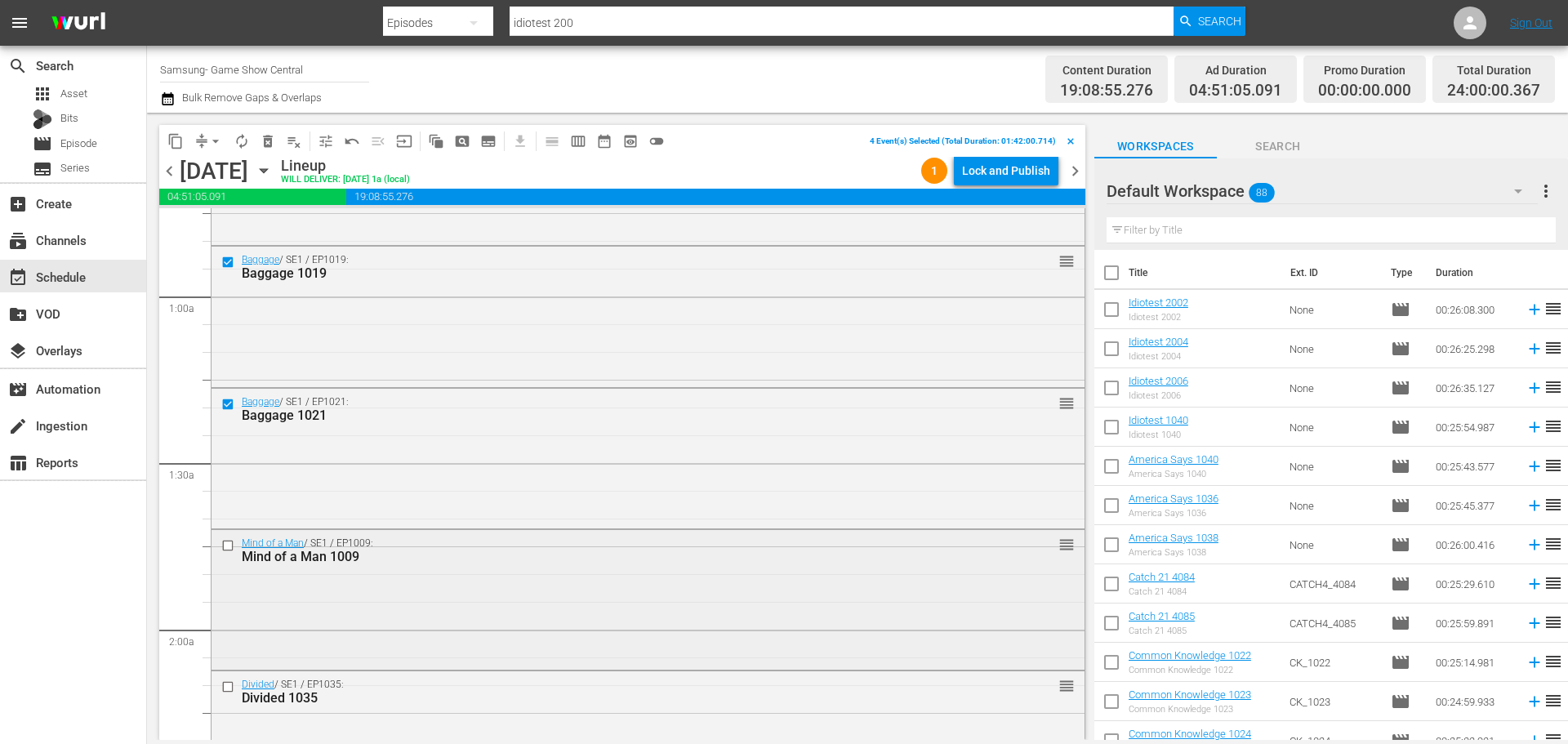
click at [230, 541] on input "checkbox" at bounding box center [229, 544] width 18 height 14
click at [228, 682] on input "checkbox" at bounding box center [229, 686] width 18 height 14
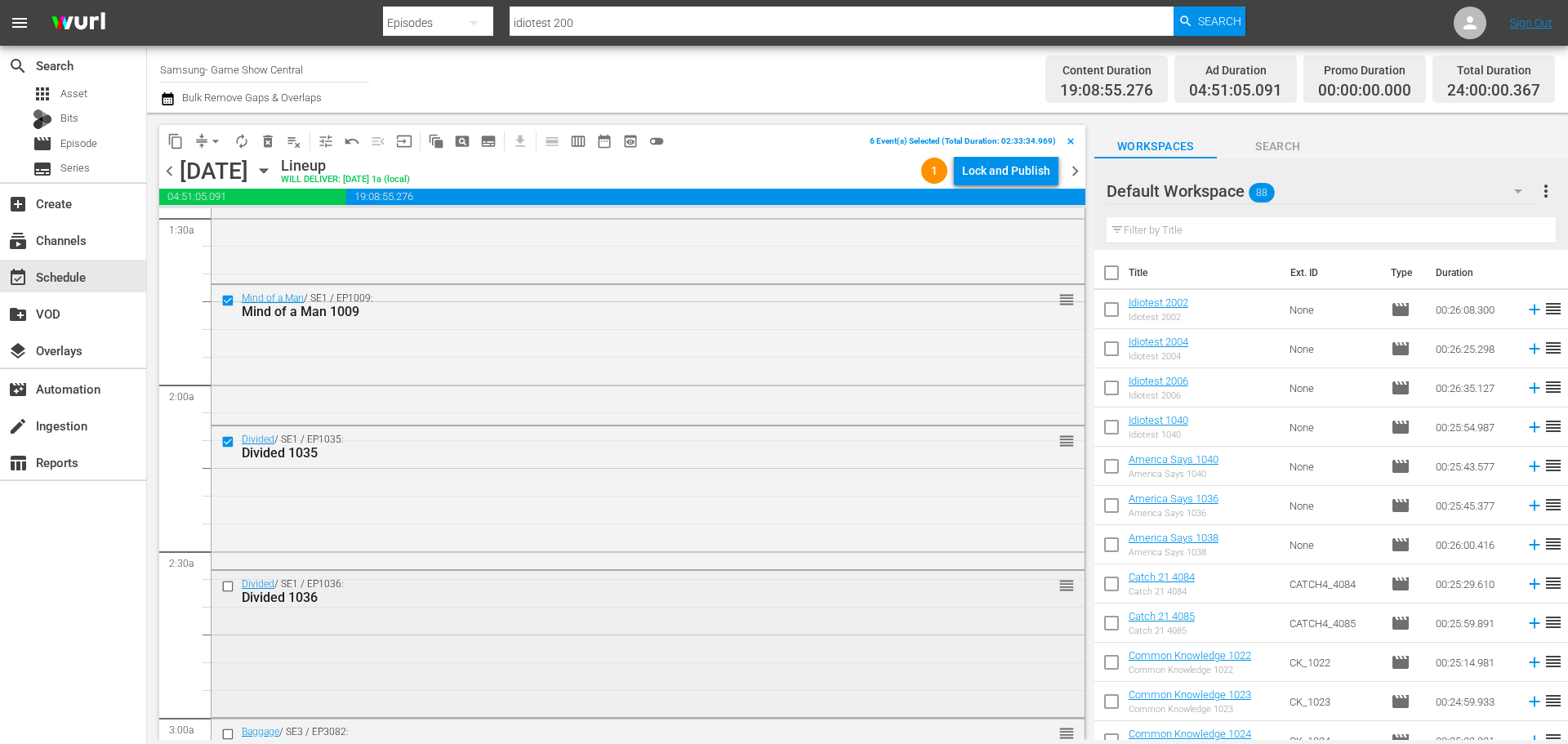
click at [225, 580] on input "checkbox" at bounding box center [229, 586] width 18 height 14
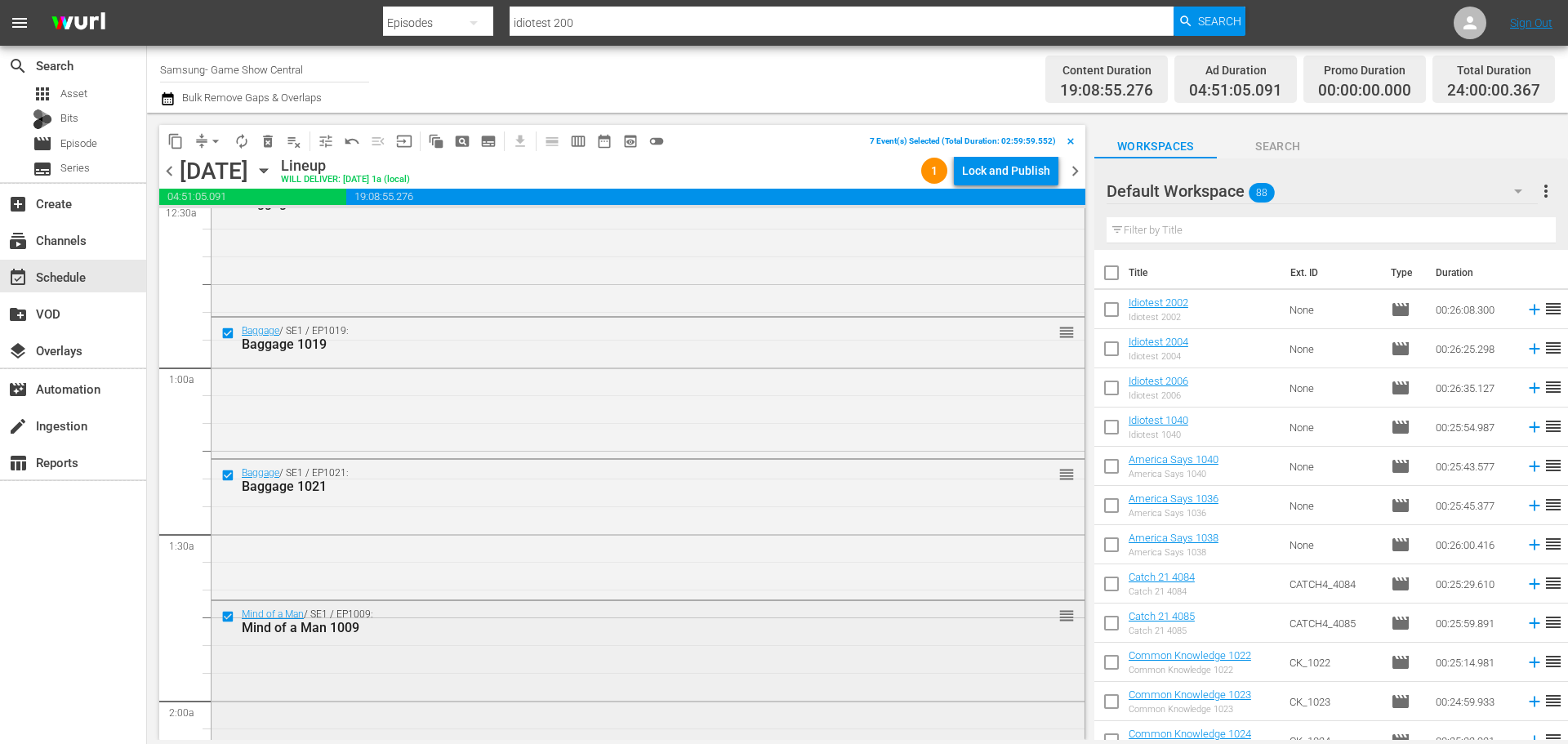
scroll to position [0, 0]
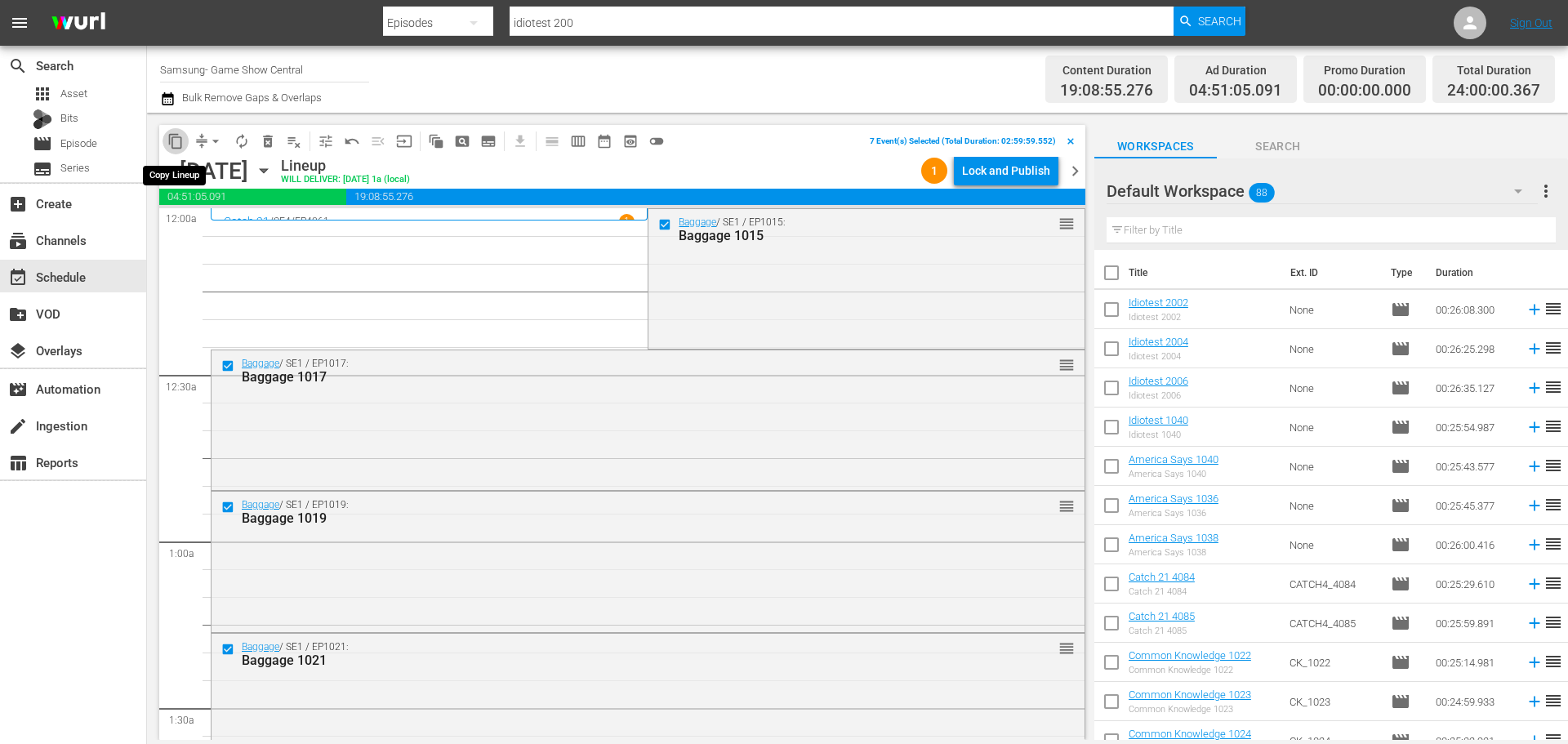
click at [183, 140] on span "content_copy" at bounding box center [176, 142] width 17 height 17
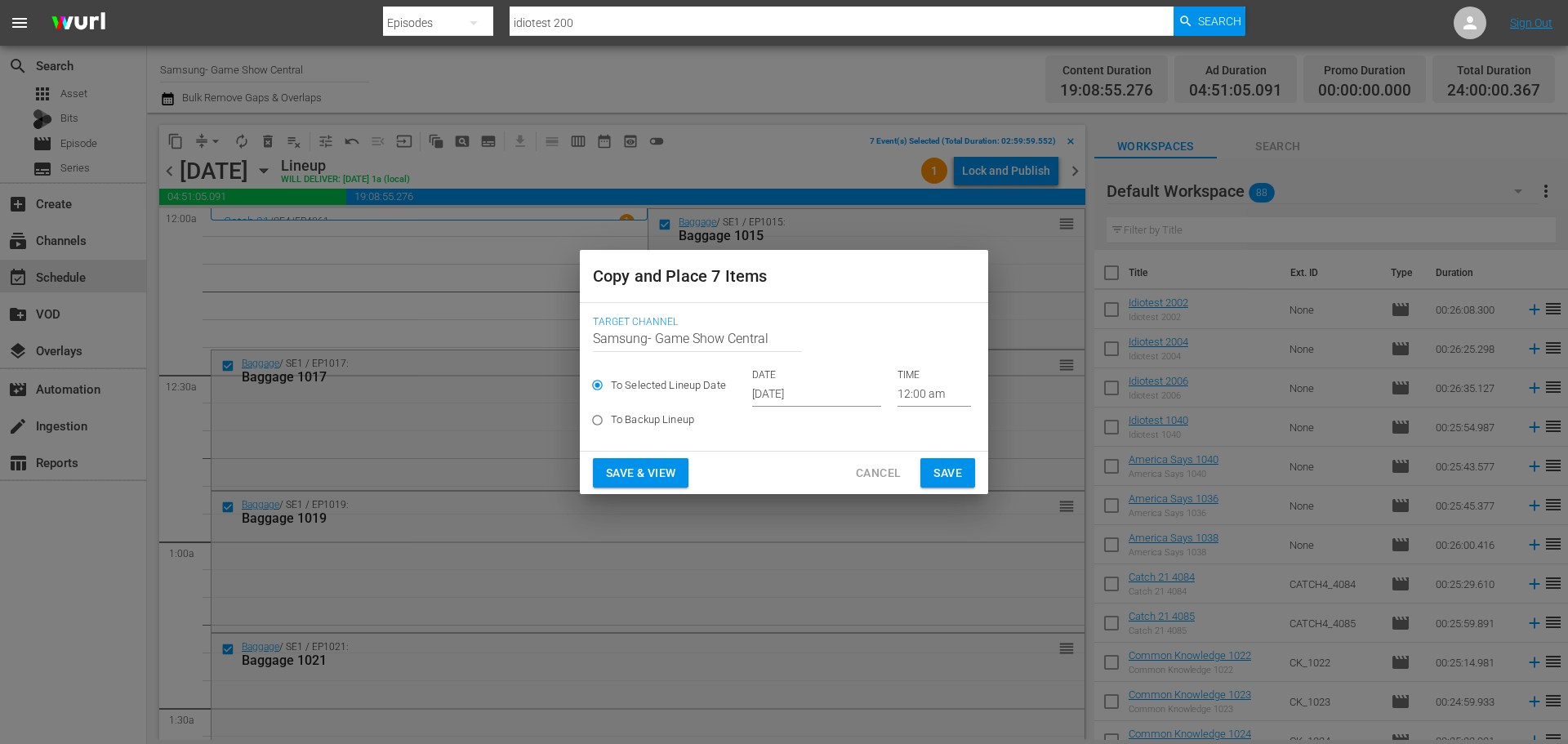
click at [813, 387] on input "[DATE]" at bounding box center [816, 394] width 129 height 25
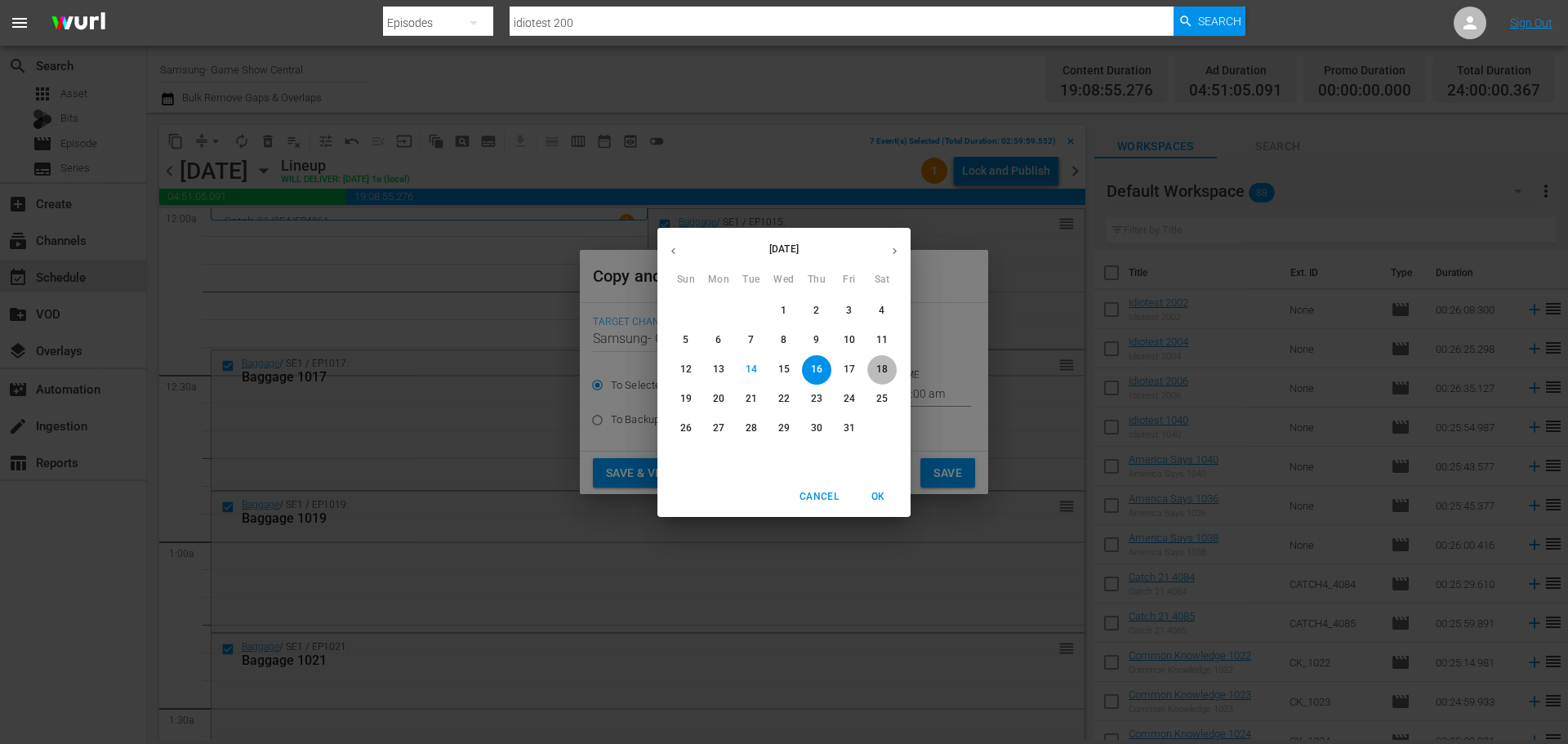
click at [885, 372] on p "18" at bounding box center [882, 369] width 11 height 14
type input "[DATE]"
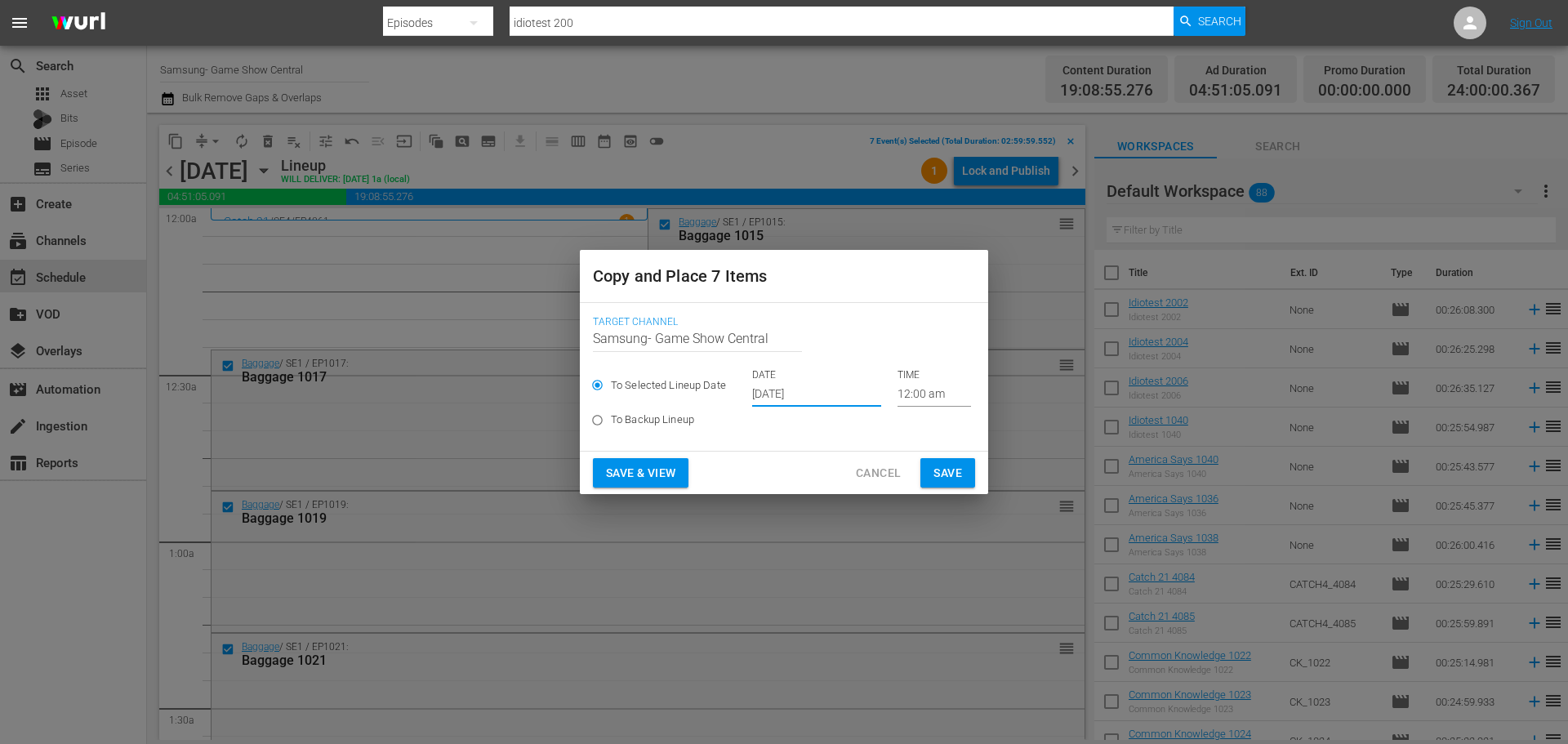
click at [914, 396] on input "12:00 am" at bounding box center [934, 394] width 74 height 25
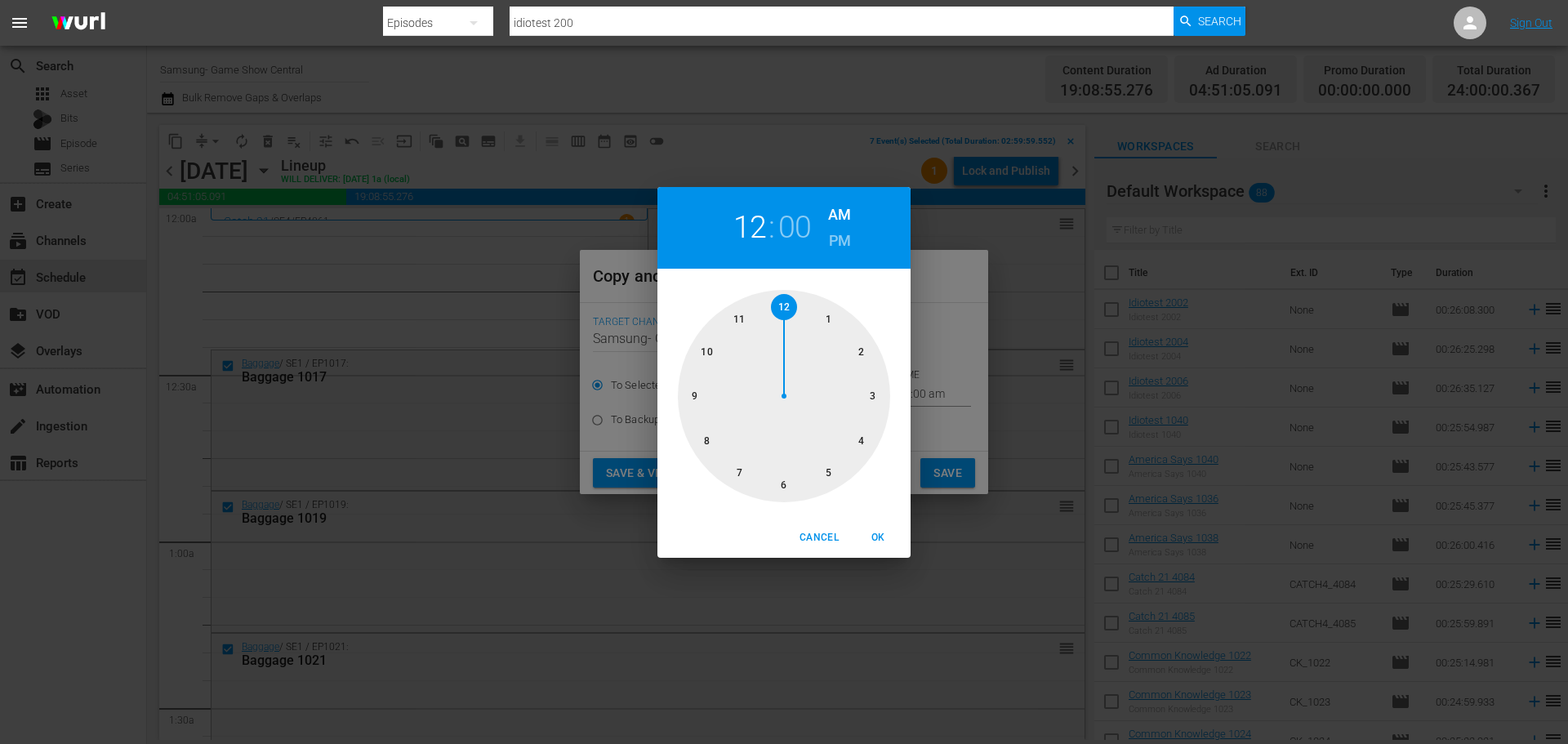
click at [868, 395] on div at bounding box center [784, 396] width 212 height 212
click at [879, 536] on span "OK" at bounding box center [878, 537] width 40 height 17
type input "03:00 am"
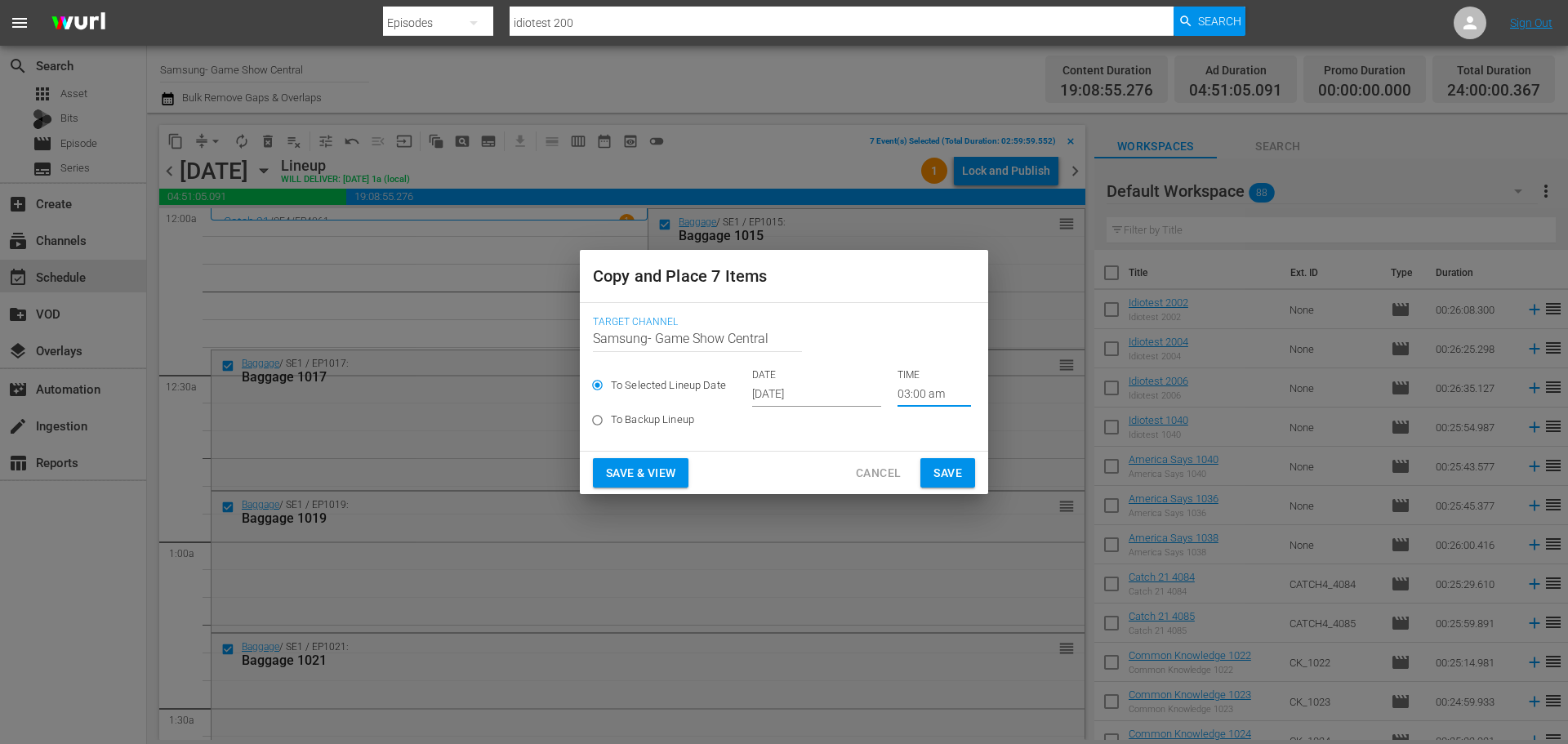
click at [952, 470] on span "Save" at bounding box center [947, 473] width 29 height 20
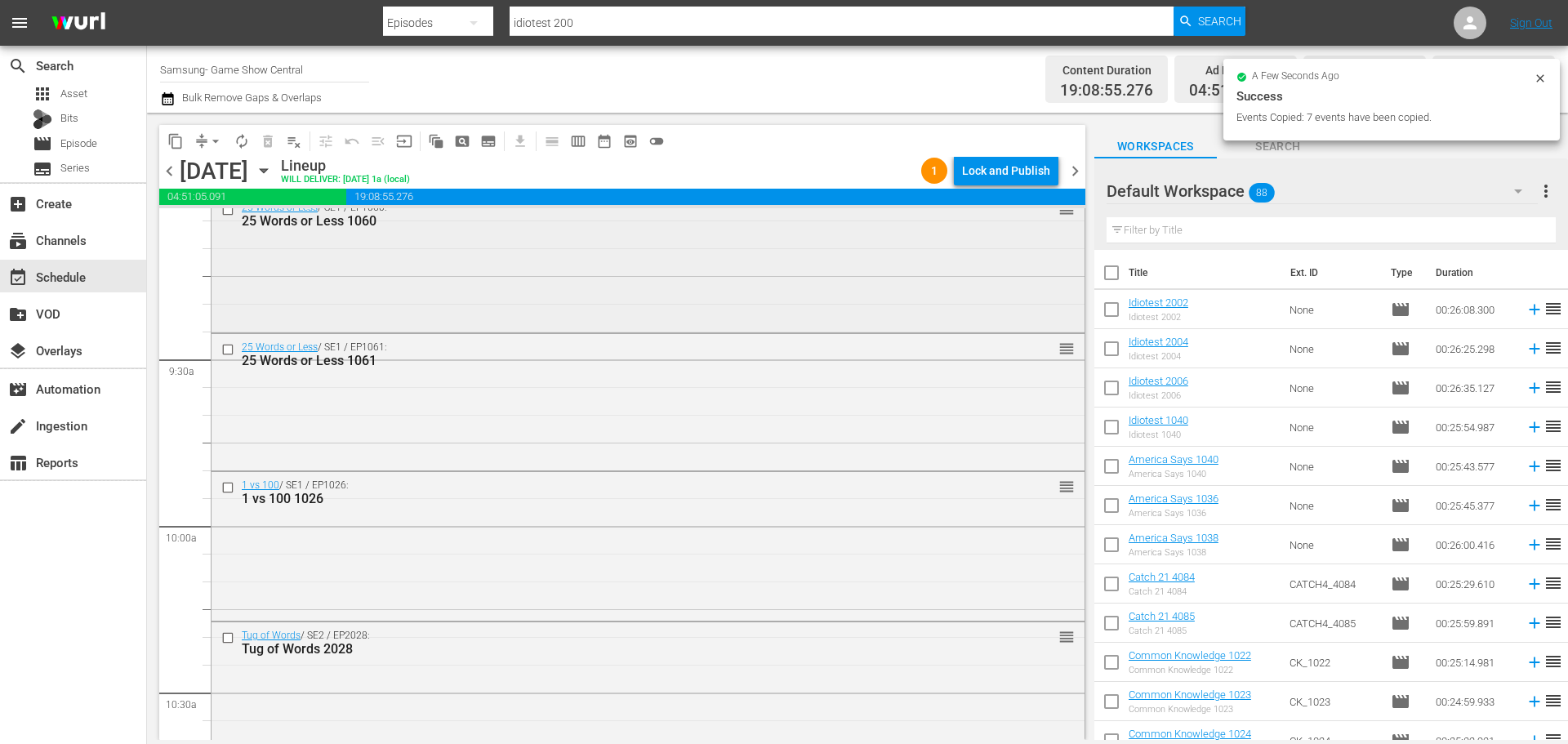
scroll to position [2976, 0]
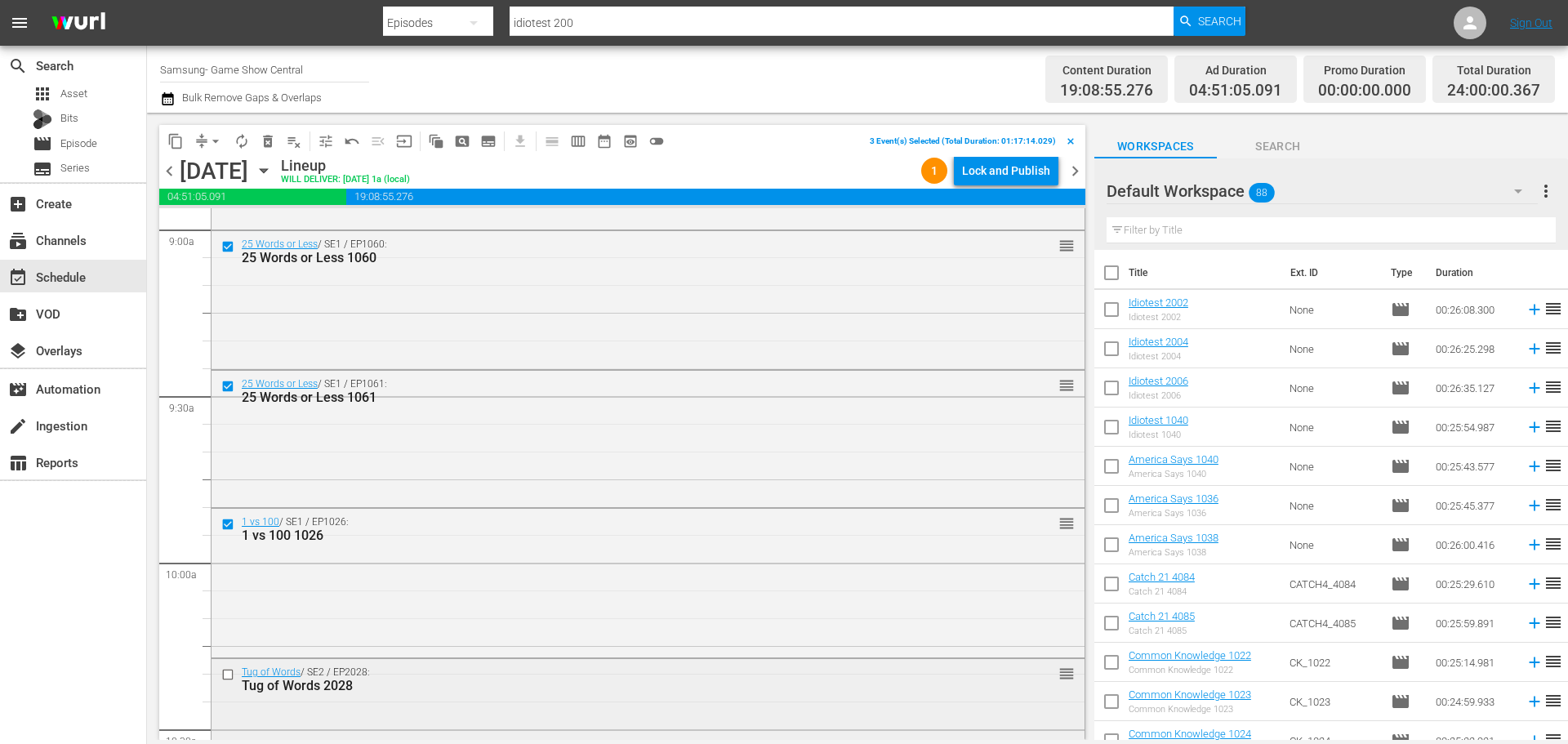
click at [231, 675] on input "checkbox" at bounding box center [229, 674] width 18 height 14
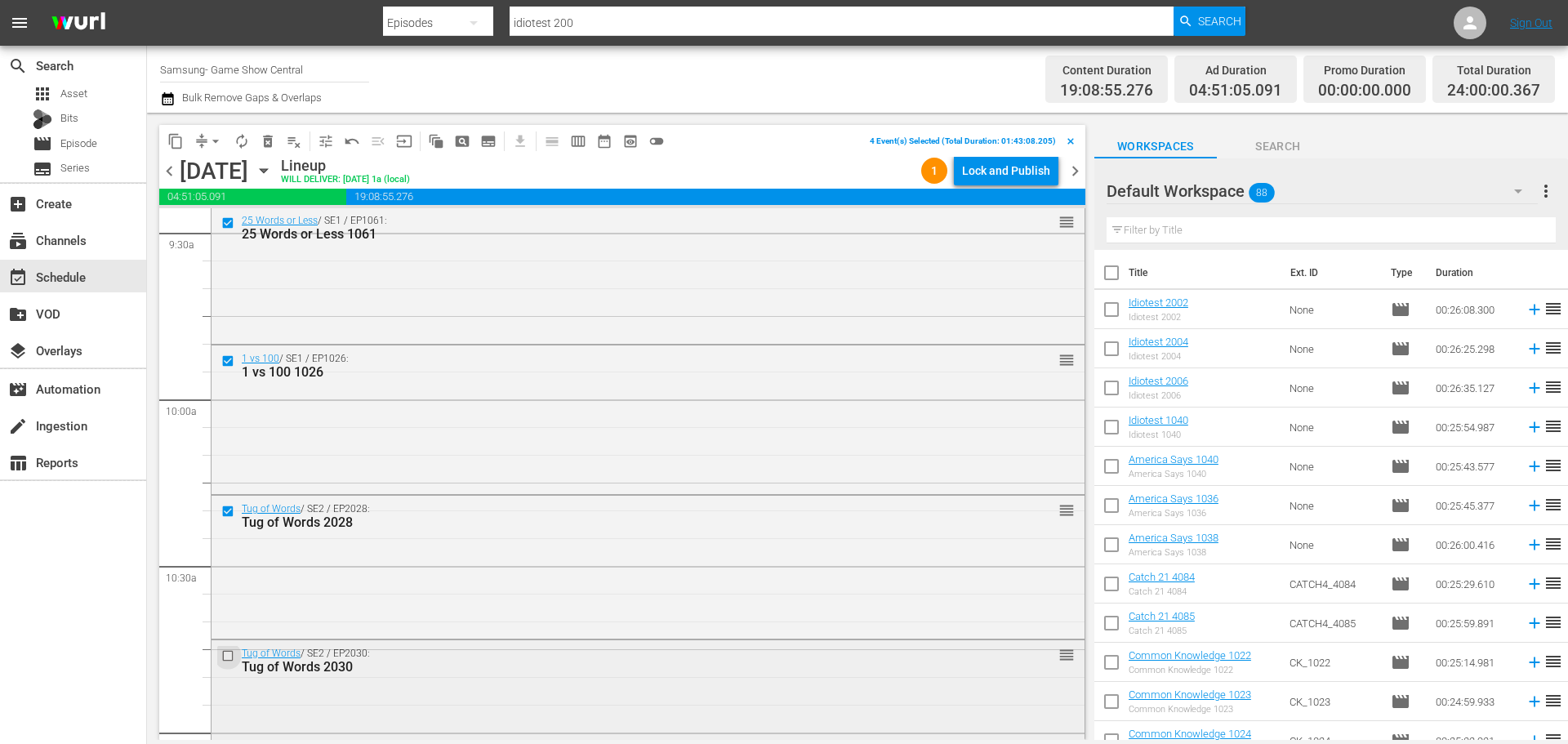
click at [228, 658] on input "checkbox" at bounding box center [229, 655] width 18 height 14
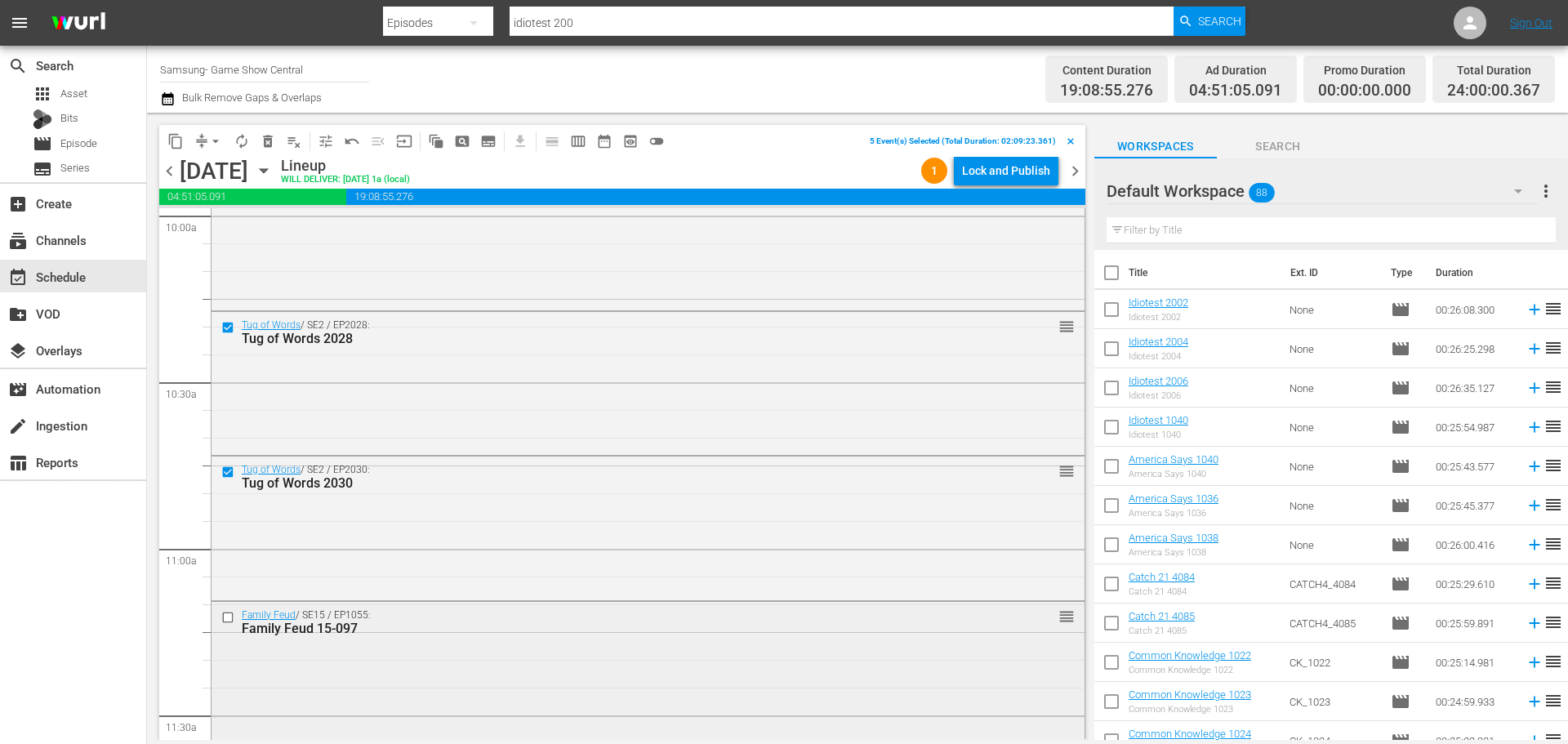
scroll to position [3385, 0]
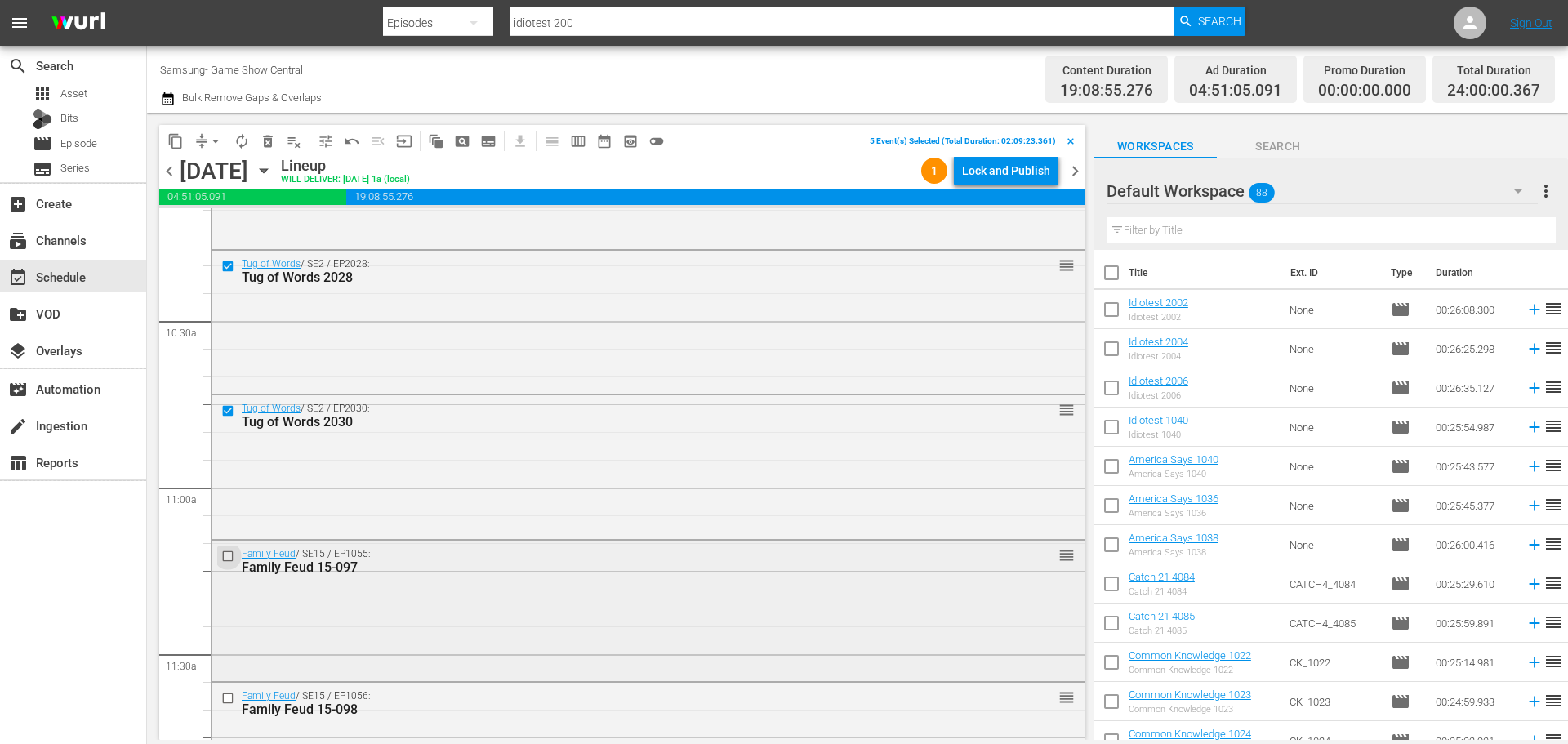
click at [226, 554] on input "checkbox" at bounding box center [229, 555] width 18 height 14
click at [228, 697] on input "checkbox" at bounding box center [229, 698] width 18 height 14
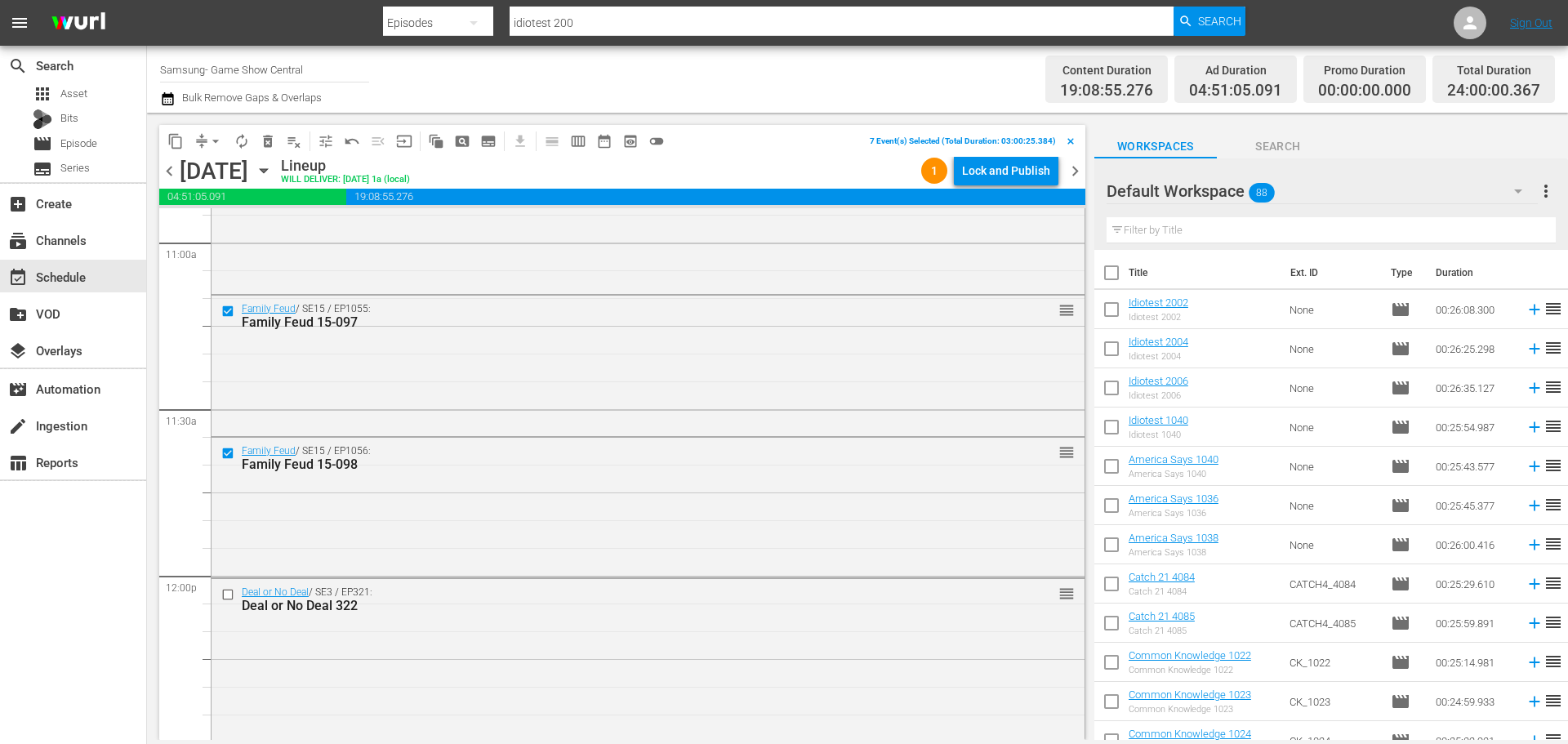
click at [176, 140] on span "content_copy" at bounding box center [176, 142] width 17 height 17
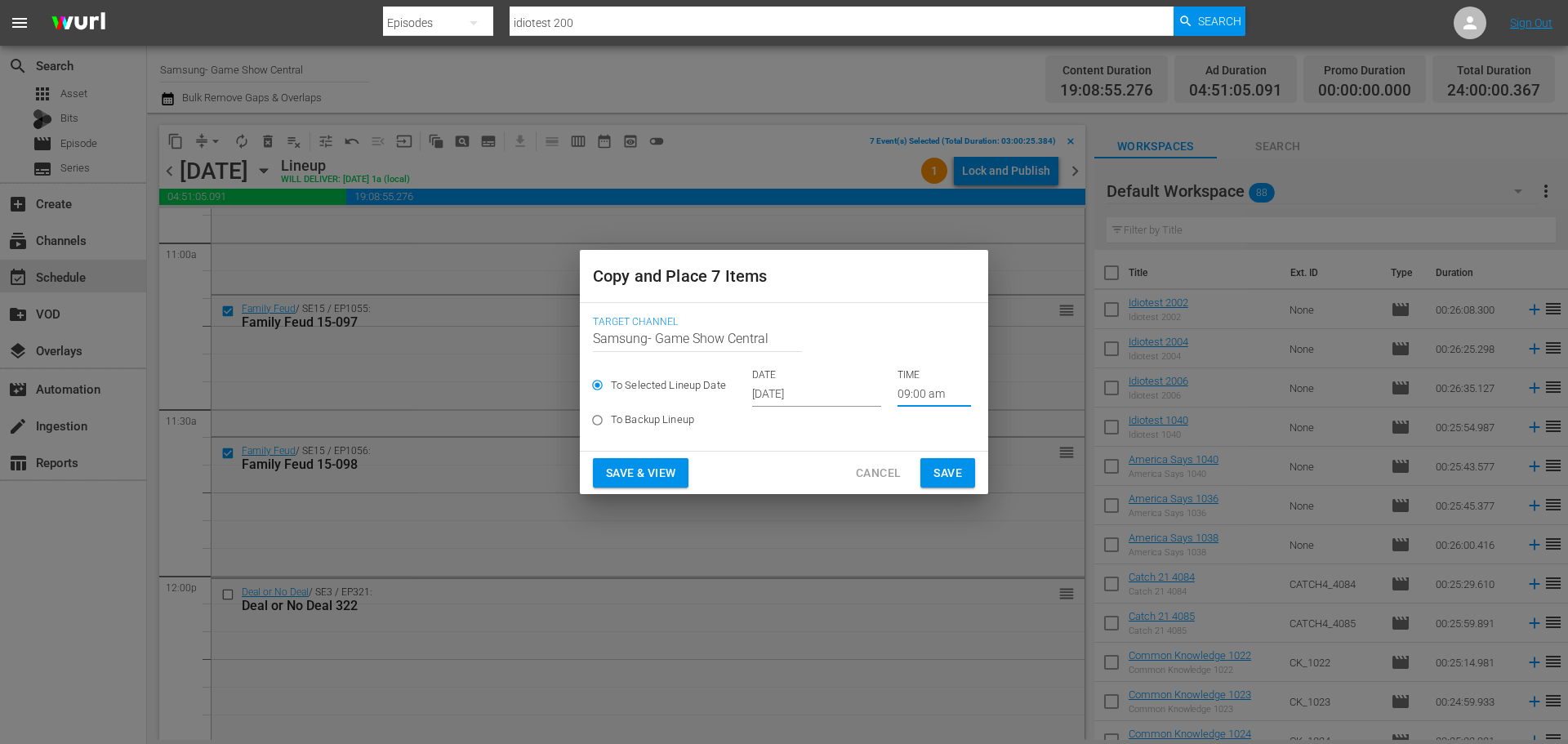
click at [930, 399] on input "09:00 am" at bounding box center [934, 394] width 74 height 25
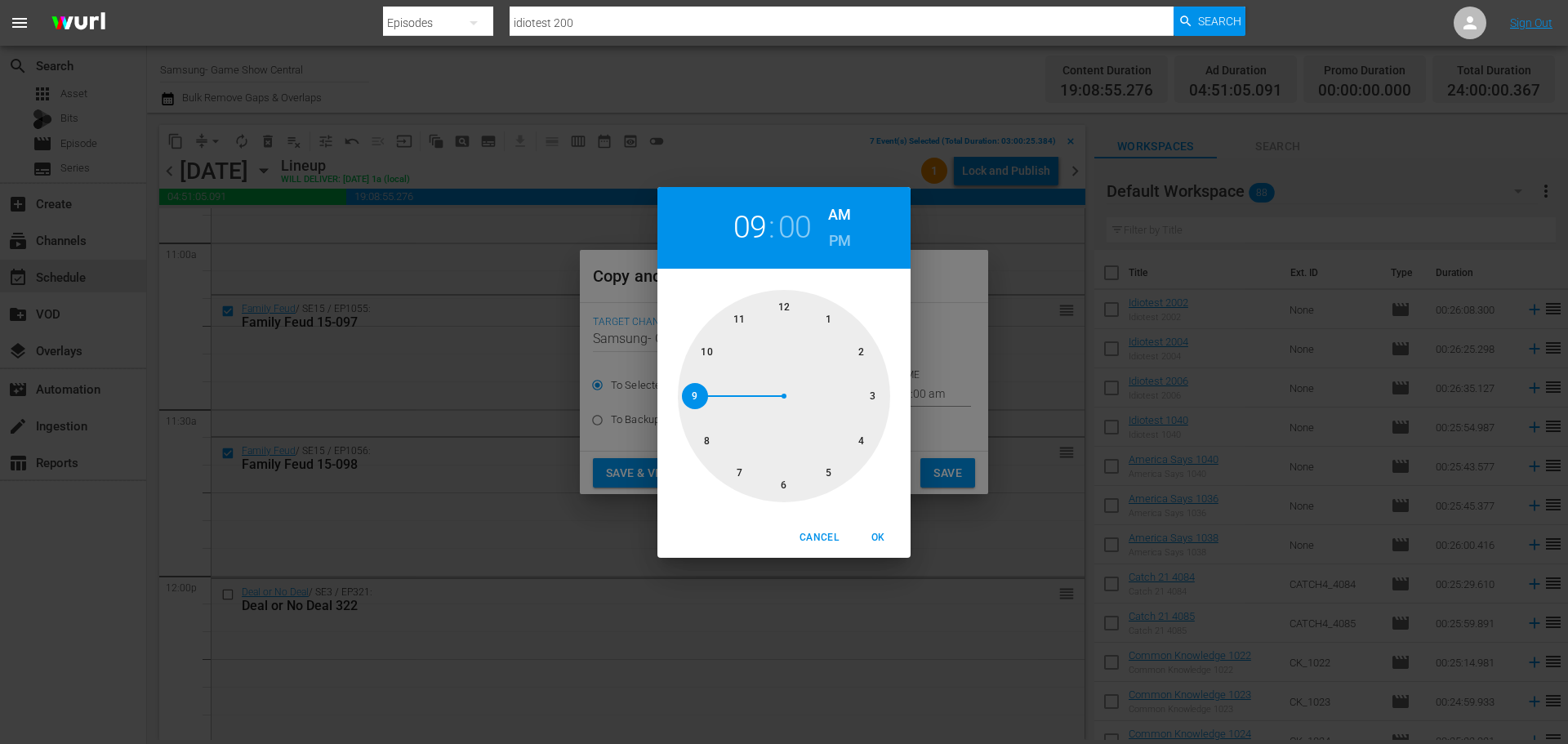
click at [778, 491] on div at bounding box center [784, 396] width 212 height 212
click at [890, 529] on span "OK" at bounding box center [878, 537] width 40 height 17
type input "06:00 am"
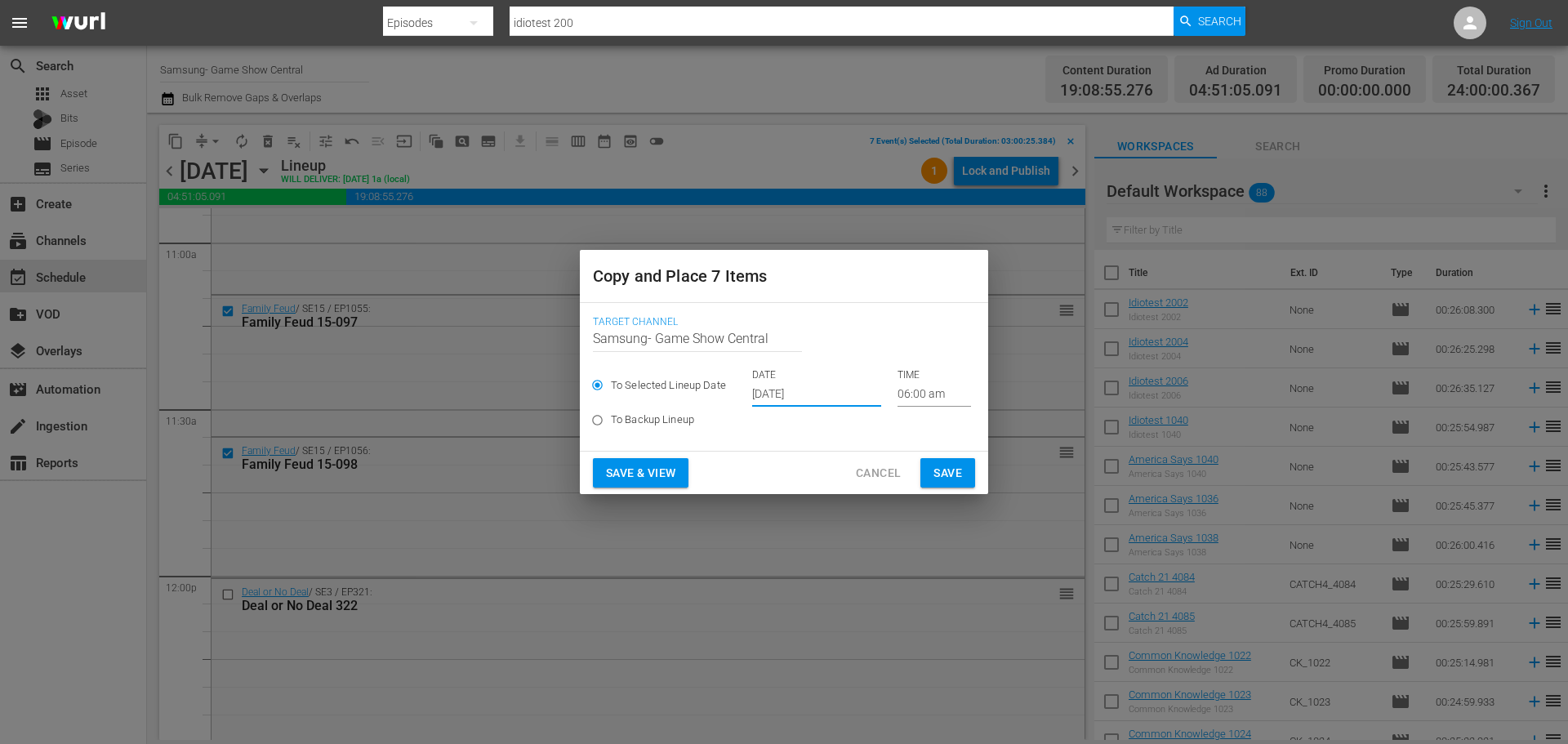
click at [766, 389] on input "[DATE]" at bounding box center [816, 394] width 129 height 25
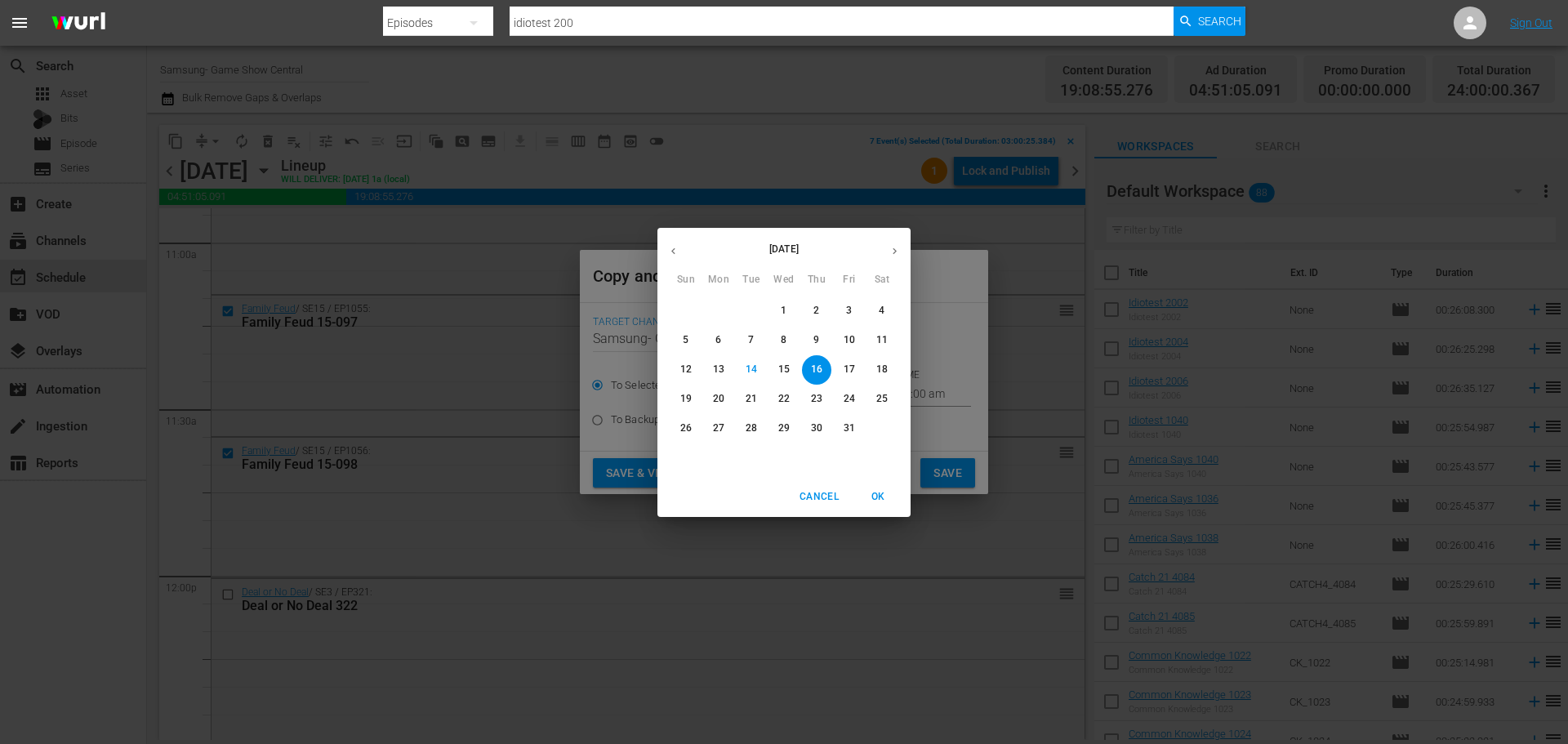
click at [887, 366] on p "18" at bounding box center [882, 369] width 11 height 14
type input "[DATE]"
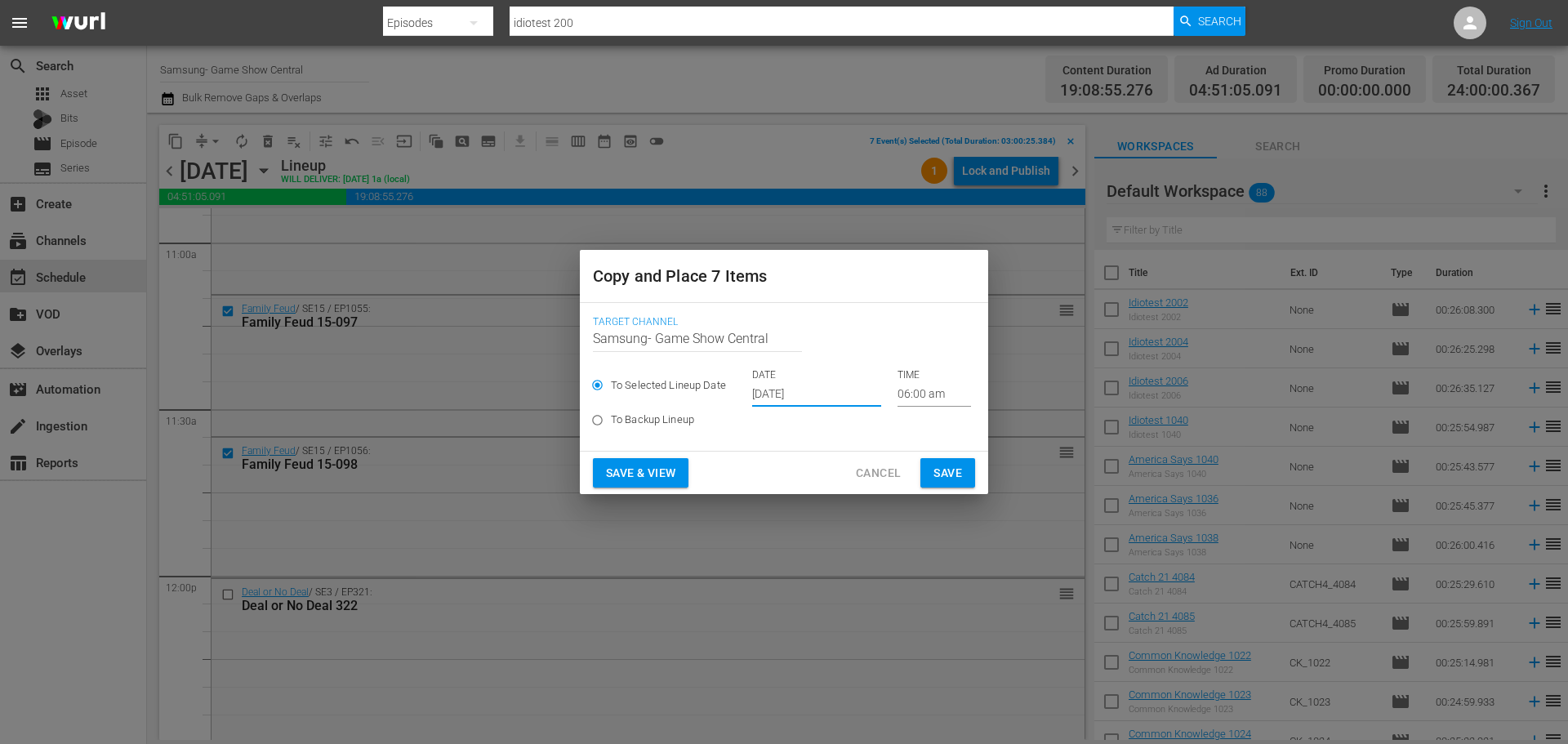
click at [812, 386] on input "[DATE]" at bounding box center [816, 394] width 129 height 25
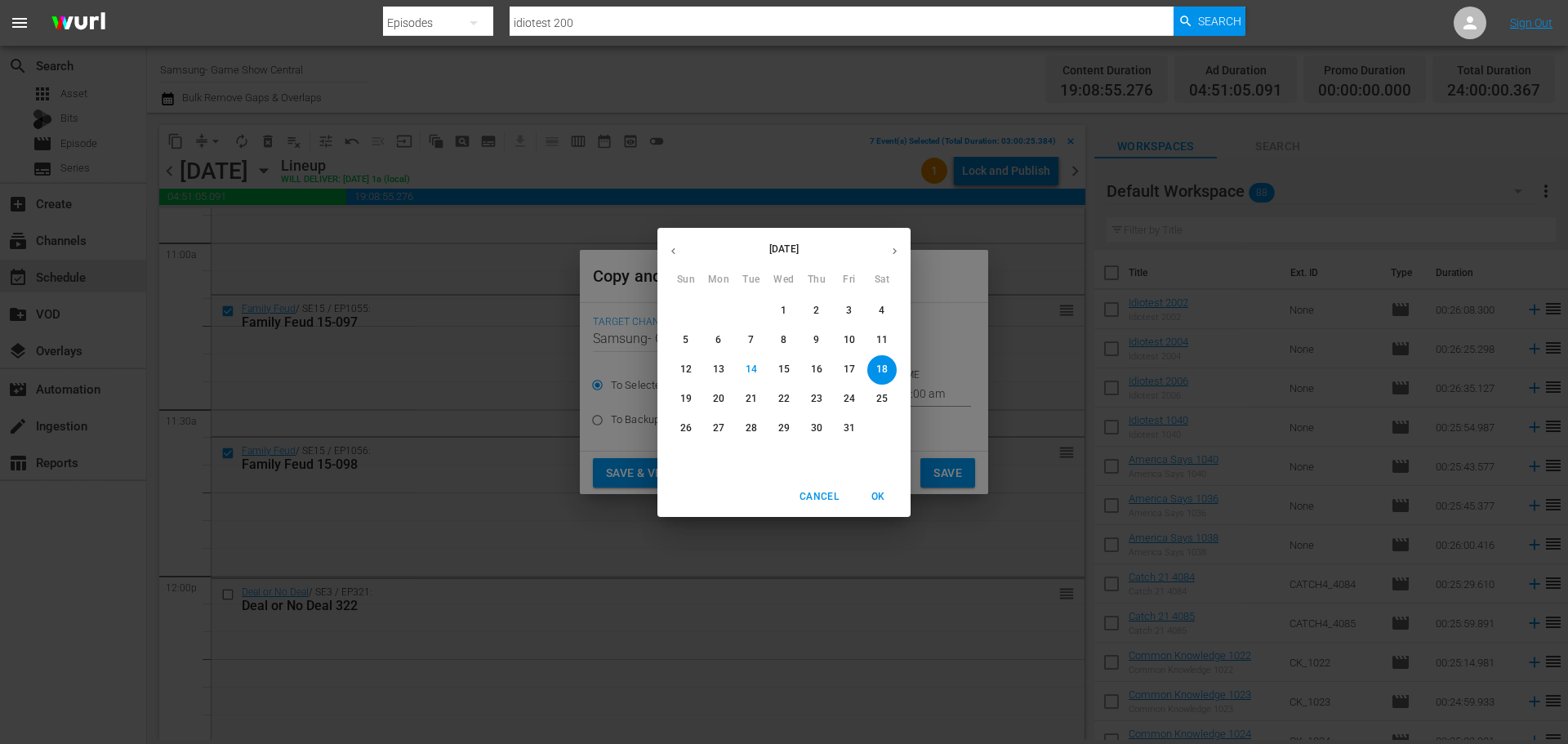
click at [895, 498] on span "OK" at bounding box center [878, 496] width 40 height 17
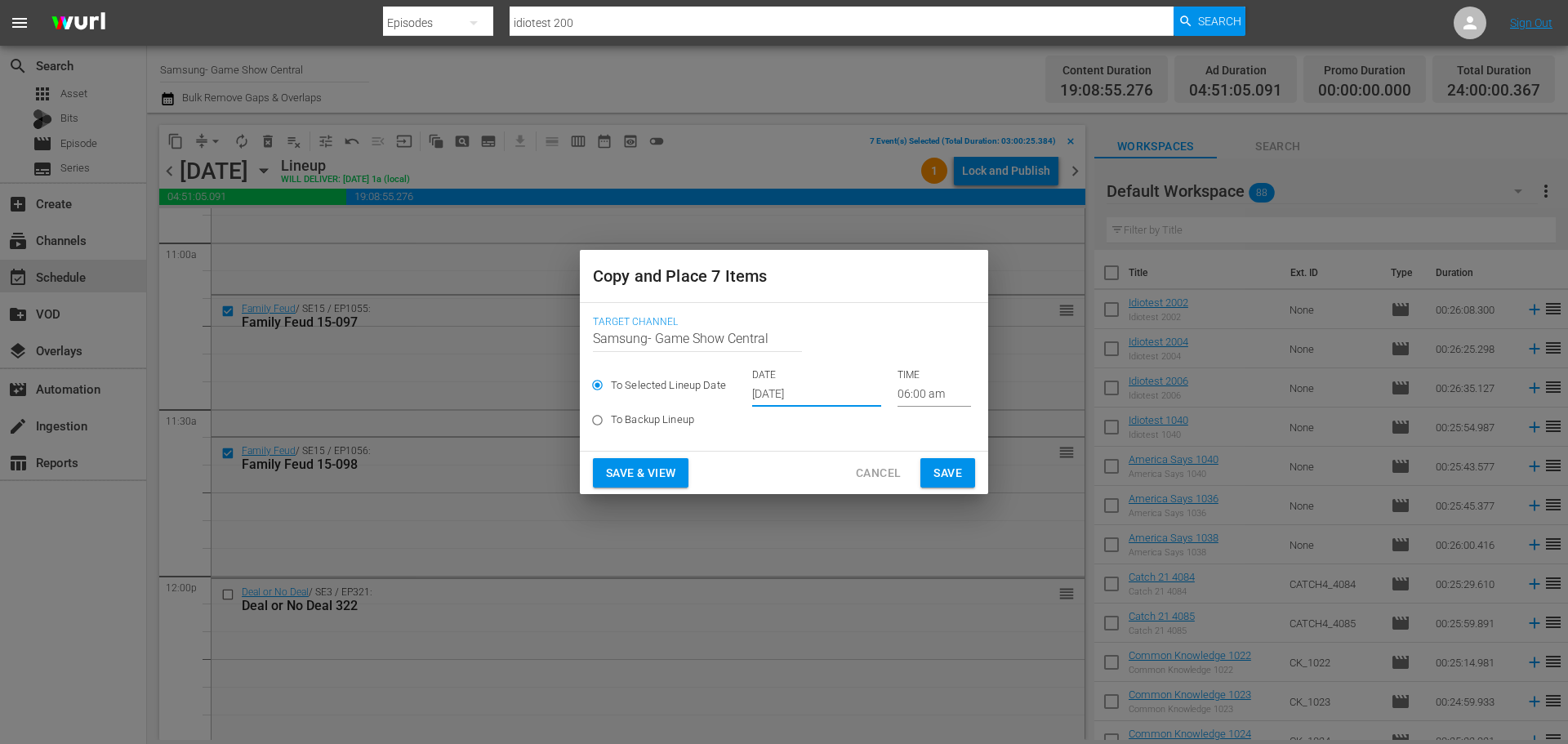
click at [954, 471] on span "Save" at bounding box center [947, 473] width 29 height 20
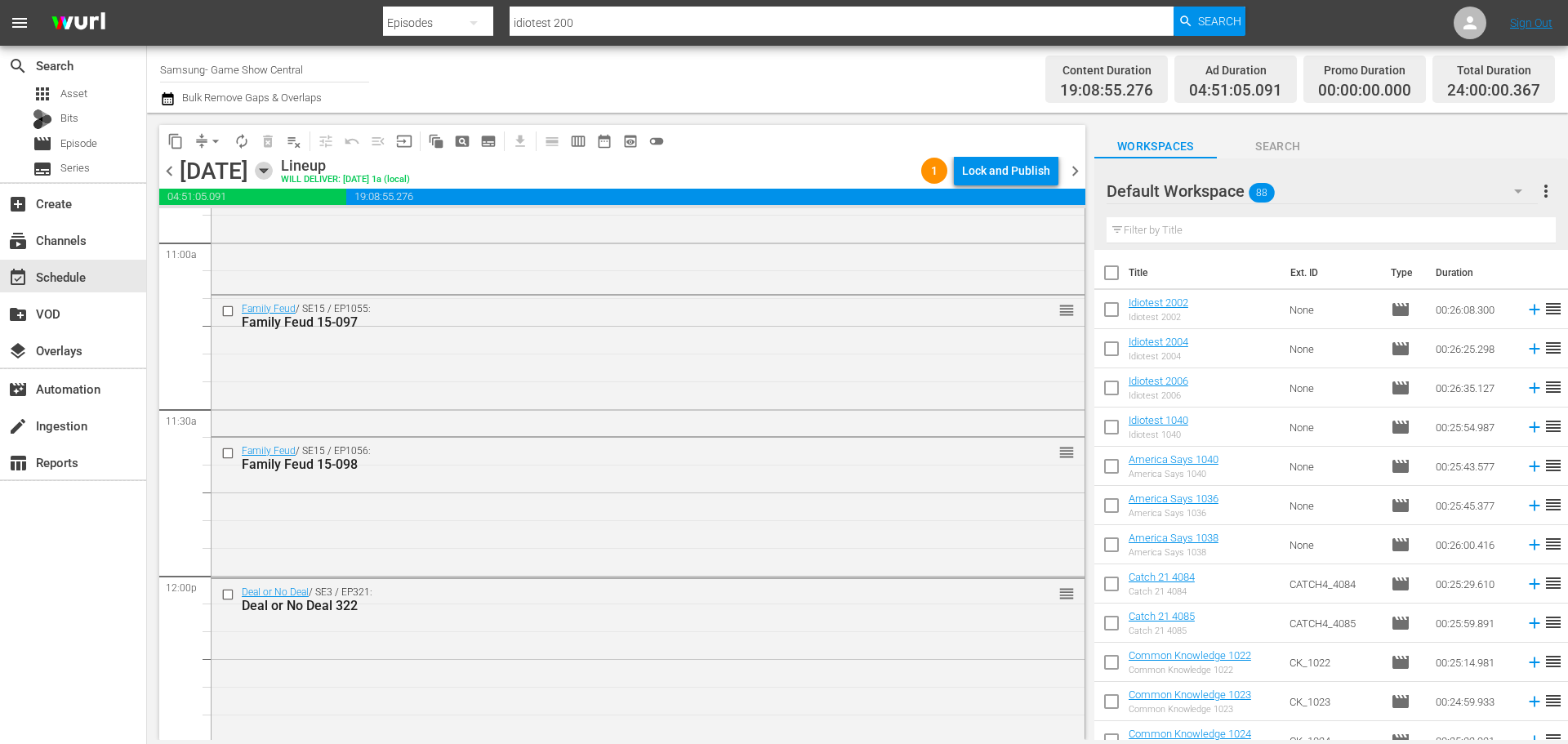
click at [273, 169] on icon "button" at bounding box center [264, 171] width 18 height 18
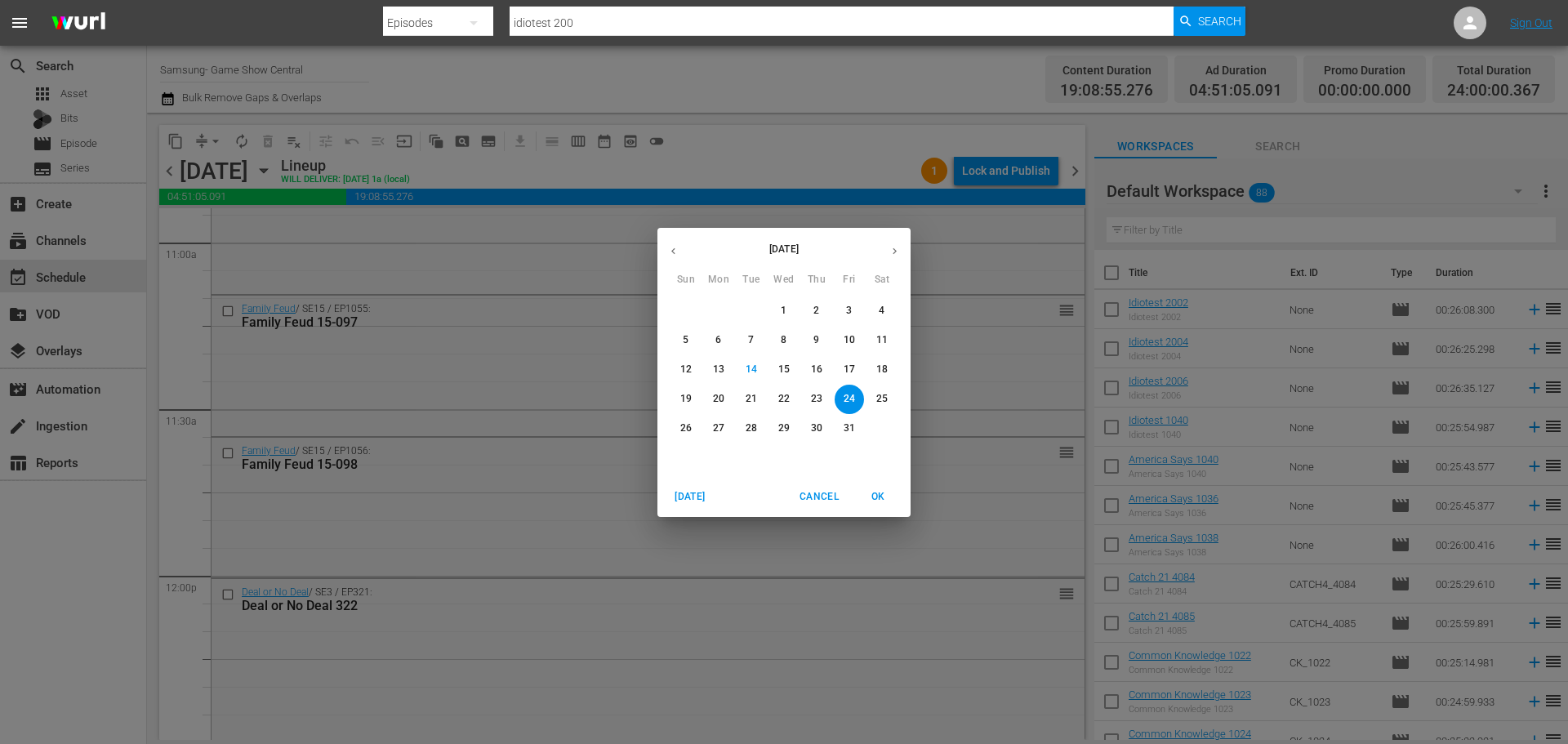
click at [685, 363] on p "12" at bounding box center [685, 369] width 11 height 14
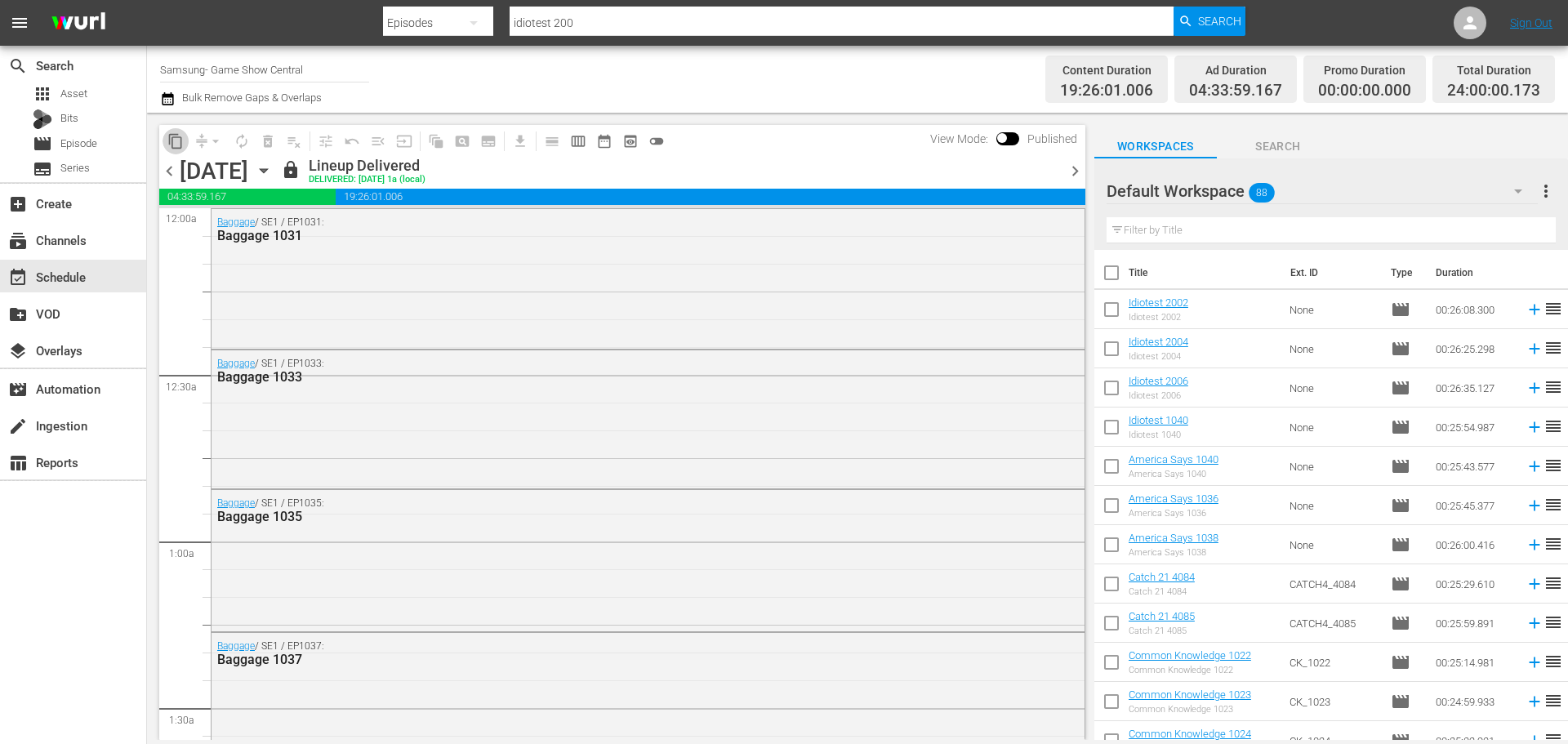
click at [176, 143] on span "content_copy" at bounding box center [176, 142] width 17 height 17
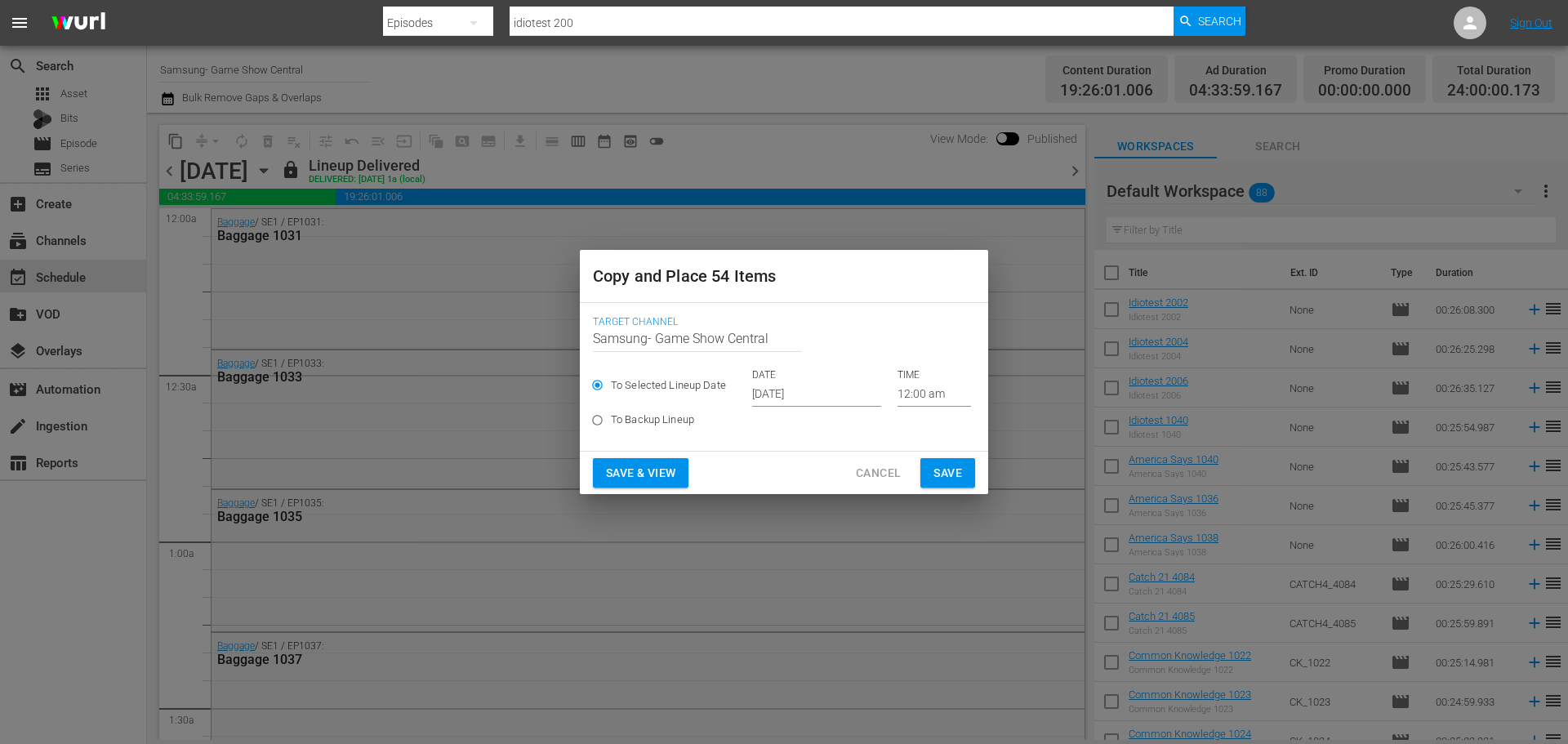
click at [775, 391] on input "[DATE]" at bounding box center [816, 394] width 129 height 25
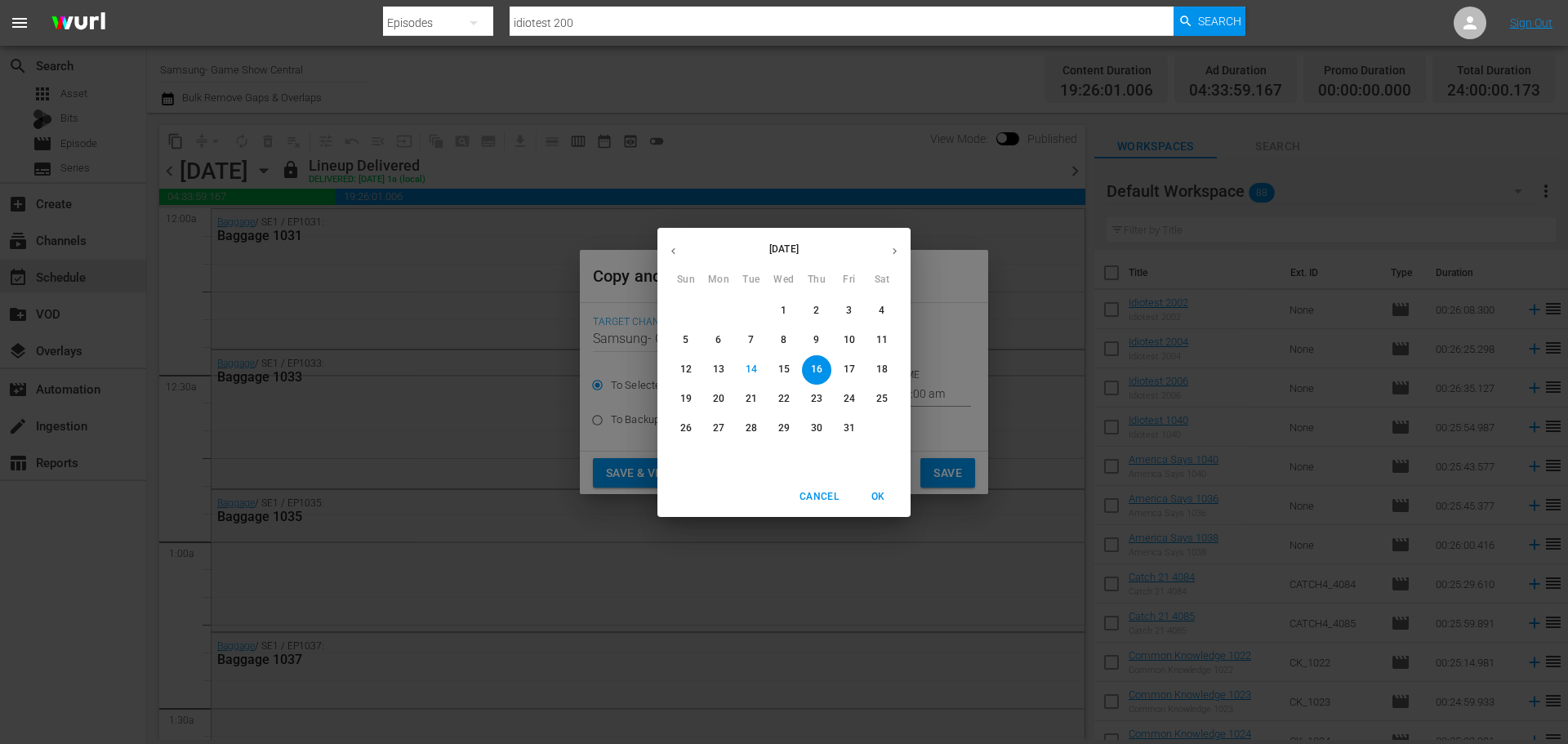
click at [694, 432] on span "26" at bounding box center [686, 427] width 29 height 14
type input "[DATE]"
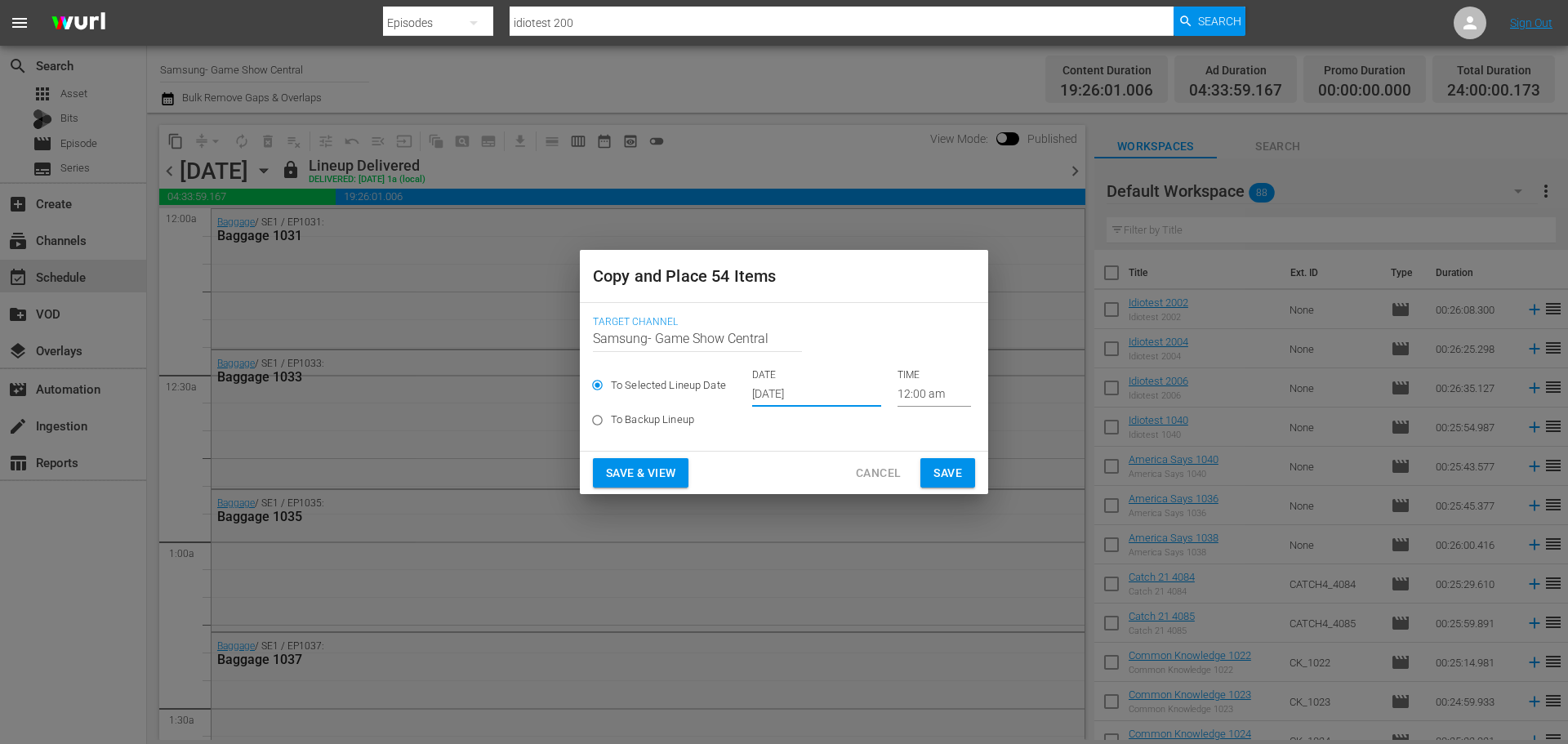
click at [946, 471] on span "Save" at bounding box center [947, 473] width 29 height 20
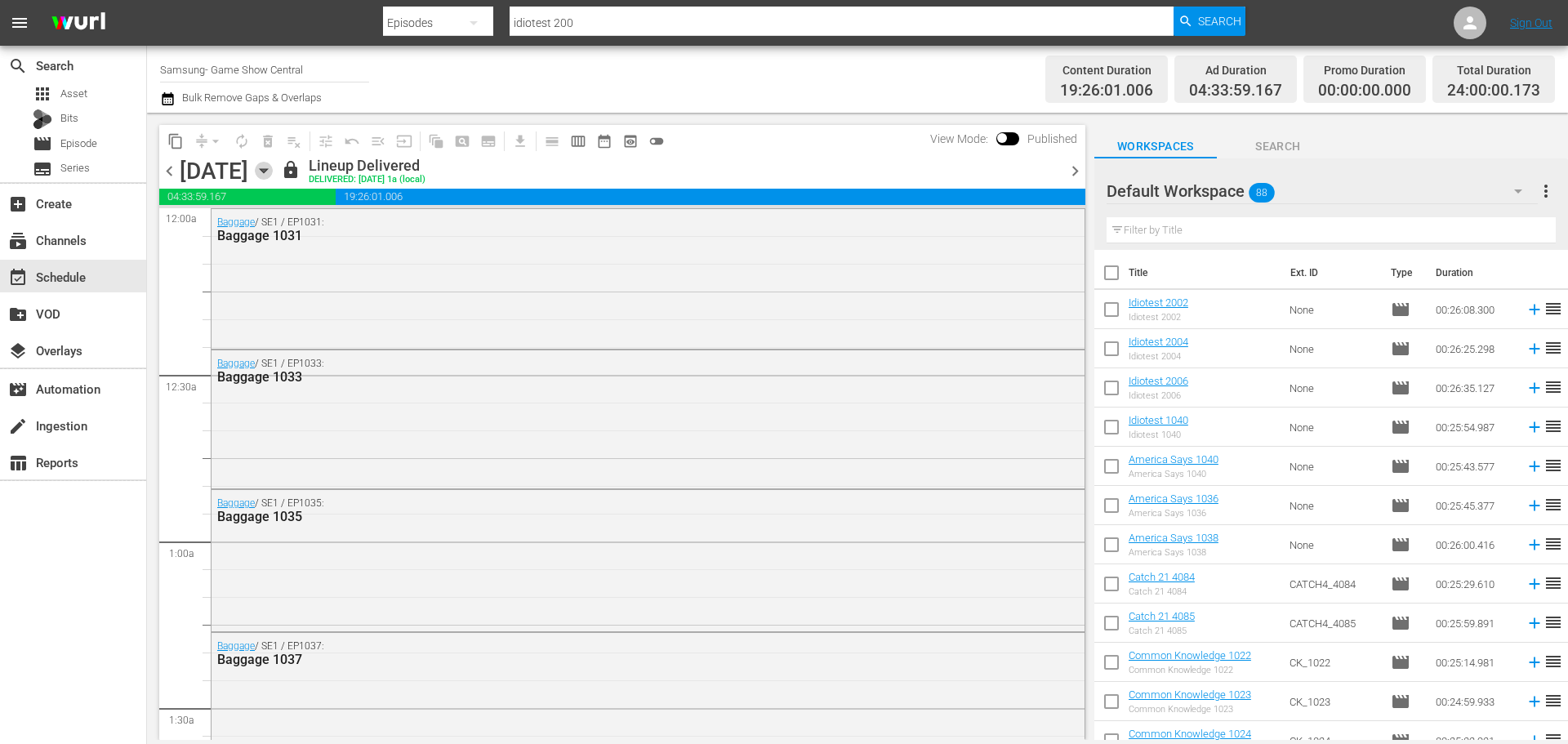
click at [273, 174] on icon "button" at bounding box center [264, 171] width 18 height 18
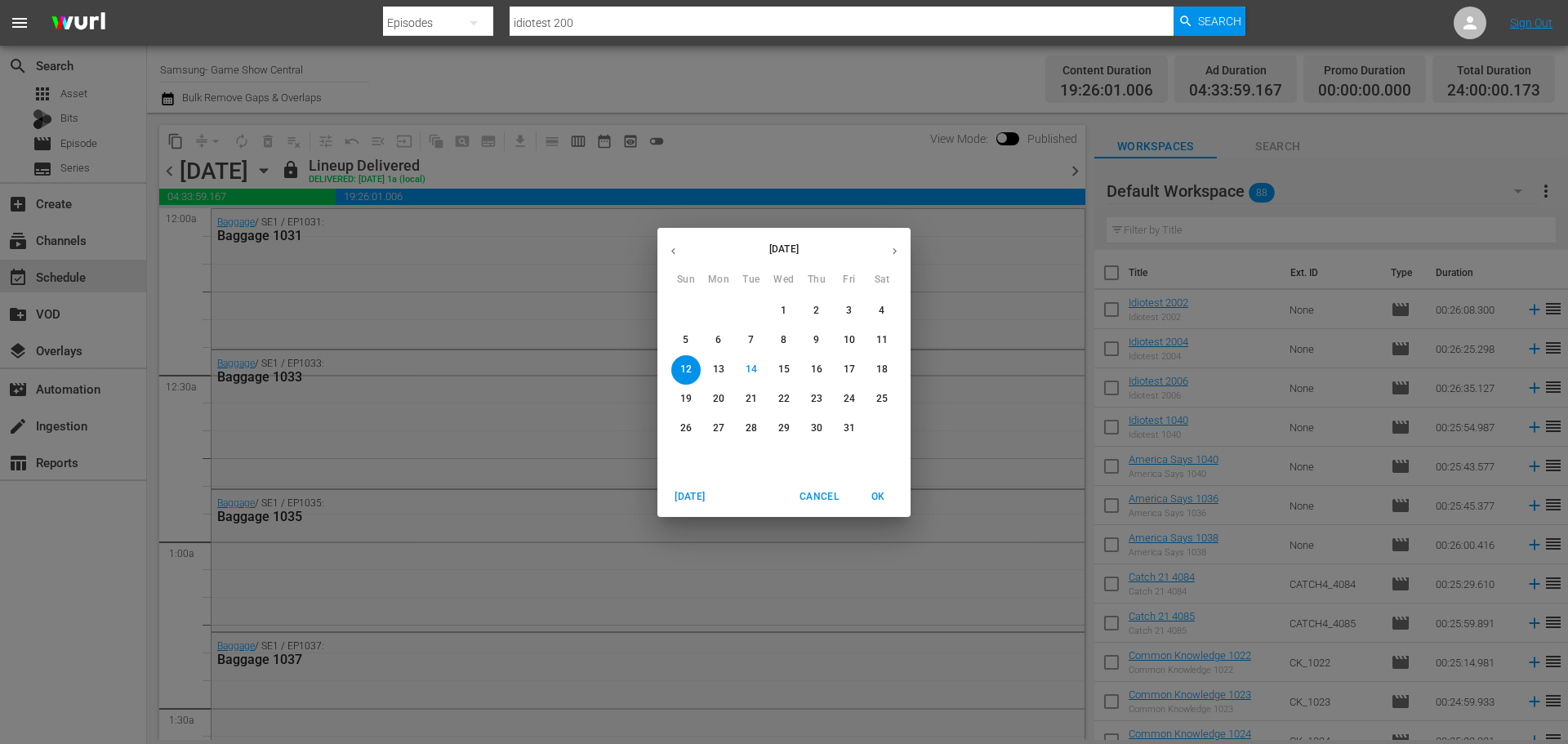
click at [682, 424] on p "26" at bounding box center [685, 427] width 11 height 14
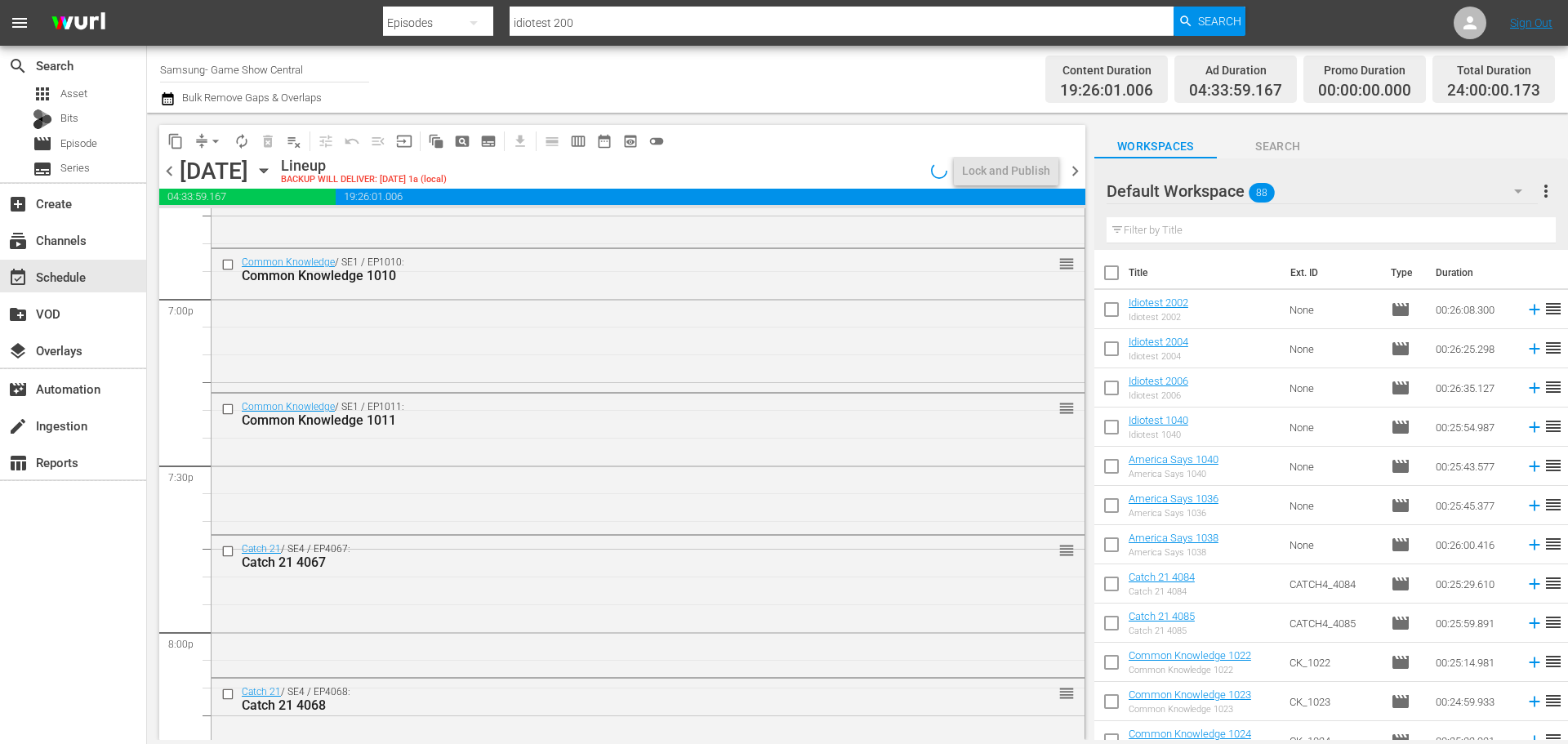
scroll to position [5793, 0]
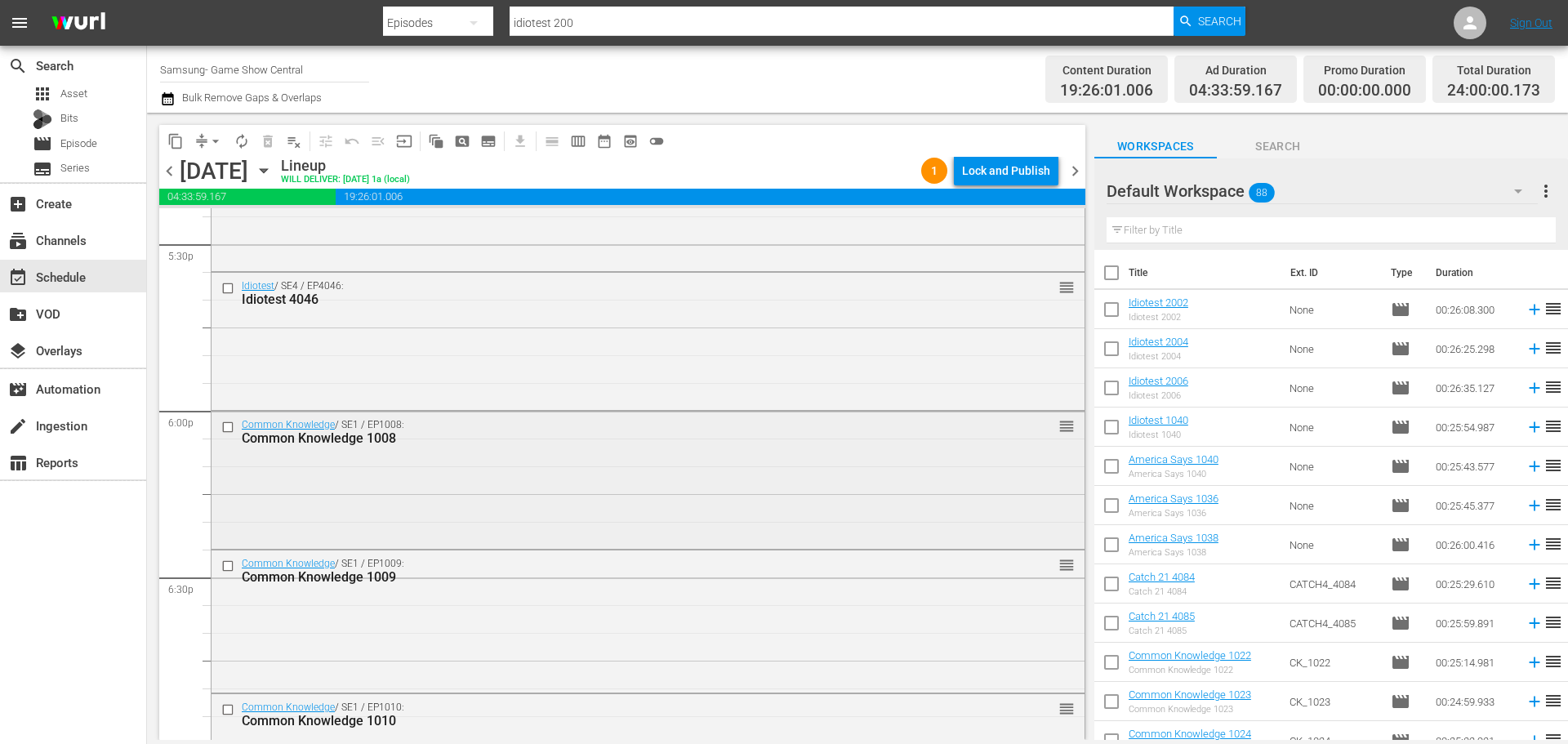
click at [227, 428] on input "checkbox" at bounding box center [229, 426] width 18 height 14
click at [227, 559] on input "checkbox" at bounding box center [229, 565] width 18 height 14
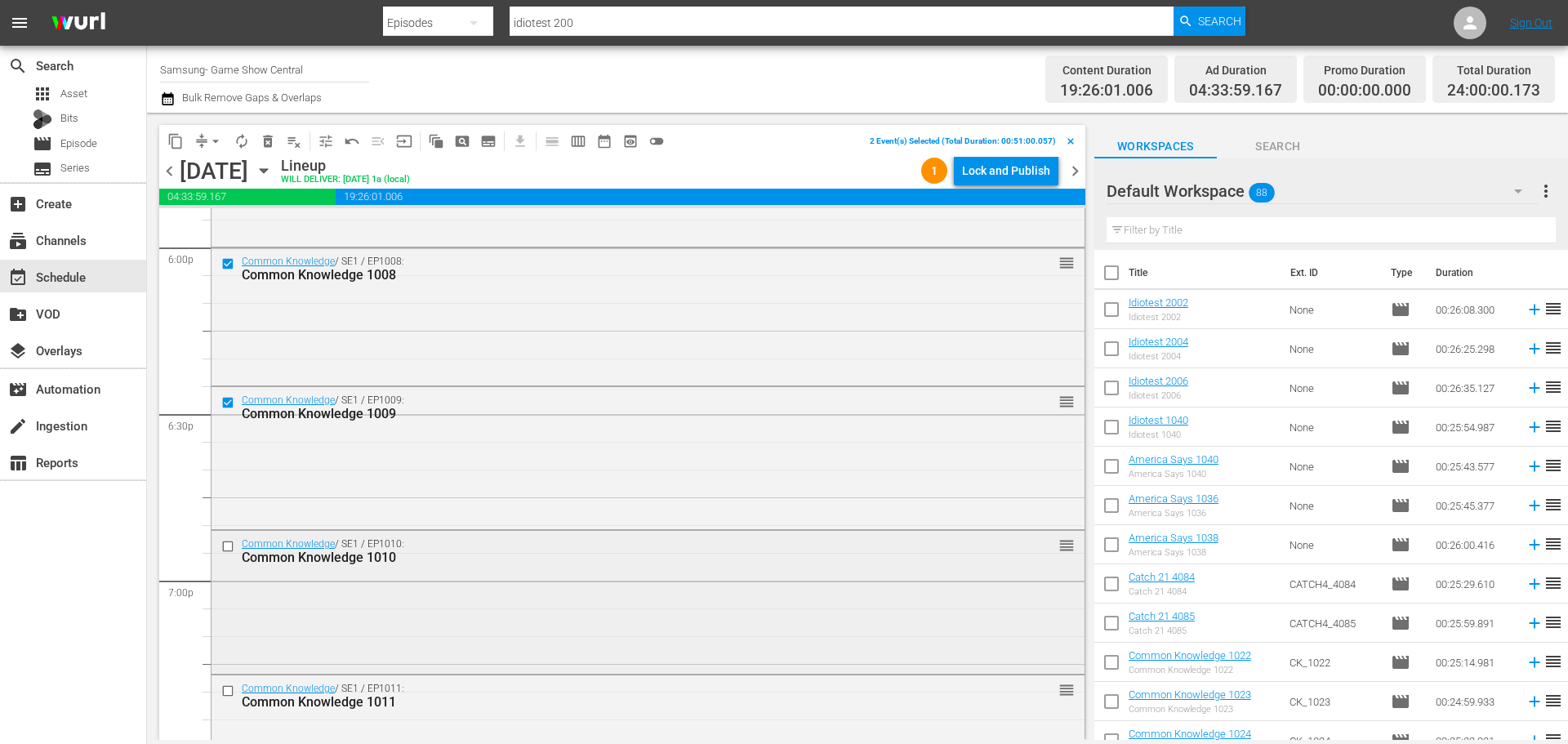
click at [226, 546] on input "checkbox" at bounding box center [229, 546] width 18 height 14
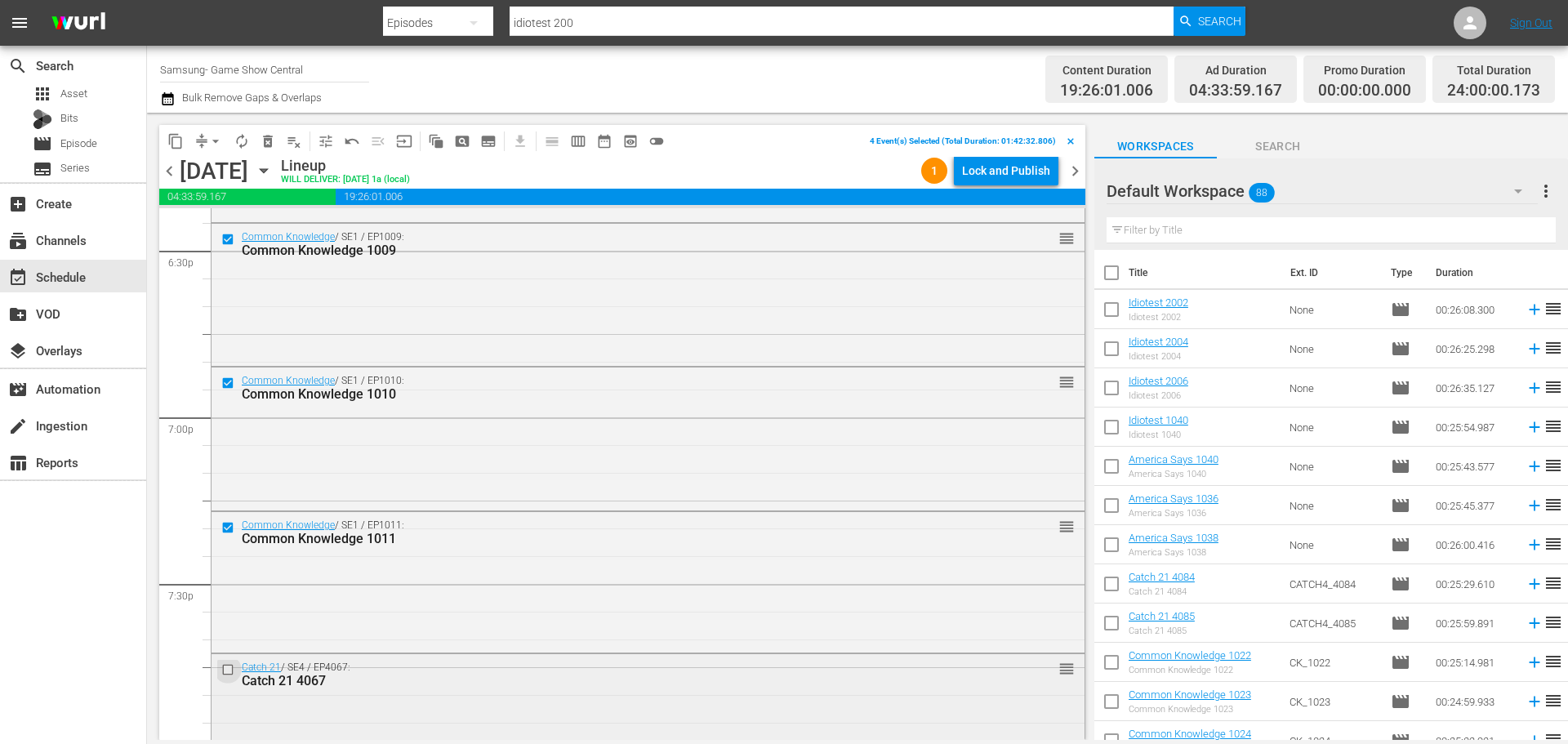
click at [230, 674] on input "checkbox" at bounding box center [229, 668] width 18 height 14
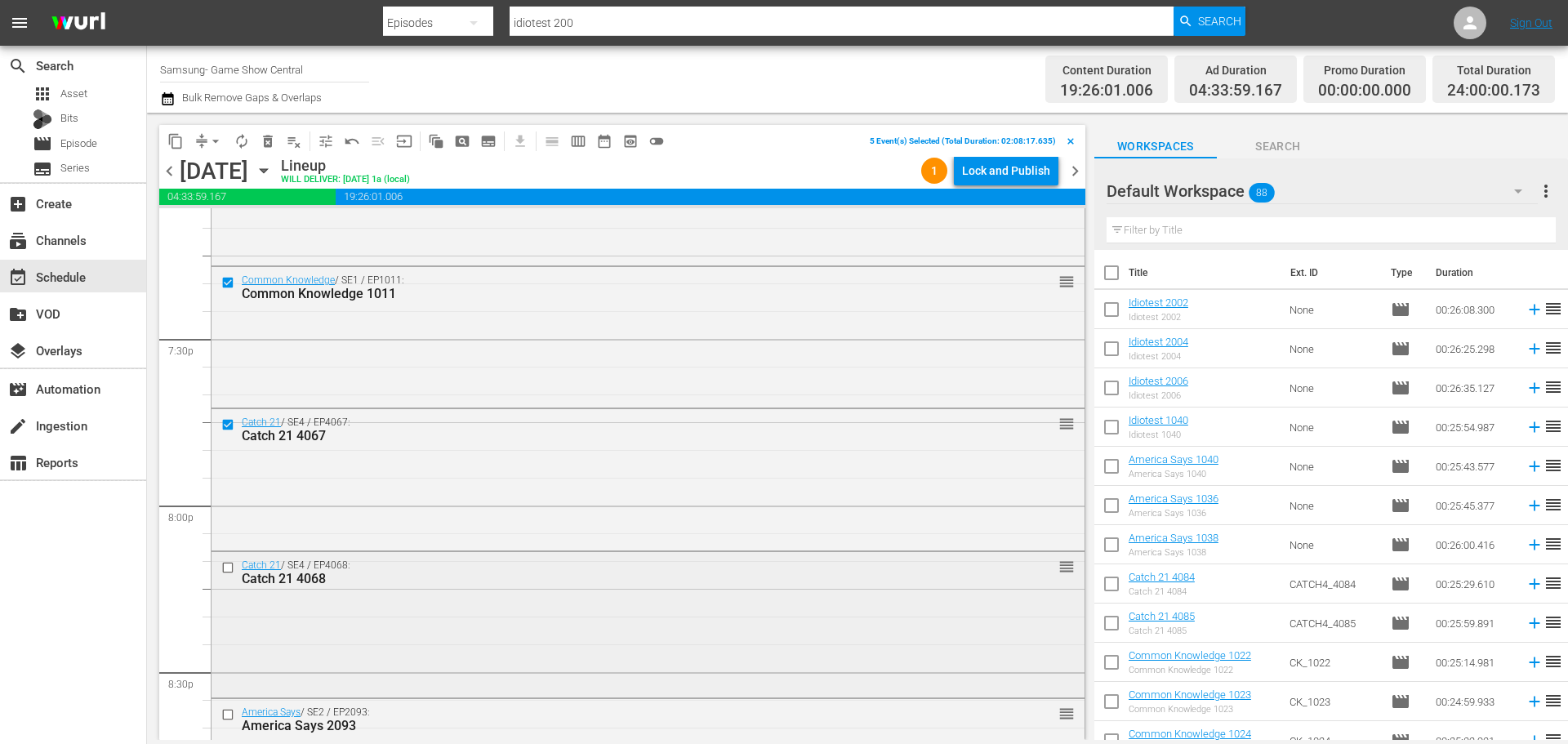
click at [226, 567] on input "checkbox" at bounding box center [229, 567] width 18 height 14
click at [230, 719] on input "checkbox" at bounding box center [229, 715] width 18 height 14
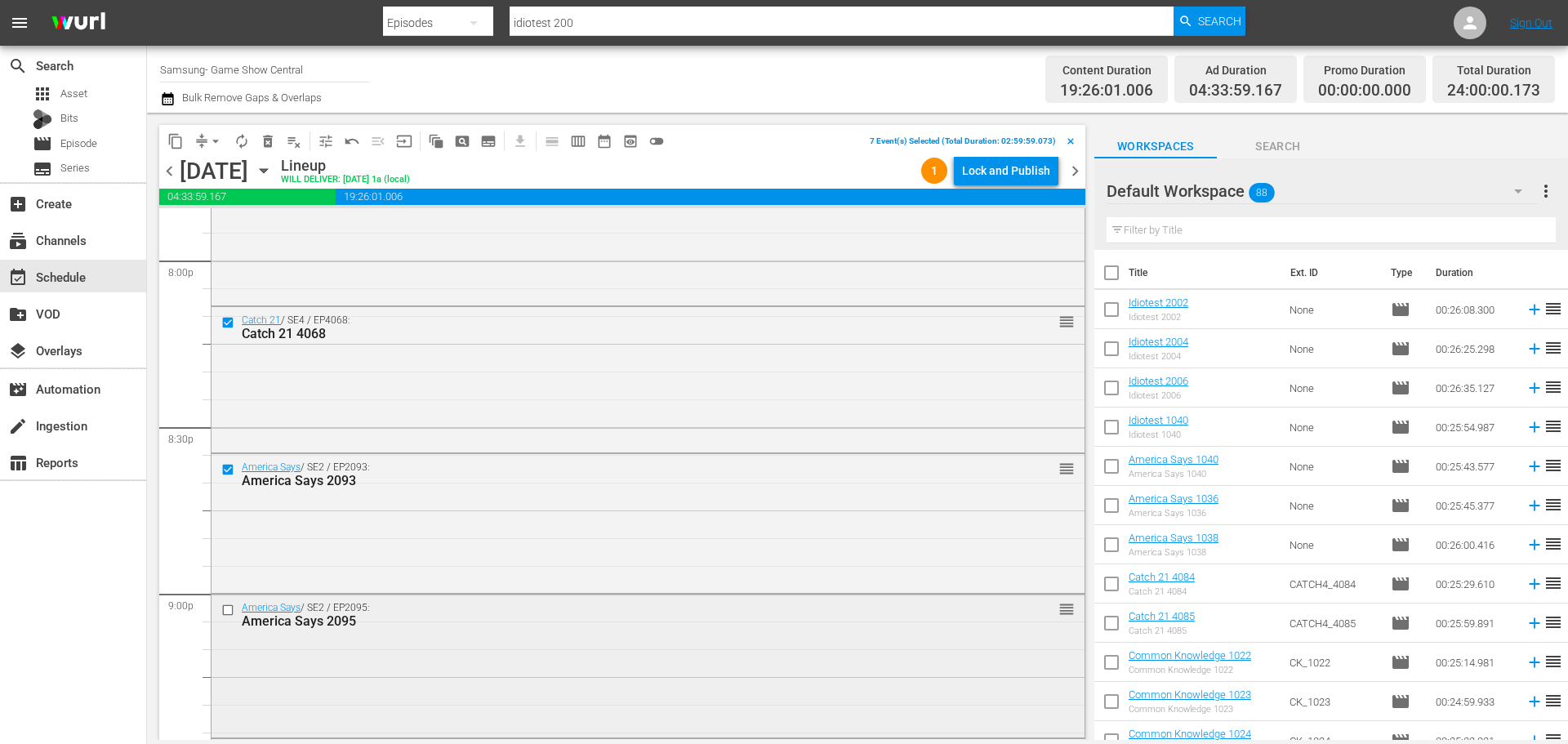
click at [230, 608] on input "checkbox" at bounding box center [229, 609] width 18 height 14
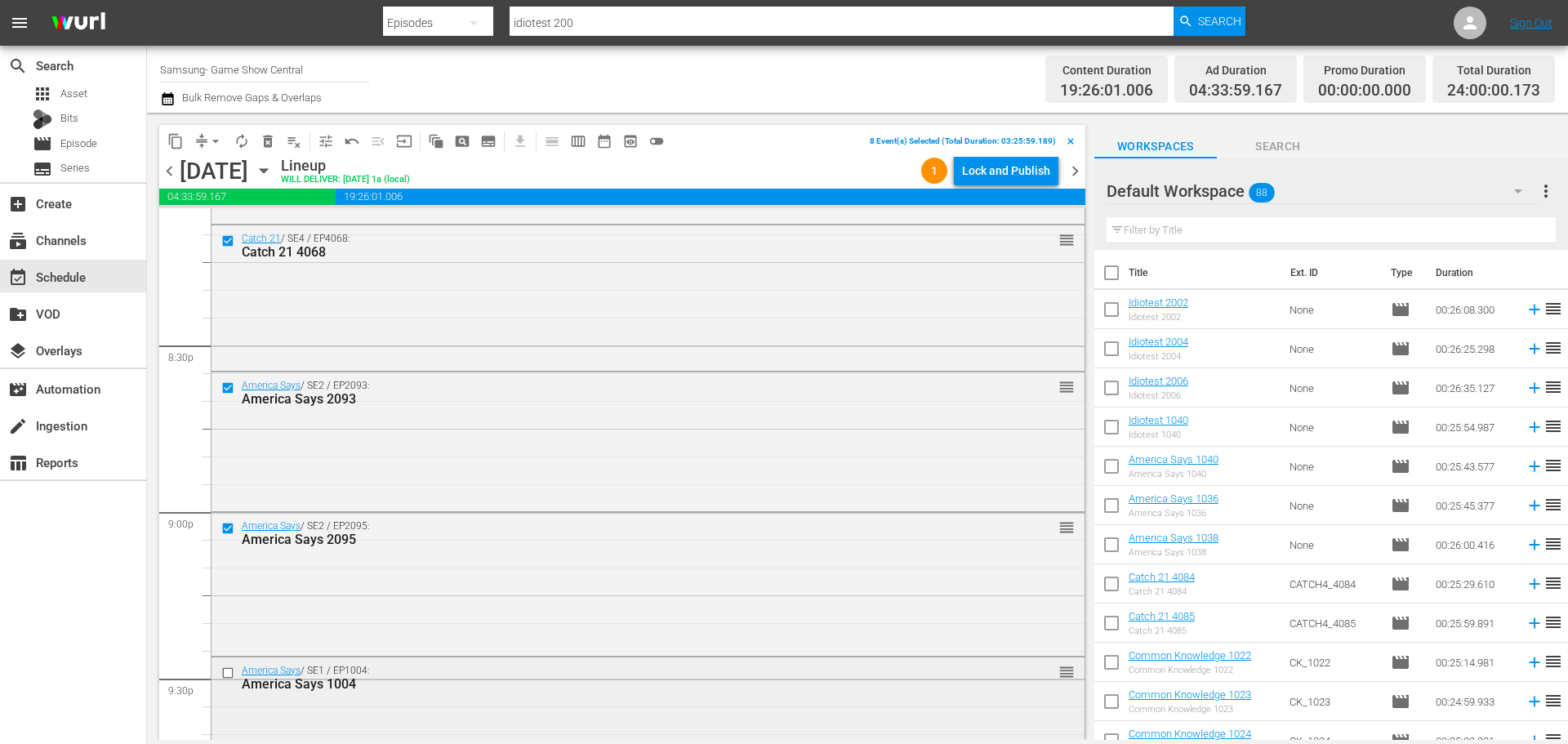
click at [229, 669] on input "checkbox" at bounding box center [229, 672] width 18 height 14
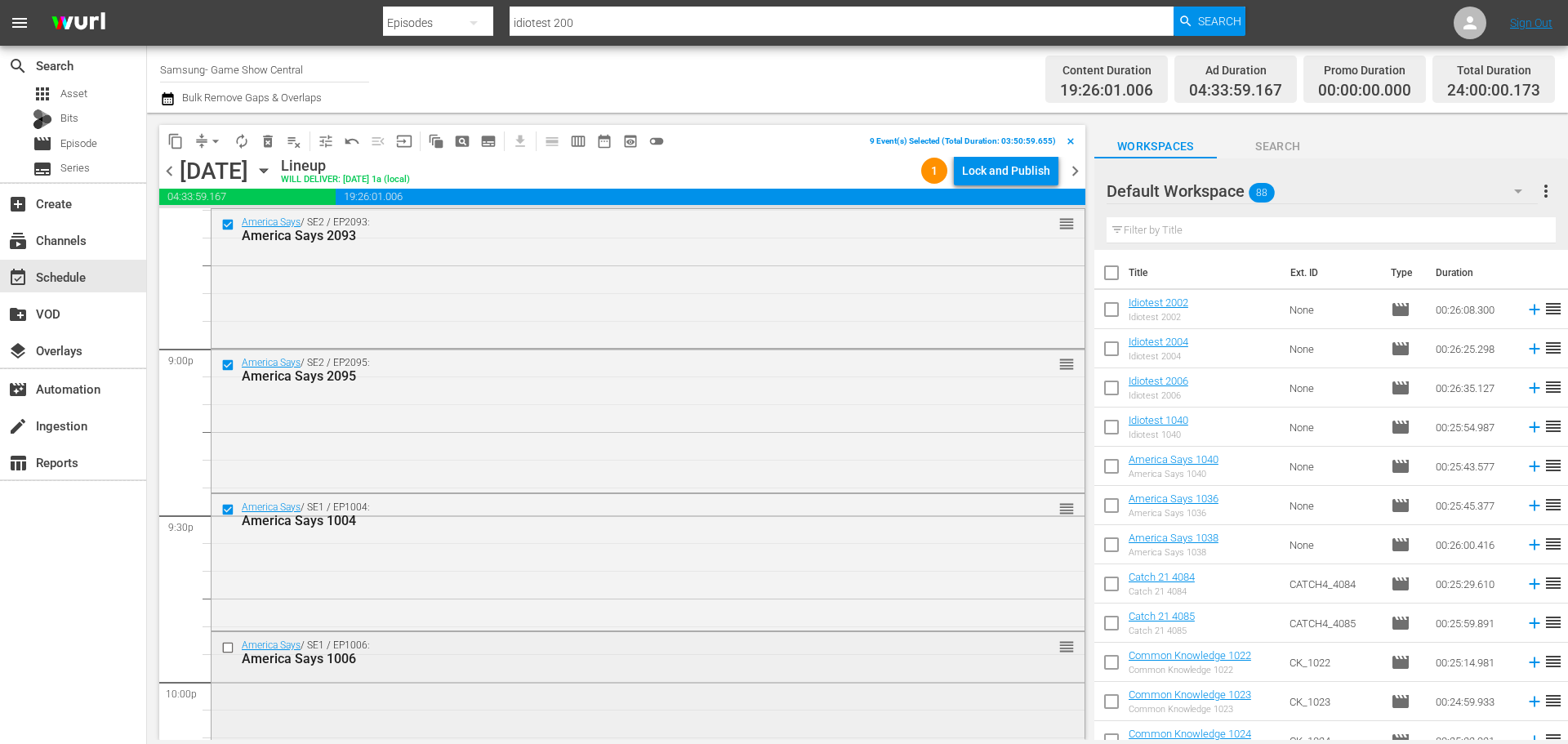
click at [228, 651] on input "checkbox" at bounding box center [229, 647] width 18 height 14
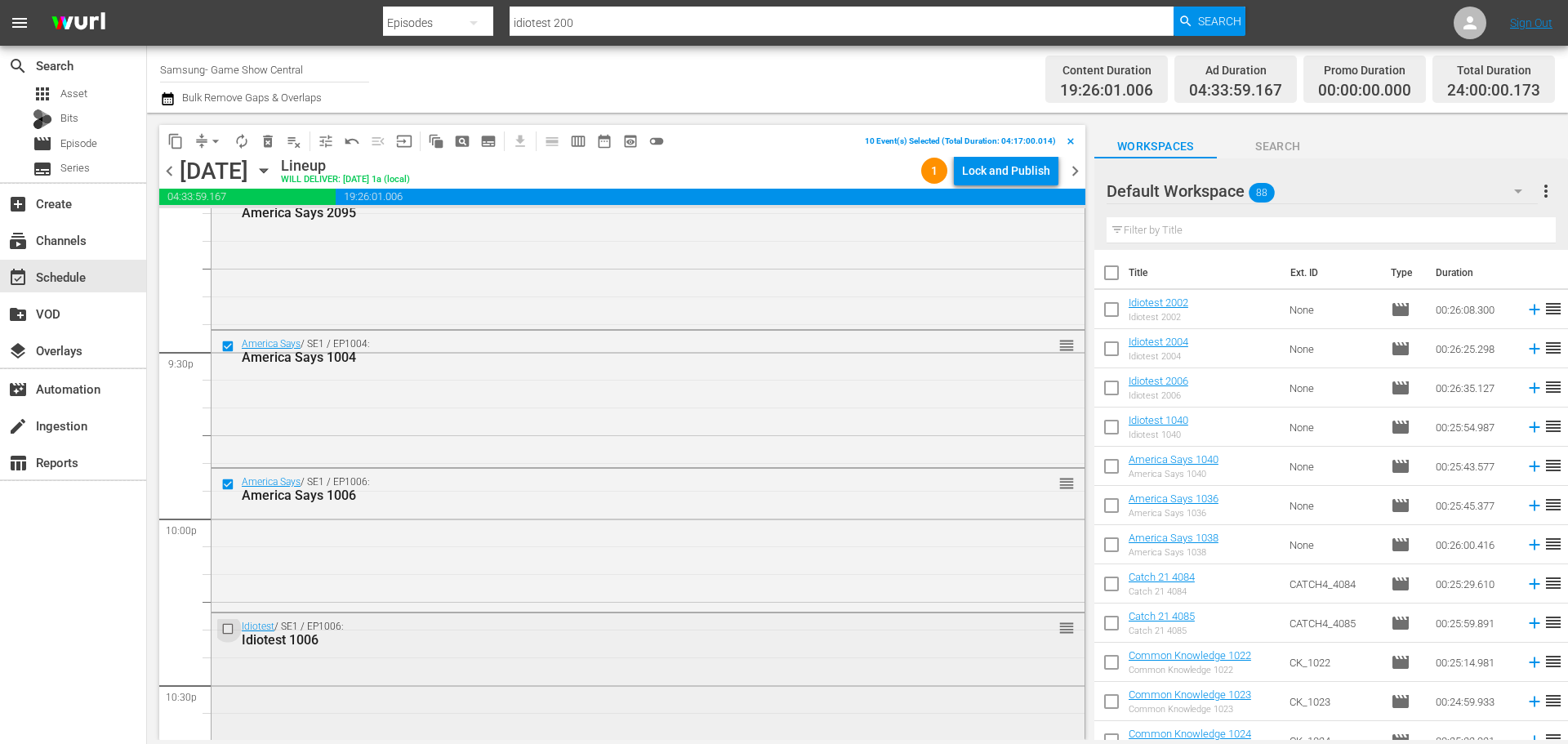
click at [228, 632] on input "checkbox" at bounding box center [229, 629] width 18 height 14
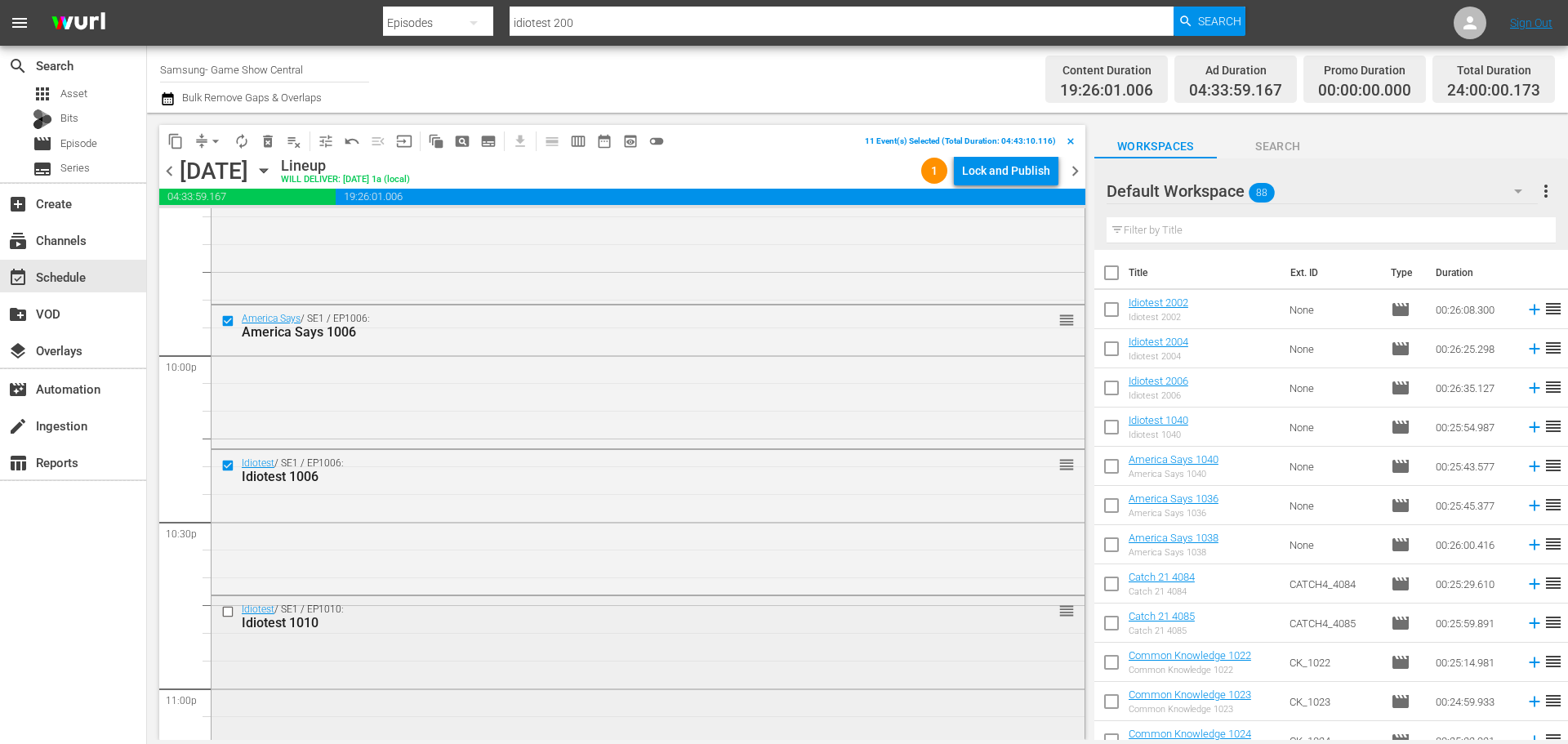
click at [228, 612] on input "checkbox" at bounding box center [229, 610] width 18 height 14
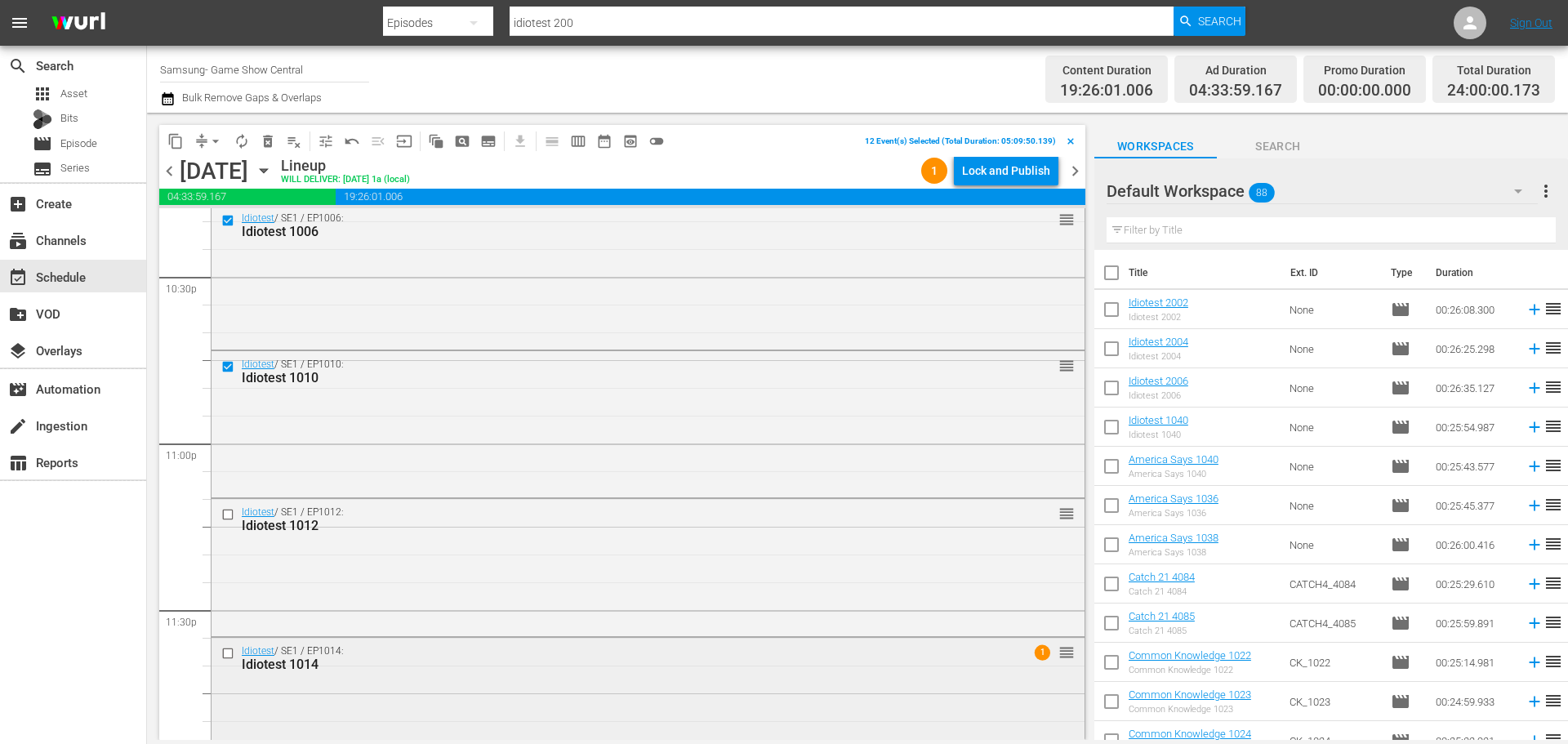
click at [232, 655] on input "checkbox" at bounding box center [229, 653] width 18 height 14
click at [227, 516] on input "checkbox" at bounding box center [229, 514] width 18 height 14
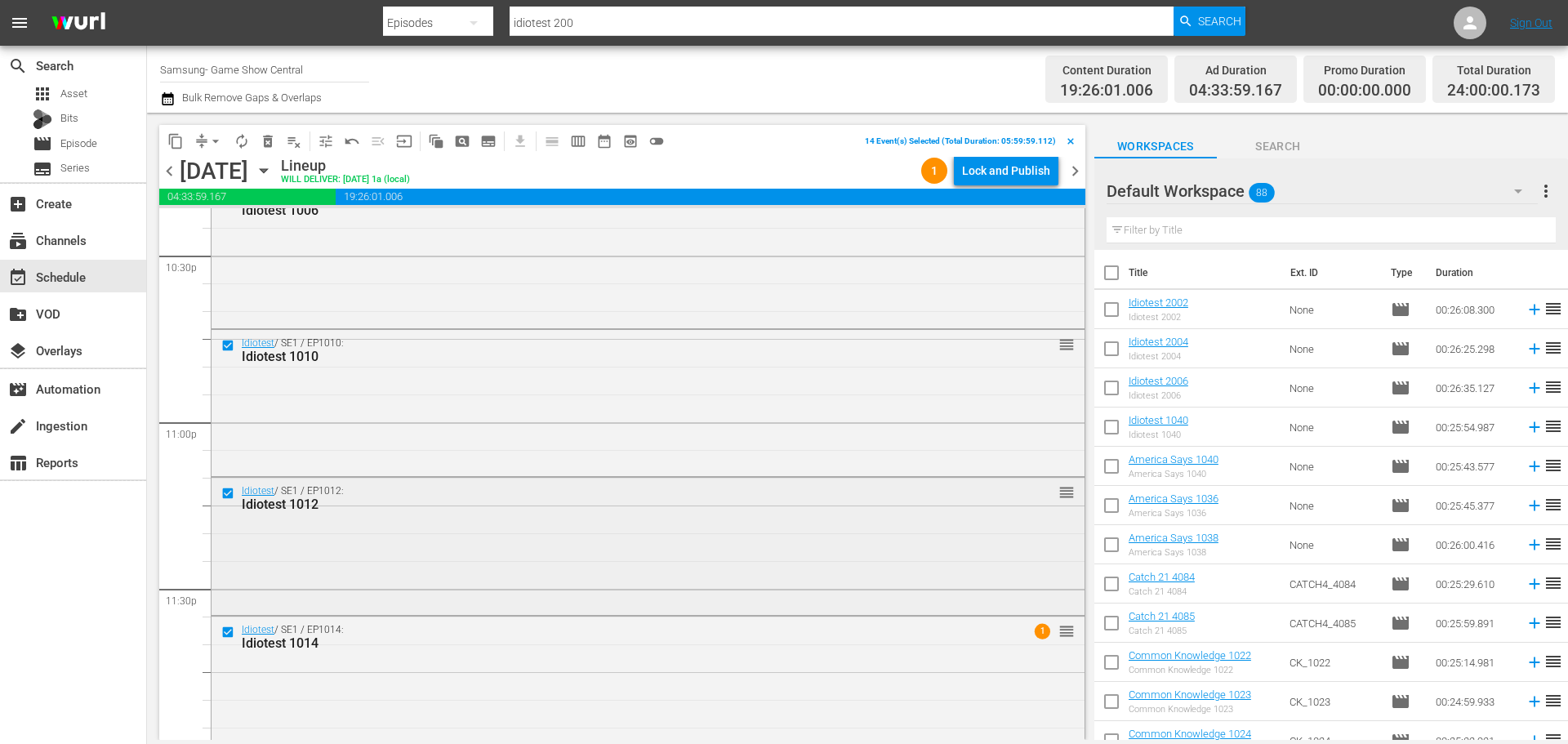
scroll to position [7462, 0]
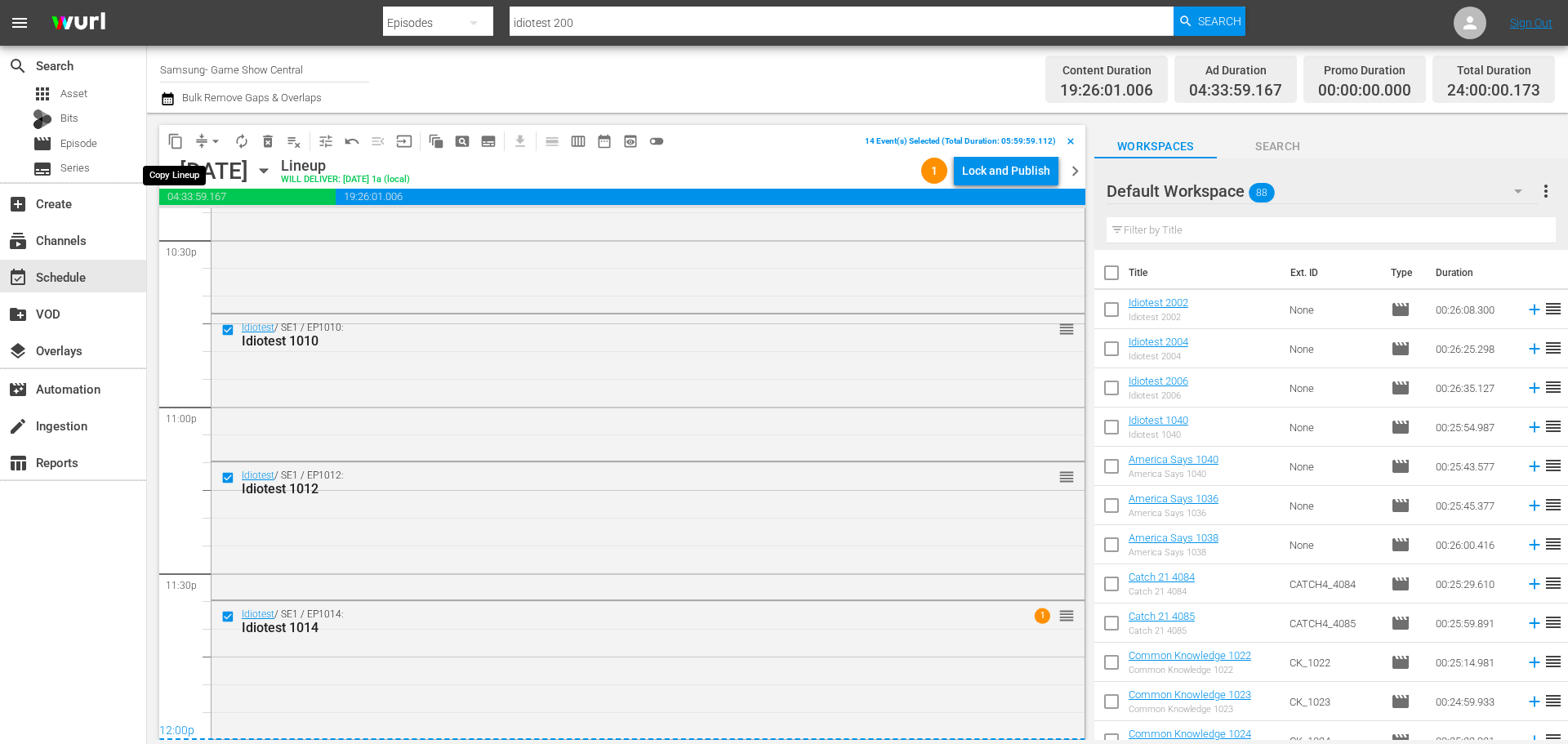
click at [181, 145] on span "content_copy" at bounding box center [176, 142] width 17 height 17
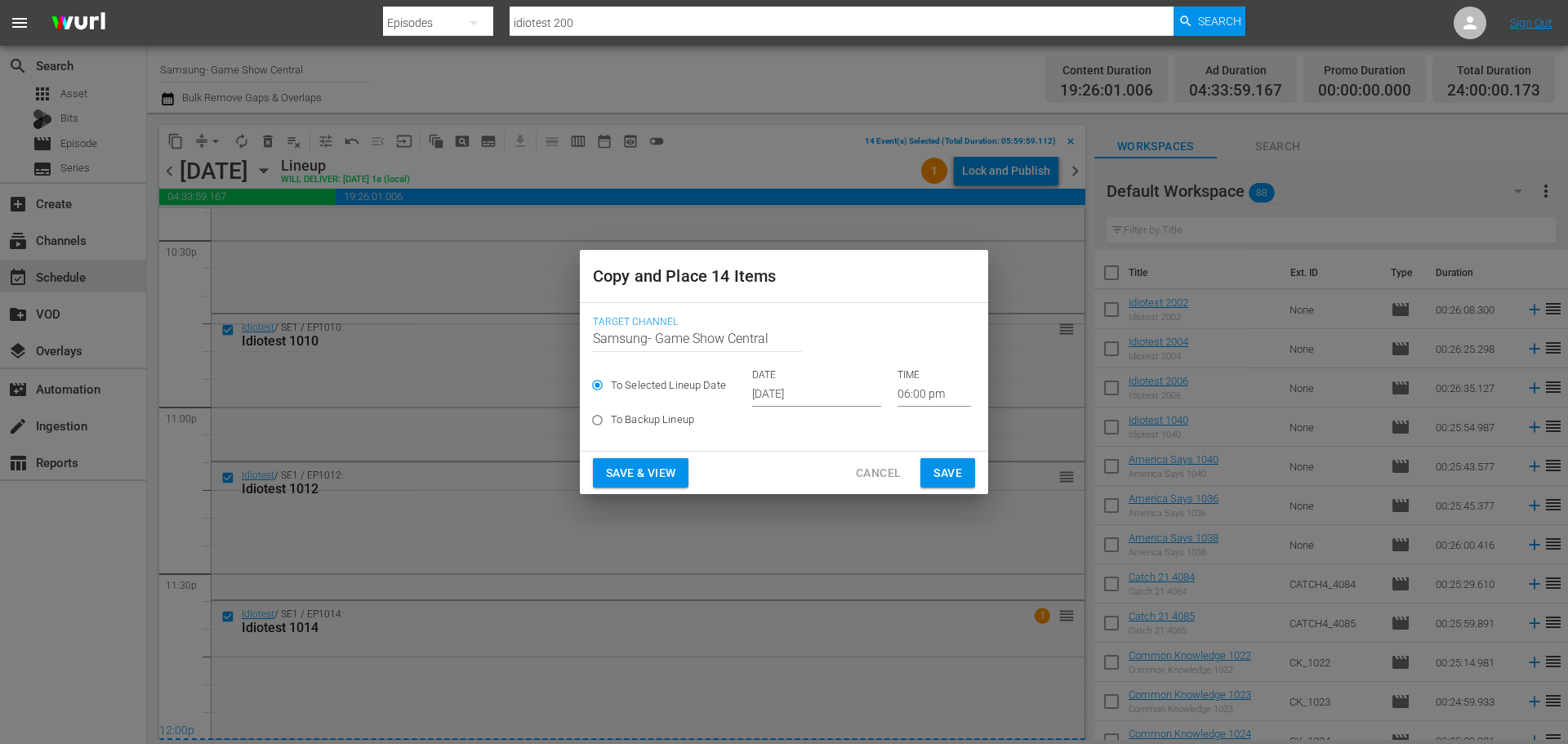
click at [918, 398] on input "06:00 pm" at bounding box center [934, 394] width 74 height 25
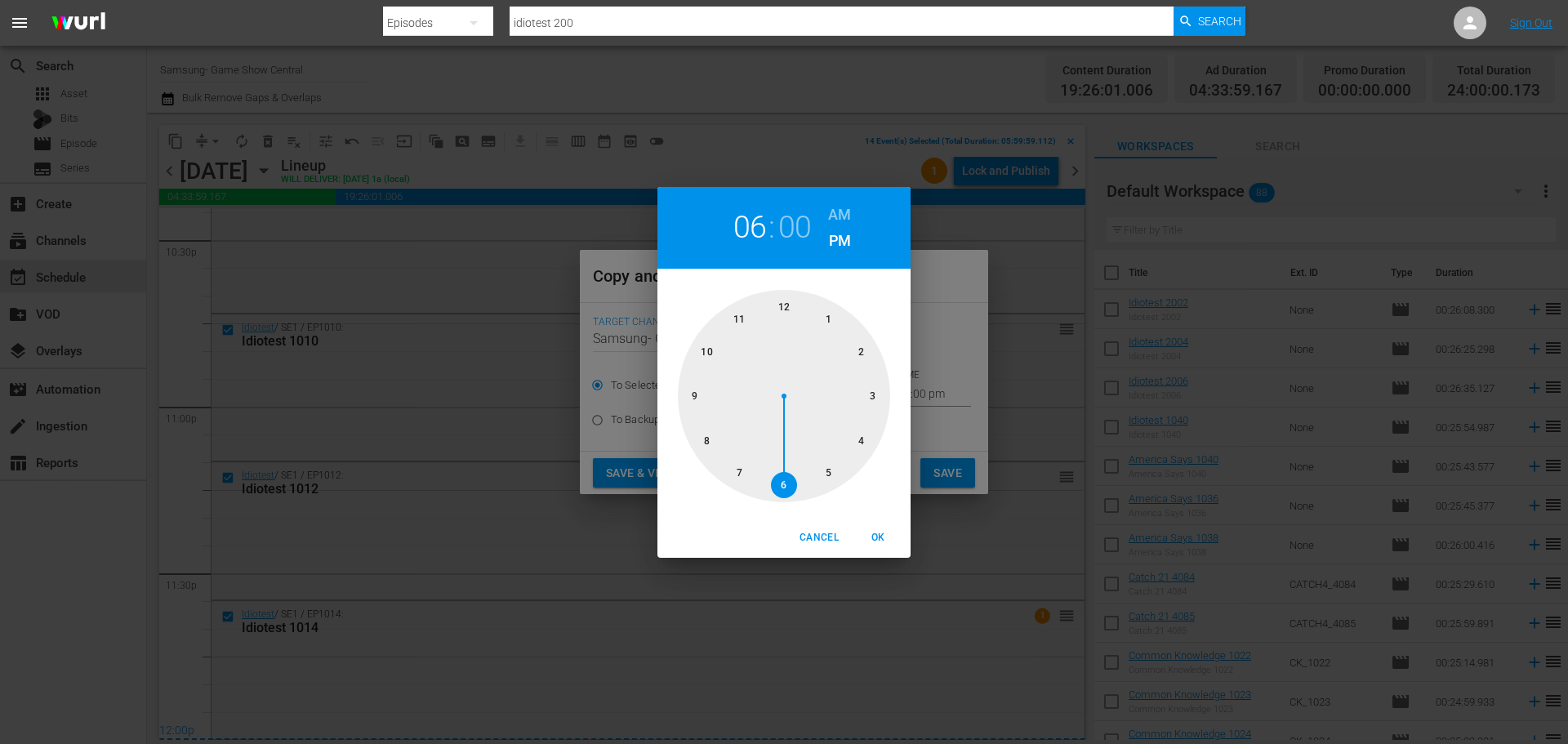
click at [798, 307] on div at bounding box center [784, 396] width 212 height 212
drag, startPoint x: 883, startPoint y: 535, endPoint x: 827, endPoint y: 461, distance: 92.8
click at [884, 535] on span "OK" at bounding box center [878, 537] width 40 height 17
type input "12:00 pm"
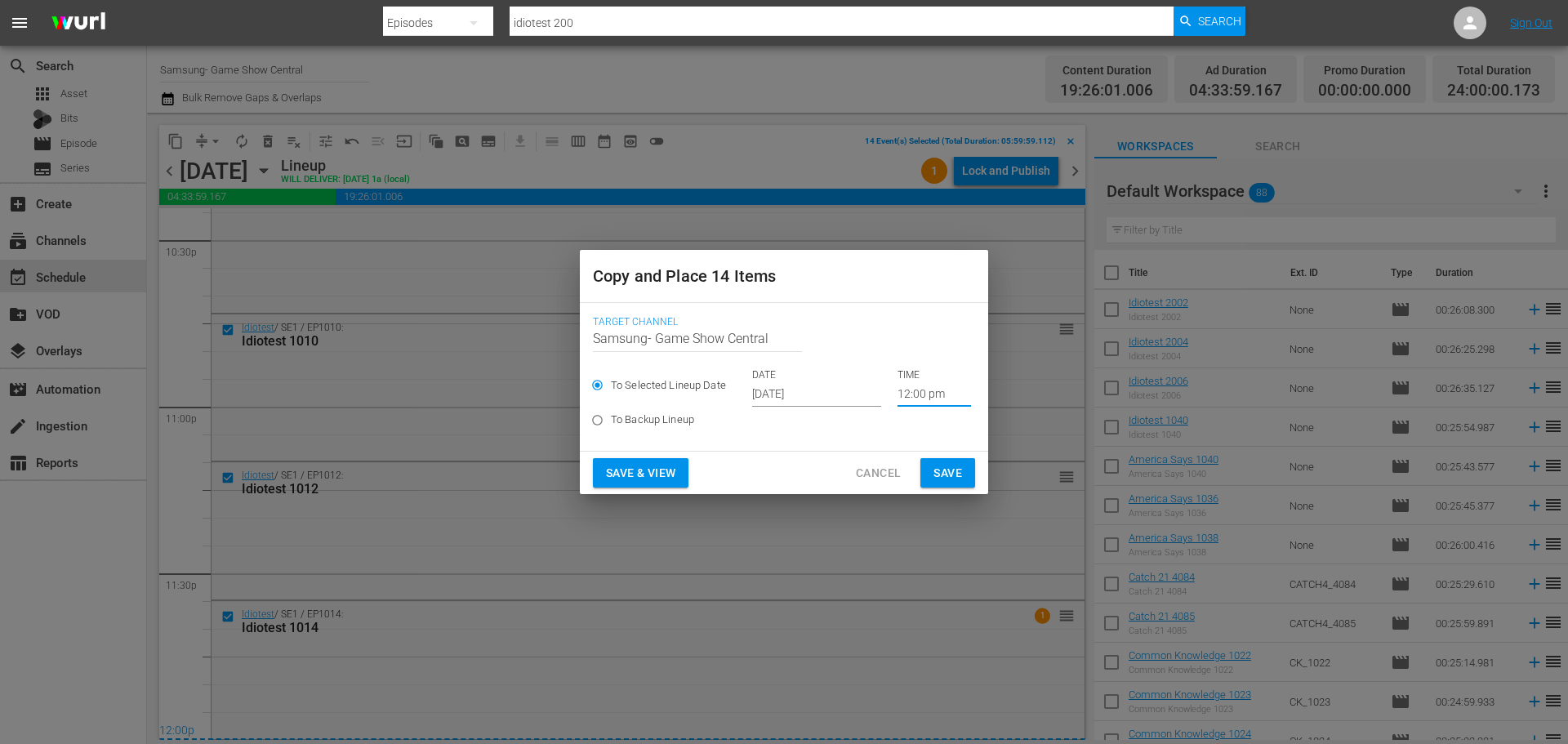
click at [814, 401] on input "[DATE]" at bounding box center [816, 394] width 129 height 25
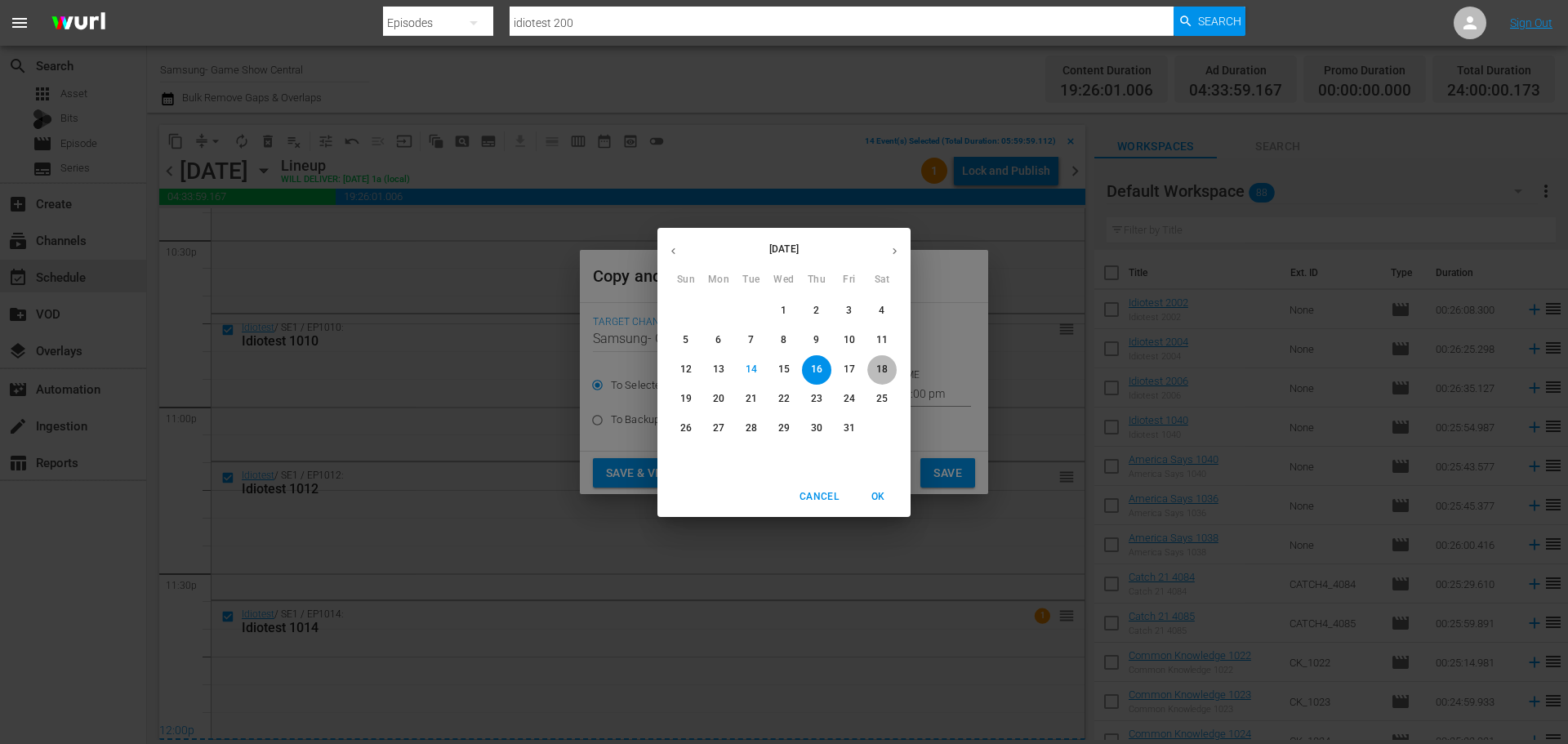
click at [885, 360] on button "18" at bounding box center [883, 370] width 29 height 29
type input "[DATE]"
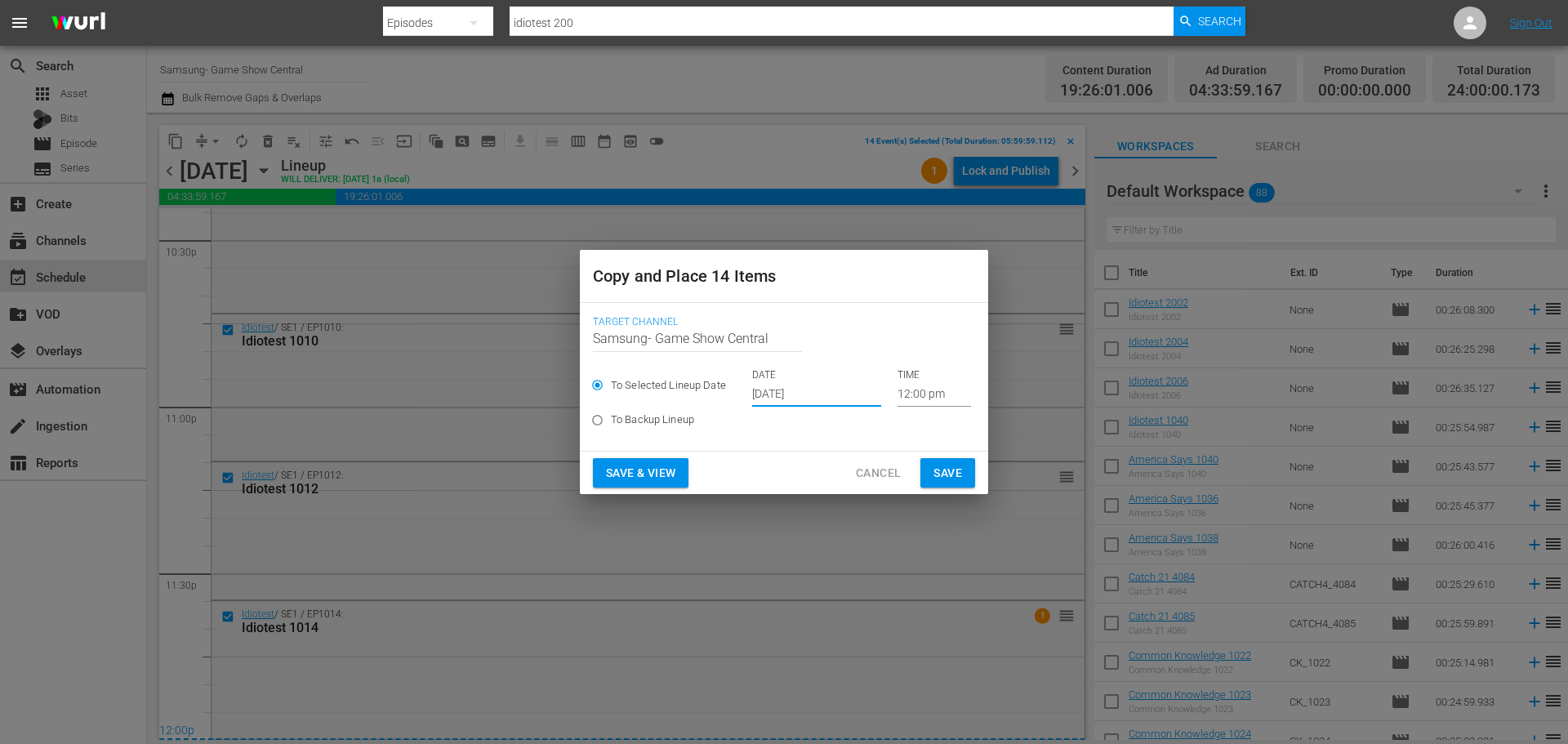
click at [850, 398] on input "[DATE]" at bounding box center [816, 394] width 129 height 25
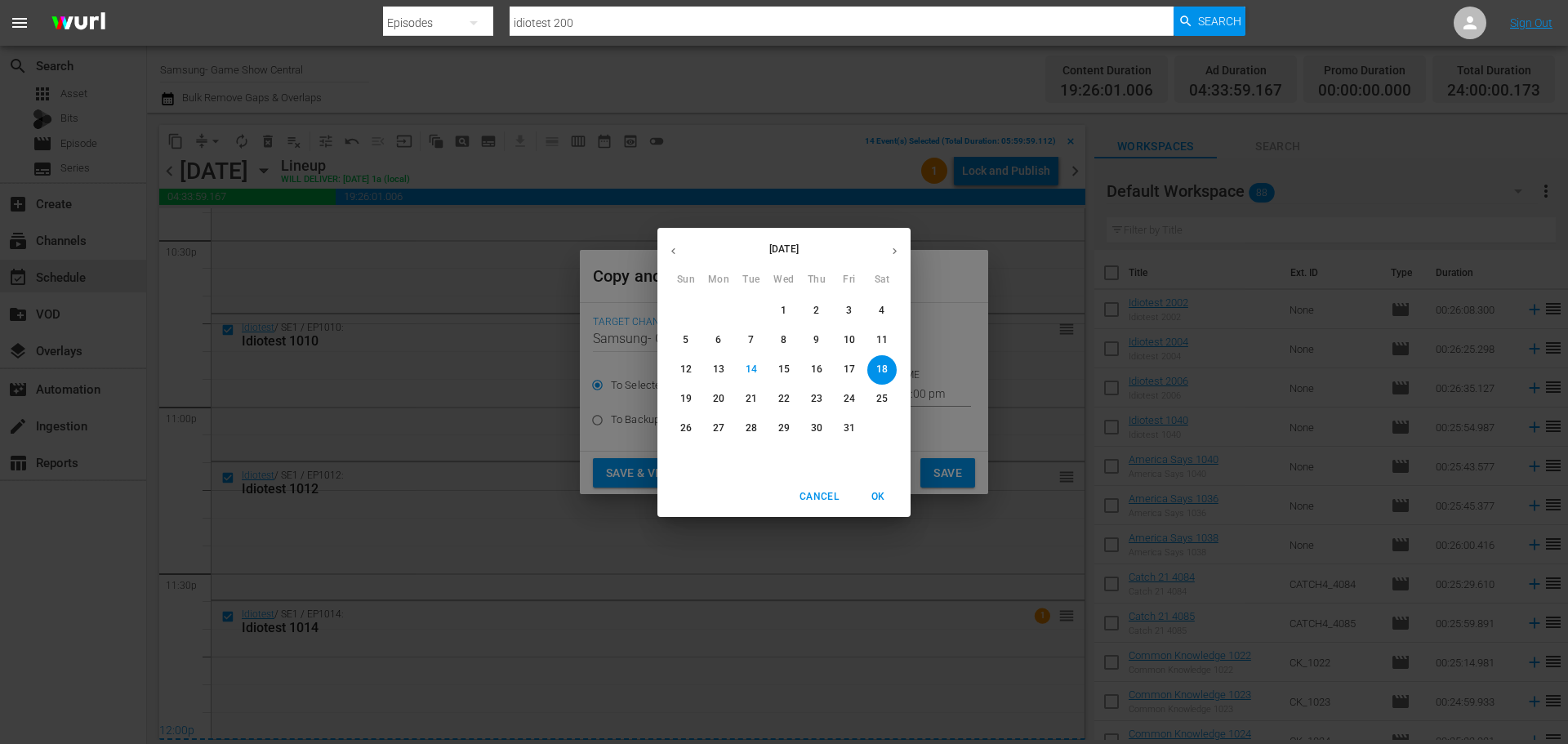
click at [885, 371] on p "18" at bounding box center [882, 369] width 11 height 14
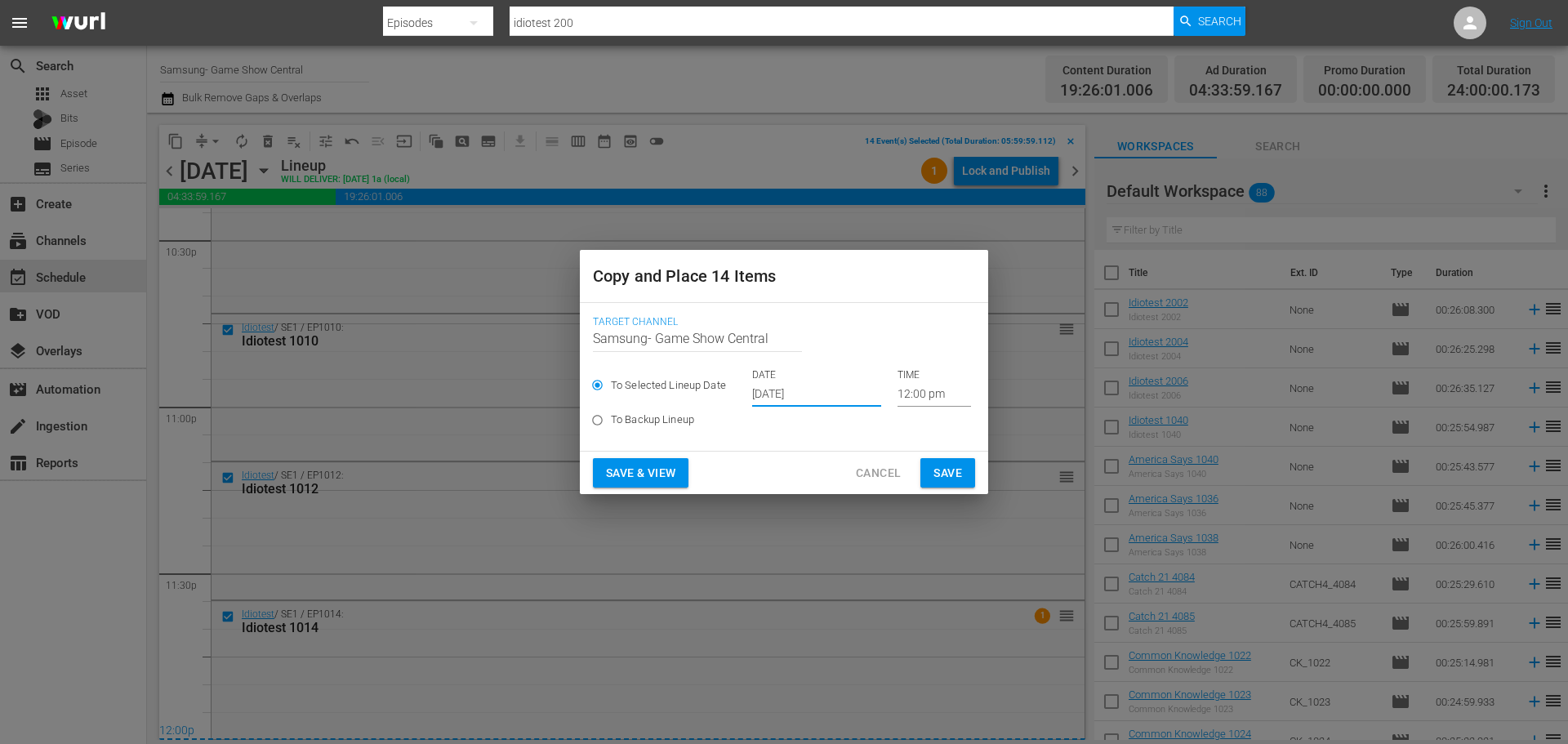
click at [943, 473] on span "Save" at bounding box center [947, 473] width 29 height 20
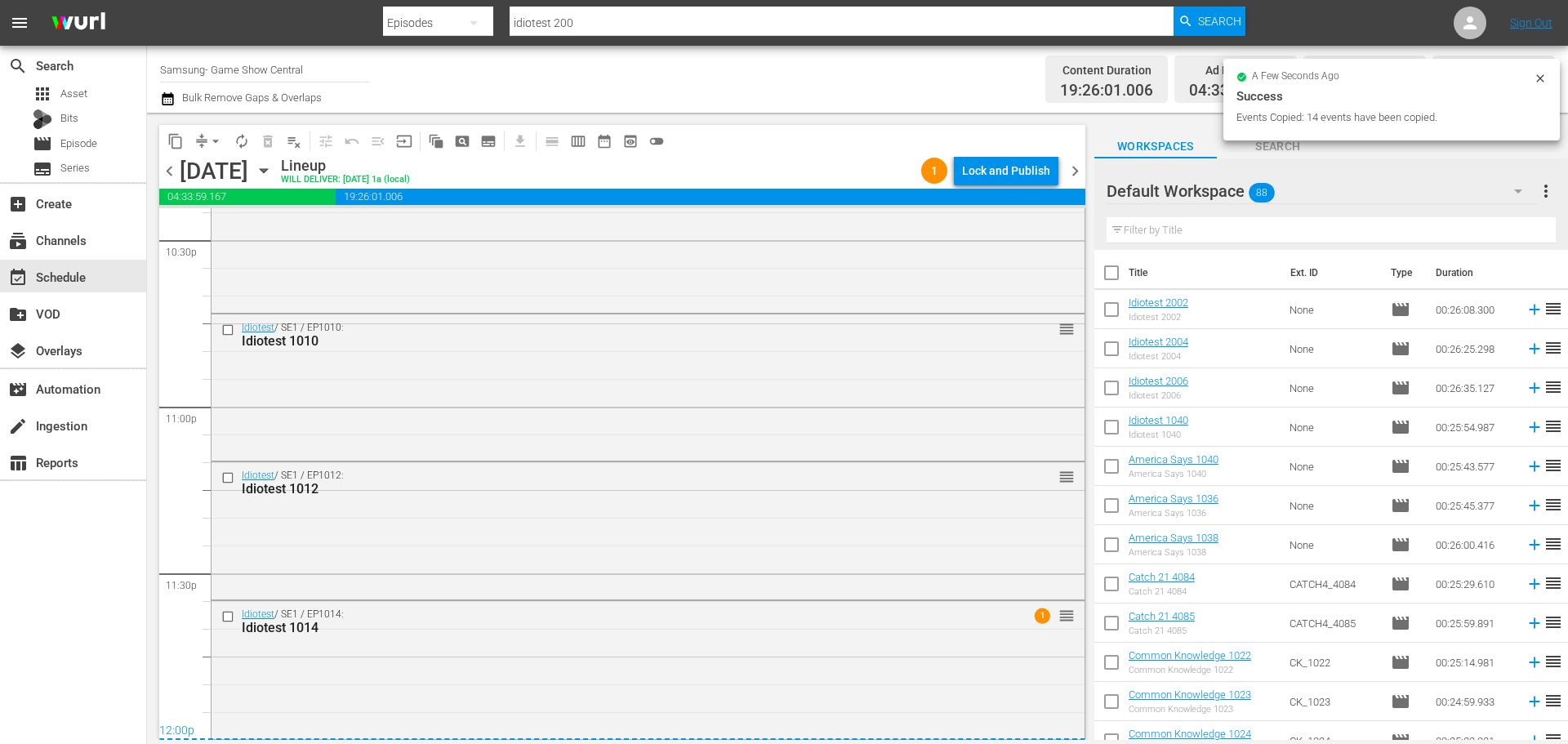
click at [273, 168] on icon "button" at bounding box center [264, 171] width 18 height 18
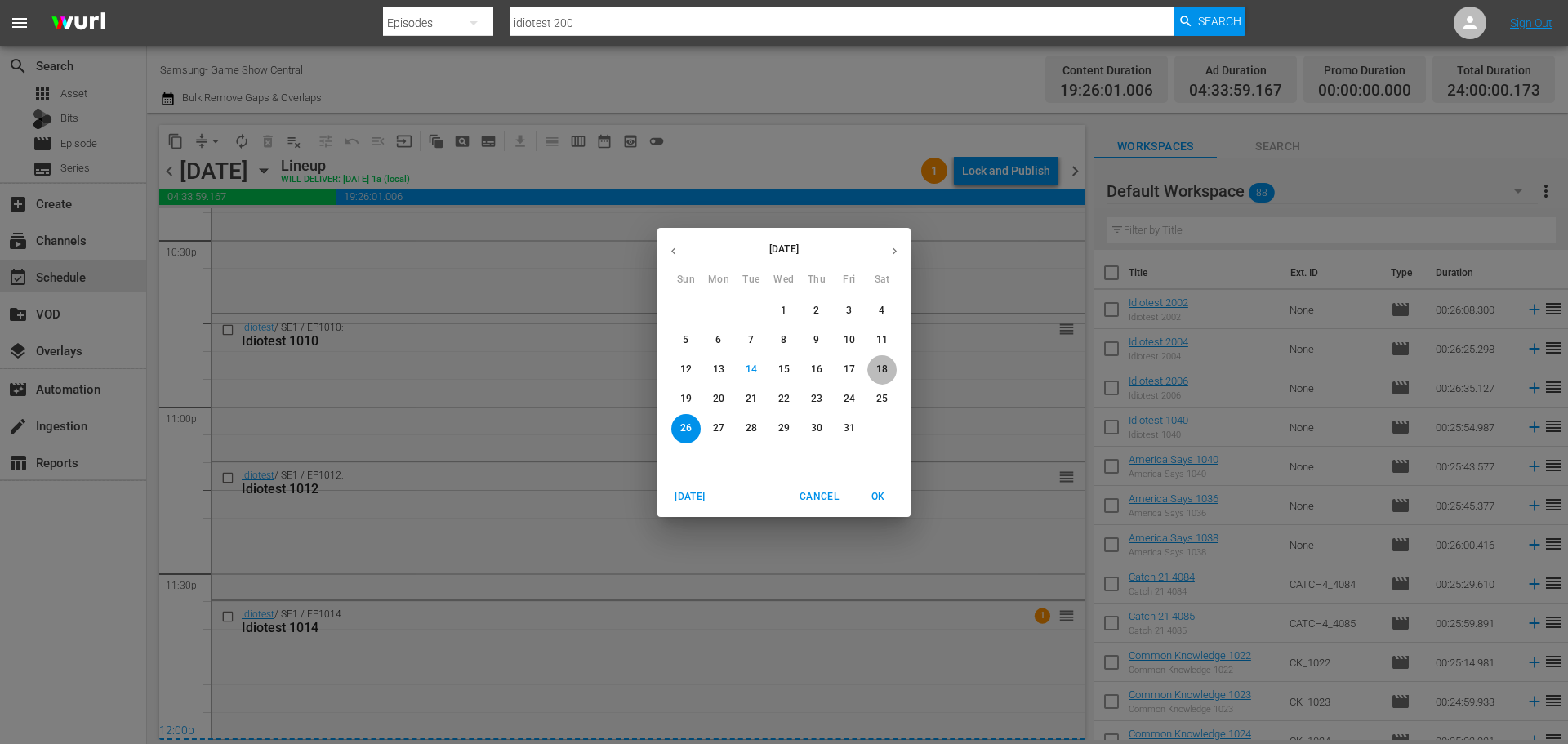
drag, startPoint x: 885, startPoint y: 376, endPoint x: 849, endPoint y: 377, distance: 36.0
click at [887, 378] on button "18" at bounding box center [883, 370] width 29 height 29
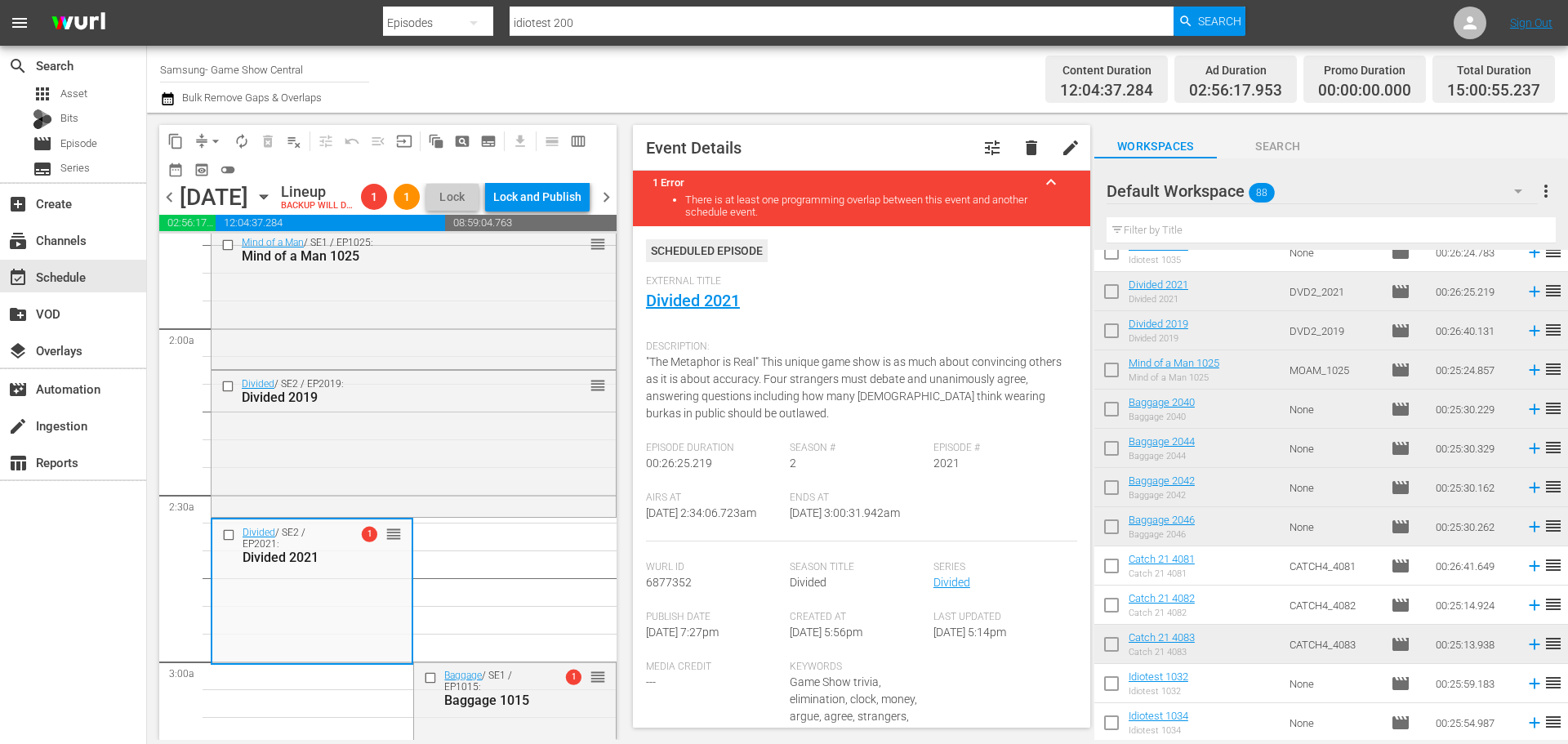
scroll to position [676, 0]
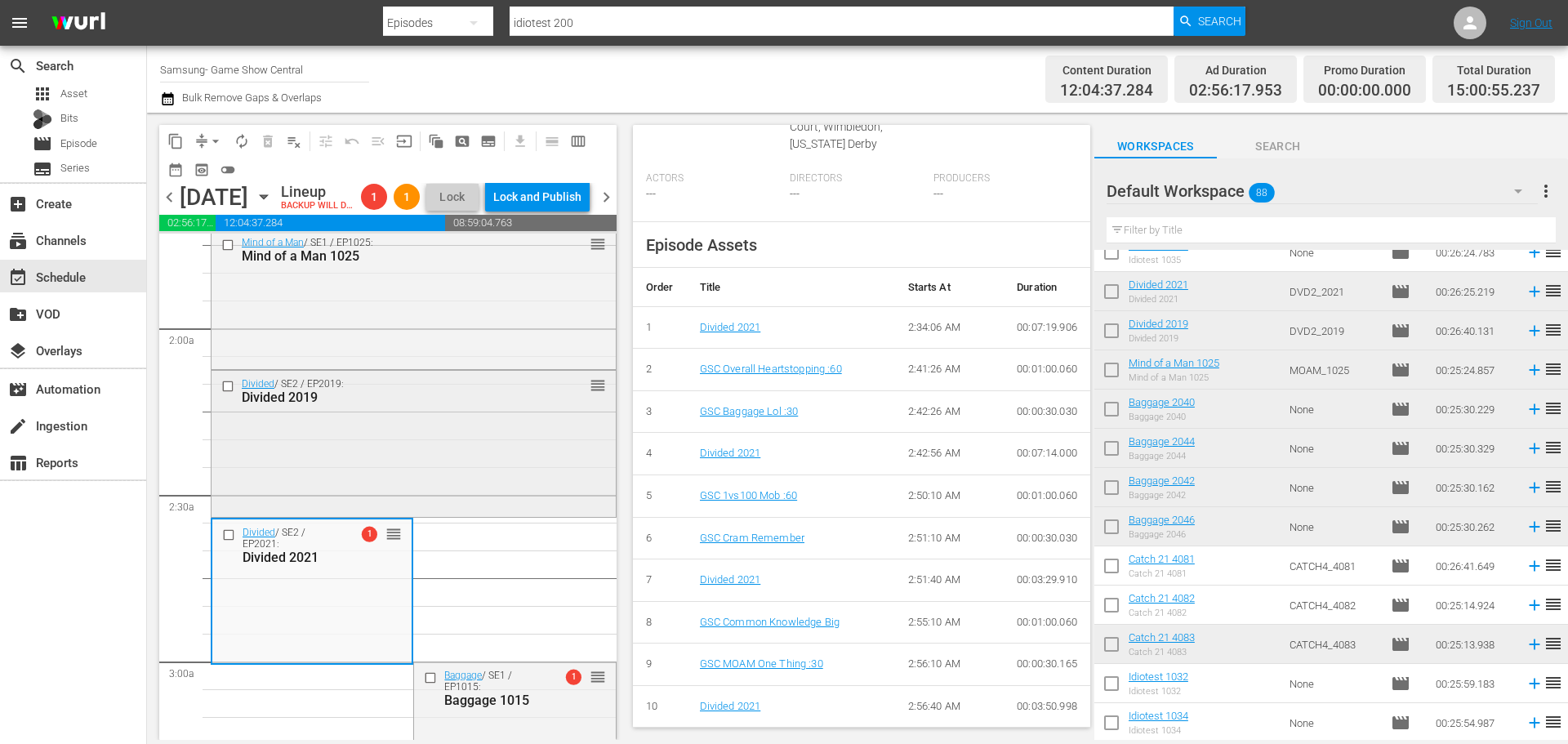
click at [439, 482] on div "Divided / SE2 / EP2019: Divided 2019 reorder" at bounding box center [414, 441] width 404 height 143
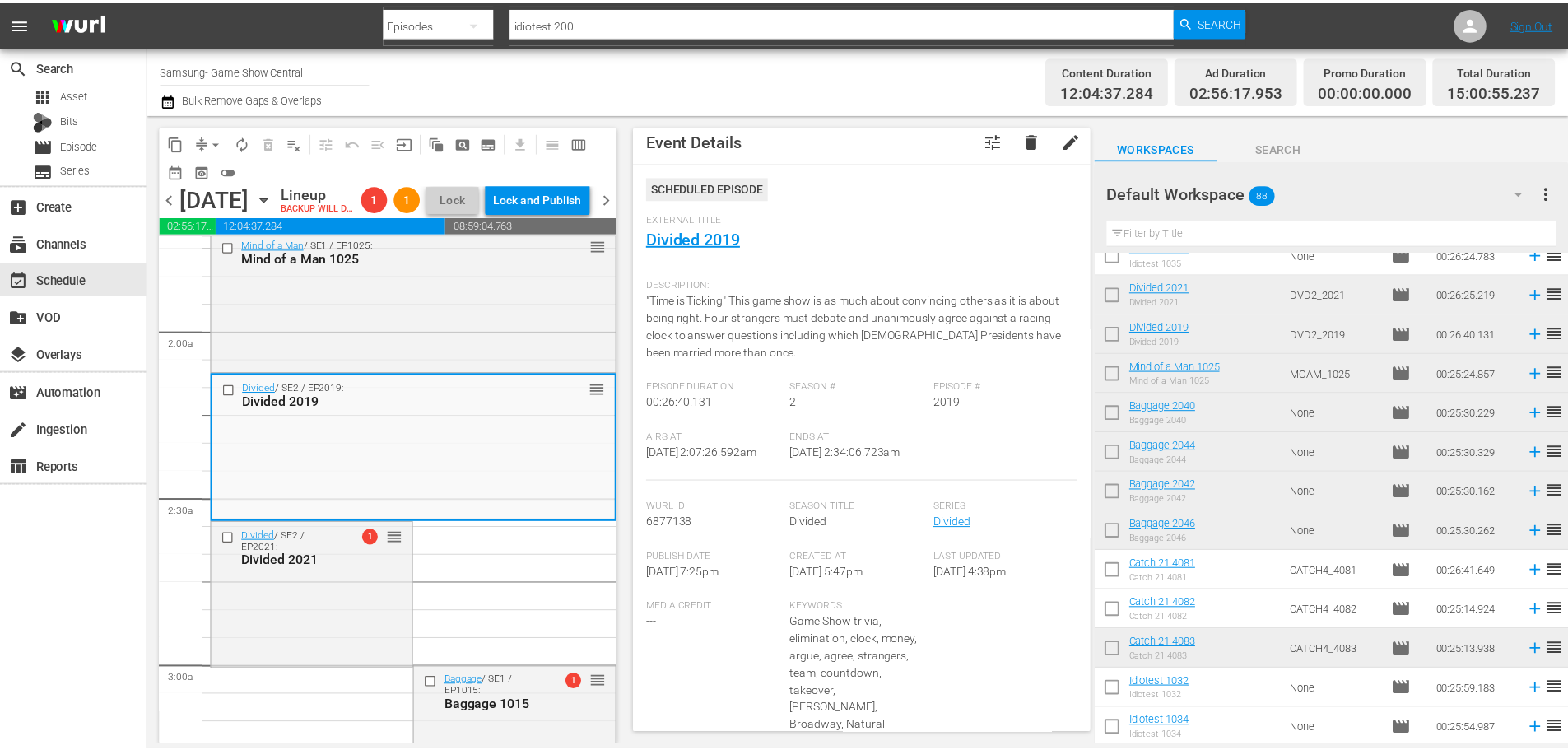
scroll to position [0, 0]
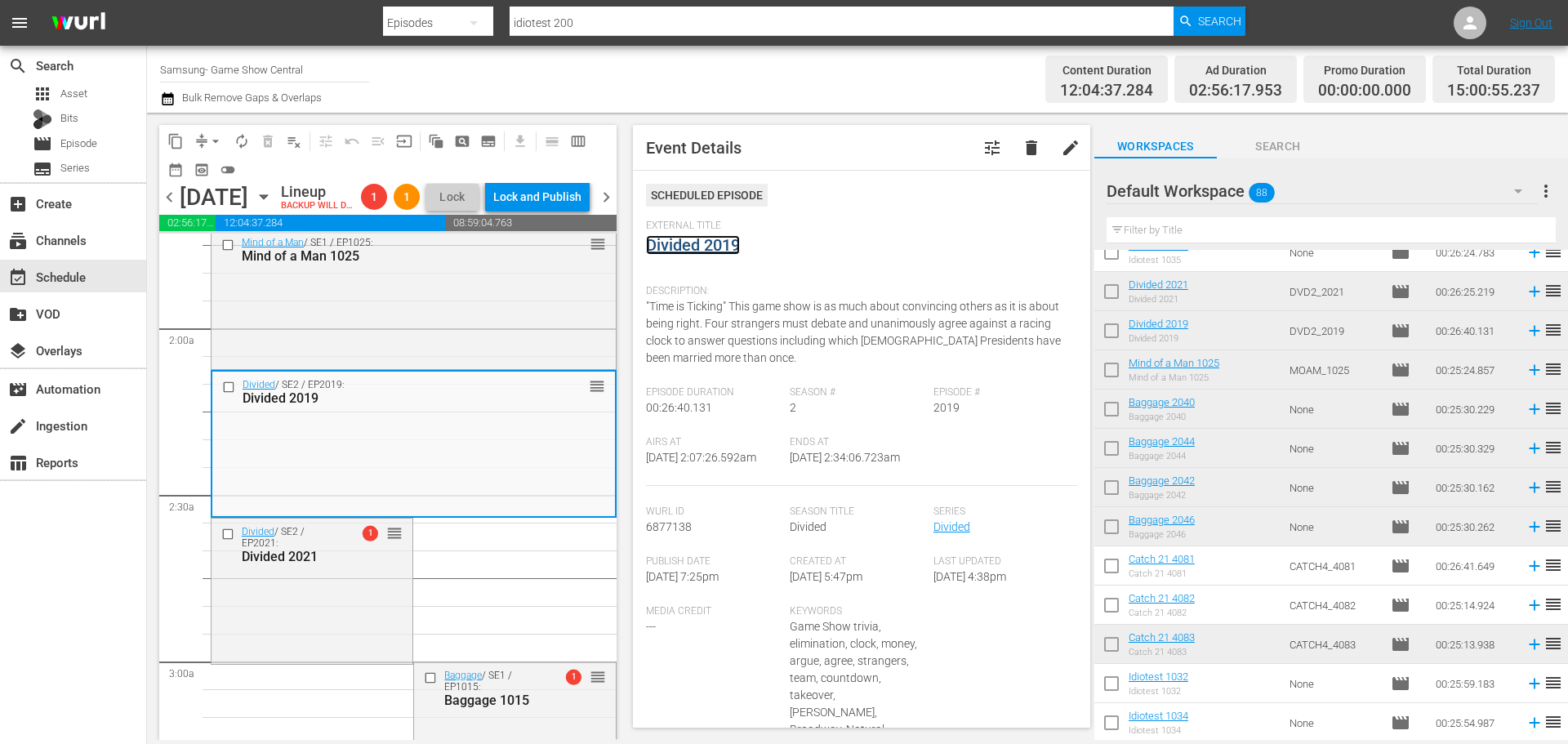
click at [731, 239] on link "Divided 2019" at bounding box center [693, 244] width 94 height 19
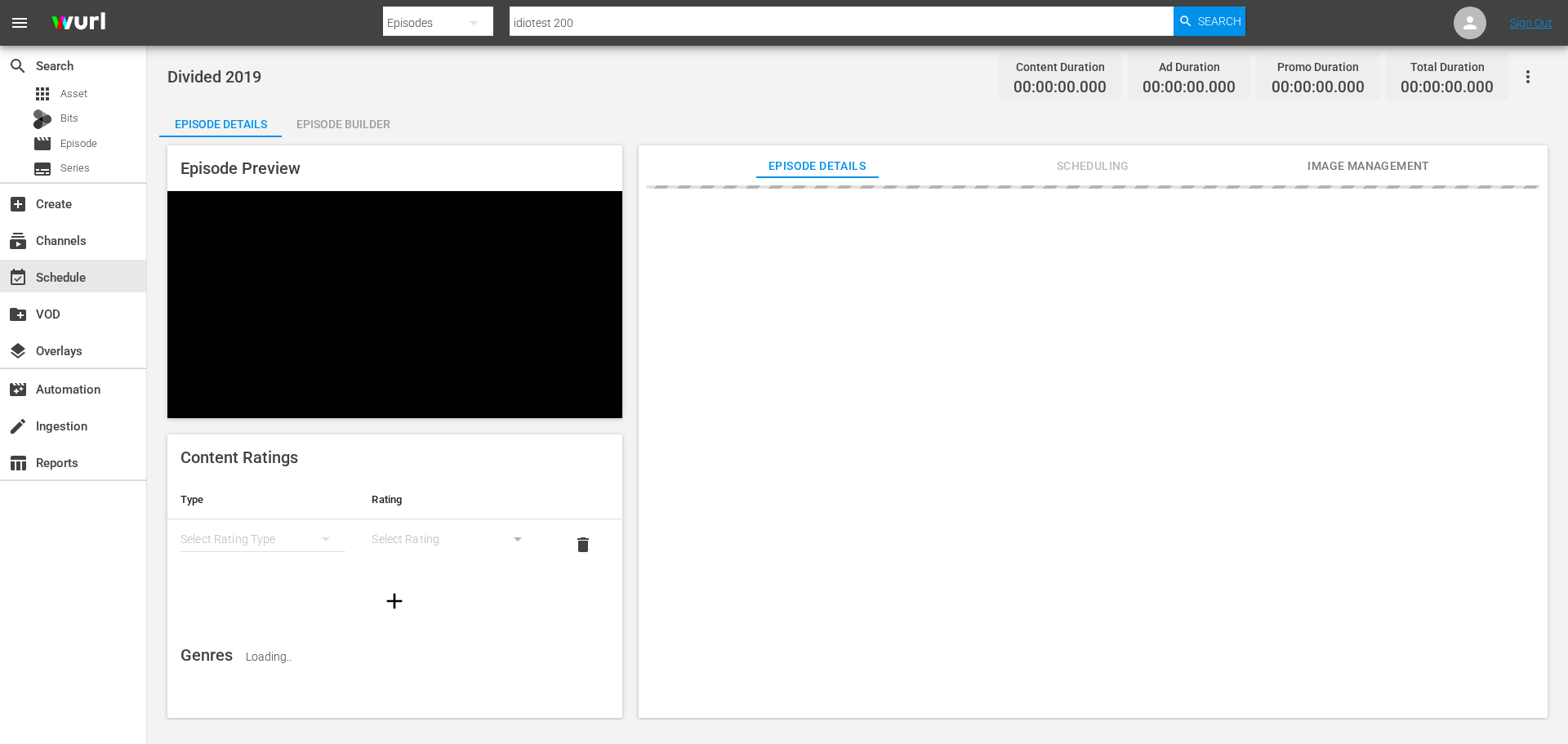
drag, startPoint x: 370, startPoint y: 112, endPoint x: 538, endPoint y: 485, distance: 409.1
click at [370, 112] on div "Episode Builder" at bounding box center [343, 123] width 123 height 40
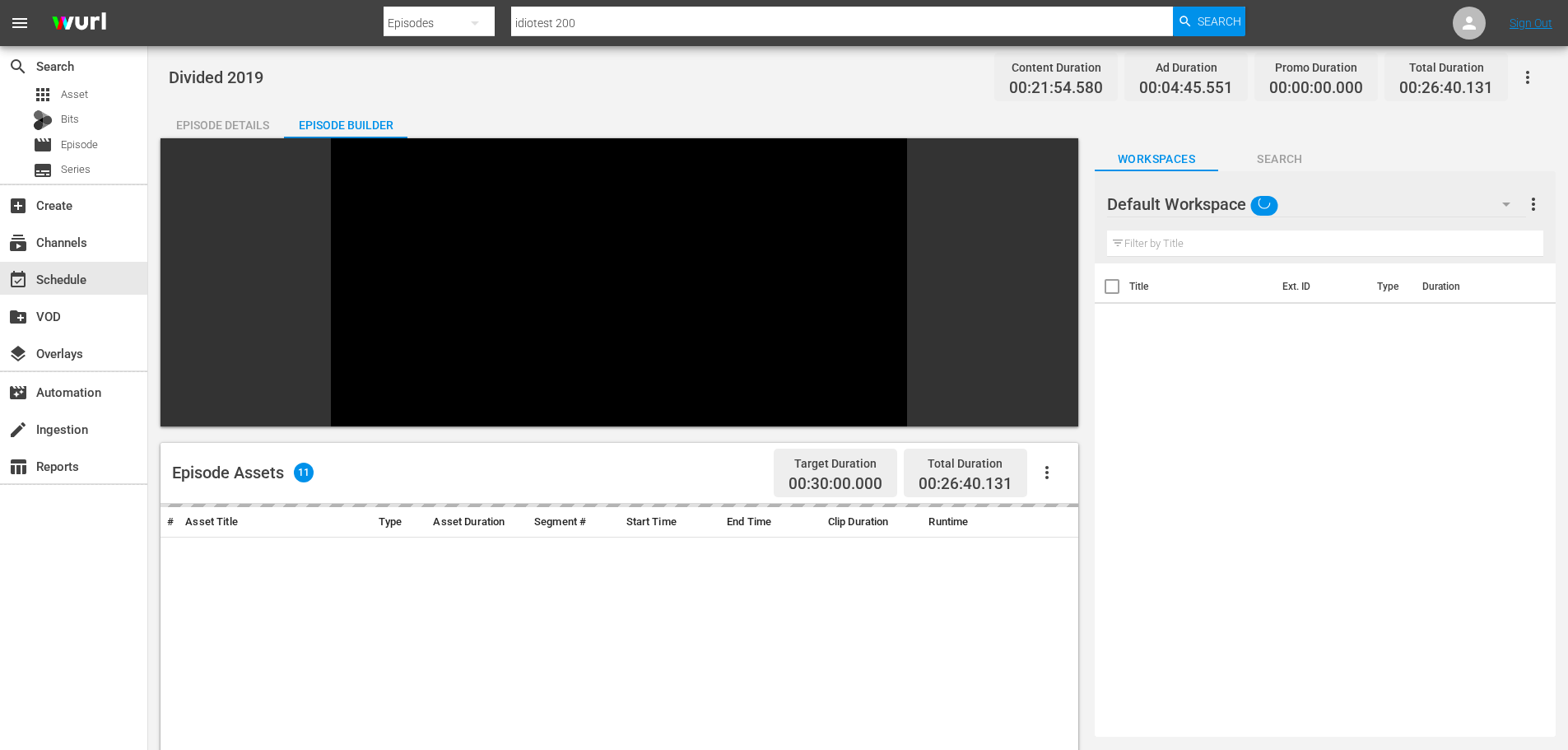
scroll to position [228, 0]
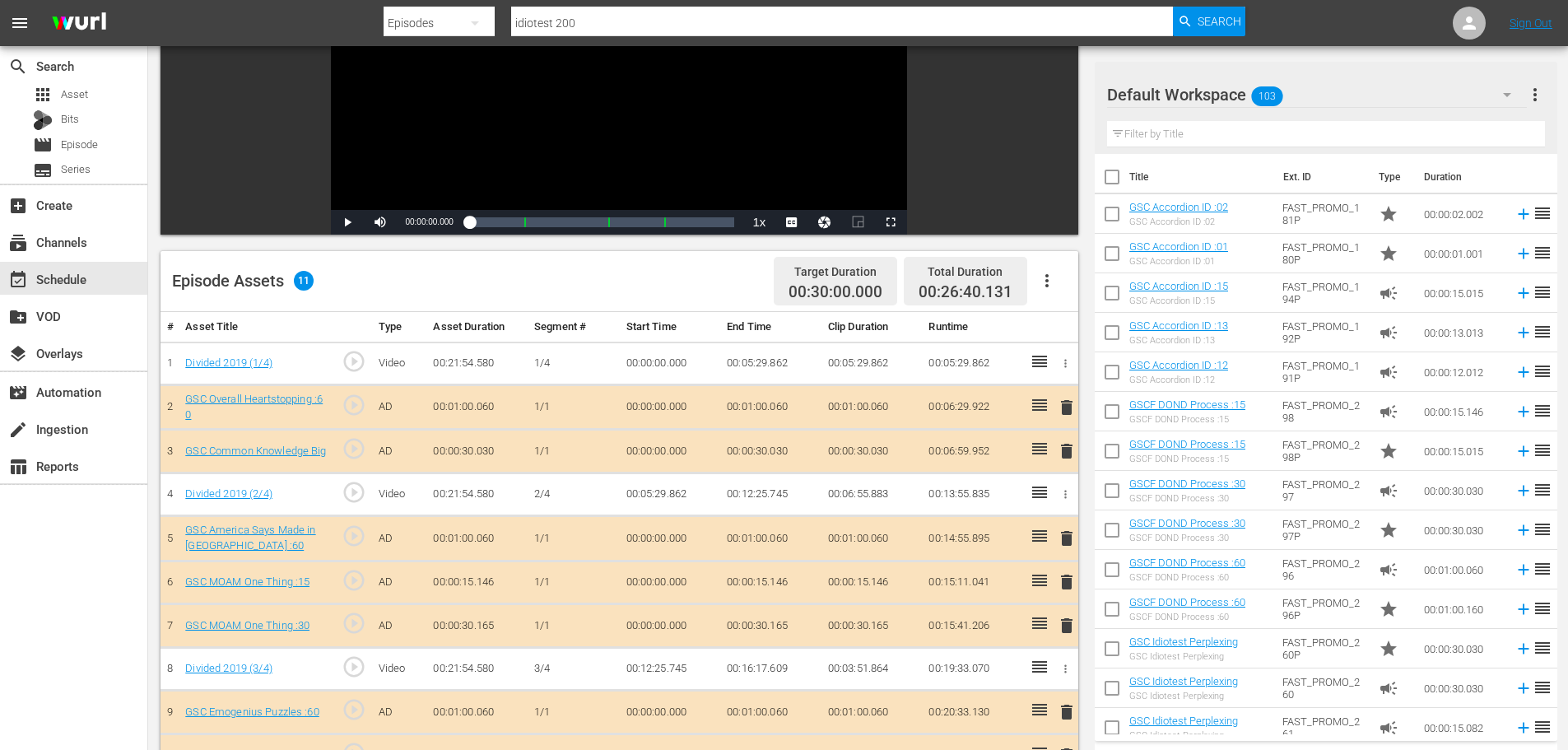
click at [1067, 630] on span "delete" at bounding box center [1066, 625] width 19 height 19
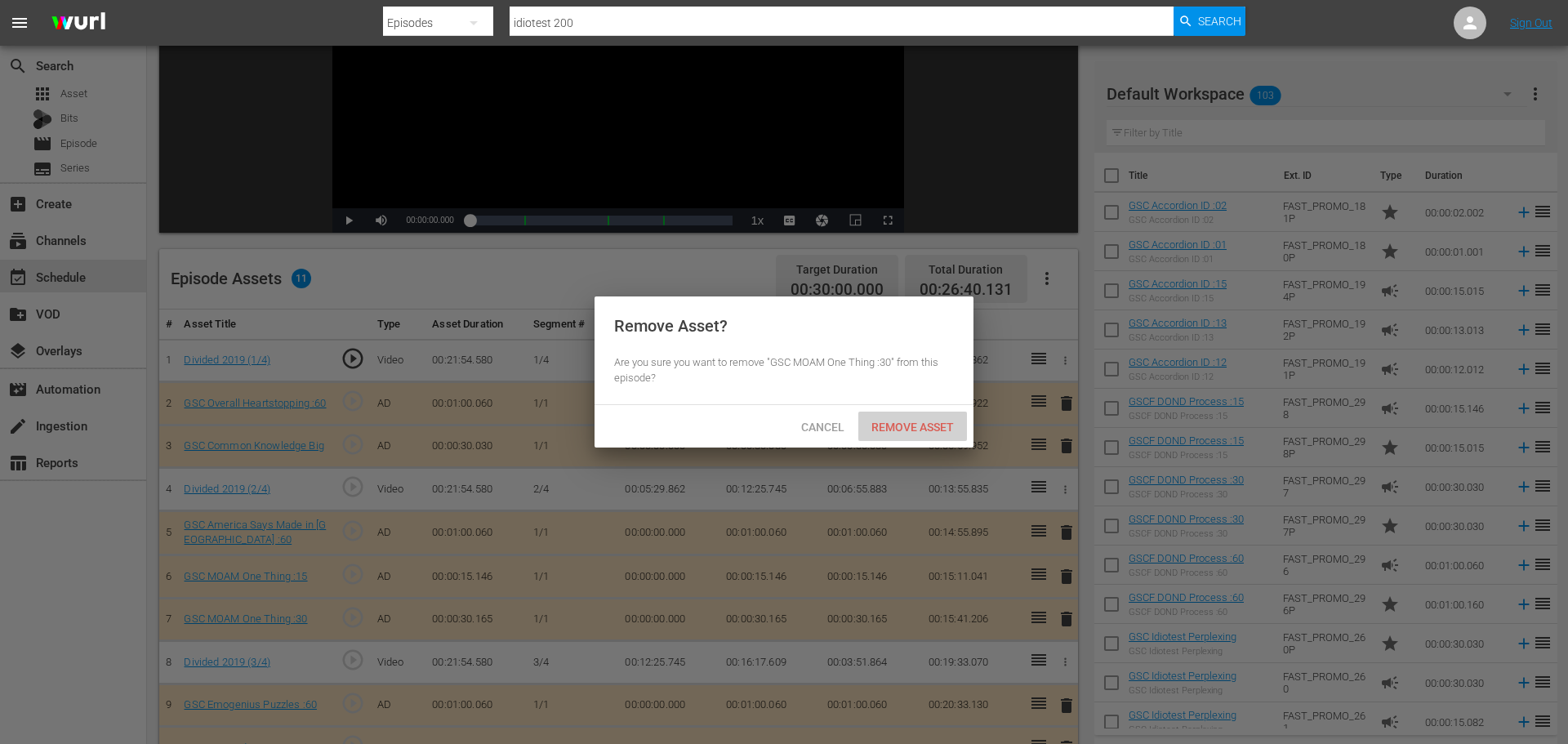
click at [895, 434] on div "Remove Asset" at bounding box center [913, 426] width 109 height 30
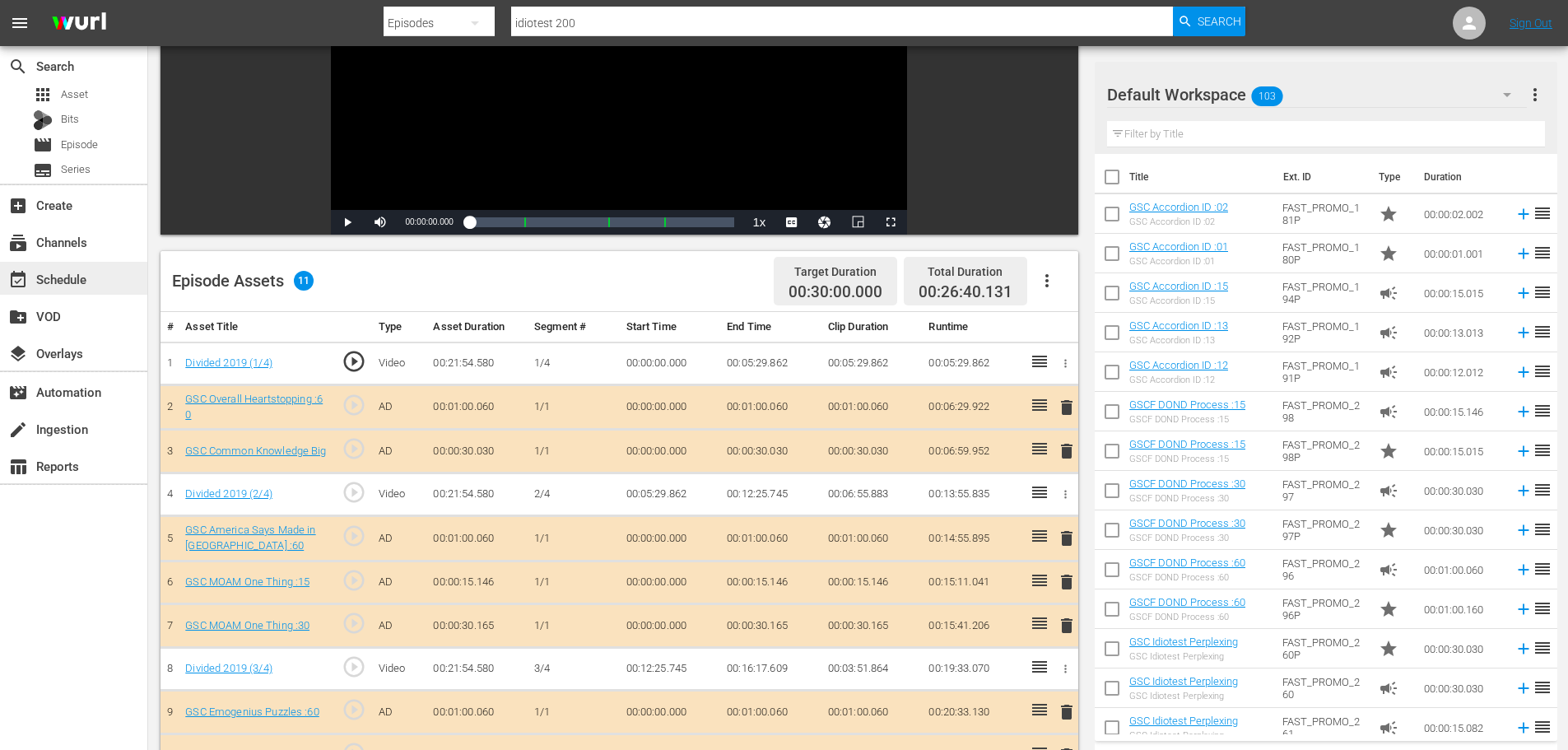
click at [101, 283] on div "event_available Schedule" at bounding box center [73, 278] width 148 height 32
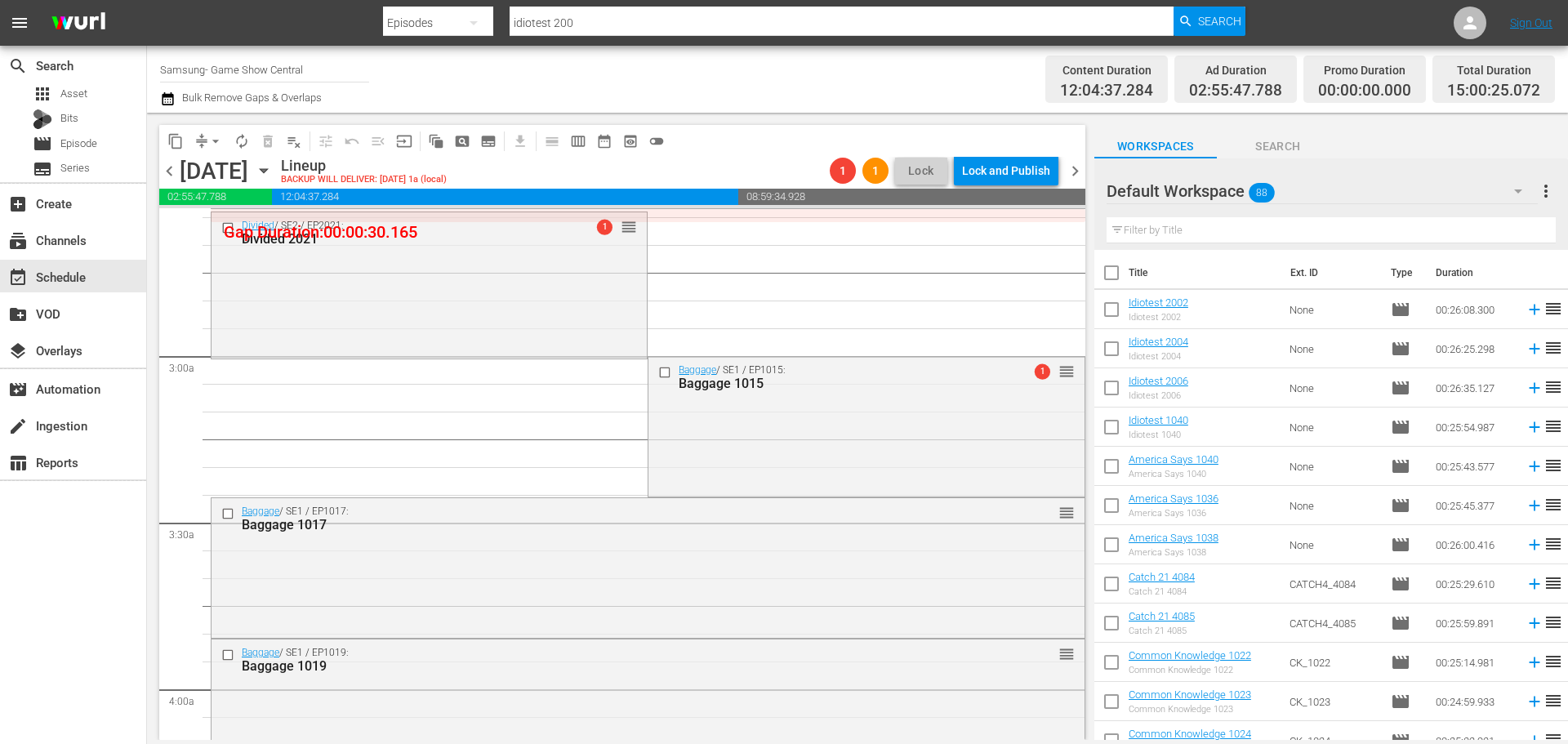
scroll to position [838, 0]
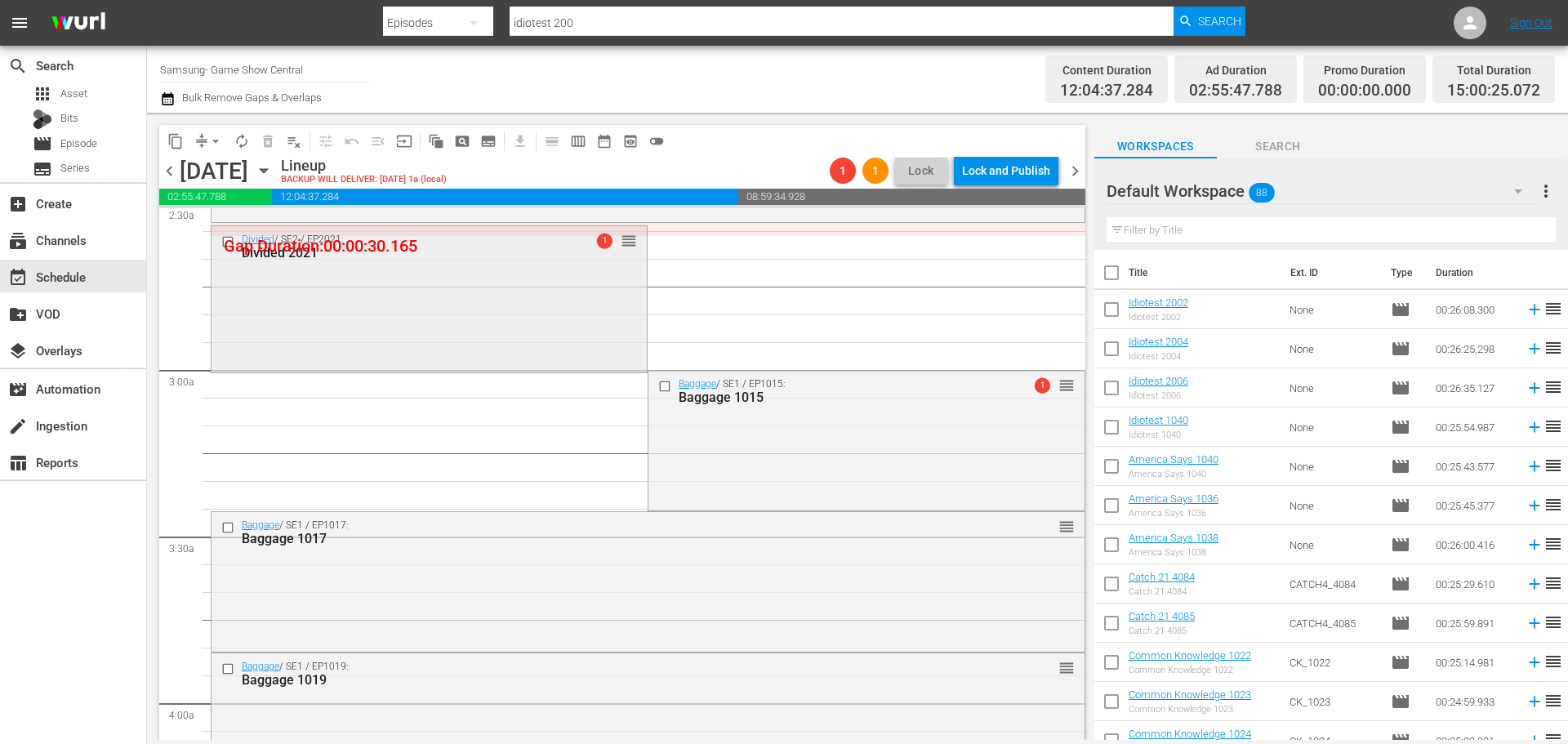
click at [529, 344] on div "Divided / SE2 / EP2021: Divided 2021 1 reorder" at bounding box center [429, 297] width 436 height 142
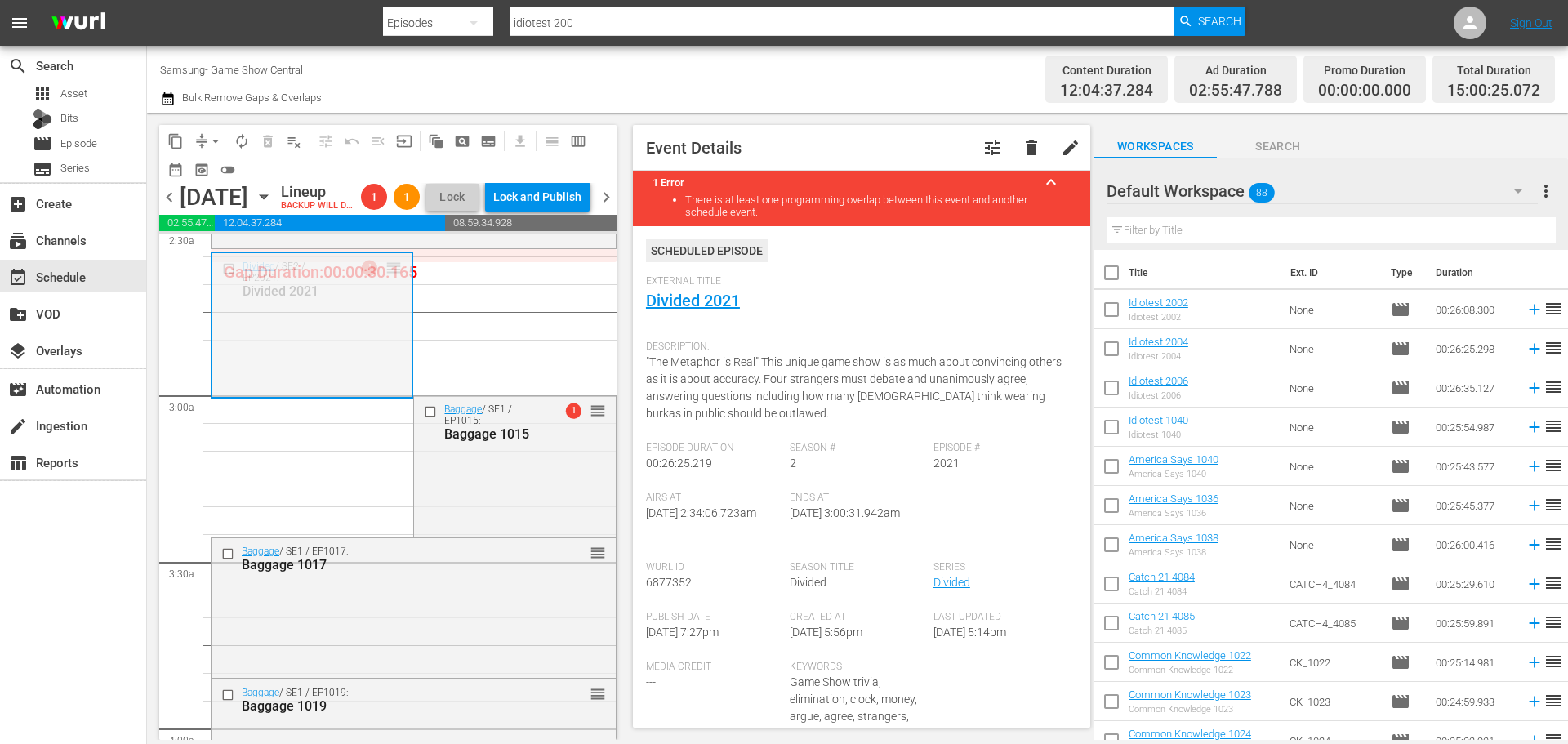
drag, startPoint x: 387, startPoint y: 292, endPoint x: 389, endPoint y: 283, distance: 9.2
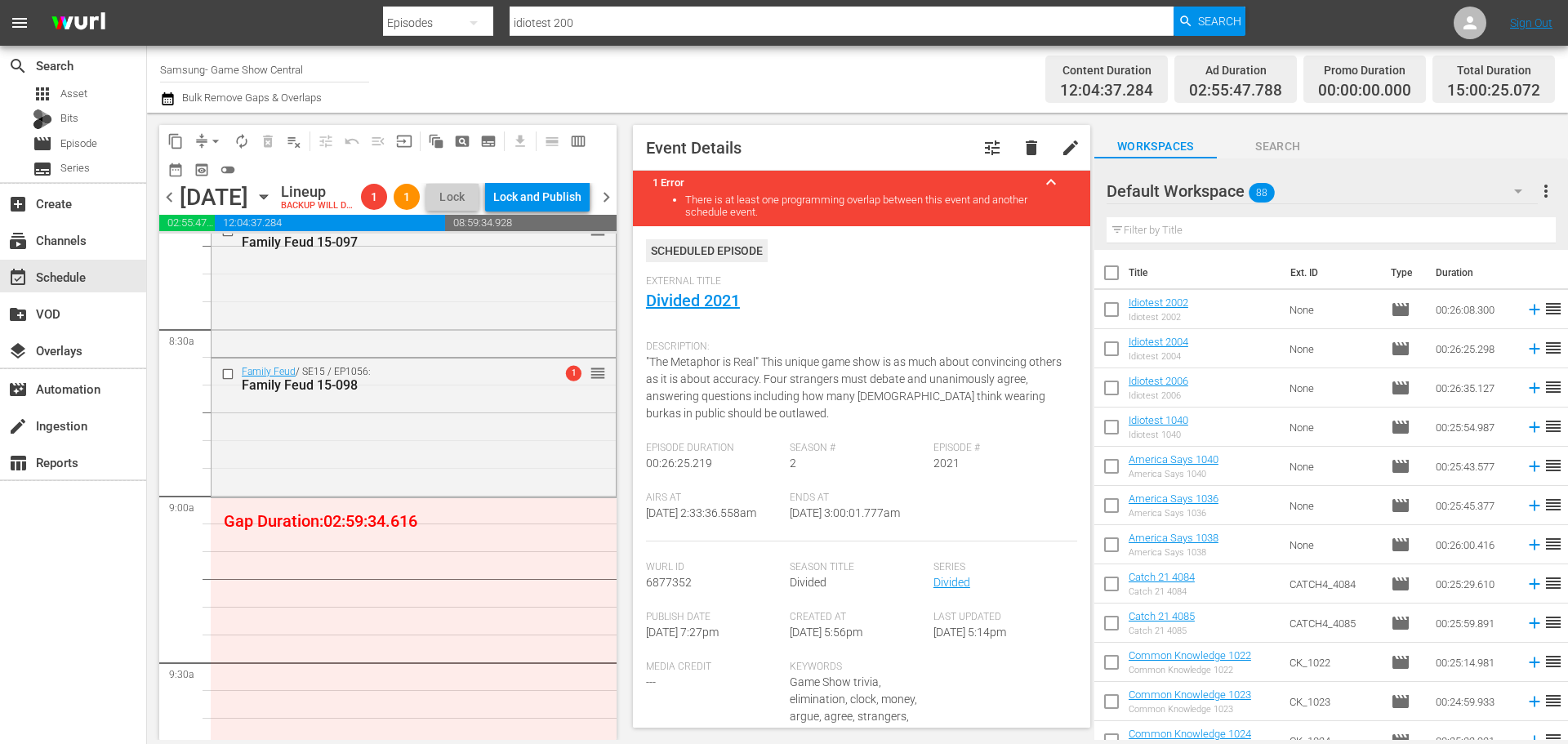
scroll to position [3449, 0]
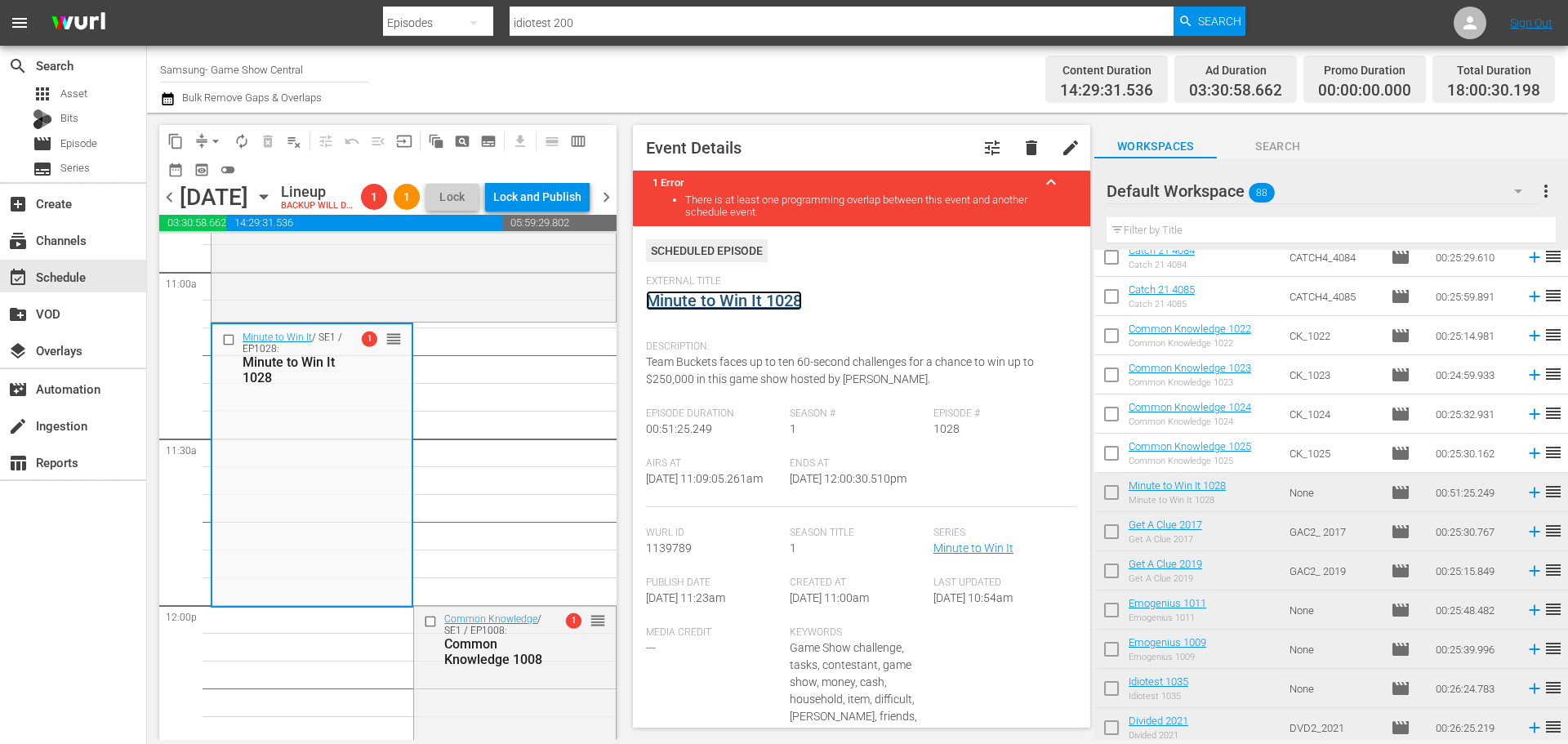
click at [743, 298] on link "Minute to Win It 1028" at bounding box center [723, 300] width 156 height 19
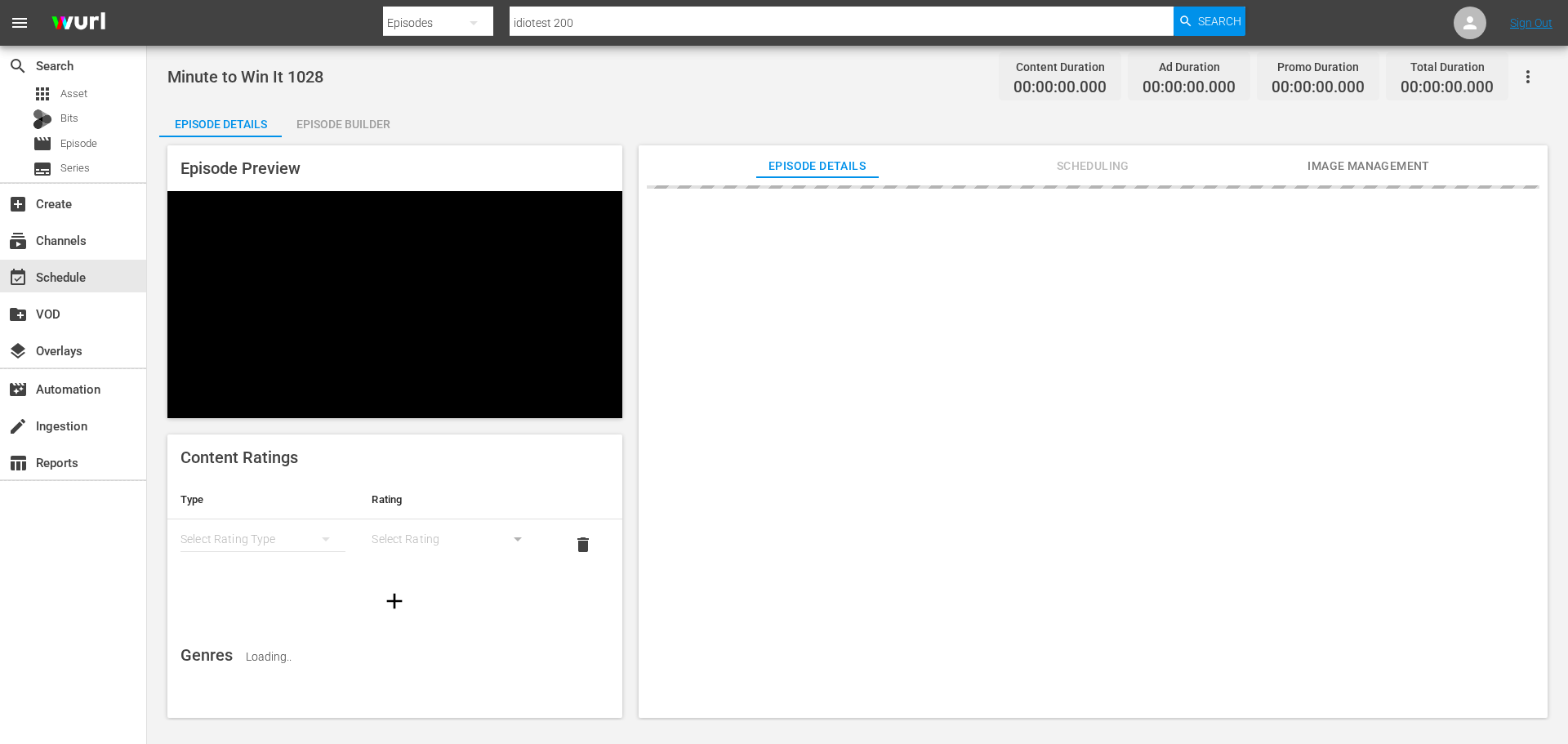
click at [349, 119] on div "Episode Builder" at bounding box center [343, 123] width 123 height 40
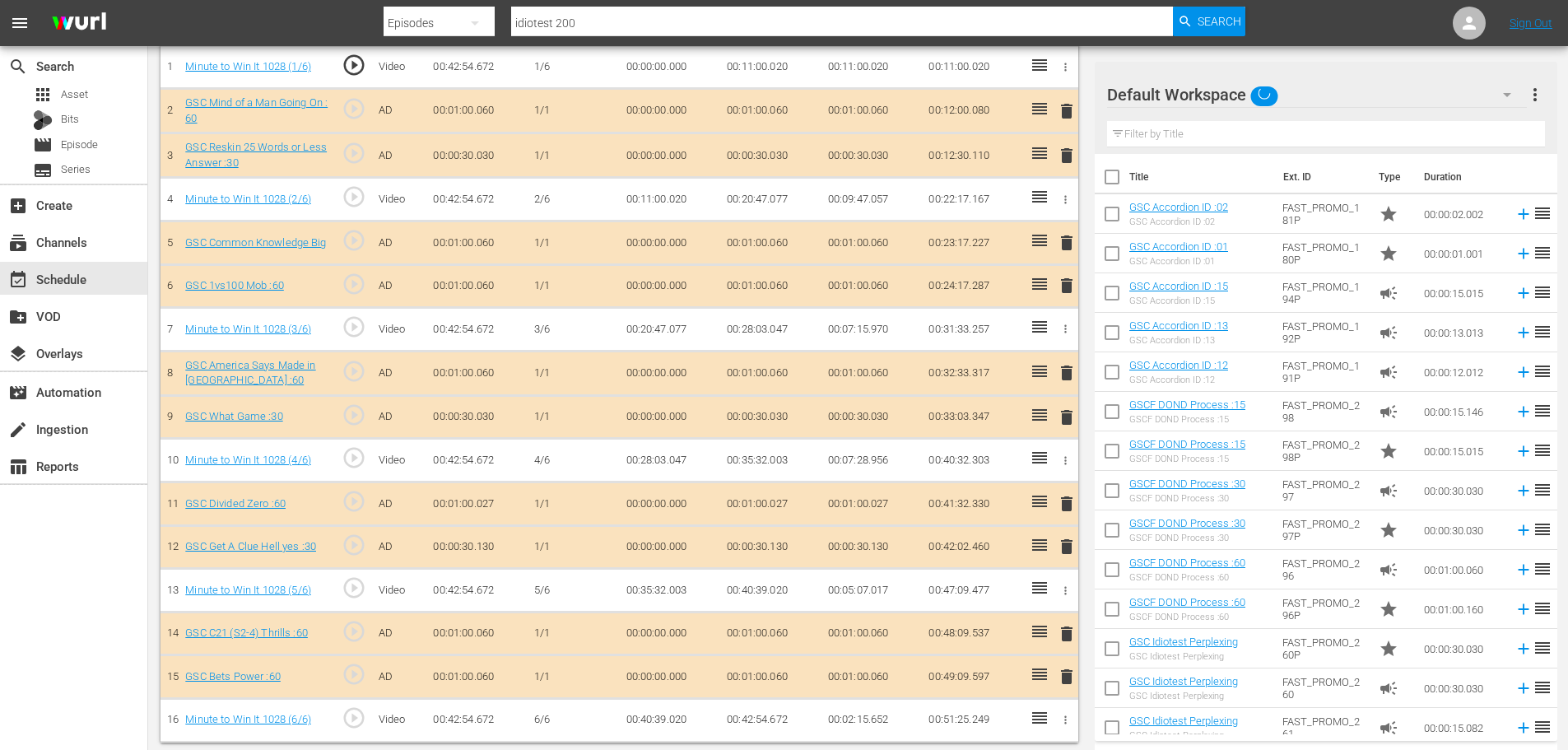
scroll to position [529, 0]
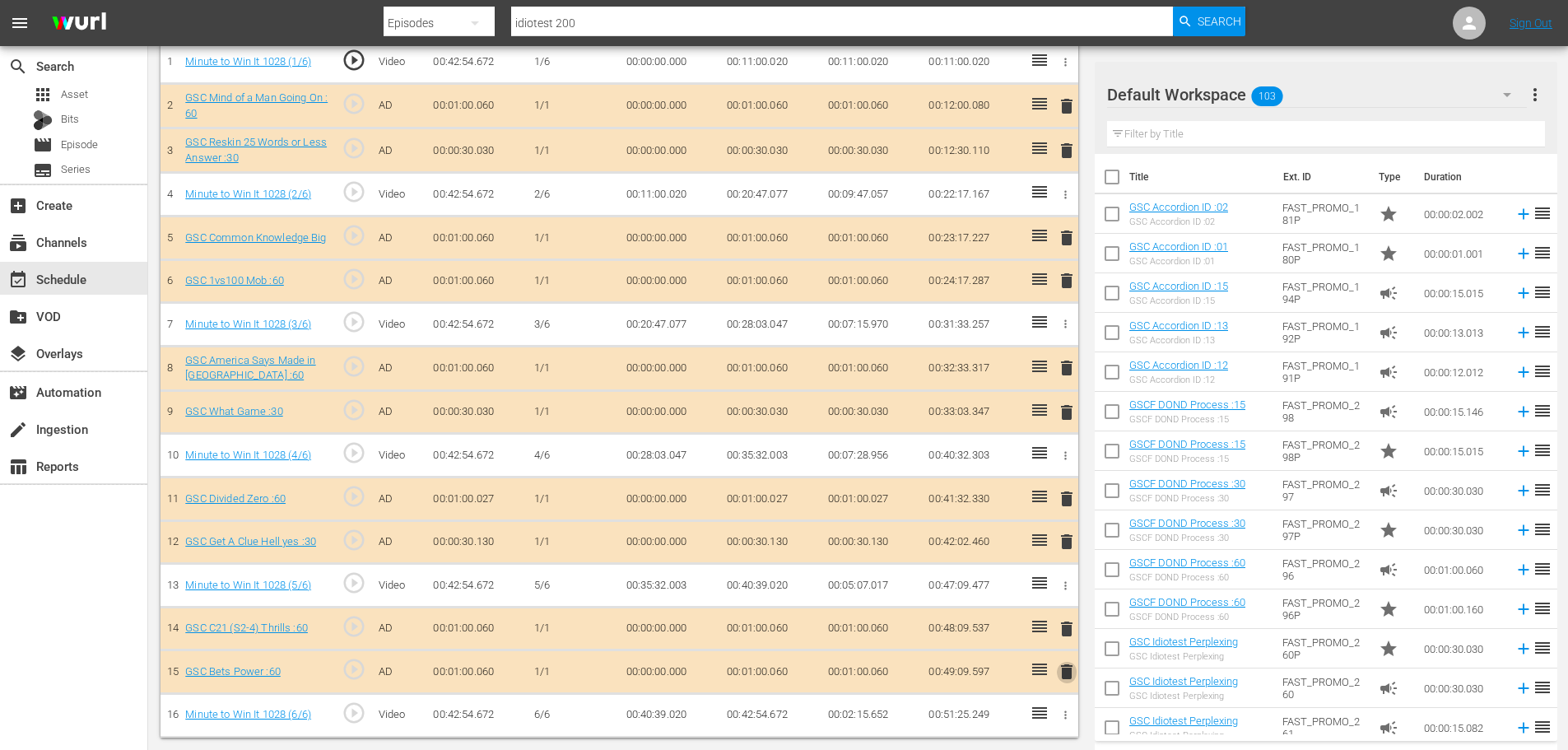
click at [1065, 671] on span "delete" at bounding box center [1066, 671] width 19 height 19
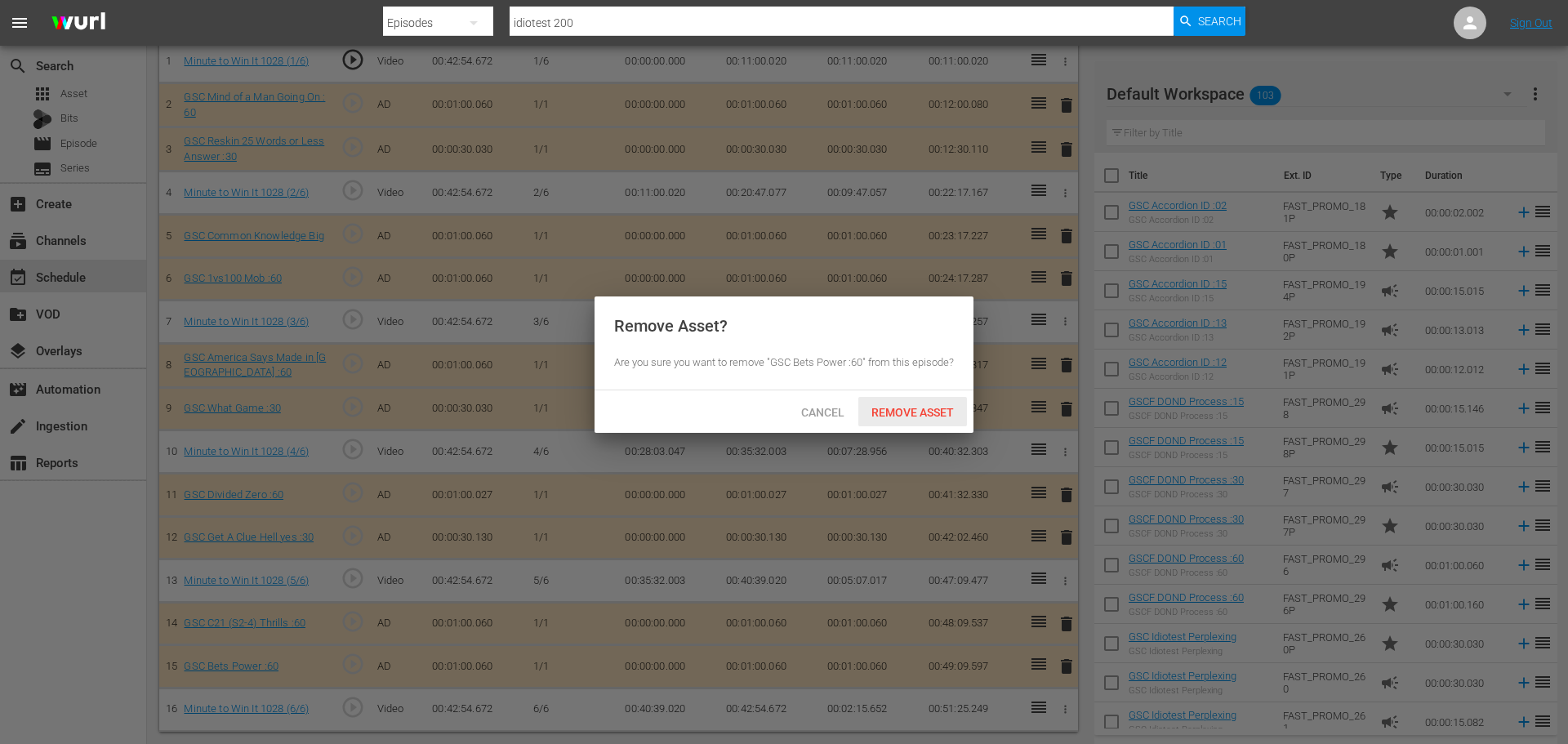
click at [923, 419] on span "Remove Asset" at bounding box center [913, 413] width 109 height 13
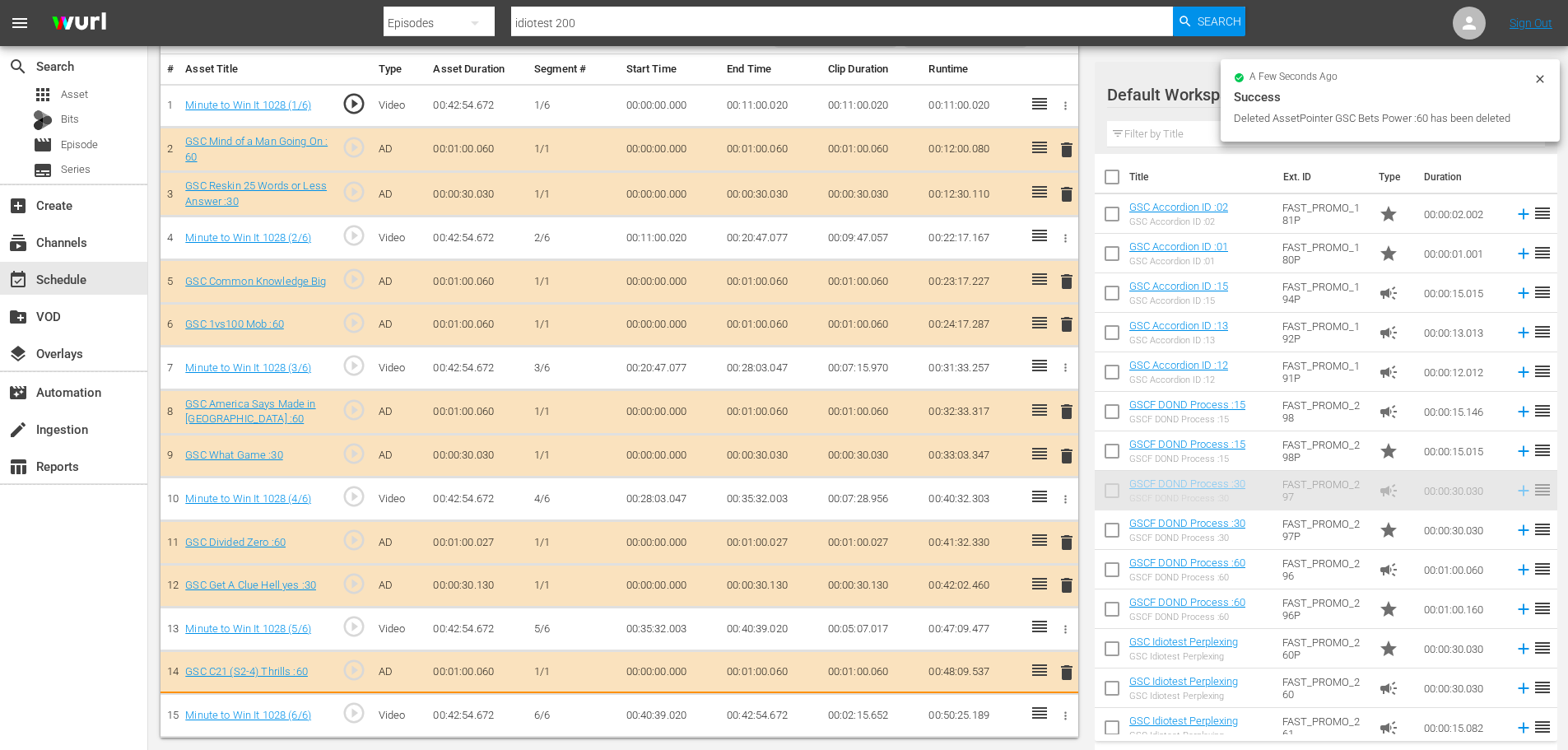
scroll to position [489, 0]
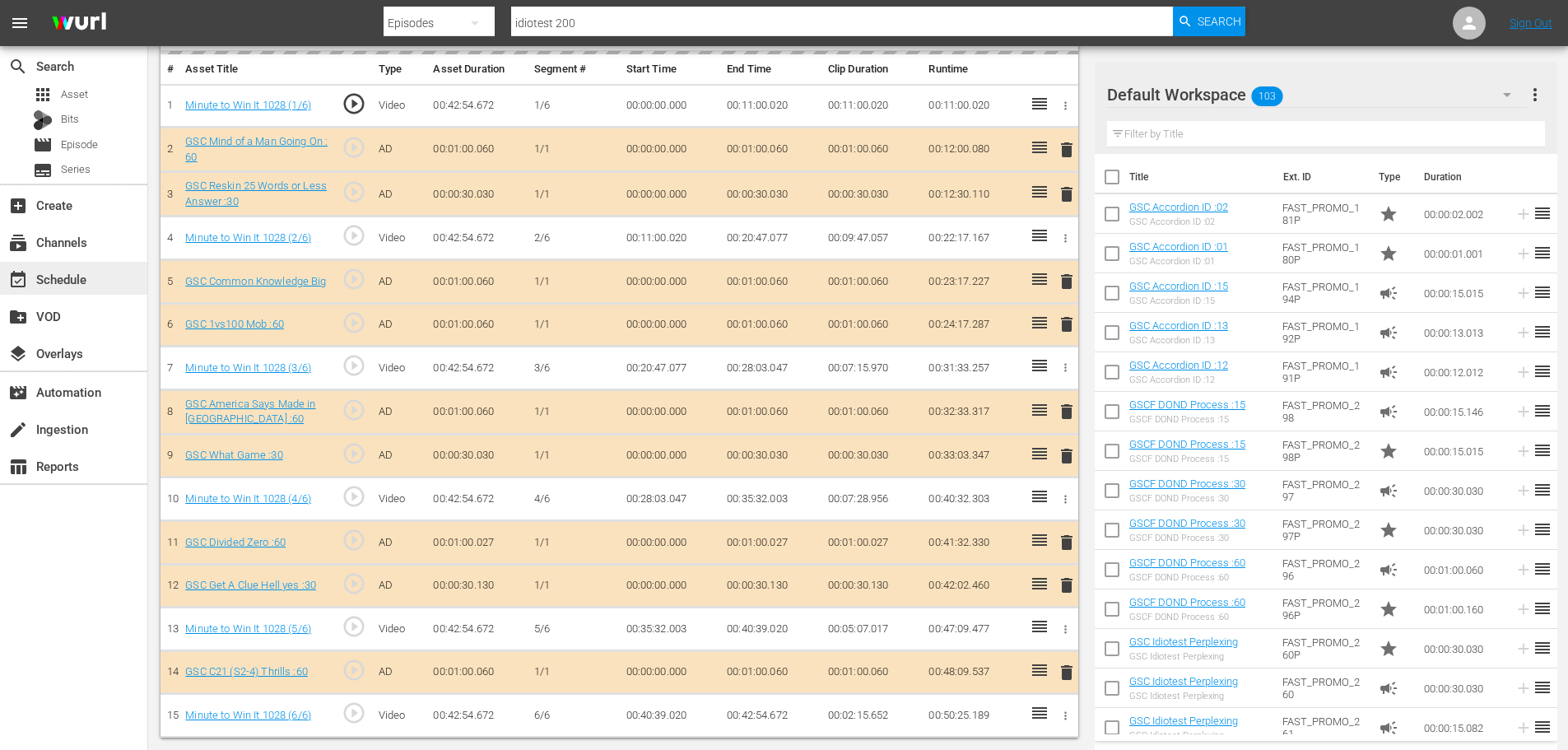
click at [84, 280] on div "event_available Schedule" at bounding box center [45, 277] width 92 height 15
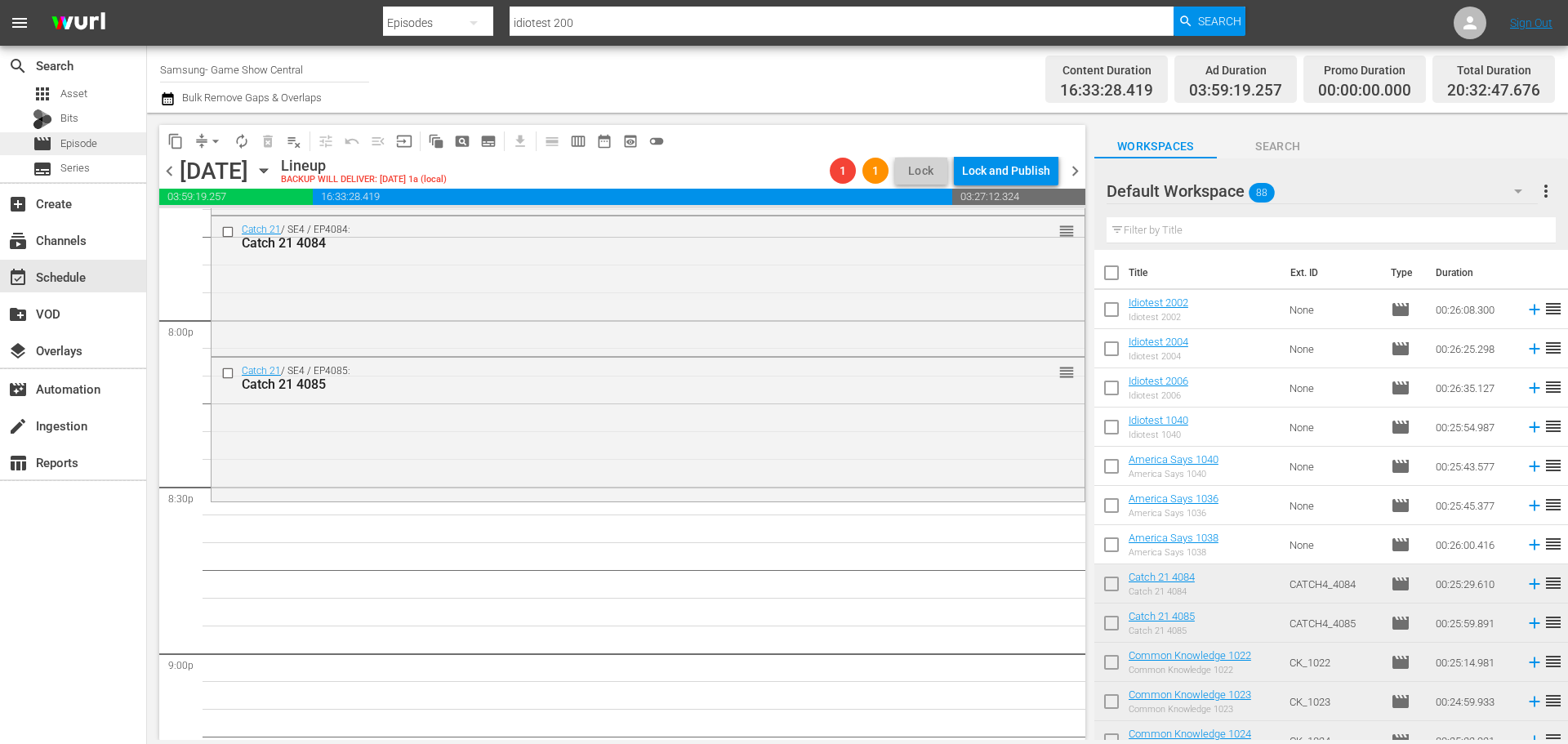
click at [61, 145] on span "Episode" at bounding box center [79, 144] width 37 height 17
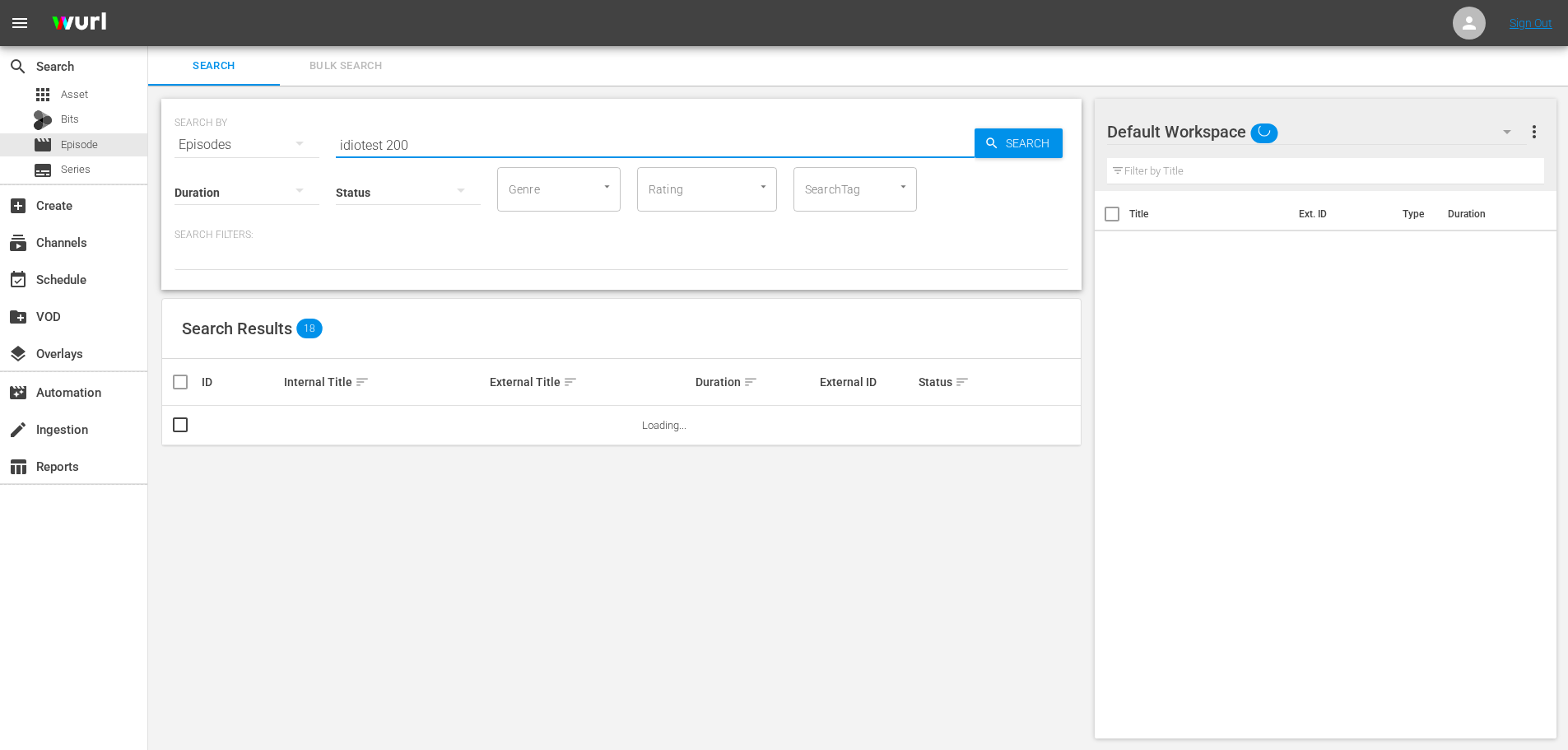
drag, startPoint x: 418, startPoint y: 151, endPoint x: 266, endPoint y: 140, distance: 152.4
click at [267, 145] on div "SEARCH BY Search By Episodes Search ID, Title, Description, Keywords, or Catego…" at bounding box center [621, 135] width 894 height 59
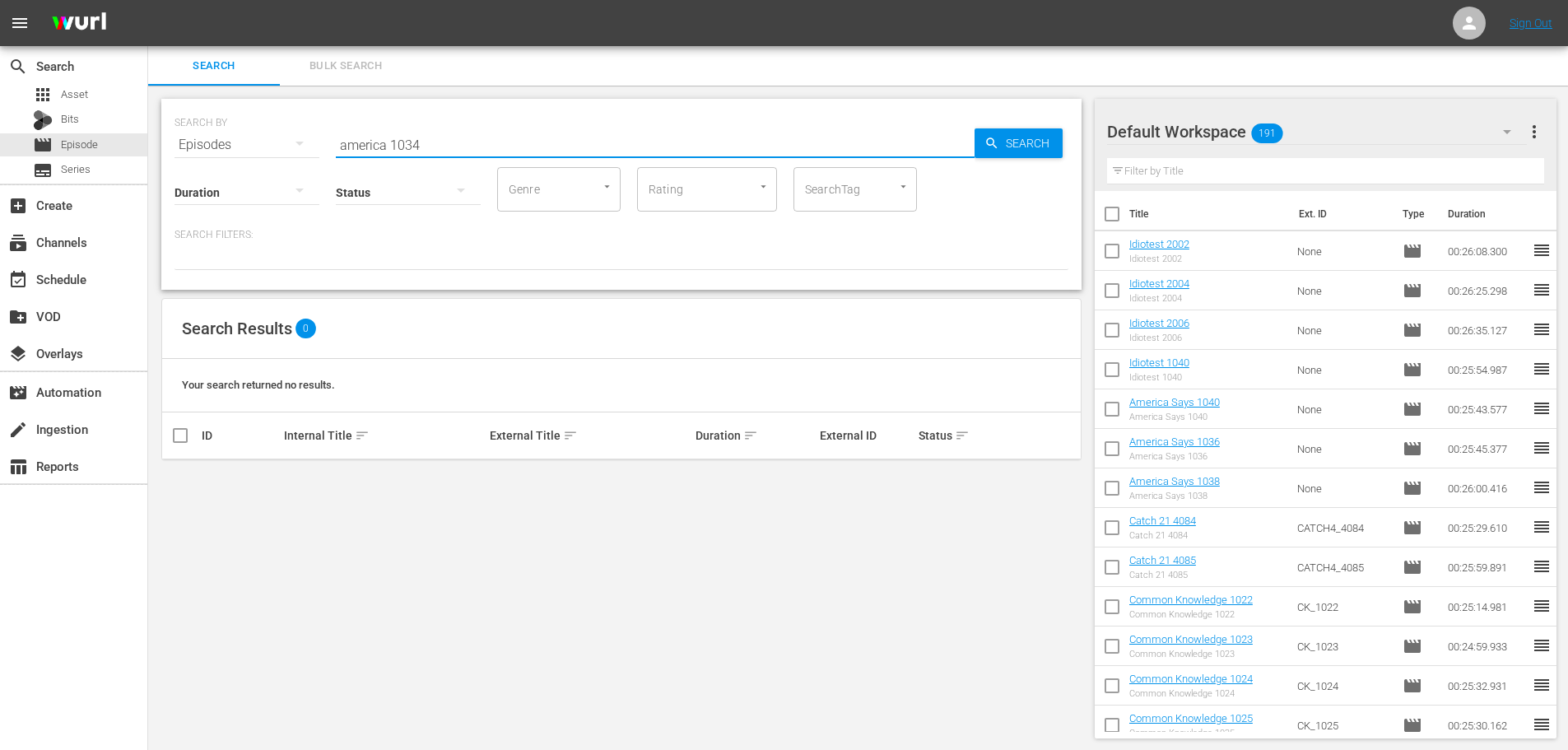
click at [389, 139] on input "america 1034" at bounding box center [655, 145] width 639 height 40
click at [432, 141] on input "america 1034" at bounding box center [655, 145] width 639 height 40
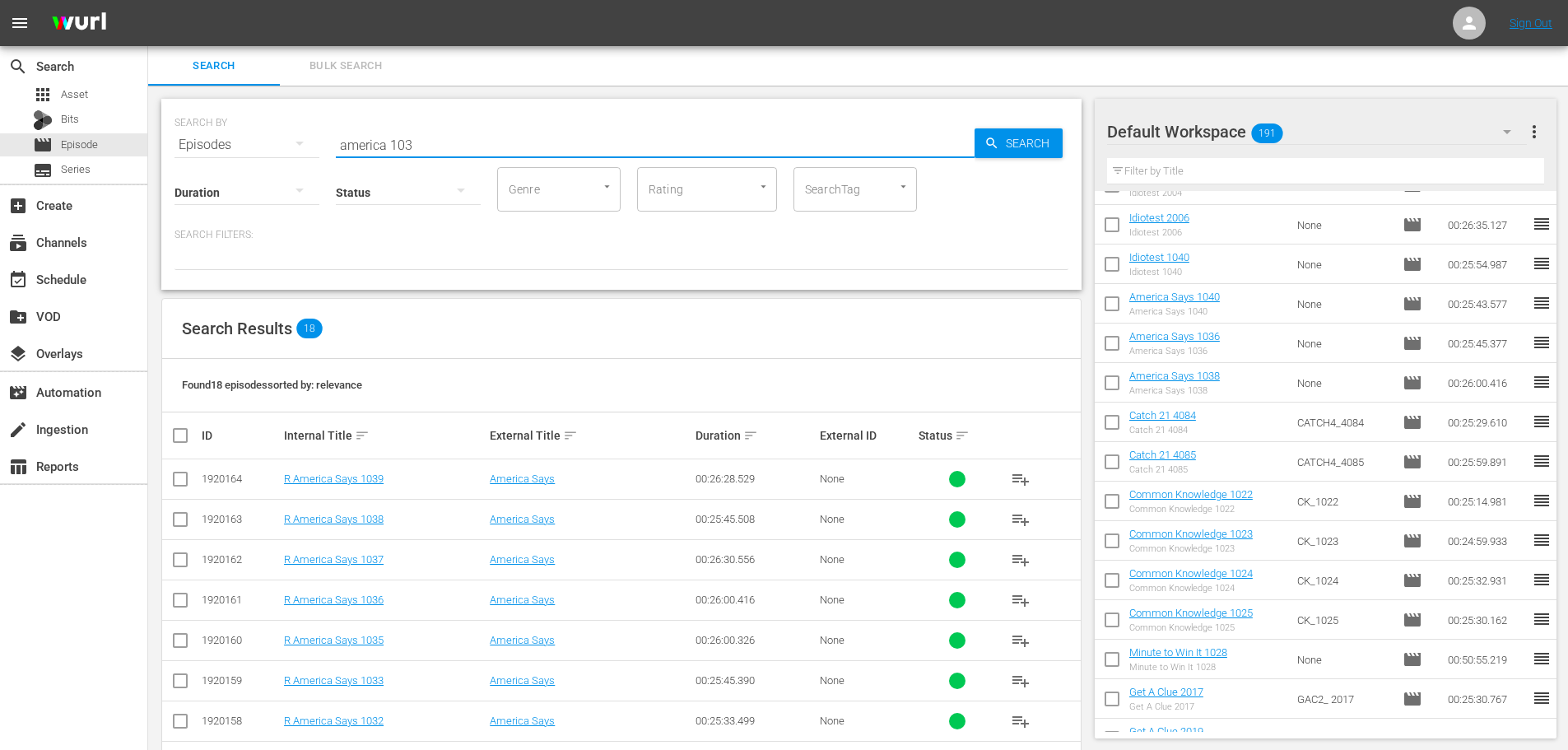
scroll to position [83, 0]
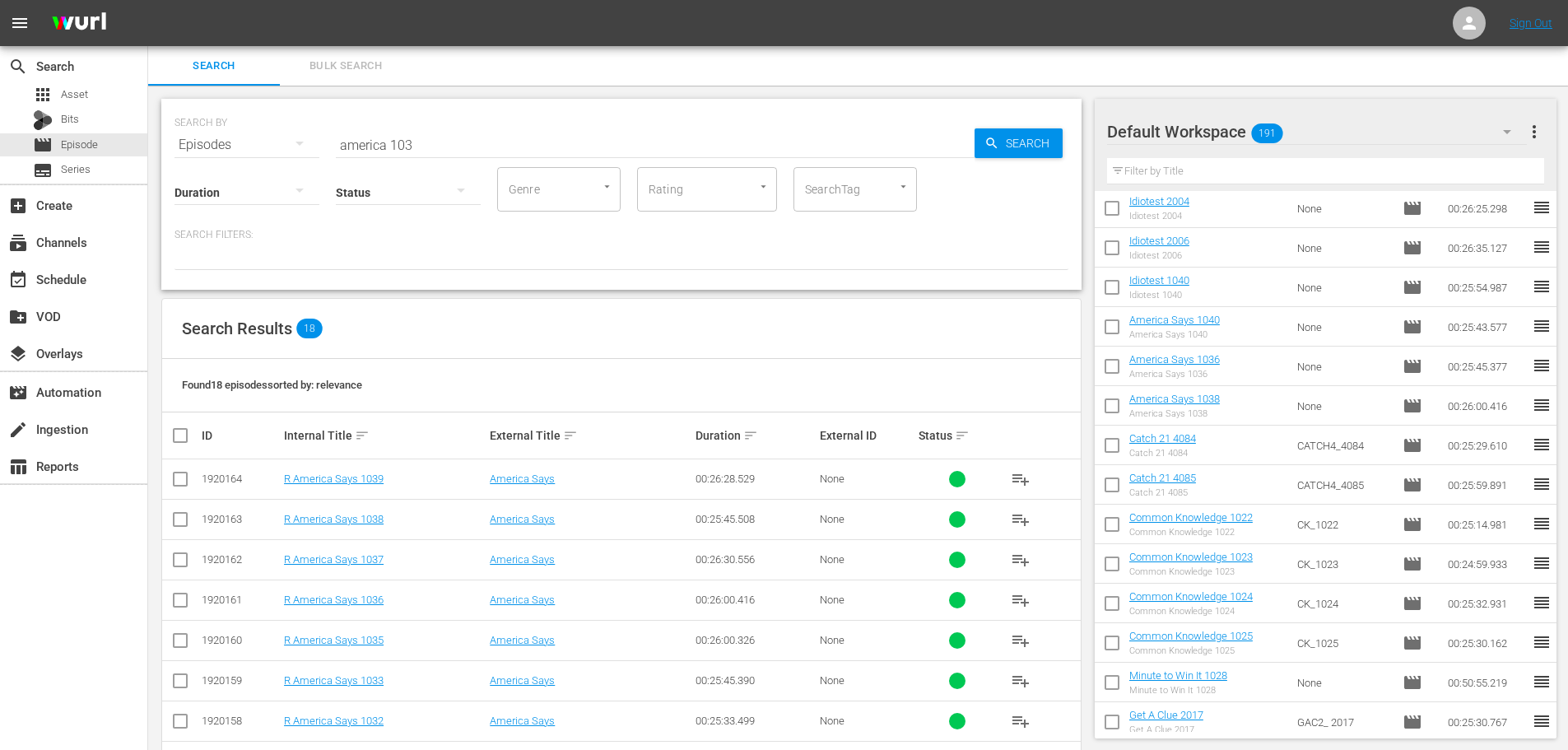
click at [456, 138] on input "america 103" at bounding box center [655, 145] width 639 height 40
click at [447, 149] on input "america 103" at bounding box center [655, 145] width 639 height 40
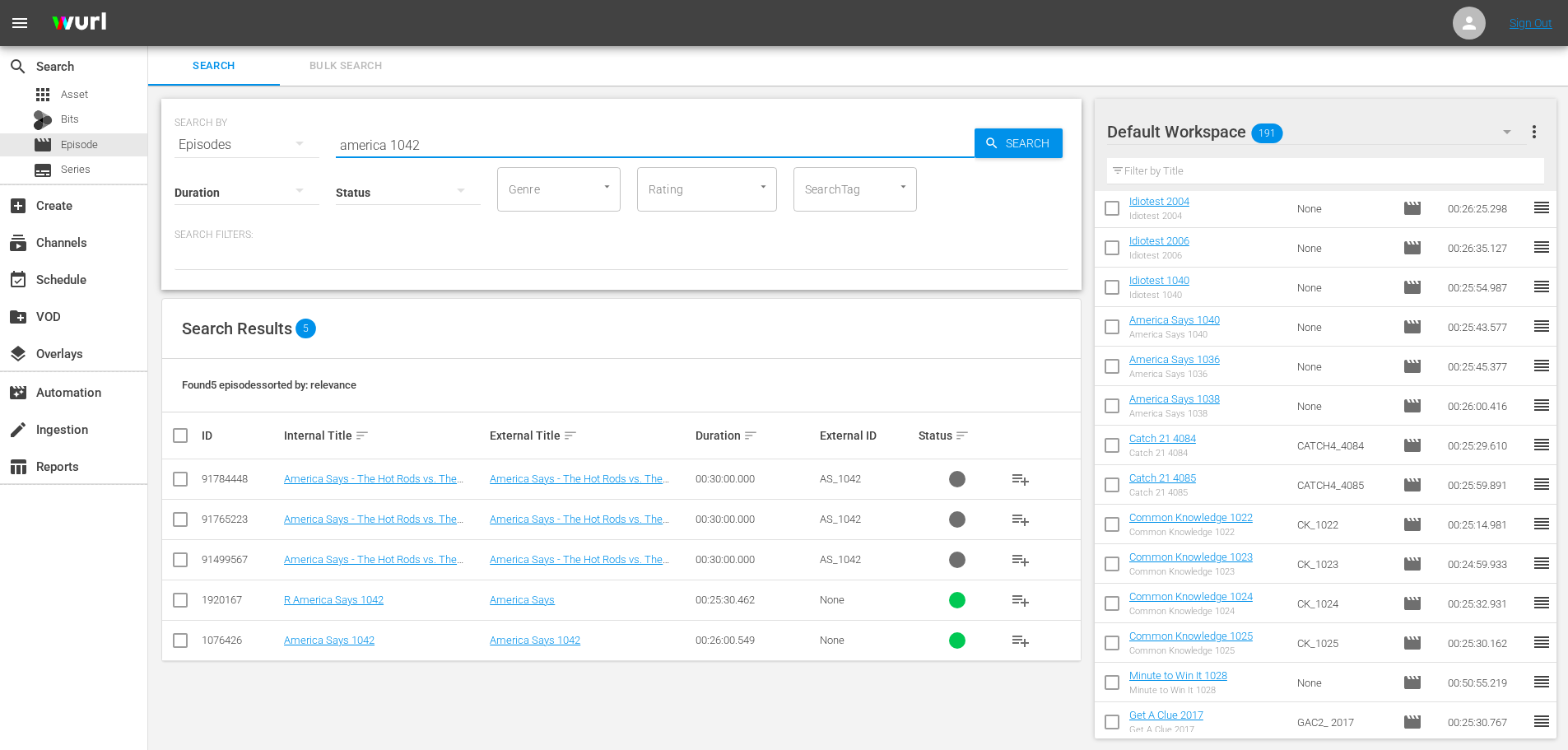
type input "america 1042"
drag, startPoint x: 190, startPoint y: 642, endPoint x: 208, endPoint y: 631, distance: 21.1
click at [193, 642] on td at bounding box center [181, 640] width 37 height 40
click at [190, 638] on td at bounding box center [181, 640] width 37 height 40
click at [171, 642] on td at bounding box center [181, 640] width 37 height 40
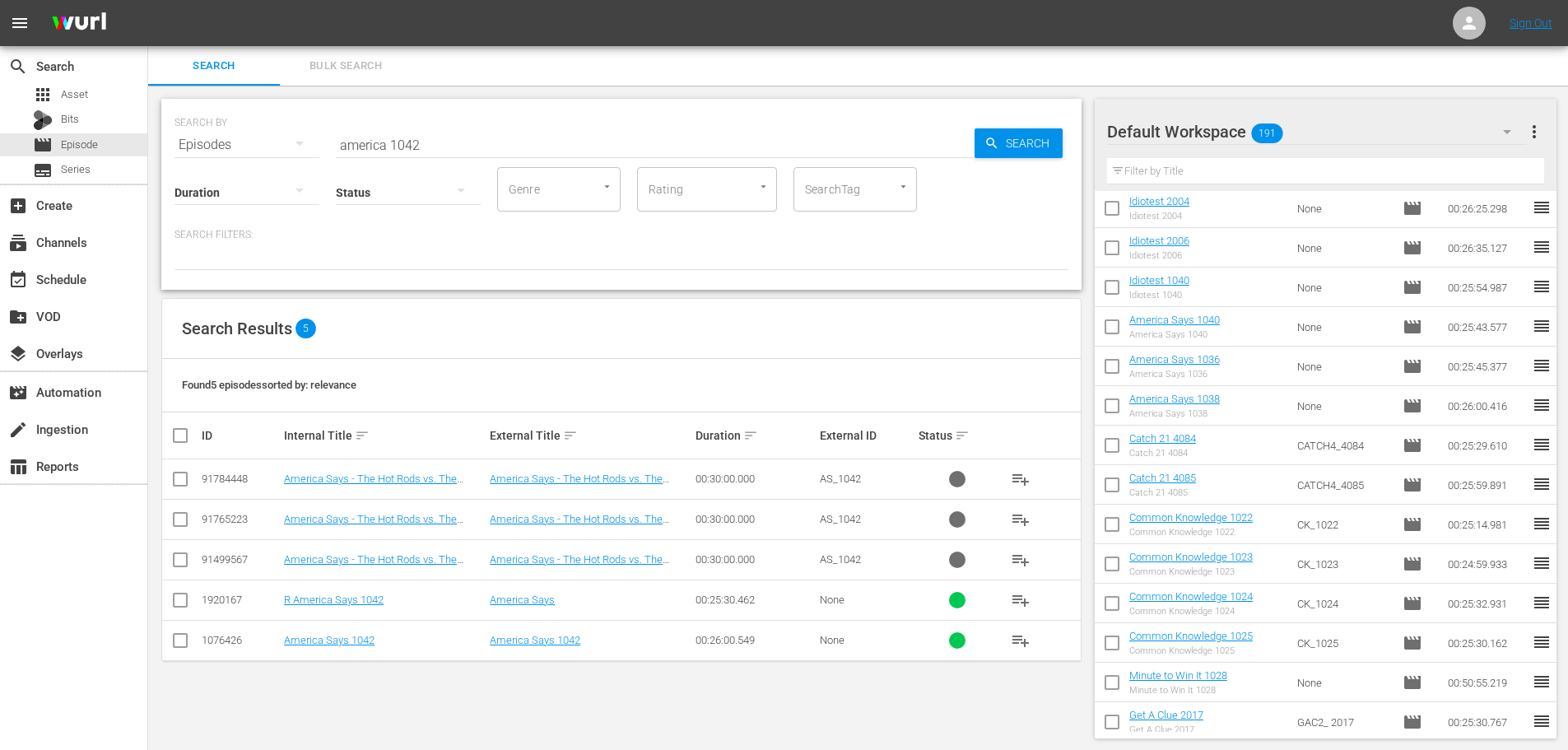
drag, startPoint x: 189, startPoint y: 641, endPoint x: 205, endPoint y: 639, distance: 16.1
click at [189, 646] on input "checkbox" at bounding box center [180, 643] width 19 height 19
checkbox input "true"
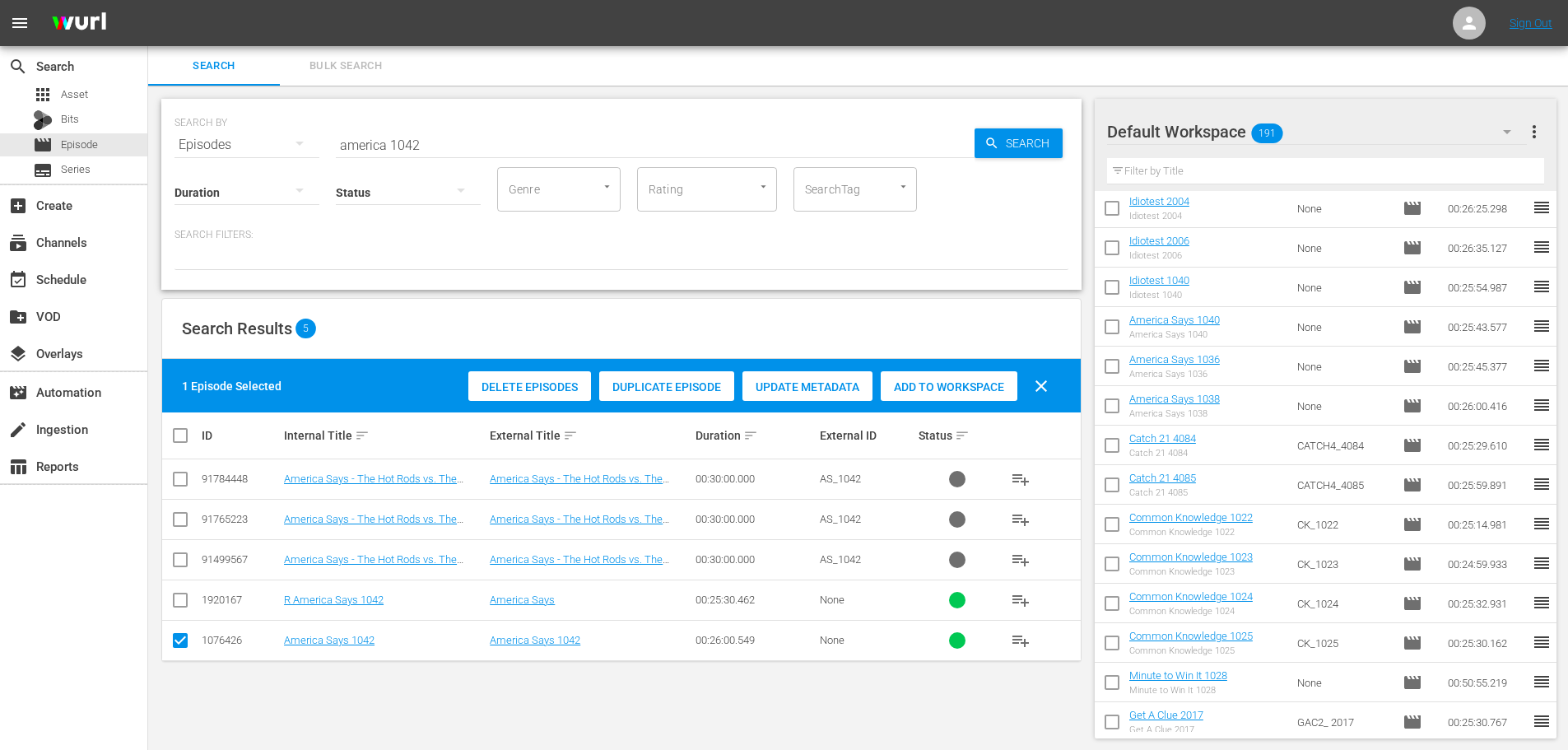
click at [925, 394] on div "Add to Workspace" at bounding box center [949, 387] width 136 height 32
click at [432, 127] on div "SEARCH BY Search By Episodes Search ID, Title, Description, Keywords, or Catego…" at bounding box center [621, 135] width 894 height 59
click at [421, 133] on input "america 1042" at bounding box center [655, 145] width 639 height 40
click at [456, 147] on input "america 1042" at bounding box center [655, 145] width 639 height 40
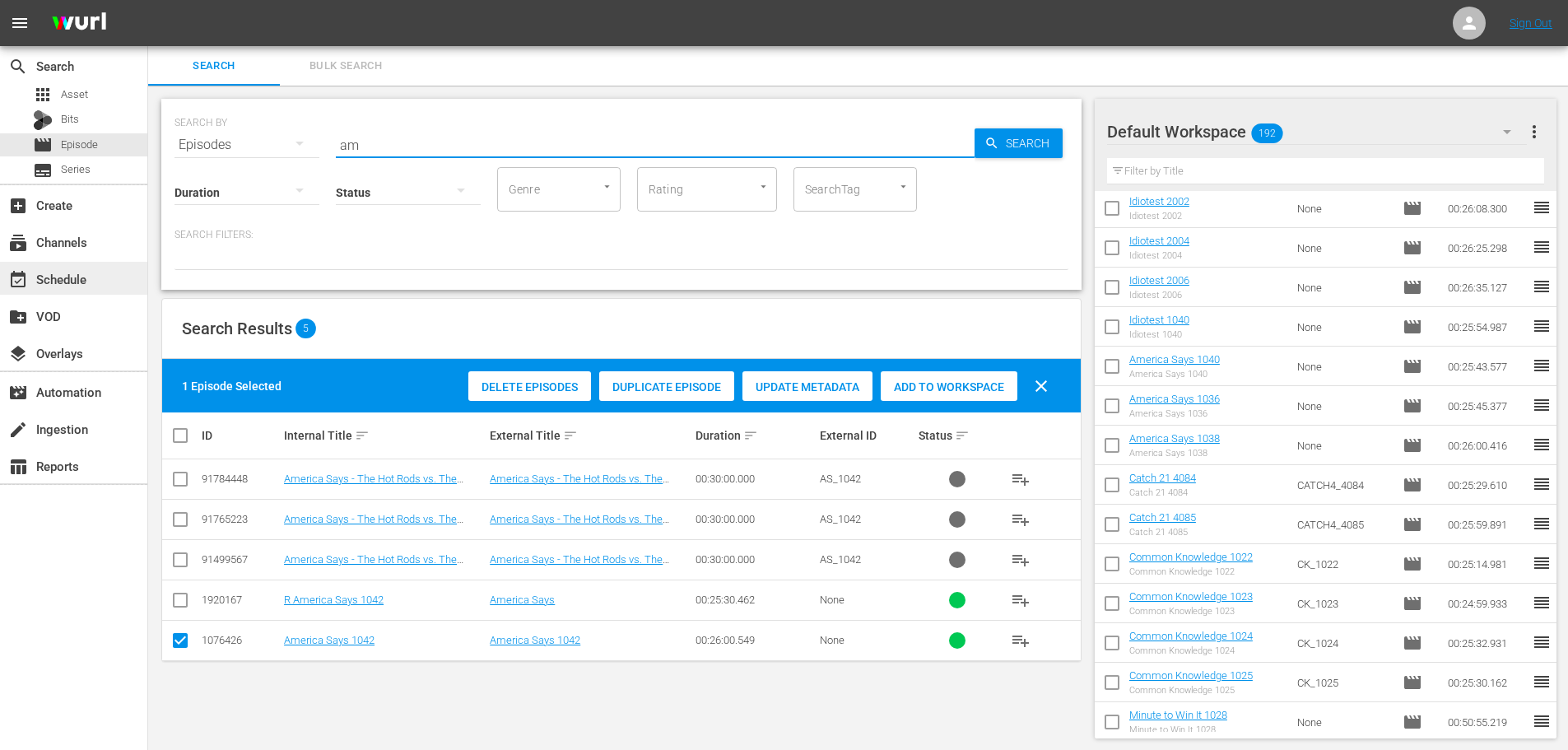
type input "a"
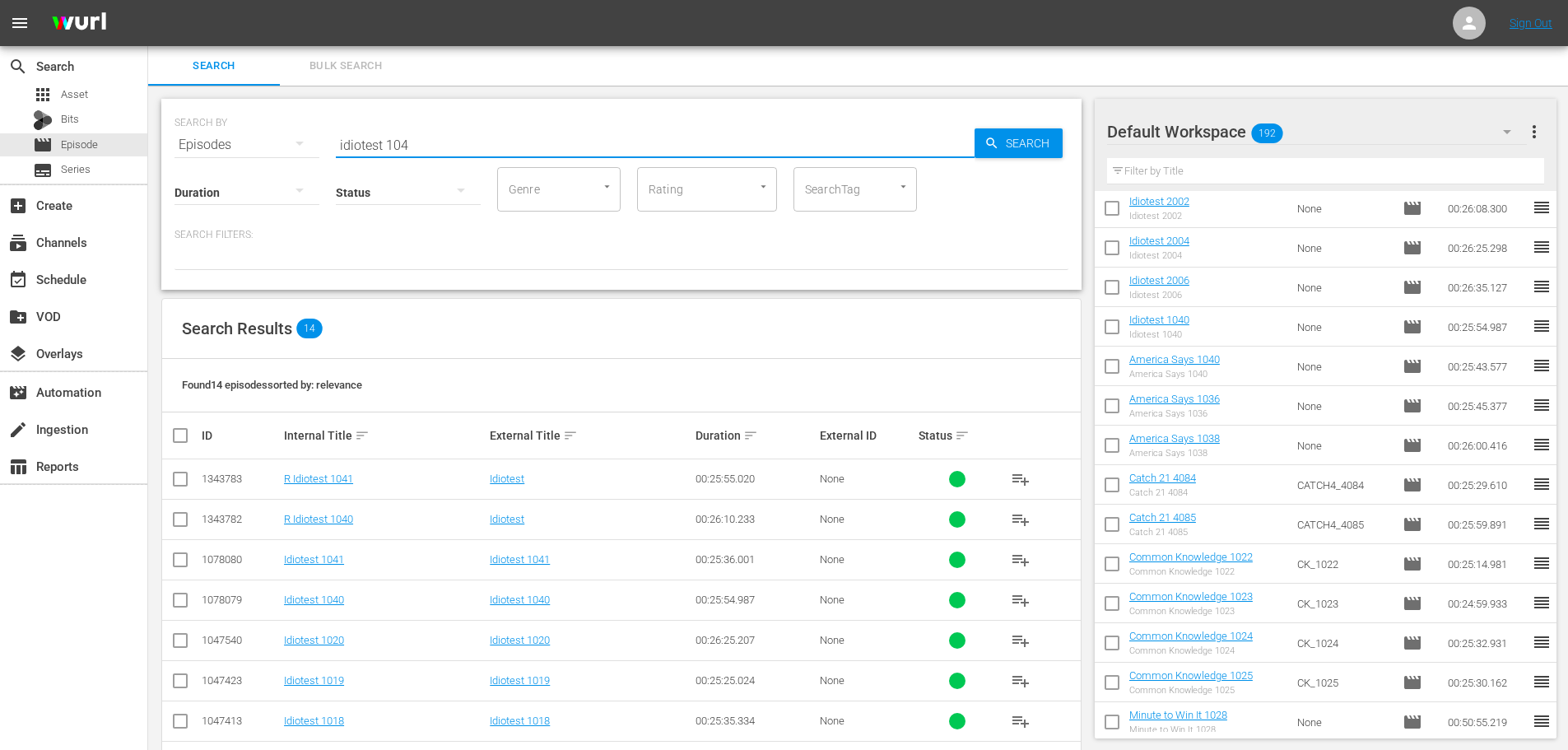
type input "idiotest 104"
drag, startPoint x: 173, startPoint y: 601, endPoint x: 557, endPoint y: 461, distance: 408.7
click at [174, 603] on input "checkbox" at bounding box center [180, 602] width 19 height 19
checkbox input "true"
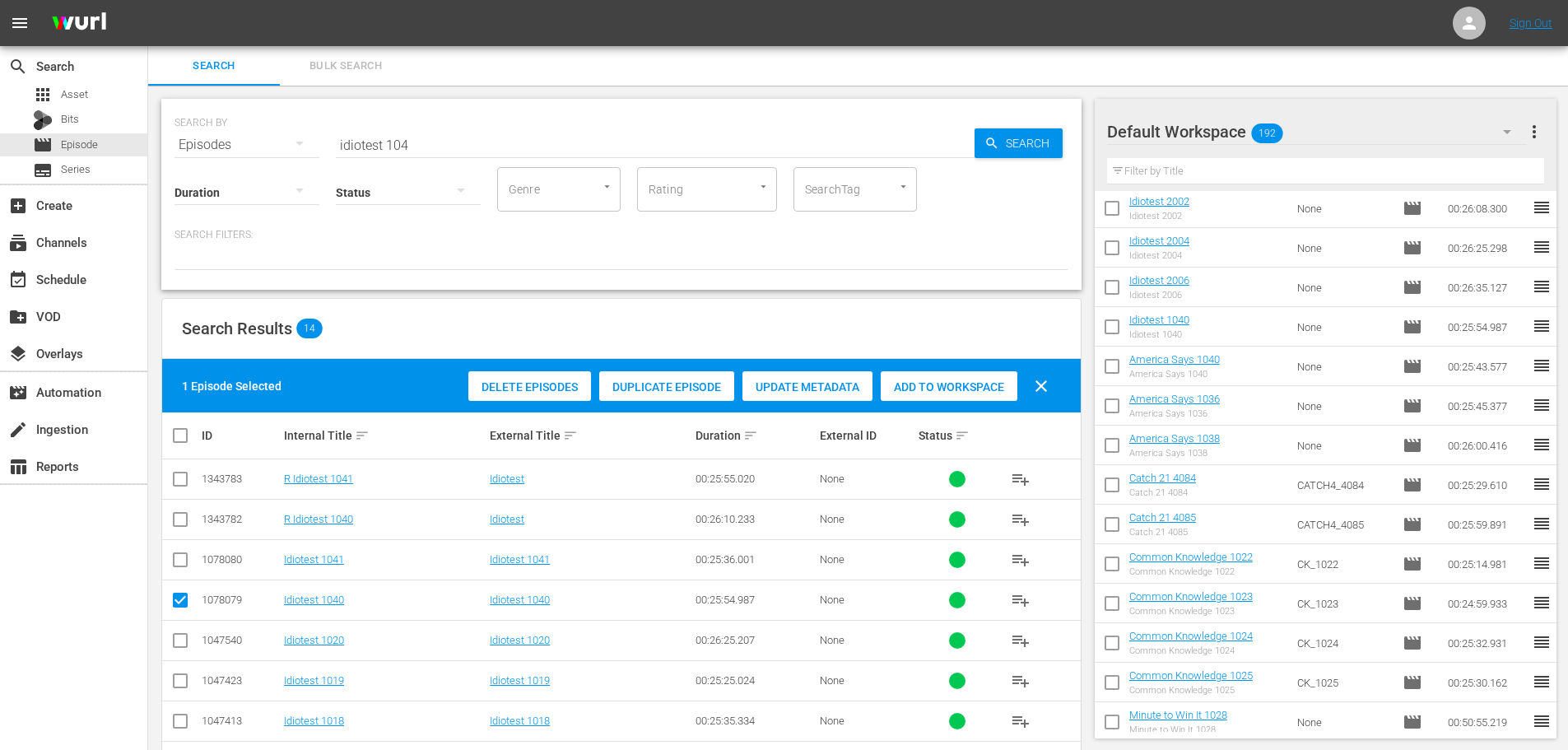
click at [947, 385] on span "Add to Workspace" at bounding box center [949, 387] width 136 height 13
click at [440, 140] on input "idiotest 104" at bounding box center [655, 145] width 639 height 40
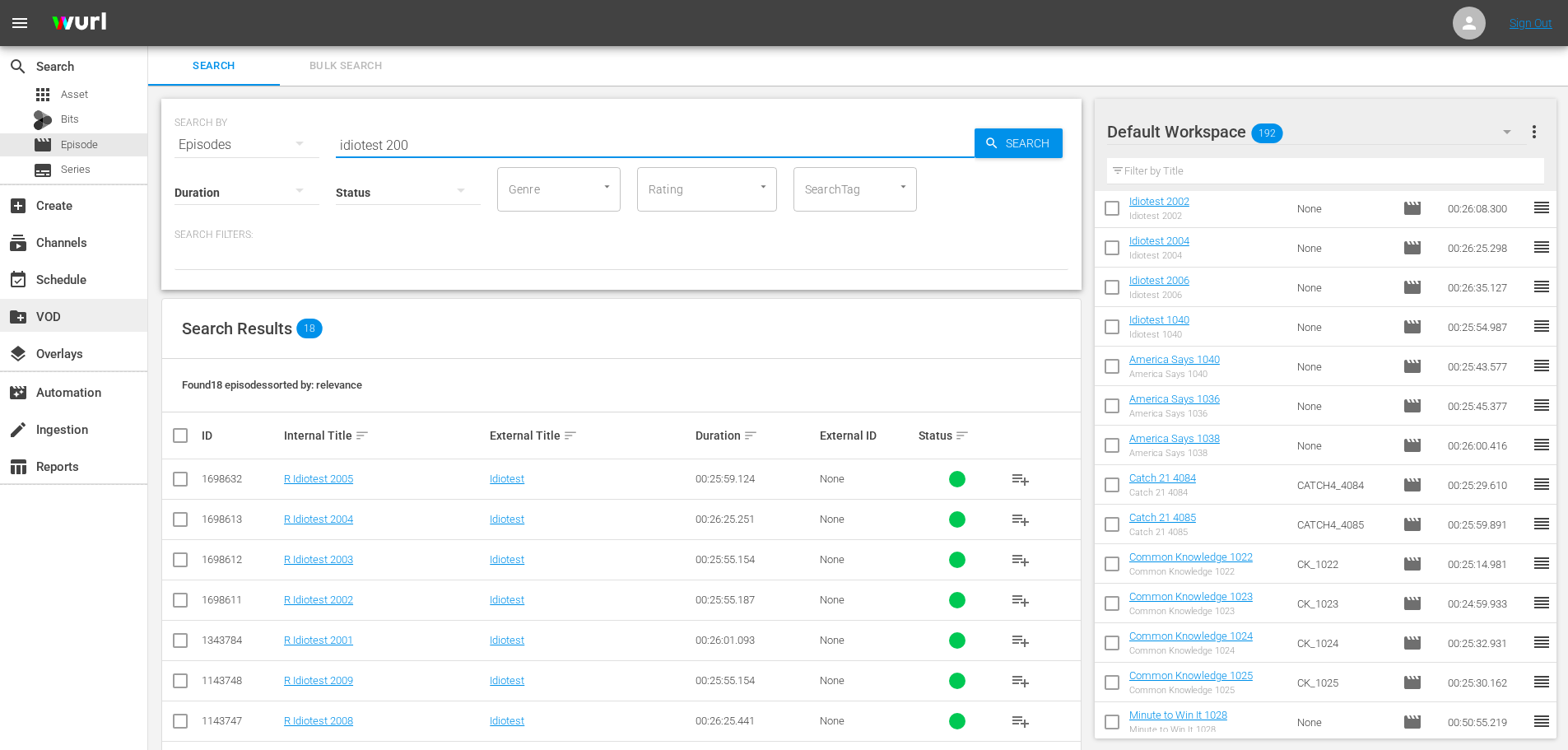
type input "idiotest 200"
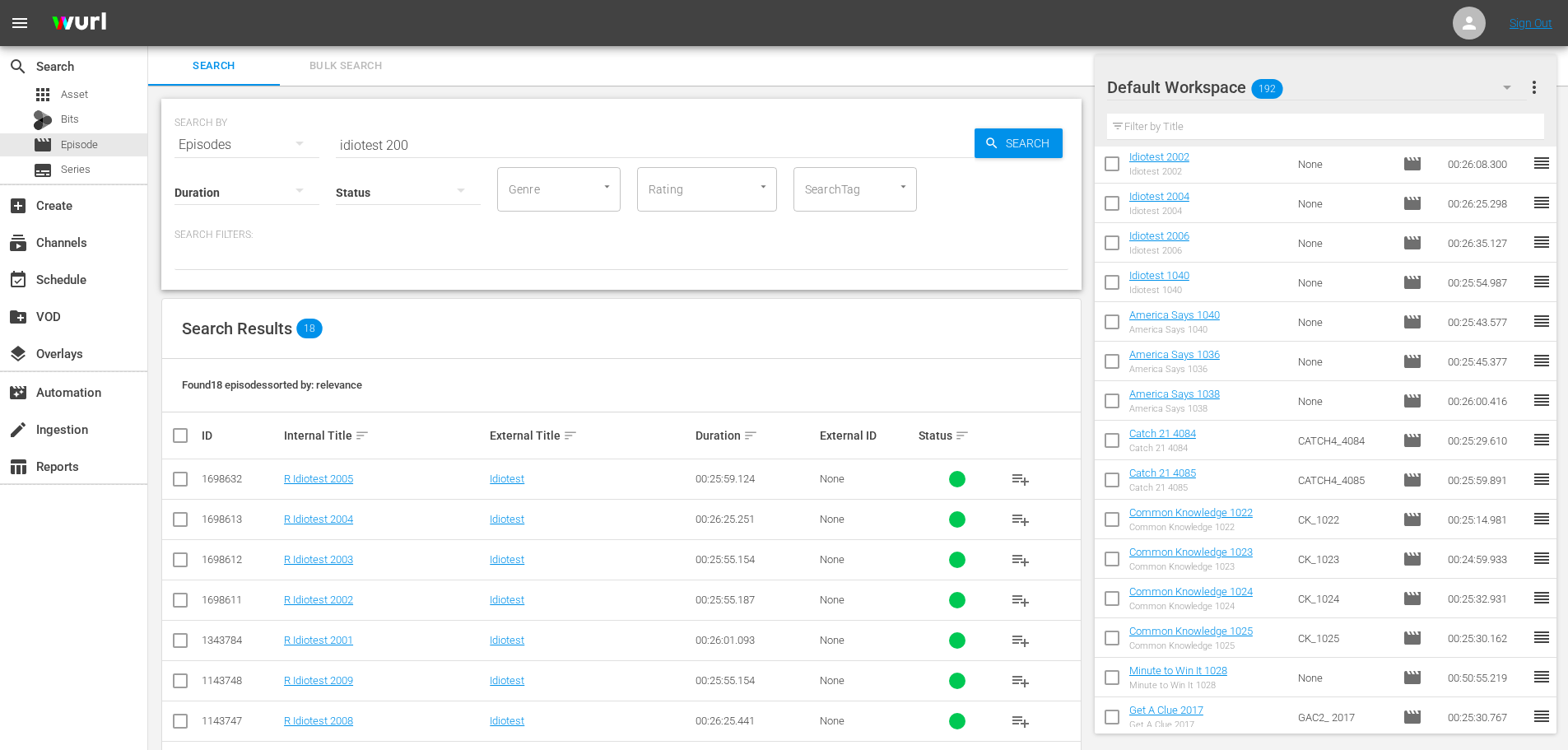
scroll to position [466, 0]
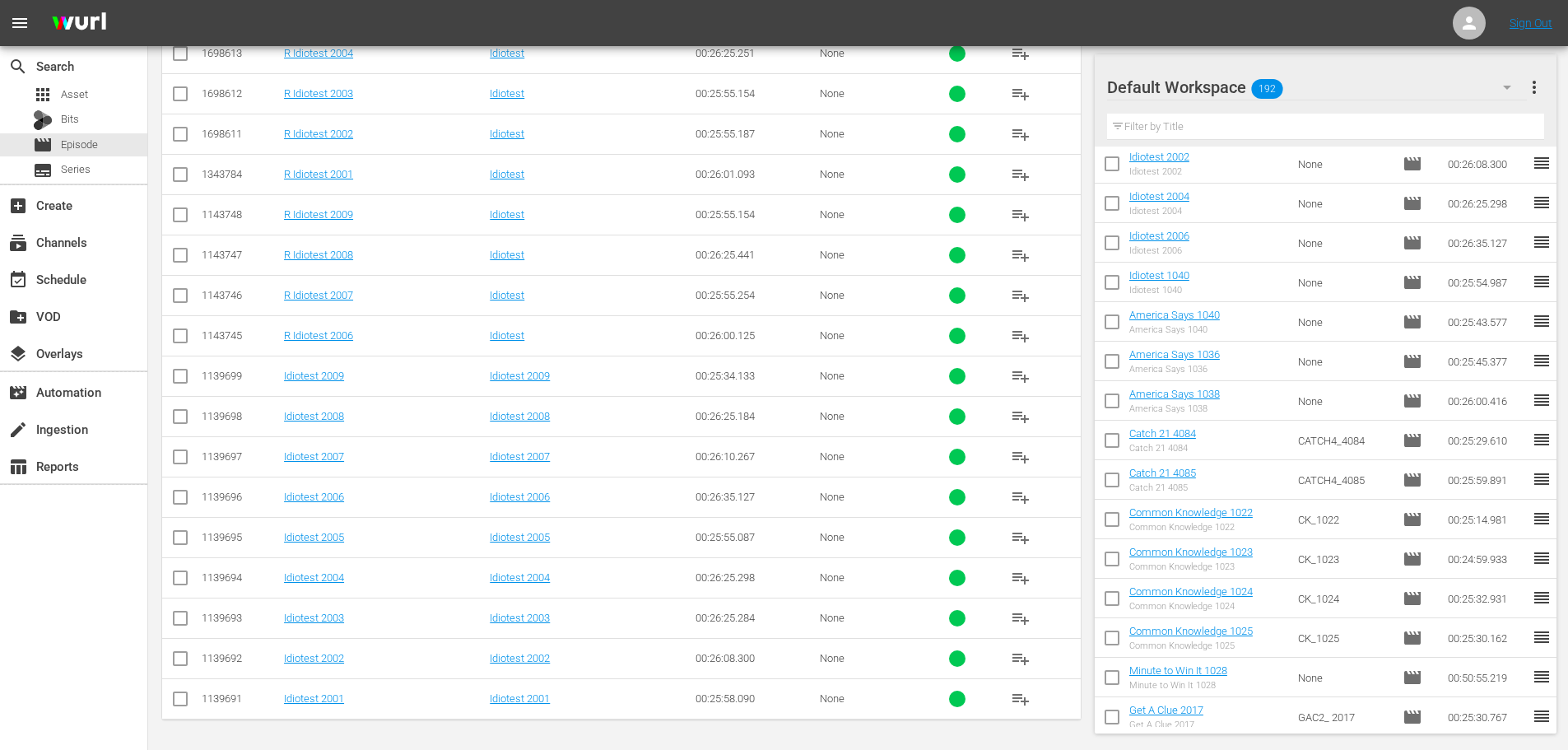
drag, startPoint x: 185, startPoint y: 656, endPoint x: 188, endPoint y: 584, distance: 72.1
click at [185, 659] on input "checkbox" at bounding box center [180, 661] width 19 height 19
checkbox input "true"
click at [181, 582] on input "checkbox" at bounding box center [180, 580] width 19 height 19
checkbox input "true"
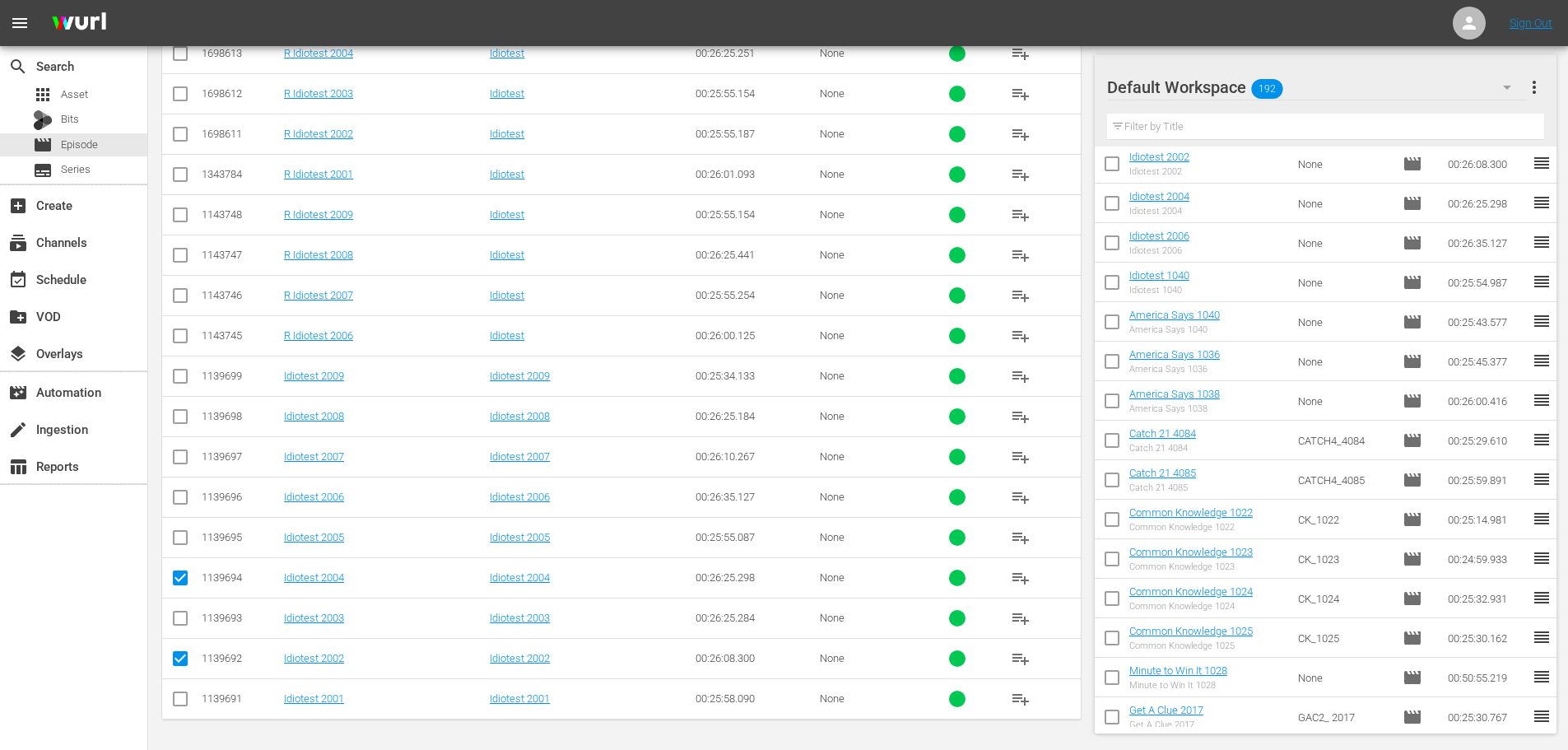
click at [180, 497] on input "checkbox" at bounding box center [180, 499] width 19 height 19
checkbox input "true"
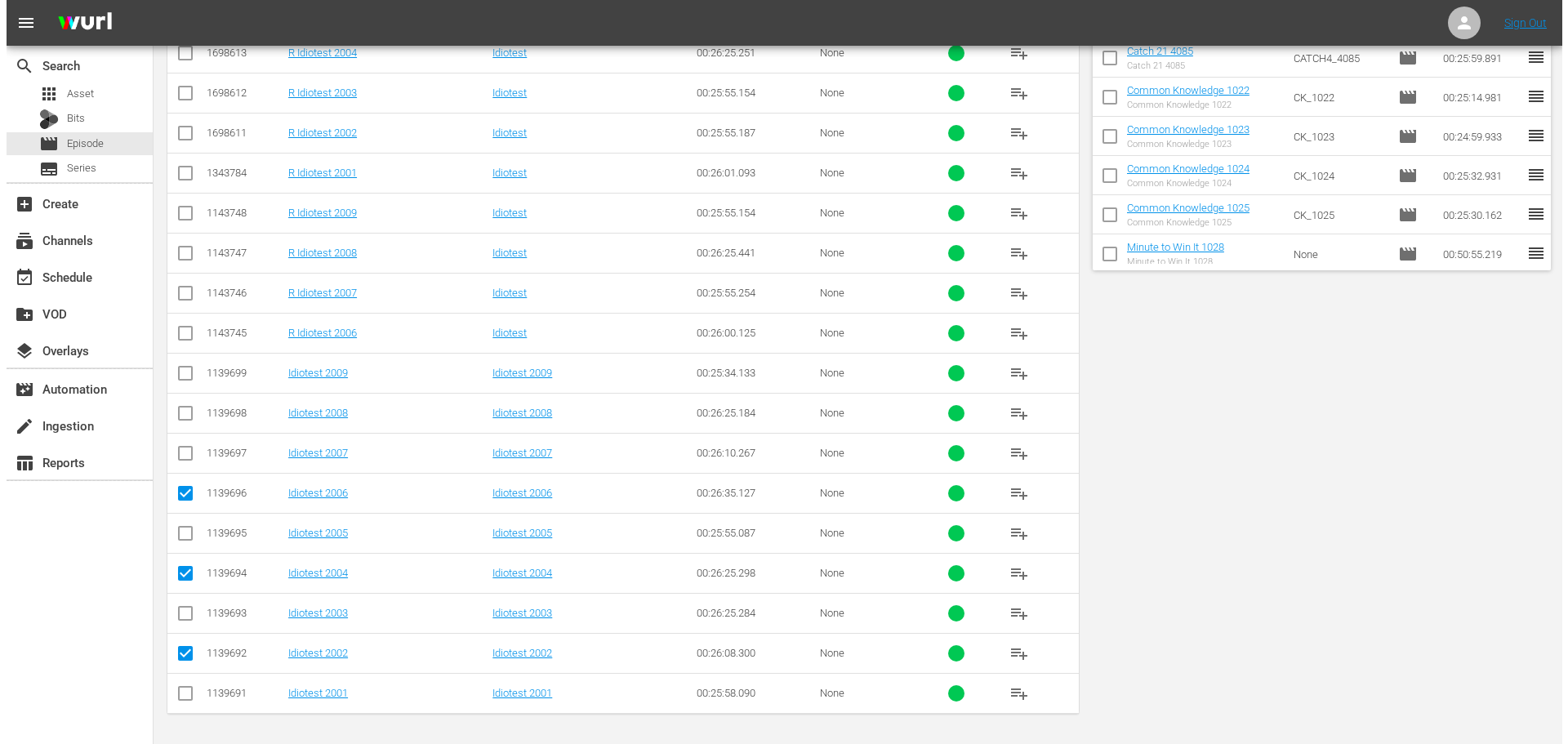
scroll to position [0, 0]
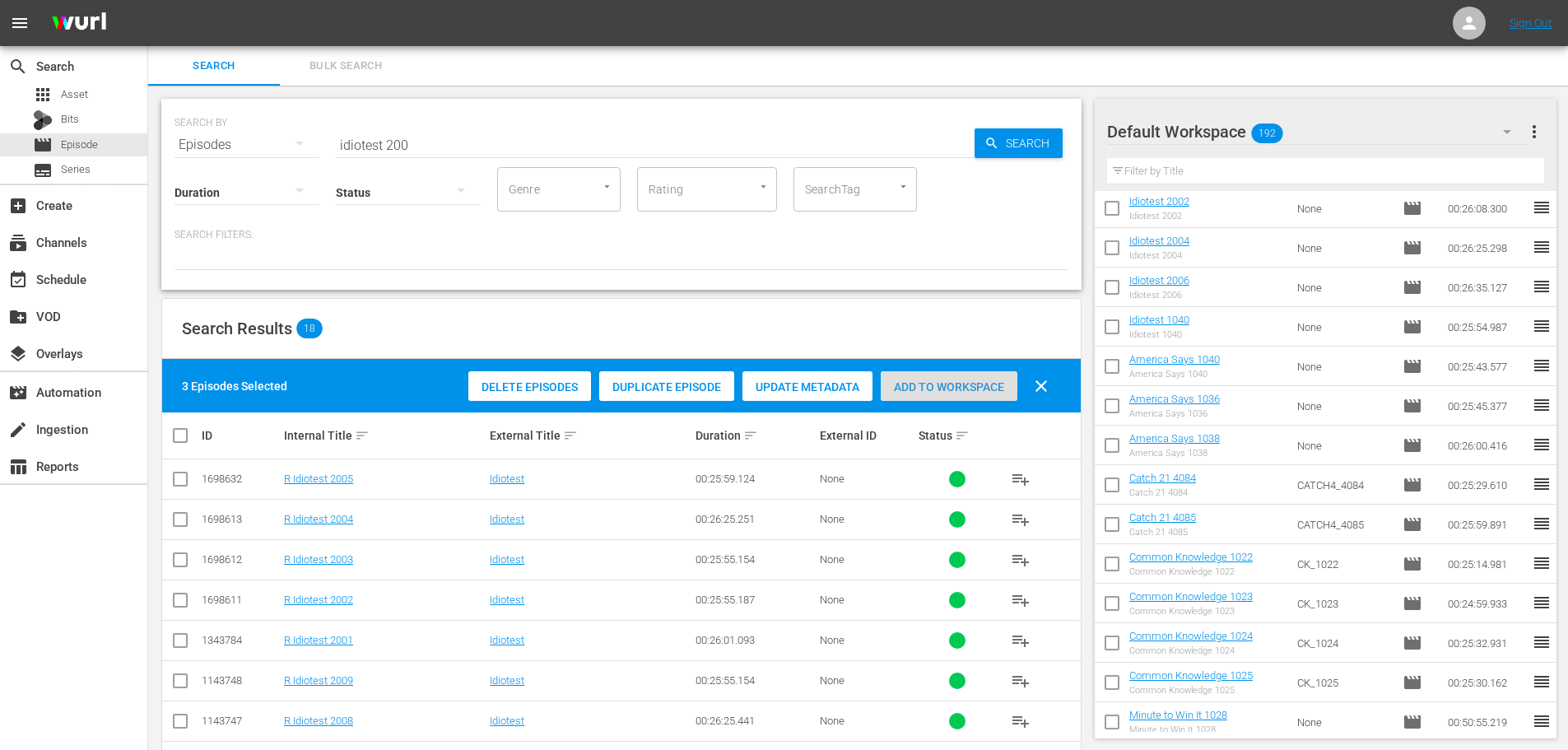
drag, startPoint x: 925, startPoint y: 394, endPoint x: 712, endPoint y: 356, distance: 216.4
click at [925, 395] on div "Add to Workspace" at bounding box center [949, 387] width 136 height 32
click at [91, 272] on div "event_available Schedule" at bounding box center [45, 277] width 92 height 15
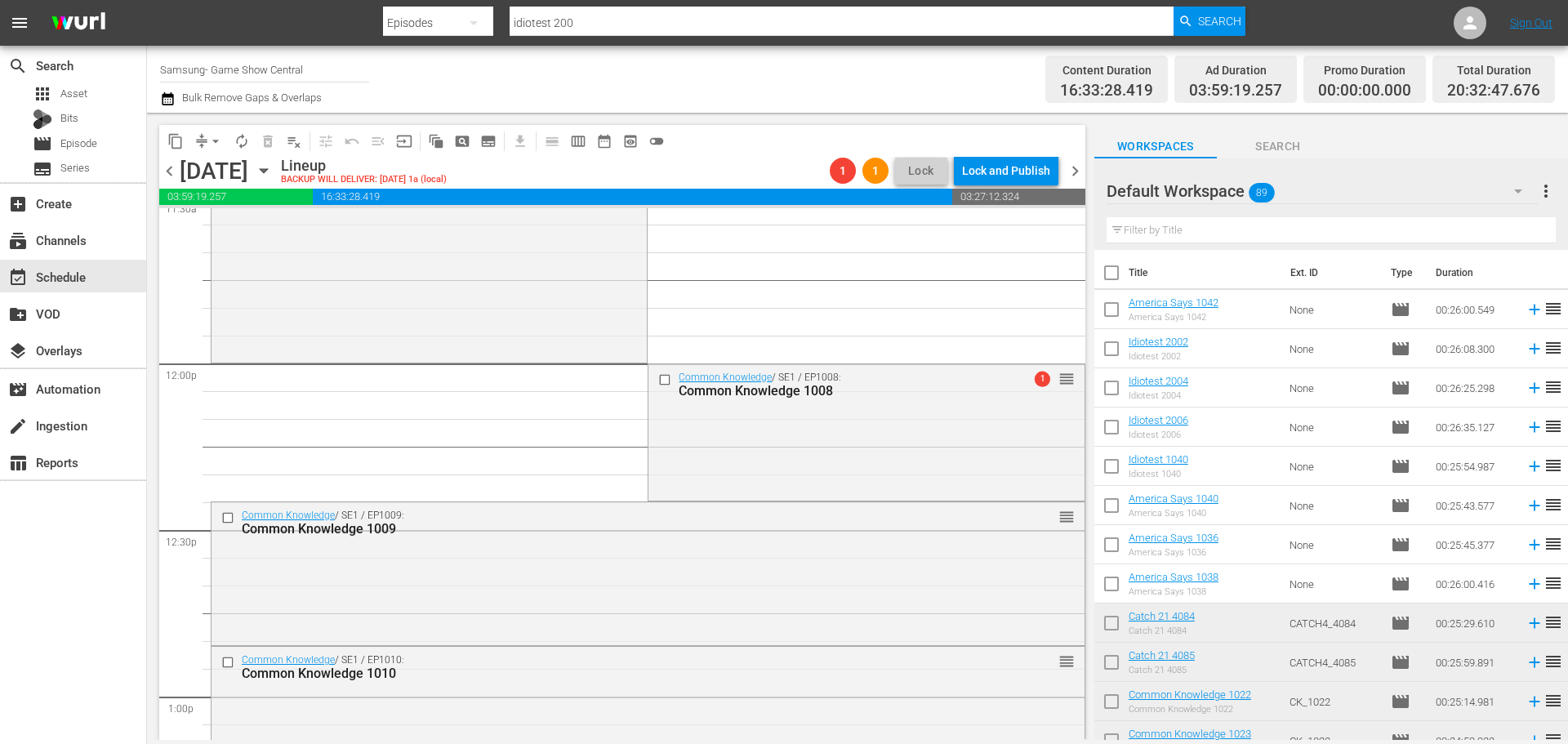
scroll to position [3776, 0]
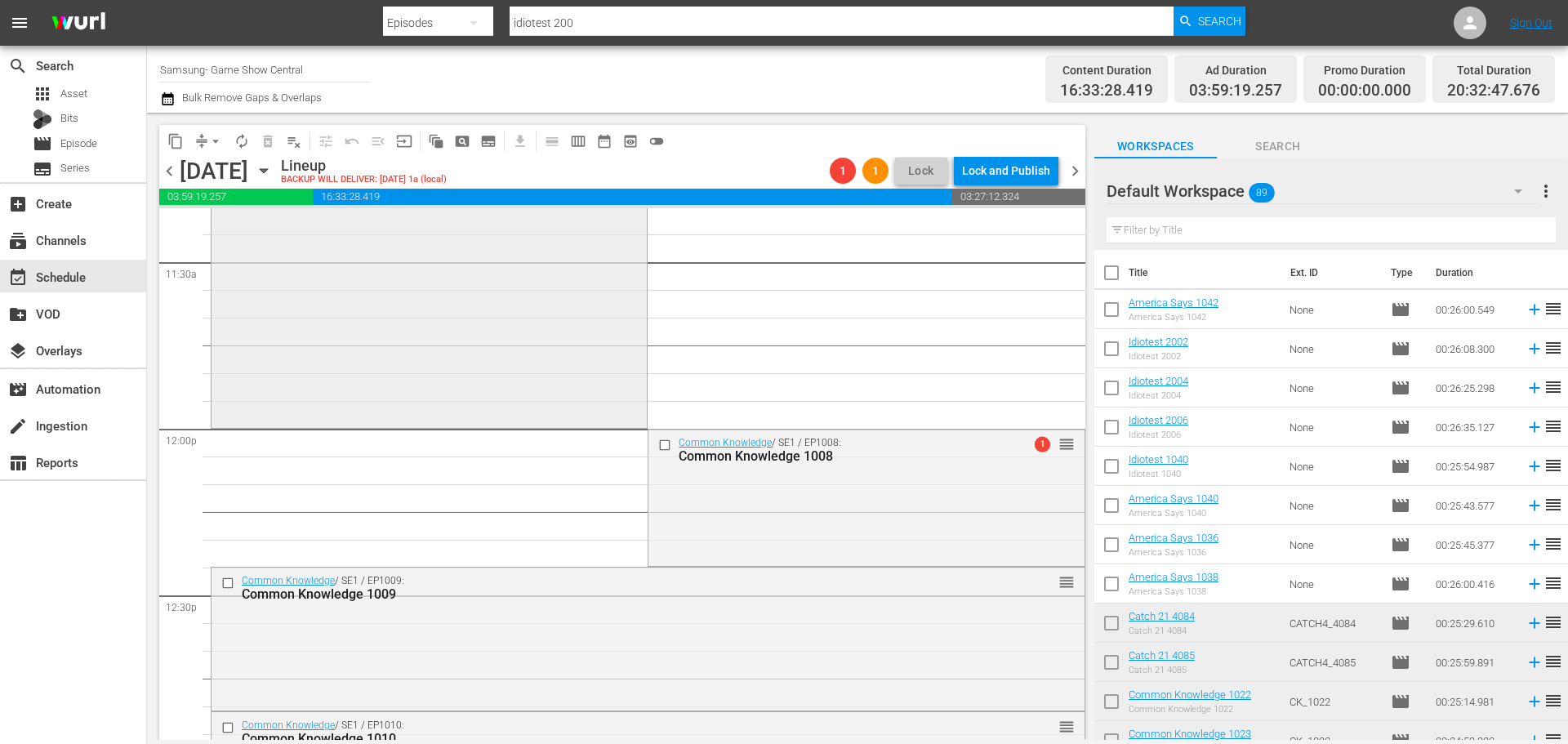
click at [301, 287] on div "Minute to Win It / SE1 / EP1028: Minute to Win It 1028 1 reorder" at bounding box center [429, 285] width 436 height 277
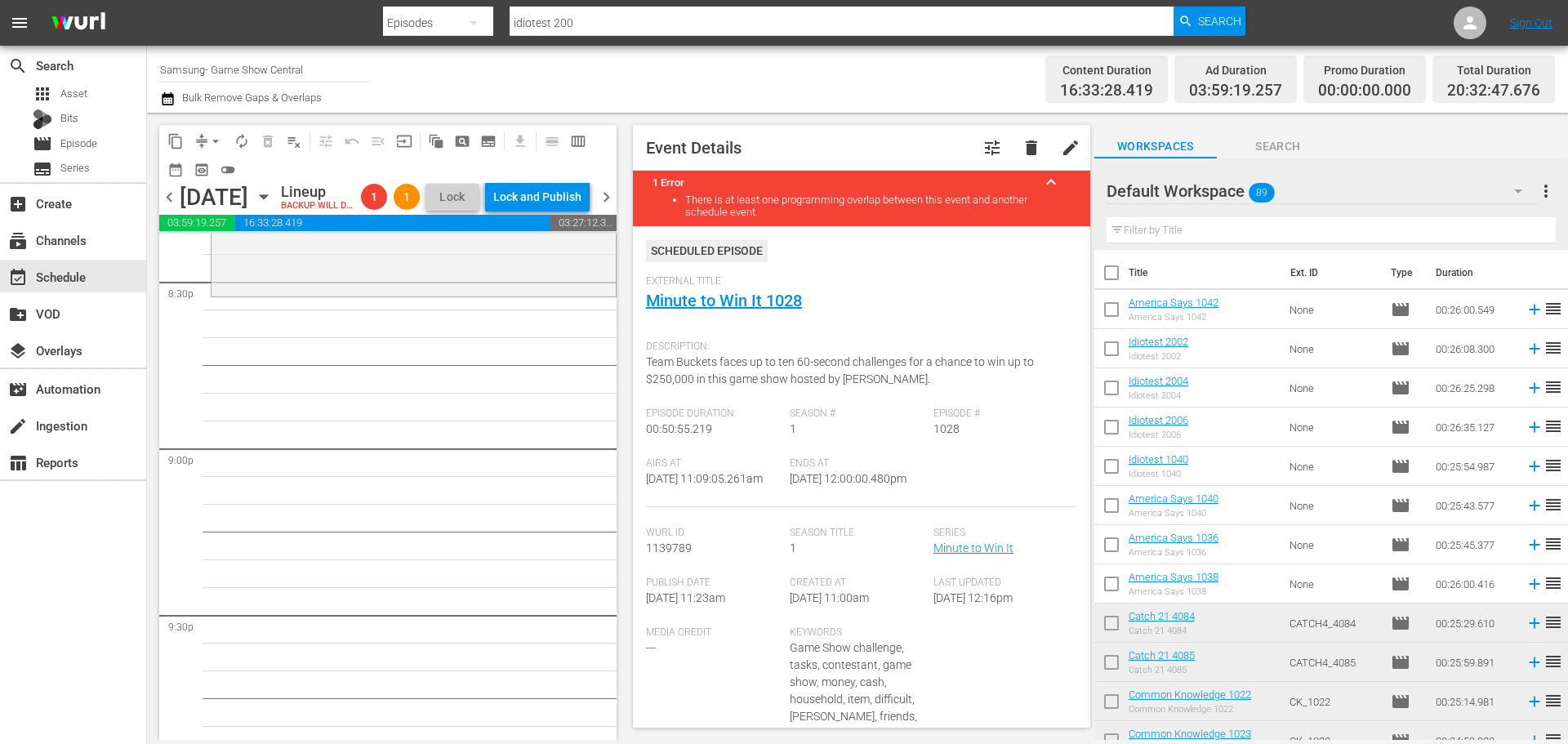
scroll to position [6633, 0]
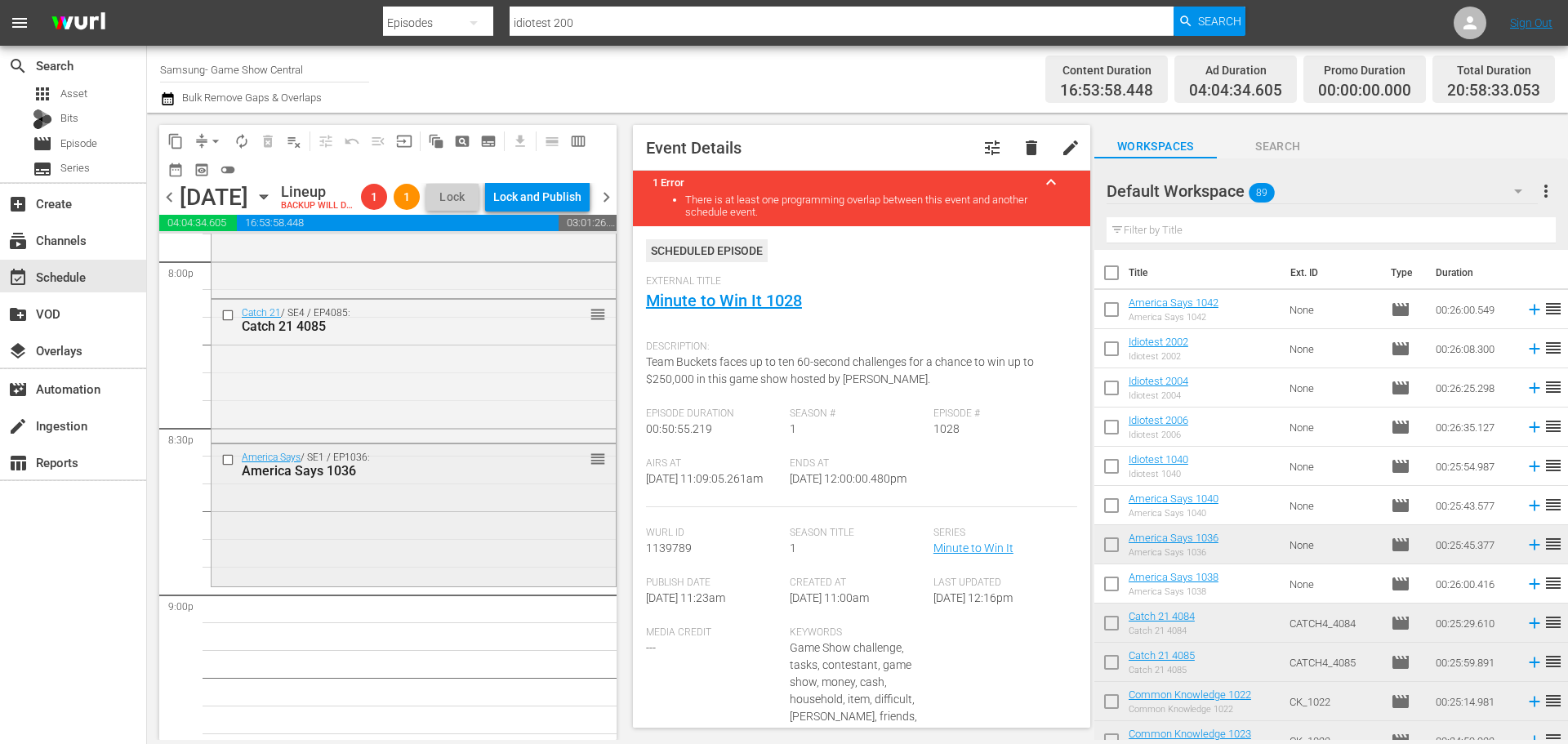
click at [391, 572] on div "America Says / SE1 / EP1036: America Says 1036 reorder" at bounding box center [414, 513] width 404 height 138
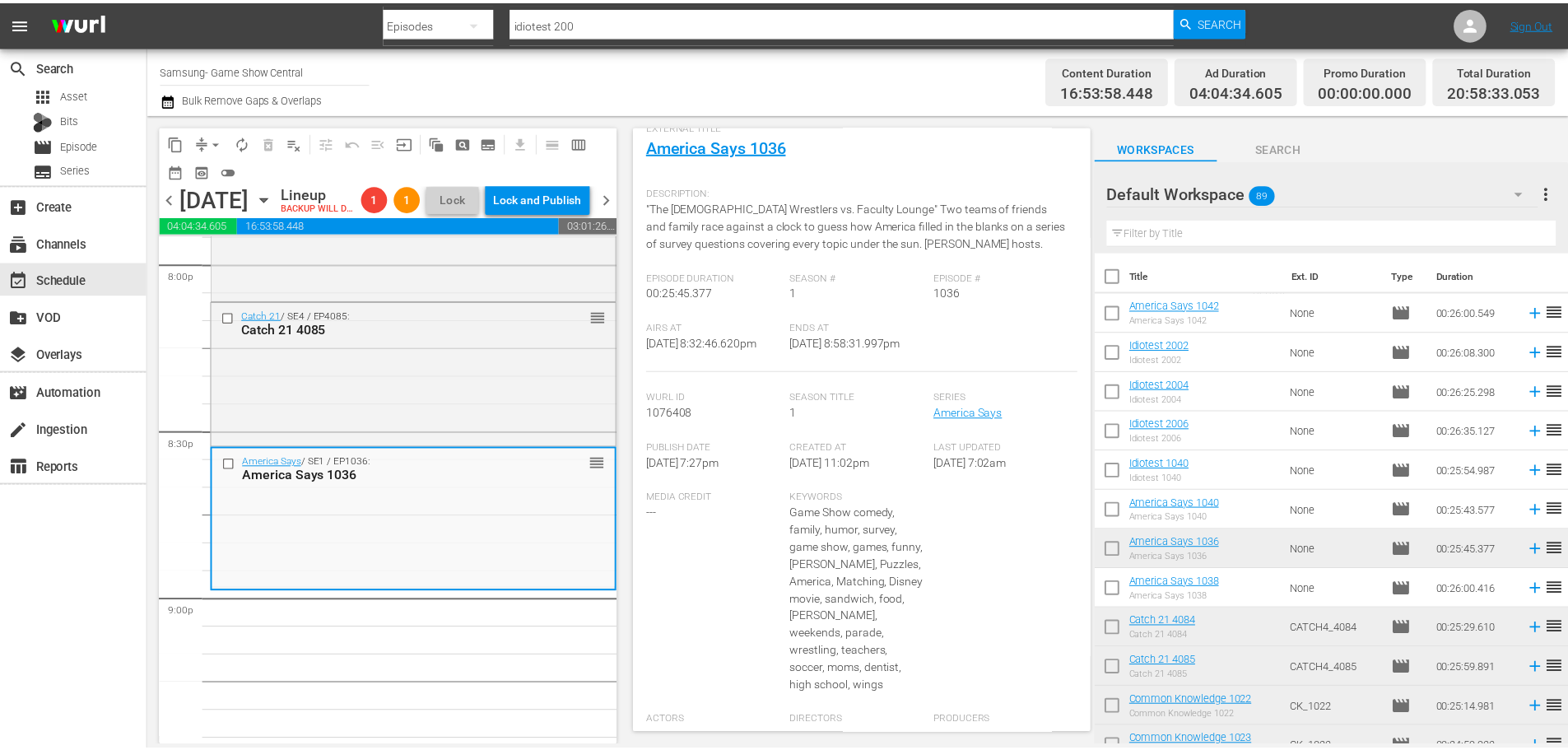
scroll to position [0, 0]
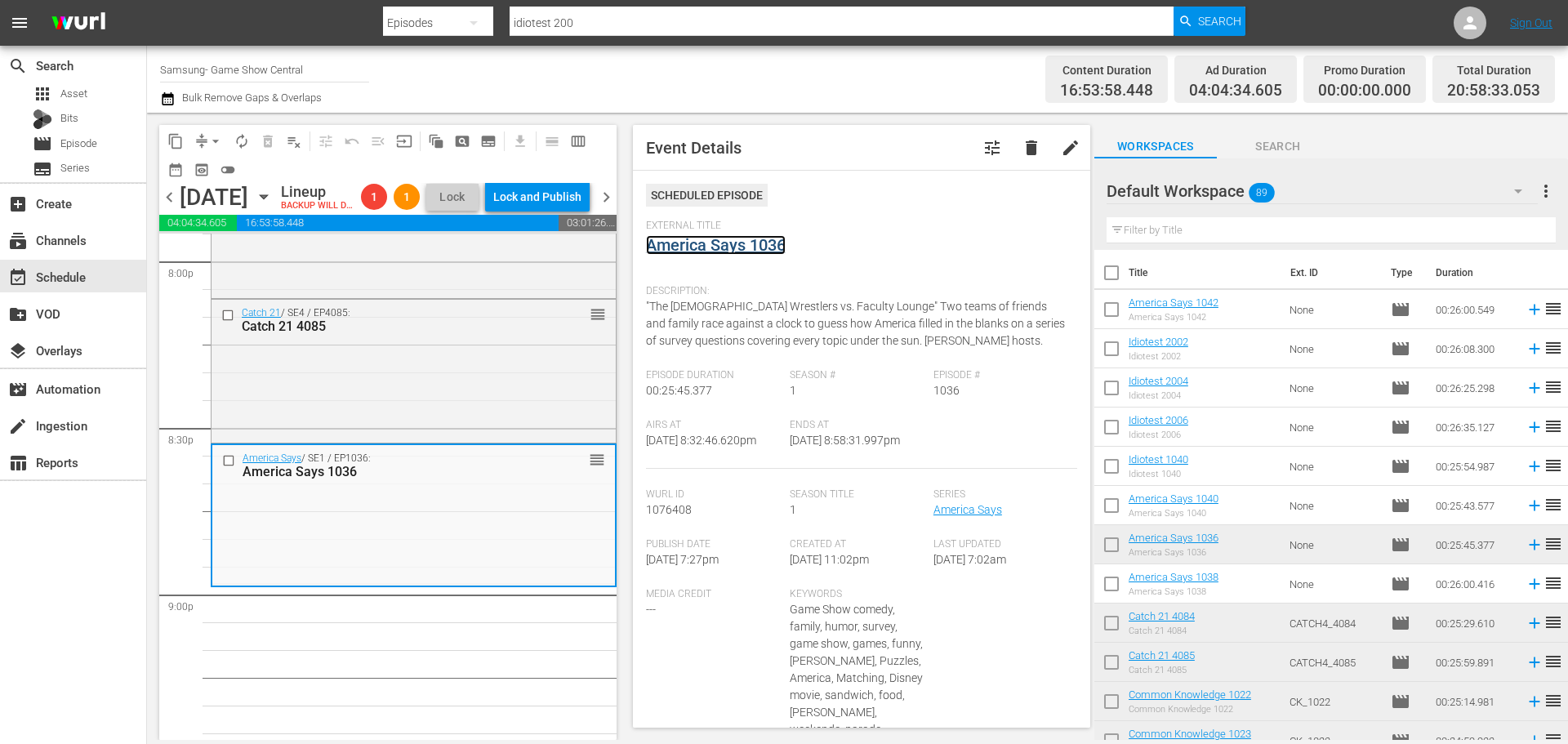
click at [723, 250] on link "America Says 1036" at bounding box center [716, 244] width 140 height 19
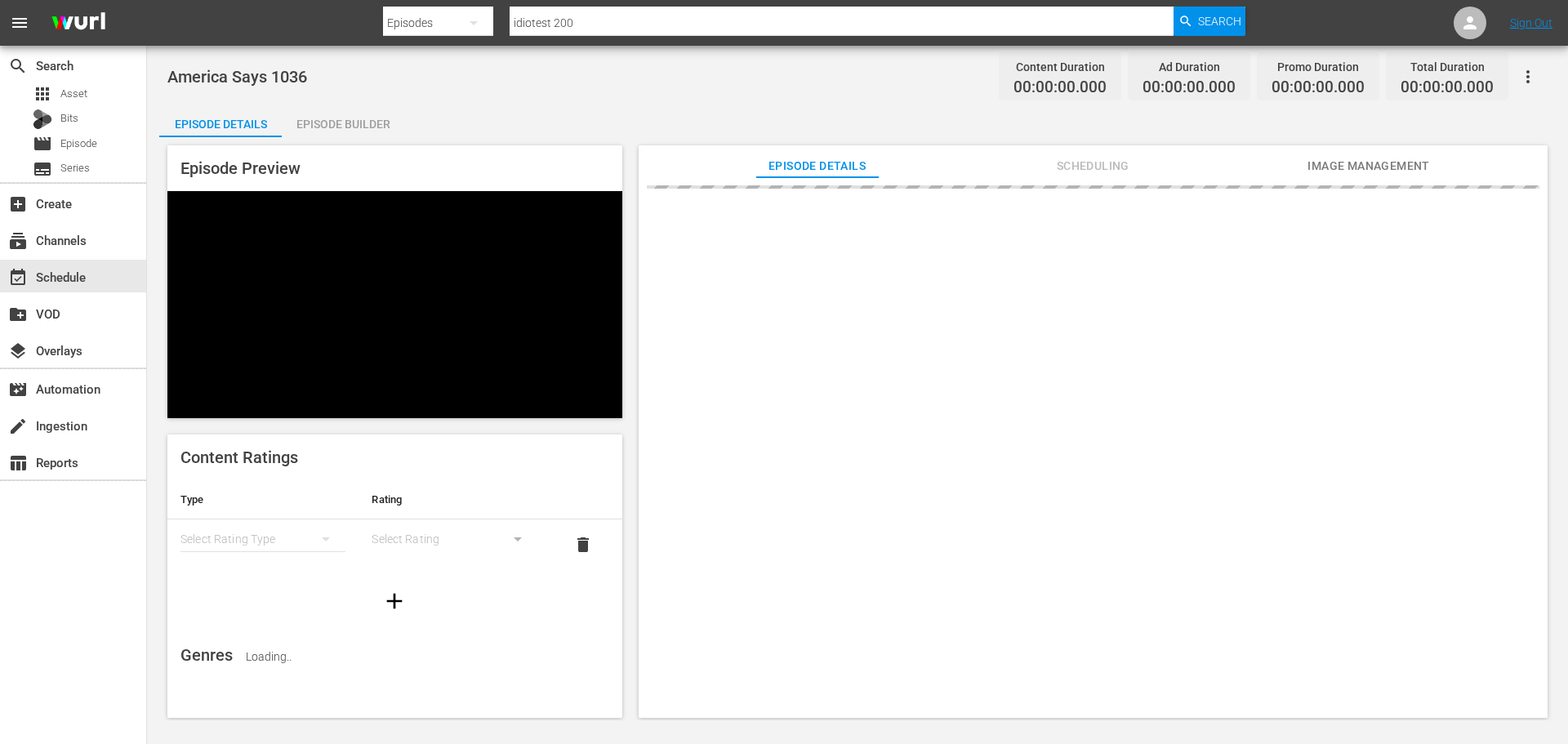
click at [380, 119] on div "Episode Builder" at bounding box center [343, 123] width 123 height 40
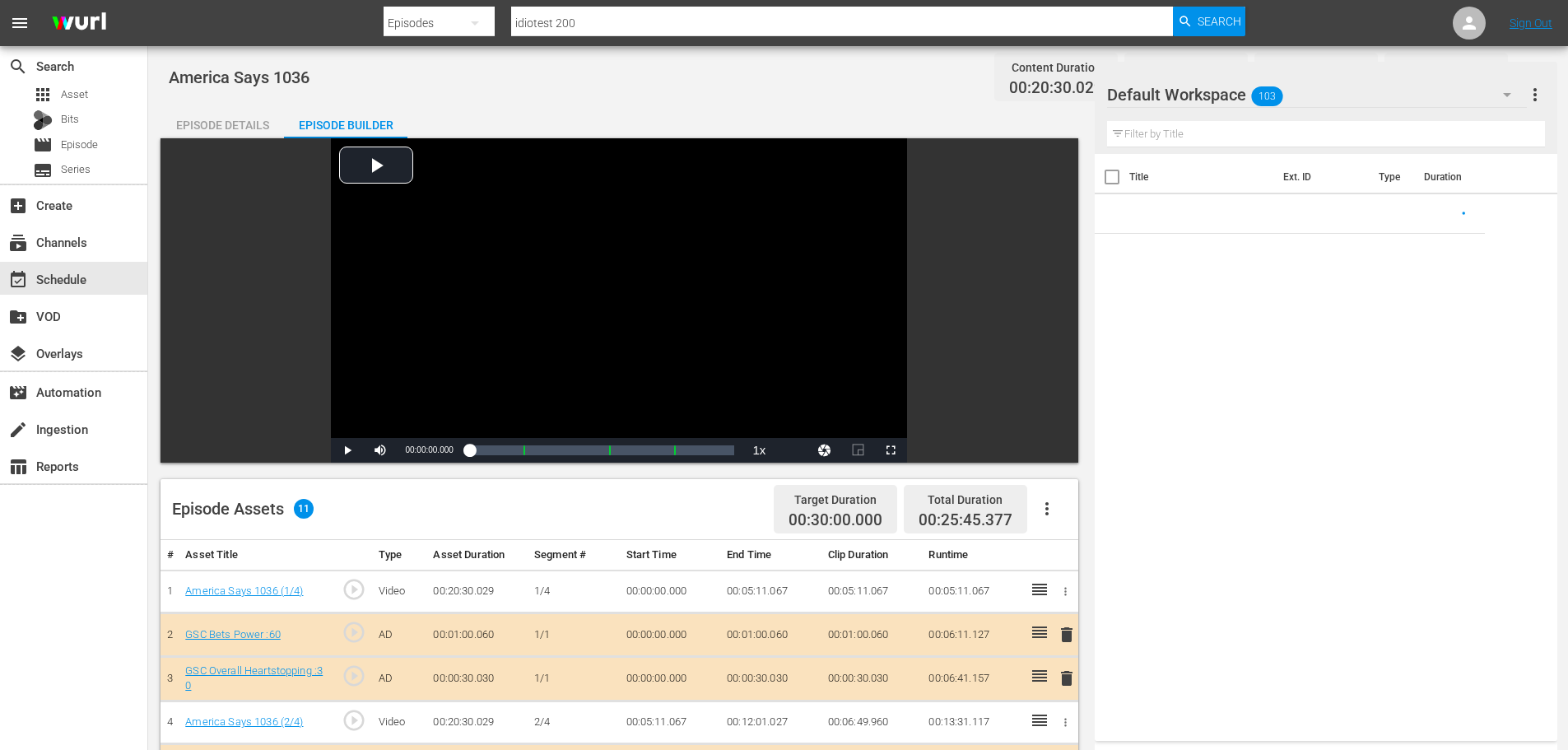
scroll to position [429, 0]
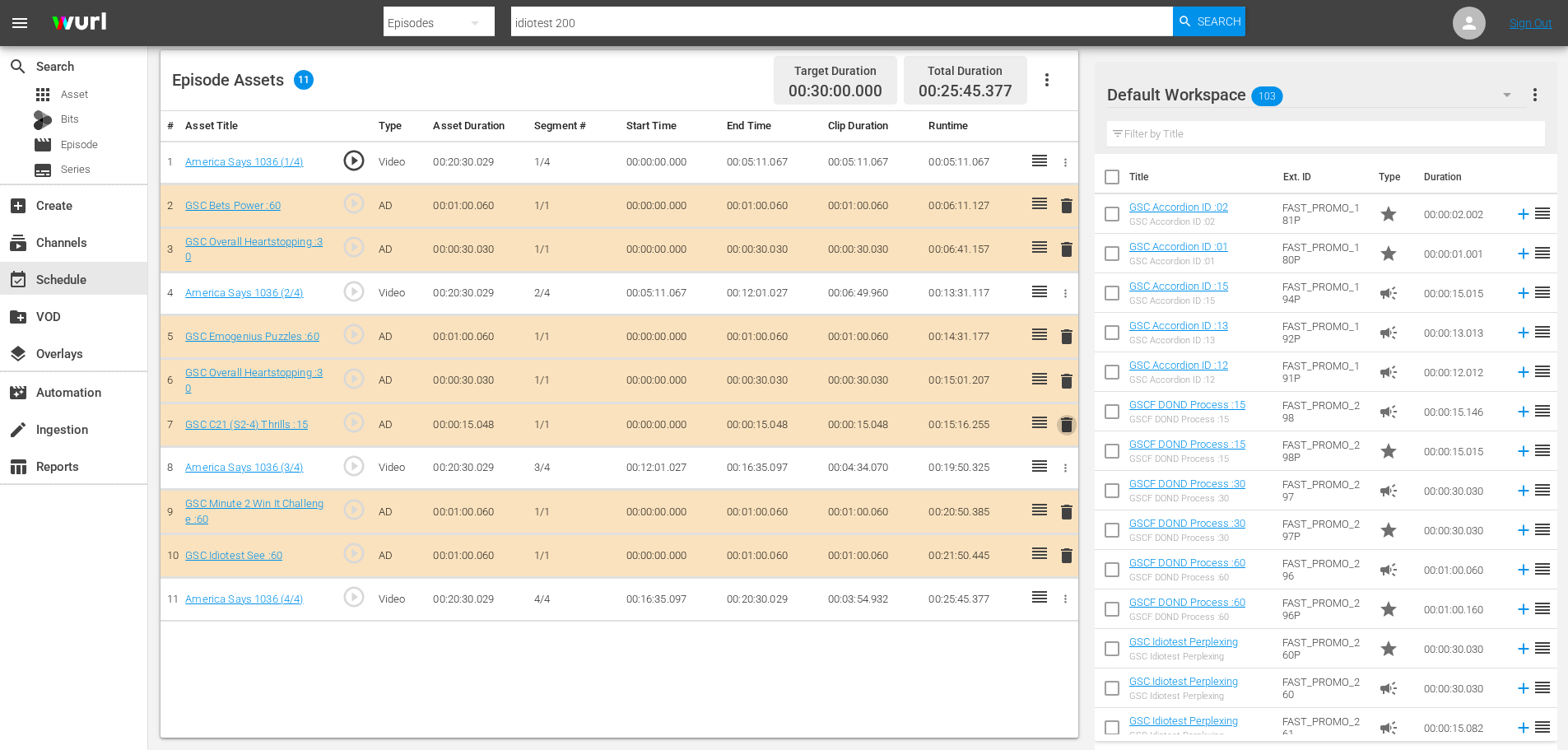
click at [1063, 420] on span "delete" at bounding box center [1066, 424] width 19 height 19
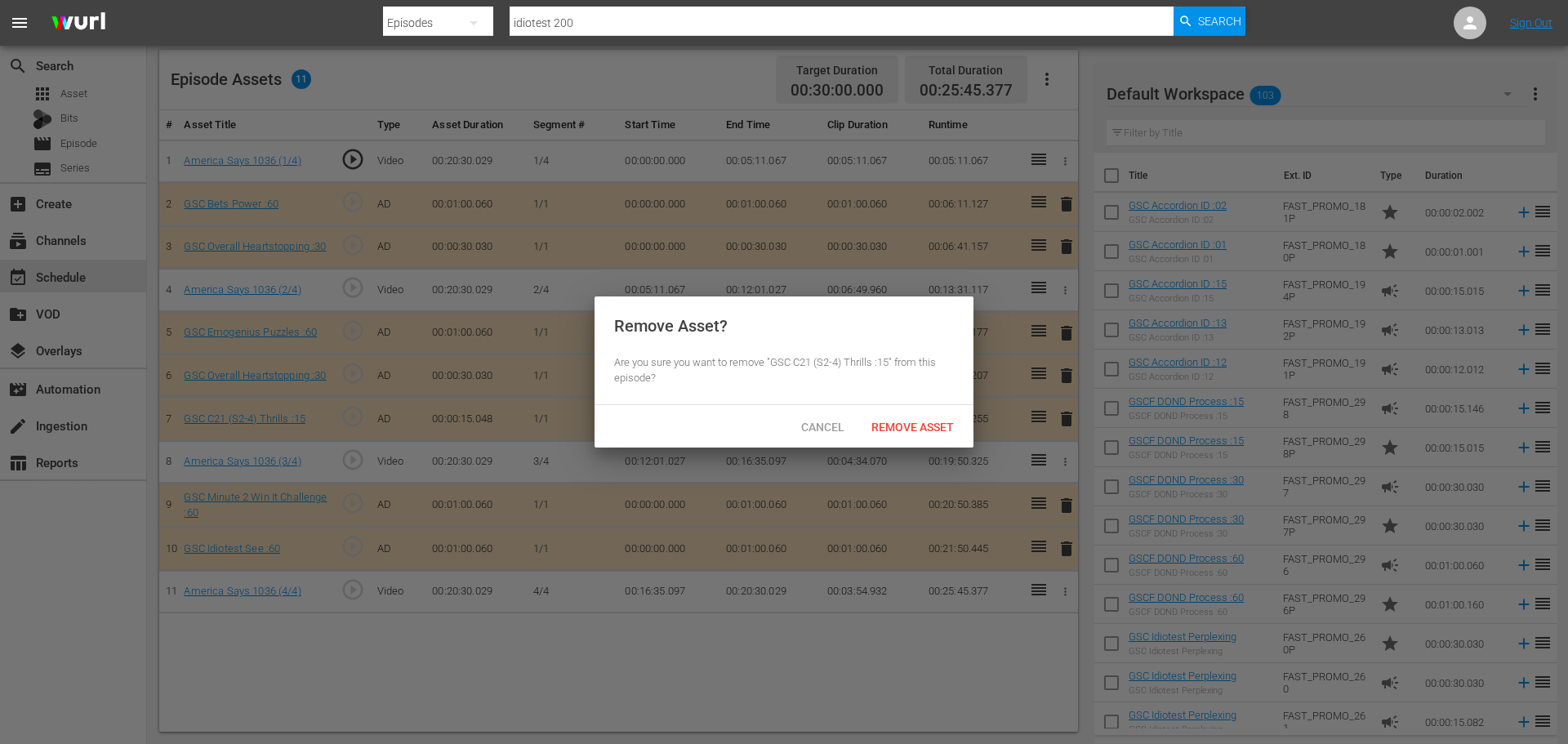
click at [936, 414] on div "Remove Asset" at bounding box center [913, 426] width 109 height 30
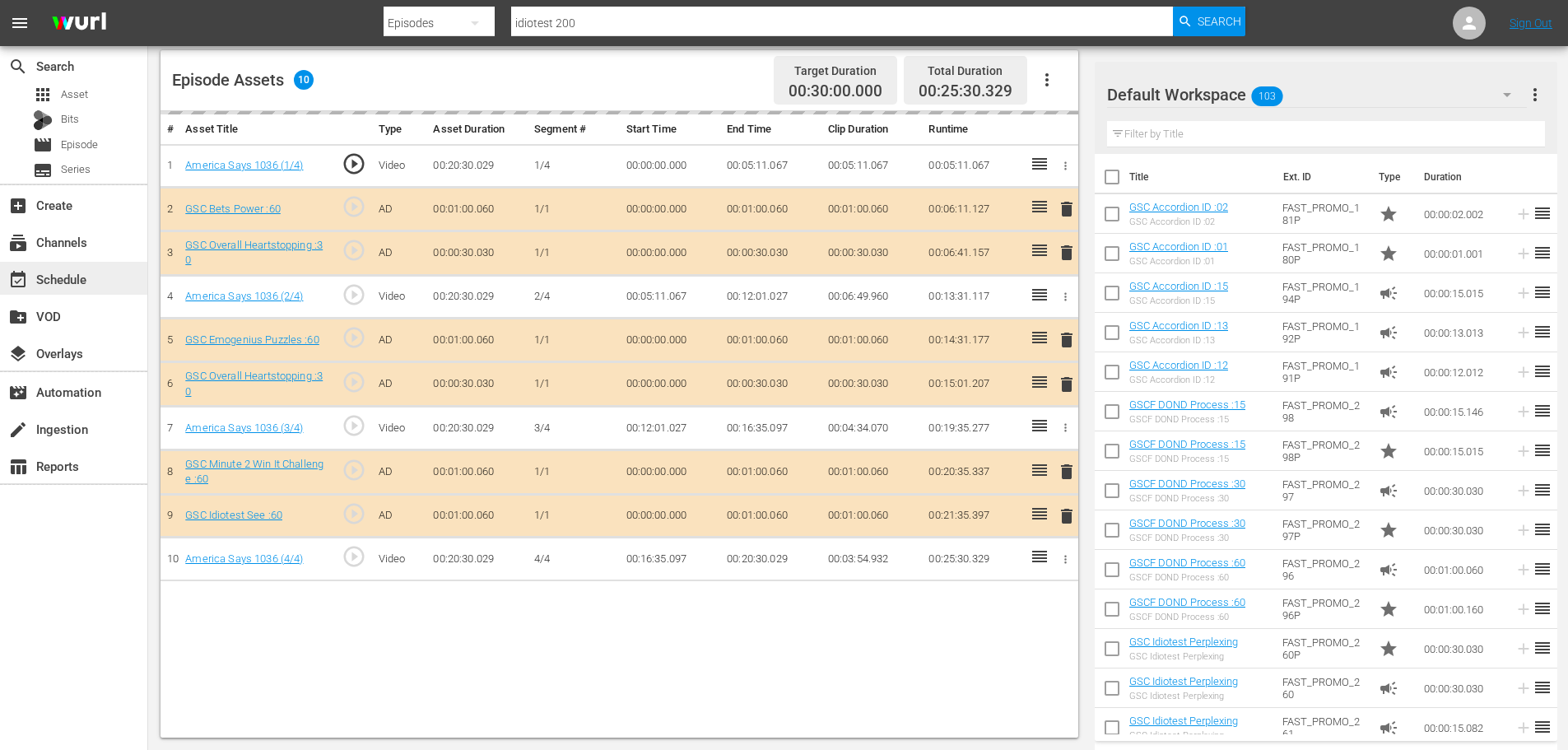
click at [84, 275] on div "event_available Schedule" at bounding box center [45, 277] width 92 height 15
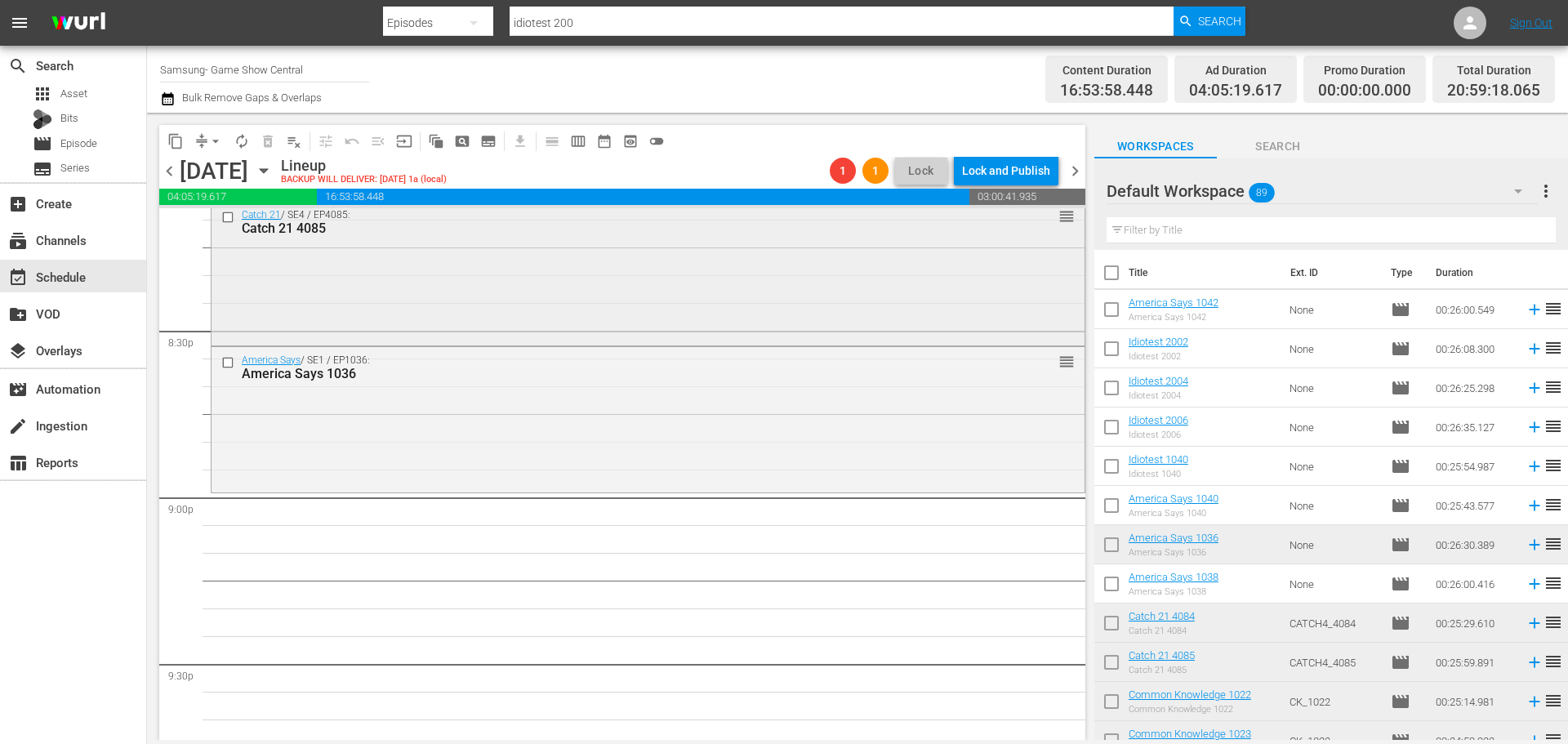
scroll to position [6482, 0]
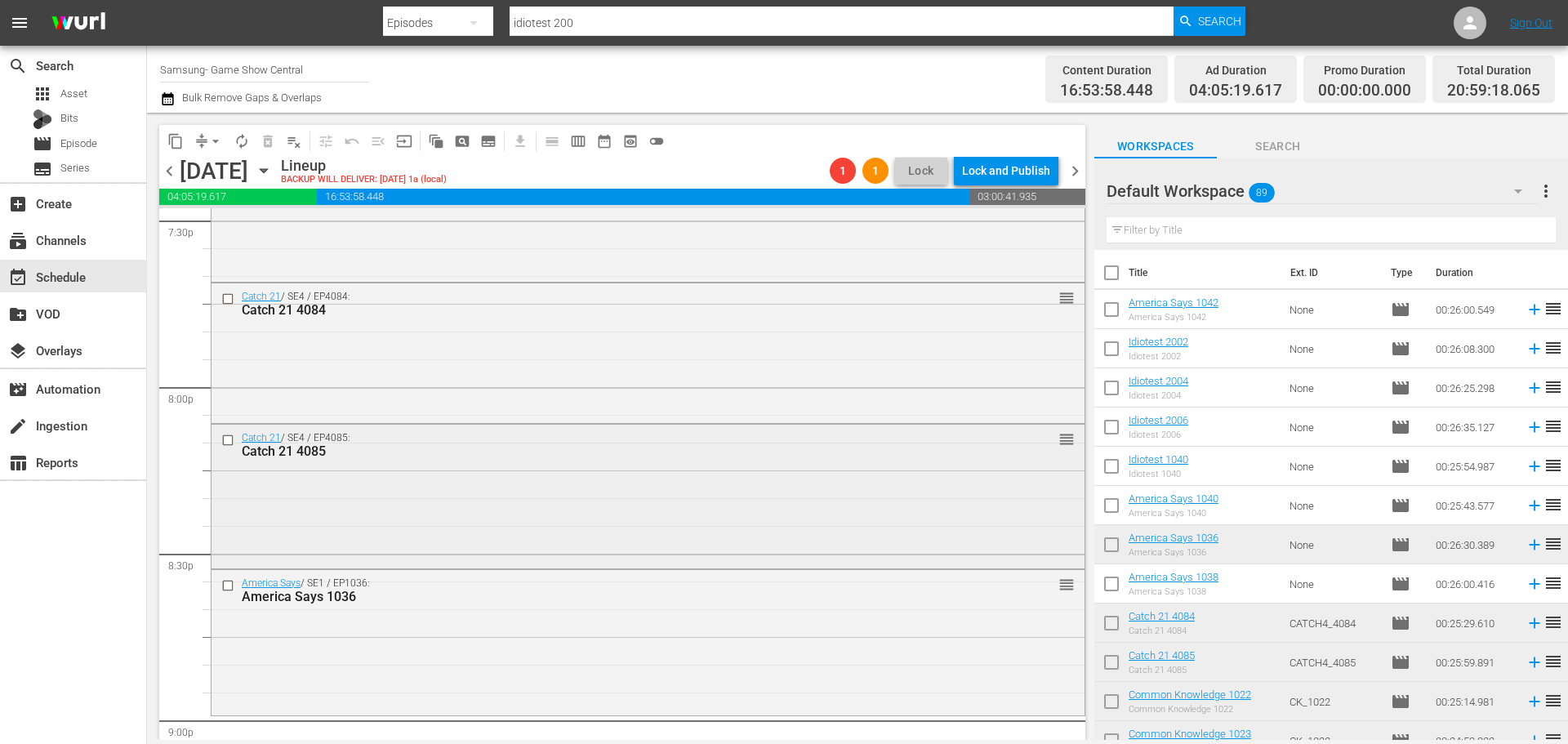
click at [513, 449] on div "Catch 21 4085" at bounding box center [617, 450] width 752 height 16
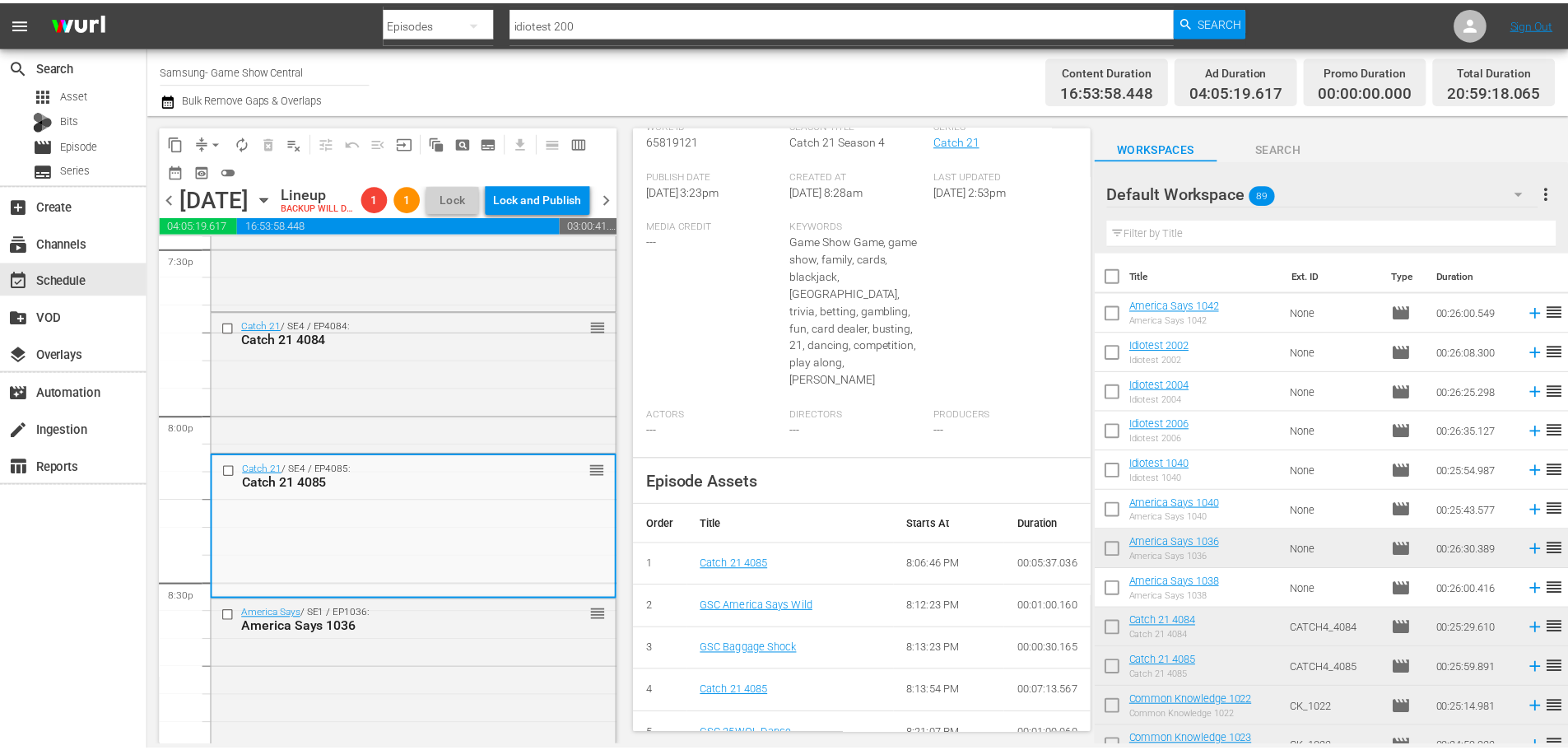
scroll to position [0, 0]
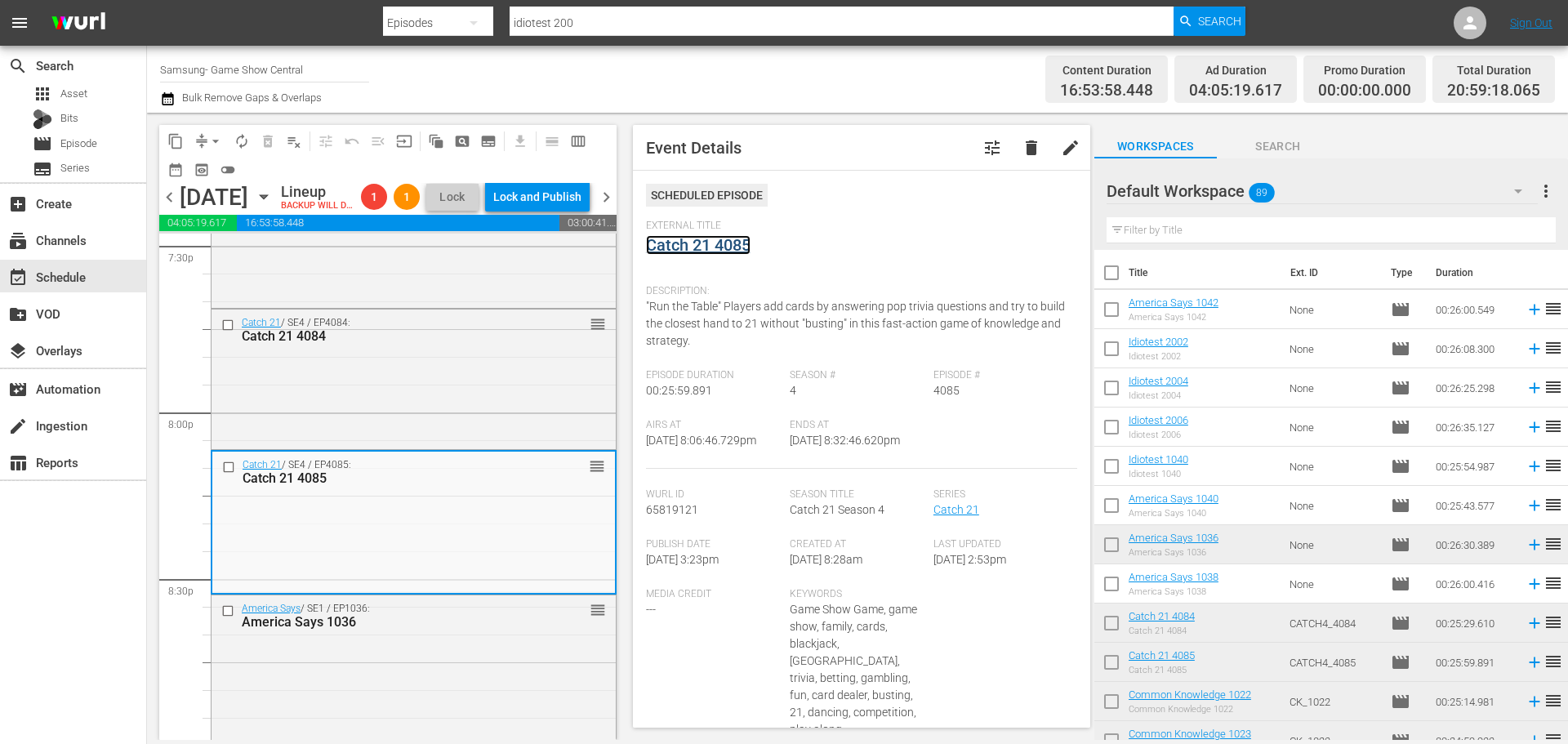
click at [692, 254] on link "Catch 21 4085" at bounding box center [697, 244] width 104 height 19
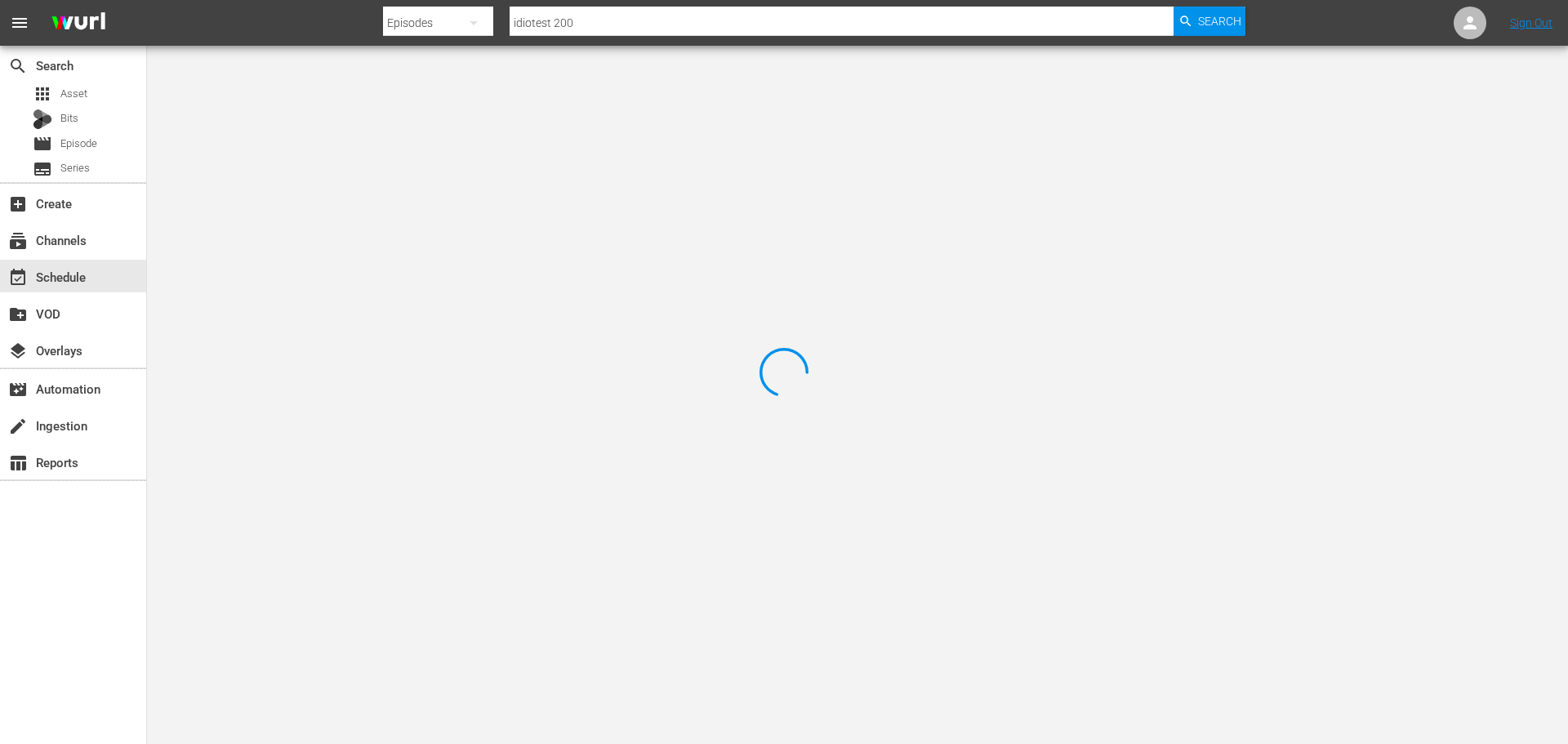
click at [385, 119] on div at bounding box center [784, 372] width 1568 height 744
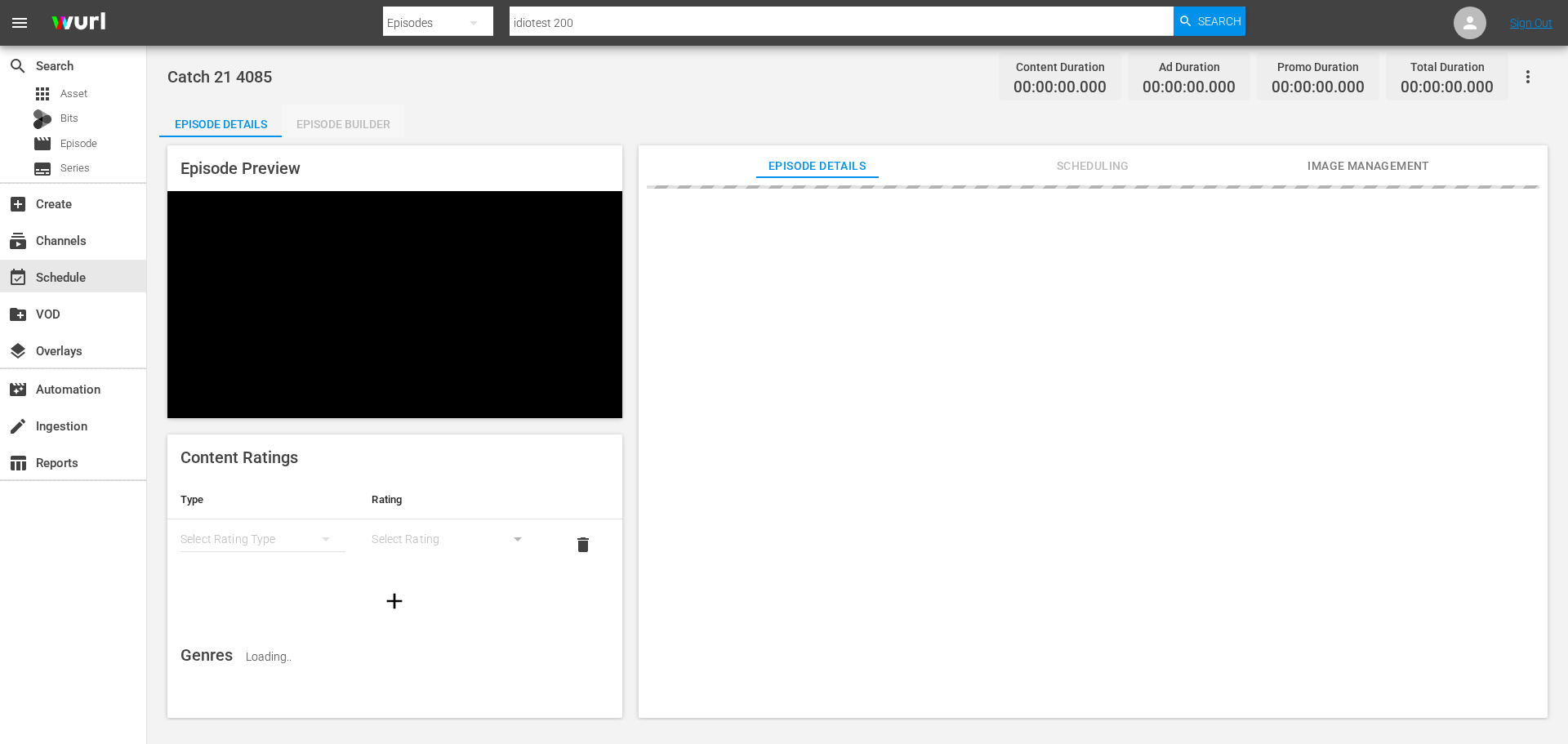
click at [375, 119] on div "Episode Builder" at bounding box center [343, 123] width 123 height 40
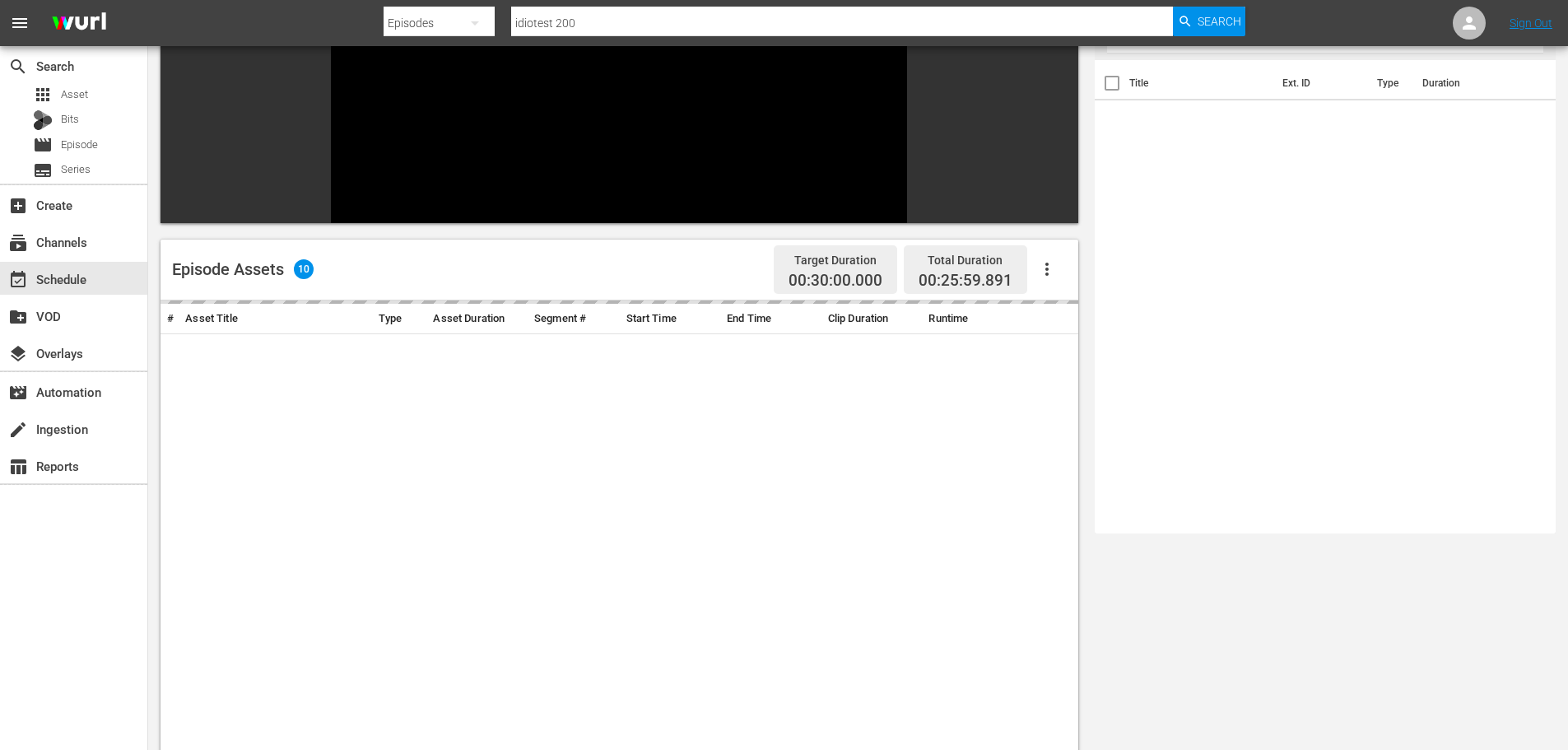
scroll to position [228, 0]
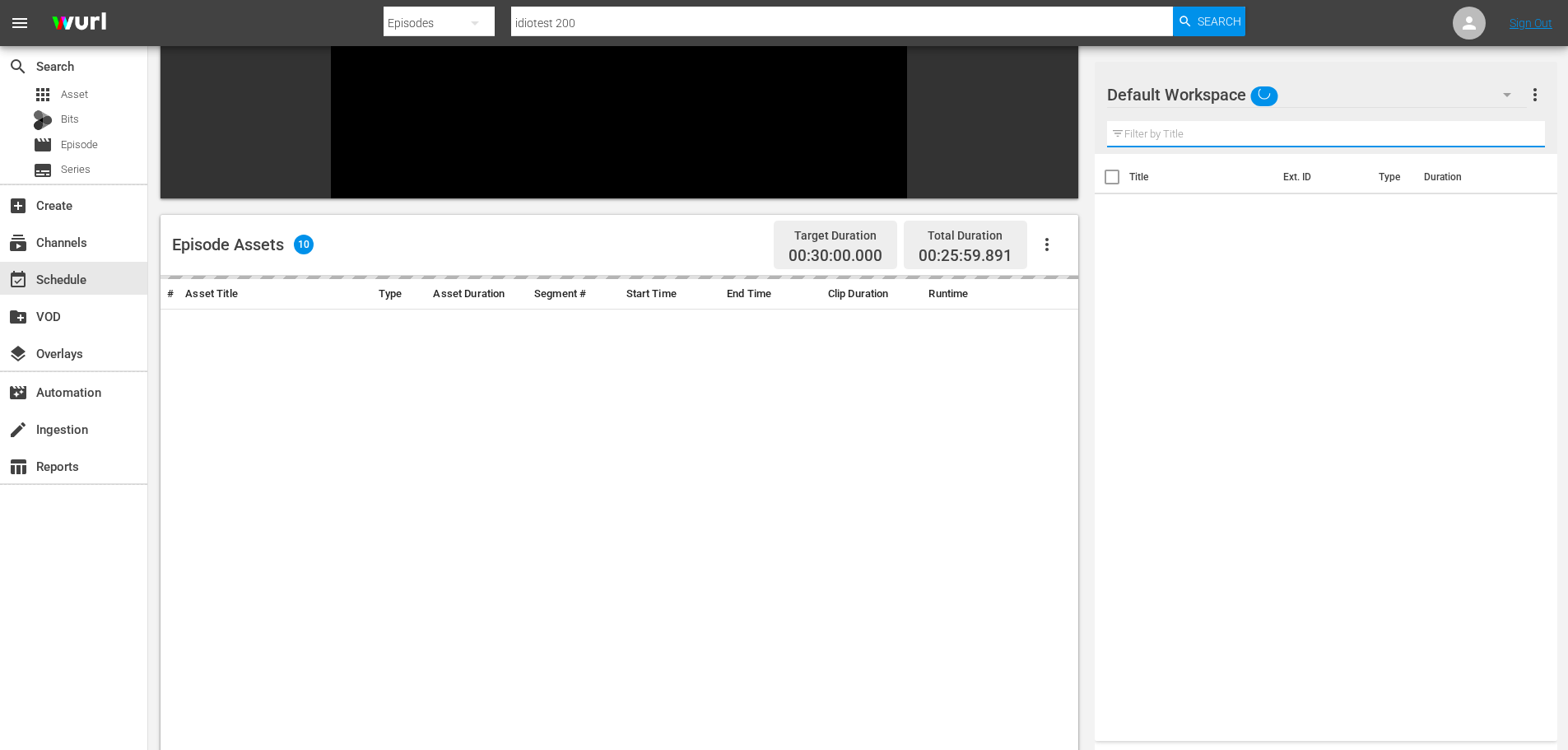
drag, startPoint x: 1164, startPoint y: 141, endPoint x: 1146, endPoint y: 111, distance: 35.0
click at [1164, 141] on input "text" at bounding box center [1326, 134] width 438 height 26
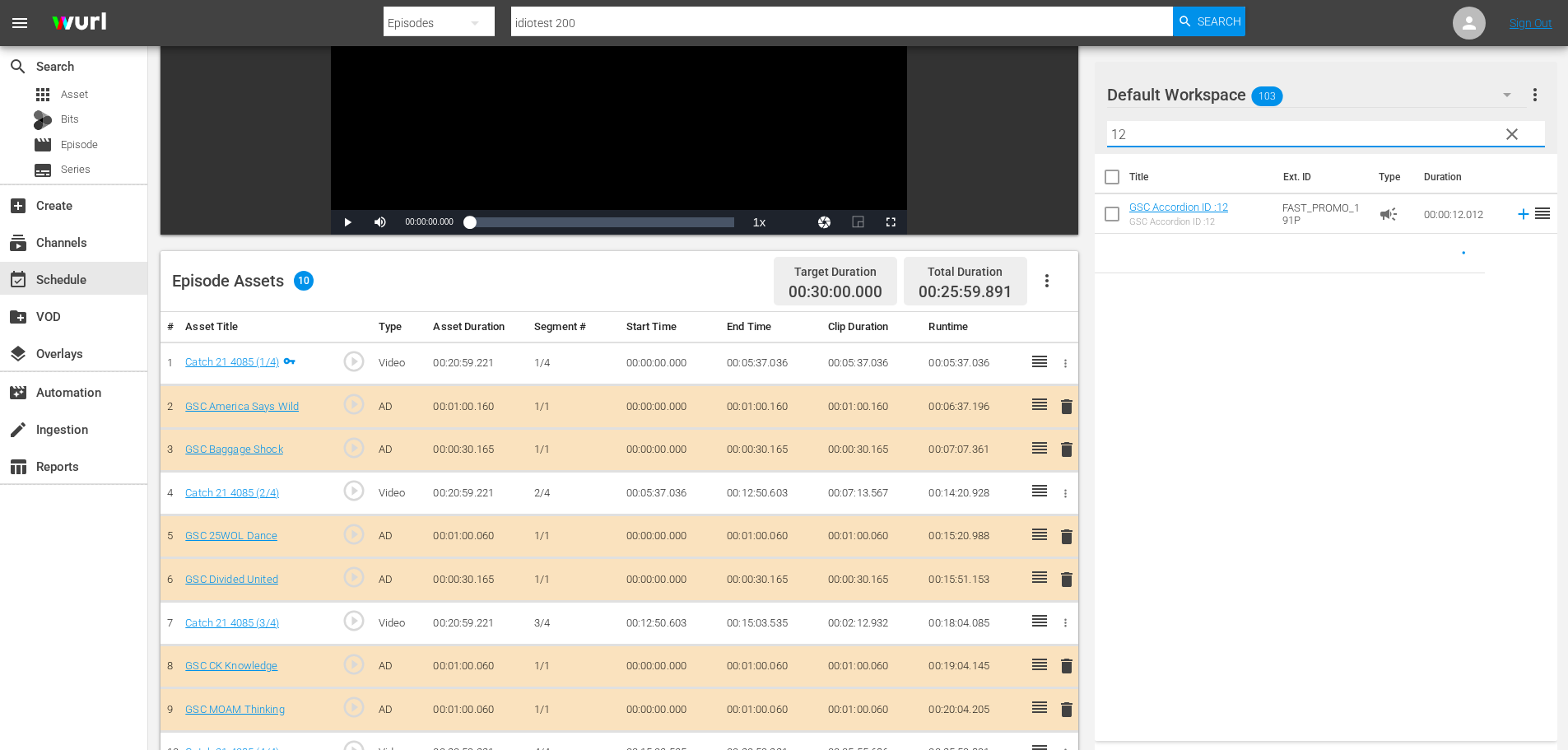
click at [1070, 579] on span "delete" at bounding box center [1066, 578] width 19 height 19
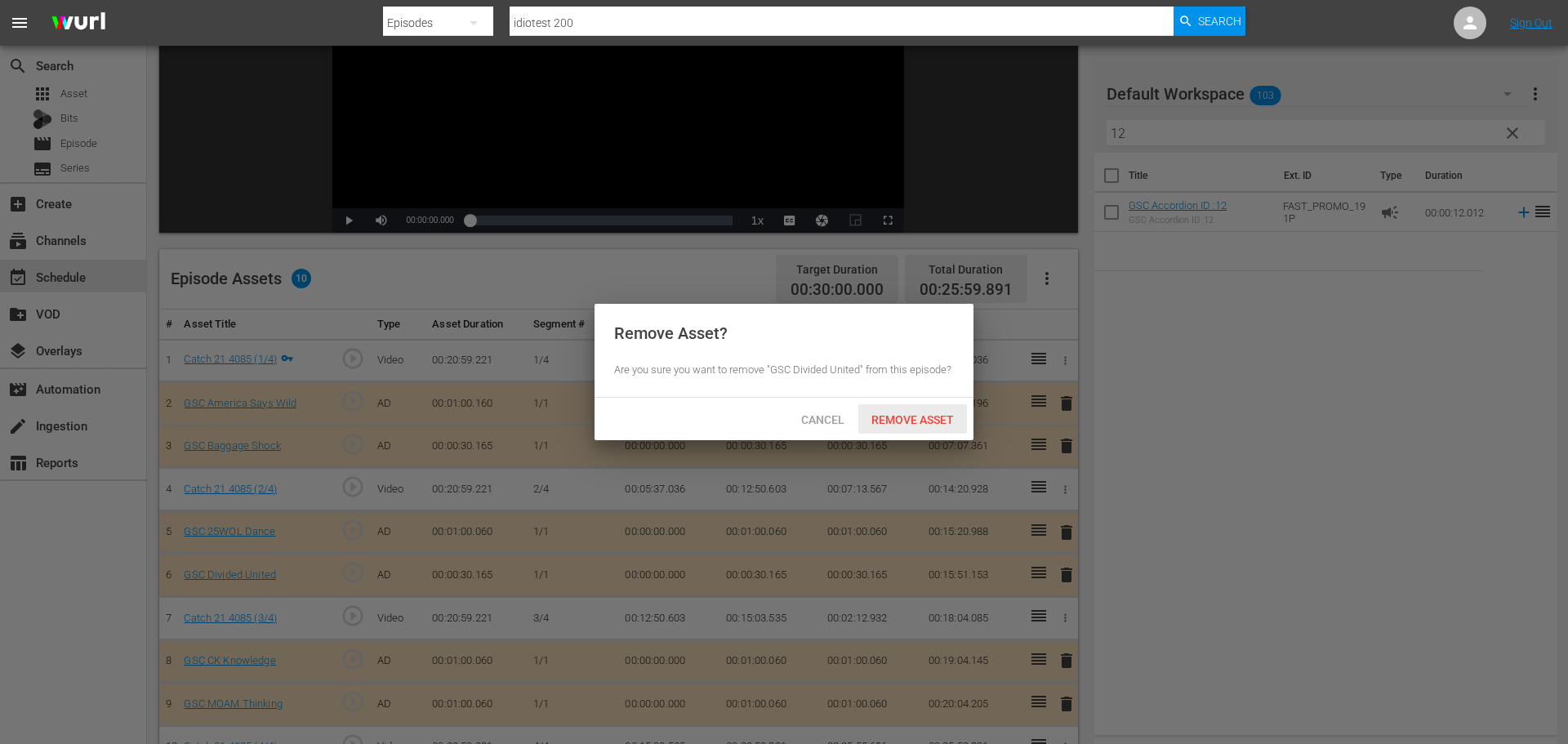
click at [927, 418] on span "Remove Asset" at bounding box center [913, 420] width 109 height 13
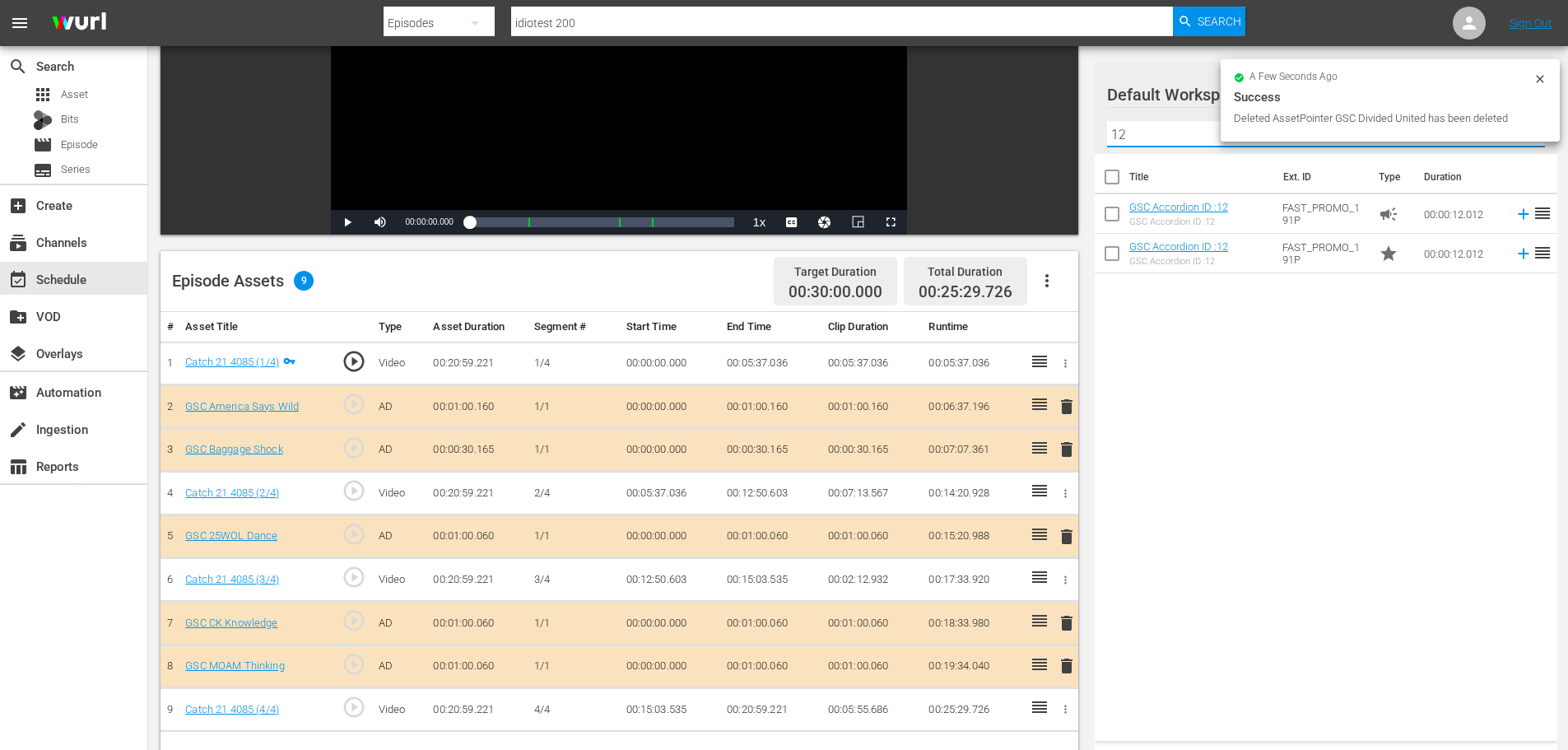
click at [1148, 128] on input "12" at bounding box center [1326, 134] width 438 height 26
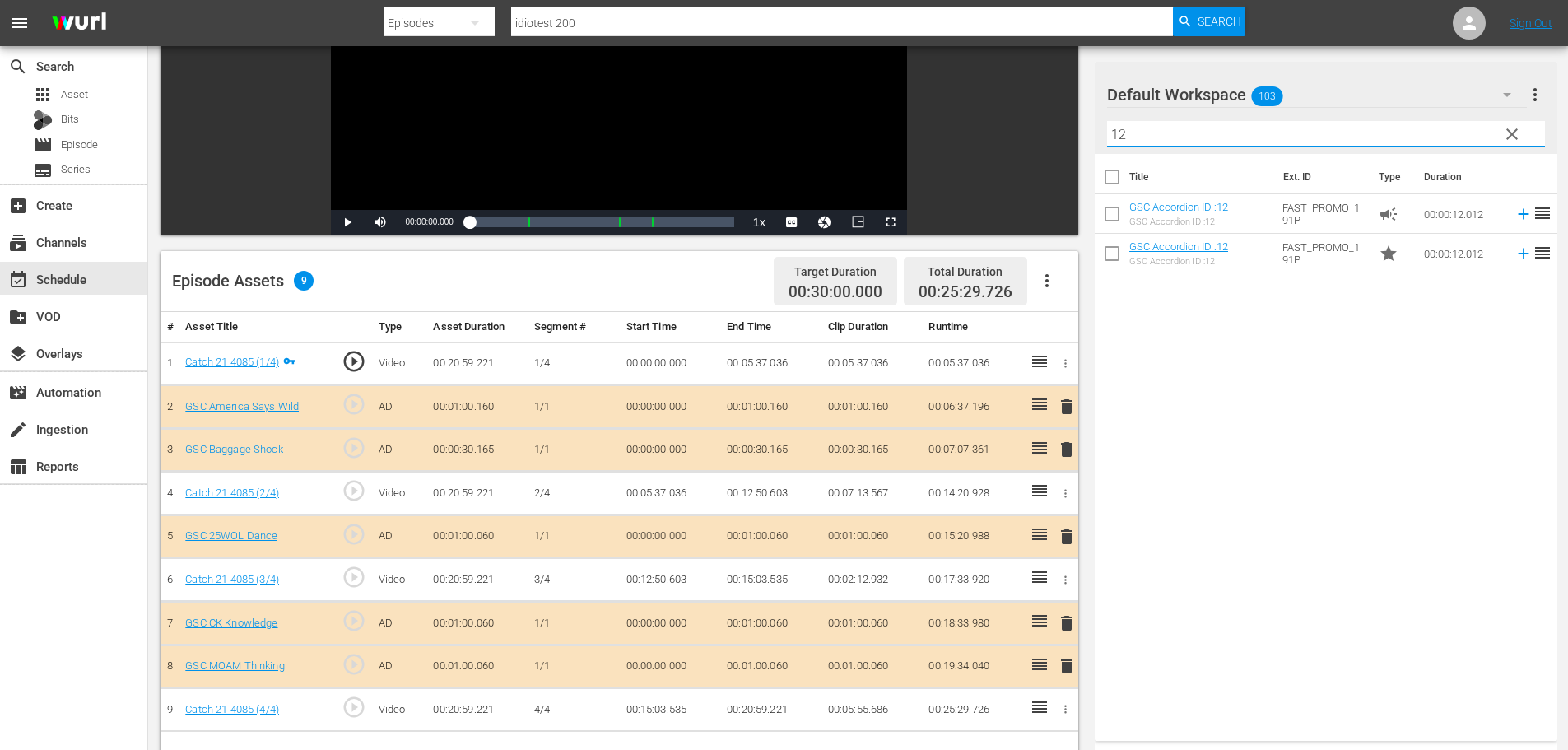
type input "1"
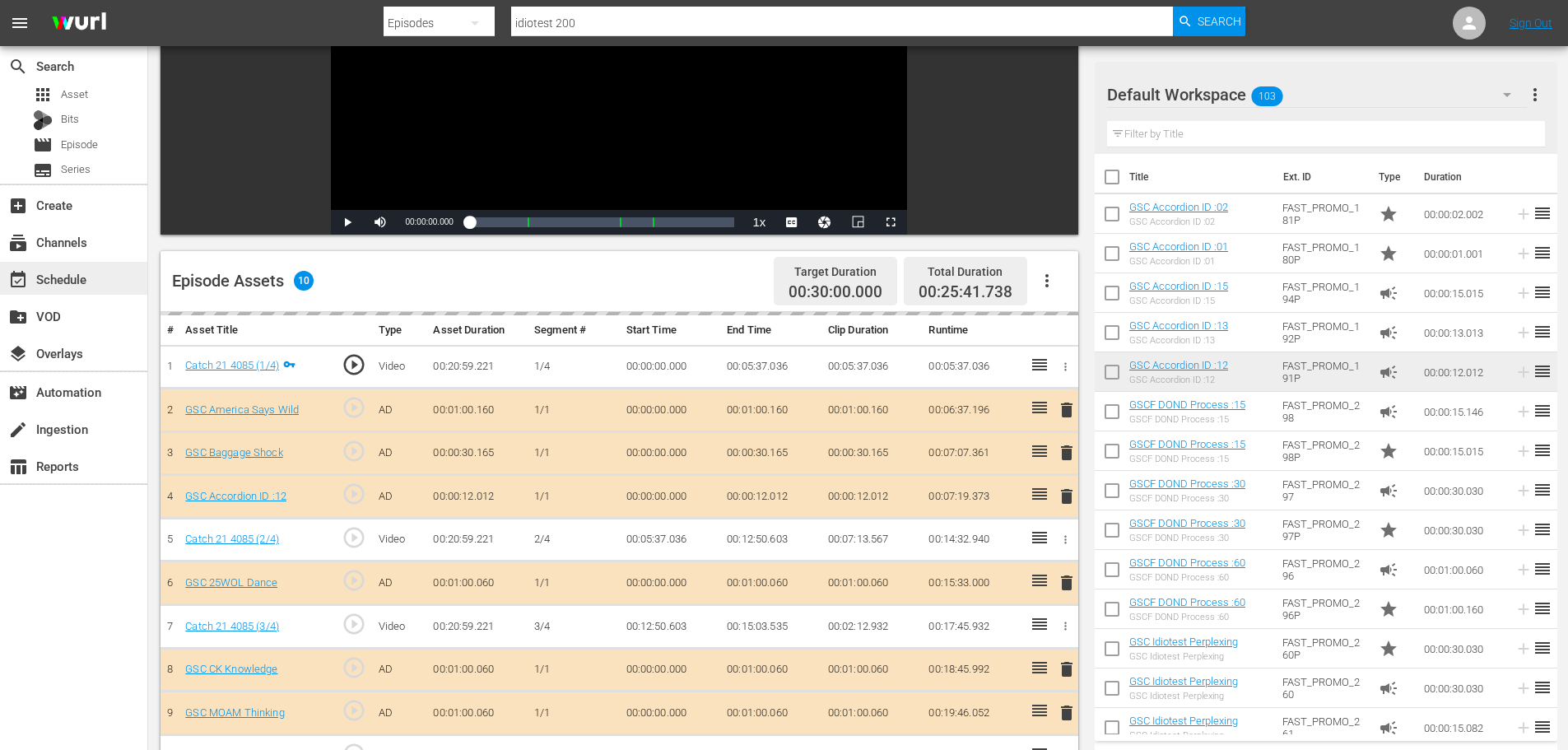
click at [95, 290] on div "event_available Schedule" at bounding box center [73, 278] width 148 height 32
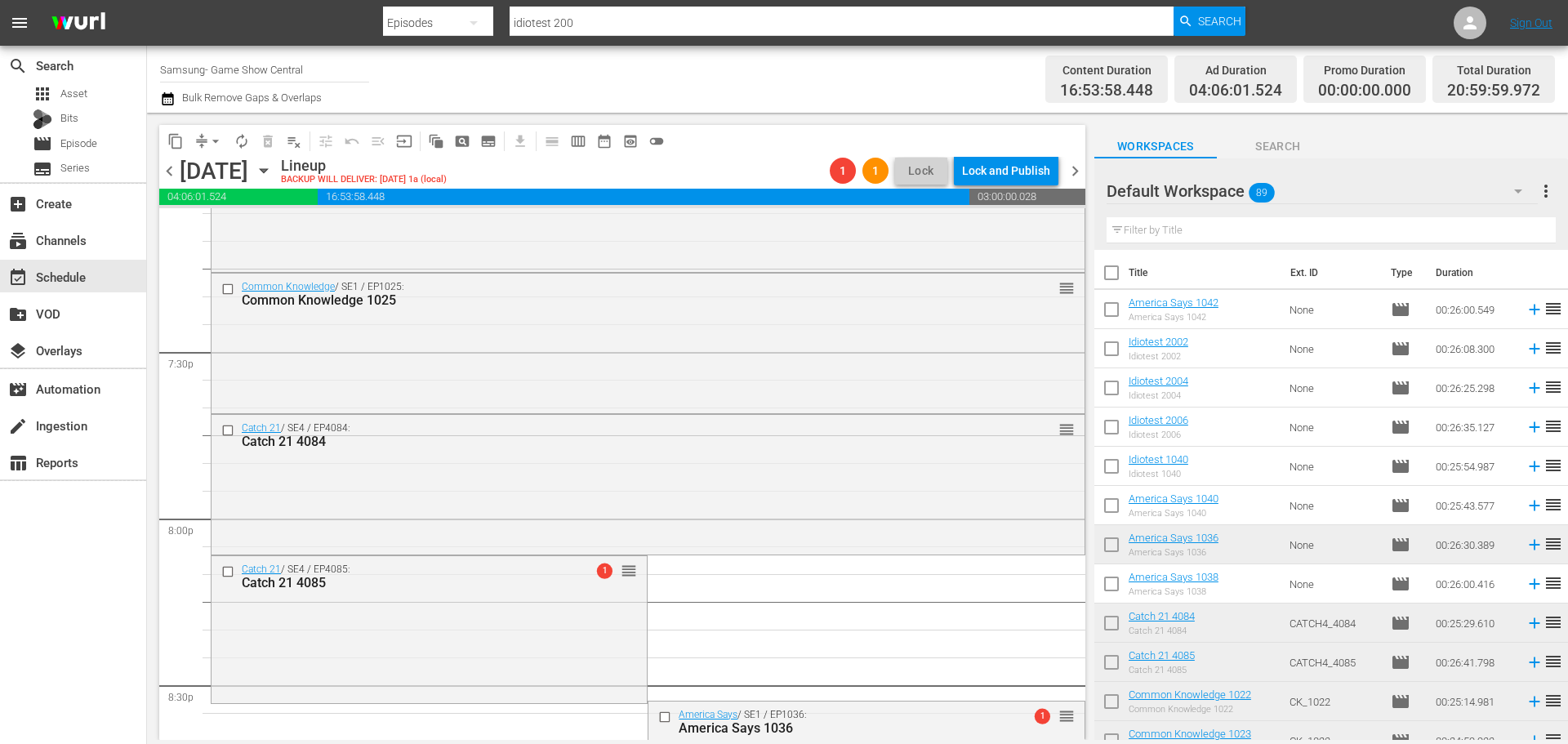
scroll to position [6702, 0]
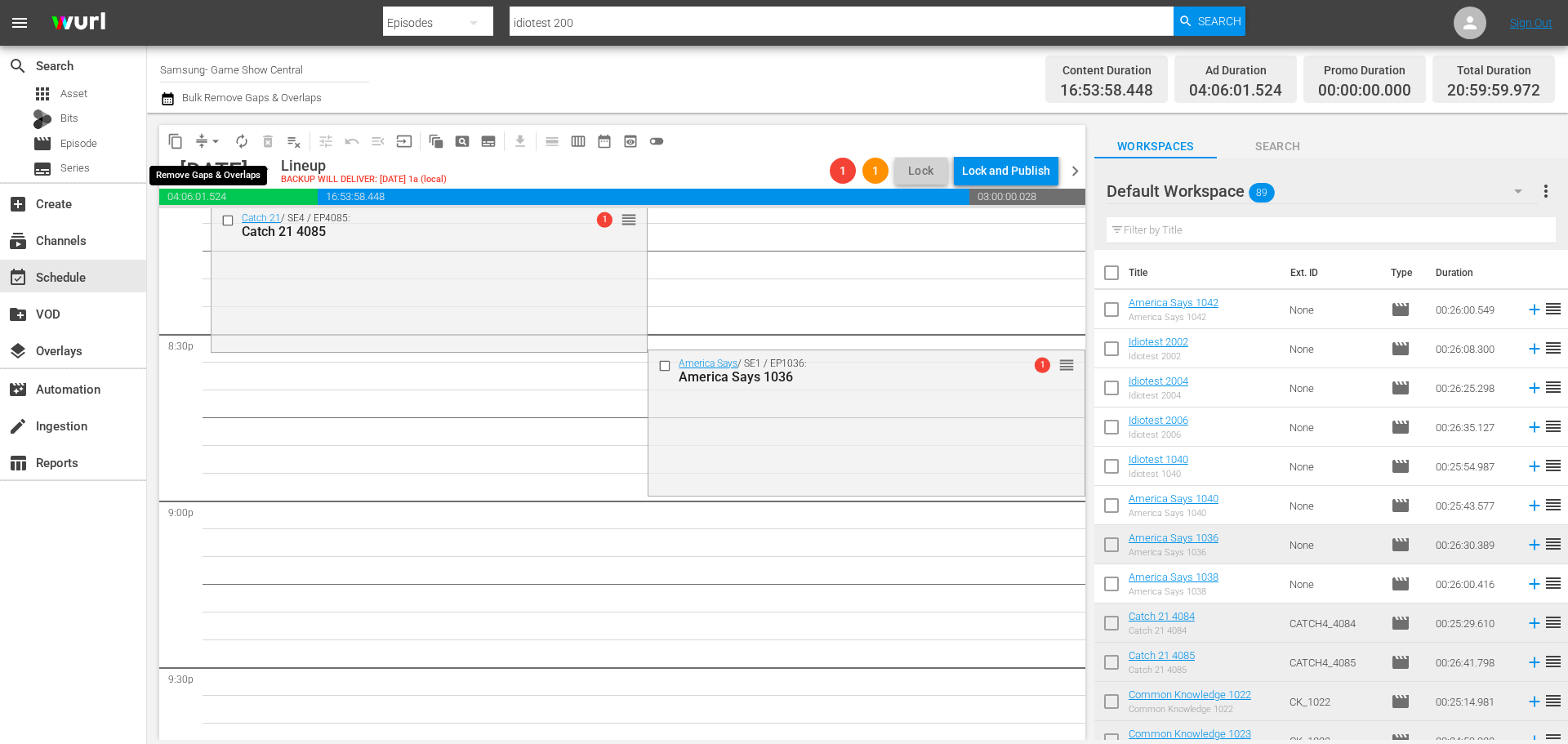
click at [212, 136] on span "arrow_drop_down" at bounding box center [216, 142] width 17 height 17
click at [242, 169] on li "Align to Midnight" at bounding box center [216, 174] width 171 height 27
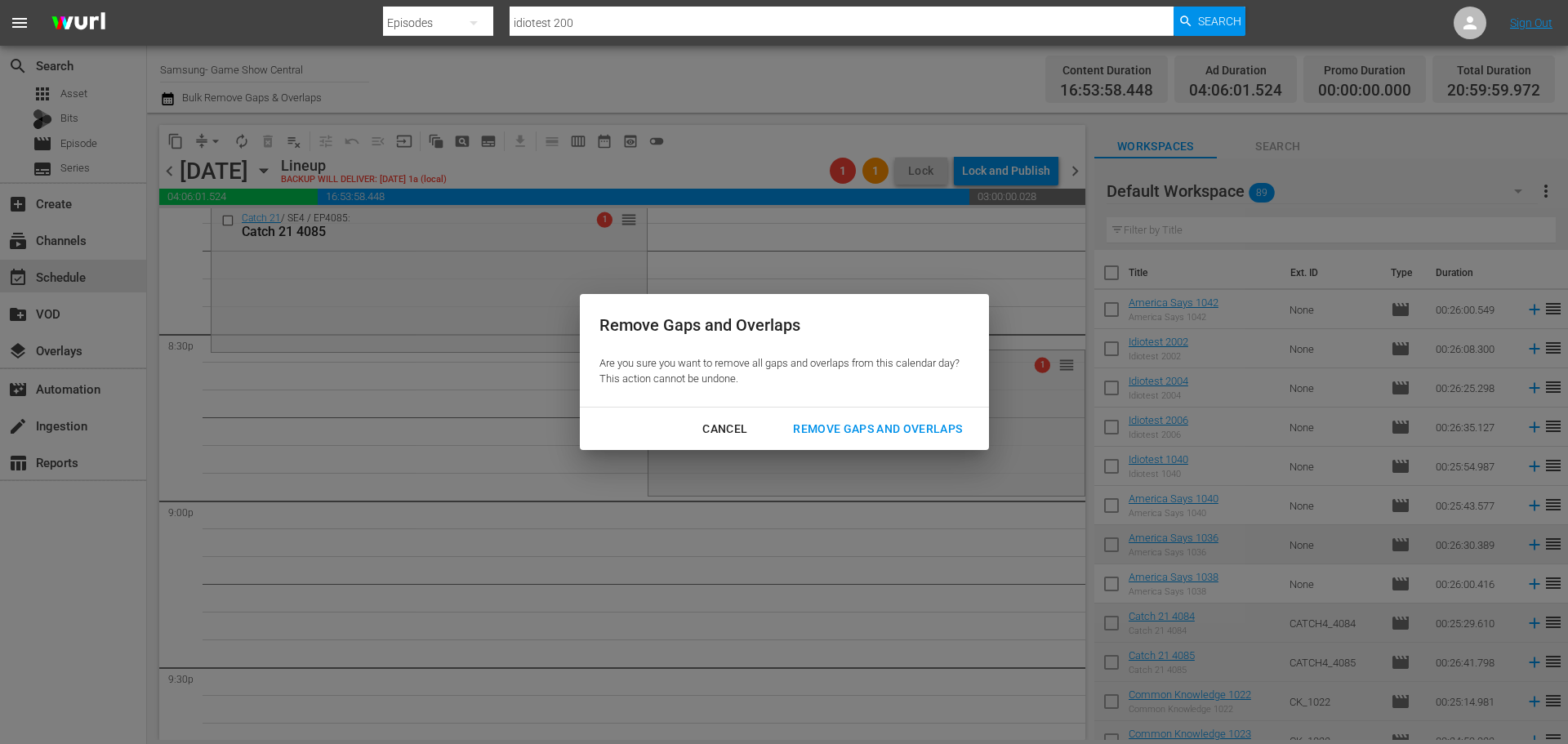
click at [873, 428] on div "Remove Gaps and Overlaps" at bounding box center [878, 429] width 195 height 20
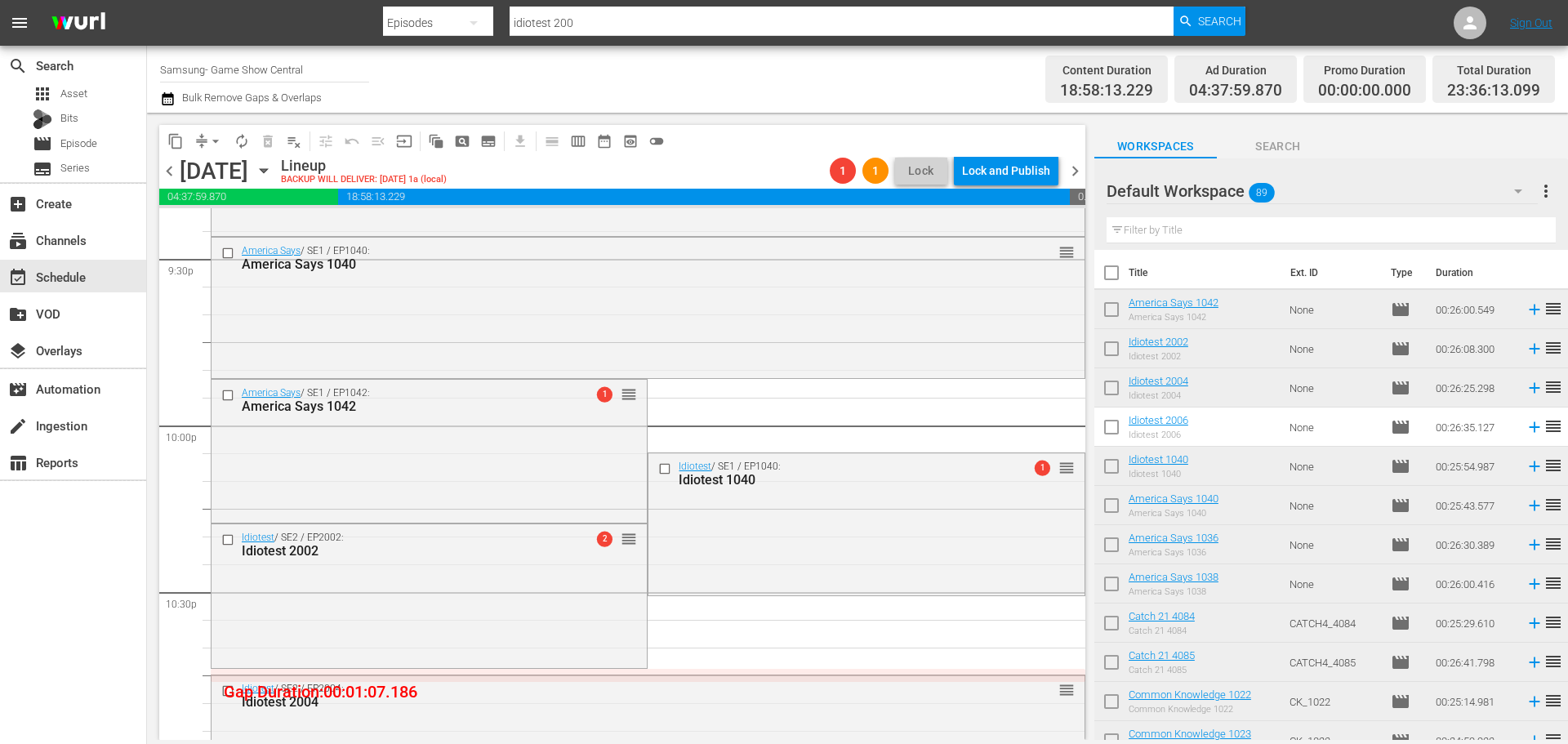
scroll to position [7461, 0]
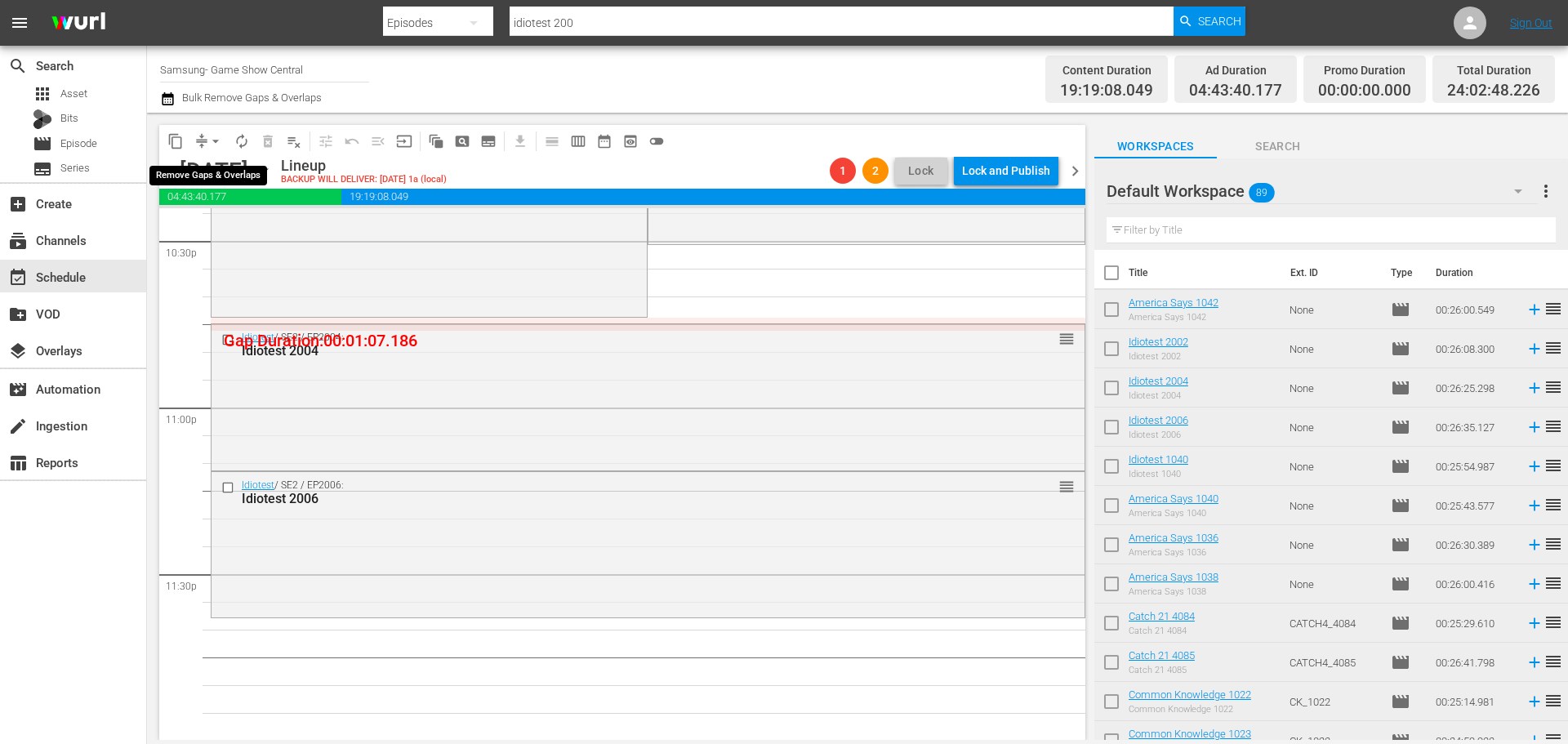
click at [209, 137] on span "arrow_drop_down" at bounding box center [216, 142] width 17 height 17
click at [234, 167] on li "Align to Midnight" at bounding box center [216, 174] width 171 height 27
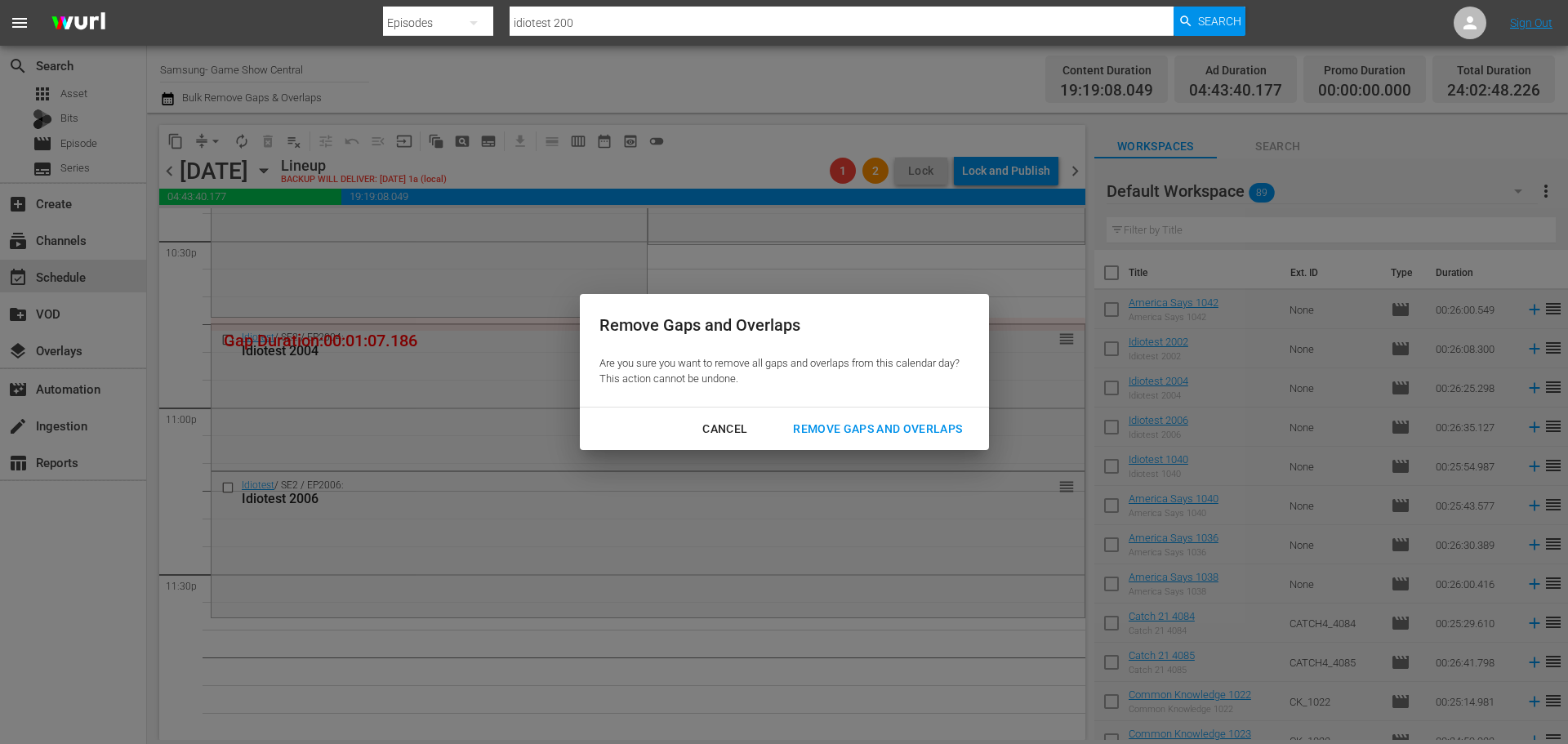
click at [916, 434] on div "Remove Gaps and Overlaps" at bounding box center [878, 429] width 195 height 20
click at [918, 424] on div "Remove Gaps and Overlaps" at bounding box center [878, 429] width 195 height 20
drag, startPoint x: 894, startPoint y: 423, endPoint x: 883, endPoint y: 424, distance: 11.0
click at [883, 424] on div "Remove Gaps and Overlaps" at bounding box center [878, 429] width 195 height 20
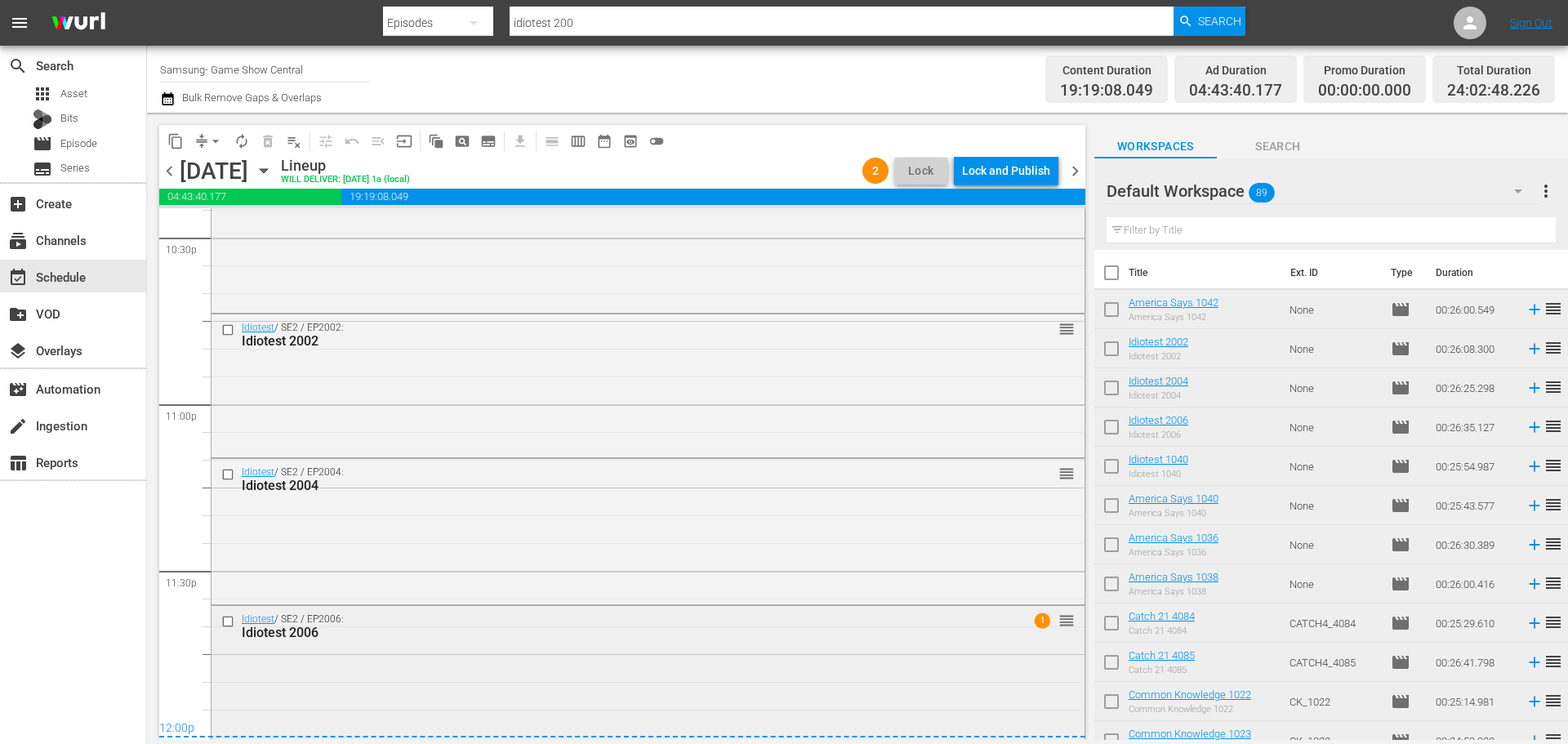
scroll to position [7477, 0]
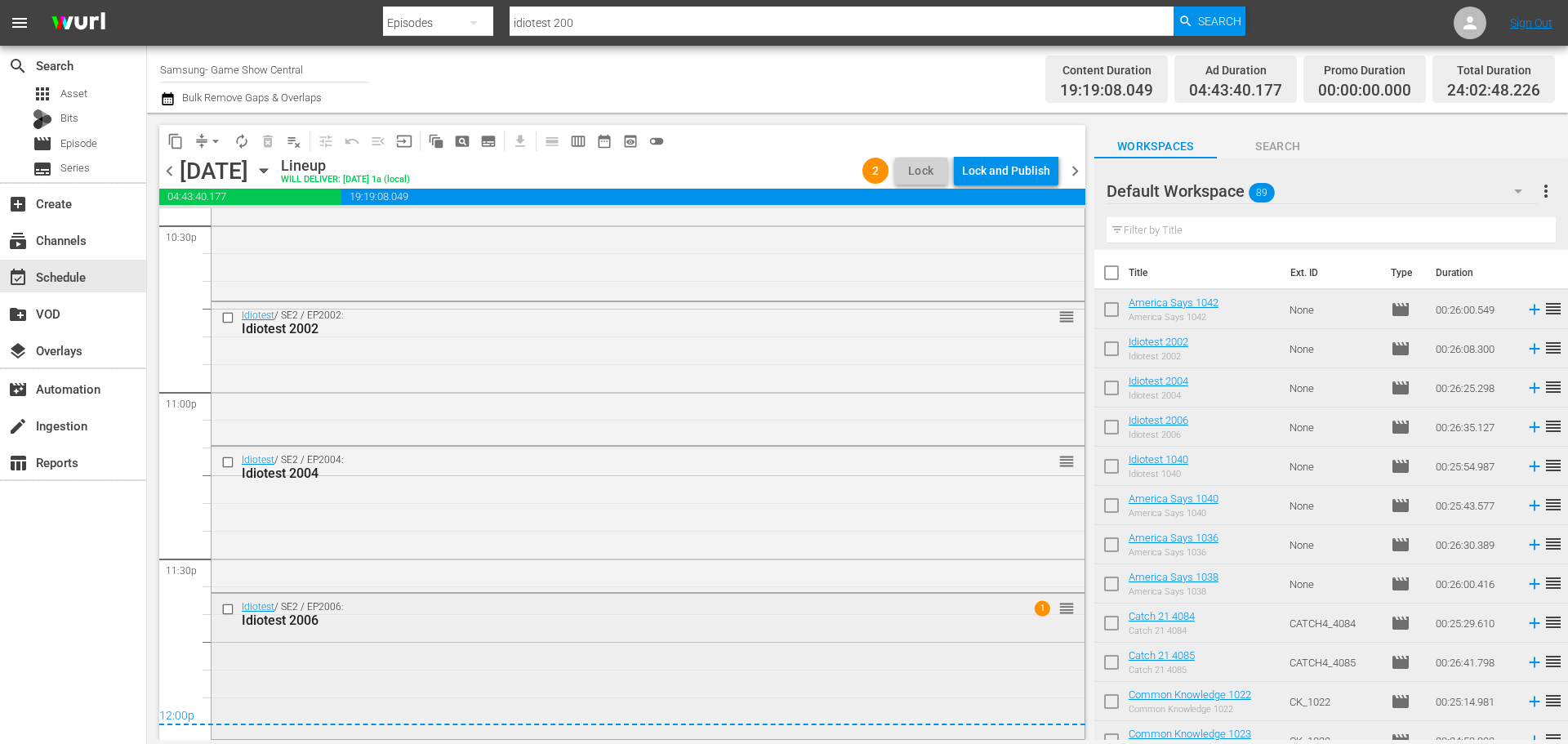
click at [596, 665] on div "Idiotest / SE2 / EP2006: Idiotest 2006 1 reorder" at bounding box center [649, 665] width 873 height 143
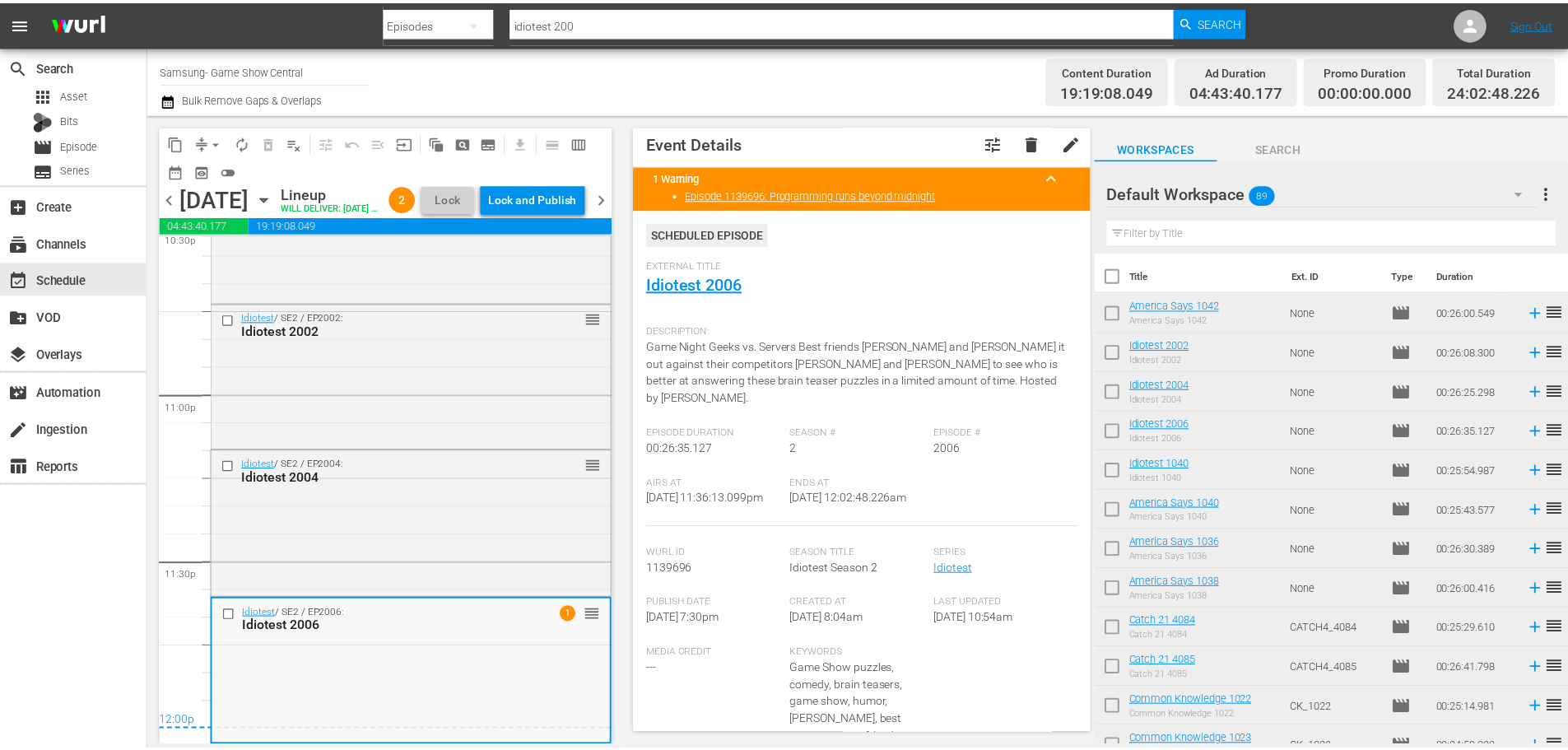
scroll to position [0, 0]
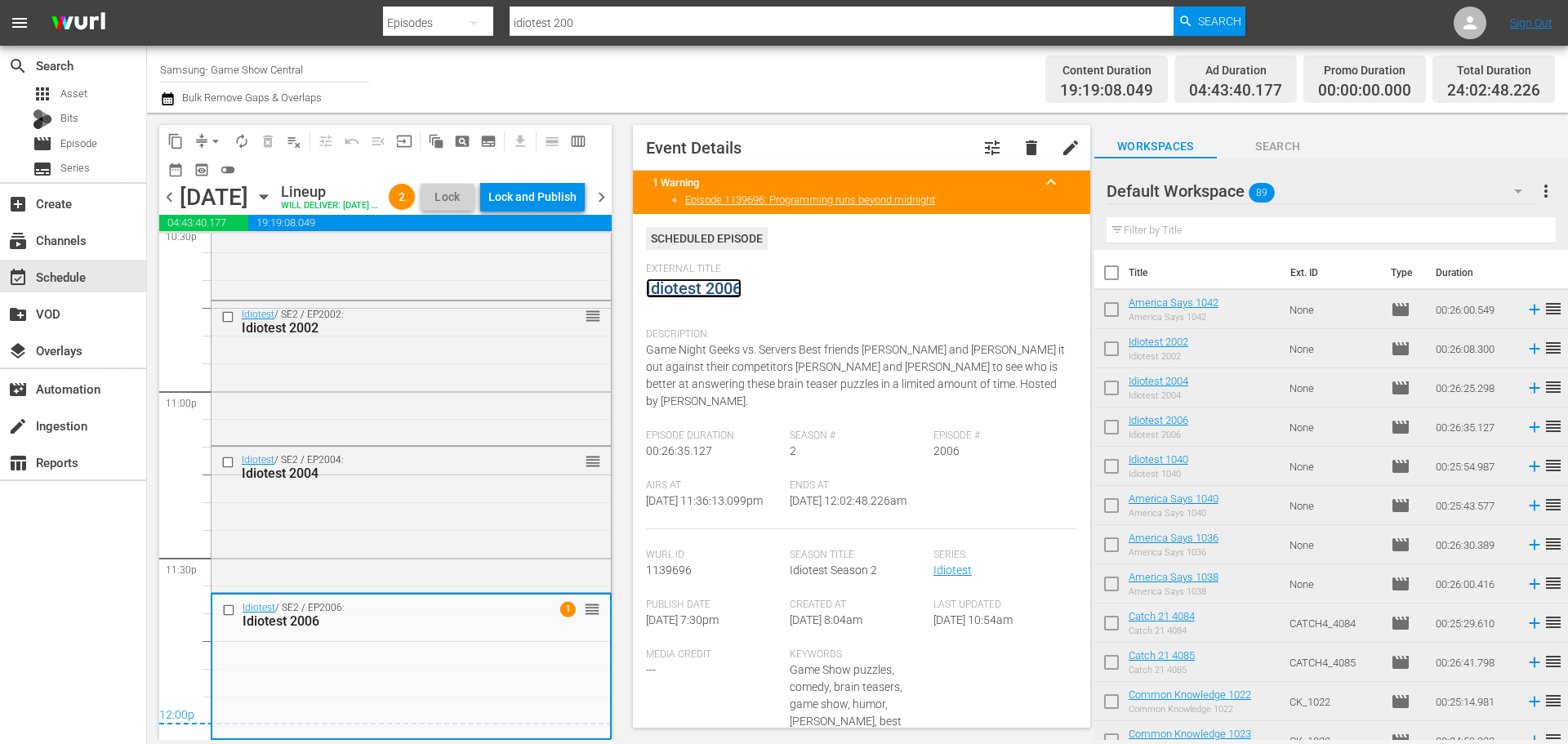
click at [709, 287] on link "Idiotest 2006" at bounding box center [694, 287] width 96 height 19
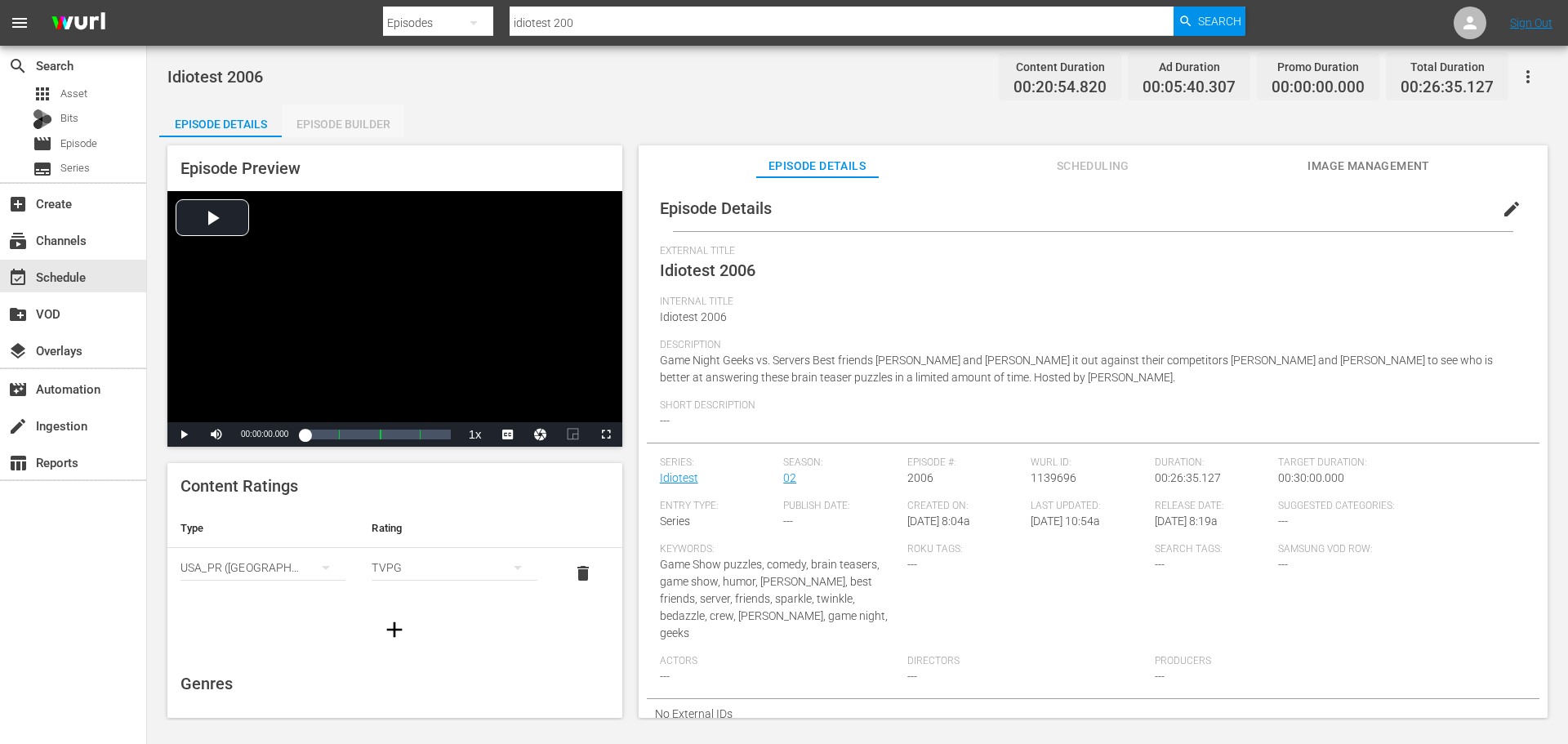
click at [349, 133] on div "Episode Builder" at bounding box center [343, 123] width 123 height 40
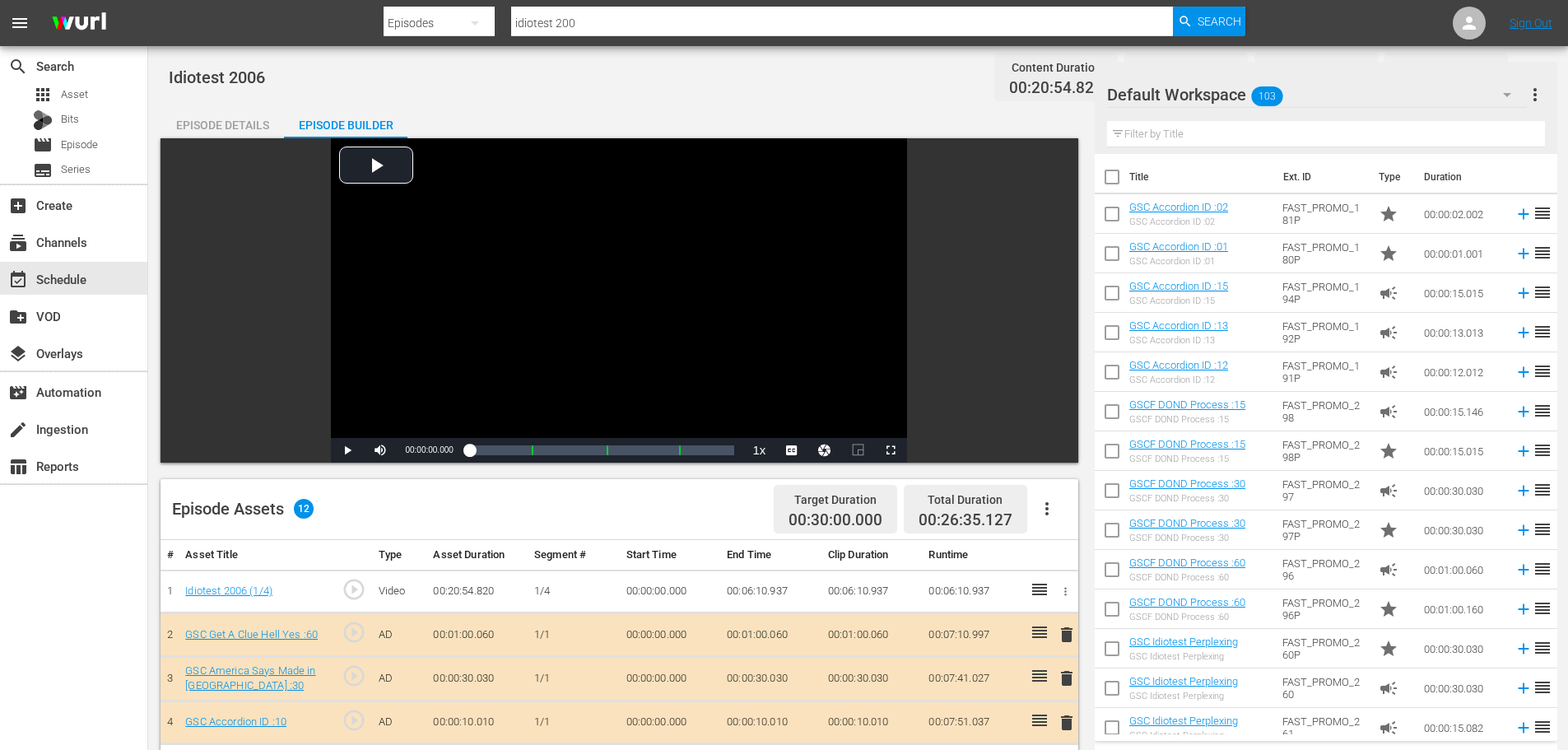
scroll to position [429, 0]
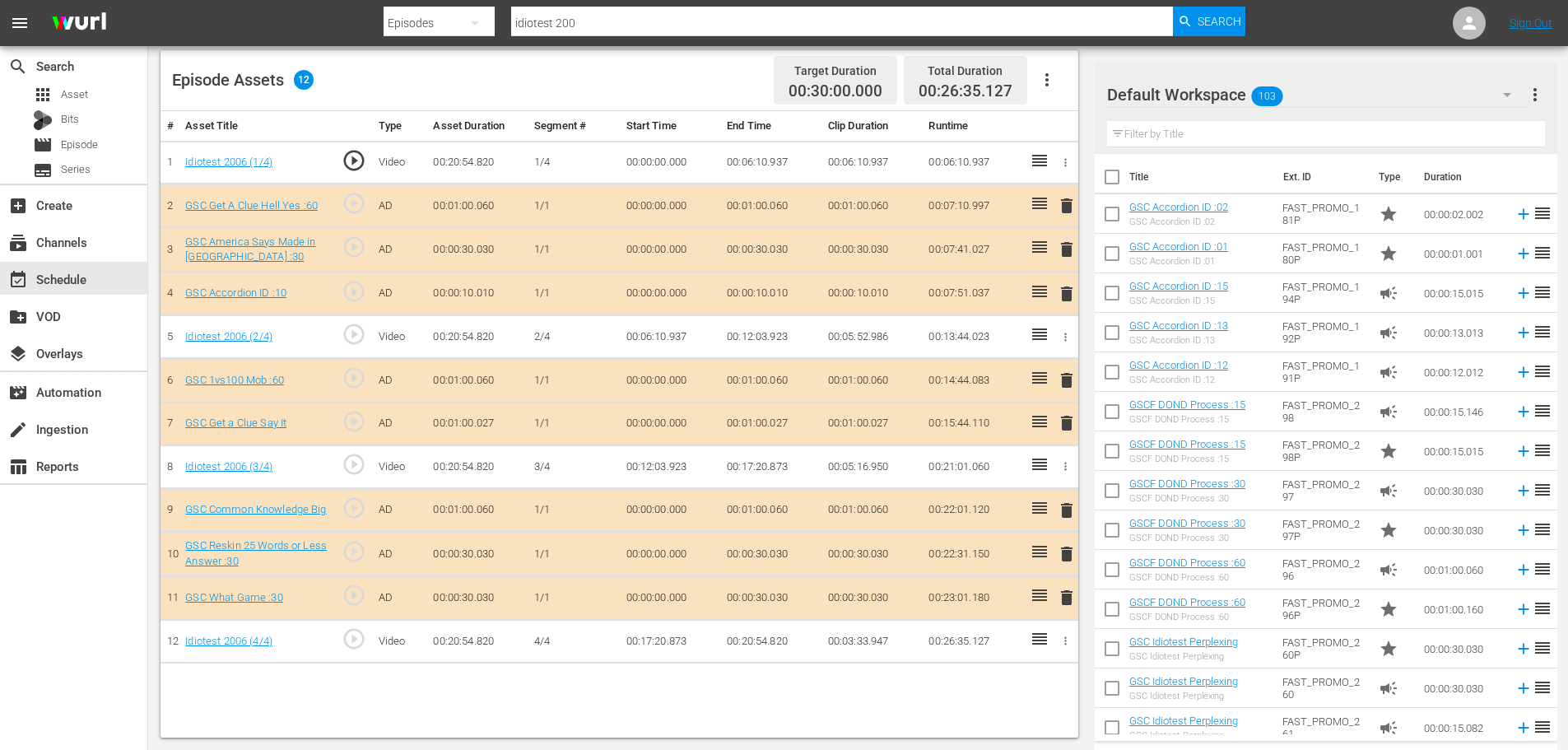
click at [1072, 299] on span "delete" at bounding box center [1066, 293] width 19 height 19
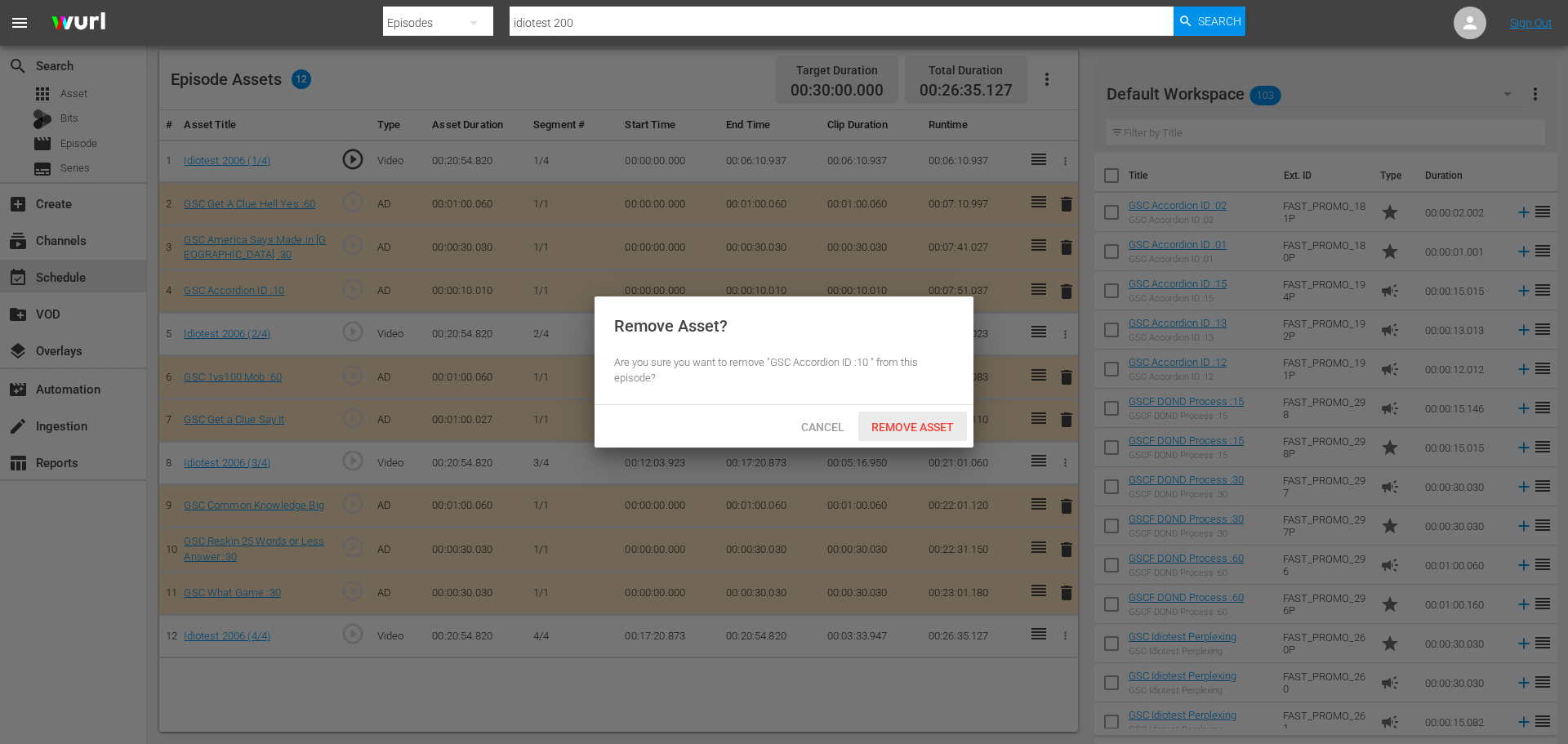
click at [905, 422] on span "Remove Asset" at bounding box center [913, 427] width 109 height 13
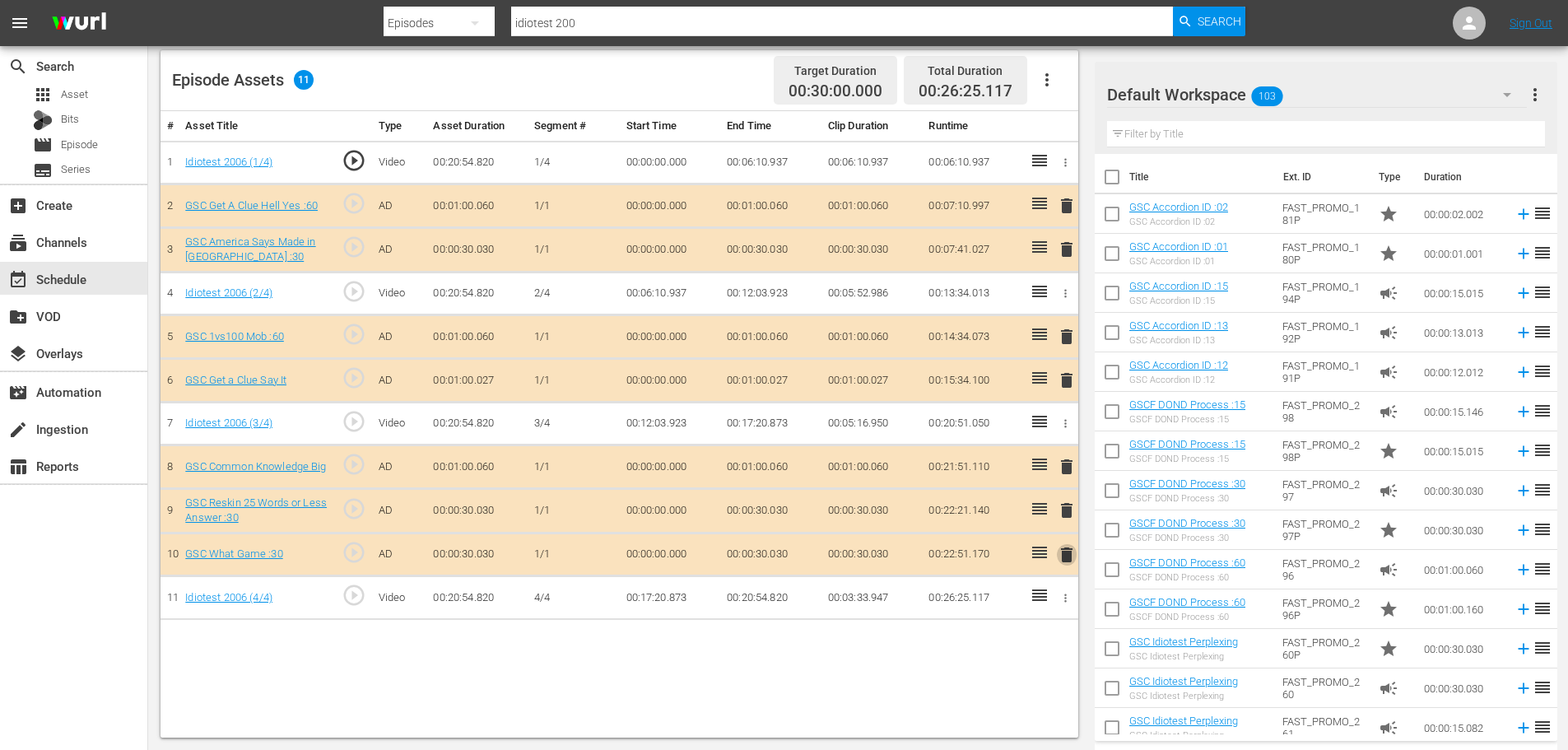
click at [1069, 550] on span "delete" at bounding box center [1066, 554] width 19 height 19
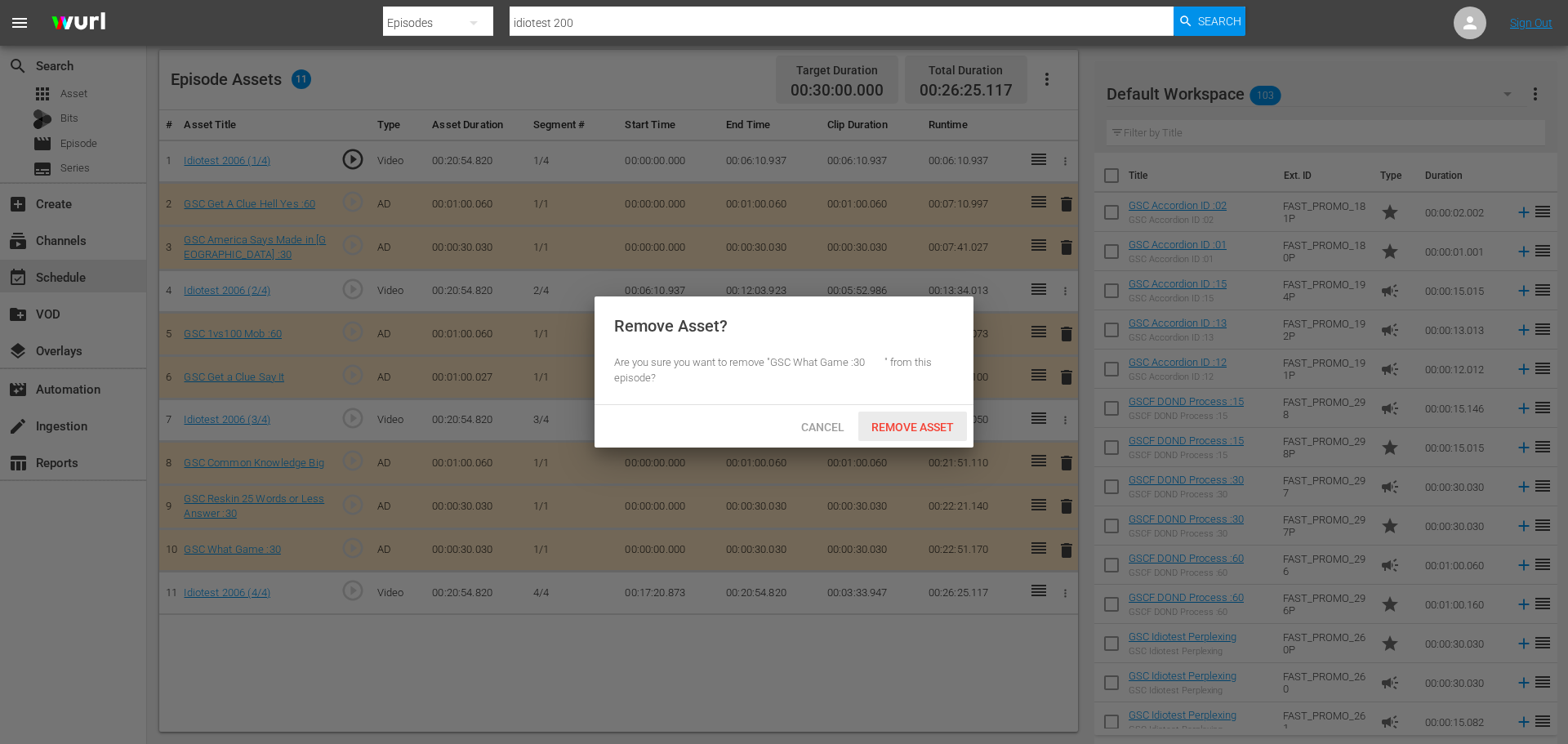
click at [901, 421] on span "Remove Asset" at bounding box center [913, 427] width 109 height 13
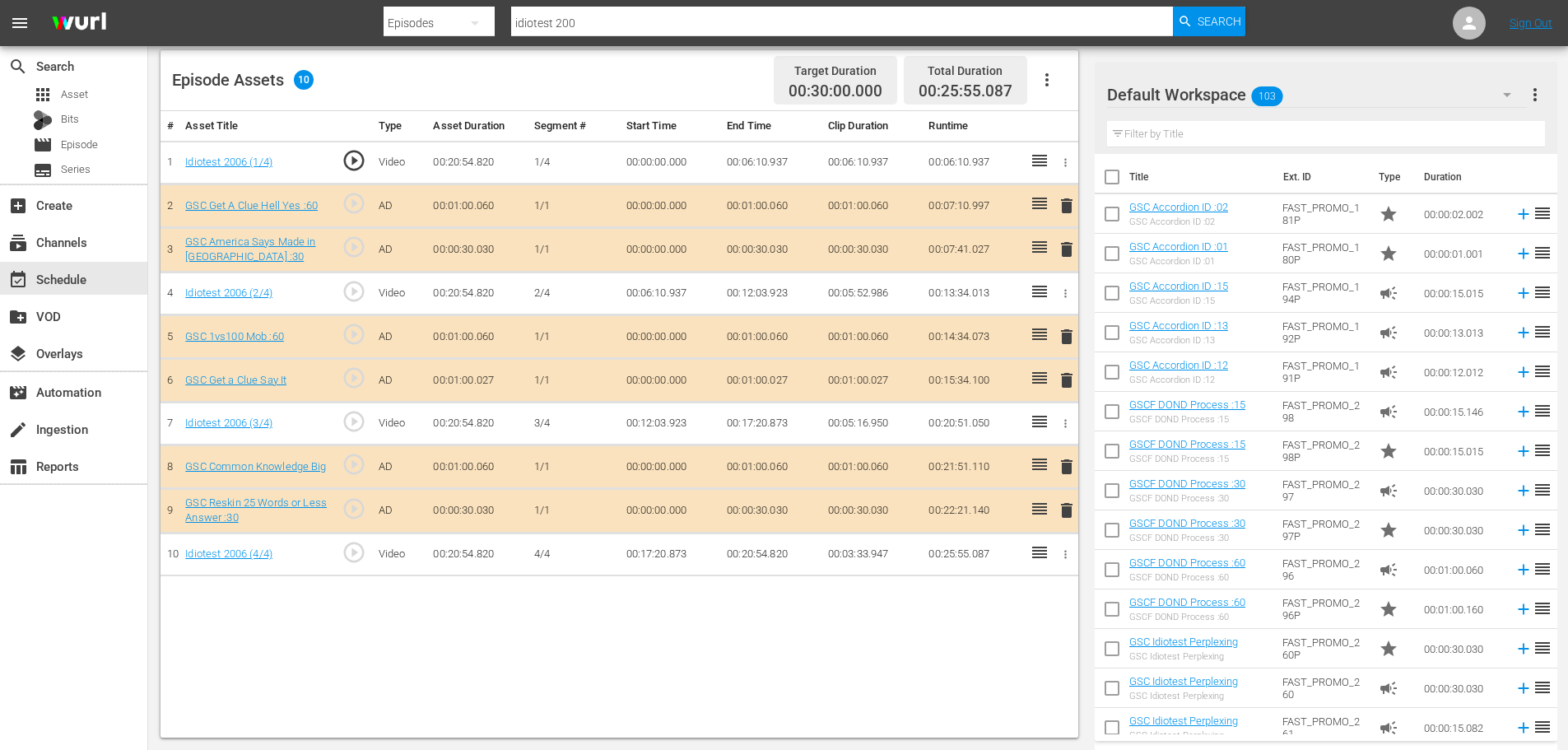
drag, startPoint x: 1063, startPoint y: 381, endPoint x: 926, endPoint y: 433, distance: 146.5
click at [1063, 381] on span "delete" at bounding box center [1066, 380] width 19 height 19
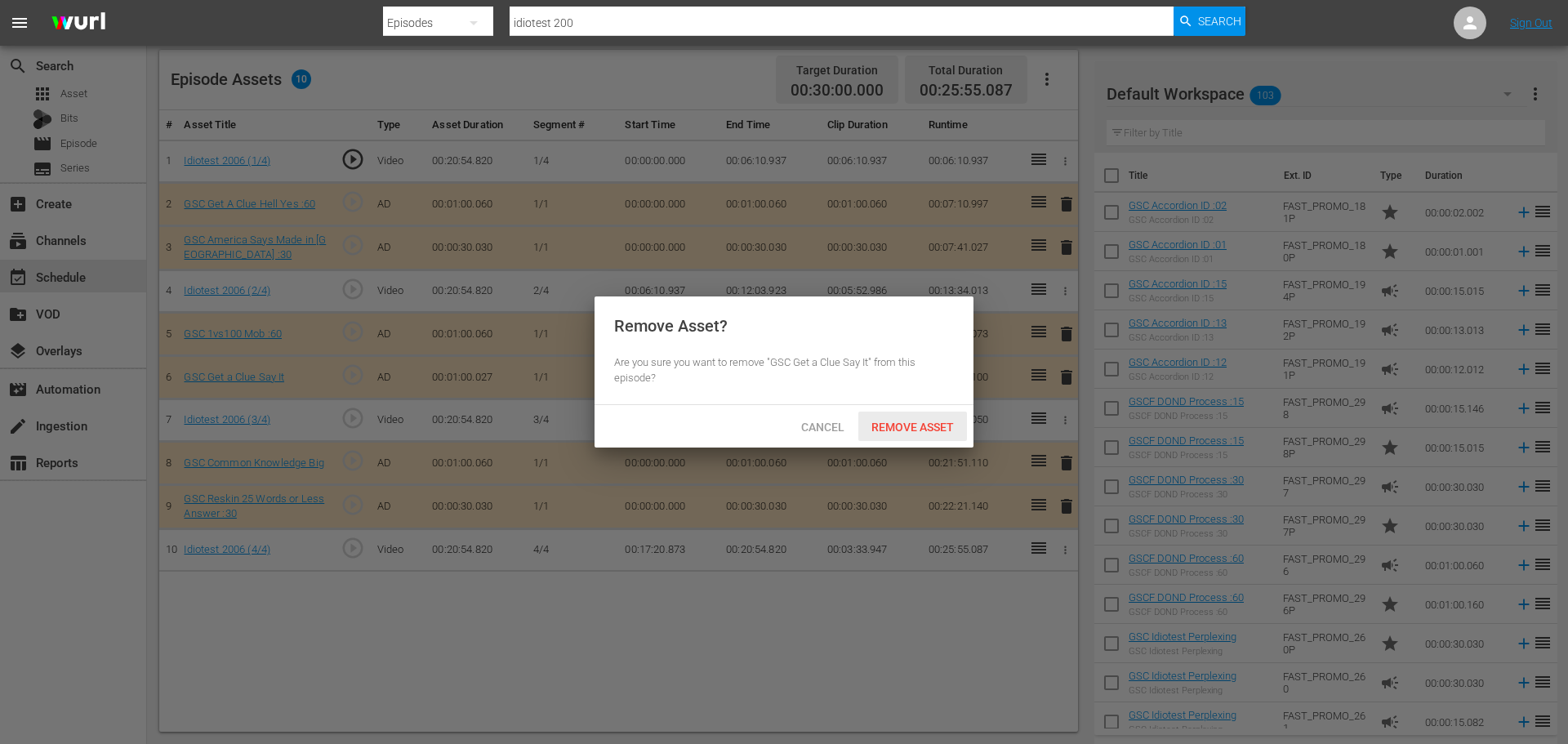
click at [928, 421] on span "Remove Asset" at bounding box center [913, 427] width 109 height 13
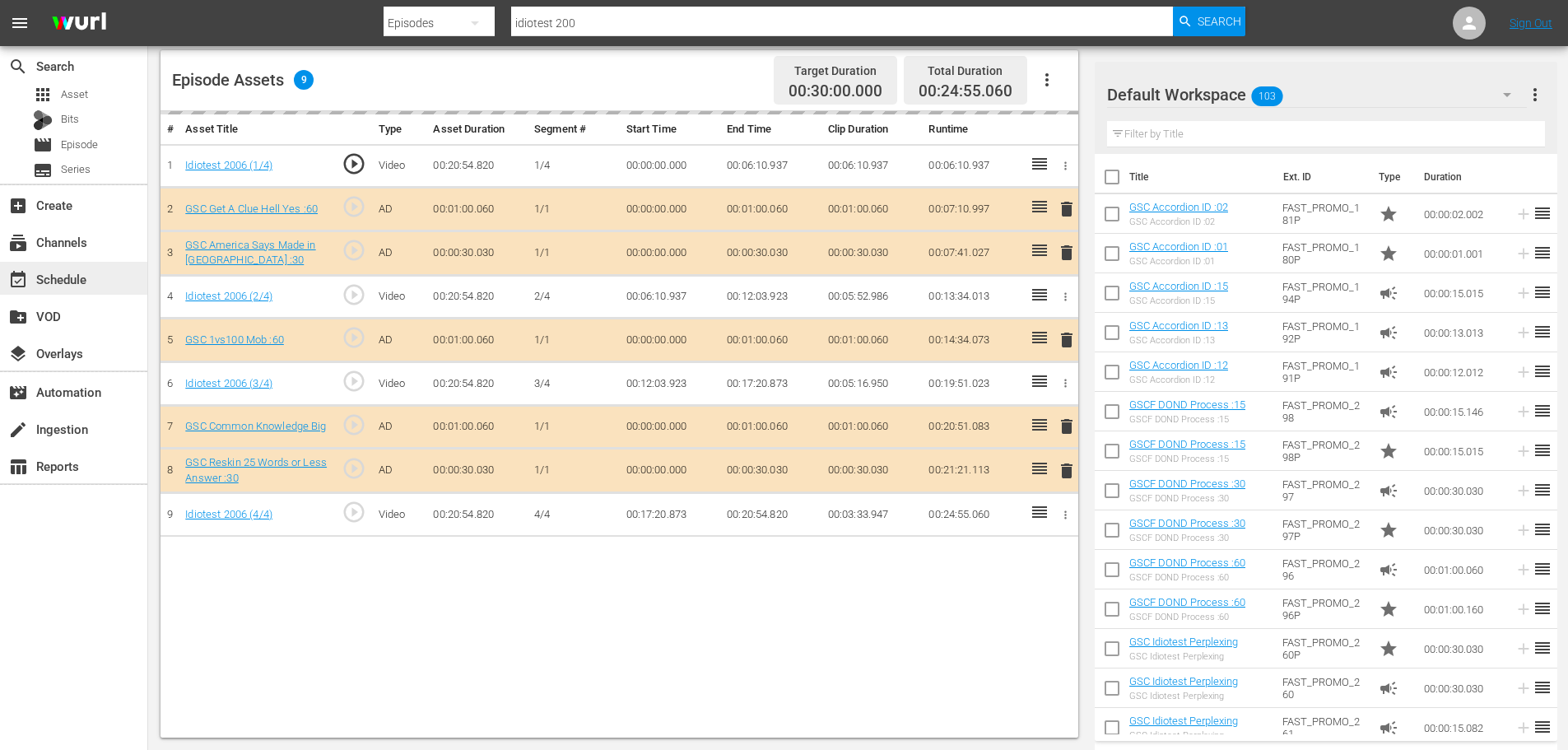
click at [81, 275] on div "event_available Schedule" at bounding box center [45, 277] width 92 height 15
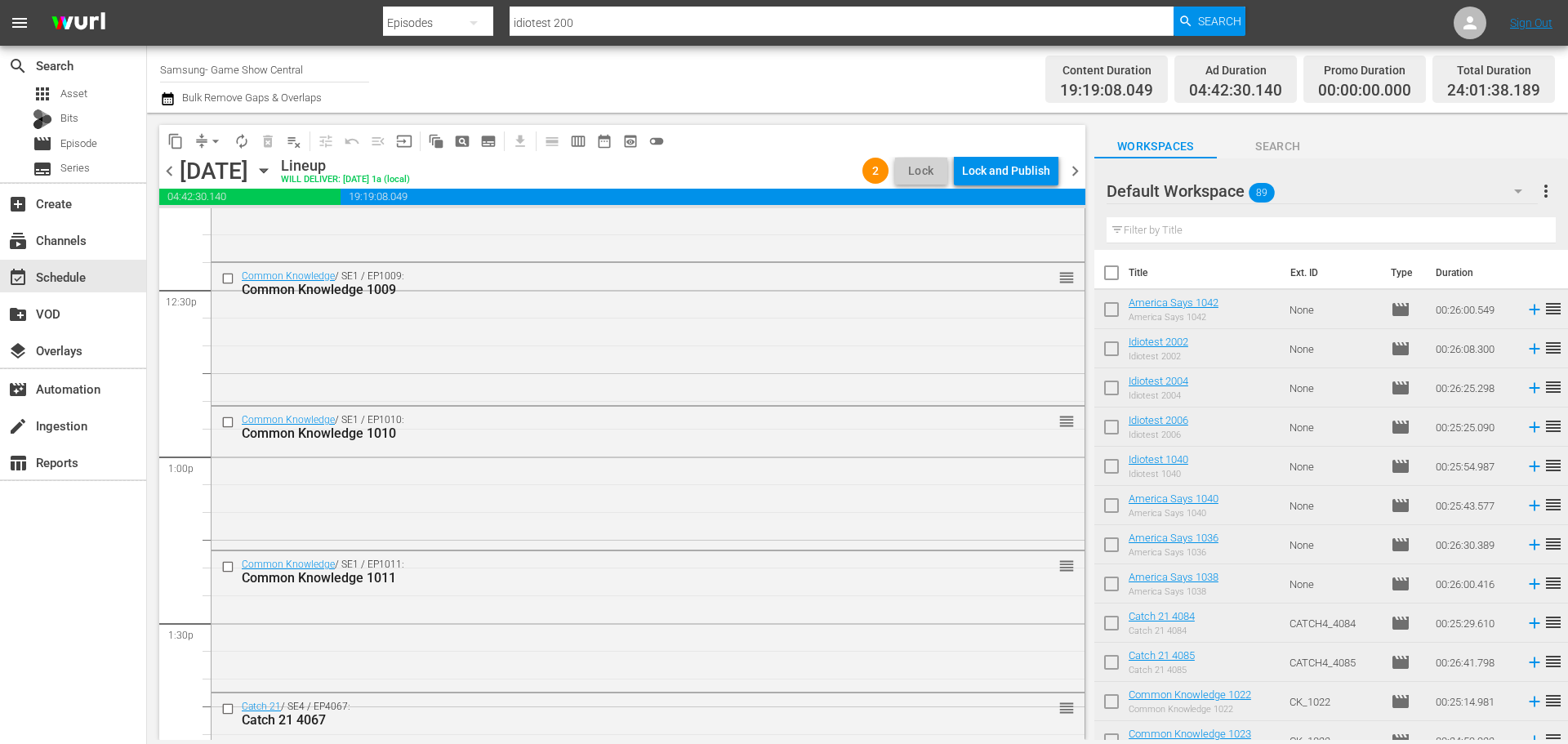
scroll to position [3673, 0]
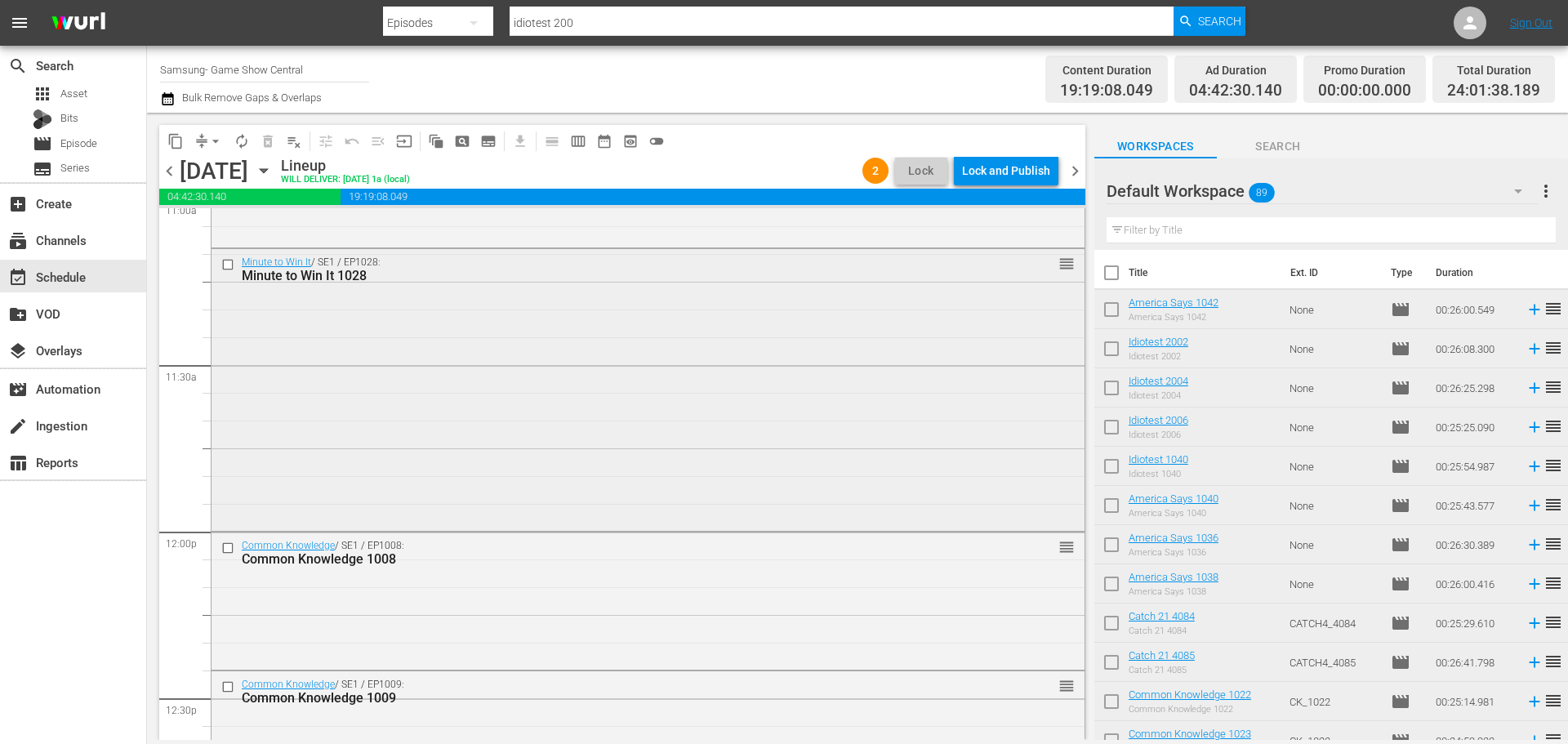
click at [875, 364] on div "Minute to Win It / SE1 / EP1028: Minute to Win It 1028 reorder" at bounding box center [649, 387] width 873 height 277
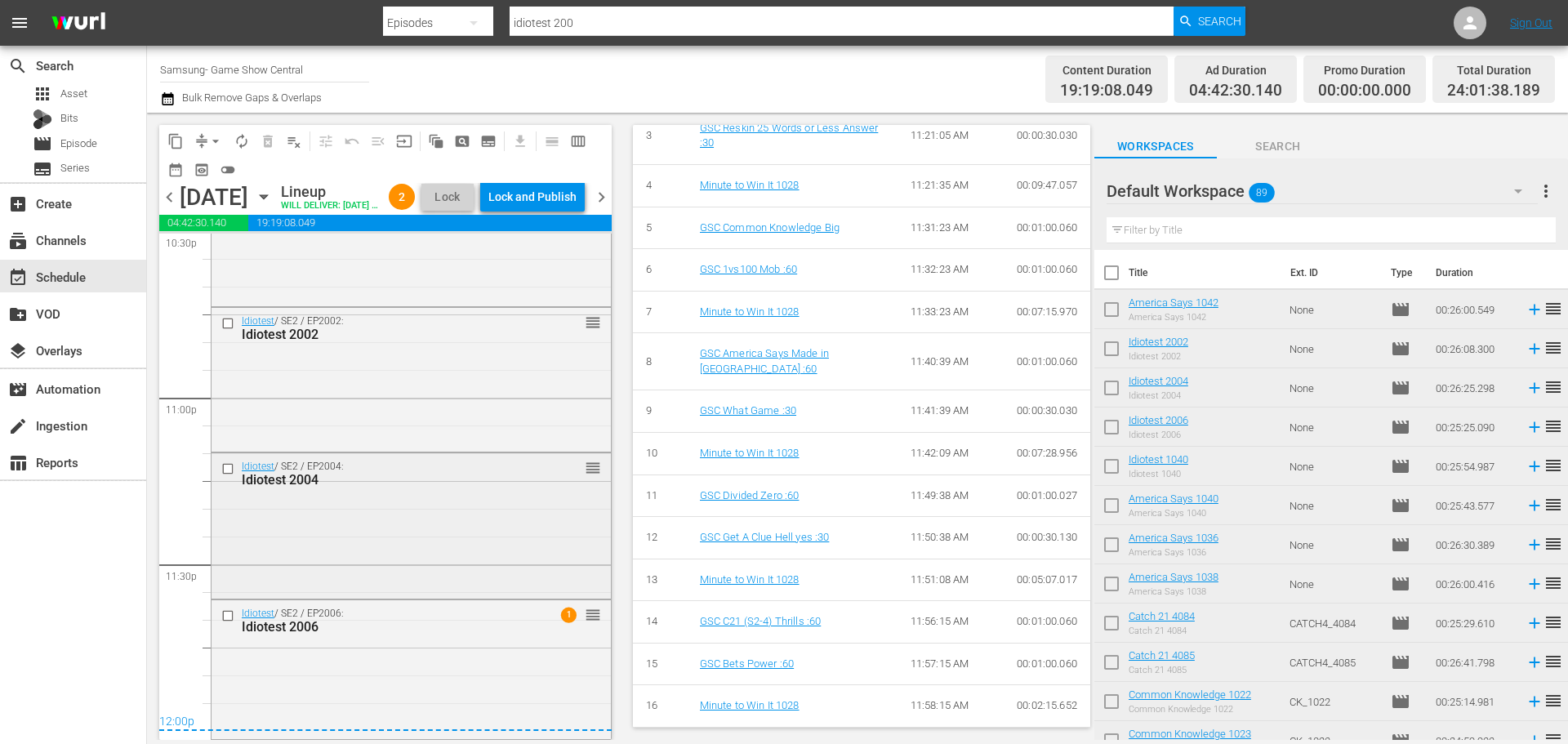
scroll to position [7524, 0]
click at [479, 698] on div "Idiotest / SE2 / EP2006: Idiotest 2006 1 reorder" at bounding box center [412, 668] width 400 height 136
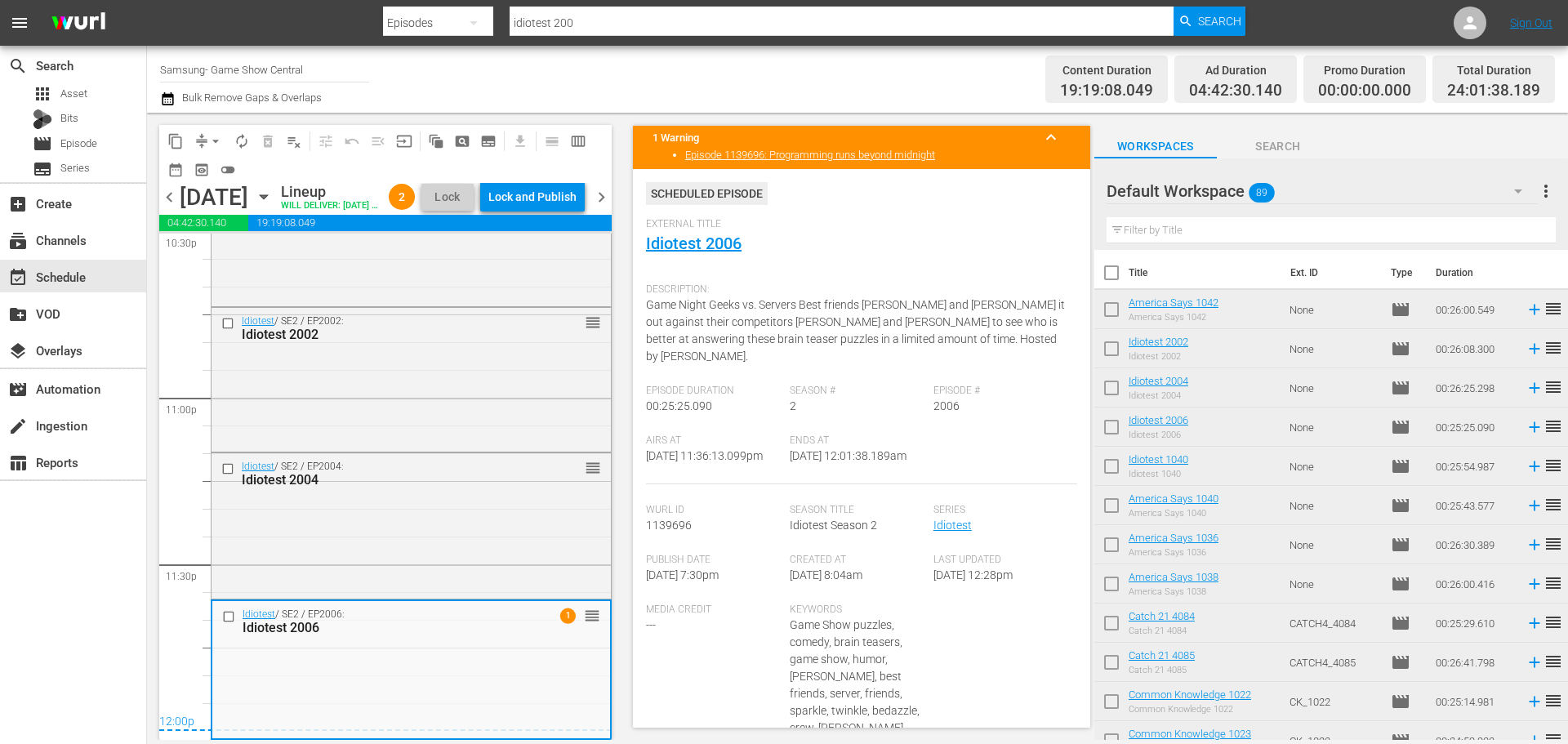
scroll to position [729, 0]
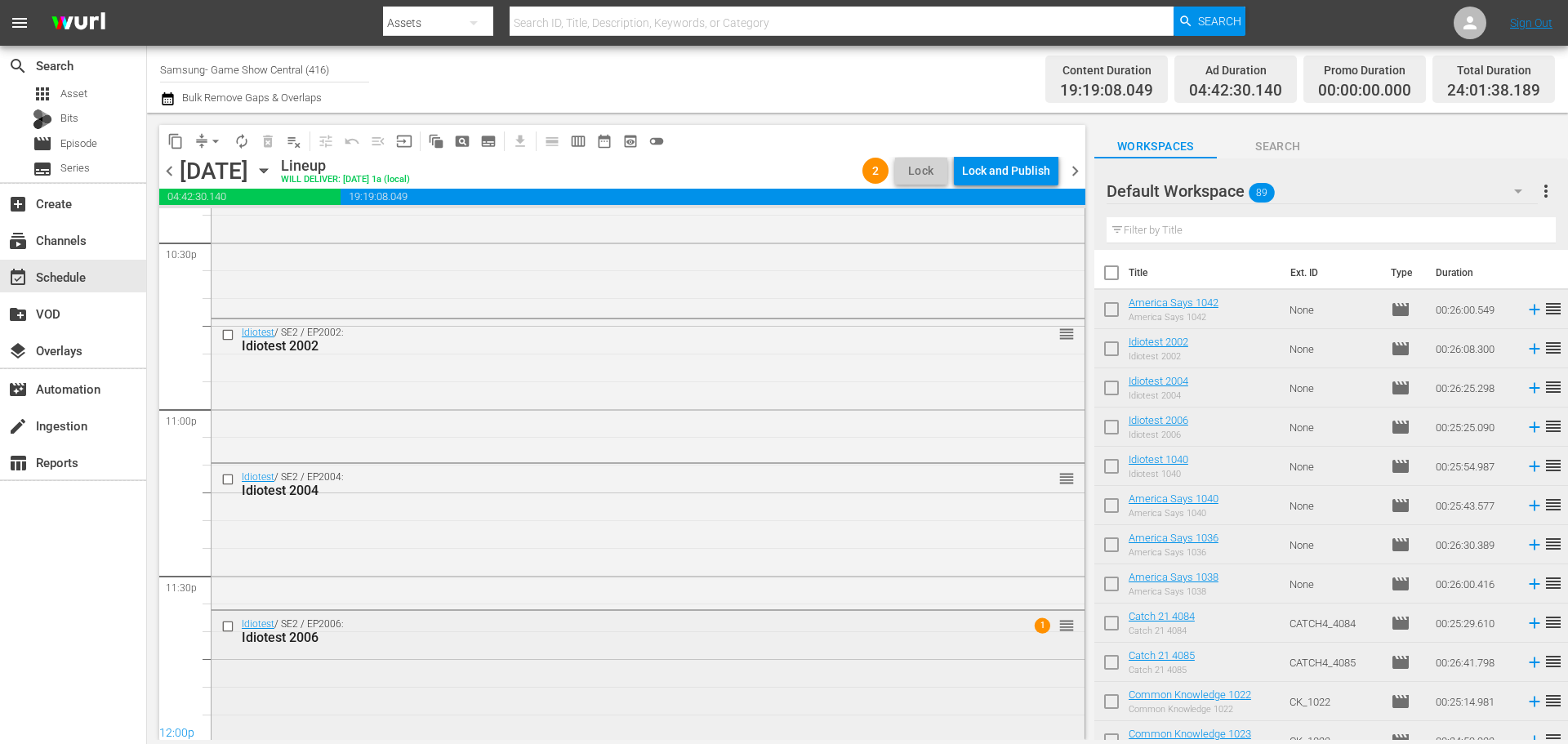
scroll to position [7470, 0]
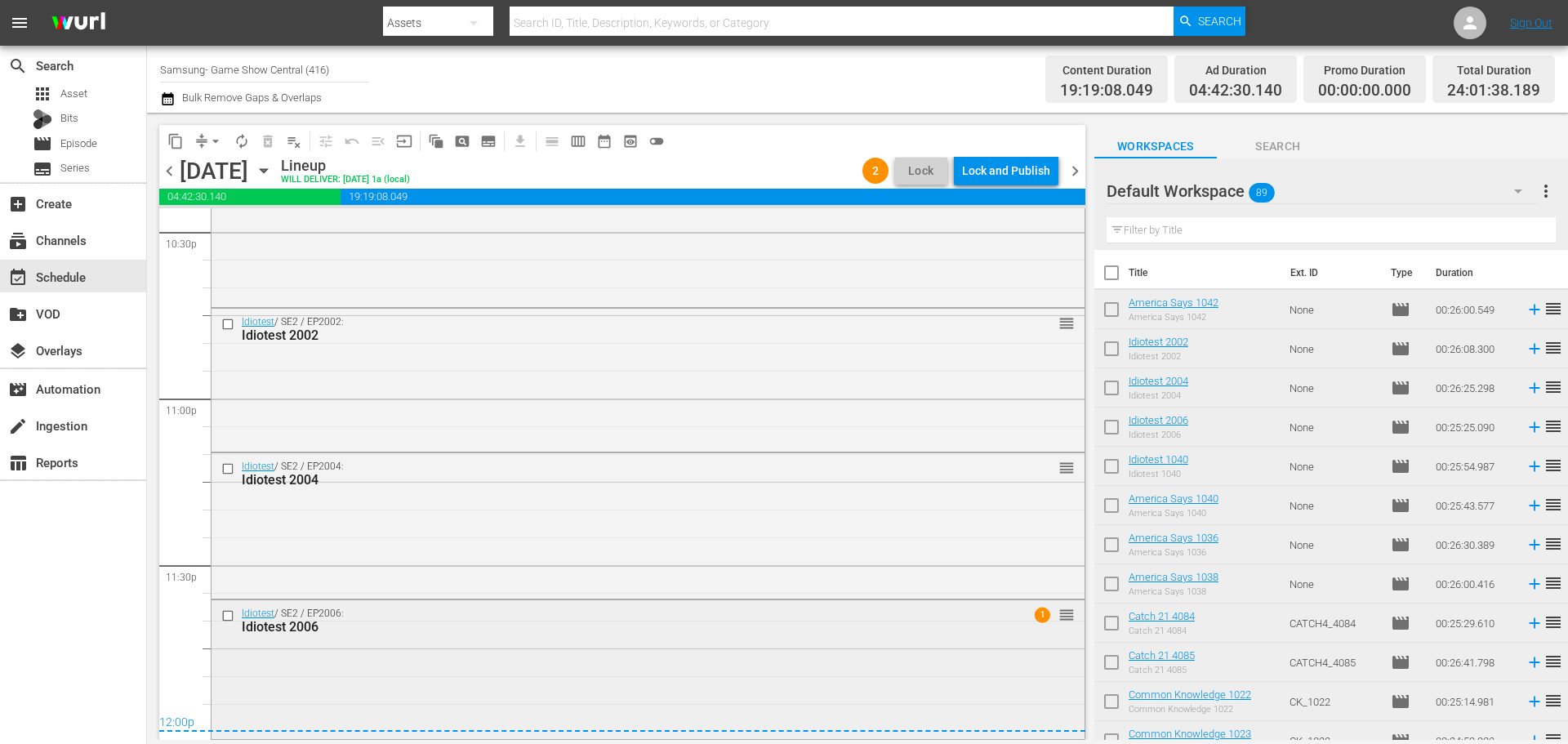
click at [544, 658] on div "Idiotest / SE2 / EP2006: Idiotest 2006 1 reorder" at bounding box center [649, 668] width 873 height 136
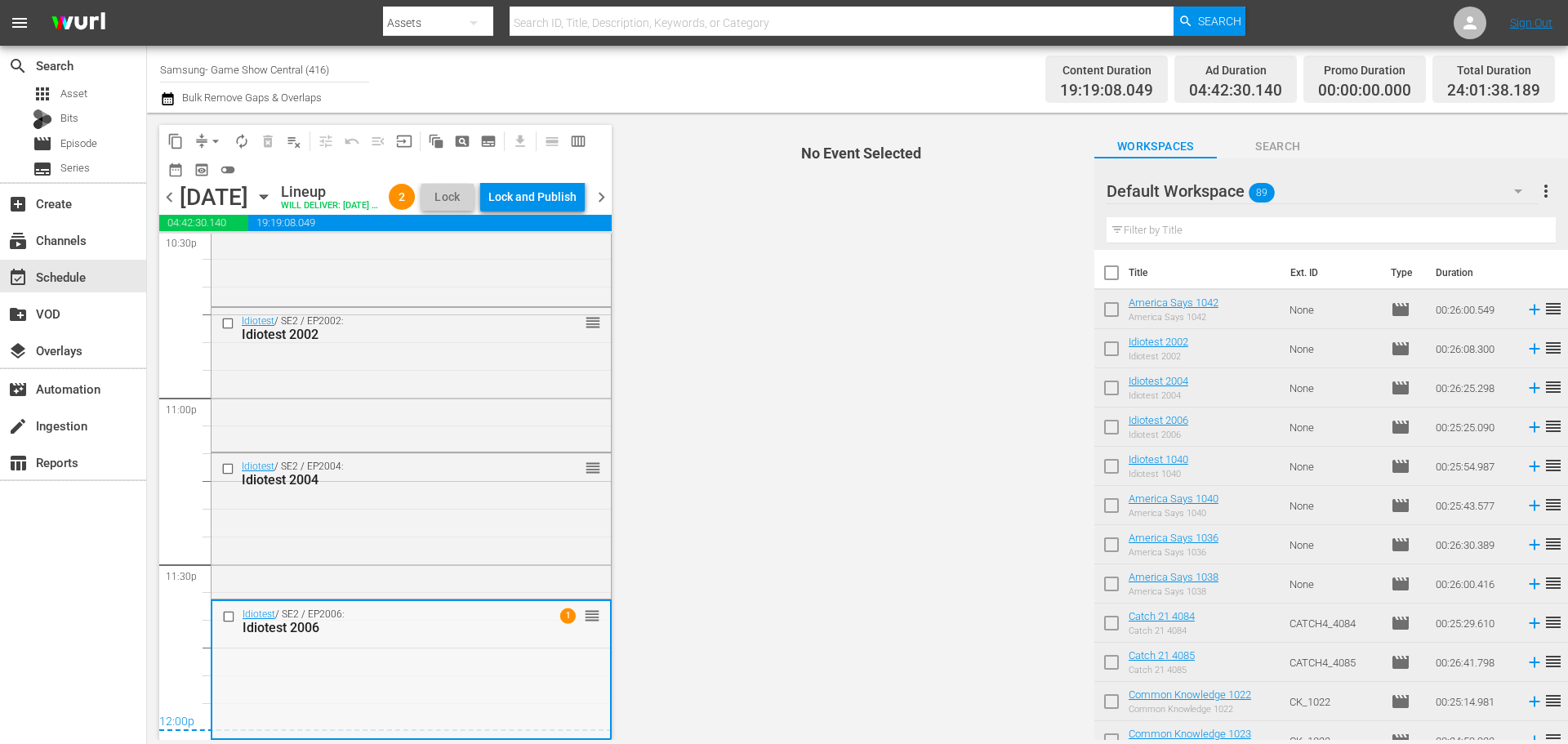
scroll to position [7524, 0]
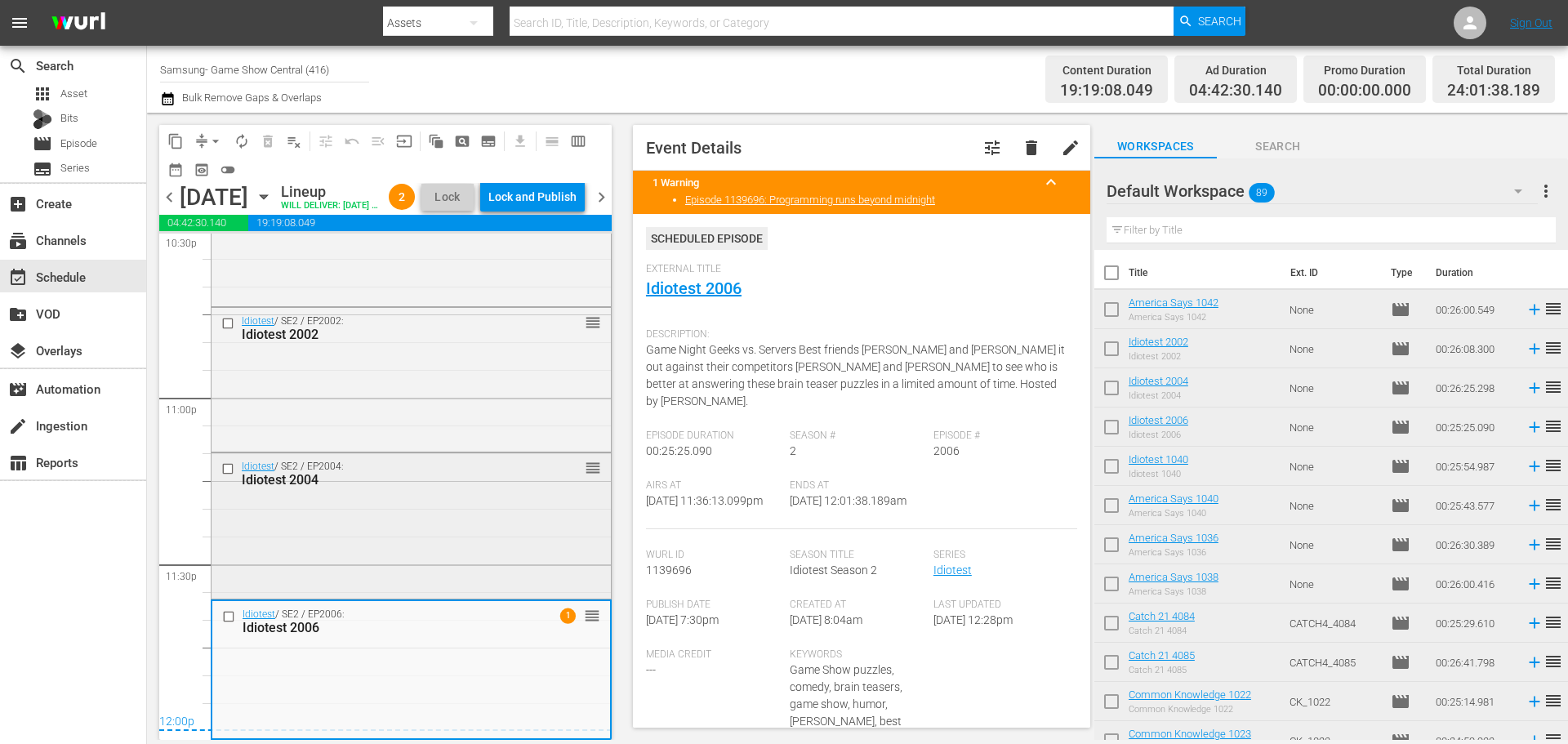
click at [380, 533] on div "Idiotest / SE2 / EP2004: Idiotest 2004 reorder" at bounding box center [412, 524] width 400 height 142
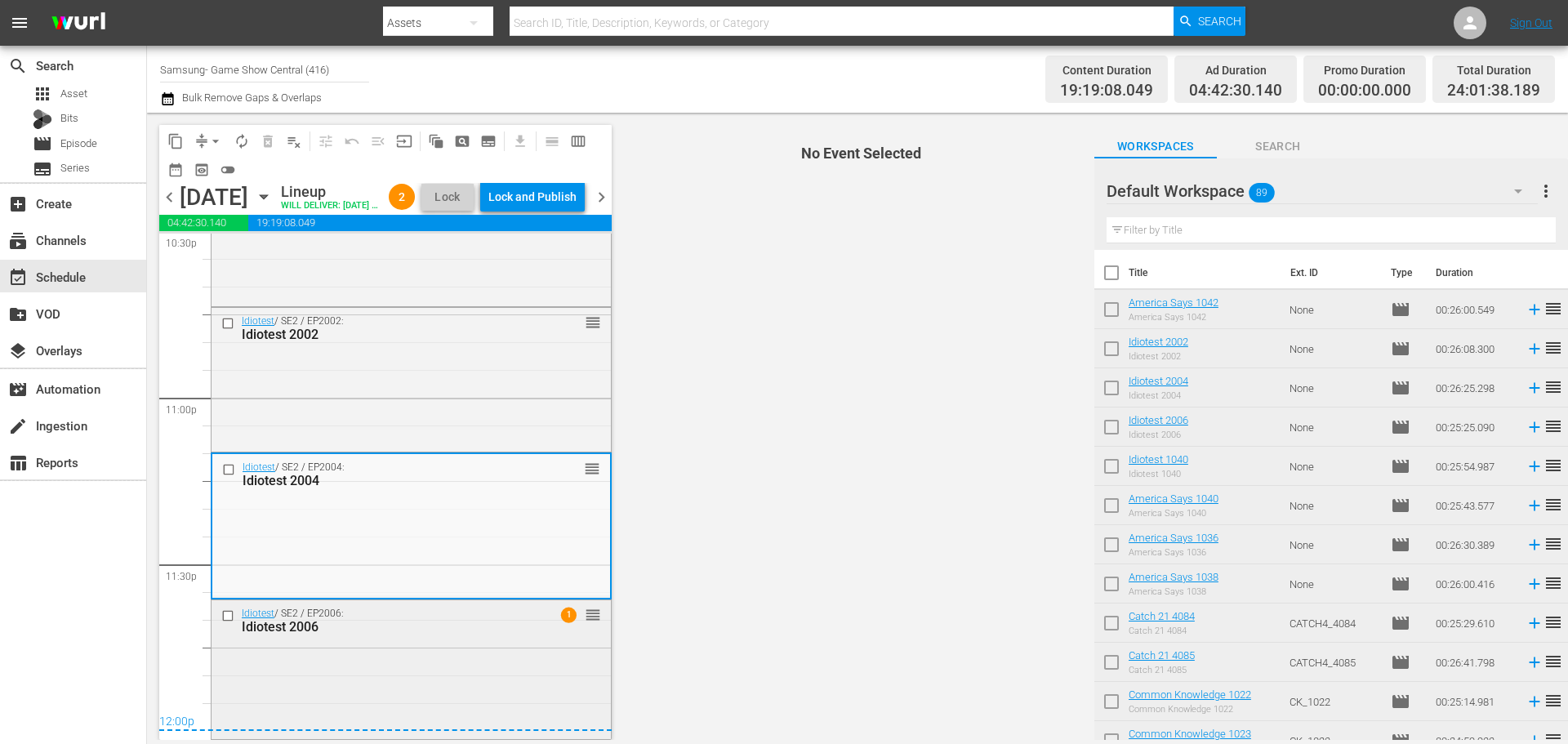
click at [412, 657] on div "Idiotest / SE2 / EP2006: Idiotest 2006 1 reorder" at bounding box center [412, 668] width 400 height 136
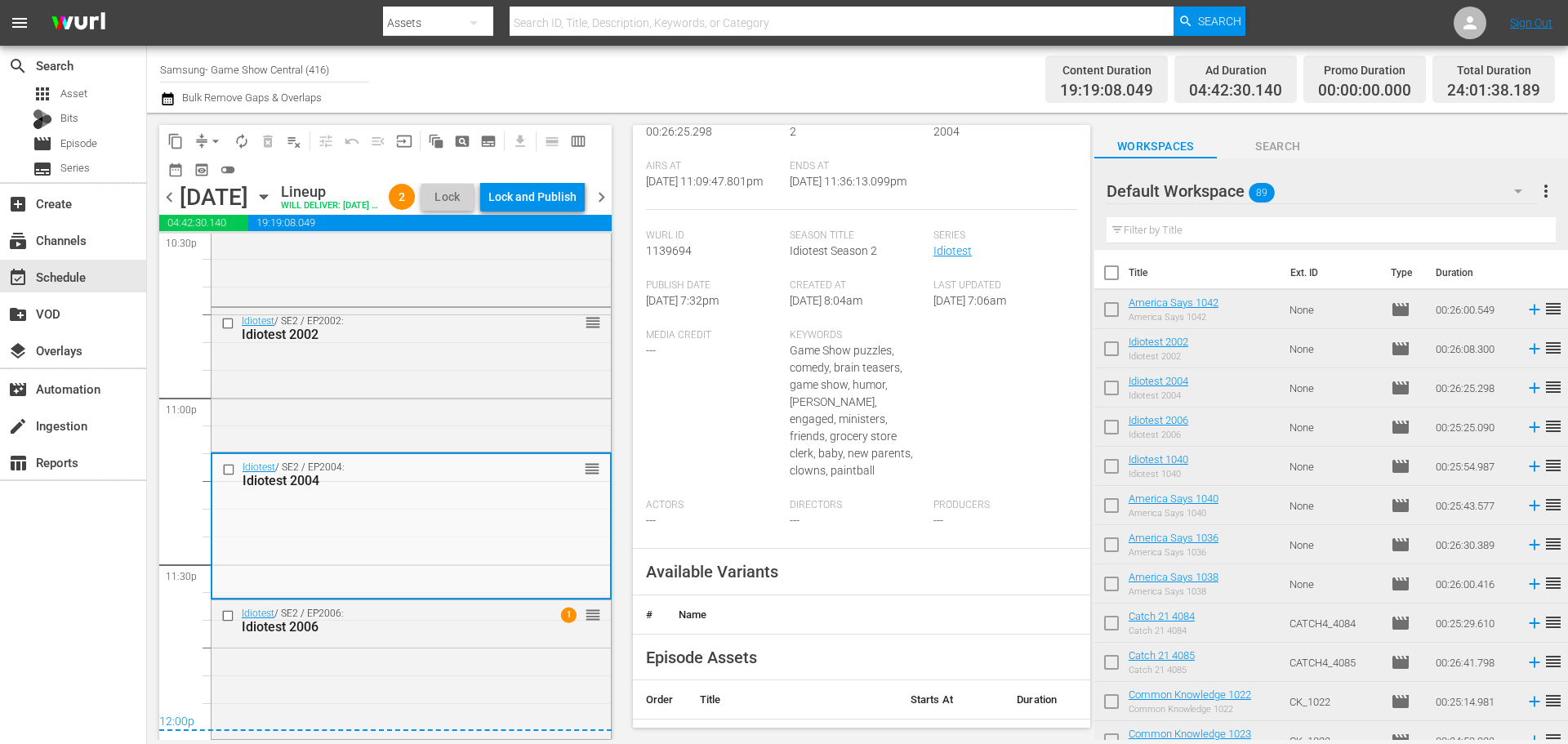
scroll to position [687, 0]
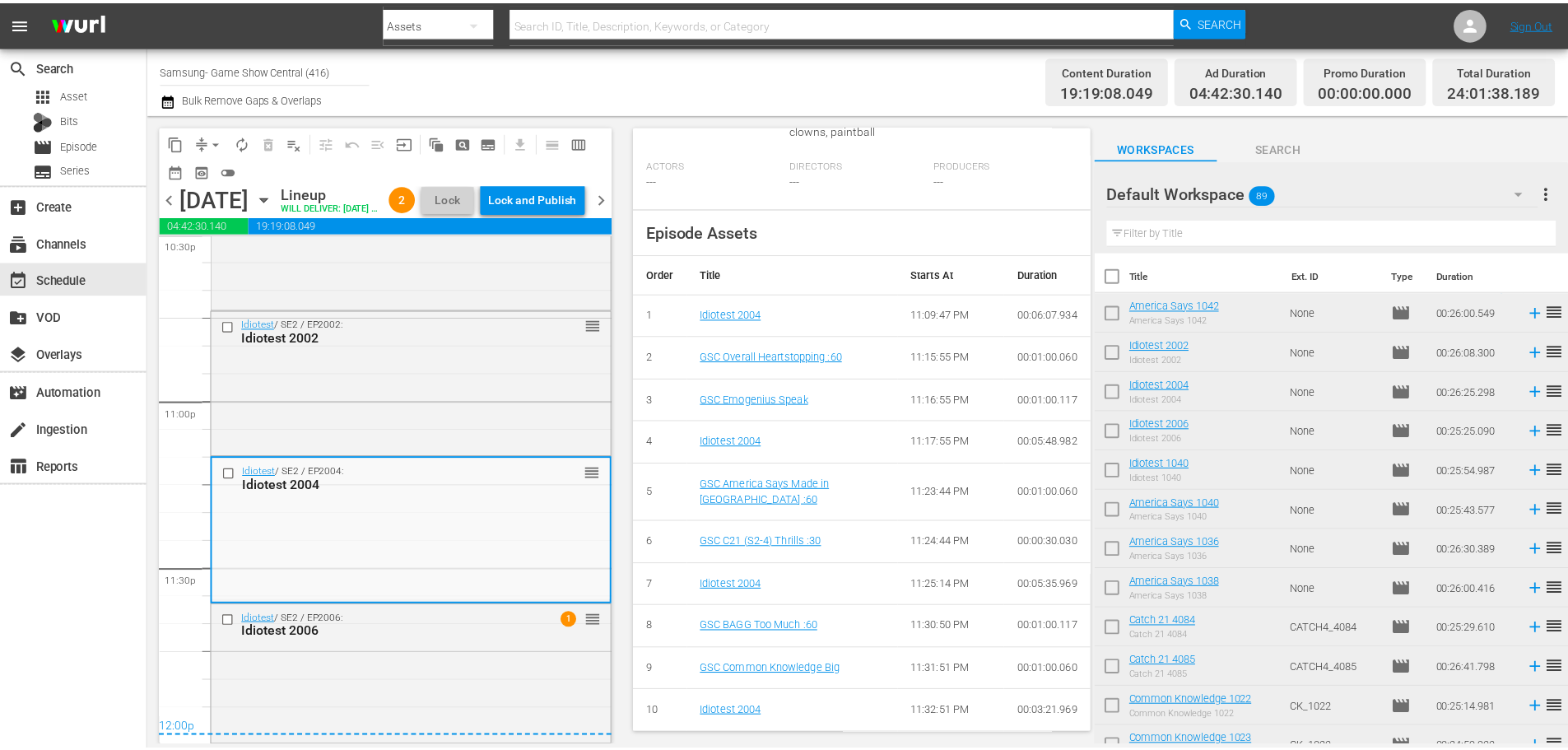
scroll to position [0, 0]
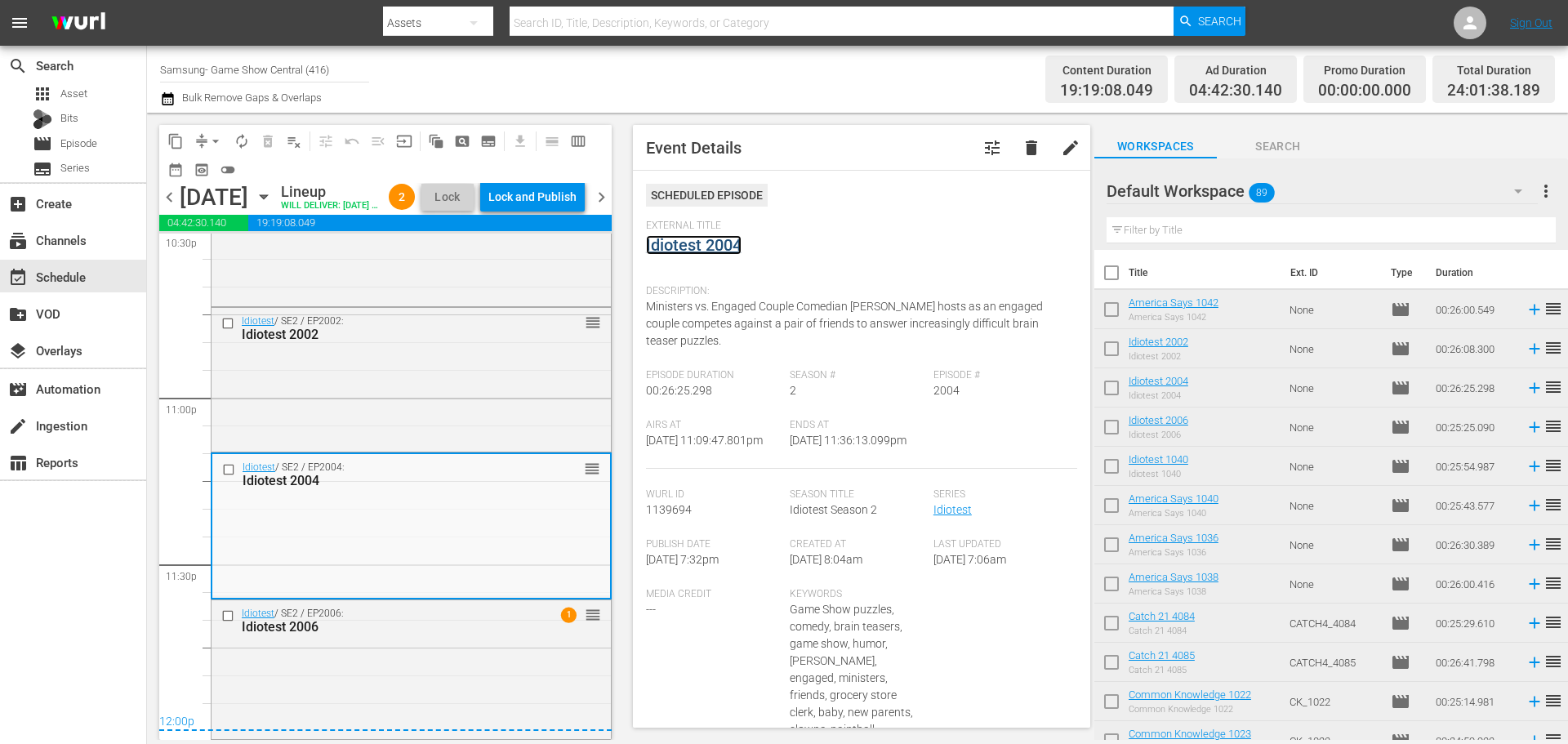
click at [676, 249] on link "Idiotest 2004" at bounding box center [694, 244] width 96 height 19
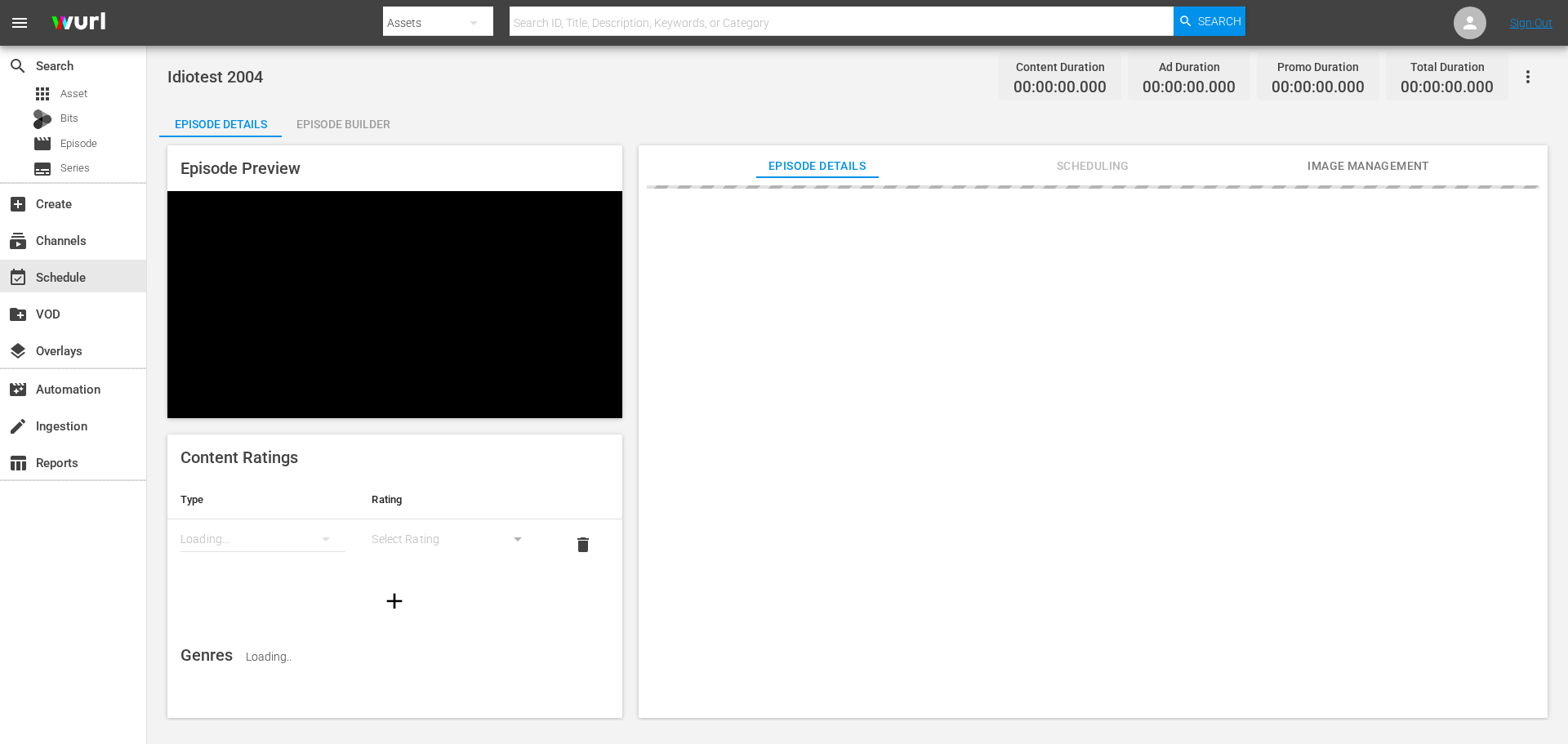
click at [374, 129] on div "Episode Builder" at bounding box center [343, 123] width 123 height 40
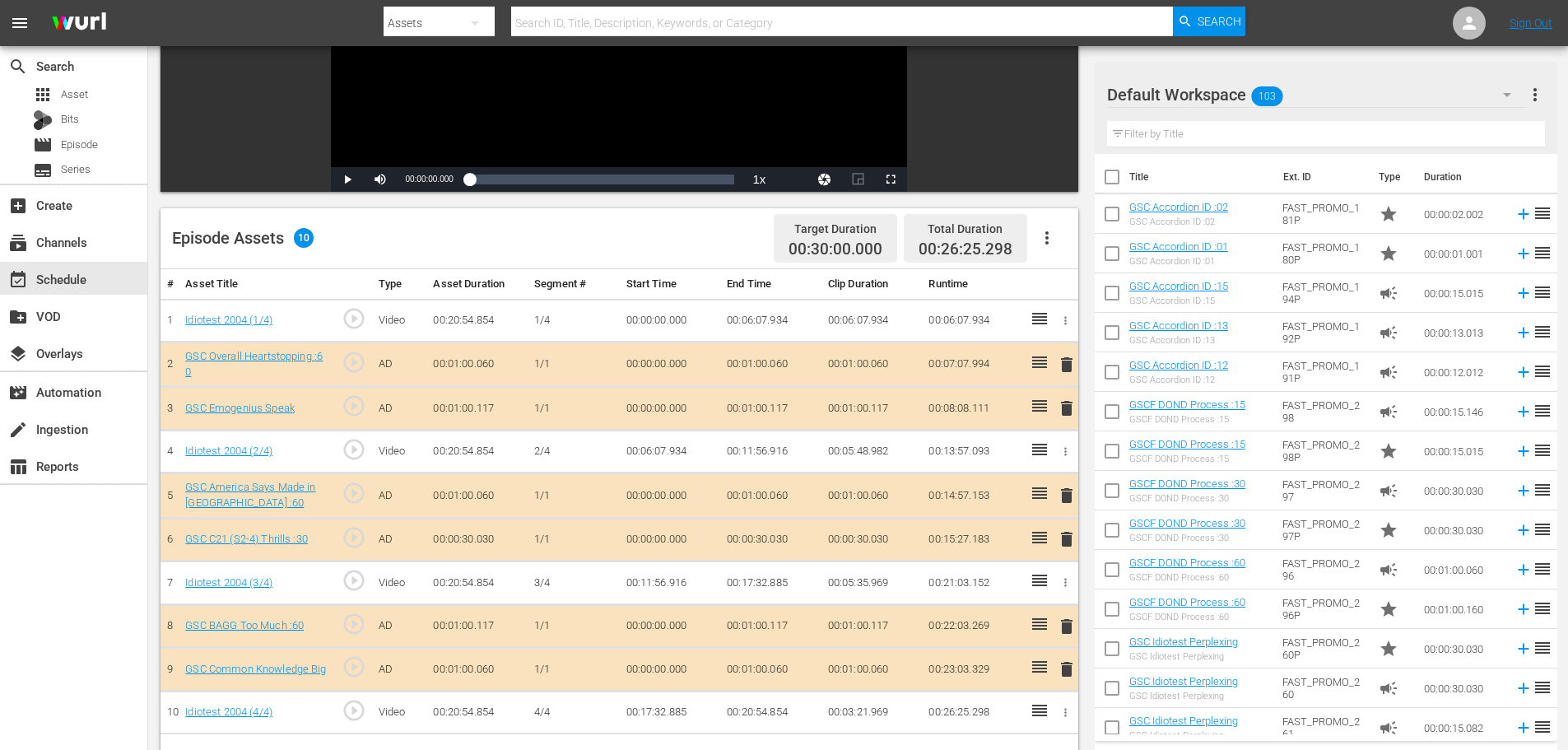
scroll to position [310, 0]
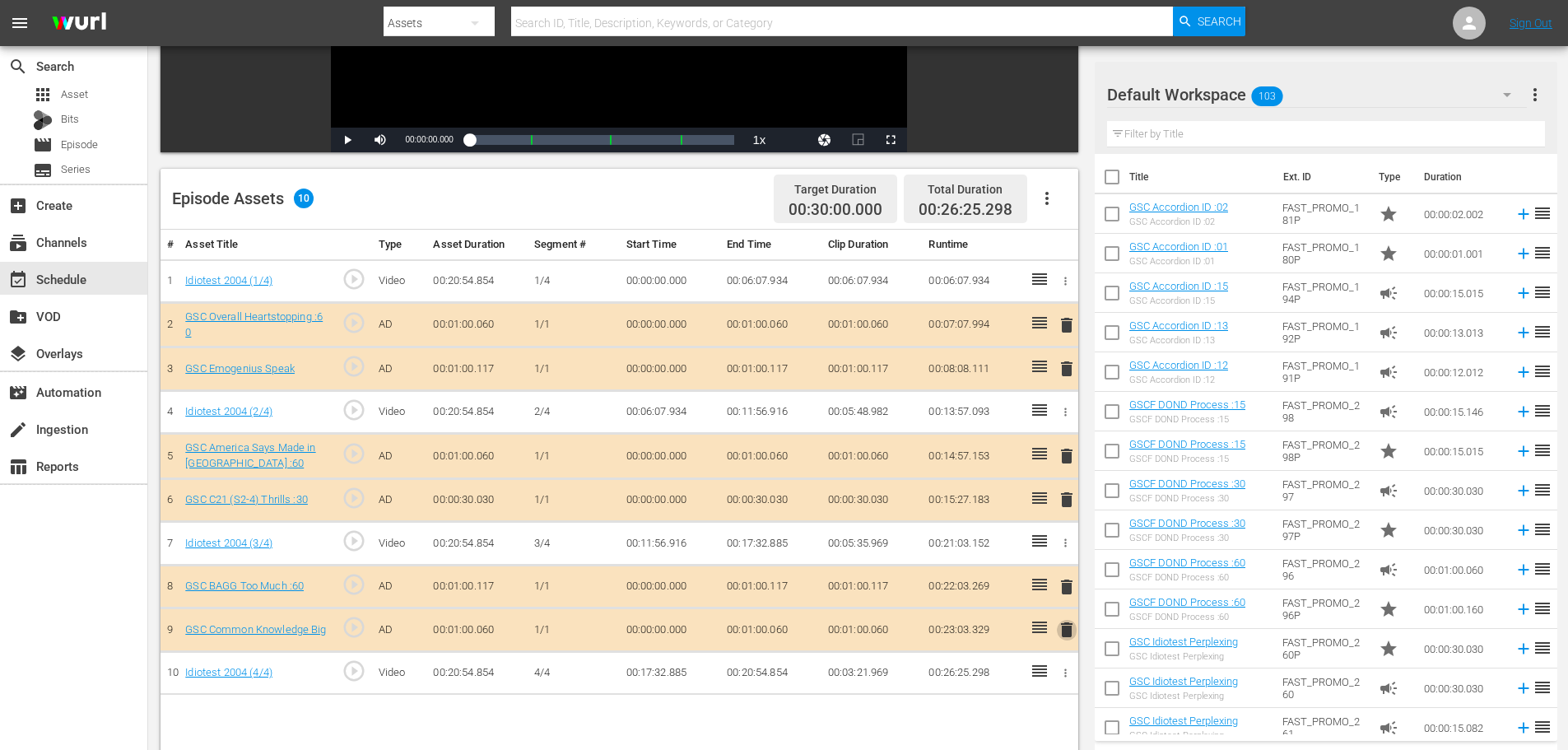
click at [1067, 627] on span "delete" at bounding box center [1066, 629] width 19 height 19
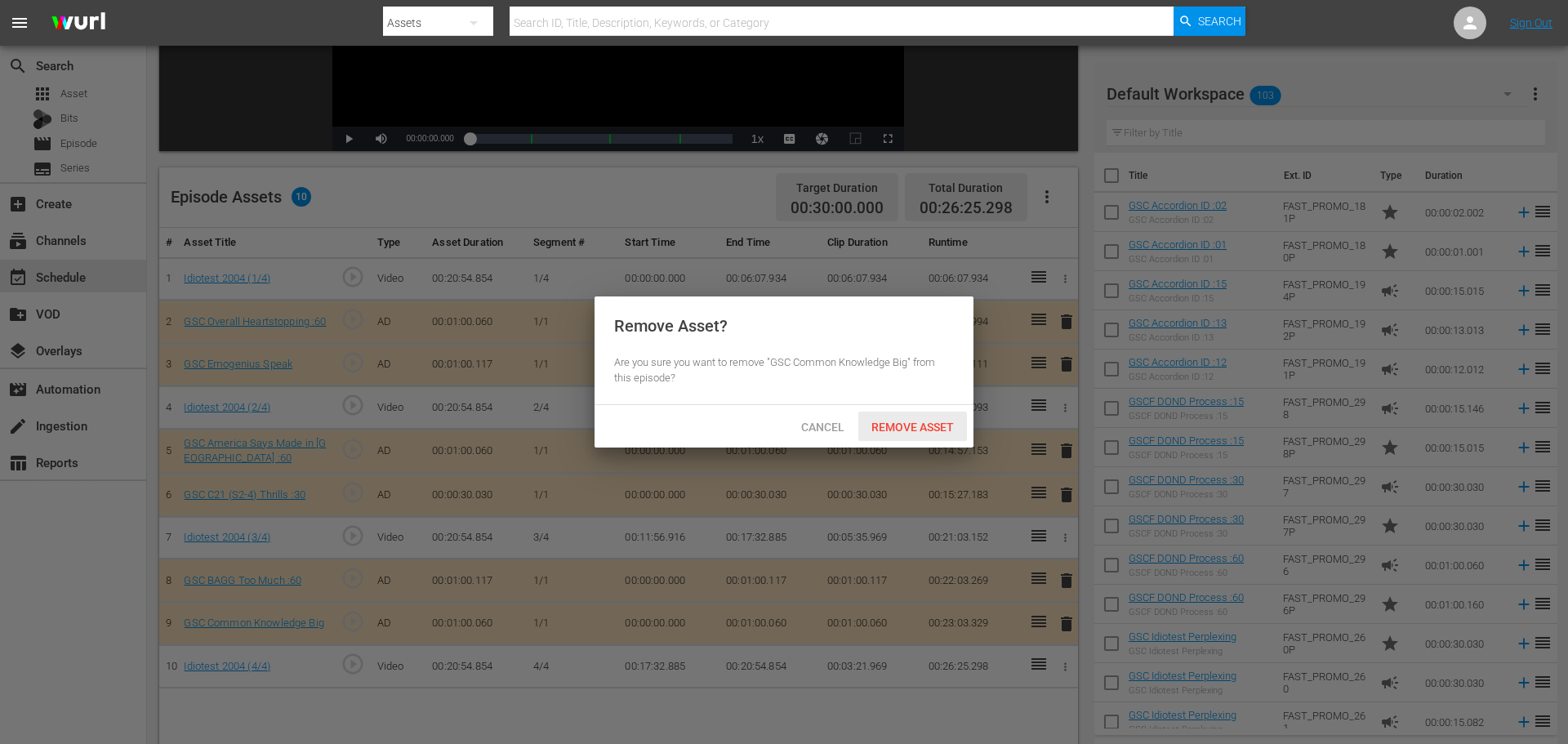
click at [919, 429] on span "Remove Asset" at bounding box center [913, 427] width 109 height 13
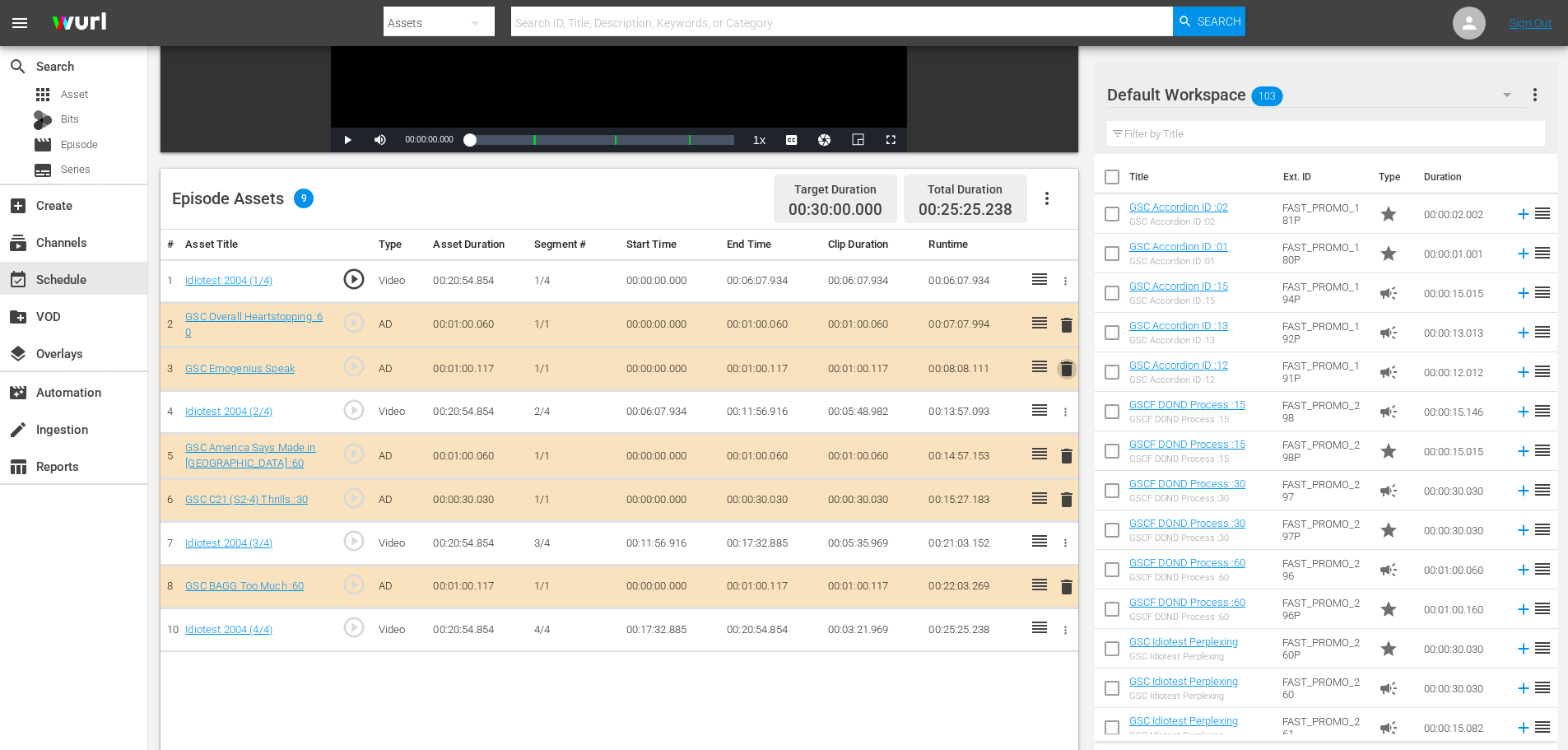
click at [1063, 369] on span "delete" at bounding box center [1066, 369] width 19 height 19
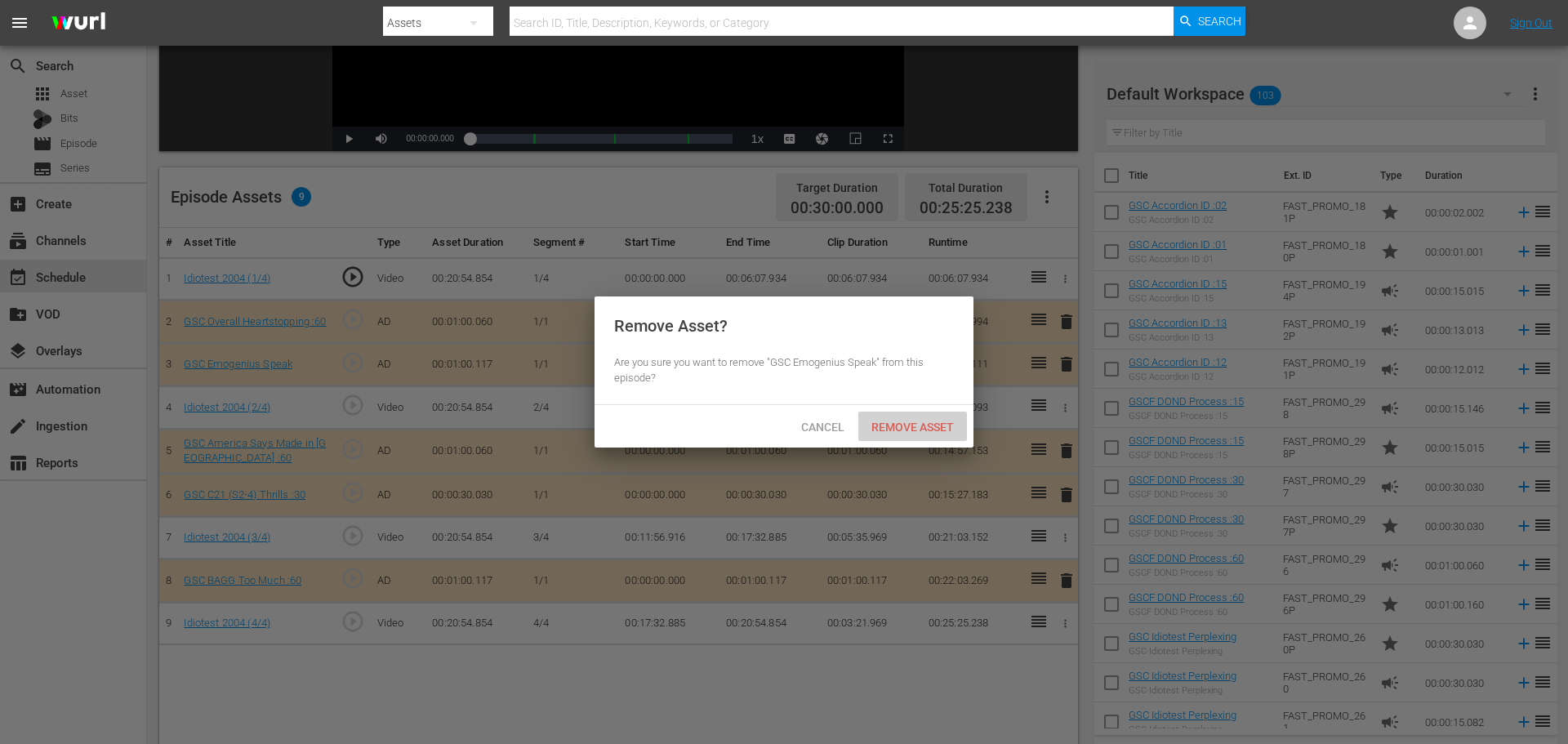
click at [913, 421] on span "Remove Asset" at bounding box center [913, 427] width 109 height 13
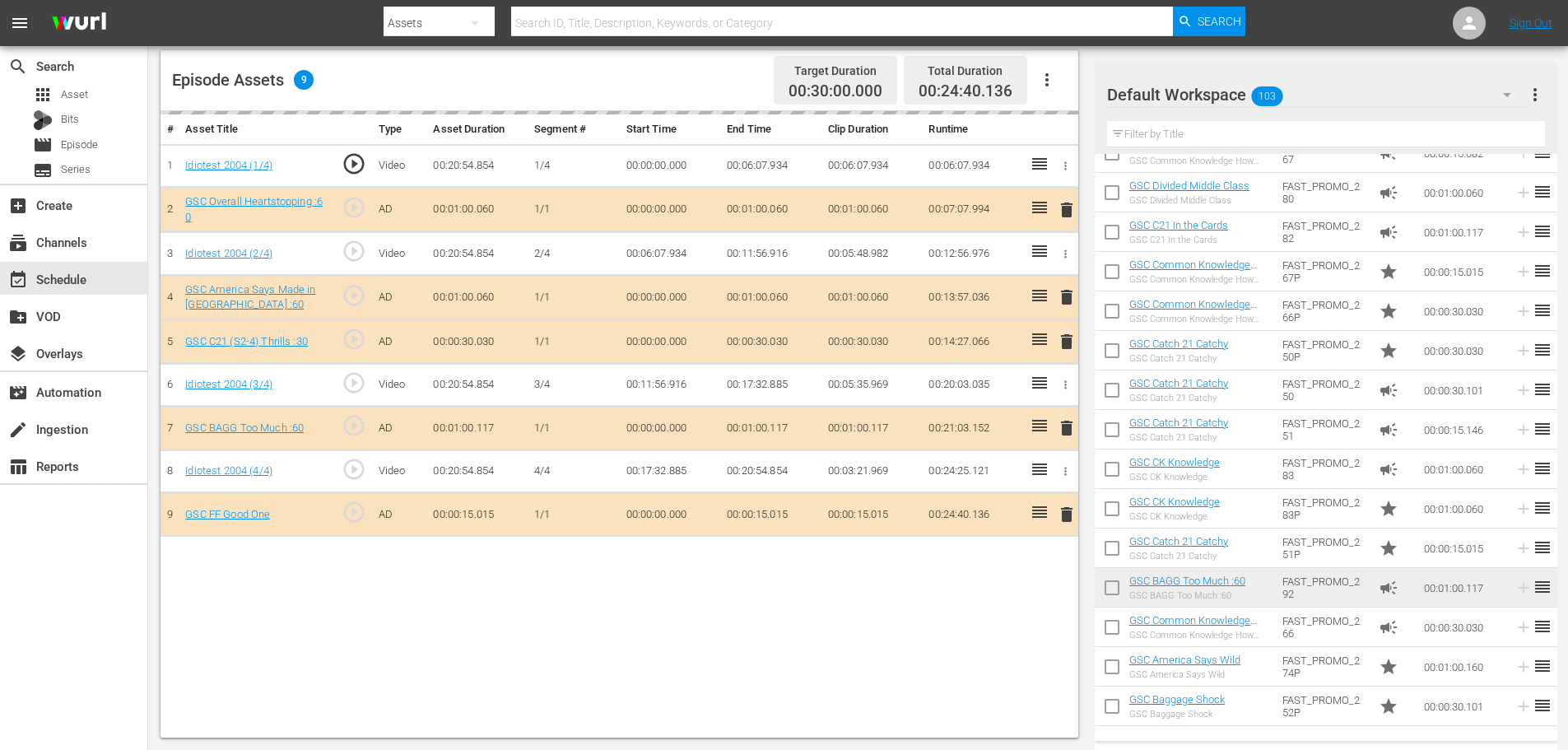
scroll to position [1869, 0]
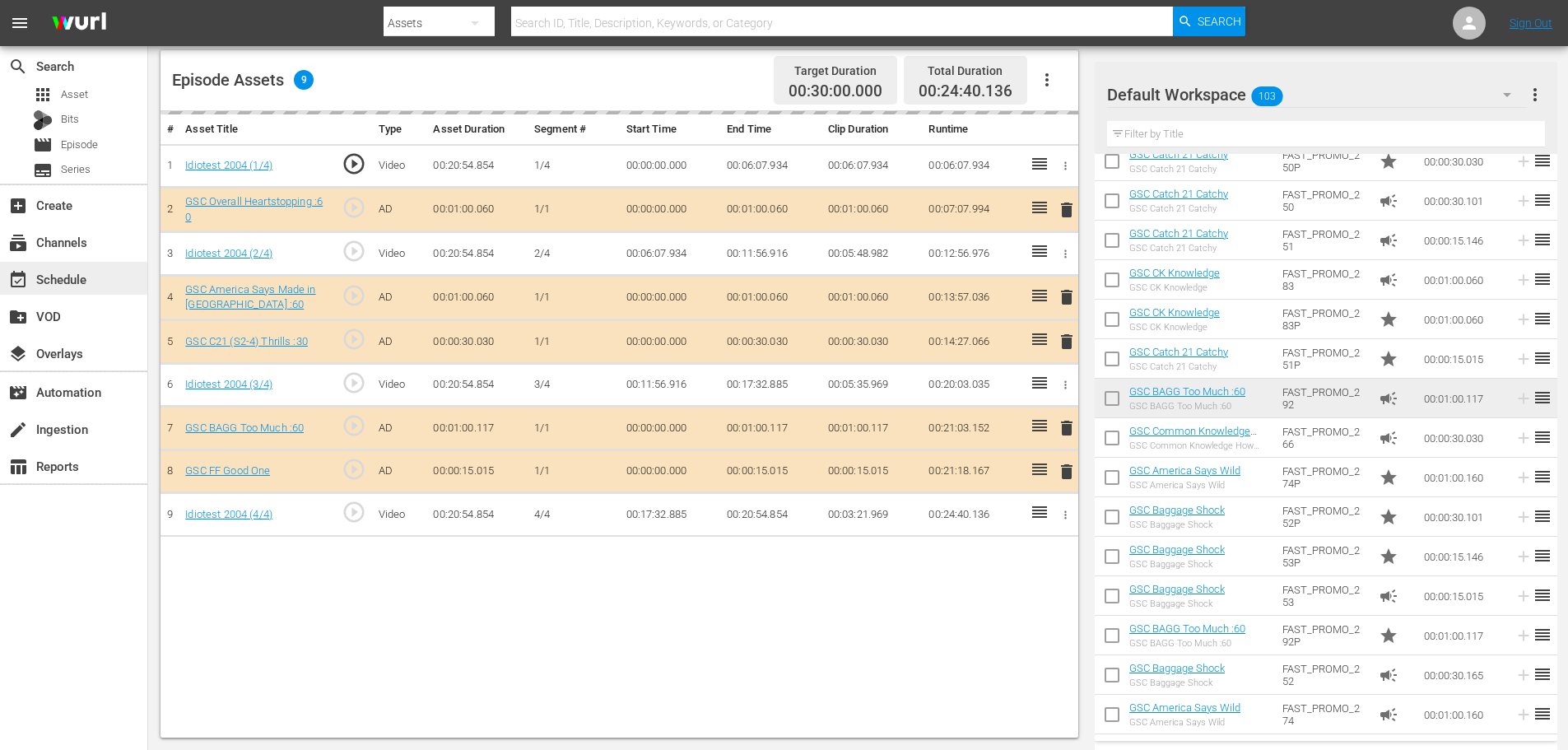
click at [103, 277] on div "event_available Schedule" at bounding box center [73, 278] width 148 height 32
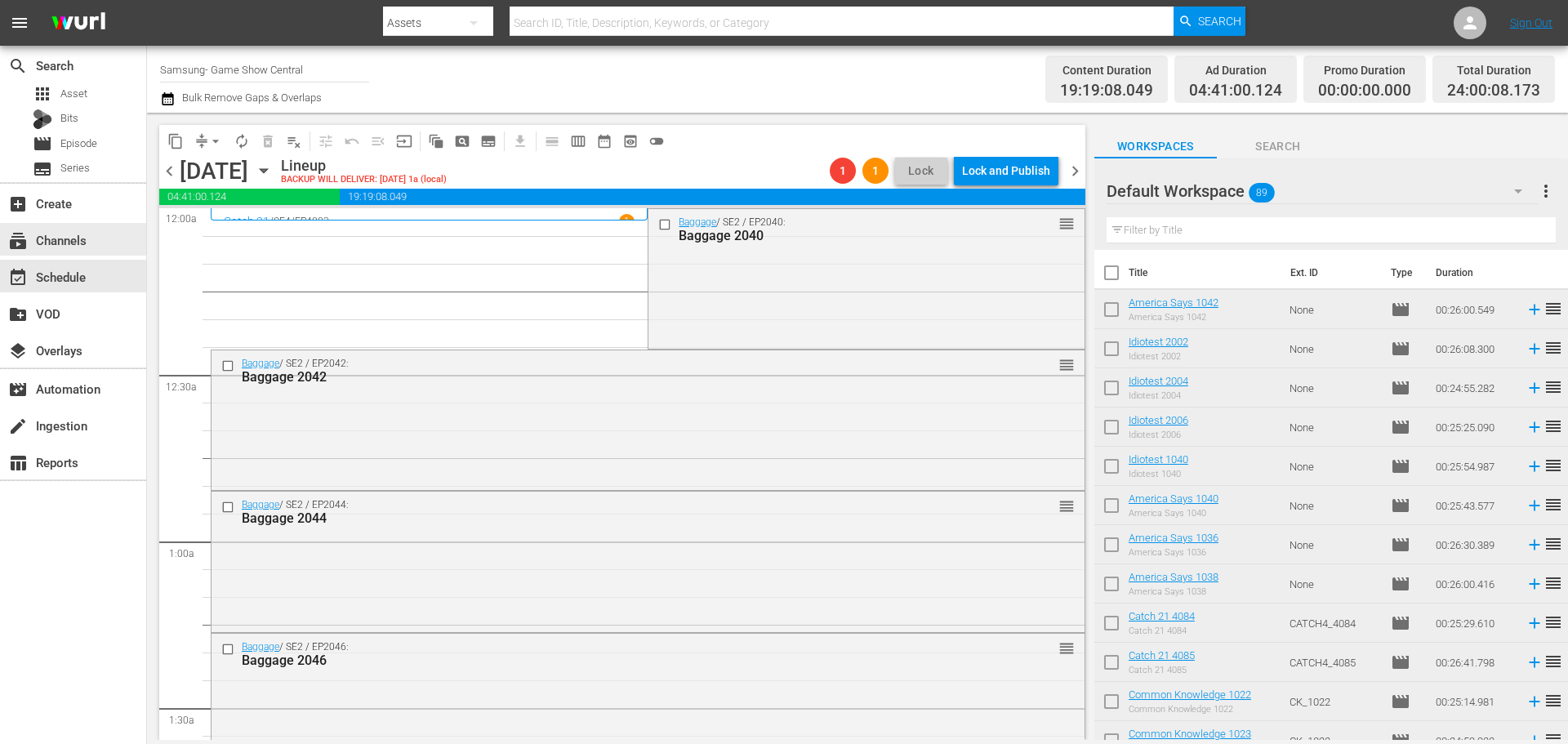
click at [212, 145] on span "arrow_drop_down" at bounding box center [216, 142] width 17 height 17
click at [236, 176] on li "Align to Midnight" at bounding box center [216, 174] width 171 height 27
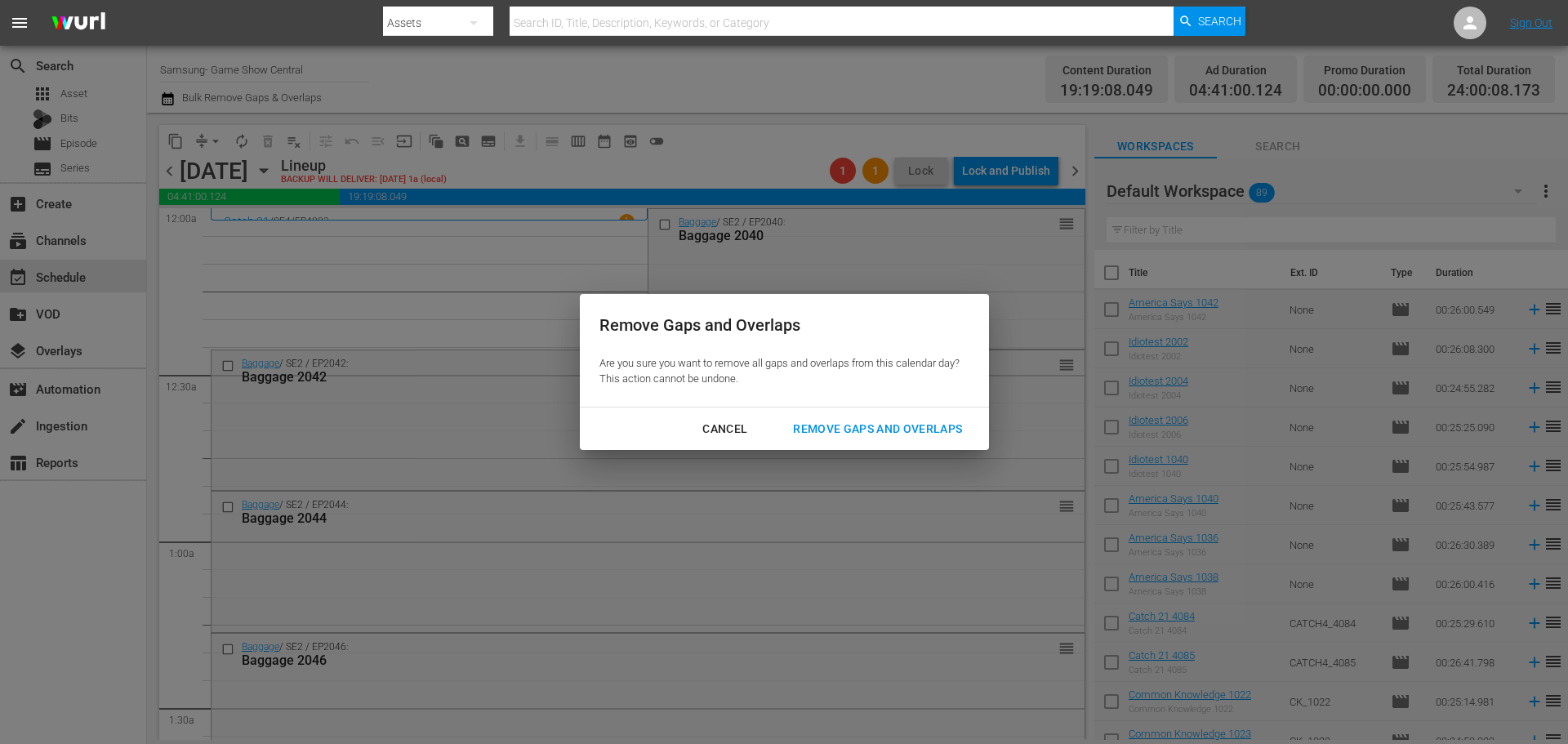
click at [877, 421] on div "Remove Gaps and Overlaps" at bounding box center [878, 429] width 195 height 20
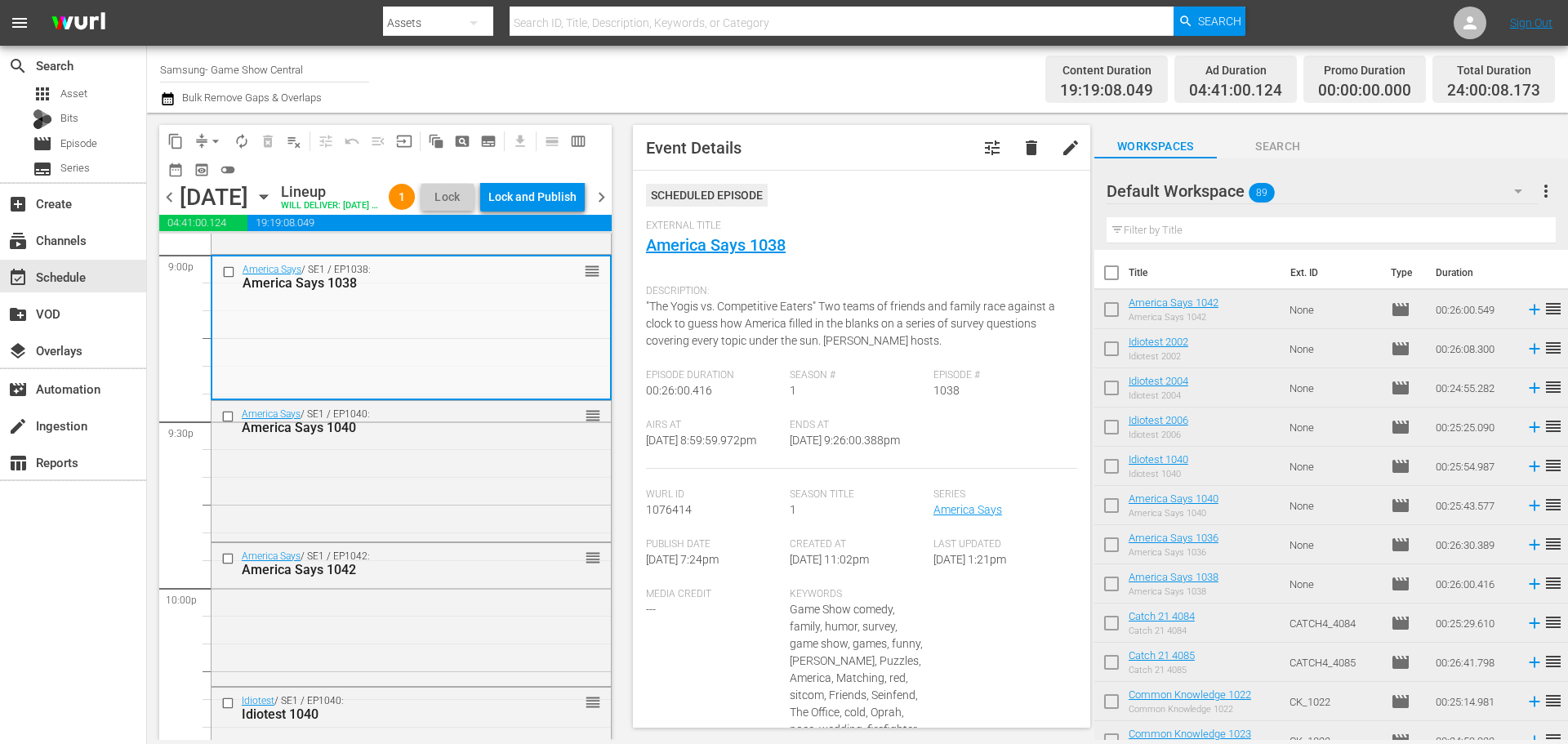
scroll to position [637, 0]
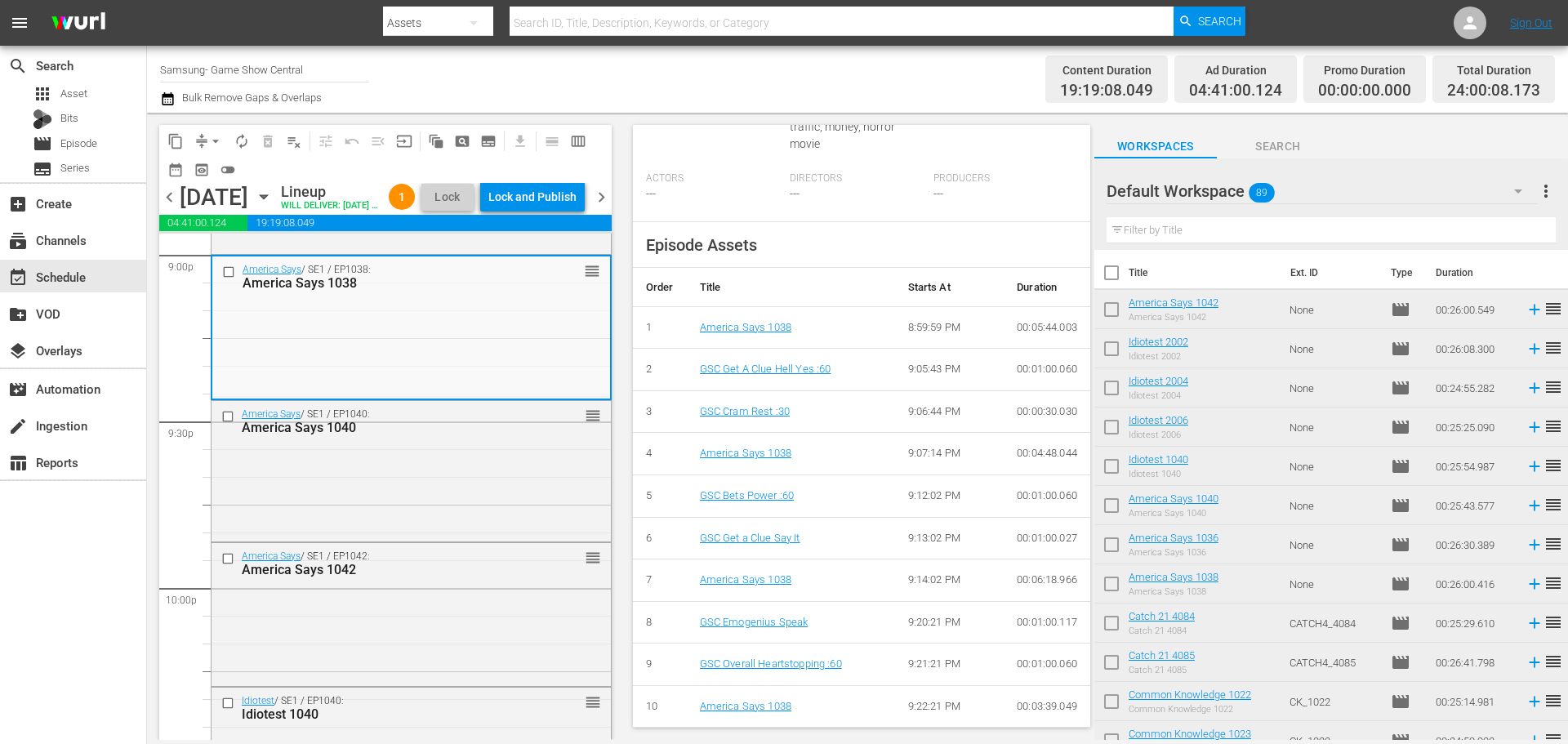
drag, startPoint x: 486, startPoint y: 459, endPoint x: 14, endPoint y: 258, distance: 513.0
click at [487, 441] on div "America Says / SE1 / EP1040: America Says 1040 reorder" at bounding box center [412, 420] width 400 height 40
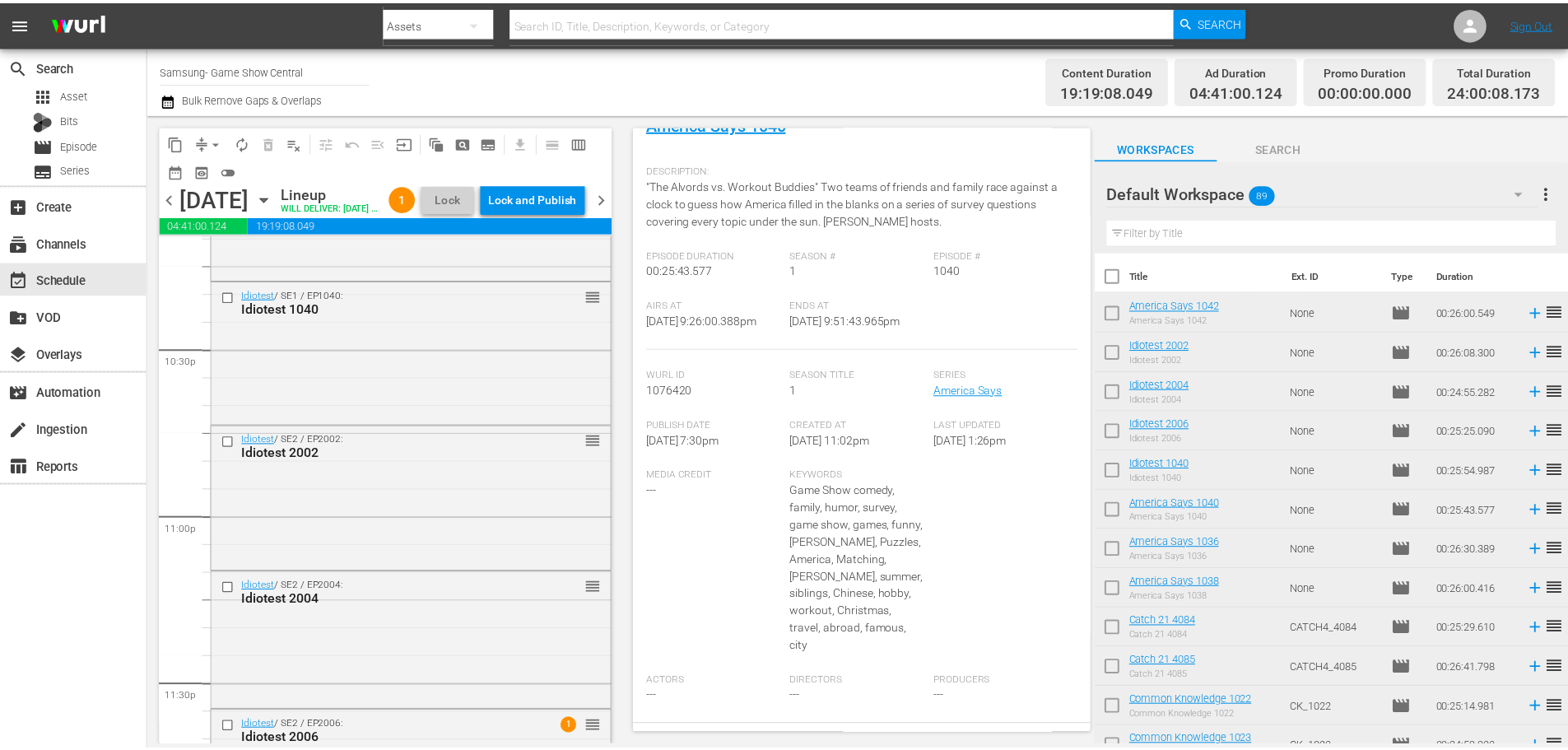
scroll to position [0, 0]
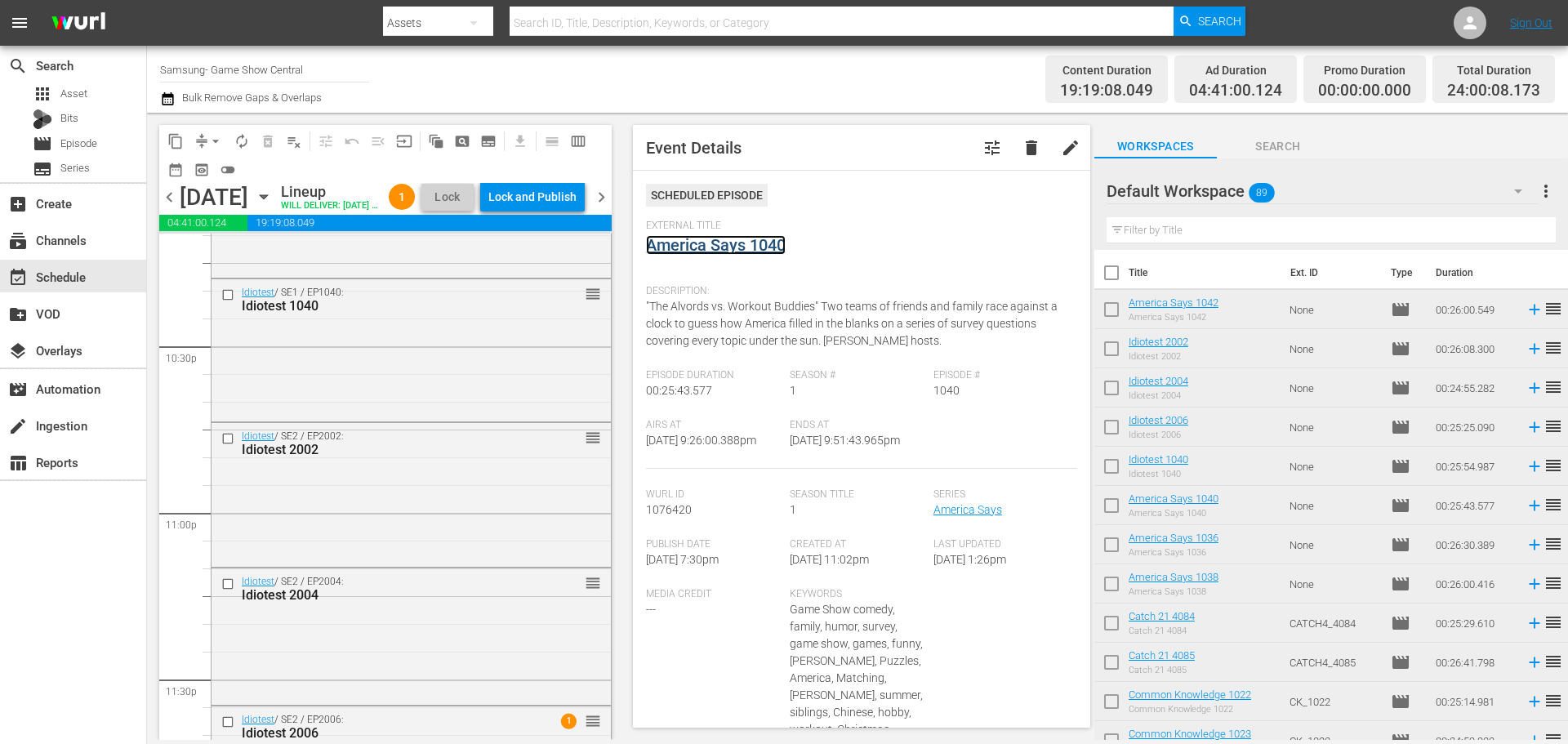
click at [710, 242] on link "America Says 1040" at bounding box center [716, 244] width 140 height 19
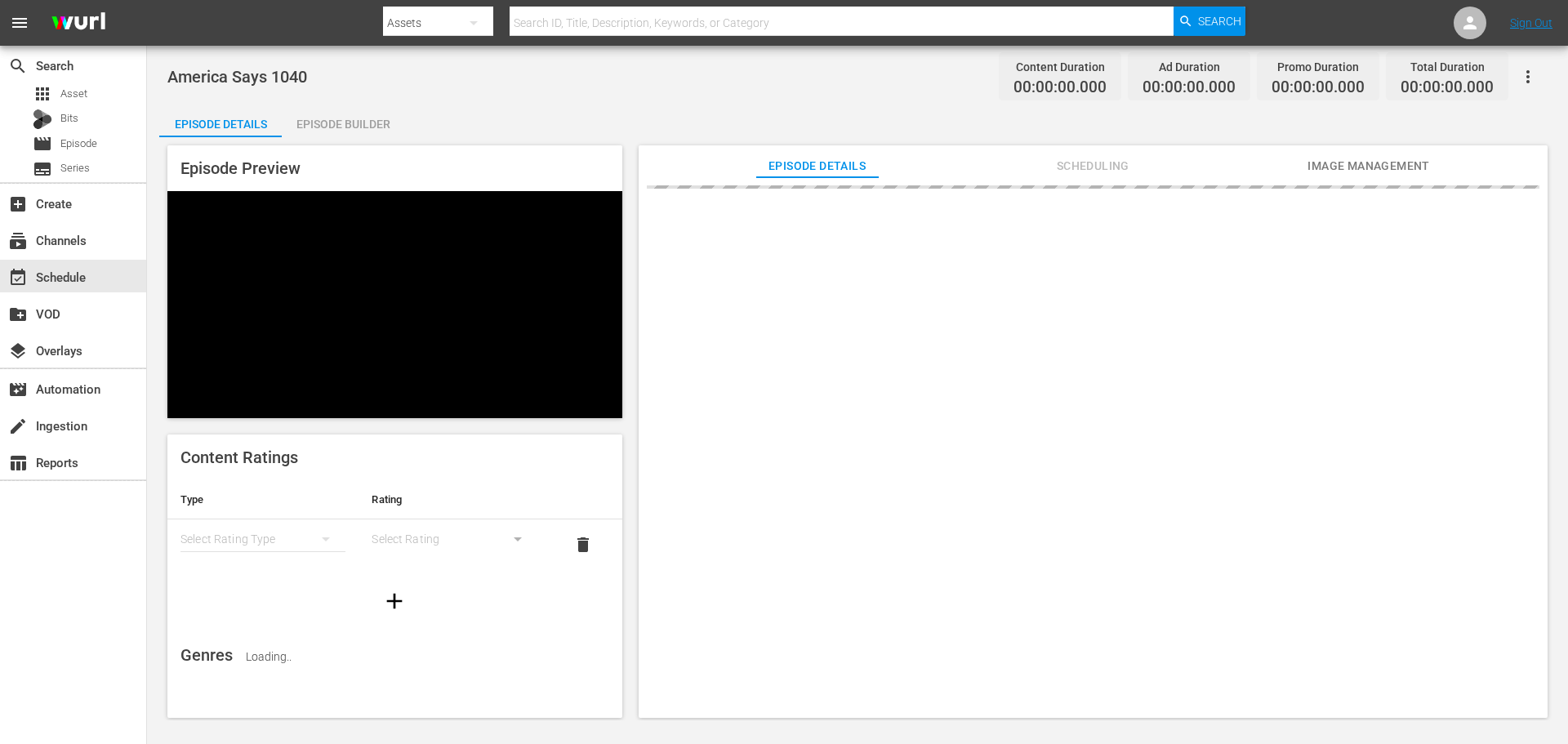
click at [350, 127] on div "Episode Builder" at bounding box center [343, 123] width 123 height 40
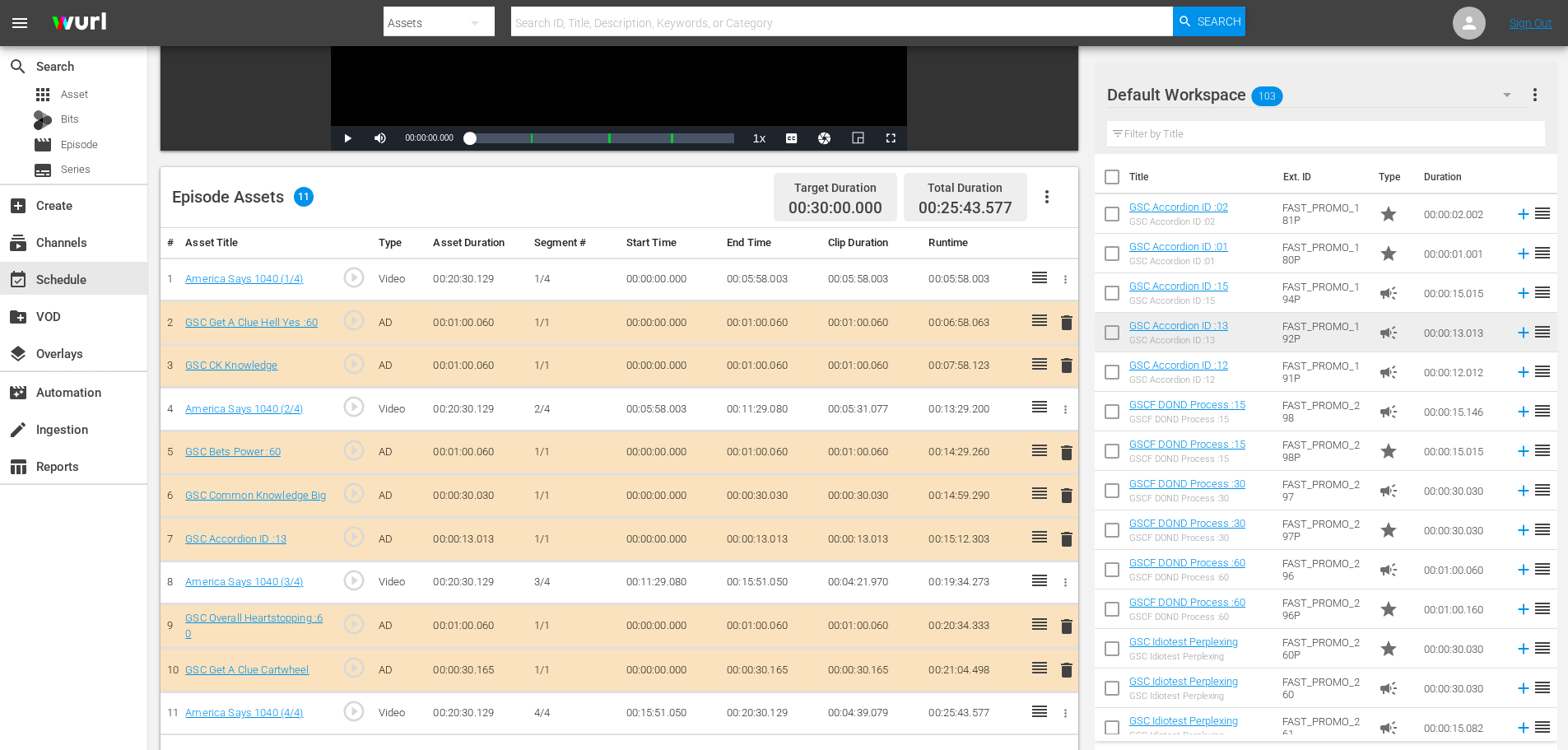
scroll to position [429, 0]
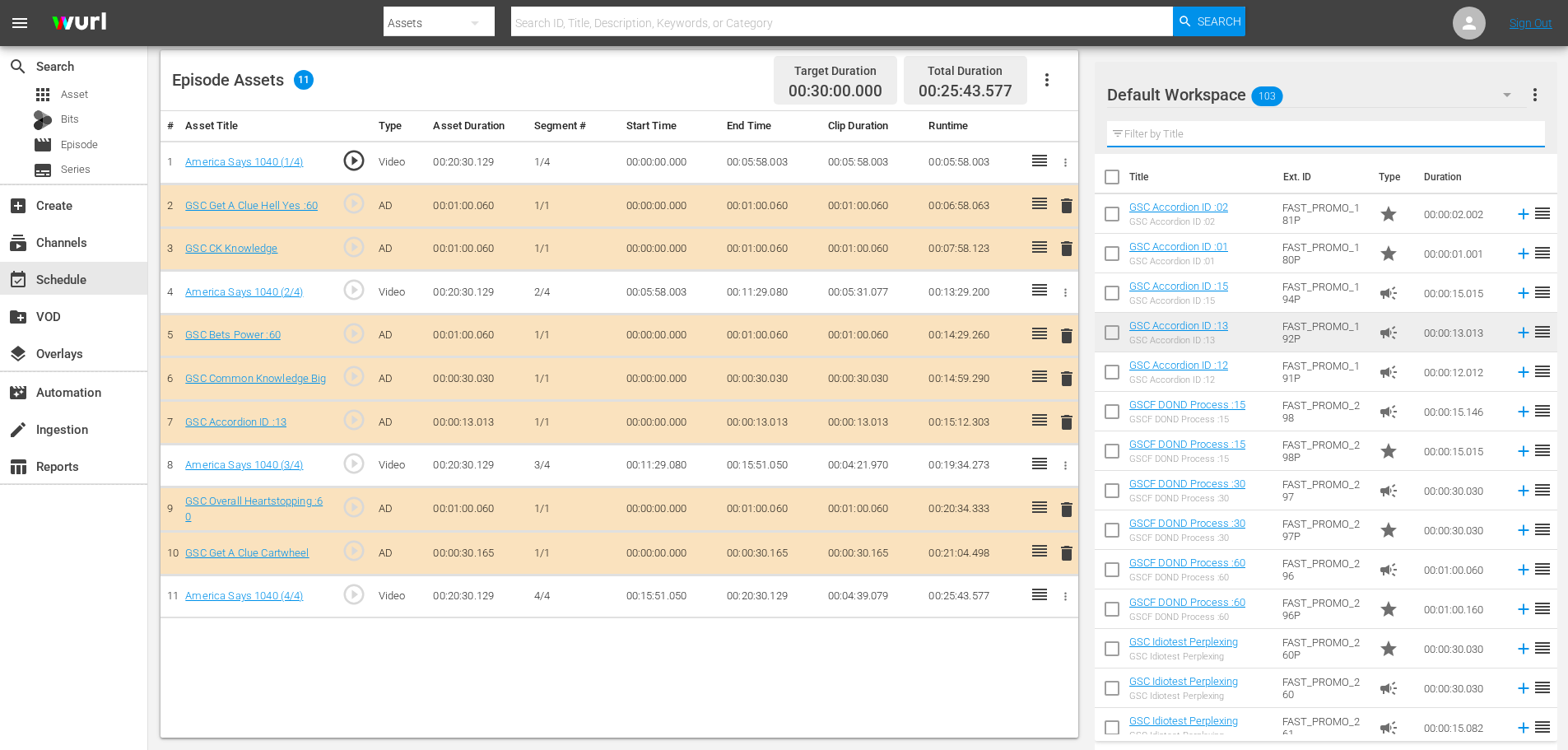
click at [1227, 132] on input "text" at bounding box center [1326, 134] width 438 height 26
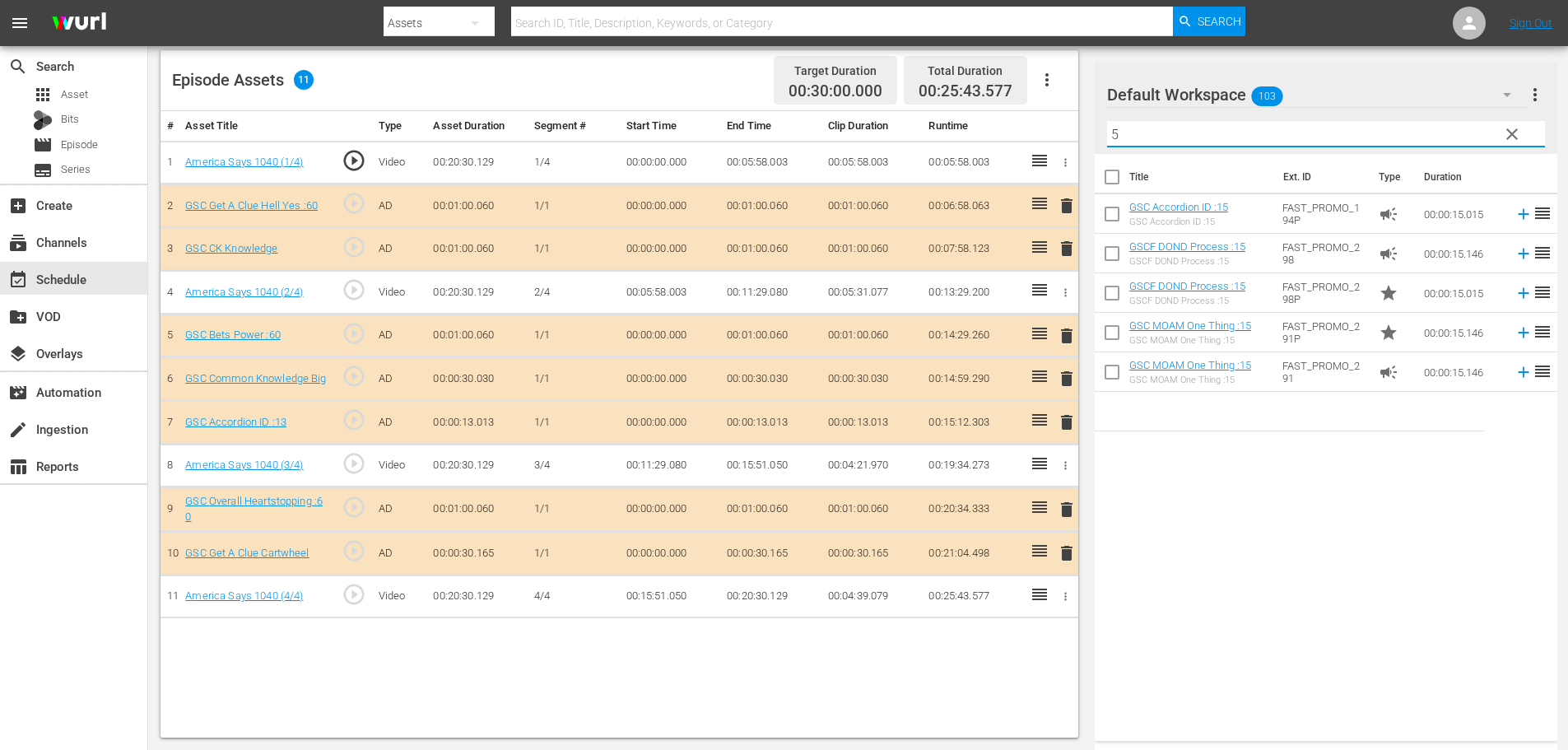
type input "5"
click at [1062, 423] on span "delete" at bounding box center [1066, 421] width 19 height 19
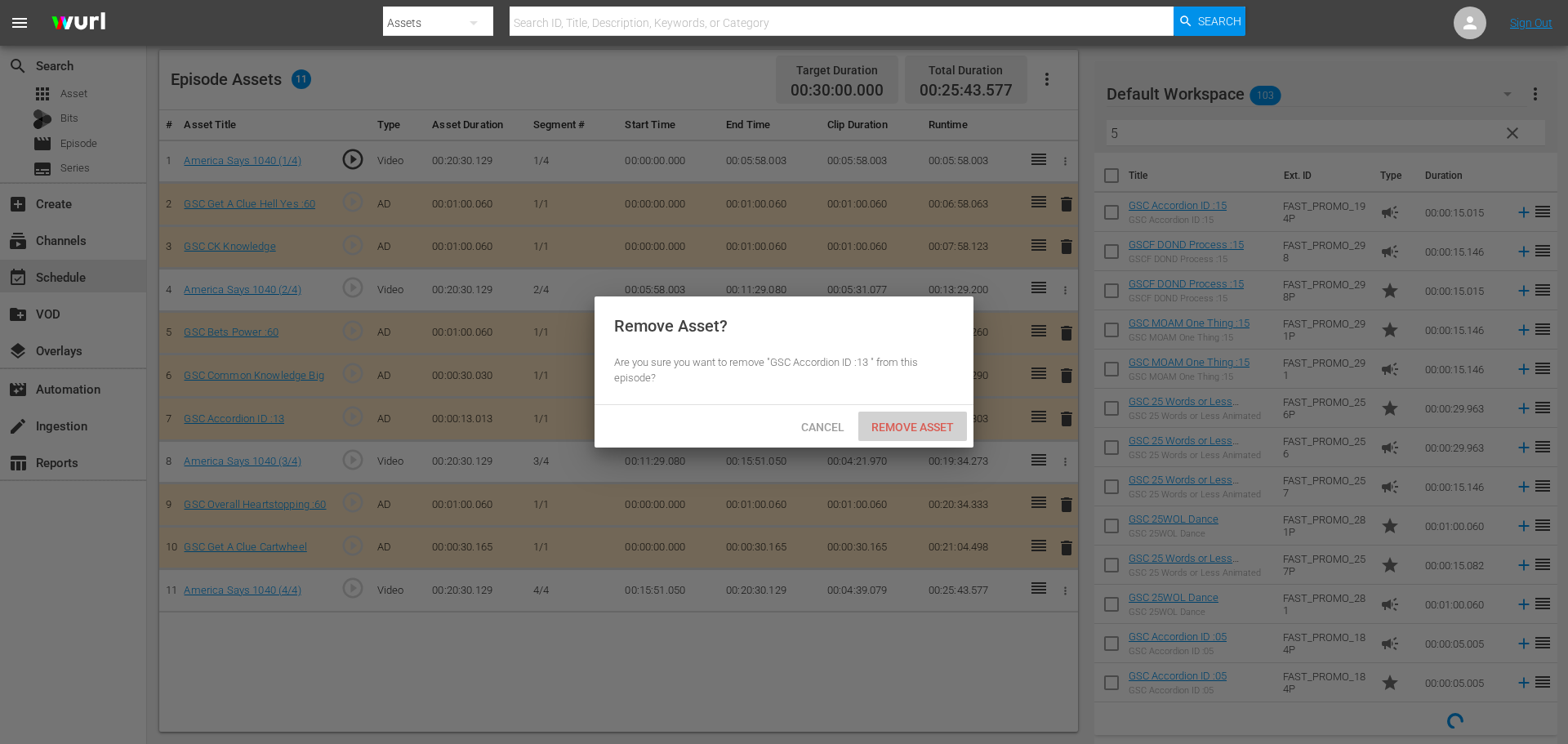
click at [934, 439] on div "Remove Asset" at bounding box center [913, 426] width 109 height 30
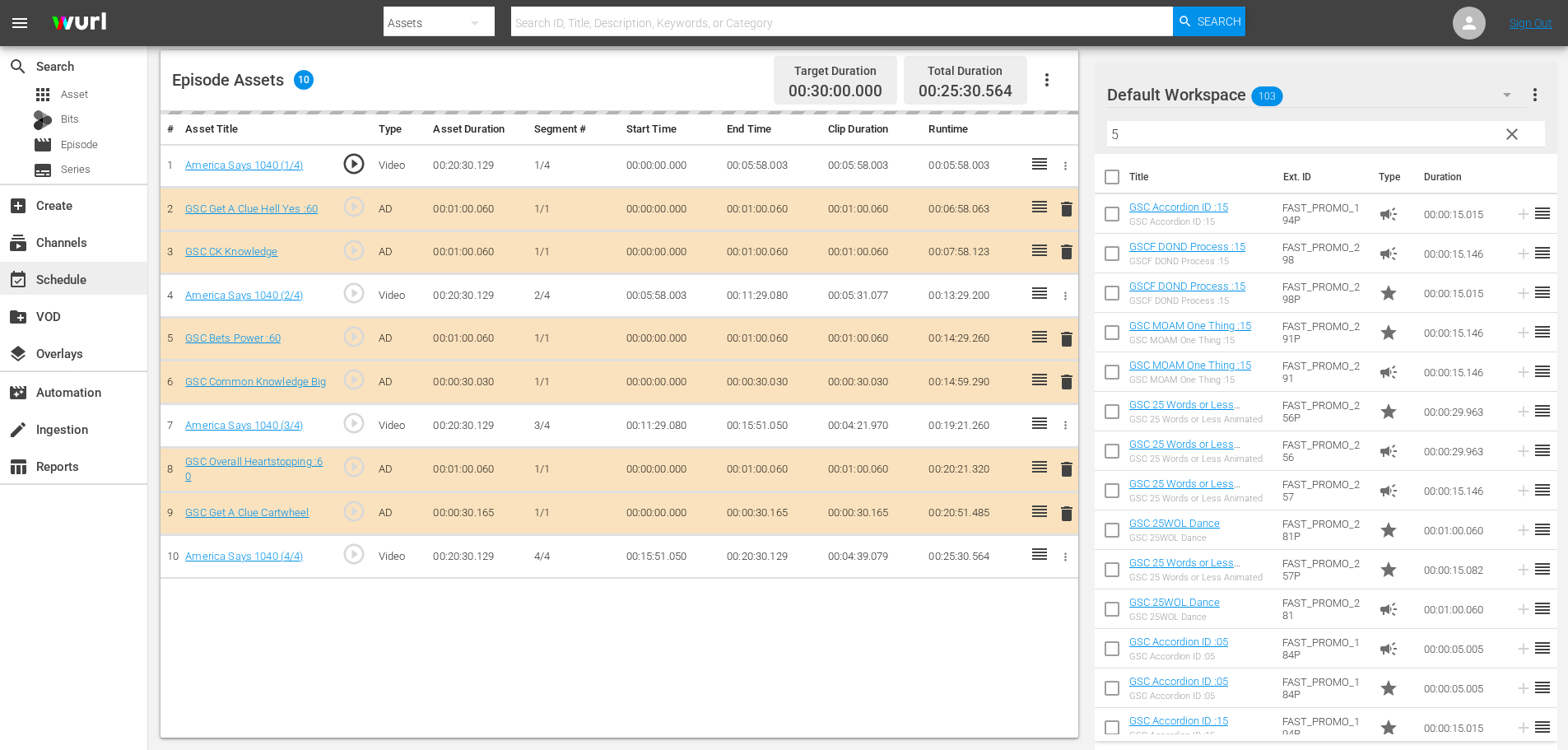
click at [47, 280] on div "event_available Schedule" at bounding box center [45, 277] width 92 height 15
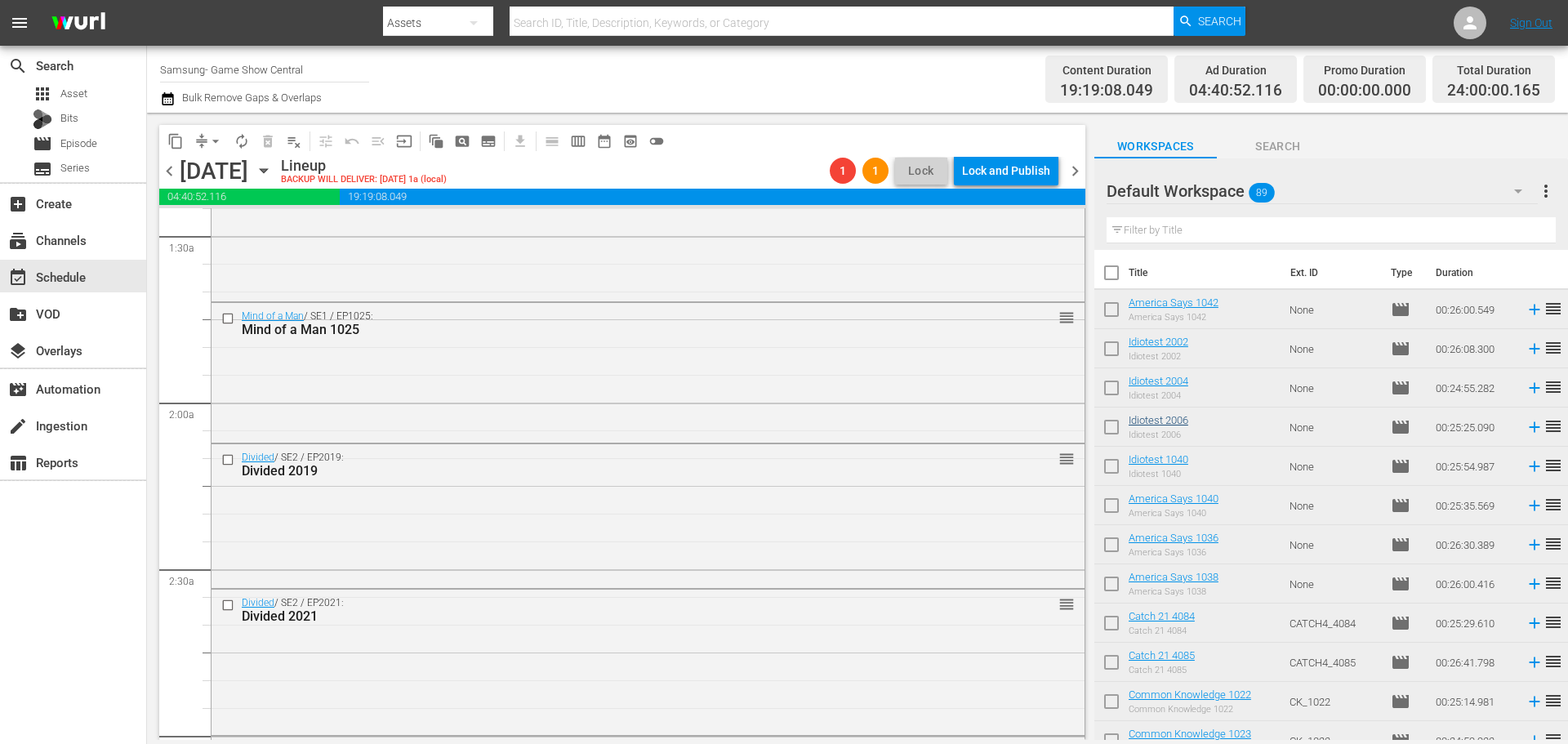
scroll to position [572, 0]
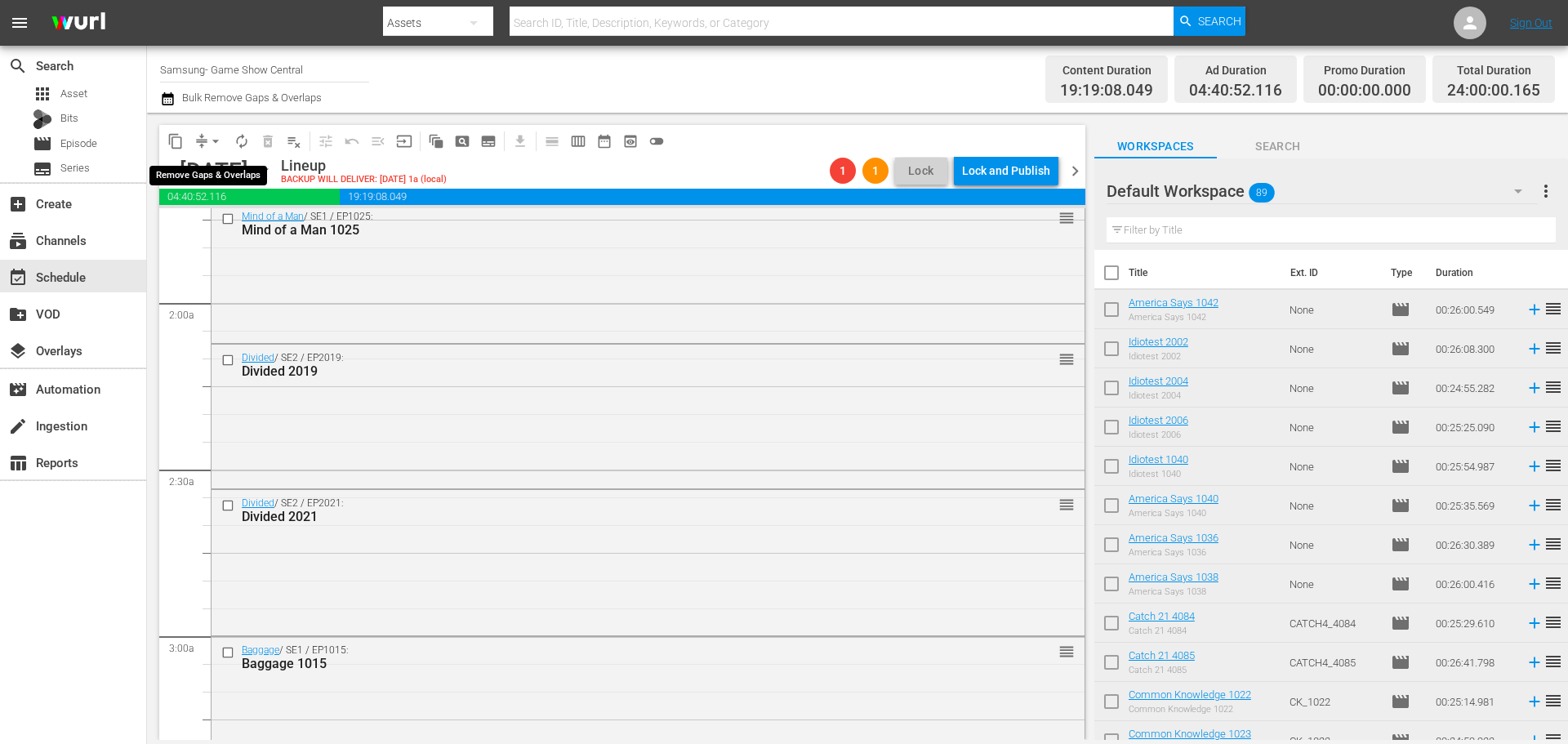
click at [214, 143] on span "arrow_drop_down" at bounding box center [216, 142] width 17 height 17
click at [254, 176] on li "Align to Midnight" at bounding box center [216, 174] width 171 height 27
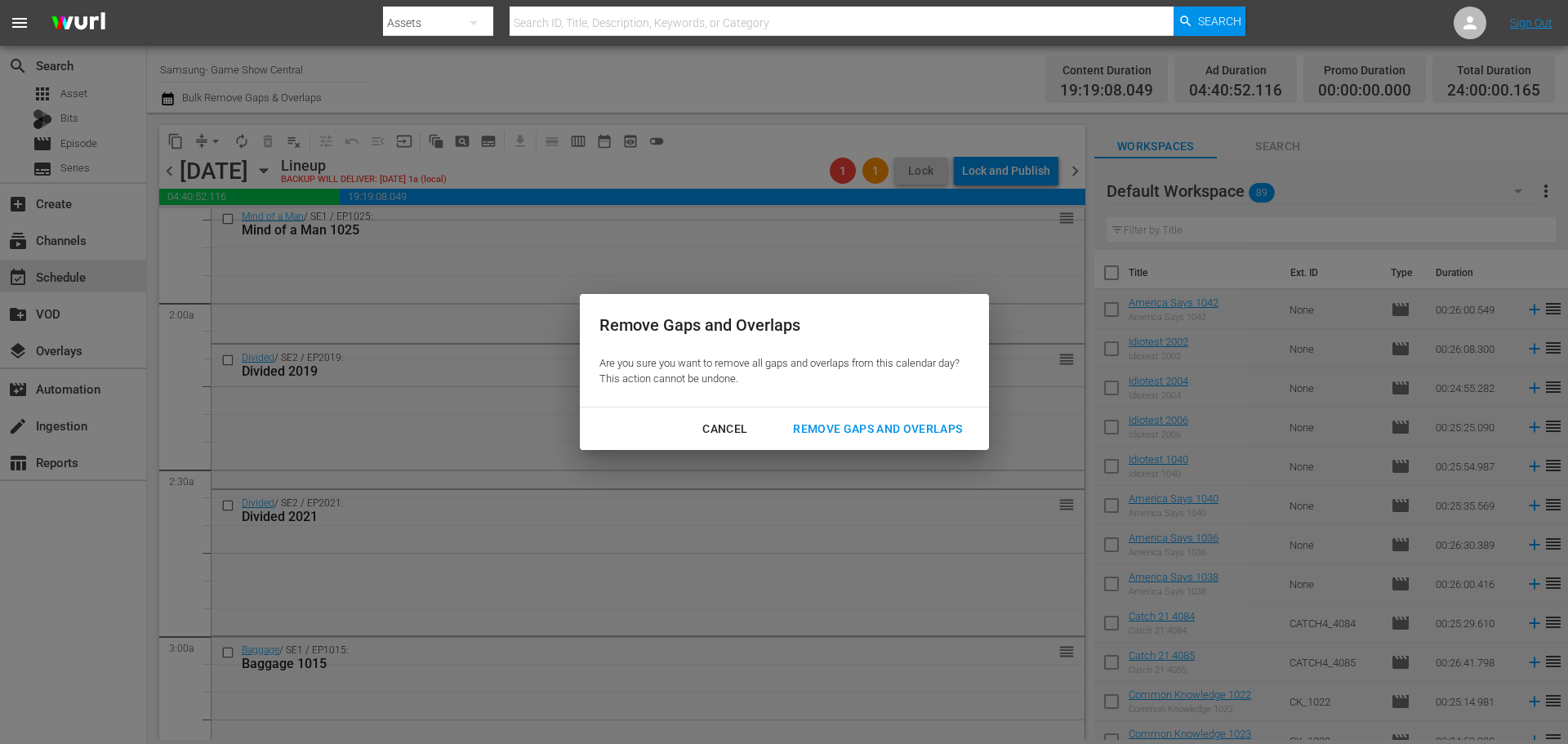
click at [847, 424] on div "Remove Gaps and Overlaps" at bounding box center [878, 429] width 195 height 20
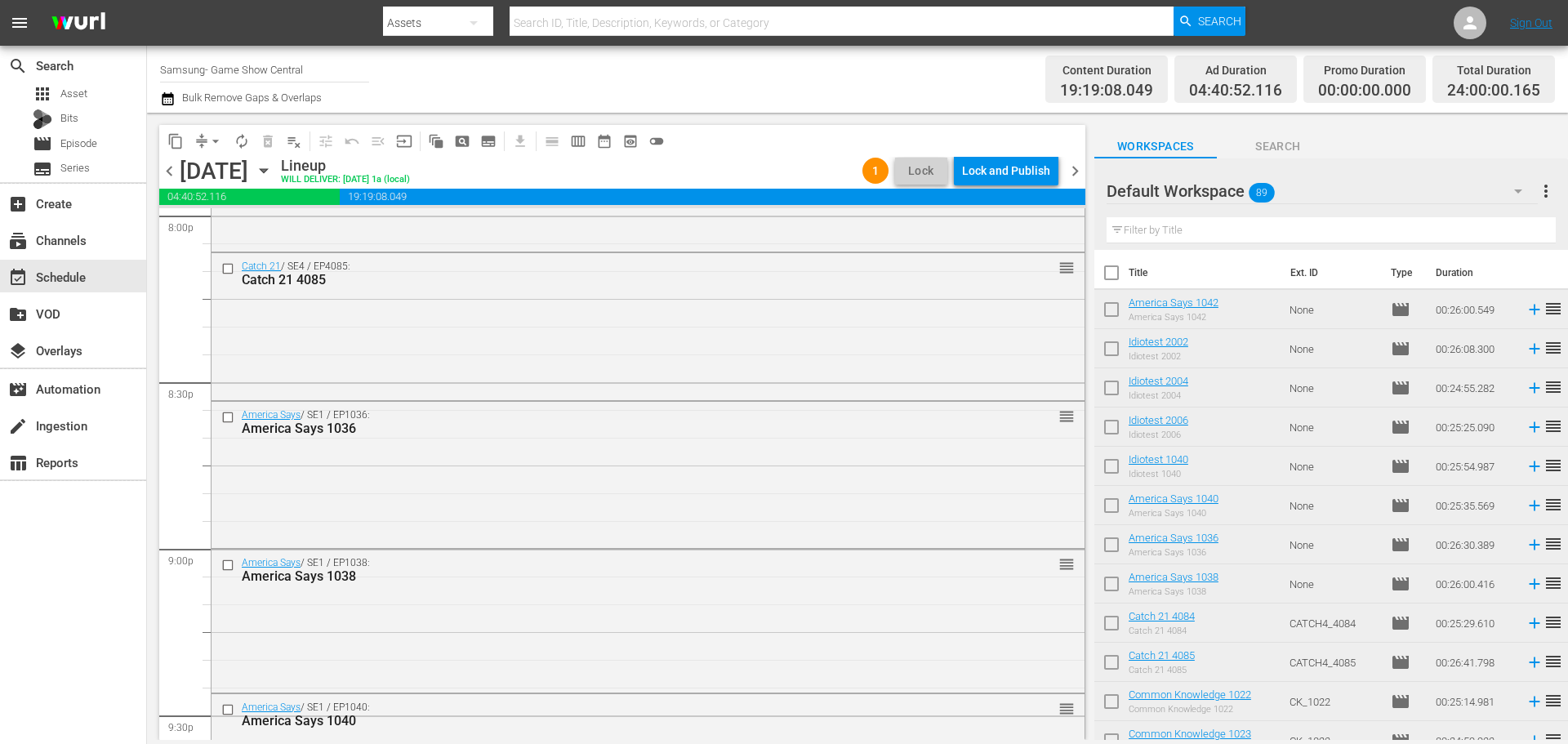
scroll to position [7462, 0]
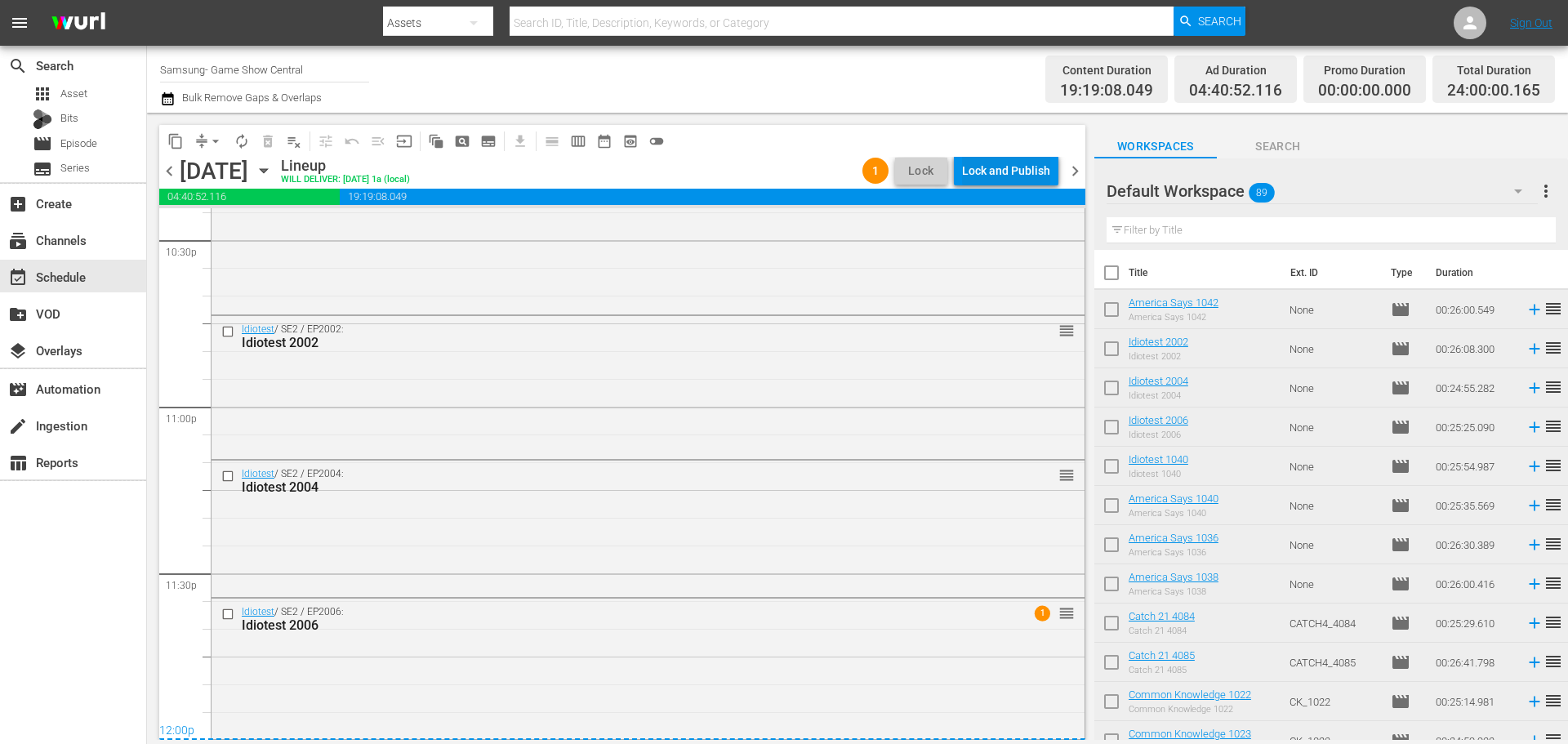
click at [1024, 182] on div "Lock and Publish" at bounding box center [1006, 170] width 88 height 29
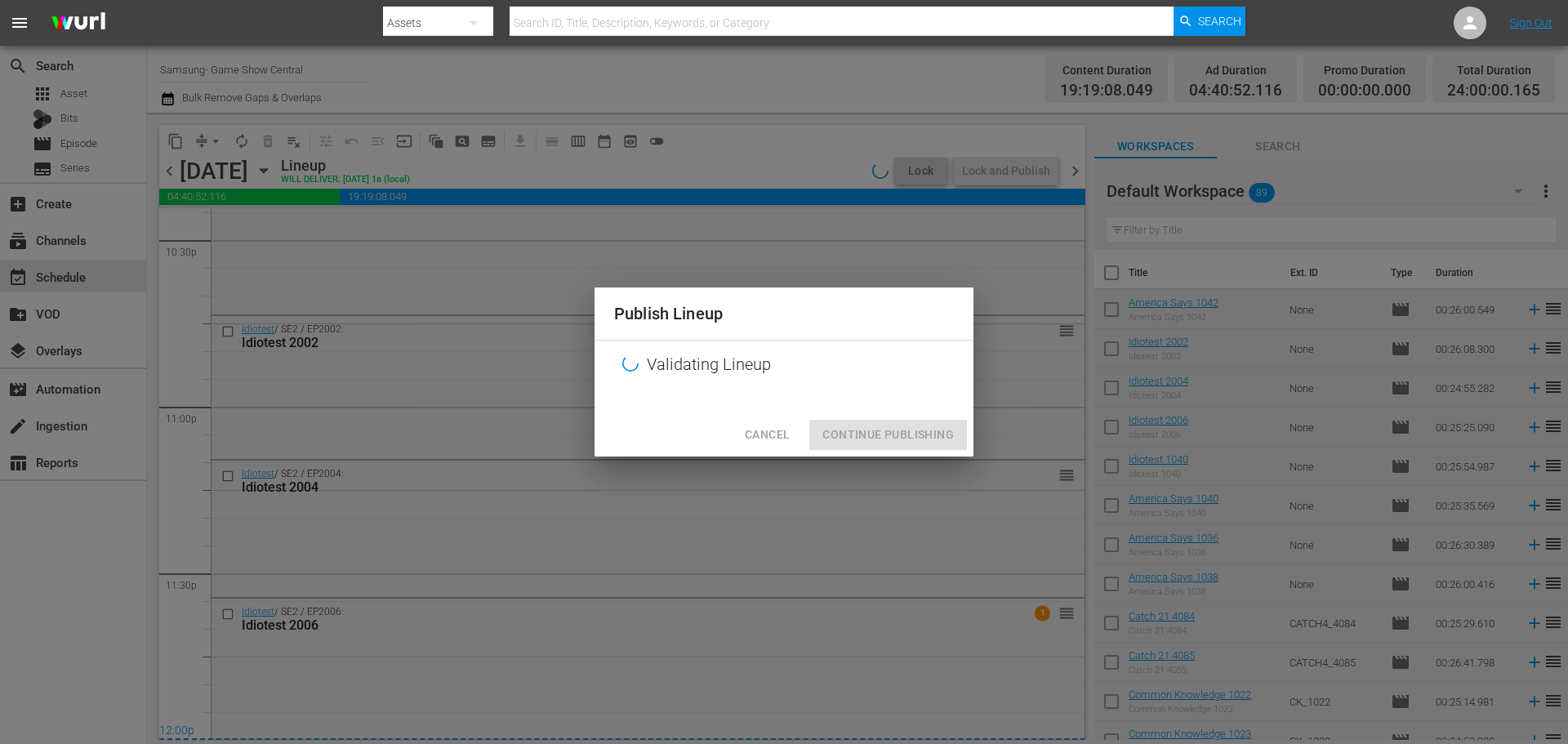
click at [856, 423] on div "Cancel Continue Publishing" at bounding box center [783, 435] width 379 height 43
click at [878, 444] on div "Cancel Continue Publishing" at bounding box center [783, 435] width 379 height 43
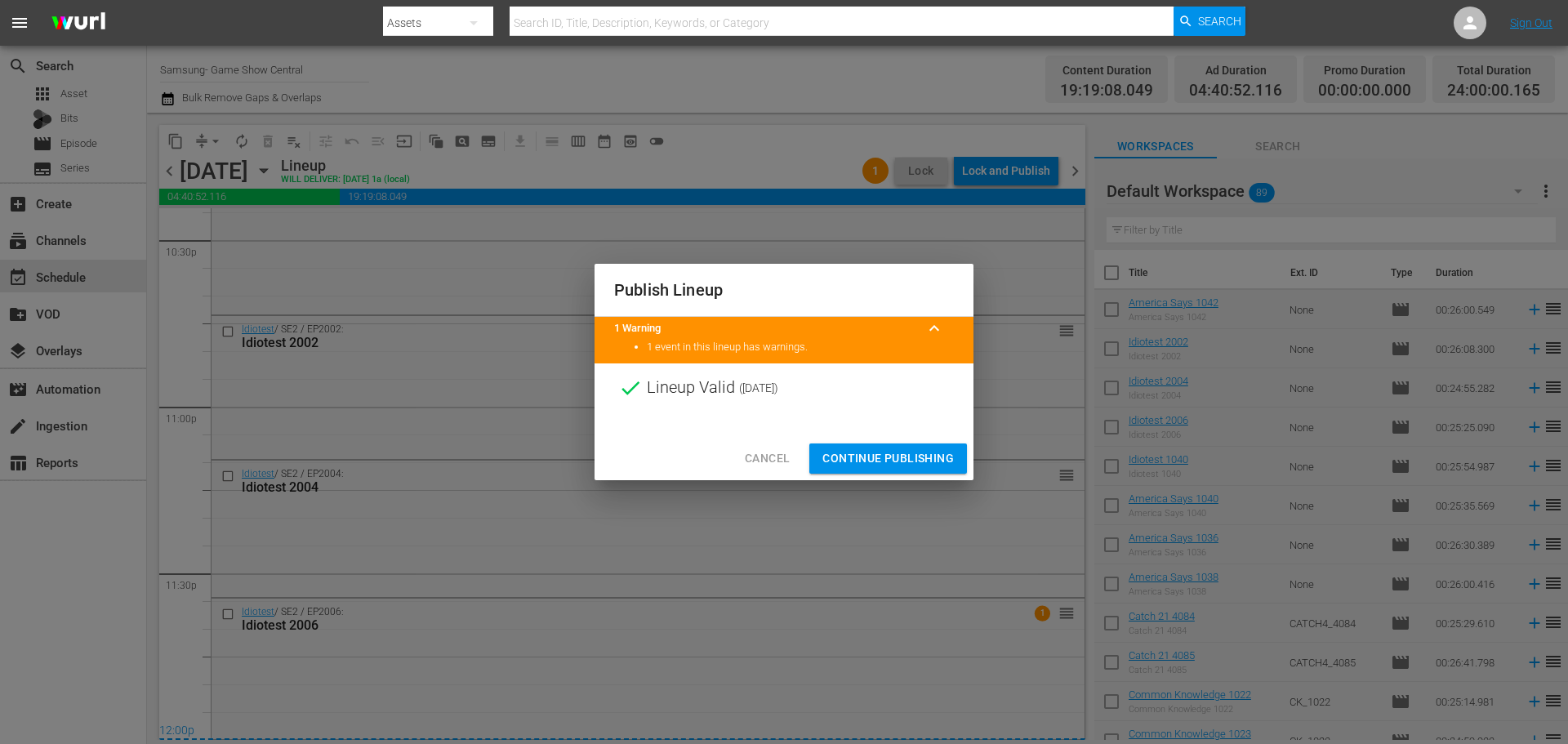
click at [880, 458] on span "Continue Publishing" at bounding box center [888, 459] width 132 height 20
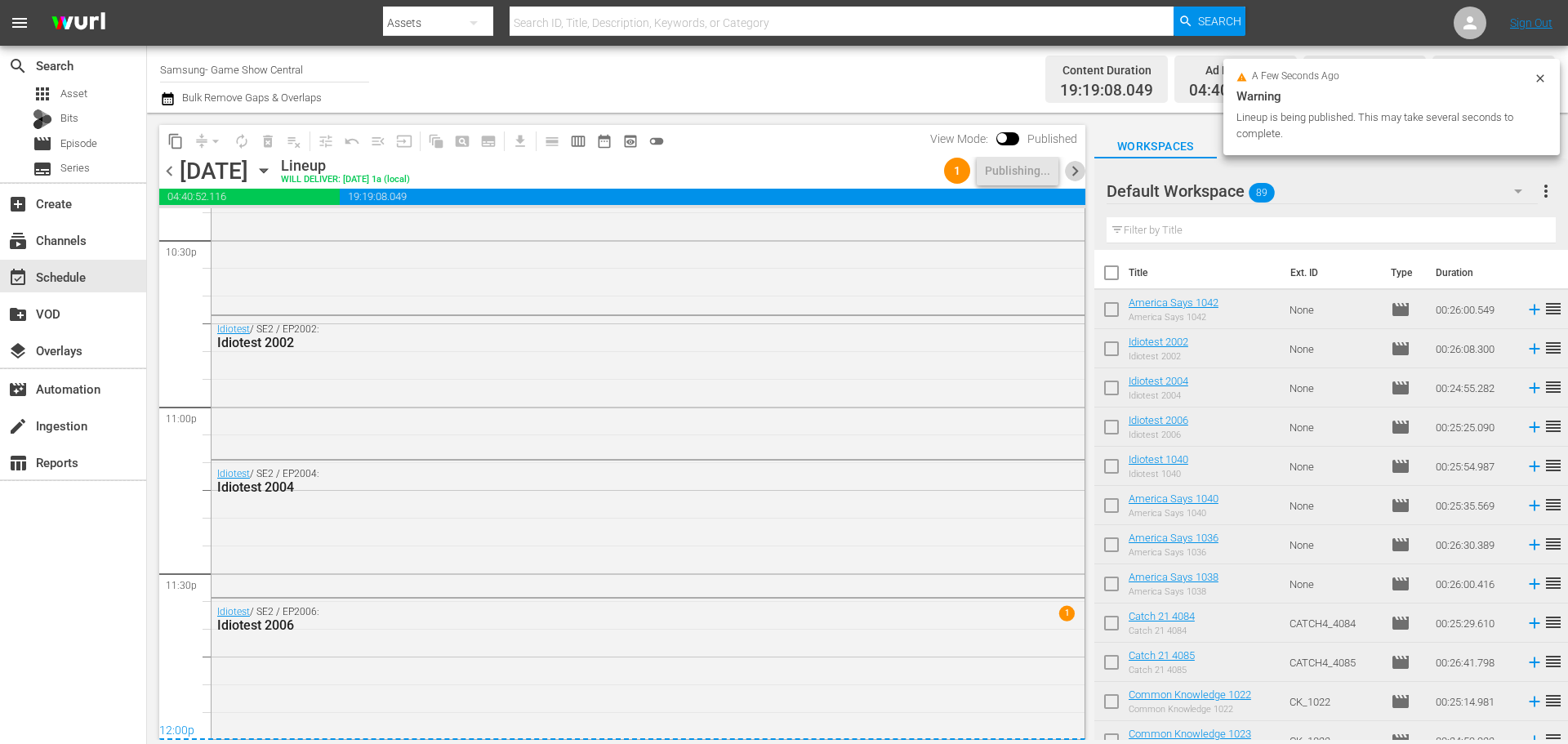
click at [1078, 168] on span "chevron_right" at bounding box center [1075, 171] width 20 height 20
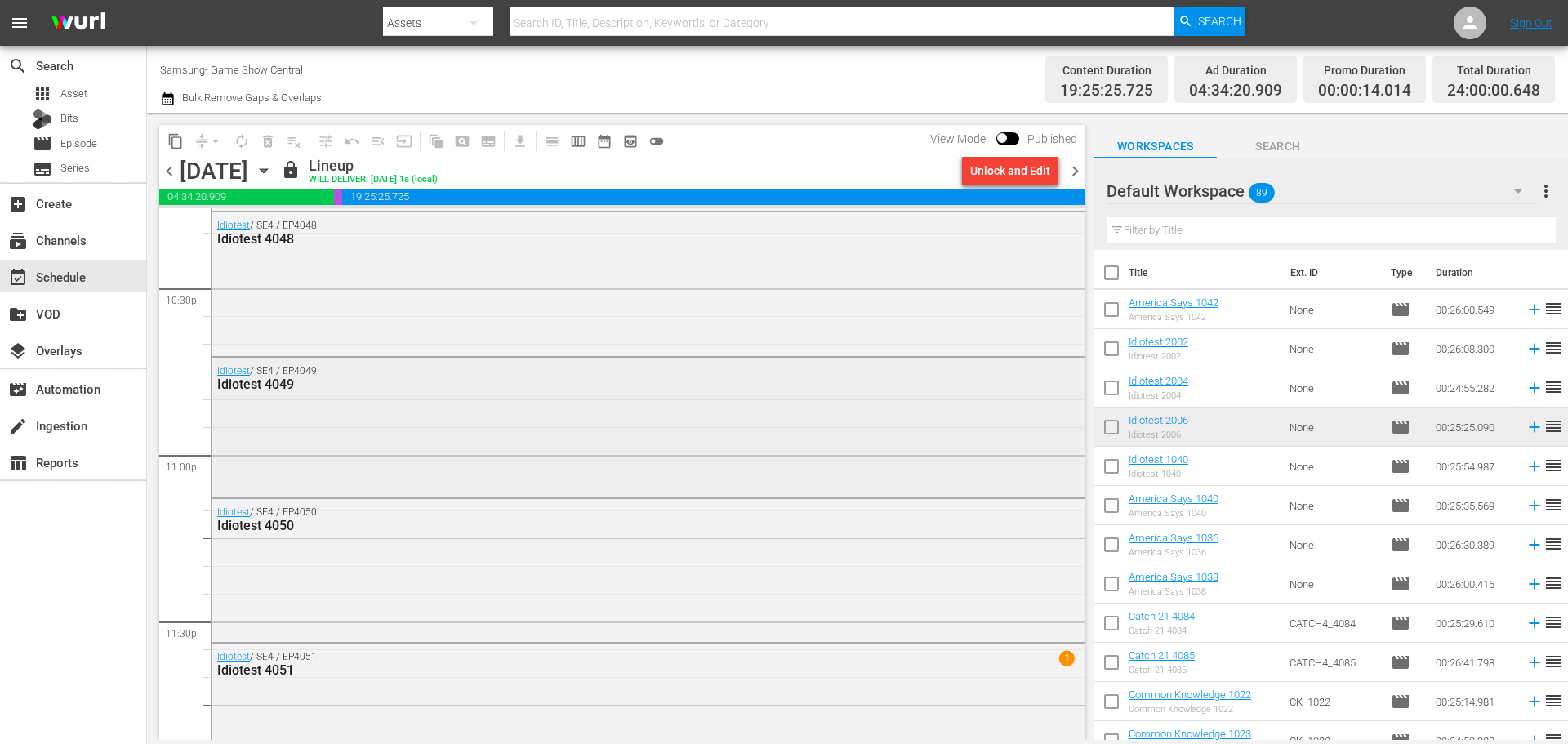
scroll to position [7462, 0]
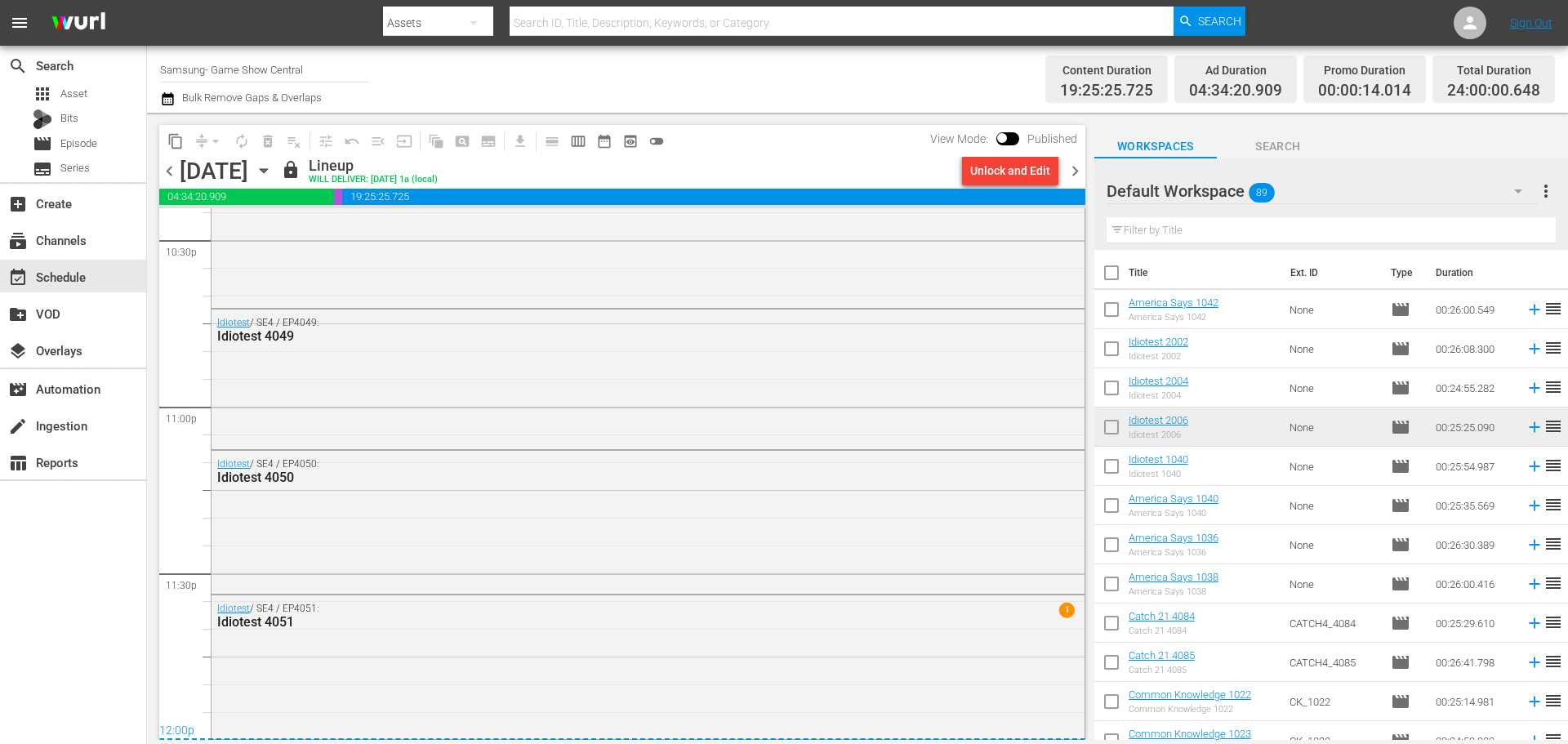
click at [1085, 709] on div "content_copy compress arrow_drop_down autorenew_outlined delete_forever_outline…" at bounding box center [618, 425] width 942 height 627
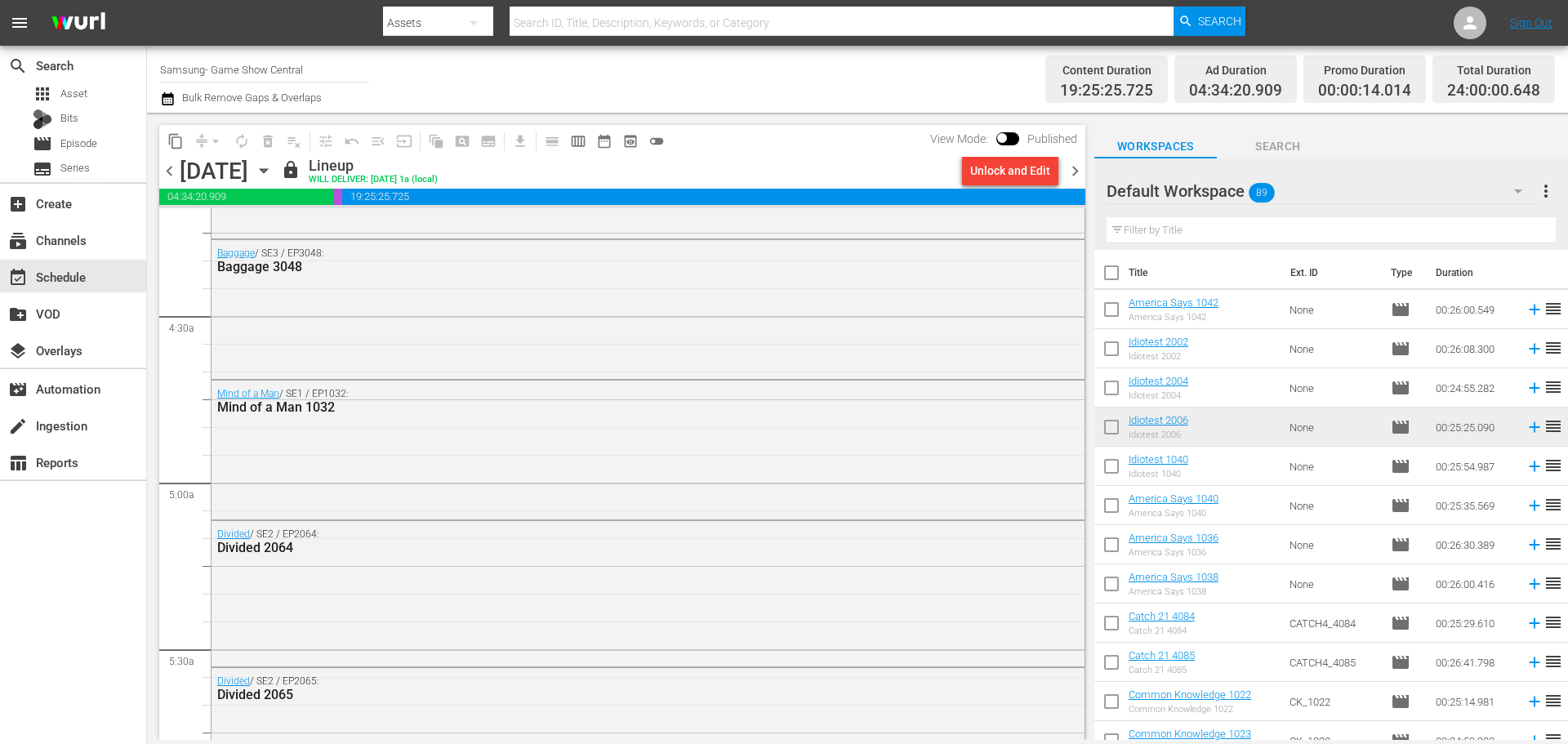
scroll to position [0, 0]
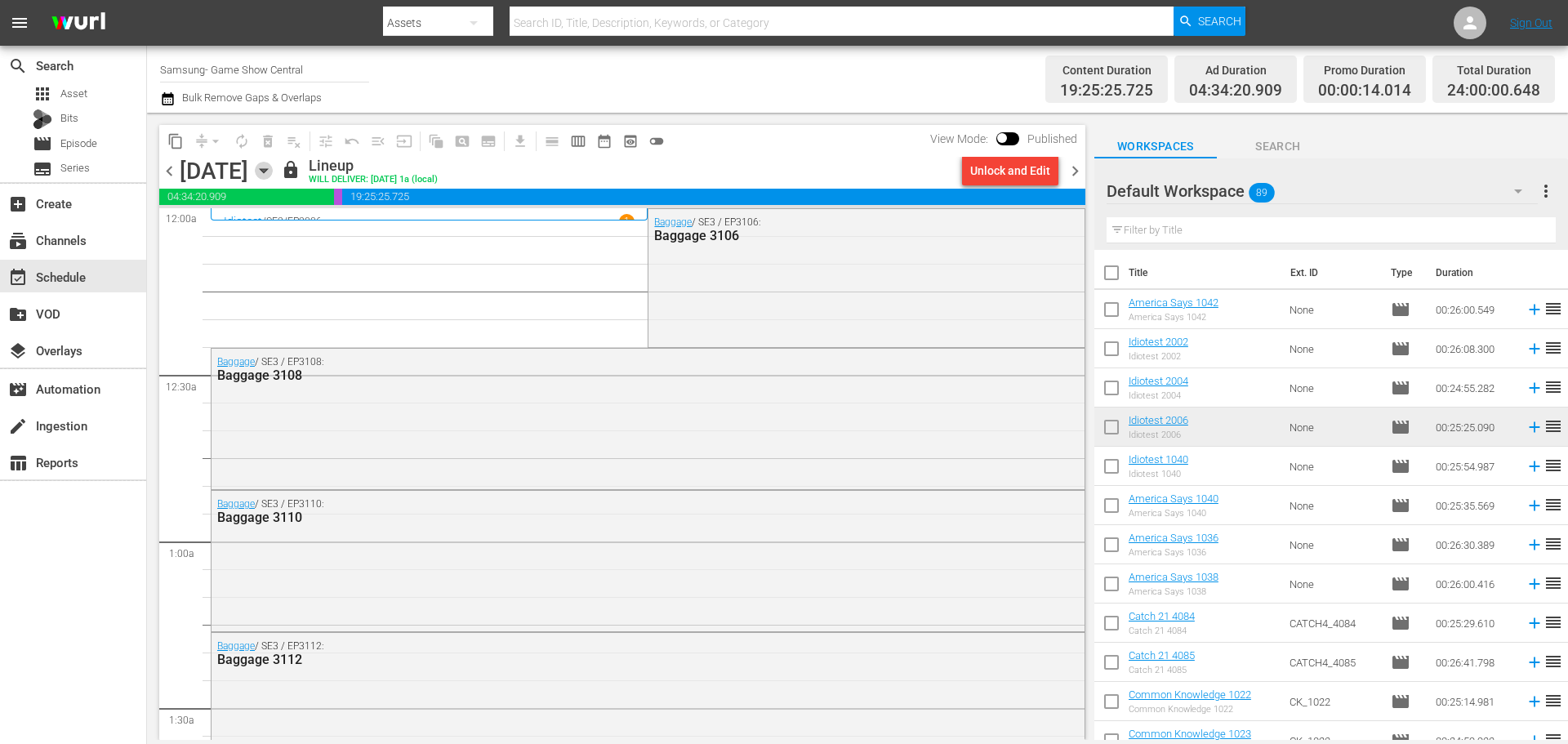
click at [267, 169] on icon "button" at bounding box center [263, 171] width 7 height 4
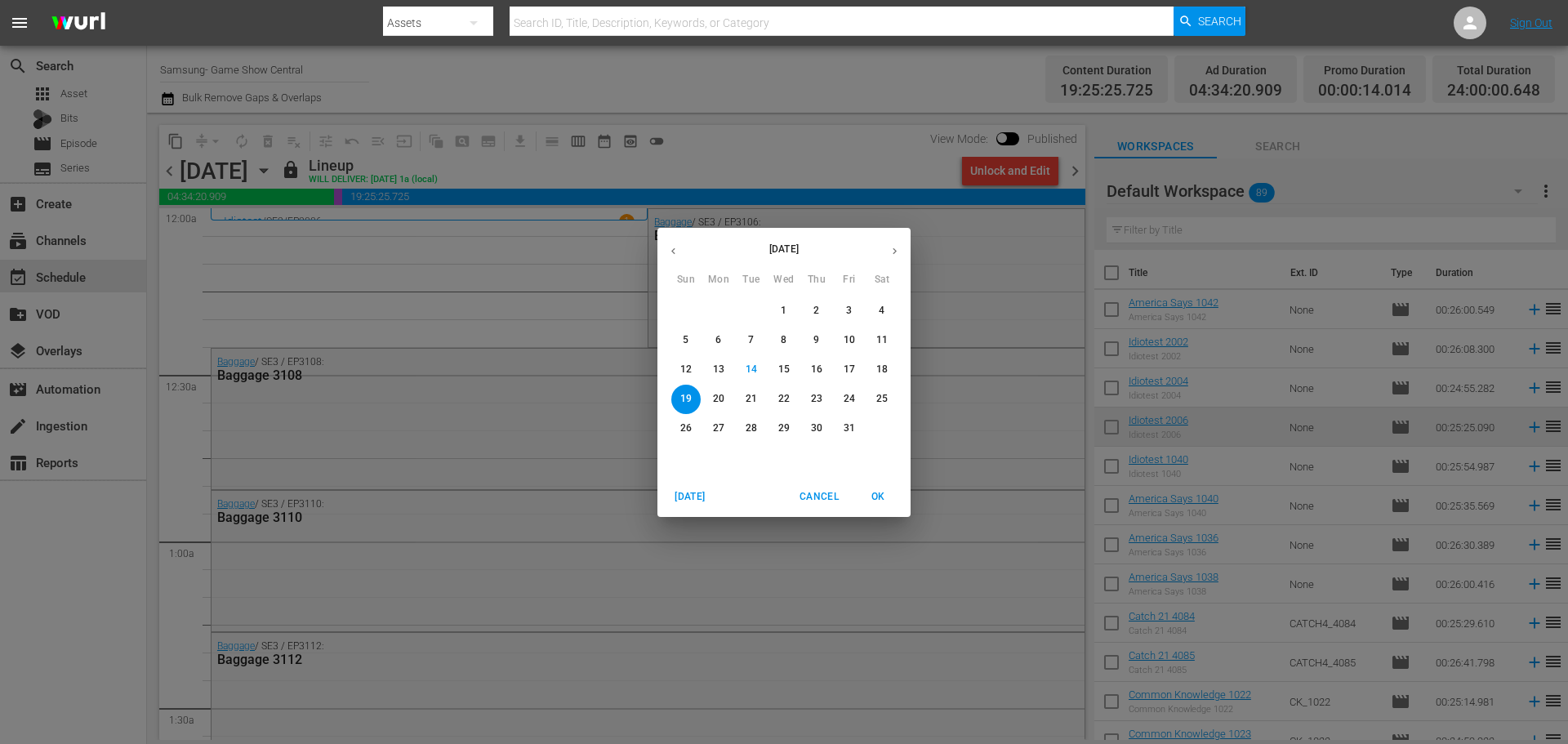
click at [777, 396] on span "22" at bounding box center [784, 399] width 29 height 14
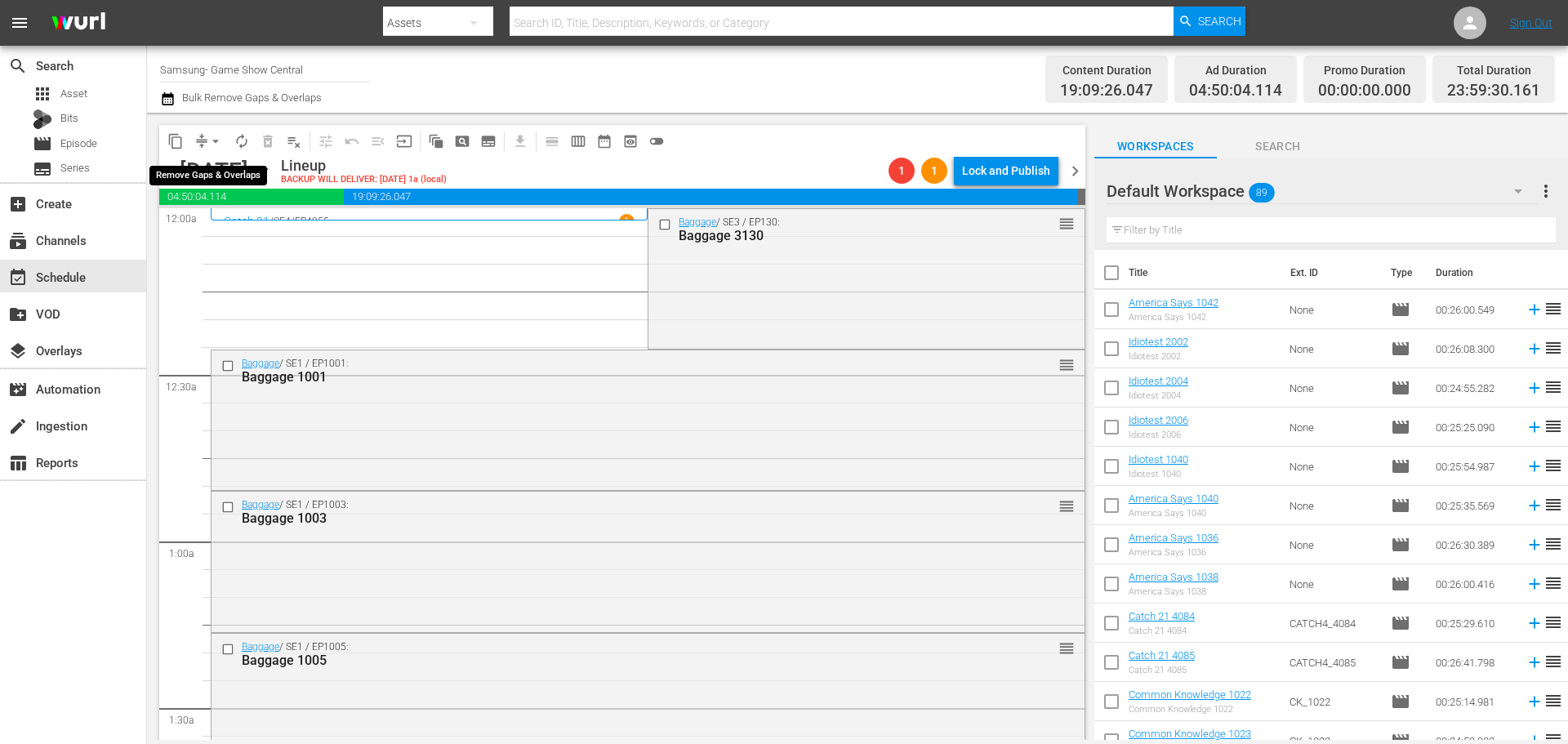
drag, startPoint x: 210, startPoint y: 141, endPoint x: 218, endPoint y: 151, distance: 12.8
click at [210, 142] on span "arrow_drop_down" at bounding box center [216, 142] width 17 height 17
click at [224, 162] on li "Align to Midnight" at bounding box center [216, 174] width 171 height 27
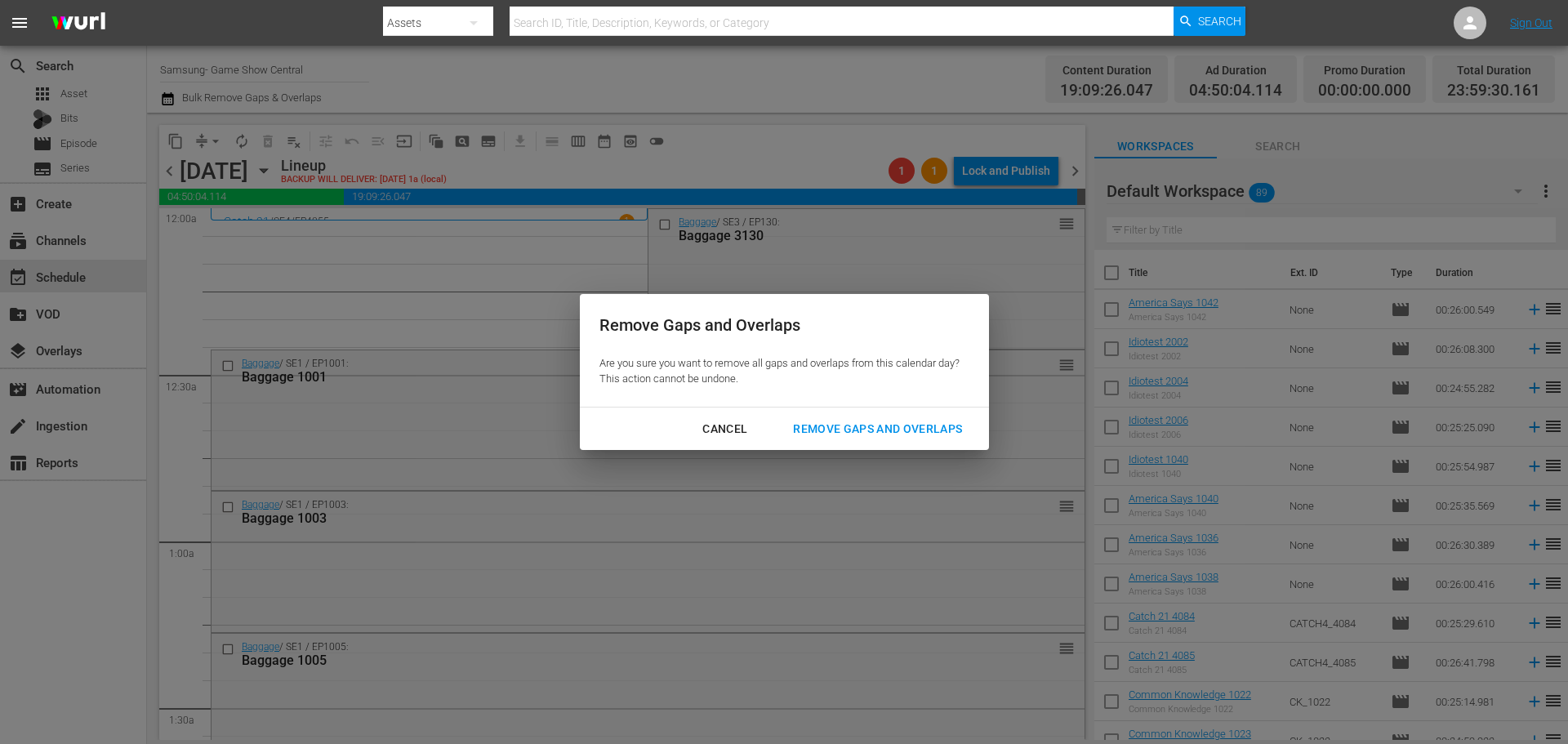
click at [856, 433] on div "Remove Gaps and Overlaps" at bounding box center [878, 429] width 195 height 20
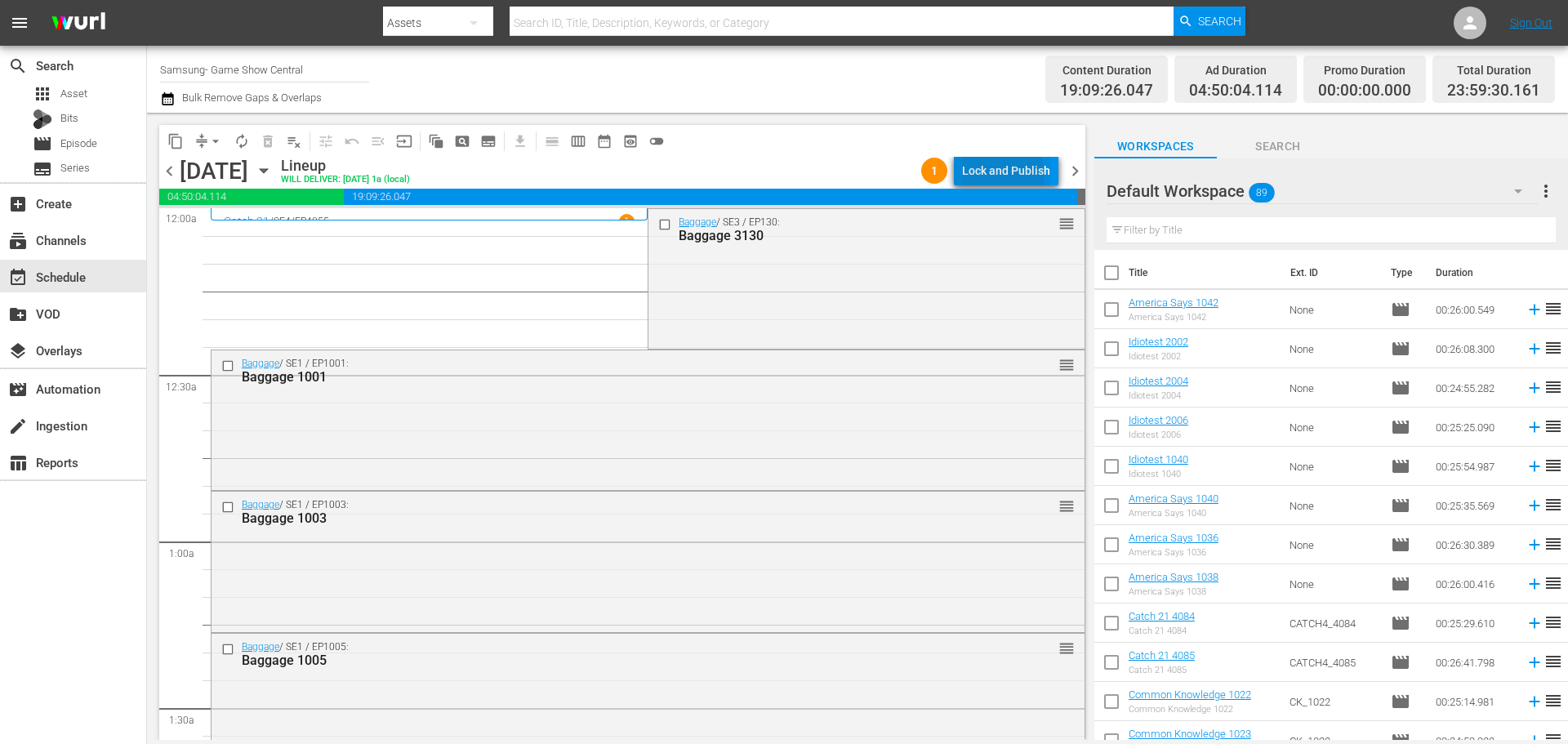
click at [1001, 174] on div "Lock and Publish" at bounding box center [1006, 170] width 88 height 29
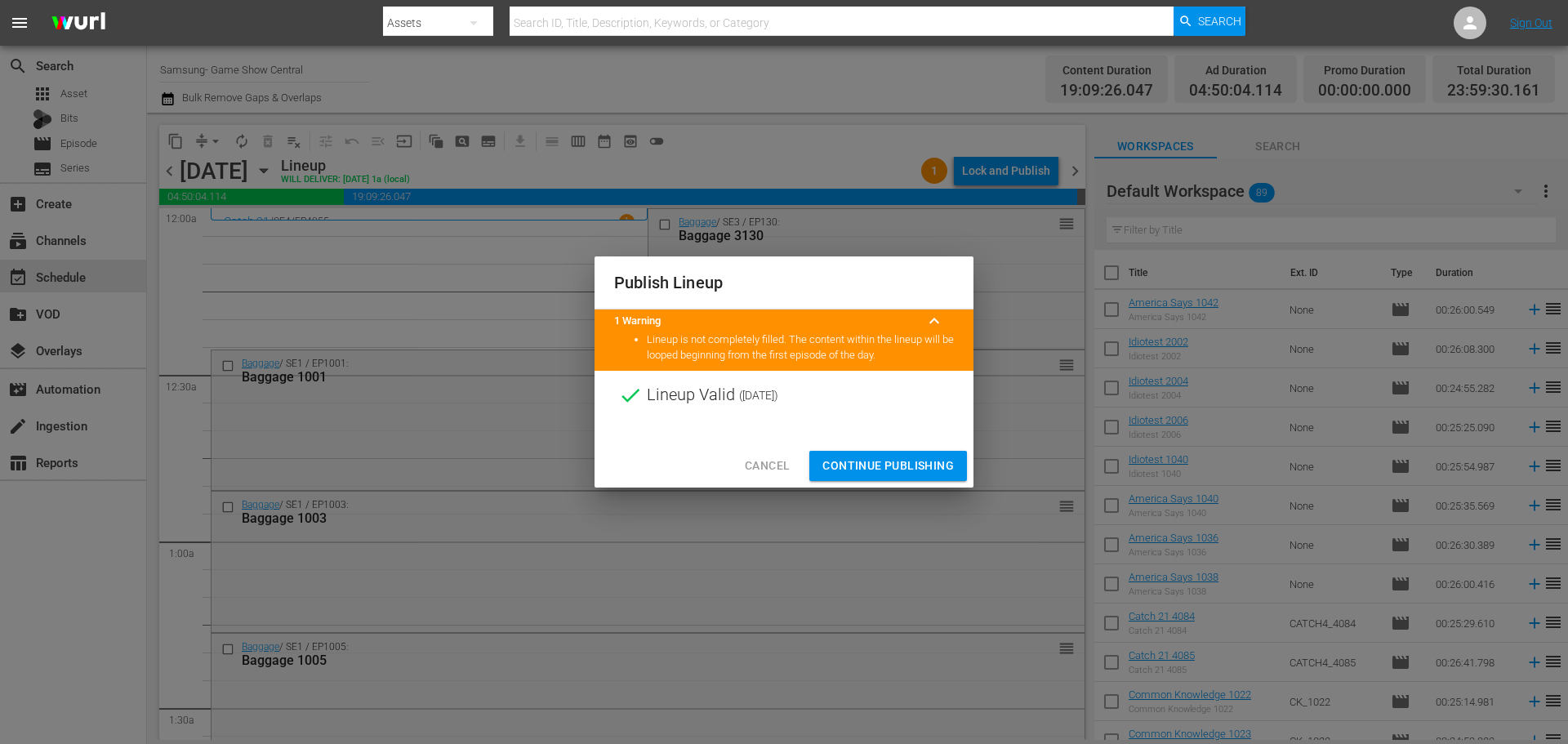
click at [898, 458] on span "Continue Publishing" at bounding box center [888, 466] width 132 height 20
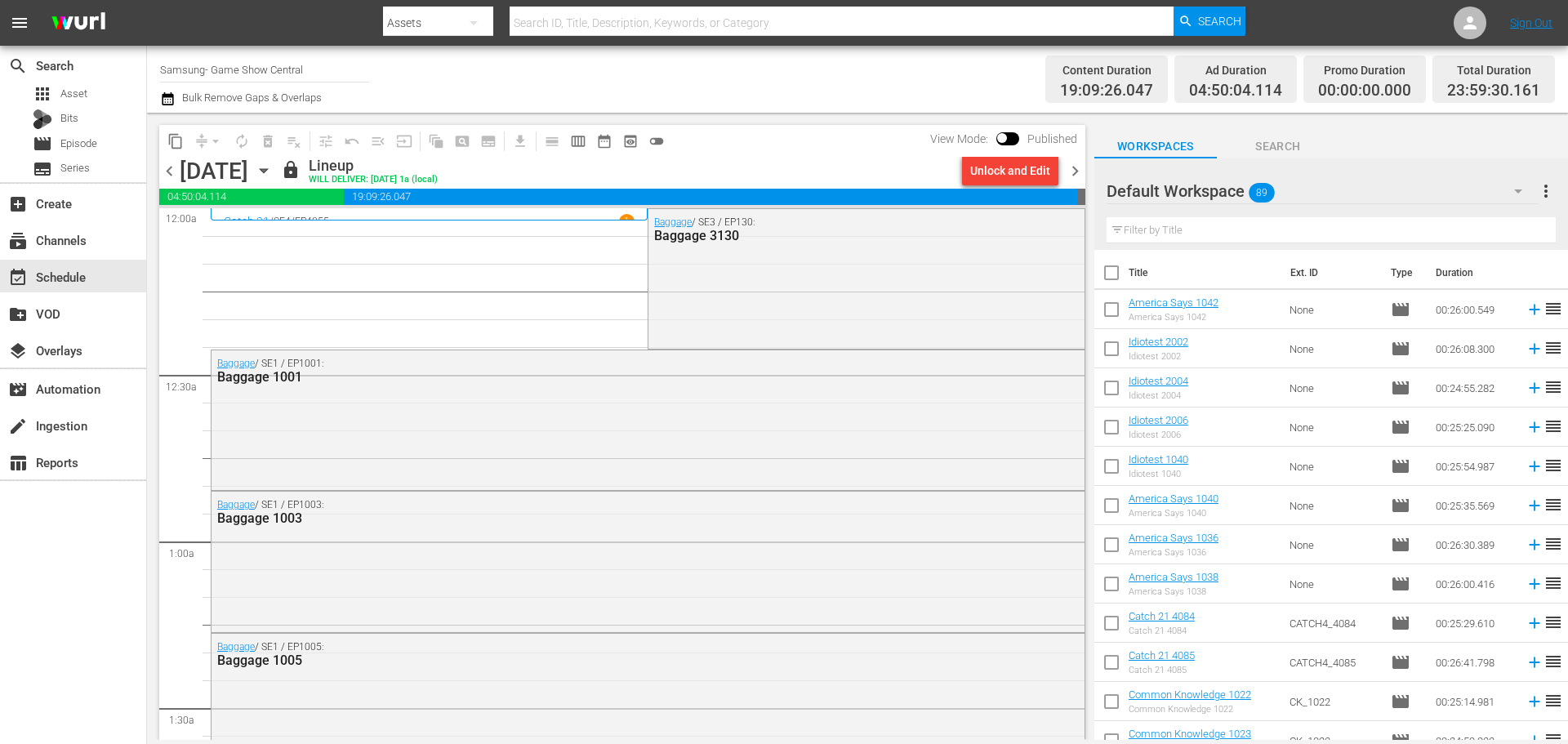
click at [273, 165] on icon "button" at bounding box center [264, 171] width 18 height 18
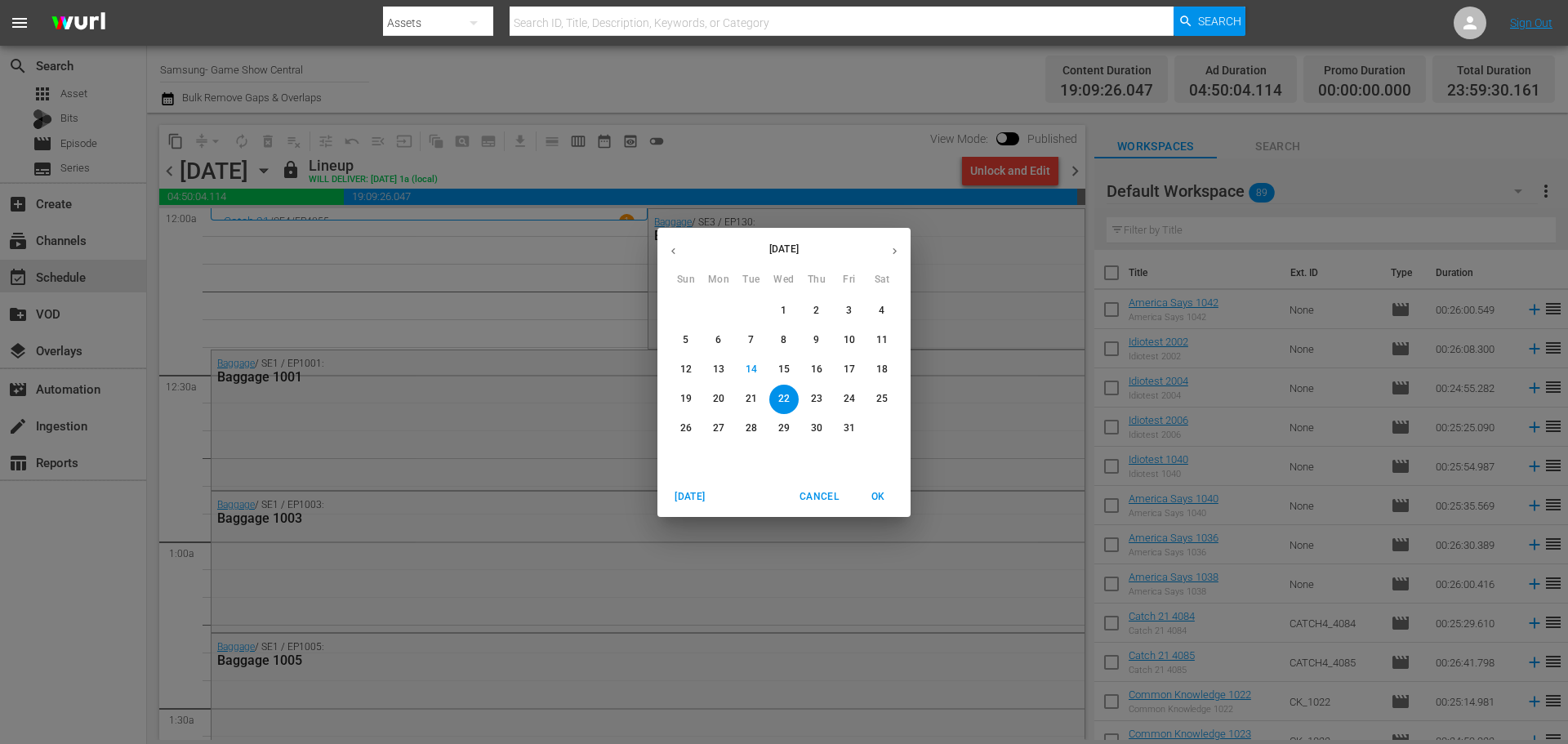
click at [817, 372] on p "16" at bounding box center [816, 369] width 11 height 14
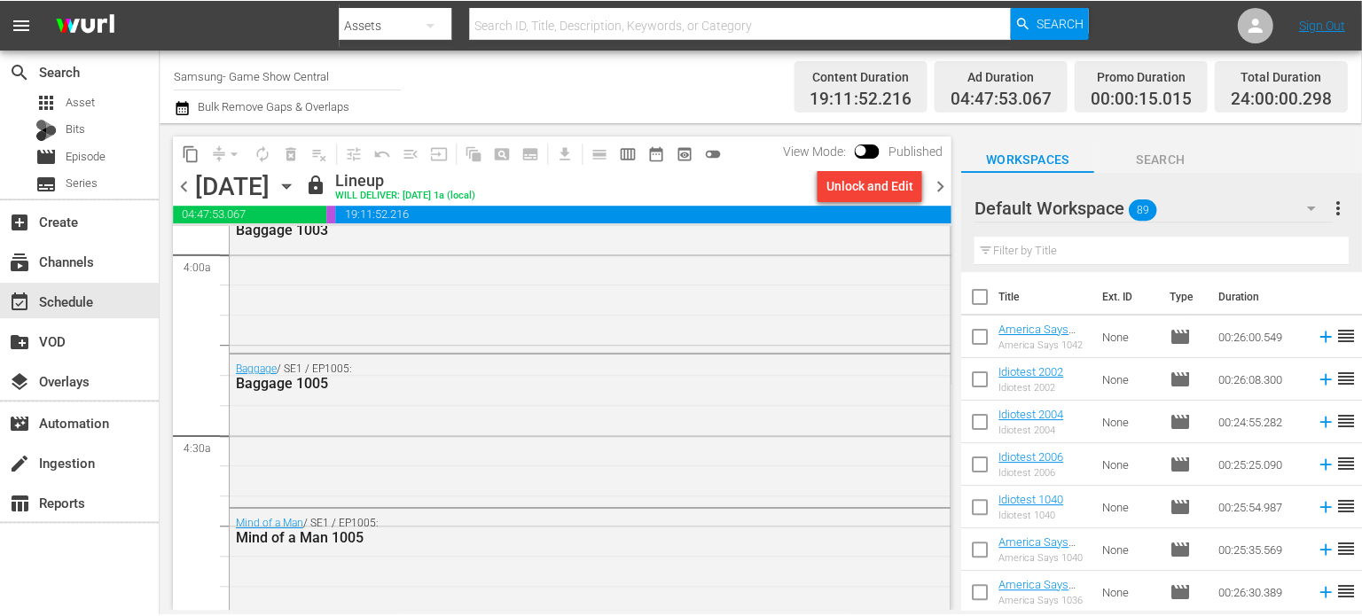
scroll to position [1418, 0]
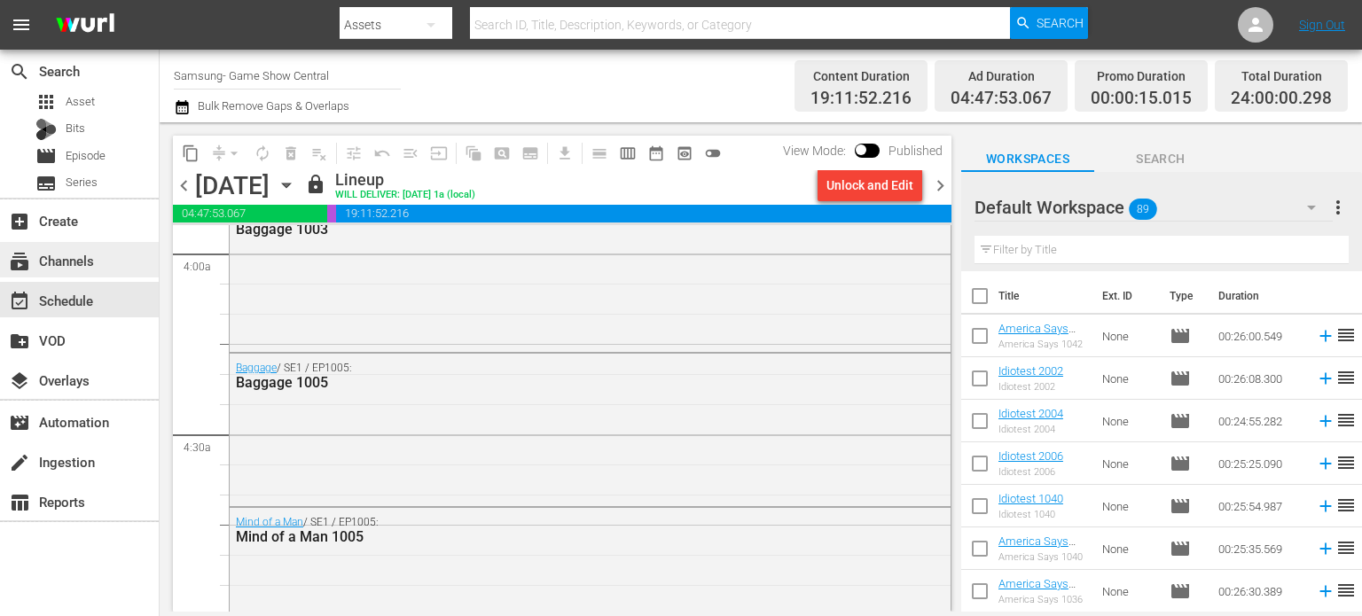
click at [50, 263] on div "subscriptions Channels" at bounding box center [49, 258] width 99 height 16
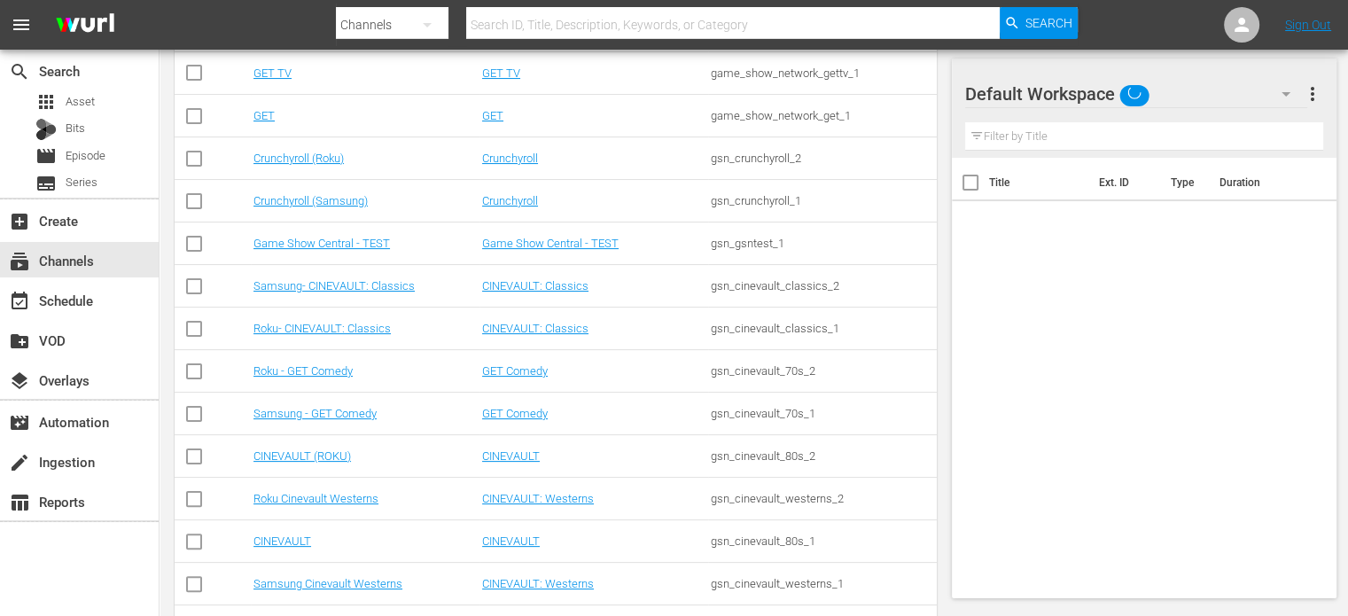
scroll to position [456, 0]
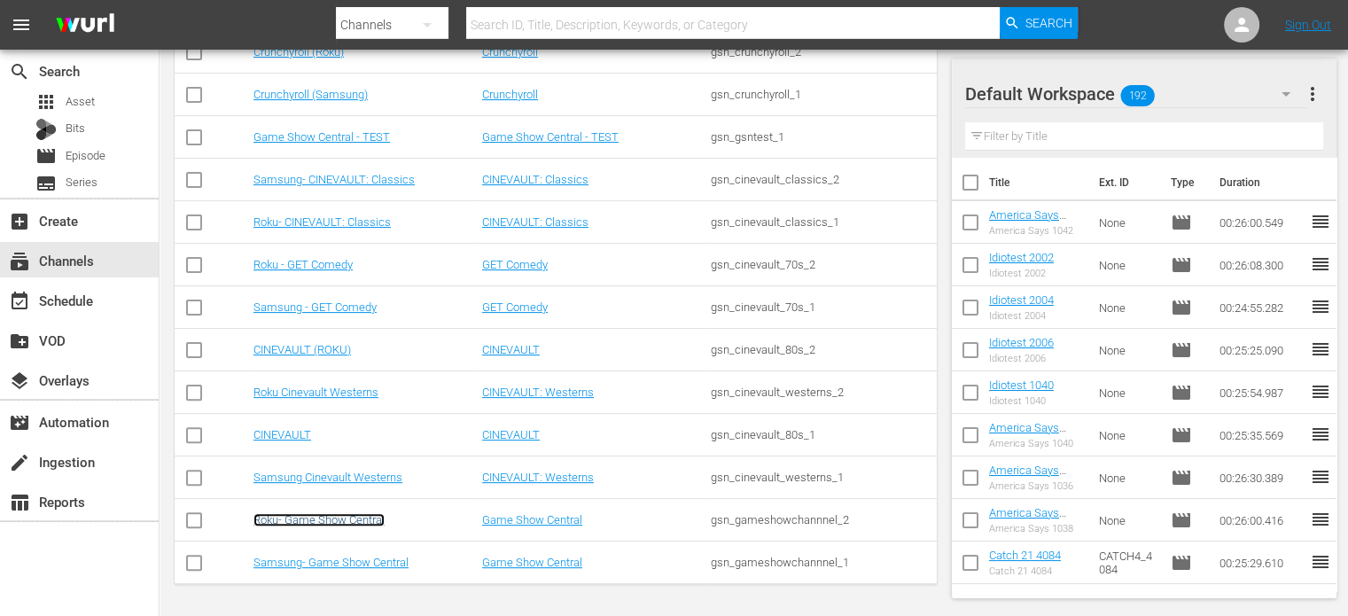
click at [277, 517] on link "Roku- Game Show Central" at bounding box center [319, 519] width 131 height 13
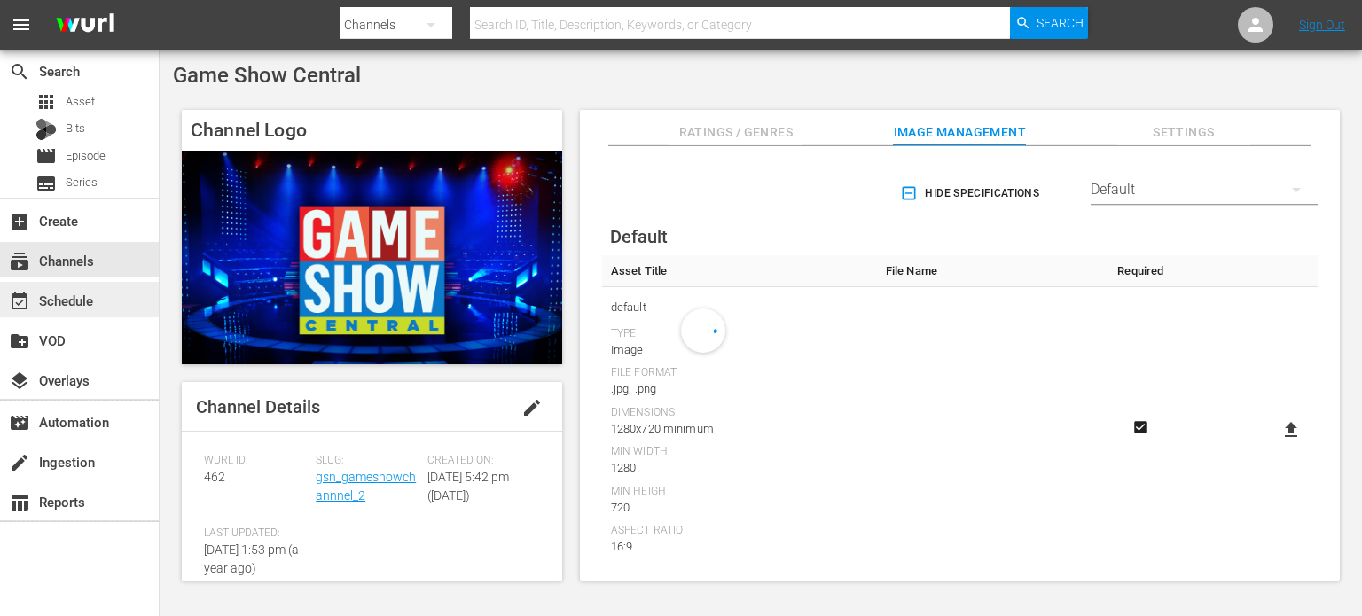
click at [113, 295] on div "event_available Schedule" at bounding box center [79, 299] width 159 height 35
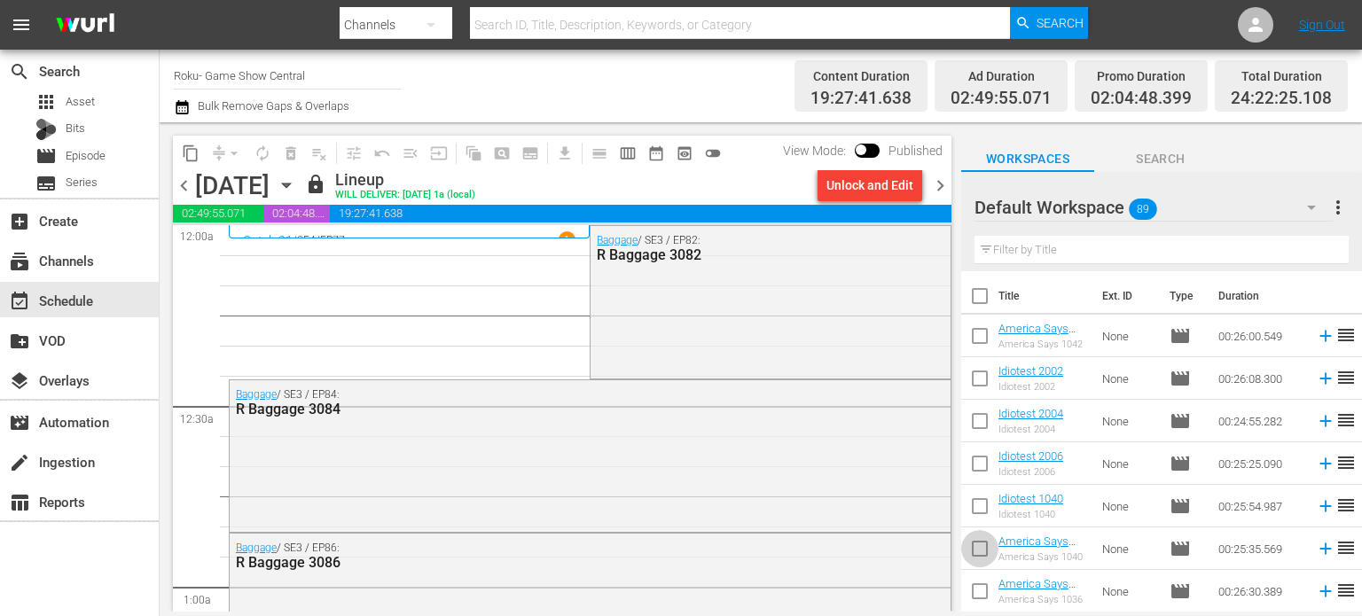
click at [992, 563] on input "checkbox" at bounding box center [979, 552] width 37 height 37
checkbox input "true"
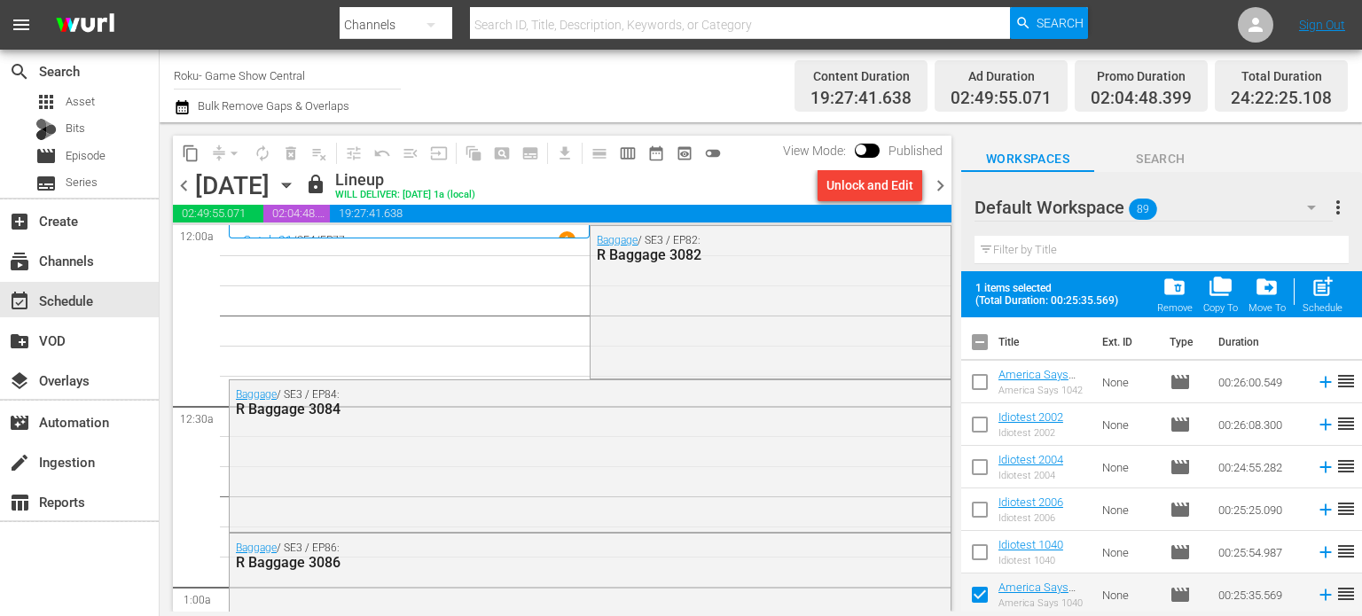
click at [354, 473] on div "Baggage / SE3 / EP84: R Baggage 3084" at bounding box center [590, 454] width 721 height 148
